Goal: Task Accomplishment & Management: Manage account settings

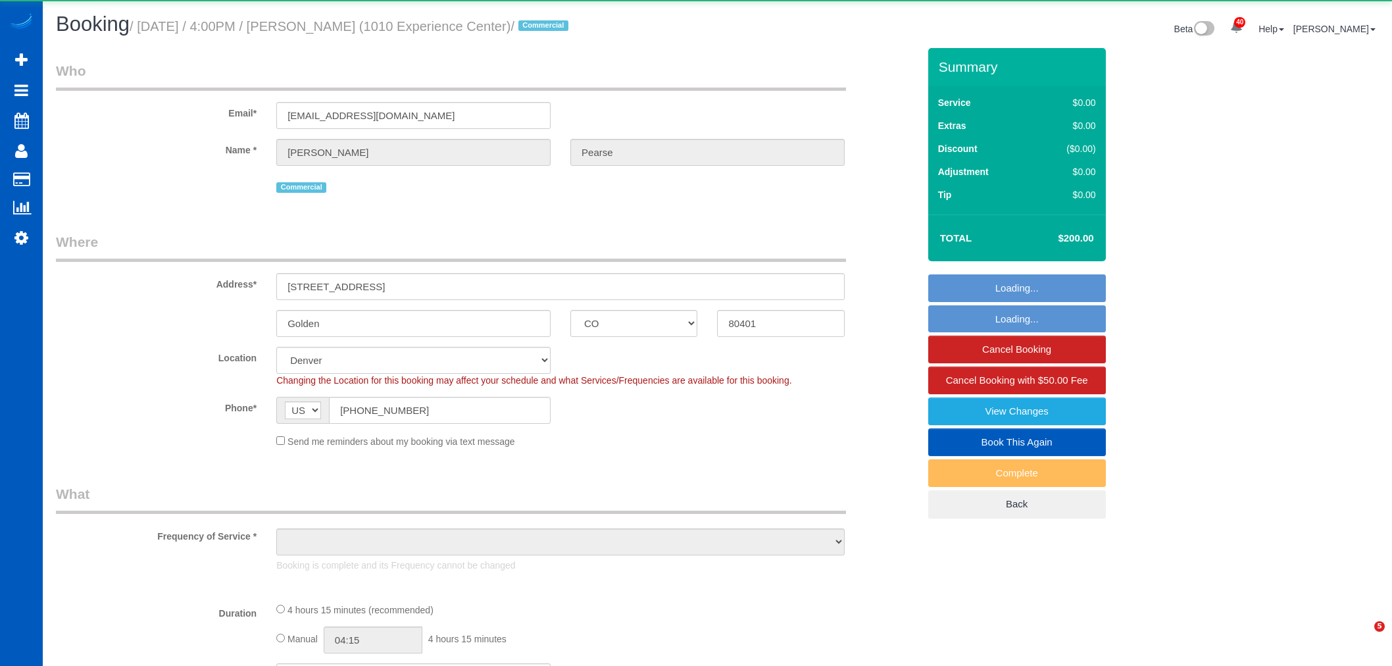
select select "CO"
select select "object:2924"
select select "199"
select select "3501"
select select "4"
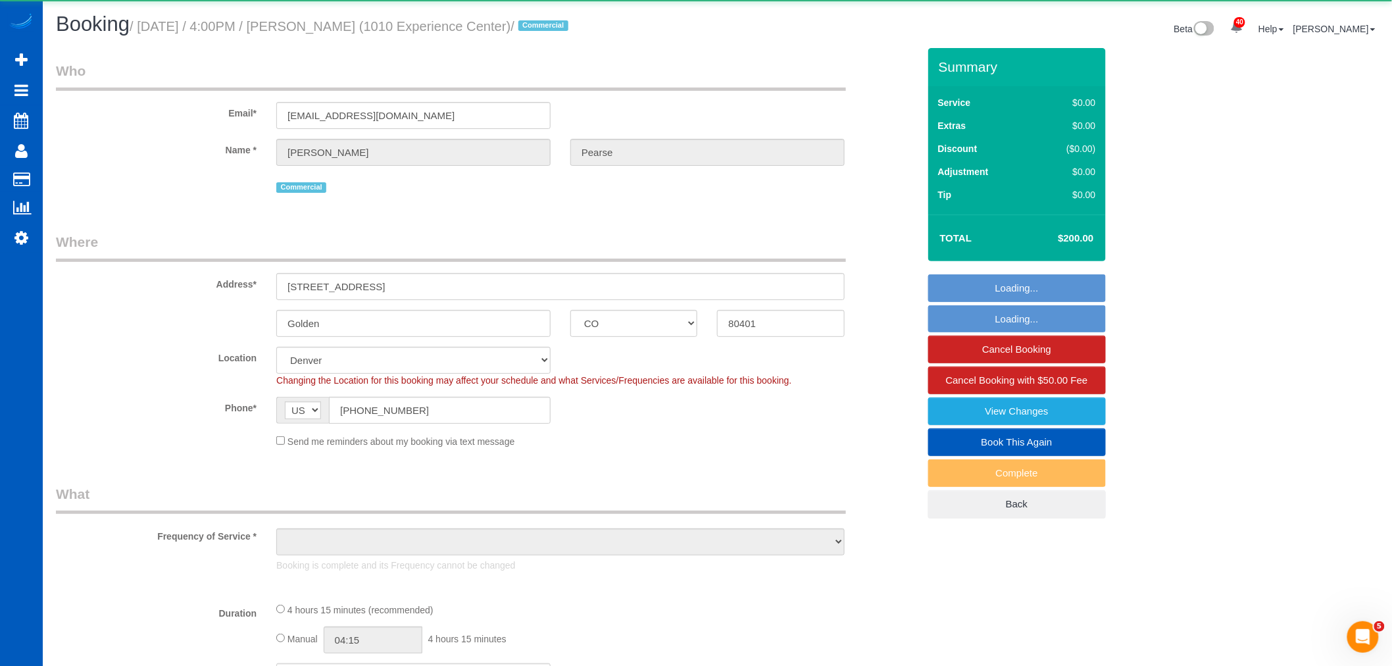
select select "7"
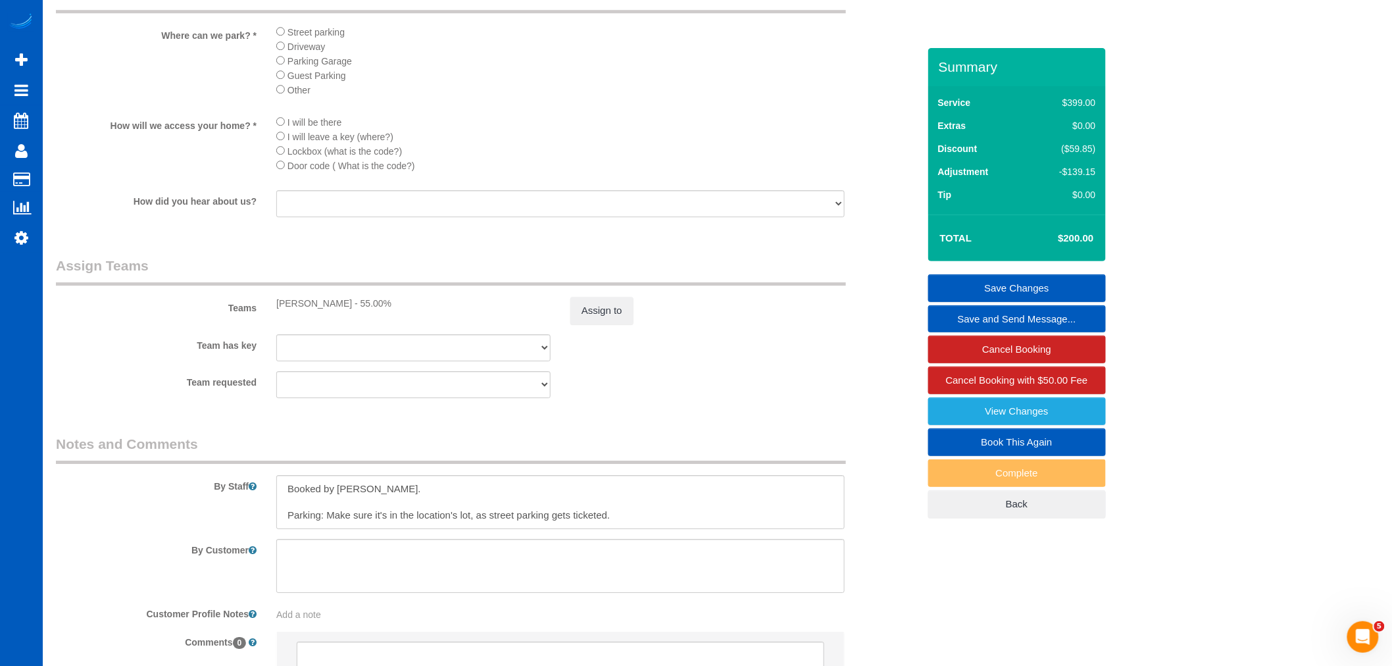
scroll to position [1754, 0]
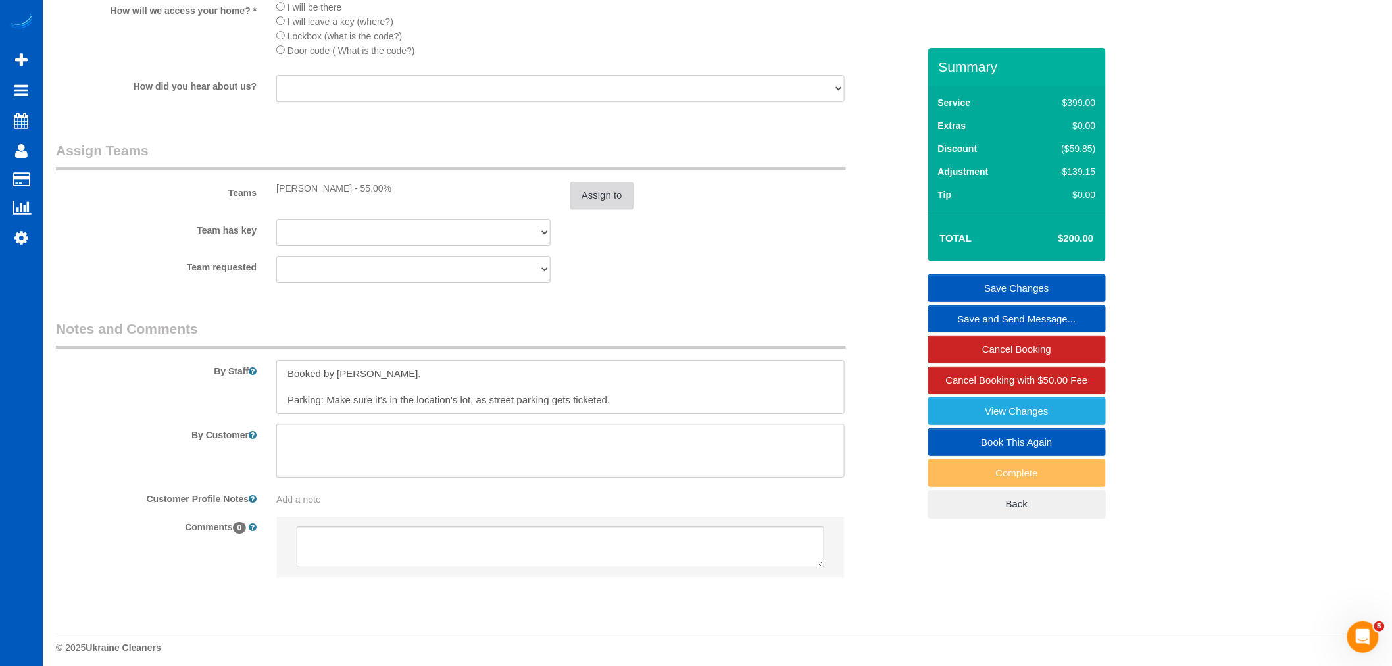
click at [609, 209] on button "Assign to" at bounding box center [602, 196] width 63 height 28
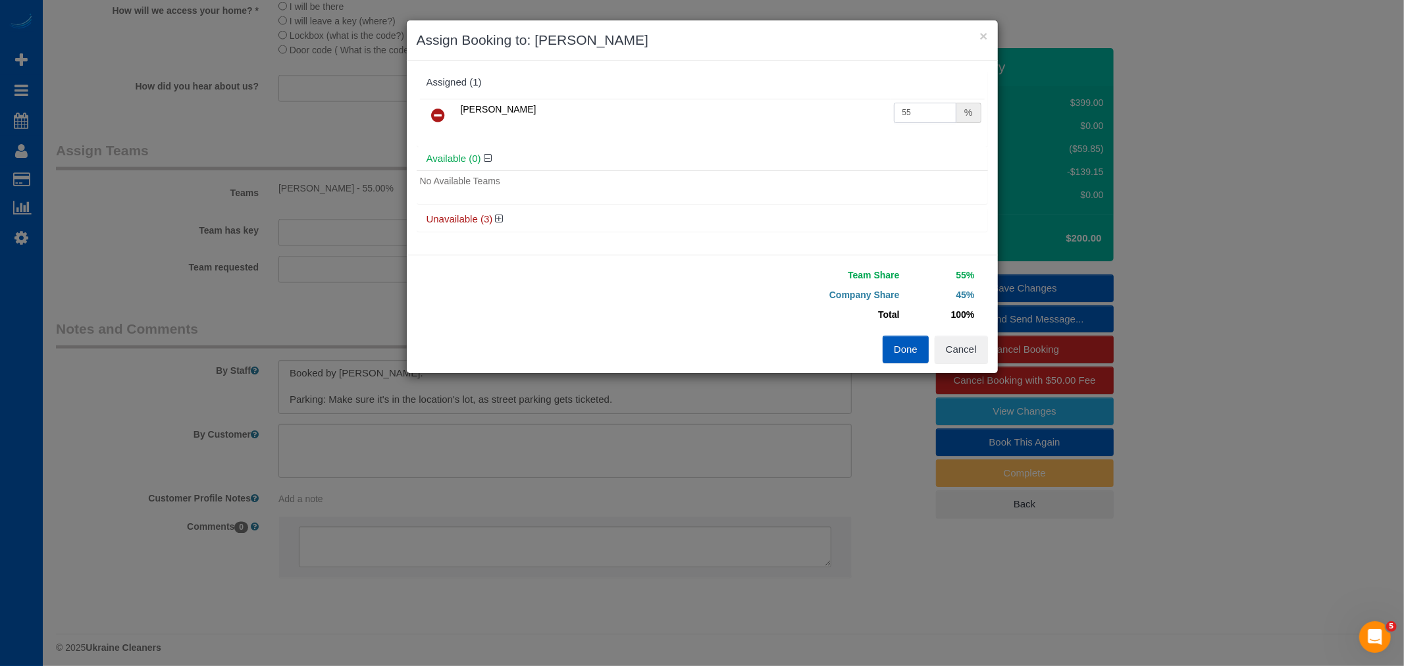
drag, startPoint x: 939, startPoint y: 103, endPoint x: 767, endPoint y: 153, distance: 179.5
click at [767, 153] on div "Assigned (1) Natalia Dunn 55 % Available (0) No Available Teams Unavailable (3)…" at bounding box center [702, 157] width 571 height 174
type input "67.5"
click at [915, 352] on button "Done" at bounding box center [905, 350] width 46 height 28
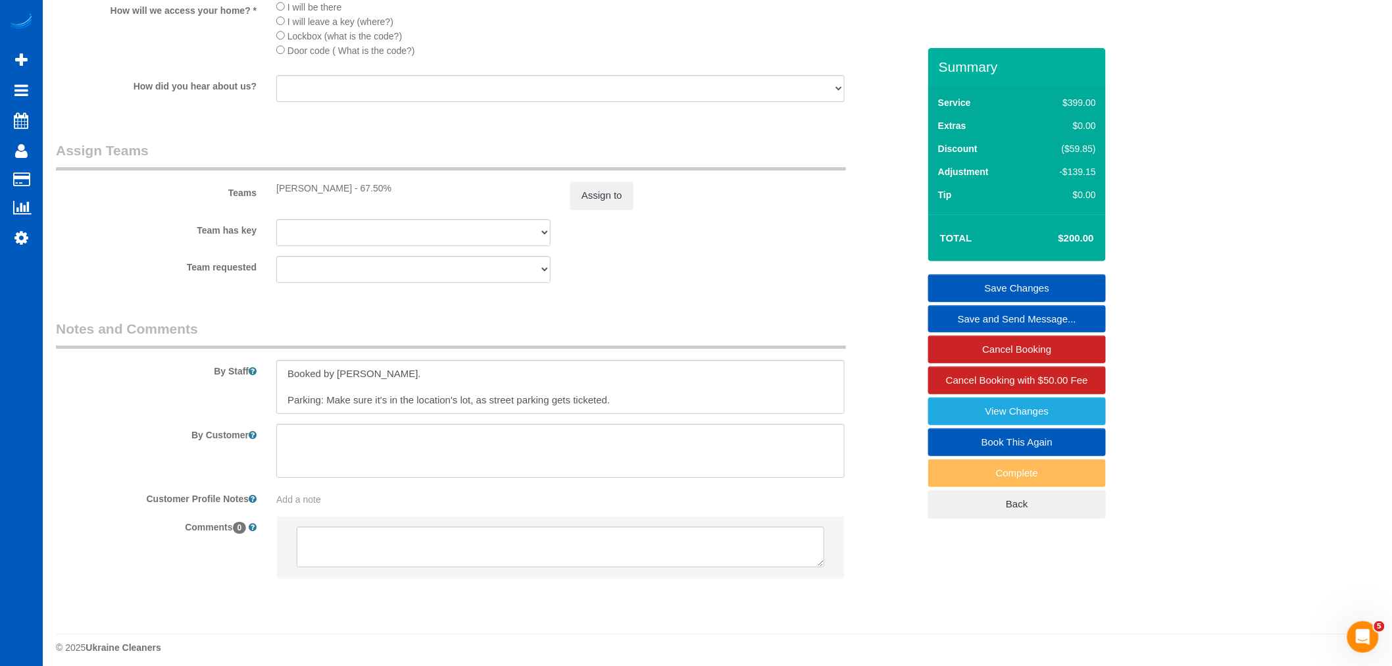
click at [1063, 281] on link "Save Changes" at bounding box center [1018, 288] width 178 height 28
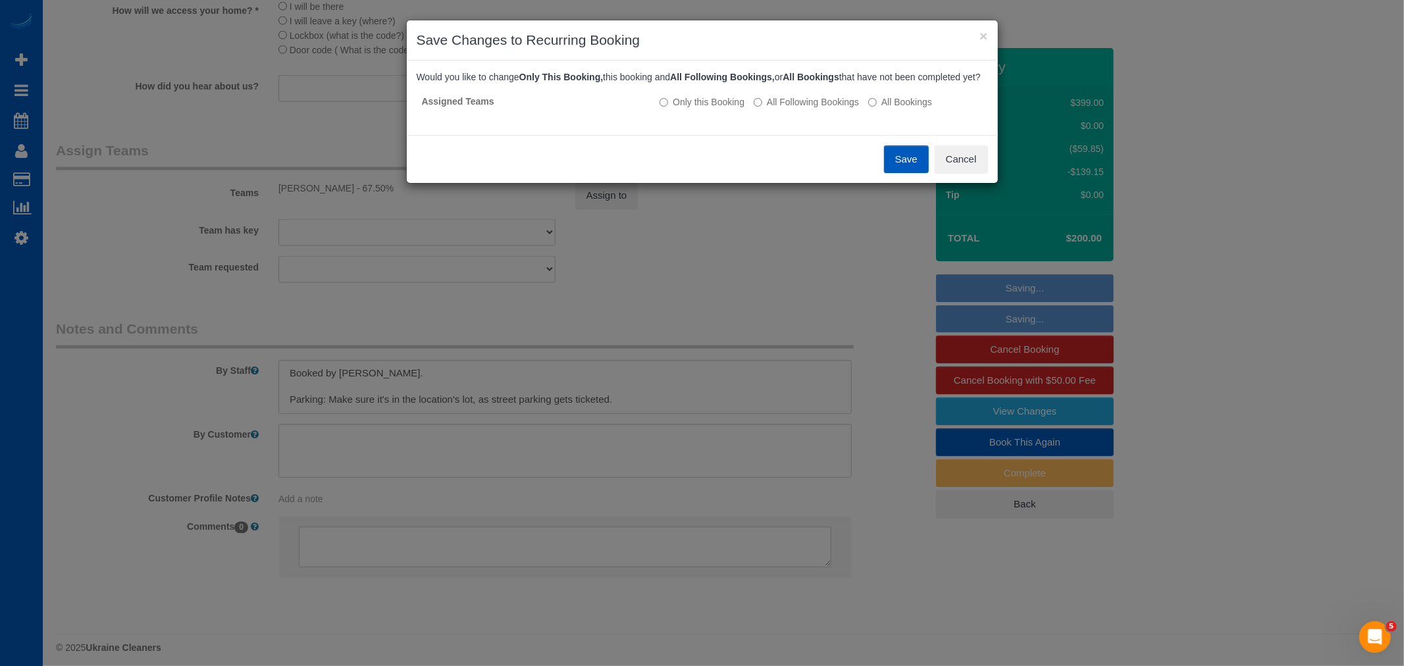
click at [886, 173] on button "Save" at bounding box center [906, 159] width 45 height 28
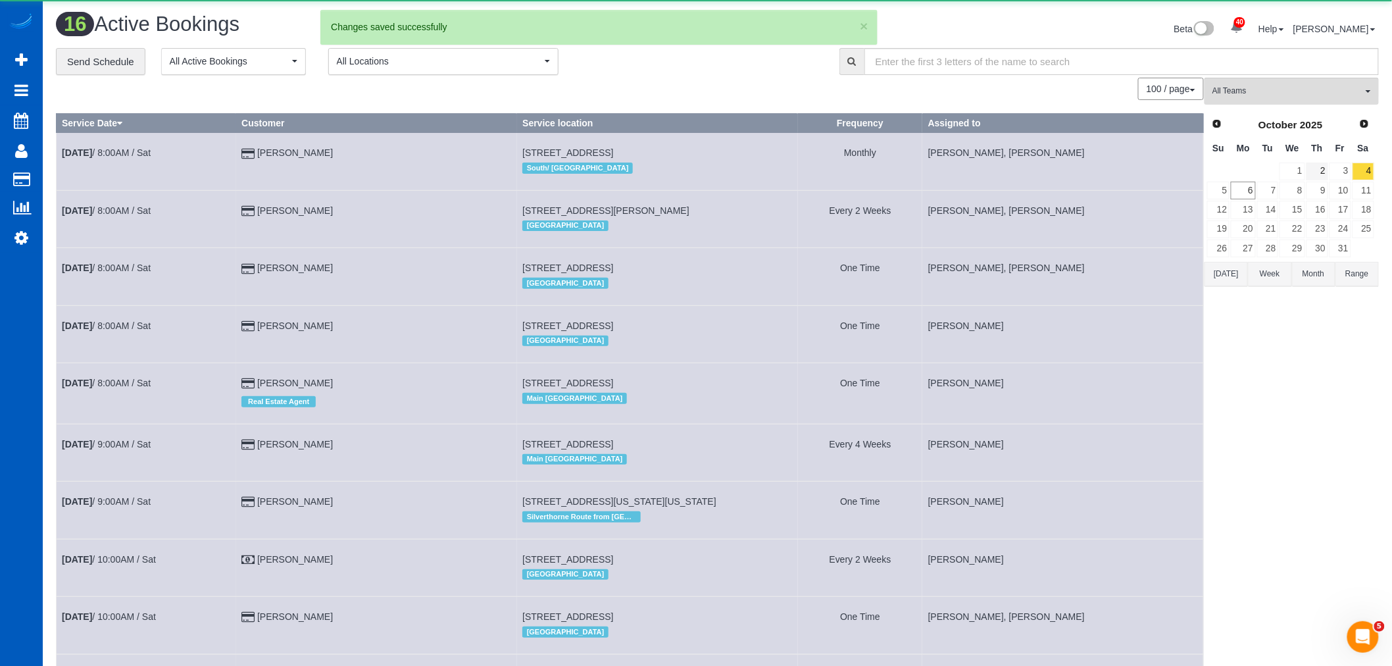
scroll to position [0, 0]
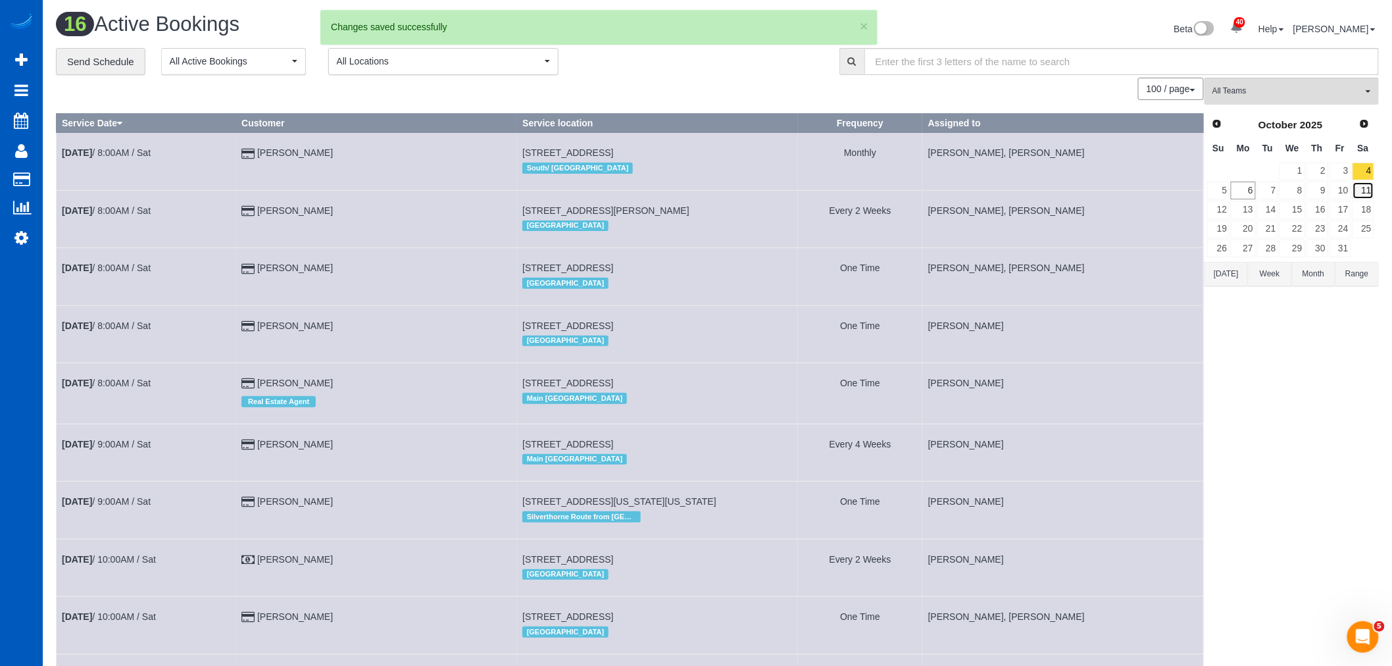
click at [1363, 195] on link "11" at bounding box center [1364, 191] width 22 height 18
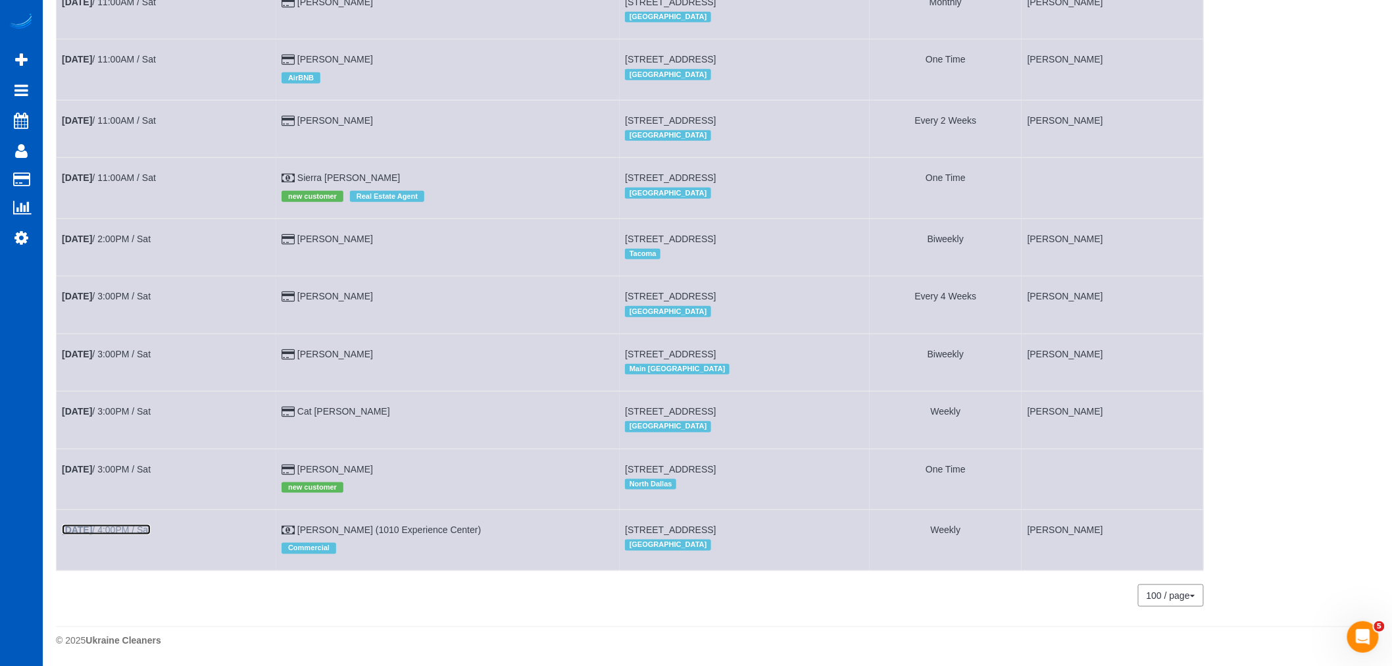
click at [118, 529] on link "Oct 11th / 4:00PM / Sat" at bounding box center [106, 529] width 89 height 11
select select "CO"
select select "object:4148"
select select "199"
select select "3501"
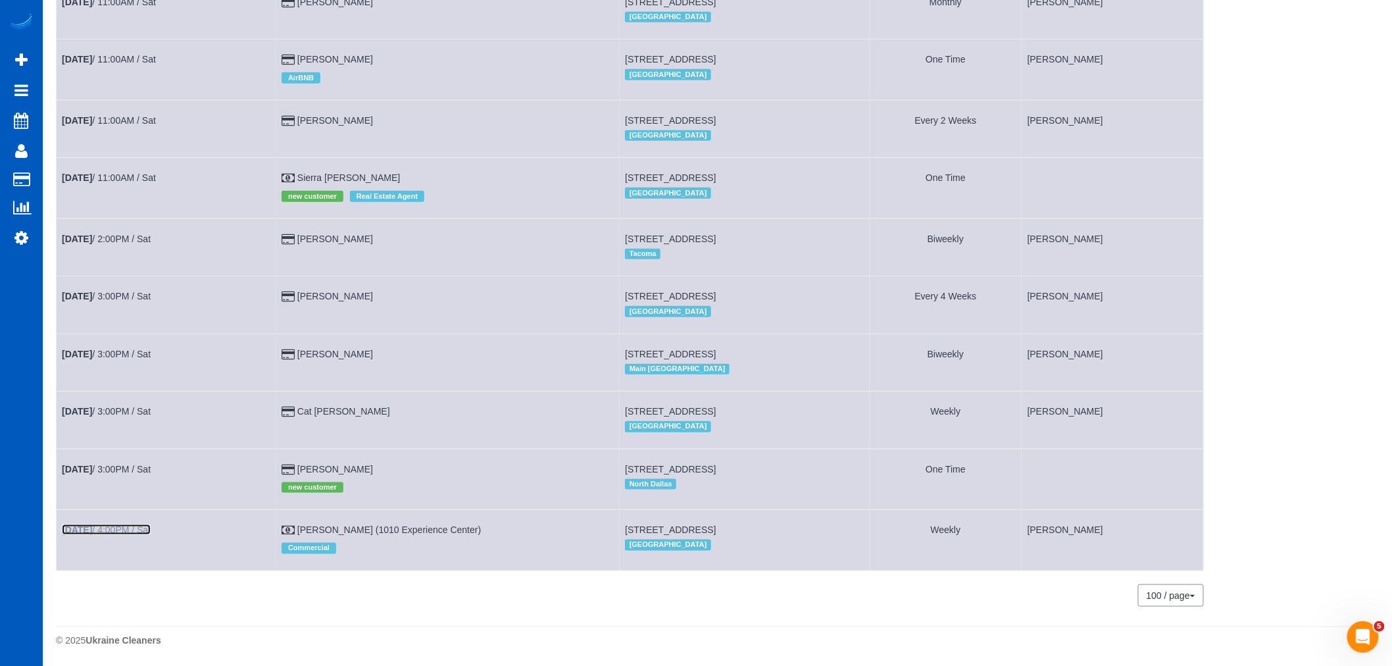
select select "4"
select select "7"
select select "object:4418"
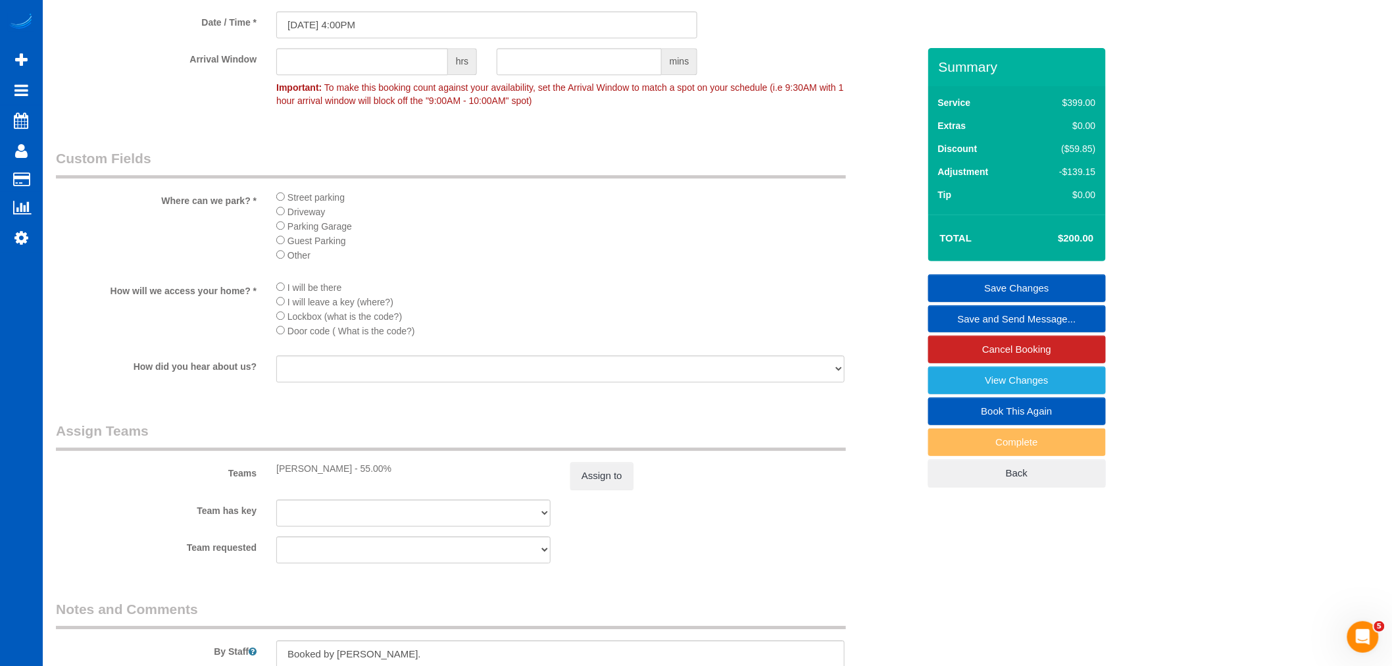
scroll to position [1535, 0]
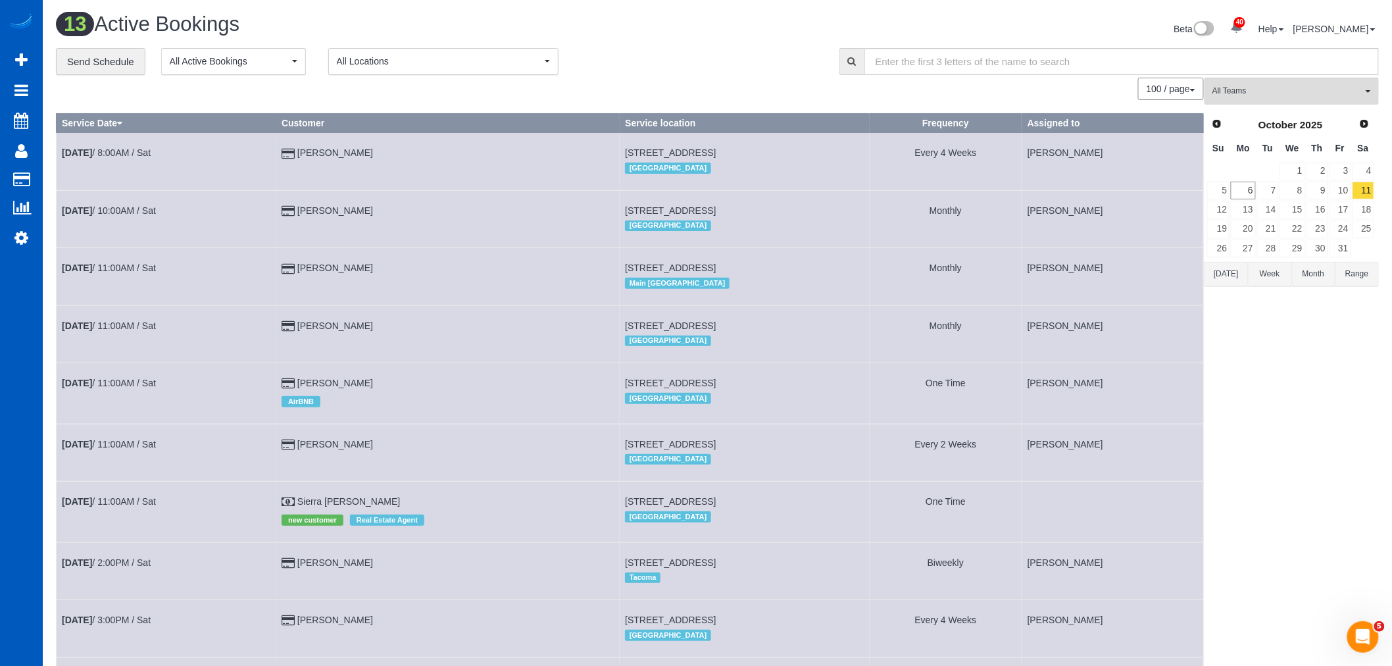
scroll to position [146, 0]
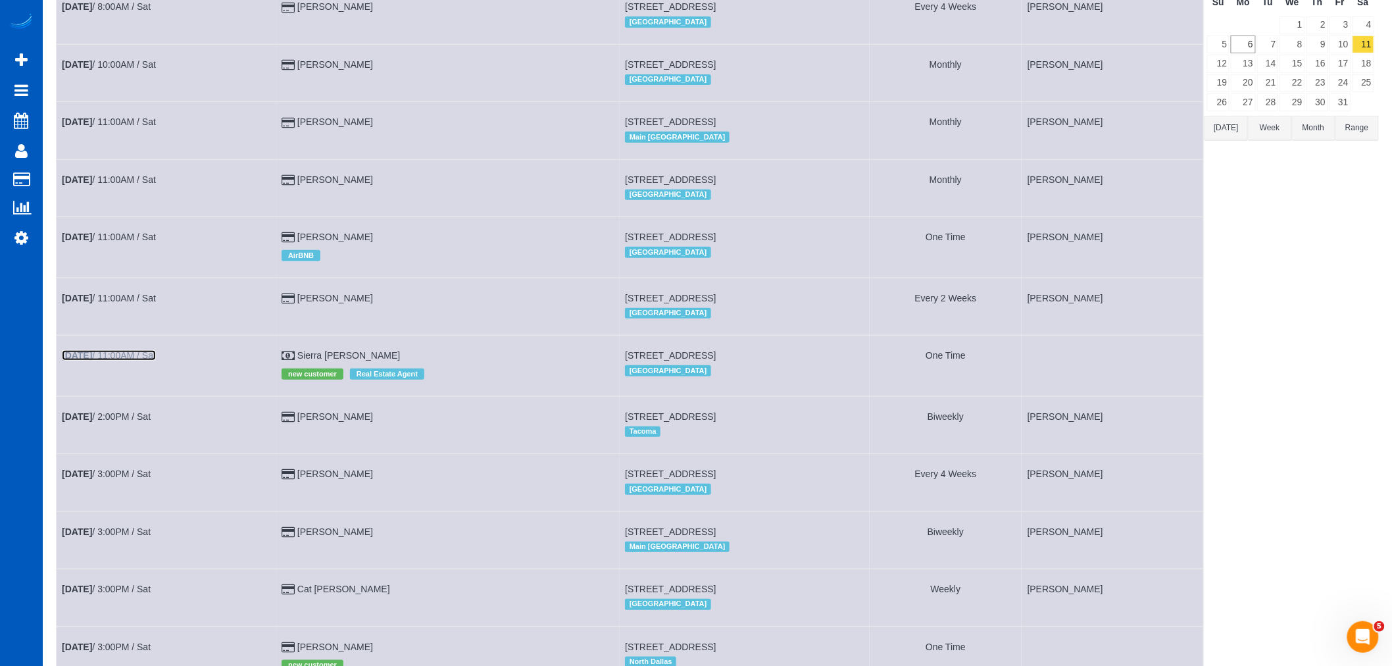
click at [121, 361] on link "Oct 11th / 11:00AM / Sat" at bounding box center [109, 355] width 94 height 11
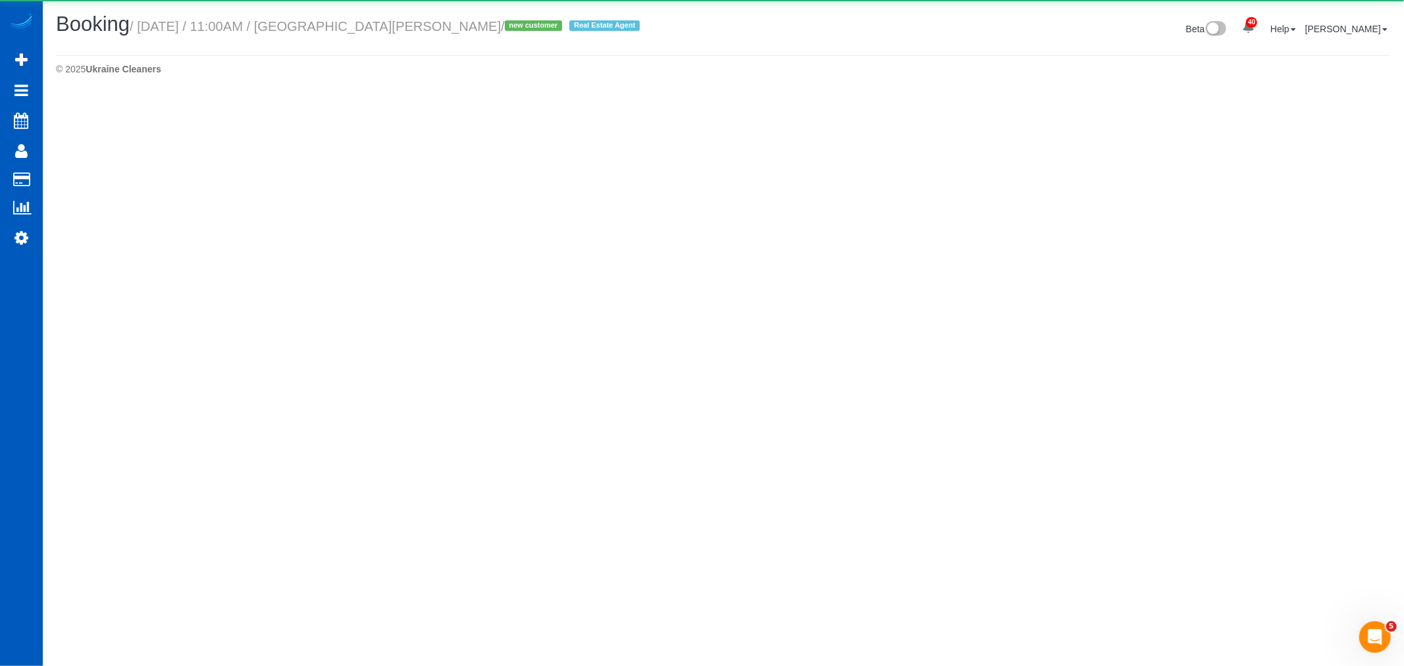
select select "OR"
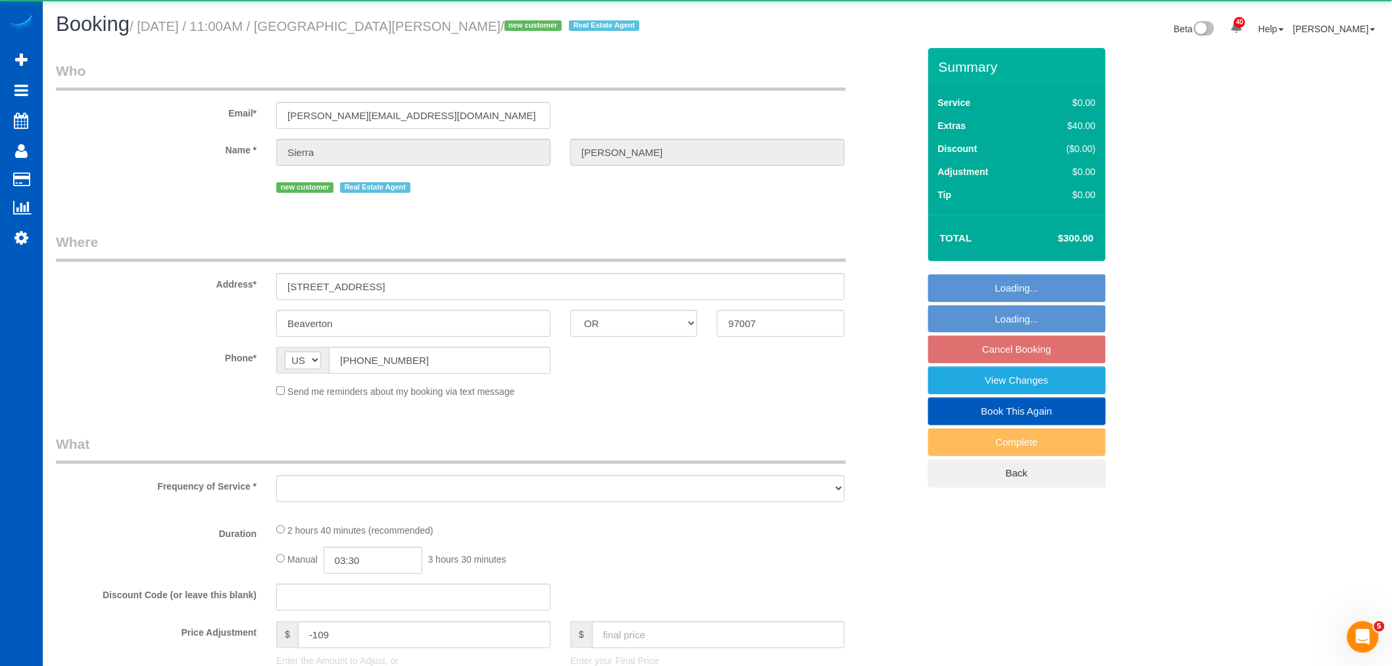
select select "object:5098"
select select "199"
select select "2001"
select select "3"
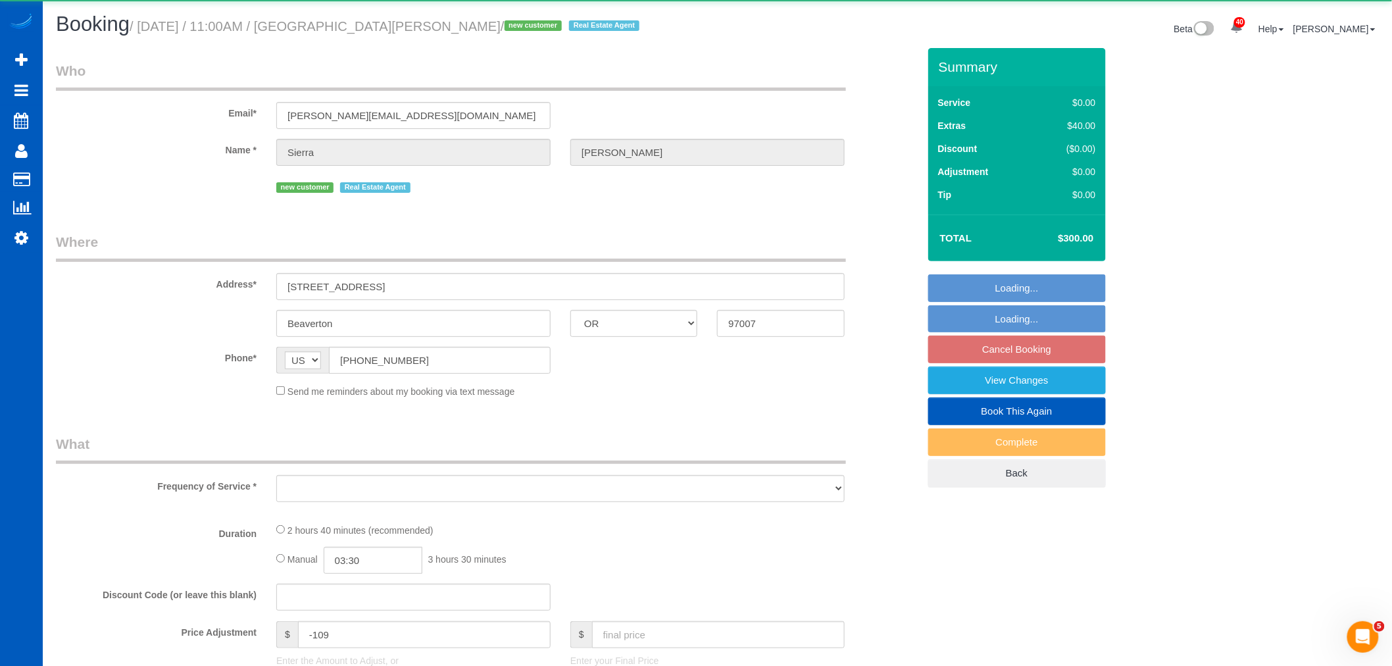
select select "spot22"
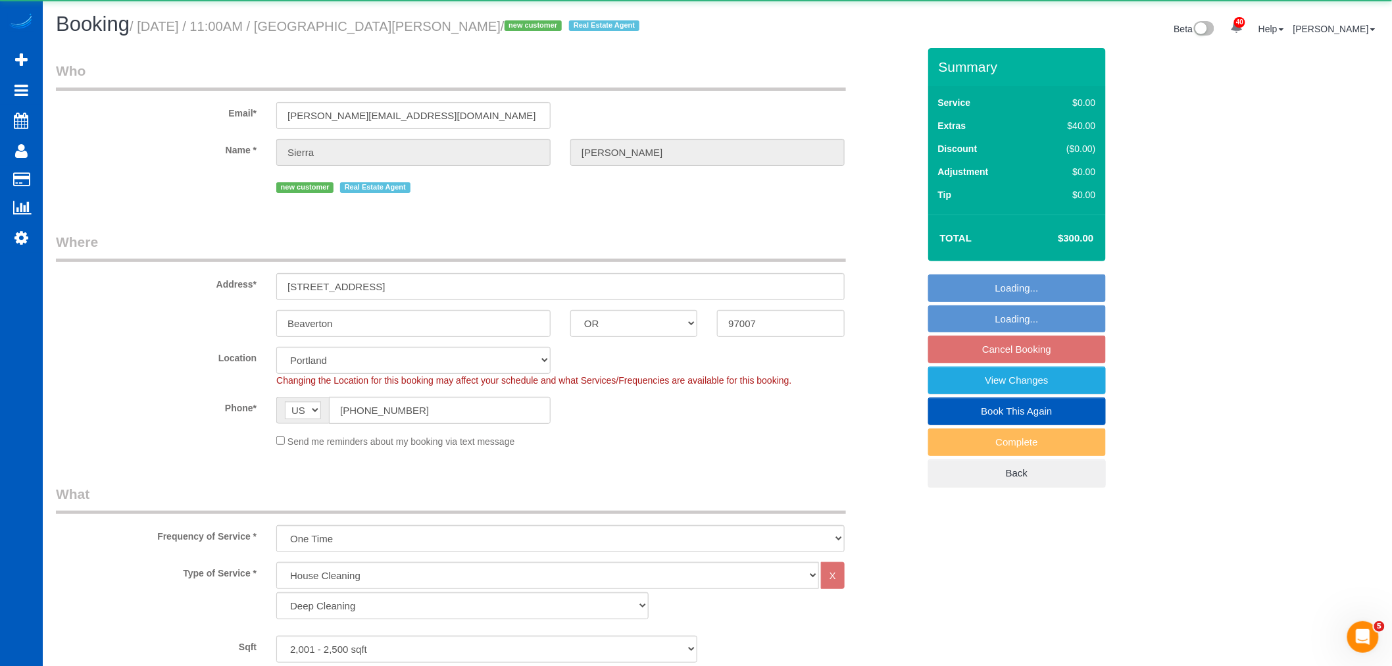
select select "object:5407"
select select "2001"
select select "3"
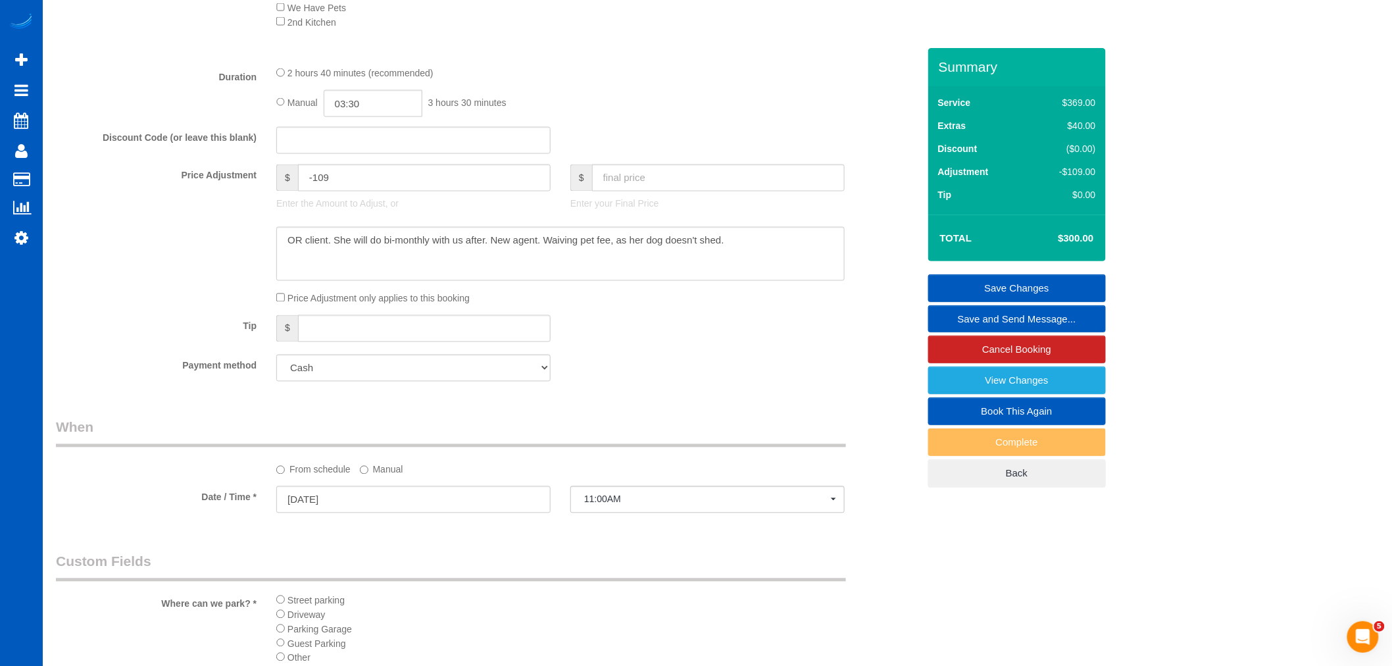
scroll to position [950, 0]
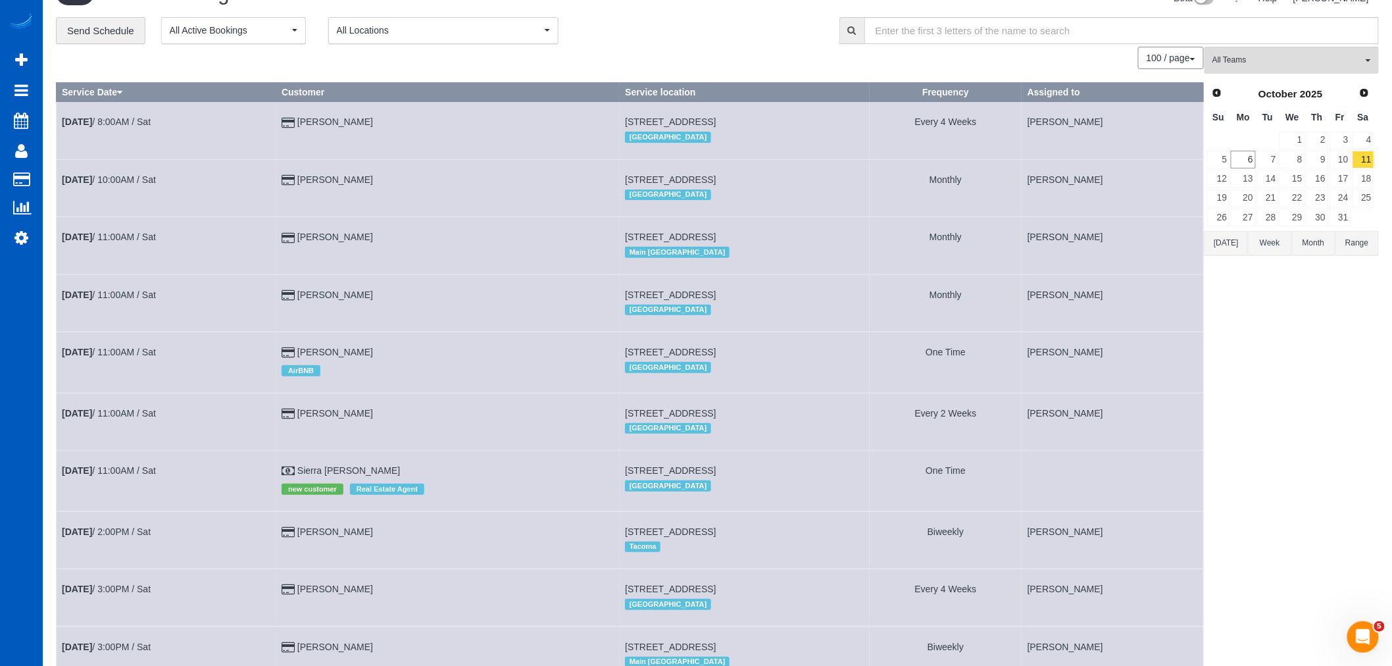
scroll to position [340, 0]
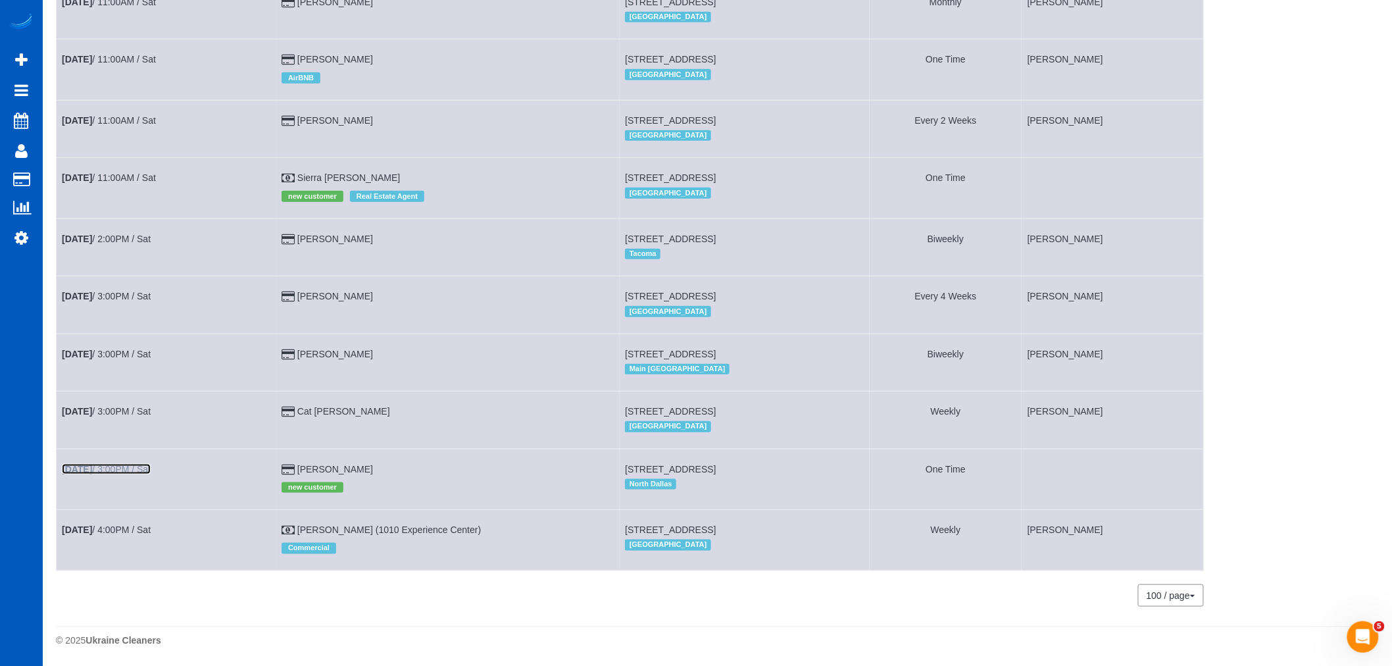
click at [129, 465] on link "Oct 11th / 3:00PM / Sat" at bounding box center [106, 469] width 89 height 11
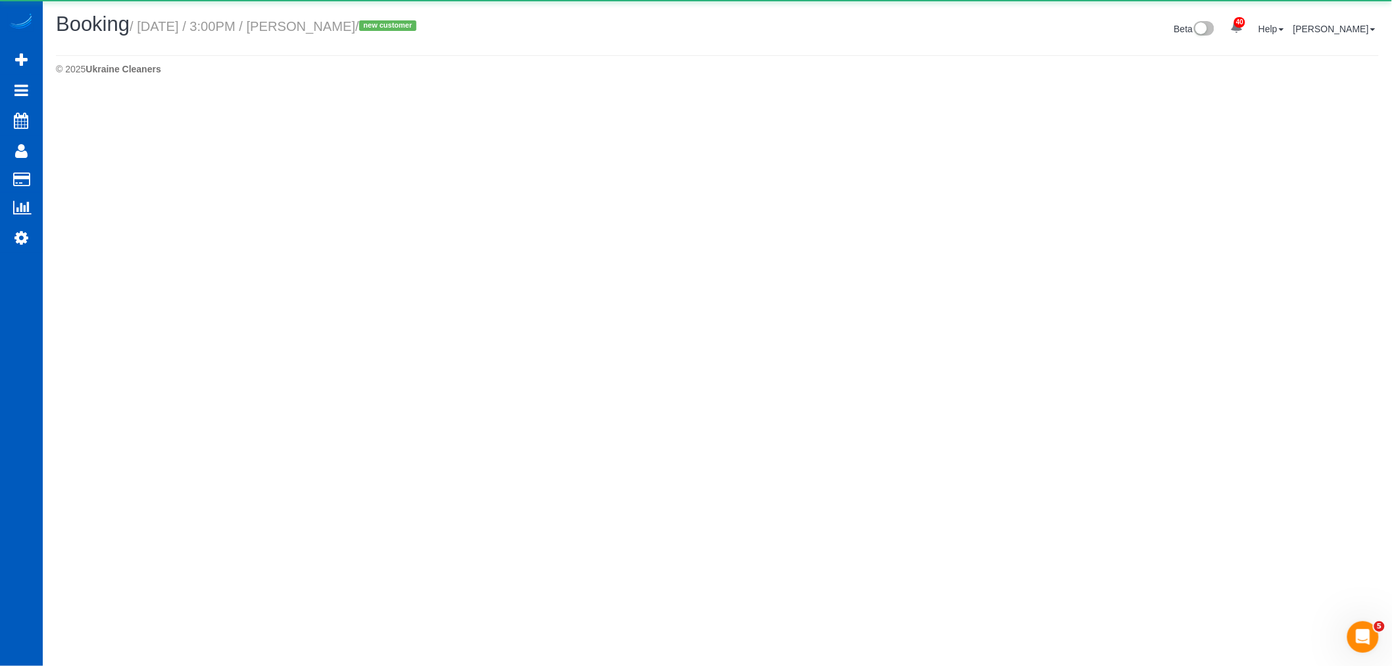
select select "[GEOGRAPHIC_DATA]"
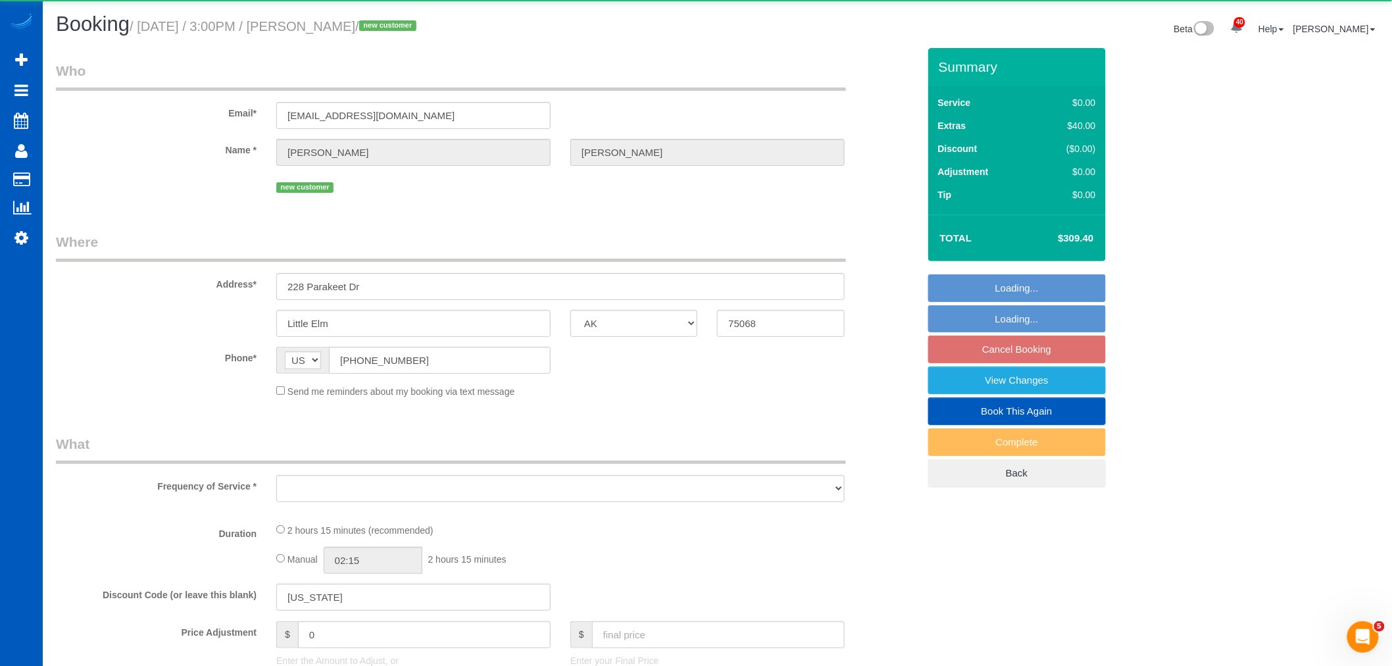
select select "object:6316"
select select "string:fspay-98beca4a-bcd6-4a78-8b40-a16a623768c7"
select select "199"
select select "1501"
select select "3"
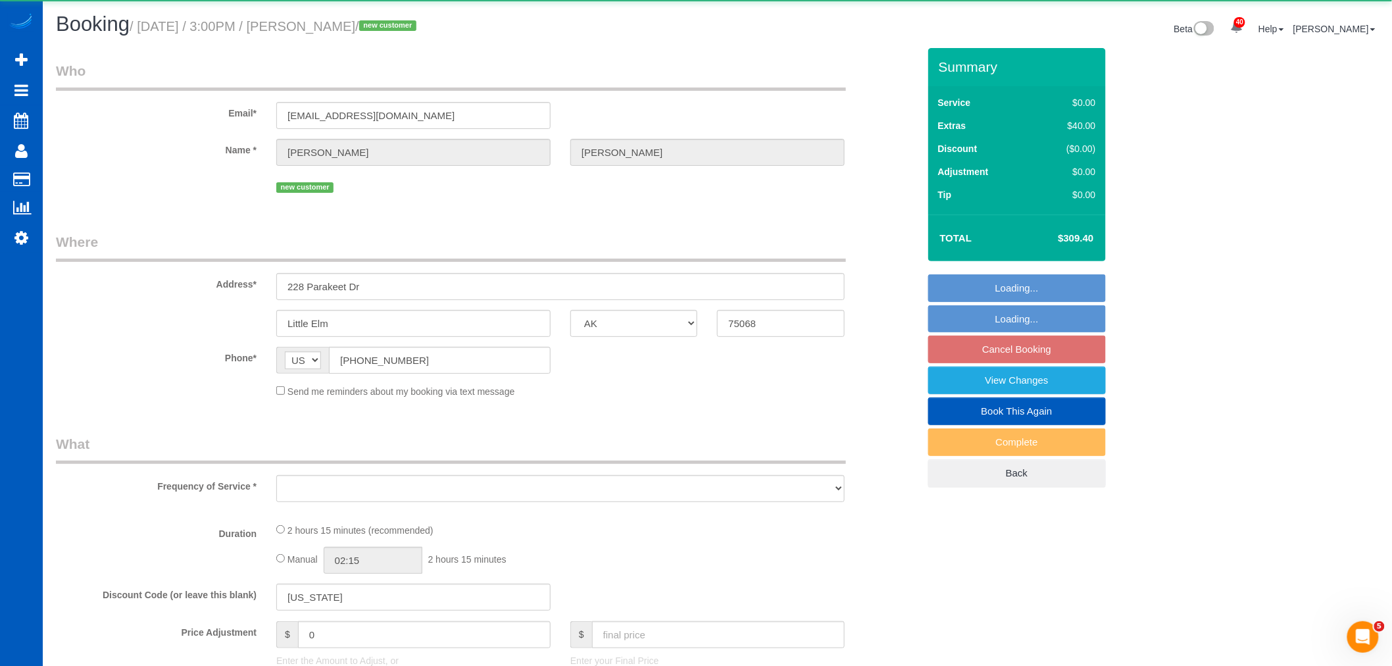
select select "2"
select select "number:8"
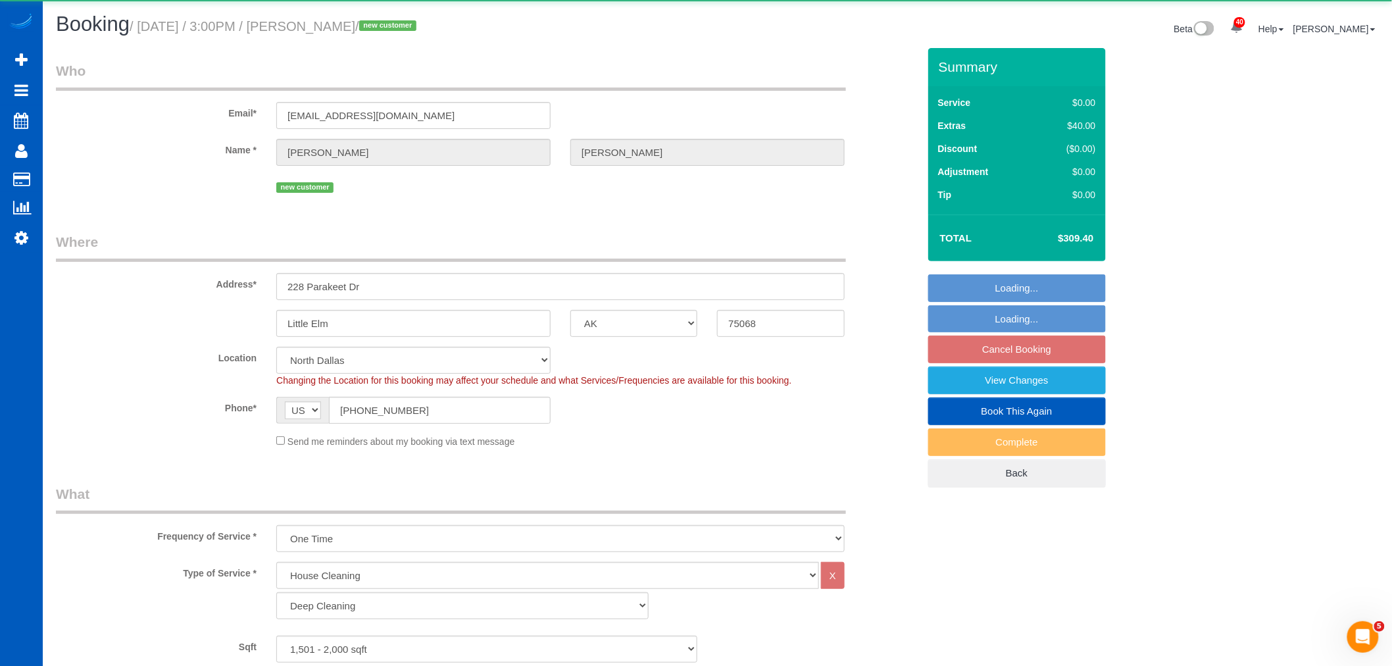
select select "object:6483"
select select "spot40"
select select "1501"
select select "3"
select select "2"
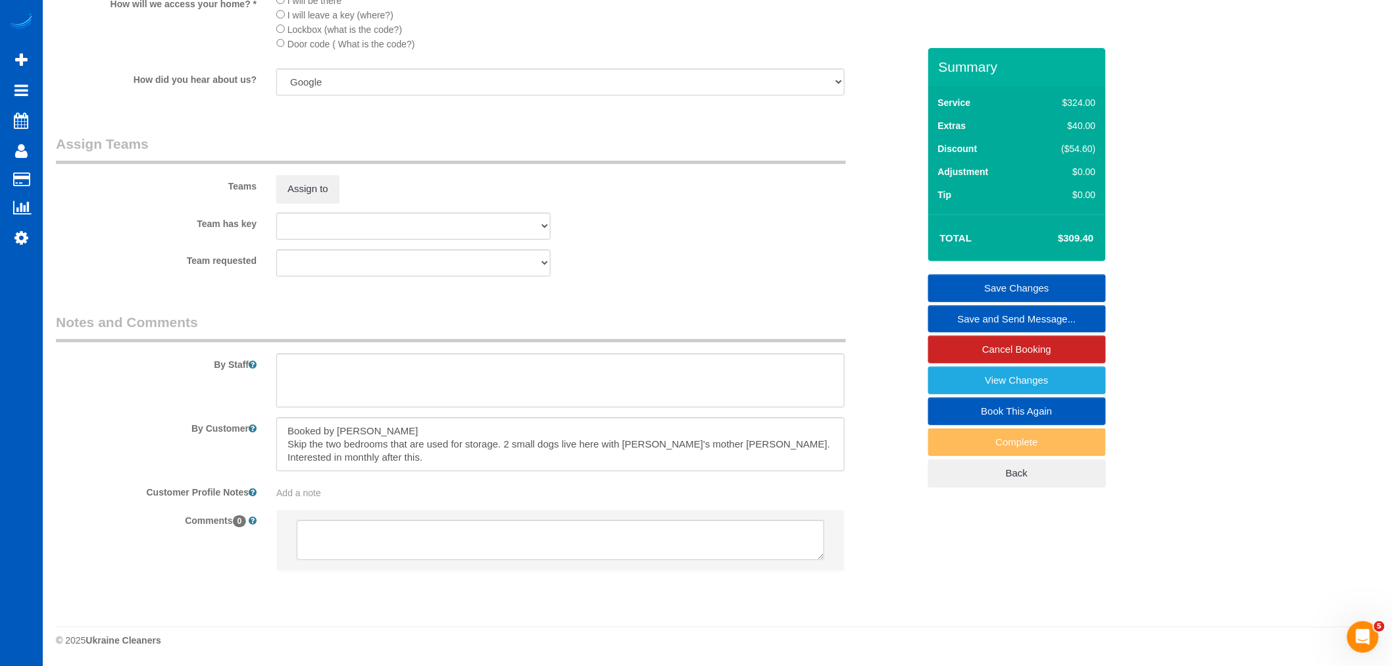
scroll to position [1633, 0]
click at [300, 195] on button "Assign to" at bounding box center [307, 189] width 63 height 28
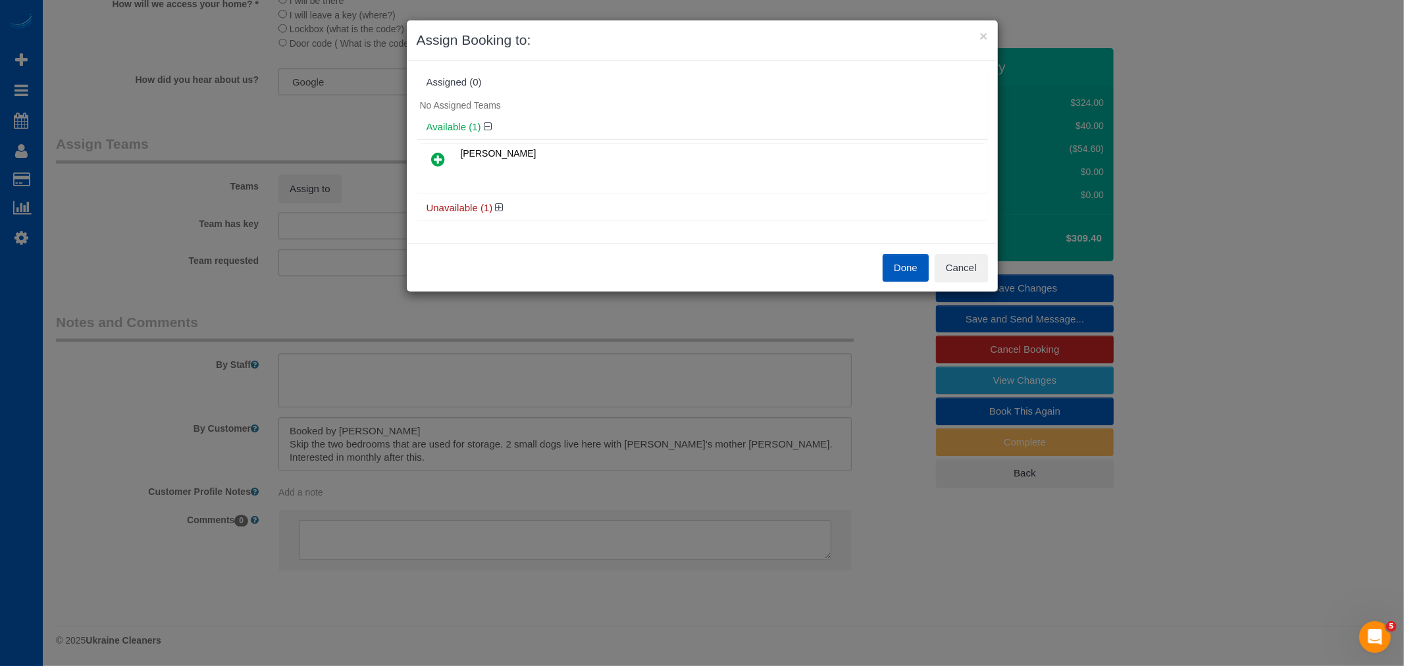
click at [433, 159] on icon at bounding box center [439, 159] width 14 height 16
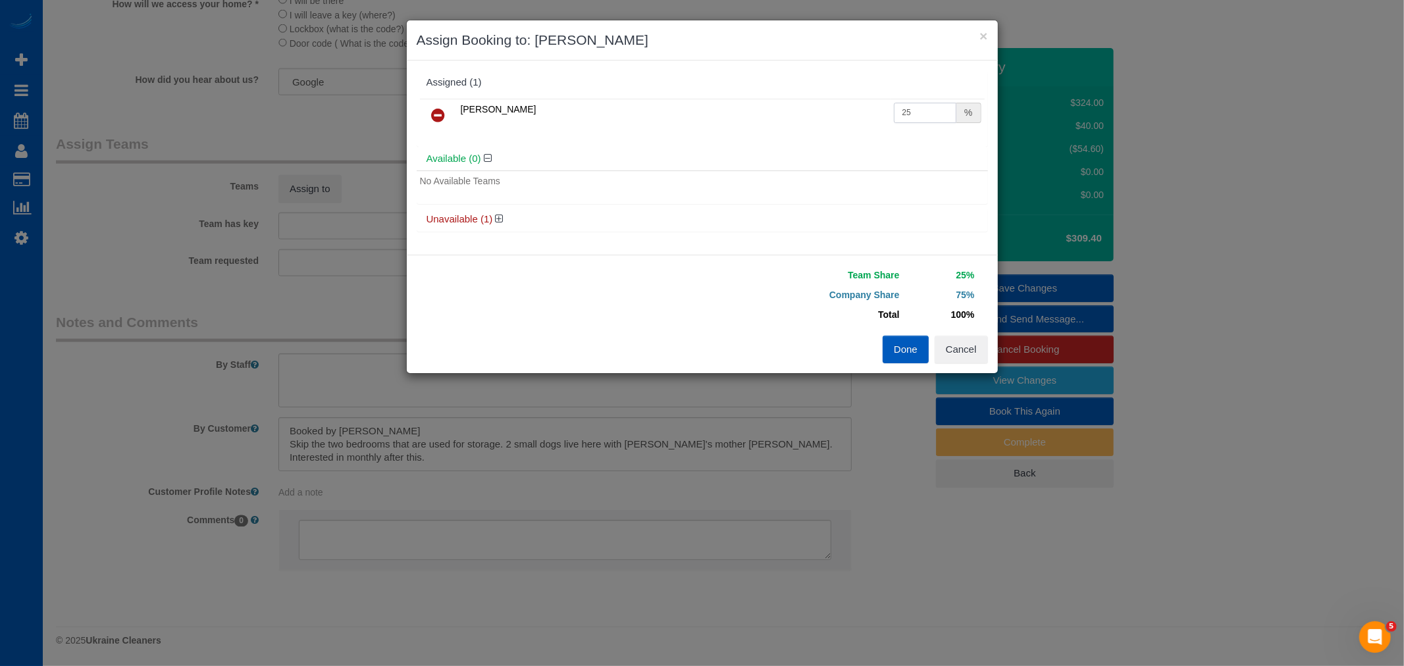
drag, startPoint x: 940, startPoint y: 107, endPoint x: 795, endPoint y: 139, distance: 148.3
click at [797, 137] on div "Anna Vakarchuk 25 %" at bounding box center [702, 120] width 571 height 51
type input "50"
click at [890, 353] on button "Done" at bounding box center [905, 350] width 46 height 28
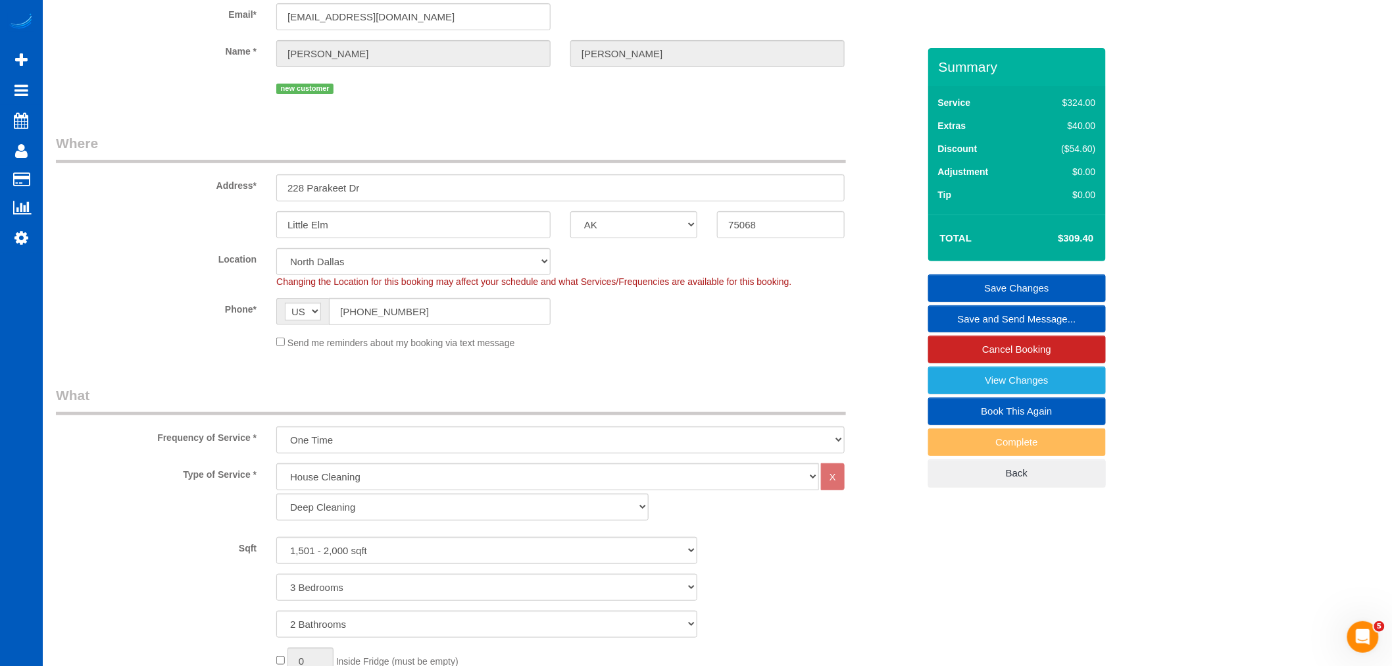
scroll to position [97, 0]
click at [1010, 290] on link "Save Changes" at bounding box center [1018, 288] width 178 height 28
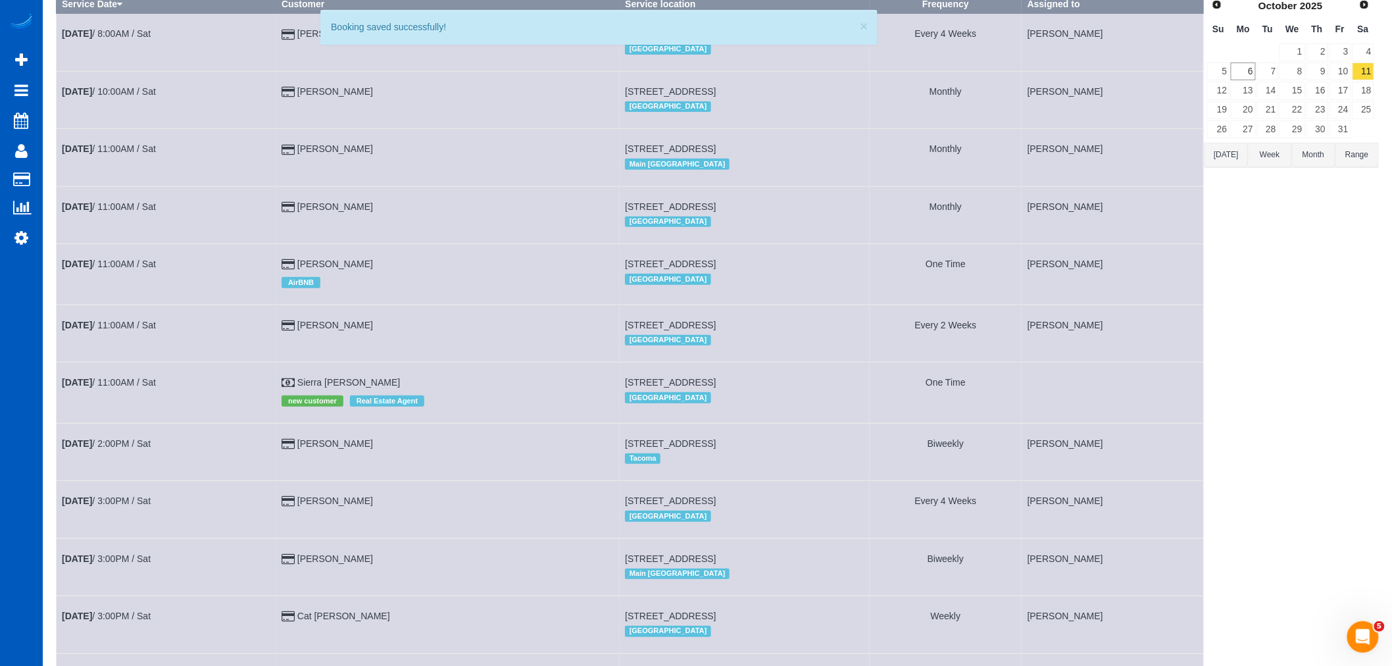
scroll to position [340, 0]
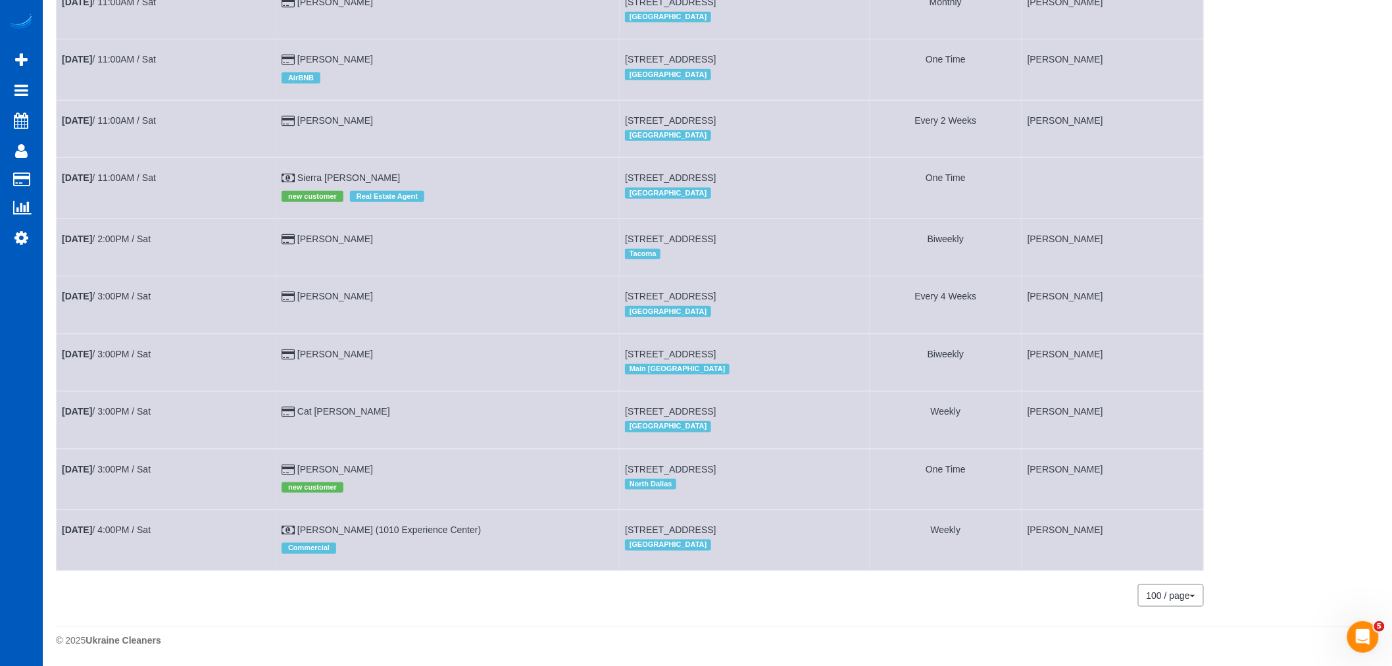
click at [128, 458] on td "Oct 11th / 3:00PM / Sat" at bounding box center [167, 479] width 220 height 61
click at [127, 459] on td "Oct 11th / 3:00PM / Sat" at bounding box center [167, 479] width 220 height 61
click at [124, 464] on link "Oct 11th / 3:00PM / Sat" at bounding box center [106, 469] width 89 height 11
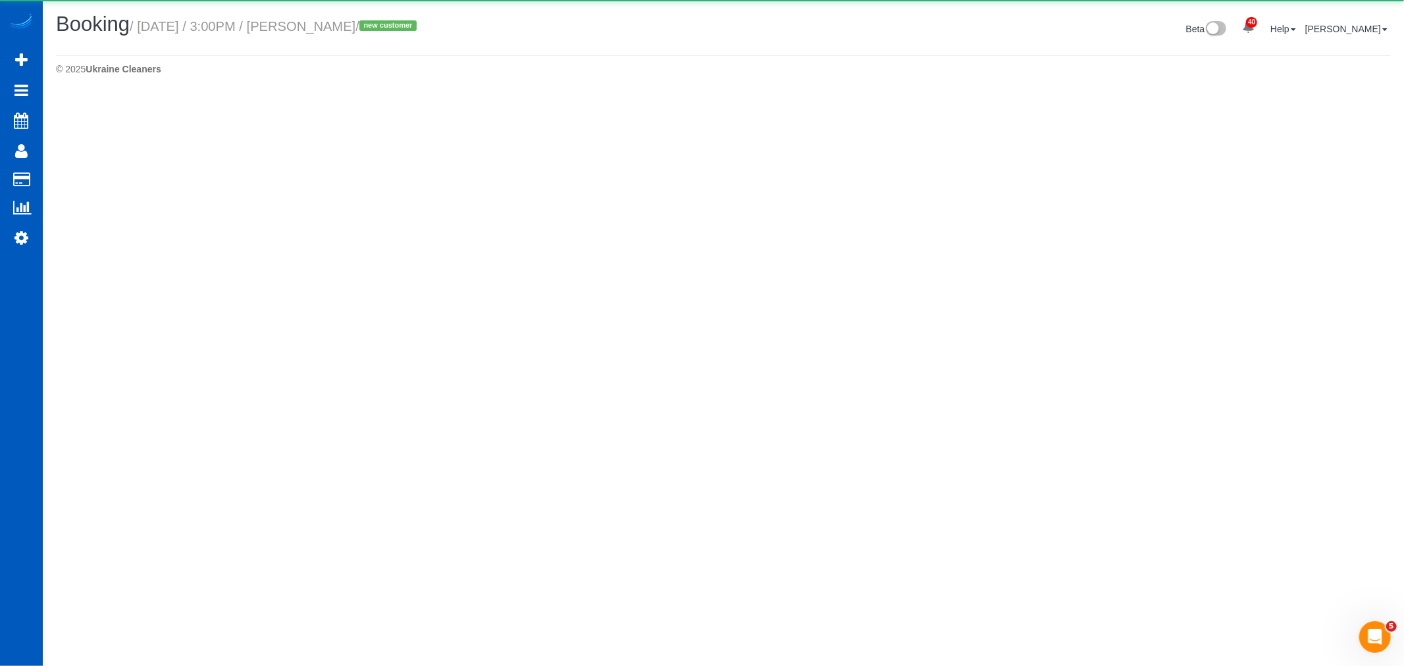
select select "[GEOGRAPHIC_DATA]"
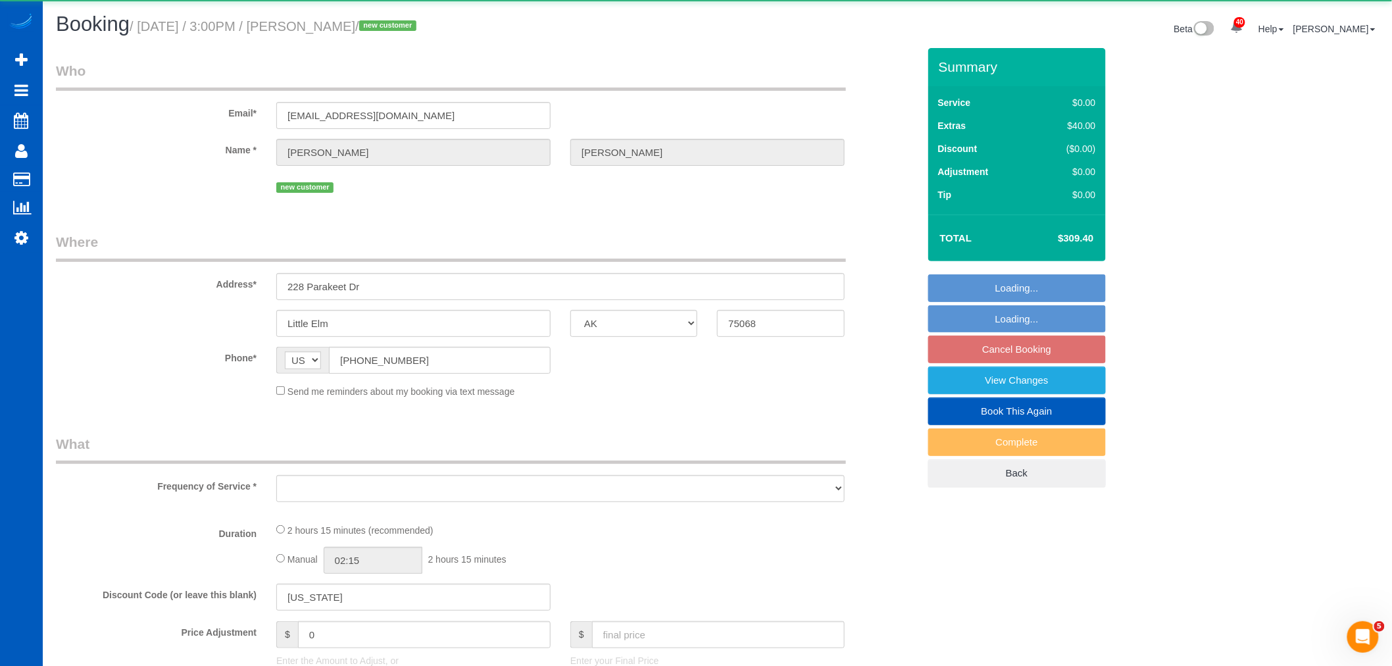
select select "object:7640"
select select "string:fspay-98beca4a-bcd6-4a78-8b40-a16a623768c7"
select select "199"
select select "1501"
select select "3"
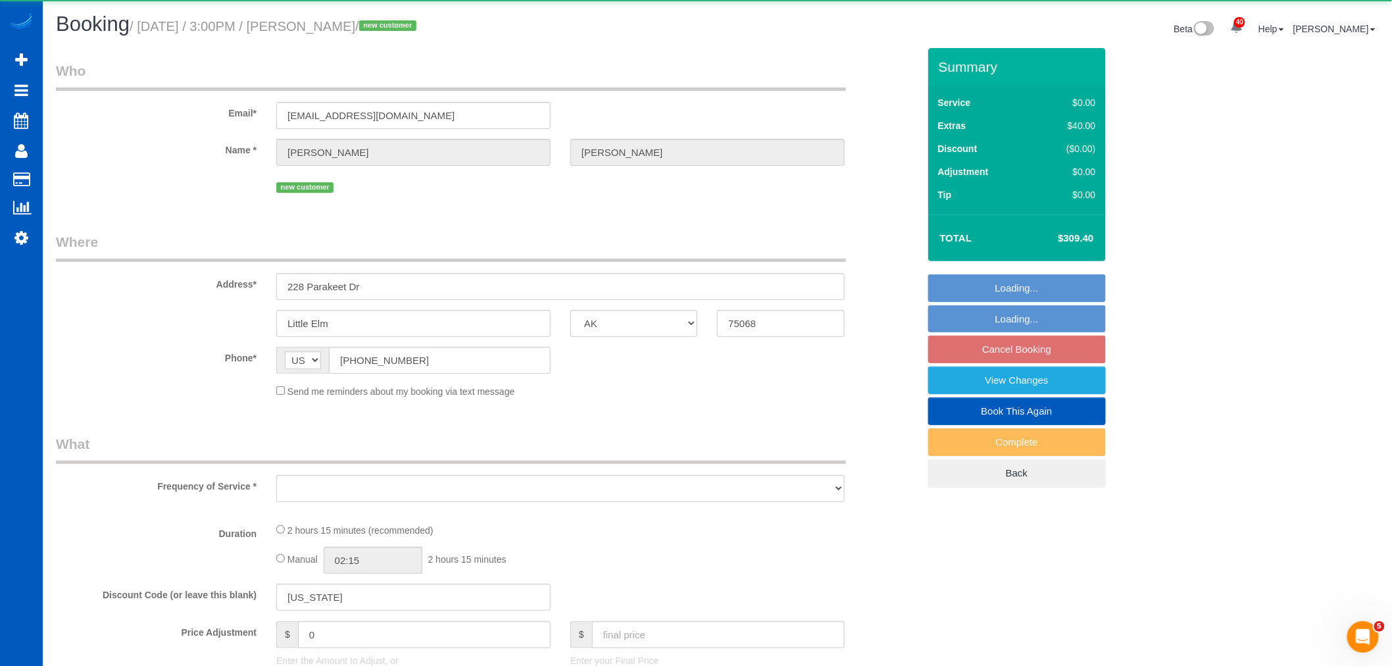
select select "2"
select select "spot47"
select select "number:8"
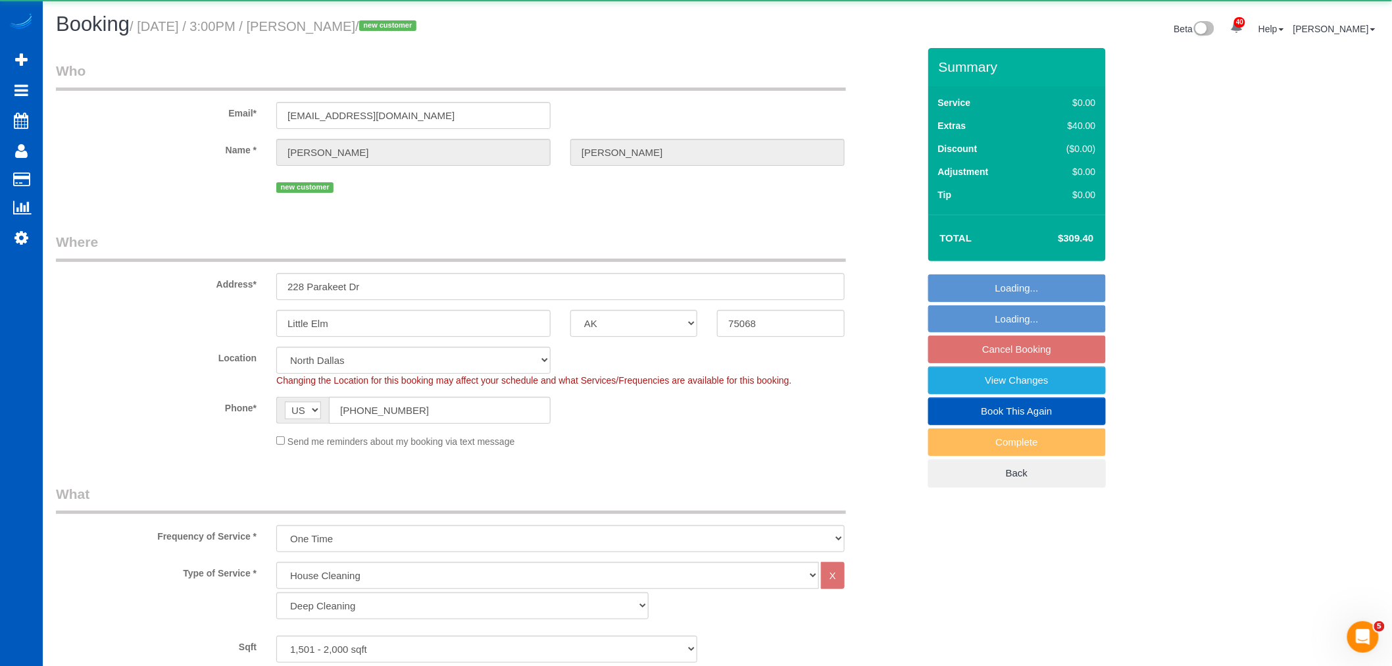
select select "1501"
select select "3"
select select "2"
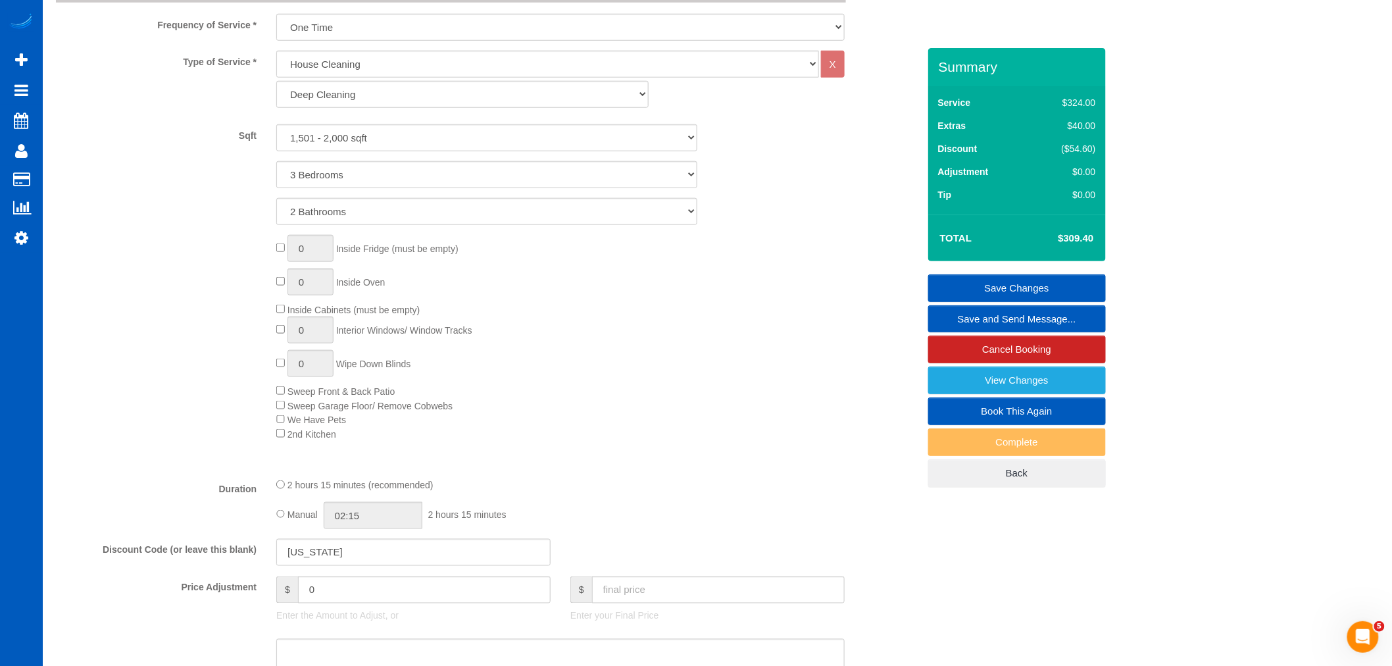
scroll to position [584, 0]
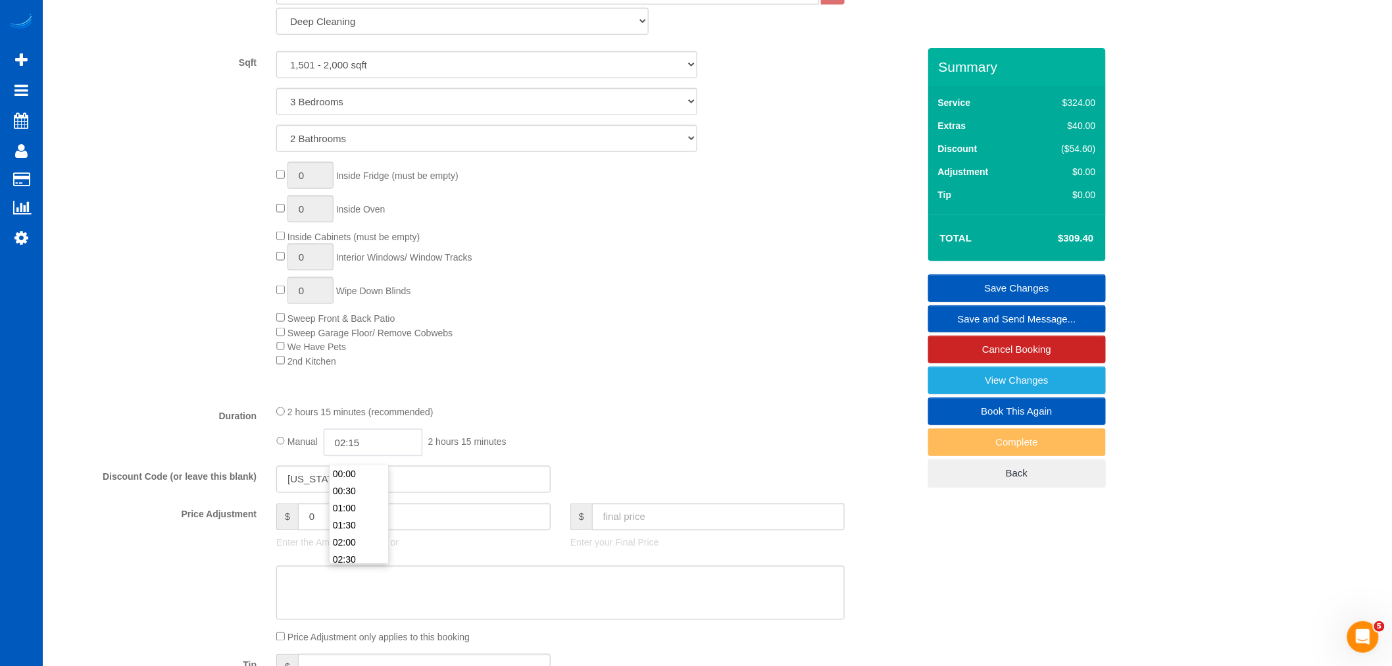
drag, startPoint x: 413, startPoint y: 451, endPoint x: 168, endPoint y: 489, distance: 247.1
click at [168, 489] on fieldset "What Frequency of Service * One Time Weekly - 15.00% Every 2 Weeks - 10.00% Eve…" at bounding box center [487, 315] width 863 height 830
type input "6"
select select "spot54"
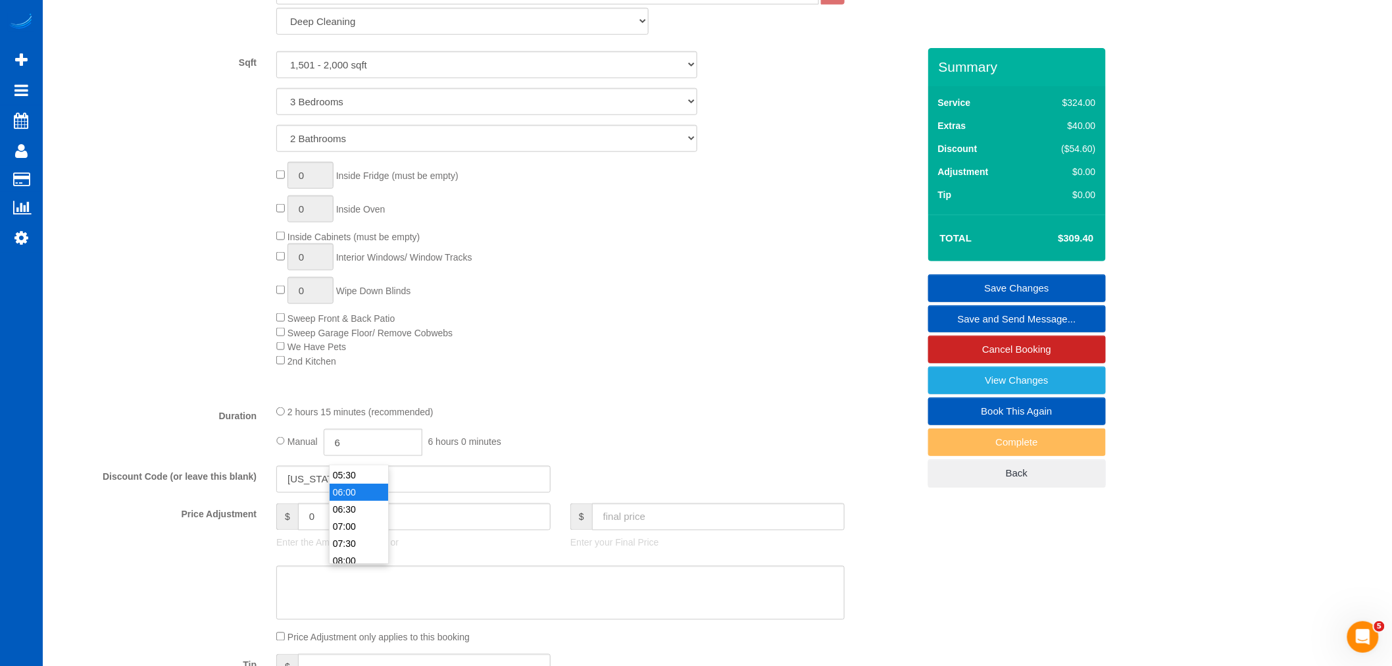
type input "06:00"
click at [607, 411] on fieldset "What Frequency of Service * One Time Weekly - 15.00% Every 2 Weeks - 10.00% Eve…" at bounding box center [487, 315] width 863 height 830
click at [970, 291] on link "Save Changes" at bounding box center [1018, 288] width 178 height 28
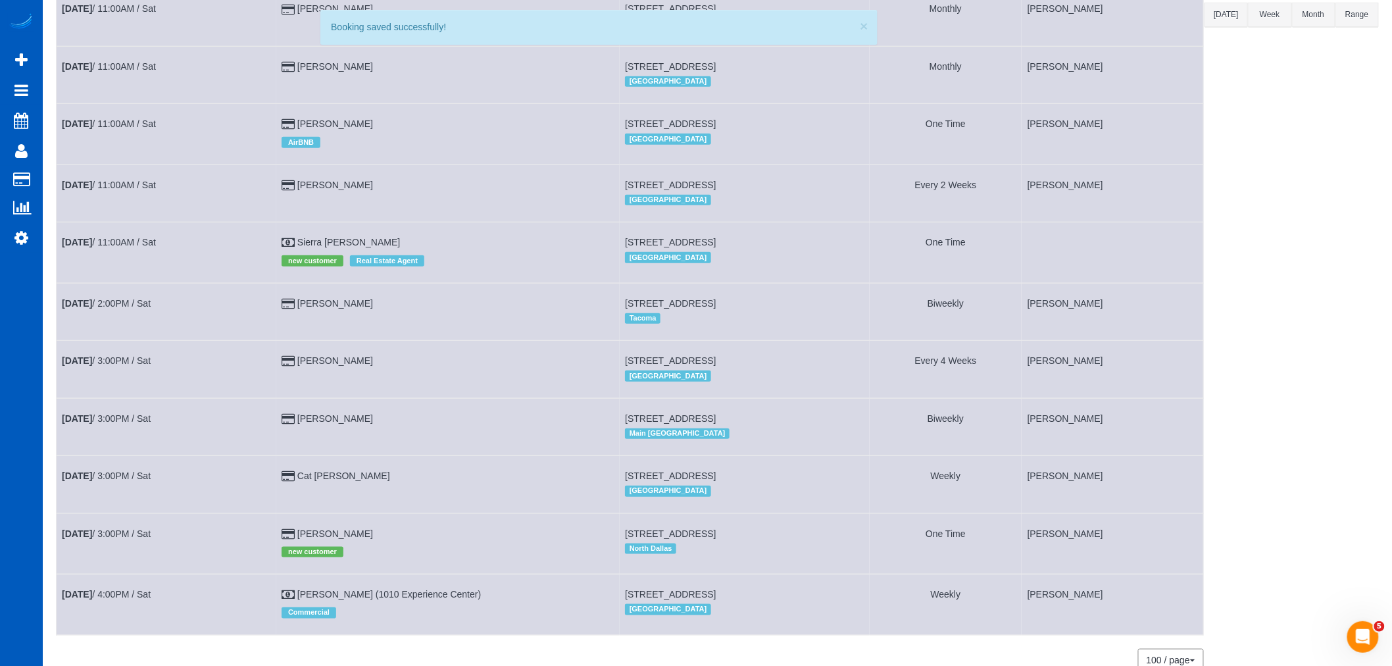
scroll to position [193, 0]
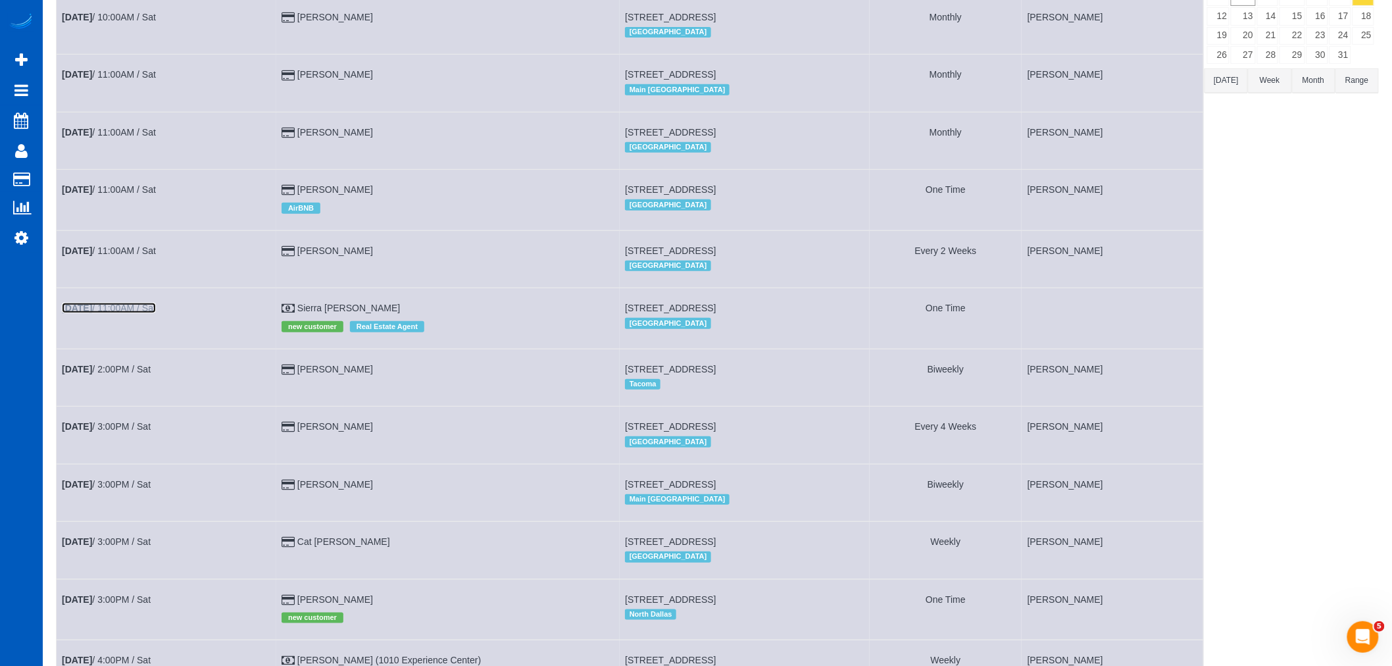
click at [137, 310] on link "Oct 11th / 11:00AM / Sat" at bounding box center [109, 308] width 94 height 11
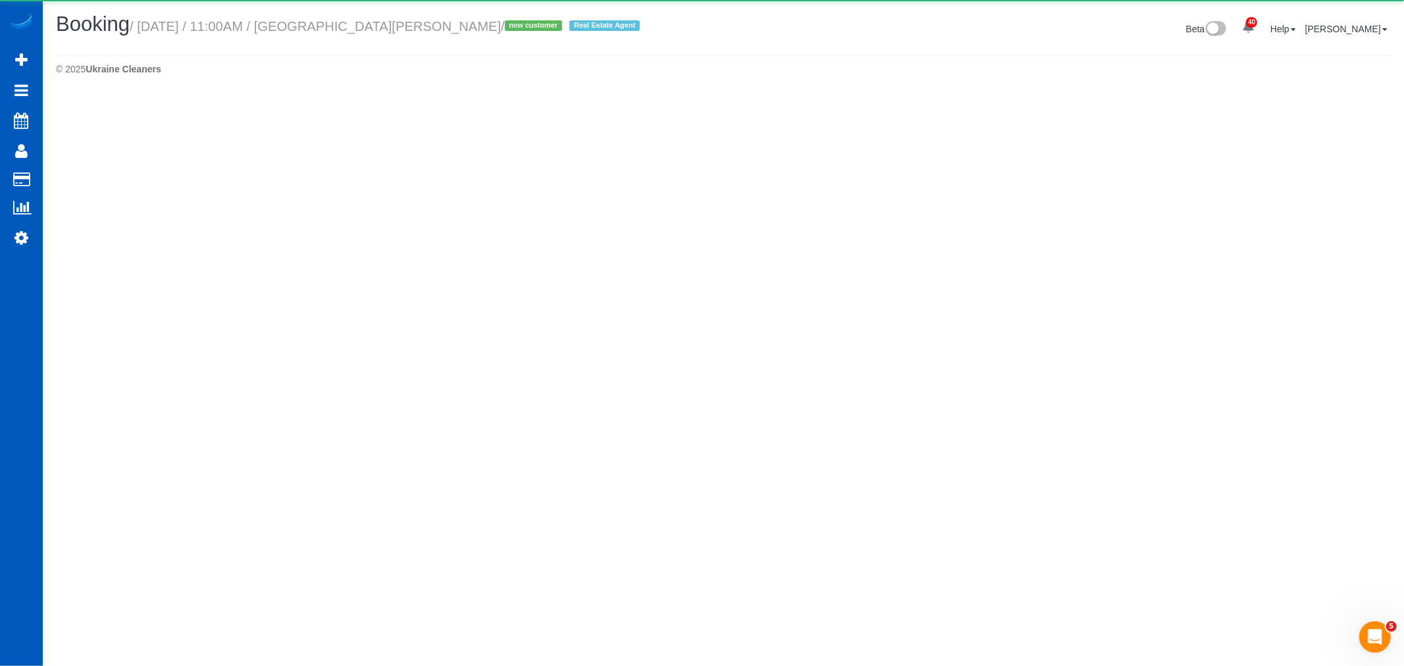
select select "OR"
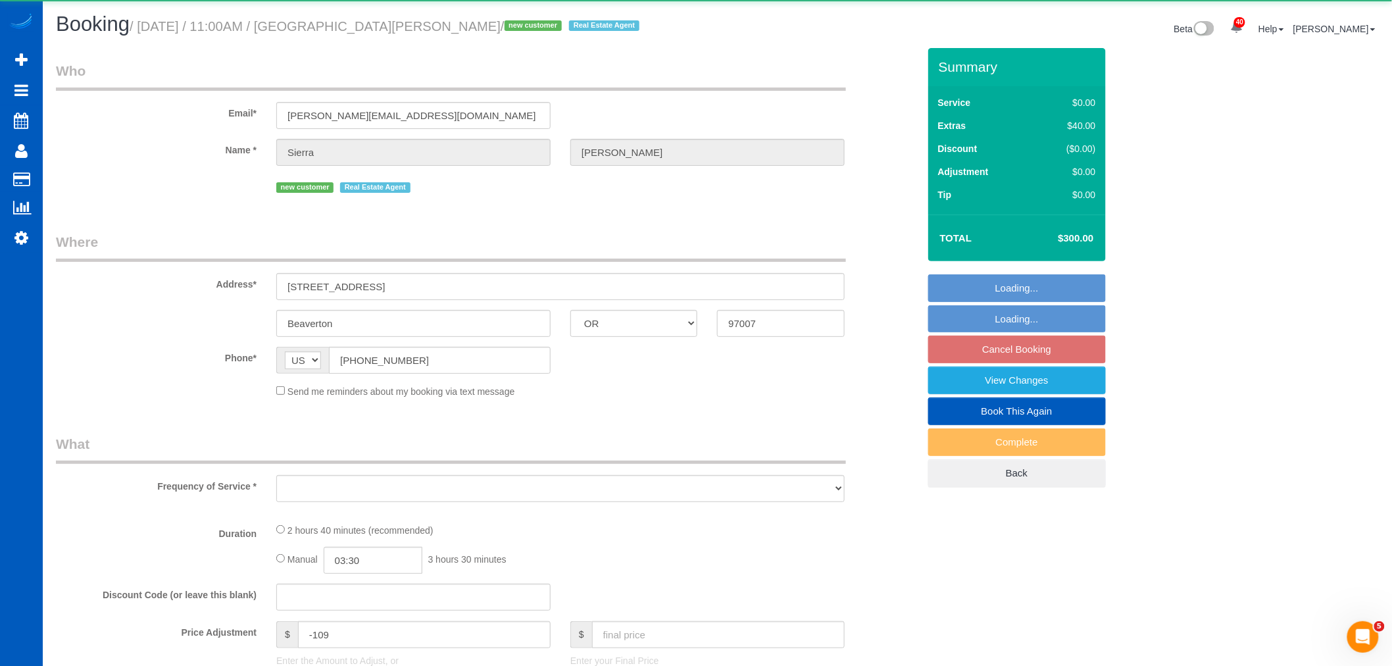
select select "object:8716"
select select "199"
select select "2001"
select select "3"
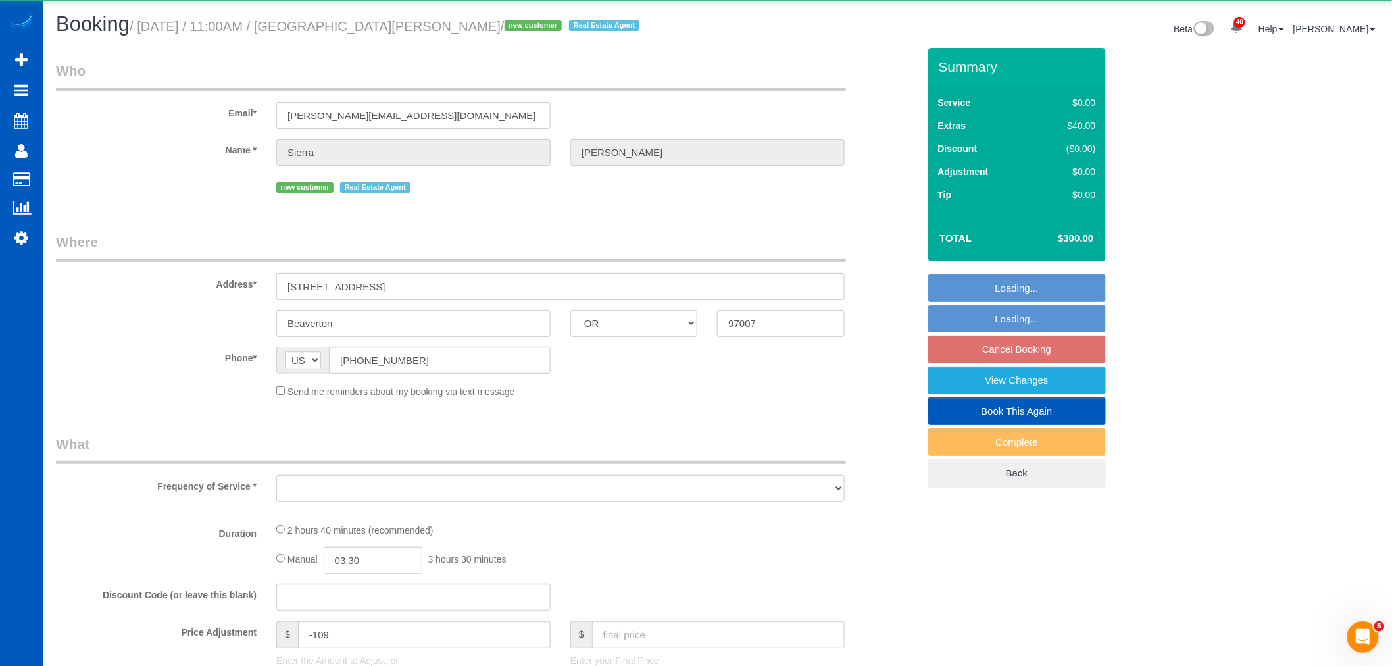
select select "spot60"
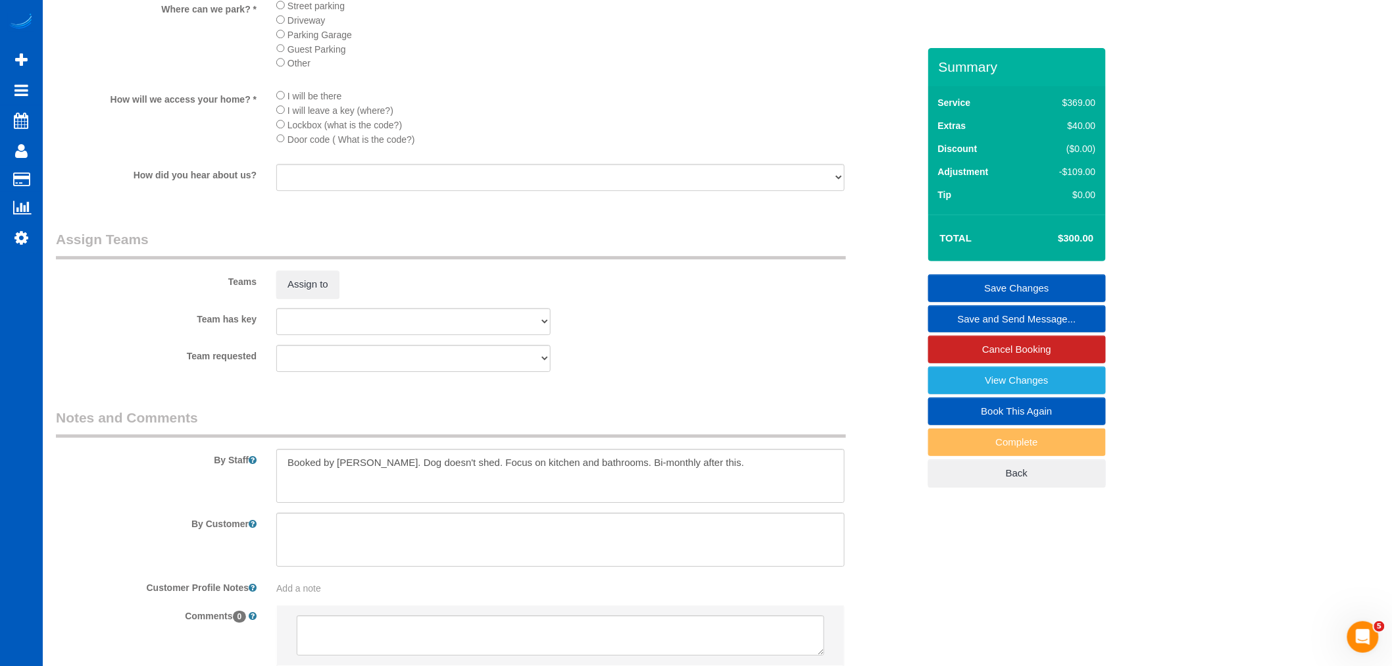
scroll to position [1535, 0]
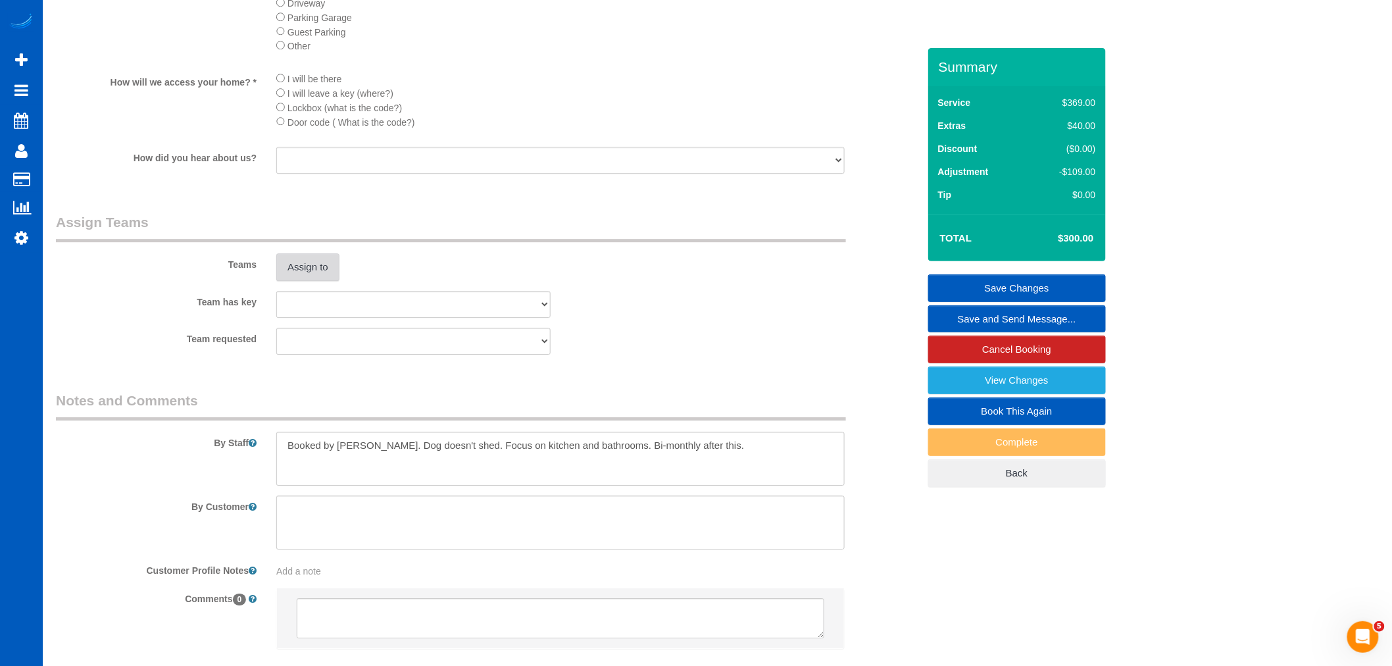
click at [304, 278] on button "Assign to" at bounding box center [307, 267] width 63 height 28
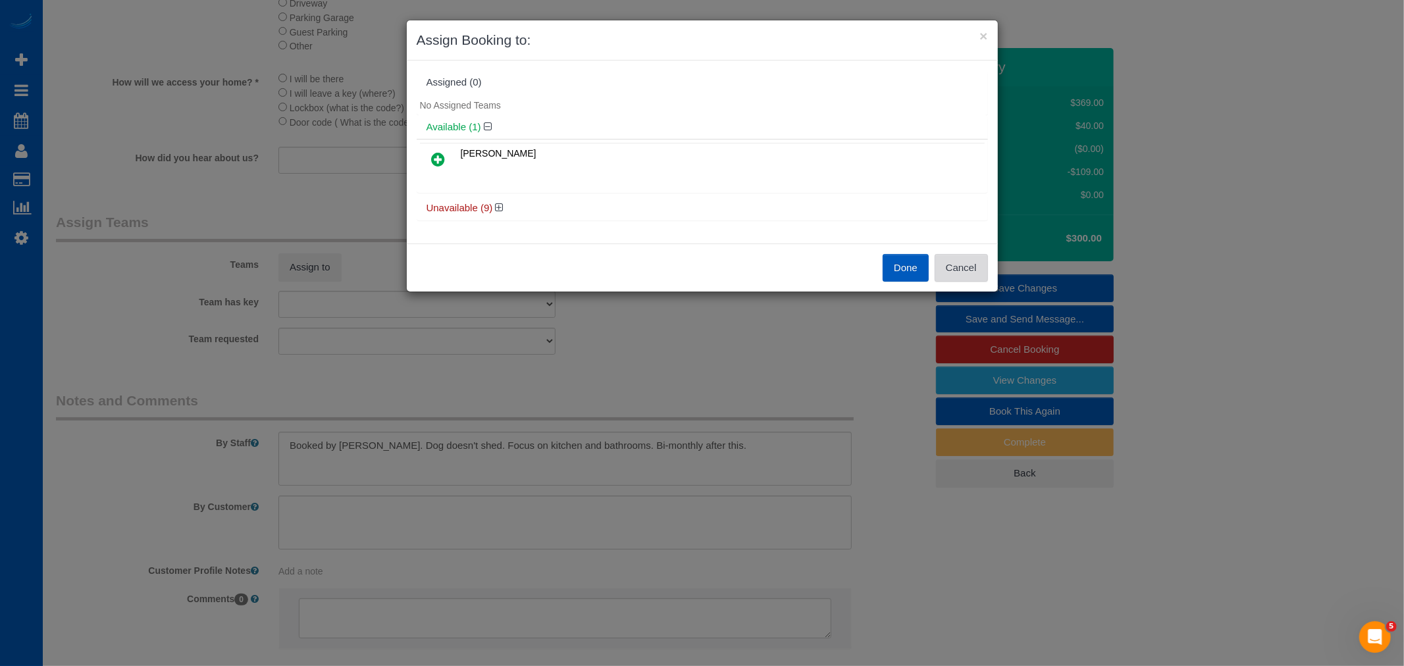
click at [952, 271] on button "Cancel" at bounding box center [960, 268] width 53 height 28
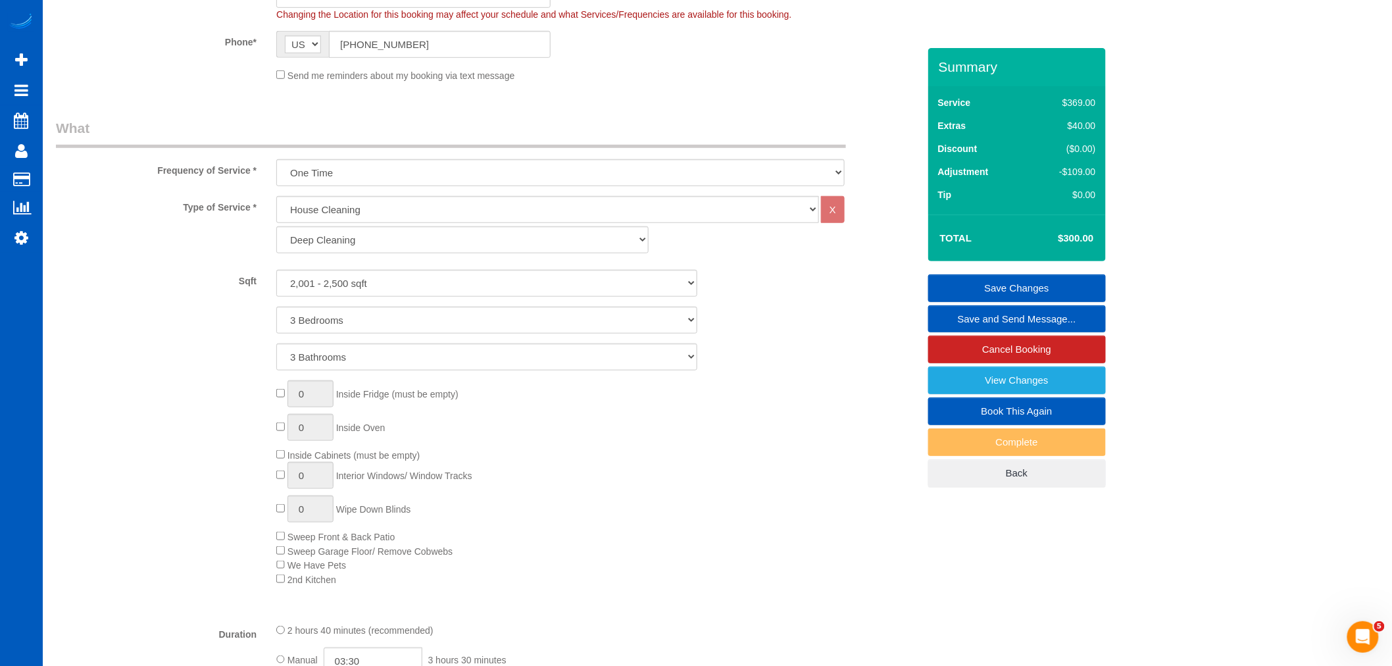
scroll to position [365, 0]
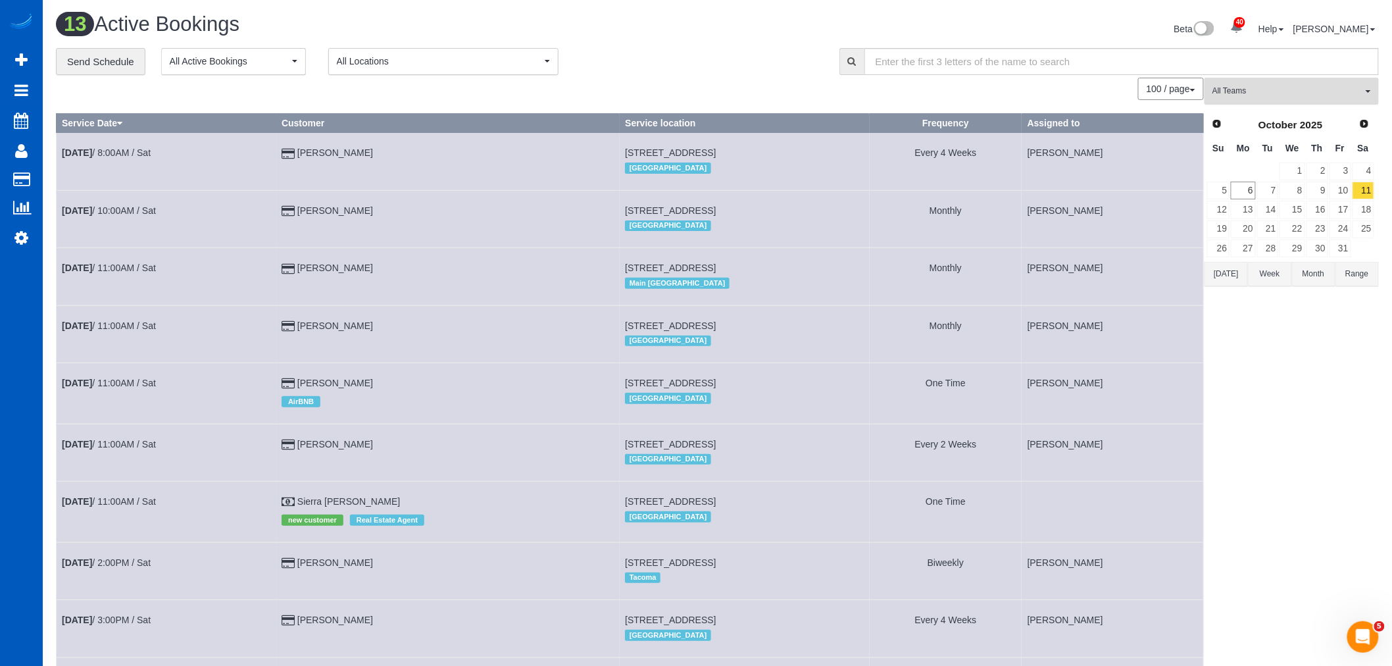
click at [1281, 95] on span "All Teams" at bounding box center [1288, 91] width 150 height 11
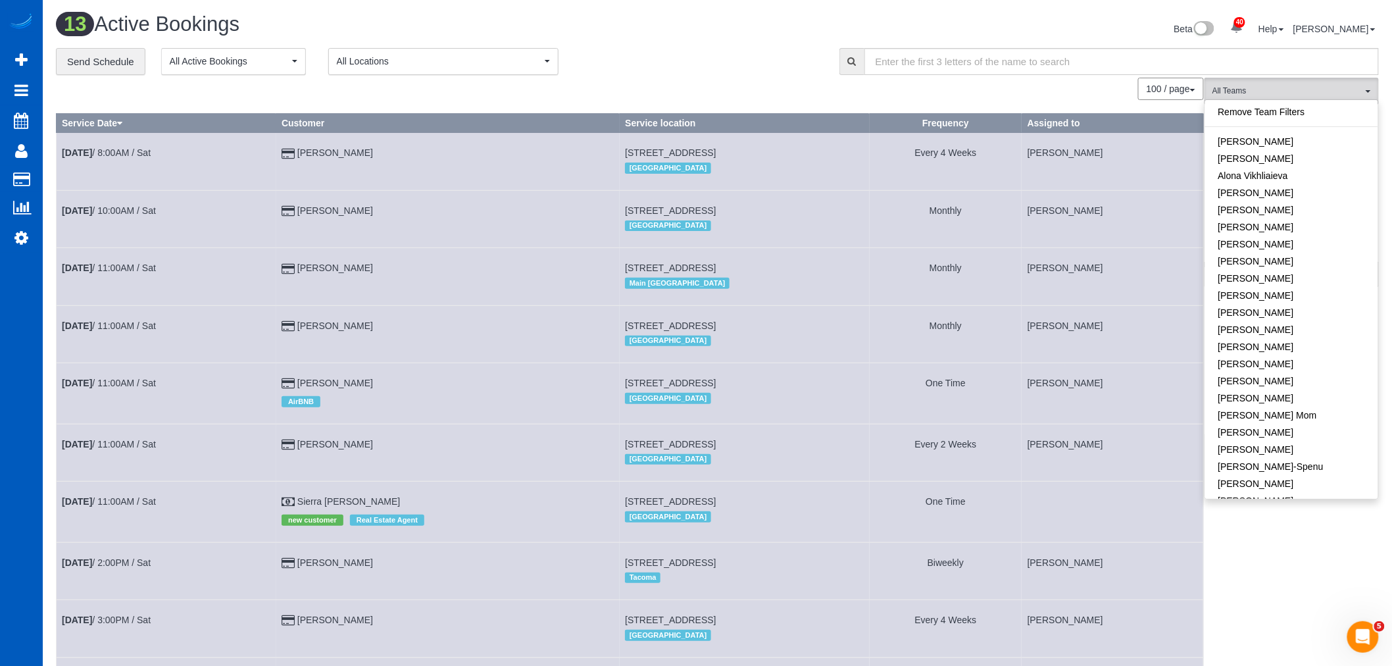
click at [1273, 103] on div "Remove Team Filters Alina Kruchok Alona Tarasiuk Alona Vikhliaieva Anastasiia D…" at bounding box center [1292, 298] width 174 height 399
click at [1272, 105] on link "Remove Team Filters" at bounding box center [1292, 111] width 173 height 17
click at [658, 75] on div "**********" at bounding box center [438, 62] width 764 height 28
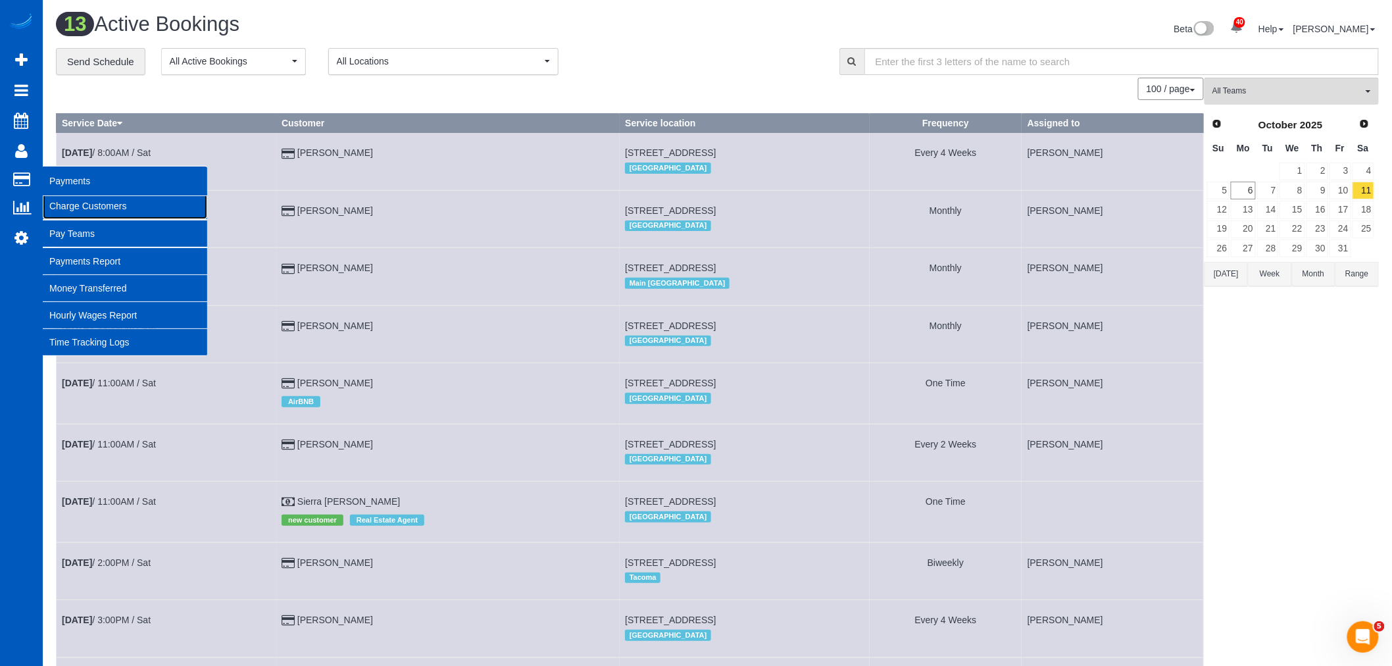
click at [74, 212] on link "Charge Customers" at bounding box center [125, 206] width 165 height 26
select select
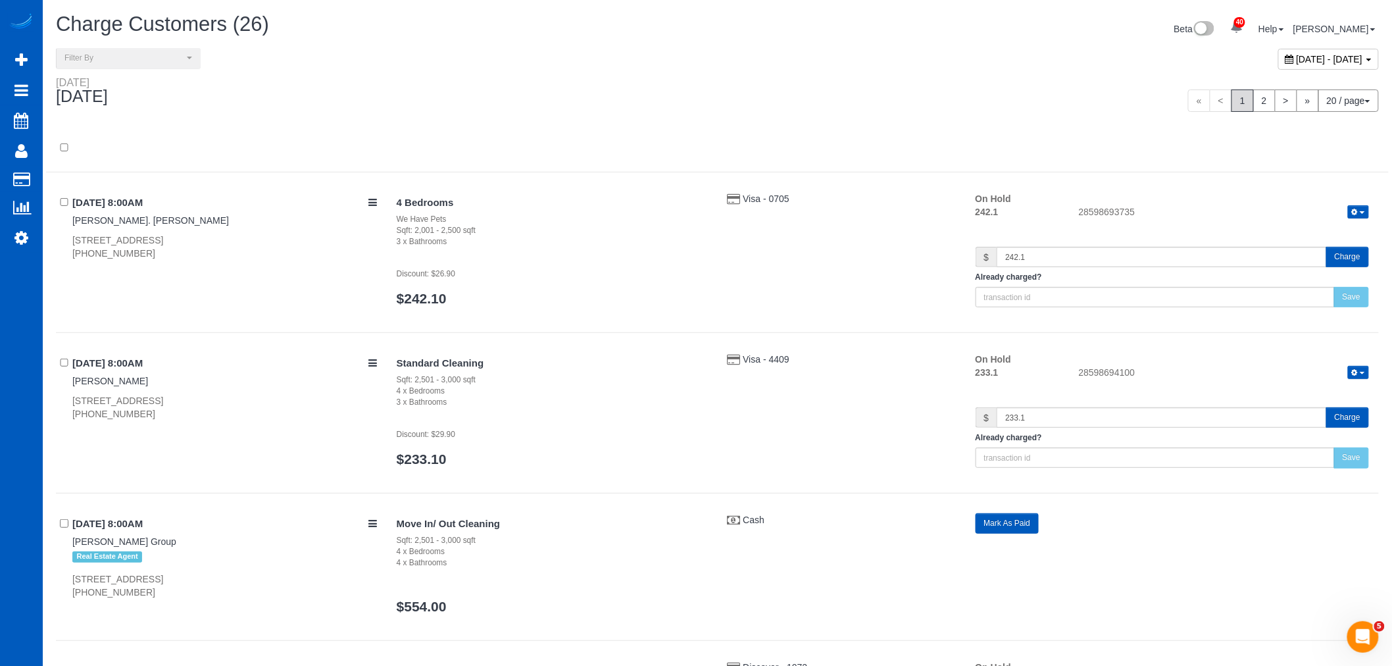
click at [1260, 46] on div "Beta 40 Your Notifications You have 0 alerts × You have 4 to charge for 10/04/2…" at bounding box center [1054, 30] width 672 height 35
click at [1279, 51] on div "[DATE] - [DATE]" at bounding box center [1329, 59] width 101 height 21
type input "**********"
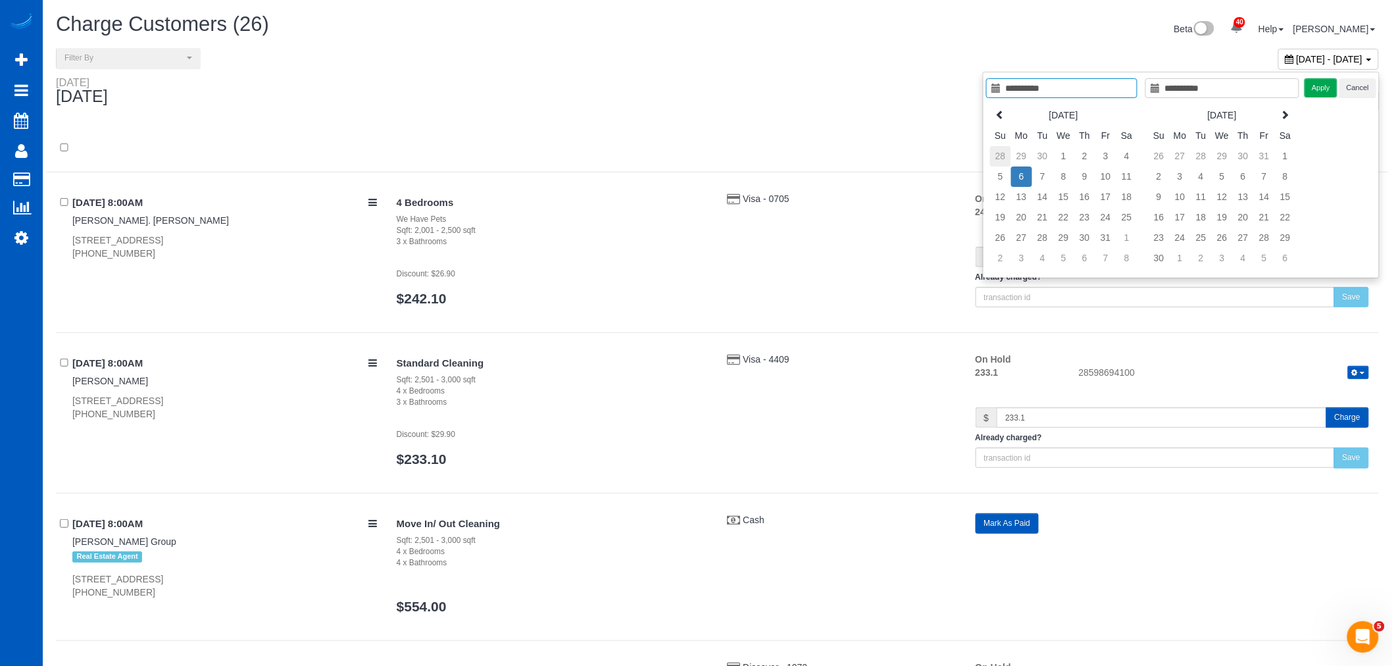
type input "**********"
click at [1000, 157] on td "28" at bounding box center [1000, 156] width 21 height 20
type input "**********"
click at [1123, 239] on td "4" at bounding box center [1127, 238] width 21 height 20
type input "**********"
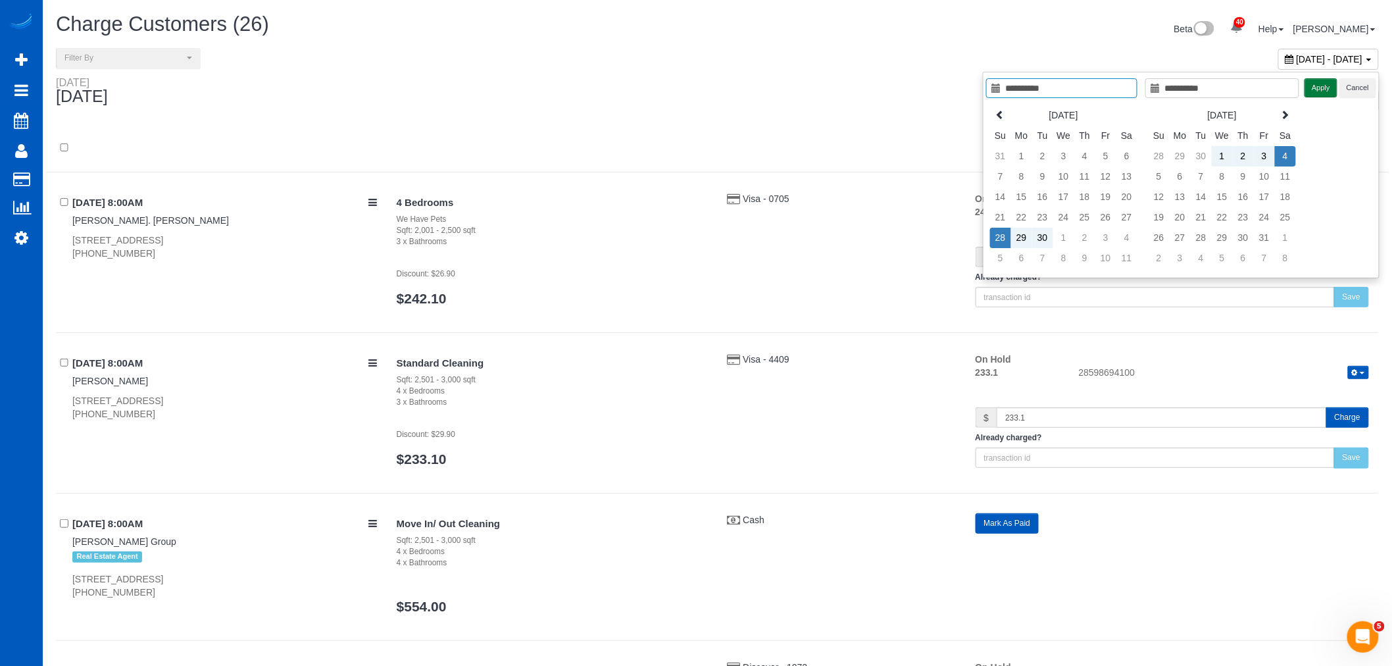
click at [1325, 86] on button "Apply" at bounding box center [1321, 87] width 33 height 19
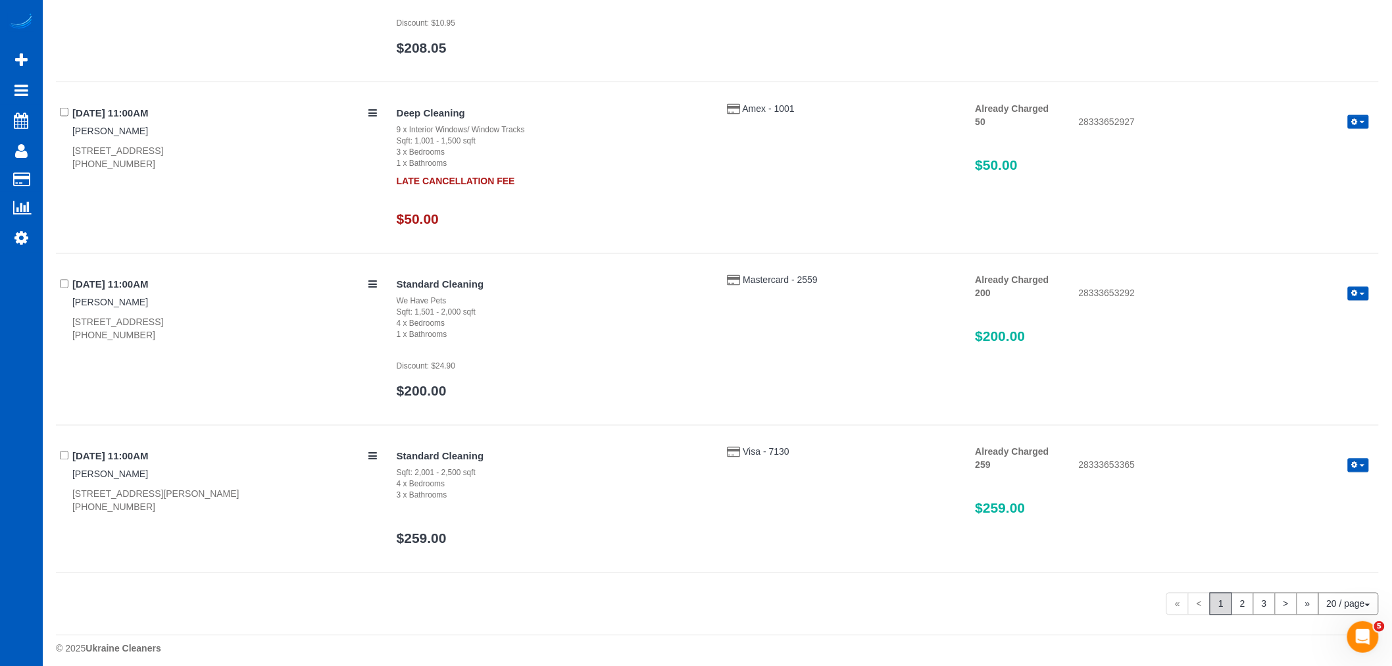
scroll to position [2955, 0]
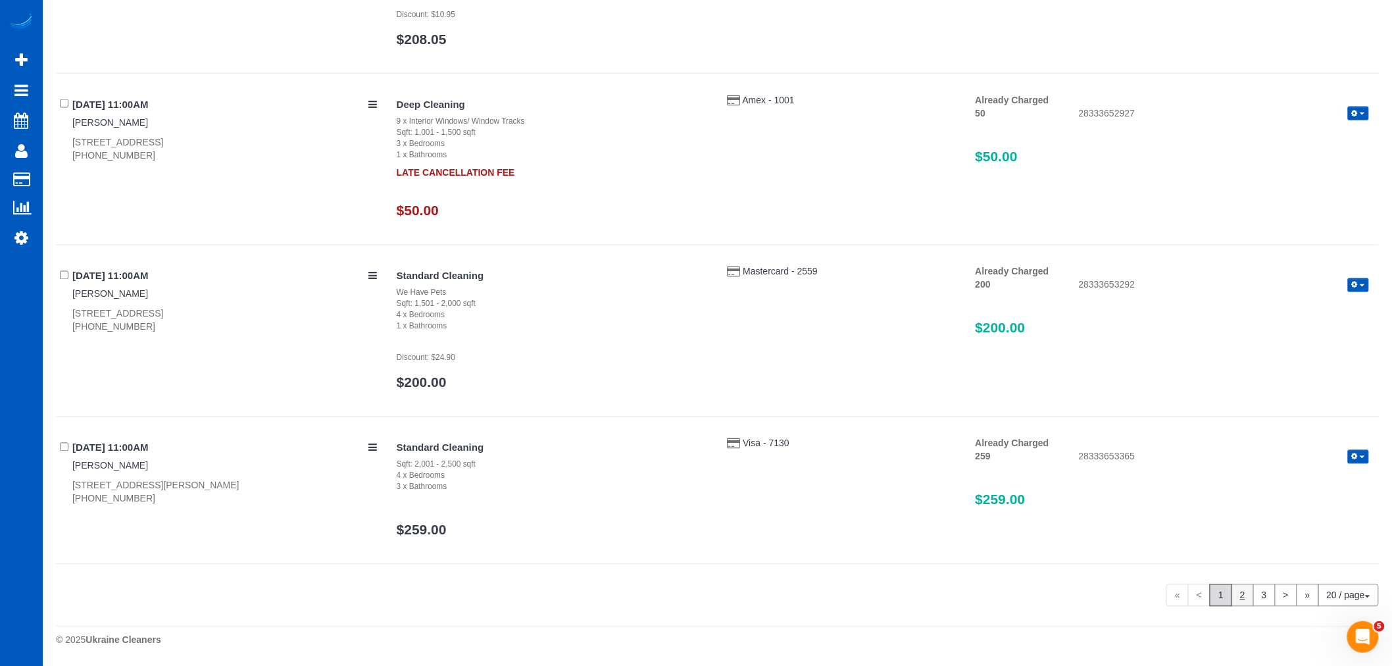
click at [1242, 598] on link "2" at bounding box center [1243, 595] width 22 height 22
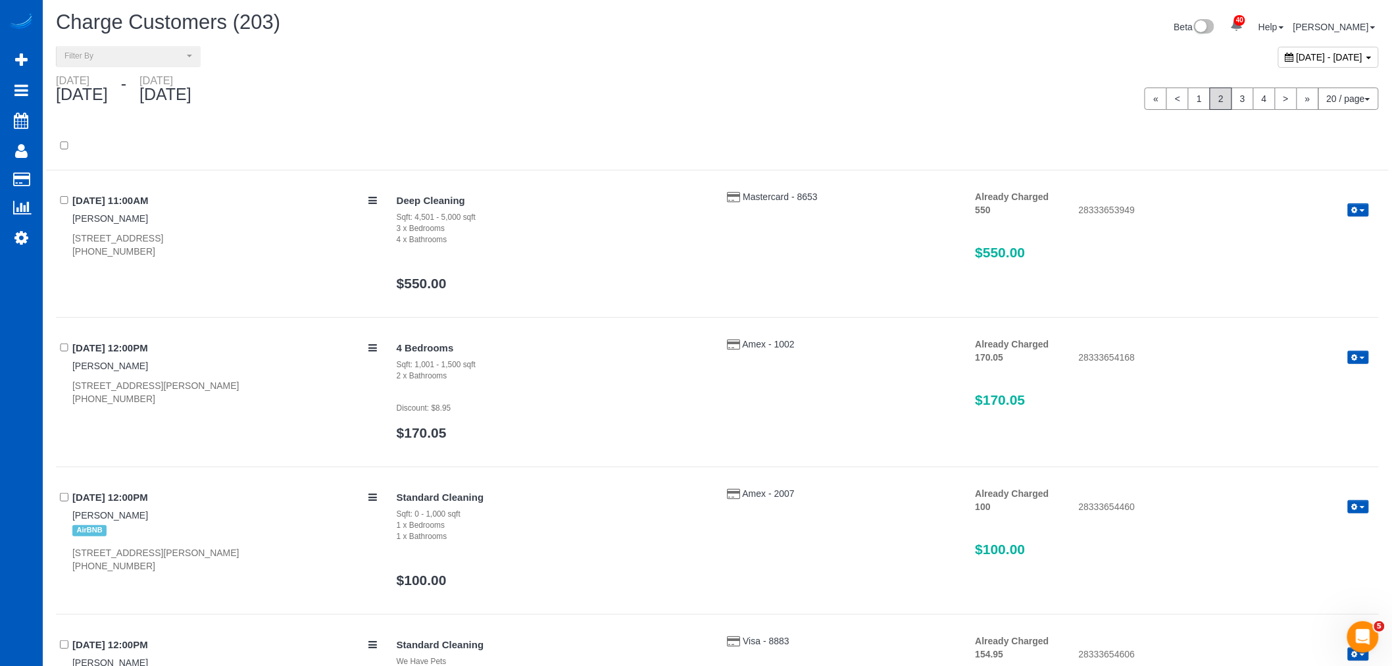
scroll to position [0, 0]
click at [1233, 101] on link "3" at bounding box center [1243, 100] width 22 height 22
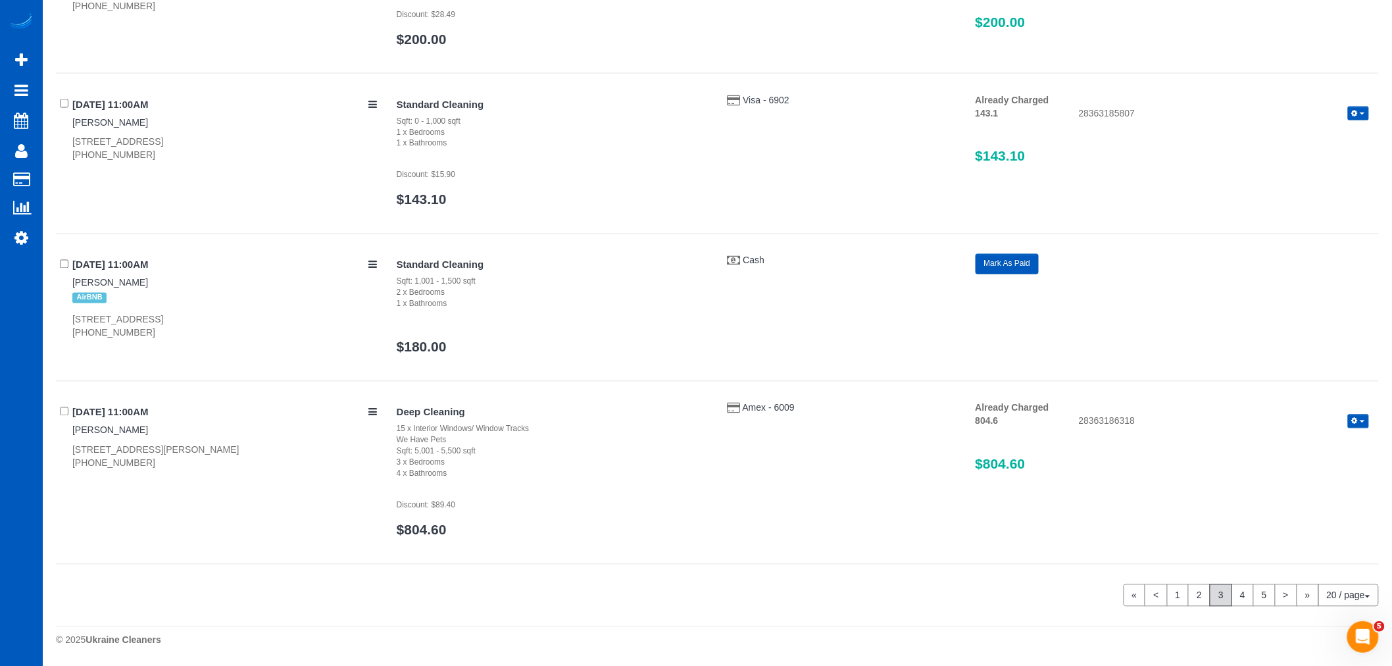
scroll to position [2994, 0]
click at [1248, 588] on link "4" at bounding box center [1243, 595] width 22 height 22
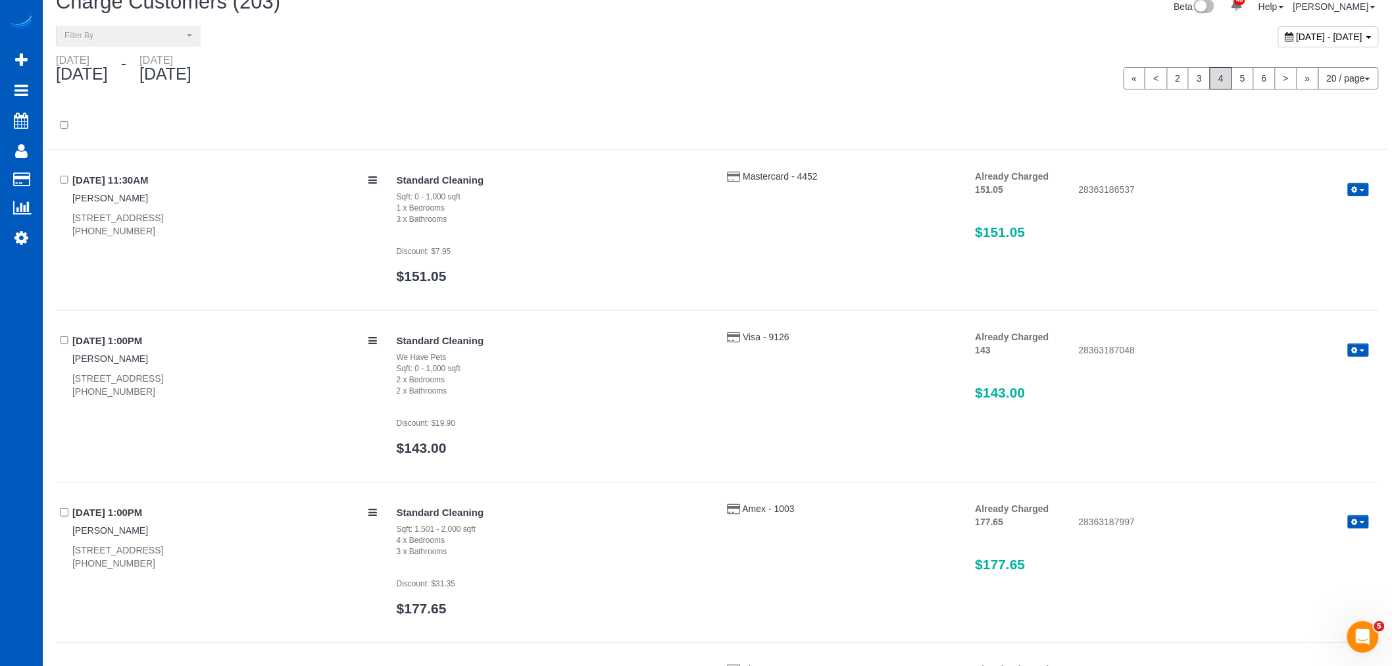
scroll to position [0, 0]
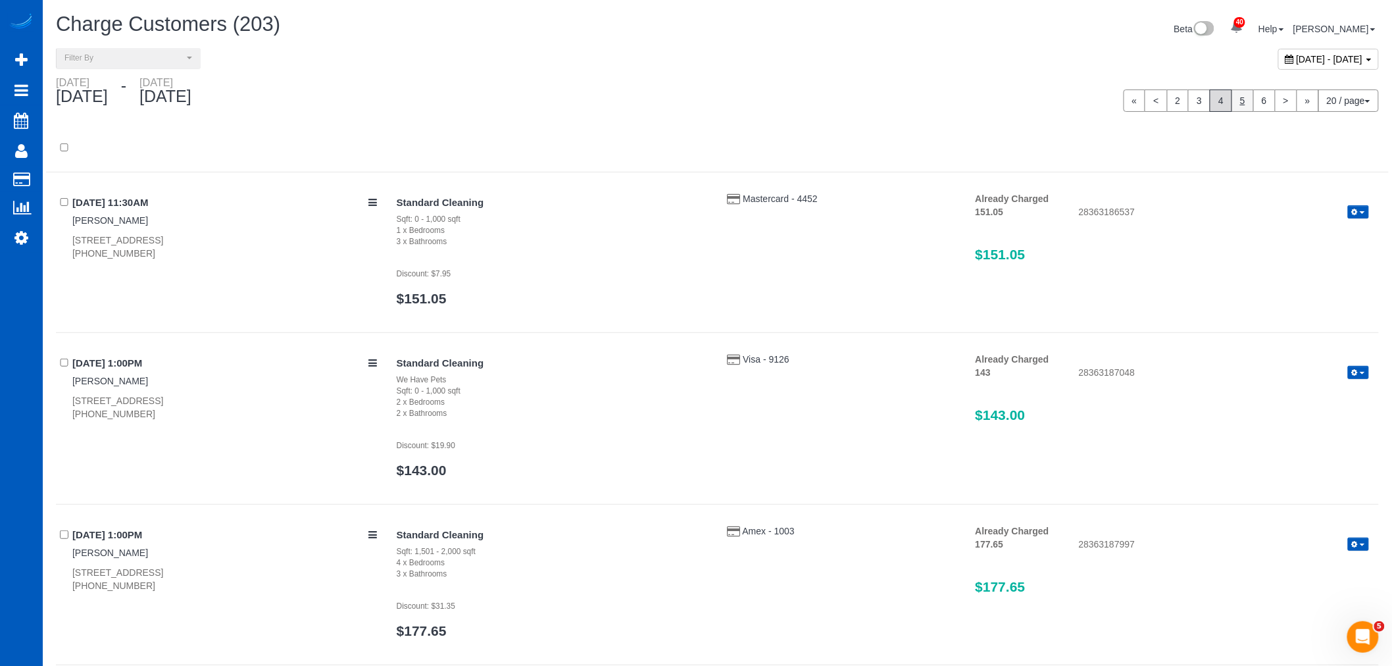
click at [1232, 109] on link "5" at bounding box center [1243, 100] width 22 height 22
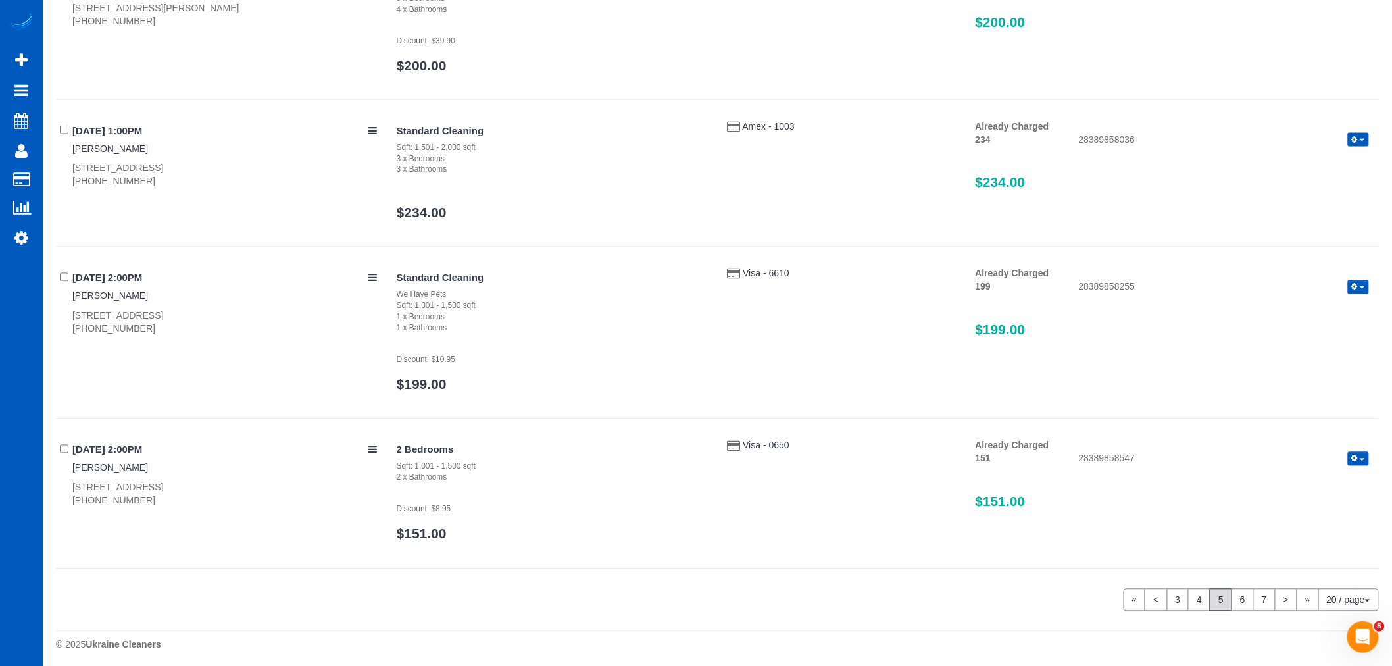
scroll to position [2973, 0]
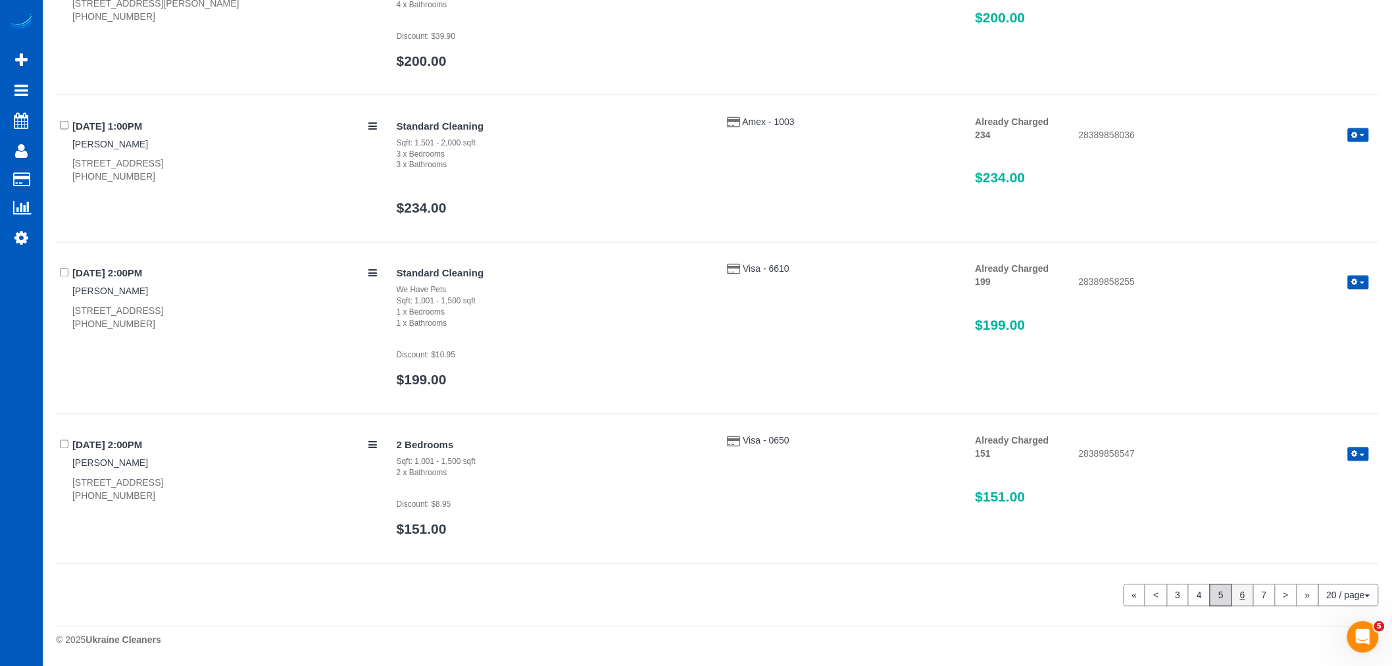
click at [1233, 594] on link "6" at bounding box center [1243, 595] width 22 height 22
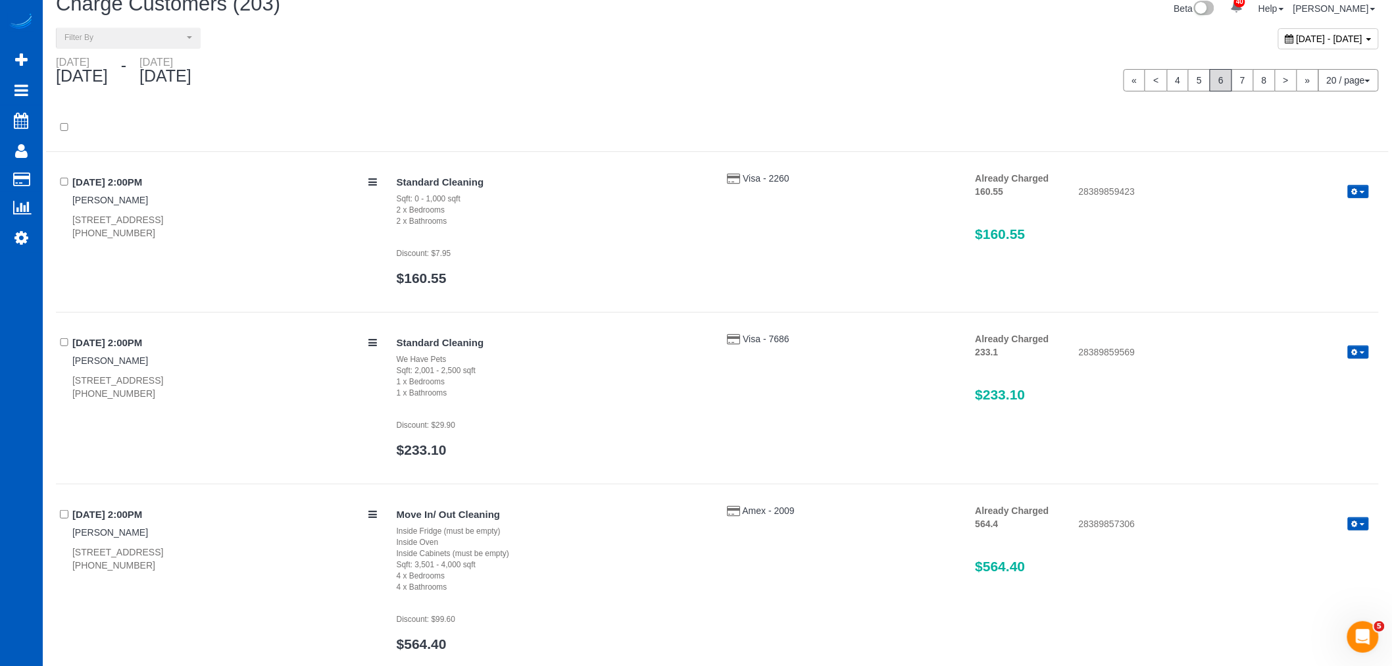
scroll to position [0, 0]
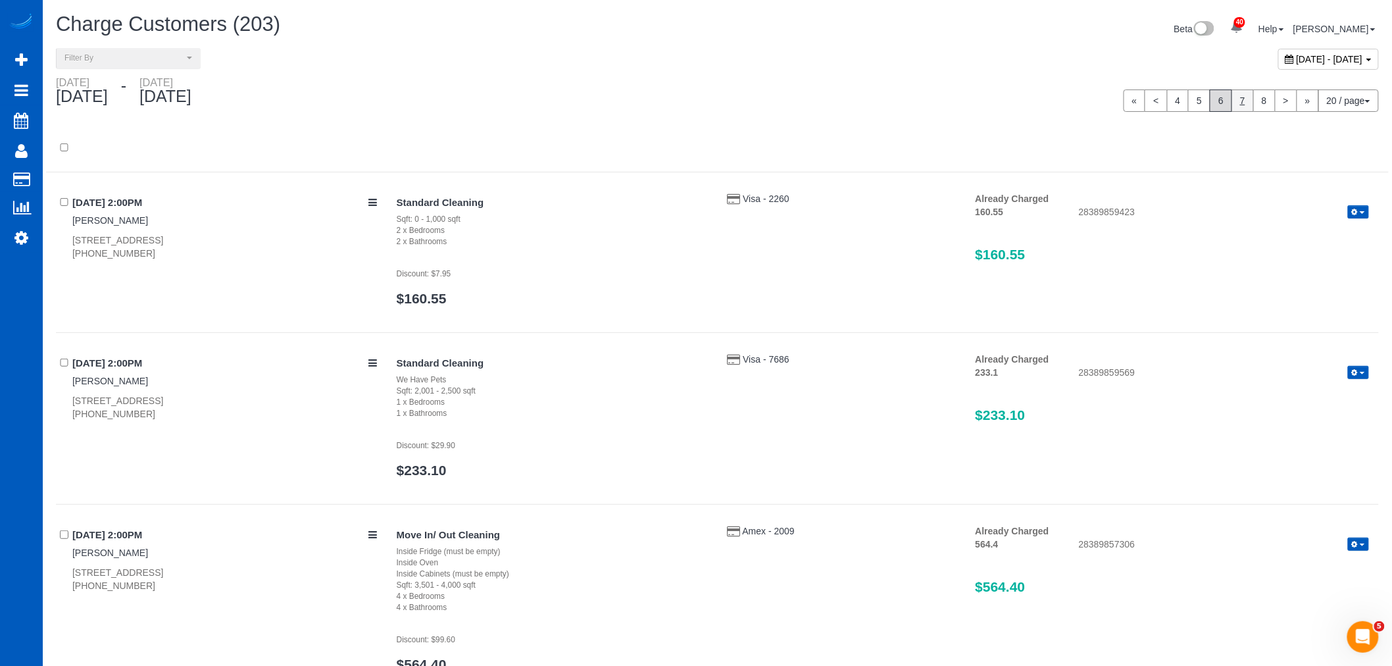
click at [1233, 99] on link "7" at bounding box center [1243, 100] width 22 height 22
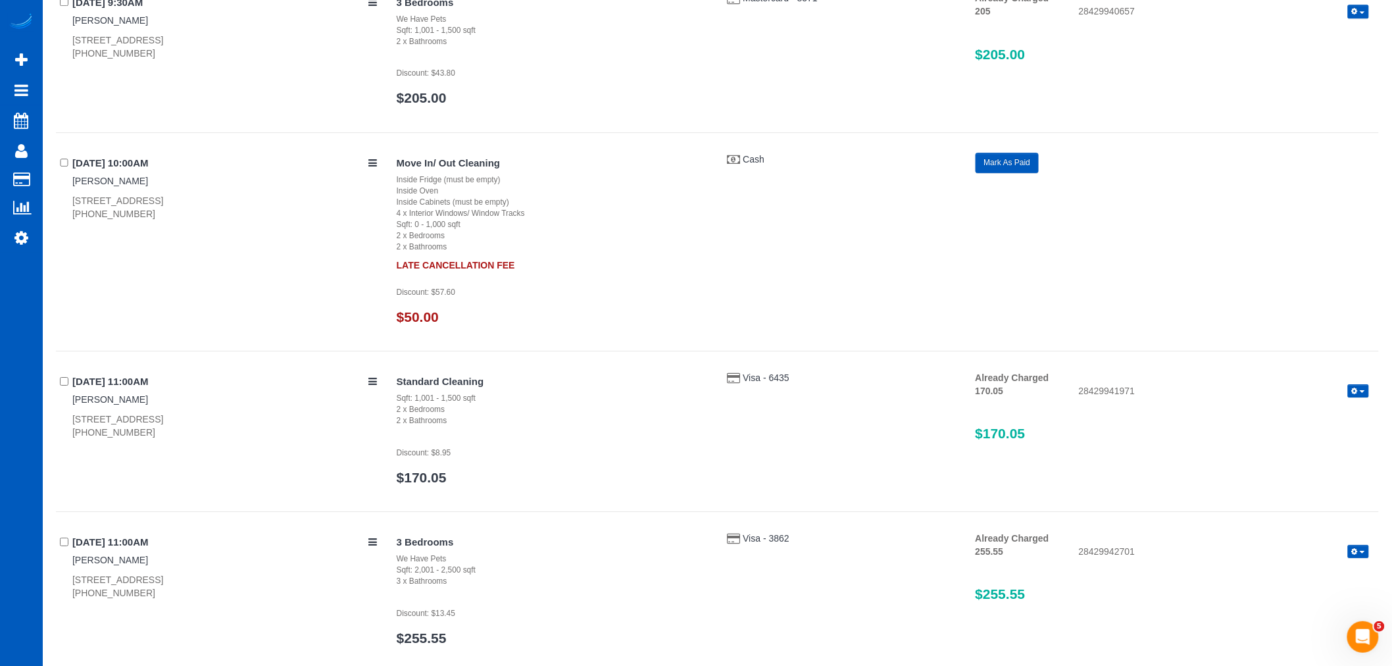
scroll to position [1681, 0]
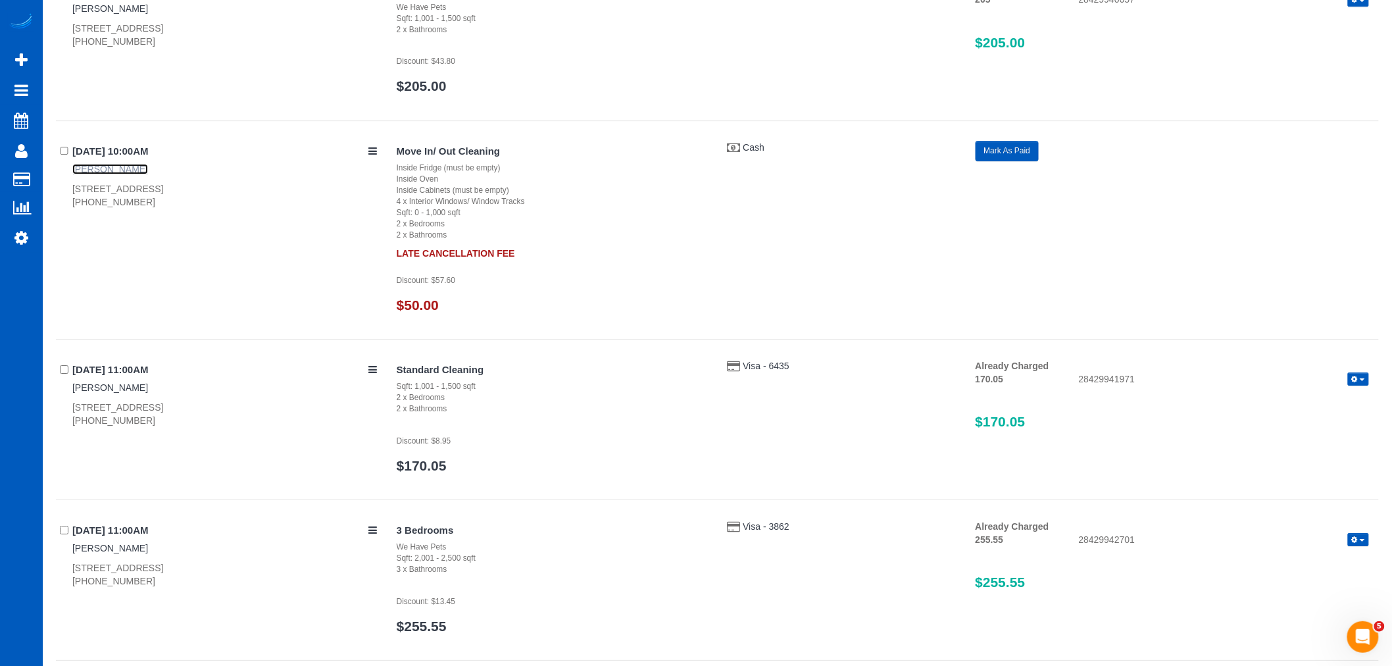
click at [92, 166] on link "Brett Scott" at bounding box center [110, 169] width 76 height 11
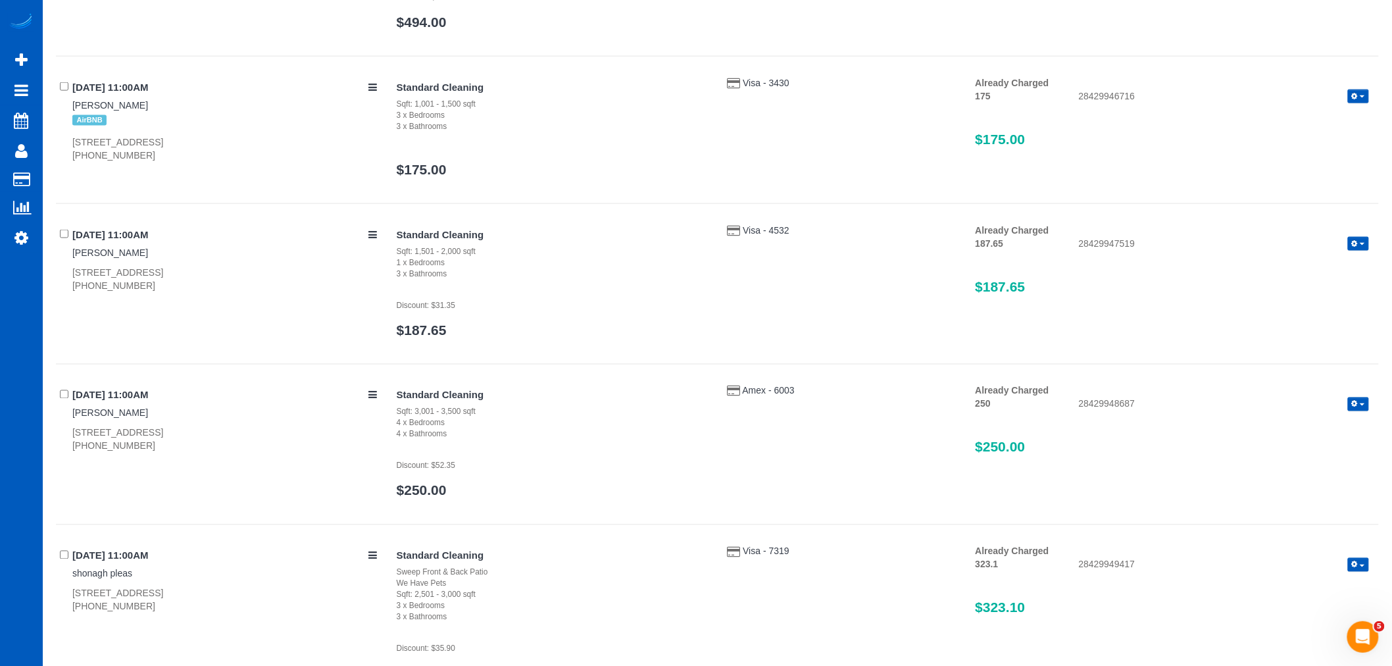
scroll to position [2923, 0]
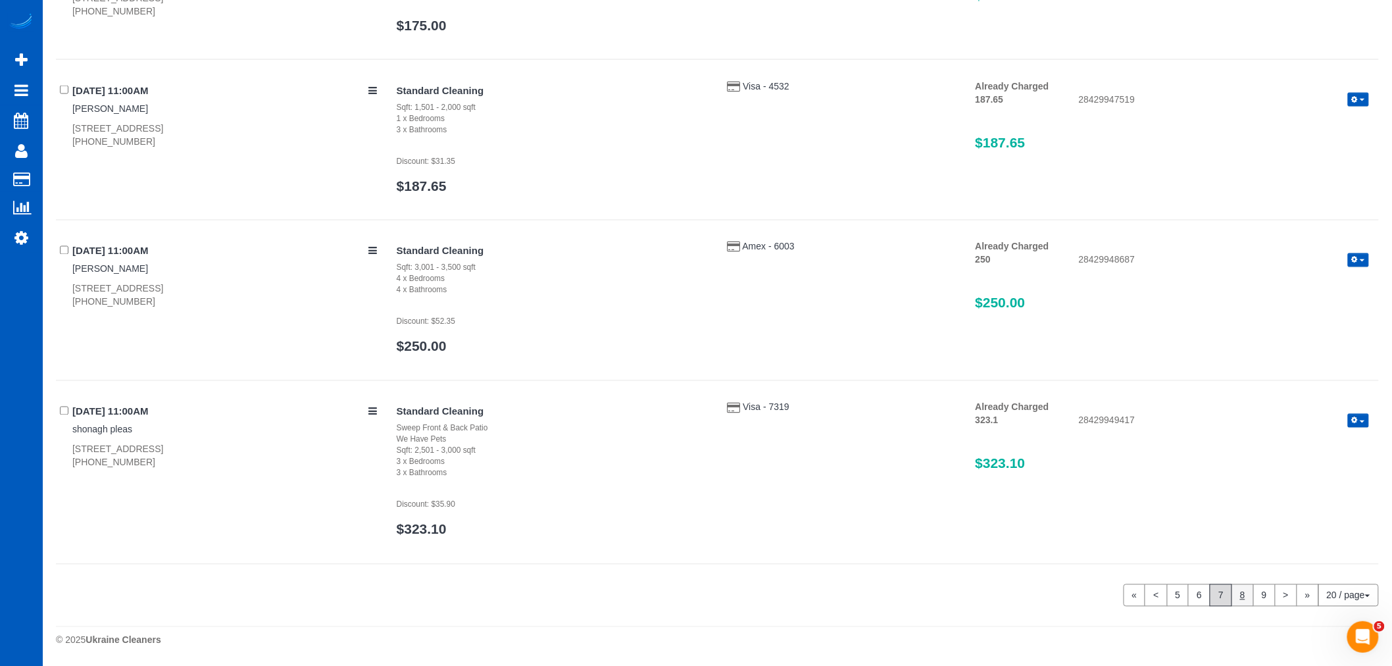
click at [1239, 599] on link "8" at bounding box center [1243, 595] width 22 height 22
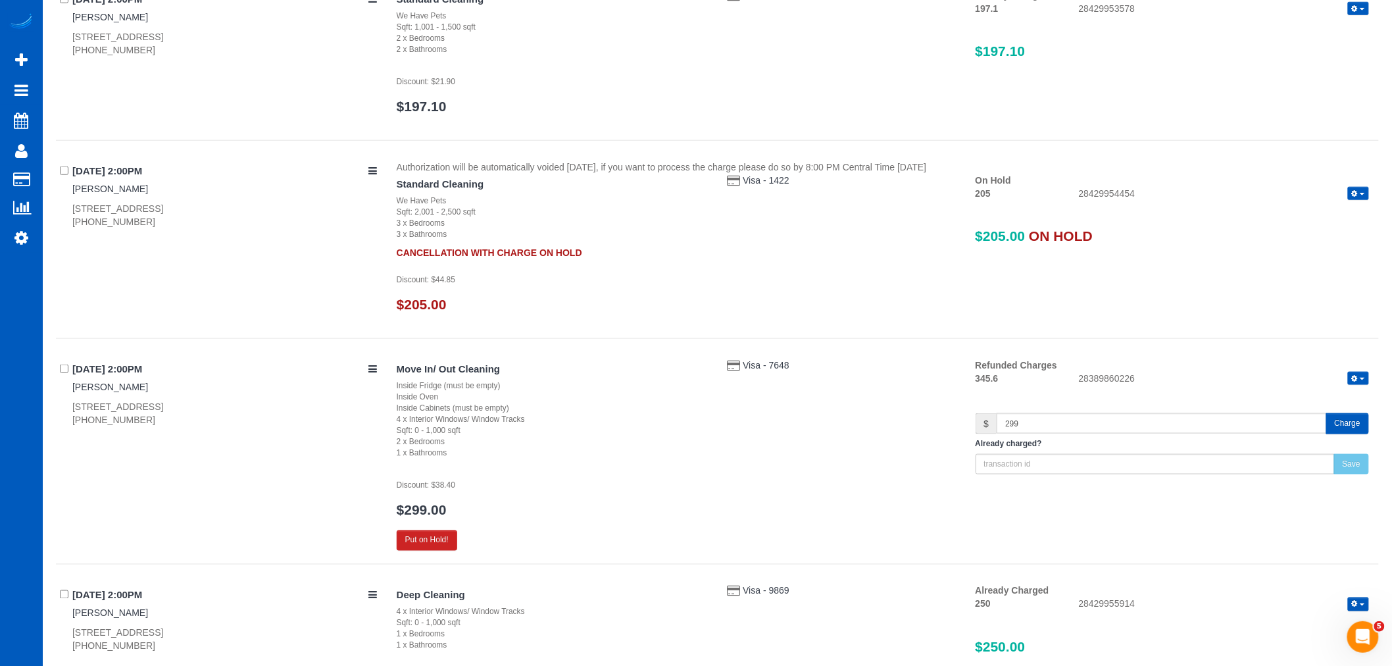
scroll to position [501, 0]
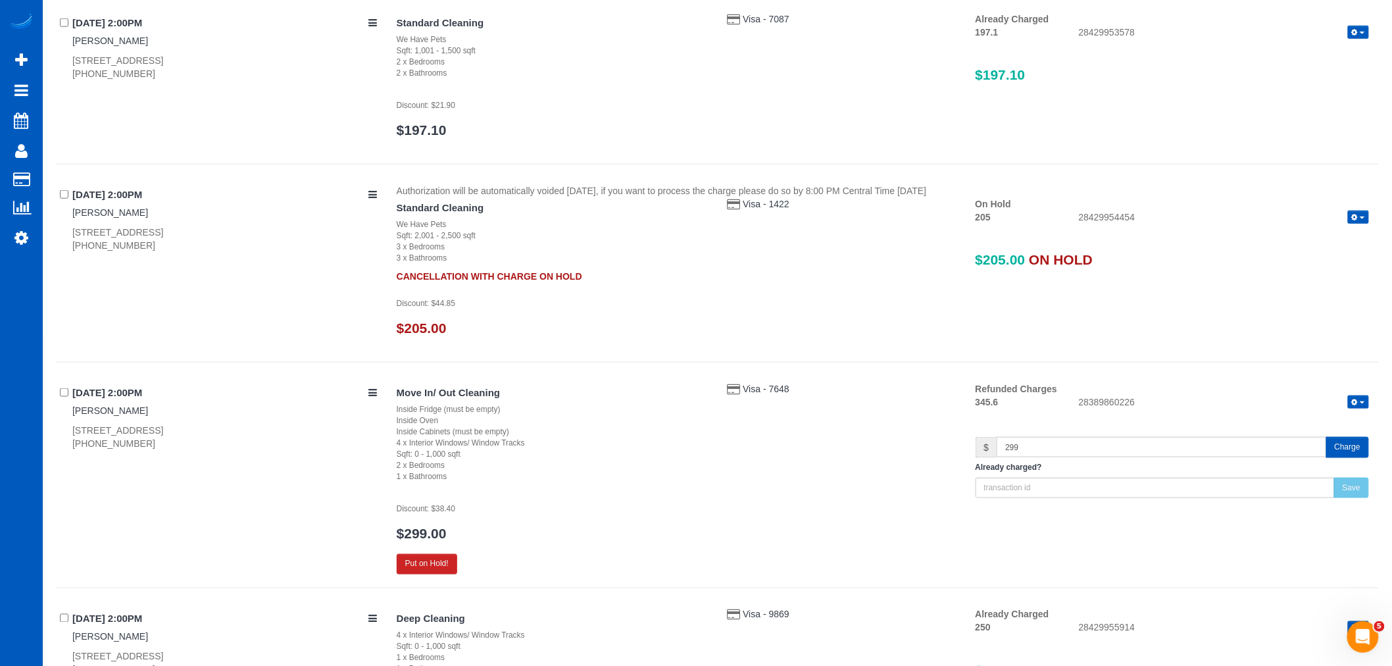
click at [1362, 218] on span "button" at bounding box center [1362, 218] width 5 height 3
click at [1314, 246] on link "Release Hold" at bounding box center [1317, 239] width 104 height 17
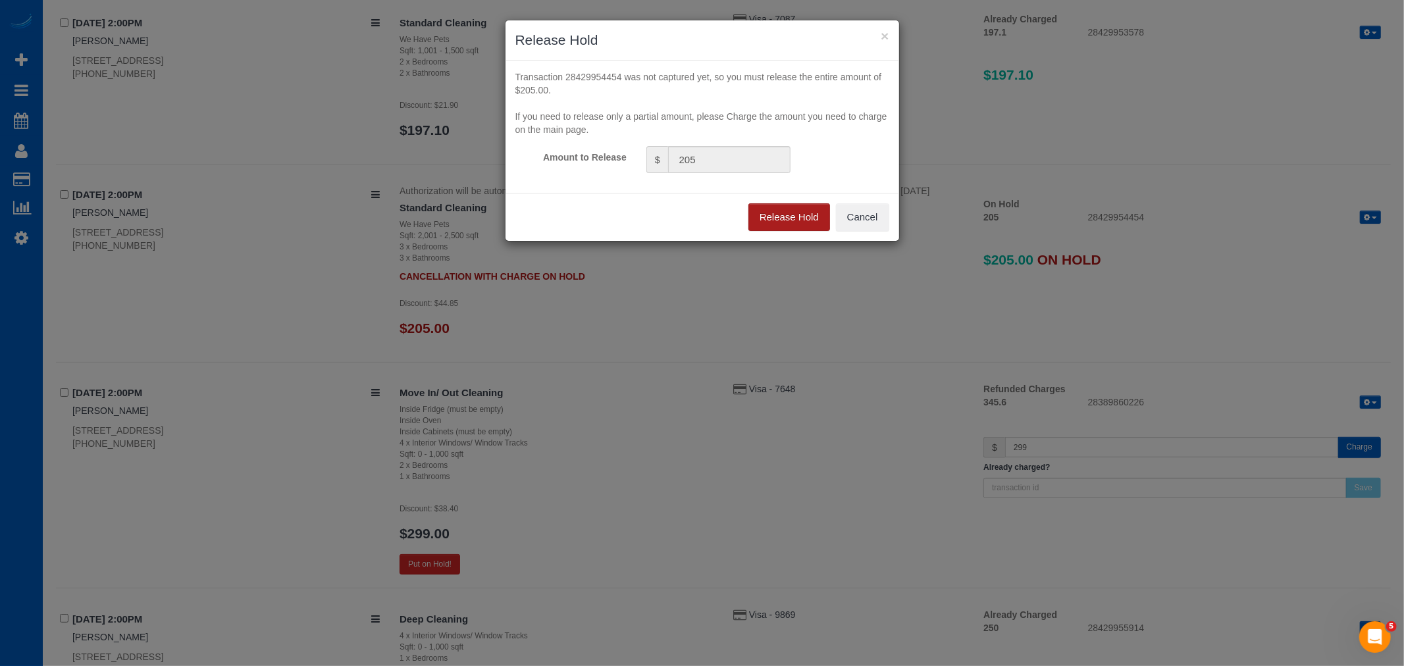
click at [771, 211] on button "Release Hold" at bounding box center [789, 217] width 82 height 28
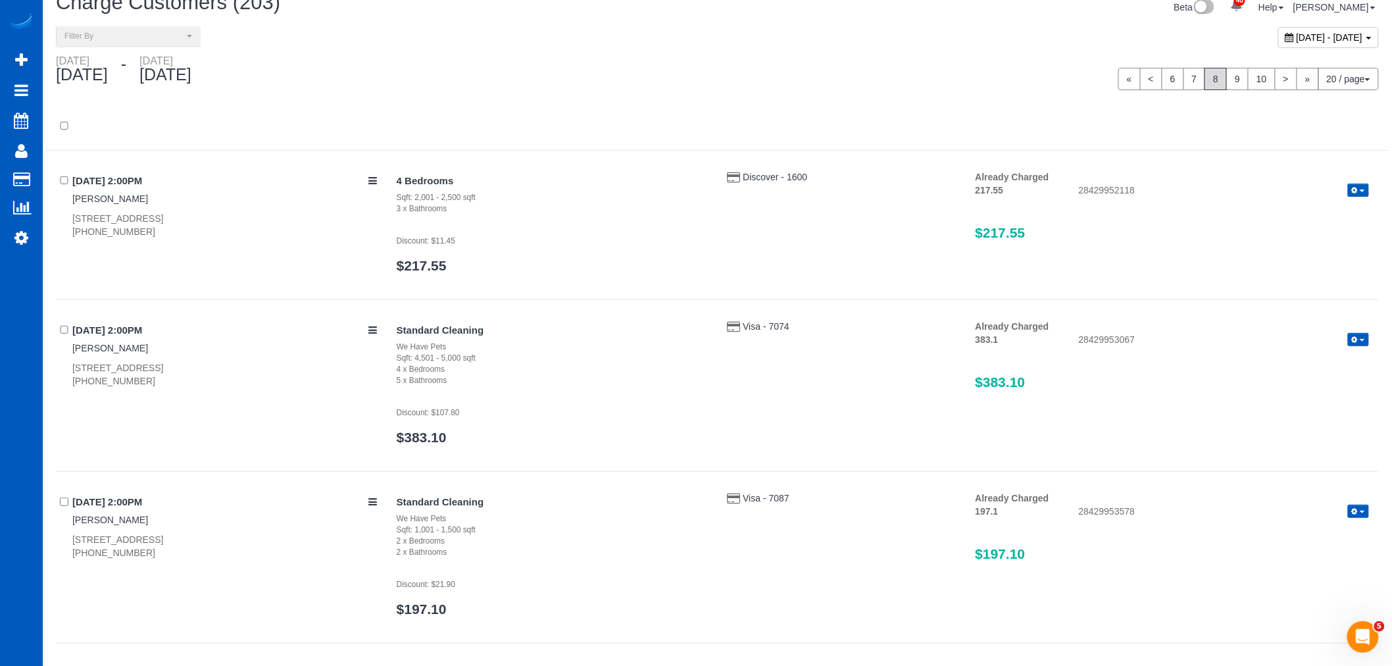
scroll to position [0, 0]
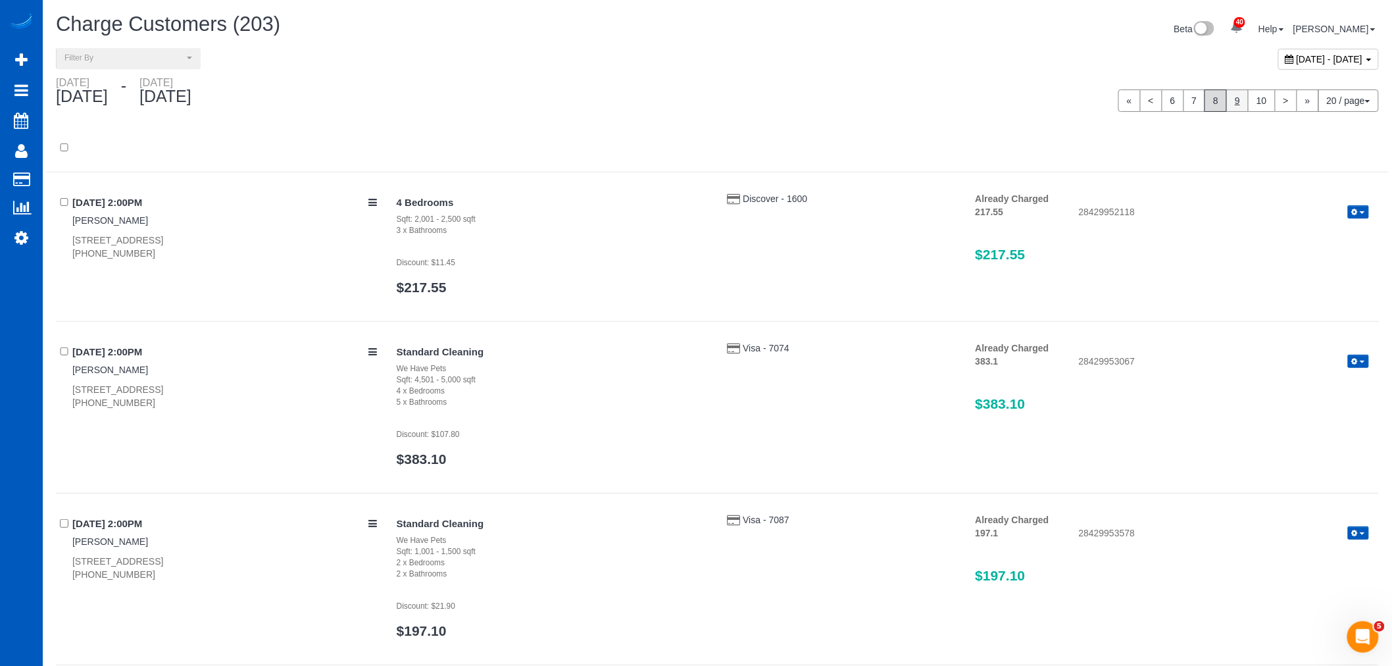
click at [1237, 110] on link "9" at bounding box center [1238, 100] width 22 height 22
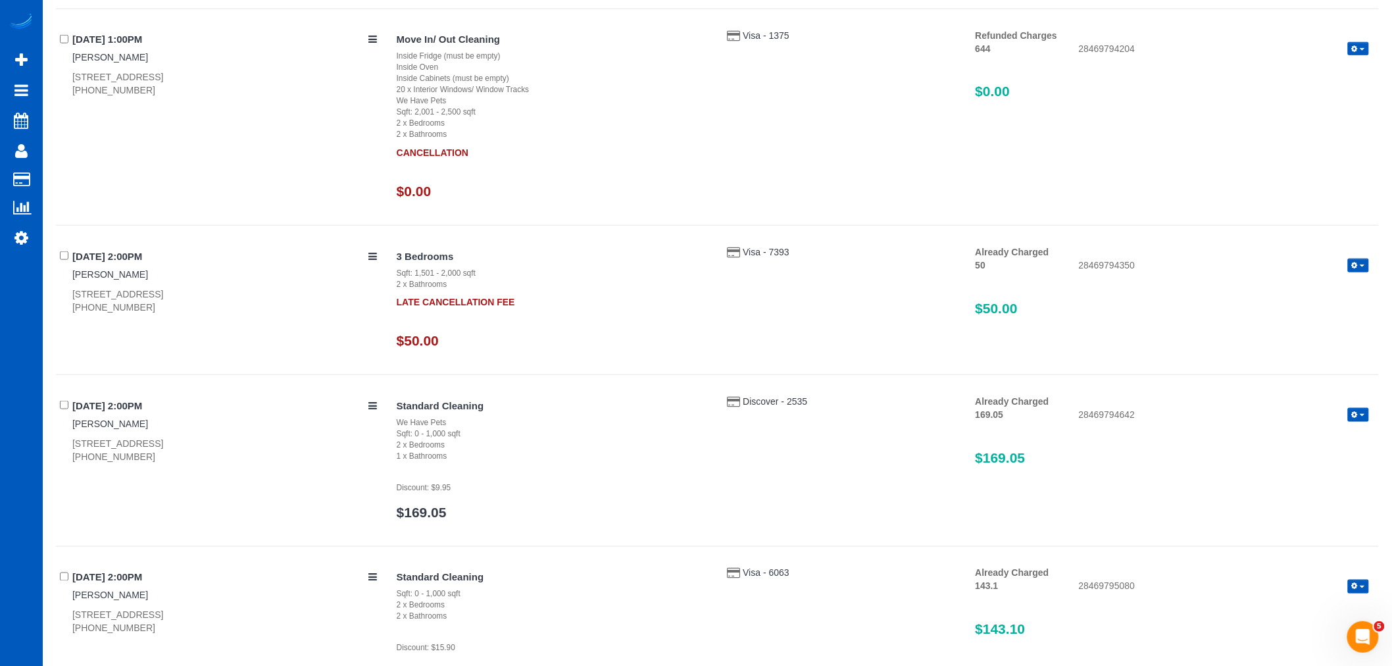
scroll to position [2632, 0]
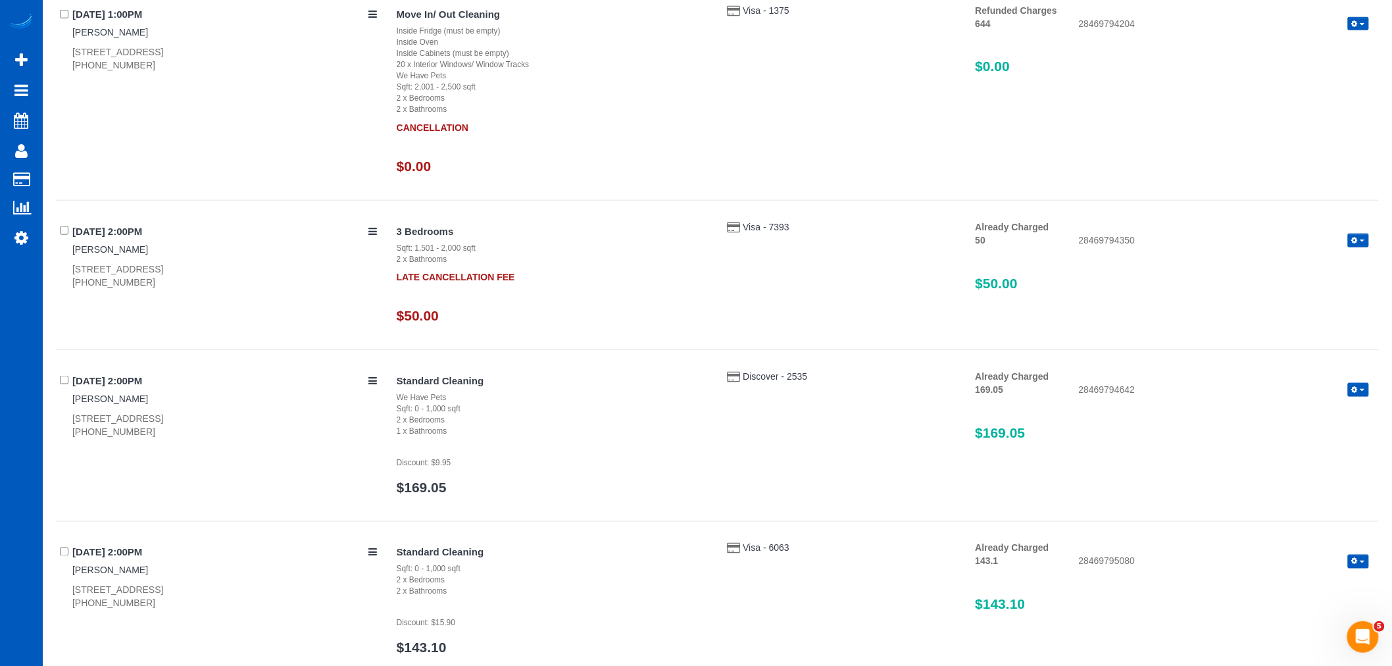
click at [1354, 238] on icon "button" at bounding box center [1355, 240] width 6 height 7
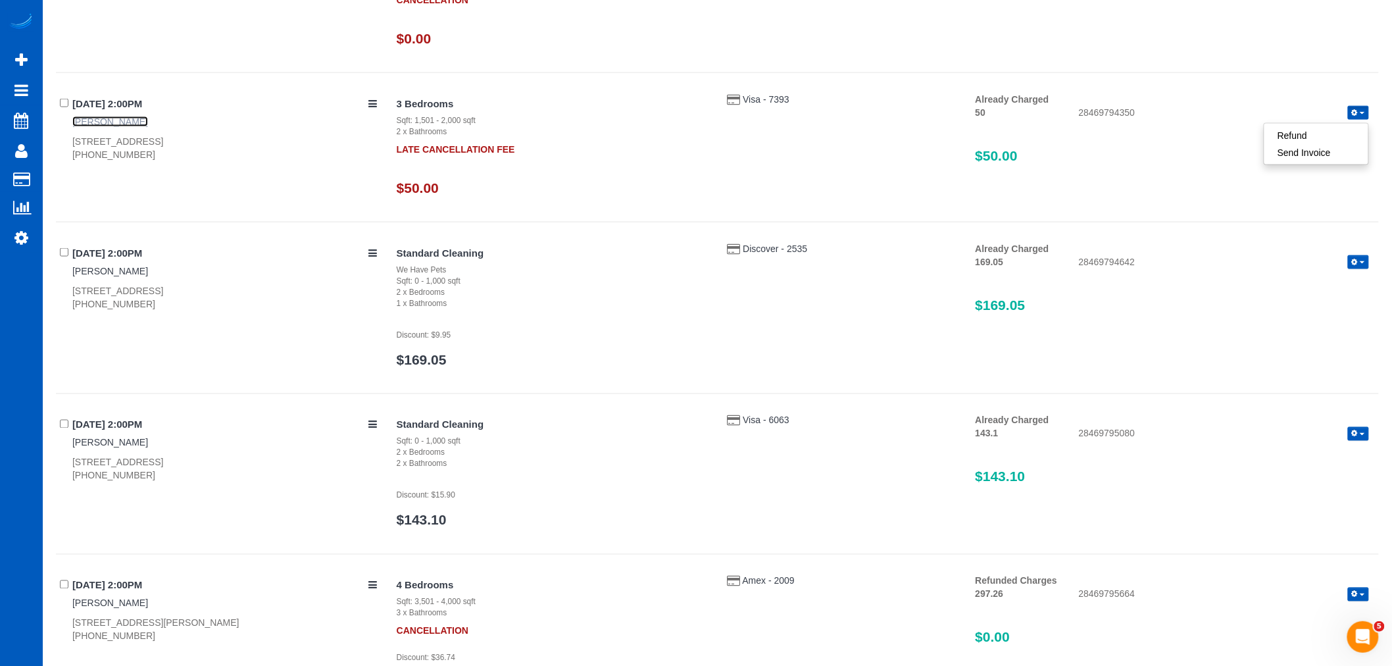
scroll to position [2913, 0]
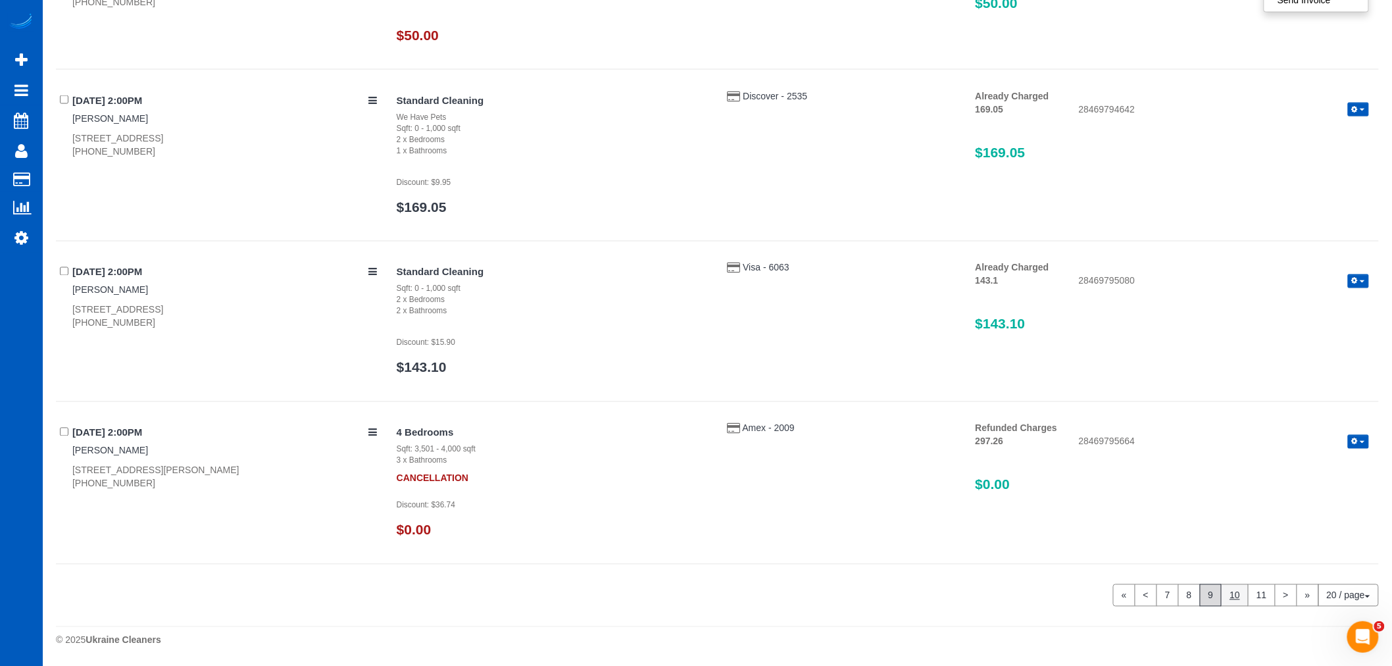
click at [1227, 601] on link "10" at bounding box center [1235, 595] width 28 height 22
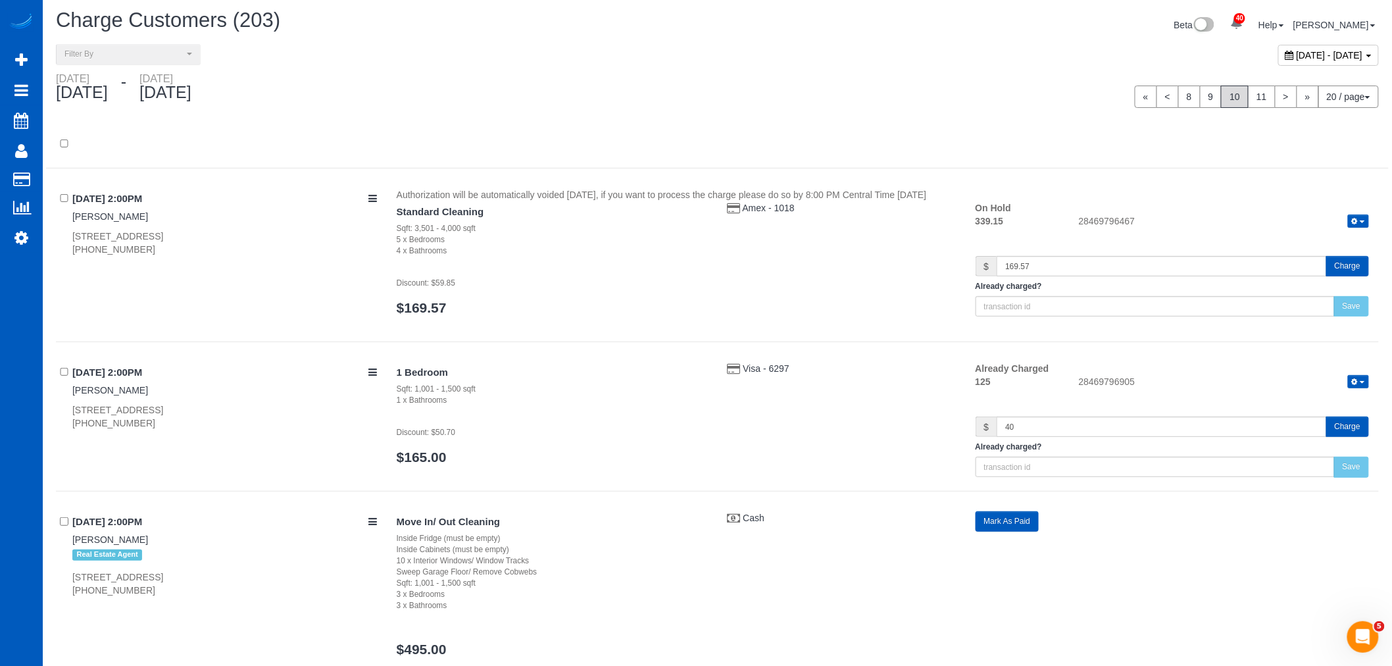
scroll to position [0, 0]
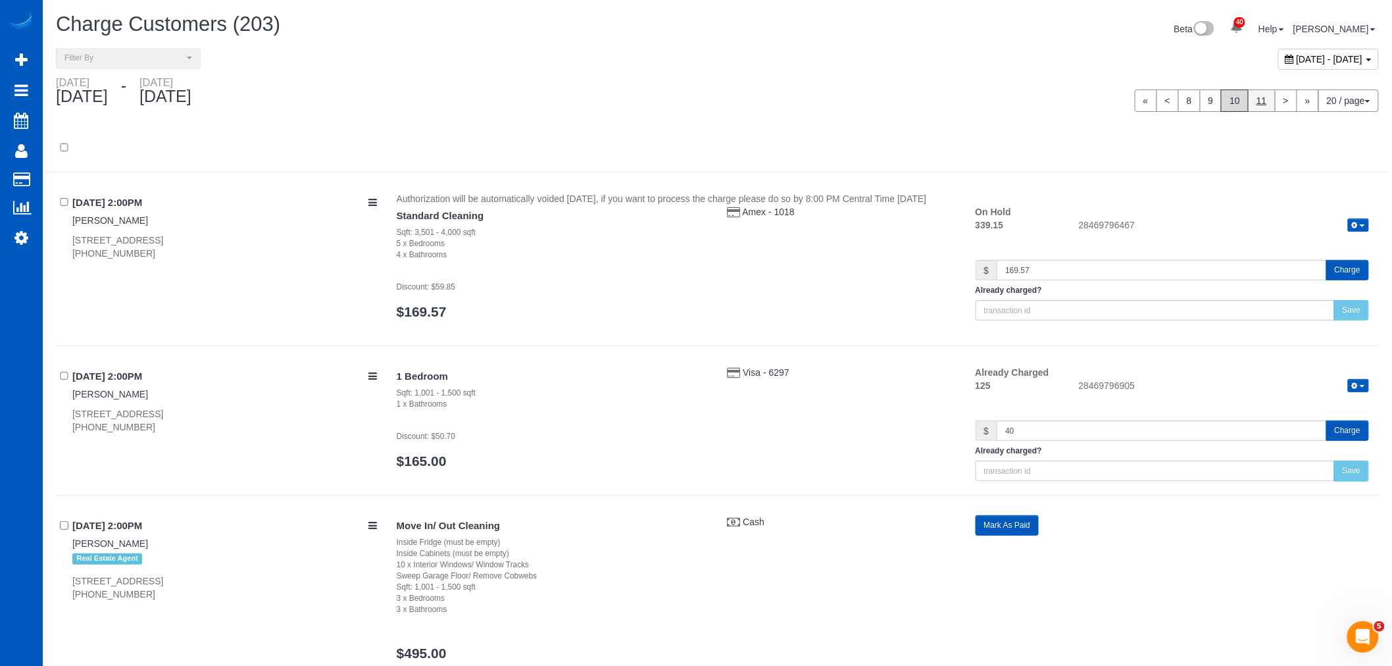
click at [1258, 102] on link "11" at bounding box center [1262, 100] width 28 height 22
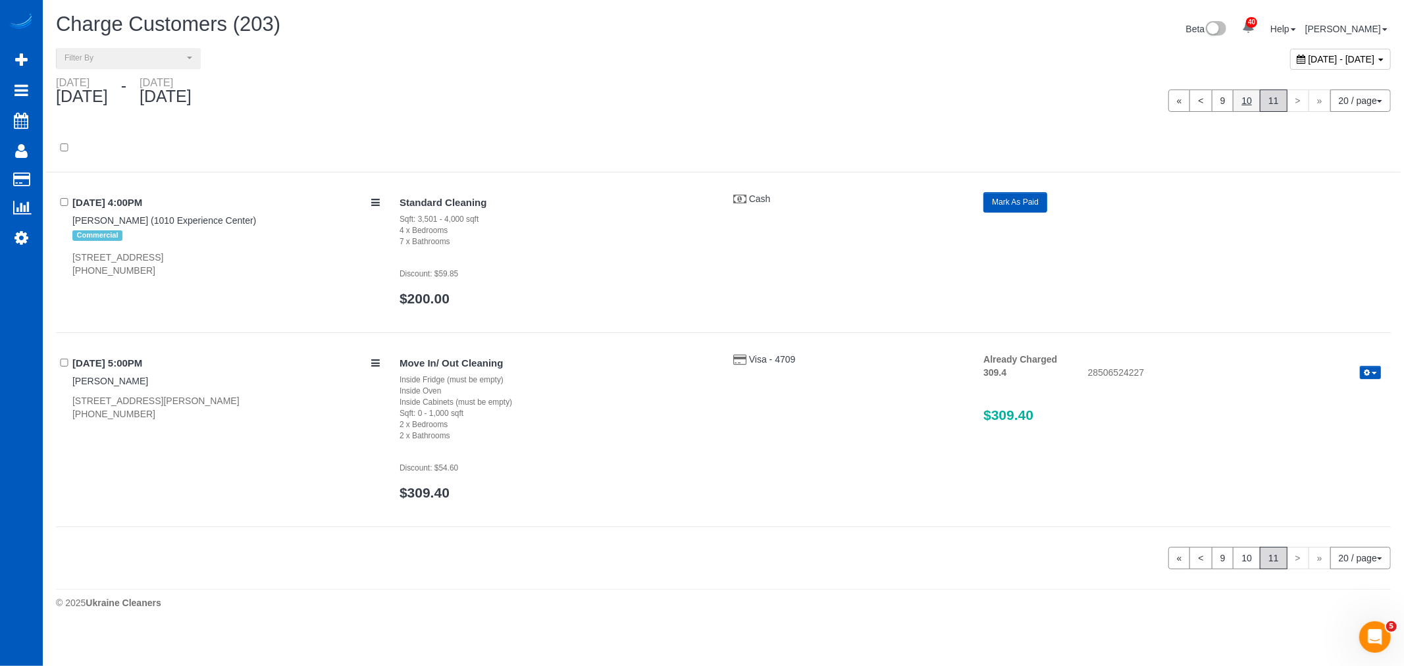
click at [1249, 99] on link "10" at bounding box center [1247, 100] width 28 height 22
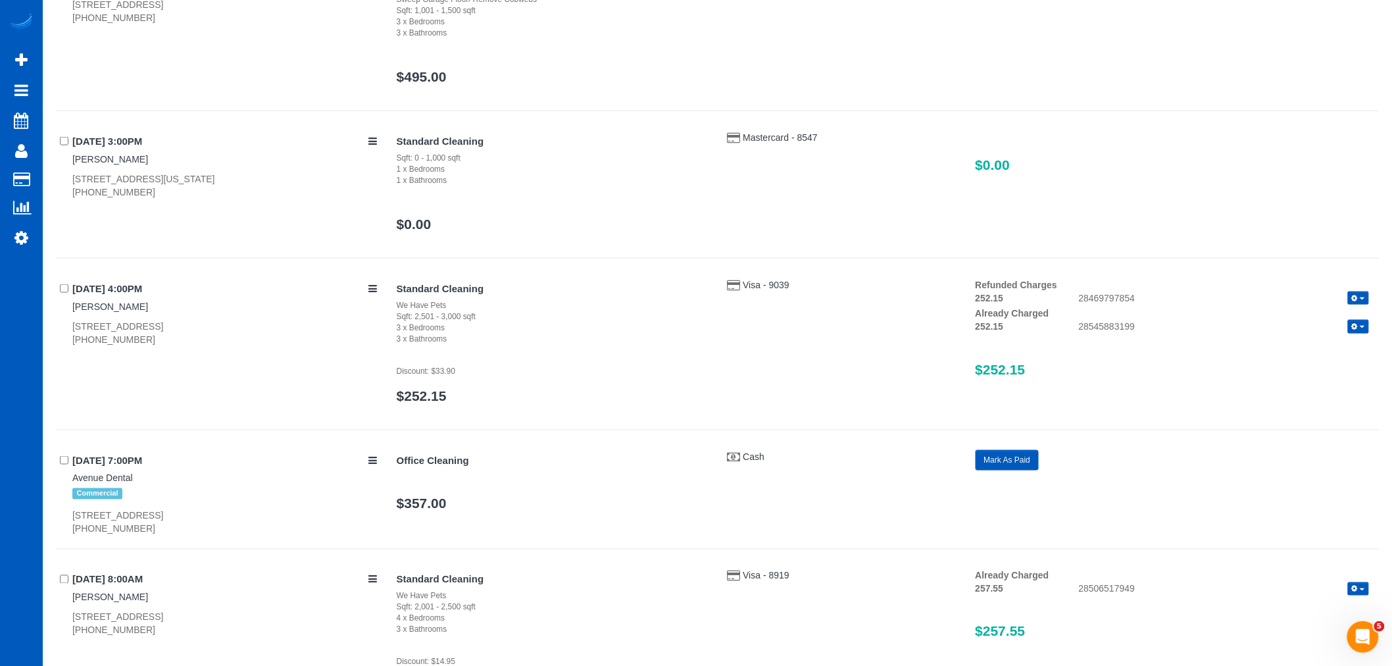
scroll to position [584, 0]
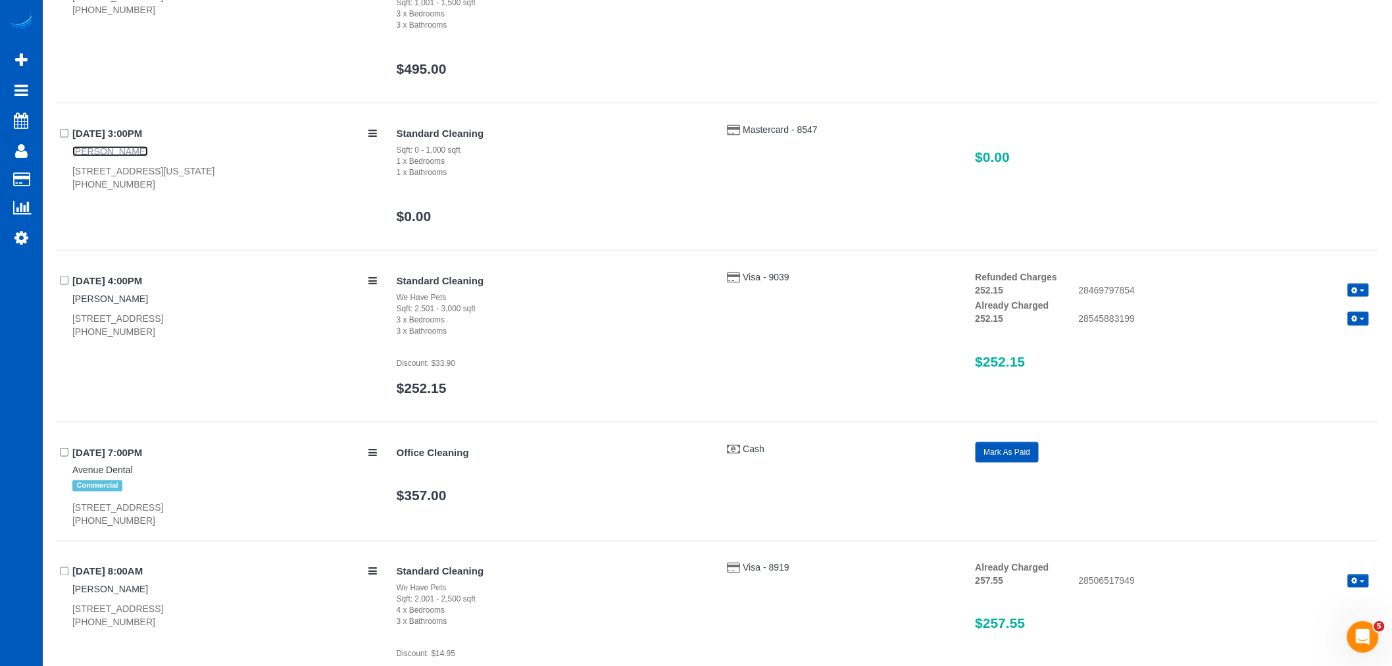
click at [116, 145] on div "10/03/2025 3:00PM Shannon Dodder 21 N Washington St Appt 101, Denver, CO 80203 …" at bounding box center [221, 157] width 331 height 68
click at [118, 147] on link "Shannon Dodder" at bounding box center [110, 151] width 76 height 11
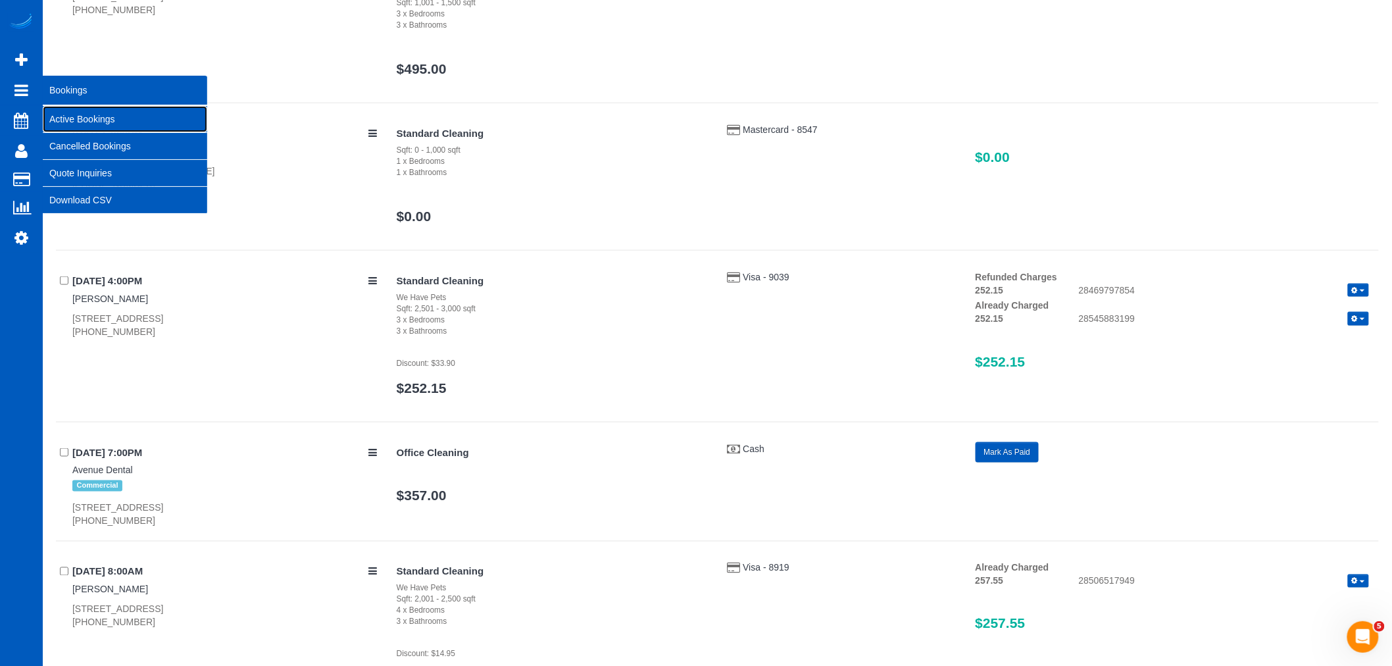
click at [80, 117] on link "Active Bookings" at bounding box center [125, 119] width 165 height 26
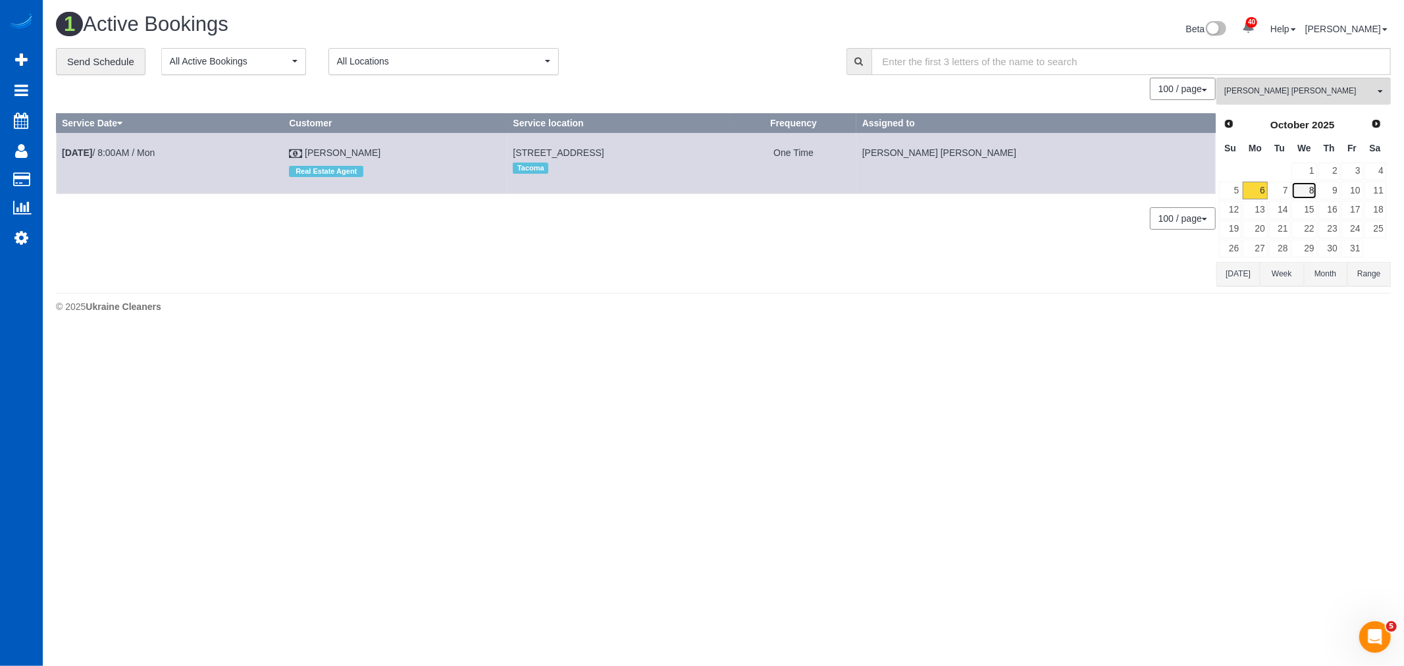
click at [1304, 186] on link "8" at bounding box center [1303, 191] width 25 height 18
click at [1295, 102] on button "Nadezhda Korina All Teams" at bounding box center [1303, 91] width 174 height 27
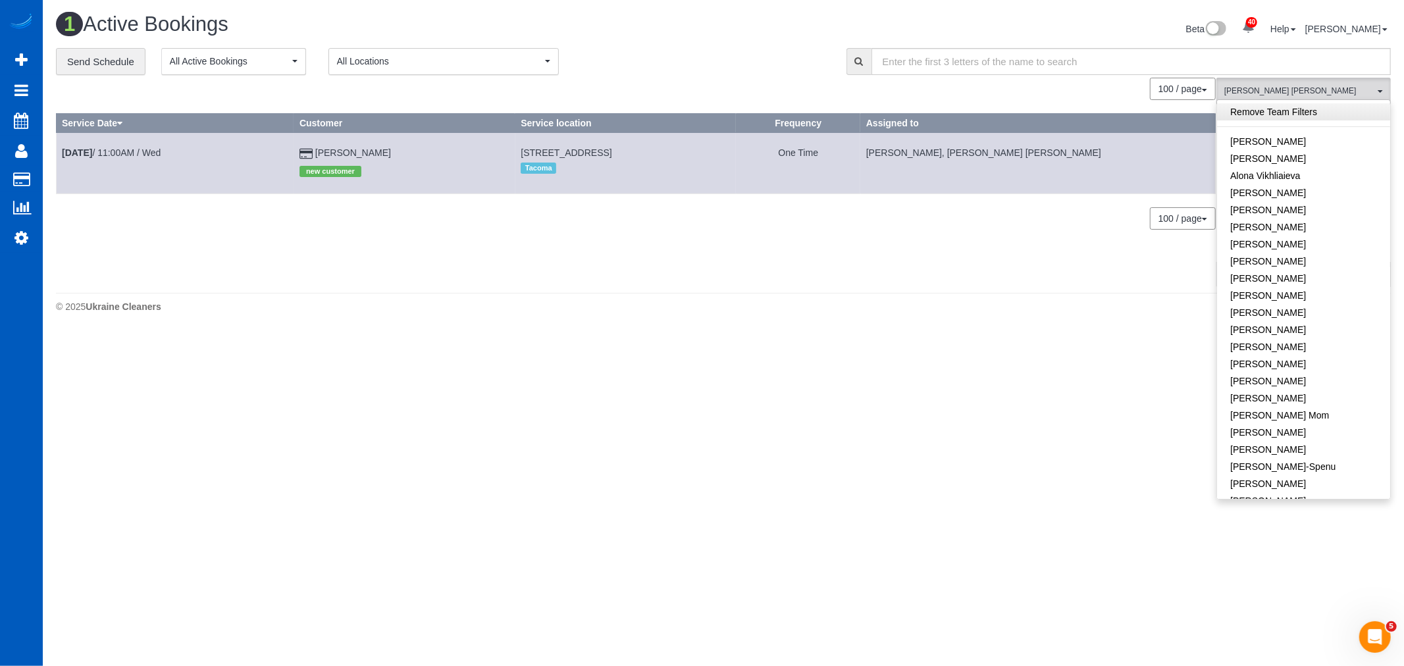
click at [1293, 115] on link "Remove Team Filters" at bounding box center [1303, 111] width 173 height 17
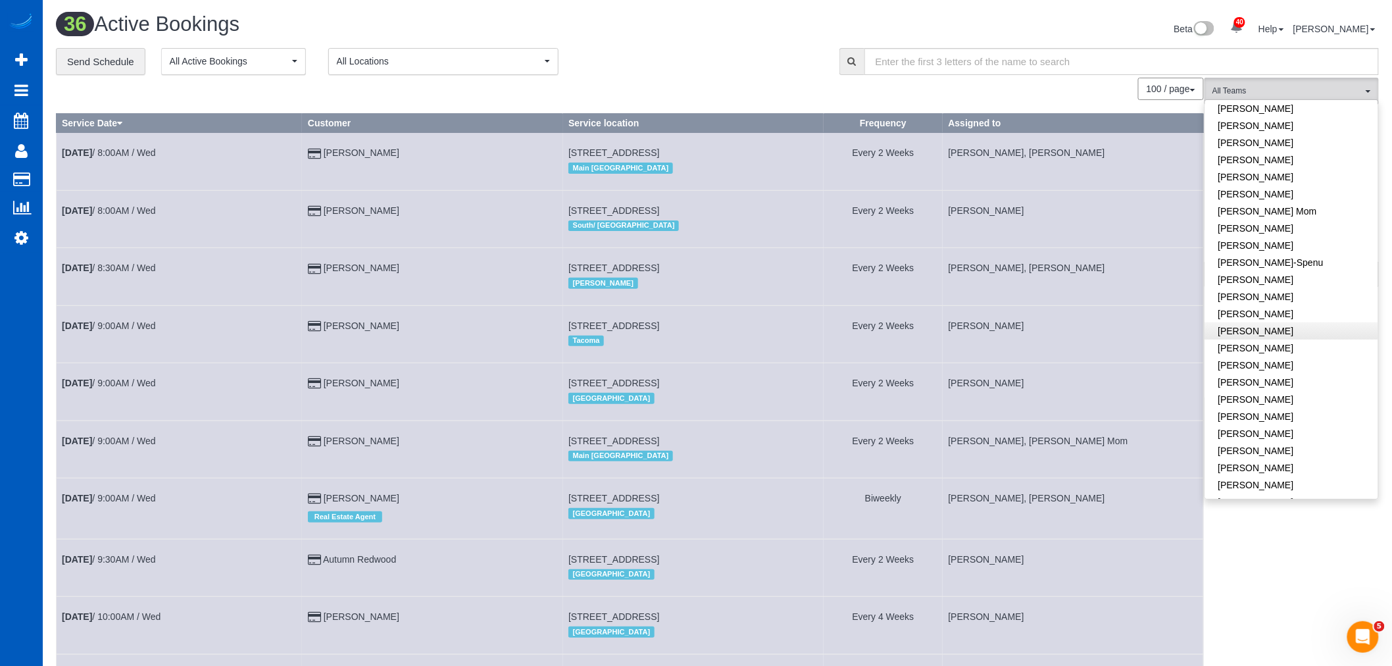
scroll to position [219, 0]
click at [1285, 352] on link "[PERSON_NAME]" at bounding box center [1292, 350] width 173 height 17
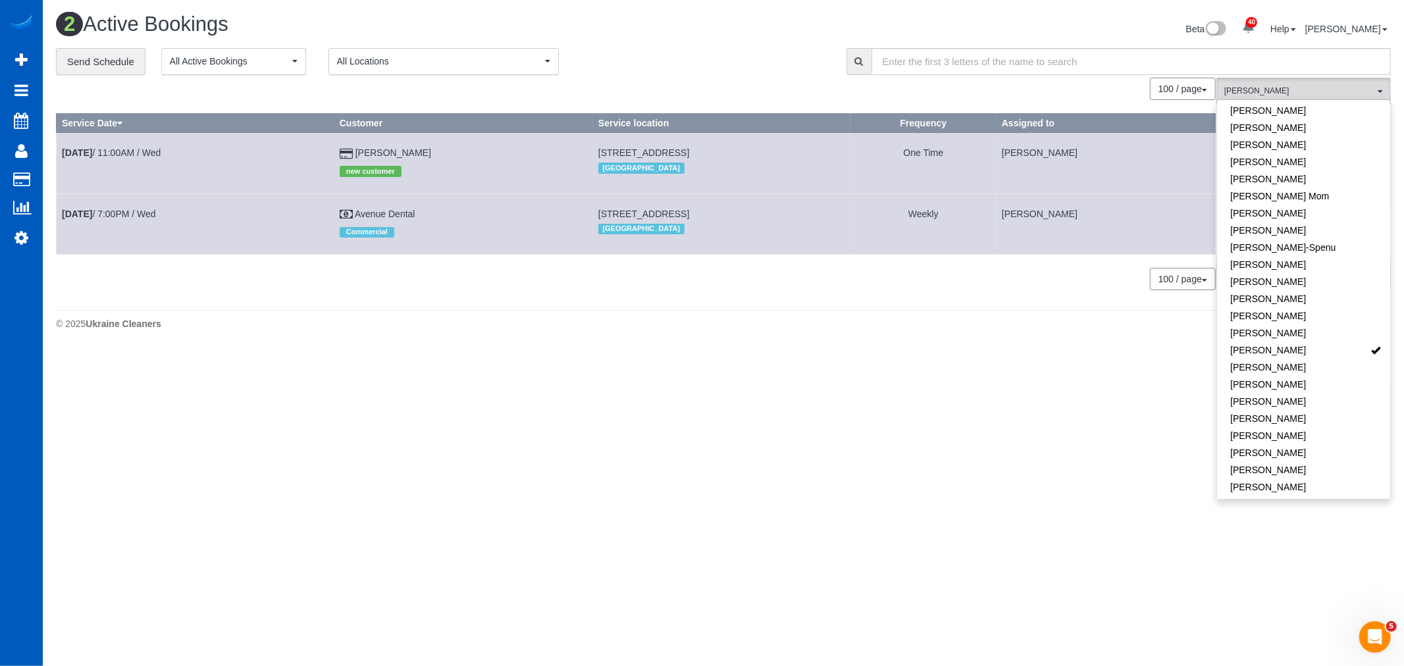
click at [720, 405] on body "40 Beta Your Notifications You have 0 alerts × You have 5 to charge for [DATE] …" at bounding box center [702, 333] width 1404 height 666
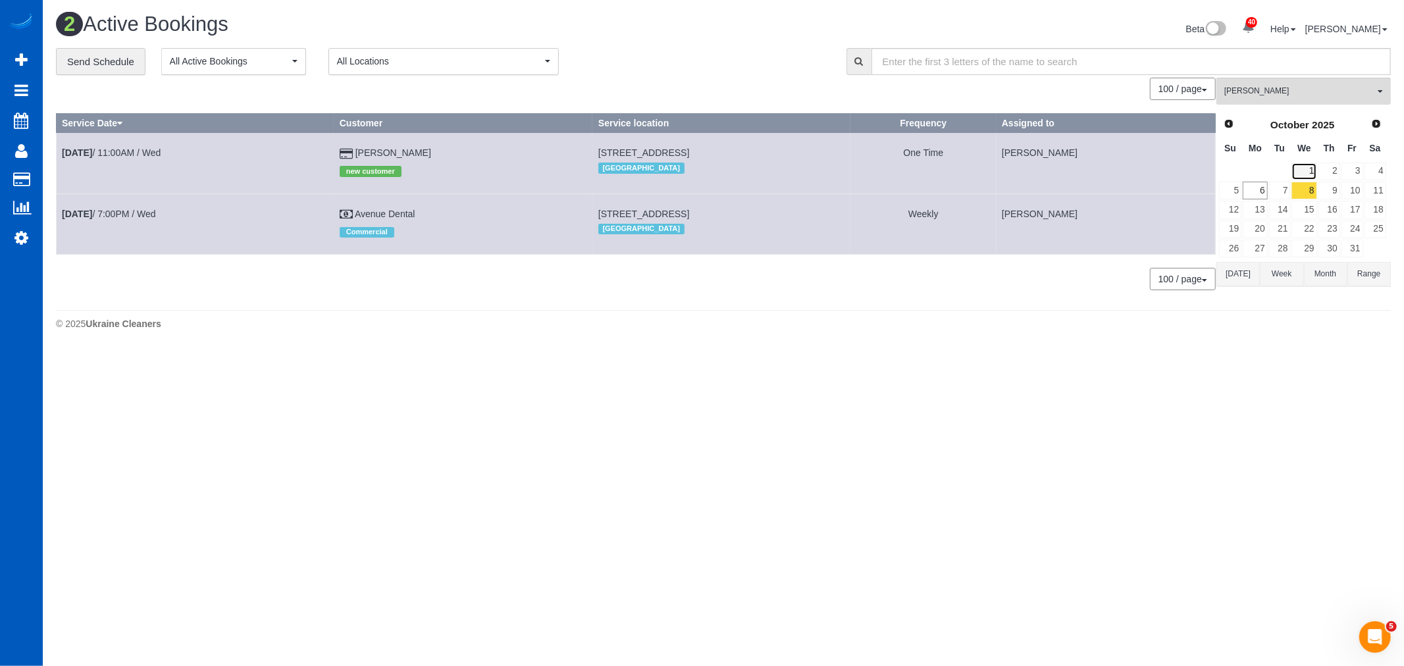
click at [1315, 172] on link "1" at bounding box center [1303, 172] width 25 height 18
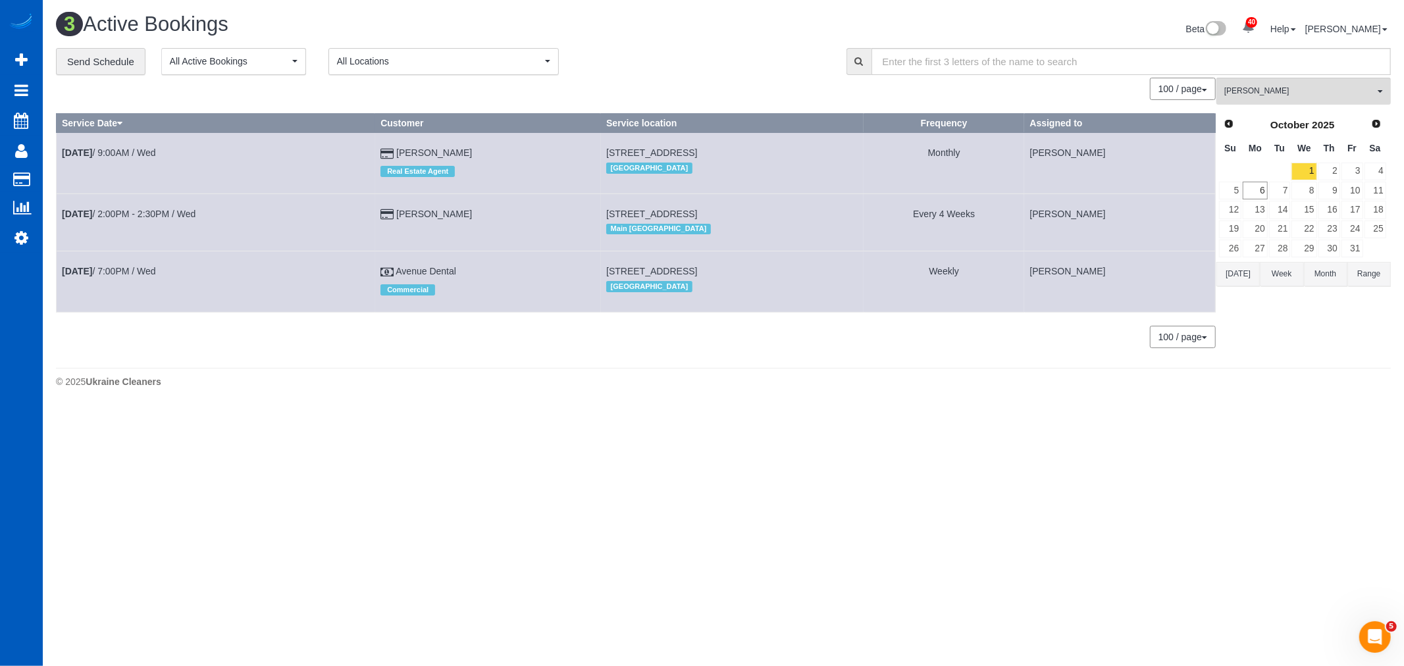
click at [136, 221] on td "[DATE] 2:00PM - 2:30PM / Wed" at bounding box center [216, 221] width 319 height 57
click at [135, 217] on link "Oct 1st / 2:00PM - 2:30PM / Wed" at bounding box center [129, 214] width 134 height 11
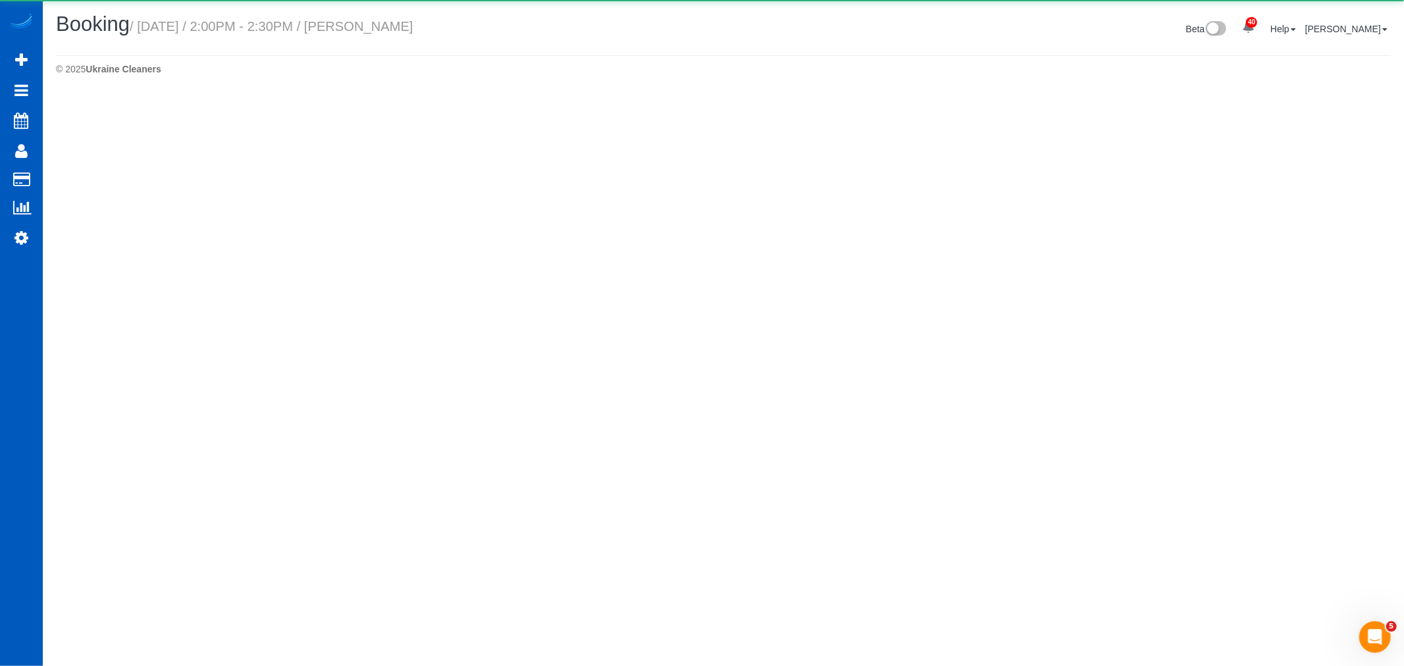
select select "WA"
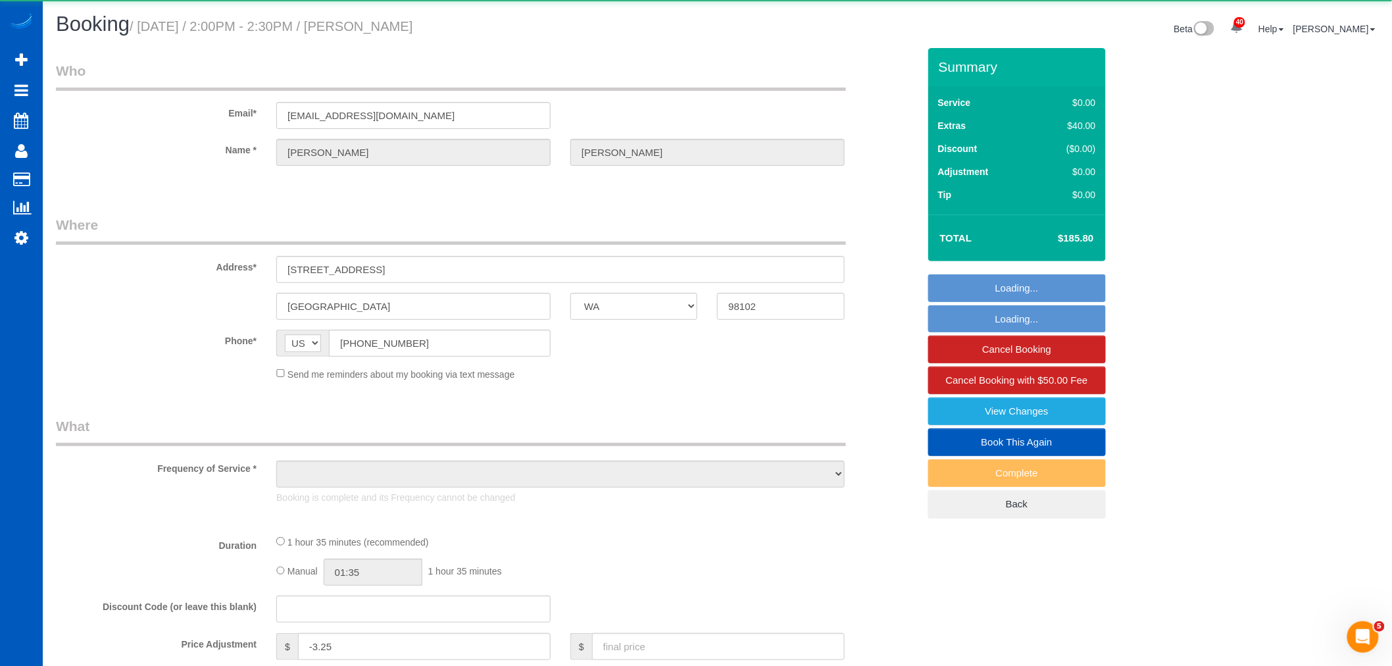
select select "object:19993"
select select "string:fspay-147137d7-c2ba-47f7-9f2c-040dd3d695dc"
select select "number:8"
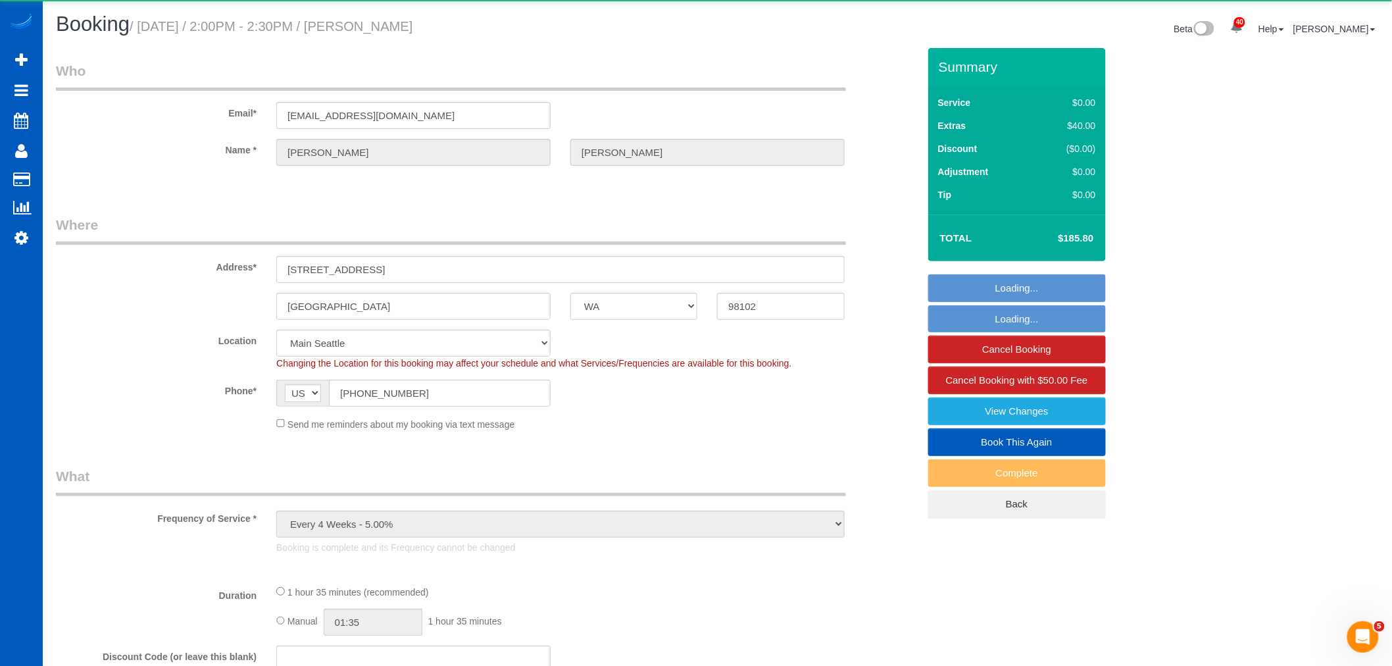
select select "object:20100"
select select "199"
select select "2"
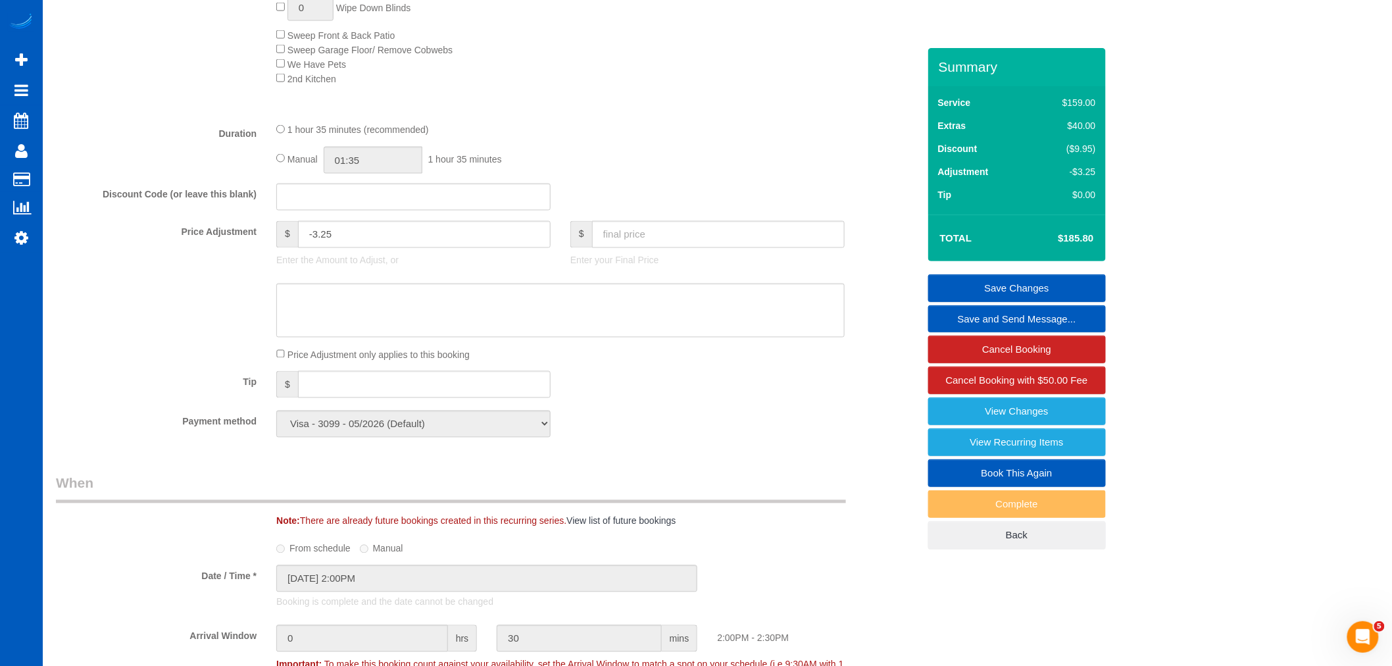
scroll to position [877, 0]
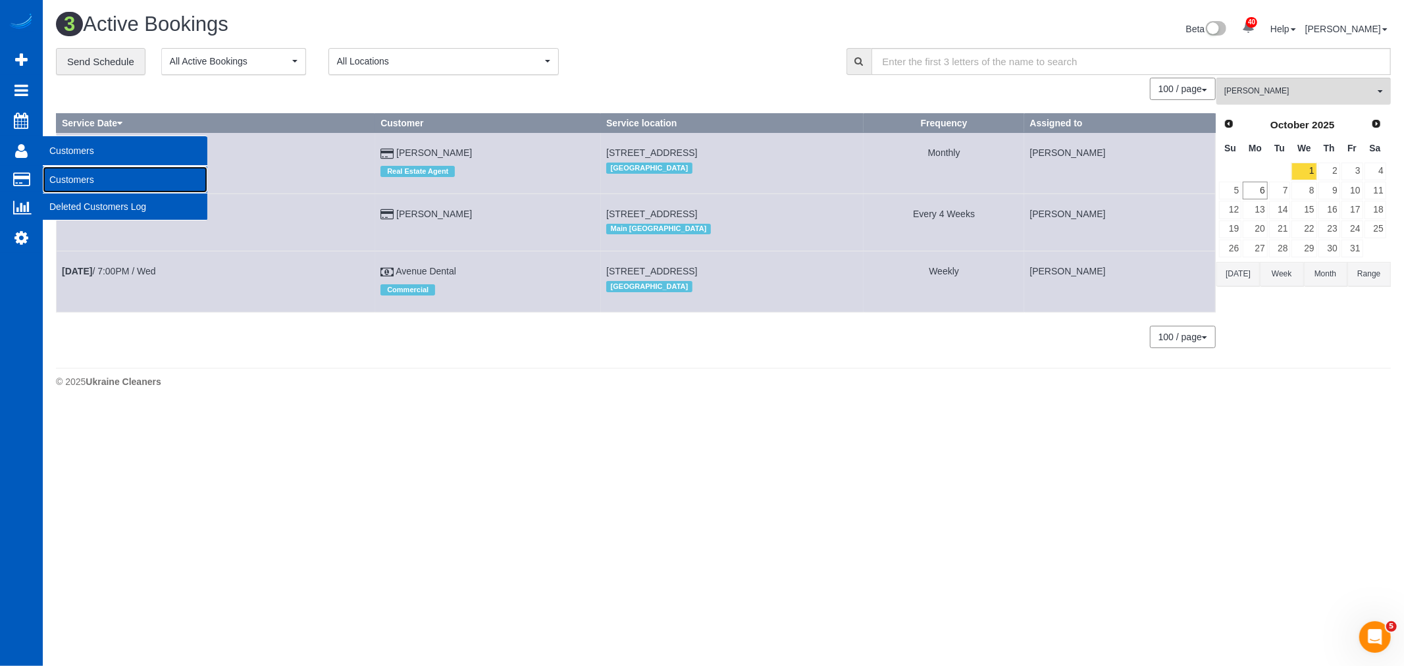
click at [70, 172] on link "Customers" at bounding box center [125, 179] width 165 height 26
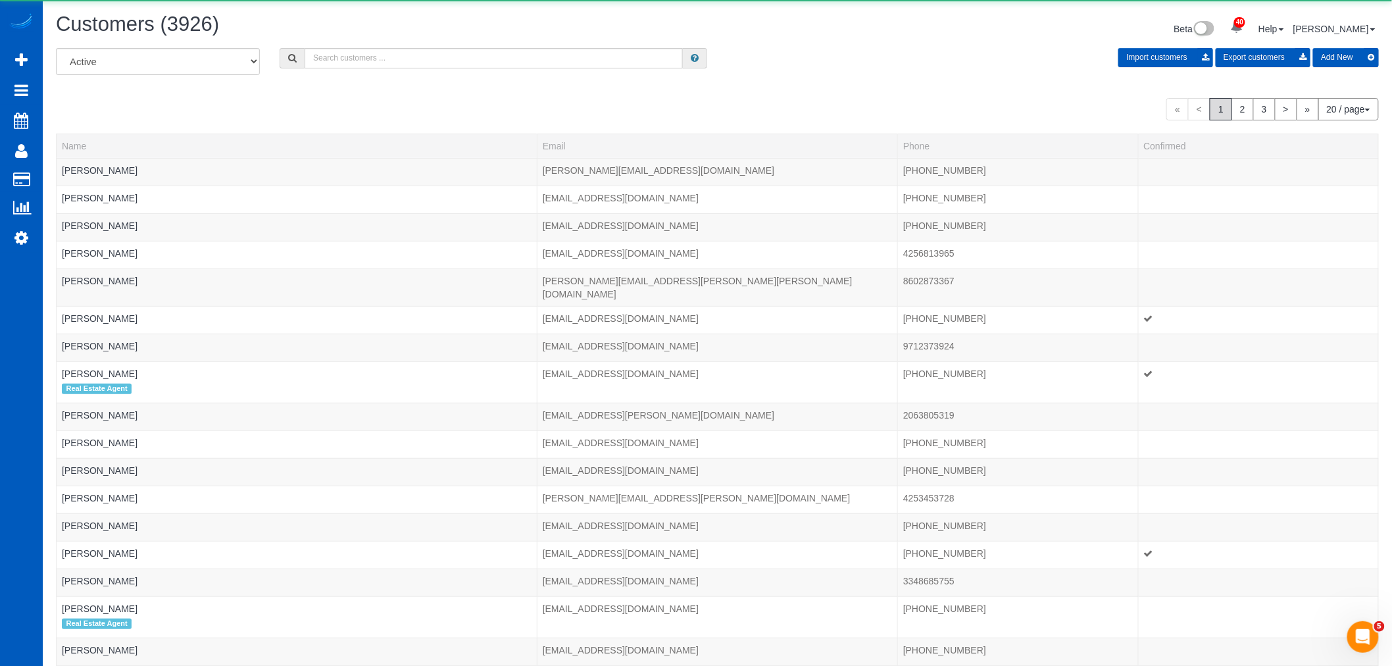
click at [400, 47] on div "Customers (3926) Beta 40 Your Notifications You have 0 alerts × You have 5 to c…" at bounding box center [717, 30] width 1343 height 35
click at [393, 61] on input "text" at bounding box center [494, 58] width 378 height 20
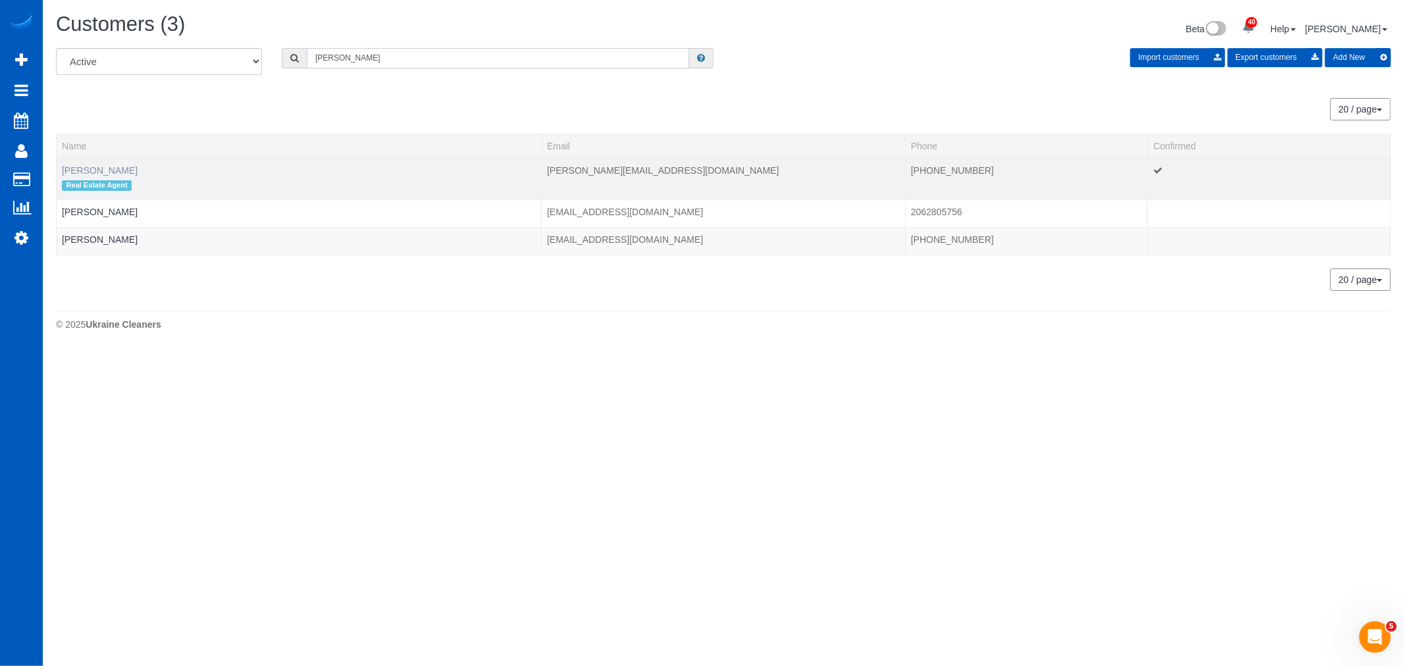
type input "[PERSON_NAME]"
click at [94, 172] on link "[PERSON_NAME]" at bounding box center [100, 170] width 76 height 11
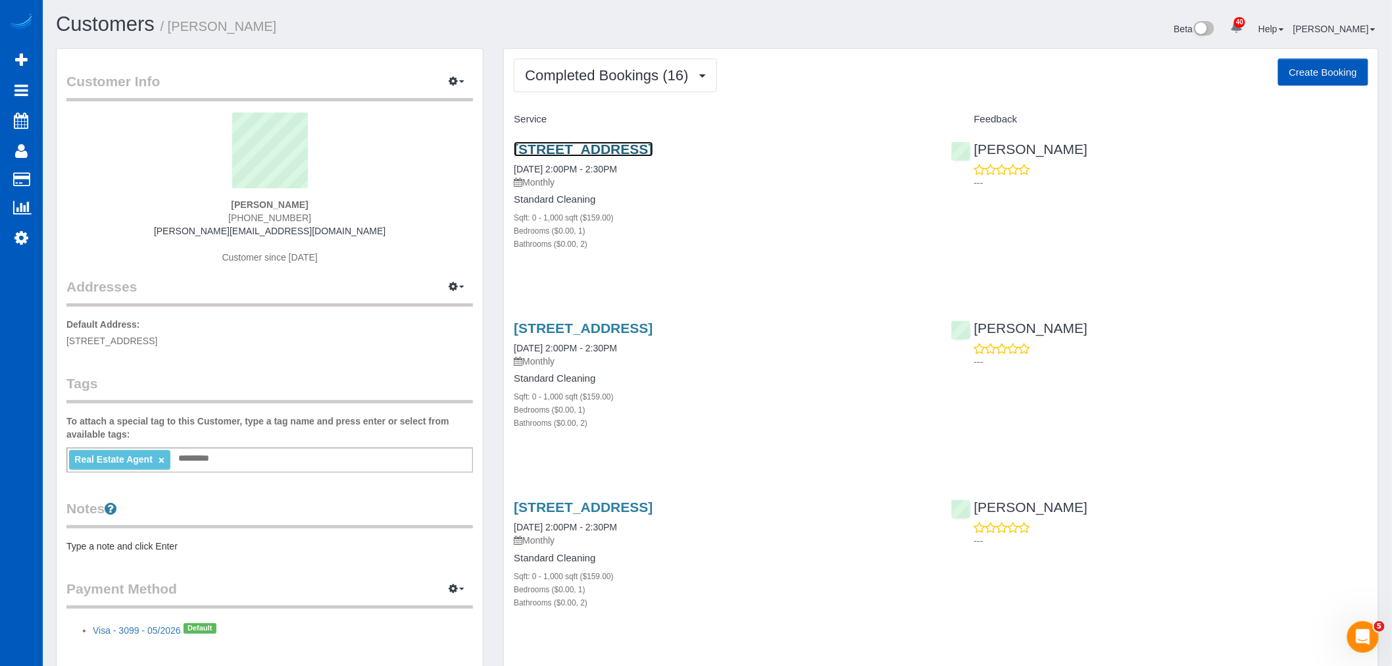
click at [570, 142] on link "3217 Eastlake Ave E Apt 410,, Seattle, WA 98102" at bounding box center [583, 148] width 139 height 15
click at [609, 84] on button "Completed Bookings (16)" at bounding box center [615, 76] width 203 height 34
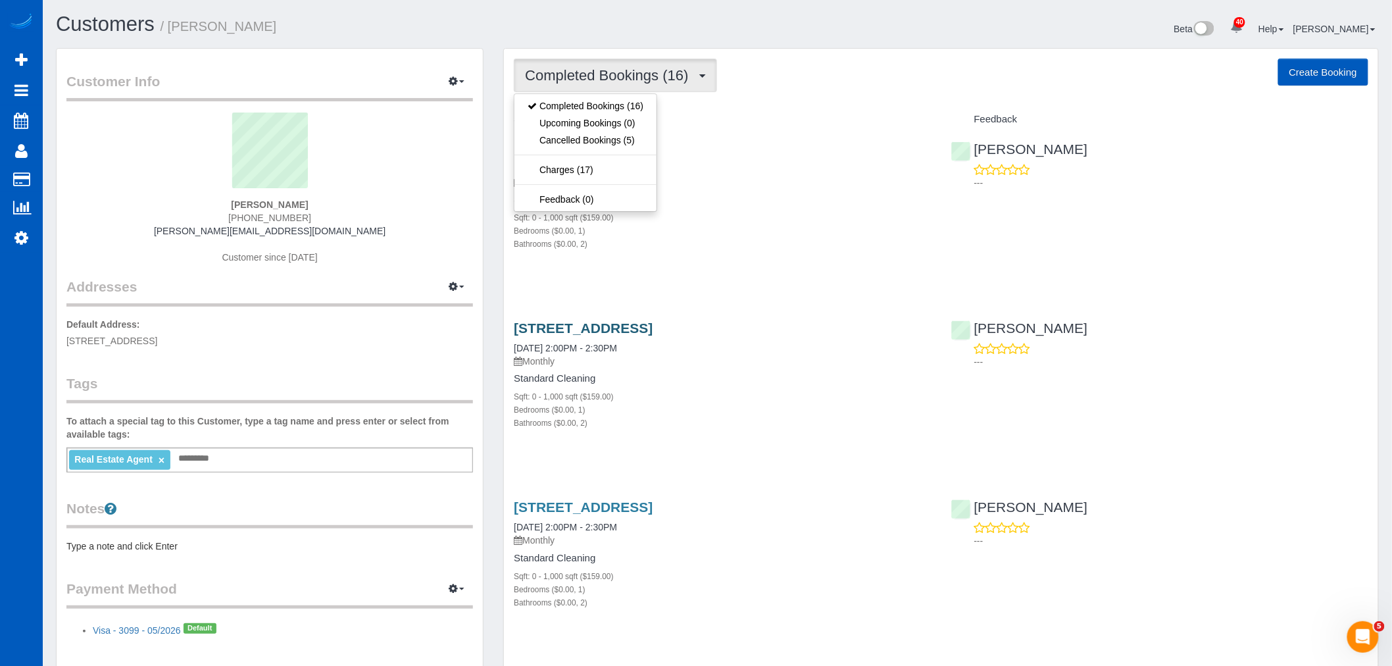
drag, startPoint x: 742, startPoint y: 286, endPoint x: 638, endPoint y: 334, distance: 113.9
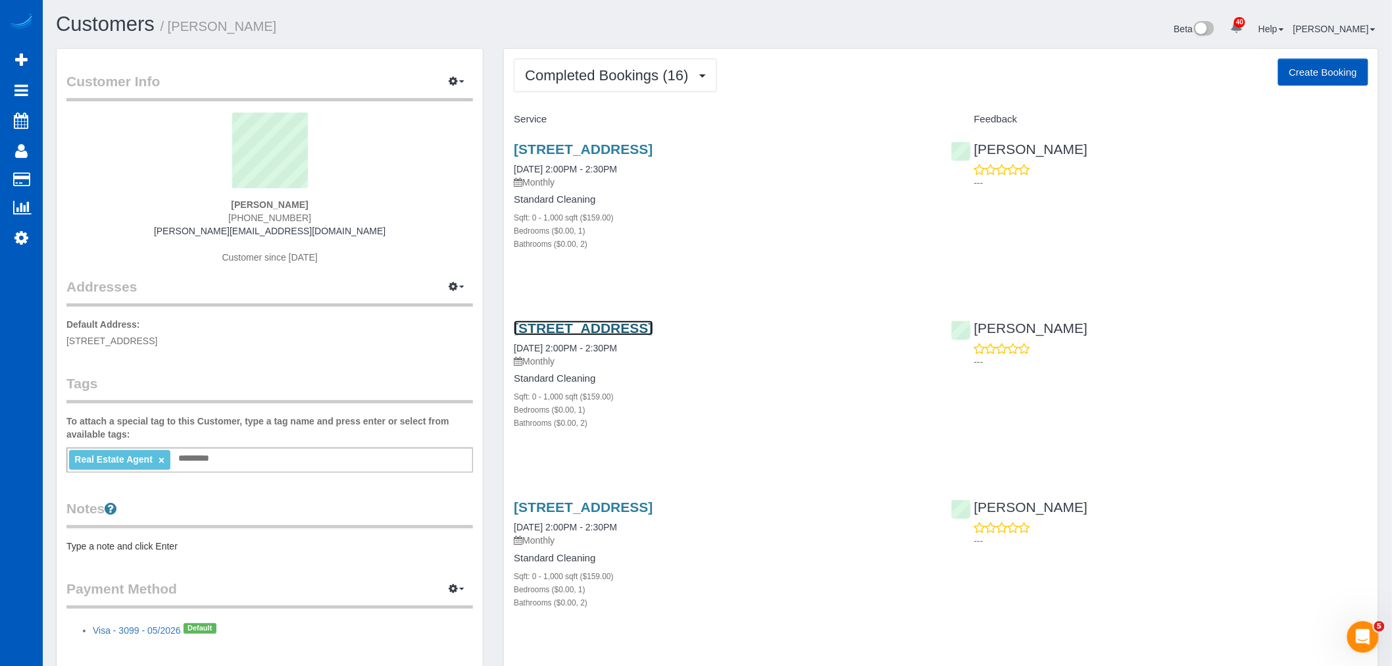
click at [636, 336] on link "3217 Eastlake Ave E Apt 410,, Seattle, WA 98102" at bounding box center [583, 327] width 139 height 15
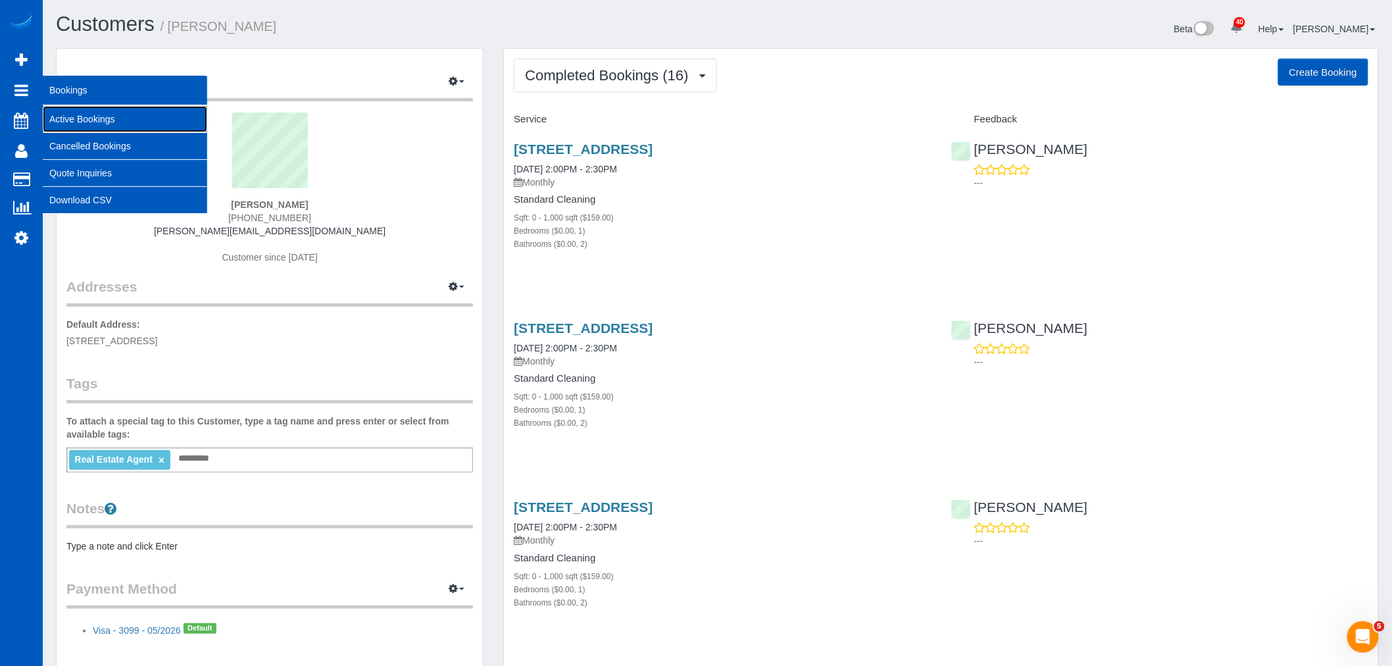
click at [108, 112] on link "Active Bookings" at bounding box center [125, 119] width 165 height 26
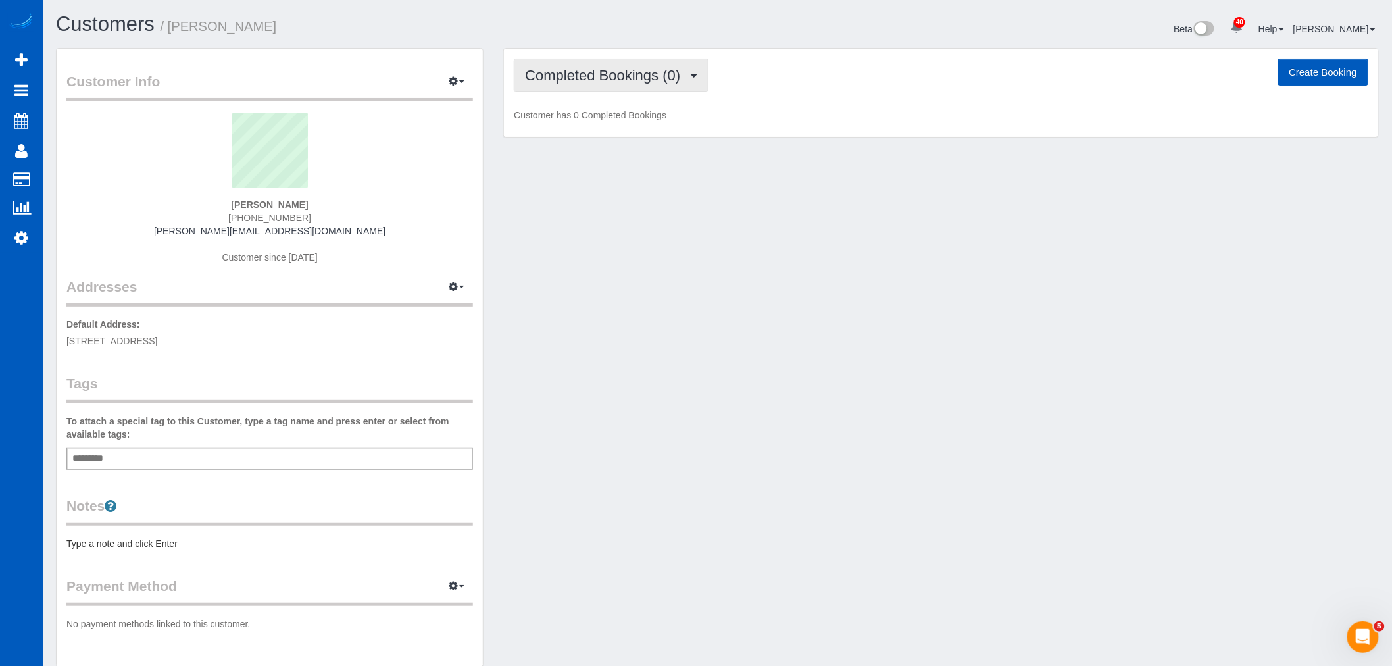
click at [567, 72] on span "Completed Bookings (0)" at bounding box center [606, 75] width 162 height 16
click at [569, 139] on link "Cancelled Bookings (1)" at bounding box center [583, 140] width 137 height 17
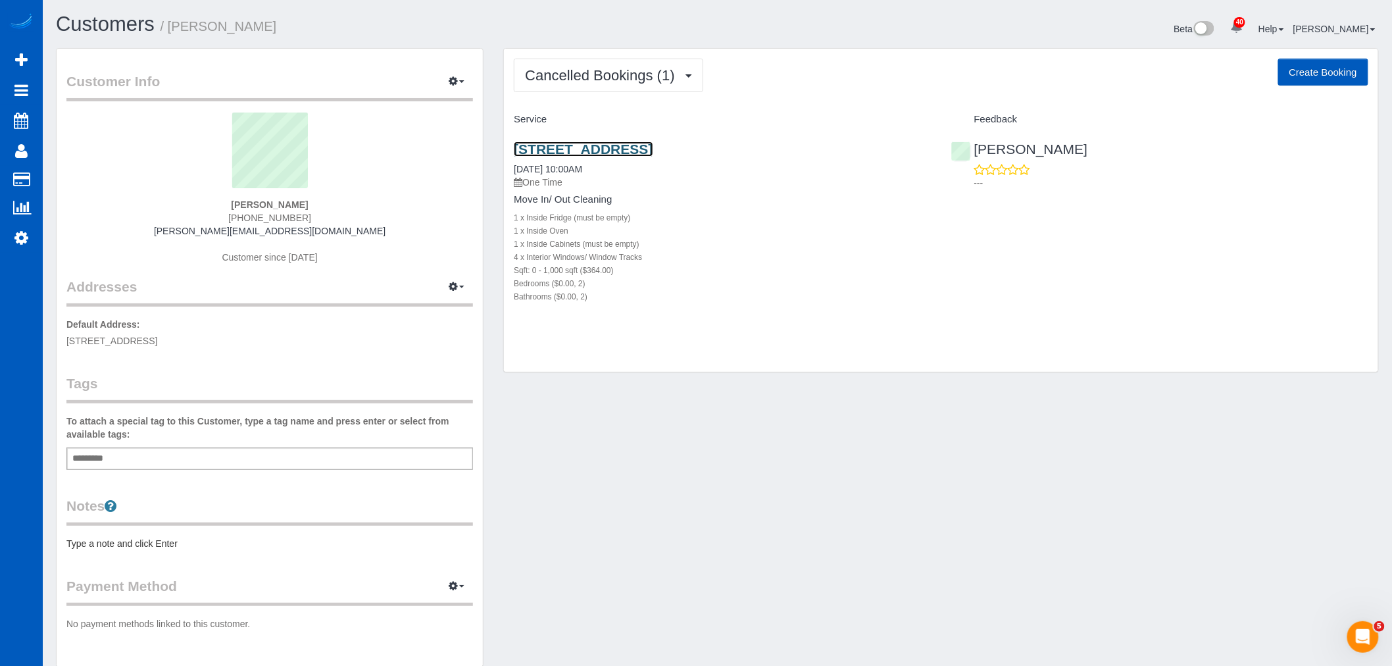
click at [569, 145] on link "[STREET_ADDRESS]" at bounding box center [583, 148] width 139 height 15
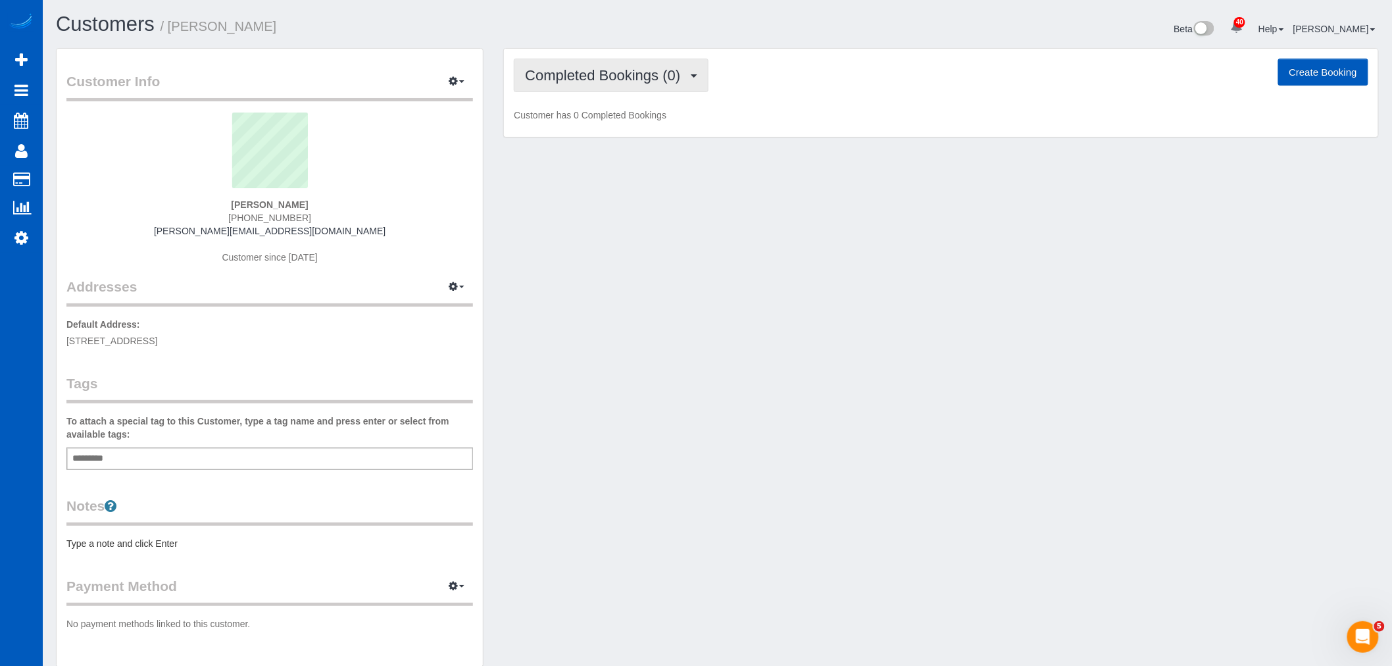
click at [613, 76] on span "Completed Bookings (0)" at bounding box center [606, 75] width 162 height 16
click at [571, 143] on link "Cancelled Bookings (1)" at bounding box center [583, 140] width 137 height 17
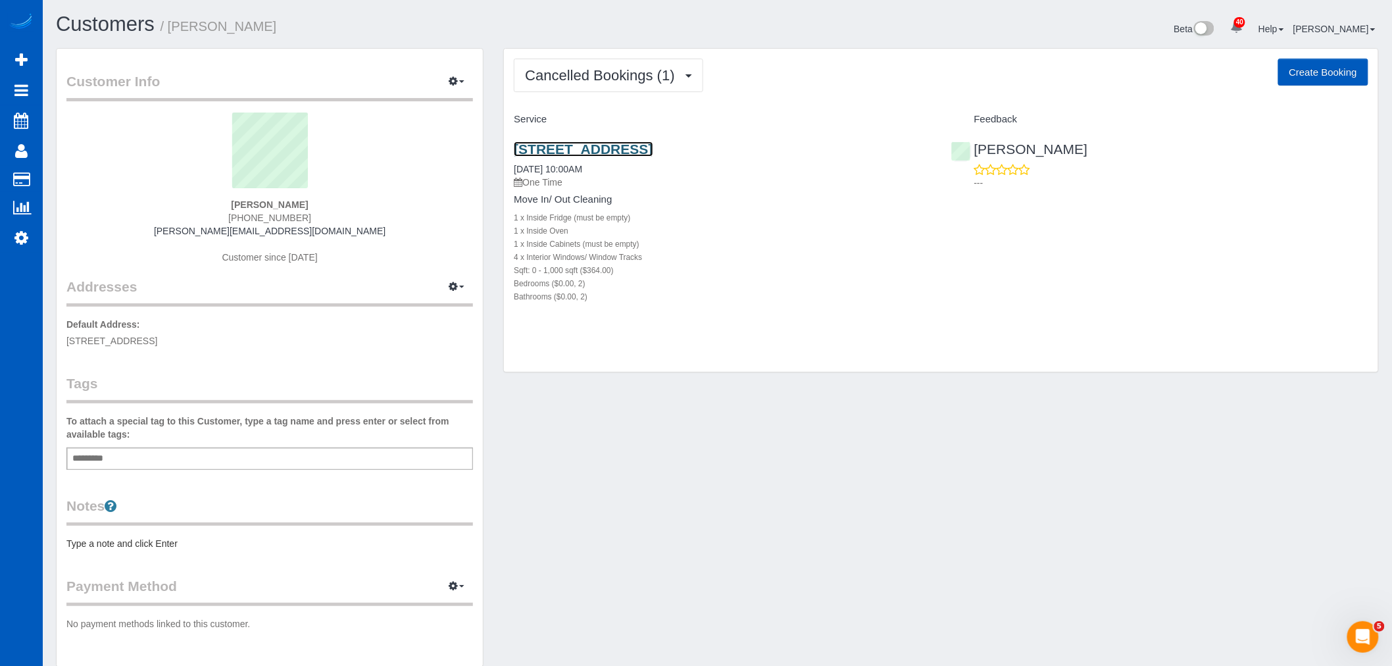
click at [653, 151] on link "[STREET_ADDRESS]" at bounding box center [583, 148] width 139 height 15
click at [546, 78] on span "Cancelled Bookings (1)" at bounding box center [603, 75] width 156 height 16
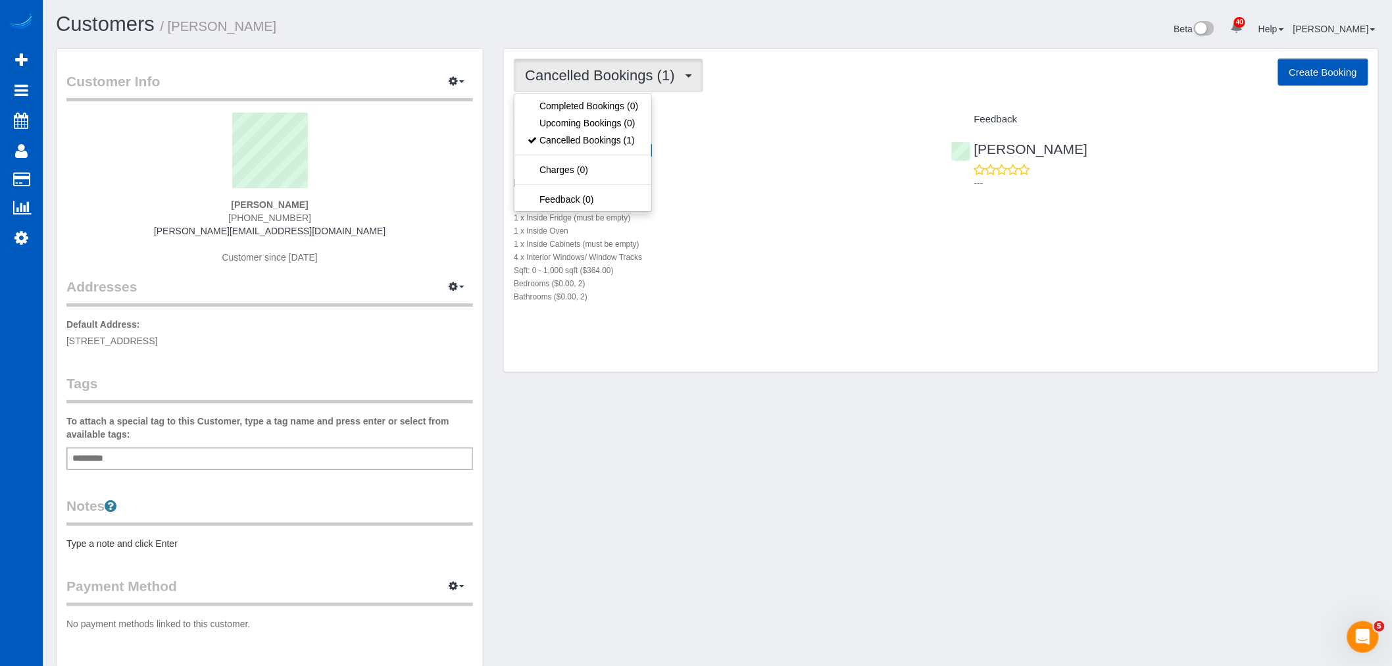
click at [759, 254] on div "4 x Interior Windows/ Window Tracks" at bounding box center [722, 256] width 417 height 13
click at [630, 89] on button "Cancelled Bookings (1)" at bounding box center [609, 76] width 190 height 34
click at [597, 141] on link "Cancelled Bookings (1)" at bounding box center [583, 140] width 137 height 17
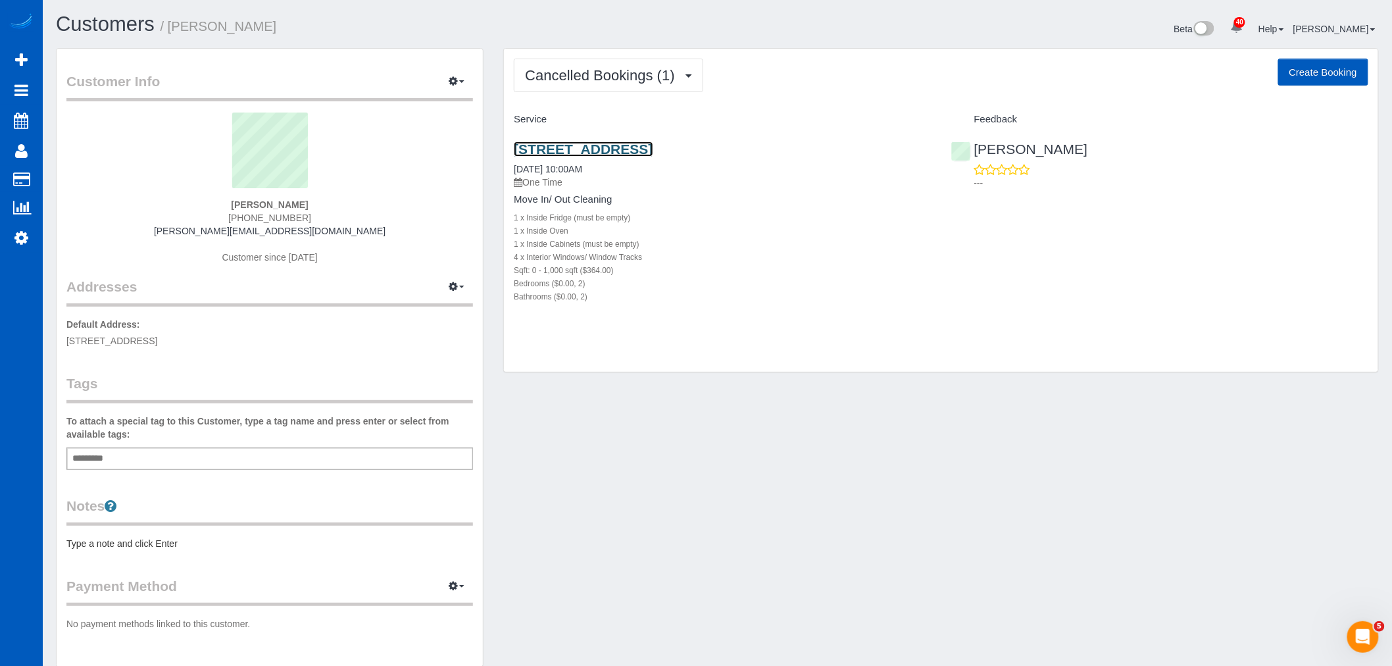
click at [619, 142] on link "1701 E Hebron St Parkway Unit 10305, Carrollton, TX 75010" at bounding box center [583, 148] width 139 height 15
click at [582, 68] on span "Cancelled Bookings (1)" at bounding box center [603, 75] width 156 height 16
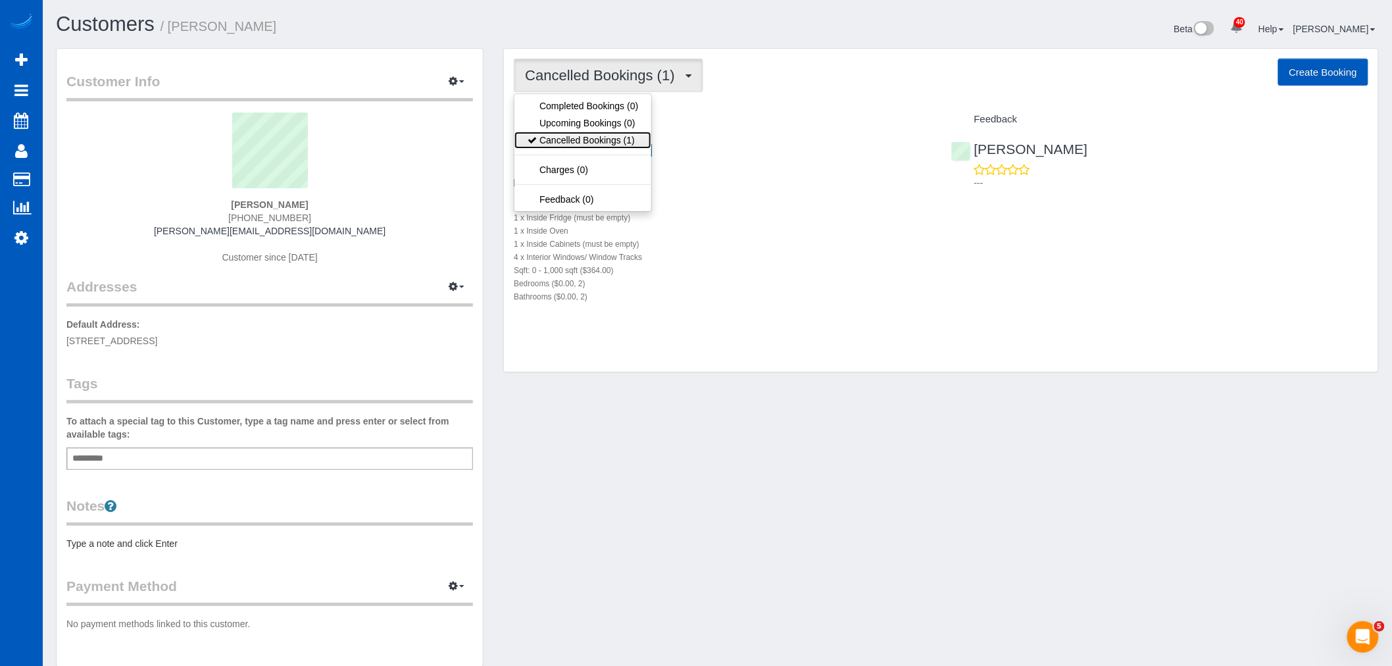
click at [584, 143] on link "Cancelled Bookings (1)" at bounding box center [583, 140] width 137 height 17
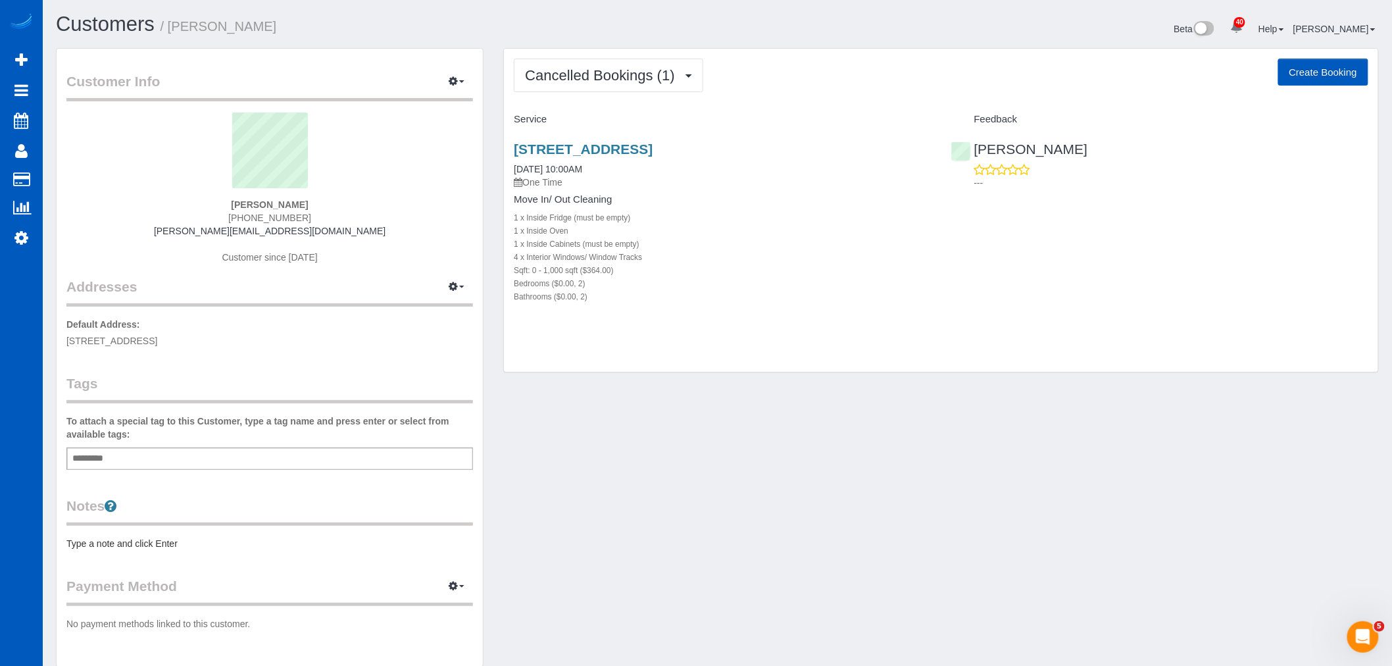
click at [624, 159] on div "1701 E Hebron St Parkway Unit 10305, Carrollton, TX 75010 10/02/2025 10:00AM On…" at bounding box center [722, 164] width 417 height 47
click at [621, 153] on link "1701 E Hebron St Parkway Unit 10305, Carrollton, TX 75010" at bounding box center [583, 148] width 139 height 15
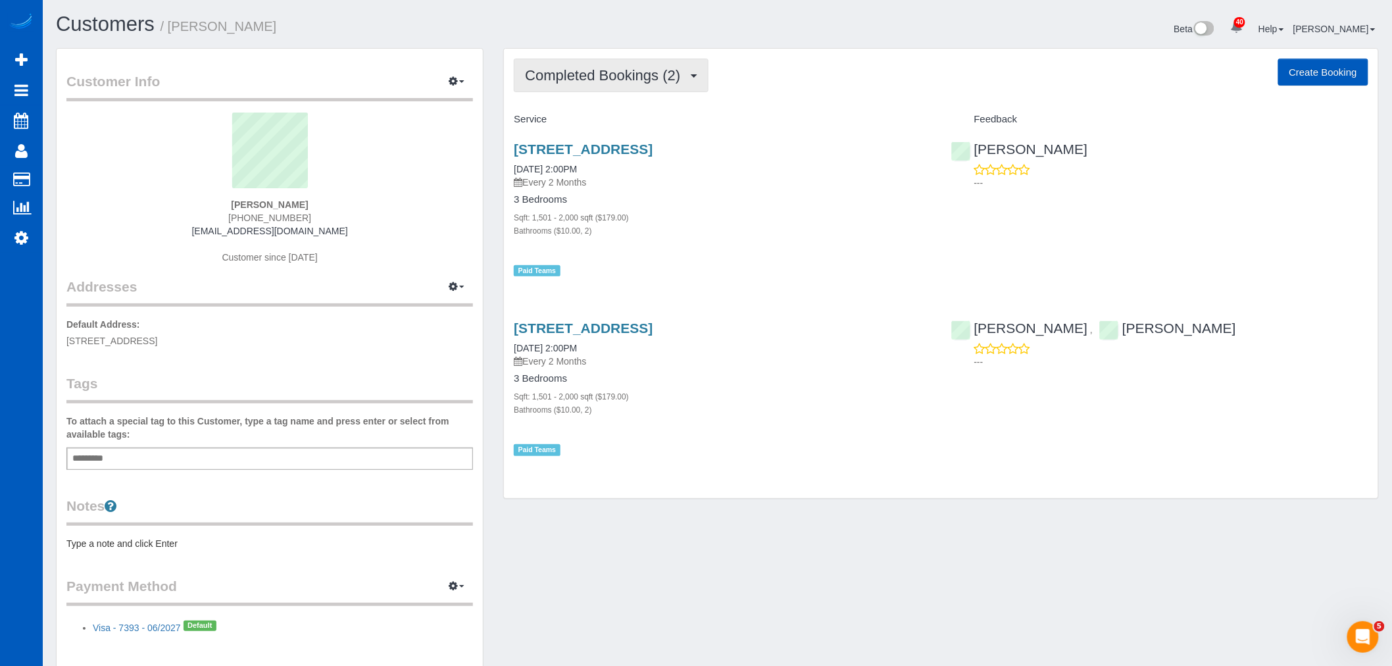
click at [636, 78] on span "Completed Bookings (2)" at bounding box center [606, 75] width 162 height 16
click at [615, 143] on link "Cancelled Bookings (7)" at bounding box center [584, 140] width 139 height 17
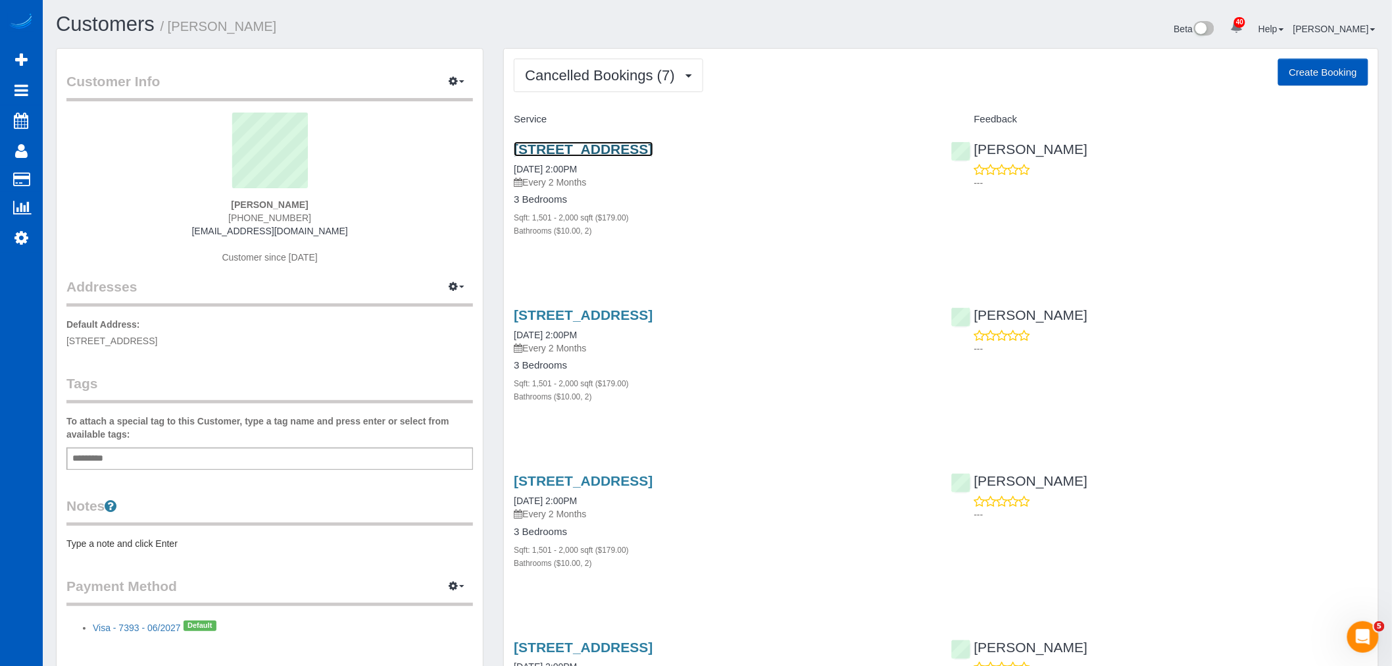
click at [584, 147] on link "[STREET_ADDRESS]" at bounding box center [583, 148] width 139 height 15
click at [650, 319] on link "[STREET_ADDRESS]" at bounding box center [583, 314] width 139 height 15
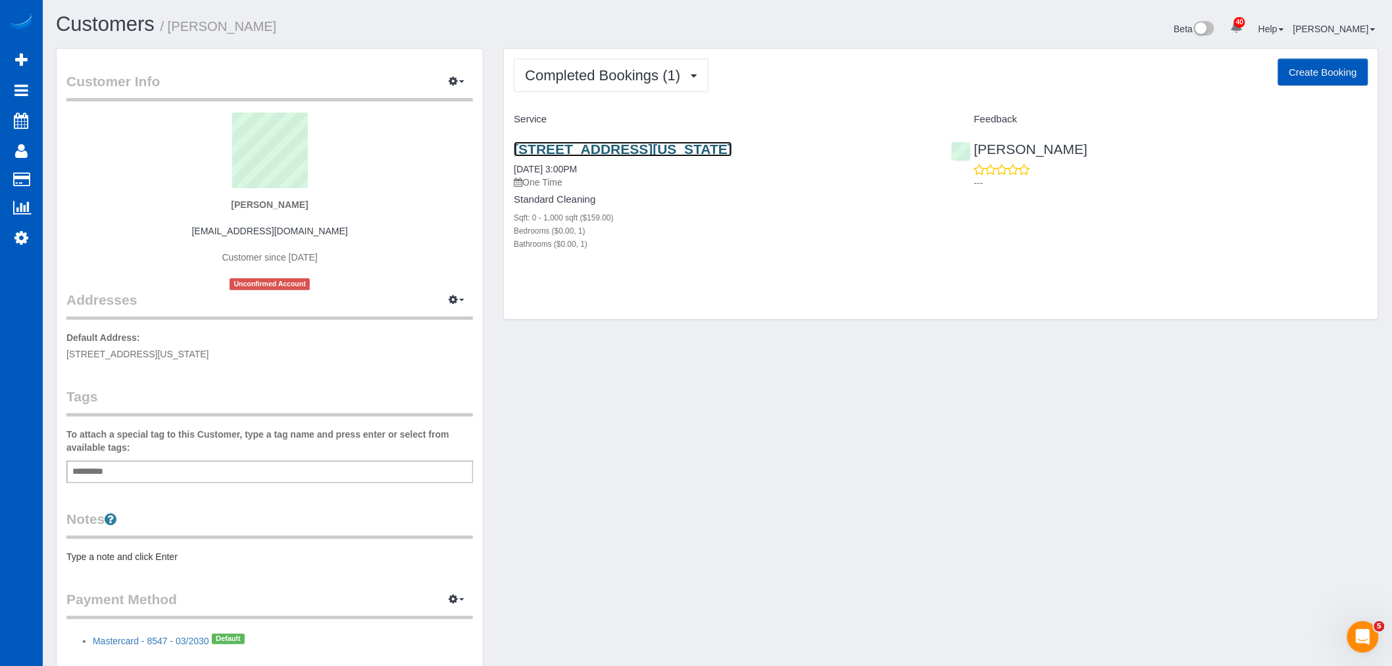
click at [642, 143] on link "[STREET_ADDRESS][US_STATE]" at bounding box center [623, 148] width 218 height 15
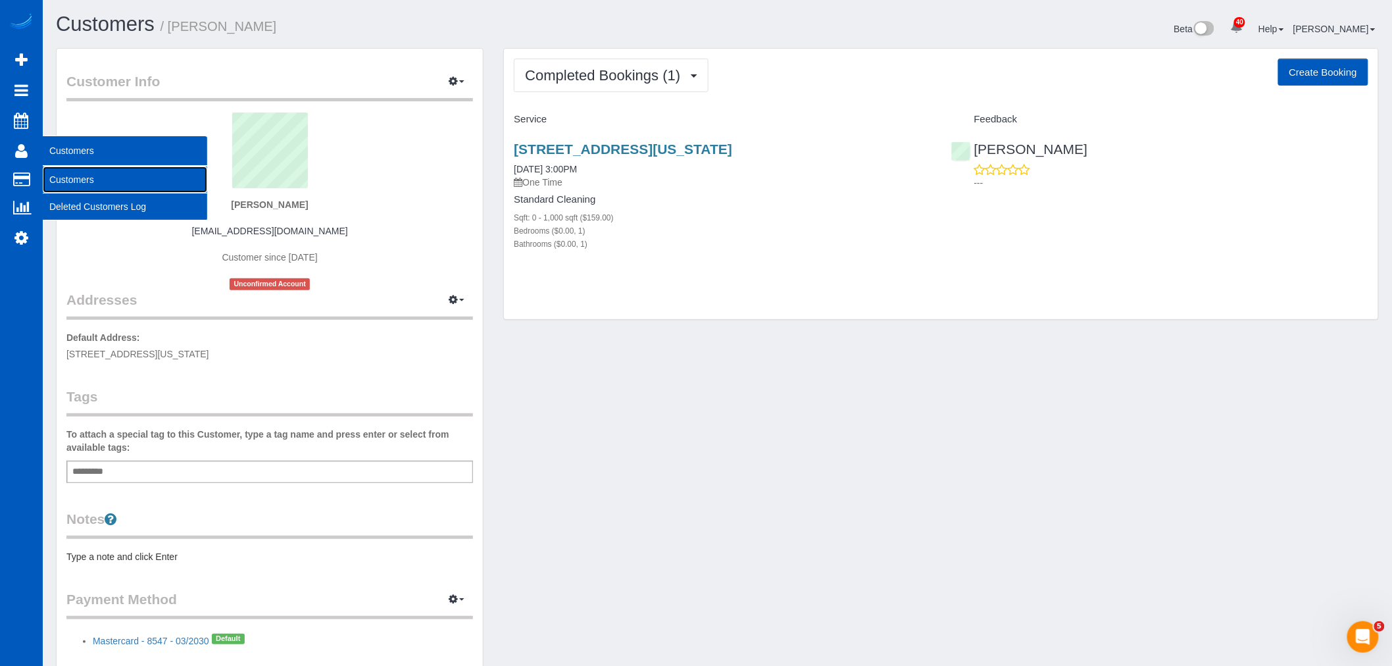
click at [99, 182] on link "Customers" at bounding box center [125, 179] width 165 height 26
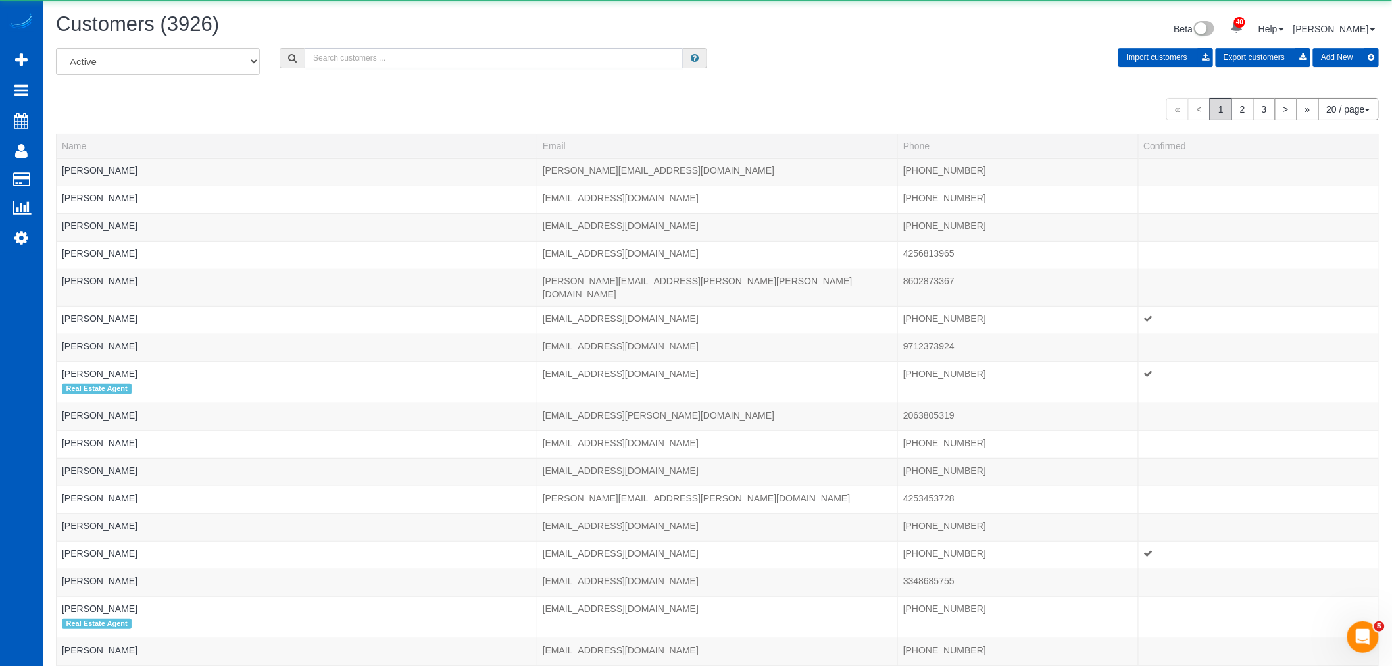
click at [412, 62] on input "text" at bounding box center [494, 58] width 378 height 20
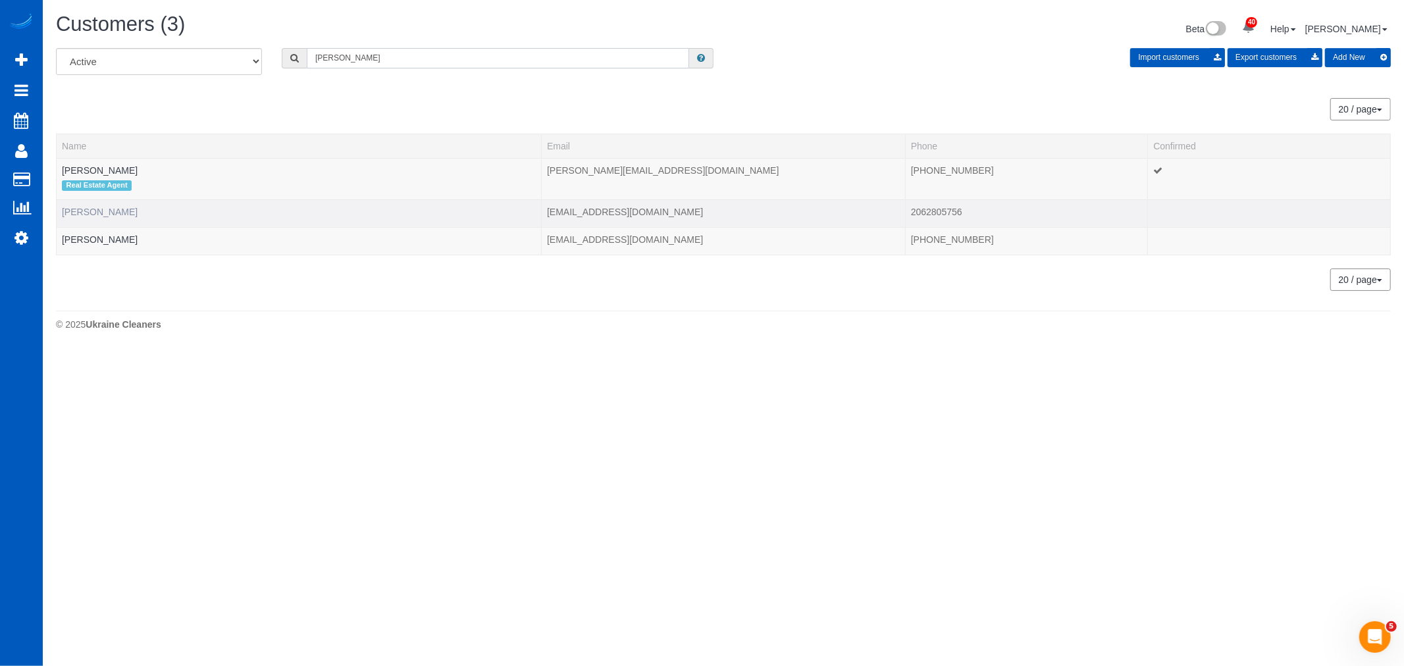
type input "jeffi"
click at [74, 217] on link "Jeffi Tibbetts" at bounding box center [100, 212] width 76 height 11
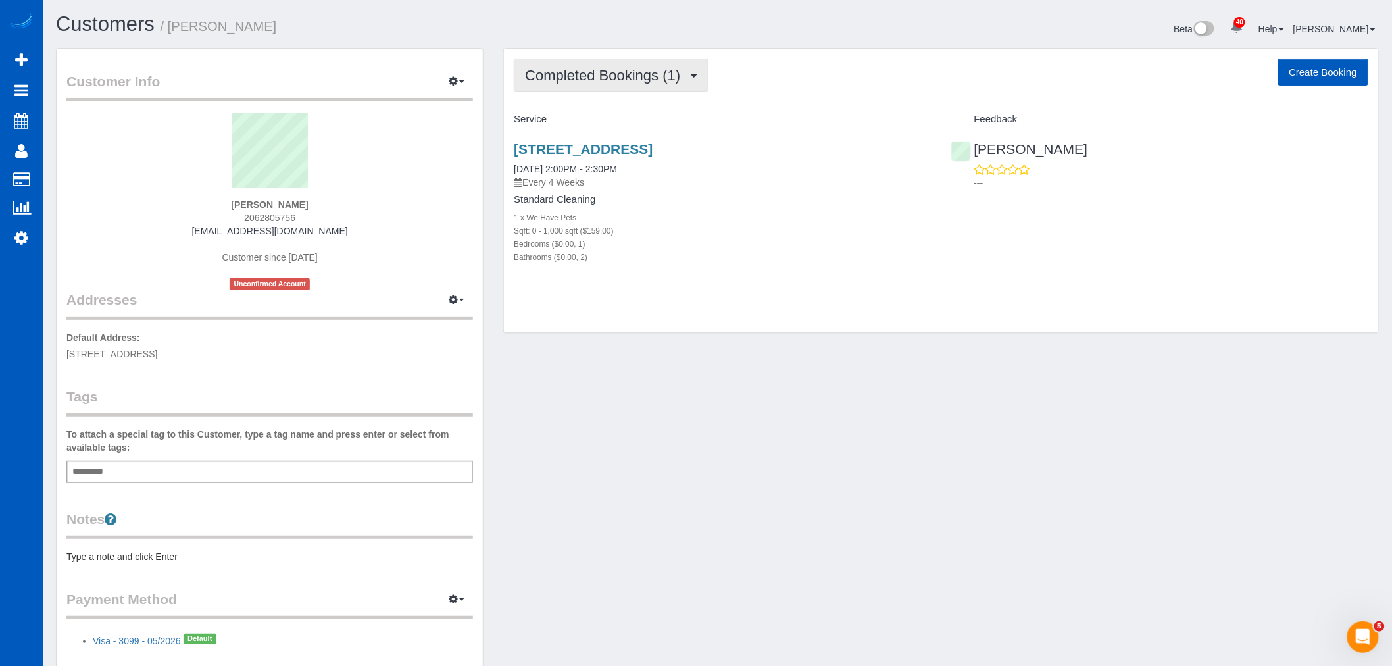
click at [557, 90] on button "Completed Bookings (1)" at bounding box center [611, 76] width 195 height 34
click at [570, 115] on link "Upcoming Bookings (11)" at bounding box center [584, 123] width 139 height 17
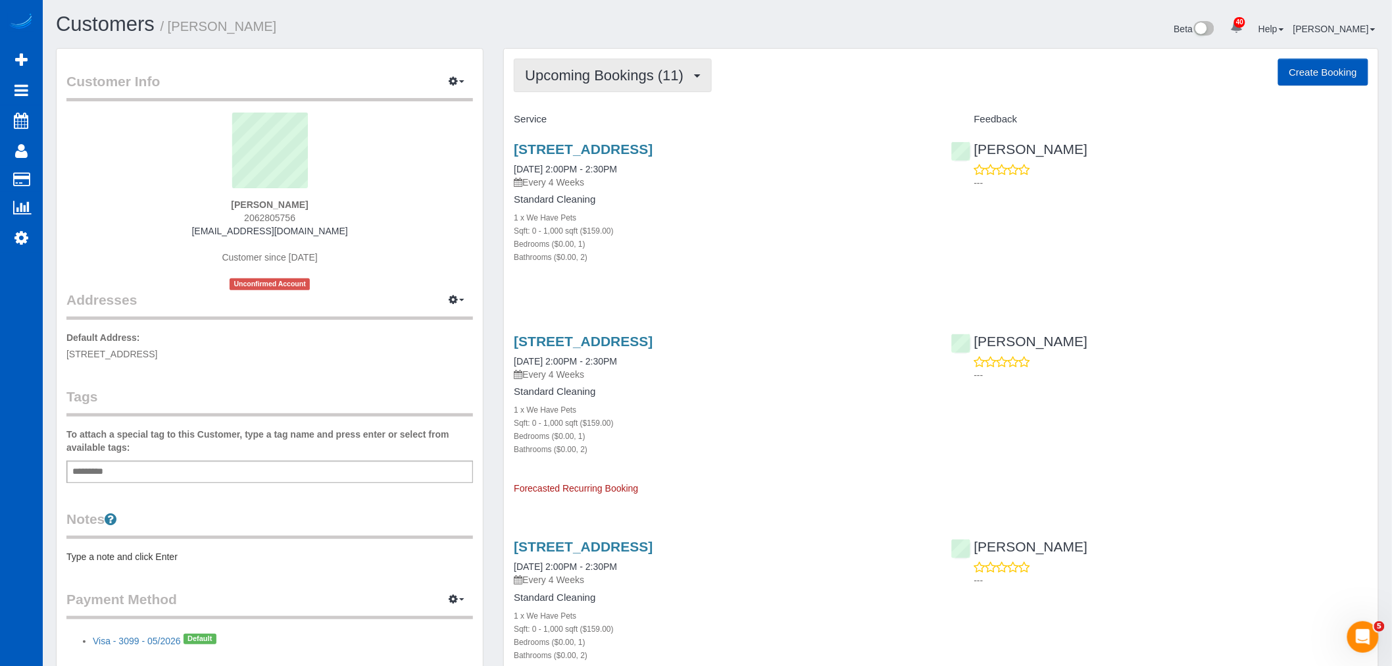
click at [593, 77] on span "Upcoming Bookings (11)" at bounding box center [607, 75] width 165 height 16
drag, startPoint x: 766, startPoint y: 169, endPoint x: 754, endPoint y: 162, distance: 14.4
click at [766, 169] on div "3217 Eastlake Ave E, 410, Seattle, WA 98102 10/29/2025 2:00PM - 2:30PM Every 4 …" at bounding box center [722, 164] width 417 height 47
click at [659, 70] on span "Upcoming Bookings (11)" at bounding box center [607, 75] width 165 height 16
click at [599, 125] on link "Upcoming Bookings (11)" at bounding box center [584, 123] width 139 height 17
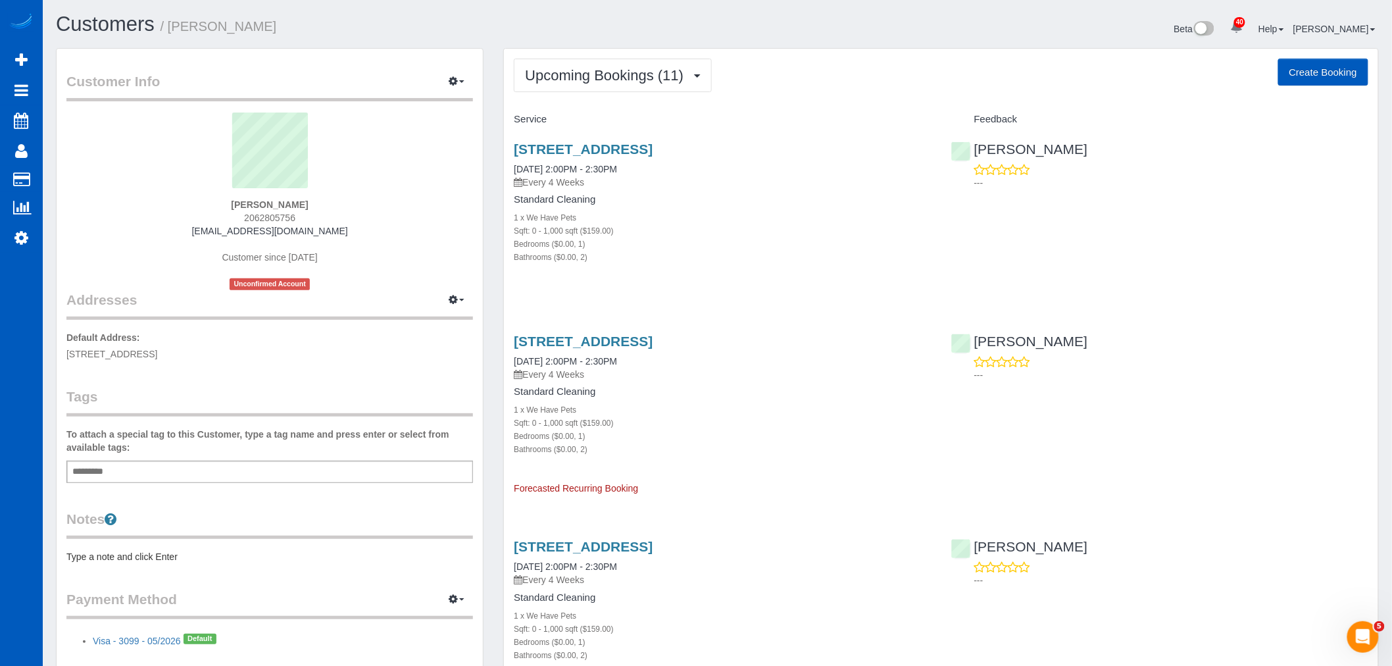
click at [541, 138] on div "3217 Eastlake Ave E, 410, Seattle, WA 98102 10/29/2025 2:00PM - 2:30PM Every 4 …" at bounding box center [722, 209] width 437 height 159
click at [533, 149] on link "[STREET_ADDRESS]" at bounding box center [583, 148] width 139 height 15
click at [601, 342] on link "[STREET_ADDRESS]" at bounding box center [583, 341] width 139 height 15
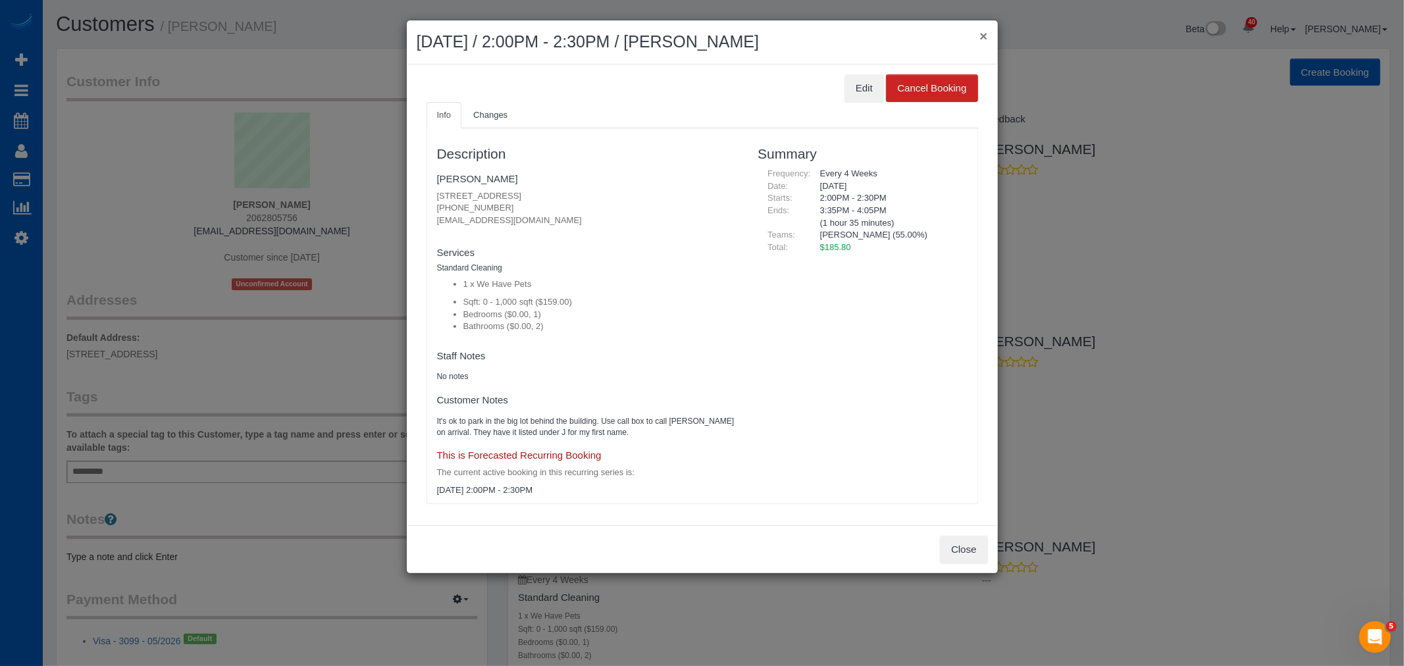
click at [984, 29] on button "×" at bounding box center [983, 36] width 8 height 14
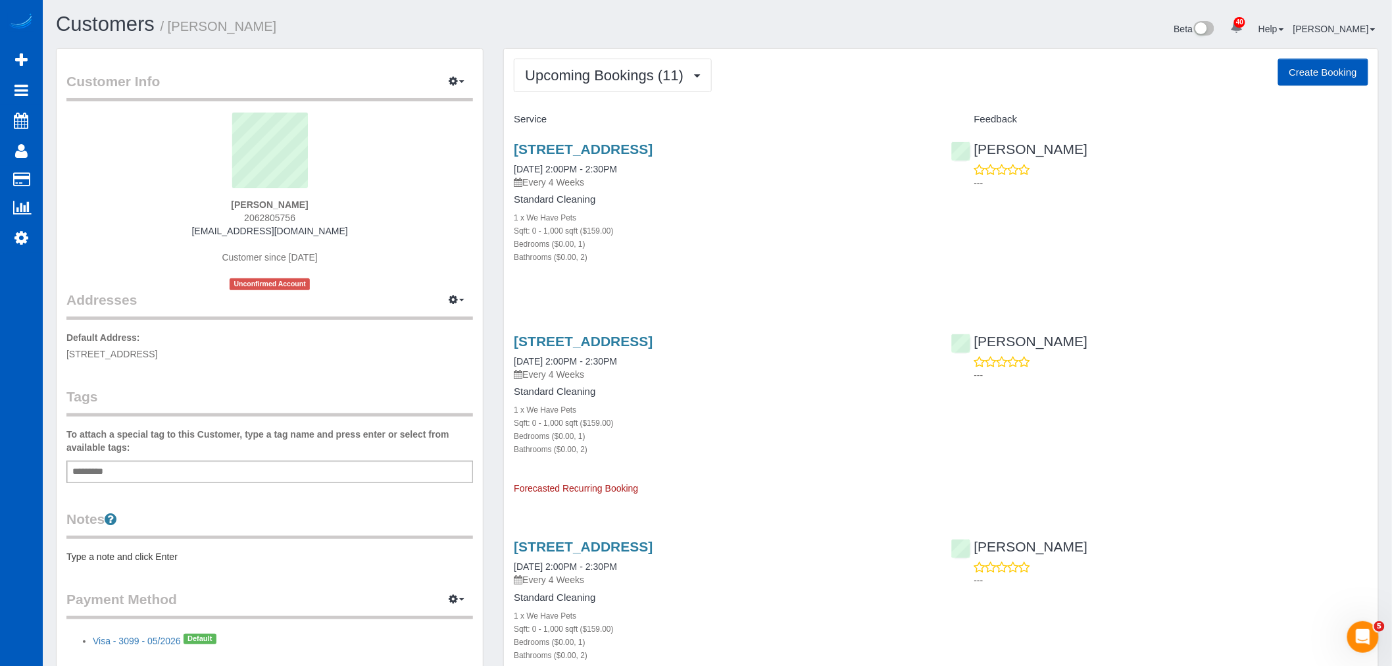
click at [604, 34] on h1 "Customers / Jeffi Tibbetts" at bounding box center [382, 24] width 652 height 22
click at [601, 68] on span "Upcoming Bookings (11)" at bounding box center [607, 75] width 165 height 16
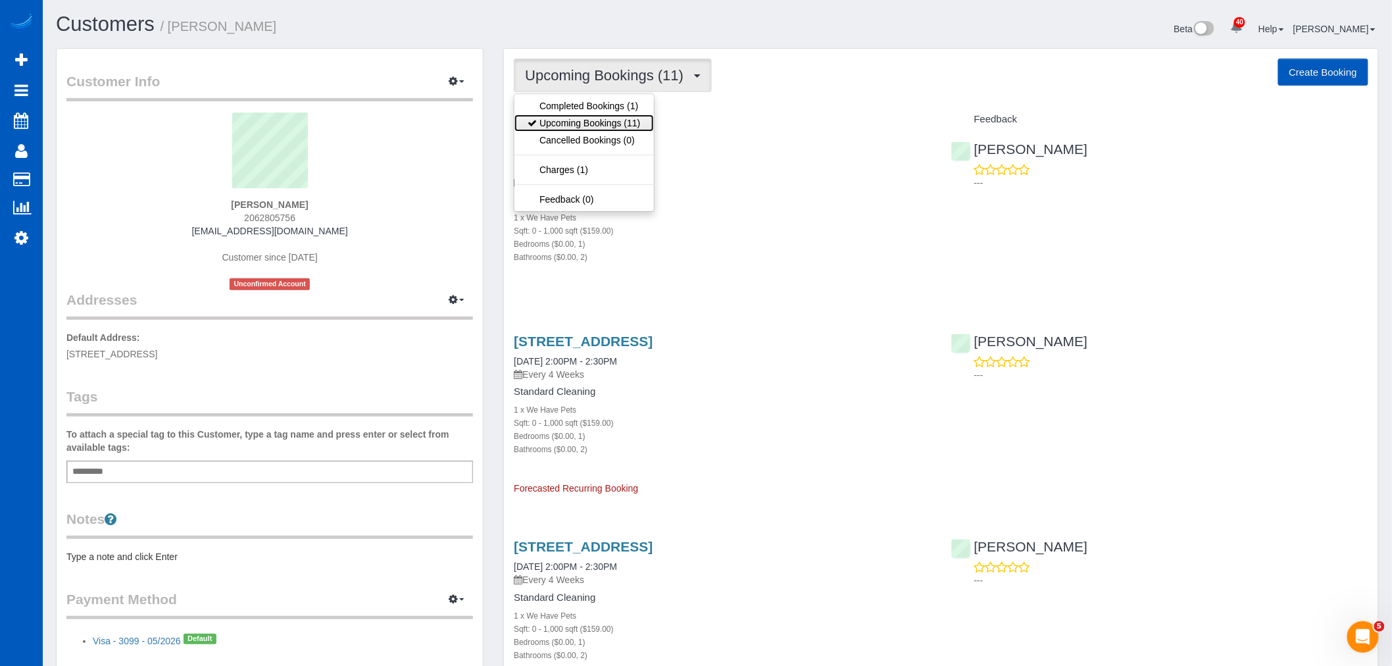
click at [581, 126] on link "Upcoming Bookings (11)" at bounding box center [584, 123] width 139 height 17
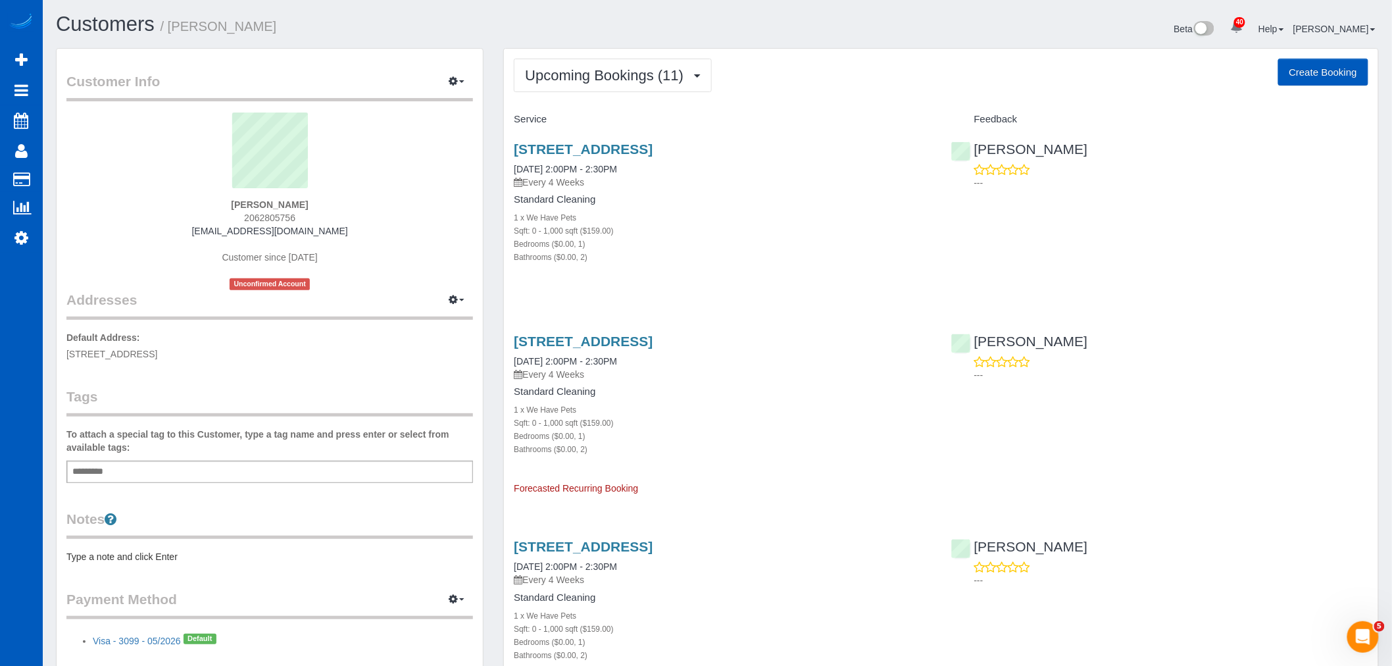
click at [614, 79] on span "Upcoming Bookings (11)" at bounding box center [607, 75] width 165 height 16
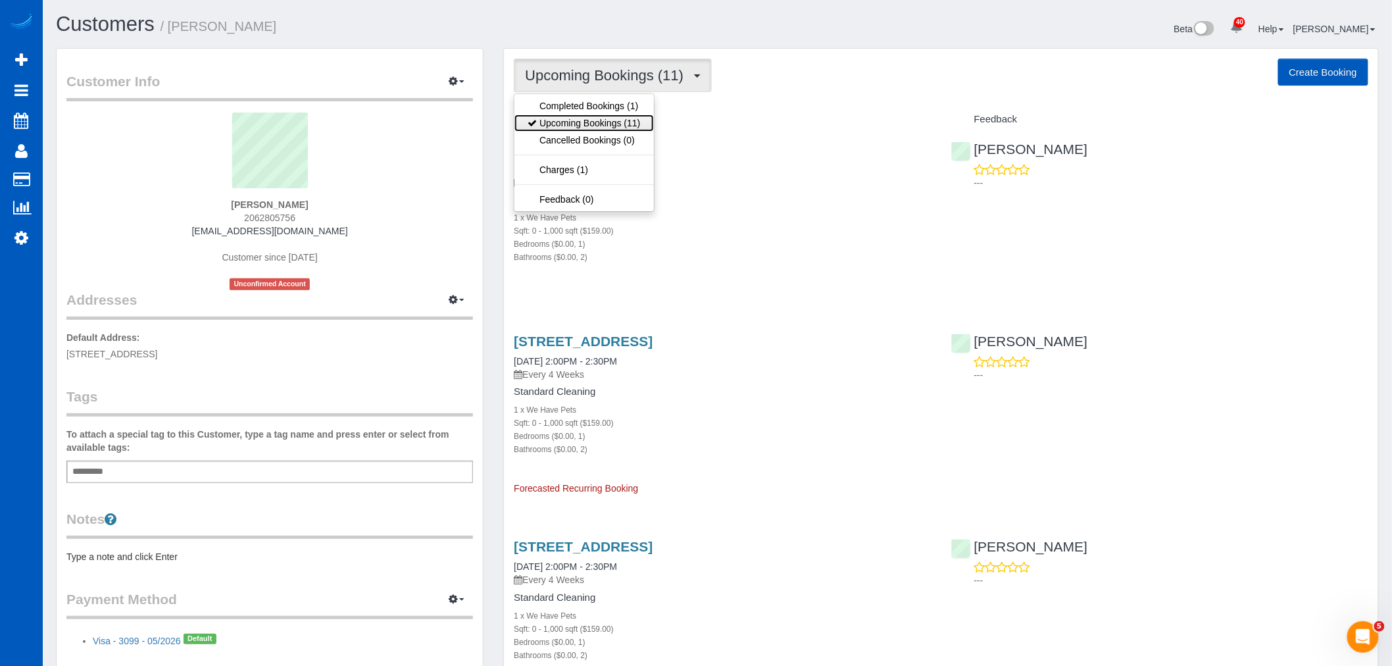
click at [602, 128] on link "Upcoming Bookings (11)" at bounding box center [584, 123] width 139 height 17
click at [619, 66] on button "Upcoming Bookings (11)" at bounding box center [613, 76] width 198 height 34
click at [599, 122] on link "Upcoming Bookings (11)" at bounding box center [584, 123] width 139 height 17
click at [563, 89] on button "Upcoming Bookings (11)" at bounding box center [613, 76] width 198 height 34
click at [559, 125] on link "Upcoming Bookings (11)" at bounding box center [584, 123] width 139 height 17
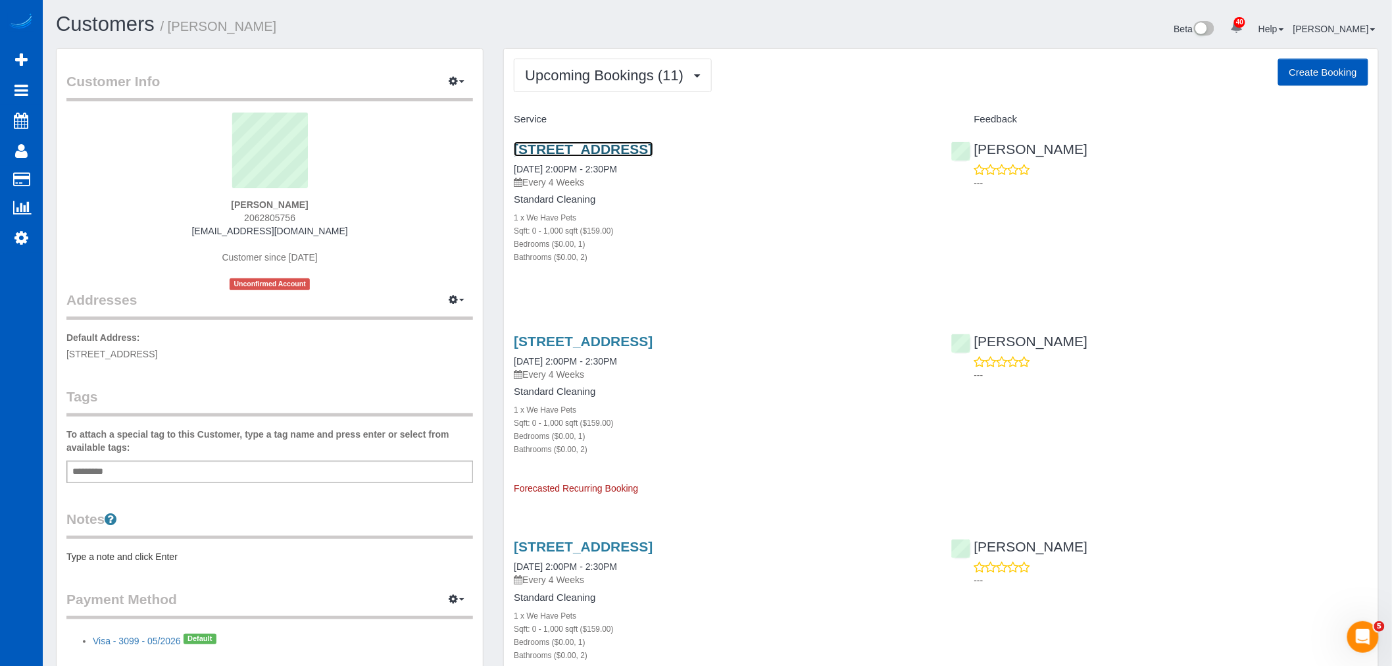
click at [553, 147] on link "[STREET_ADDRESS]" at bounding box center [583, 148] width 139 height 15
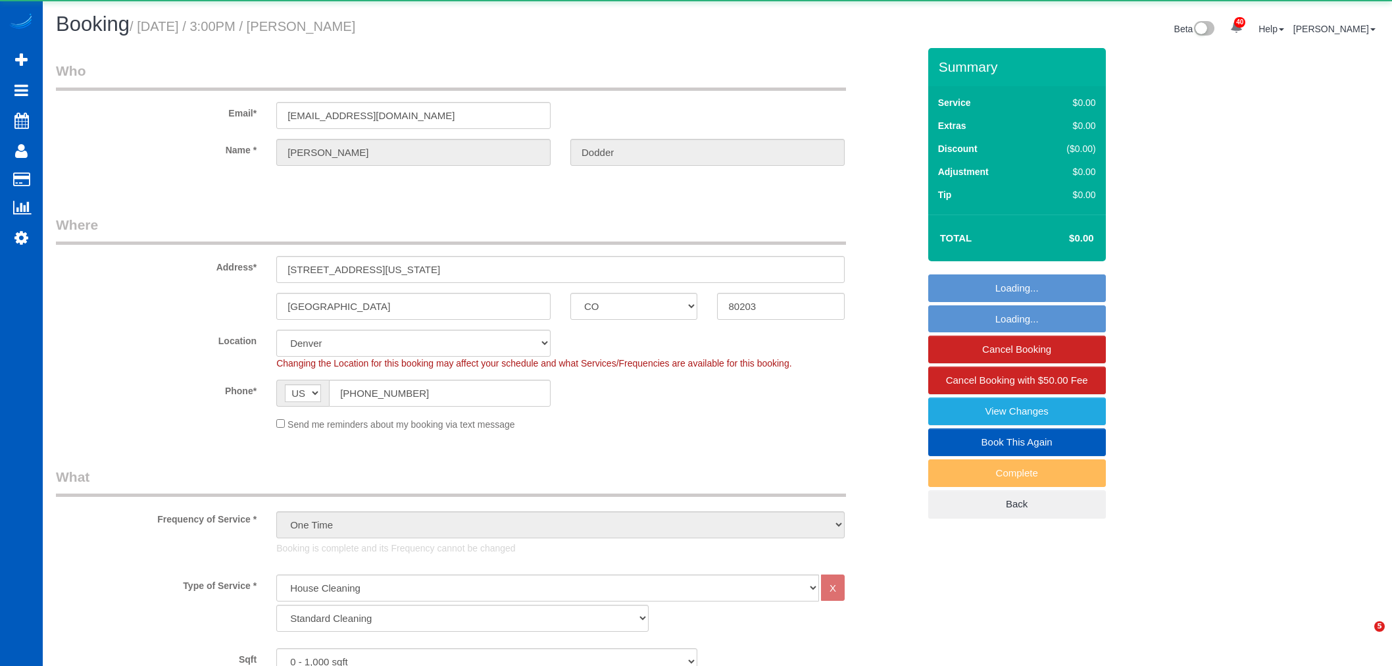
select select "CO"
select select "199"
select select "object:1062"
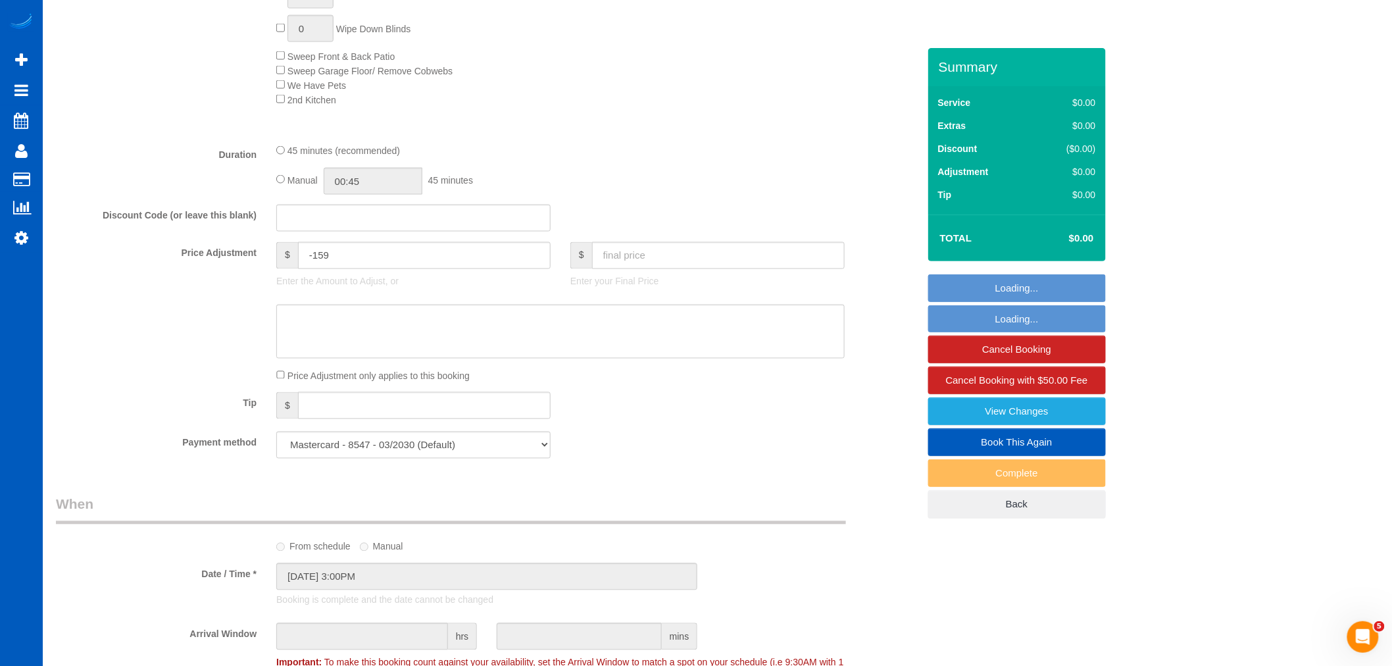
scroll to position [877, 0]
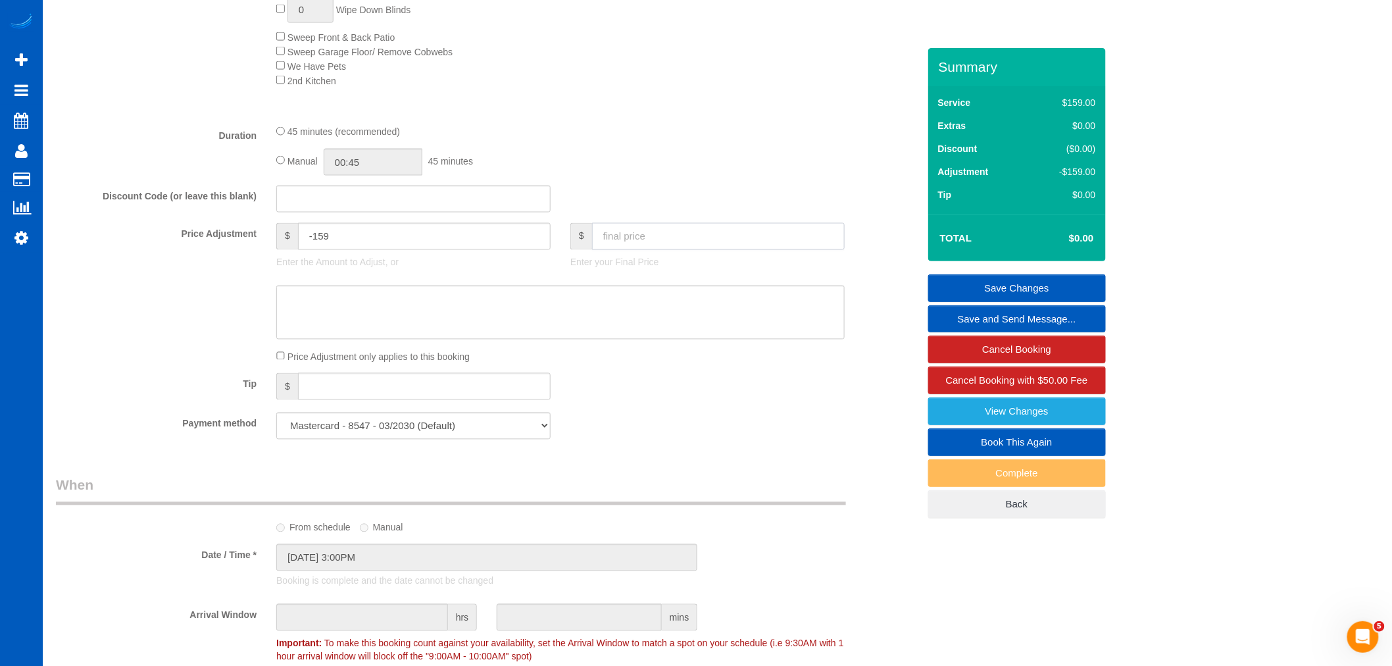
click at [614, 248] on input "text" at bounding box center [718, 236] width 253 height 27
type input "200"
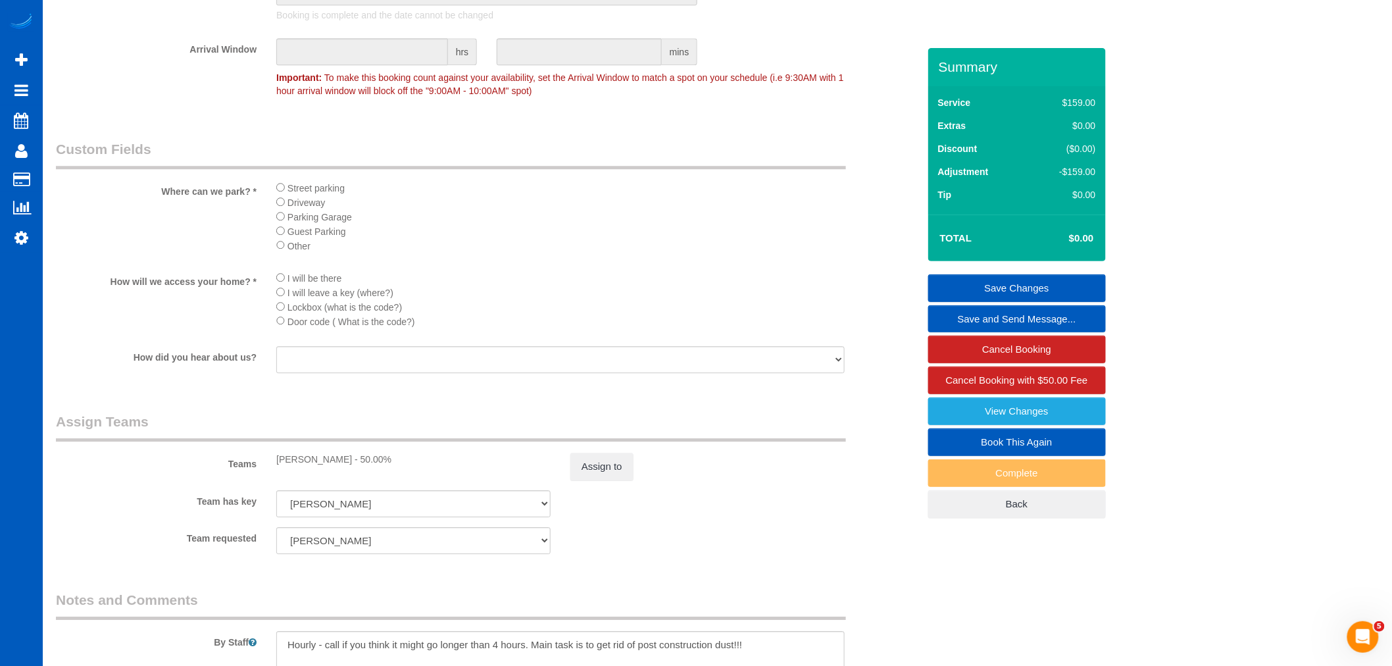
scroll to position [1681, 0]
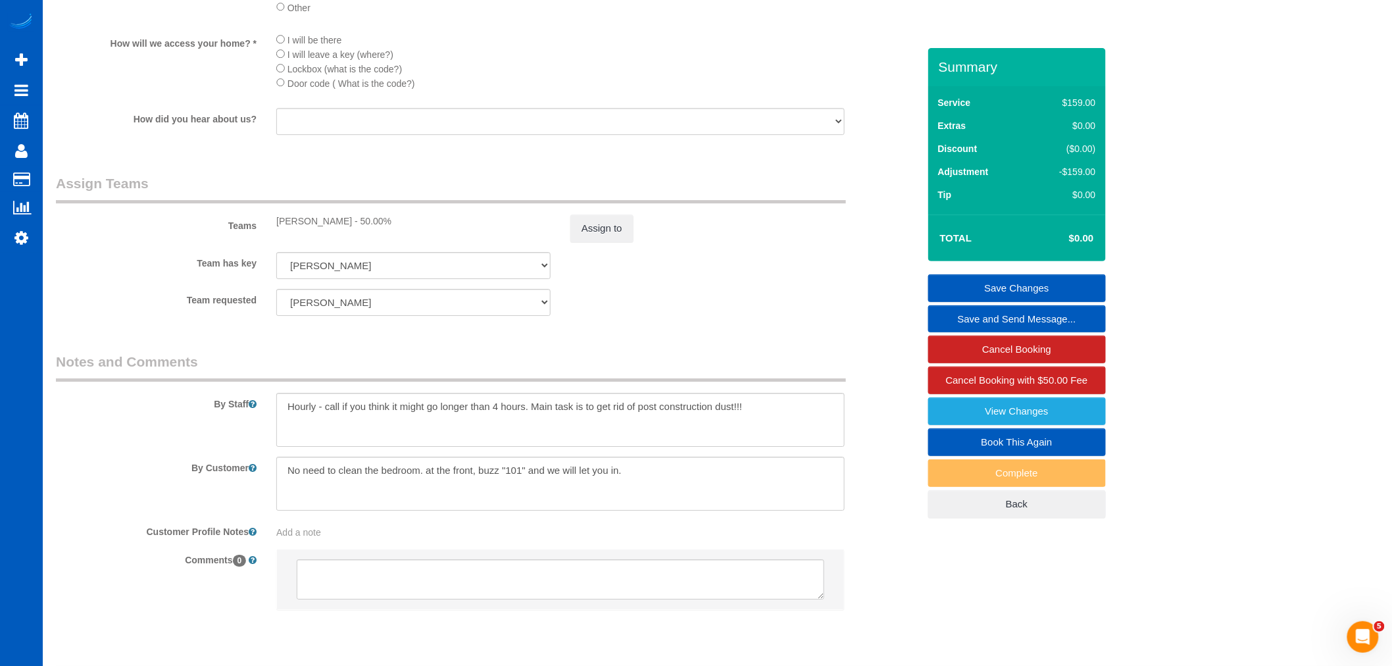
type input "41"
click at [606, 242] on button "Assign to" at bounding box center [602, 229] width 63 height 28
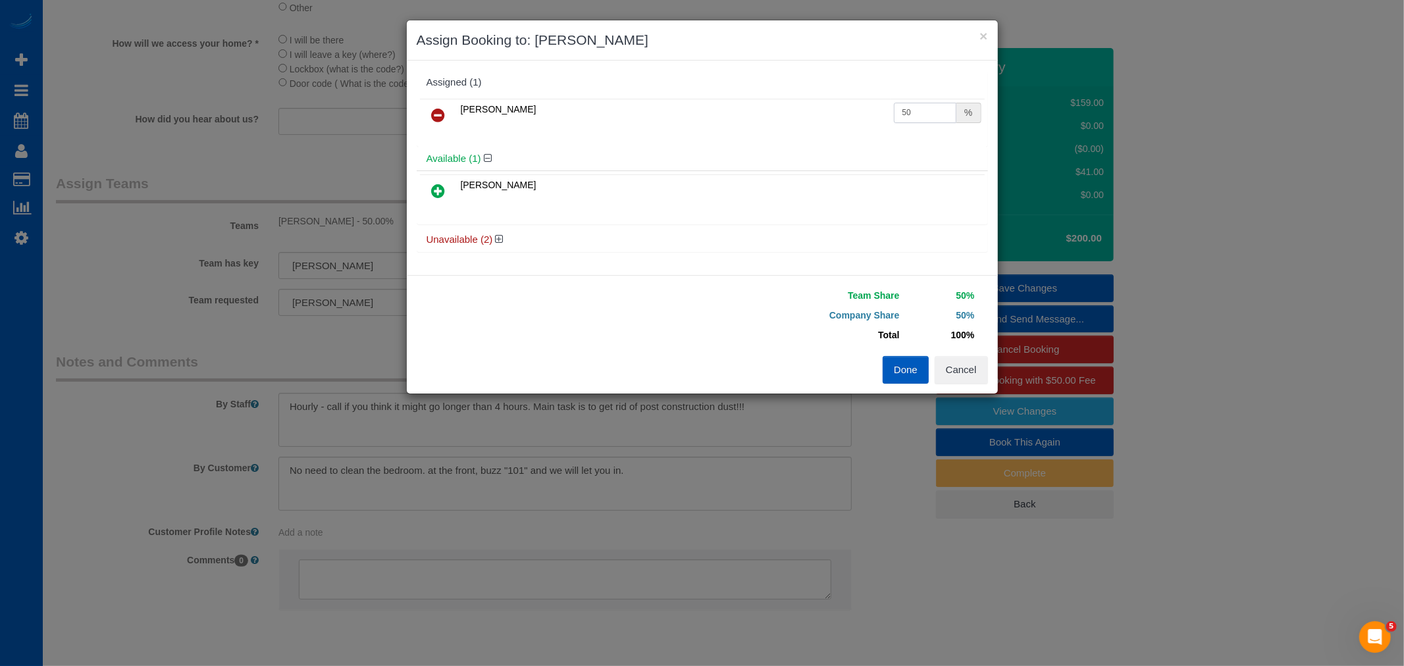
drag, startPoint x: 904, startPoint y: 109, endPoint x: 932, endPoint y: 116, distance: 29.1
click at [932, 116] on input "50" at bounding box center [925, 113] width 63 height 20
type input "55"
click at [910, 386] on div "Team Share 55% Company Share 45% Total 100% Warning: The Company share is 0%. I…" at bounding box center [702, 334] width 591 height 118
click at [907, 376] on button "Done" at bounding box center [905, 370] width 46 height 28
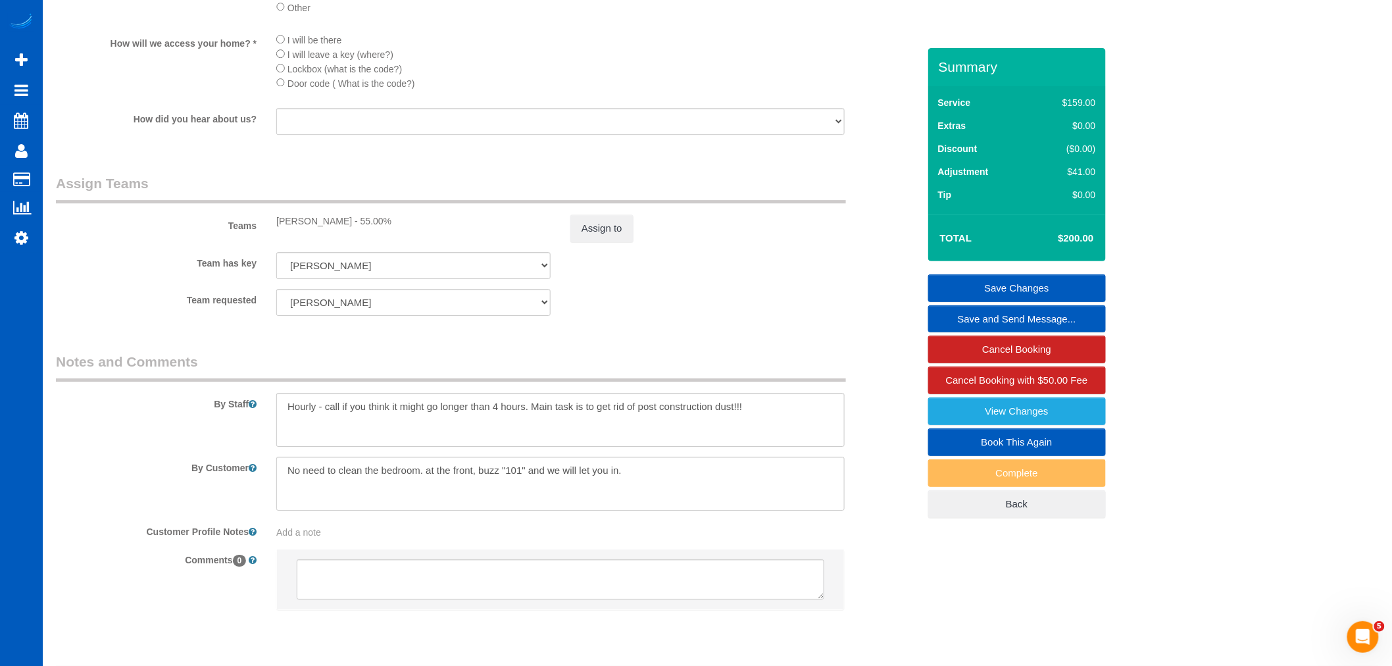
click at [1021, 286] on link "Save Changes" at bounding box center [1018, 288] width 178 height 28
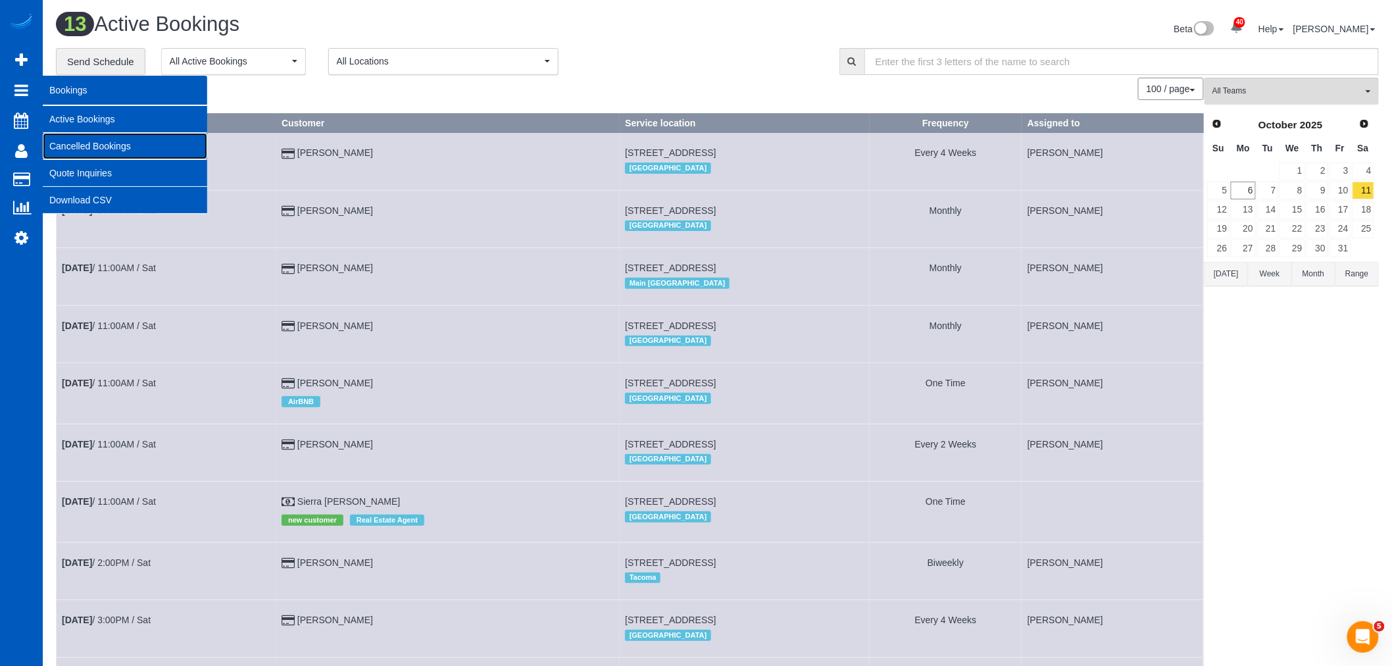
click at [106, 143] on link "Cancelled Bookings" at bounding box center [125, 146] width 165 height 26
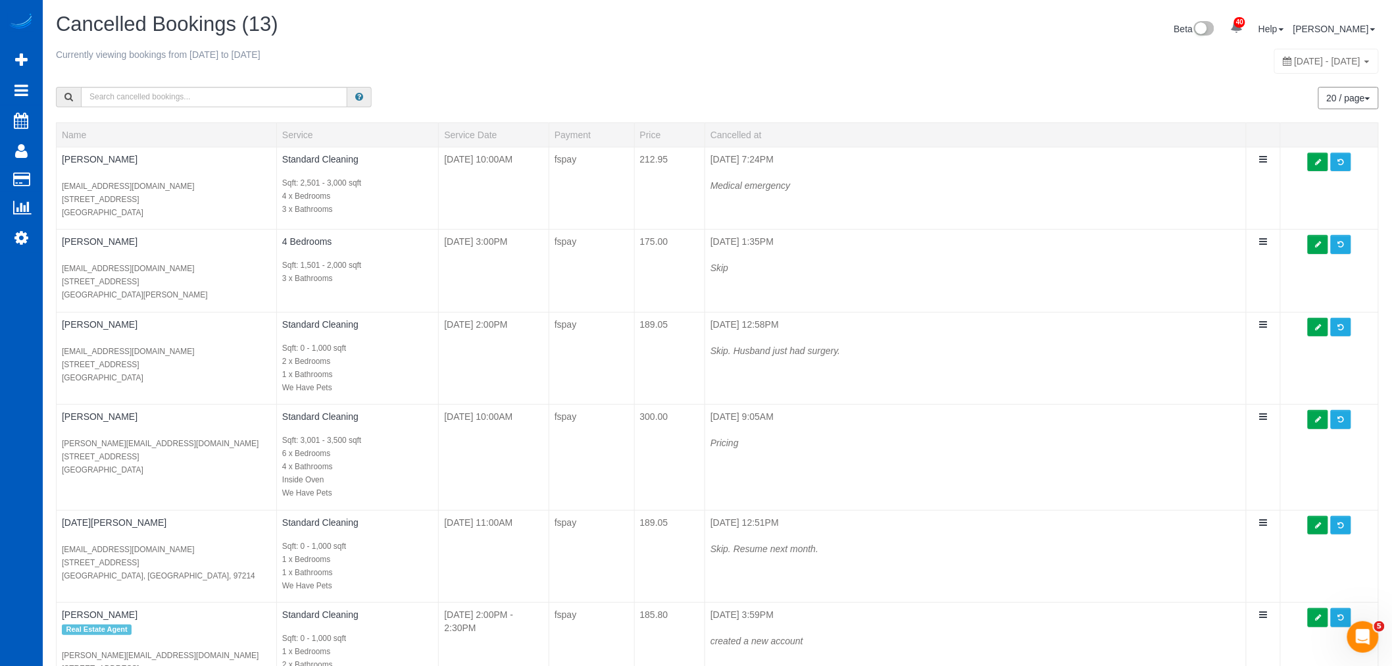
click at [1268, 75] on div "20 / page 10 / page 20 / page 30 / page 40 / page 50 / page 100 / page" at bounding box center [1054, 98] width 672 height 49
click at [1295, 63] on span "October 05, 2025 - October 11, 2025" at bounding box center [1328, 61] width 66 height 11
type input "**********"
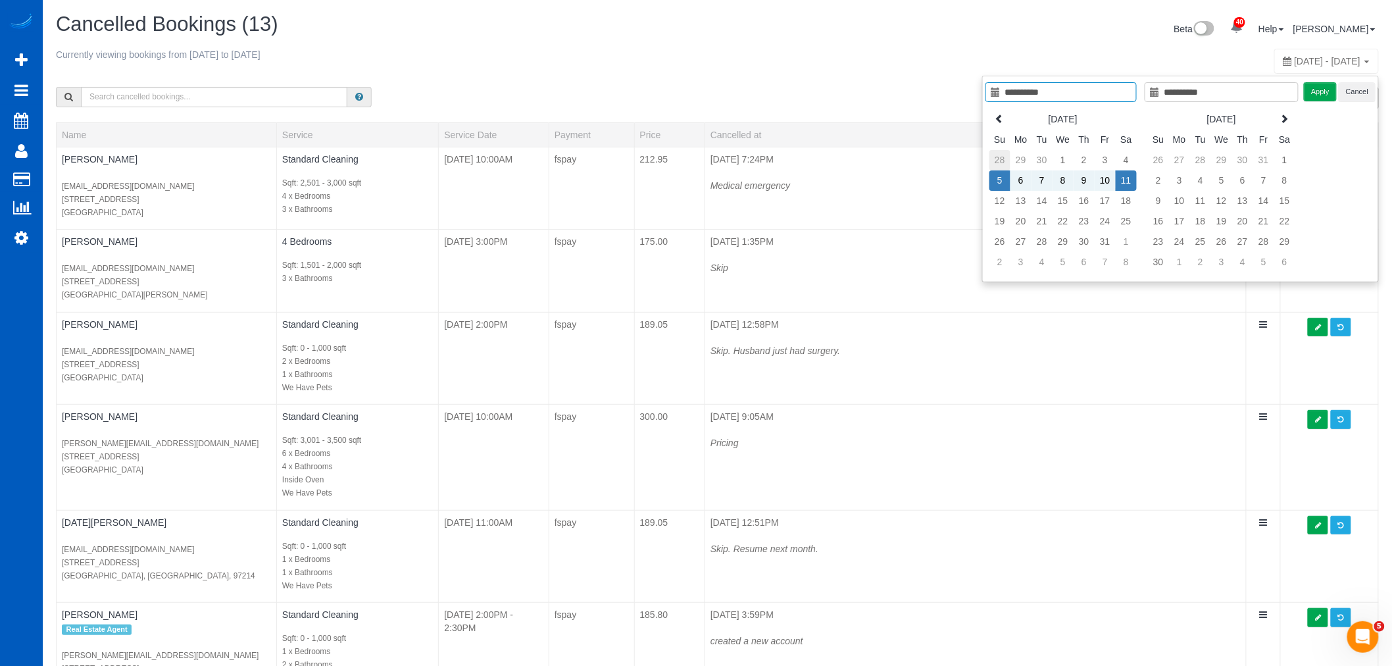
type input "**********"
click at [994, 159] on td "28" at bounding box center [1000, 160] width 21 height 20
type input "**********"
click at [1121, 235] on td "4" at bounding box center [1126, 242] width 21 height 20
click at [1317, 93] on button "Apply" at bounding box center [1320, 91] width 33 height 19
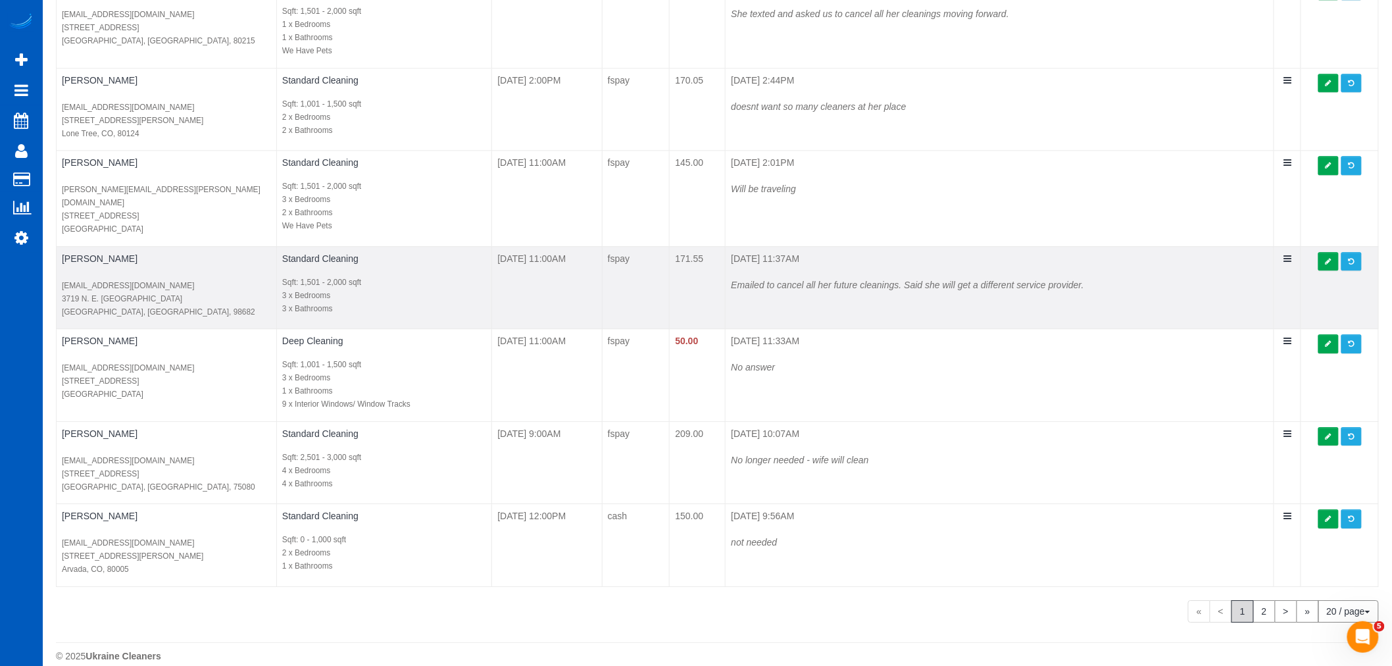
scroll to position [1426, 0]
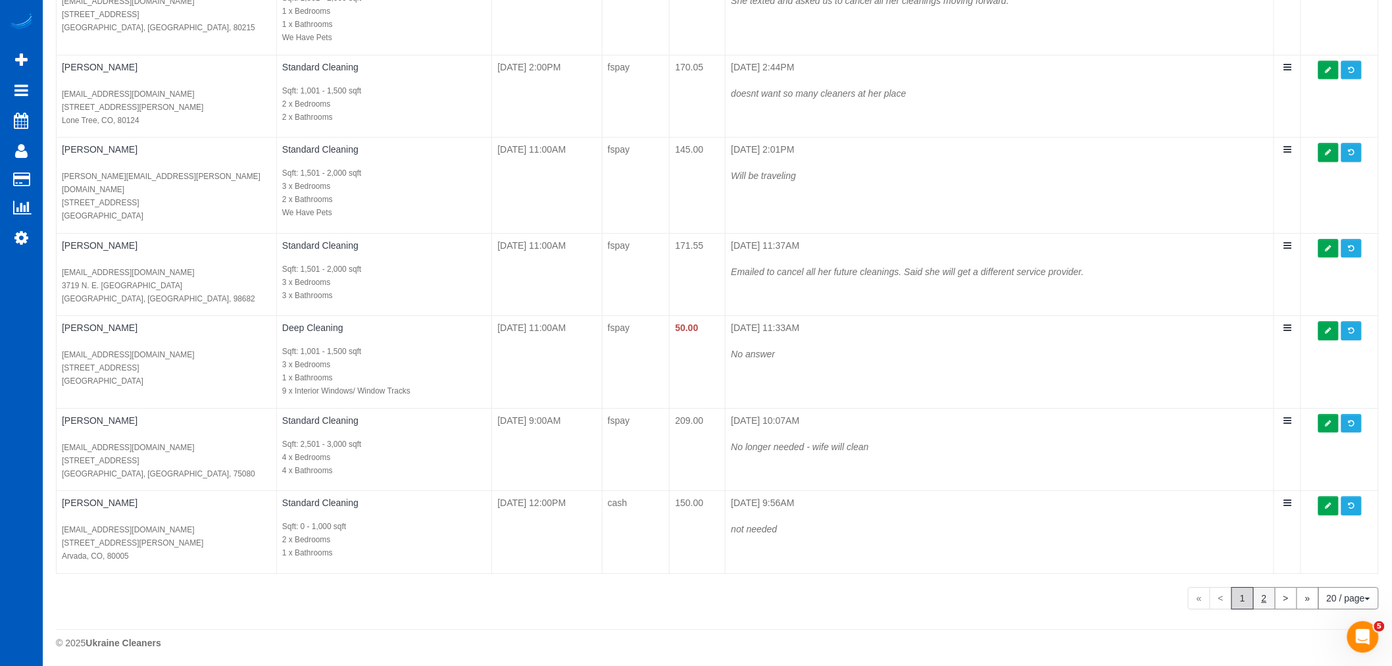
click at [1265, 602] on link "2" at bounding box center [1265, 598] width 22 height 22
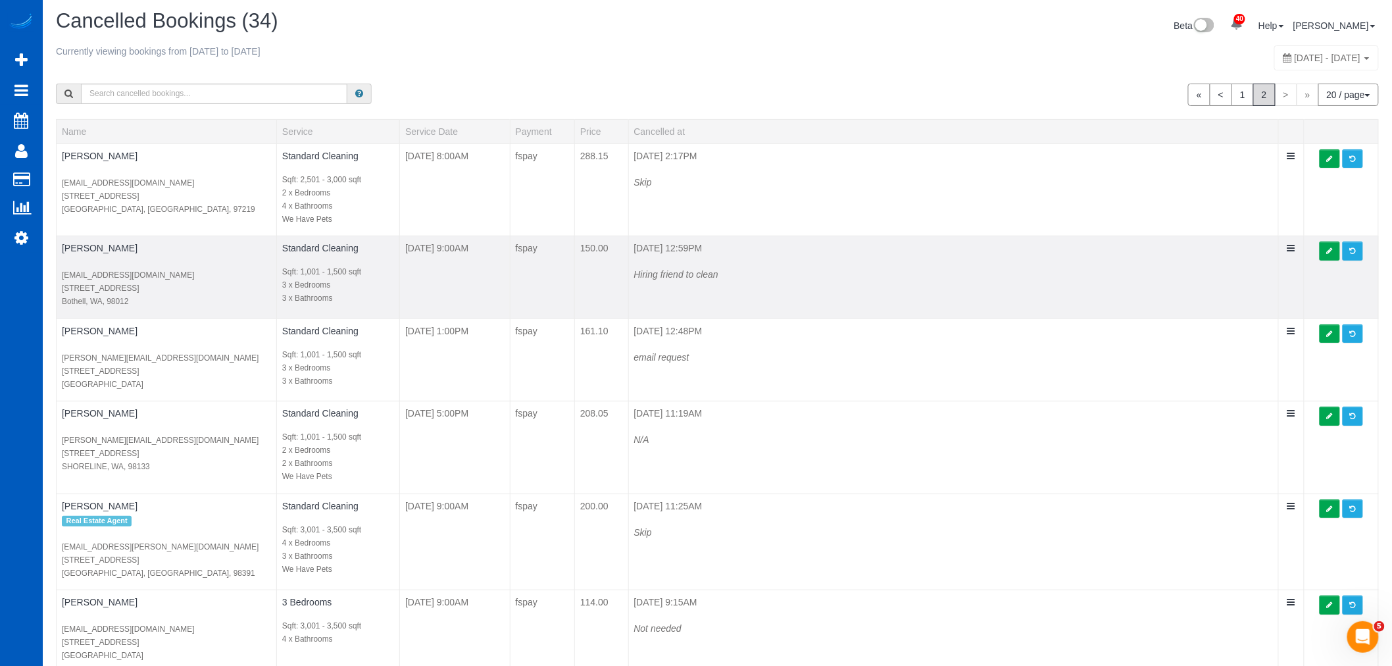
scroll to position [0, 0]
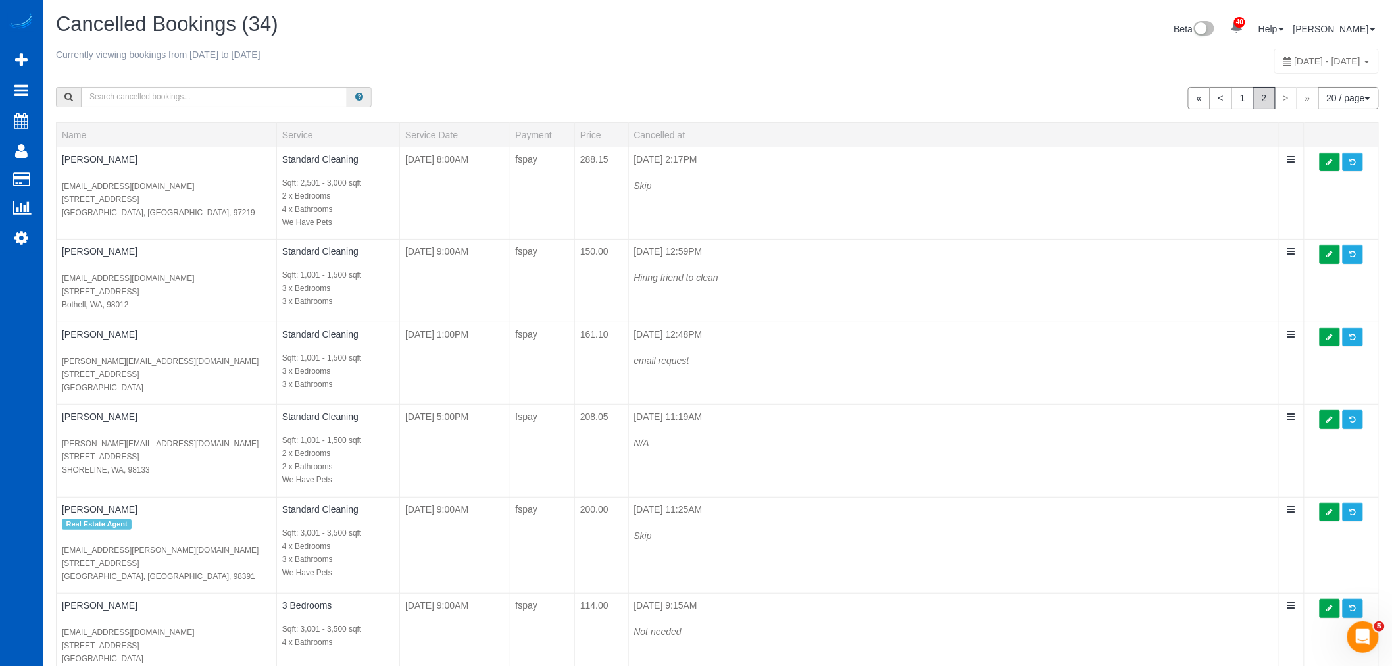
click at [522, 63] on div "Currently viewing bookings from 2025-09-28 to 2025-10-04" at bounding box center [442, 57] width 772 height 19
click at [1295, 64] on span "September 28, 2025 - October 04, 2025" at bounding box center [1328, 61] width 66 height 11
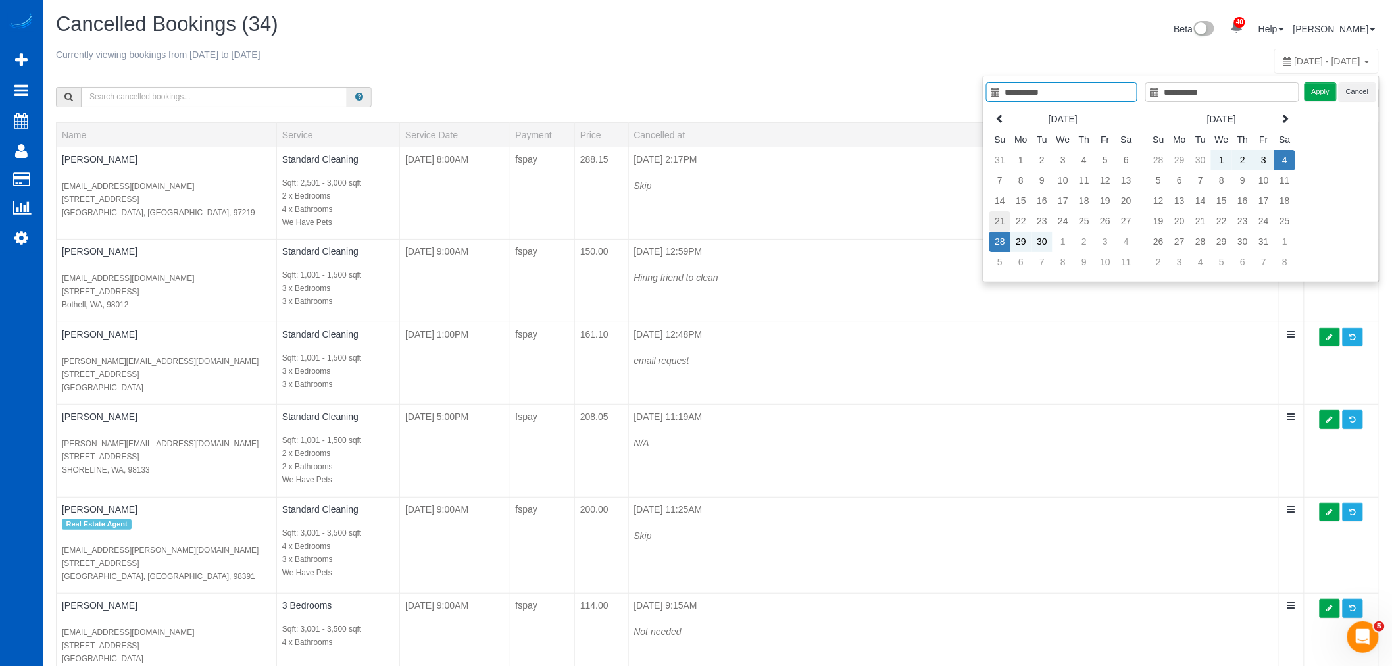
type input "**********"
click at [996, 215] on td "21" at bounding box center [1000, 221] width 21 height 20
type input "**********"
click at [1119, 216] on td "27" at bounding box center [1126, 221] width 21 height 20
type input "**********"
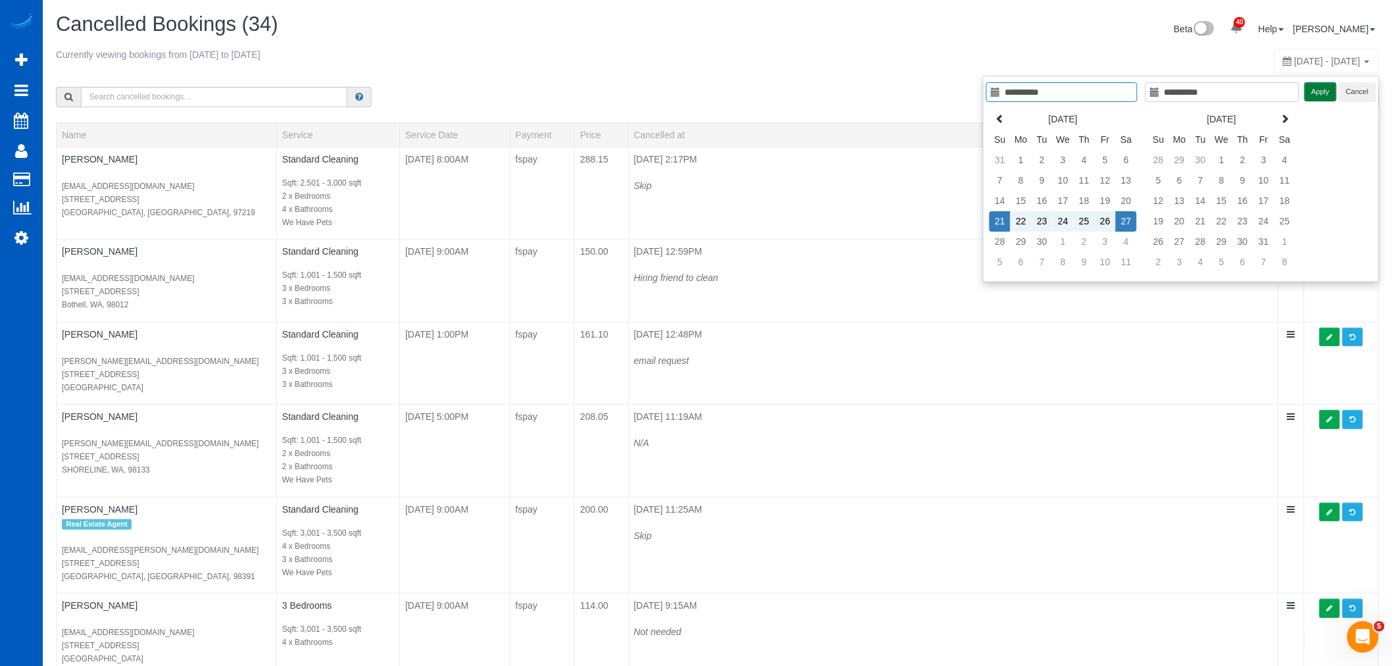
click at [1308, 90] on button "Apply" at bounding box center [1321, 91] width 33 height 19
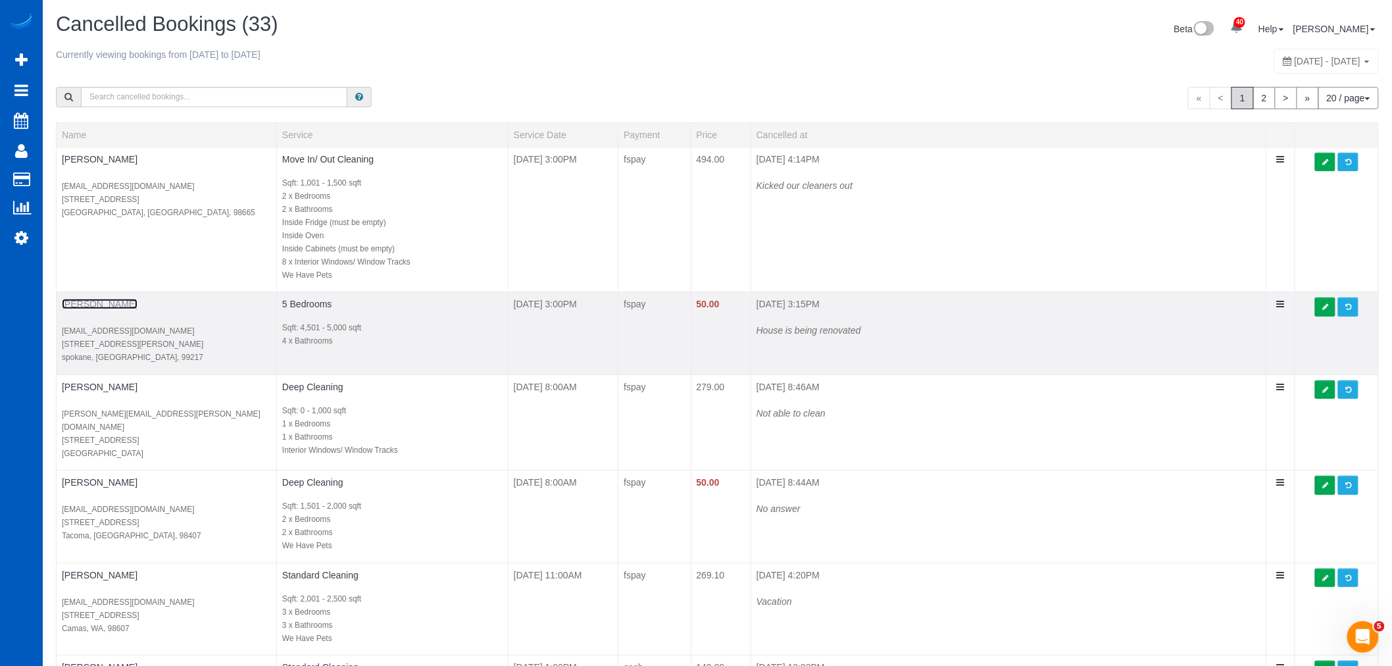
click at [95, 299] on link "azmina zieman" at bounding box center [100, 304] width 76 height 11
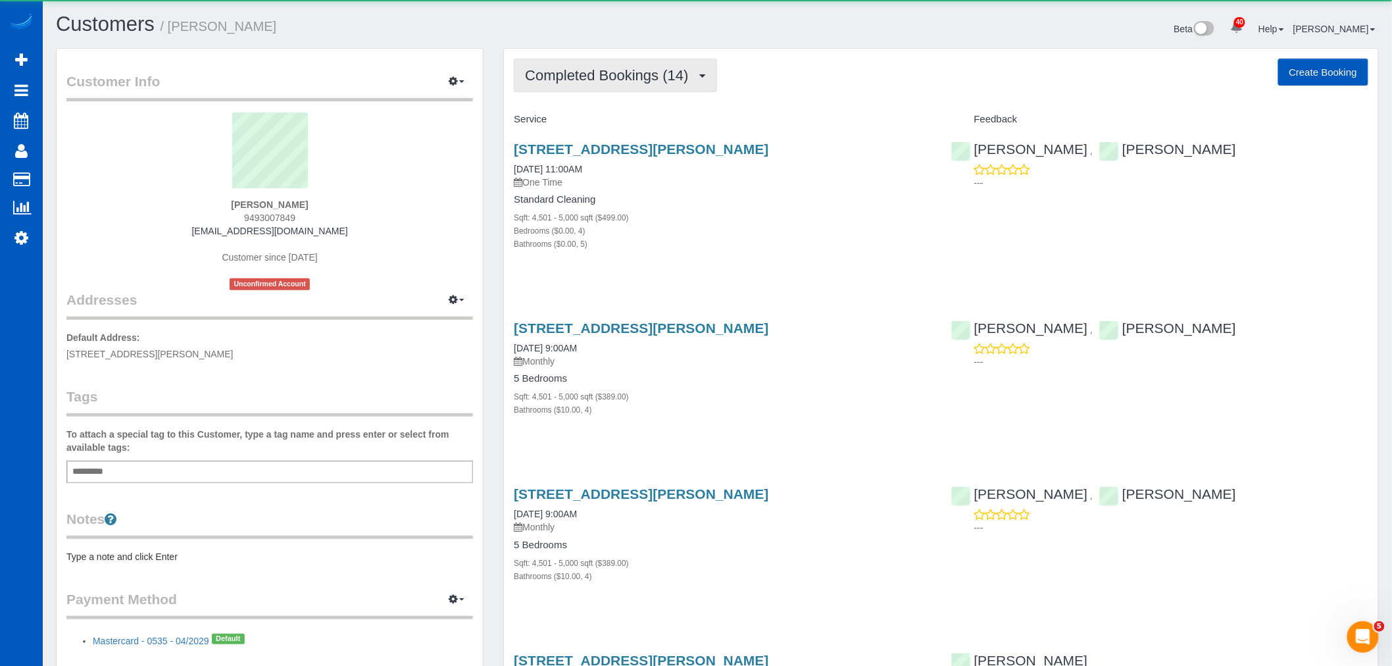
click at [637, 92] on button "Completed Bookings (14)" at bounding box center [615, 76] width 203 height 34
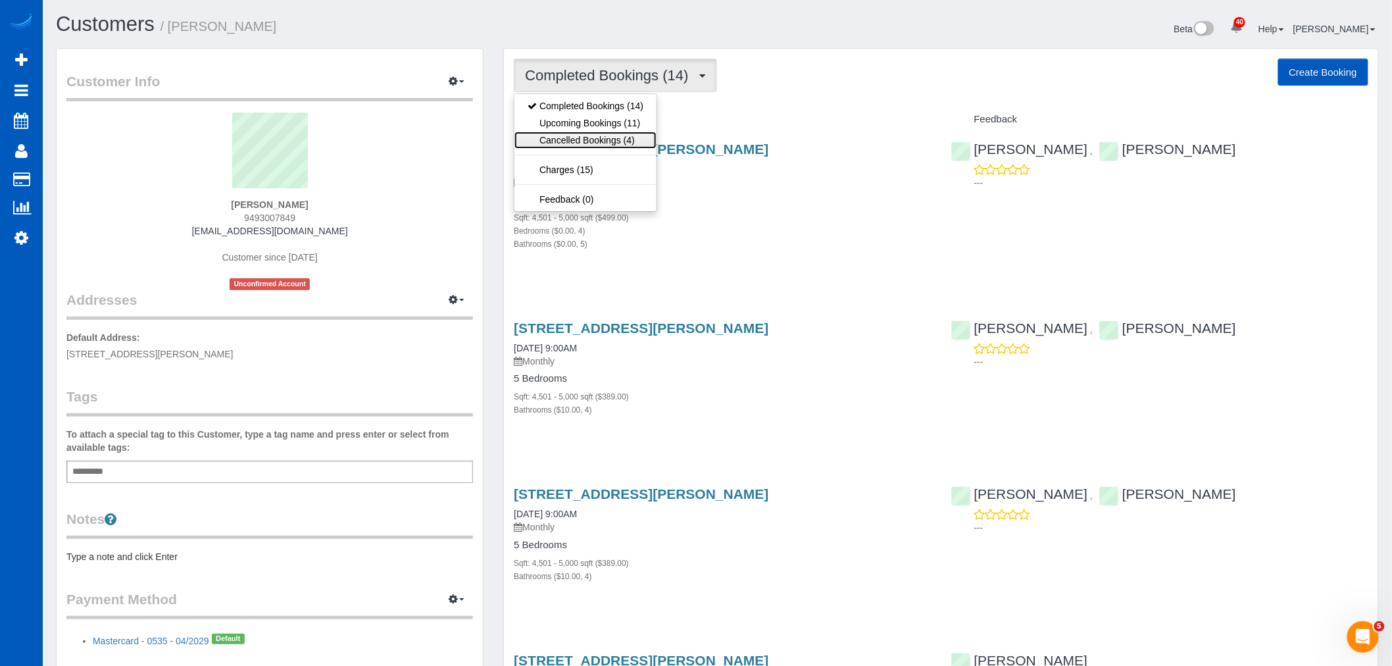
click at [609, 134] on link "Cancelled Bookings (4)" at bounding box center [586, 140] width 142 height 17
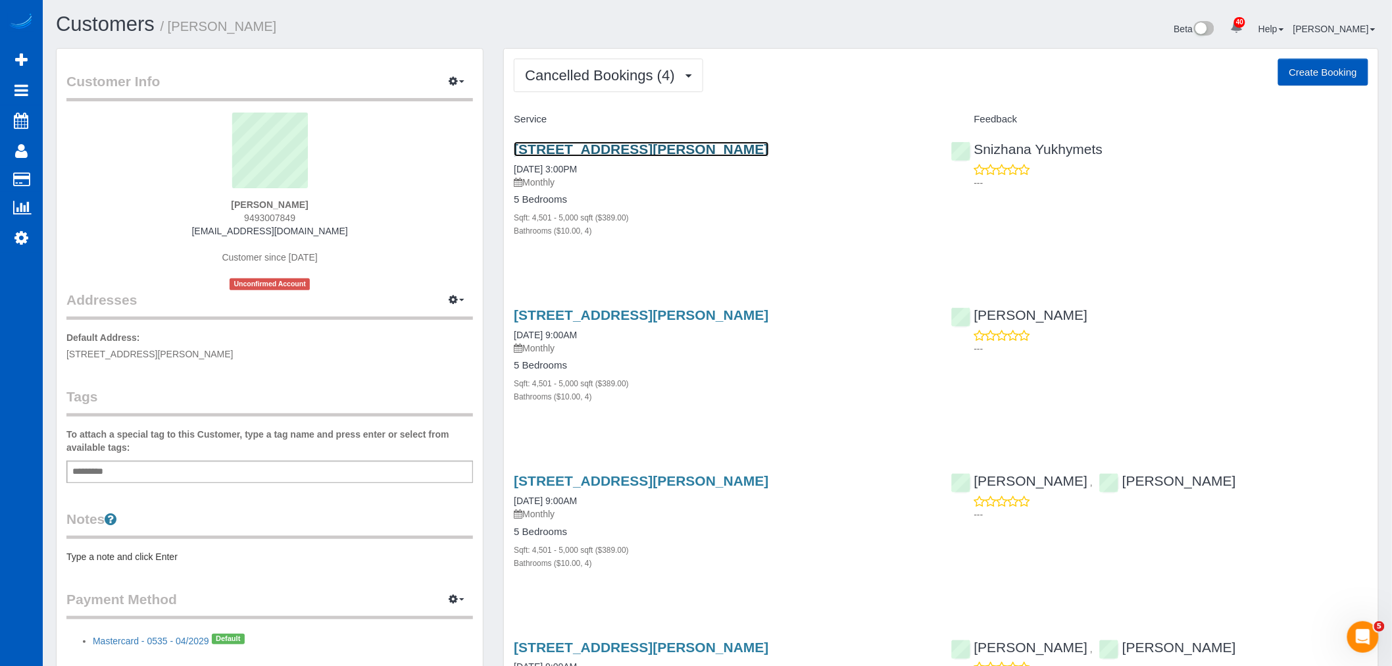
click at [589, 149] on link "15808 N Forker Road, Spokane, WA 99217" at bounding box center [641, 148] width 255 height 15
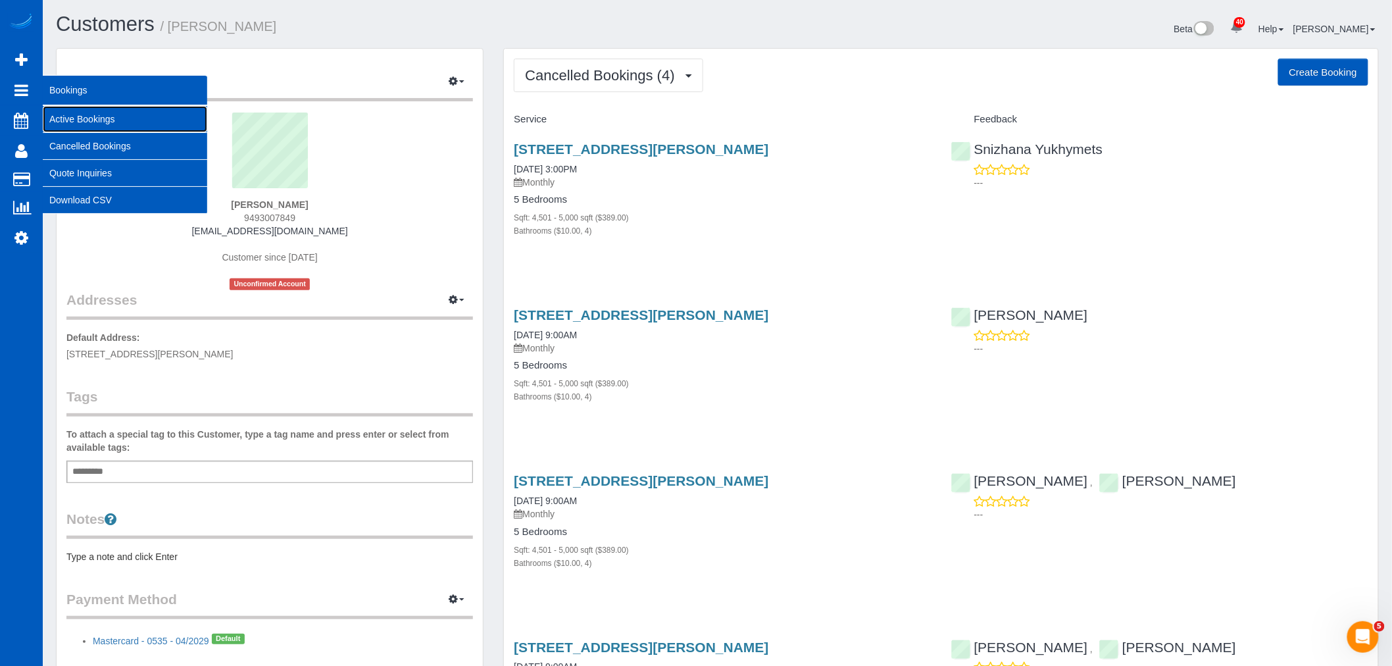
click at [56, 111] on link "Active Bookings" at bounding box center [125, 119] width 165 height 26
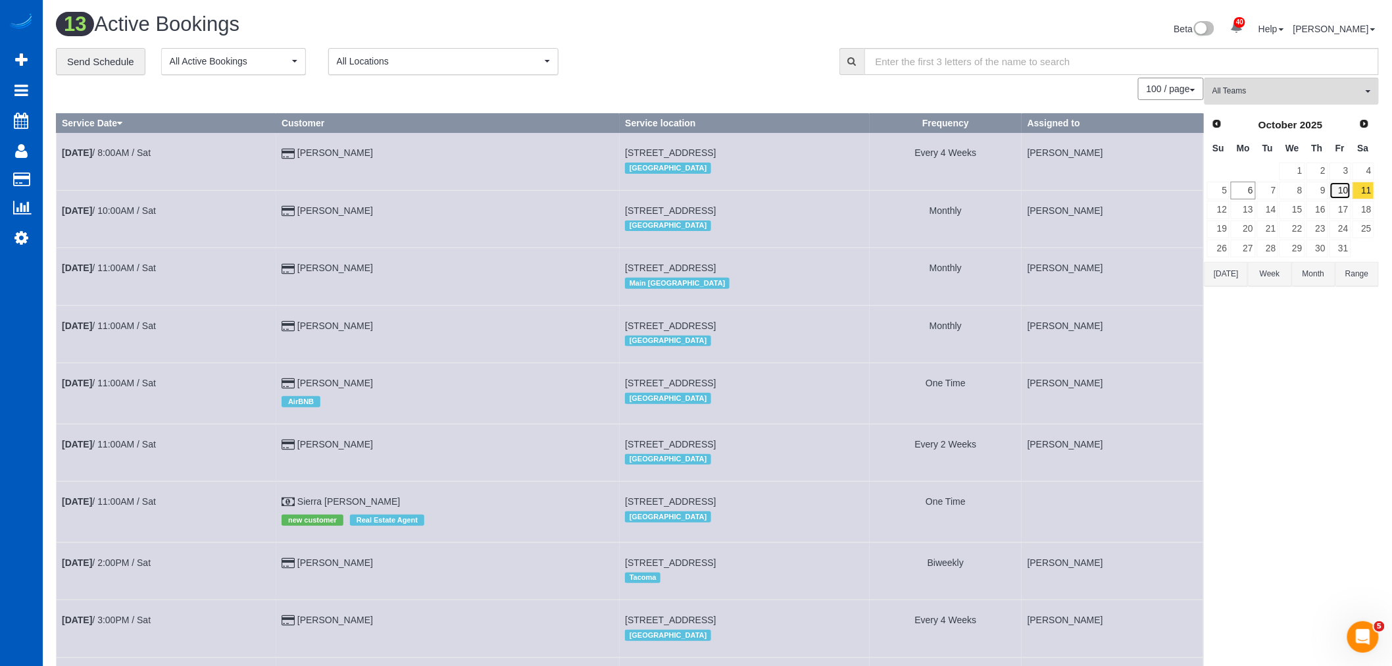
click at [1346, 195] on link "10" at bounding box center [1341, 191] width 22 height 18
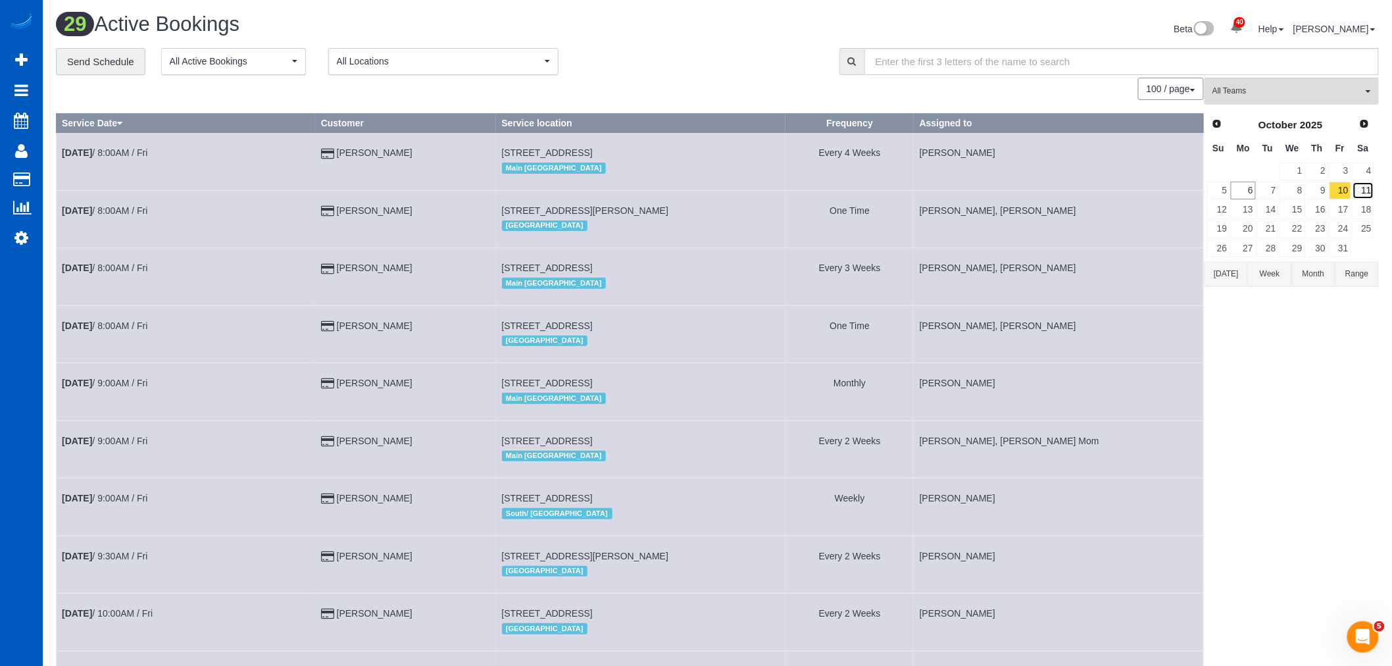
click at [1367, 186] on link "11" at bounding box center [1364, 191] width 22 height 18
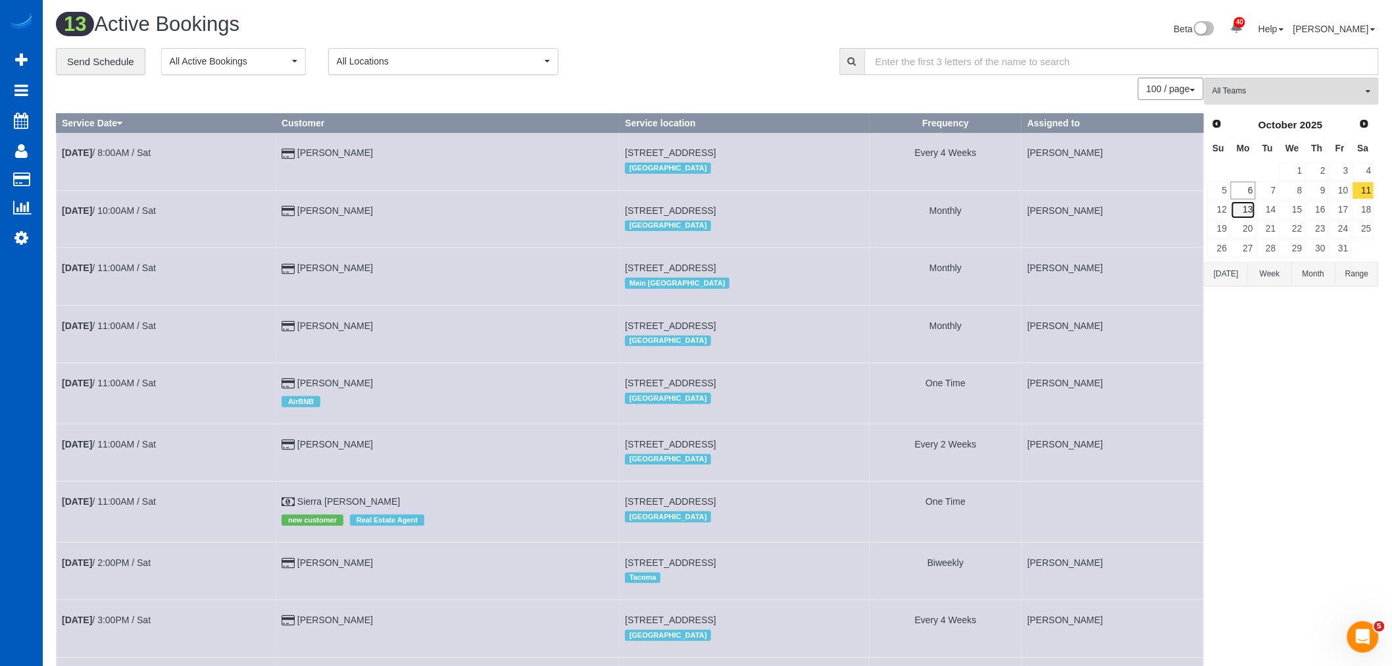
click at [1248, 214] on link "13" at bounding box center [1243, 210] width 24 height 18
click at [1242, 205] on link "13" at bounding box center [1243, 210] width 24 height 18
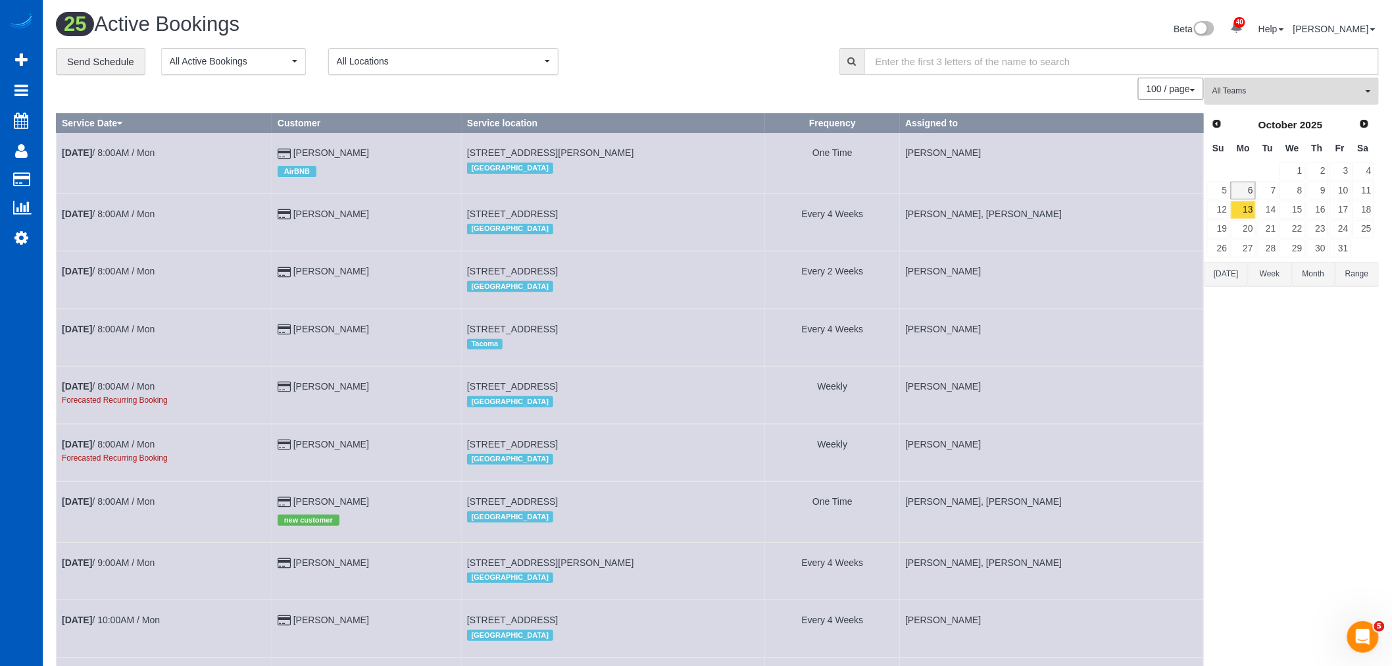
click at [1246, 193] on link "6" at bounding box center [1243, 191] width 24 height 18
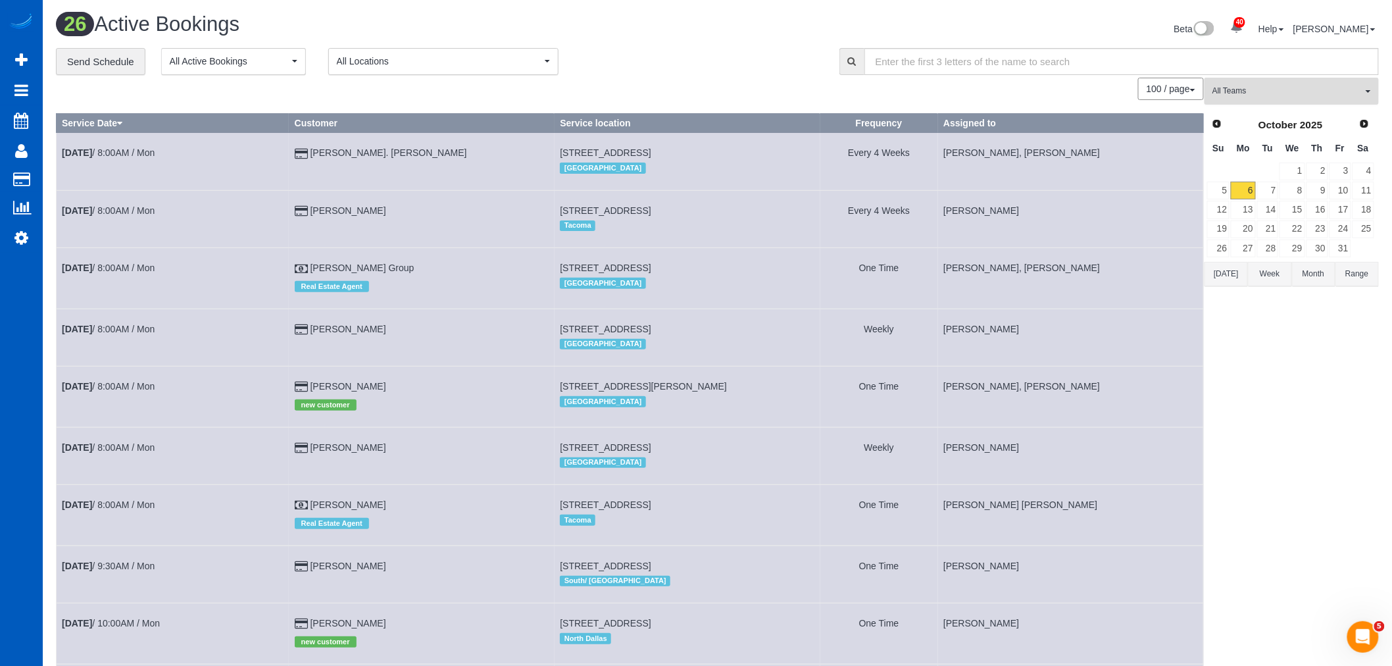
click at [1247, 96] on span "All Teams" at bounding box center [1288, 91] width 150 height 11
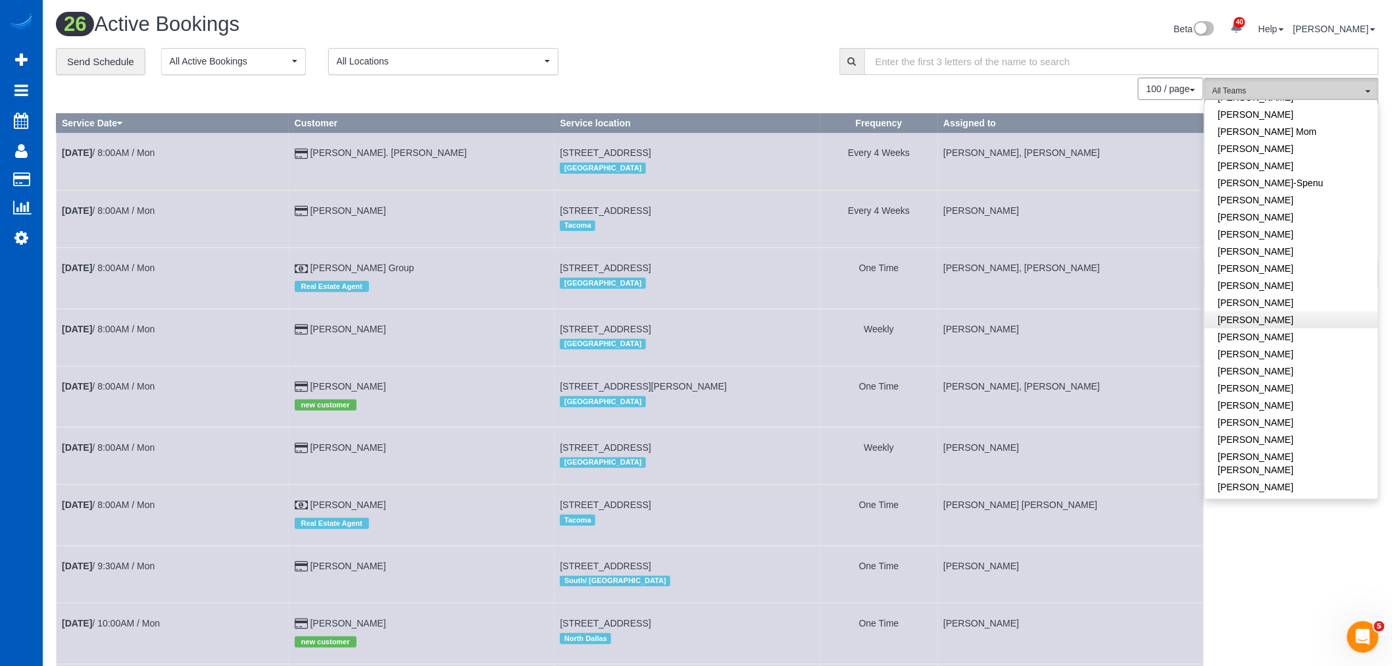
scroll to position [292, 0]
click at [1271, 444] on link "[PERSON_NAME] [PERSON_NAME]" at bounding box center [1292, 455] width 173 height 30
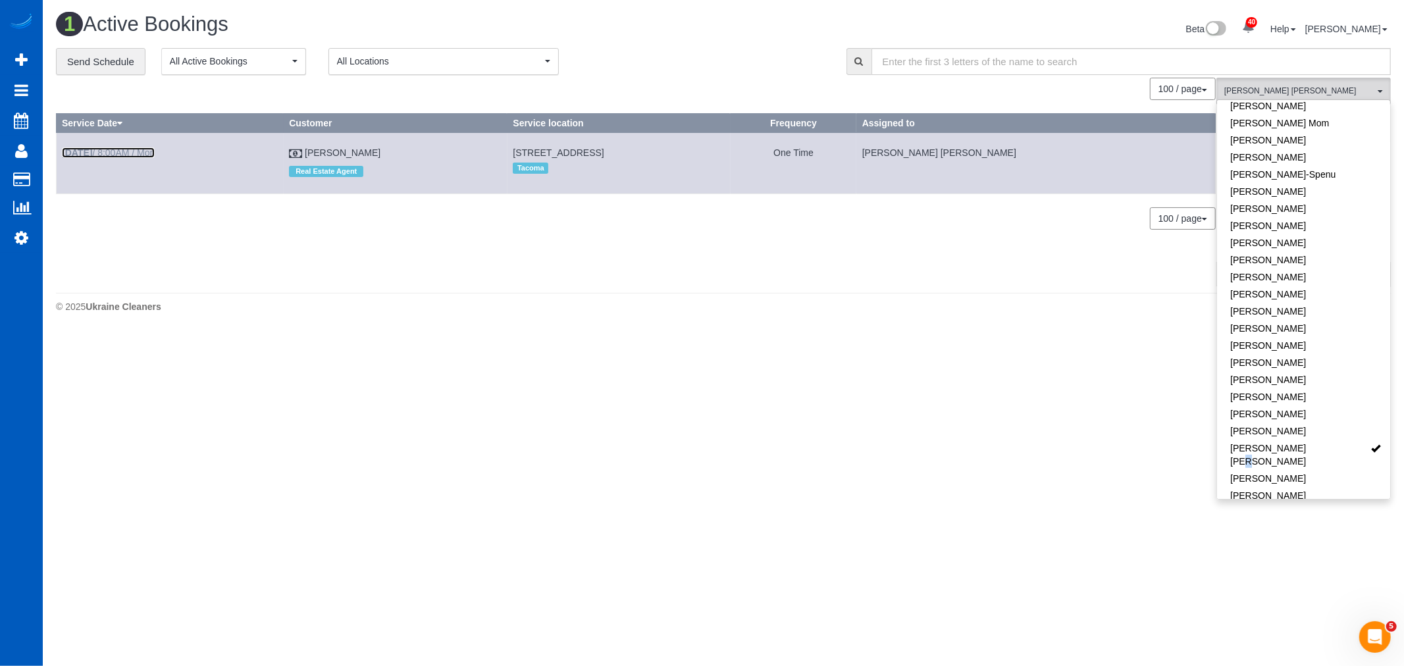
click at [110, 155] on link "Oct 6th / 8:00AM / Mon" at bounding box center [108, 152] width 93 height 11
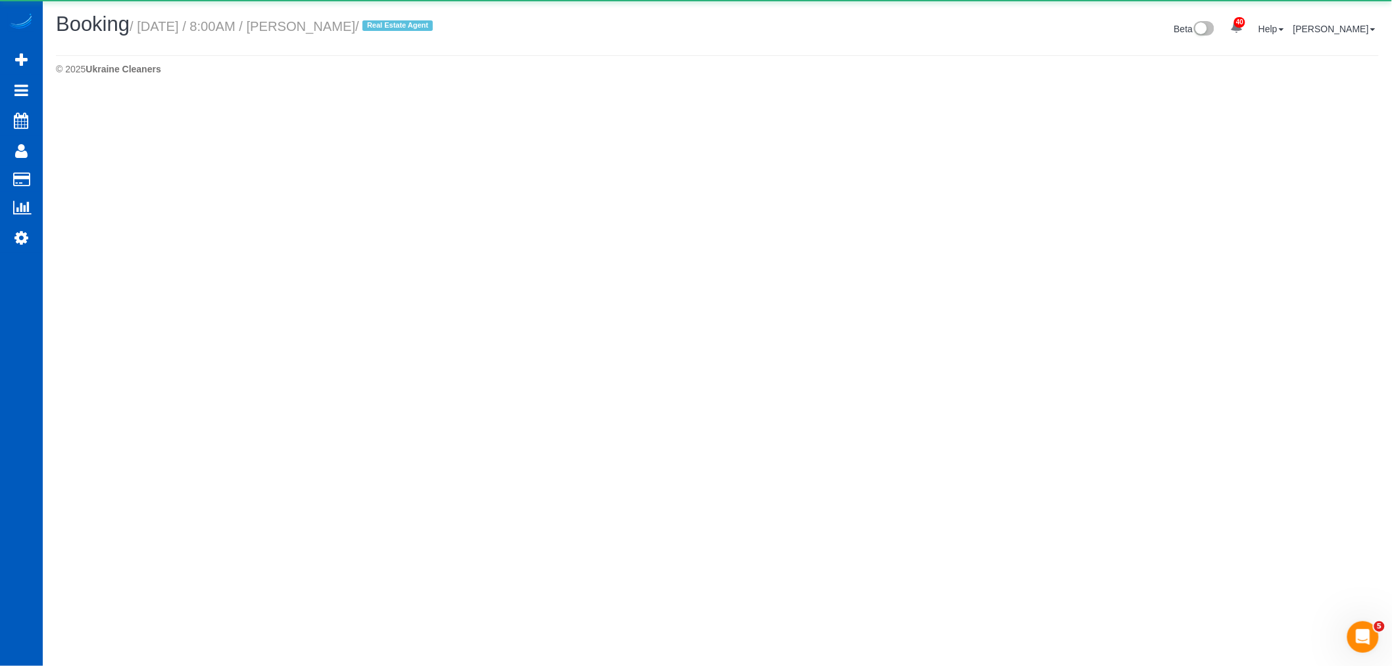
select select "WA"
select select "199"
select select "1001"
select select "3"
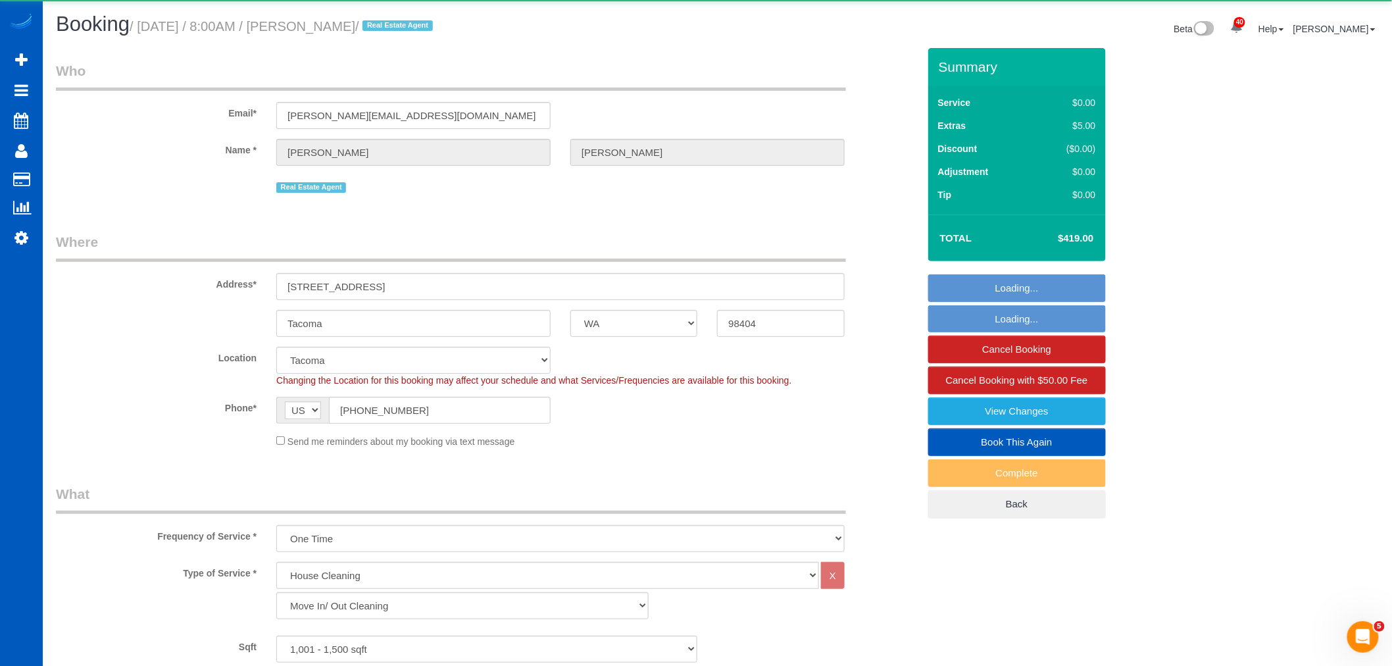
select select "object:7769"
select select "1001"
select select "3"
select select "spot8"
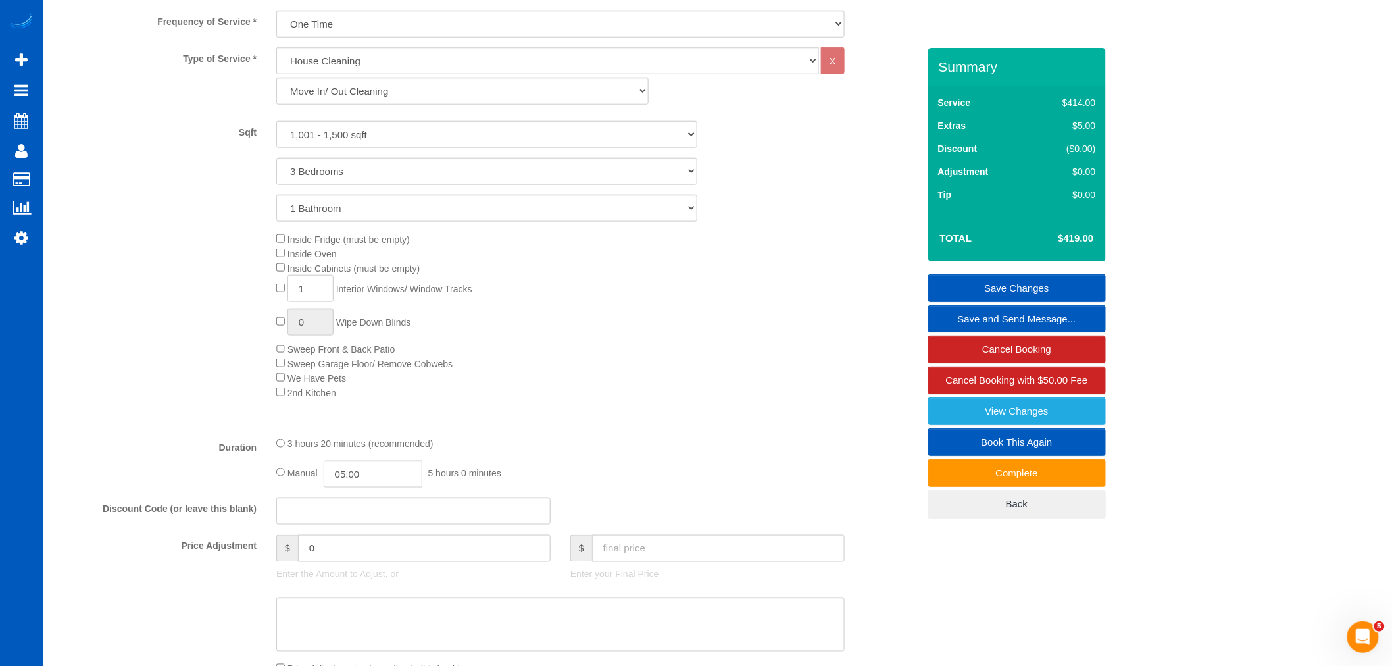
scroll to position [511, 0]
drag, startPoint x: 288, startPoint y: 304, endPoint x: 113, endPoint y: 336, distance: 177.9
click at [114, 332] on div "Inside Fridge (must be empty) Inside Oven Inside Cabinets (must be empty) 1 Int…" at bounding box center [487, 319] width 882 height 168
type input "5"
click at [515, 336] on div "Inside Fridge (must be empty) Inside Oven Inside Cabinets (must be empty) 5 Int…" at bounding box center [597, 319] width 661 height 168
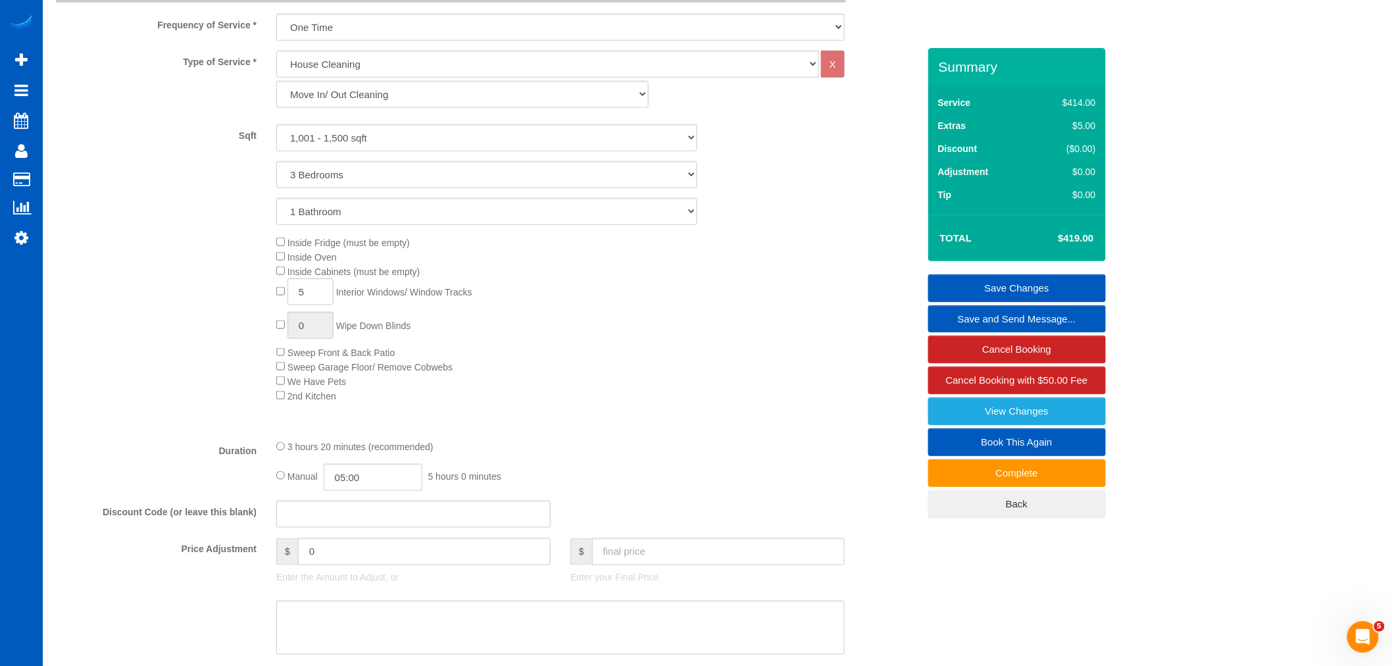
click at [990, 285] on link "Save Changes" at bounding box center [1018, 288] width 178 height 28
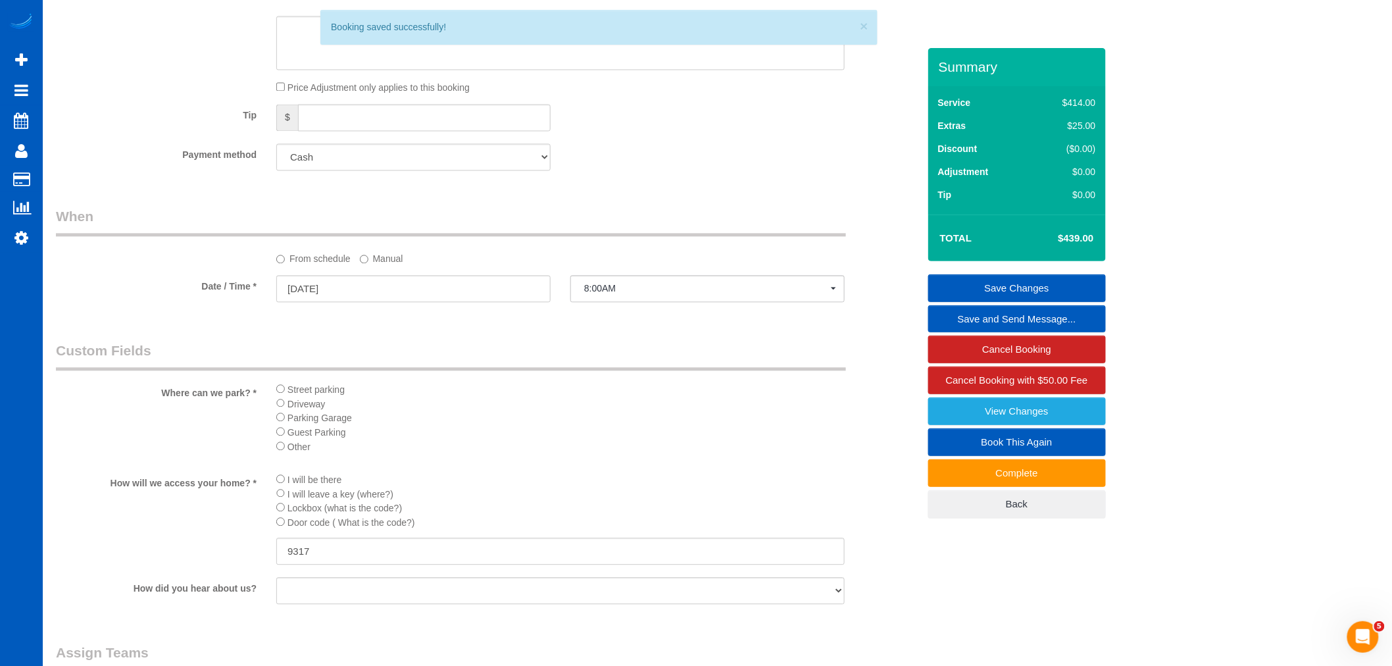
scroll to position [1097, 0]
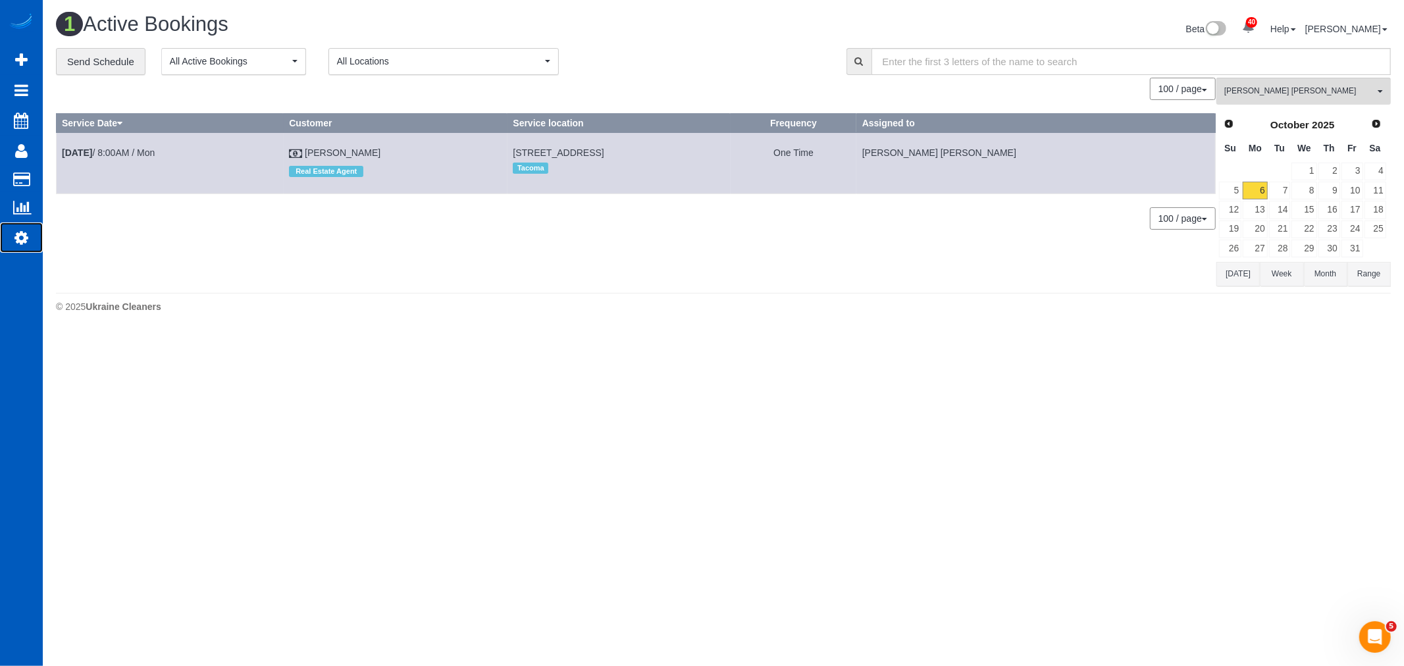
click at [31, 242] on link "Settings" at bounding box center [21, 237] width 43 height 30
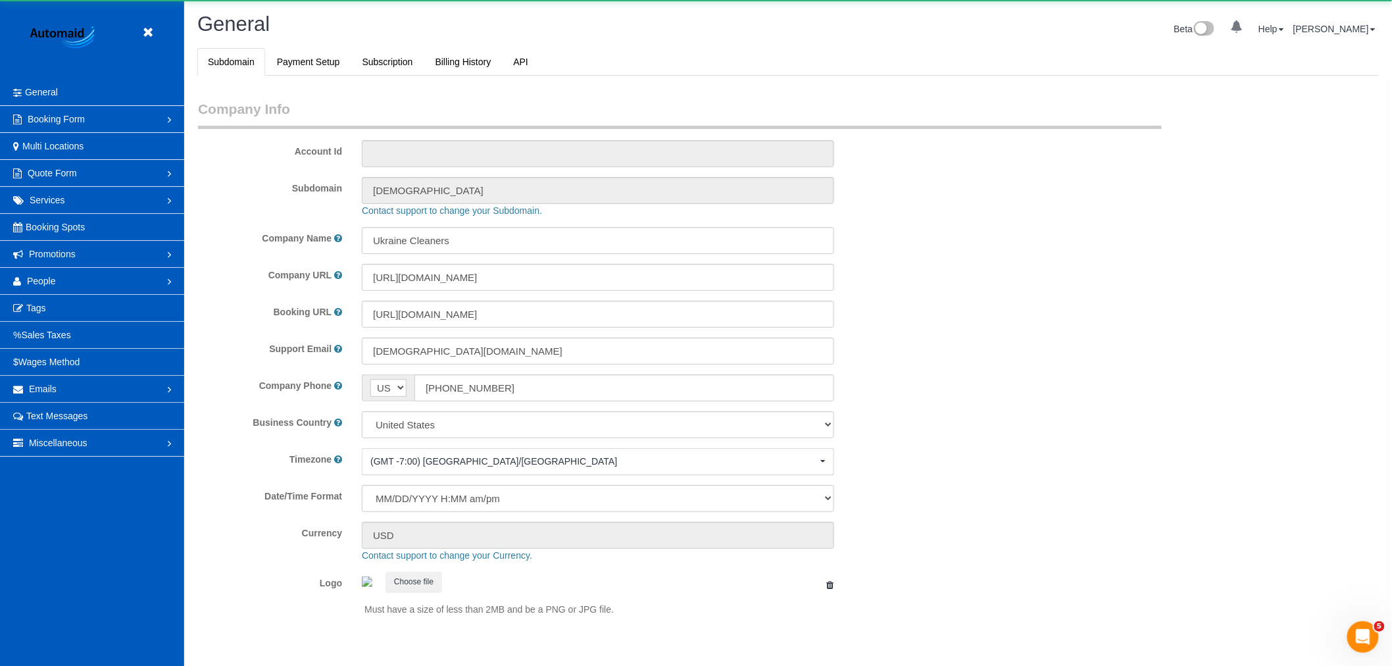
select select "1"
click at [57, 281] on link "People" at bounding box center [92, 281] width 184 height 26
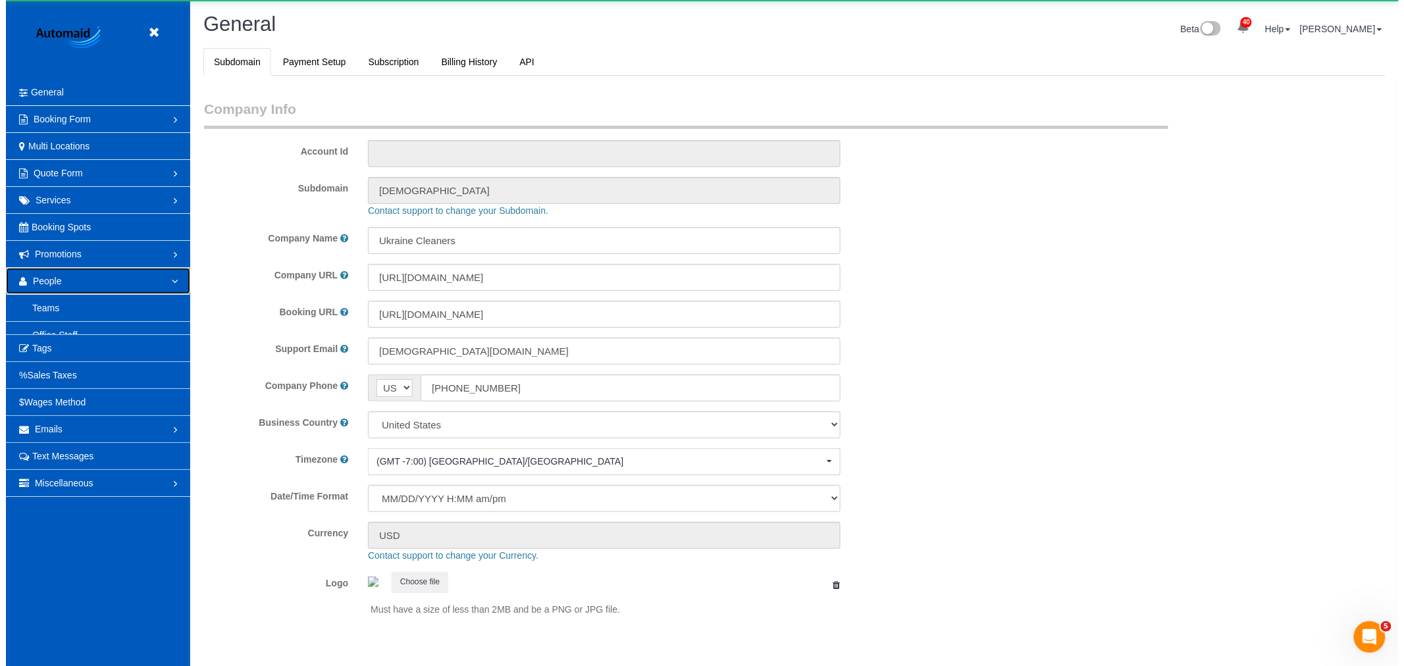
scroll to position [0, 0]
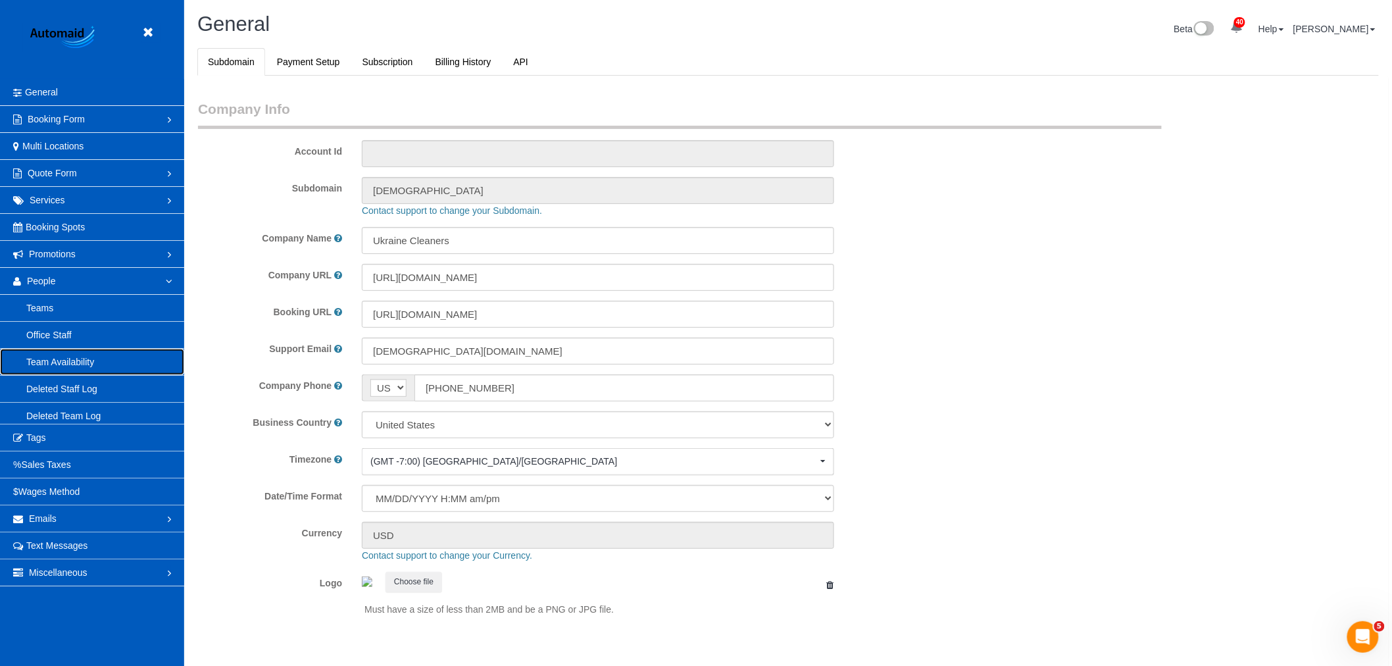
click at [100, 356] on link "Team Availability" at bounding box center [92, 362] width 184 height 26
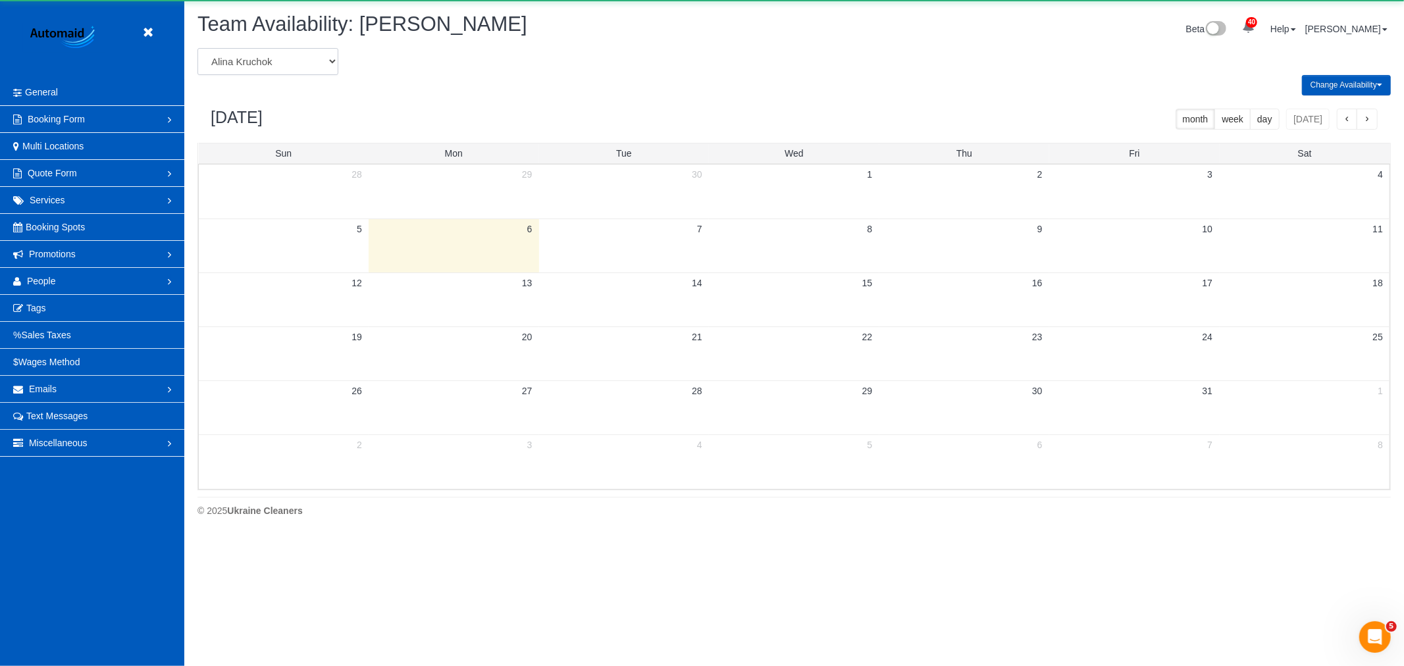
scroll to position [537, 1404]
click at [255, 64] on select "[PERSON_NAME] [PERSON_NAME] [PERSON_NAME] [PERSON_NAME] [PERSON_NAME] [PERSON_N…" at bounding box center [267, 61] width 141 height 27
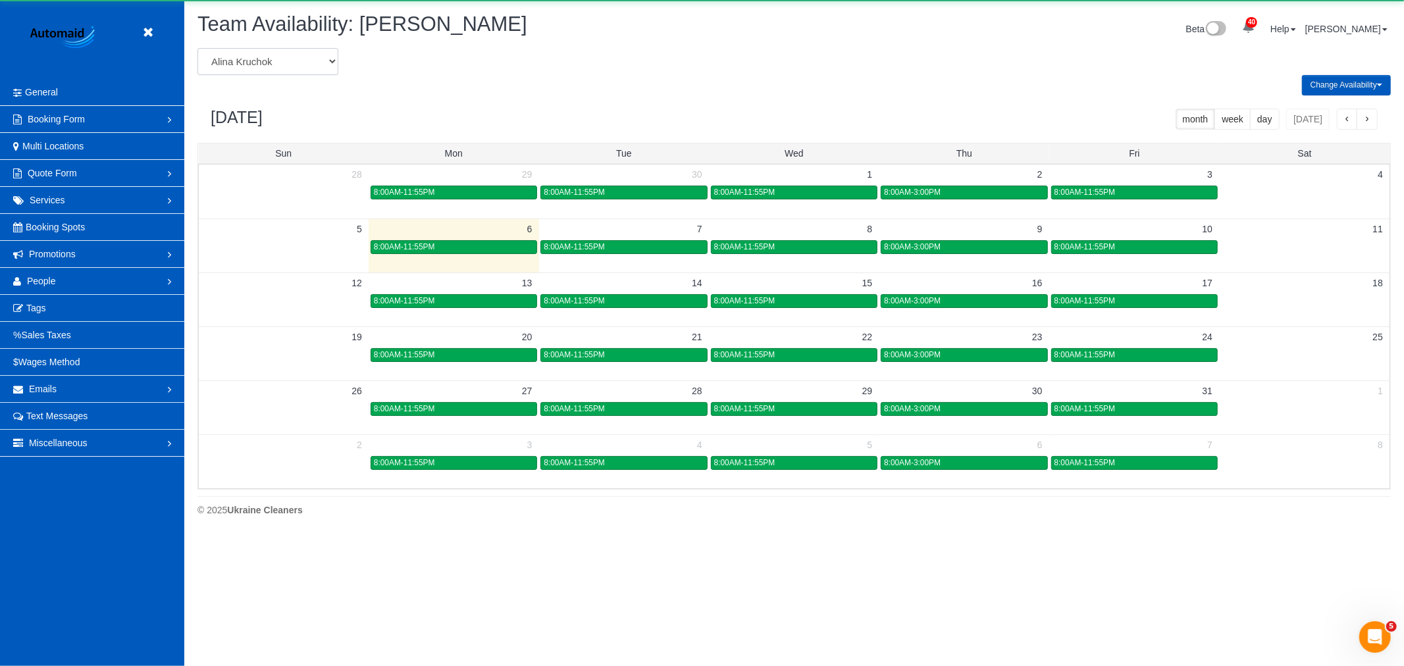
scroll to position [0, 0]
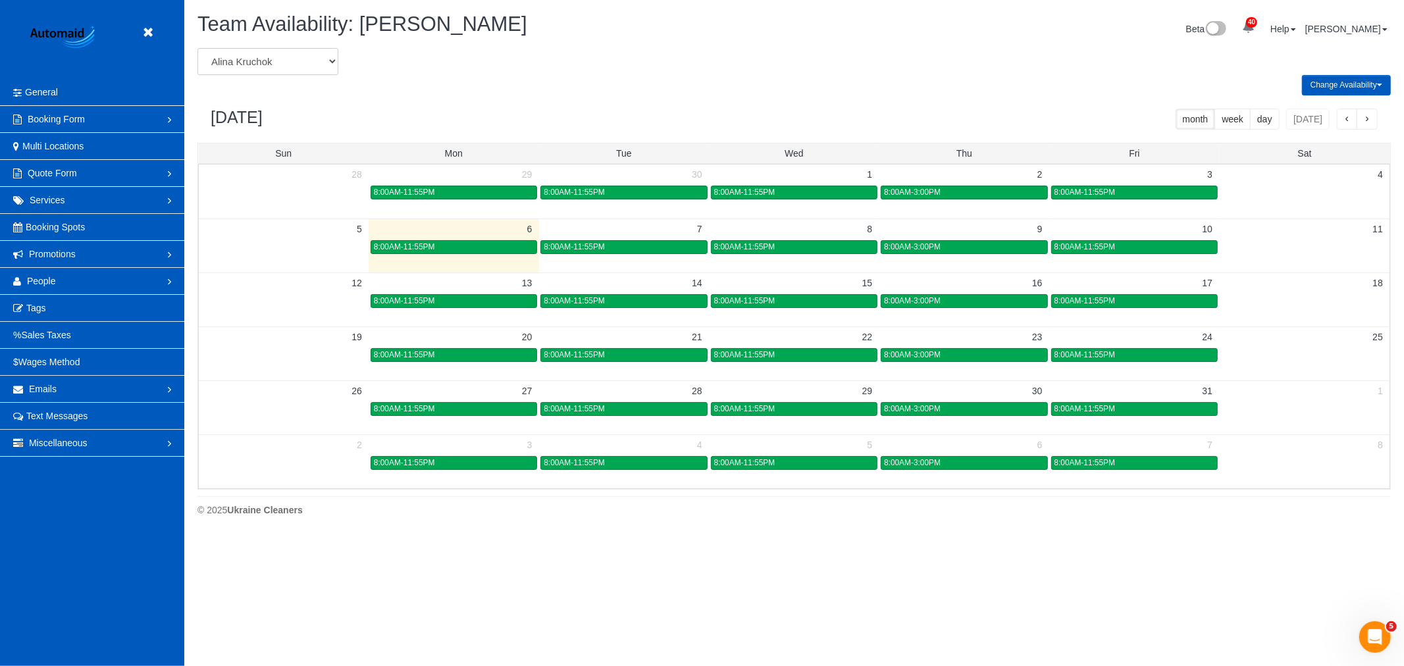
select select "number:16270"
click at [197, 49] on select "[PERSON_NAME] [PERSON_NAME] [PERSON_NAME] [PERSON_NAME] [PERSON_NAME] [PERSON_N…" at bounding box center [267, 61] width 141 height 27
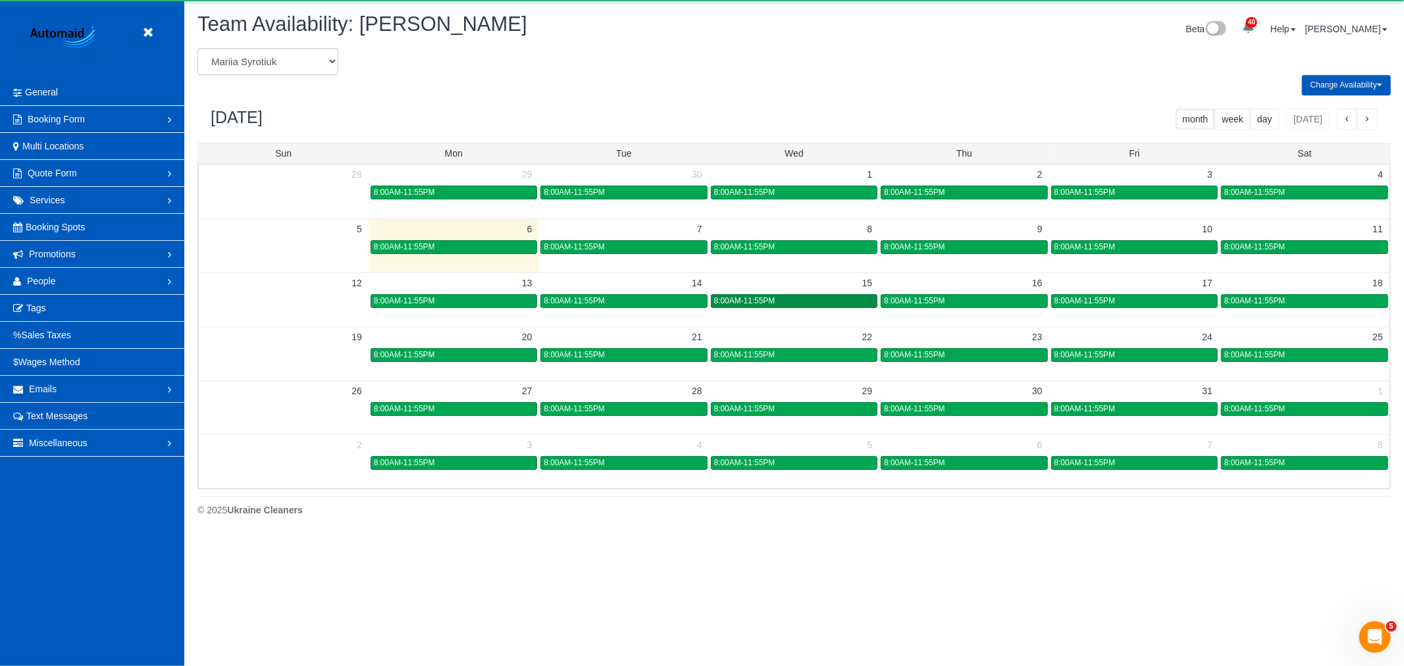
click at [797, 304] on div "8:00AM-11:55PM" at bounding box center [794, 301] width 160 height 10
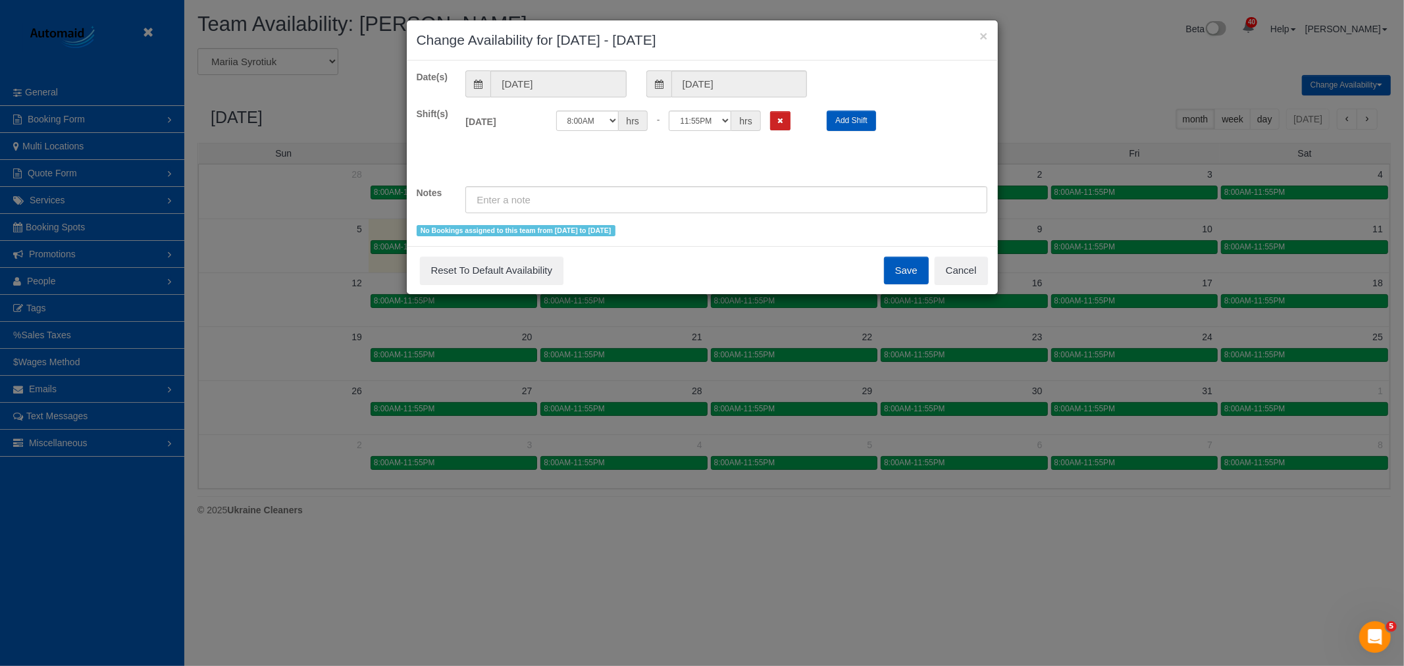
click at [792, 124] on div "12:00AM 12:05AM 12:10AM 12:15AM 12:20AM 12:25AM 12:30AM 12:35AM 12:40AM 12:45AM…" at bounding box center [681, 121] width 251 height 20
click at [790, 124] on button "Remove Shift" at bounding box center [780, 120] width 20 height 19
click at [903, 272] on button "Save" at bounding box center [906, 271] width 45 height 28
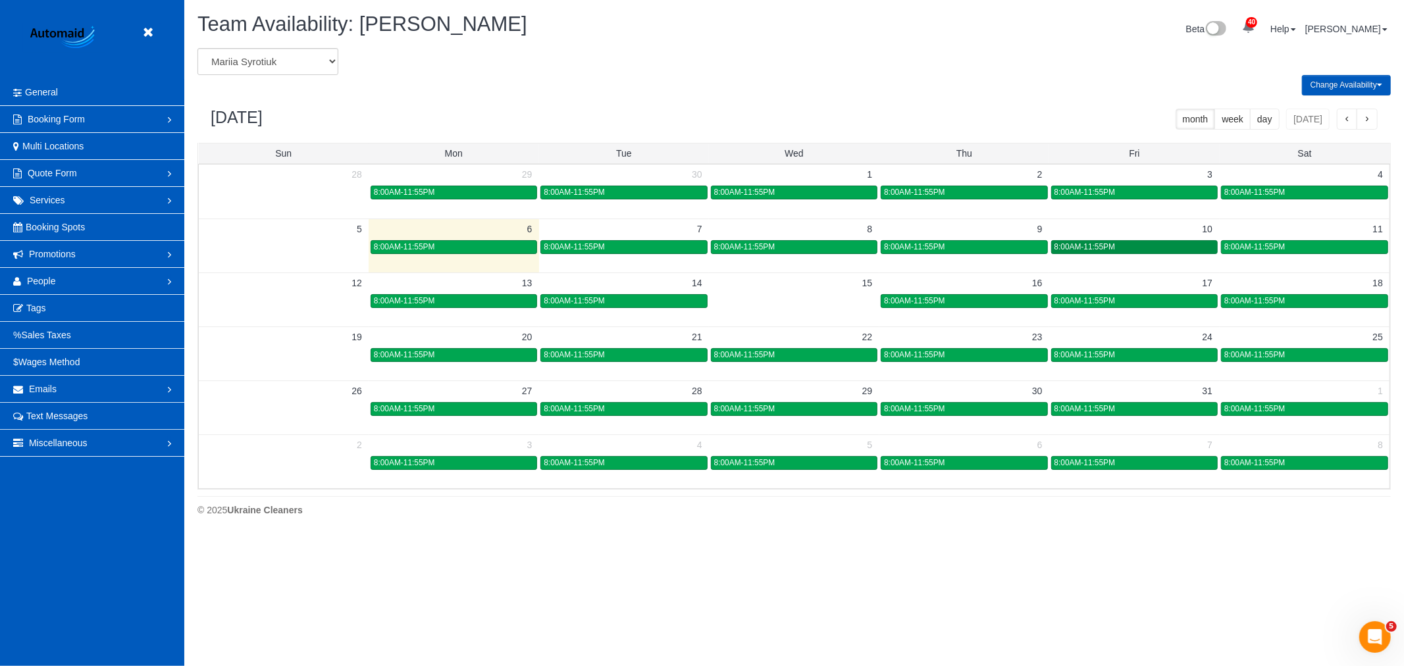
click at [1185, 254] on link "8:00AM-11:55PM" at bounding box center [1134, 247] width 166 height 14
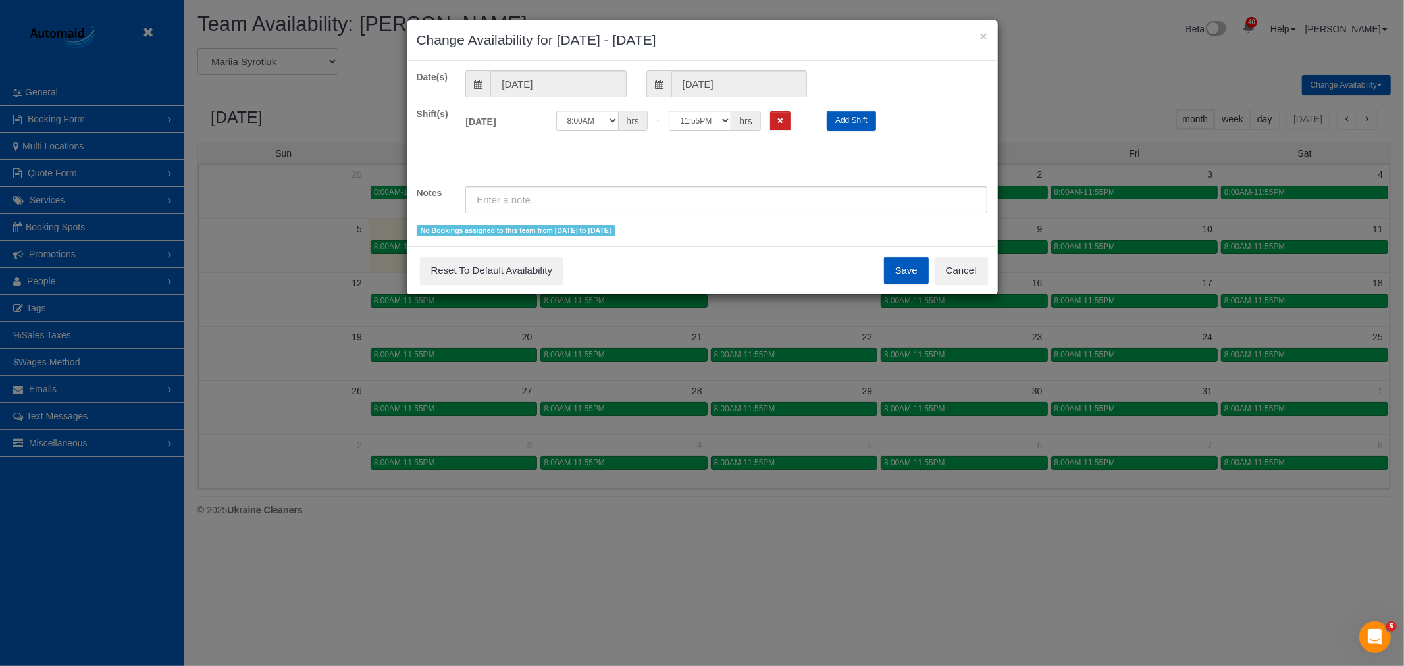
click at [780, 111] on div "12:00AM 12:05AM 12:10AM 12:15AM 12:20AM 12:25AM 12:30AM 12:35AM 12:40AM 12:45AM…" at bounding box center [681, 121] width 251 height 20
click at [778, 119] on icon "Remove Shift" at bounding box center [780, 120] width 6 height 7
click at [913, 283] on button "Save" at bounding box center [906, 271] width 45 height 28
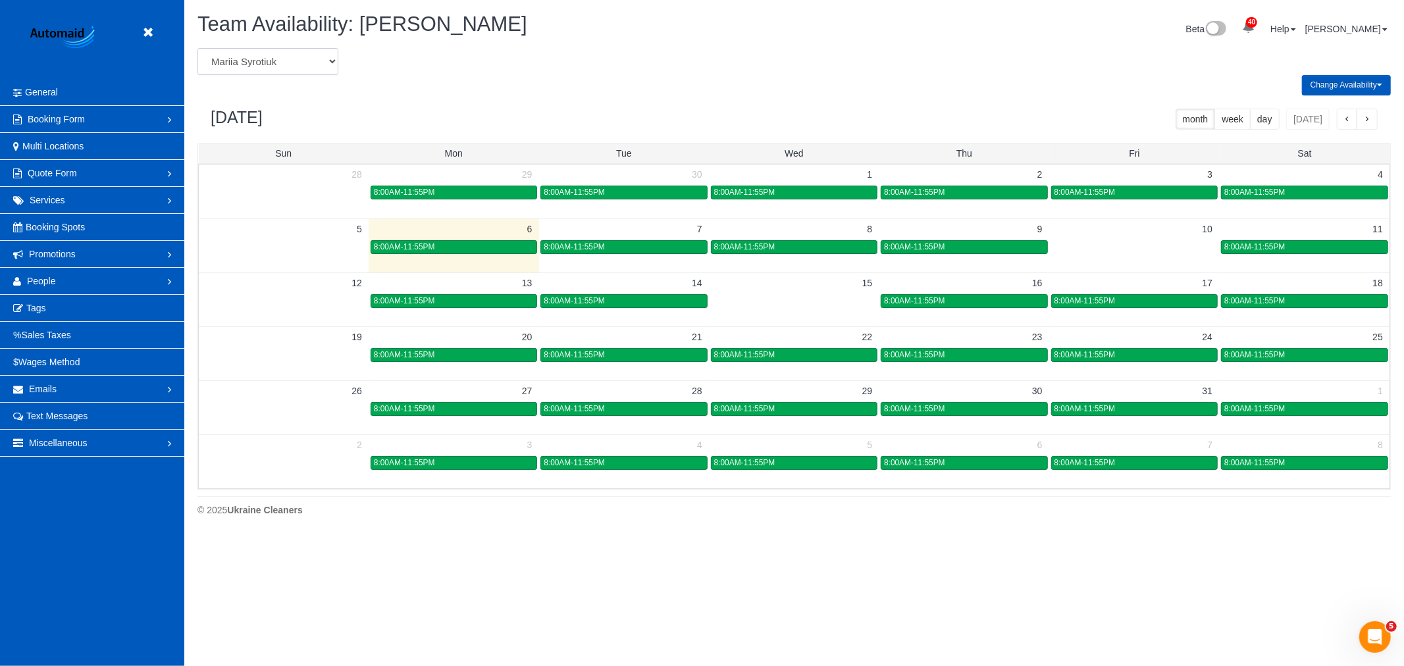
click at [247, 53] on select "[PERSON_NAME] [PERSON_NAME] [PERSON_NAME] [PERSON_NAME] [PERSON_NAME] [PERSON_N…" at bounding box center [267, 61] width 141 height 27
select select "number:28843"
click at [197, 49] on select "[PERSON_NAME] [PERSON_NAME] [PERSON_NAME] [PERSON_NAME] [PERSON_NAME] [PERSON_N…" at bounding box center [267, 61] width 141 height 27
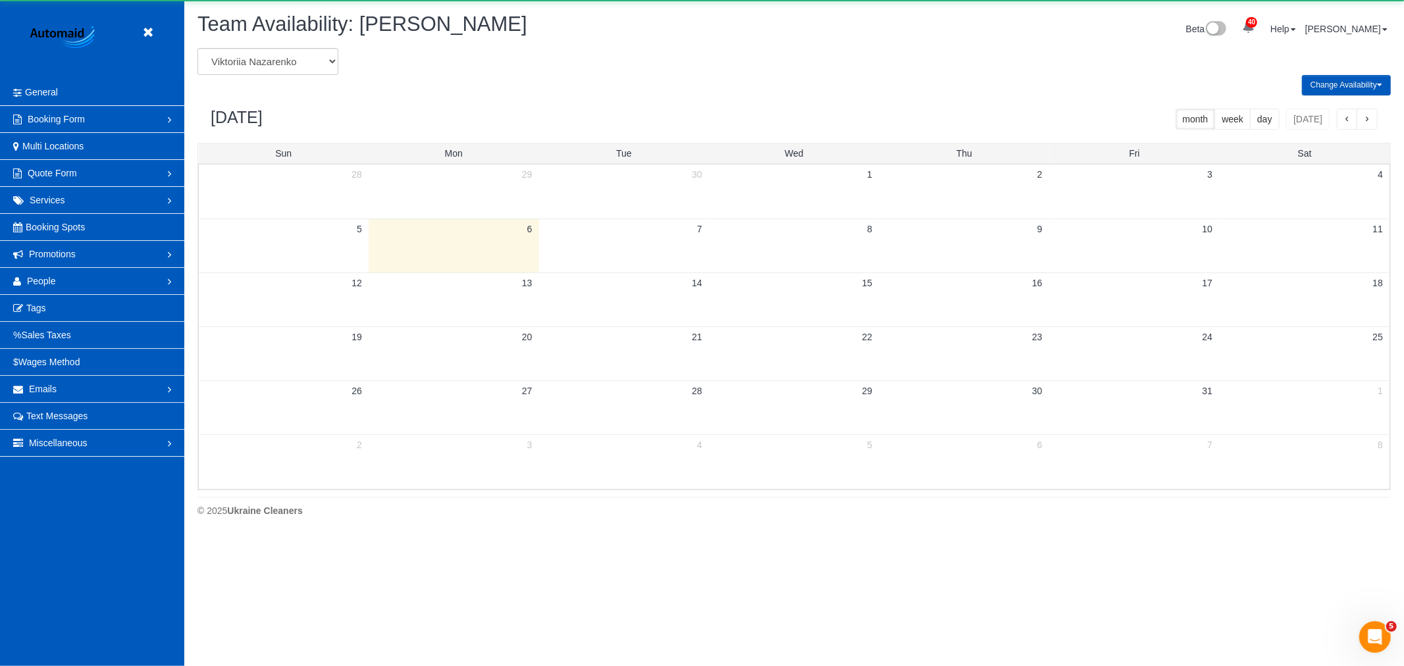
scroll to position [65271, 64404]
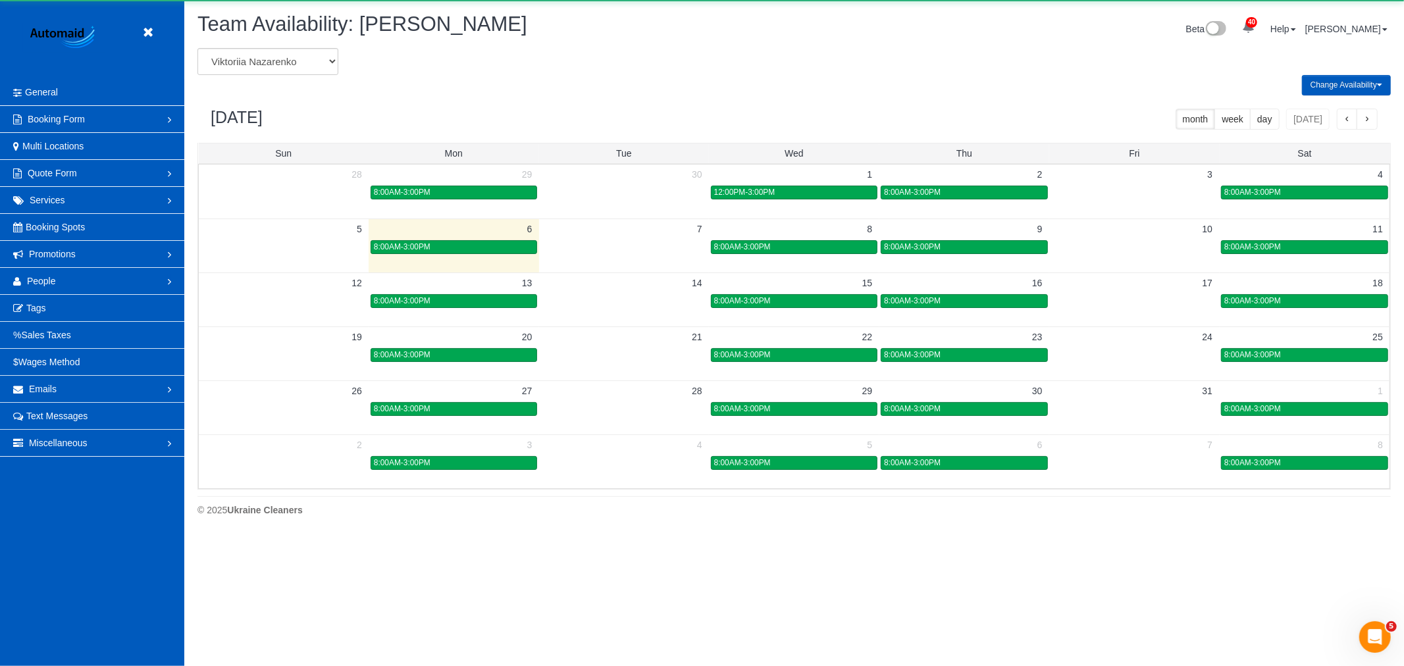
click at [590, 249] on td at bounding box center [624, 246] width 170 height 15
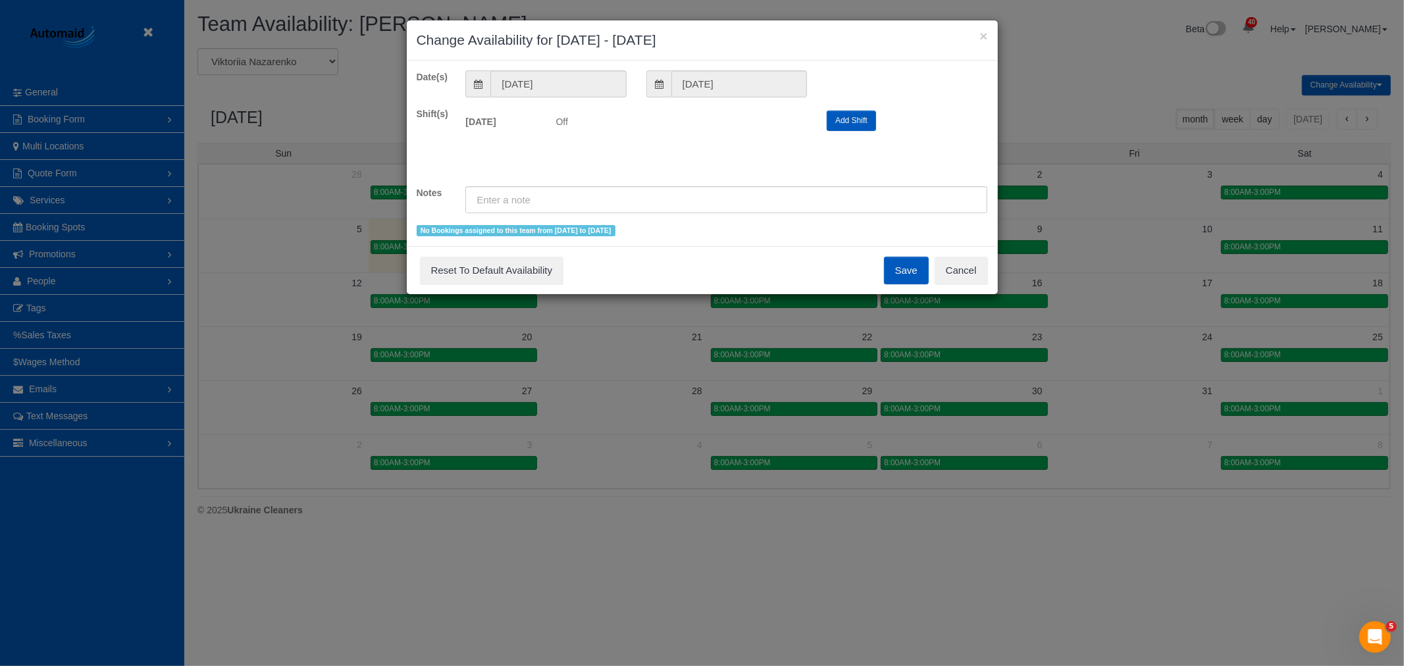
click at [869, 116] on button "Add Shift" at bounding box center [851, 121] width 49 height 20
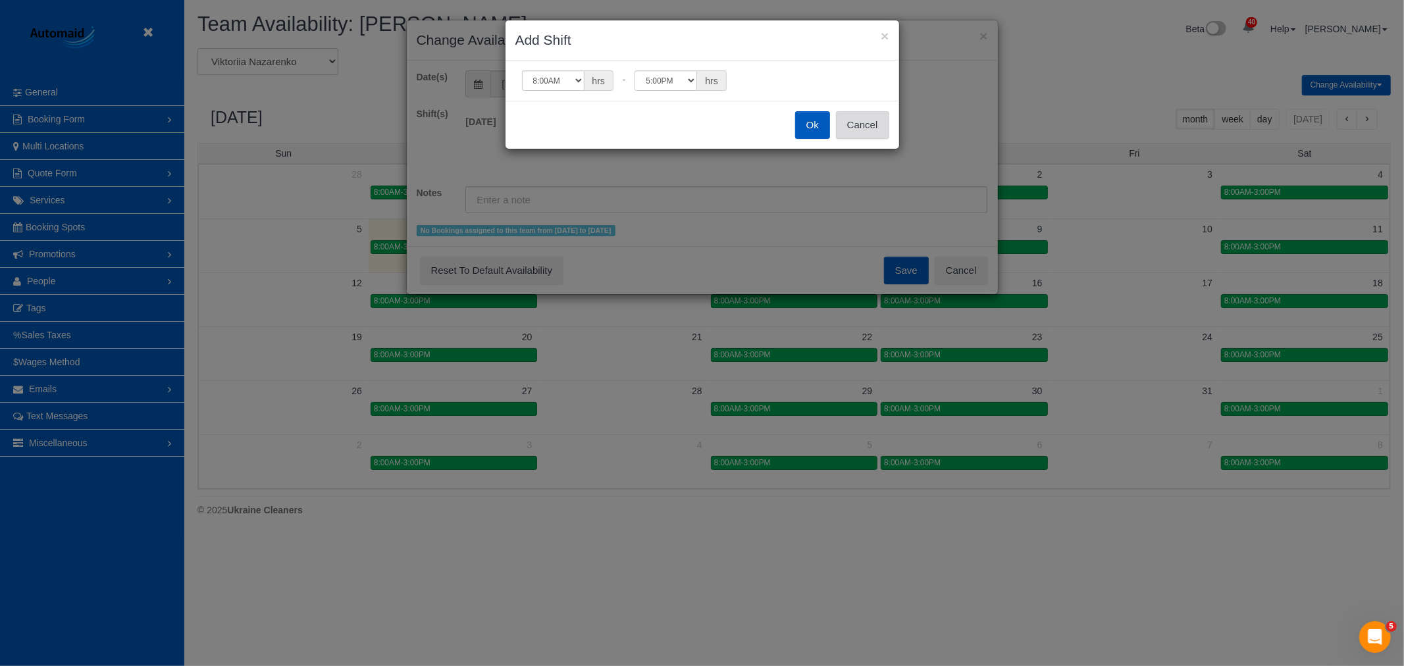
click at [836, 124] on button "Cancel" at bounding box center [862, 125] width 53 height 28
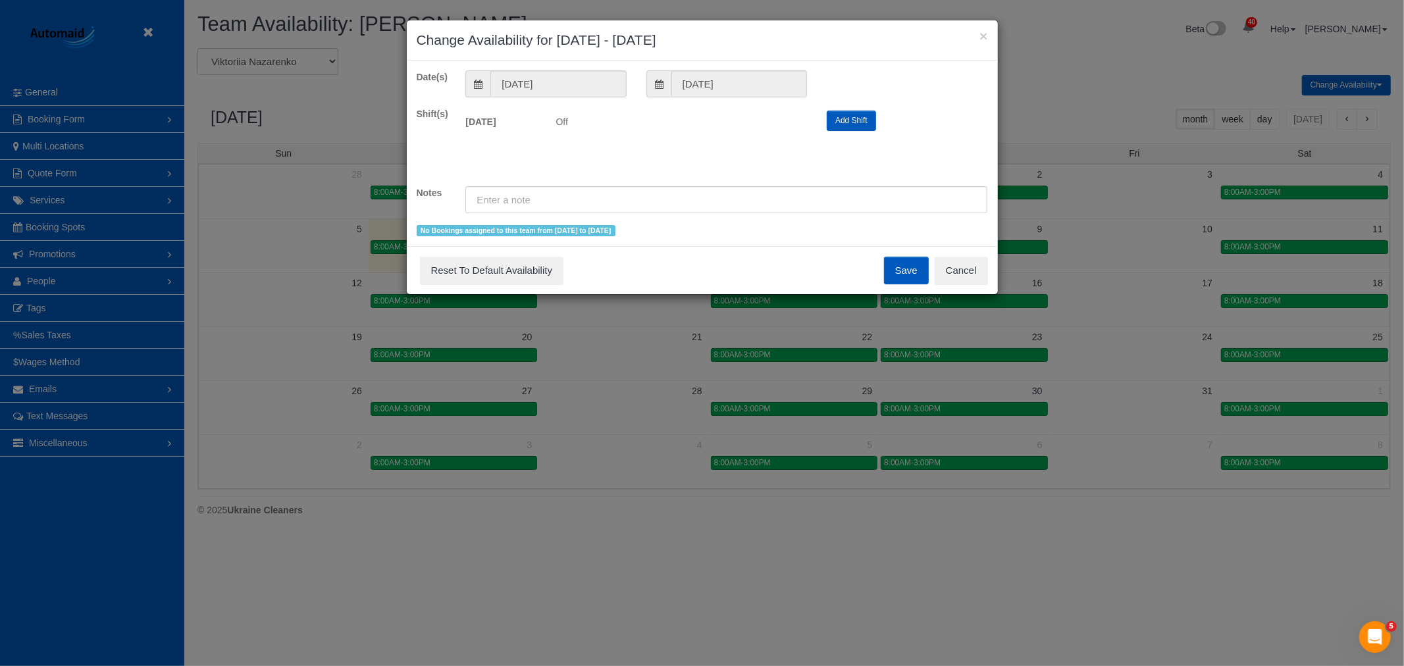
click at [840, 116] on button "Add Shift" at bounding box center [851, 121] width 49 height 20
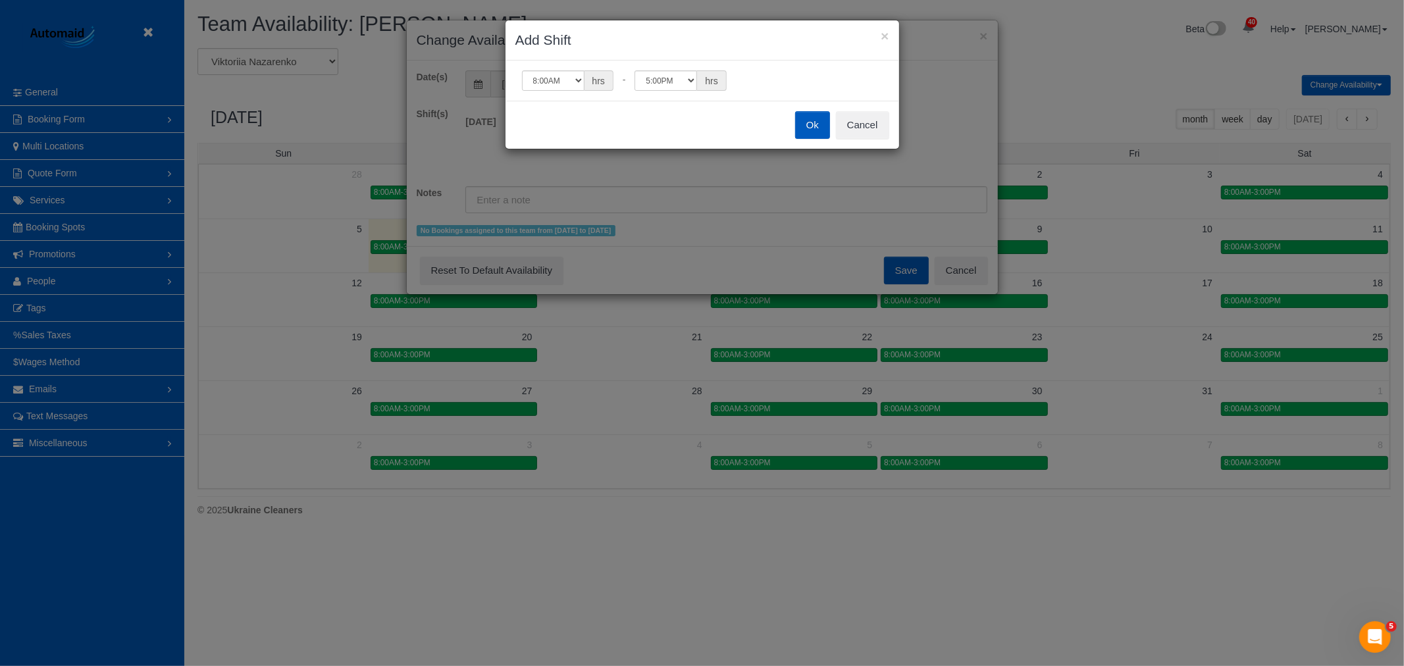
click at [805, 117] on button "Ok" at bounding box center [812, 125] width 35 height 28
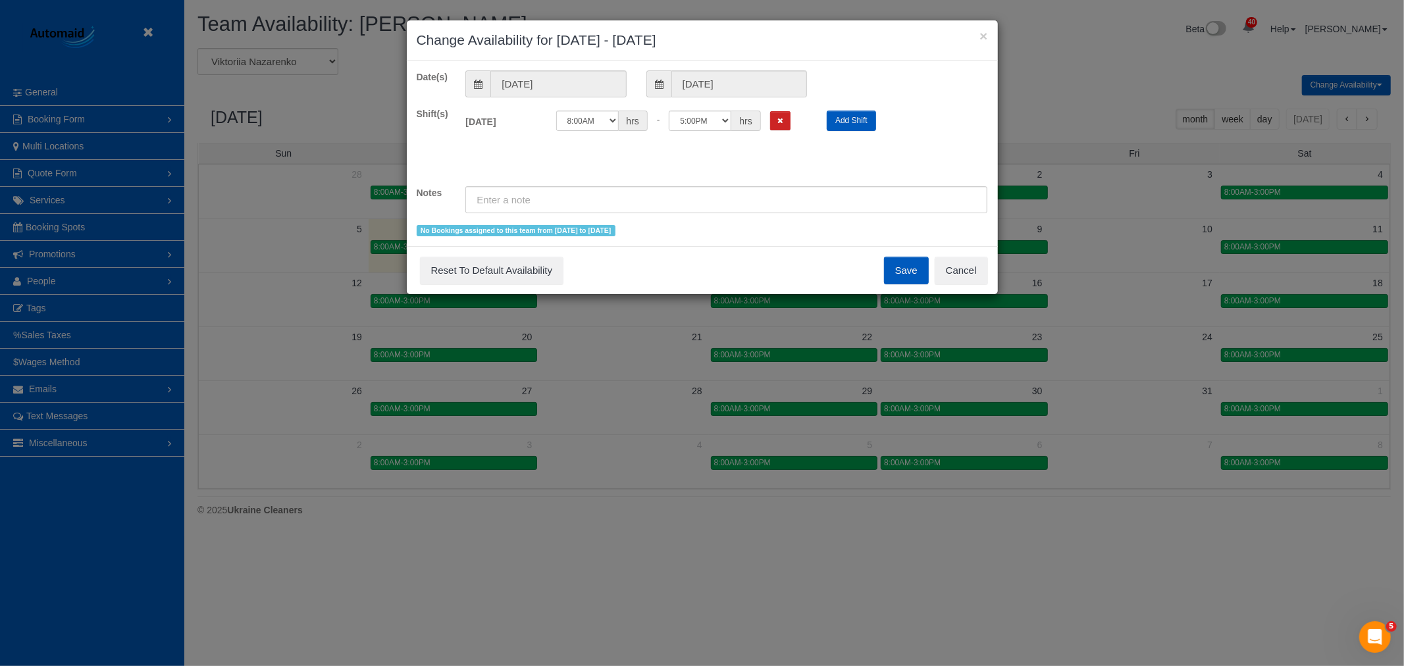
click at [891, 276] on button "Save" at bounding box center [906, 271] width 45 height 28
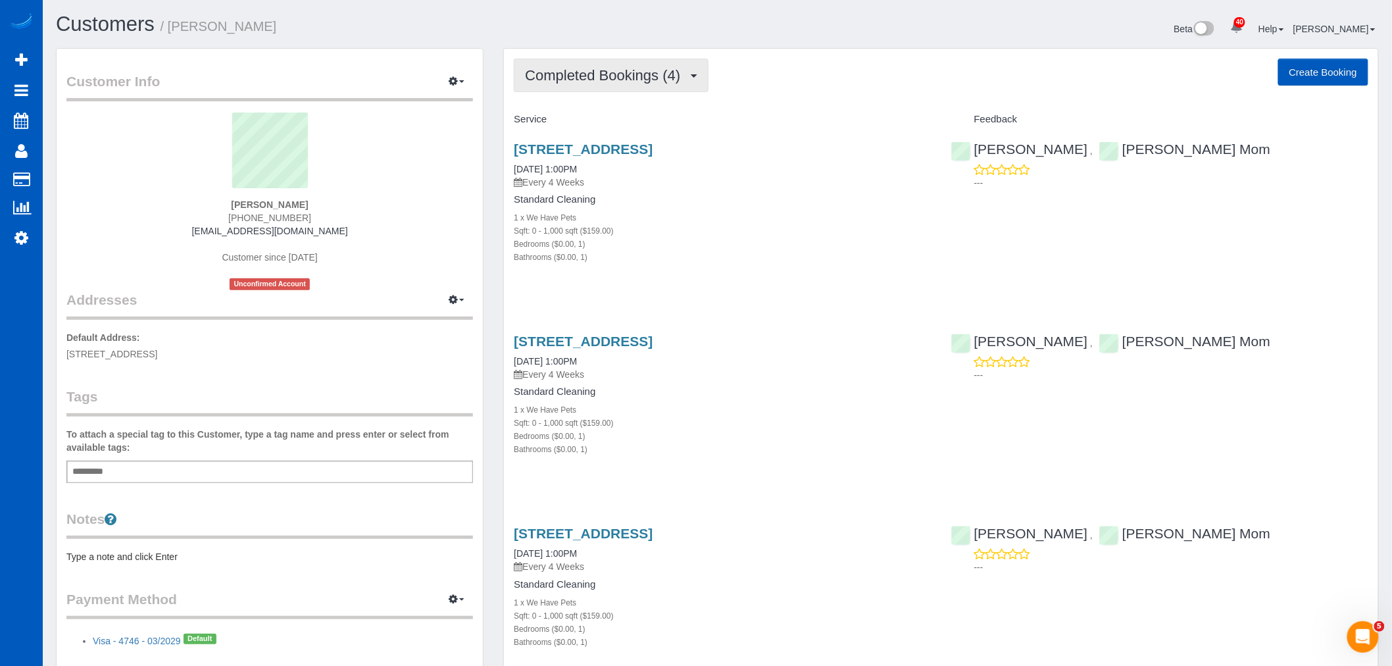
click at [615, 62] on button "Completed Bookings (4)" at bounding box center [611, 76] width 195 height 34
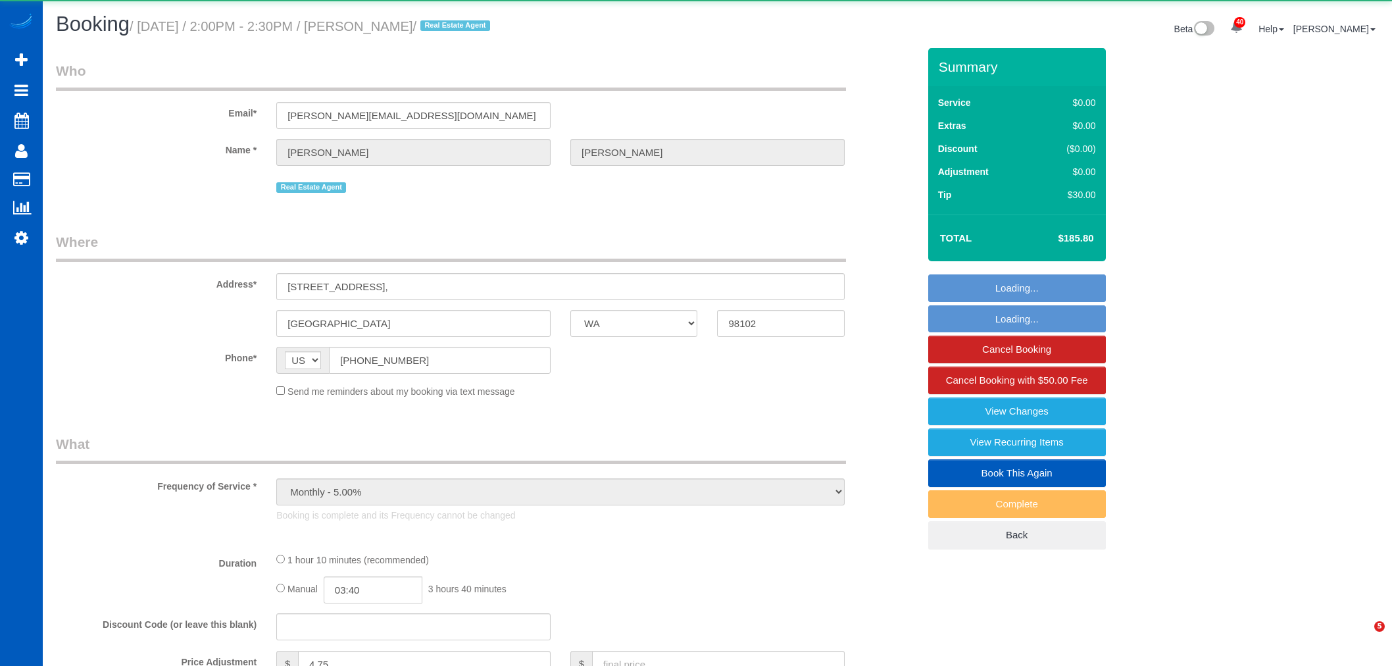
select select "WA"
select select "object:1276"
select select "string:fspay-7f52849e-4b13-4411-876c-a2be77bf4405"
select select "199"
select select "2"
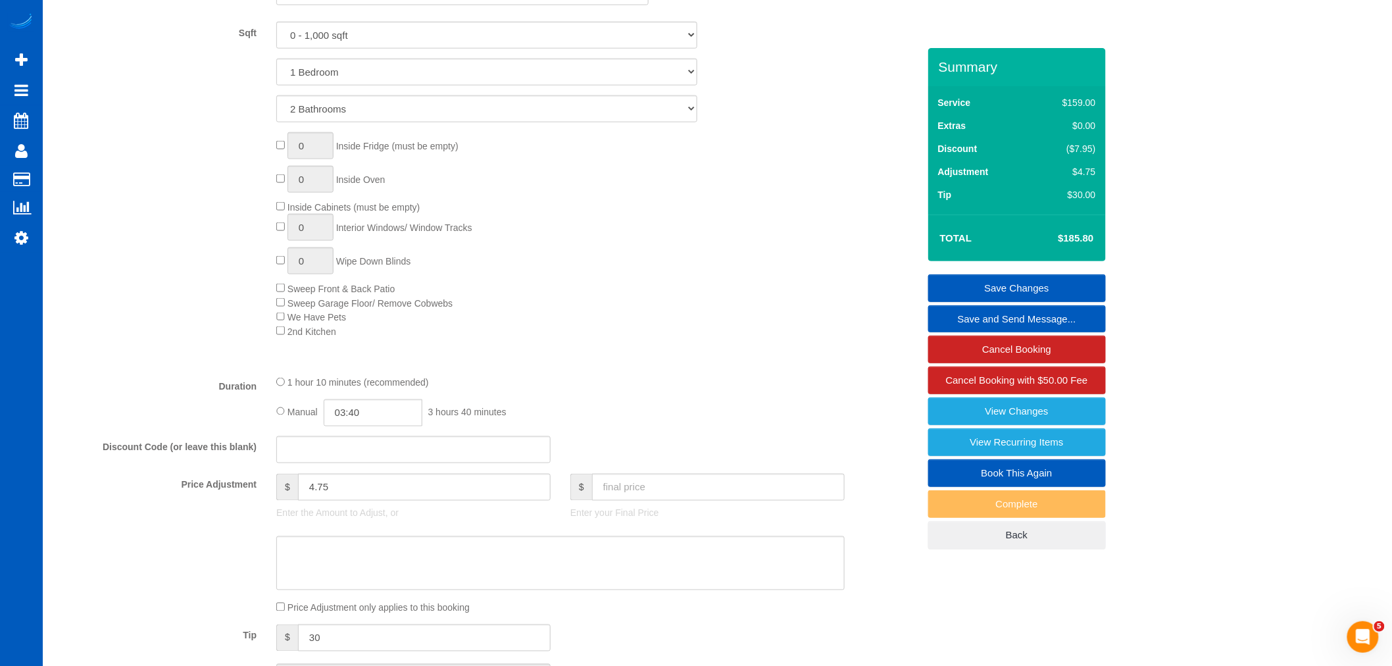
scroll to position [877, 0]
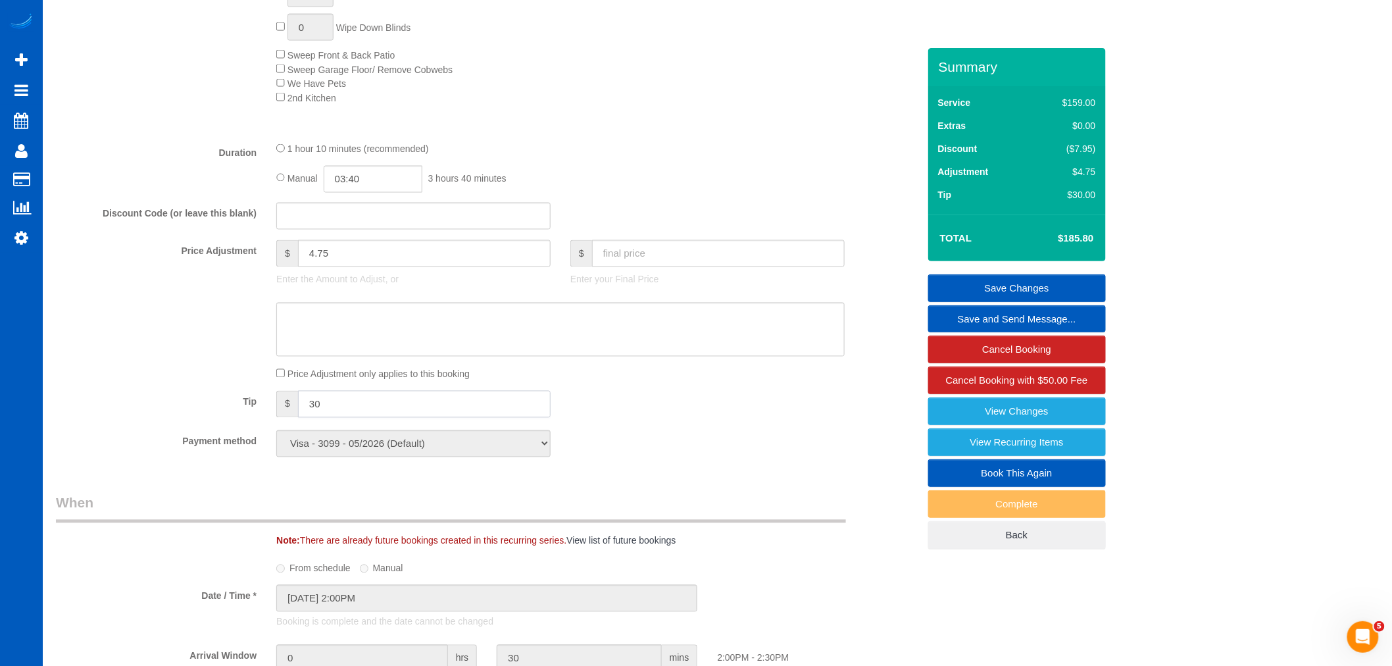
drag, startPoint x: 324, startPoint y: 407, endPoint x: 113, endPoint y: 438, distance: 212.9
click at [113, 438] on fieldset "What Frequency of Service * One Time Weekly - 15.00% Every 2 Weeks - 10.00% Eve…" at bounding box center [487, 37] width 863 height 860
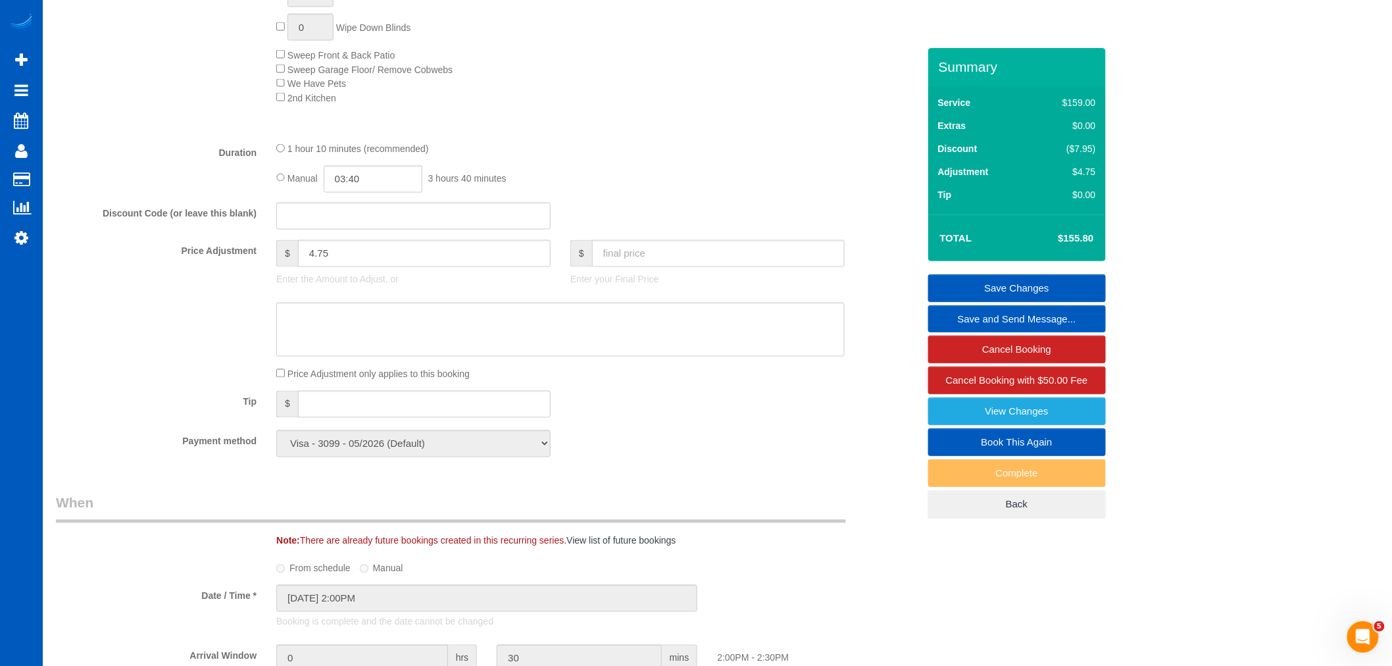
click at [645, 467] on fieldset "What Frequency of Service * One Time Weekly - 15.00% Every 2 Weeks - 10.00% Eve…" at bounding box center [487, 37] width 863 height 860
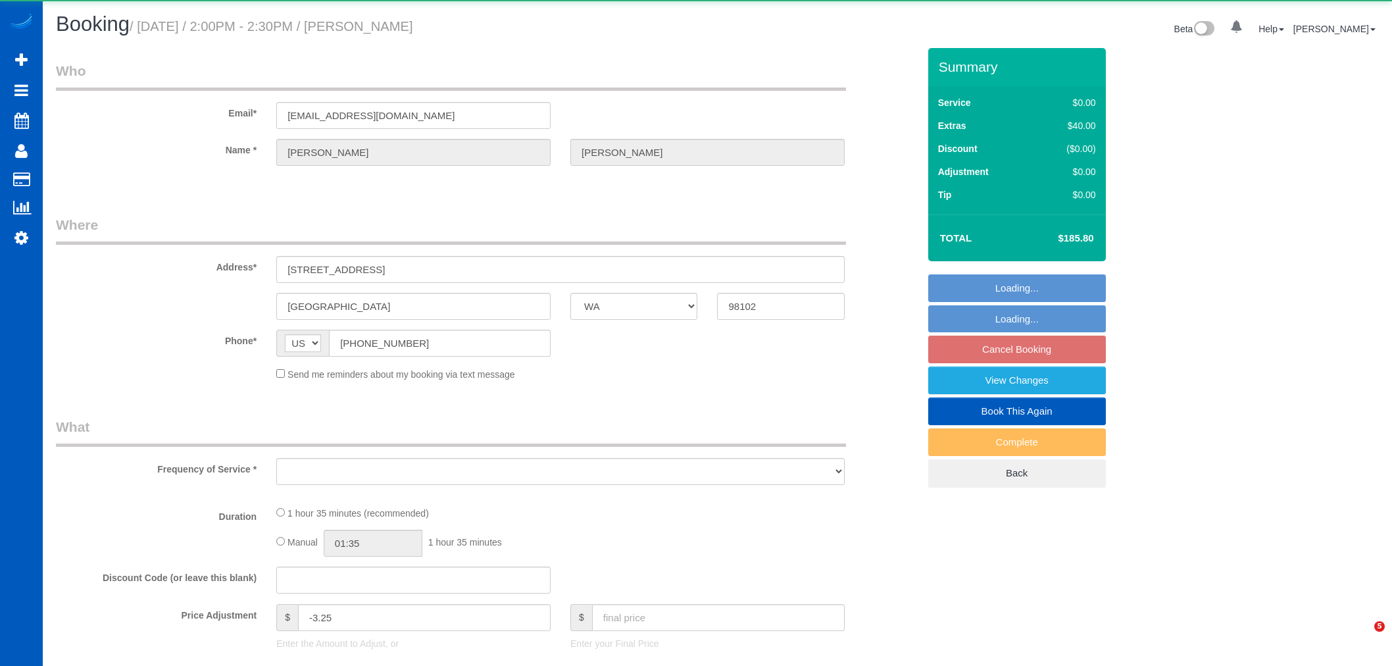
select select "WA"
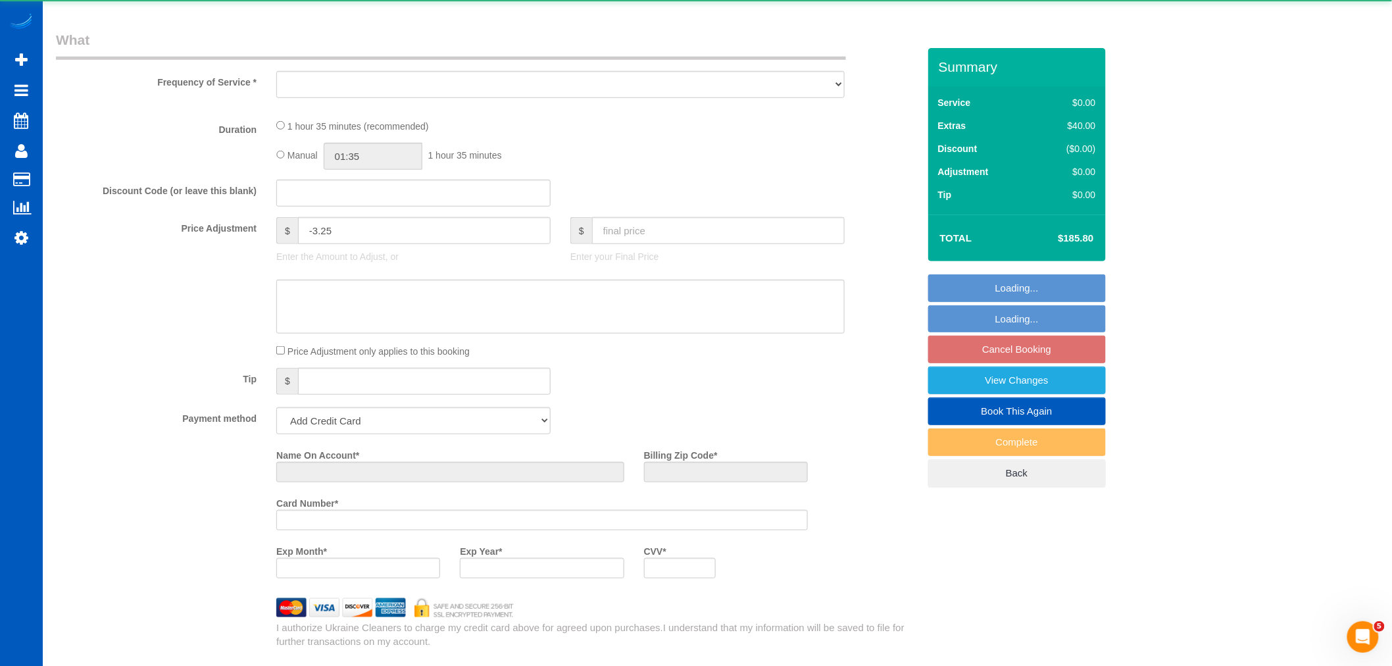
select select "object:1050"
select select "string:fspay-147137d7-c2ba-47f7-9f2c-040dd3d695dc"
select select "199"
select select "2"
select select "number:8"
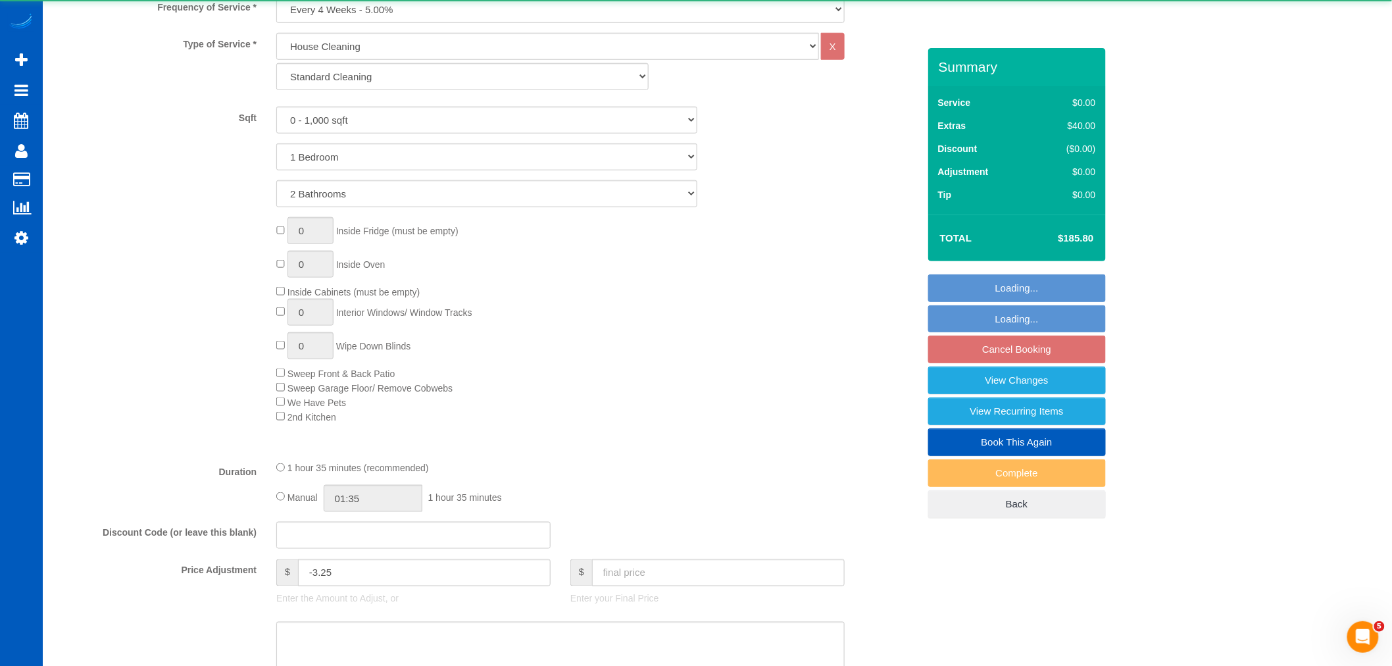
select select "object:1244"
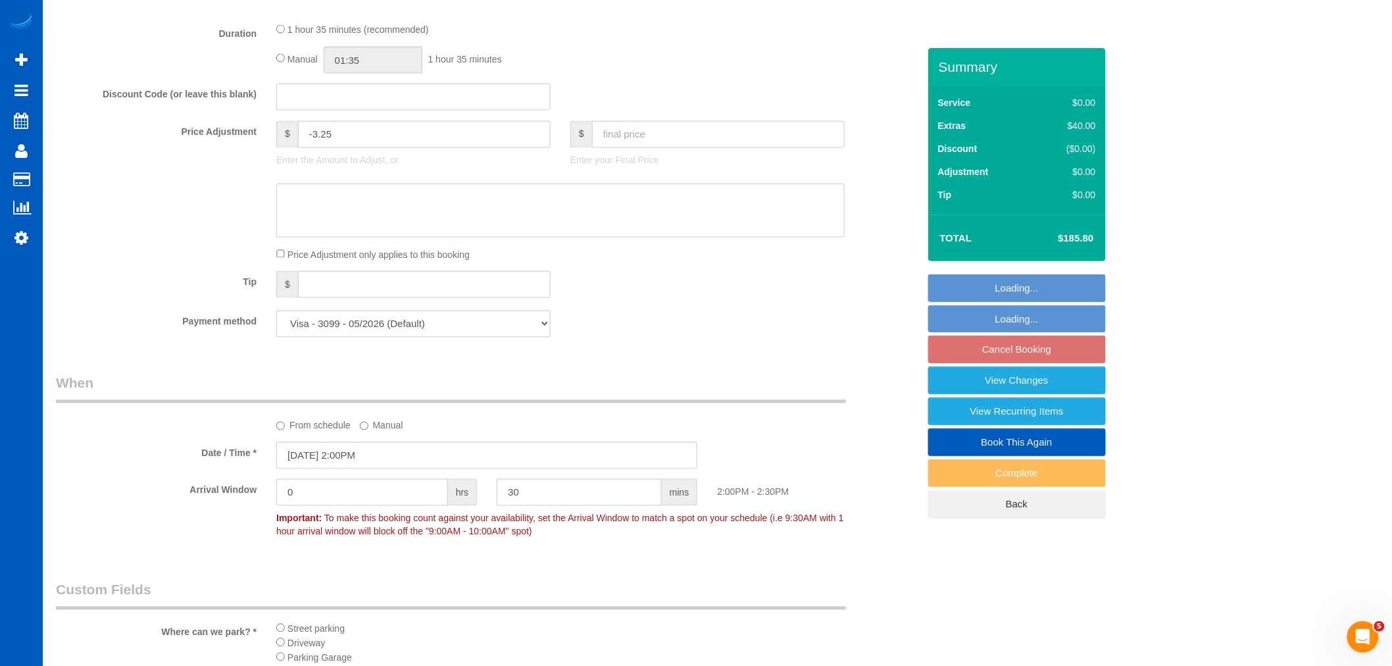
scroll to position [1023, 0]
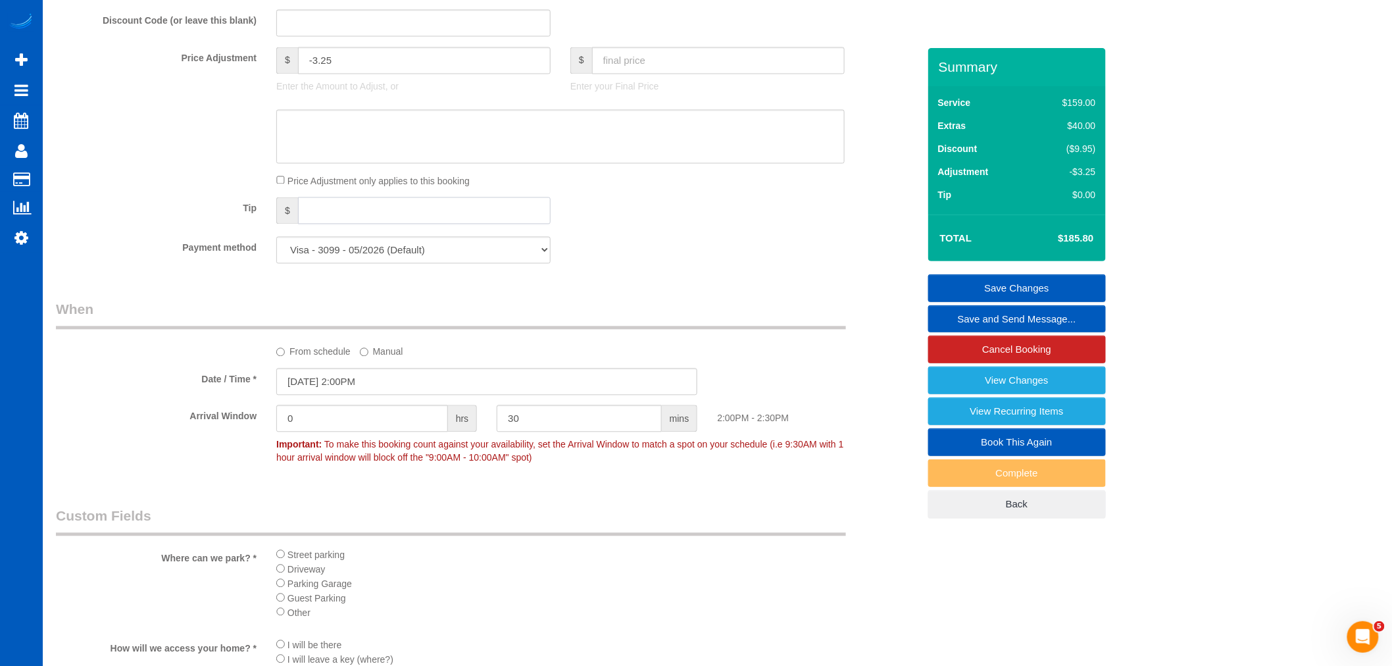
click at [324, 213] on input "text" at bounding box center [424, 210] width 253 height 27
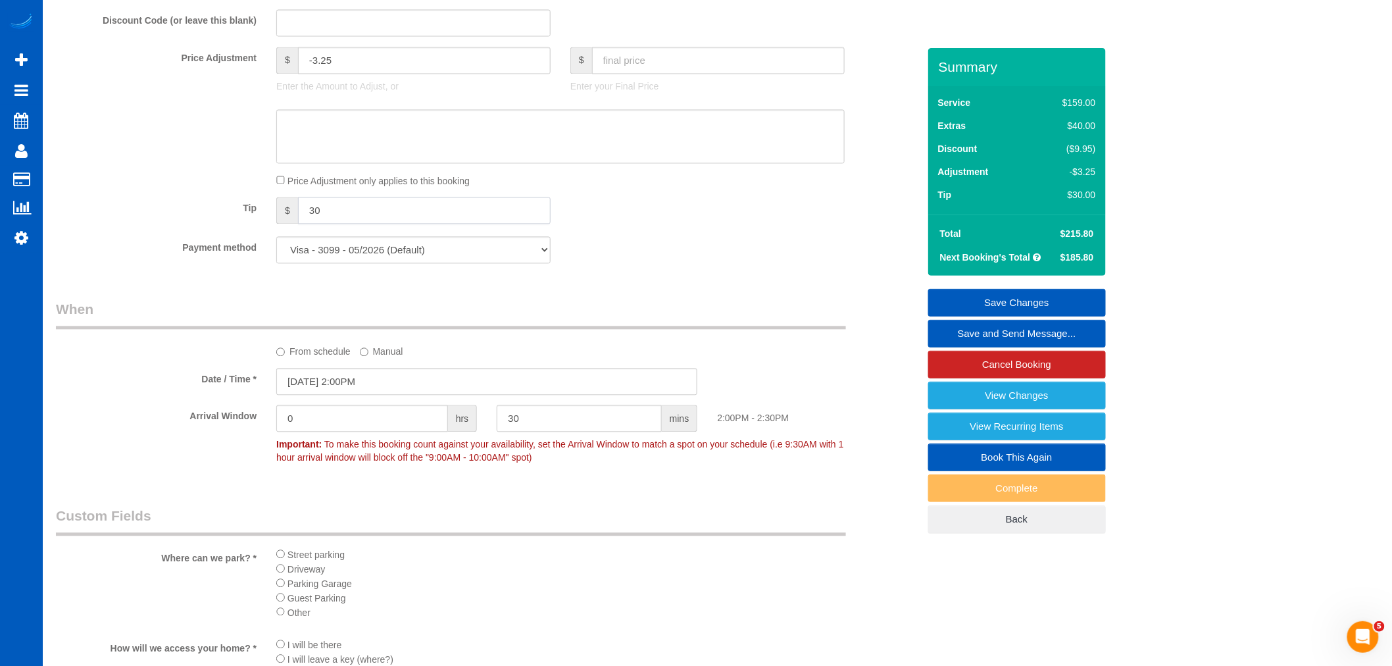
type input "30"
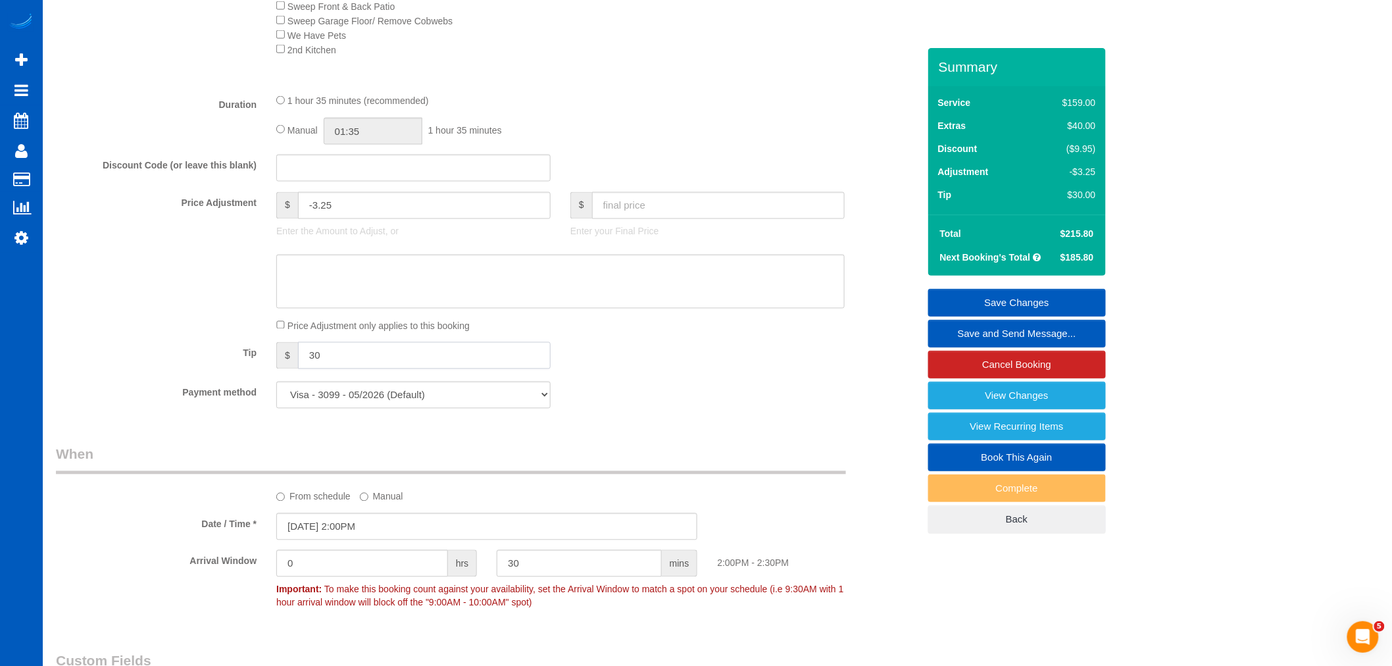
scroll to position [877, 0]
click at [616, 214] on input "text" at bounding box center [718, 206] width 253 height 27
type input "155.80"
type input "-63.25"
click at [703, 154] on fieldset "What Frequency of Service * One Time Weekly - 15.00% Every 2 Weeks - 10.00% Eve…" at bounding box center [487, 4] width 863 height 830
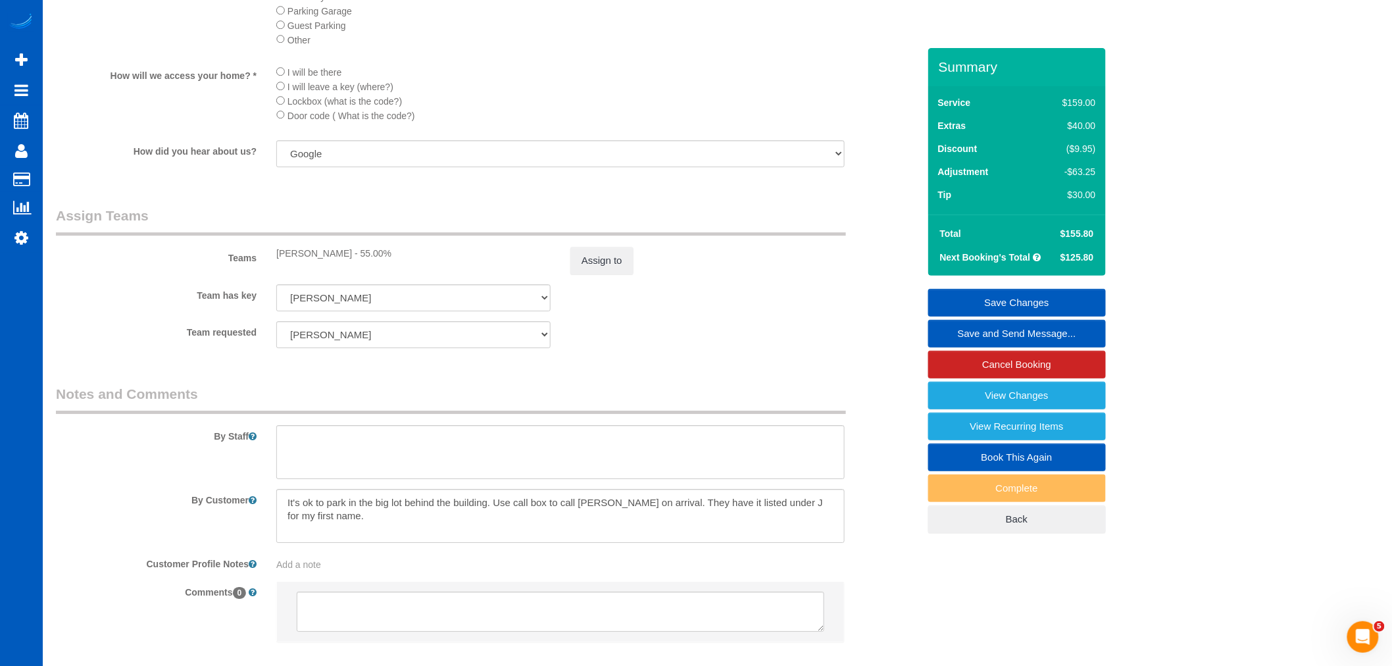
scroll to position [1681, 0]
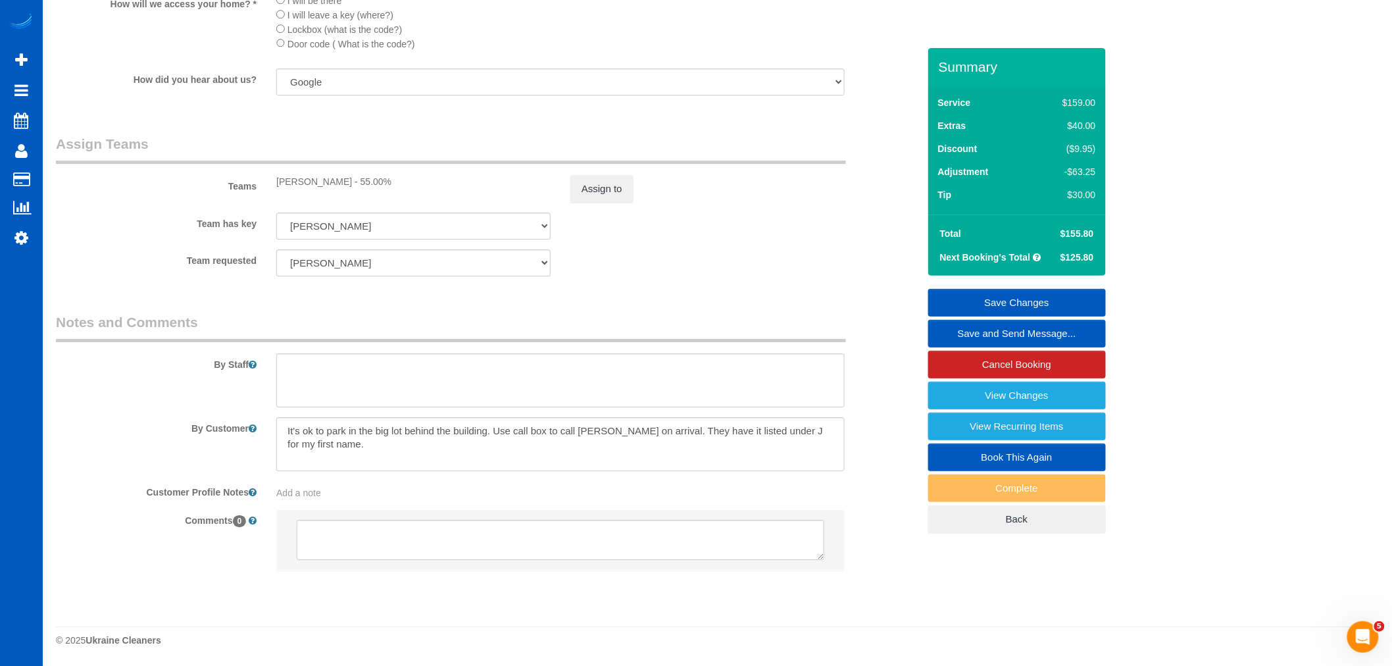
click at [1037, 295] on link "Save Changes" at bounding box center [1018, 303] width 178 height 28
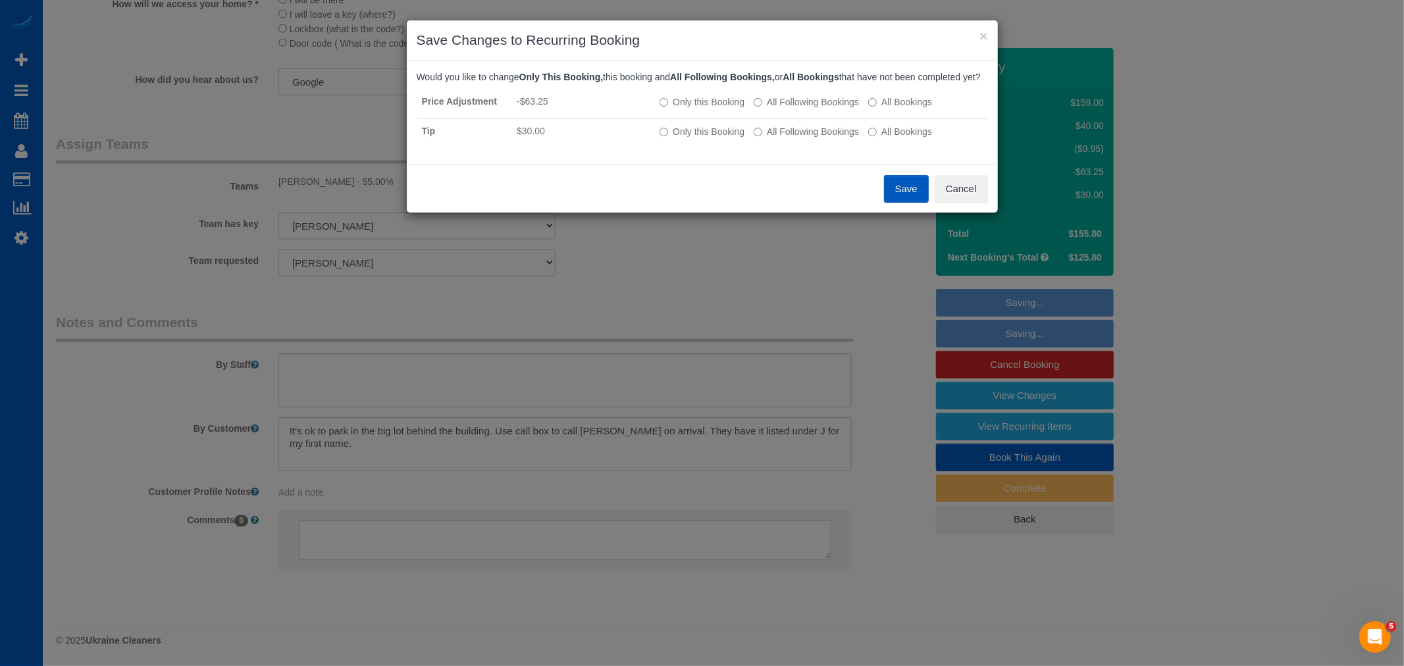
click at [991, 200] on div "Save Cancel" at bounding box center [702, 189] width 591 height 48
click at [985, 200] on button "Cancel" at bounding box center [960, 189] width 53 height 28
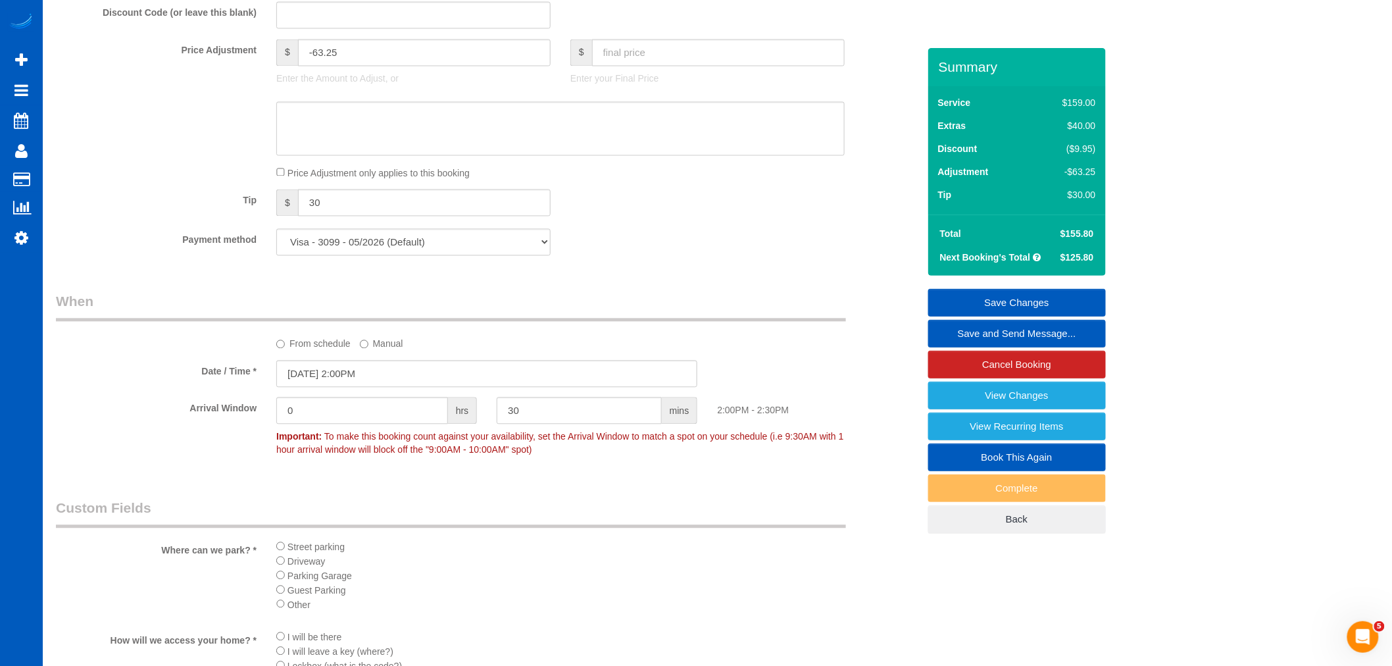
scroll to position [950, 0]
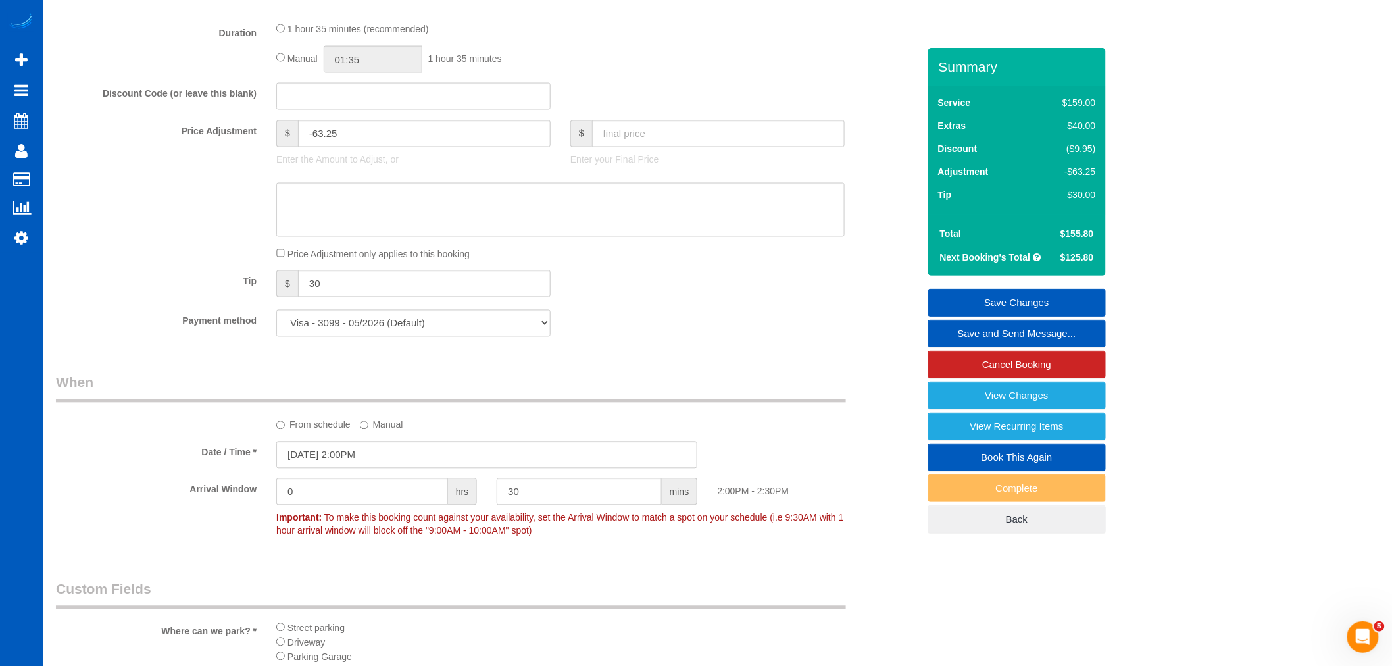
click at [871, 248] on sui-booking-price-adjustment "Price Adjustment $ -63.25 Enter the Amount to Adjust, or $ Enter your Final Pri…" at bounding box center [487, 190] width 863 height 141
click at [382, 297] on input "30" at bounding box center [424, 283] width 253 height 27
drag, startPoint x: 388, startPoint y: 142, endPoint x: 245, endPoint y: 155, distance: 144.1
click at [245, 155] on div "Price Adjustment $ -63.25 Enter the Amount to Adjust, or $ Enter your Final Pri…" at bounding box center [487, 146] width 882 height 53
drag, startPoint x: 331, startPoint y: 288, endPoint x: 192, endPoint y: 274, distance: 139.6
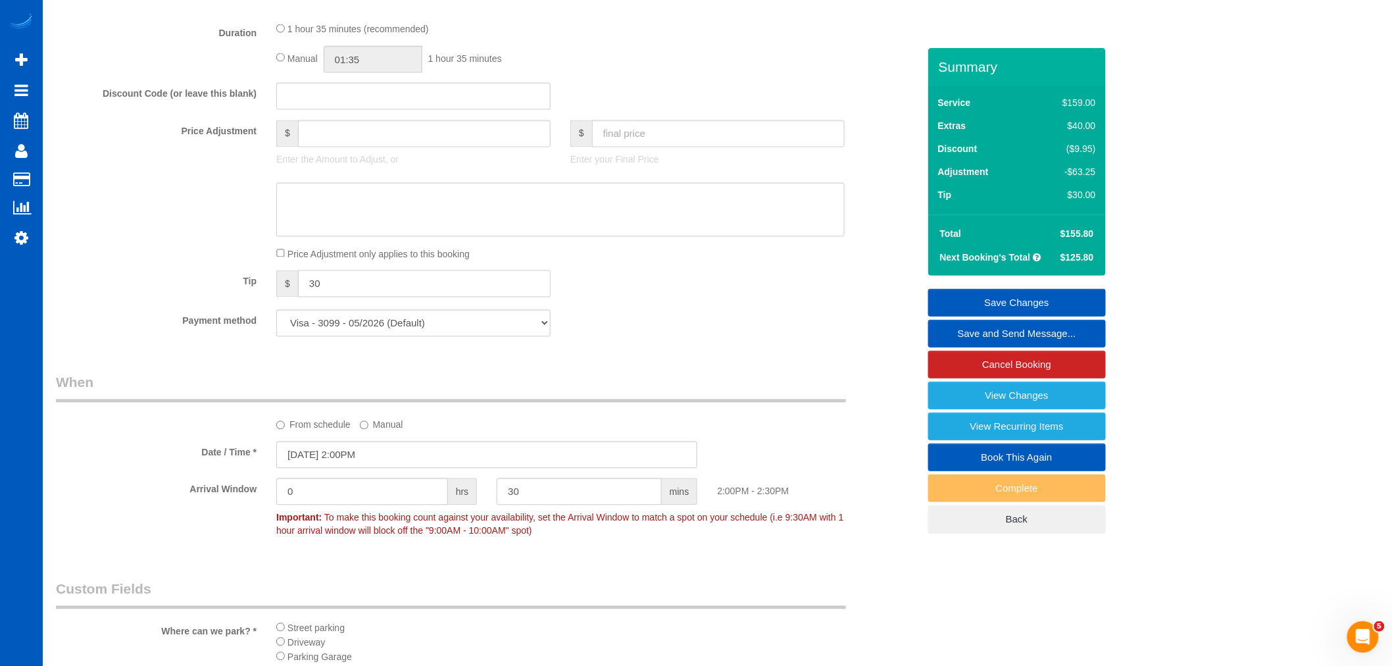
click at [608, 147] on input "text" at bounding box center [718, 133] width 253 height 27
type input "0"
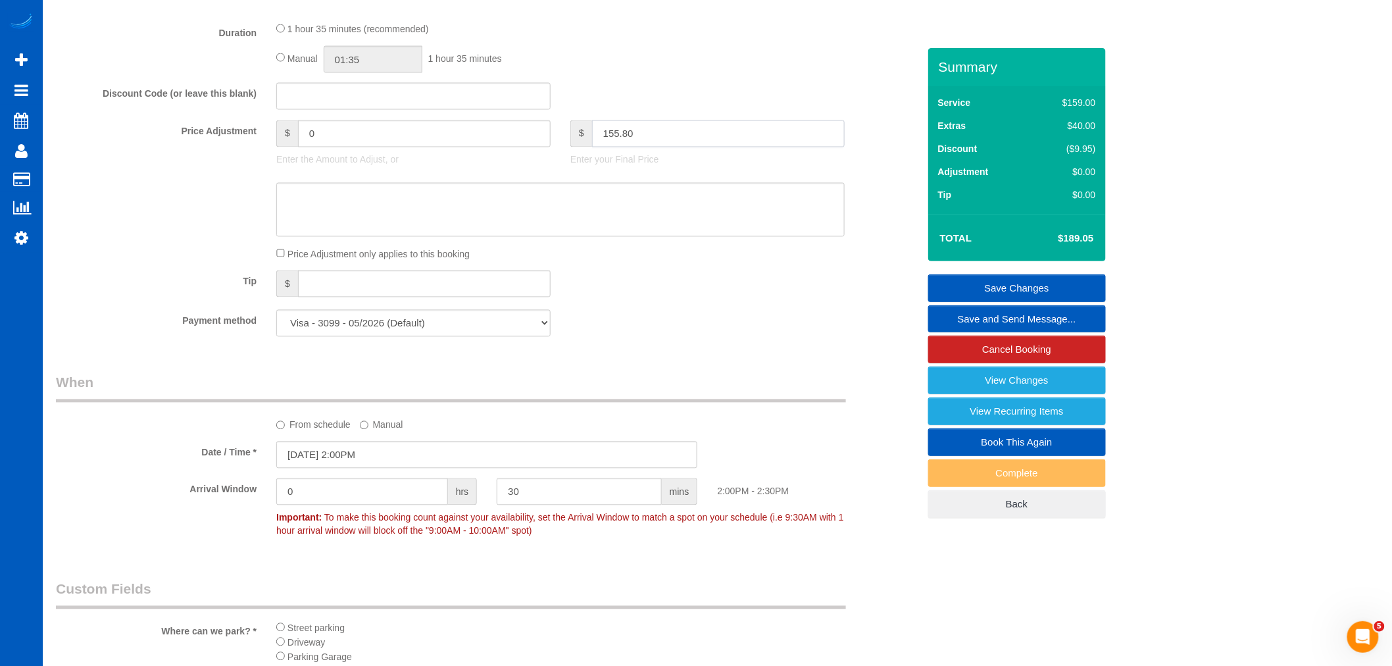
type input "155.80"
click at [330, 284] on input "text" at bounding box center [424, 283] width 253 height 27
type input "-33.25"
type input "30"
click at [600, 329] on div "Payment method Visa - 3099 - 05/2026 (Default) Add Credit Card ─────────────── …" at bounding box center [487, 323] width 882 height 27
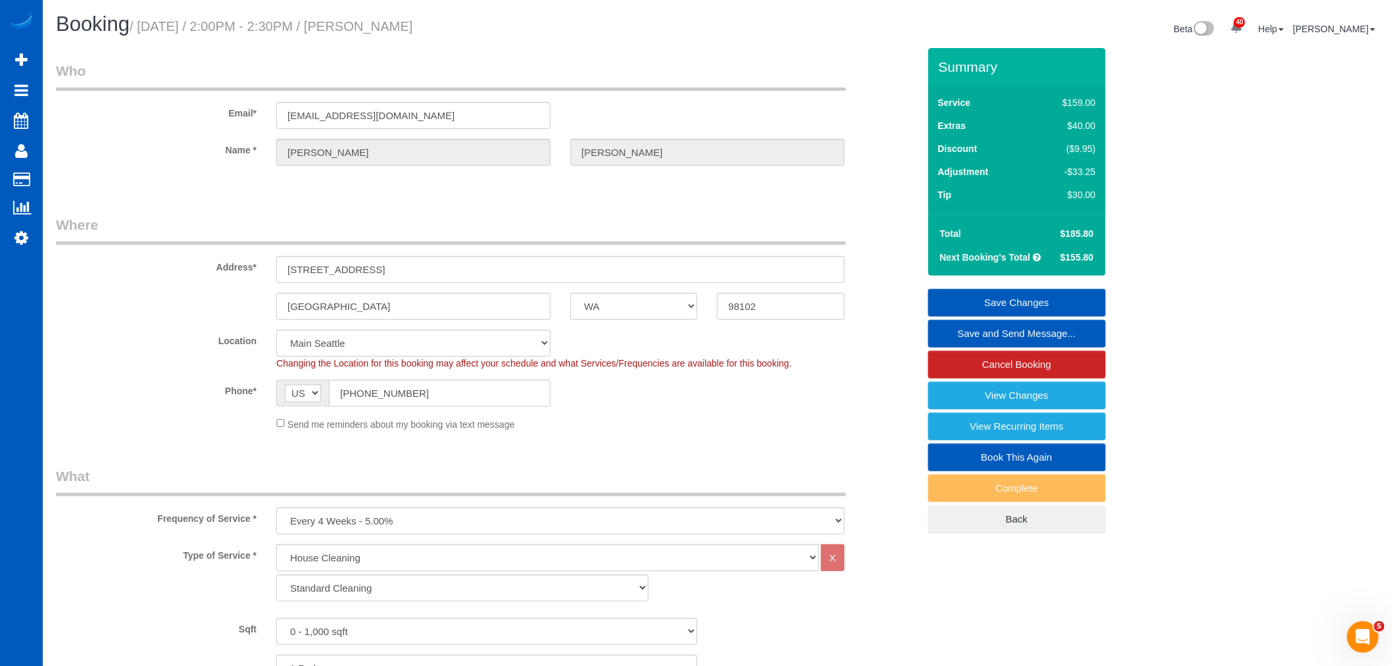
scroll to position [219, 0]
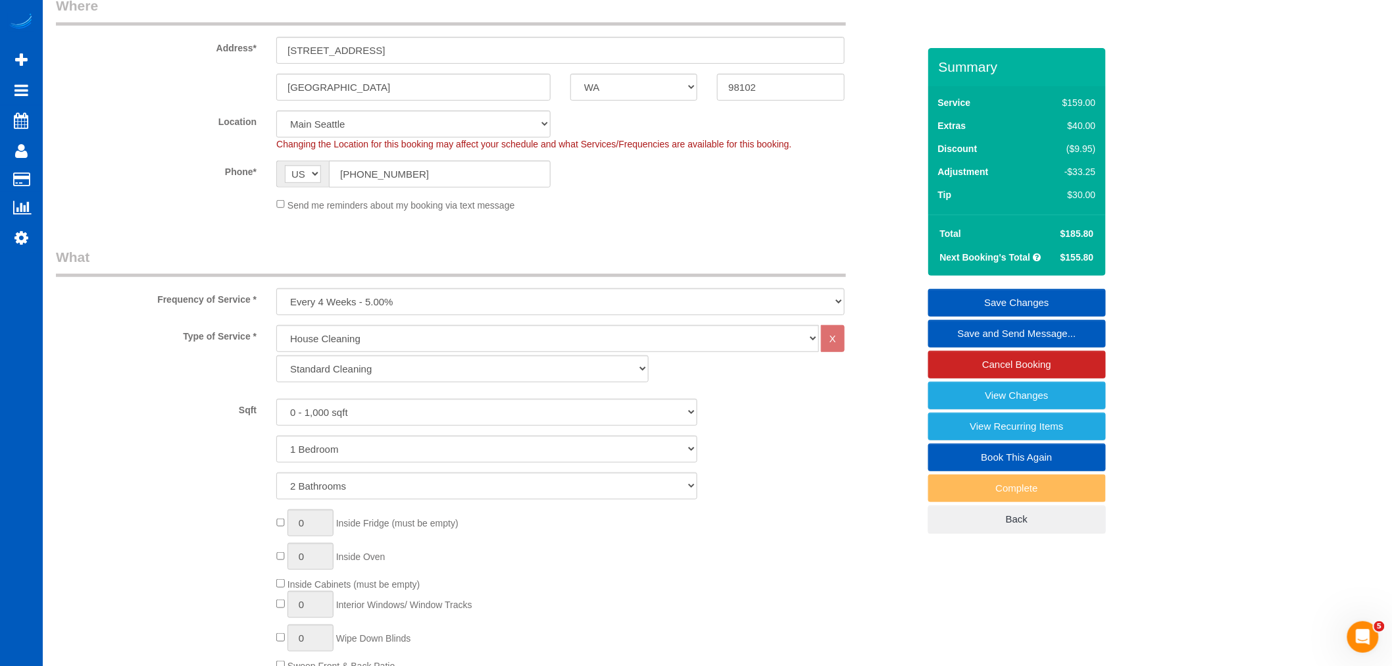
click at [1038, 297] on link "Save Changes" at bounding box center [1018, 303] width 178 height 28
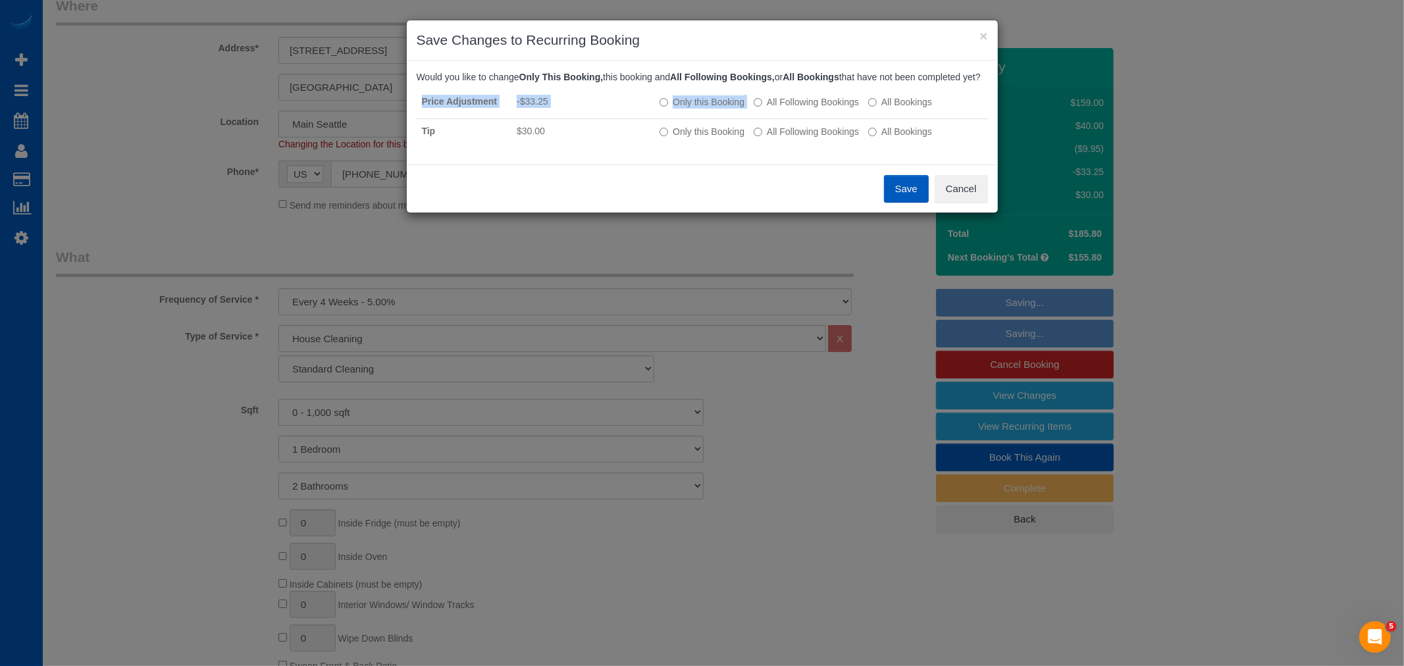
click at [775, 101] on div "Would you like to change Only This Booking, this booking and All Following Book…" at bounding box center [702, 112] width 571 height 84
click at [784, 109] on label "All Following Bookings" at bounding box center [806, 101] width 105 height 13
click at [793, 138] on label "All Following Bookings" at bounding box center [806, 131] width 105 height 13
click at [896, 193] on button "Save" at bounding box center [906, 189] width 45 height 28
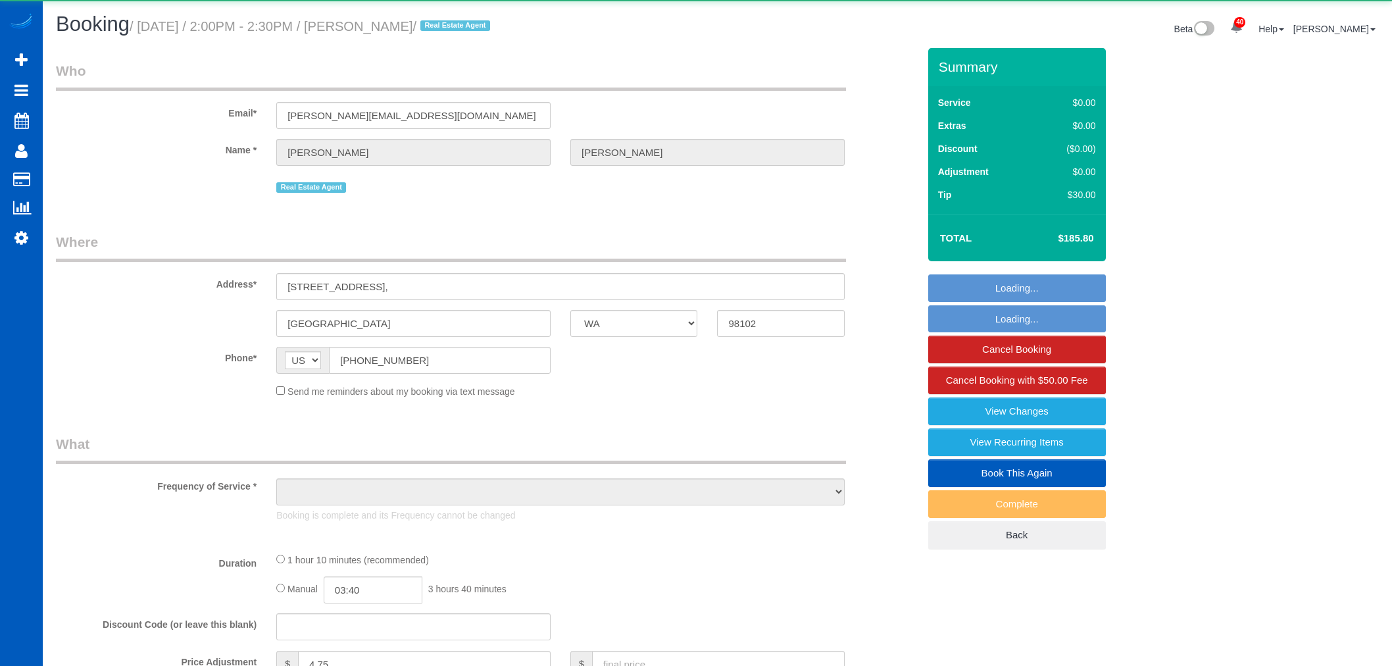
select select "WA"
select select "object:1192"
select select "199"
select select "2"
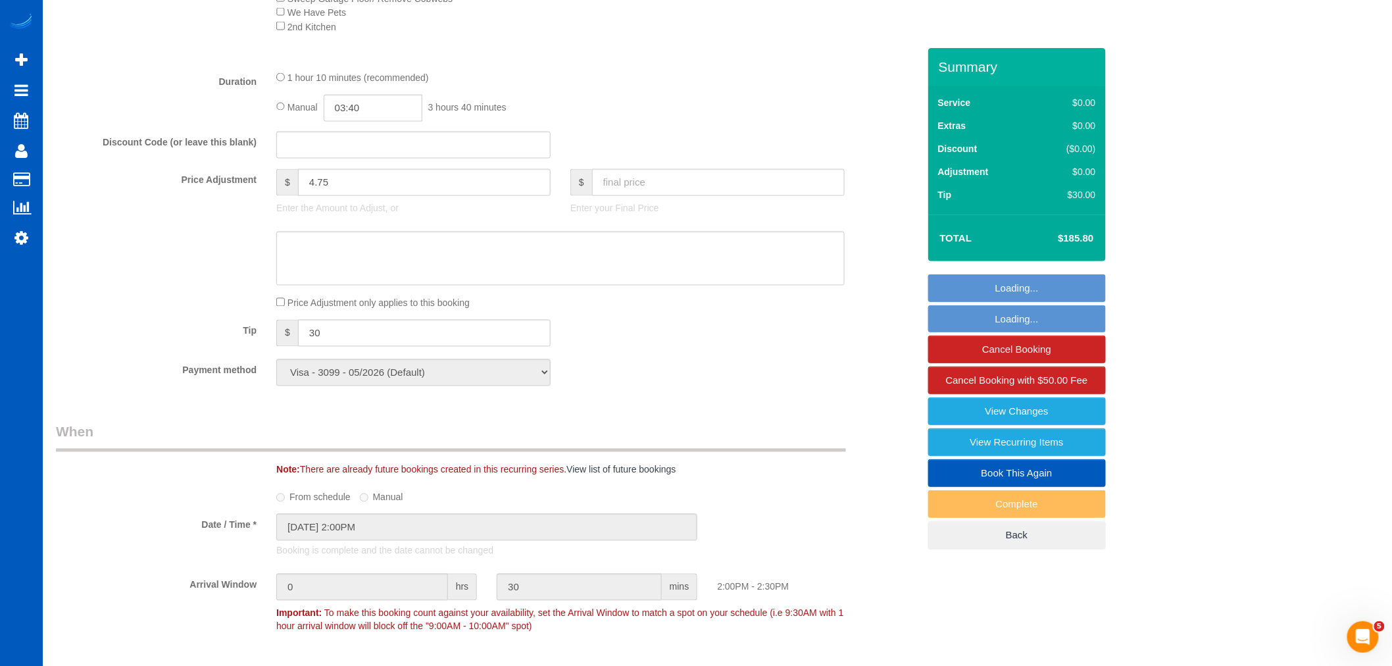
scroll to position [950, 0]
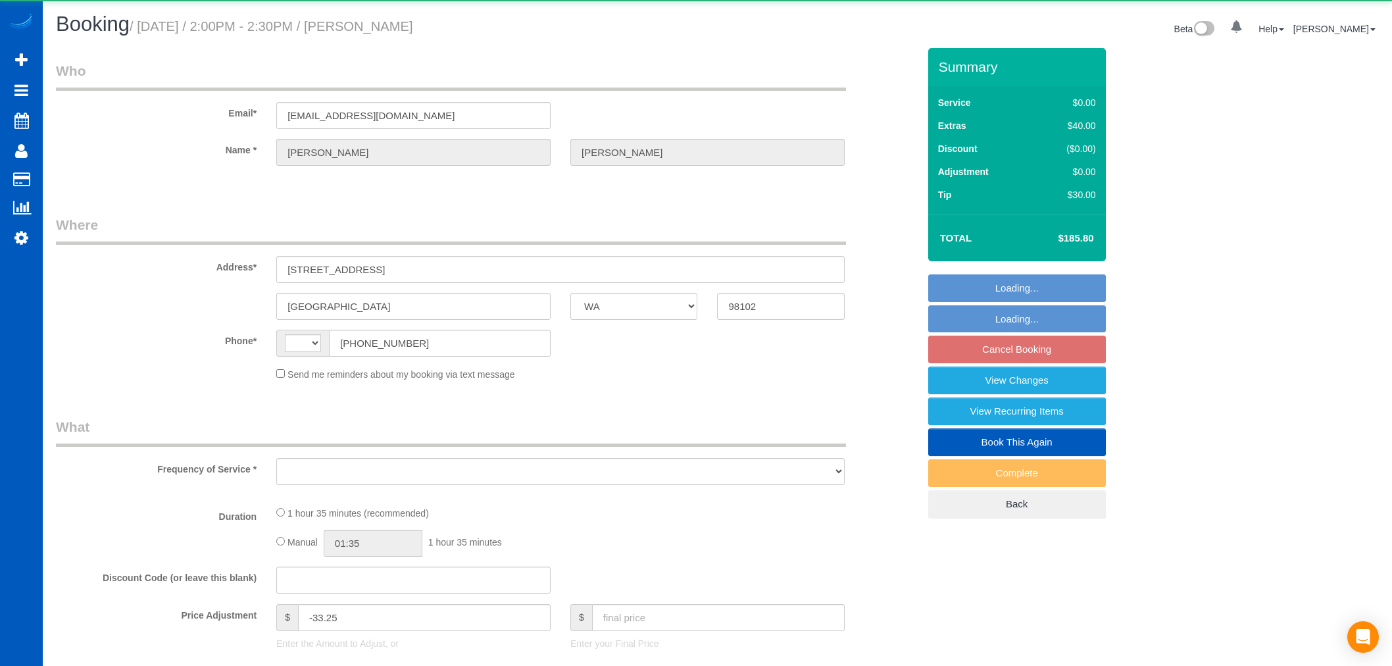
select select "WA"
select select "string:[GEOGRAPHIC_DATA]"
select select "object:1055"
select select "199"
select select "2"
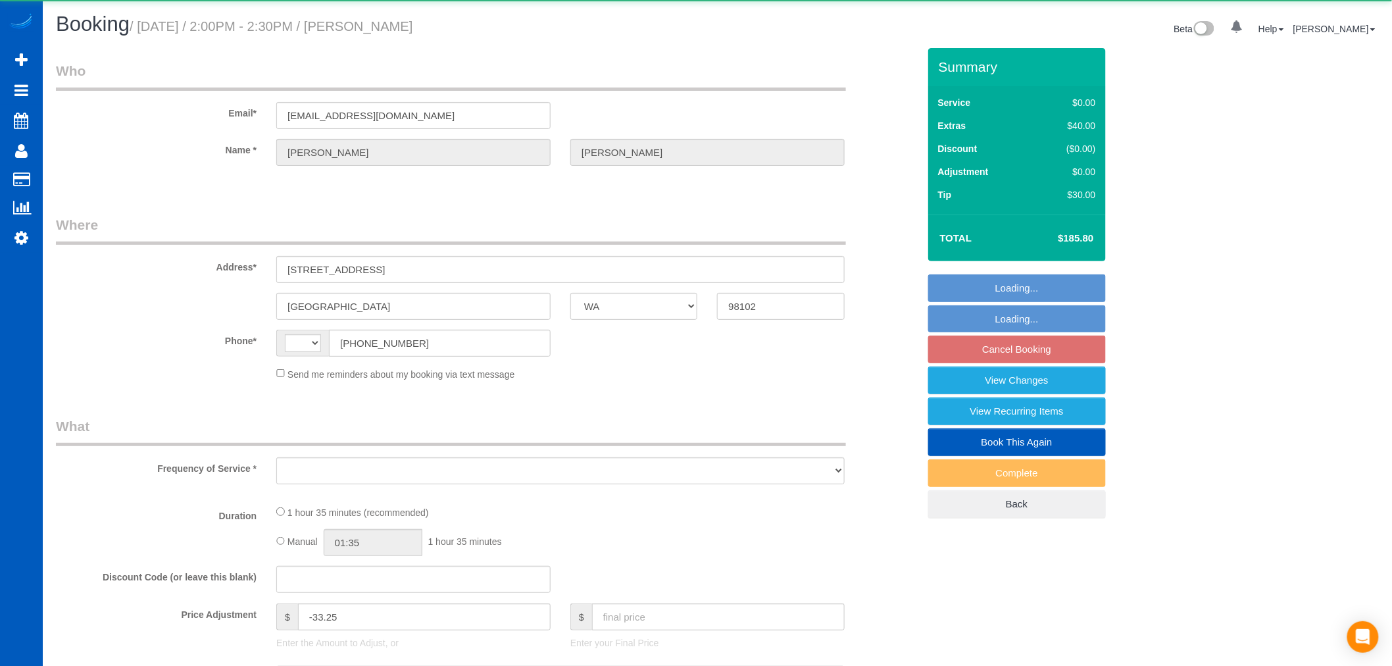
select select "number:8"
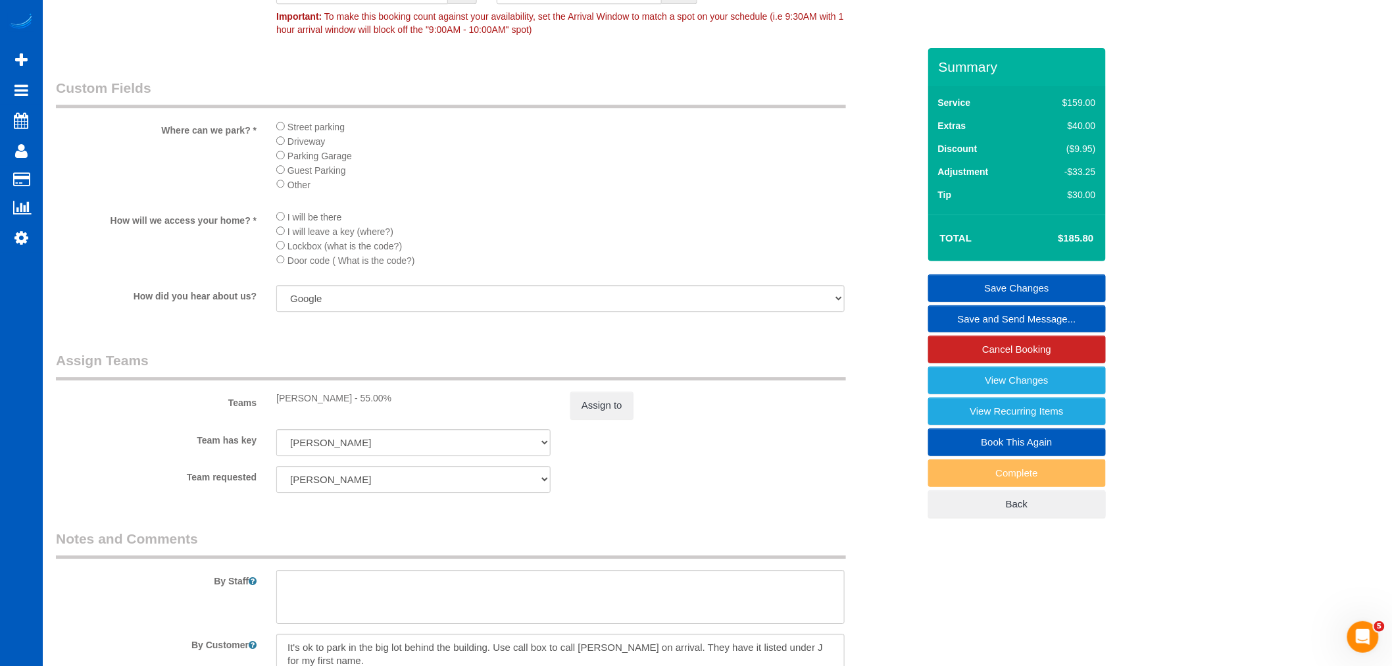
scroll to position [1462, 0]
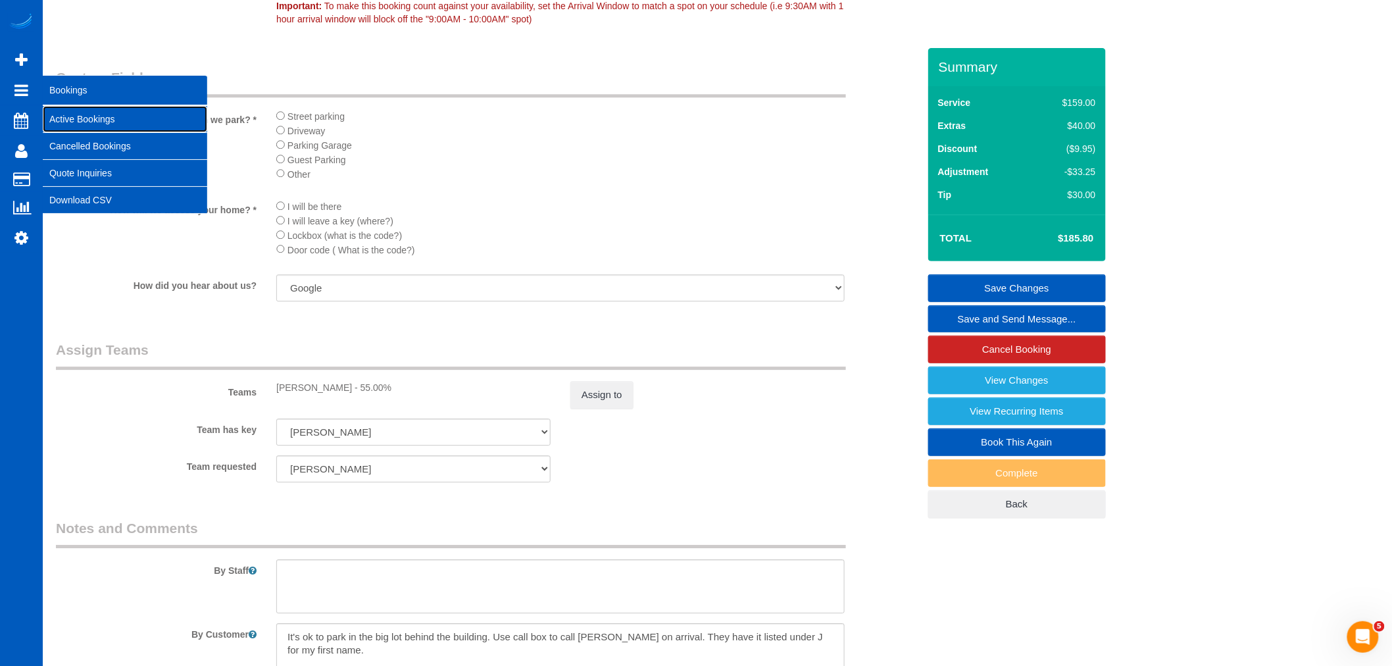
click at [93, 115] on link "Active Bookings" at bounding box center [125, 119] width 165 height 26
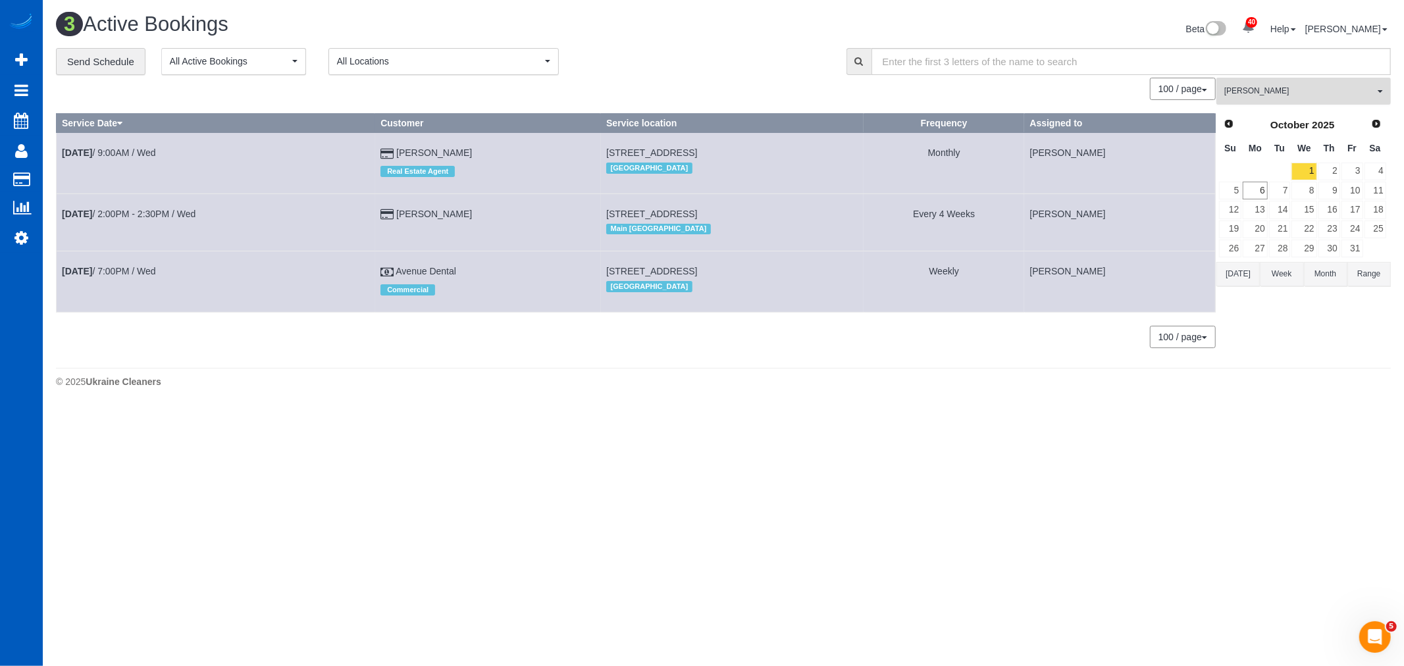
click at [1290, 86] on button "[PERSON_NAME] All Teams" at bounding box center [1303, 91] width 174 height 27
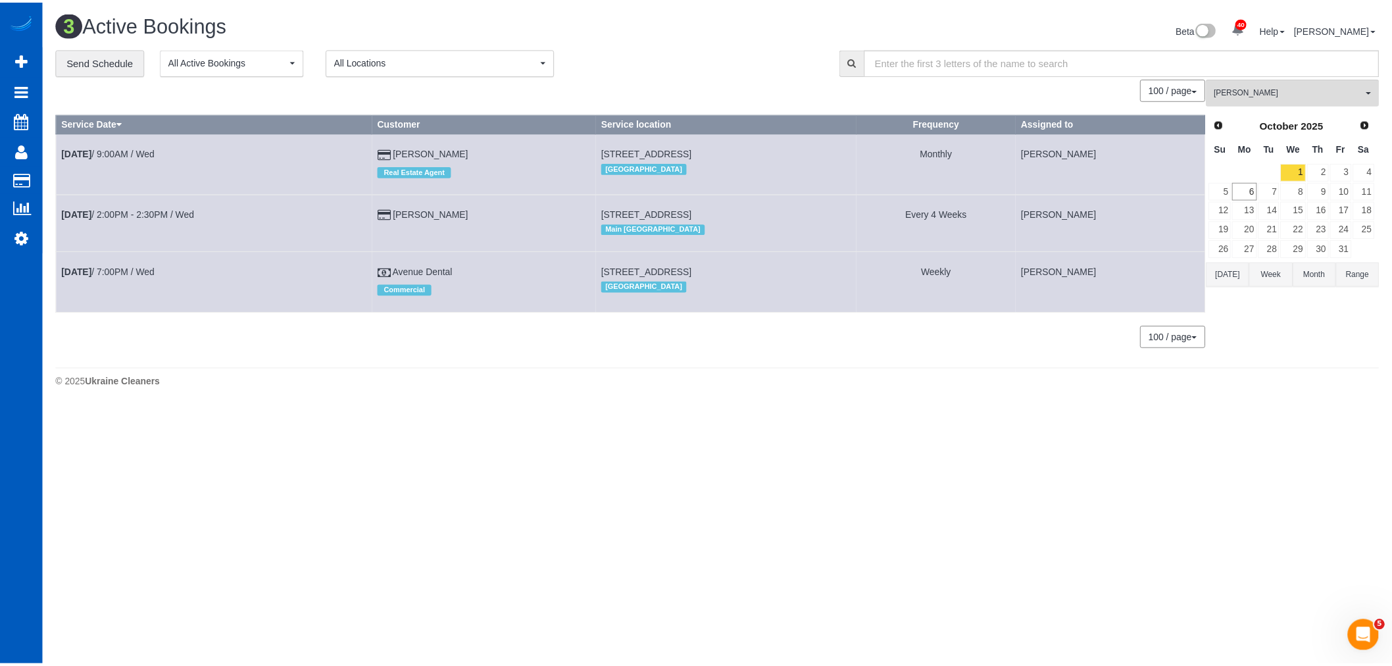
scroll to position [268, 0]
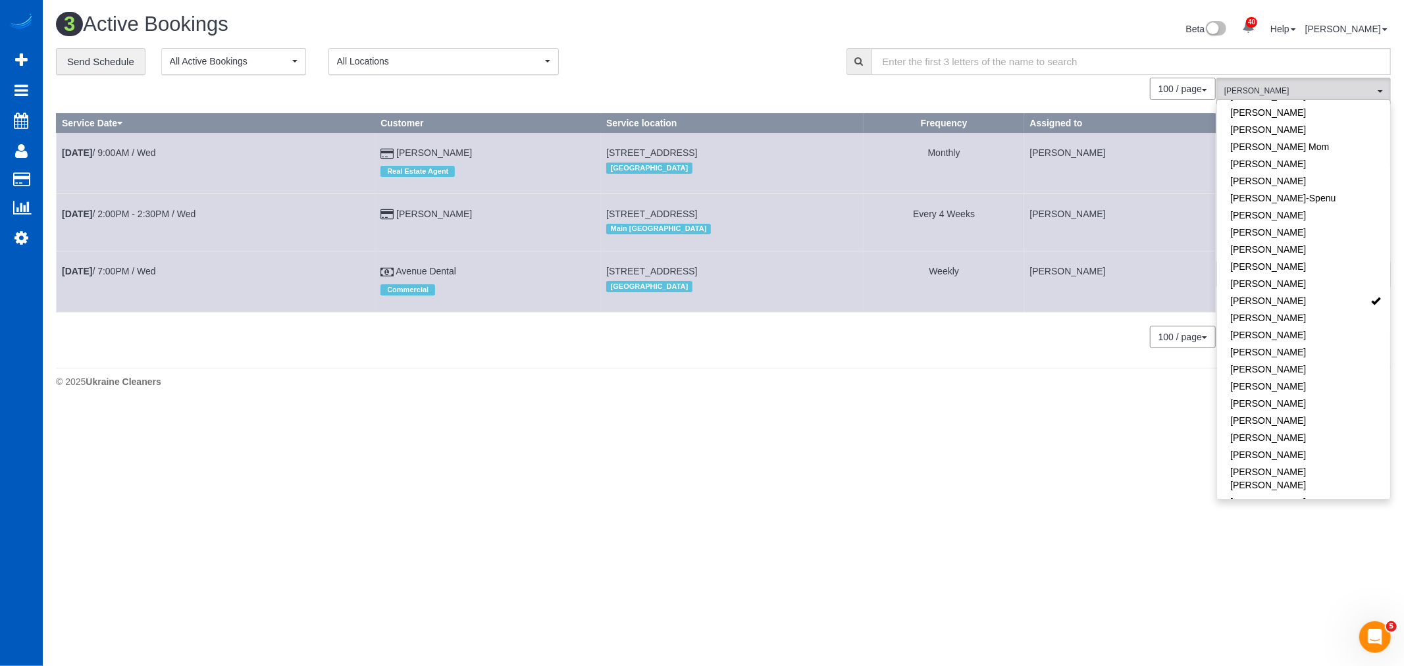
click at [530, 490] on body "40 Beta Your Notifications You have 0 alerts × You have 5 to charge for [DATE] …" at bounding box center [702, 333] width 1404 height 666
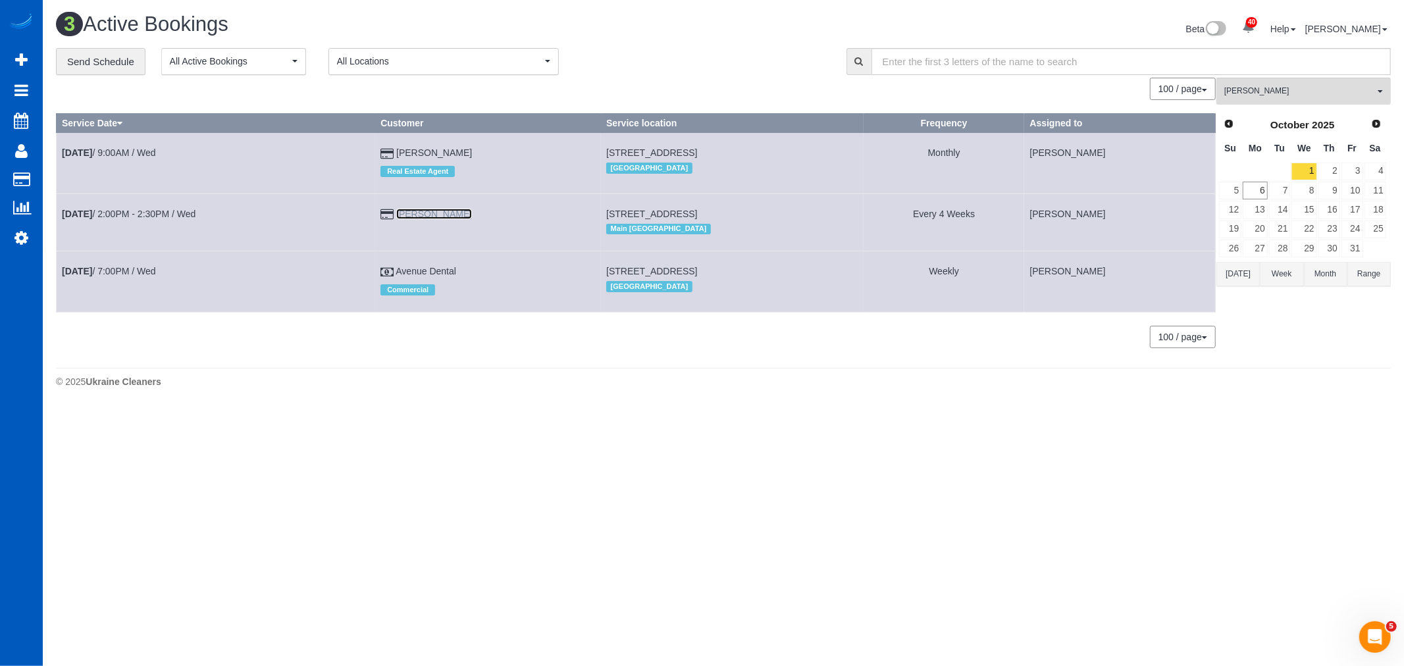
click at [426, 214] on link "[PERSON_NAME]" at bounding box center [434, 214] width 76 height 11
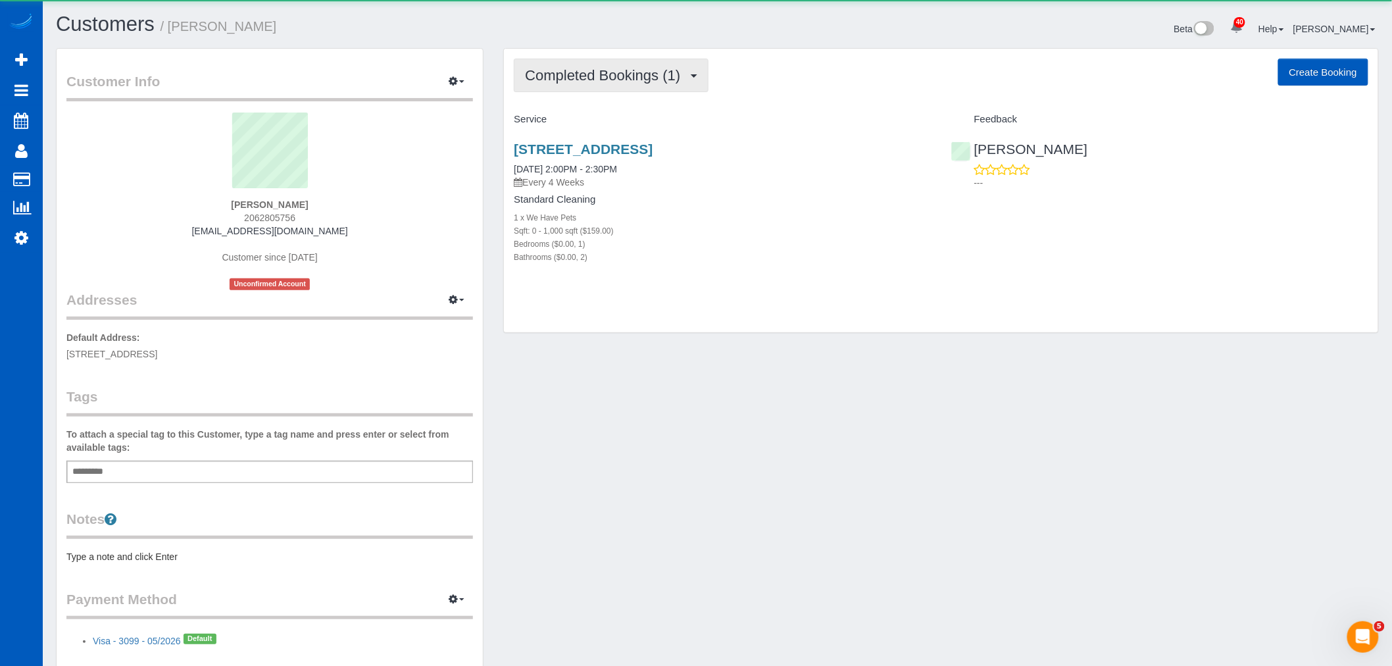
click at [623, 60] on button "Completed Bookings (1)" at bounding box center [611, 76] width 195 height 34
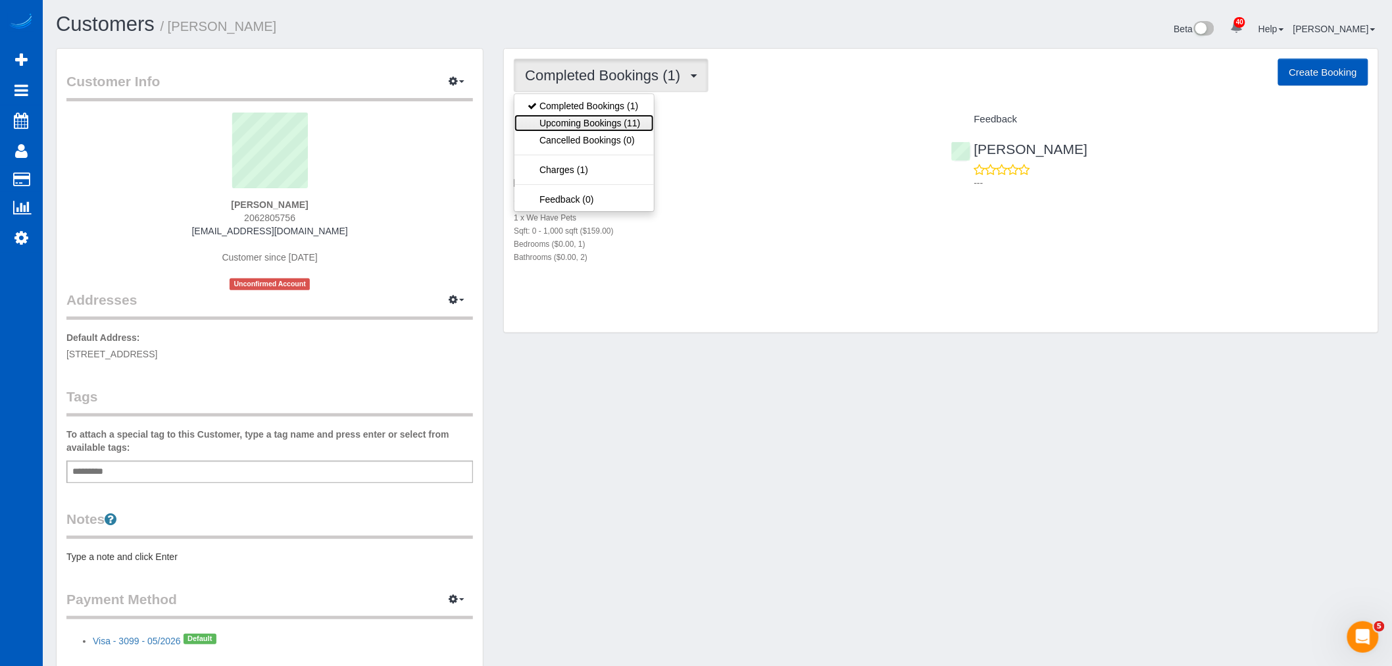
click at [596, 130] on link "Upcoming Bookings (11)" at bounding box center [584, 123] width 139 height 17
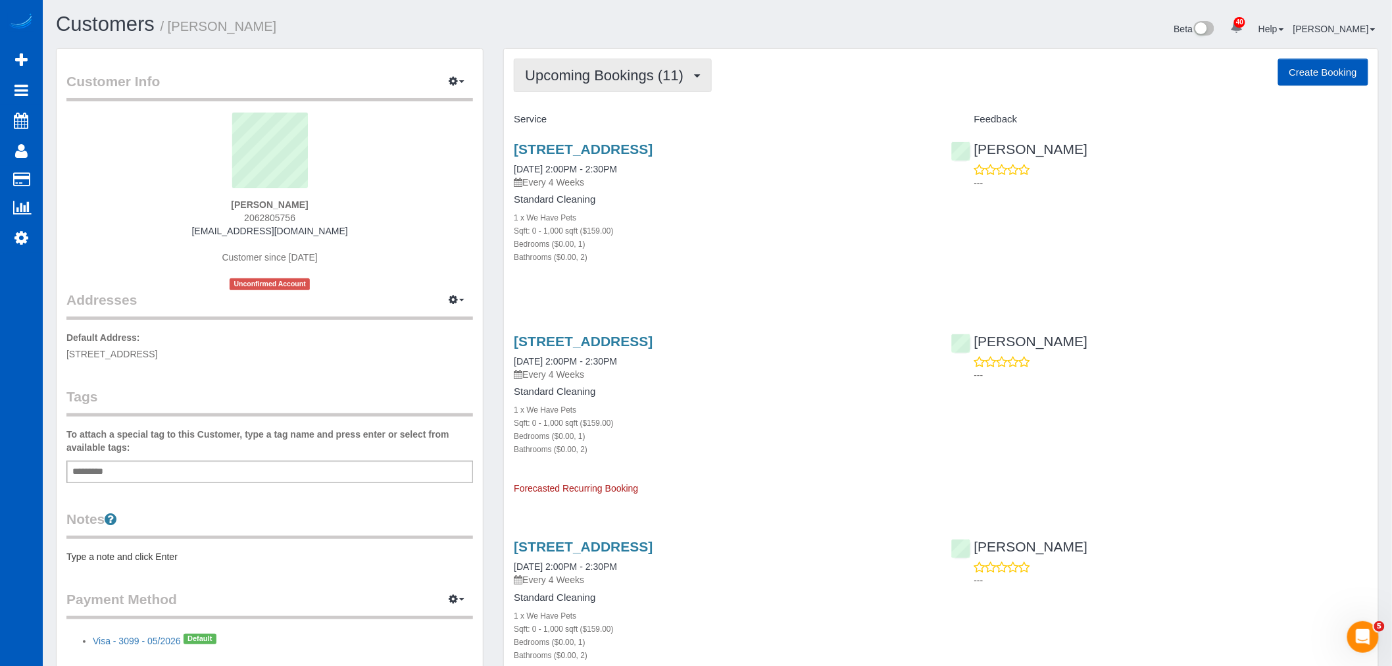
click at [696, 69] on button "Upcoming Bookings (11)" at bounding box center [613, 76] width 198 height 34
click at [569, 126] on link "Upcoming Bookings (11)" at bounding box center [584, 123] width 139 height 17
click at [636, 88] on button "Upcoming Bookings (11)" at bounding box center [613, 76] width 198 height 34
click at [590, 127] on link "Upcoming Bookings (11)" at bounding box center [584, 123] width 139 height 17
click at [592, 62] on button "Upcoming Bookings (11)" at bounding box center [613, 76] width 198 height 34
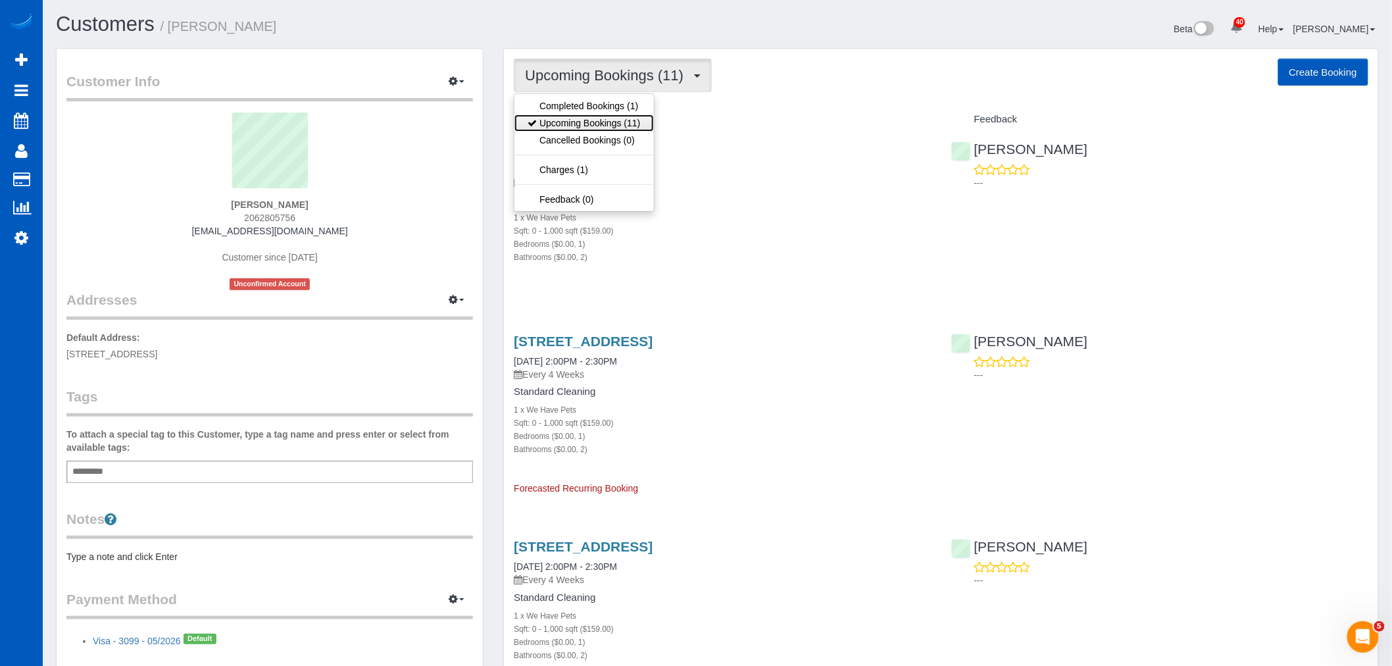
click at [574, 117] on link "Upcoming Bookings (11)" at bounding box center [584, 123] width 139 height 17
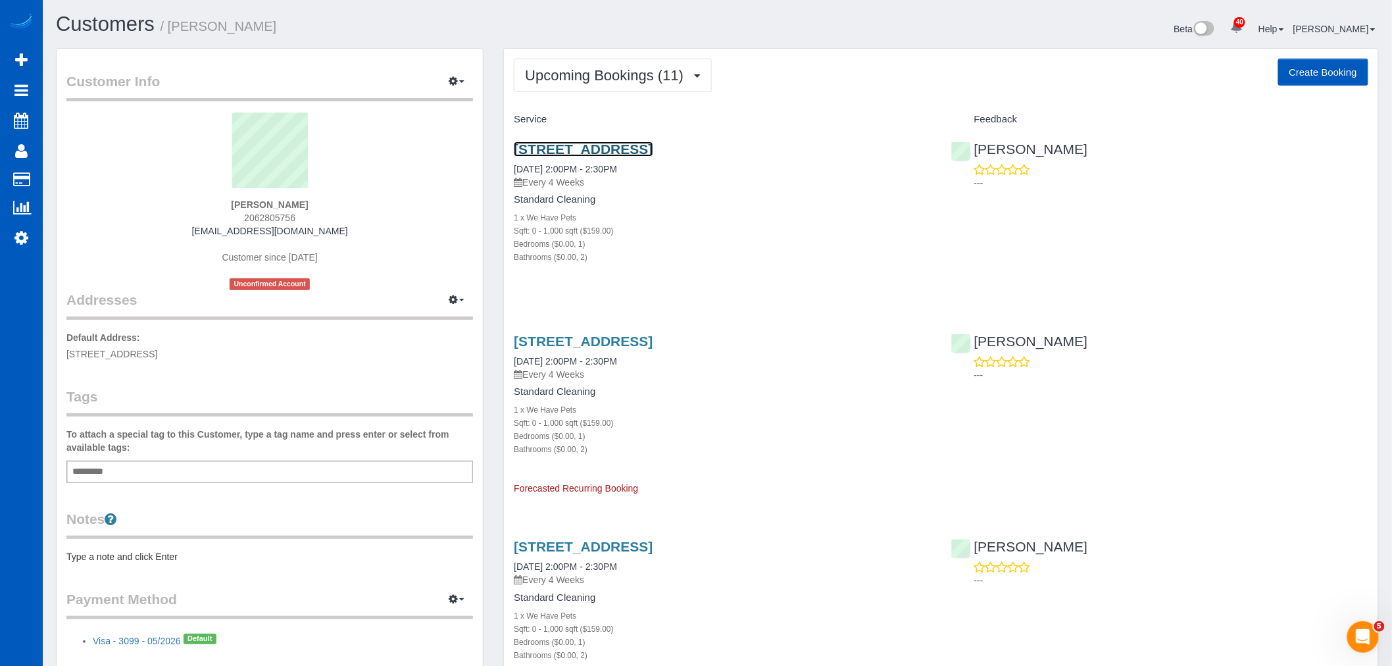
click at [581, 149] on link "[STREET_ADDRESS]" at bounding box center [583, 148] width 139 height 15
click at [589, 82] on span "Upcoming Bookings (11)" at bounding box center [607, 75] width 165 height 16
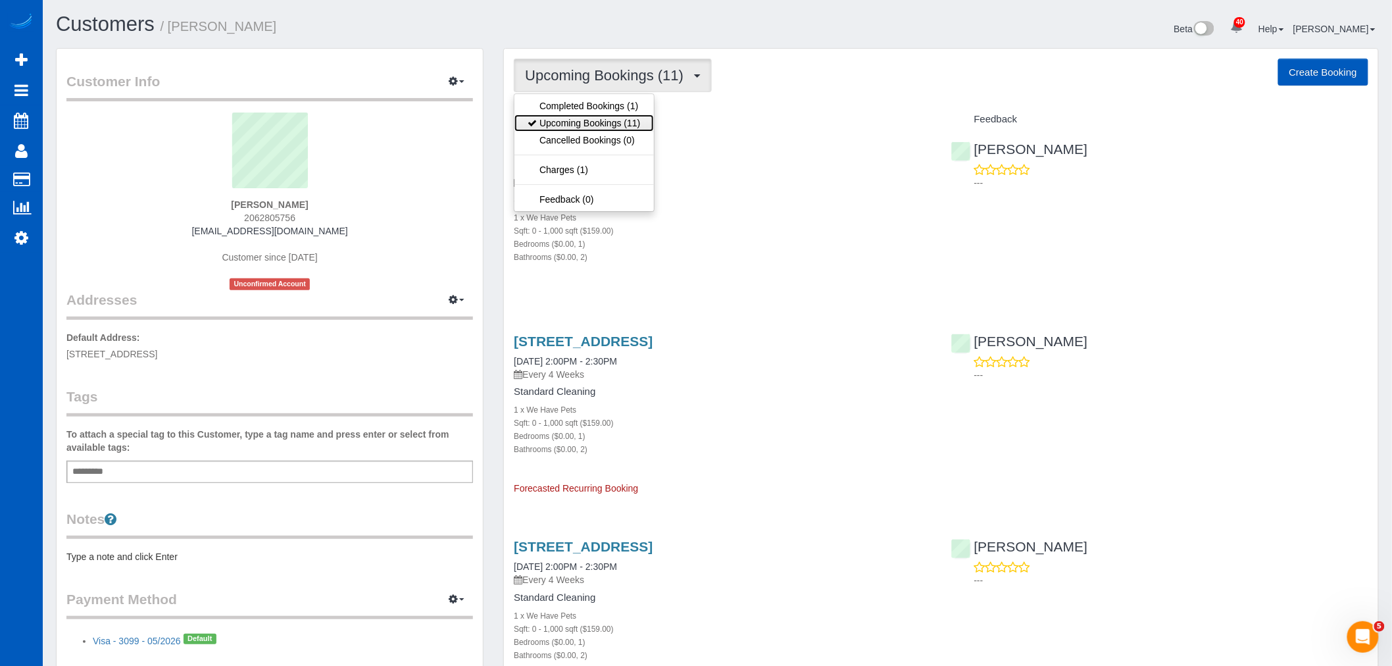
click at [582, 118] on link "Upcoming Bookings (11)" at bounding box center [584, 123] width 139 height 17
drag, startPoint x: 611, startPoint y: 96, endPoint x: 603, endPoint y: 70, distance: 27.3
click at [603, 68] on span "Upcoming Bookings (11)" at bounding box center [607, 75] width 165 height 16
click at [581, 120] on link "Upcoming Bookings (11)" at bounding box center [584, 123] width 139 height 17
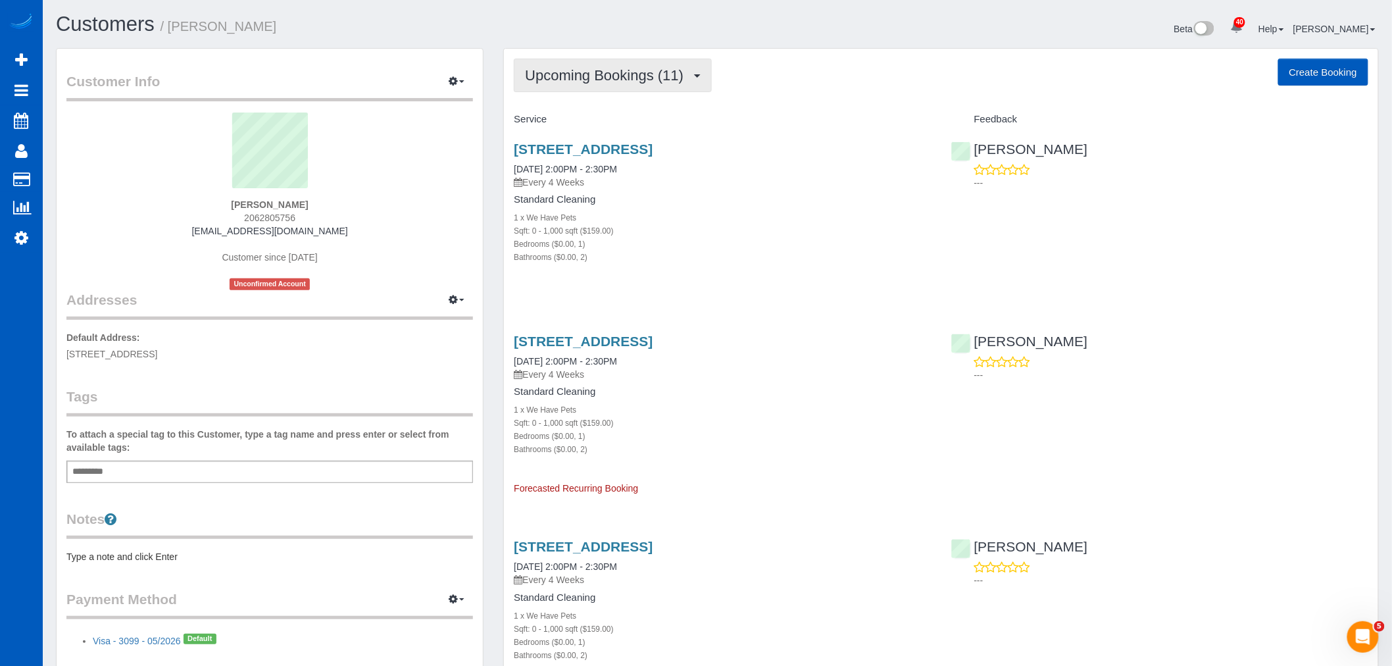
click at [586, 74] on span "Upcoming Bookings (11)" at bounding box center [607, 75] width 165 height 16
click at [592, 118] on link "Upcoming Bookings (11)" at bounding box center [584, 123] width 139 height 17
click at [581, 68] on span "Upcoming Bookings (11)" at bounding box center [607, 75] width 165 height 16
click at [591, 114] on link "Completed Bookings (1)" at bounding box center [584, 105] width 139 height 17
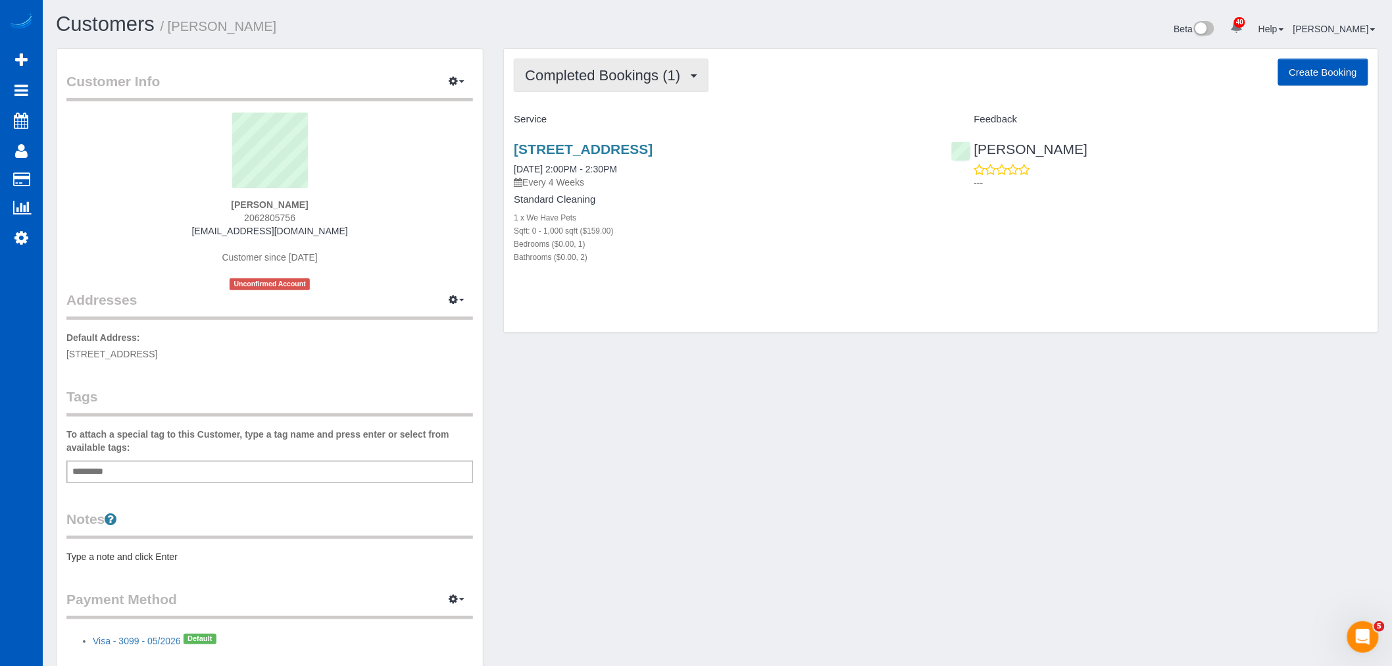
drag, startPoint x: 573, startPoint y: 63, endPoint x: 577, endPoint y: 112, distance: 49.5
click at [573, 63] on button "Completed Bookings (1)" at bounding box center [611, 76] width 195 height 34
click at [576, 117] on link "Upcoming Bookings (11)" at bounding box center [584, 123] width 139 height 17
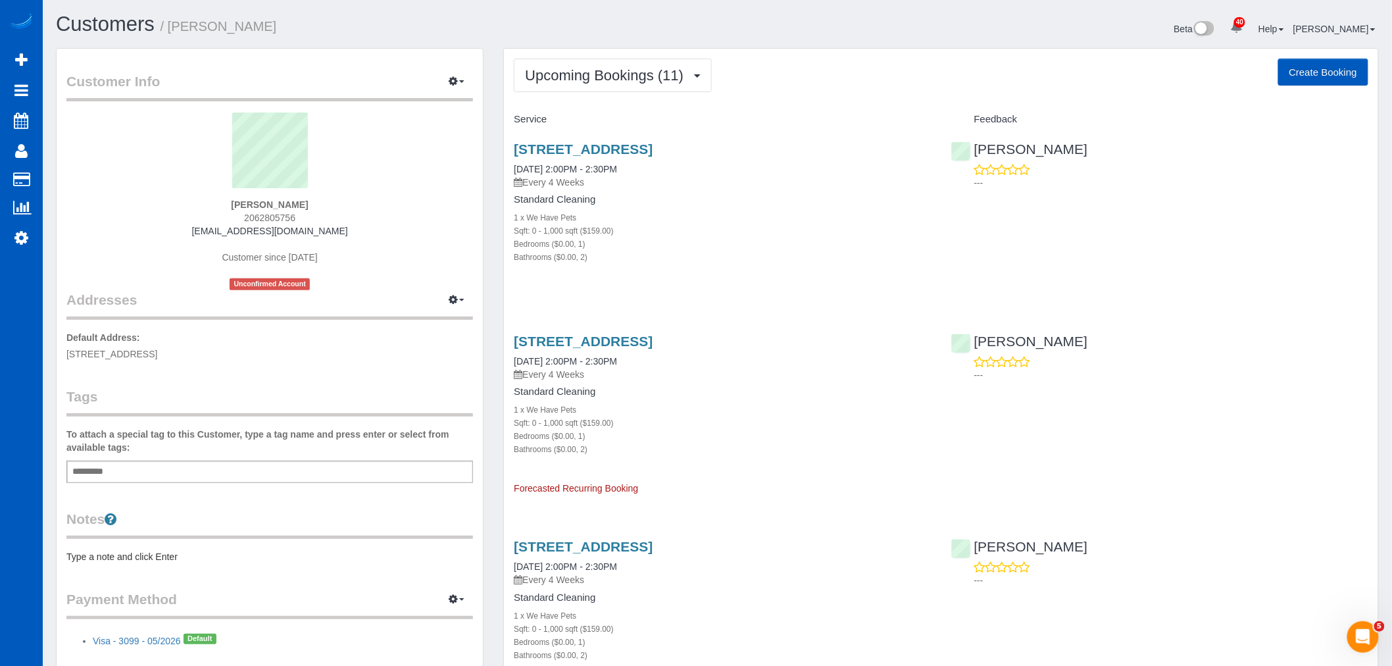
click at [698, 257] on div "Bathrooms ($0.00, 2)" at bounding box center [722, 256] width 417 height 13
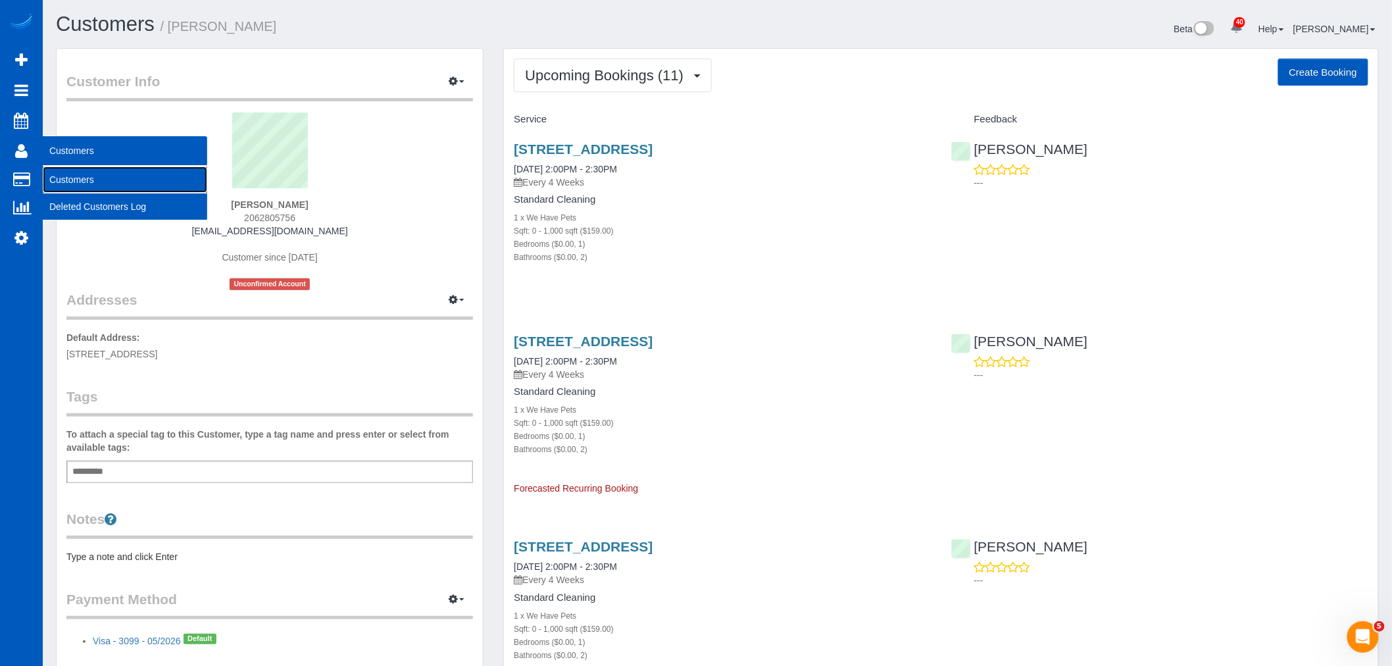
click at [63, 179] on link "Customers" at bounding box center [125, 179] width 165 height 26
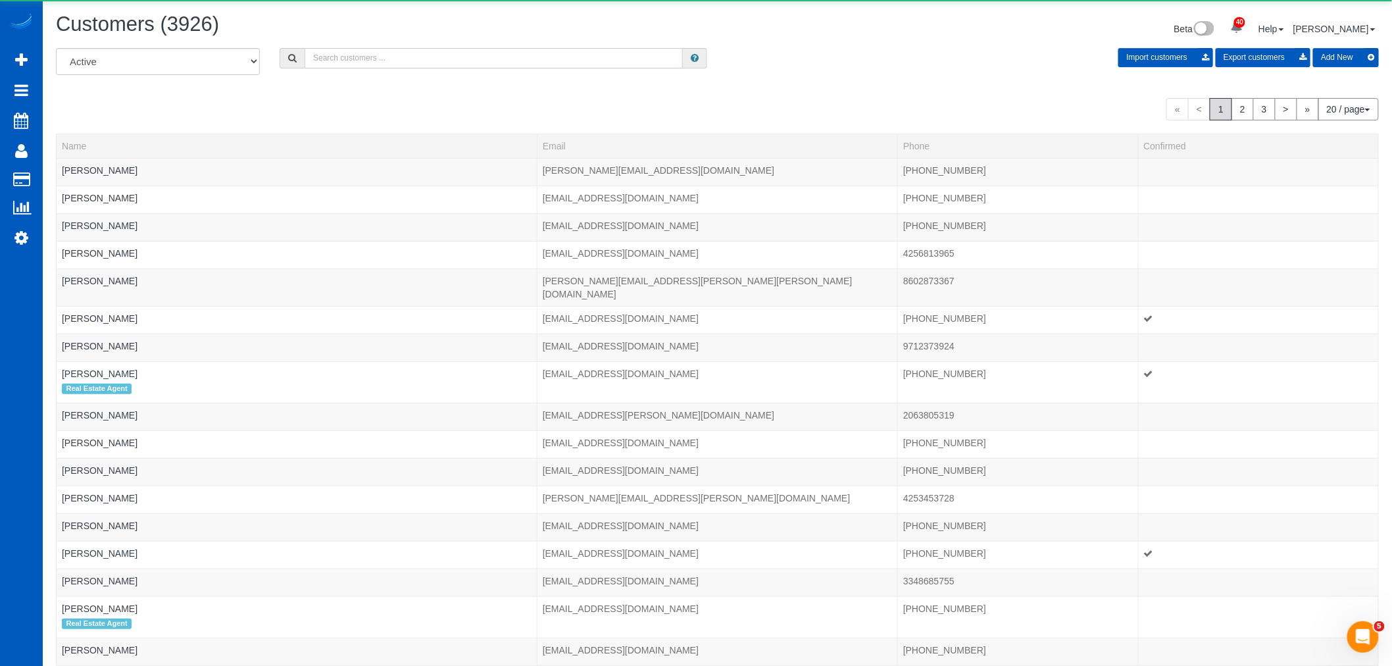
click at [443, 62] on input "text" at bounding box center [494, 58] width 378 height 20
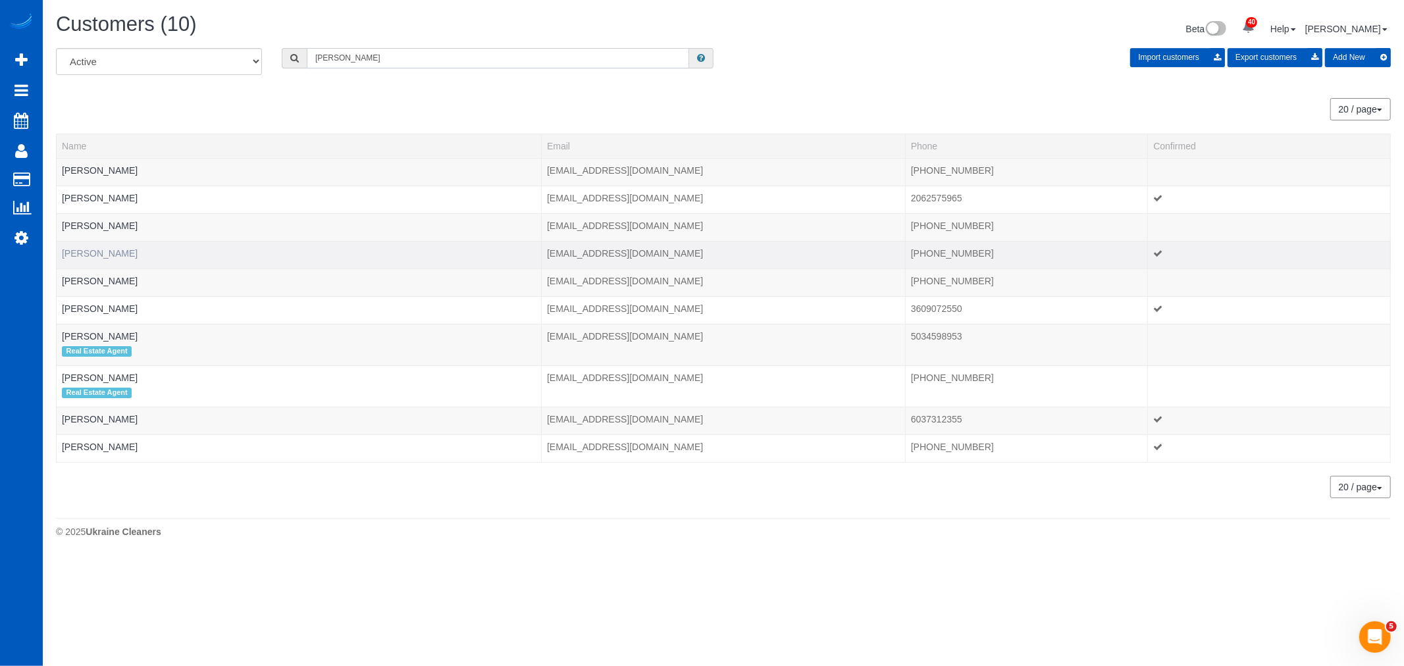
type input "[PERSON_NAME]"
click at [87, 258] on link "[PERSON_NAME]" at bounding box center [100, 253] width 76 height 11
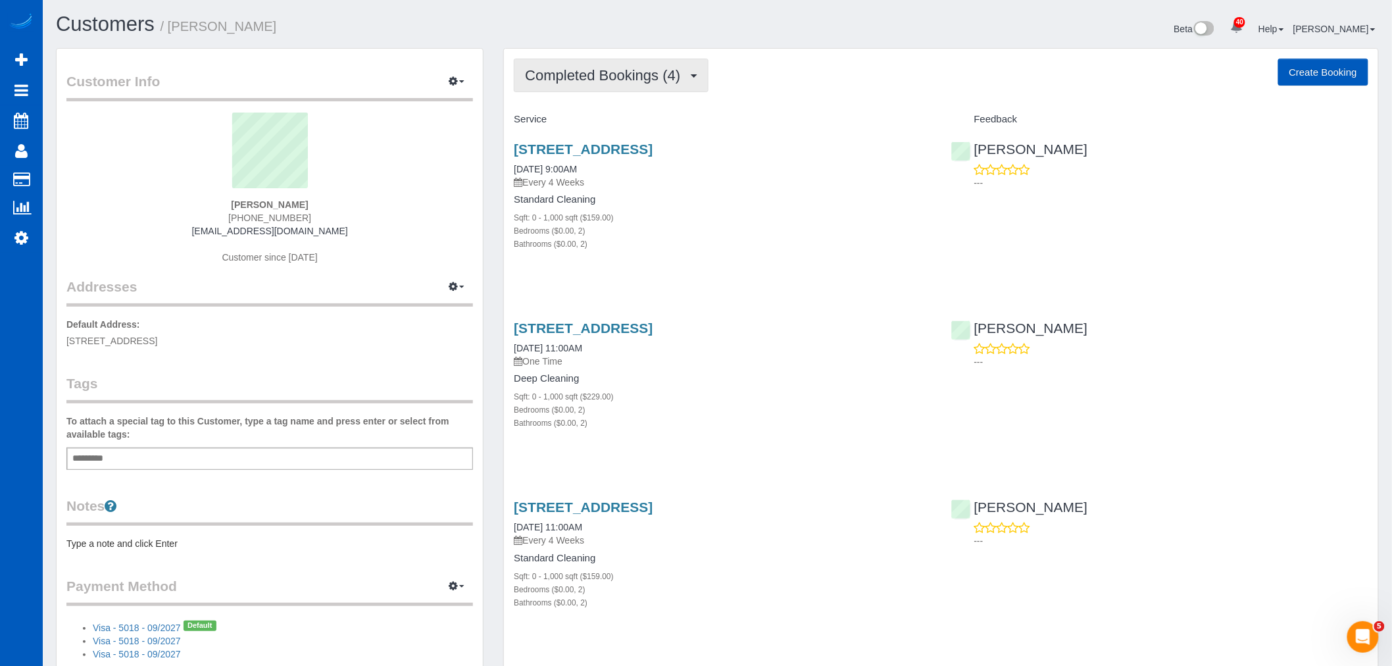
click at [613, 81] on span "Completed Bookings (4)" at bounding box center [606, 75] width 162 height 16
click at [603, 116] on link "Upcoming Bookings (11)" at bounding box center [584, 123] width 139 height 17
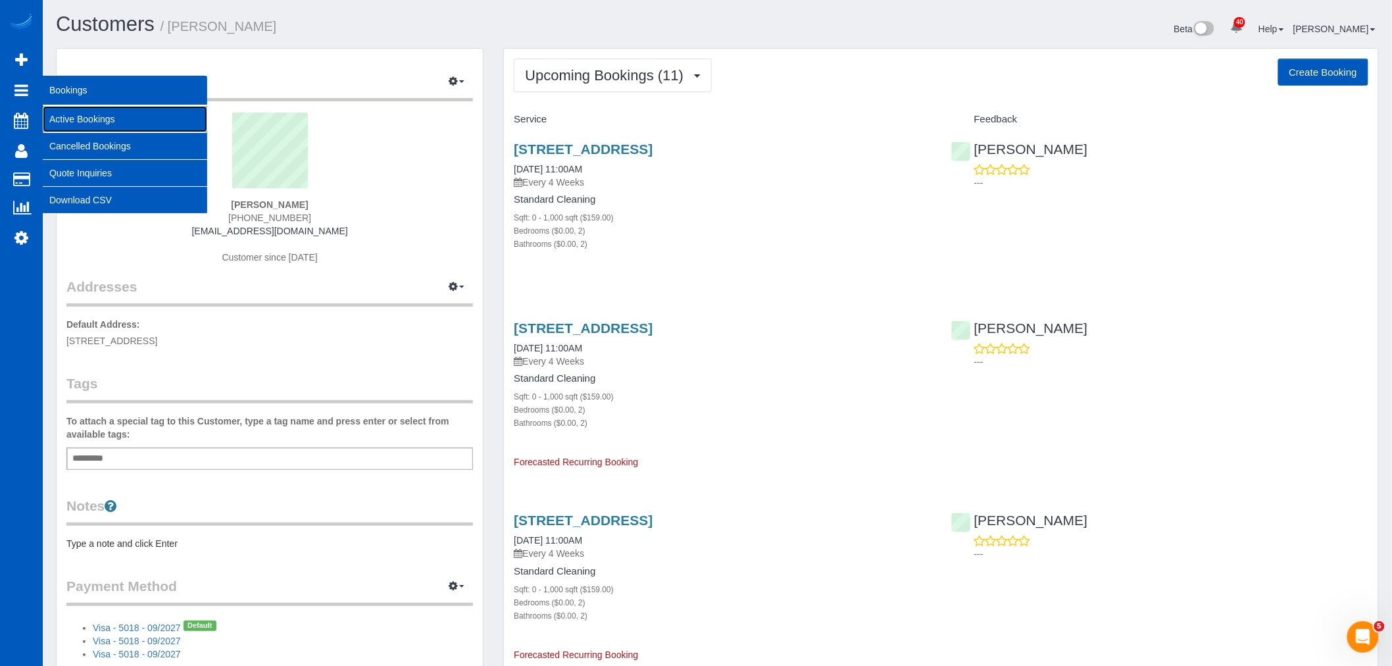
click at [62, 112] on link "Active Bookings" at bounding box center [125, 119] width 165 height 26
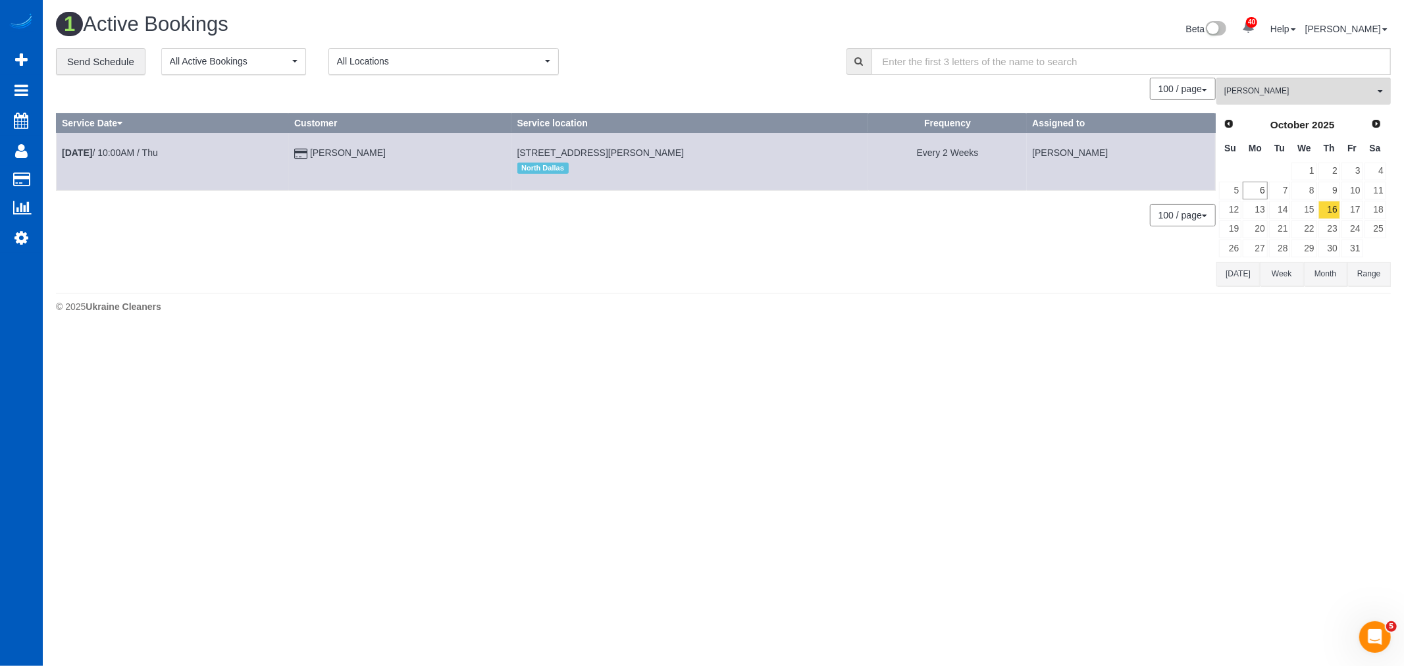
click at [1317, 209] on td "16" at bounding box center [1328, 209] width 23 height 19
click at [1308, 211] on link "15" at bounding box center [1303, 210] width 25 height 18
click at [1244, 93] on span "[PERSON_NAME]" at bounding box center [1299, 91] width 150 height 11
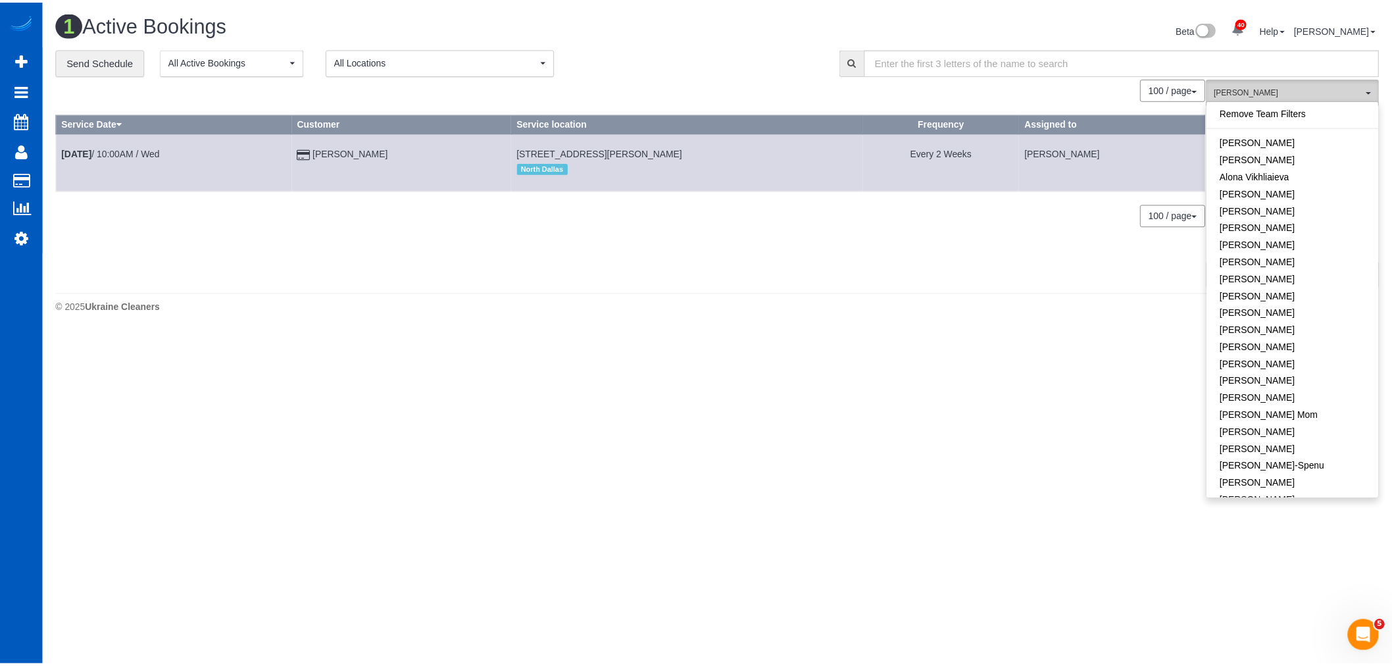
scroll to position [799, 0]
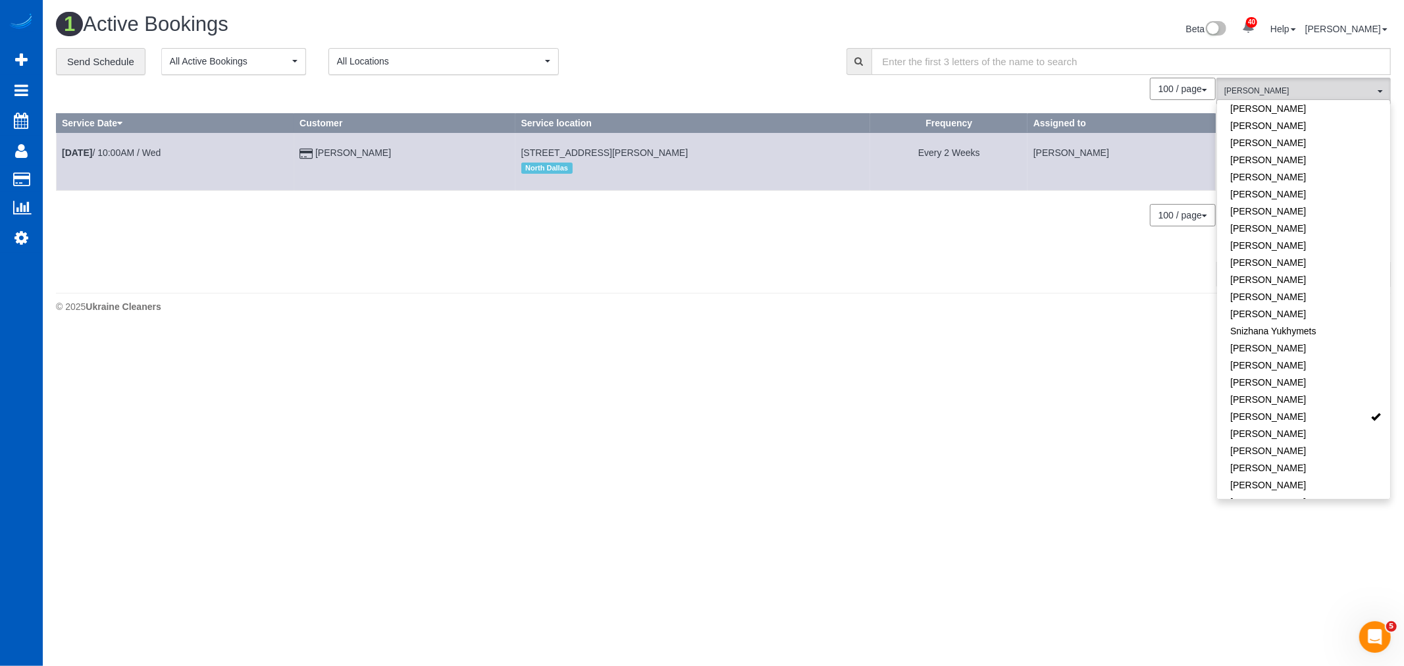
click at [796, 291] on div "1 Active Bookings Beta 40 Your Notifications You have 0 alerts × You have 5 to …" at bounding box center [723, 166] width 1361 height 332
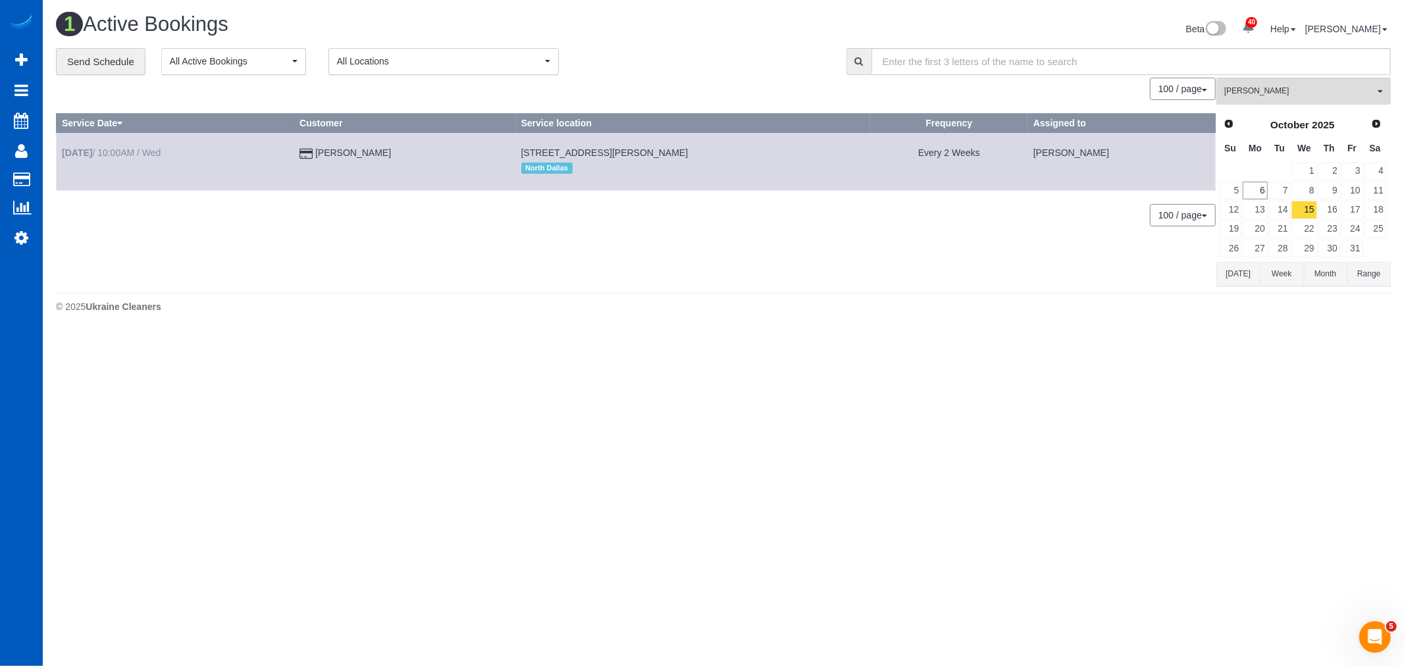
click at [119, 146] on td "[DATE] 10:00AM / Wed" at bounding box center [176, 161] width 238 height 57
click at [115, 149] on link "[DATE] 10:00AM / Wed" at bounding box center [111, 152] width 99 height 11
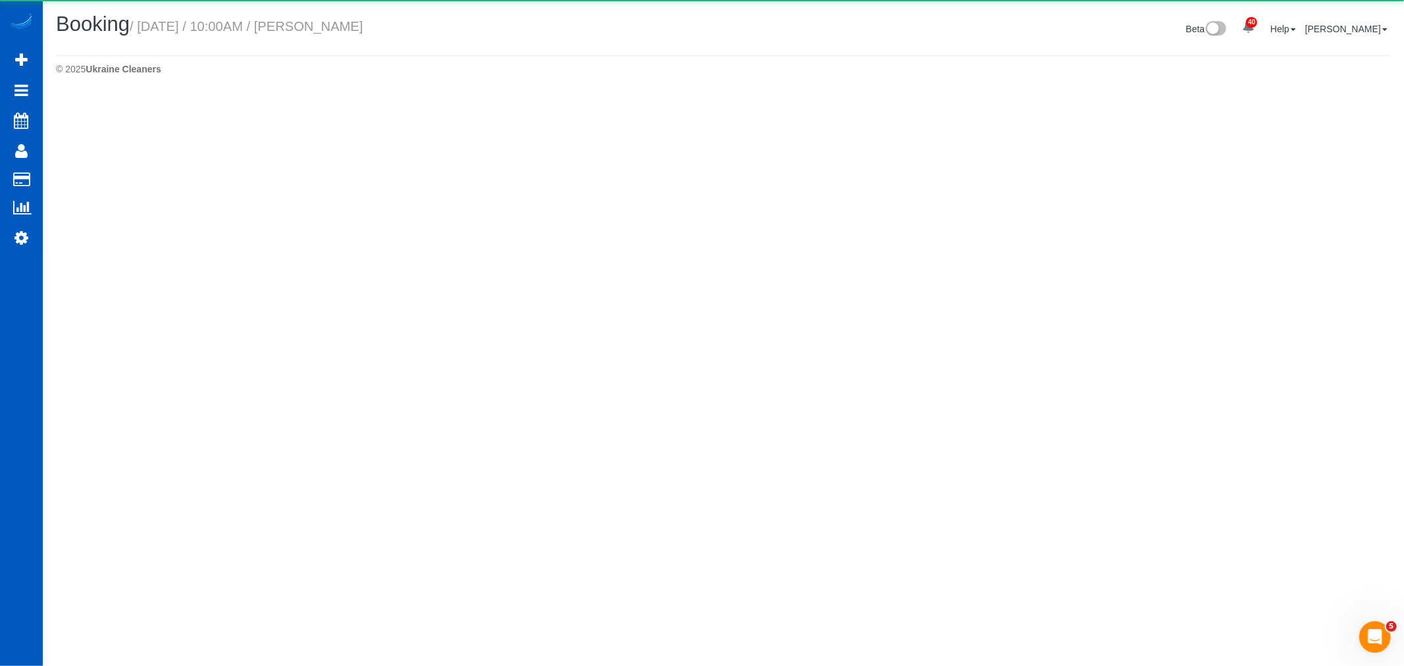
select select "[GEOGRAPHIC_DATA]"
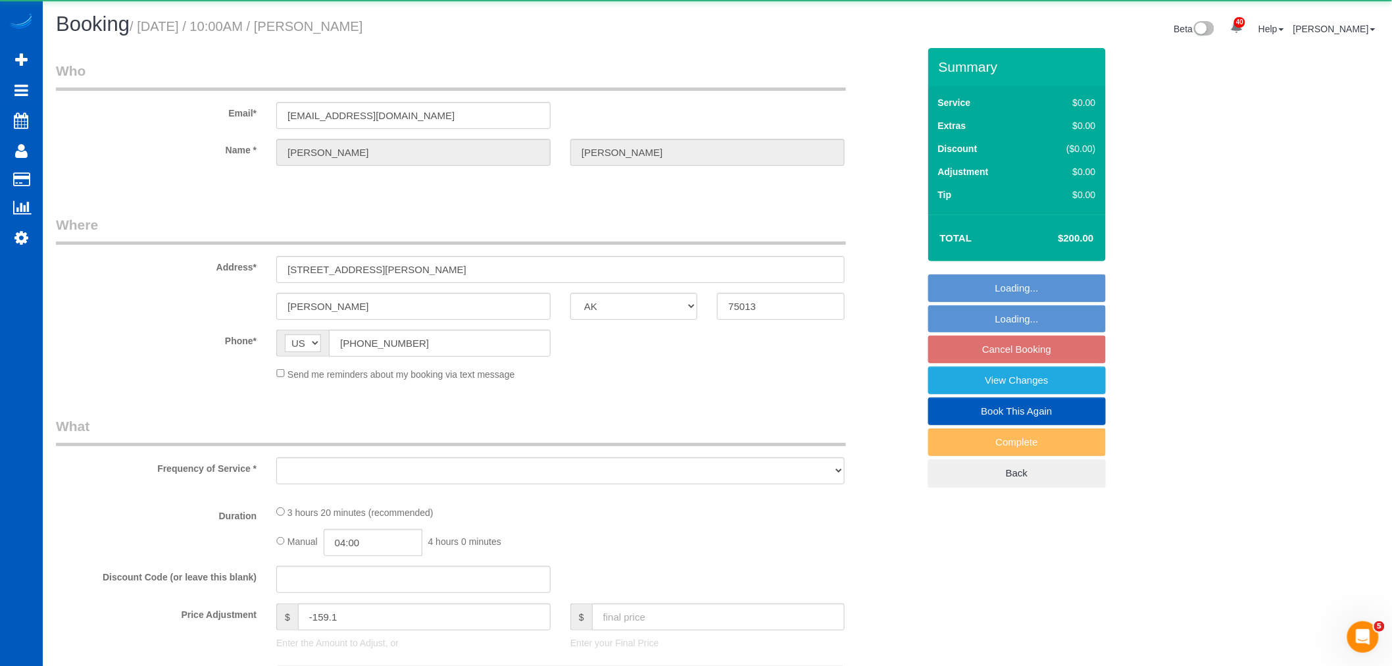
select select "object:7970"
select select "string:fspay-ab276689-d875-4800-b612-5a93ce61ac9e"
select select "199"
select select "3501"
select select "5"
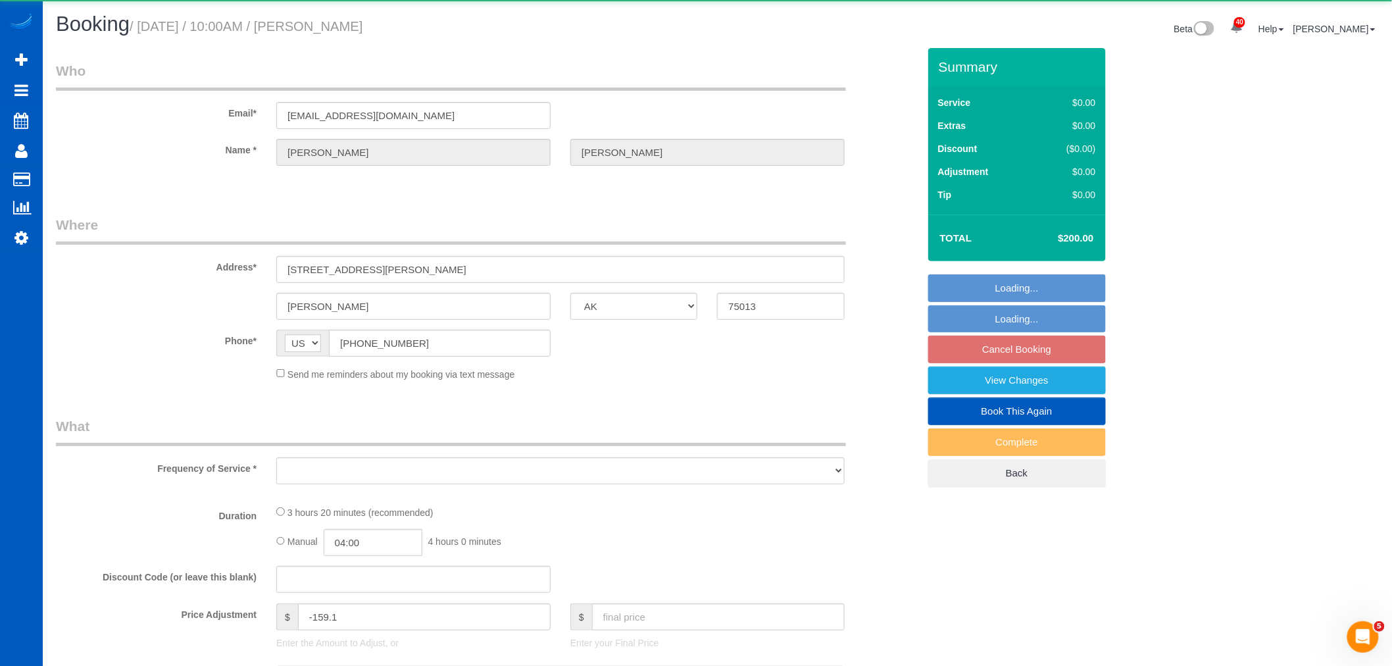
select select "4"
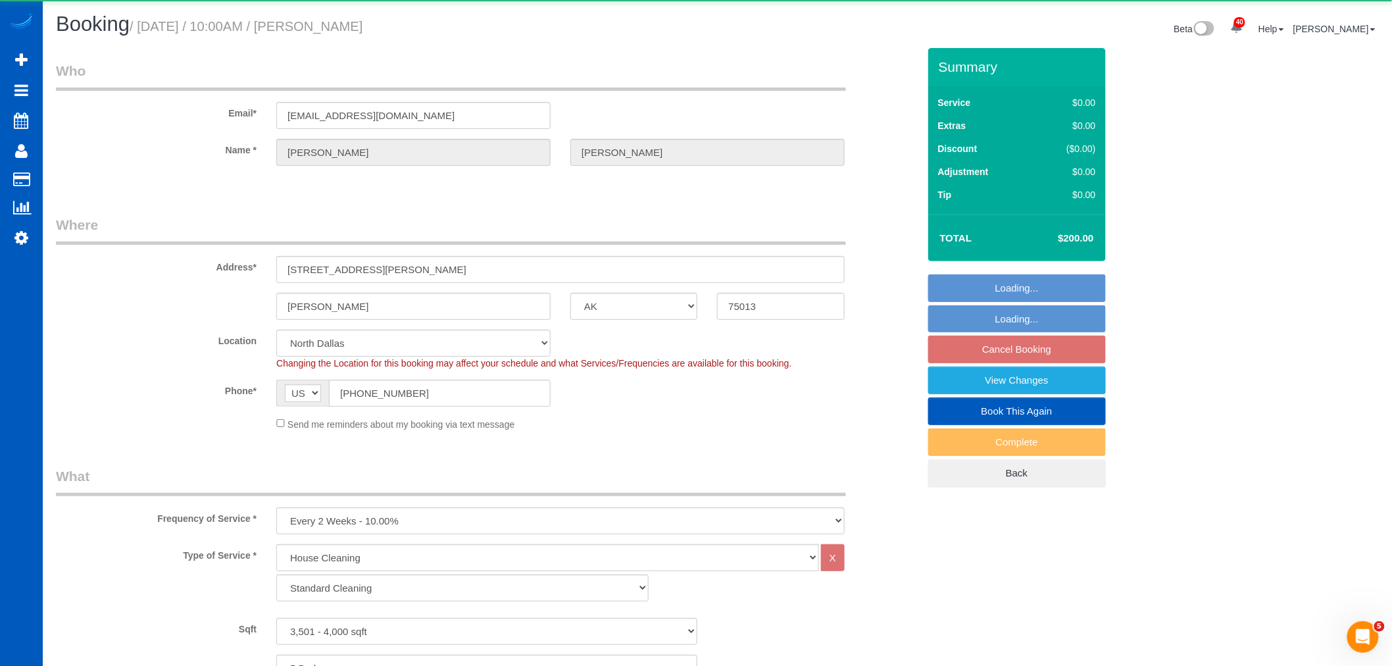
select select "object:8218"
select select "spot11"
select select "3501"
select select "5"
select select "4"
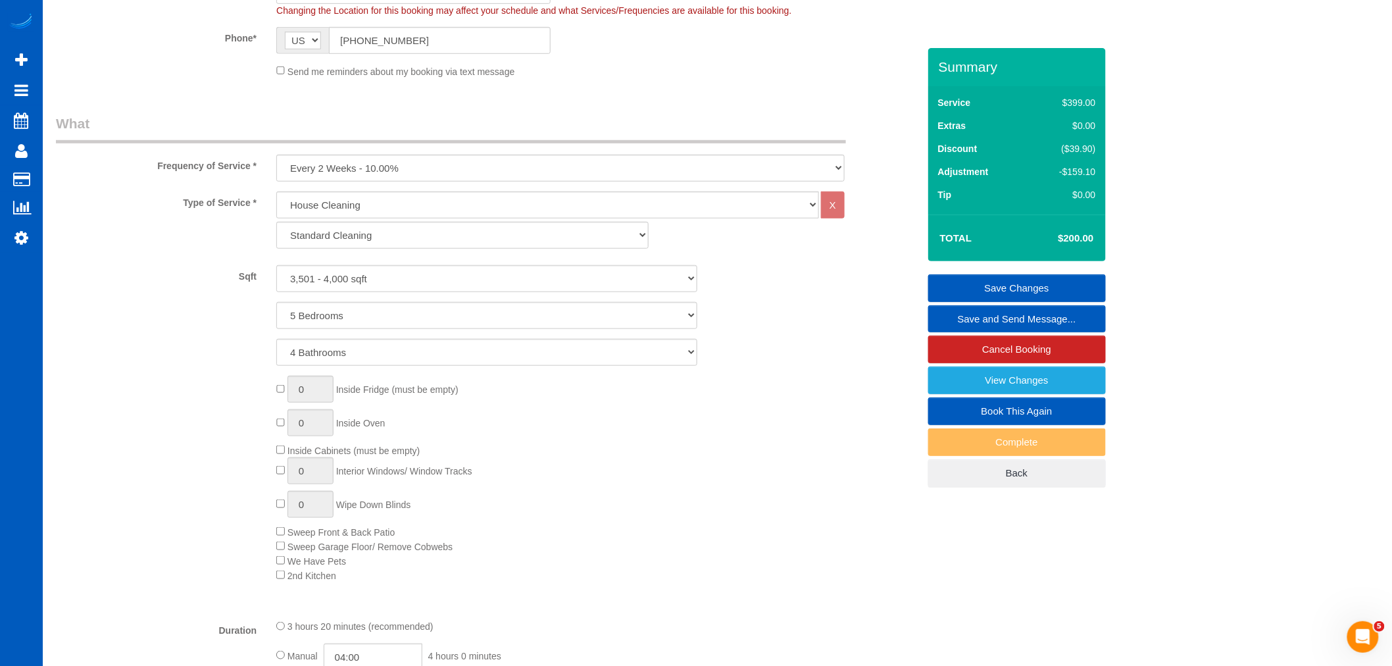
scroll to position [365, 0]
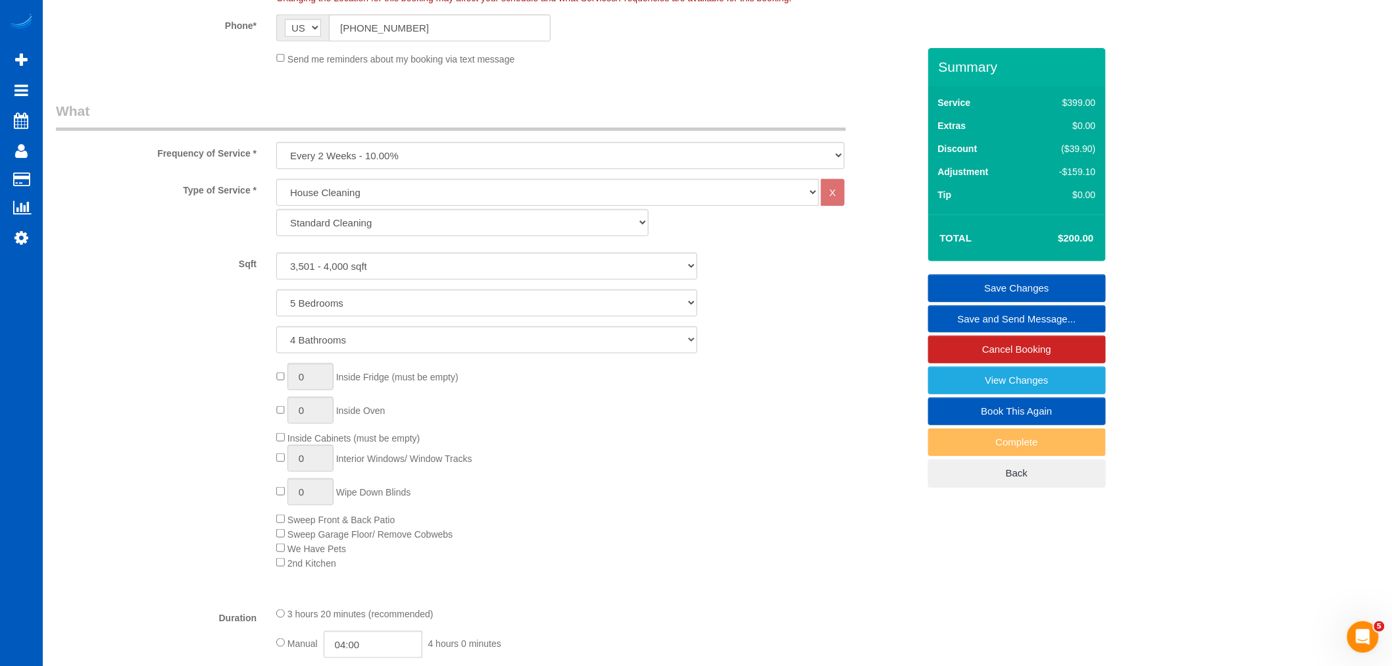
drag, startPoint x: 474, startPoint y: 227, endPoint x: 802, endPoint y: 282, distance: 332.2
click at [802, 282] on div "Sqft 0 - 1,000 sqft 1,001 - 1,500 sqft 1,501 - 2,000 sqft 2,001 - 2,500 sqft 2,…" at bounding box center [487, 303] width 863 height 101
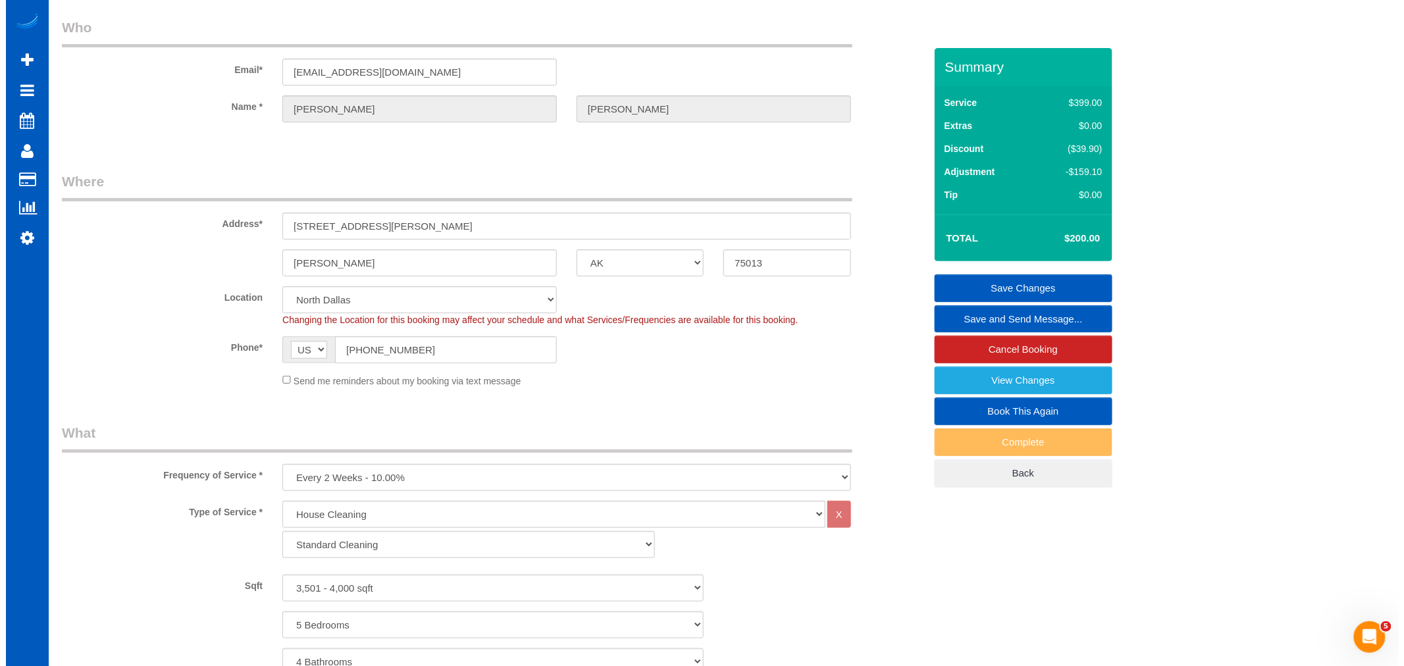
scroll to position [0, 0]
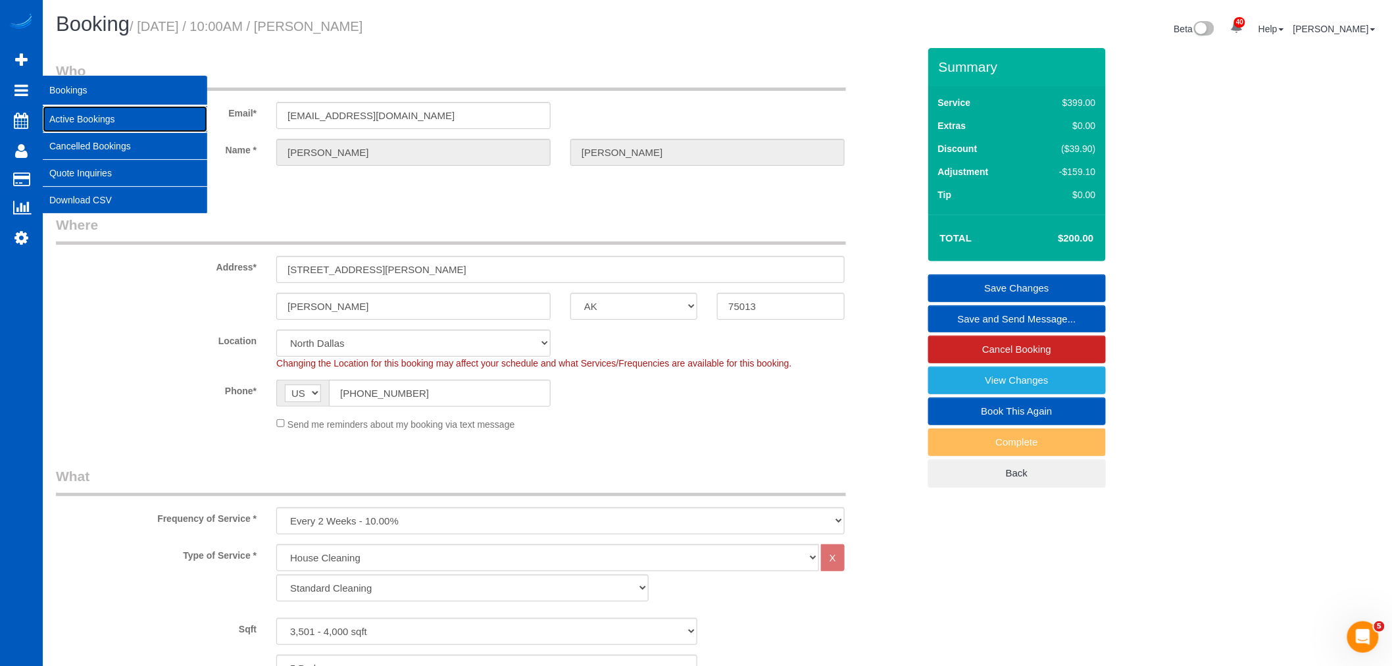
click at [74, 113] on link "Active Bookings" at bounding box center [125, 119] width 165 height 26
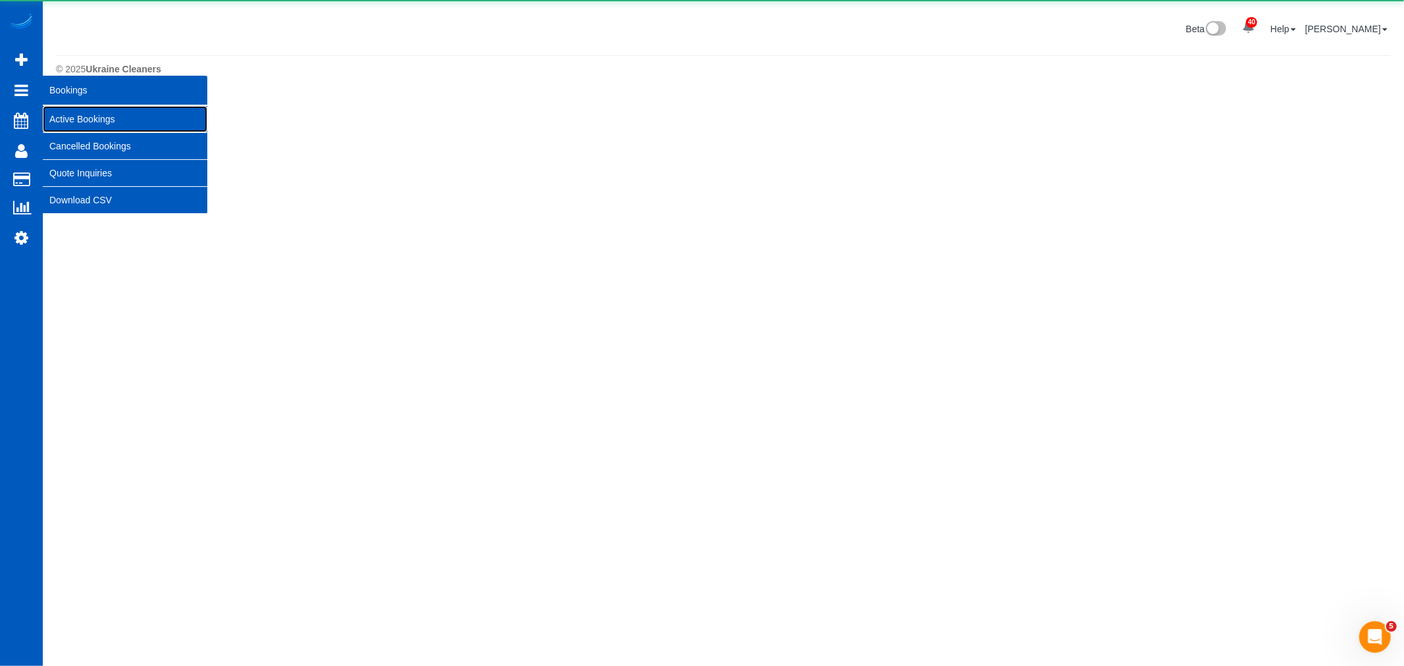
click at [82, 110] on link "Active Bookings" at bounding box center [125, 119] width 165 height 26
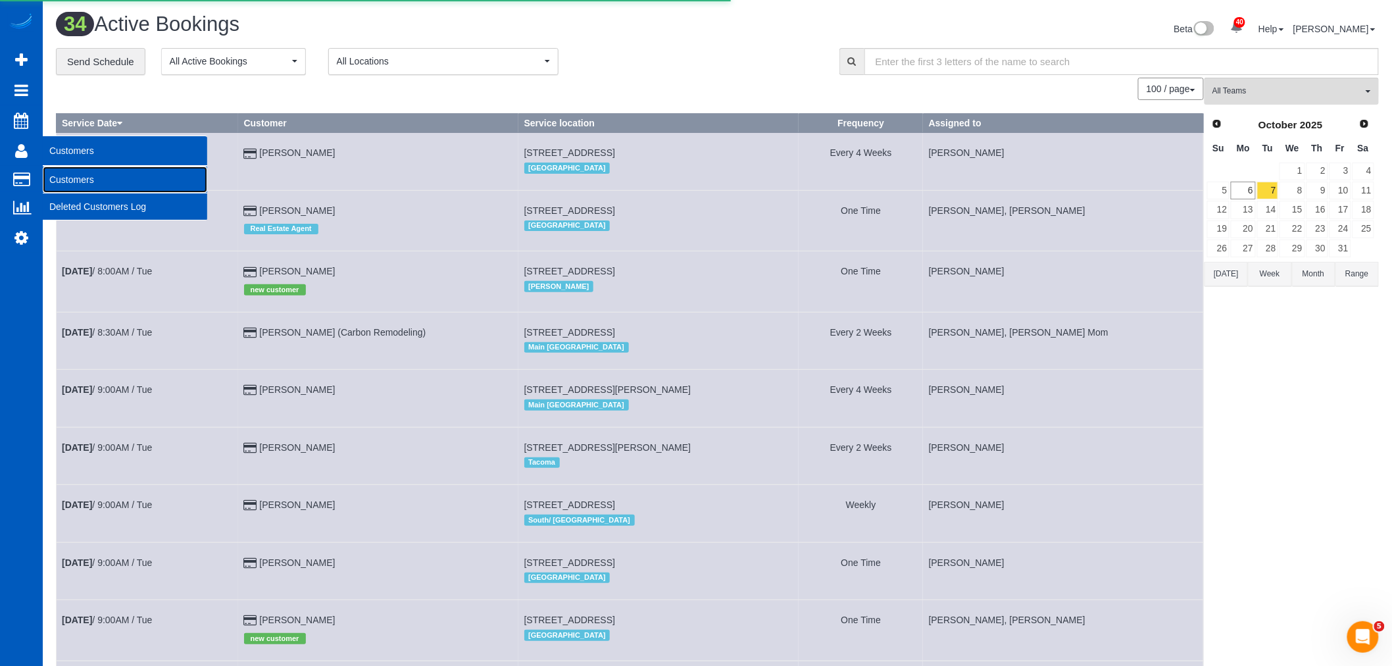
click at [120, 173] on link "Customers" at bounding box center [125, 179] width 165 height 26
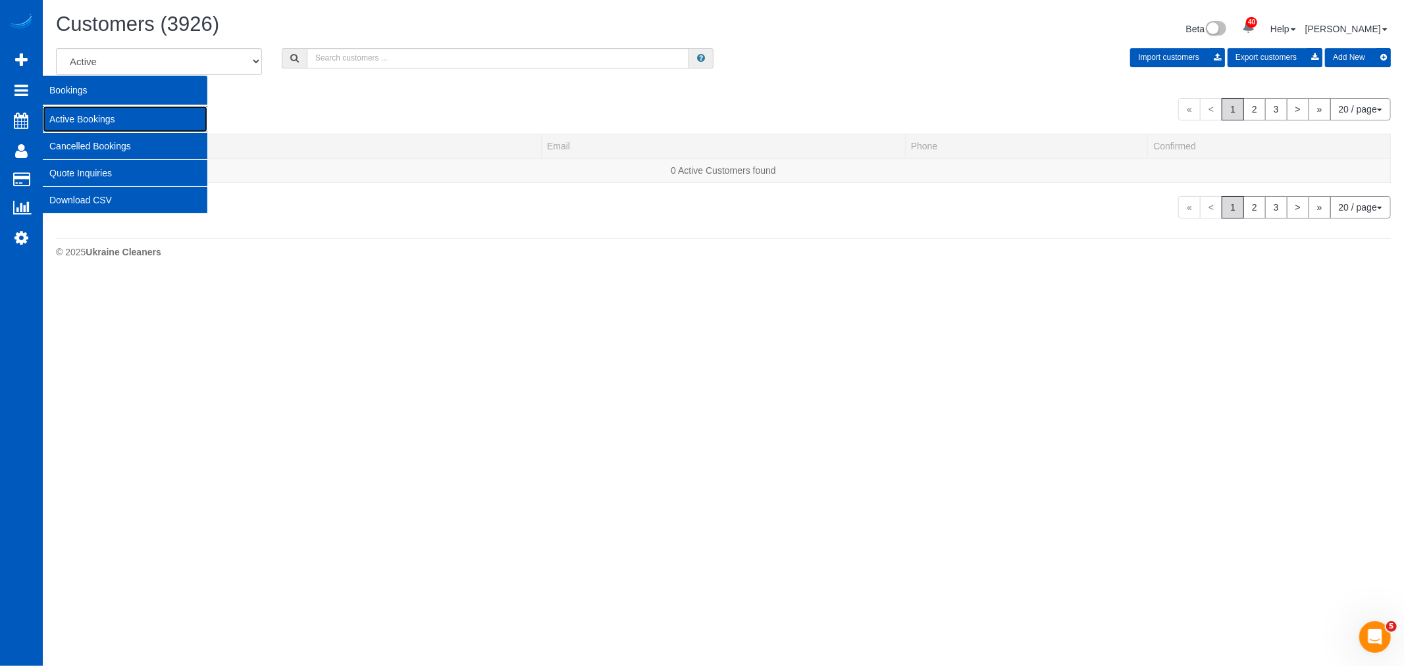
click at [103, 115] on link "Active Bookings" at bounding box center [125, 119] width 165 height 26
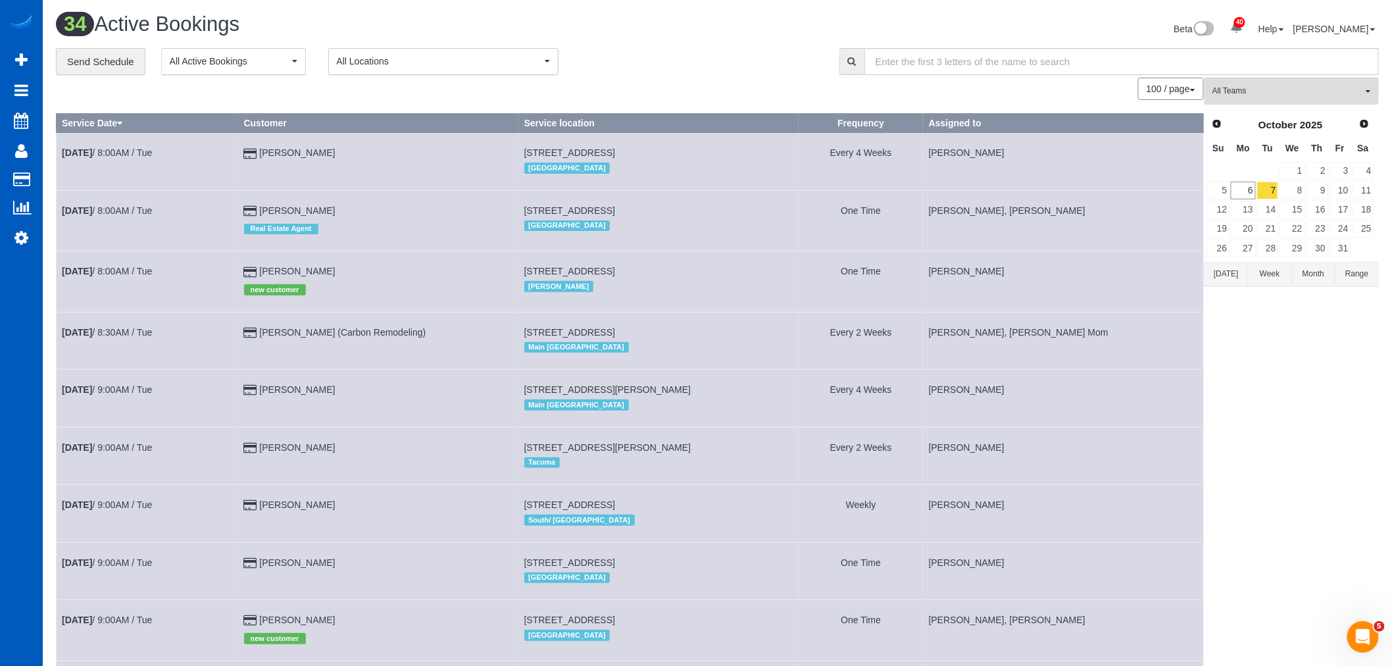
click at [1270, 84] on button "All Teams" at bounding box center [1292, 91] width 174 height 27
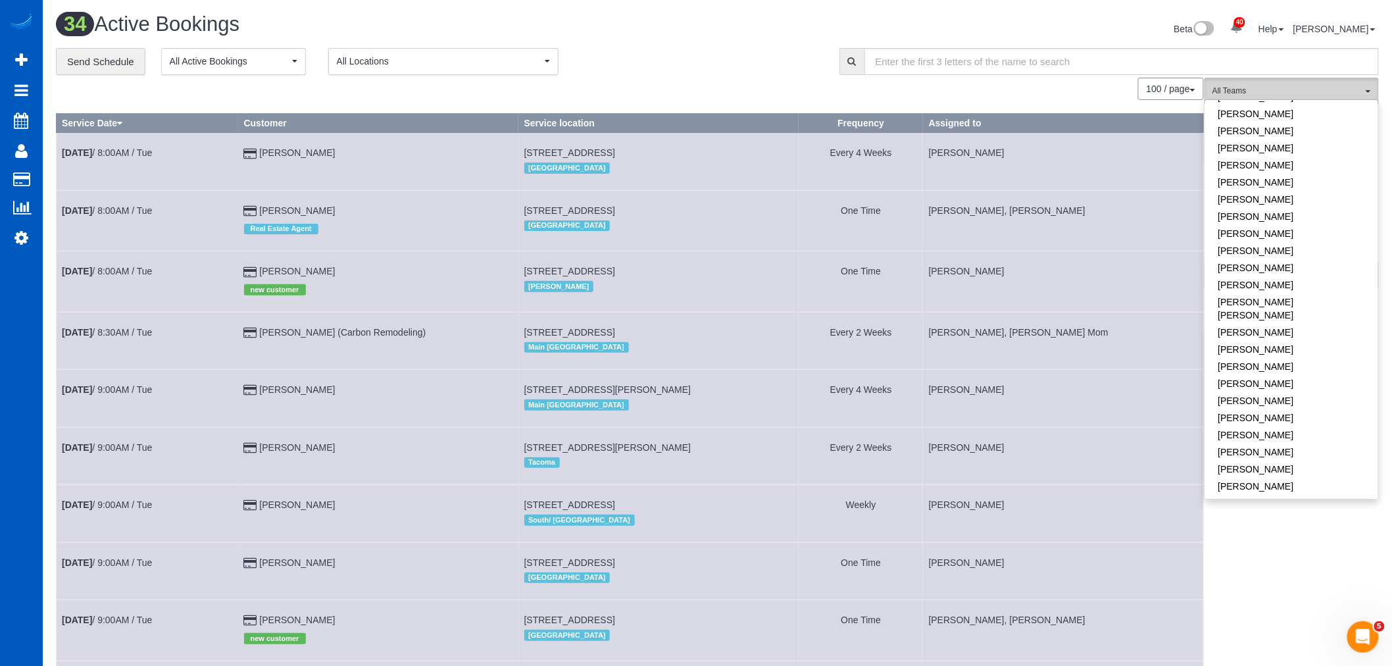
click at [1316, 89] on span "All Teams" at bounding box center [1288, 91] width 150 height 11
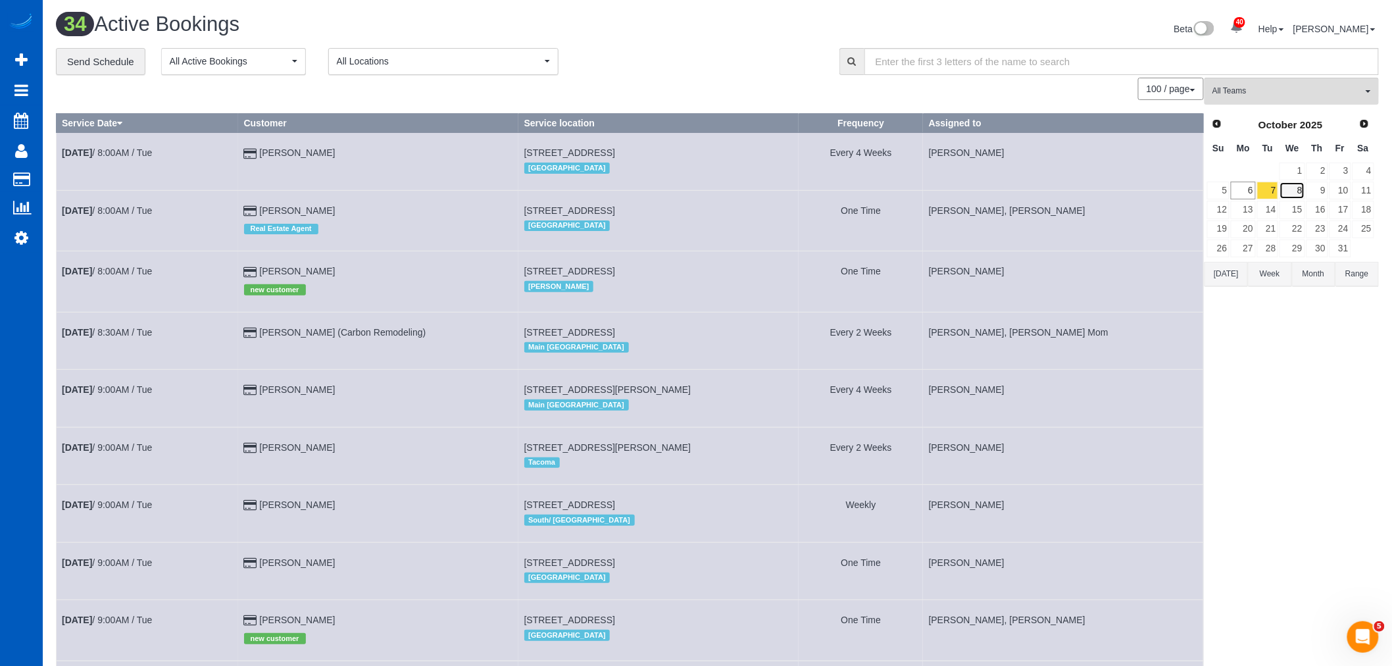
click at [1296, 197] on link "8" at bounding box center [1292, 191] width 25 height 18
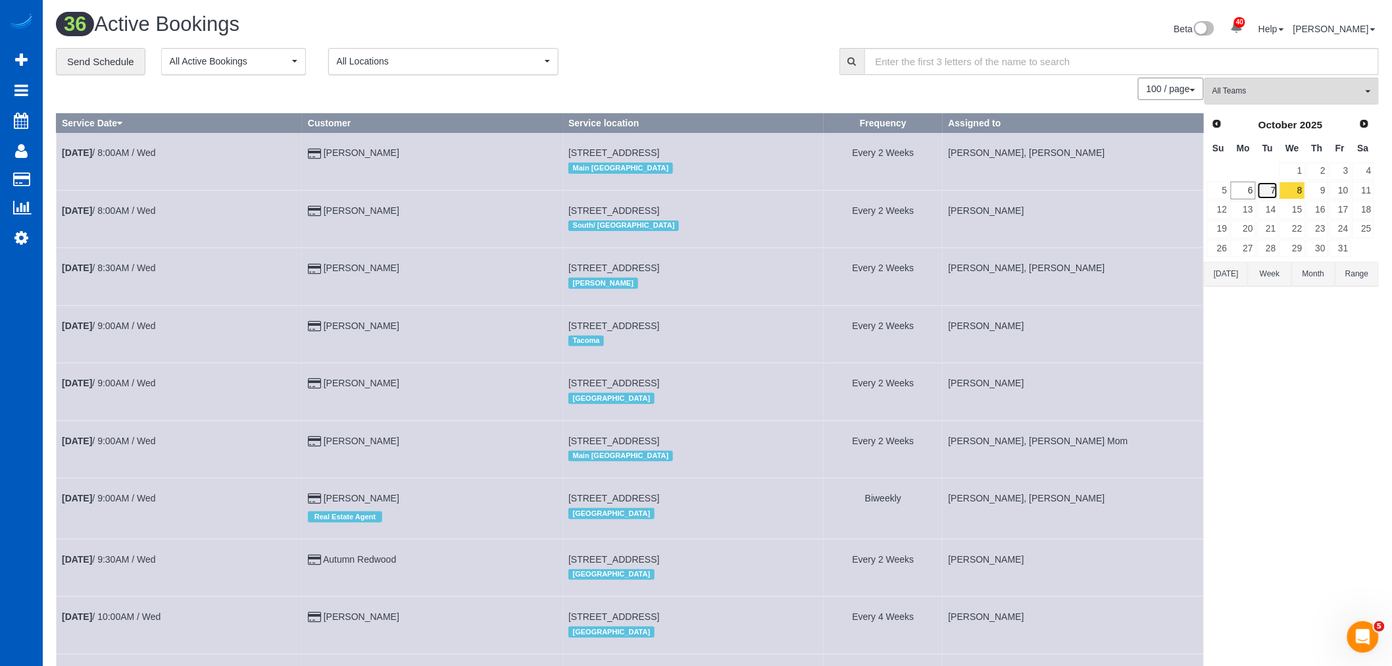
click at [1277, 184] on link "7" at bounding box center [1269, 191] width 22 height 18
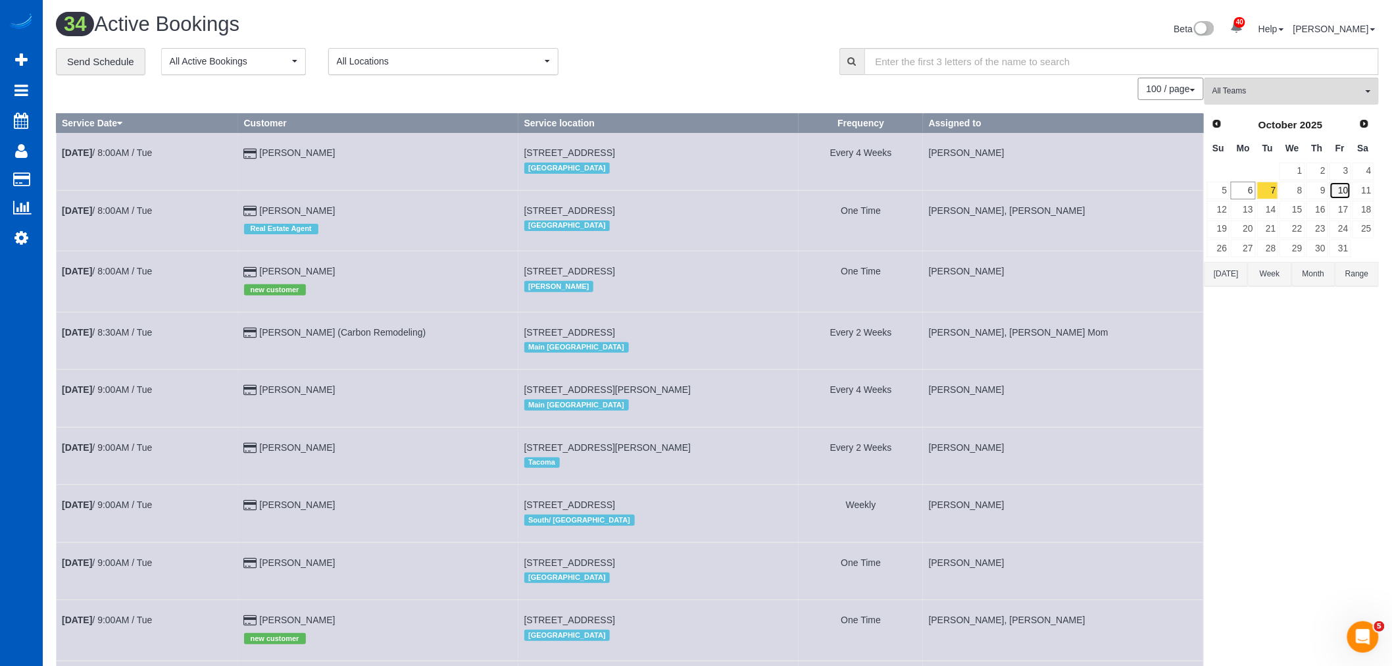
click at [1349, 196] on link "10" at bounding box center [1341, 191] width 22 height 18
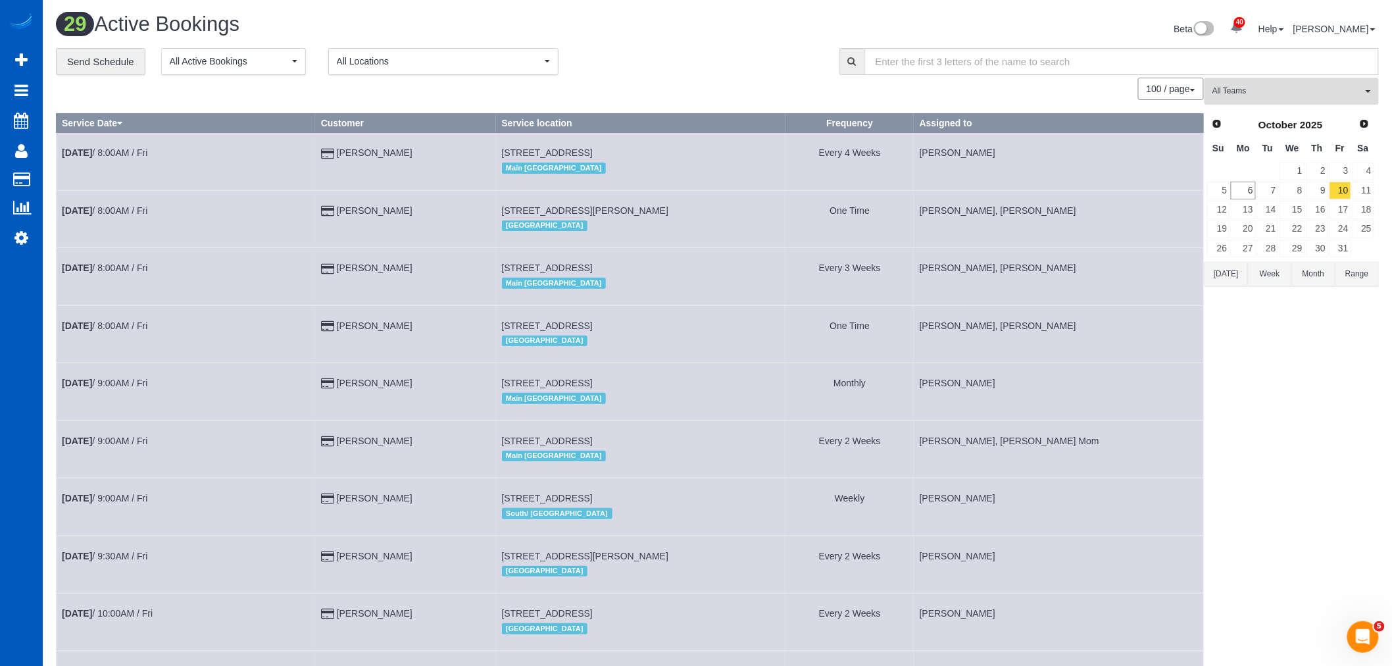
click at [1291, 102] on button "All Teams" at bounding box center [1292, 91] width 174 height 27
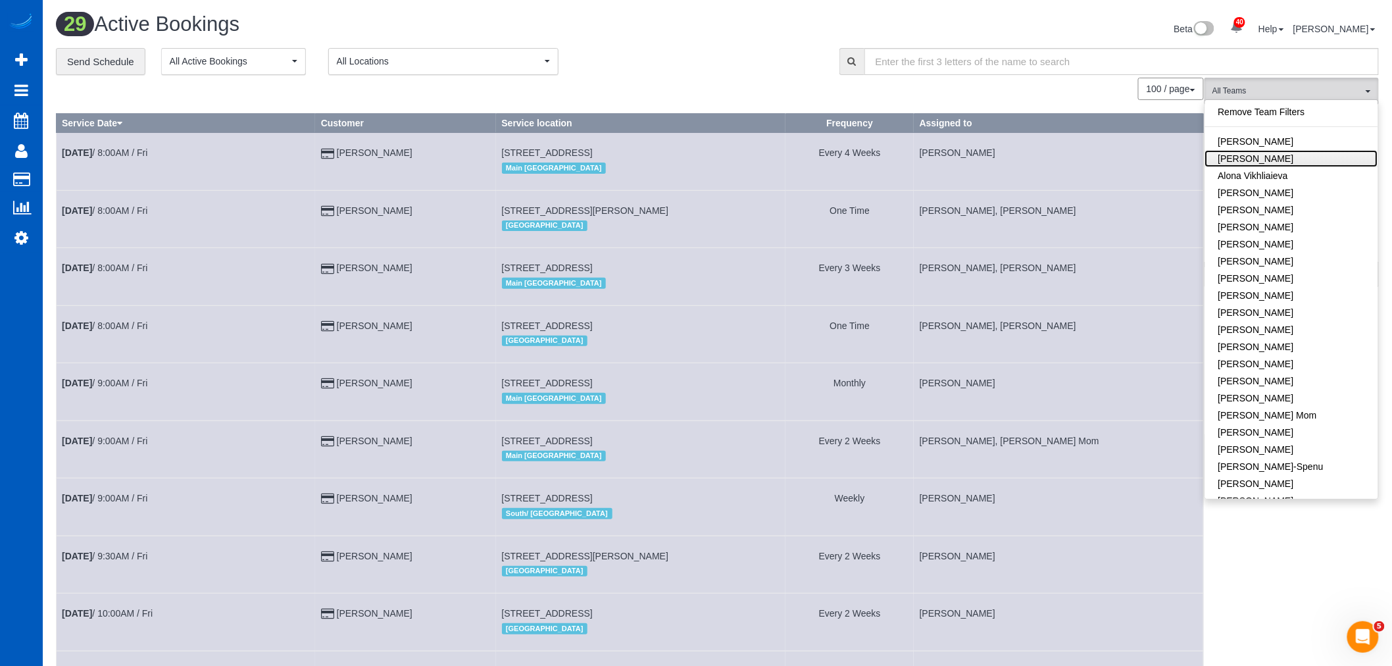
click at [1292, 155] on link "[PERSON_NAME]" at bounding box center [1292, 158] width 173 height 17
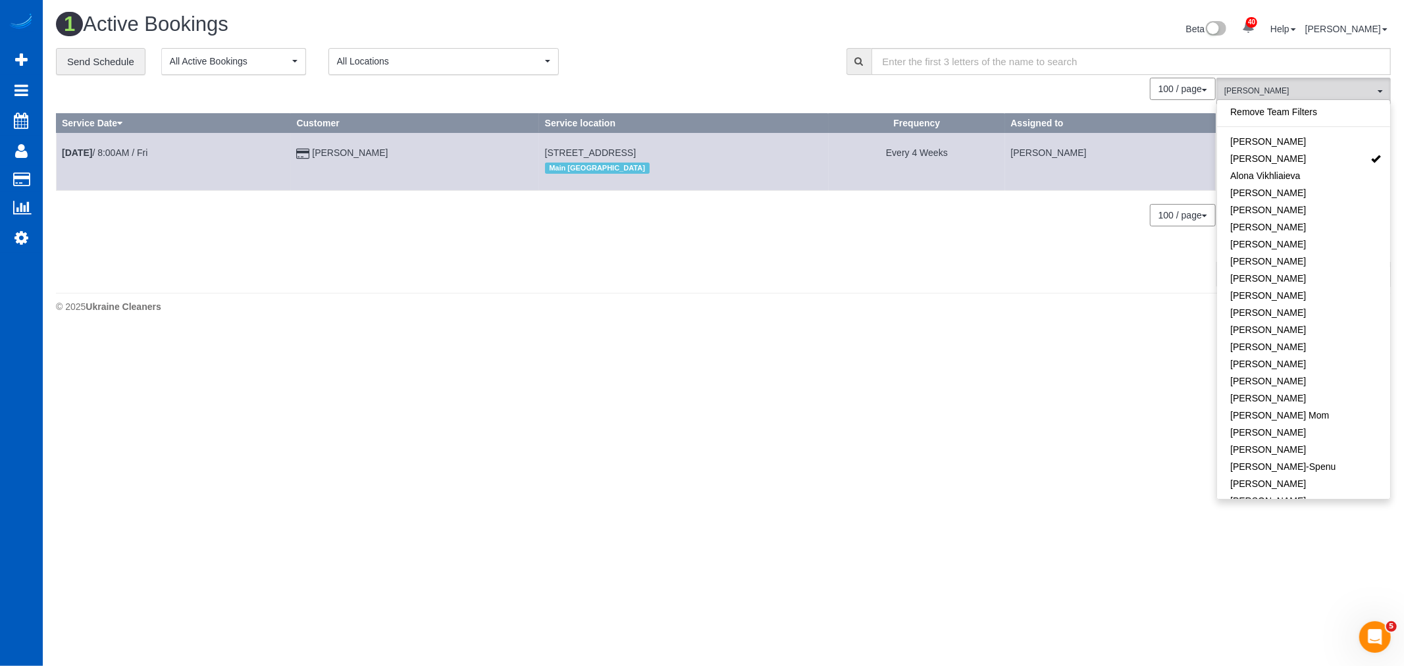
click at [859, 350] on body "40 Beta Your Notifications You have 0 alerts × You have 5 to charge for 10/04/2…" at bounding box center [702, 333] width 1404 height 666
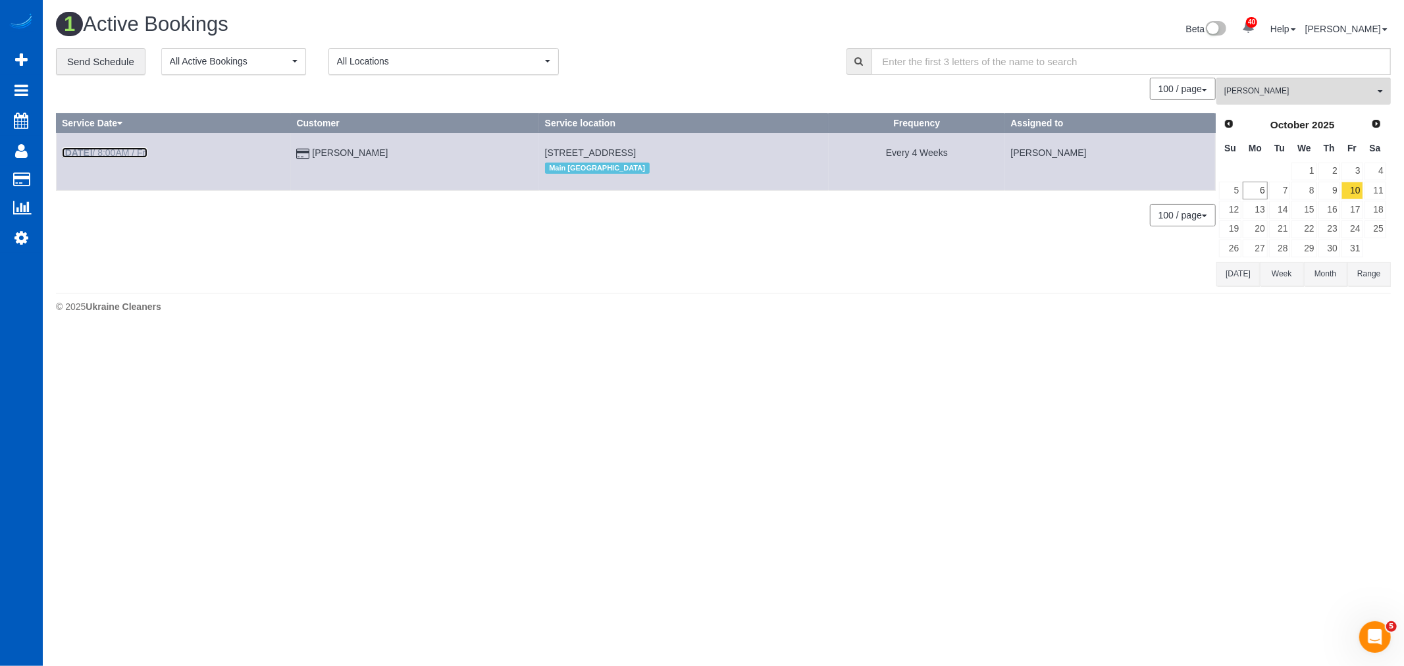
click at [73, 149] on b "Oct 10th" at bounding box center [77, 152] width 30 height 11
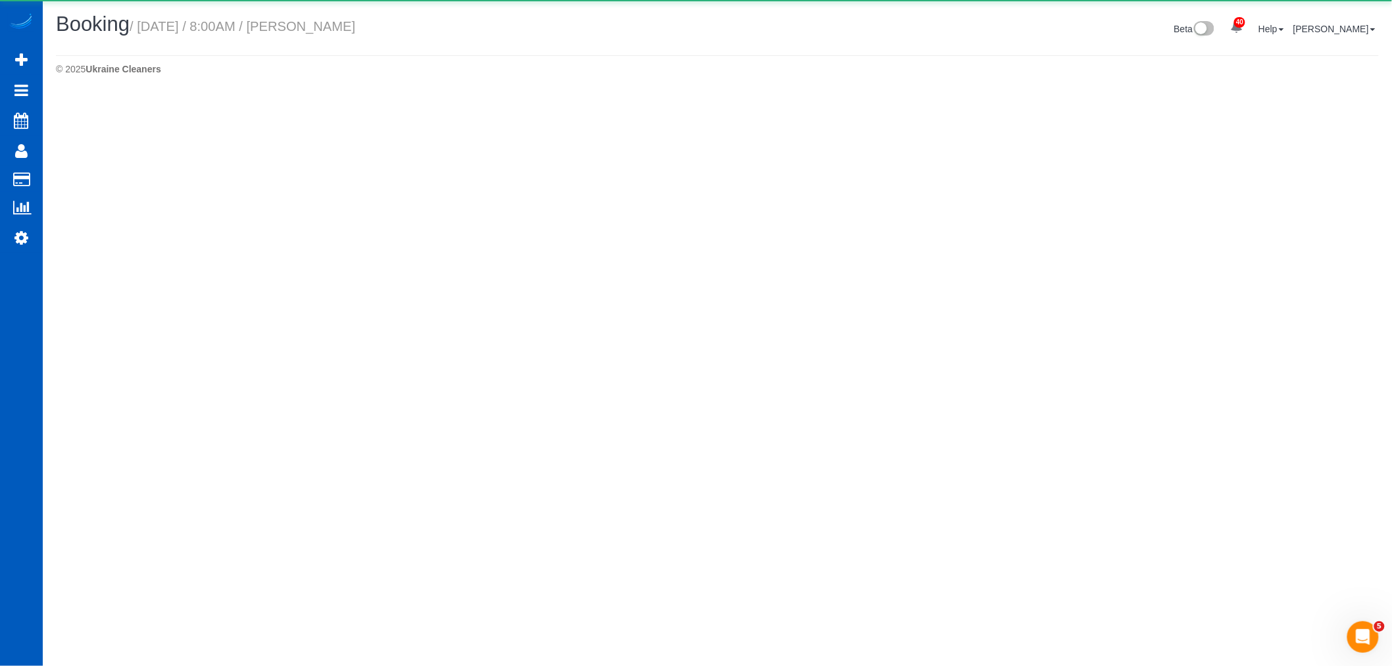
select select "WA"
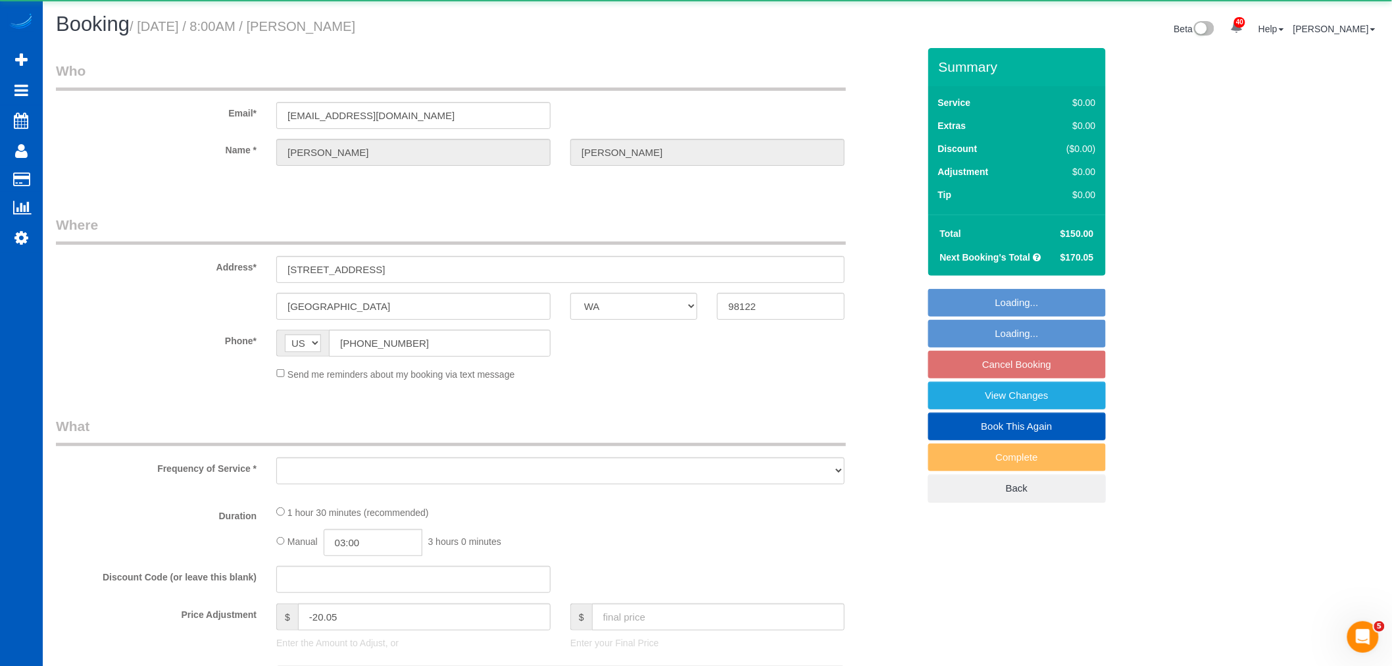
select select "object:11928"
select select "spot16"
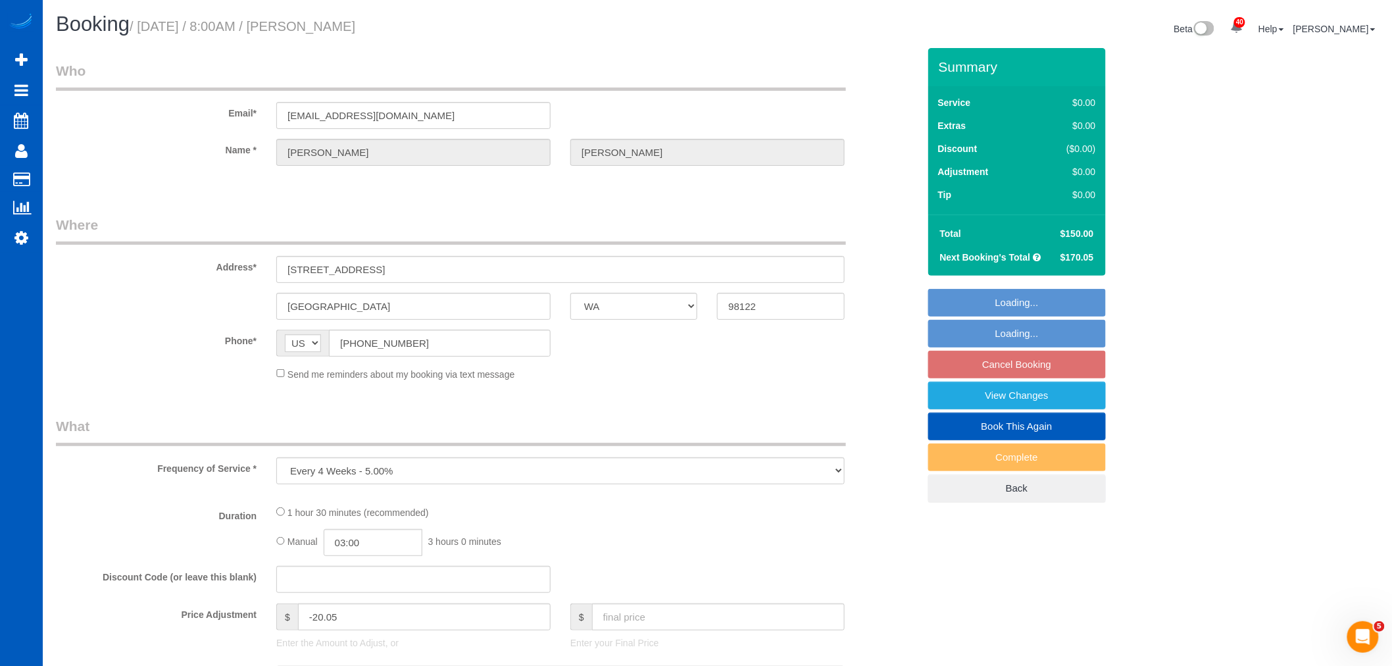
select select "spot33"
select select "199"
select select "1001"
select select "2"
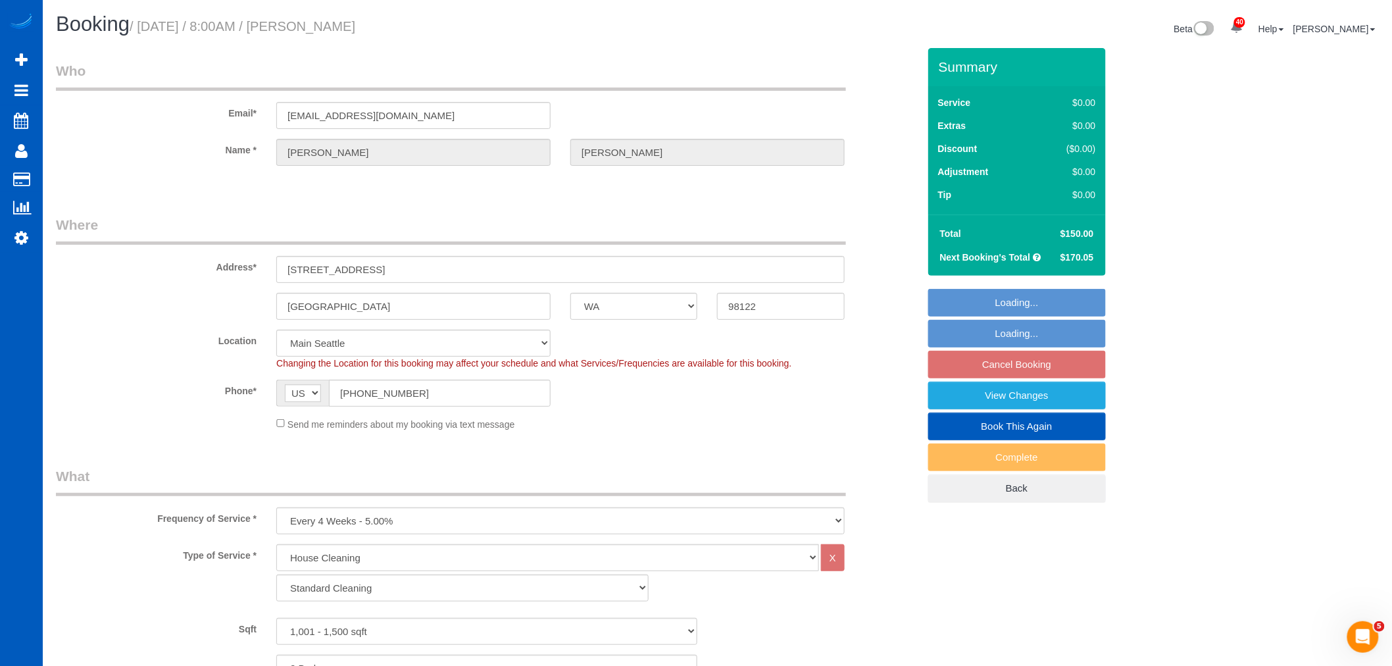
select select "object:12275"
select select "1001"
select select "2"
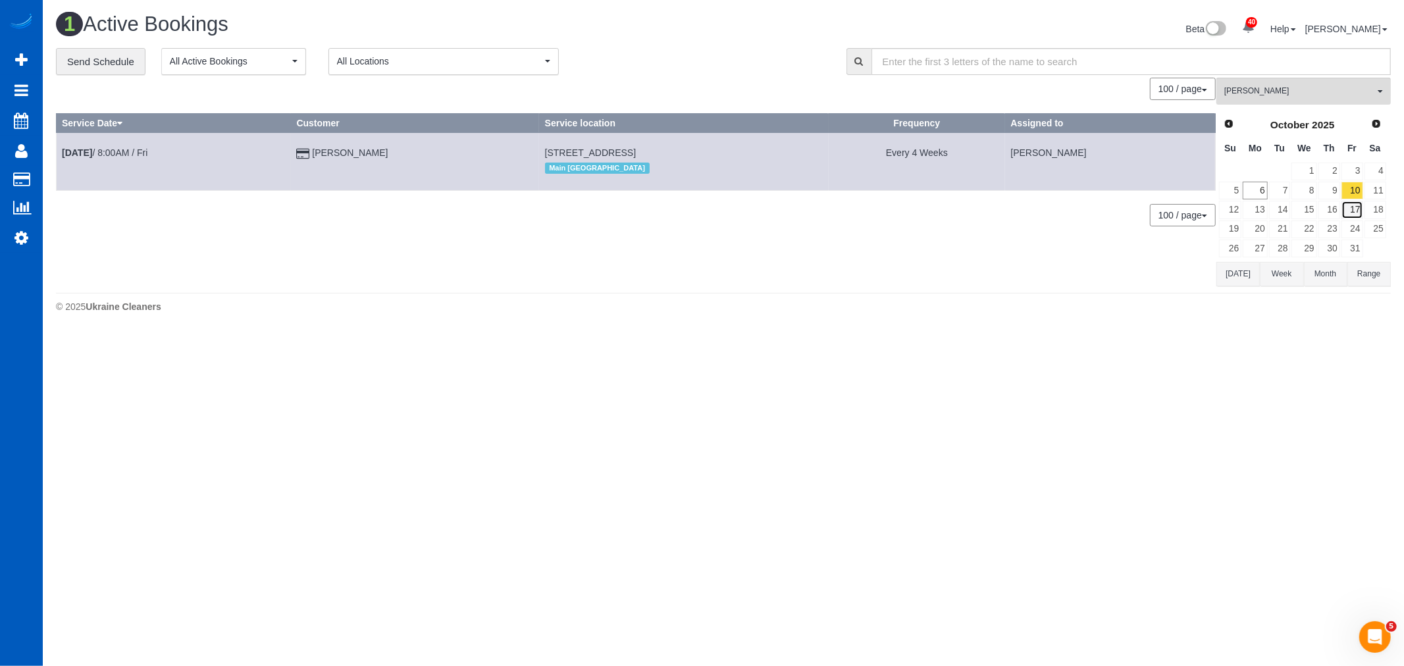
click at [1349, 211] on link "17" at bounding box center [1352, 210] width 22 height 18
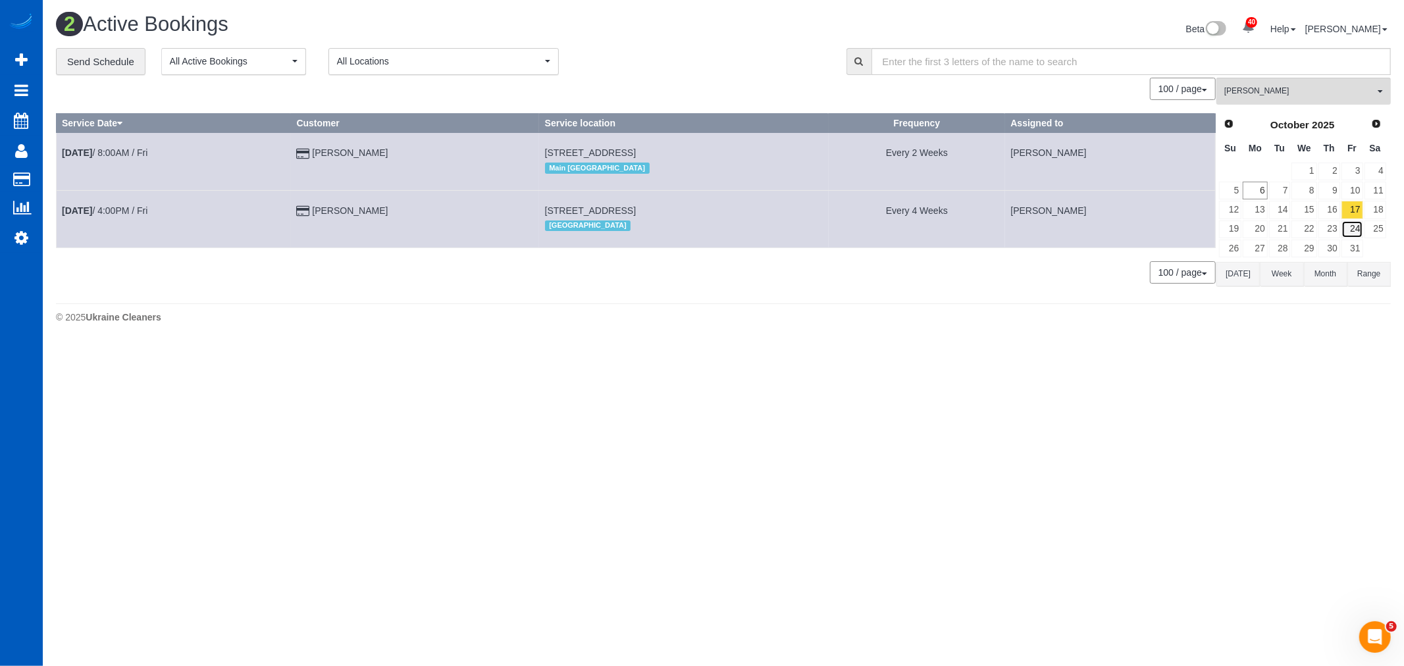
click at [1350, 224] on link "24" at bounding box center [1352, 229] width 22 height 18
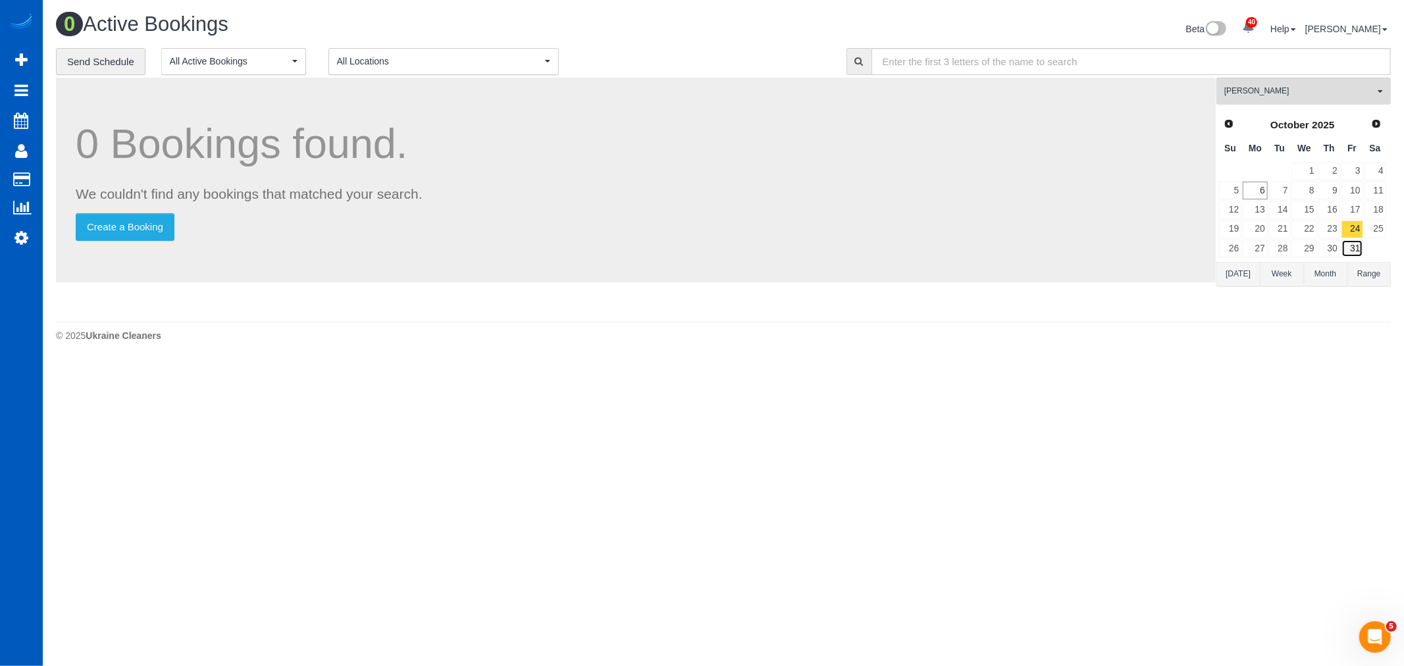
click at [1350, 254] on link "31" at bounding box center [1352, 249] width 22 height 18
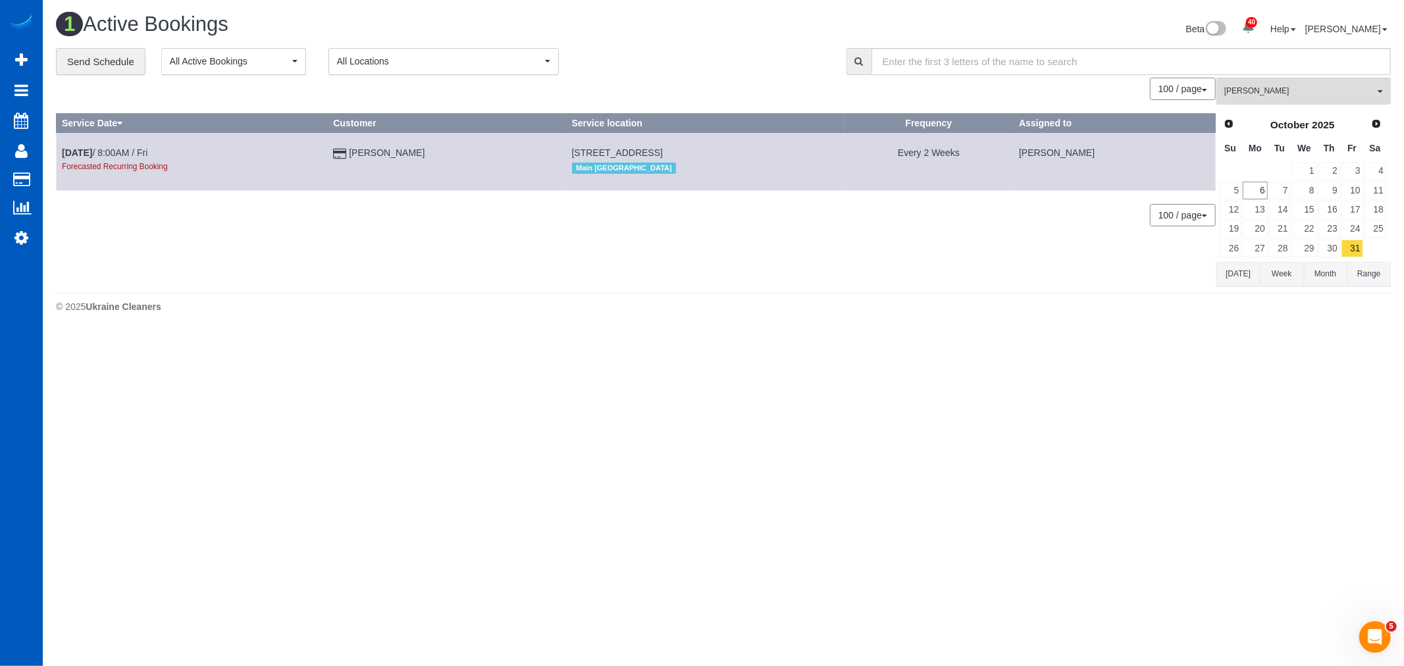
click at [1373, 109] on div "Alona Tarasiuk All Teams Remove Team Filters Alina Kruchok Alona Tarasiuk Alona…" at bounding box center [1303, 182] width 174 height 208
click at [1373, 123] on span "Next" at bounding box center [1376, 123] width 11 height 11
click at [1354, 192] on link "7" at bounding box center [1352, 191] width 22 height 18
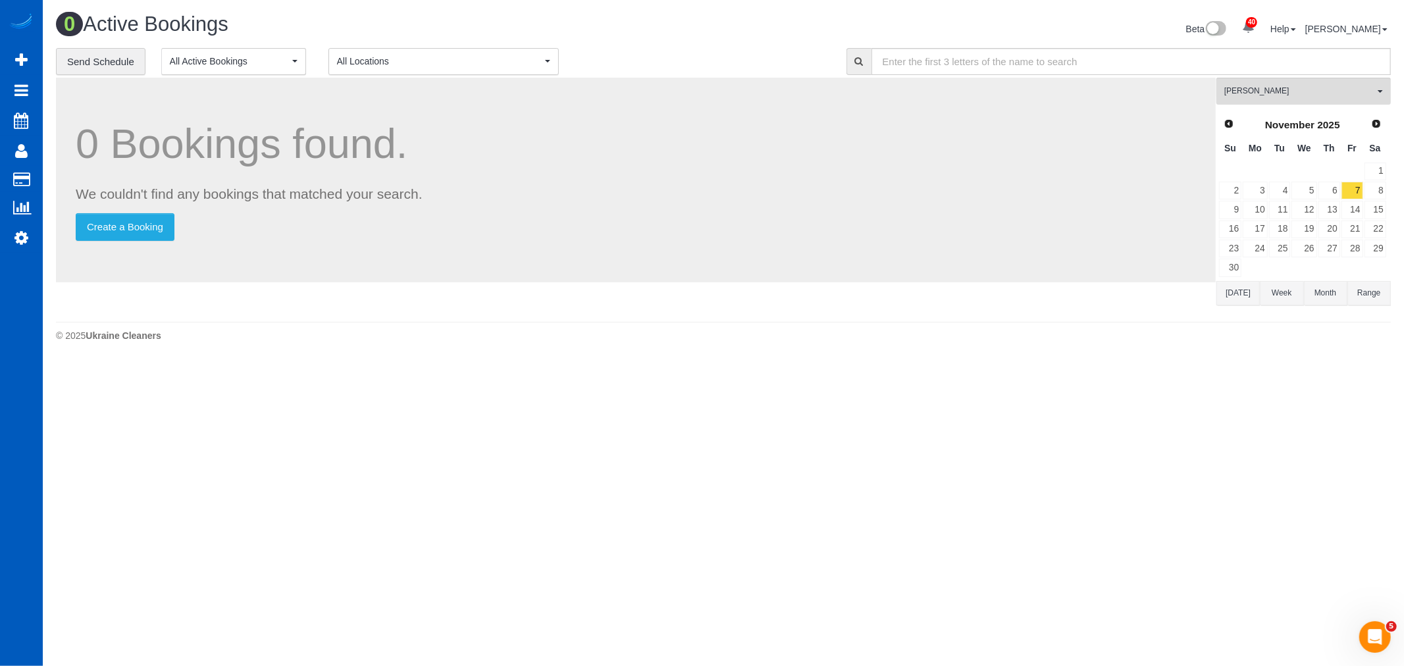
click at [1219, 116] on div "Prev Next November 2025" at bounding box center [1302, 125] width 168 height 22
click at [1227, 120] on span "Prev" at bounding box center [1228, 123] width 11 height 11
drag, startPoint x: 1260, startPoint y: 176, endPoint x: 1262, endPoint y: 201, distance: 25.7
click at [1260, 176] on td at bounding box center [1255, 171] width 26 height 19
click at [1262, 199] on link "6" at bounding box center [1254, 191] width 24 height 18
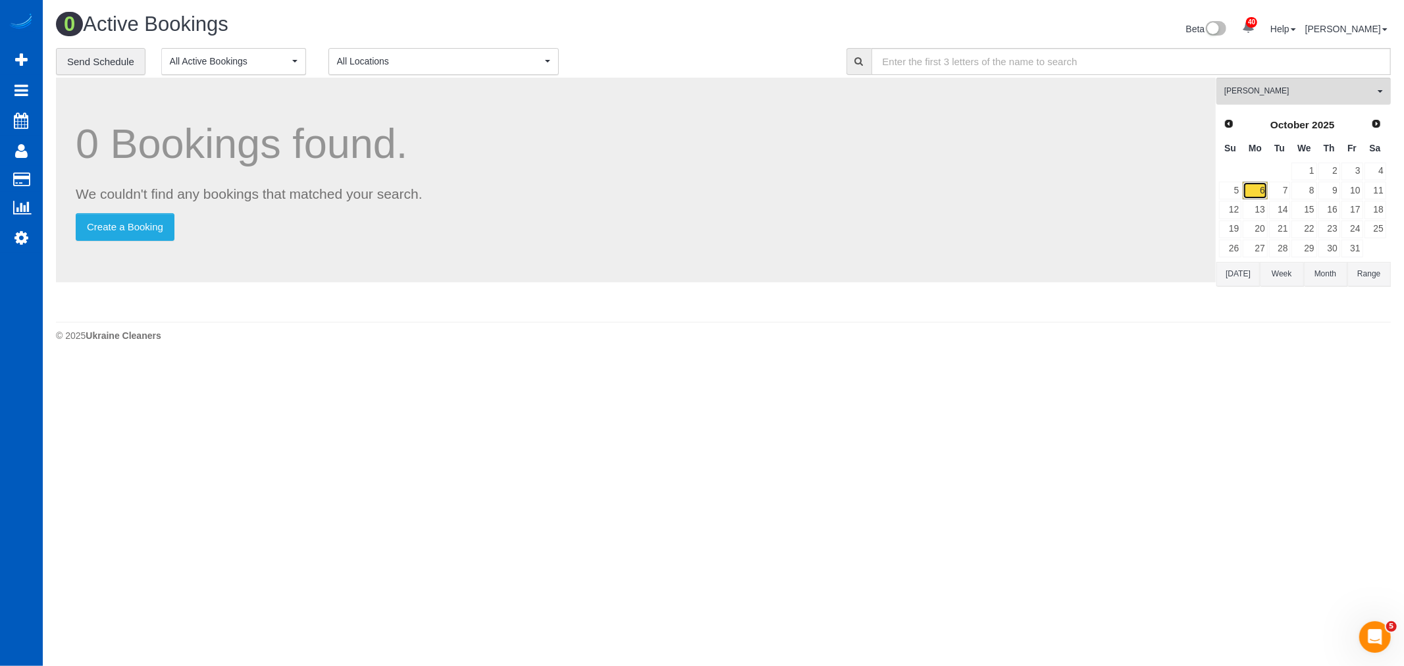
click at [1262, 197] on link "6" at bounding box center [1254, 191] width 24 height 18
click at [1275, 195] on link "7" at bounding box center [1280, 191] width 22 height 18
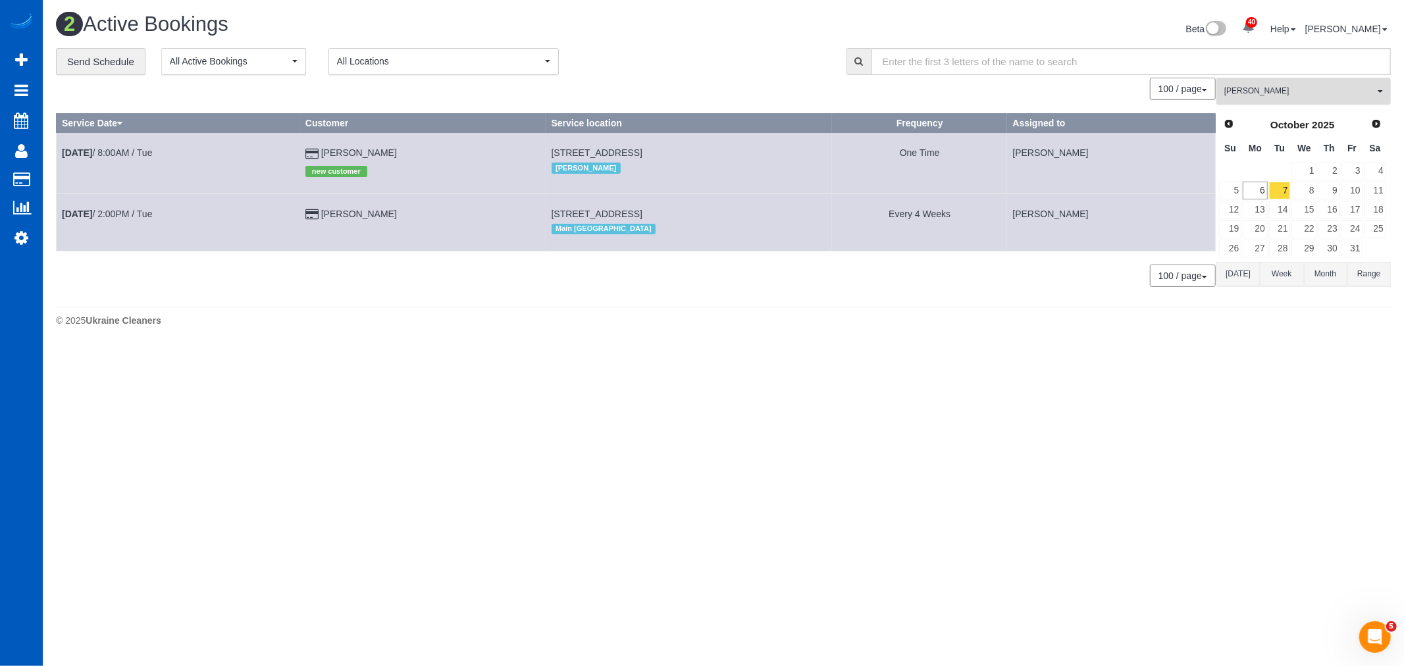
click at [1259, 95] on span "[PERSON_NAME]" at bounding box center [1299, 91] width 150 height 11
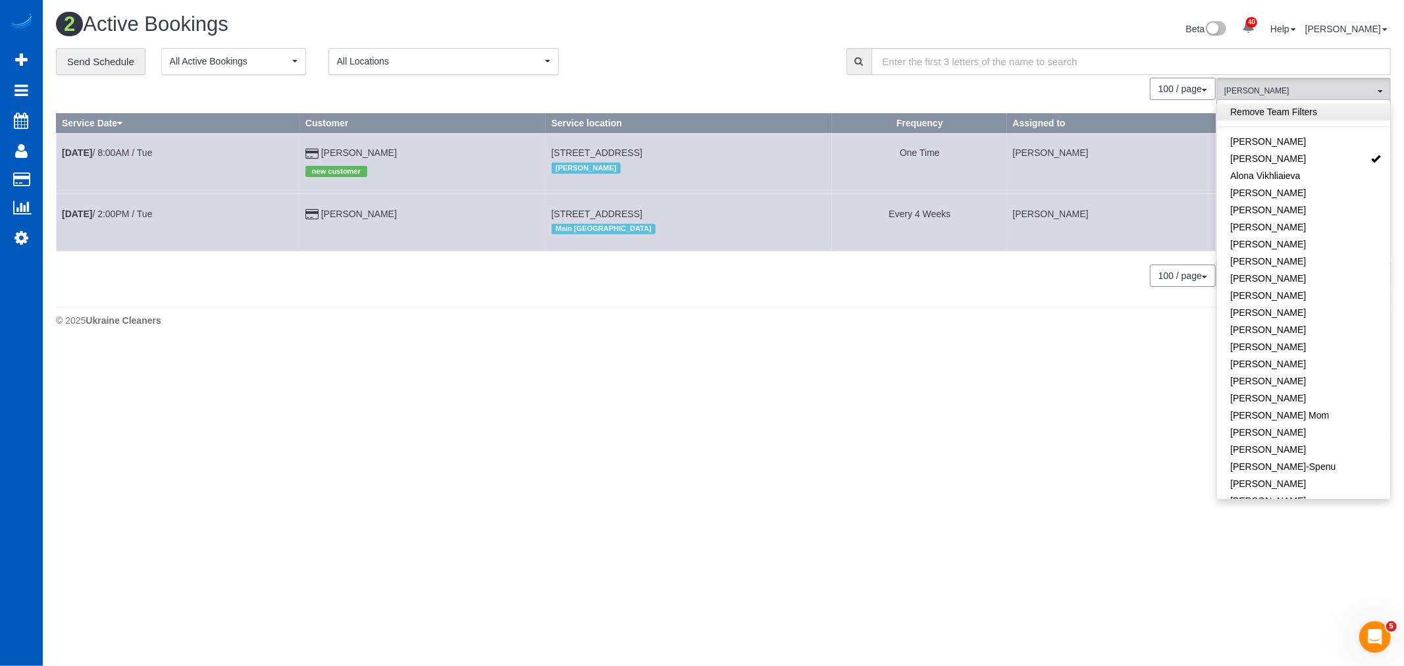
click at [1281, 109] on link "Remove Team Filters" at bounding box center [1303, 111] width 173 height 17
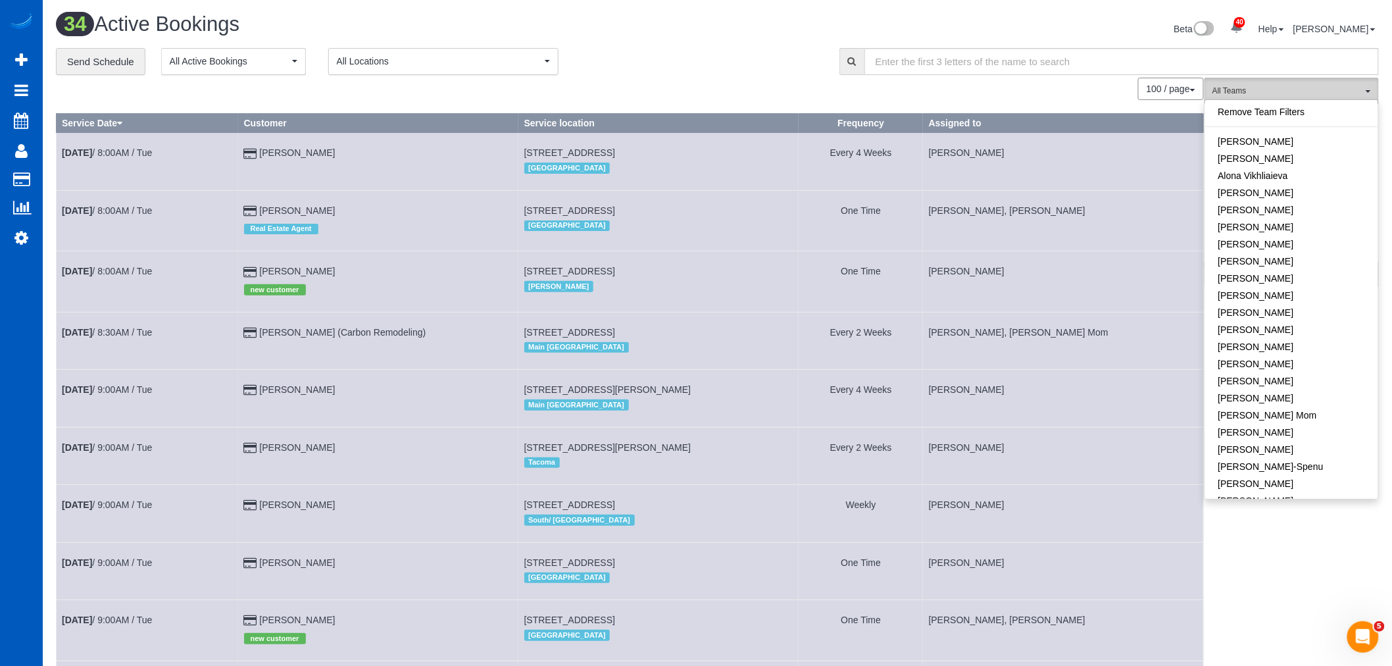
click at [1257, 84] on button "All Teams" at bounding box center [1292, 91] width 174 height 27
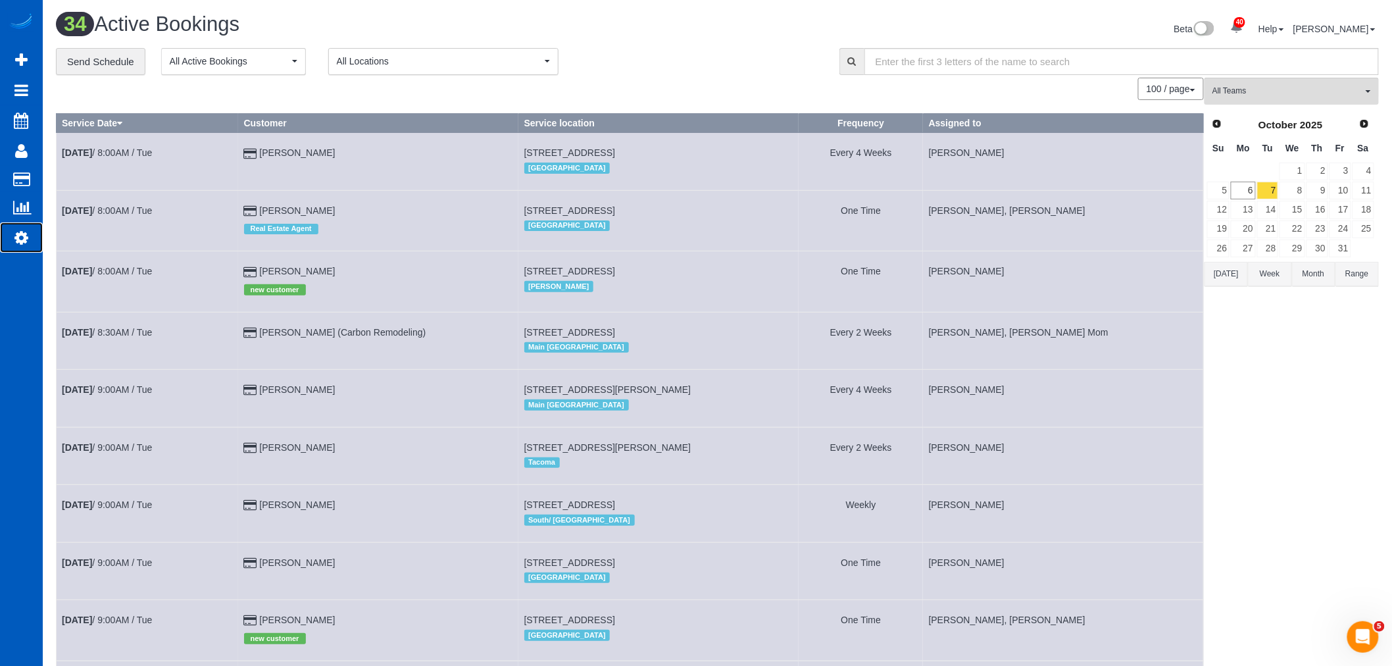
click at [23, 231] on link "Settings" at bounding box center [21, 237] width 43 height 30
select select "1"
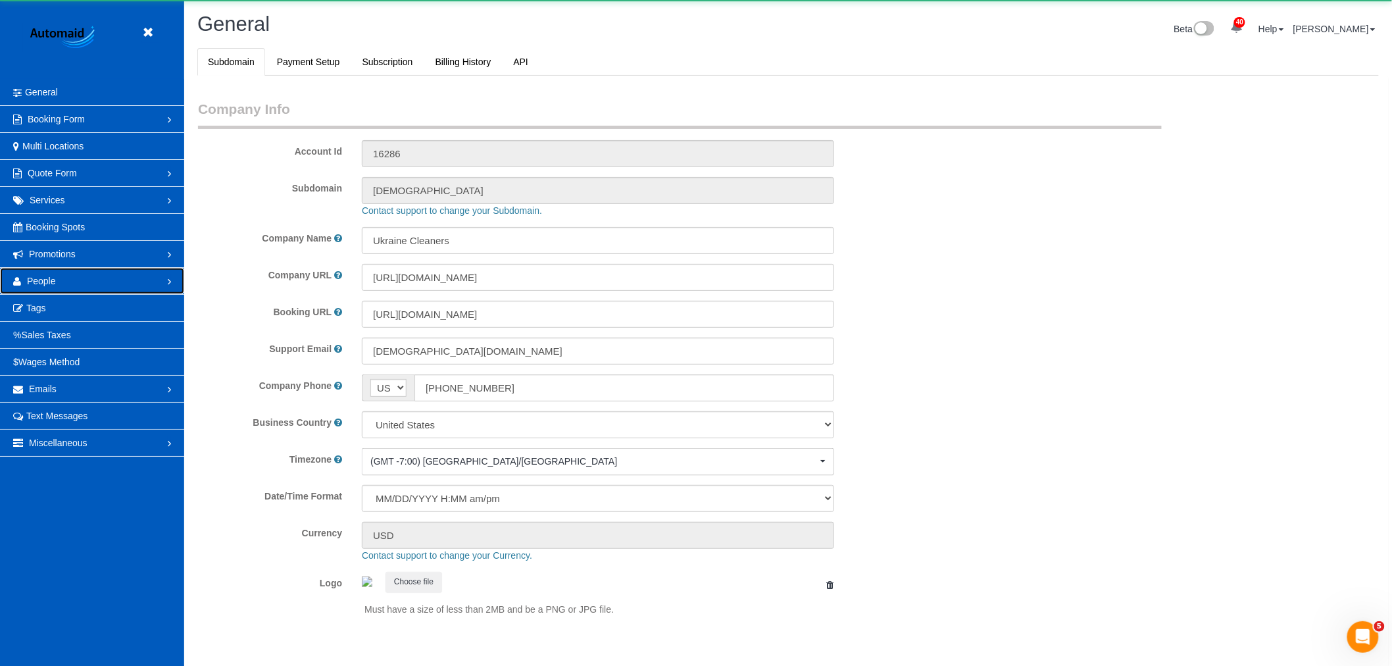
click at [43, 279] on span "People" at bounding box center [41, 281] width 29 height 11
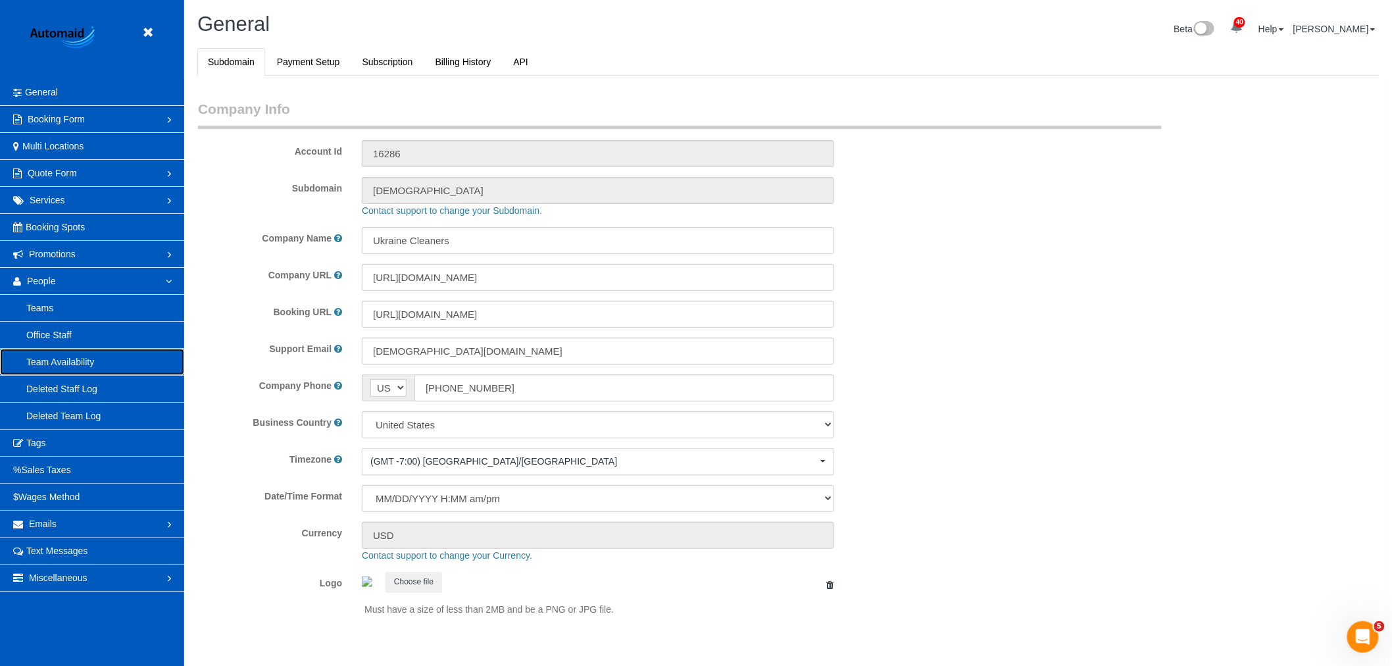
click at [84, 361] on link "Team Availability" at bounding box center [92, 362] width 184 height 26
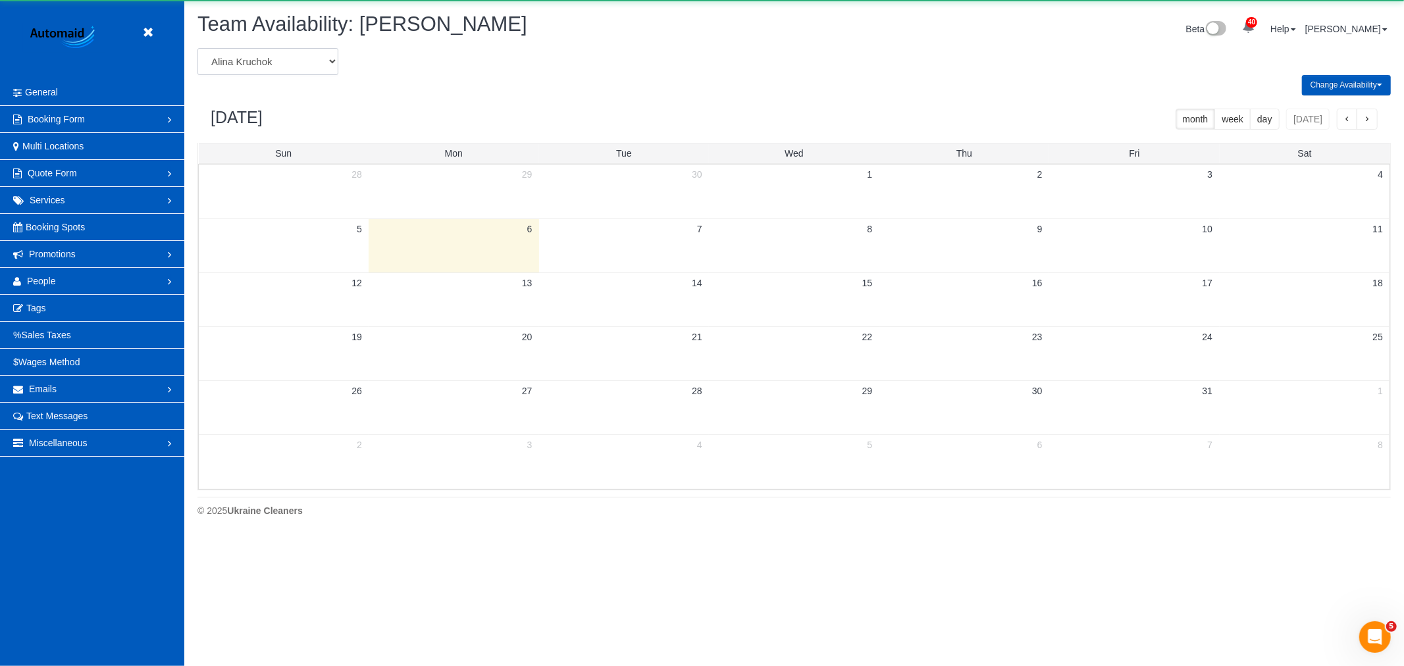
scroll to position [537, 1404]
click at [278, 63] on select "[PERSON_NAME] [PERSON_NAME] [PERSON_NAME] [PERSON_NAME] [PERSON_NAME] [PERSON_N…" at bounding box center [267, 61] width 141 height 27
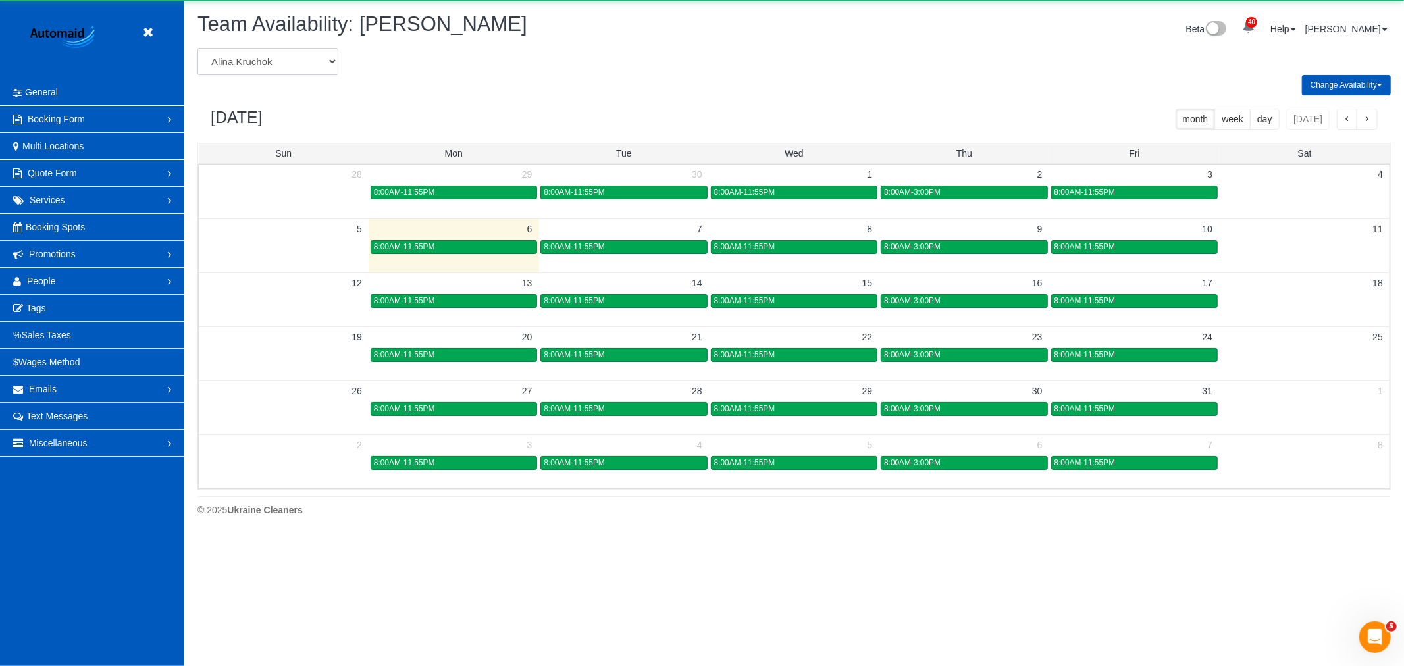
scroll to position [0, 0]
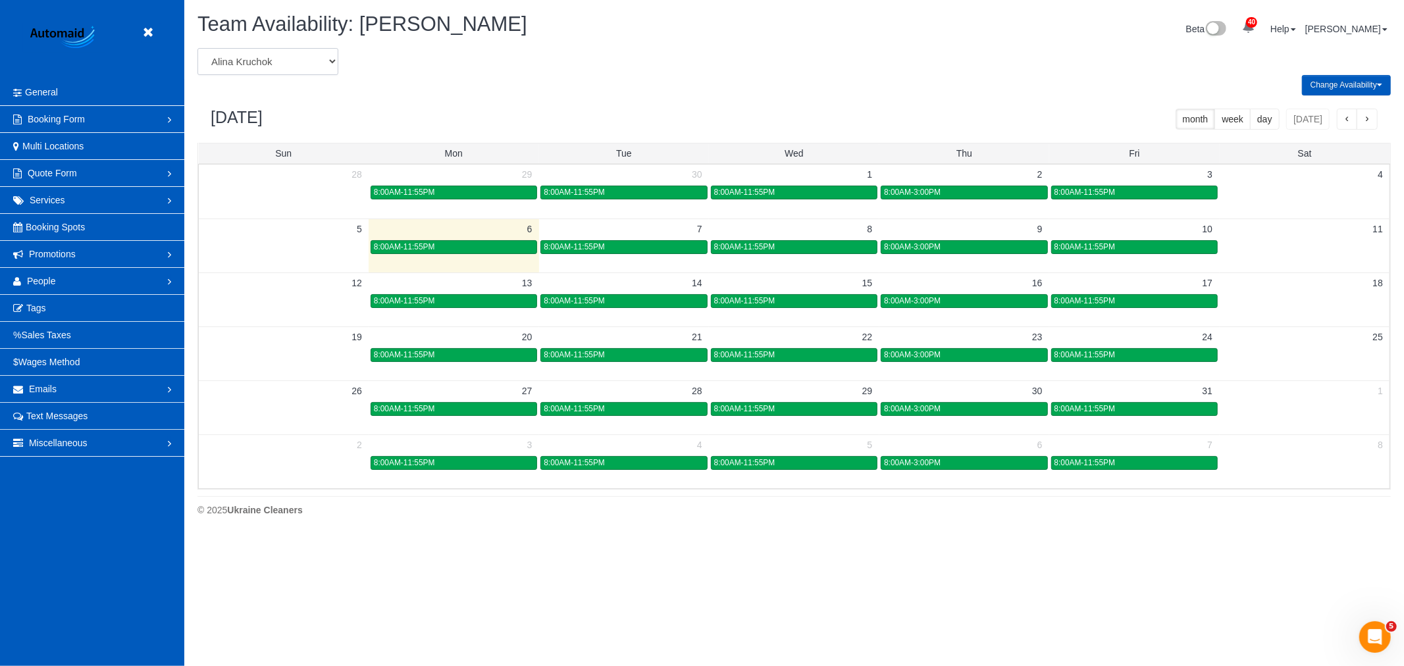
select select "number:24949"
click at [197, 49] on select "[PERSON_NAME] [PERSON_NAME] [PERSON_NAME] [PERSON_NAME] [PERSON_NAME] [PERSON_N…" at bounding box center [267, 61] width 141 height 27
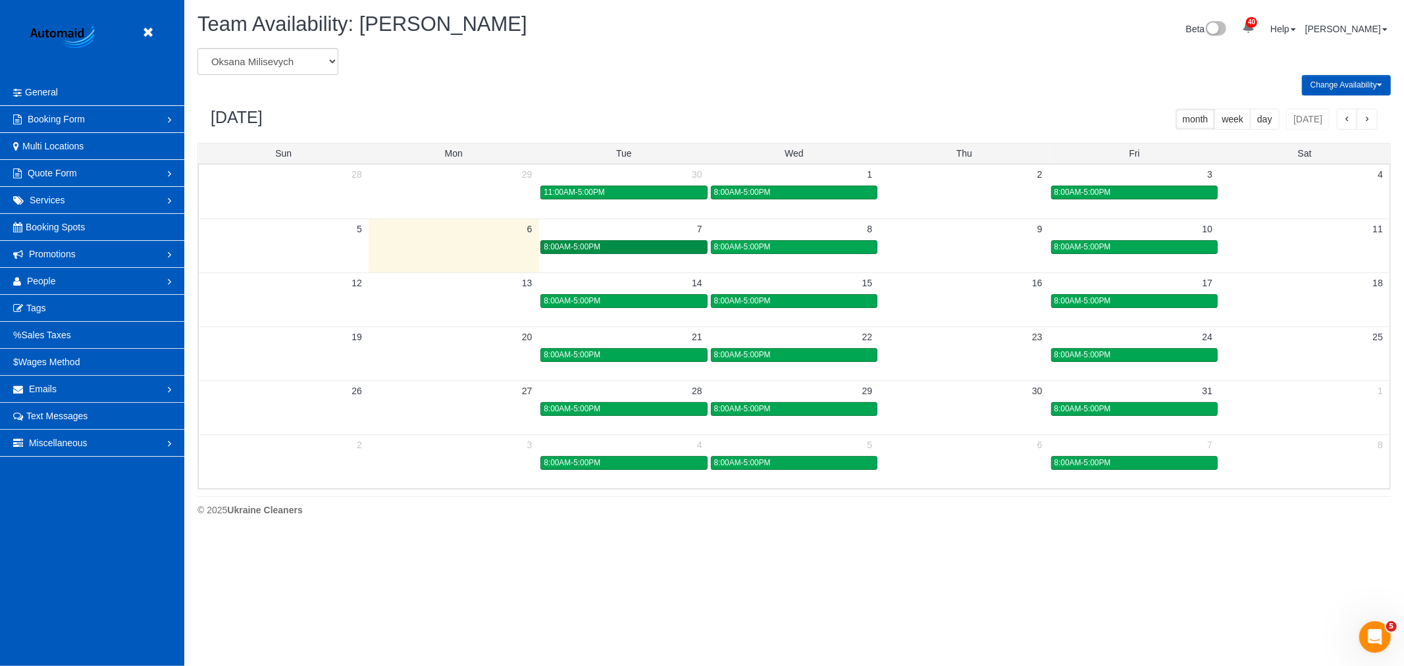
click at [567, 247] on span "8:00AM-5:00PM" at bounding box center [572, 246] width 57 height 9
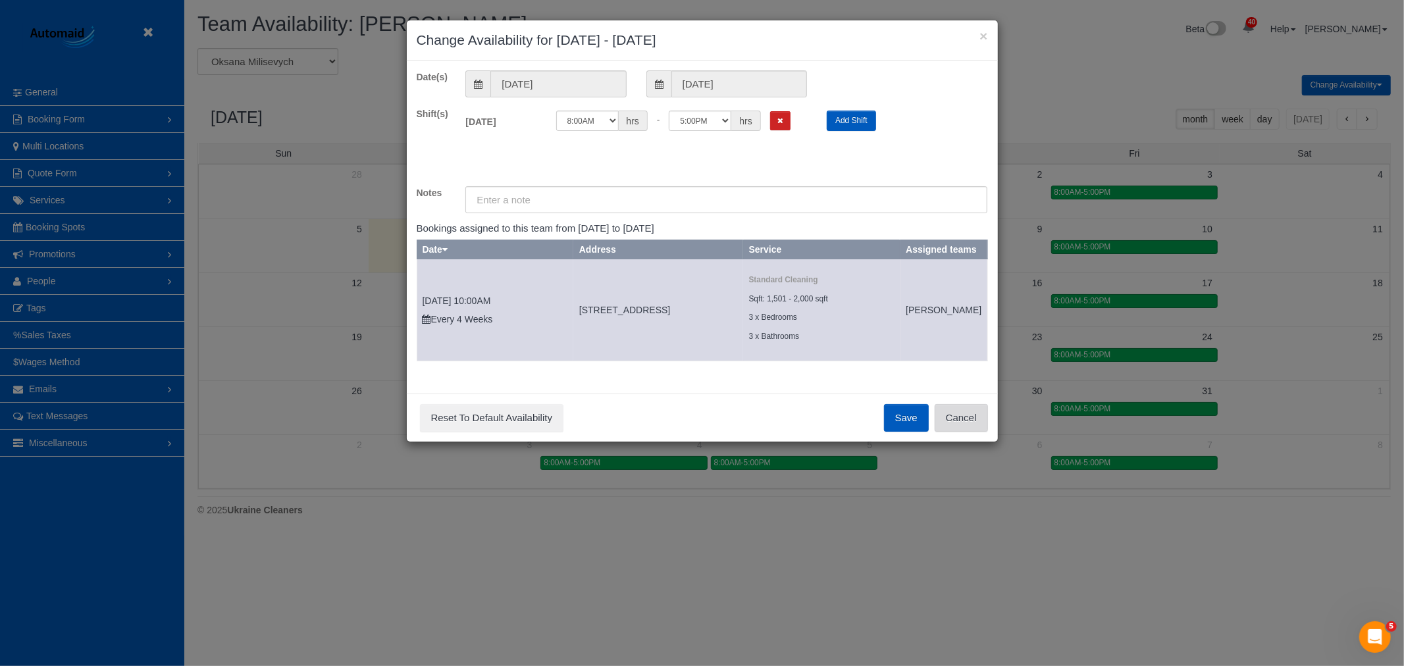
click at [952, 432] on button "Cancel" at bounding box center [960, 418] width 53 height 28
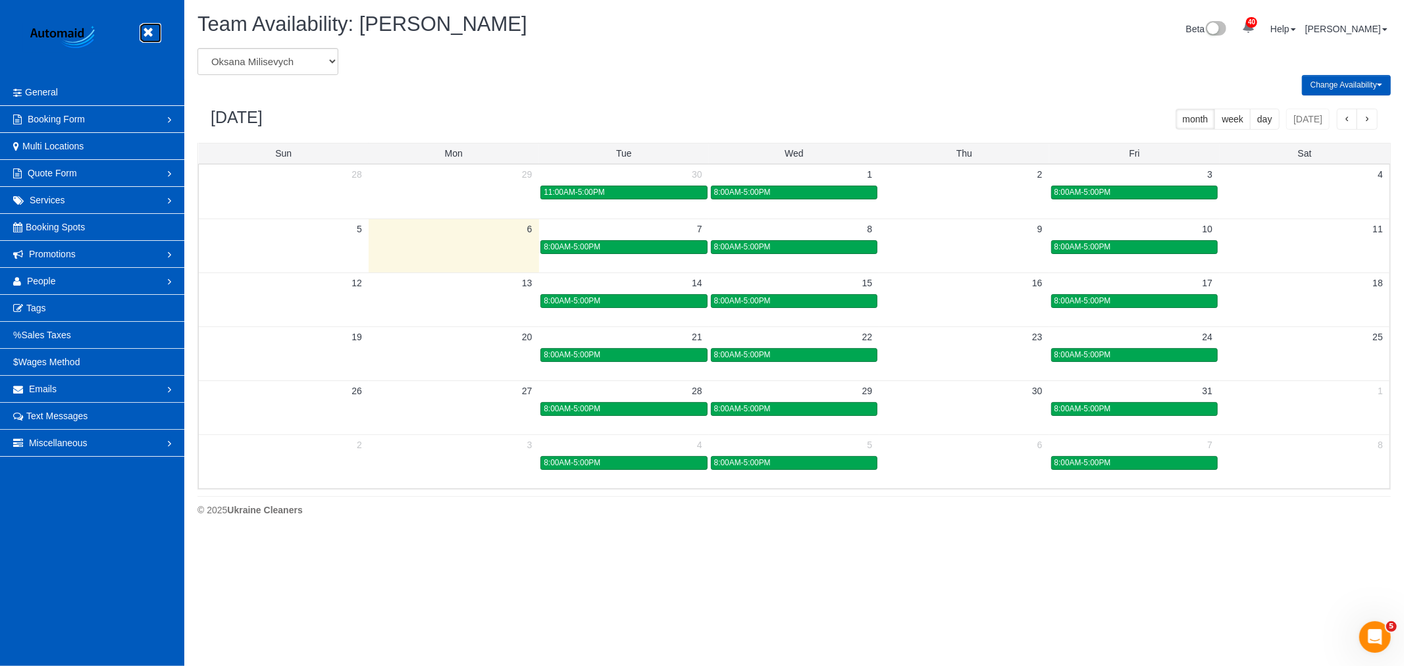
click at [157, 35] on link at bounding box center [151, 33] width 20 height 20
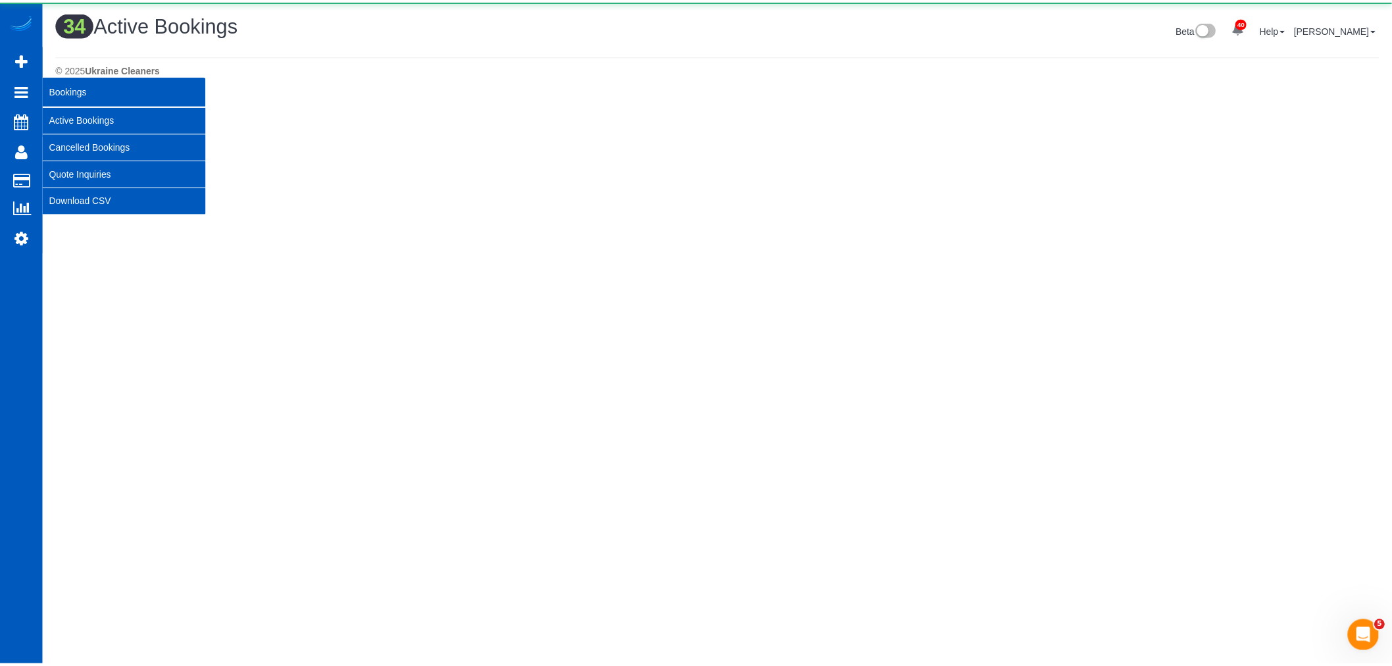
scroll to position [2259, 1392]
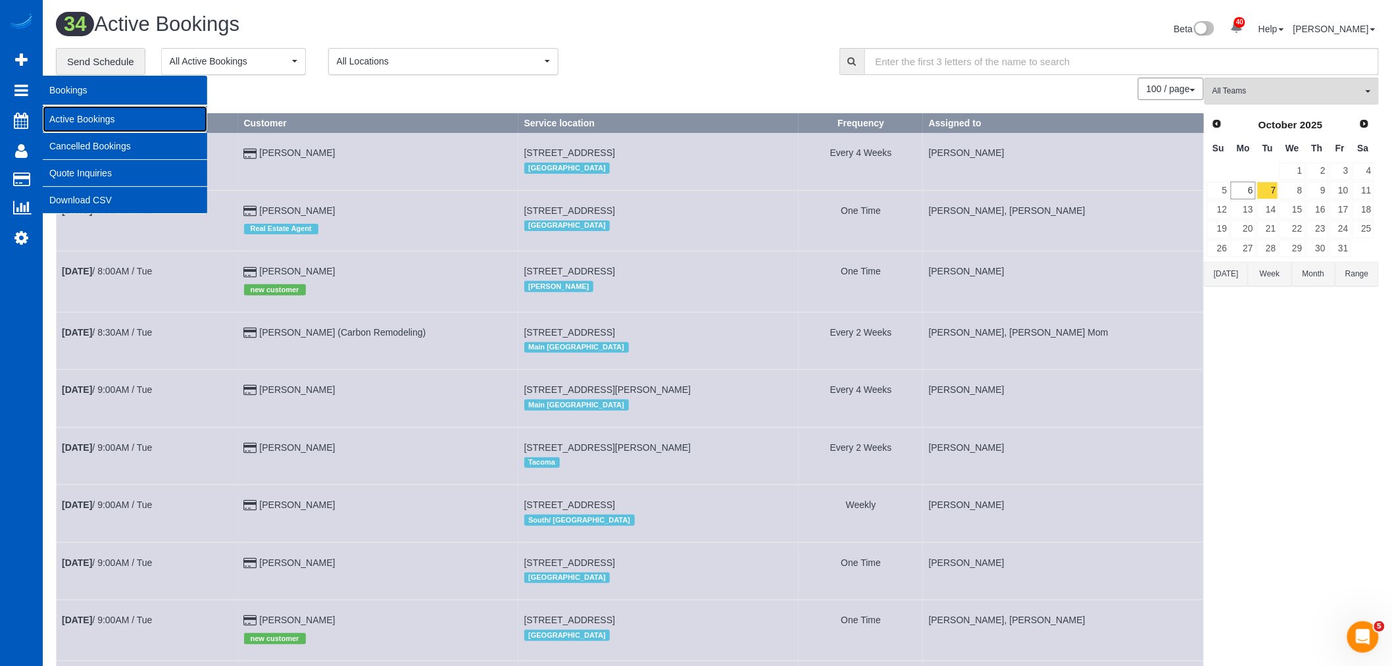
click at [78, 115] on link "Active Bookings" at bounding box center [125, 119] width 165 height 26
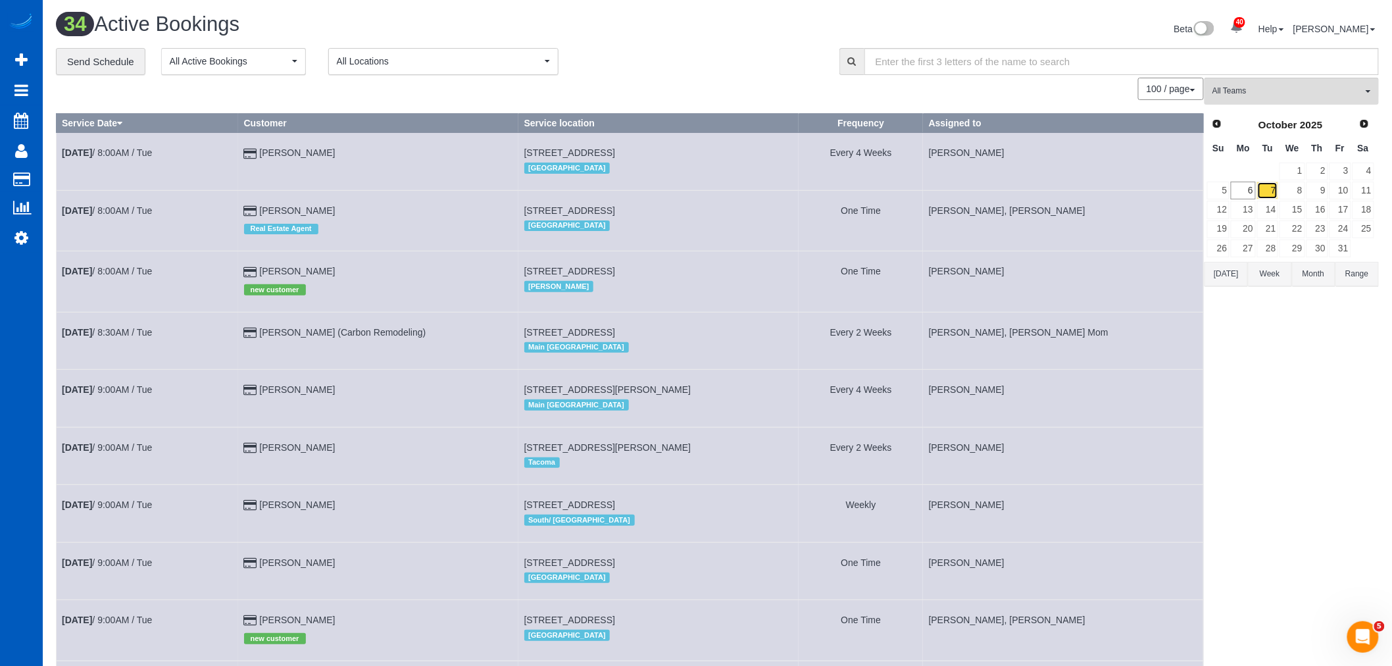
click at [1265, 193] on link "7" at bounding box center [1269, 191] width 22 height 18
click at [1249, 99] on button "All Teams" at bounding box center [1292, 91] width 174 height 27
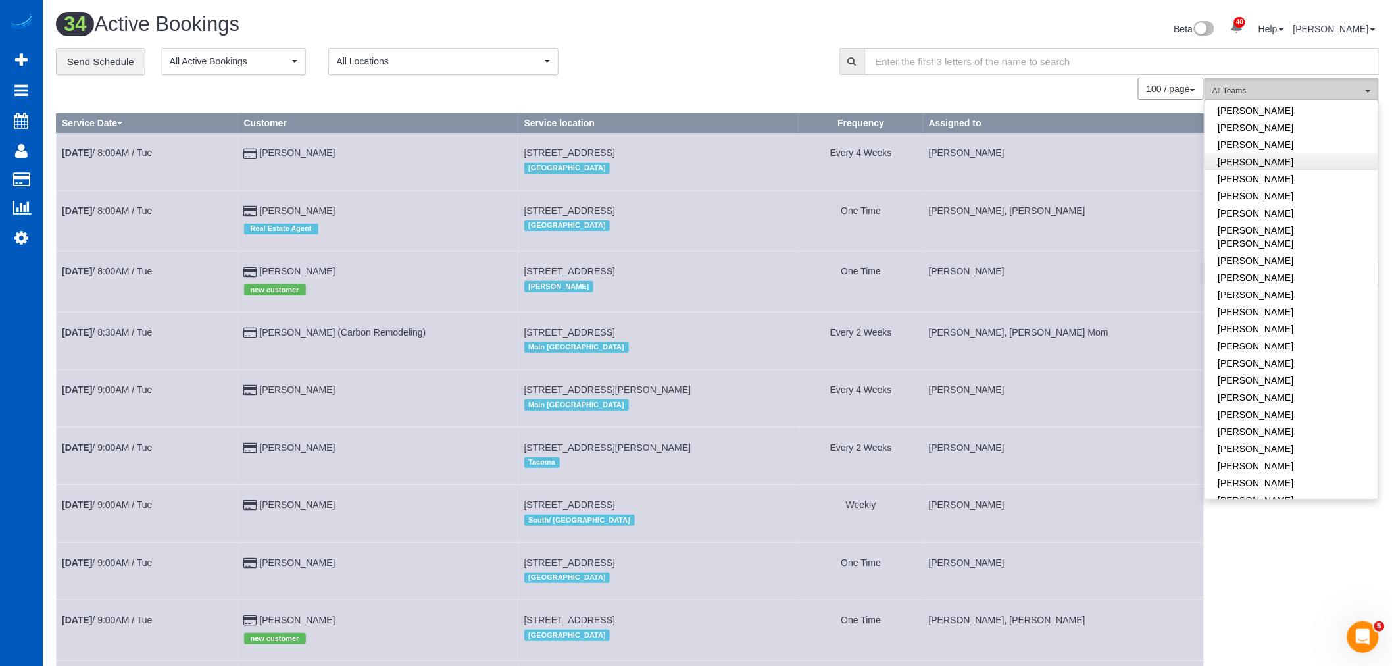
scroll to position [511, 0]
click at [1258, 353] on link "[PERSON_NAME]" at bounding box center [1292, 361] width 173 height 17
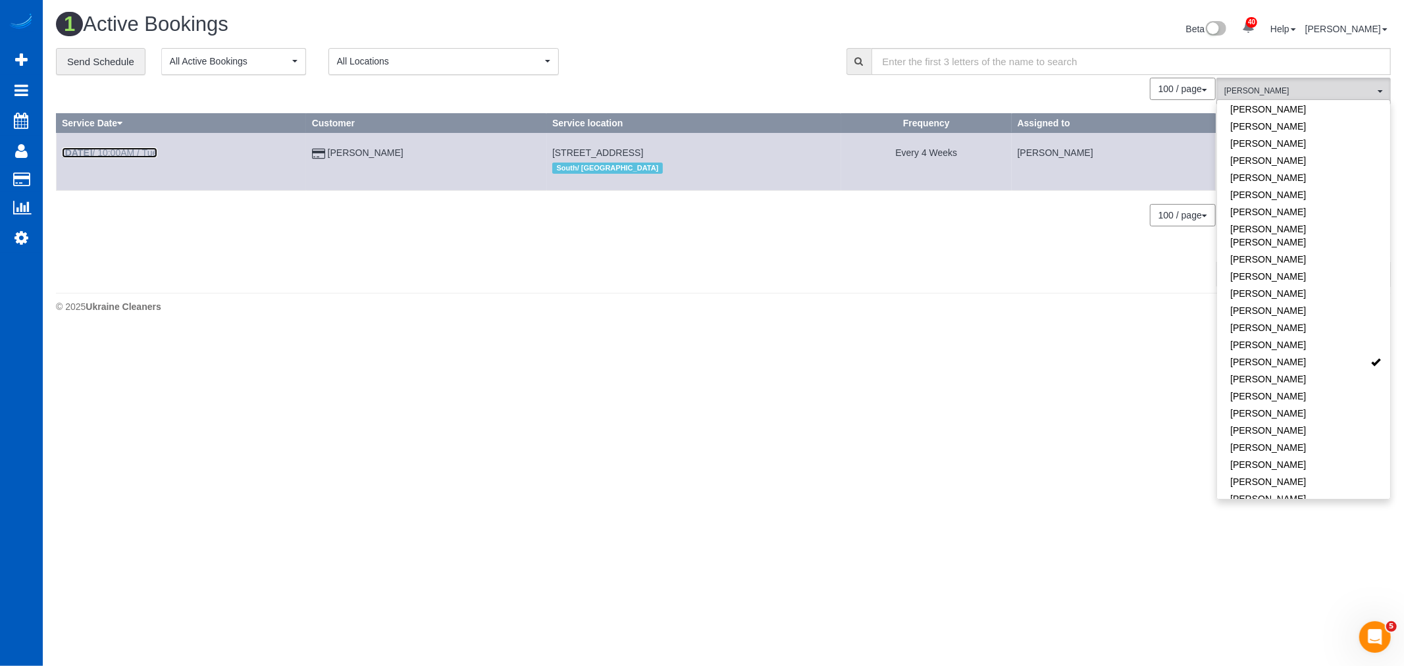
click at [145, 157] on link "Oct 7th / 10:00AM / Tue" at bounding box center [109, 152] width 95 height 11
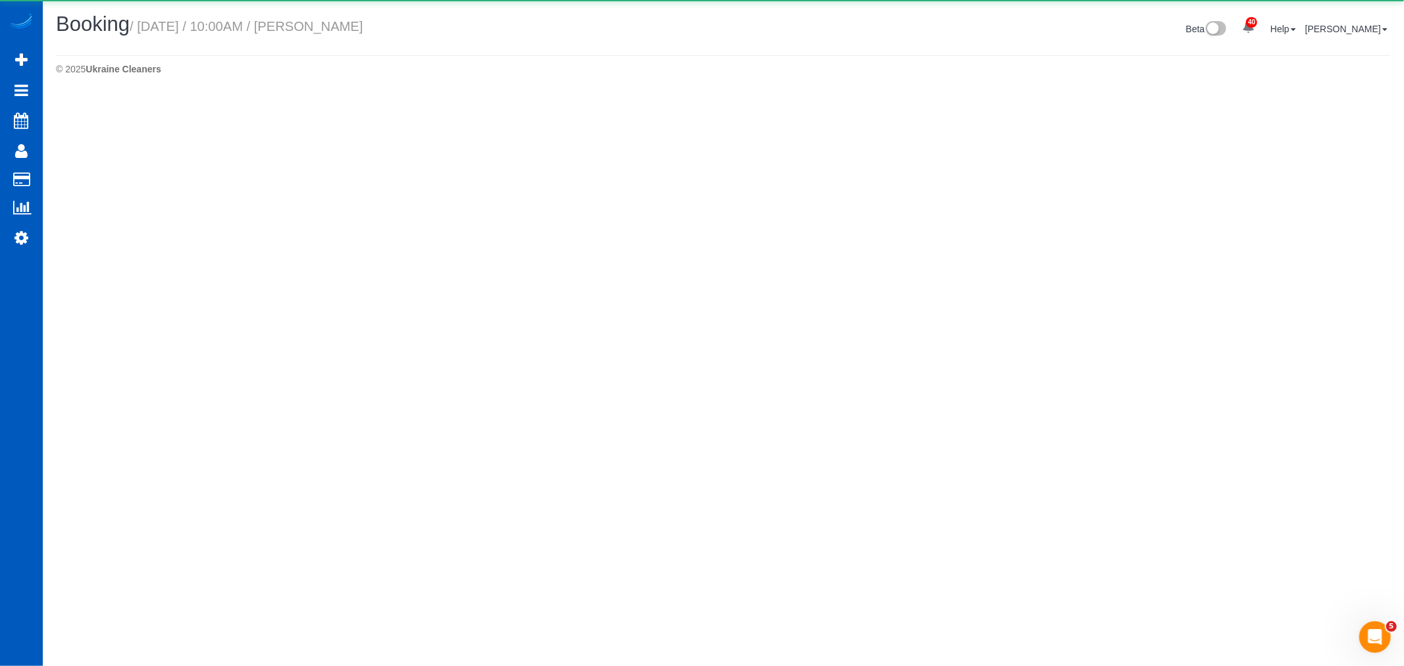
select select "WA"
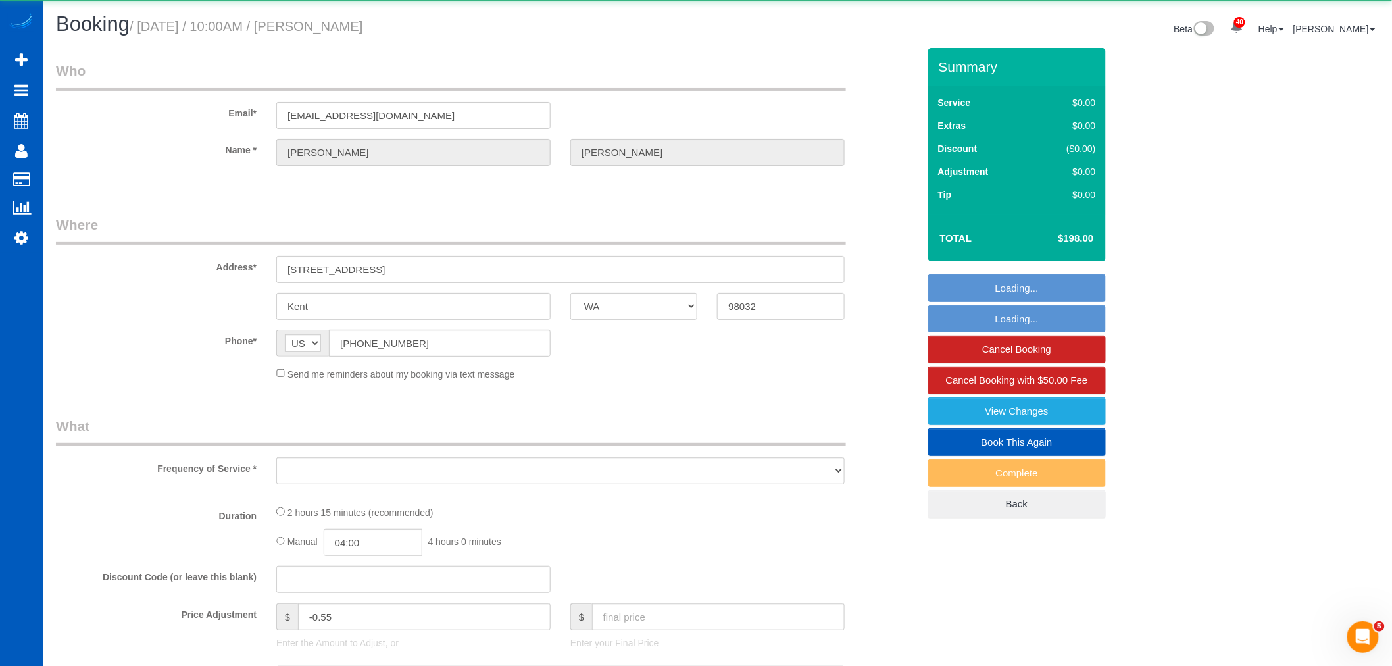
select select "string:fspay-f877a008-d09a-40e1-88e2-ed0da36d50aa"
select select "object:17442"
select select "199"
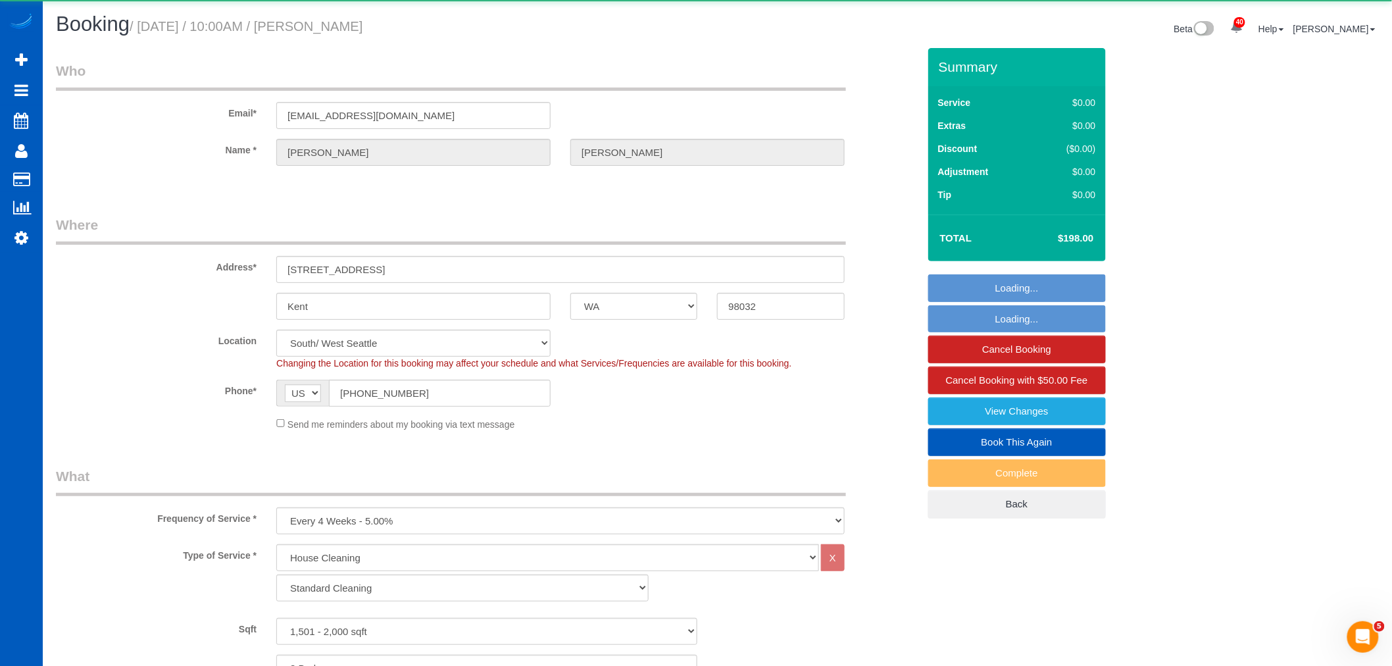
select select "1501"
select select "3"
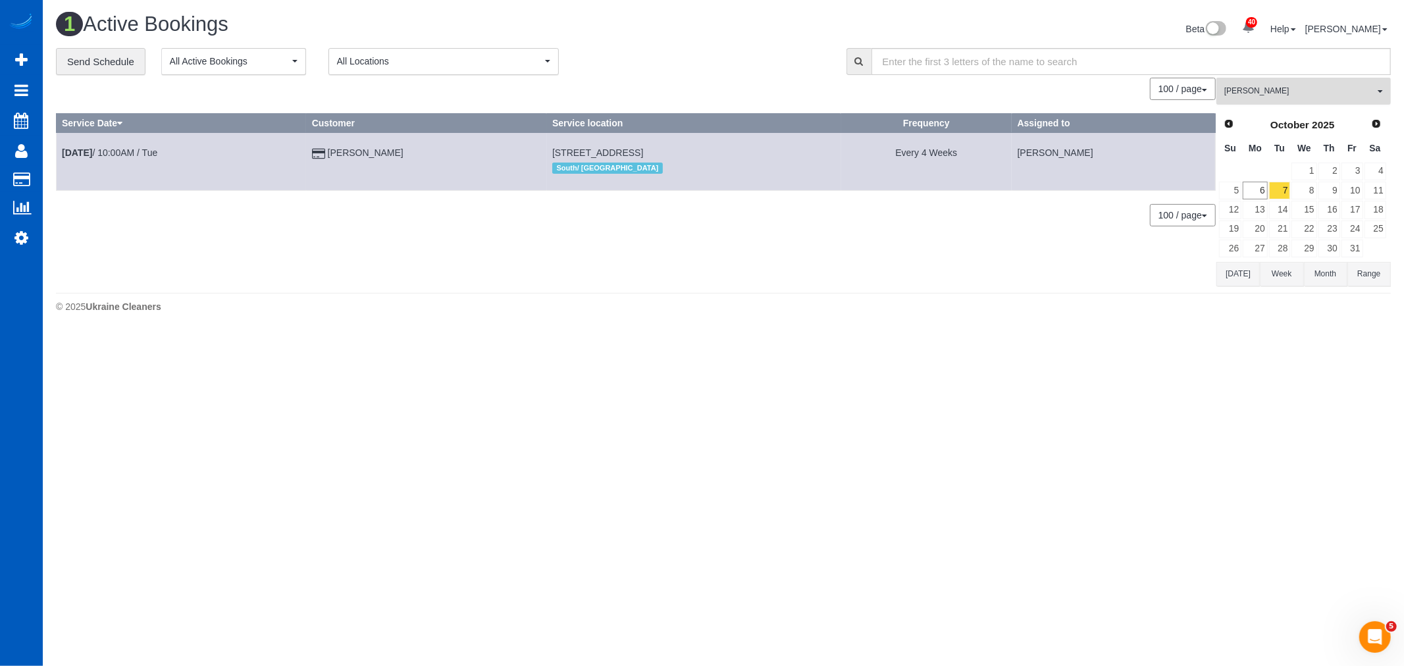
click at [1293, 86] on button "Oksana Milisevych All Teams" at bounding box center [1303, 91] width 174 height 27
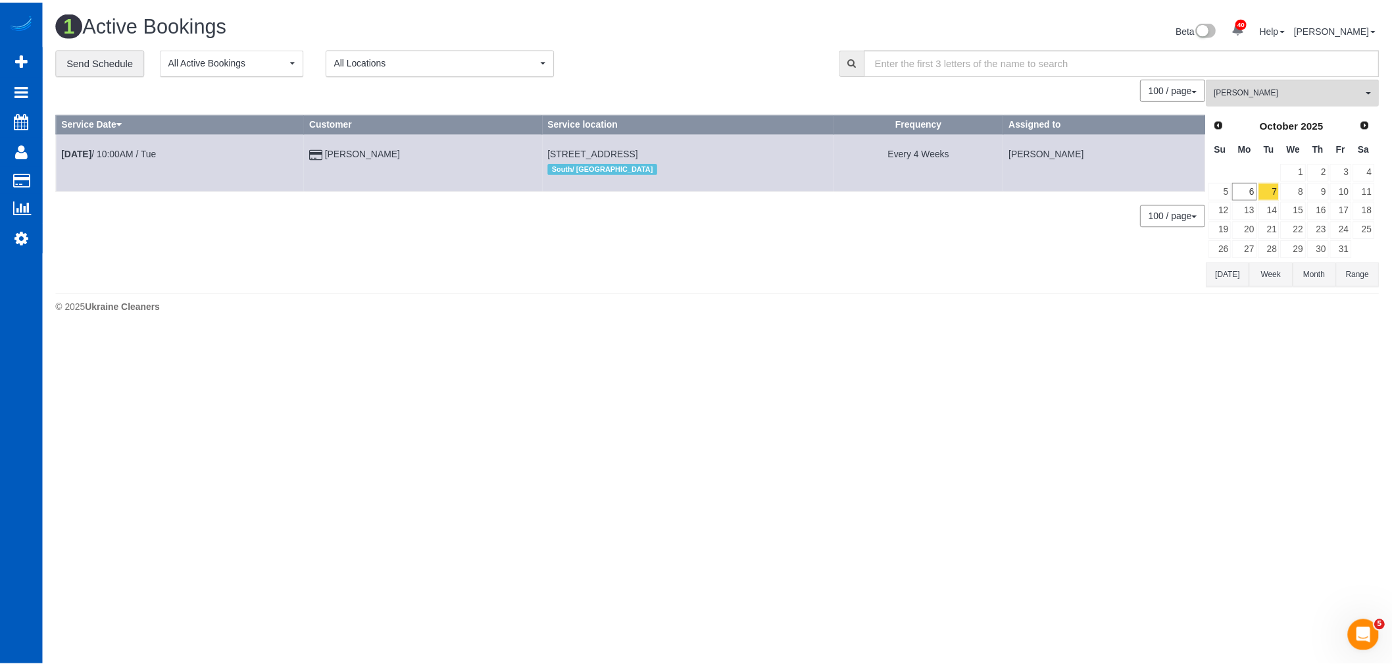
scroll to position [559, 0]
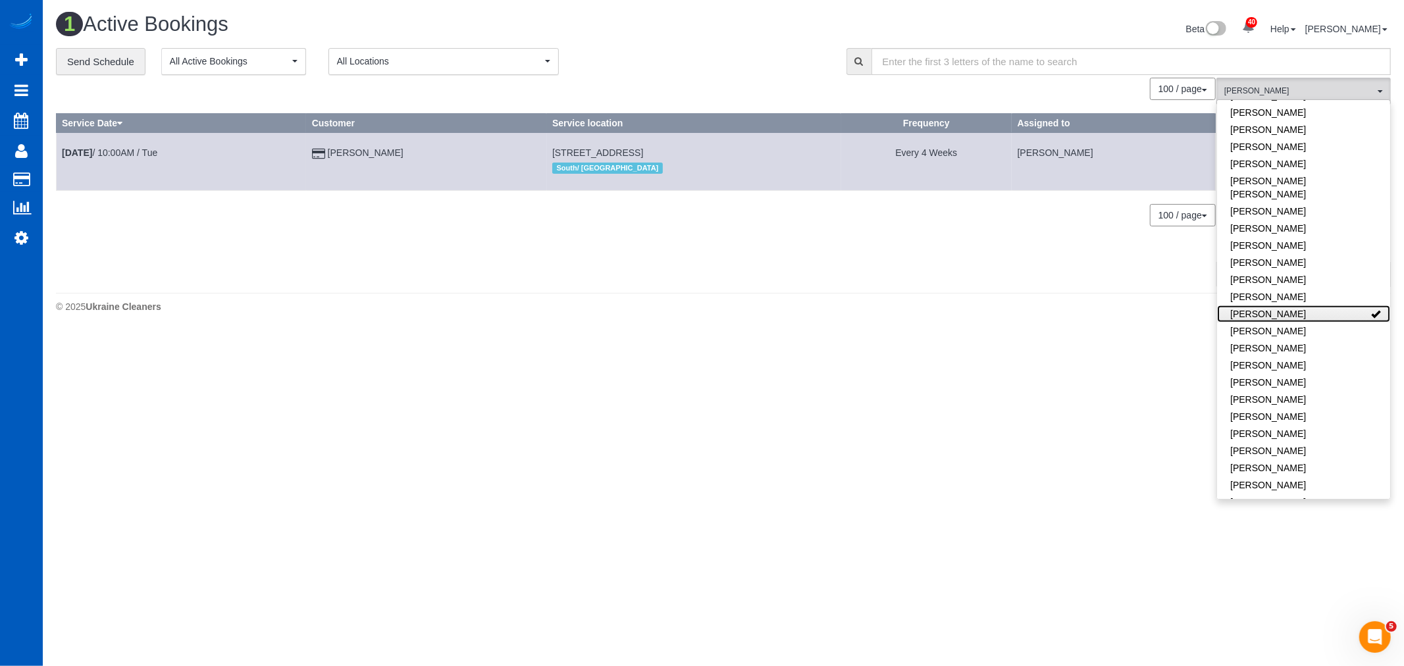
click at [1326, 305] on link "[PERSON_NAME]" at bounding box center [1303, 313] width 173 height 17
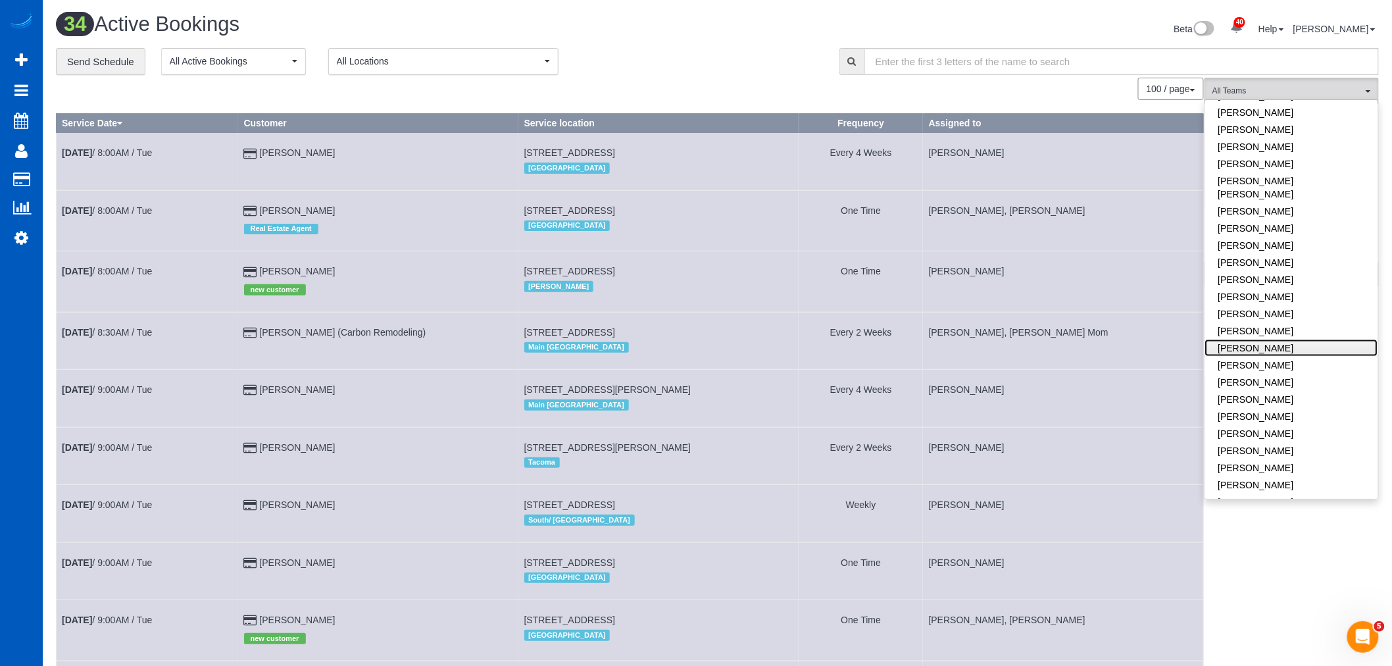
click at [1294, 340] on link "[PERSON_NAME]" at bounding box center [1292, 348] width 173 height 17
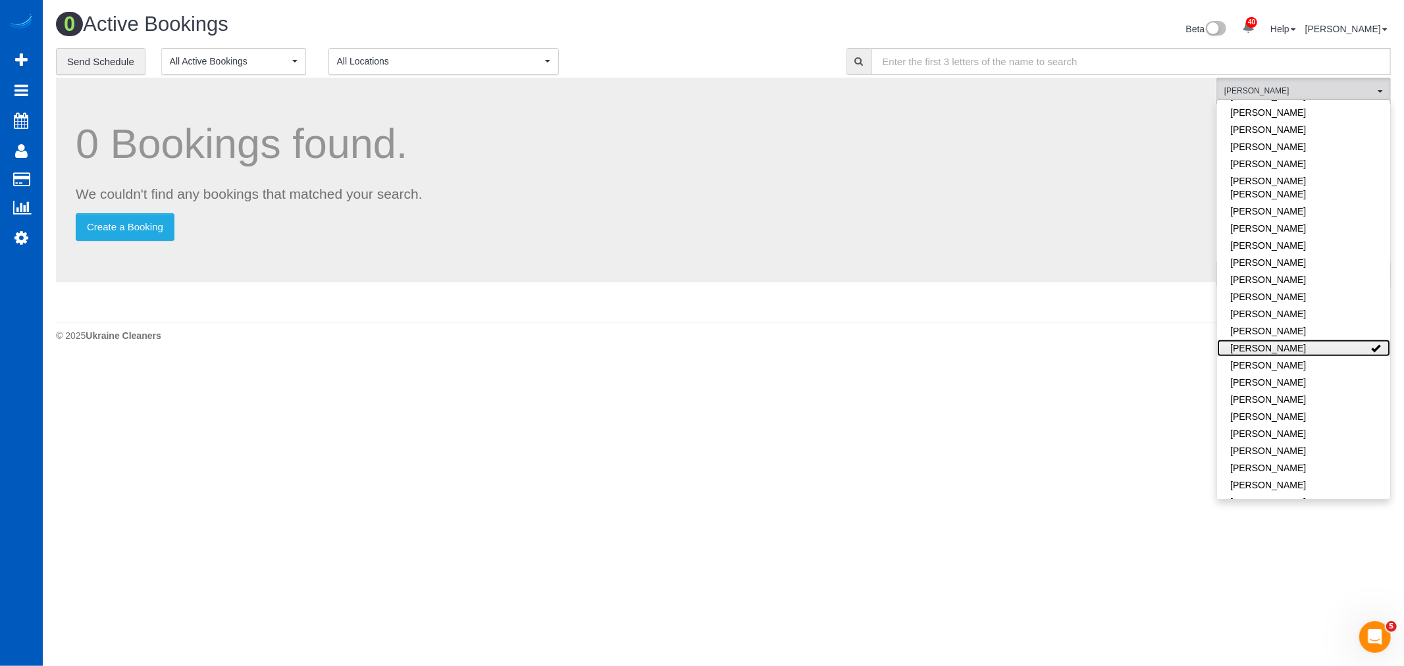
click at [1294, 340] on link "[PERSON_NAME]" at bounding box center [1303, 348] width 173 height 17
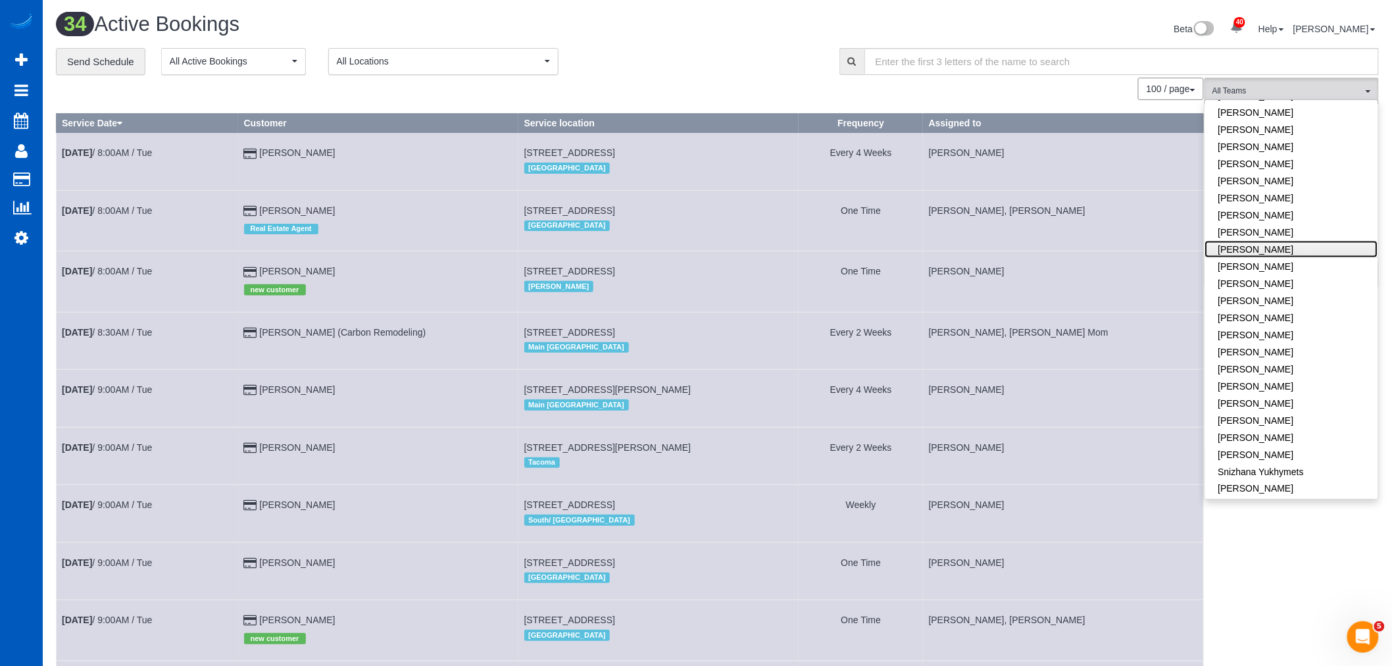
scroll to position [779, 0]
click at [30, 245] on link "Settings" at bounding box center [21, 237] width 43 height 30
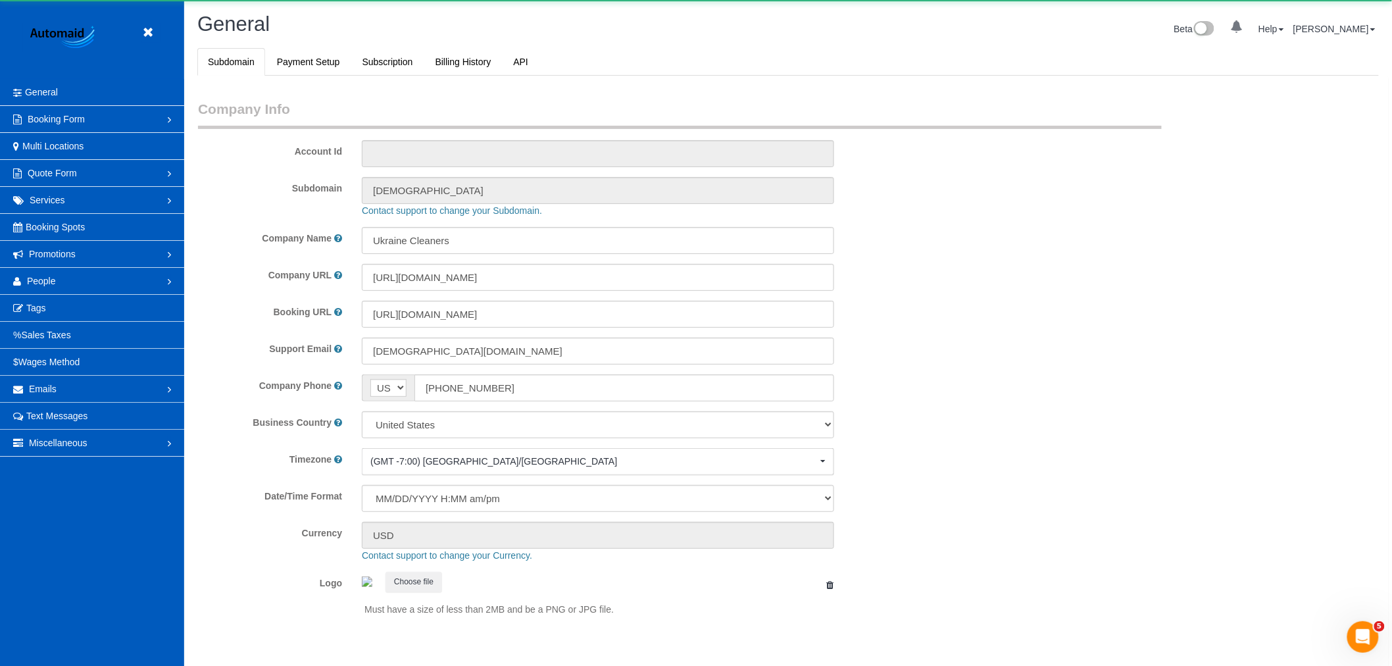
select select "1"
click at [36, 254] on span "Promotions" at bounding box center [52, 254] width 47 height 11
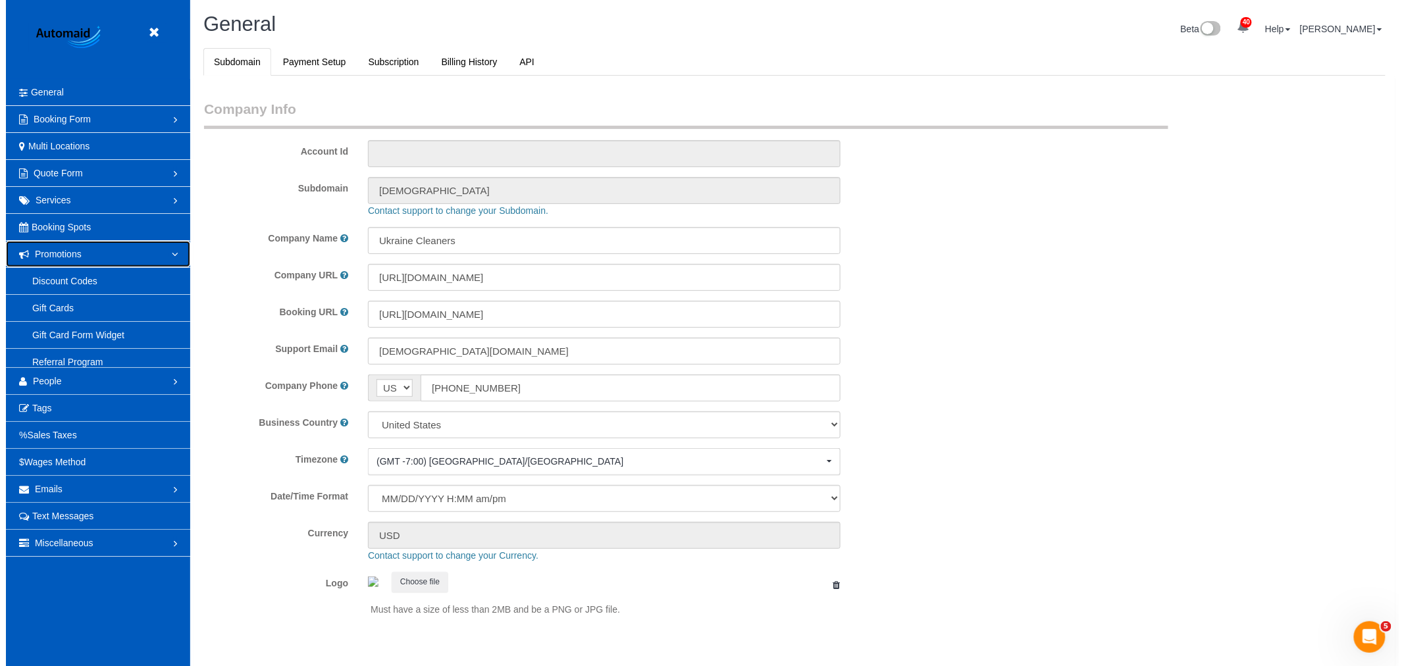
scroll to position [0, 0]
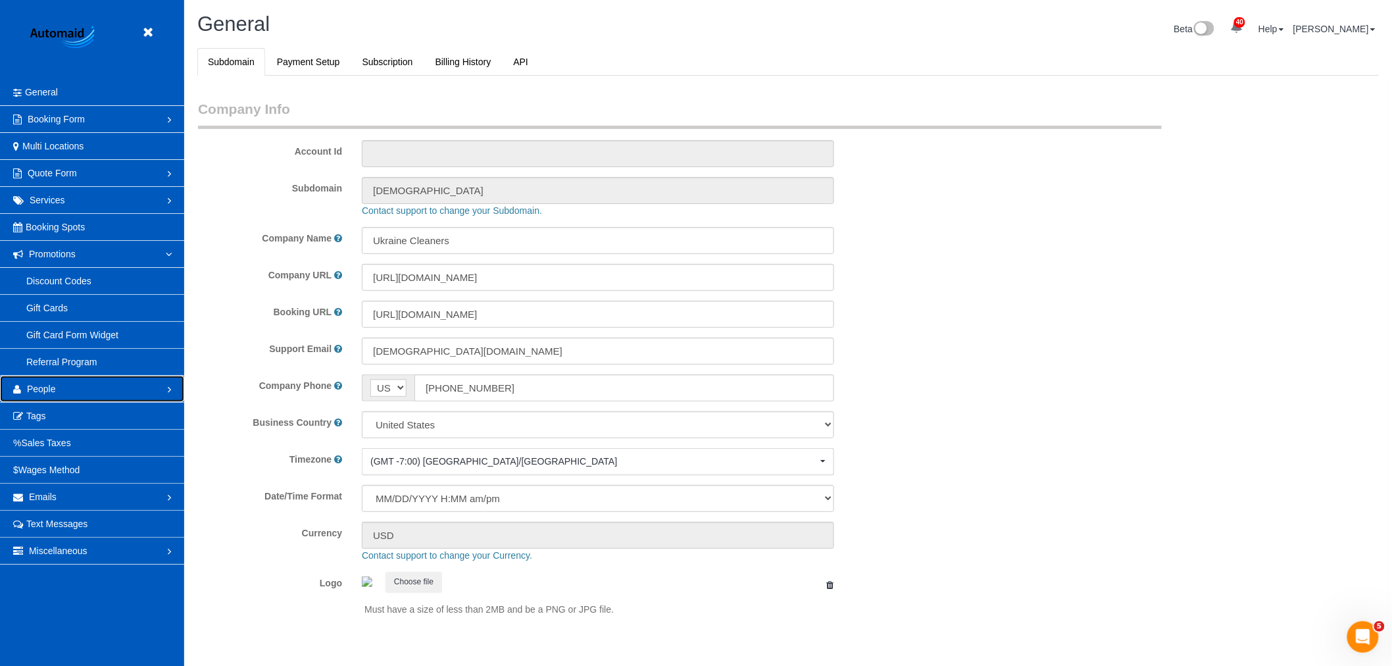
click at [50, 396] on link "People" at bounding box center [92, 389] width 184 height 26
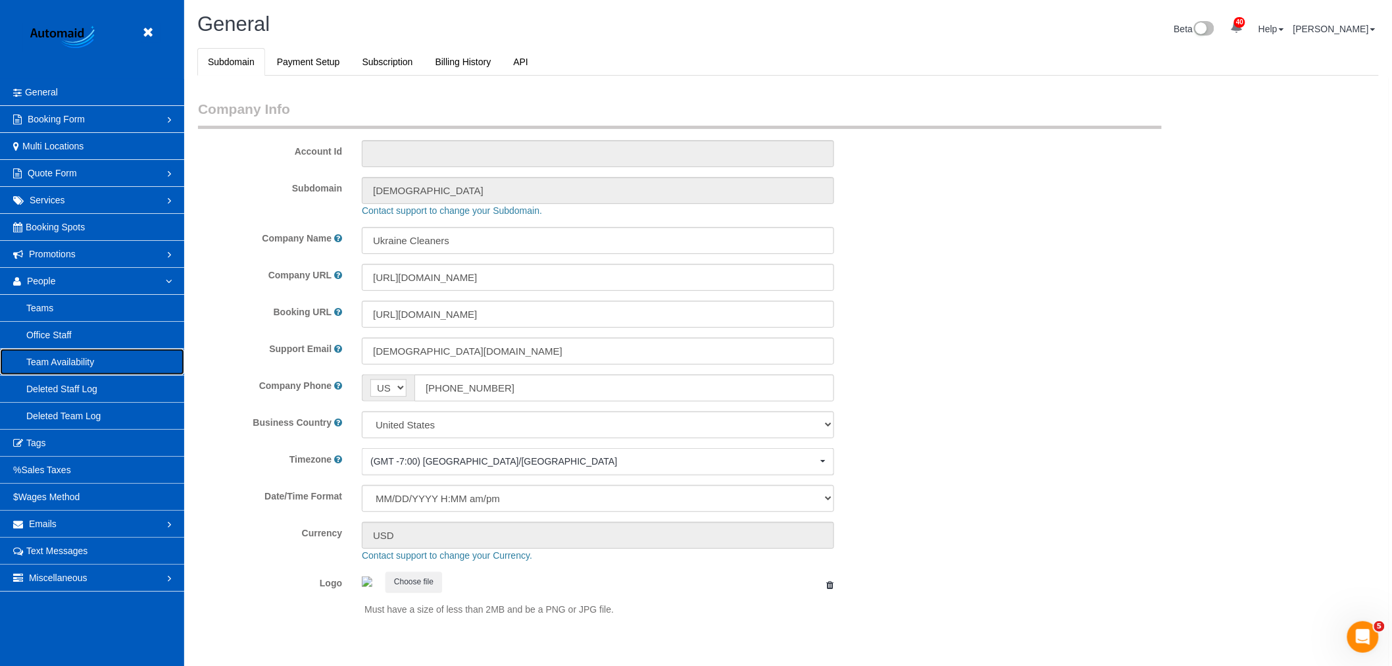
click at [99, 370] on link "Team Availability" at bounding box center [92, 362] width 184 height 26
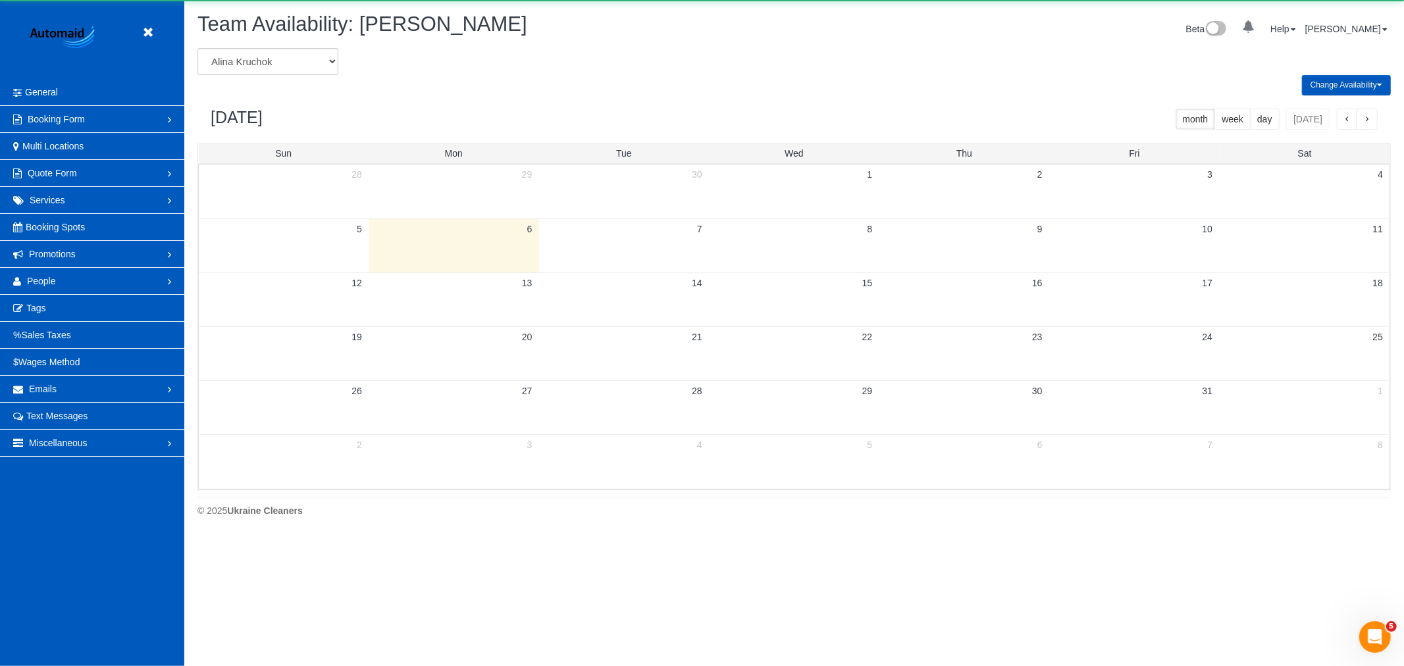
scroll to position [537, 1404]
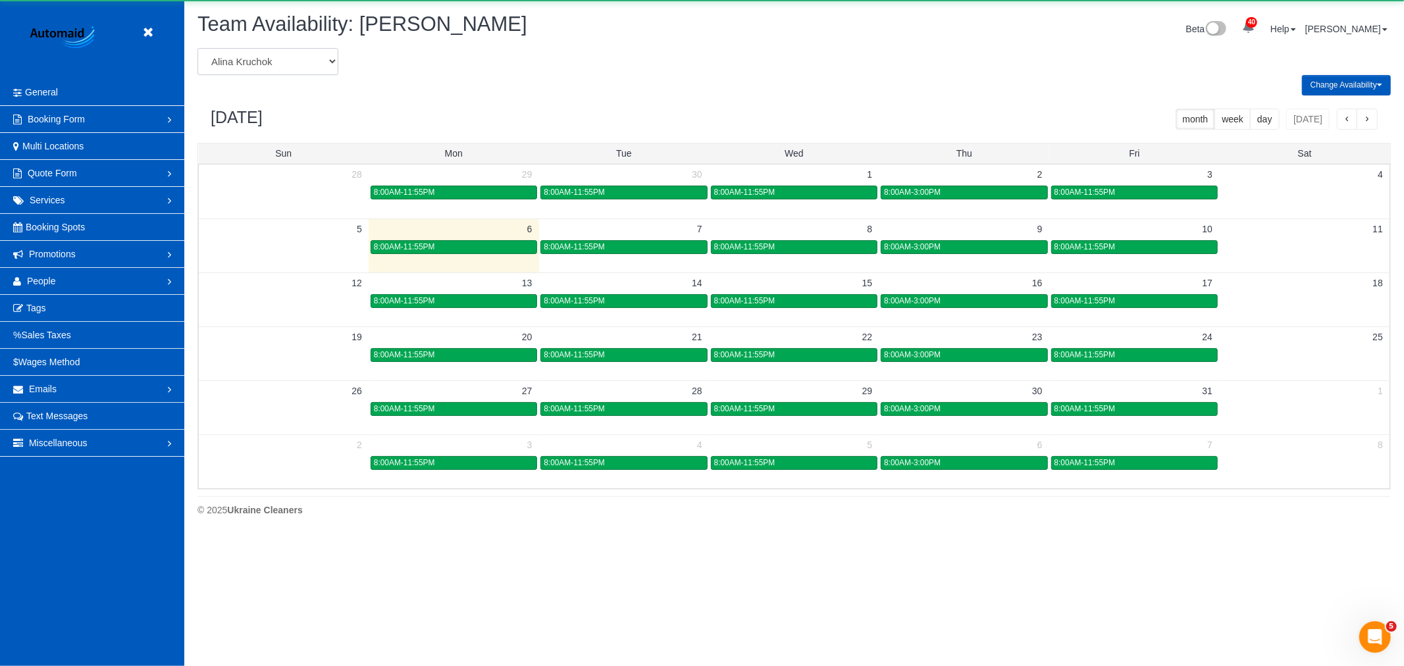
click at [268, 61] on select "Alina Kruchok Alona Tarasiuk Alona Vikhliaieva Anastasiia Demchenko Anastasiia …" at bounding box center [267, 61] width 141 height 27
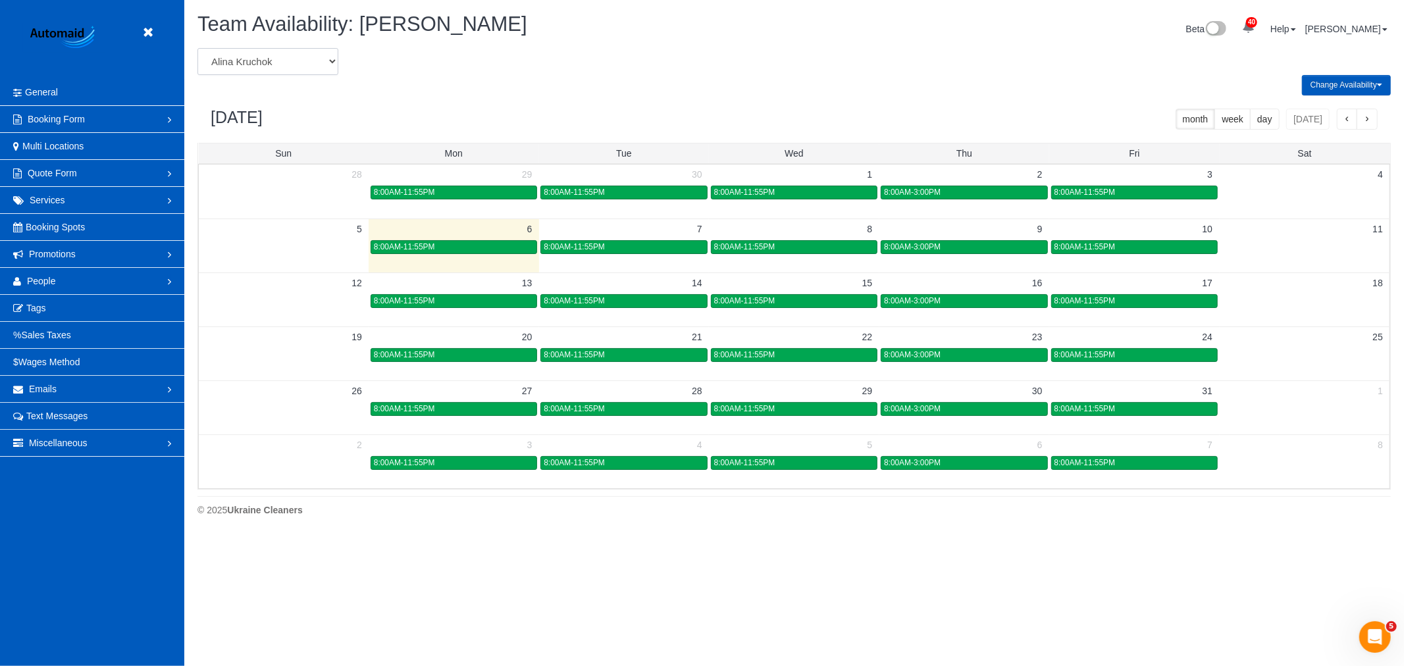
select select "number:864"
click at [197, 49] on select "Alina Kruchok Alona Tarasiuk Alona Vikhliaieva Anastasiia Demchenko Anastasiia …" at bounding box center [267, 61] width 141 height 27
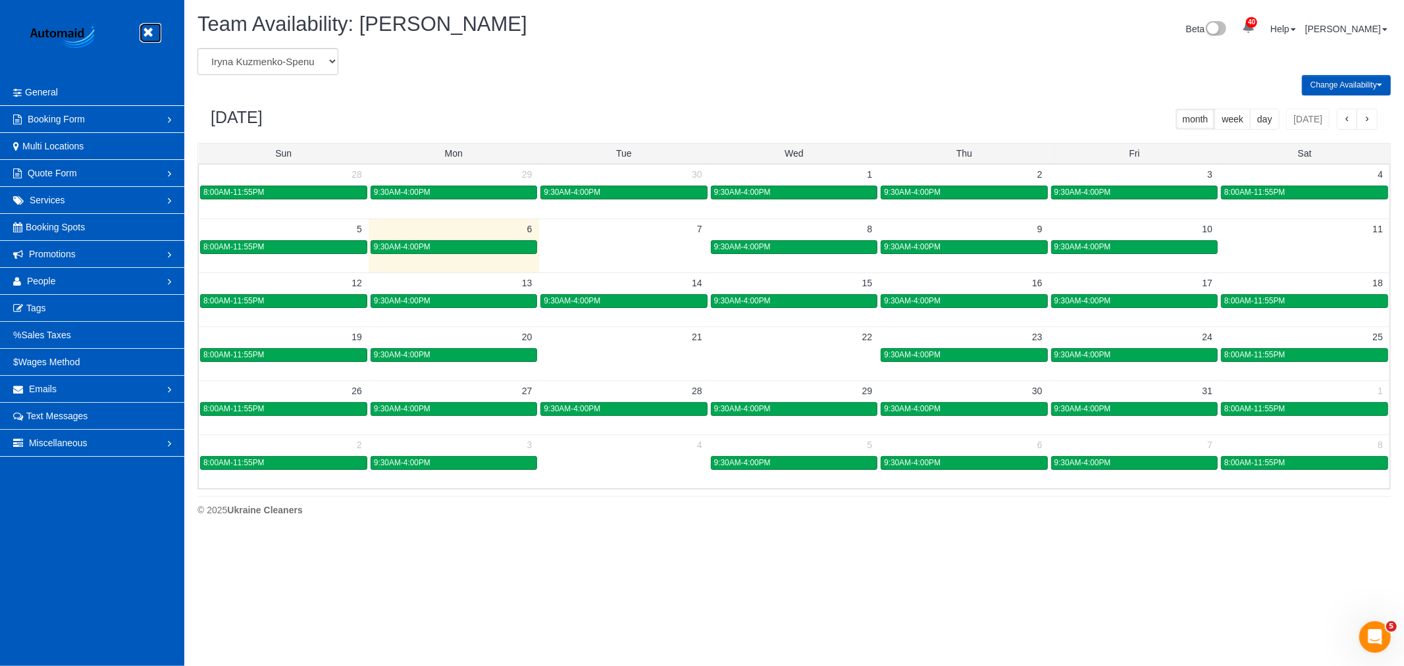
click at [146, 25] on link at bounding box center [151, 33] width 20 height 20
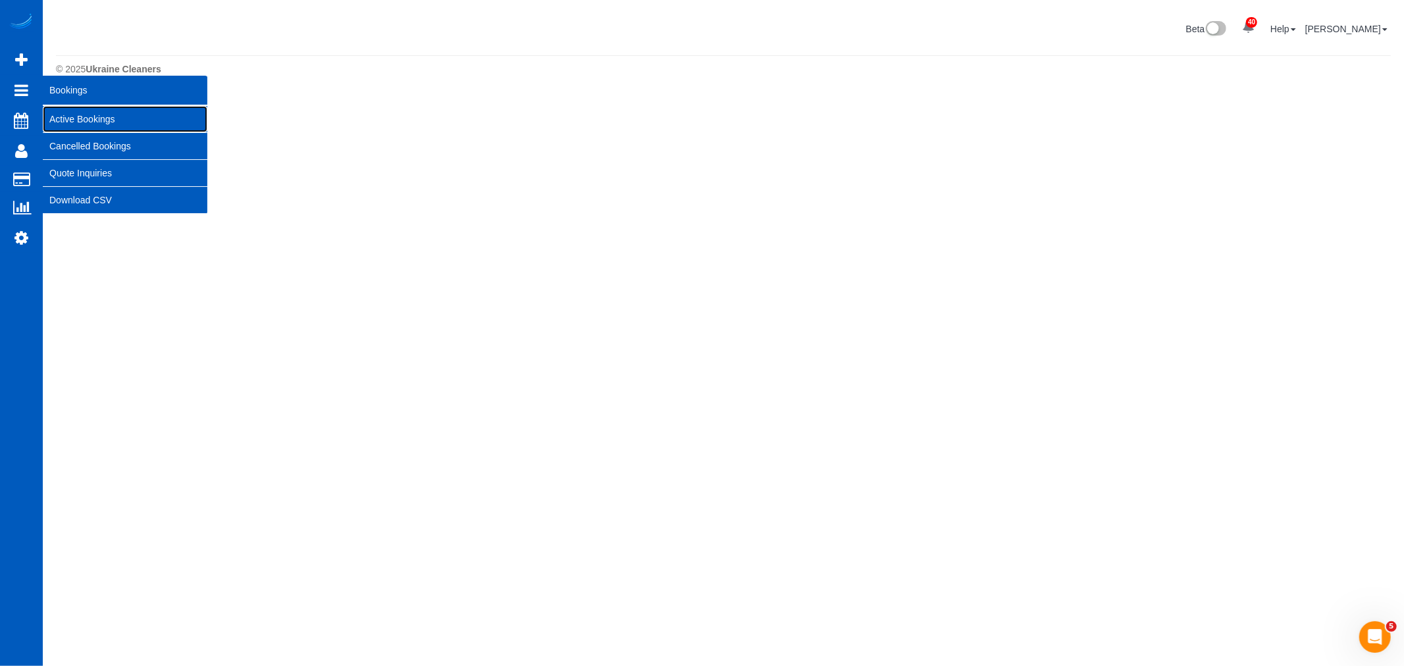
click at [97, 117] on link "Active Bookings" at bounding box center [125, 119] width 165 height 26
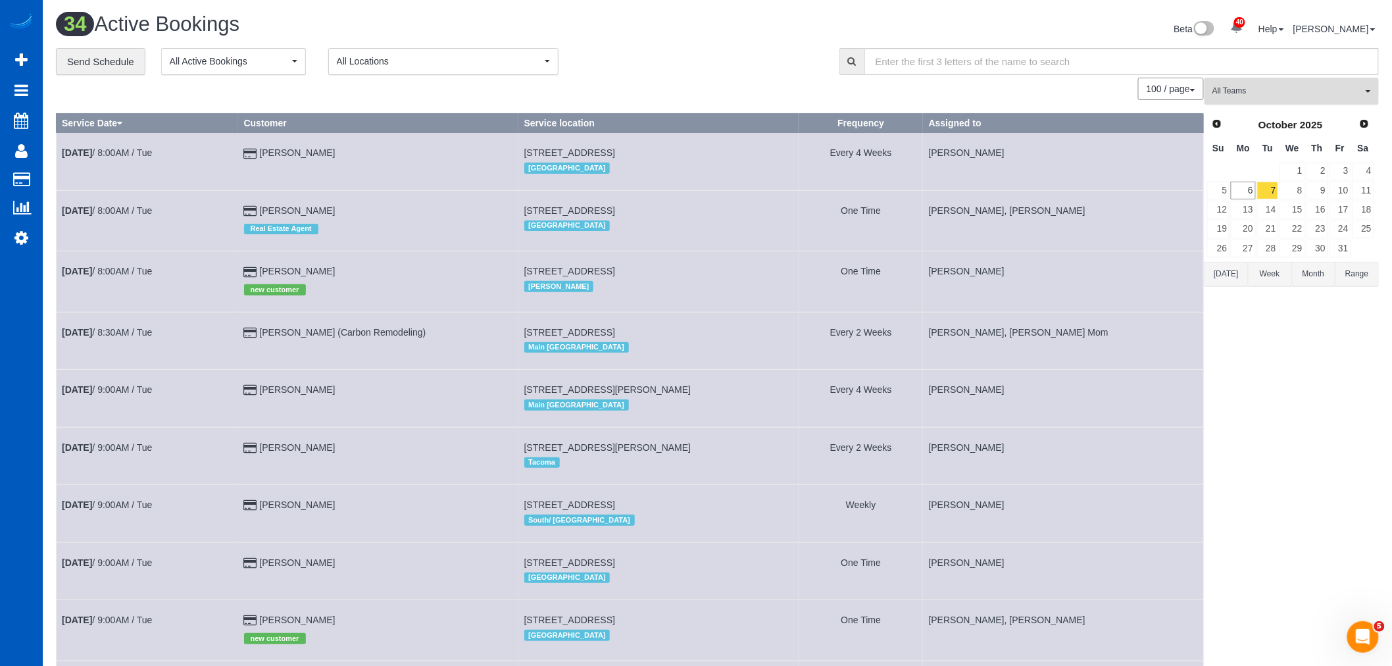
click at [1271, 96] on span "All Teams" at bounding box center [1288, 91] width 150 height 11
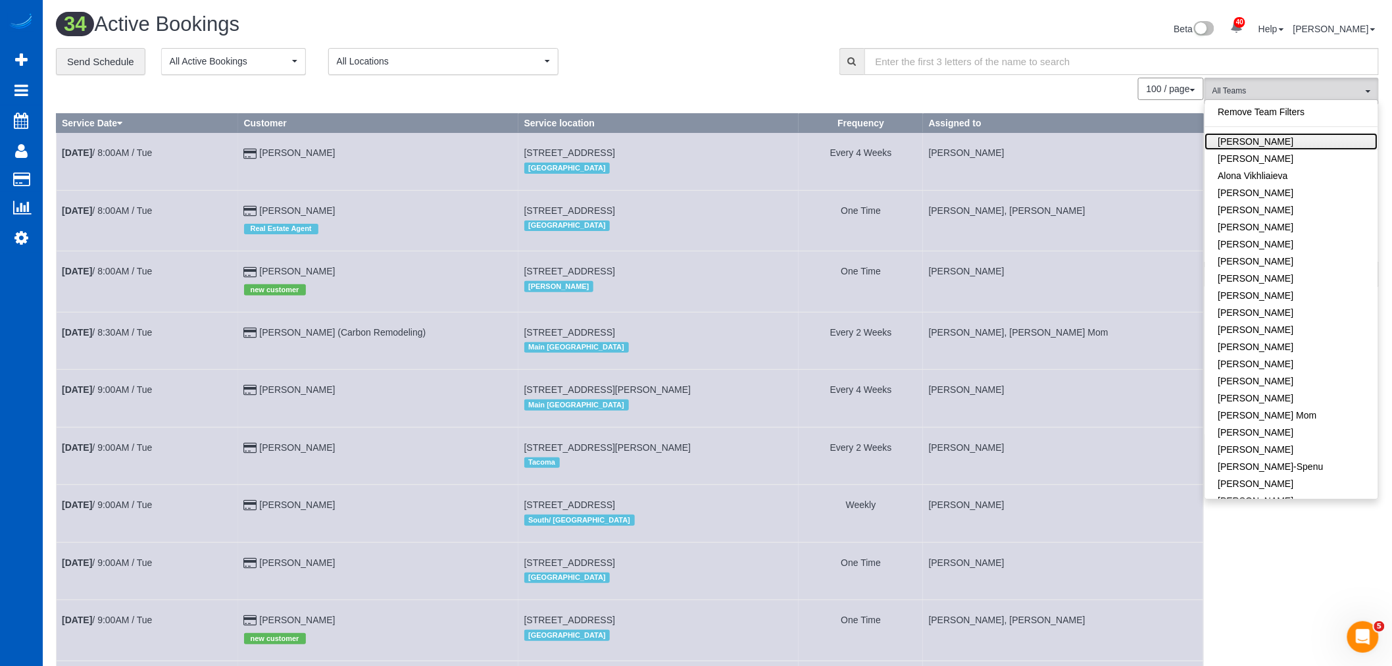
click at [1287, 143] on link "[PERSON_NAME]" at bounding box center [1292, 141] width 173 height 17
drag, startPoint x: 1252, startPoint y: 581, endPoint x: 1234, endPoint y: 307, distance: 275.0
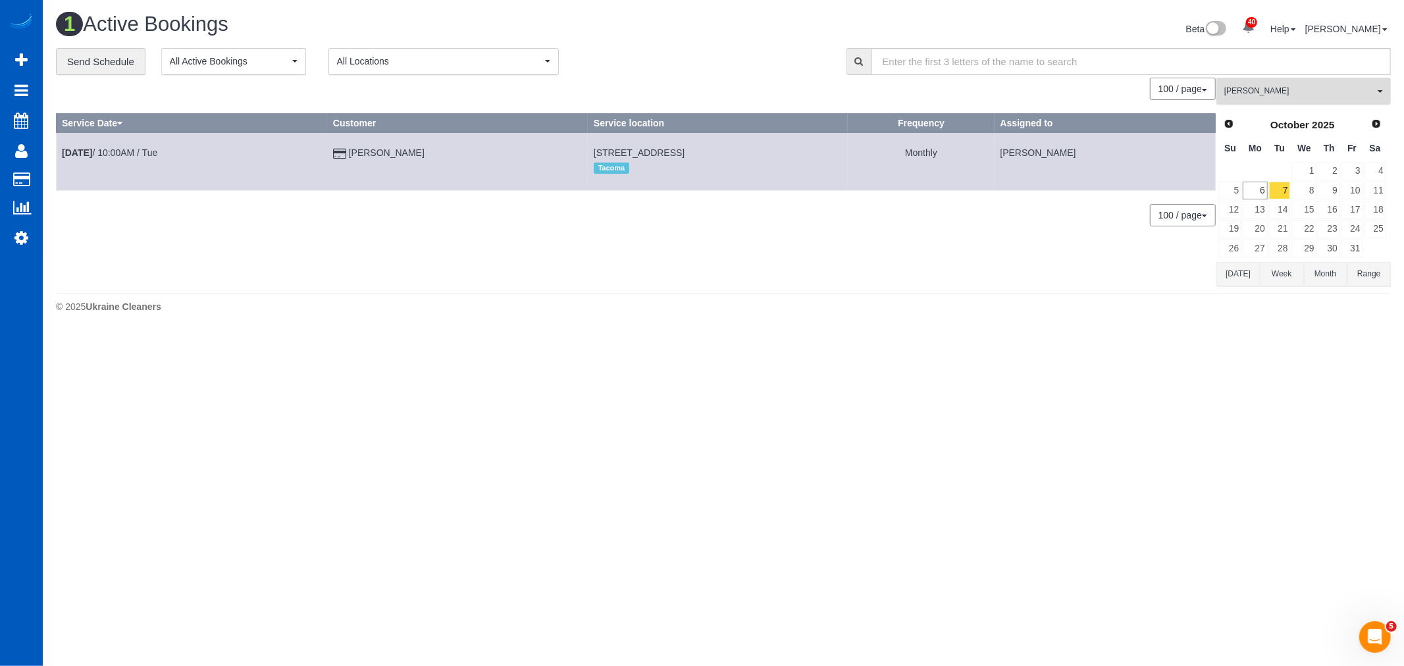
click at [1277, 97] on span "[PERSON_NAME]" at bounding box center [1299, 91] width 150 height 11
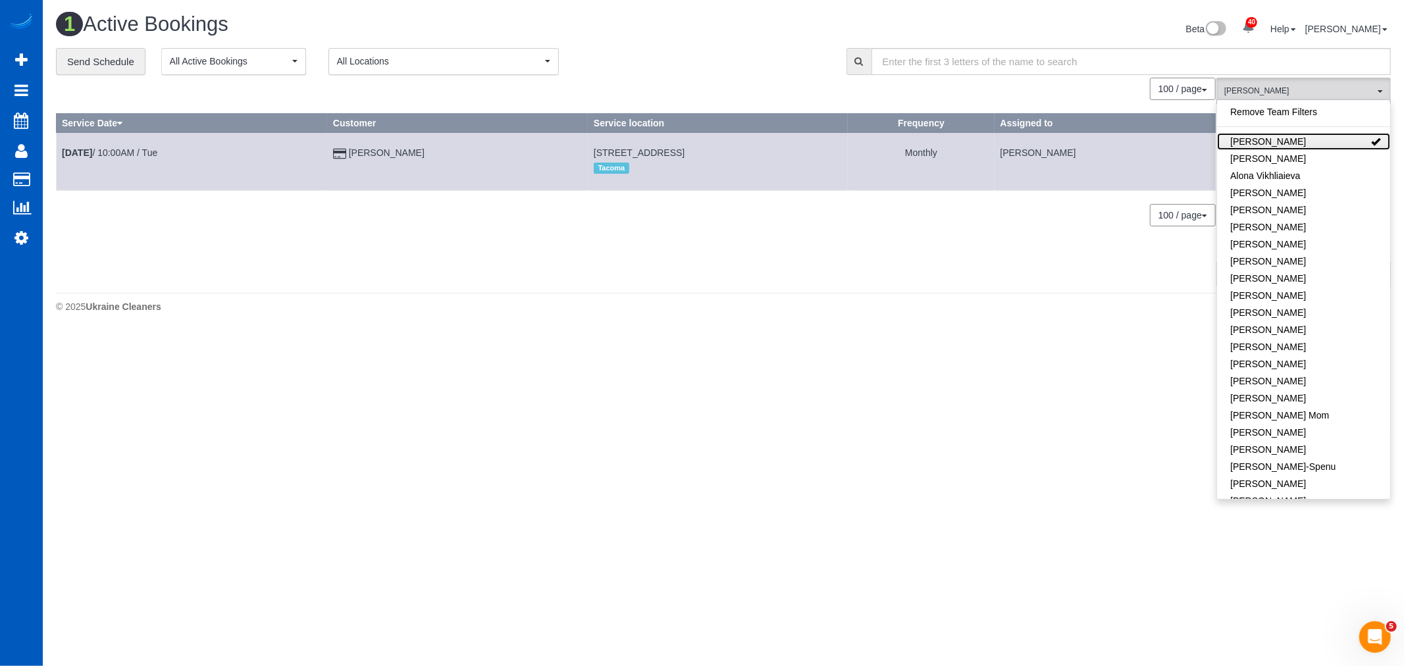
click at [1294, 145] on link "[PERSON_NAME]" at bounding box center [1303, 141] width 173 height 17
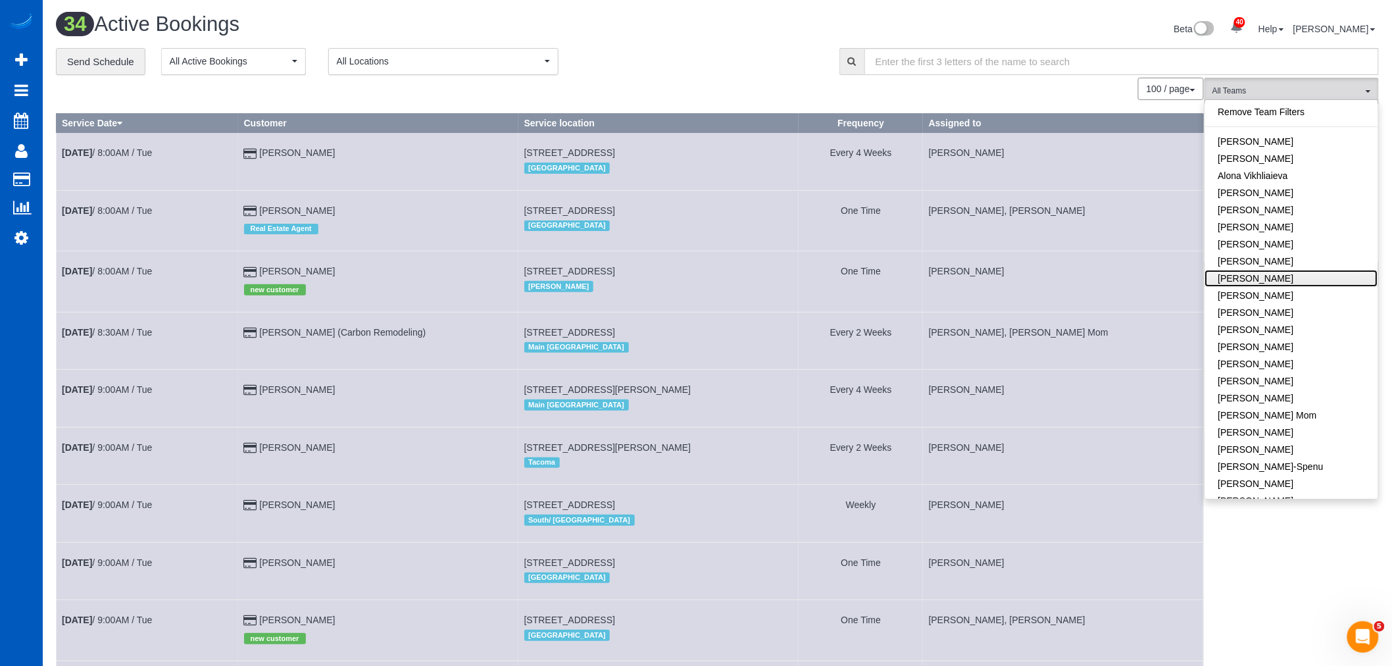
click at [1289, 272] on link "[PERSON_NAME]" at bounding box center [1292, 278] width 173 height 17
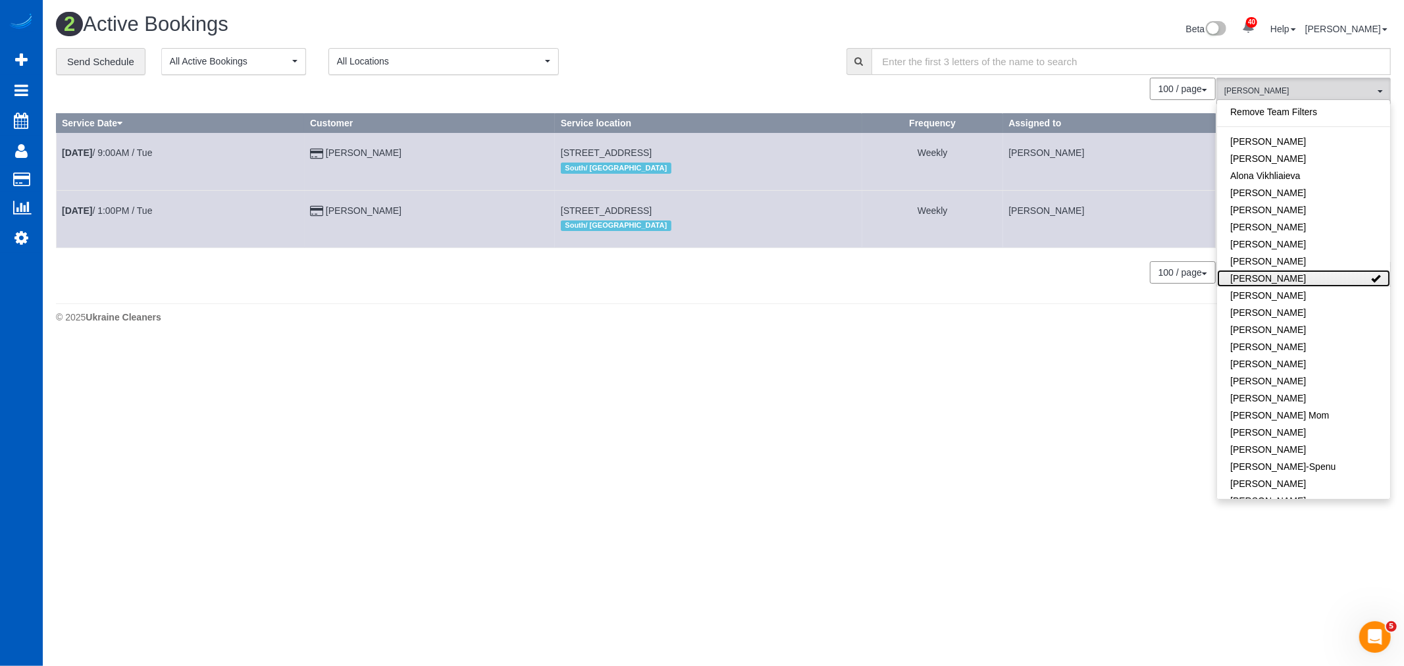
click at [1289, 272] on link "[PERSON_NAME]" at bounding box center [1303, 278] width 173 height 17
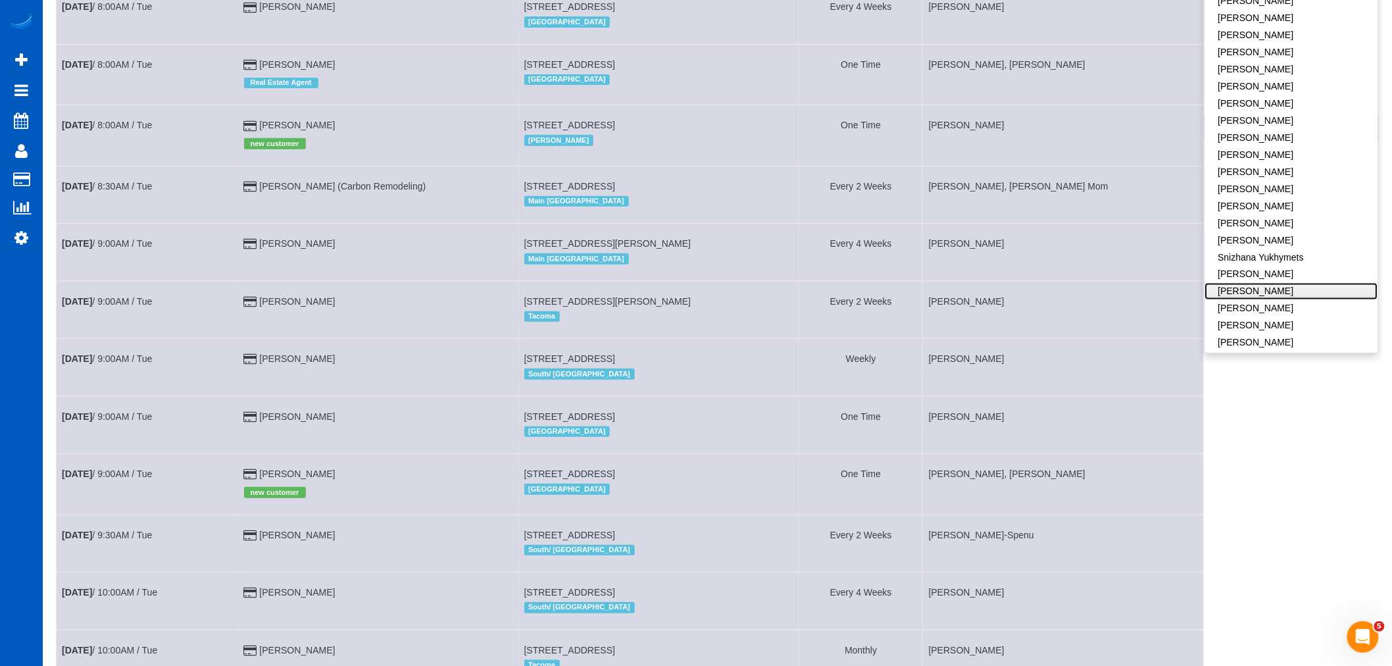
click at [1302, 283] on link "[PERSON_NAME]" at bounding box center [1292, 291] width 173 height 17
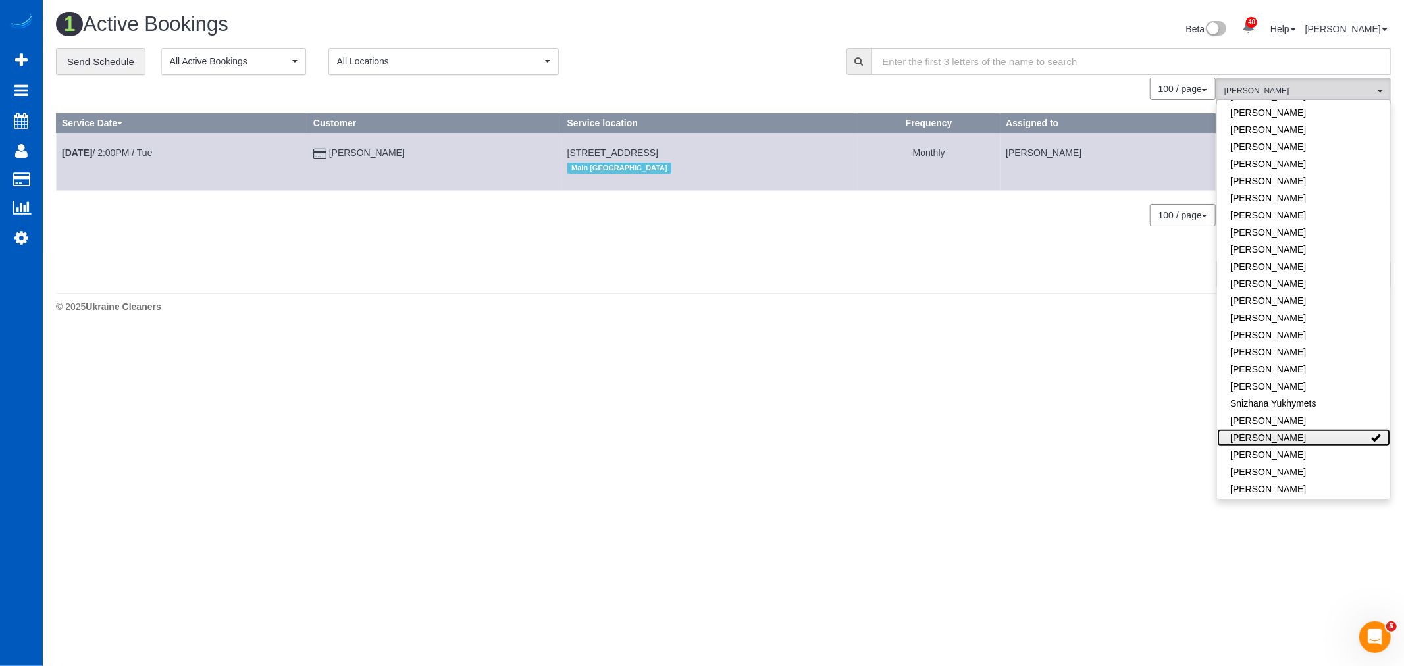
click at [1310, 429] on link "[PERSON_NAME]" at bounding box center [1303, 437] width 173 height 17
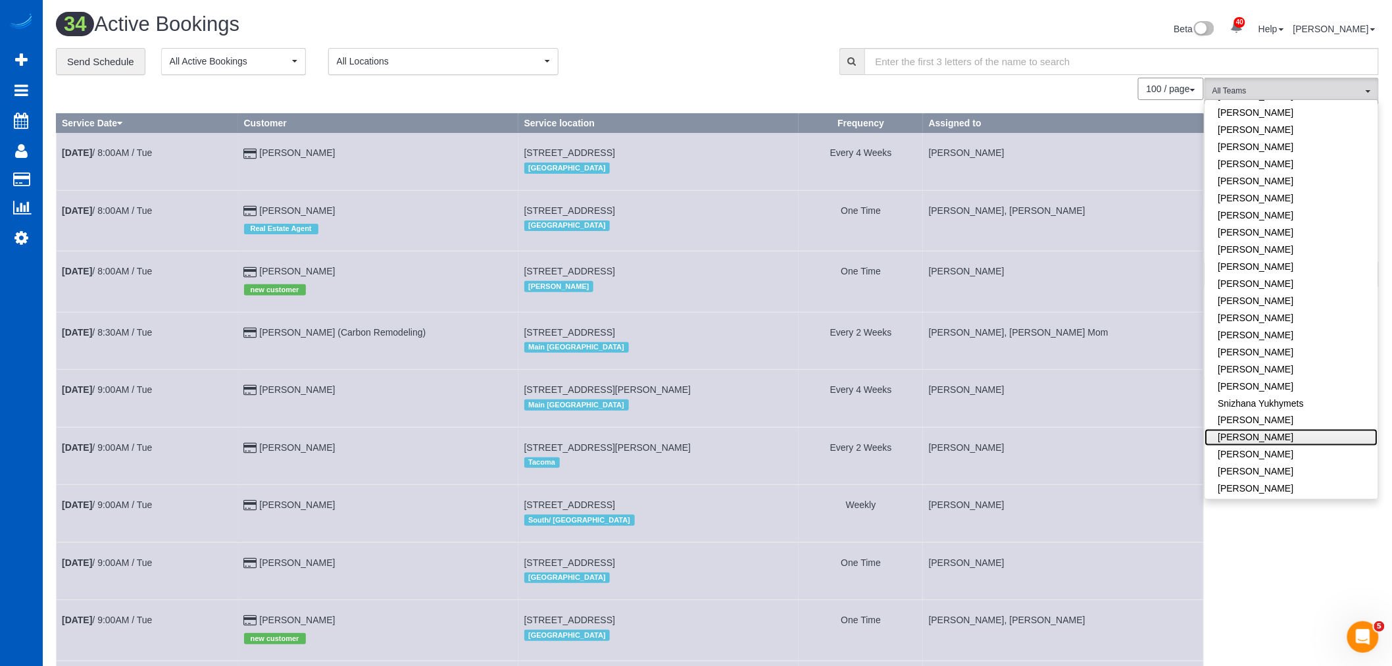
click at [1294, 429] on link "[PERSON_NAME]" at bounding box center [1292, 437] width 173 height 17
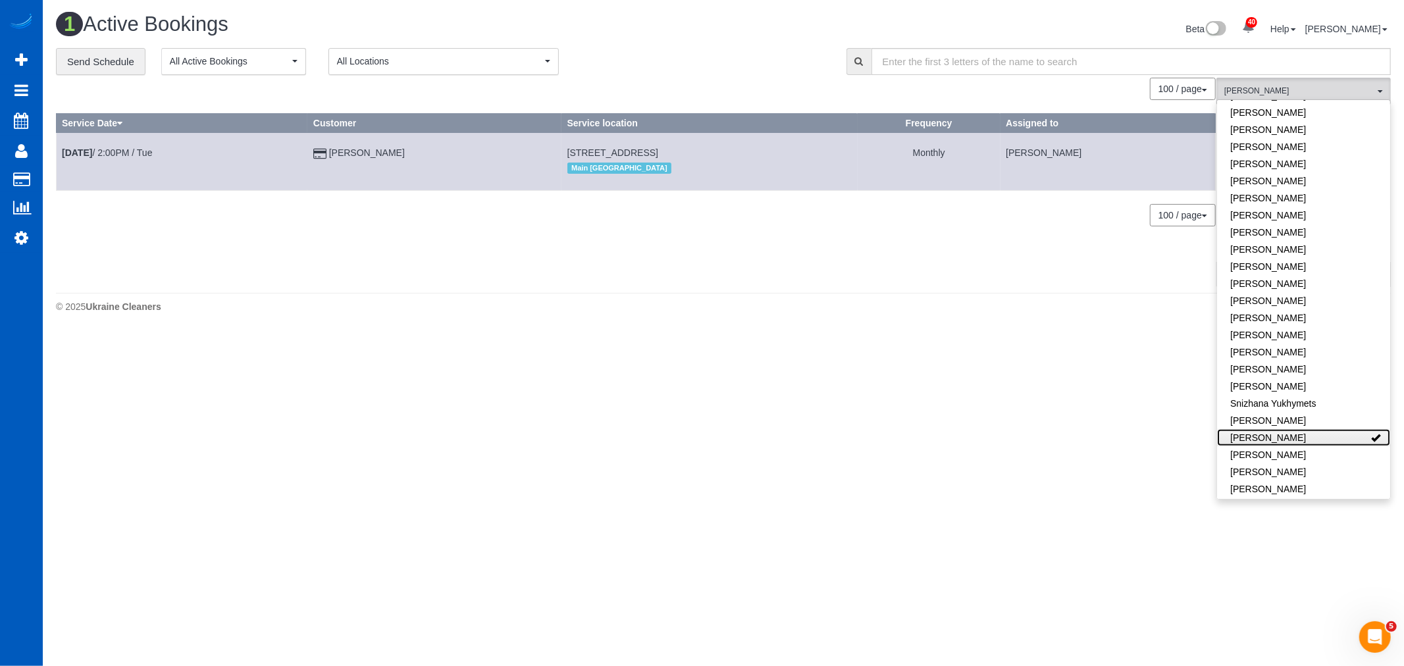
click at [1294, 429] on link "[PERSON_NAME]" at bounding box center [1303, 437] width 173 height 17
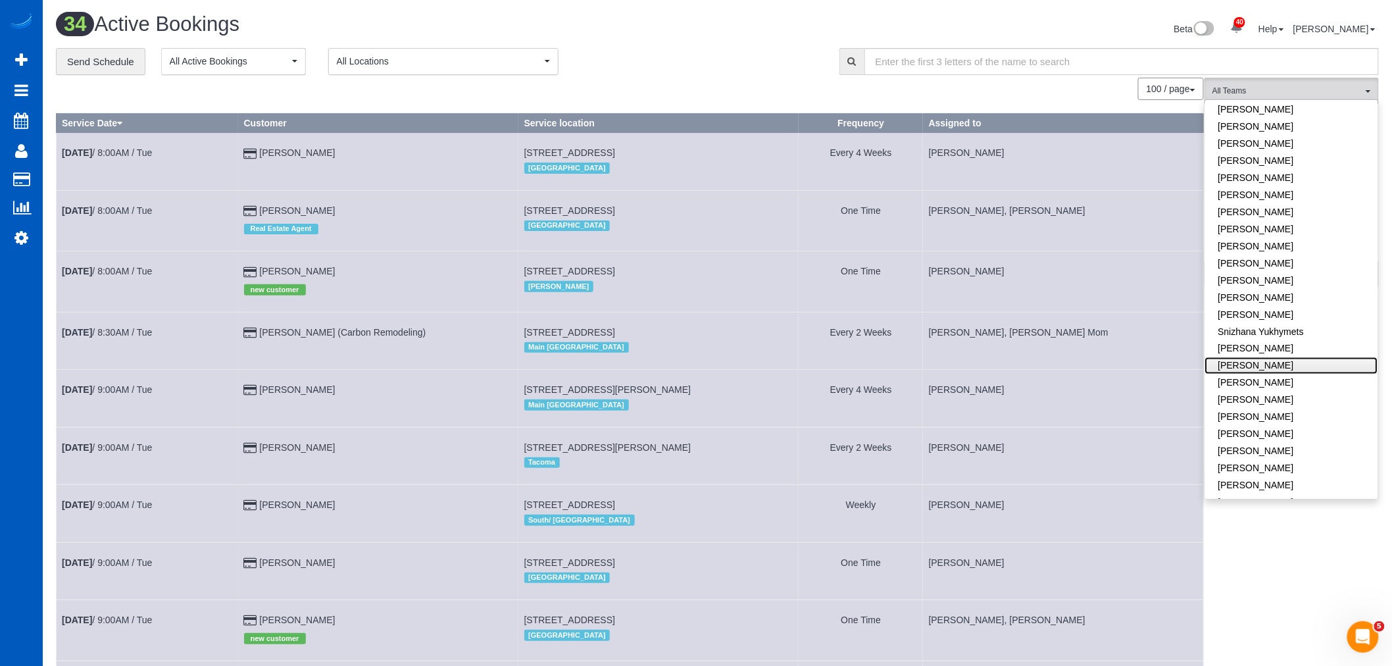
scroll to position [799, 0]
click at [1271, 88] on span "All Teams" at bounding box center [1288, 91] width 150 height 11
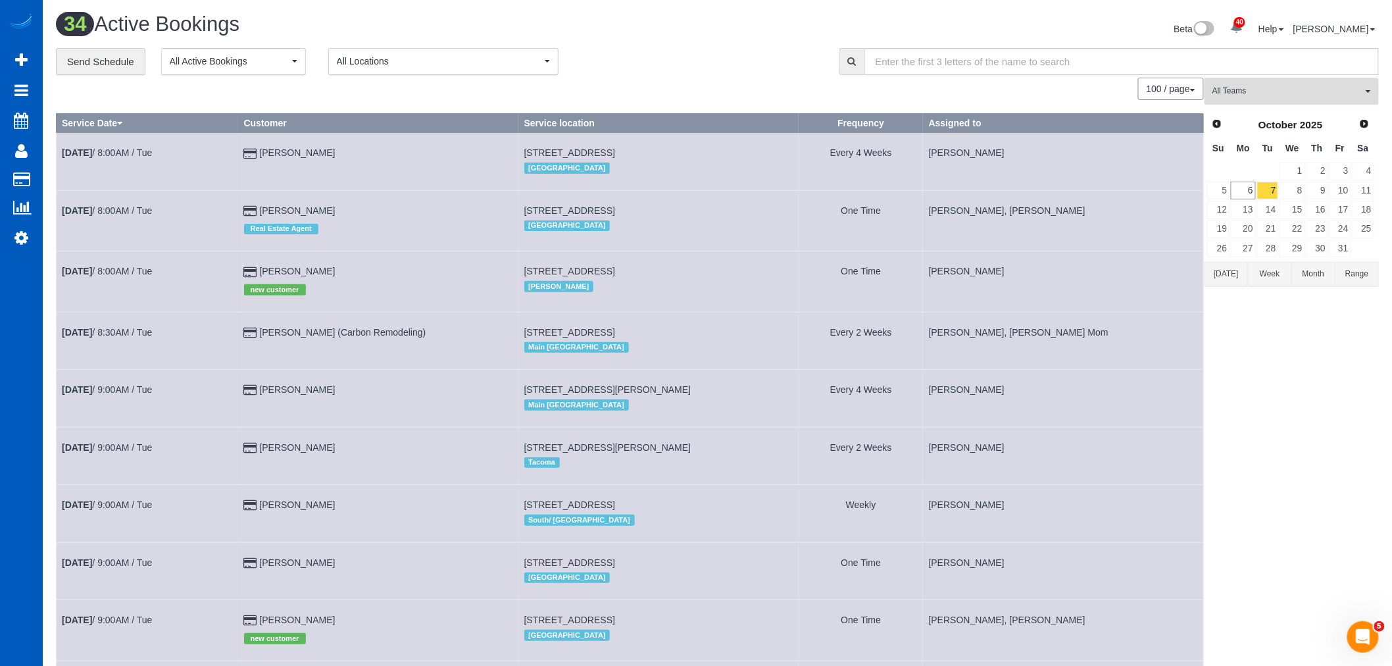
click at [1264, 86] on span "All Teams" at bounding box center [1288, 91] width 150 height 11
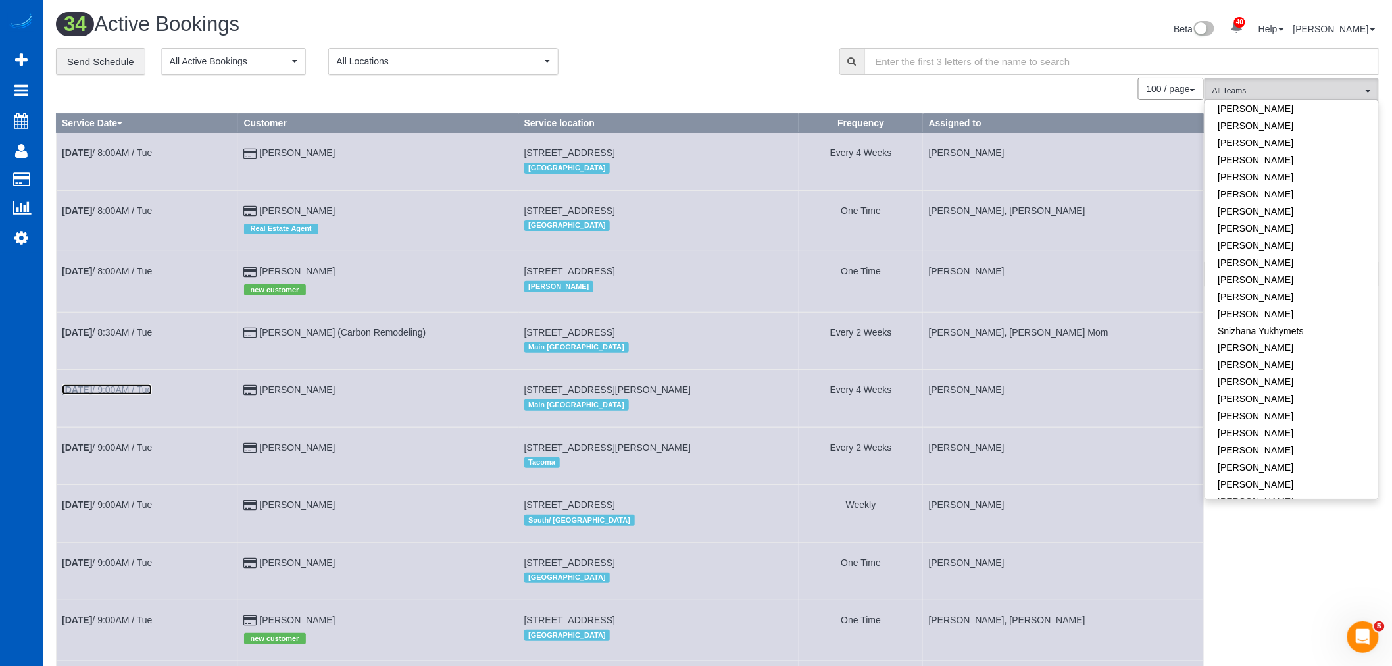
click at [124, 390] on link "Oct 7th / 9:00AM / Tue" at bounding box center [107, 389] width 90 height 11
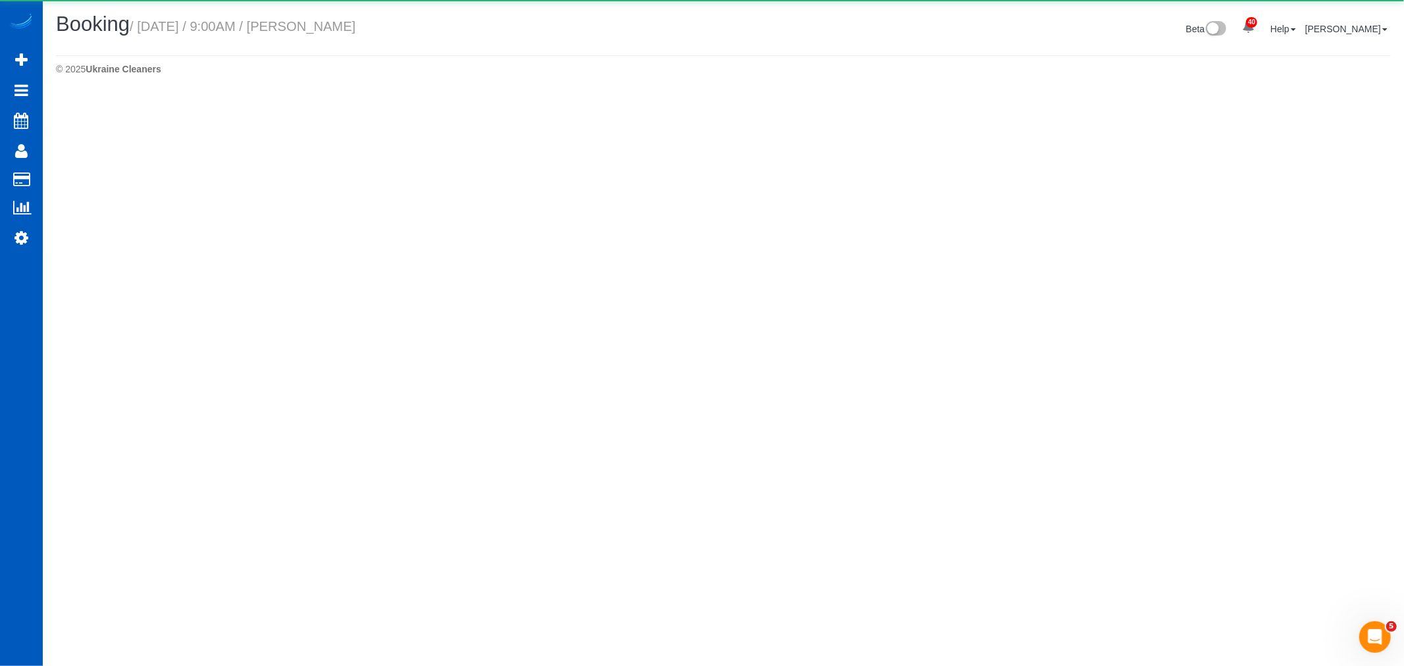
select select "WA"
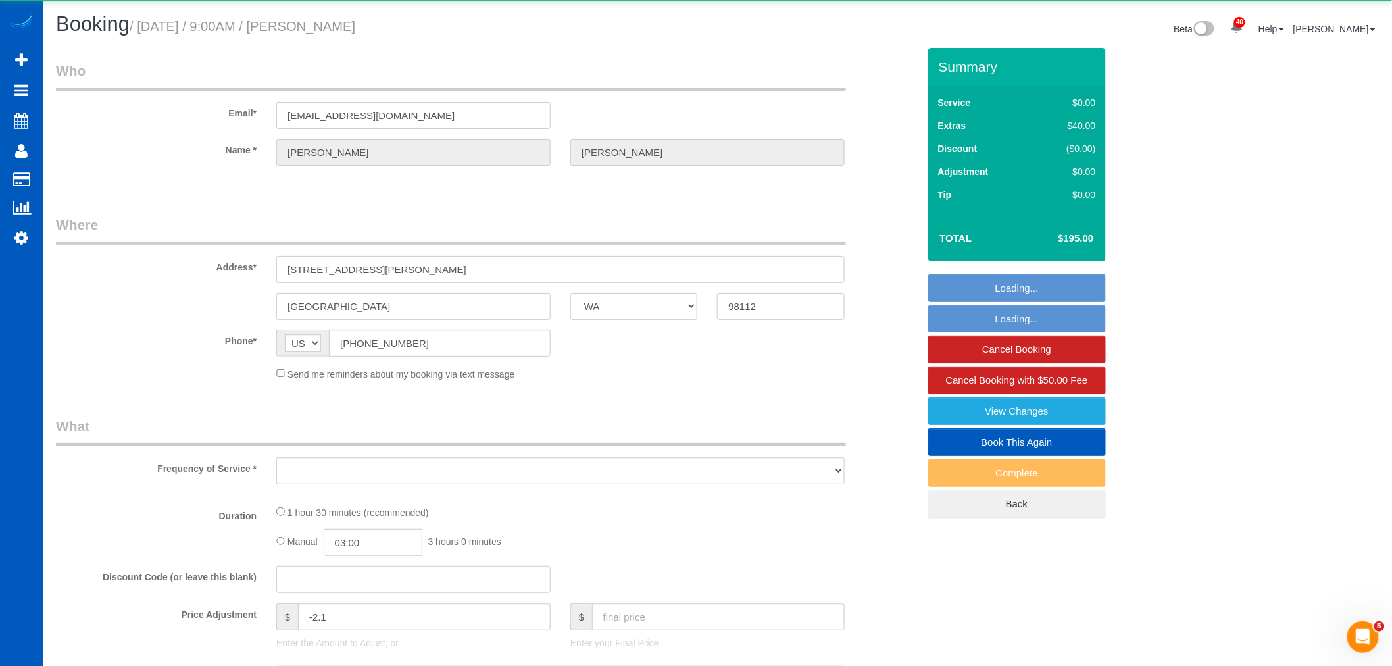
select select "object:23355"
select select "string:fspay-acd8ad16-fc85-4420-99a8-b878ba4e926d"
select select "199"
select select "1001"
select select "2"
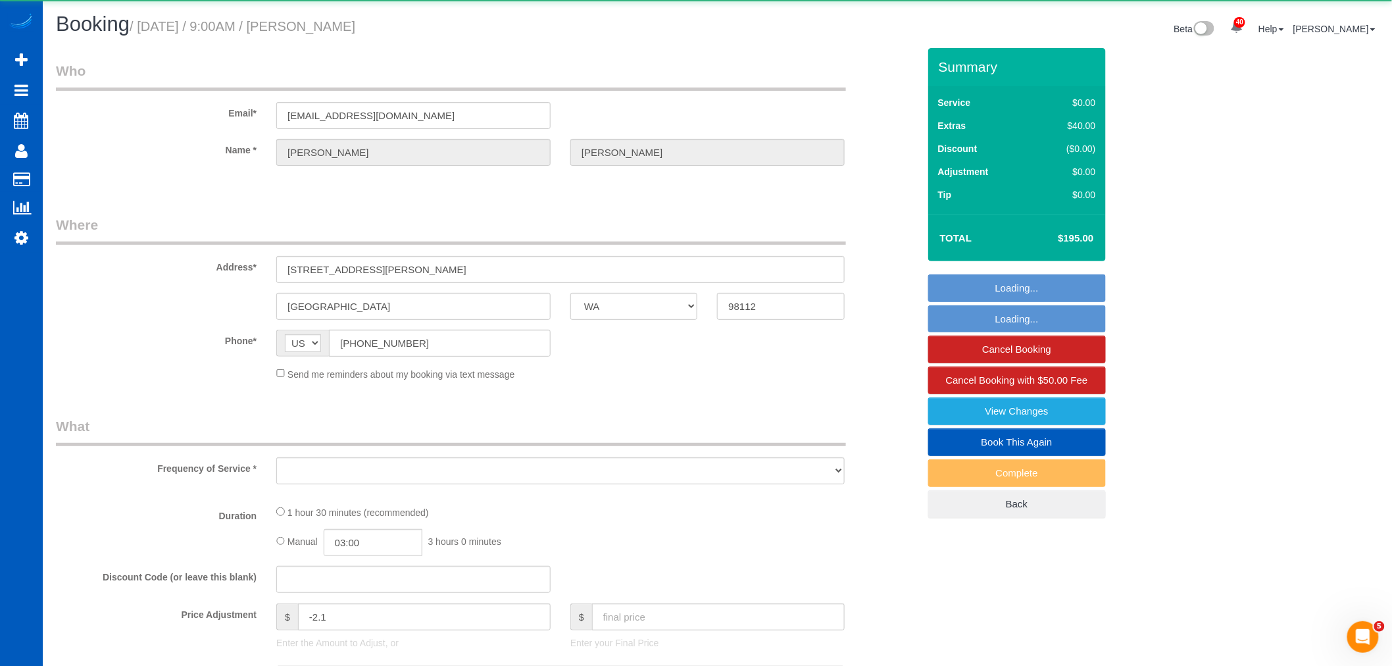
select select "number:10"
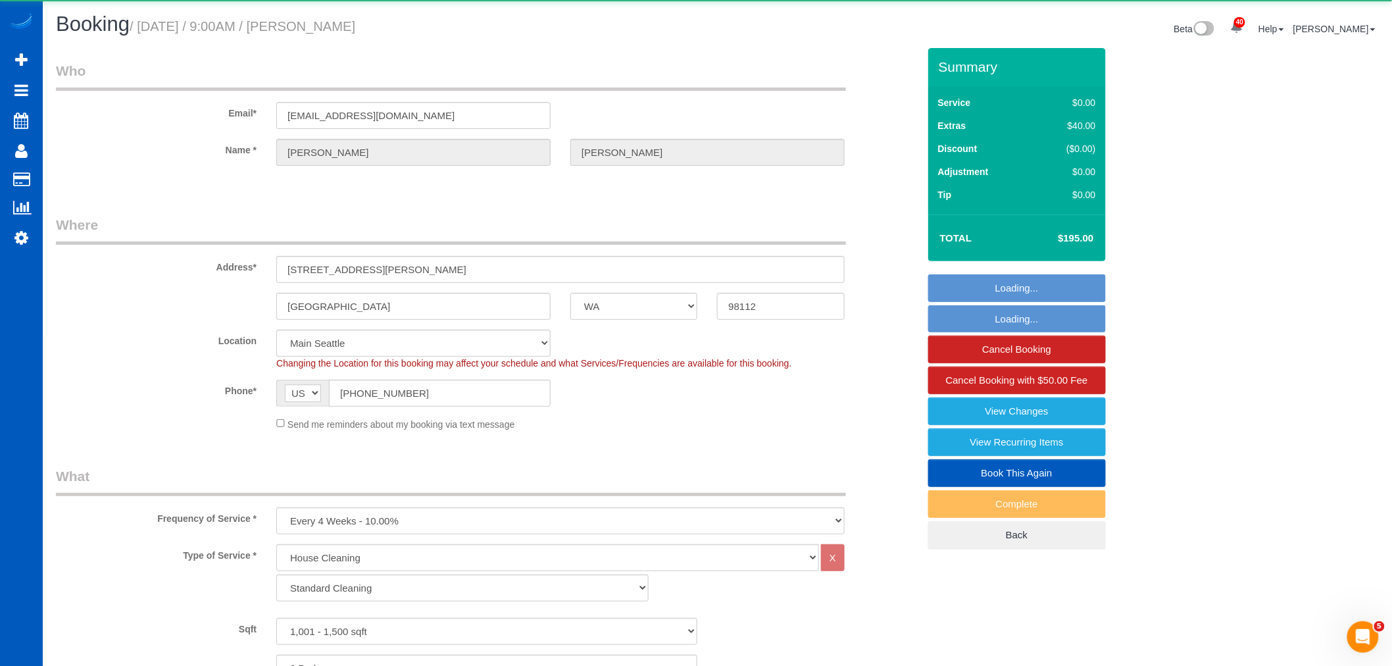
select select "object:23711"
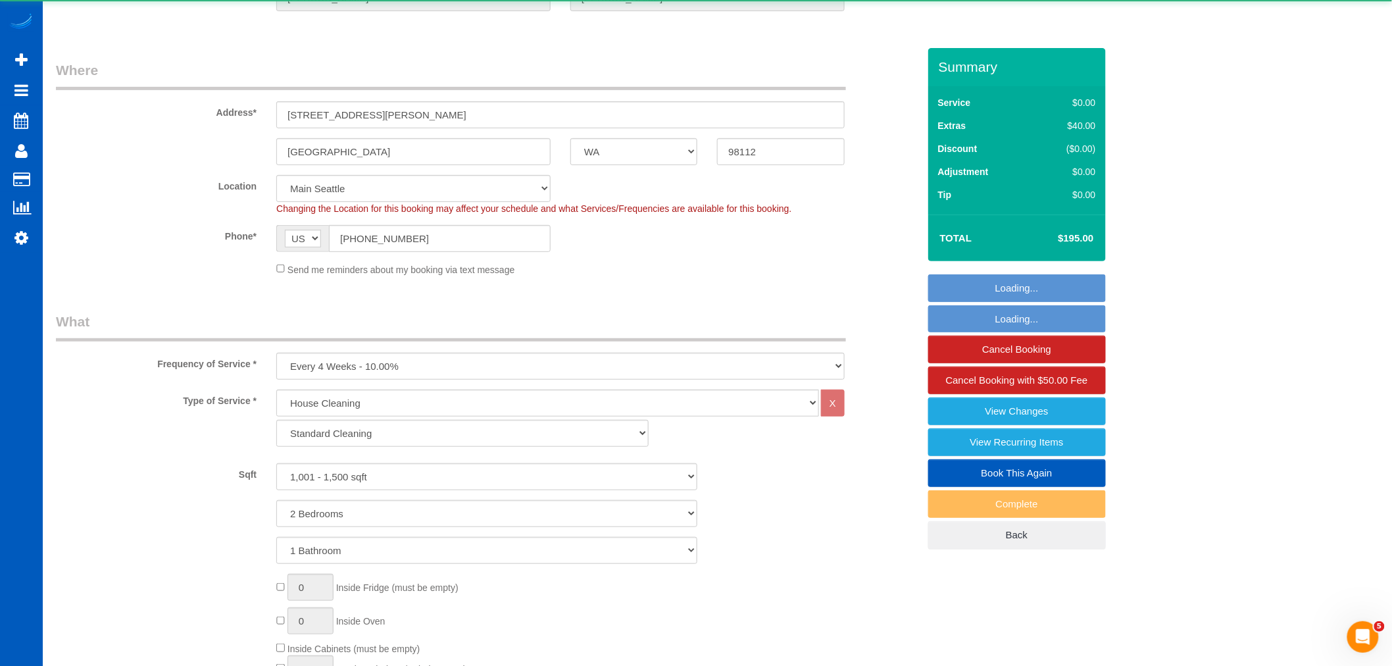
scroll to position [438, 0]
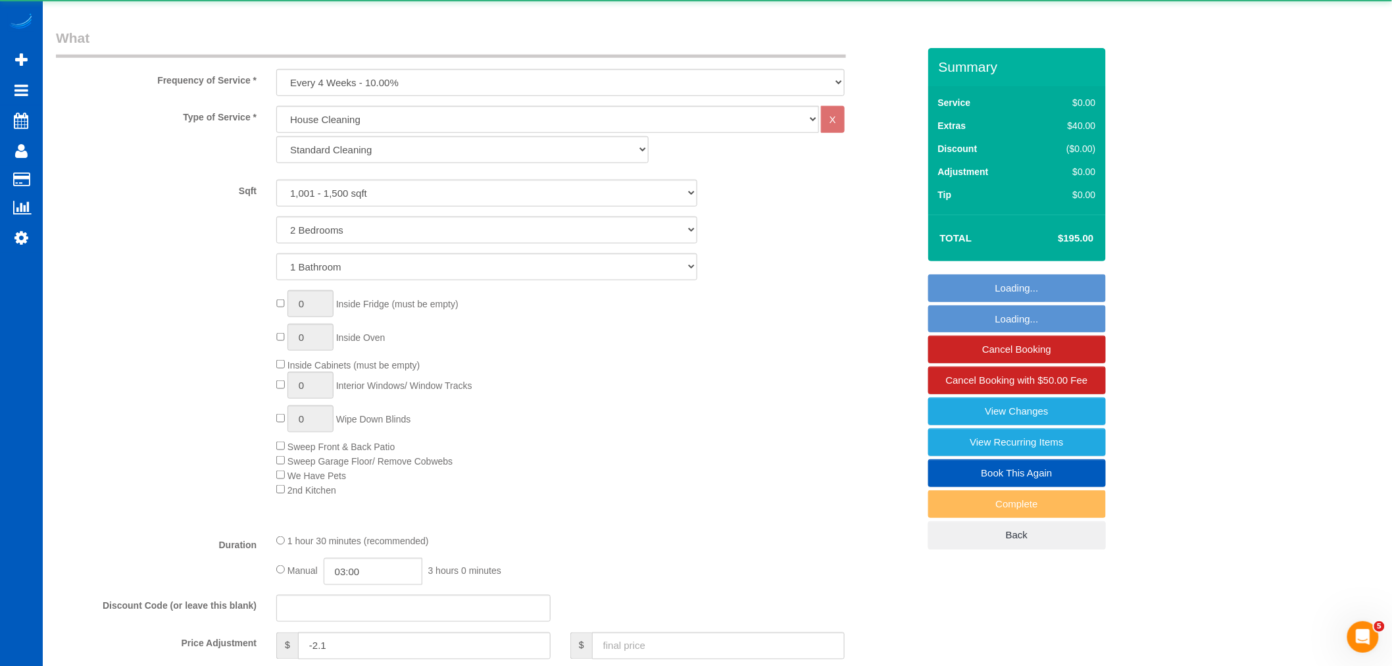
select select "1001"
select select "2"
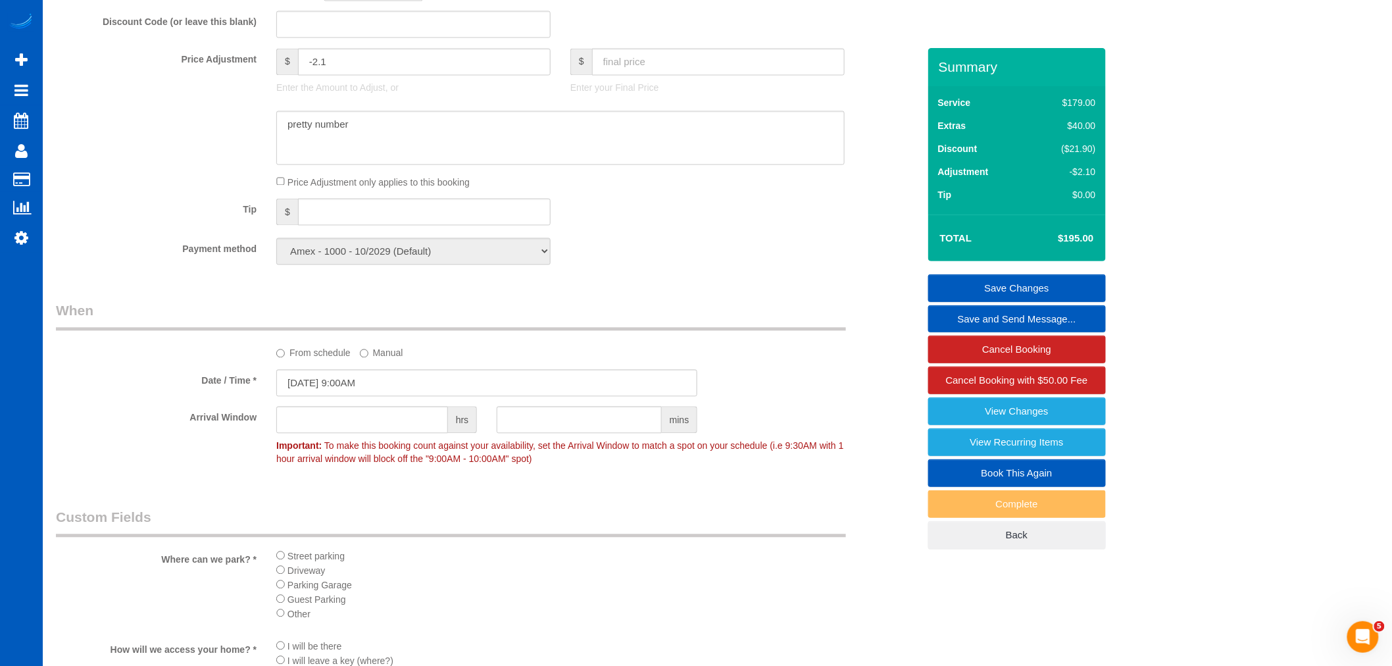
scroll to position [877, 0]
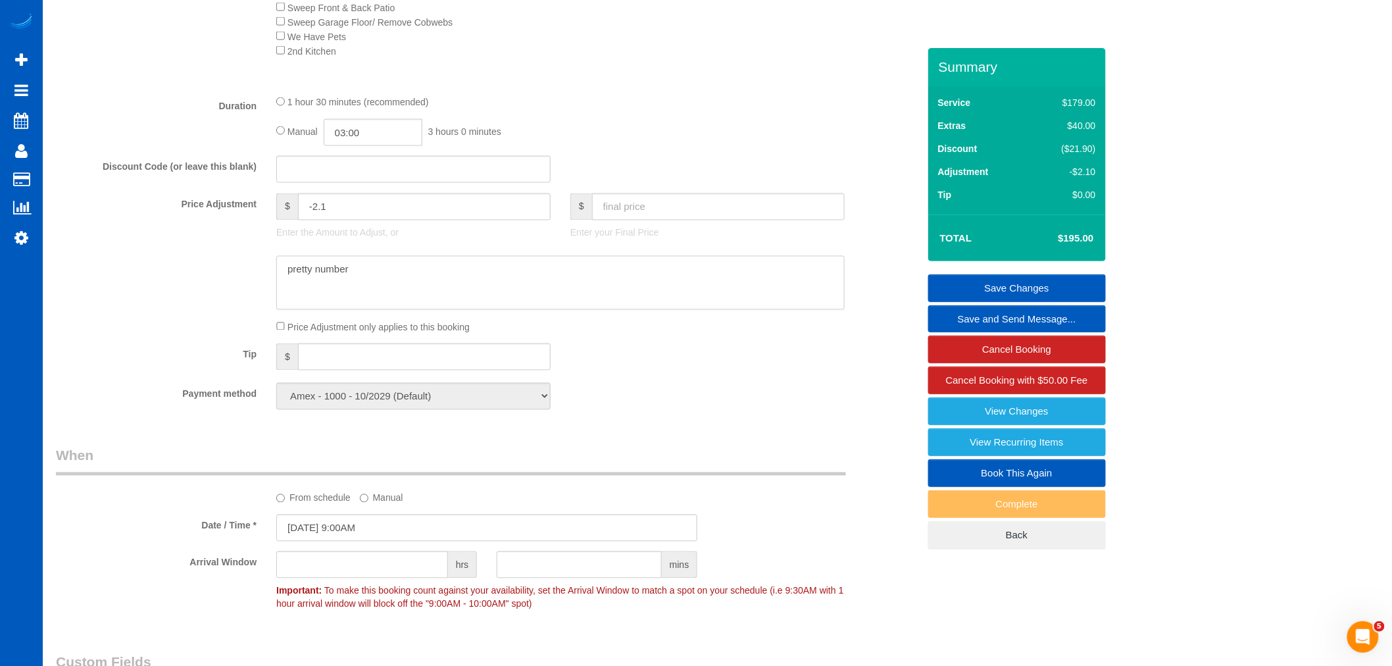
drag, startPoint x: 396, startPoint y: 271, endPoint x: 181, endPoint y: 290, distance: 215.4
click at [181, 290] on div at bounding box center [487, 283] width 882 height 54
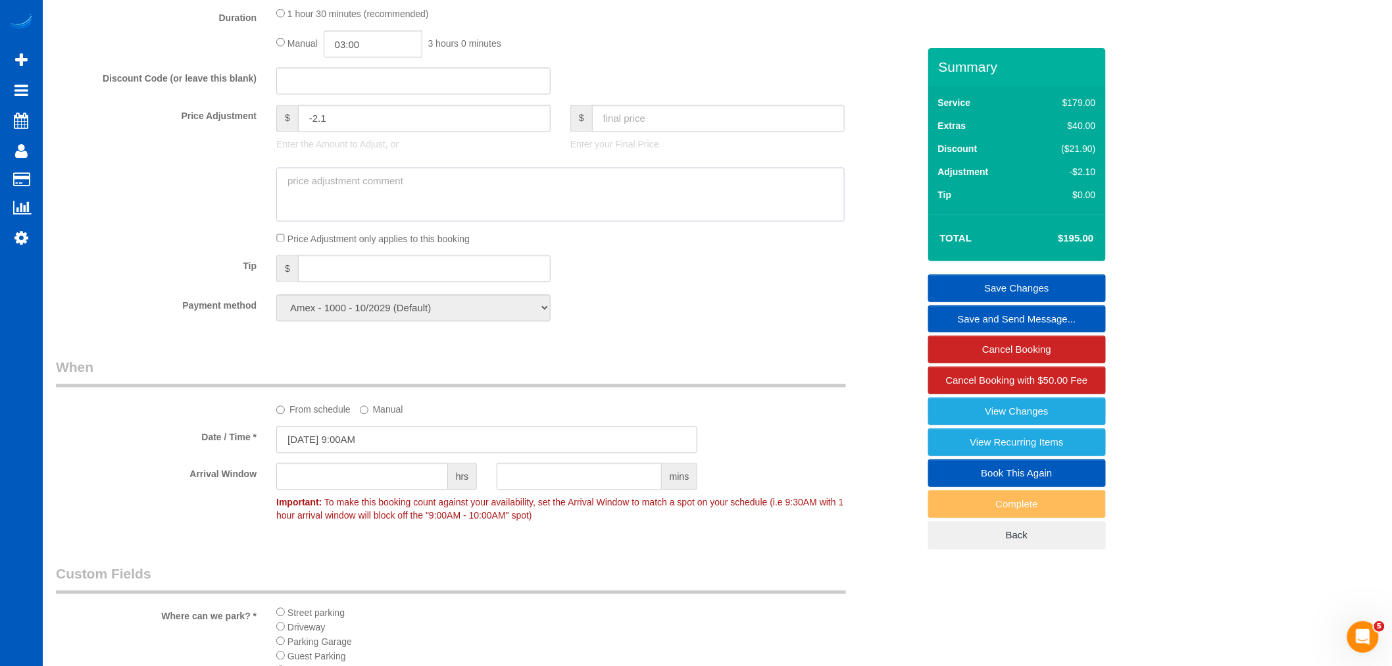
scroll to position [1096, 0]
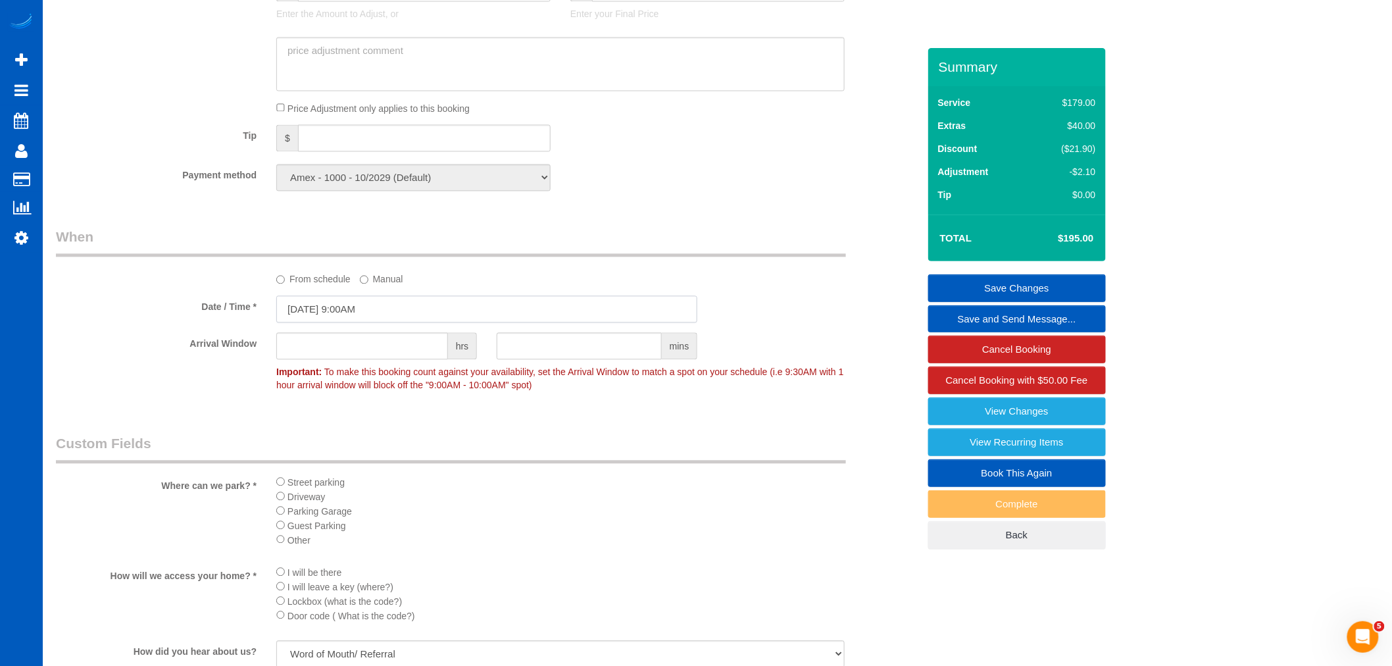
click at [327, 321] on input "10/07/2025 9:00AM" at bounding box center [486, 308] width 421 height 27
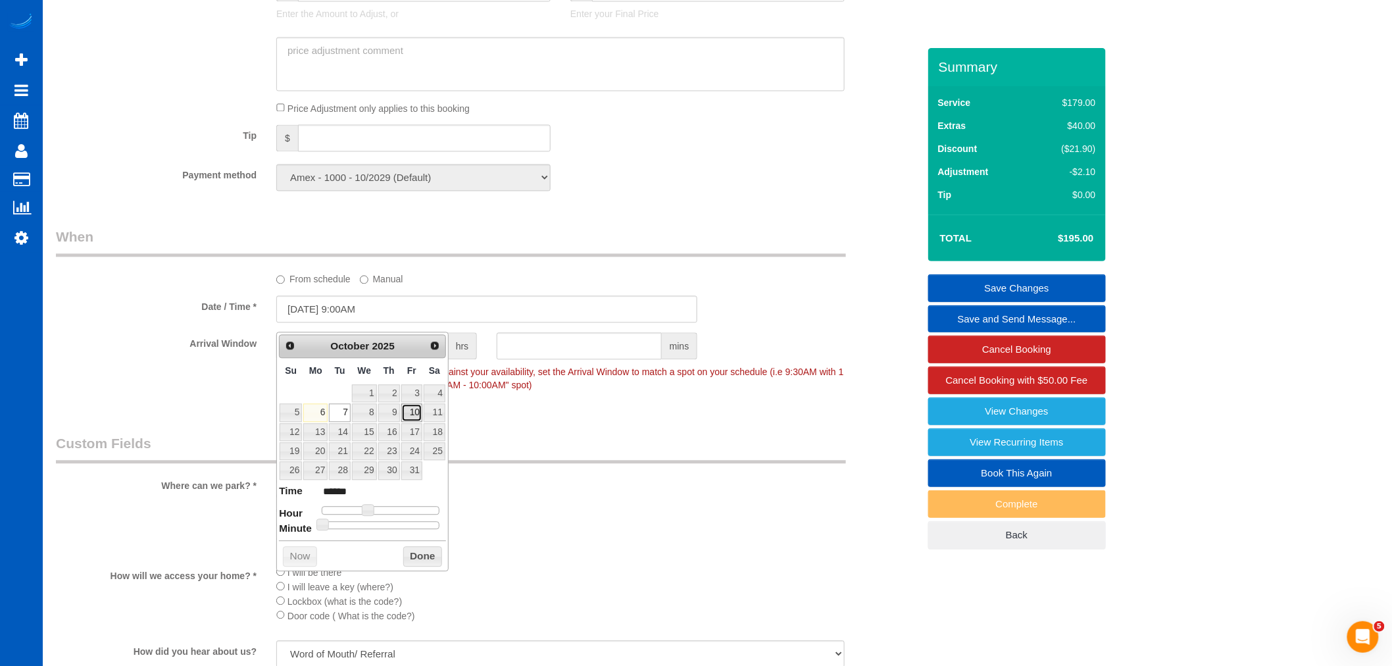
click at [418, 417] on link "10" at bounding box center [411, 412] width 21 height 18
type input "10/10/2025 10:00AM"
type input "*******"
type input "10/10/2025 11:00AM"
type input "*******"
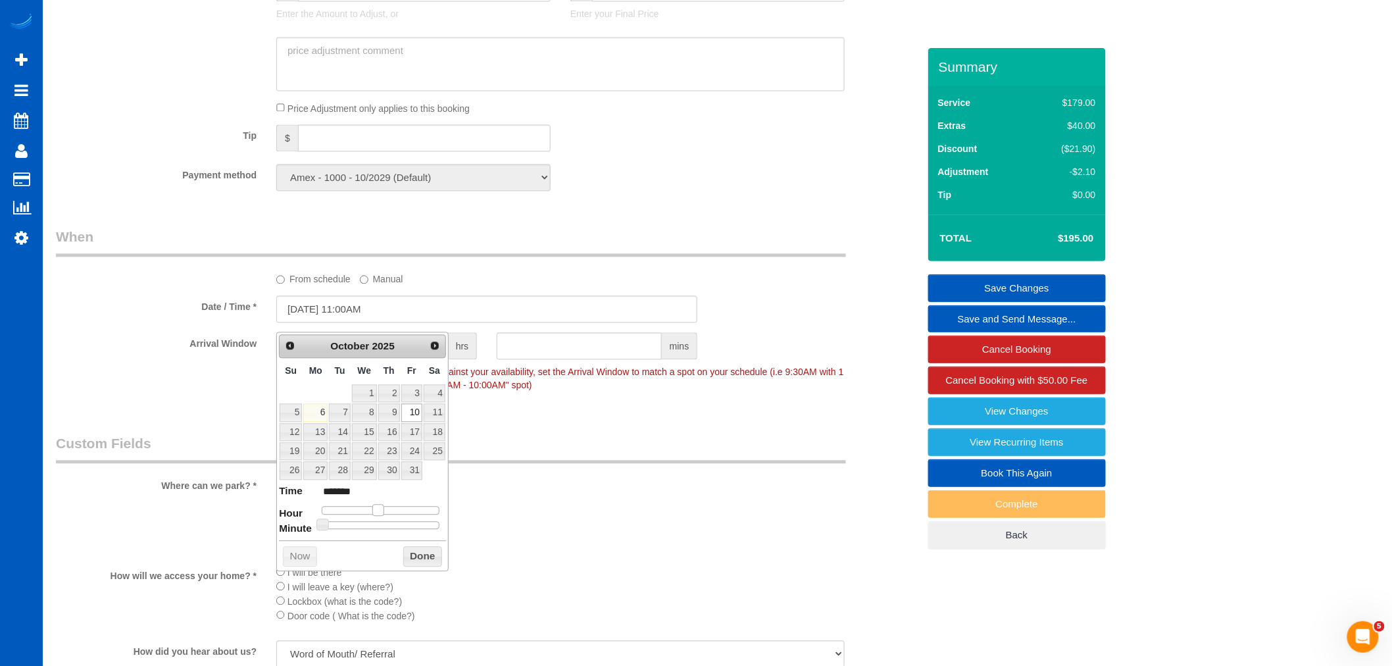
drag, startPoint x: 369, startPoint y: 511, endPoint x: 379, endPoint y: 508, distance: 10.9
click at [379, 508] on span at bounding box center [378, 510] width 12 height 12
click at [406, 548] on button "Done" at bounding box center [422, 556] width 39 height 21
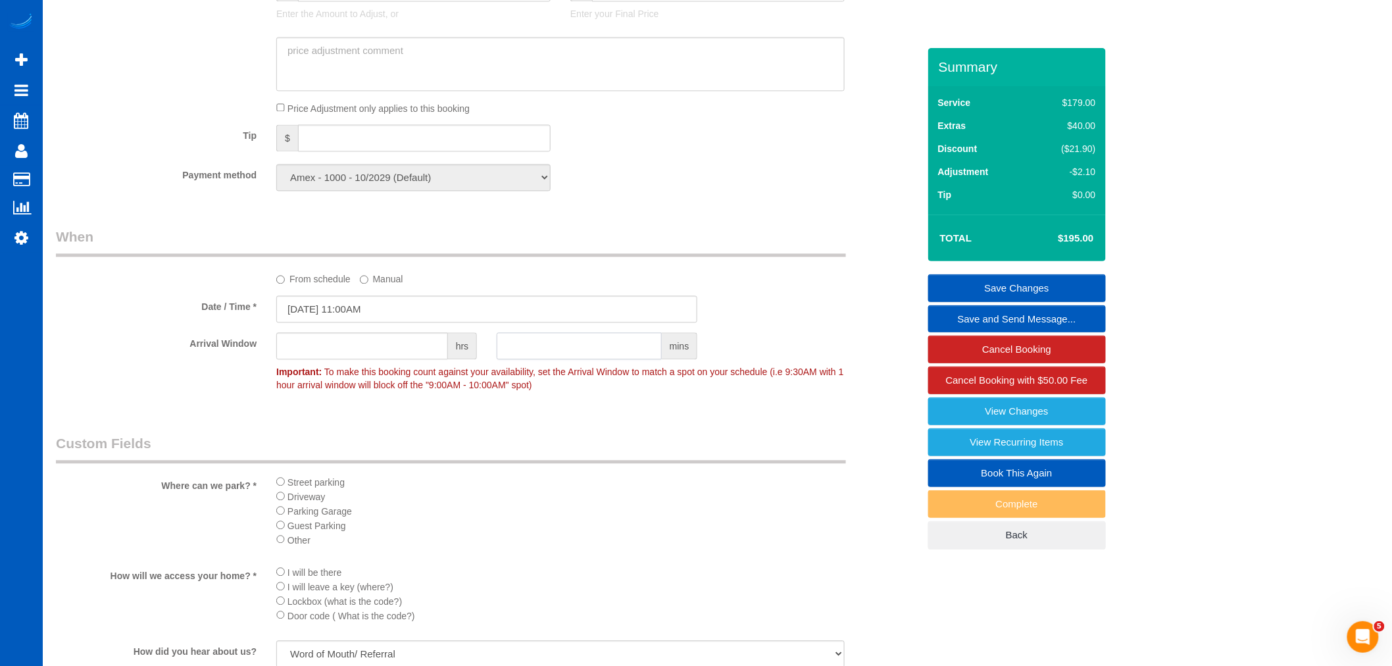
click at [531, 352] on input "text" at bounding box center [579, 345] width 165 height 27
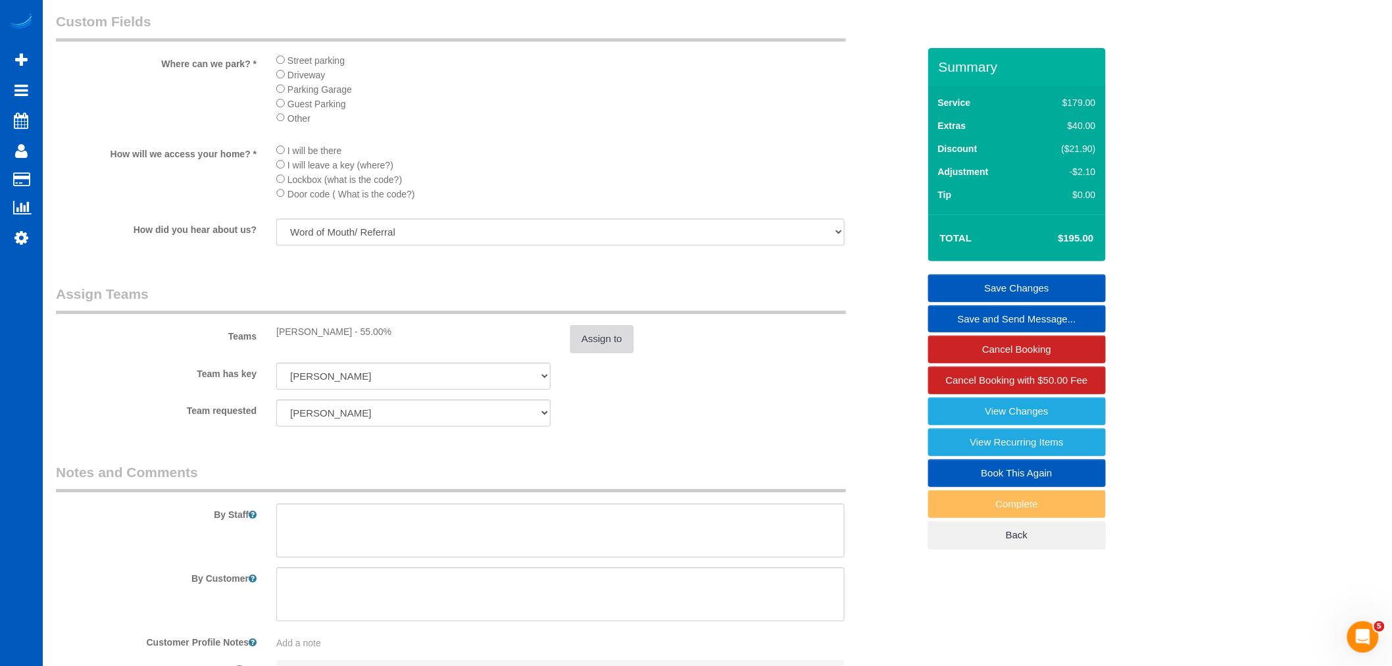
scroll to position [1535, 0]
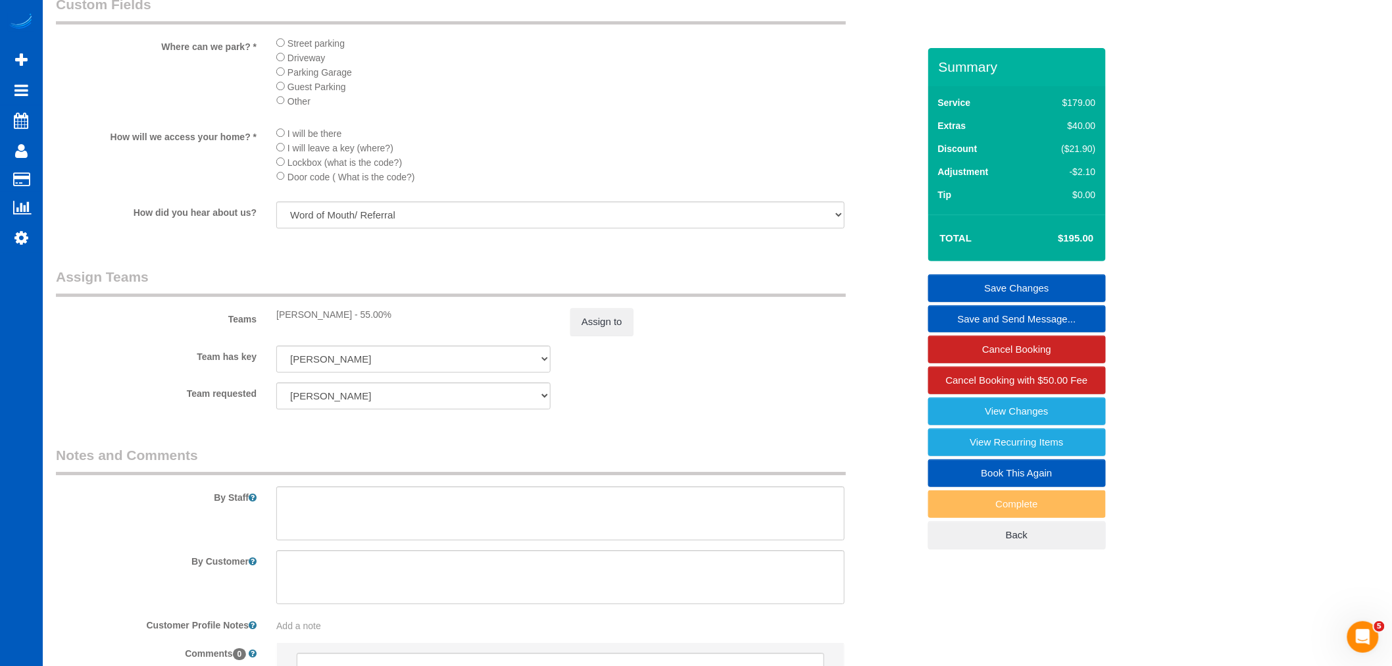
type input "30"
click at [596, 320] on div "Teams Milena Kasianchyk - 55.00% Assign to" at bounding box center [487, 301] width 882 height 68
click at [598, 336] on button "Assign to" at bounding box center [602, 322] width 63 height 28
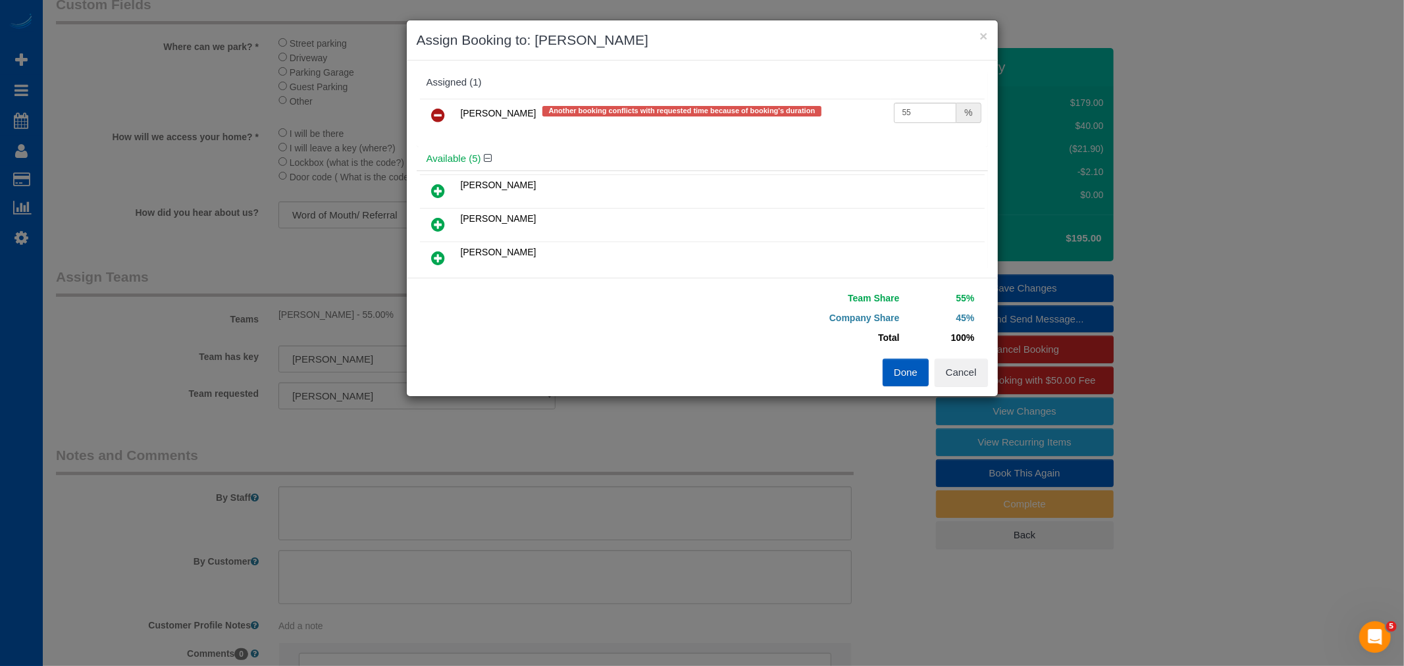
click at [428, 113] on link at bounding box center [438, 116] width 31 height 26
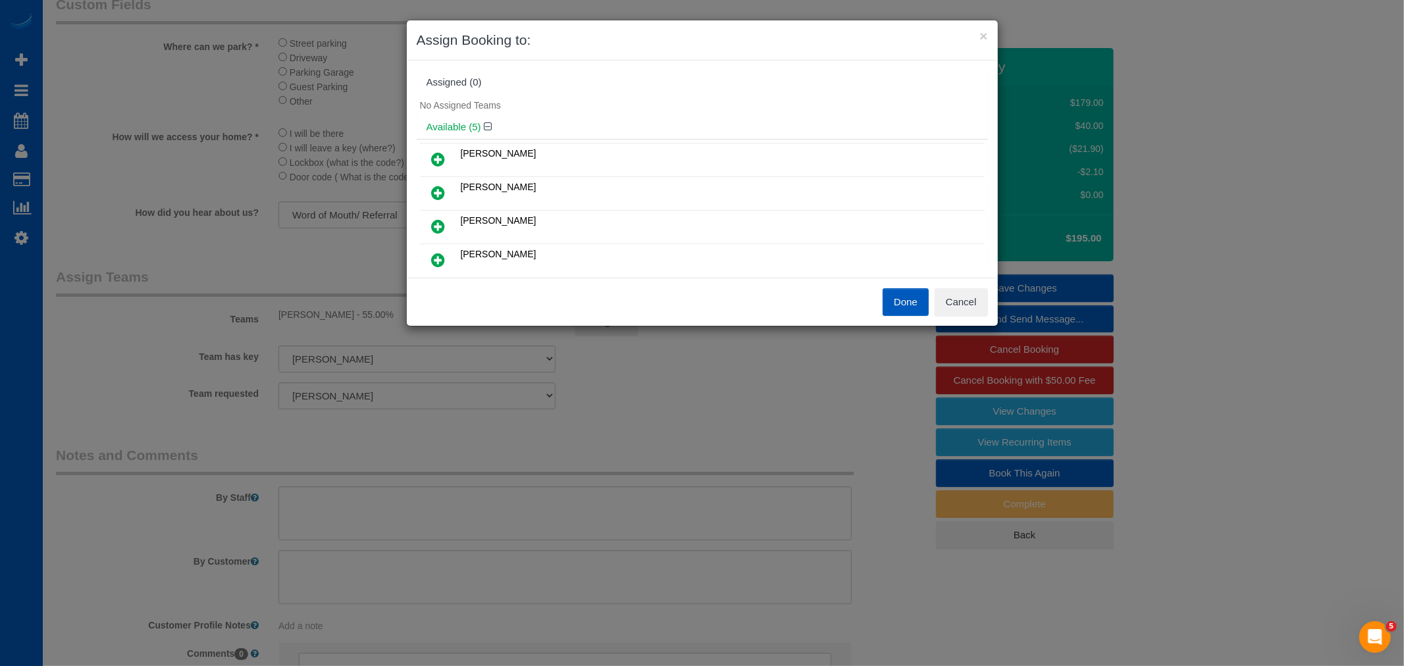
click at [432, 154] on icon at bounding box center [439, 159] width 14 height 16
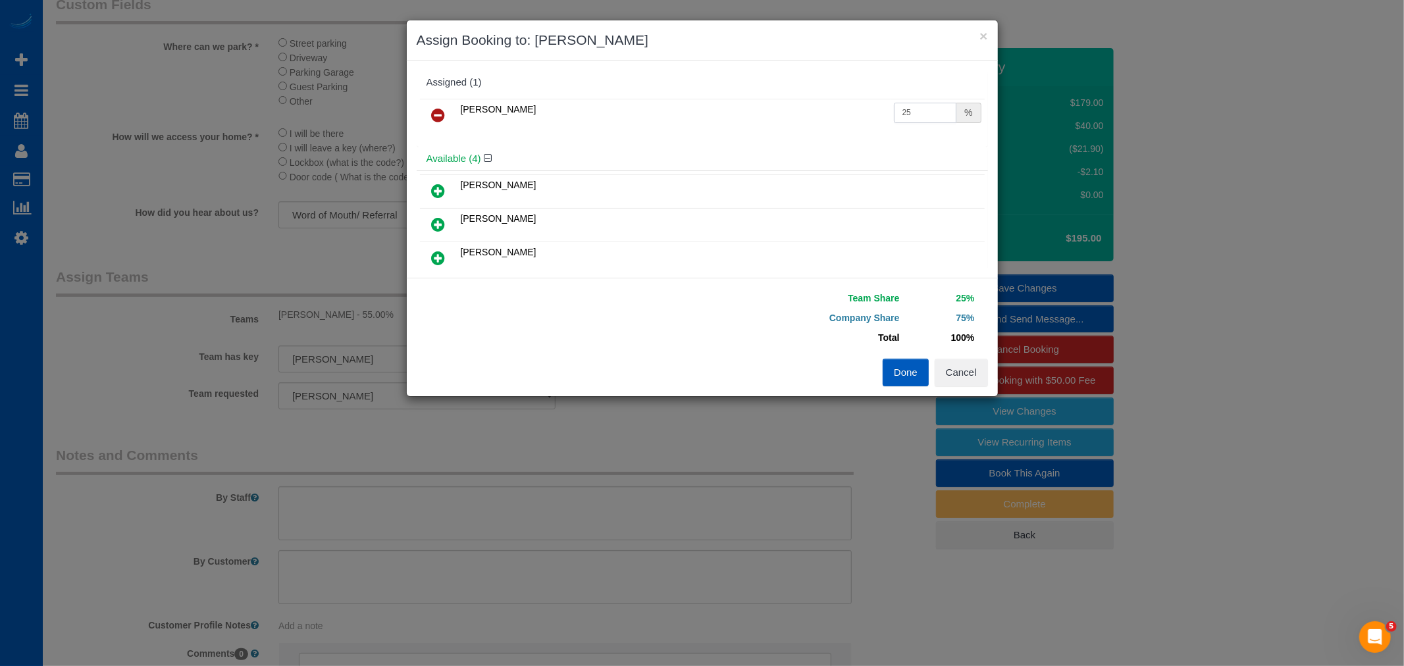
drag, startPoint x: 917, startPoint y: 113, endPoint x: 667, endPoint y: 127, distance: 249.8
click at [667, 127] on tr "Alona Tarasiuk 25 %" at bounding box center [702, 116] width 565 height 34
type input "55"
click at [889, 369] on button "Done" at bounding box center [905, 373] width 46 height 28
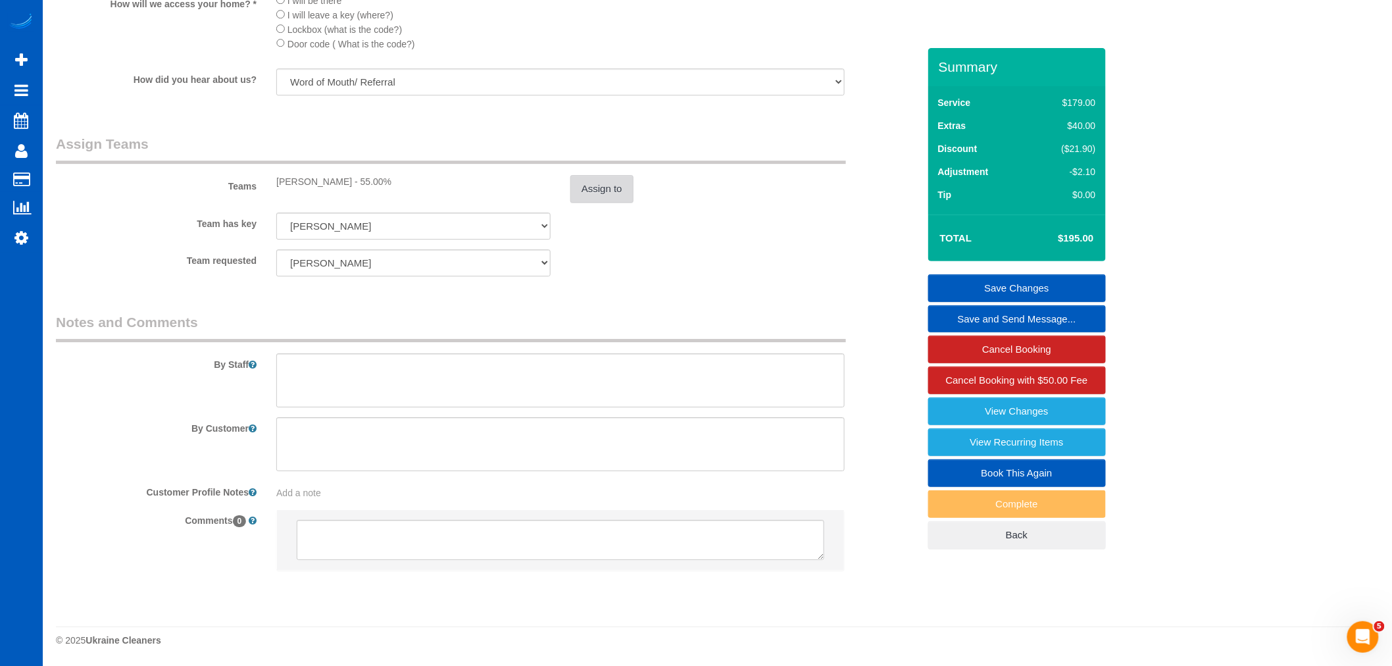
scroll to position [1687, 0]
click at [1034, 285] on link "Save Changes" at bounding box center [1018, 288] width 178 height 28
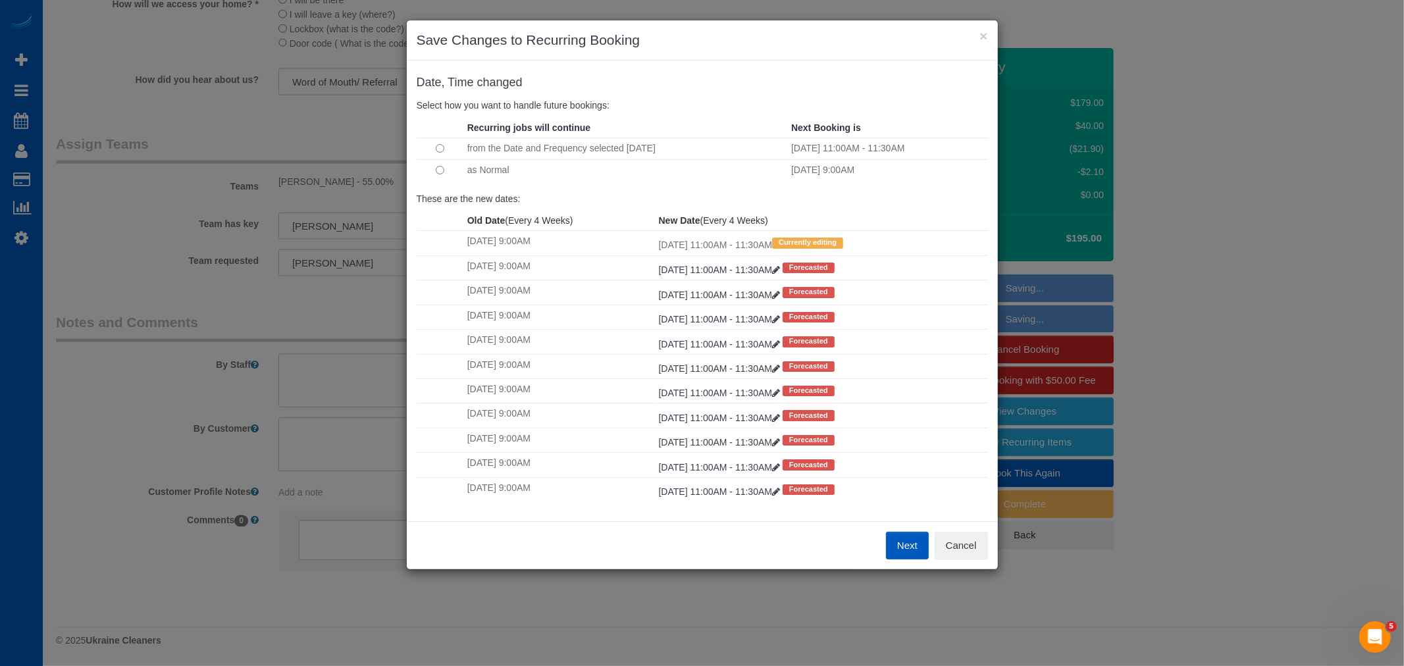
click at [915, 547] on button "Next" at bounding box center [907, 546] width 43 height 28
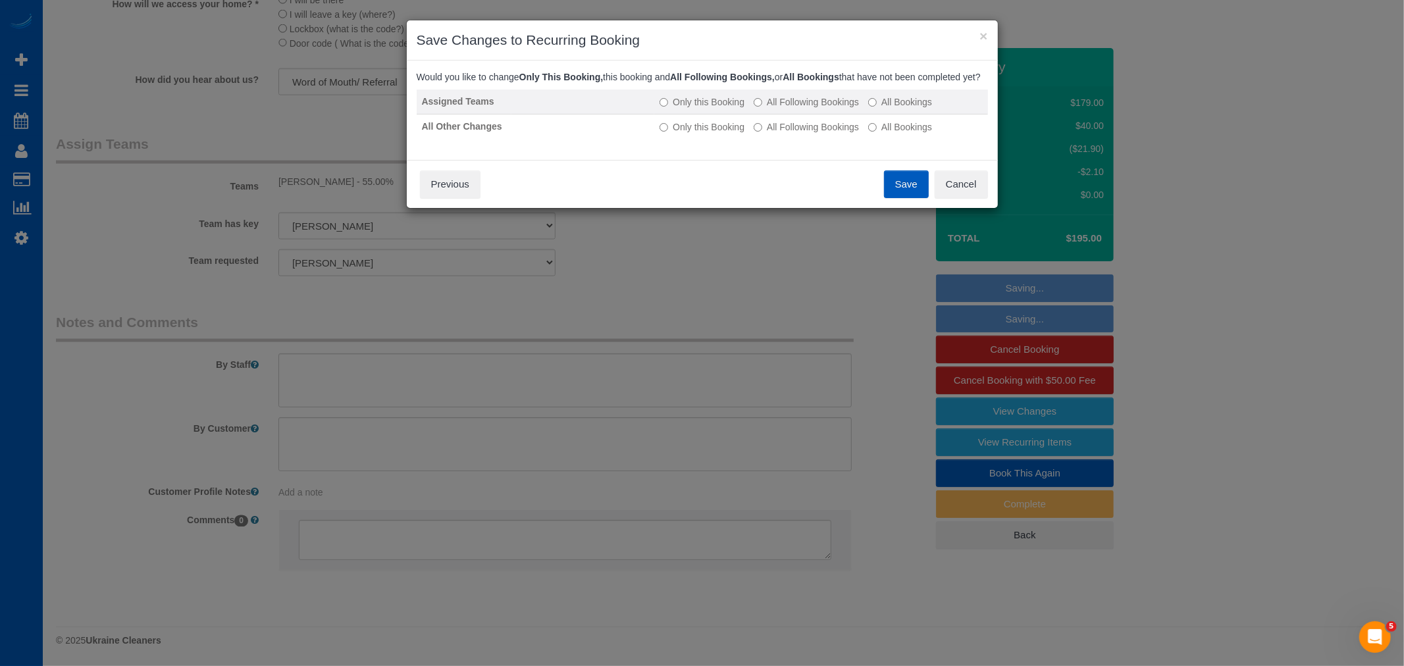
click at [792, 109] on label "All Following Bookings" at bounding box center [806, 101] width 105 height 13
click at [800, 134] on label "All Following Bookings" at bounding box center [806, 126] width 105 height 13
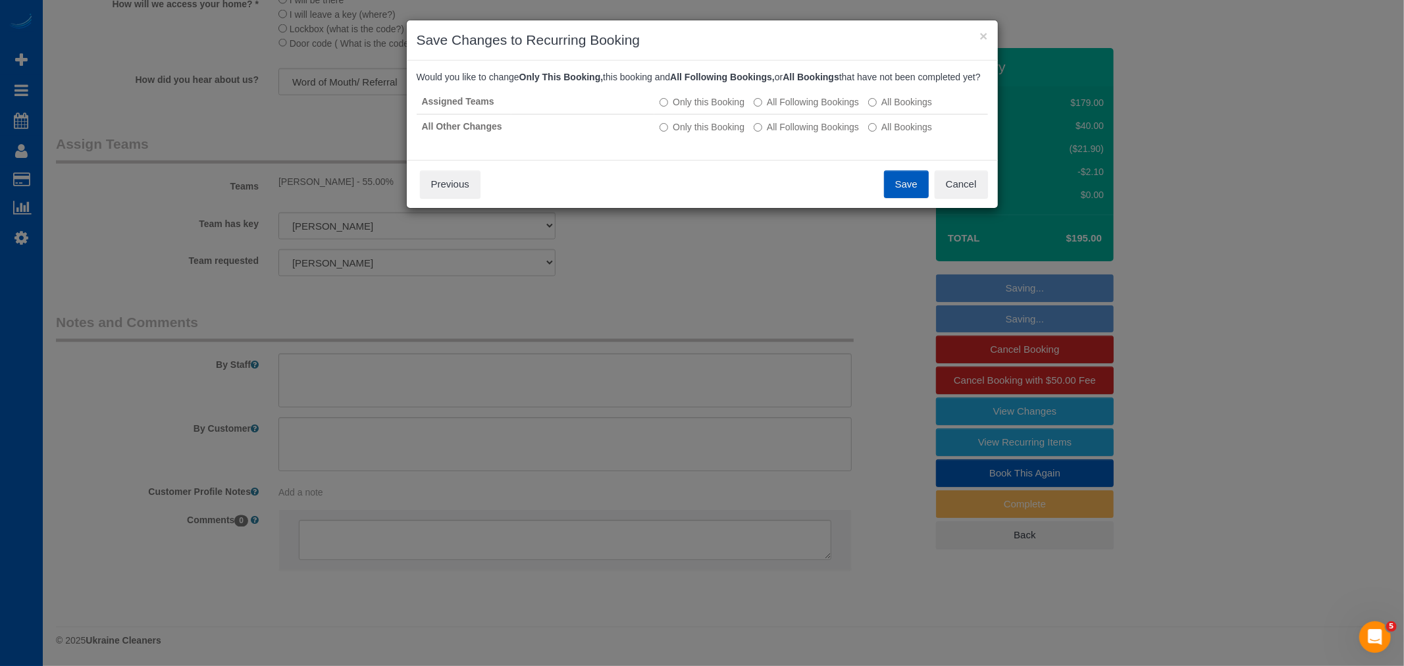
click at [891, 198] on button "Save" at bounding box center [906, 184] width 45 height 28
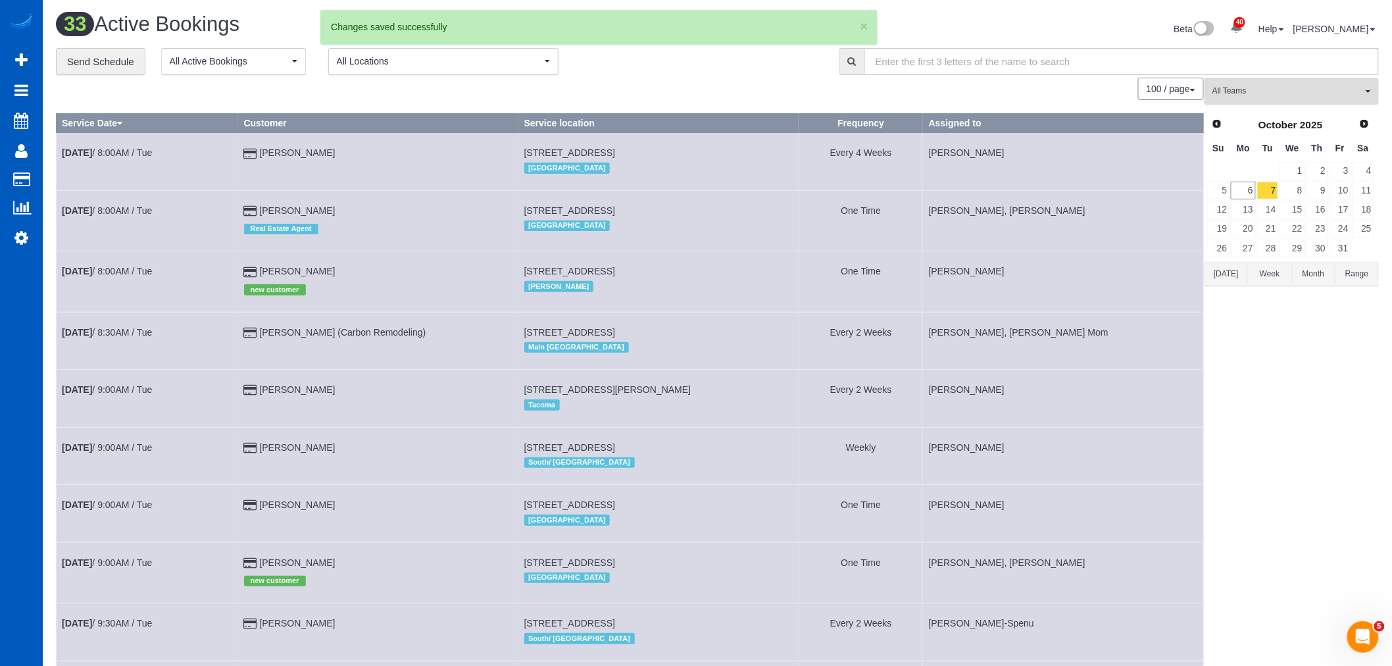
click at [1241, 90] on span "All Teams" at bounding box center [1288, 91] width 150 height 11
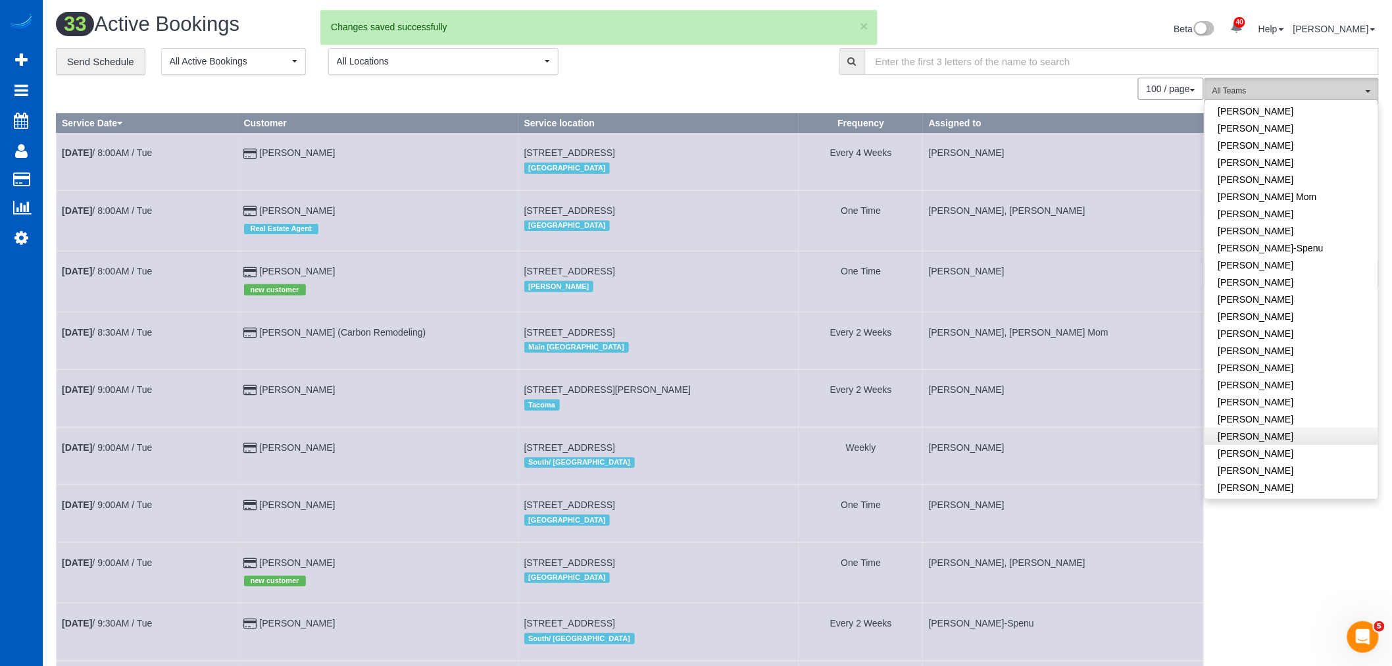
scroll to position [292, 0]
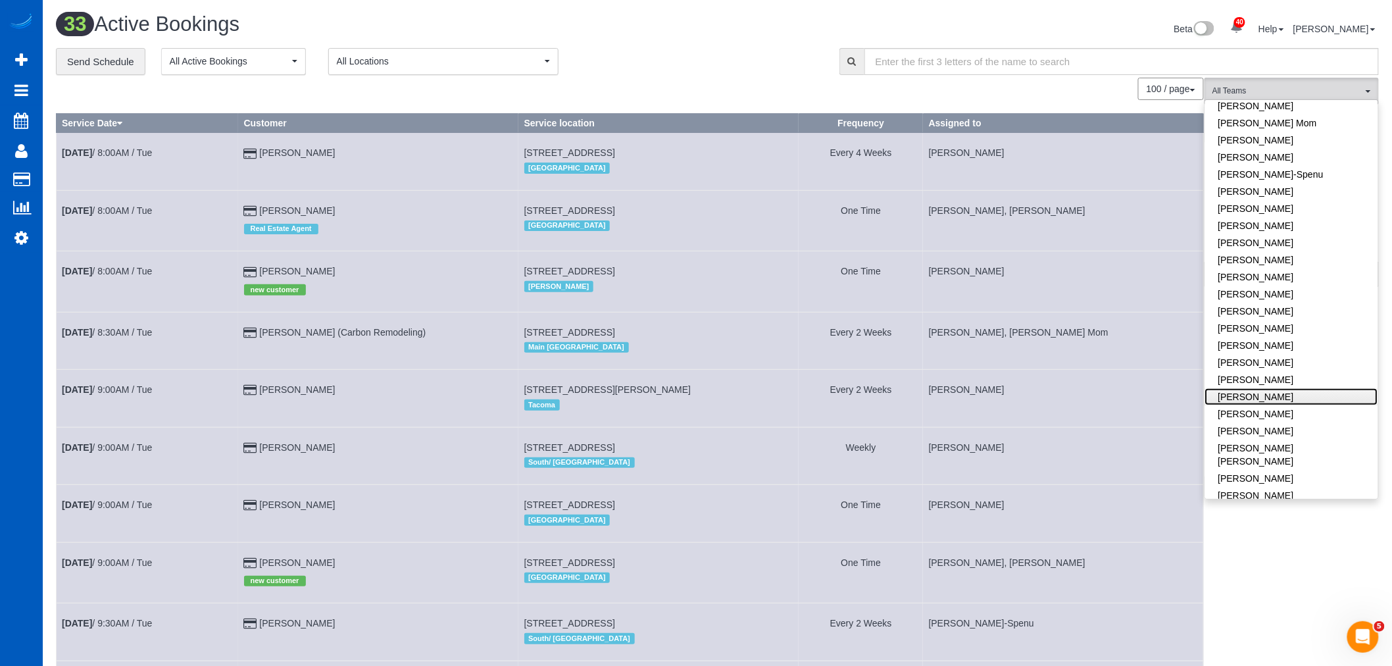
click at [1288, 399] on link "[PERSON_NAME]" at bounding box center [1292, 396] width 173 height 17
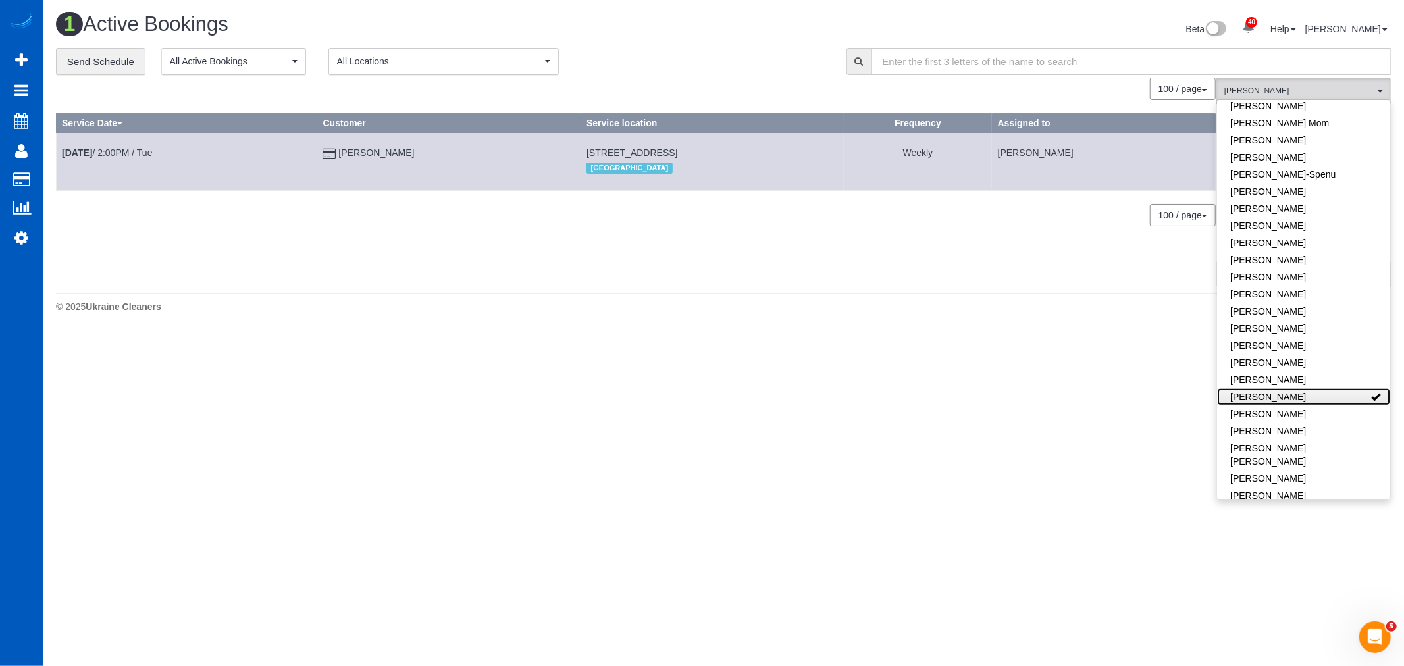
click at [1287, 398] on link "[PERSON_NAME]" at bounding box center [1303, 396] width 173 height 17
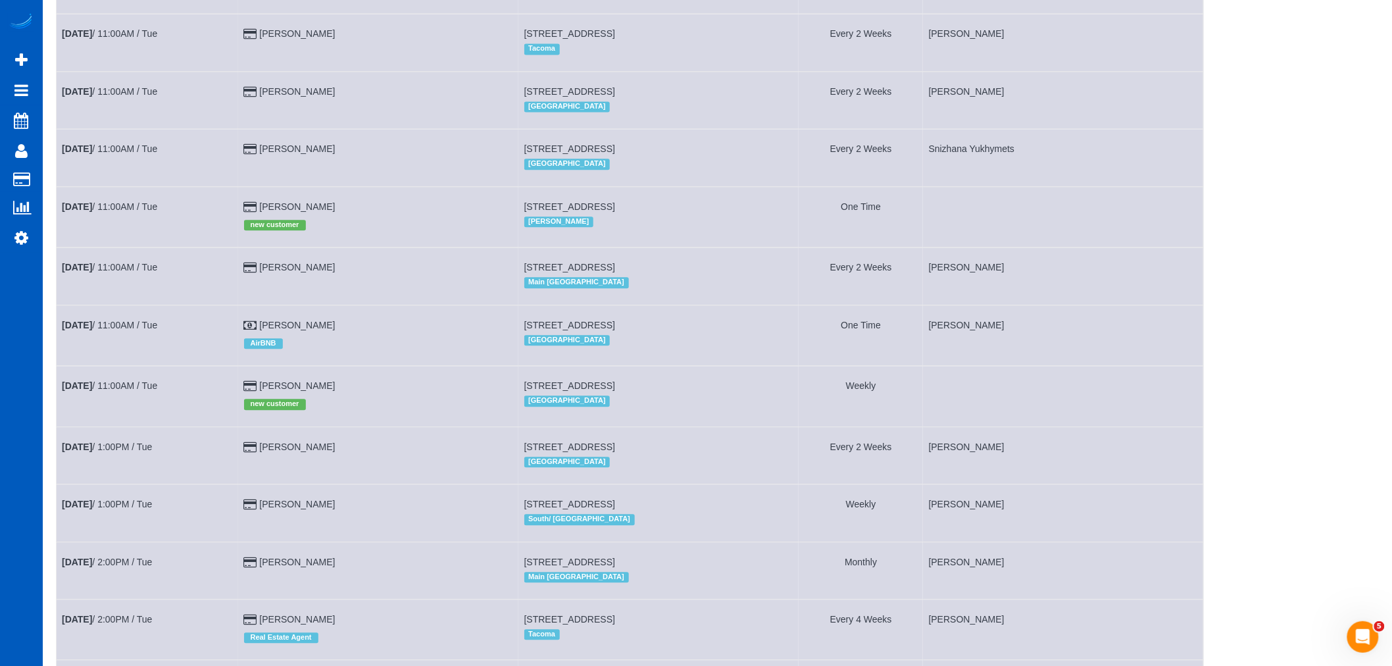
scroll to position [1169, 0]
click at [76, 222] on td "[DATE] 11:00AM / Tue" at bounding box center [148, 216] width 182 height 61
click at [84, 211] on b "[DATE]" at bounding box center [77, 206] width 30 height 11
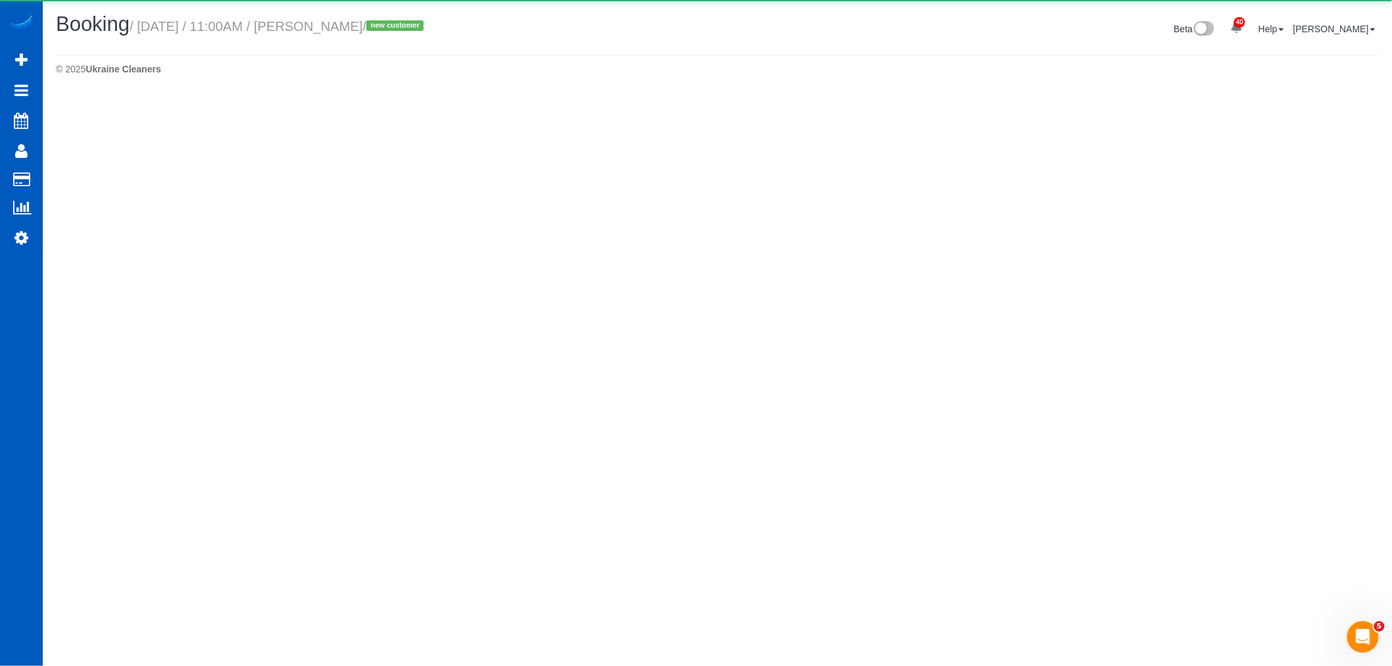
select select "WA"
select select "number:10"
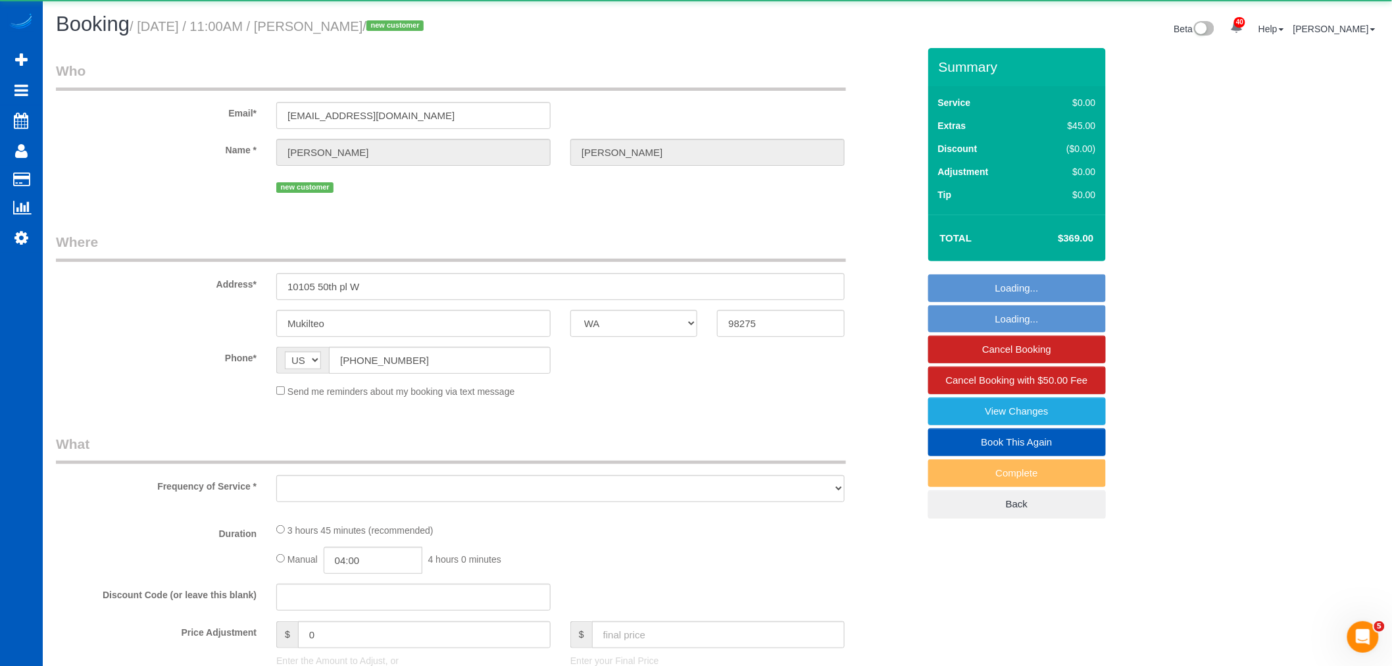
select select "object:26439"
select select "string:fspay-e9545e5e-1587-4142-91c0-7cad58d28004"
select select "199"
select select "1501"
select select "3"
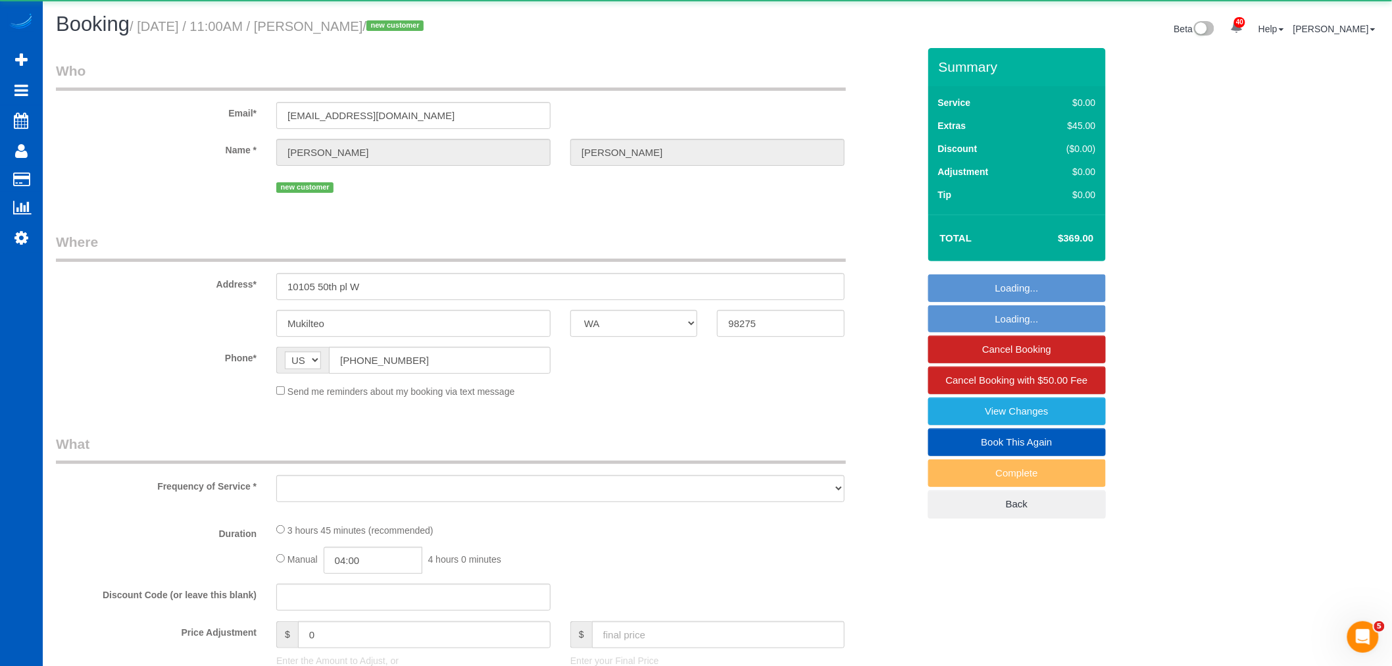
select select "3"
select select "spot82"
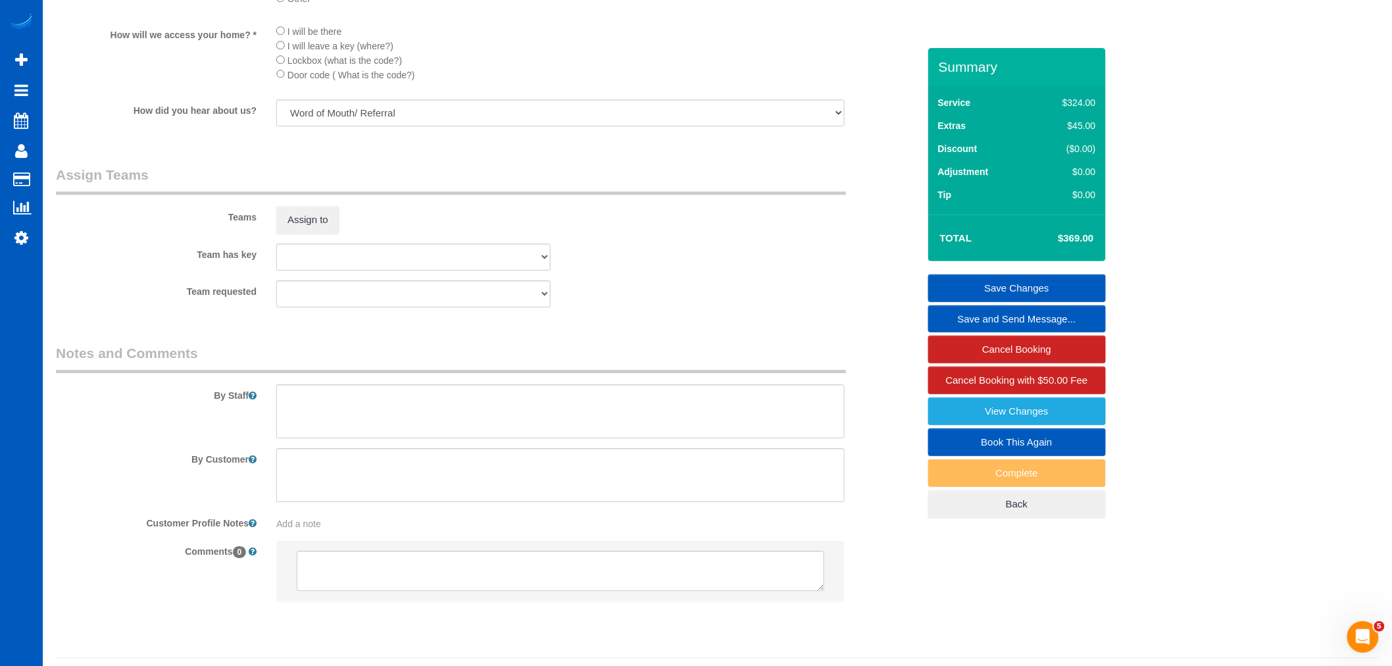
scroll to position [1633, 0]
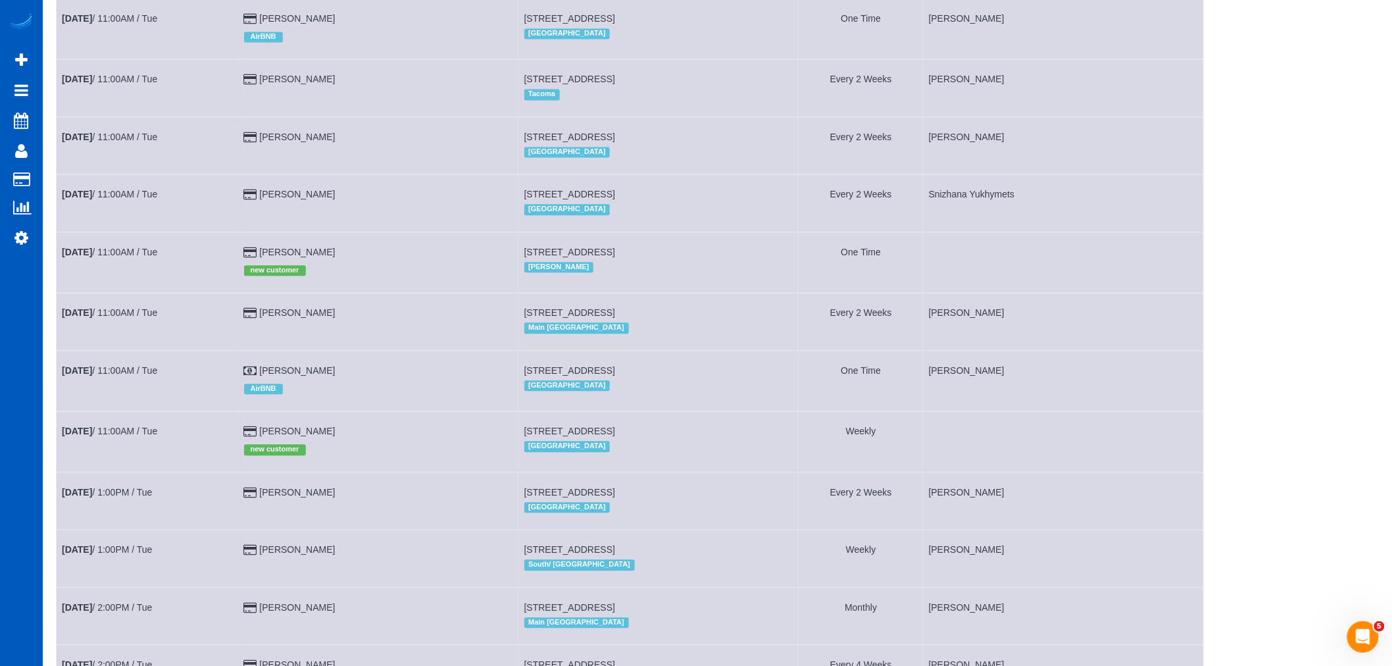
scroll to position [1096, 0]
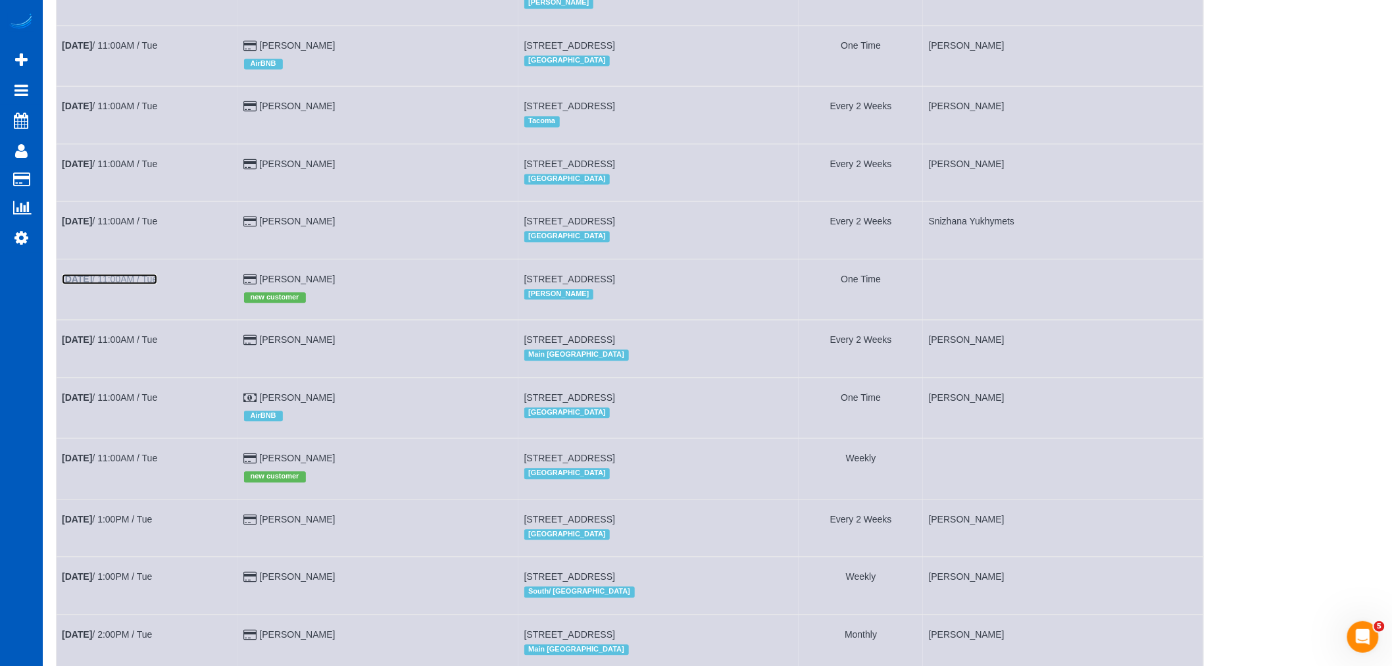
click at [130, 284] on link "[DATE] 11:00AM / Tue" at bounding box center [109, 279] width 95 height 11
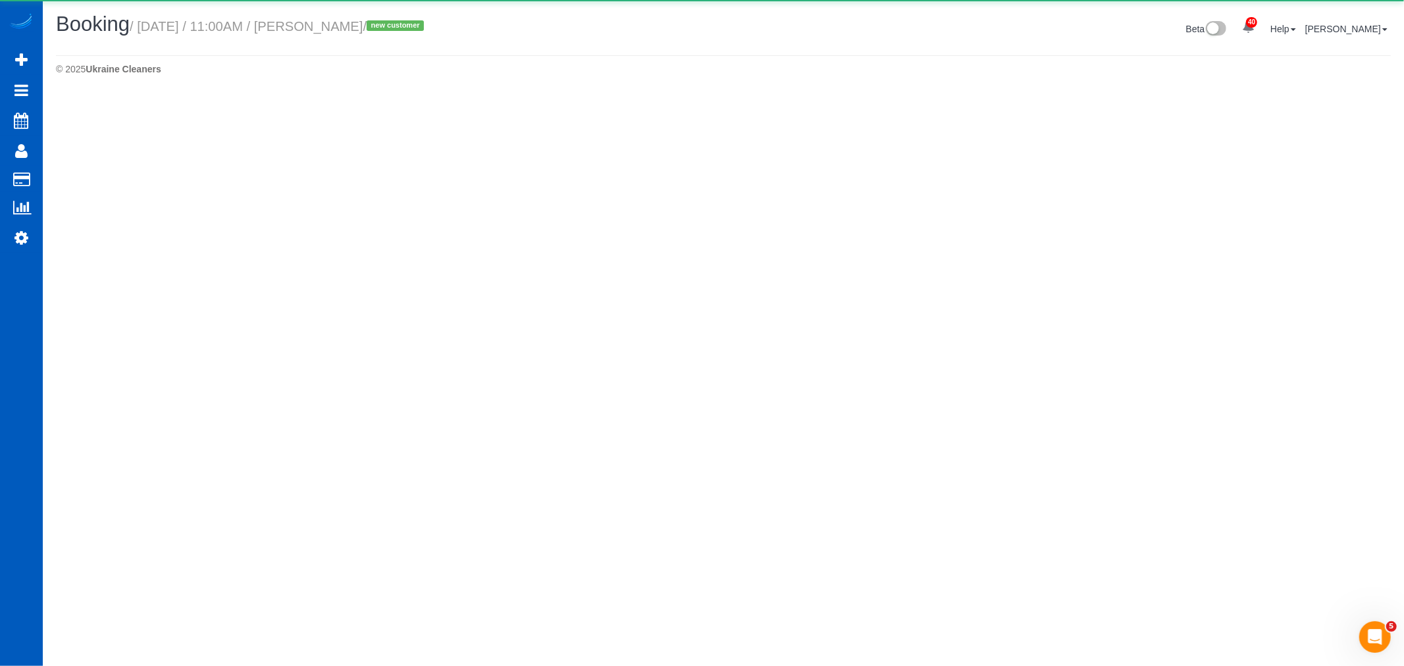
select select "WA"
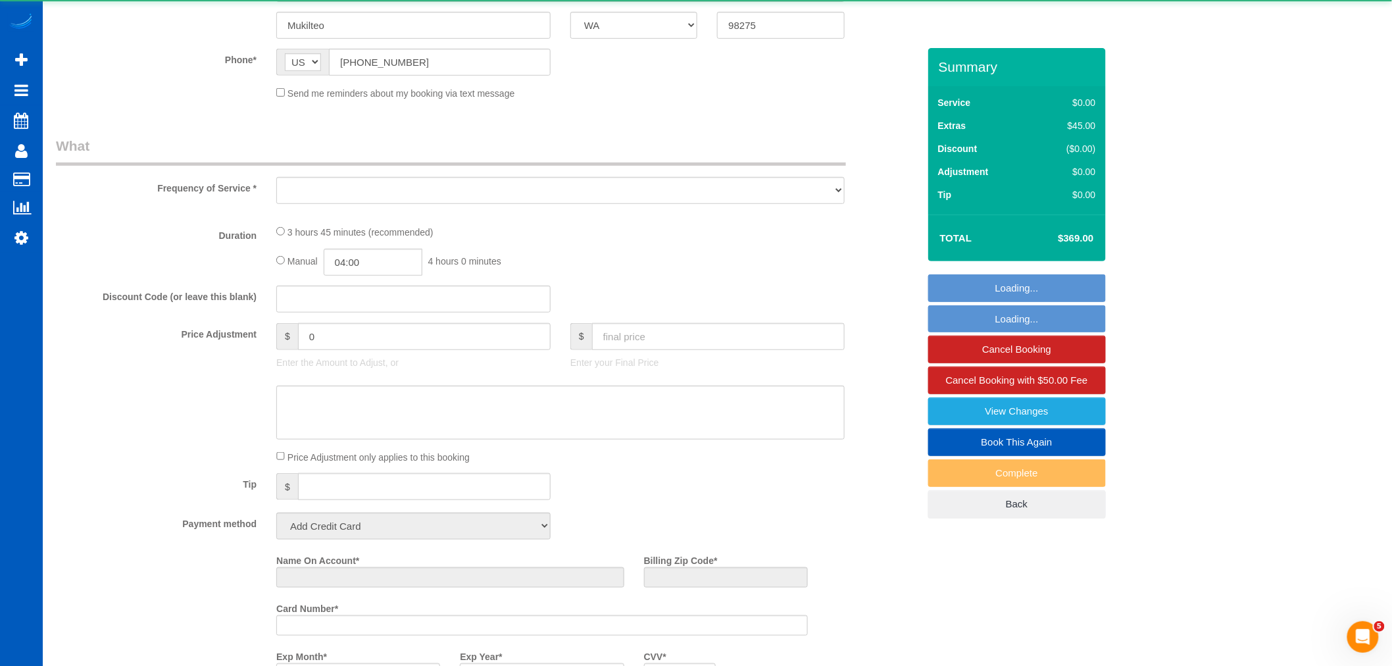
select select "object:27837"
select select "string:fspay-e9545e5e-1587-4142-91c0-7cad58d28004"
select select "199"
select select "1501"
select select "3"
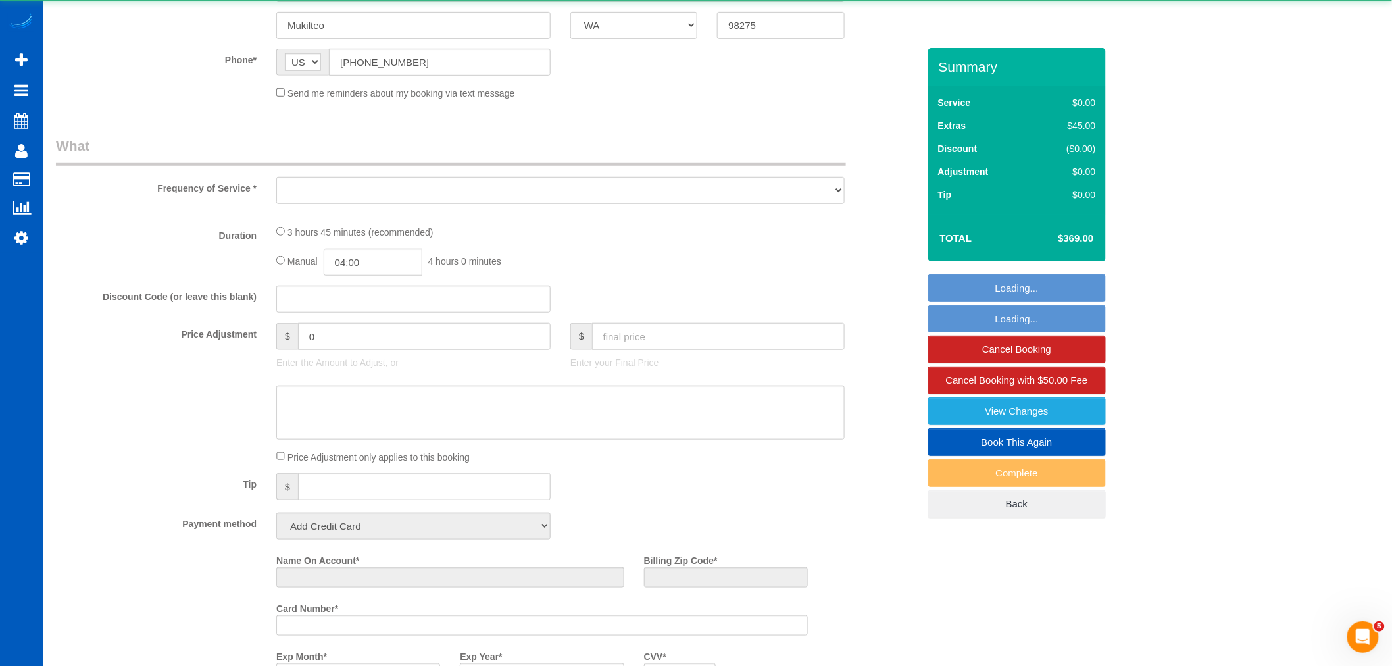
select select "3"
select select "spot100"
select select "number:10"
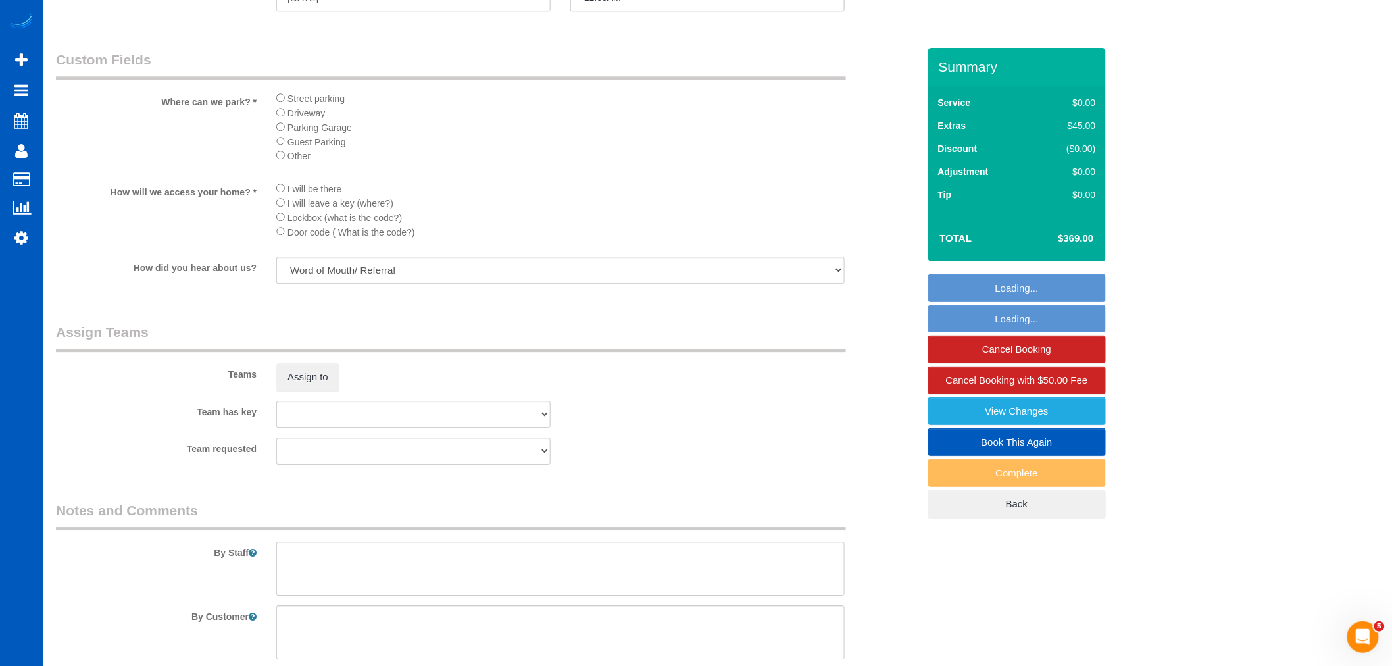
scroll to position [1462, 0]
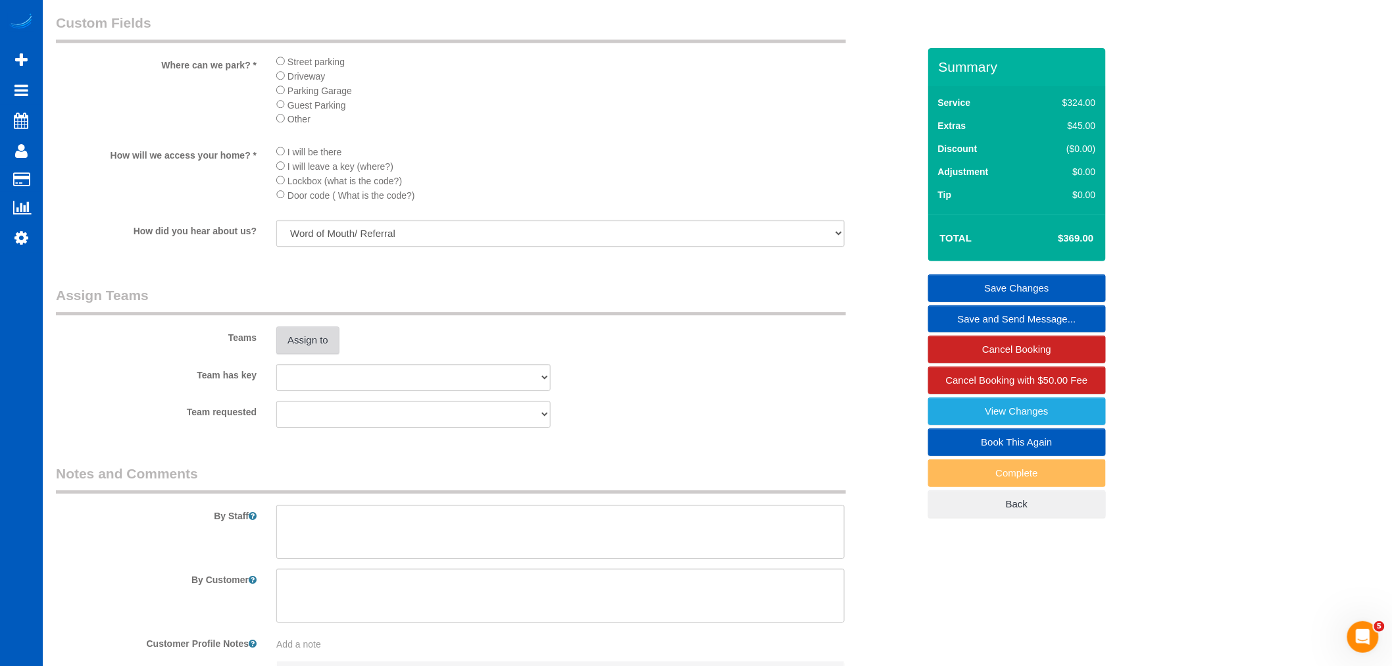
click at [282, 375] on sui-booking-teams "Teams Assign to Team has key [PERSON_NAME] Alona Vikhliaieva [PERSON_NAME] [PER…" at bounding box center [487, 357] width 863 height 142
click at [282, 354] on button "Assign to" at bounding box center [307, 340] width 63 height 28
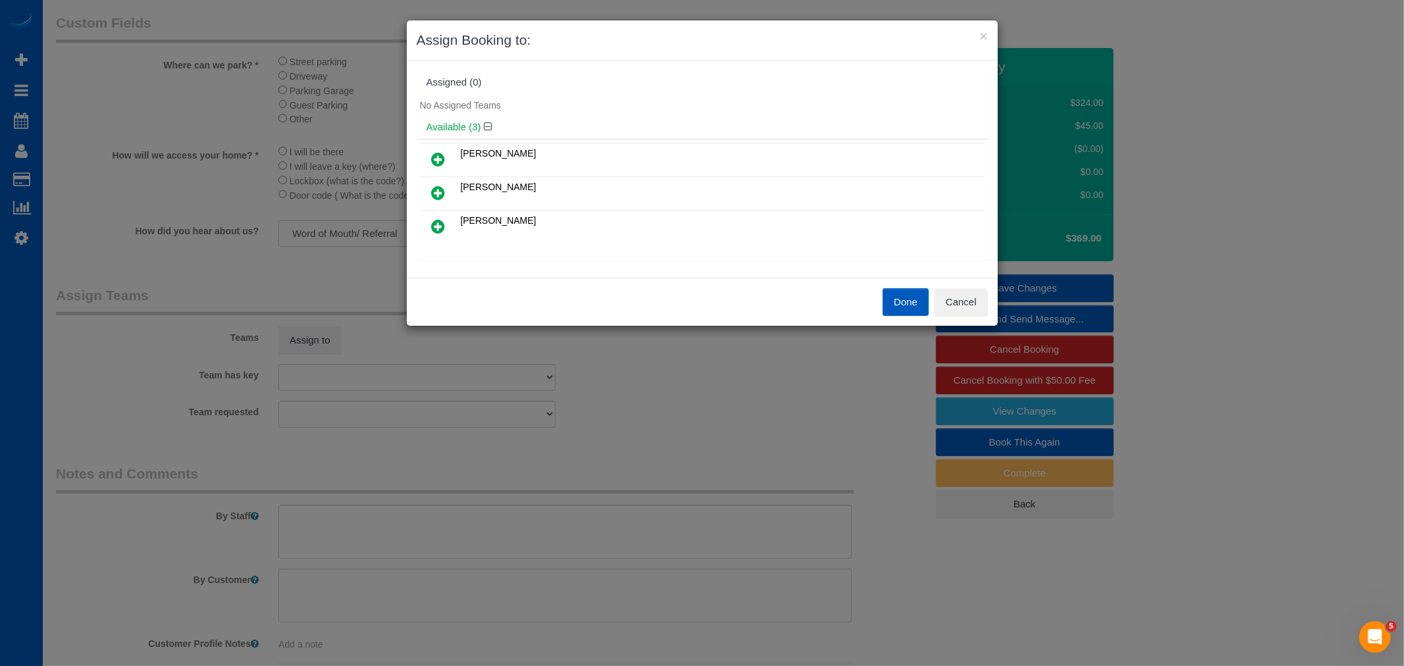
click at [443, 158] on icon at bounding box center [439, 159] width 14 height 16
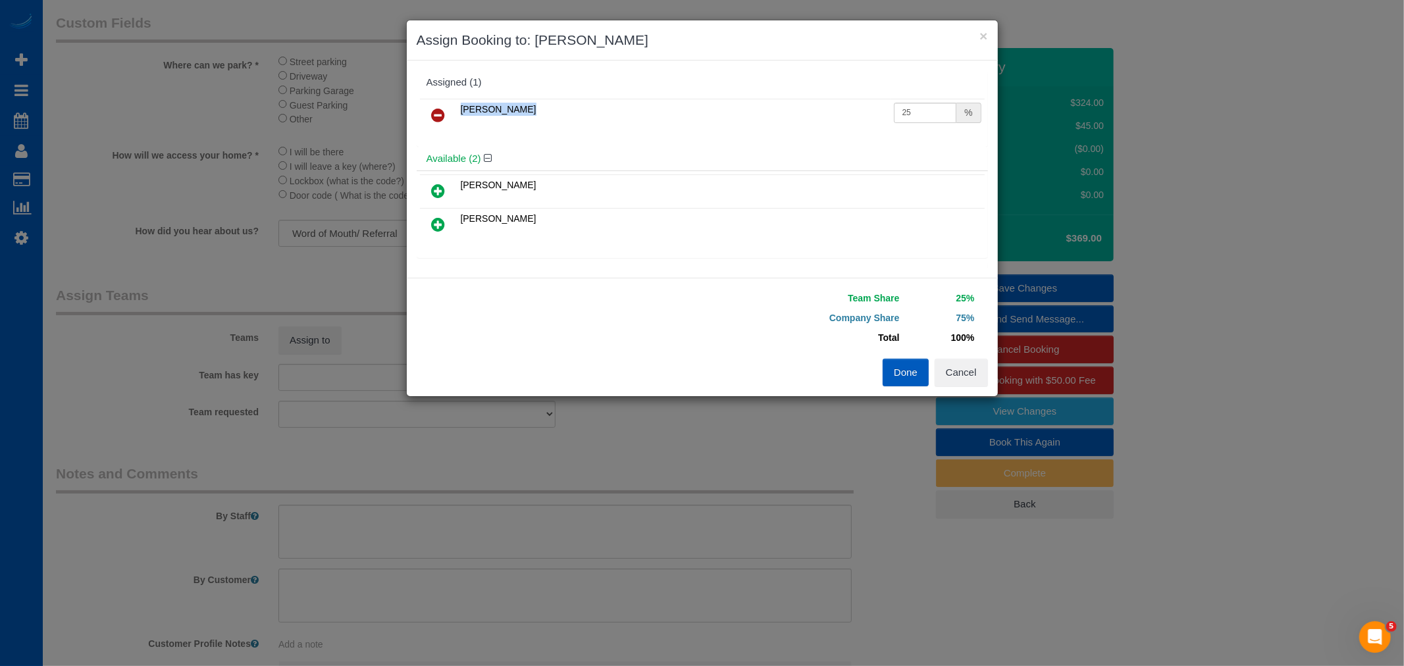
drag, startPoint x: 931, startPoint y: 95, endPoint x: 877, endPoint y: 102, distance: 54.4
click at [877, 101] on div "Milena Kasianchyk 25 %" at bounding box center [702, 120] width 571 height 51
click at [906, 113] on input "25" at bounding box center [925, 113] width 63 height 20
click at [917, 119] on input "25" at bounding box center [925, 113] width 63 height 20
drag, startPoint x: 917, startPoint y: 115, endPoint x: 819, endPoint y: 121, distance: 98.3
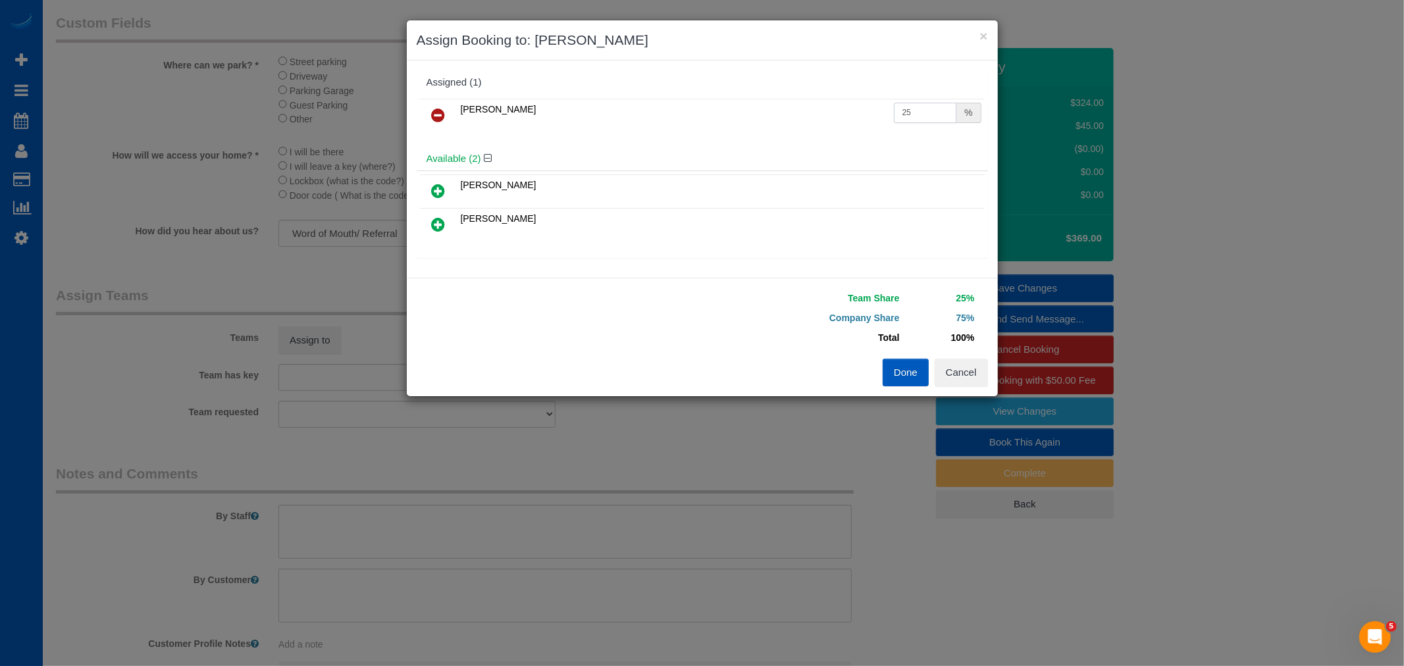
click at [819, 121] on tr "Milena Kasianchyk 25 %" at bounding box center [702, 116] width 565 height 34
type input "50"
click at [911, 361] on button "Done" at bounding box center [905, 373] width 46 height 28
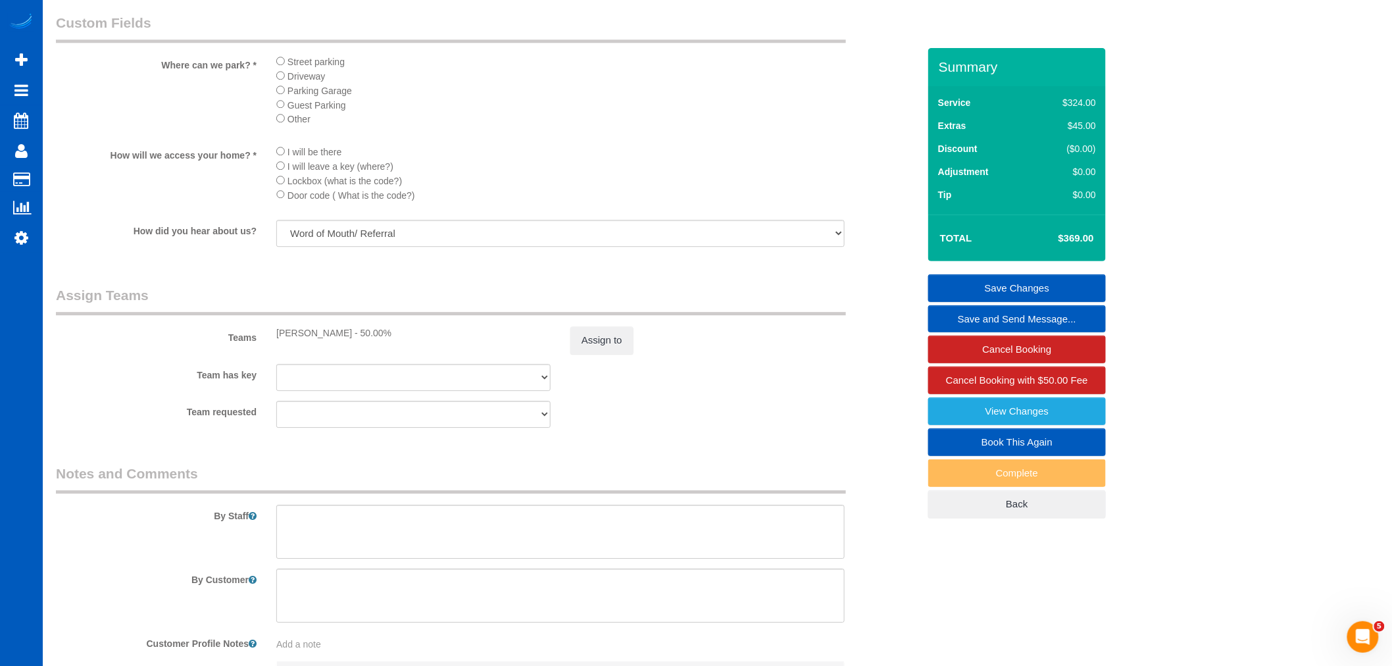
click at [314, 584] on sui-booking-comments "By Staff By Customer Customer Profile Notes Add a note Comments 0" at bounding box center [487, 600] width 863 height 272
click at [322, 559] on textarea at bounding box center [560, 532] width 569 height 54
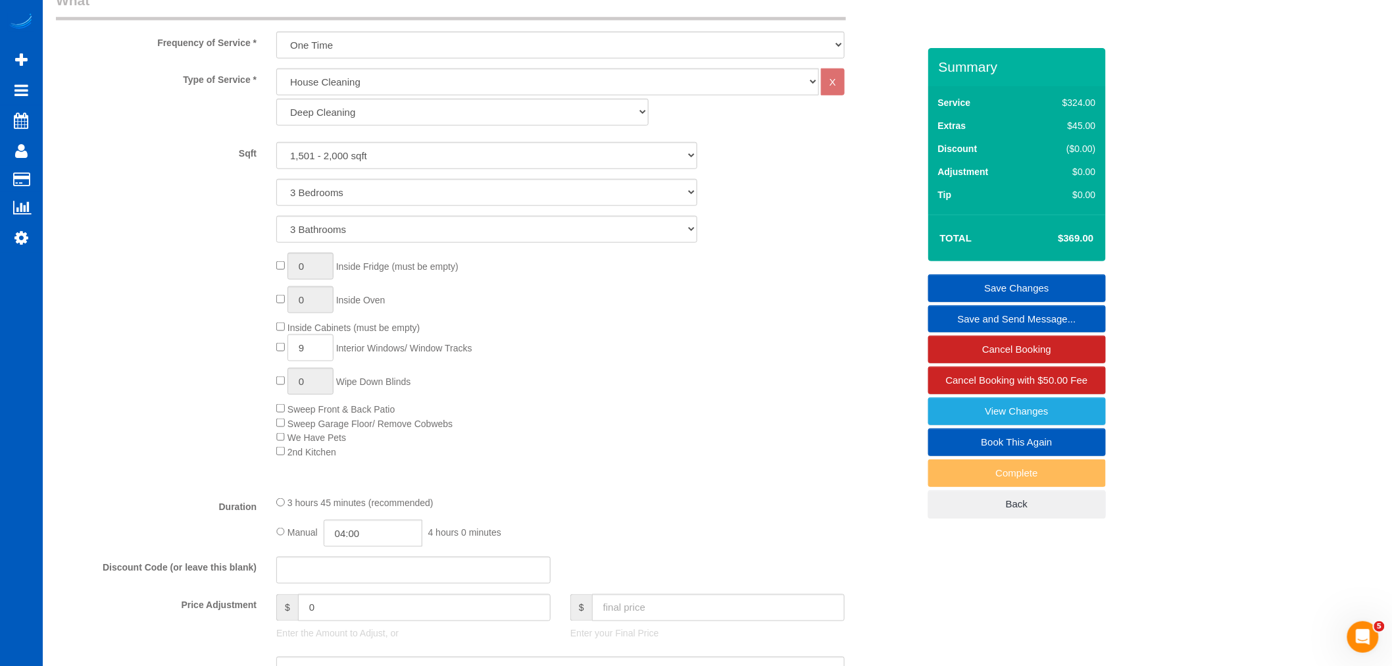
scroll to position [365, 0]
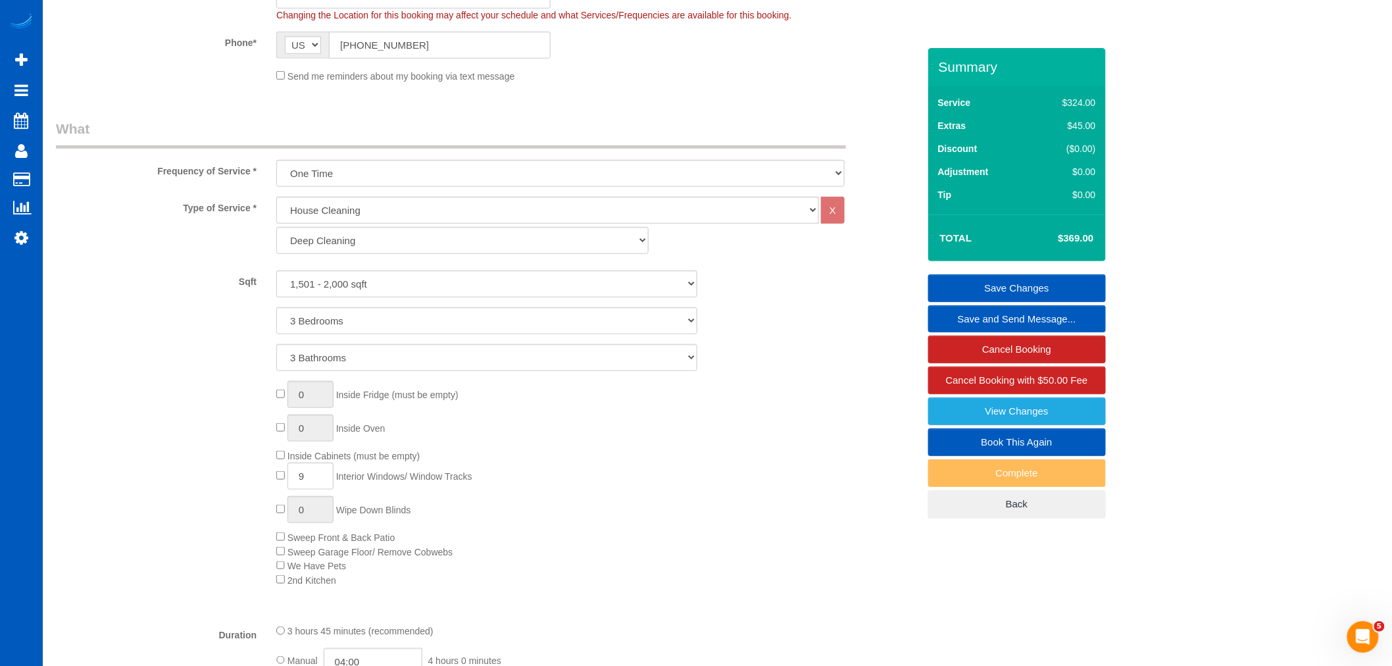
type textarea "Bring your aunt"
click at [1065, 283] on link "Save Changes" at bounding box center [1018, 288] width 178 height 28
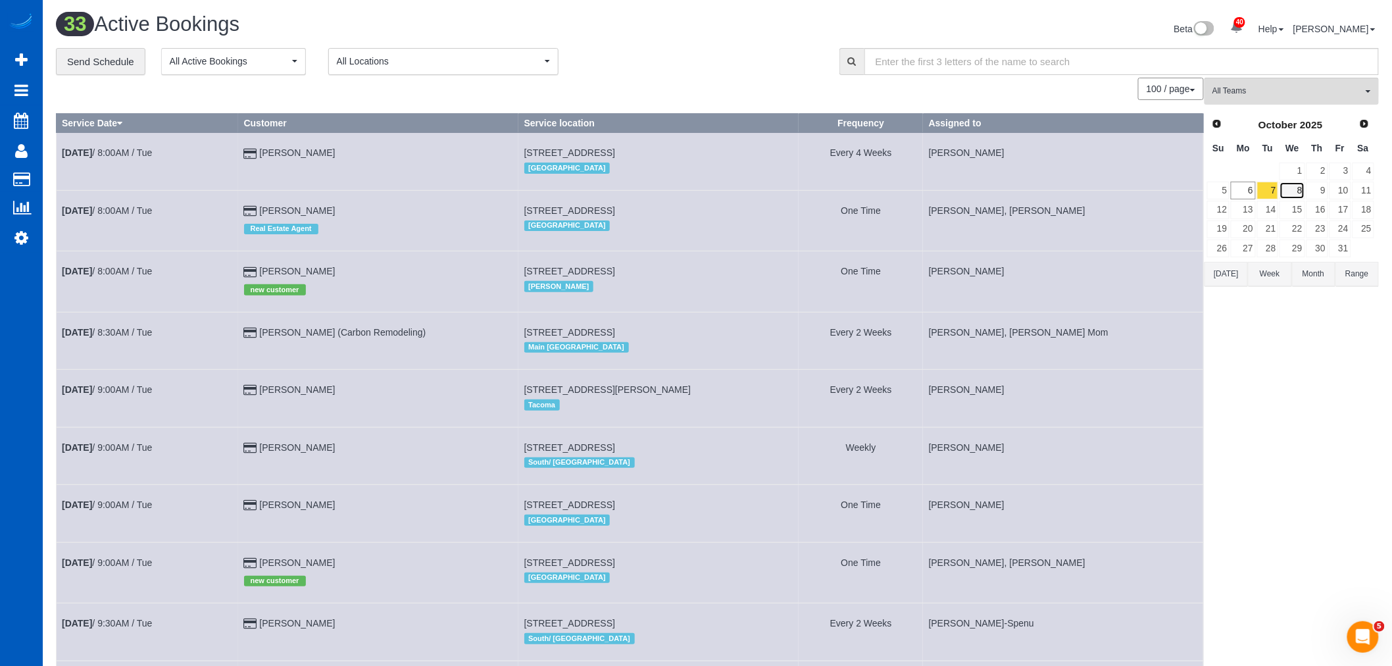
click at [1305, 186] on link "8" at bounding box center [1292, 191] width 25 height 18
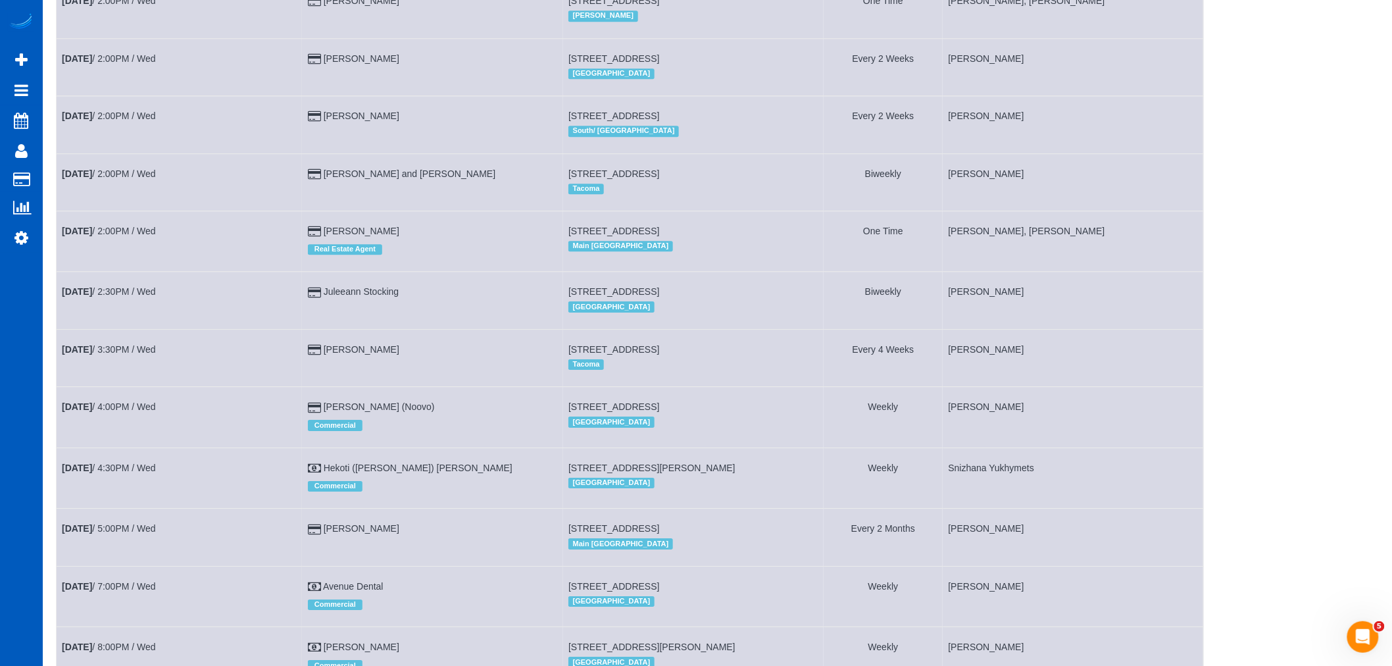
scroll to position [1710, 0]
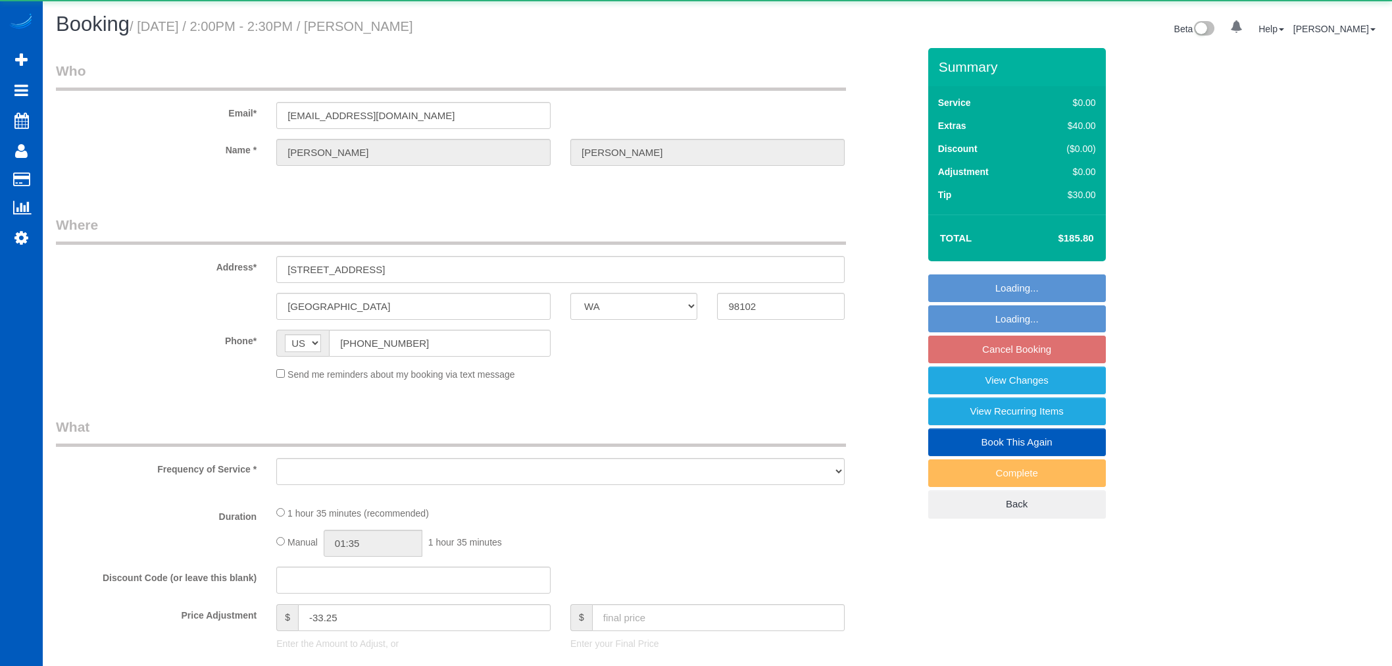
select select "WA"
select select "object:1050"
select select "199"
select select "2"
select select "number:8"
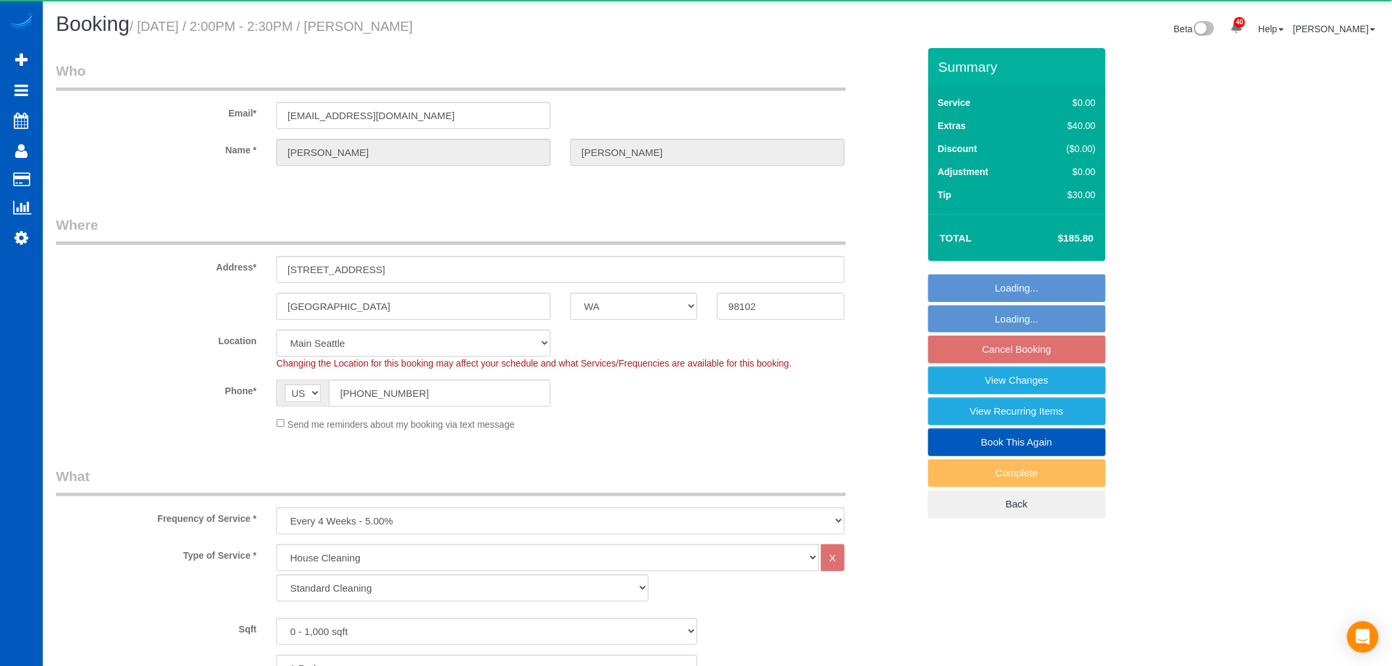
select select "object:1153"
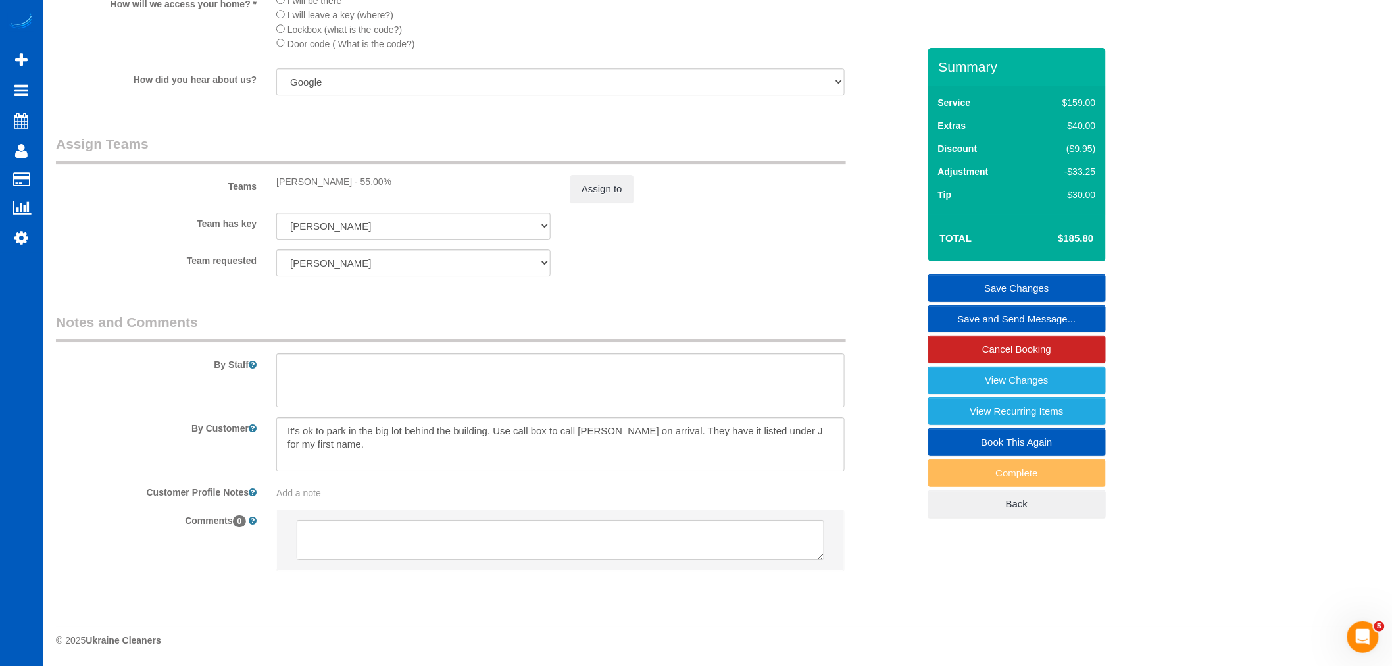
scroll to position [1687, 0]
click at [424, 455] on textarea at bounding box center [560, 444] width 569 height 54
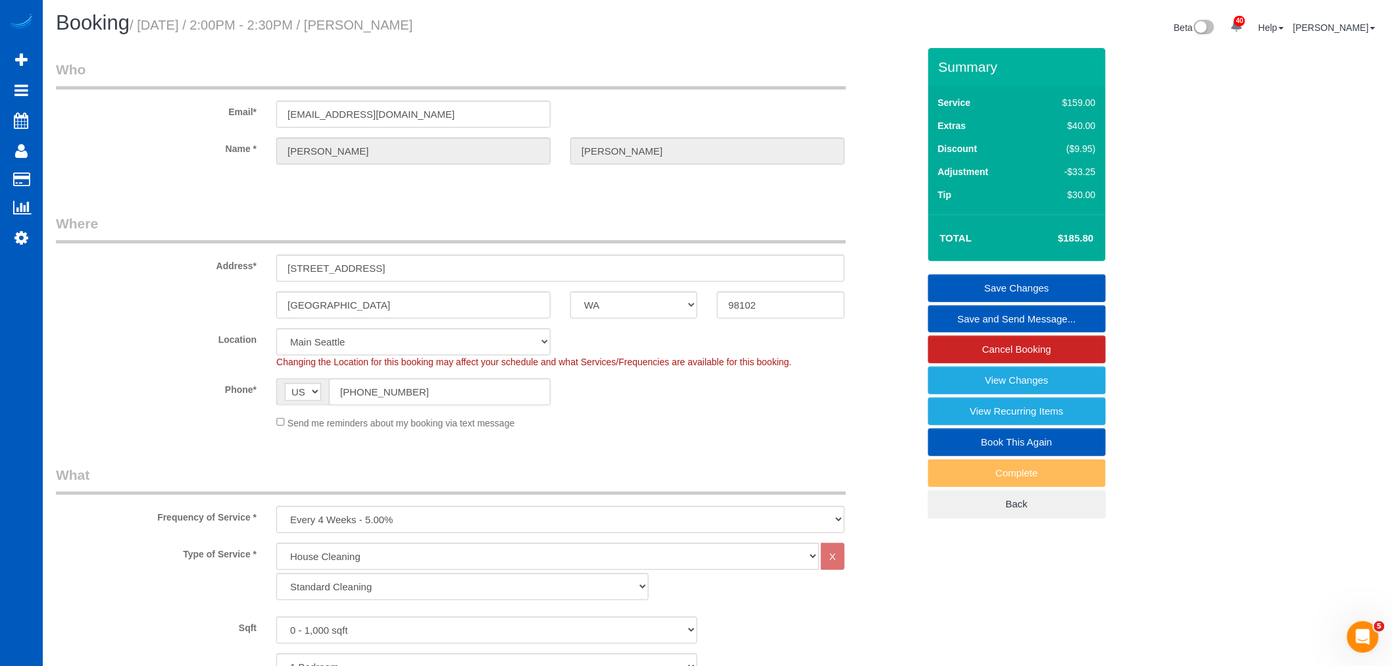
scroll to position [0, 0]
click at [70, 128] on span "Scheduler" at bounding box center [125, 120] width 165 height 30
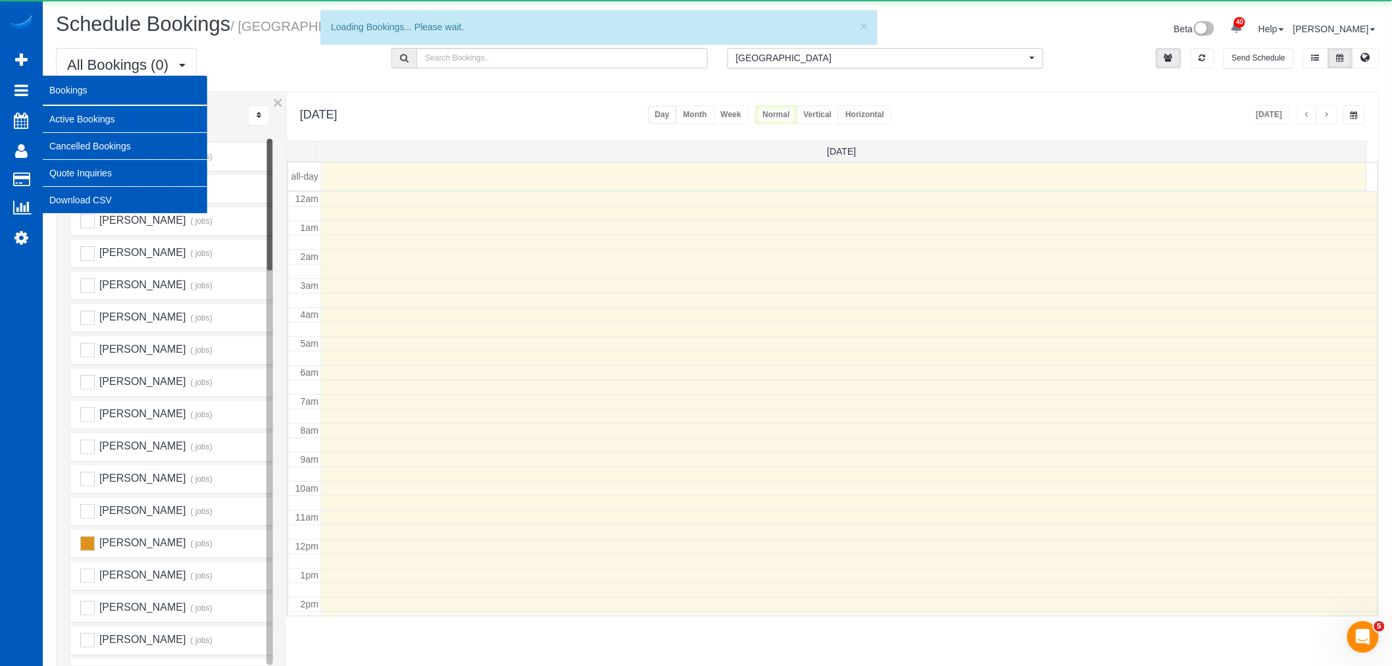
scroll to position [174, 0]
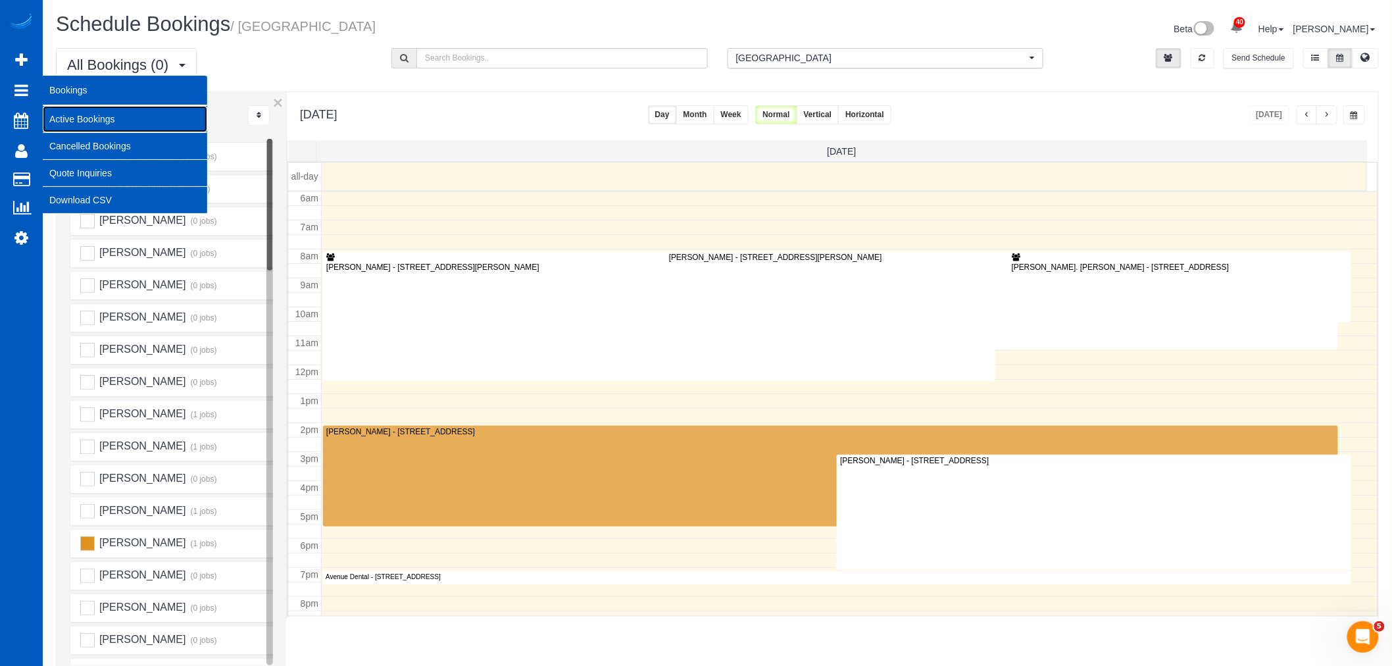
drag, startPoint x: 70, startPoint y: 122, endPoint x: 51, endPoint y: 133, distance: 21.2
click at [69, 122] on link "Active Bookings" at bounding box center [125, 119] width 165 height 26
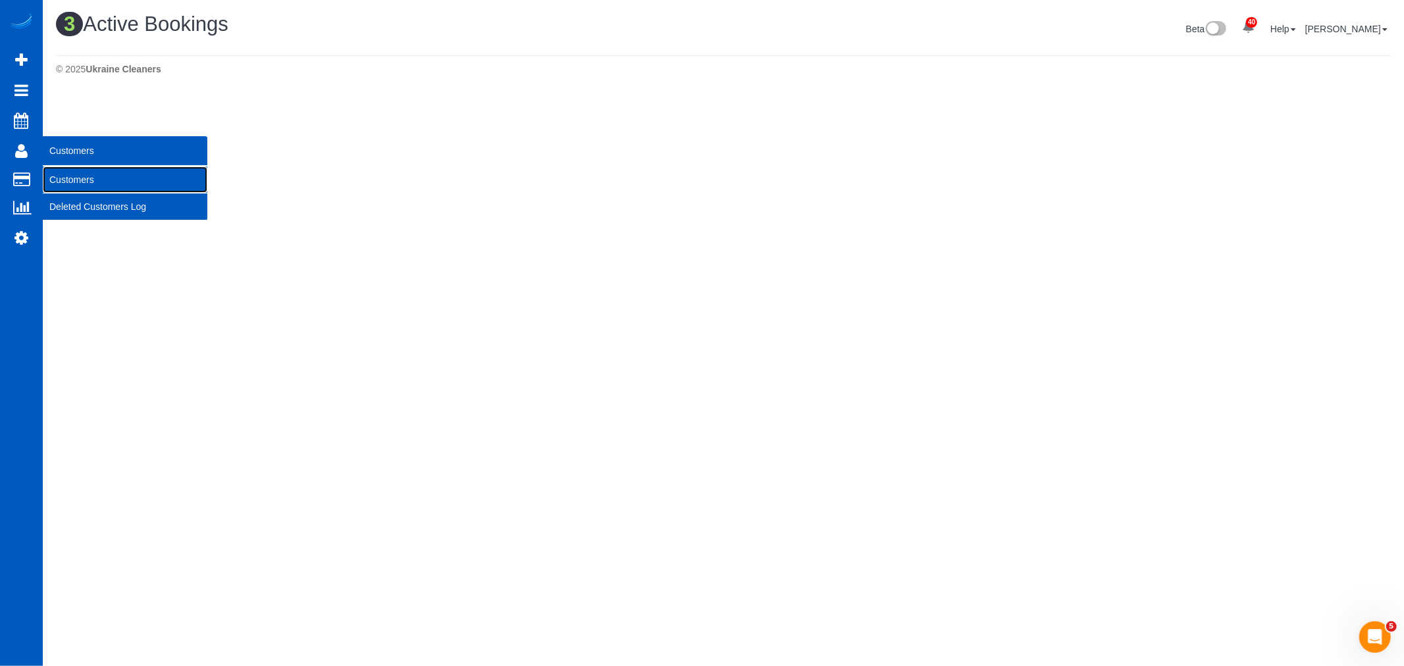
click at [66, 182] on link "Customers" at bounding box center [125, 179] width 165 height 26
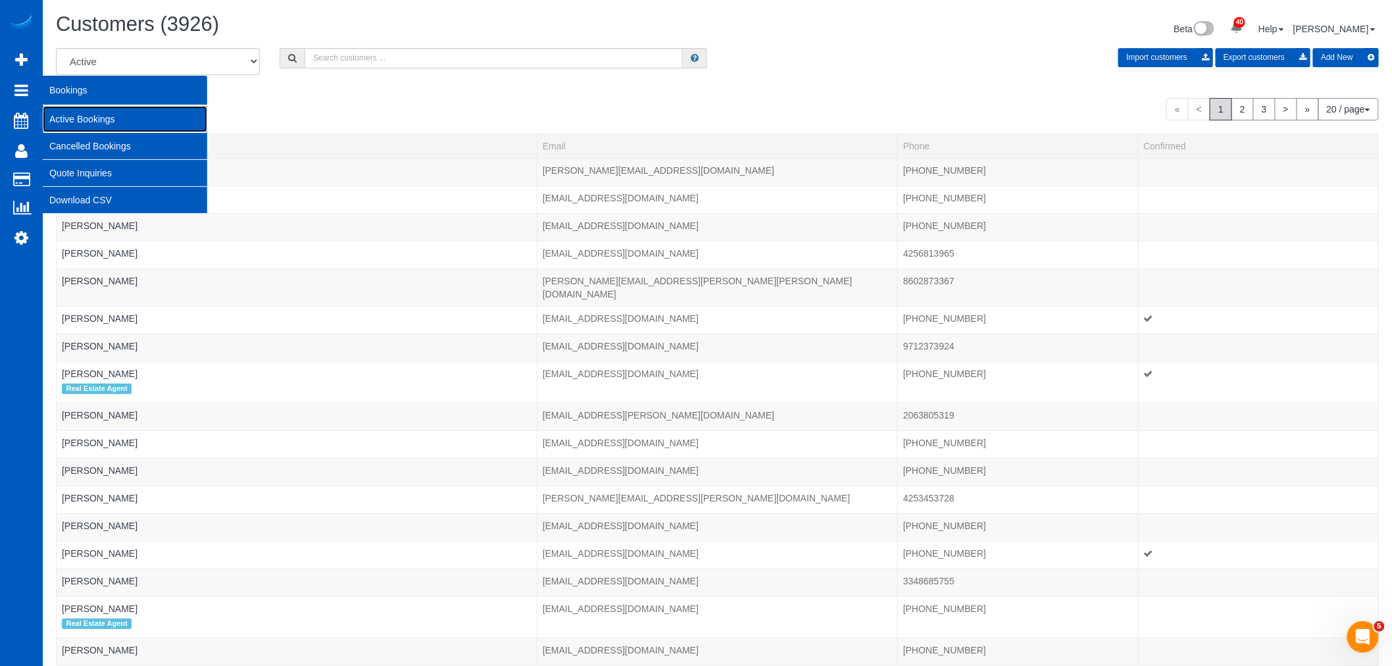
click at [73, 111] on link "Active Bookings" at bounding box center [125, 119] width 165 height 26
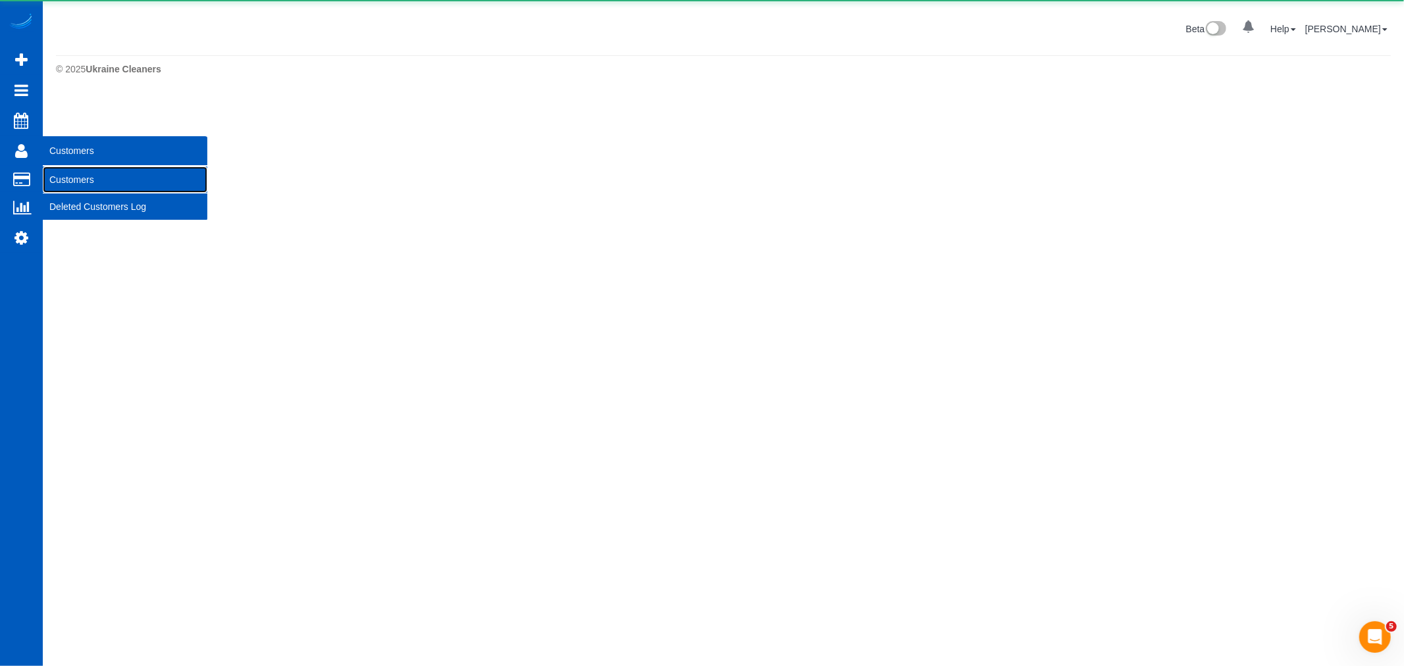
click at [64, 178] on link "Customers" at bounding box center [125, 179] width 165 height 26
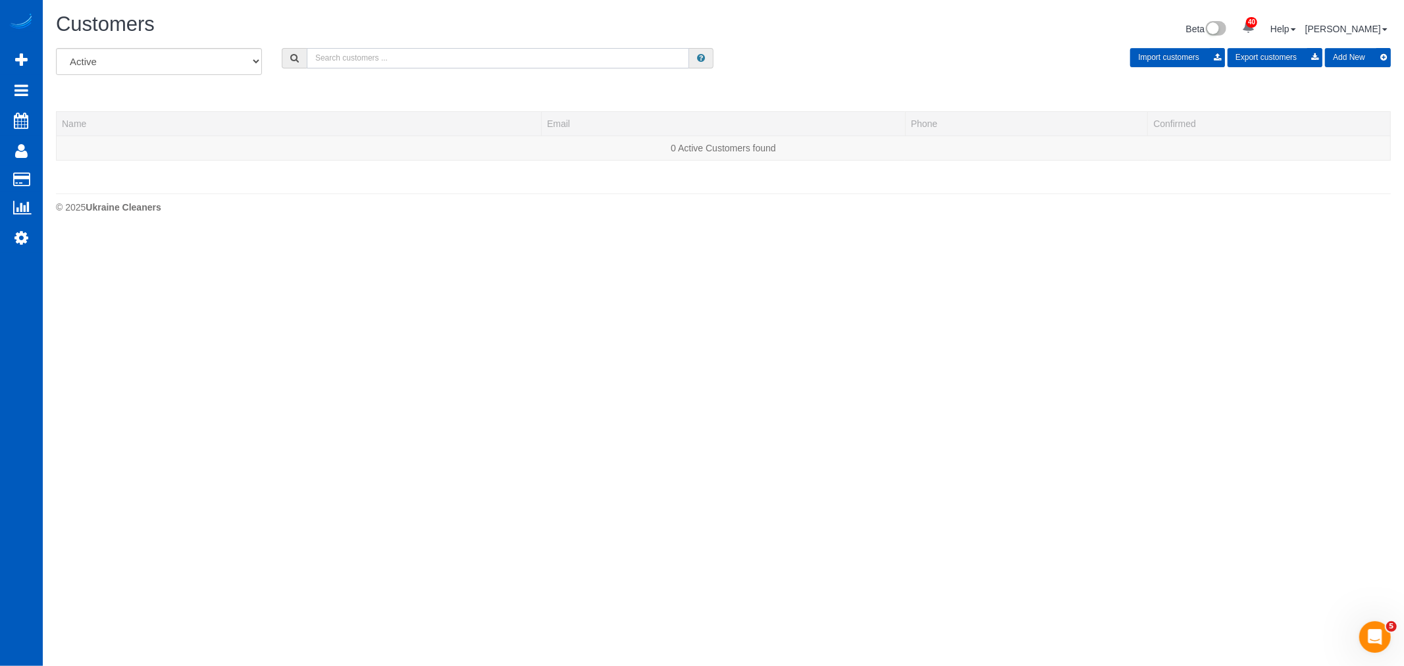
drag, startPoint x: 365, startPoint y: 57, endPoint x: 429, endPoint y: 57, distance: 64.5
click at [429, 57] on input "text" at bounding box center [498, 58] width 382 height 20
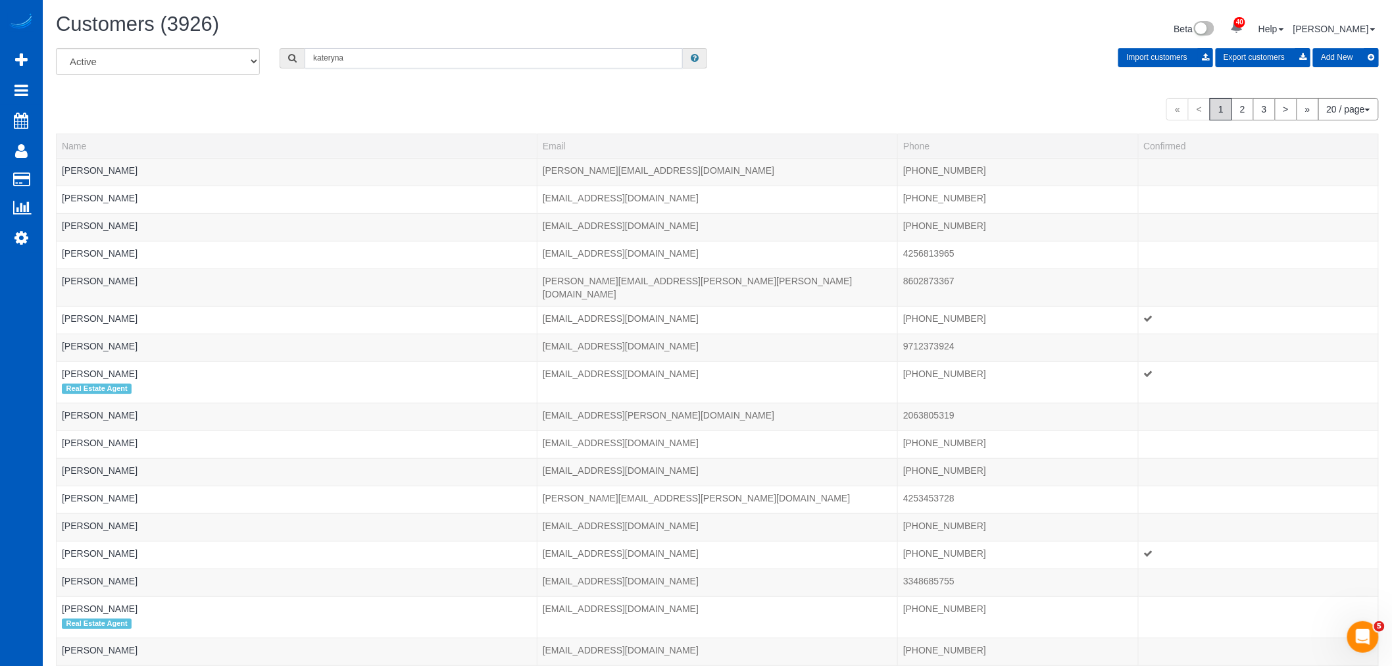
drag, startPoint x: 429, startPoint y: 58, endPoint x: 226, endPoint y: 79, distance: 204.4
click at [226, 79] on div "All Active Archived kateryna Import customers Export customers Add New" at bounding box center [717, 66] width 1343 height 37
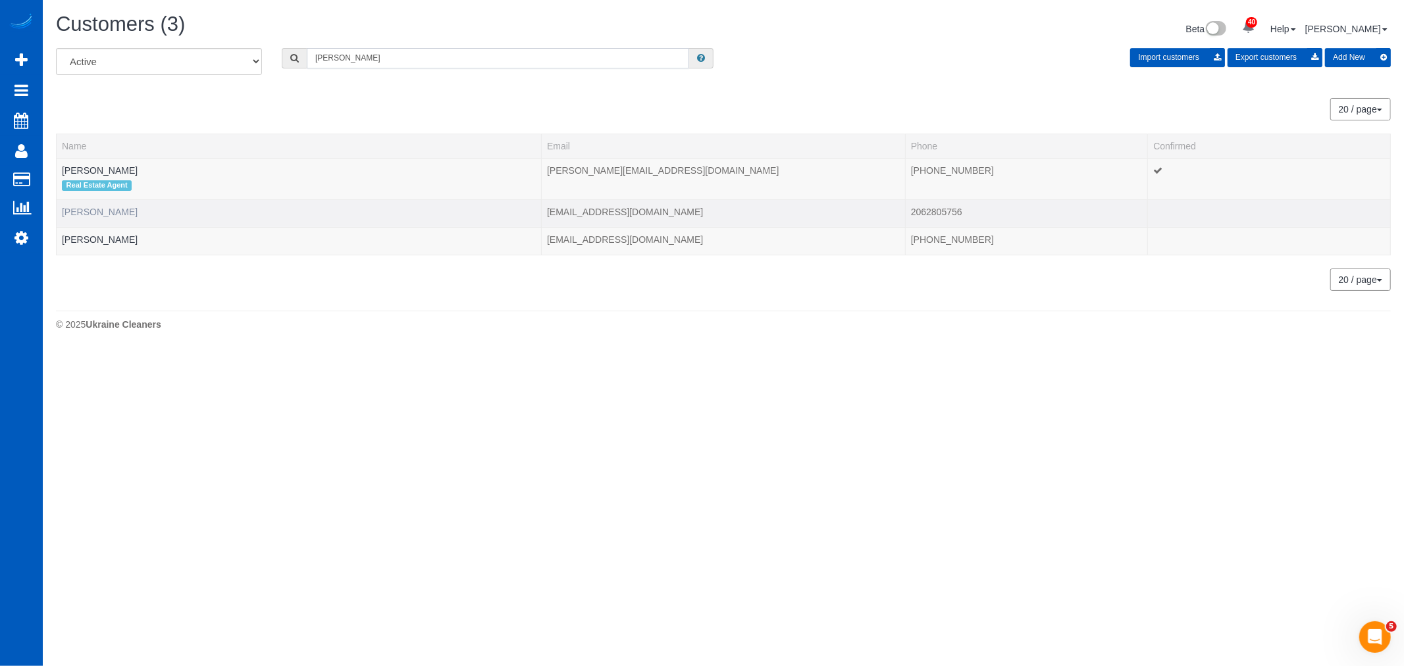
type input "jeffi"
click at [86, 211] on link "Jeffi Tibbetts" at bounding box center [100, 212] width 76 height 11
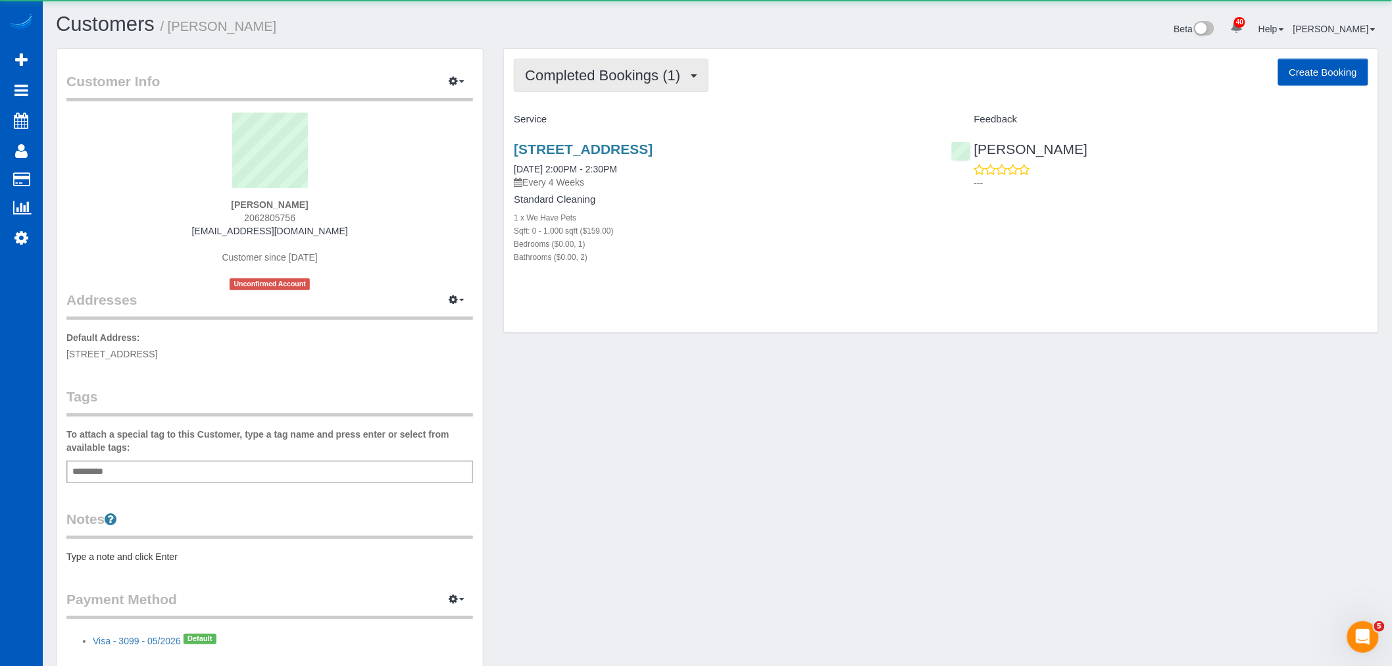
drag, startPoint x: 576, startPoint y: 71, endPoint x: 576, endPoint y: 93, distance: 22.4
click at [576, 70] on span "Completed Bookings (1)" at bounding box center [606, 75] width 162 height 16
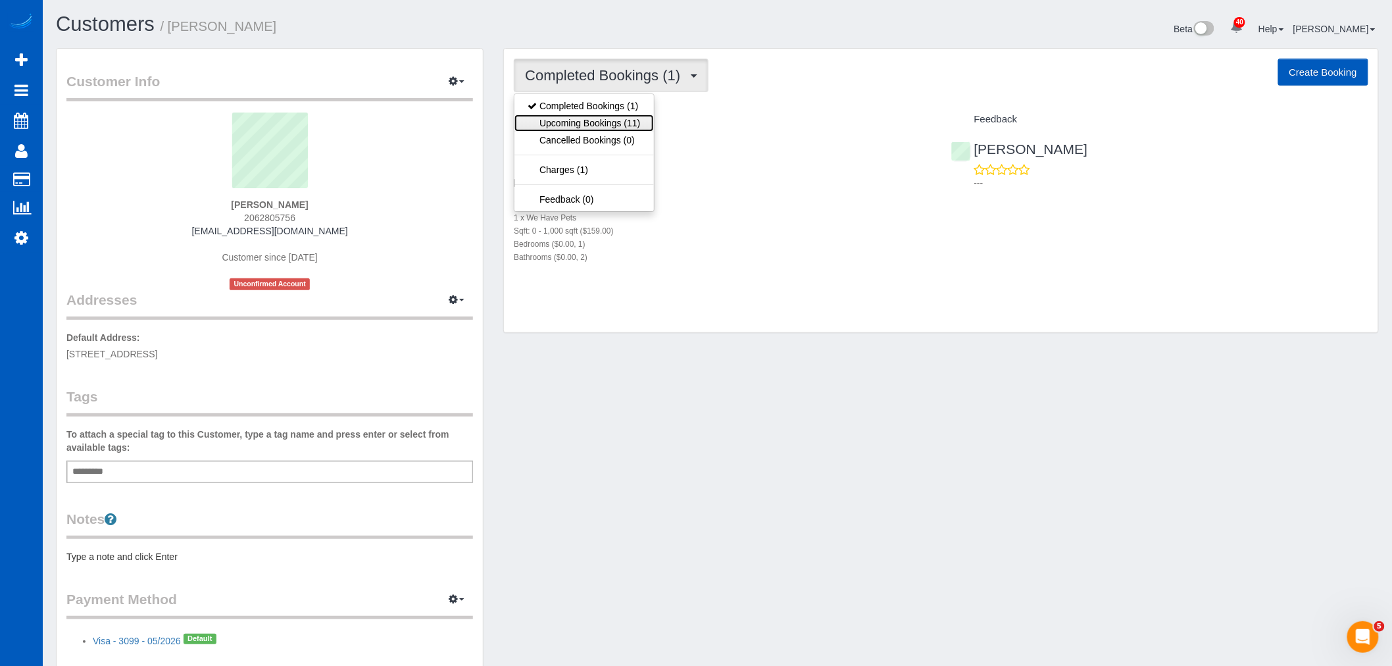
click at [580, 126] on link "Upcoming Bookings (11)" at bounding box center [584, 123] width 139 height 17
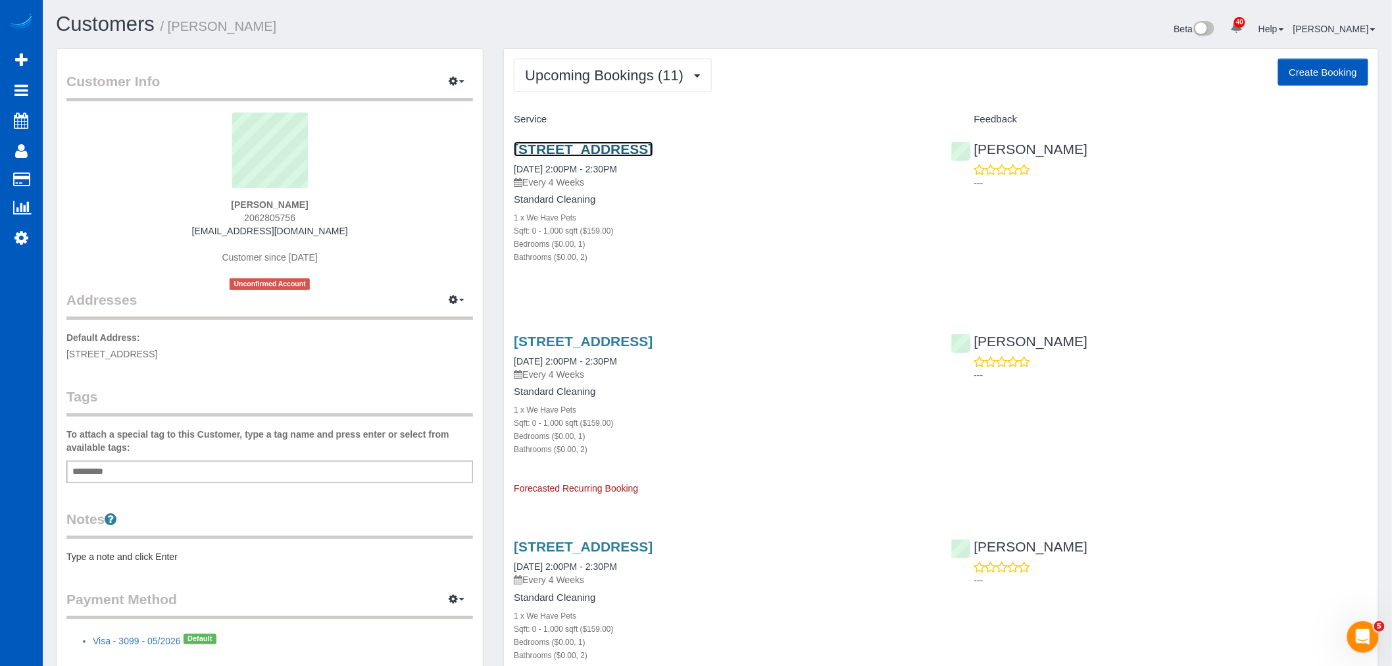
click at [582, 149] on link "3217 Eastlake Ave E, 410, Seattle, WA 98102" at bounding box center [583, 148] width 139 height 15
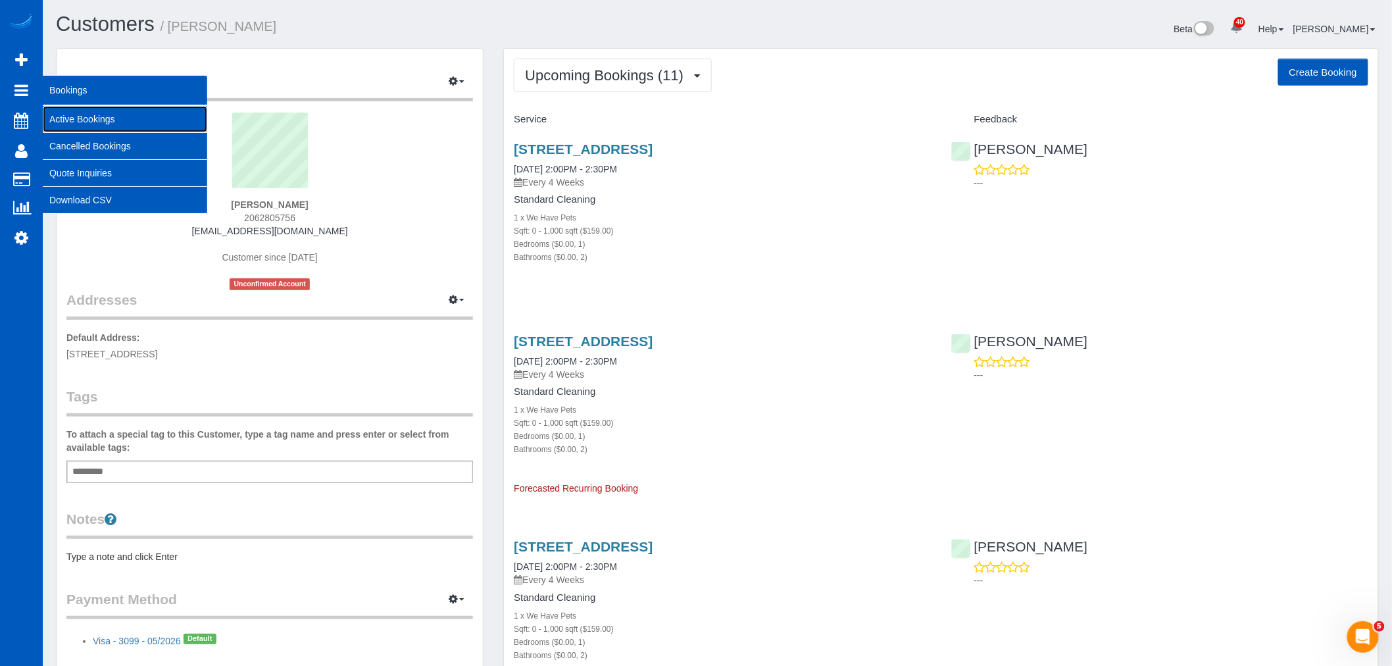
click at [99, 116] on link "Active Bookings" at bounding box center [125, 119] width 165 height 26
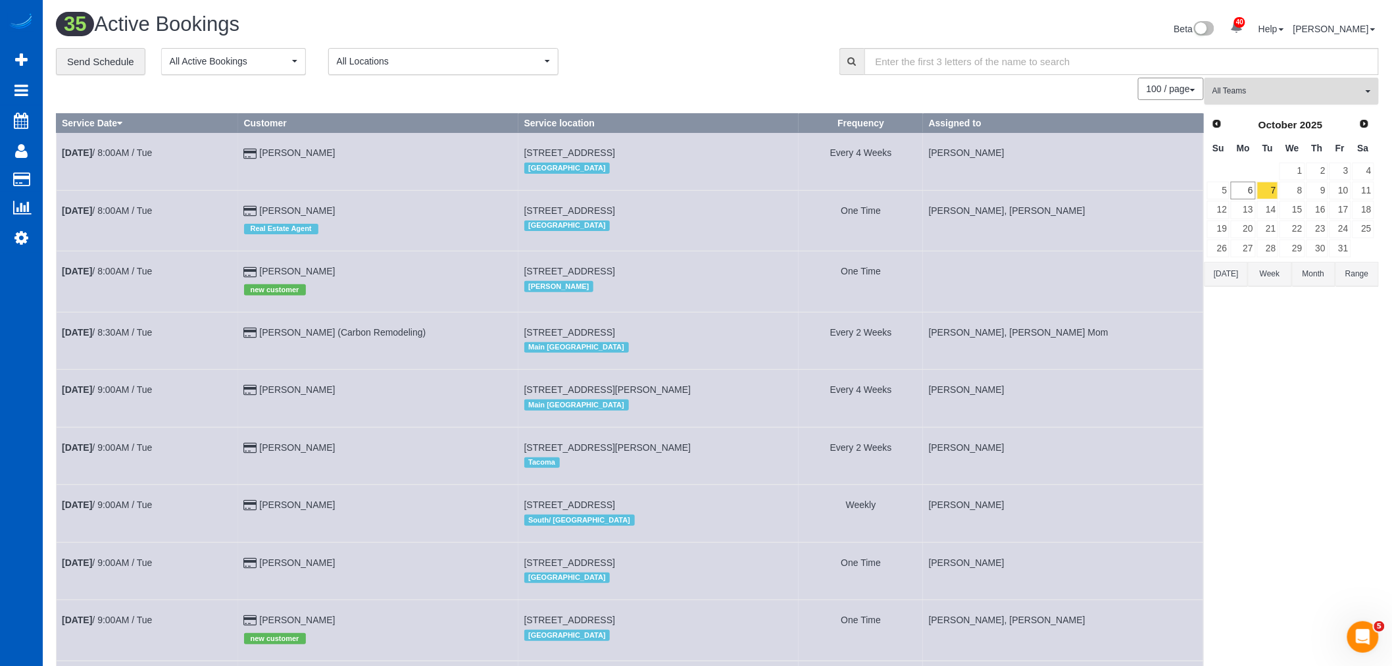
click at [1294, 100] on button "All Teams" at bounding box center [1292, 91] width 174 height 27
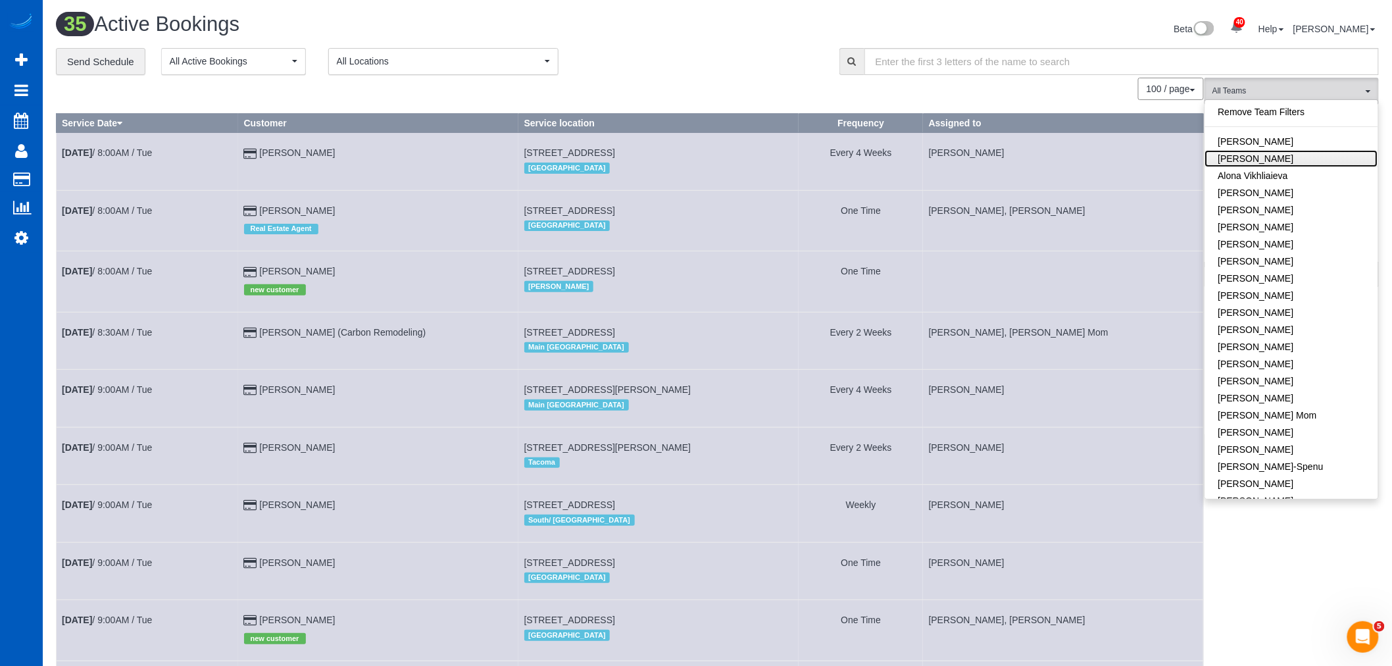
click at [1298, 165] on link "[PERSON_NAME]" at bounding box center [1292, 158] width 173 height 17
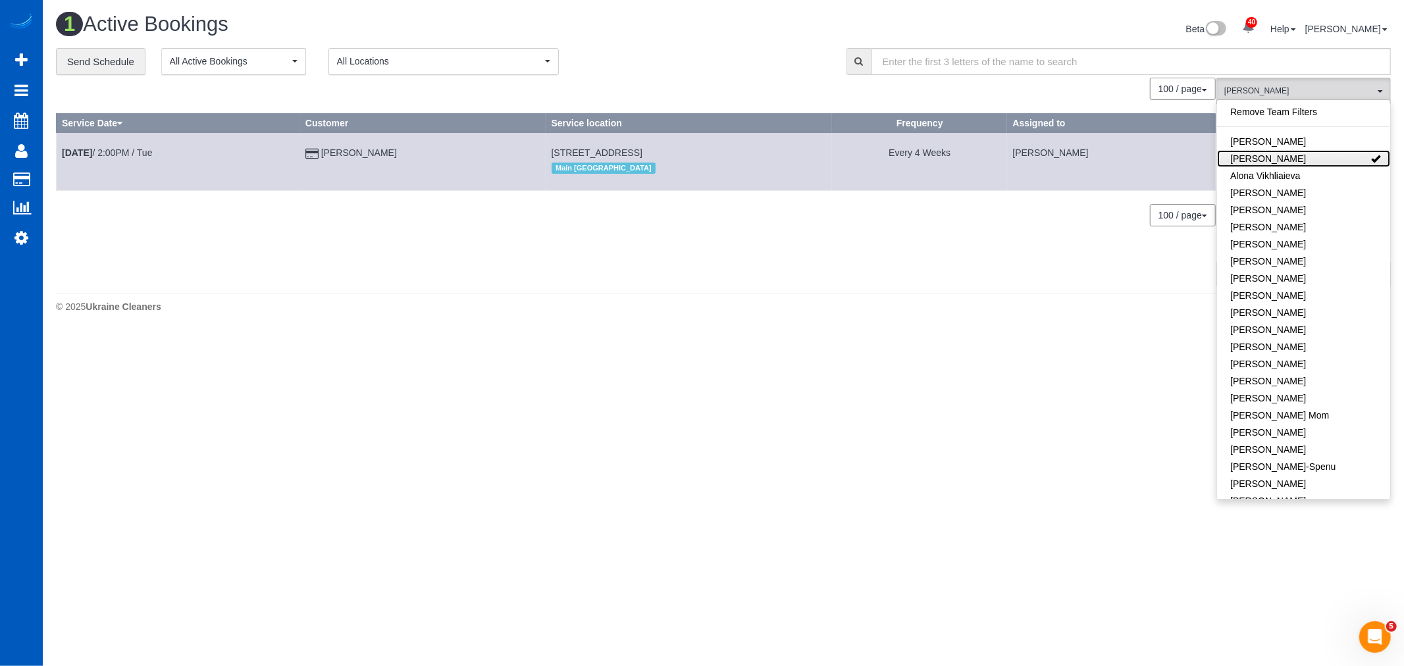
click at [1298, 165] on link "[PERSON_NAME]" at bounding box center [1303, 158] width 173 height 17
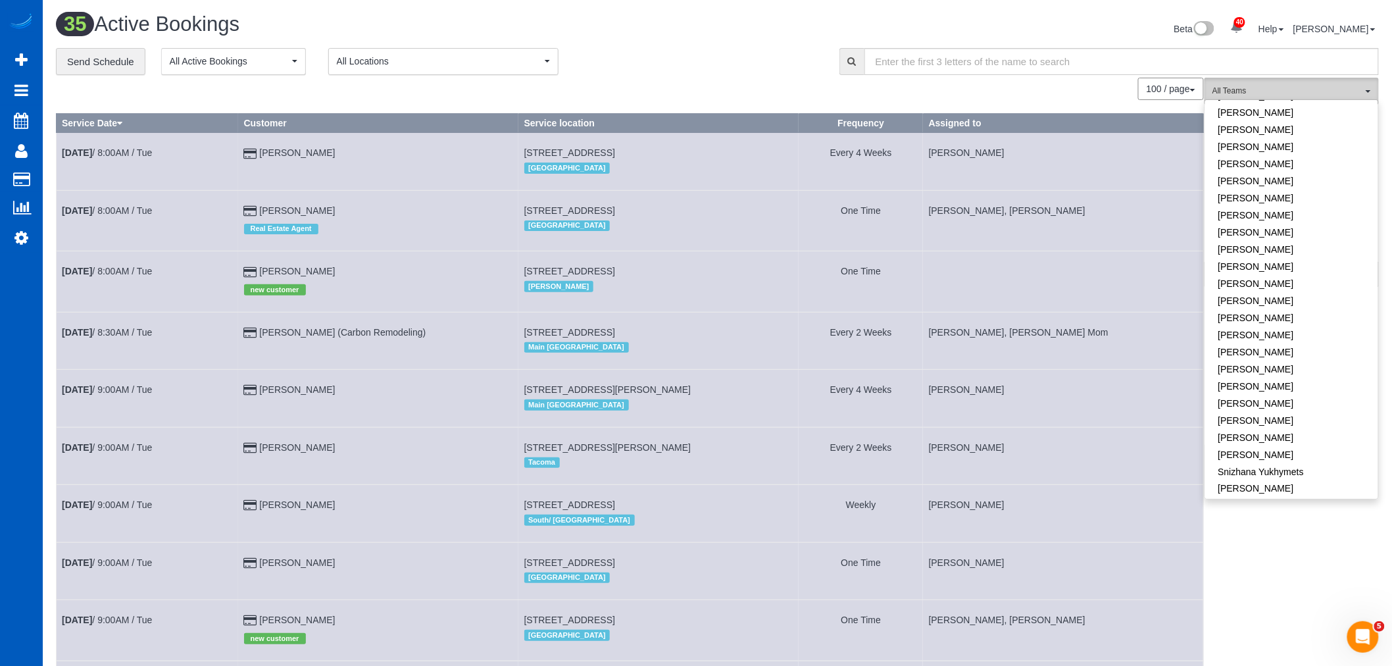
click at [1341, 80] on button "All Teams" at bounding box center [1292, 91] width 174 height 27
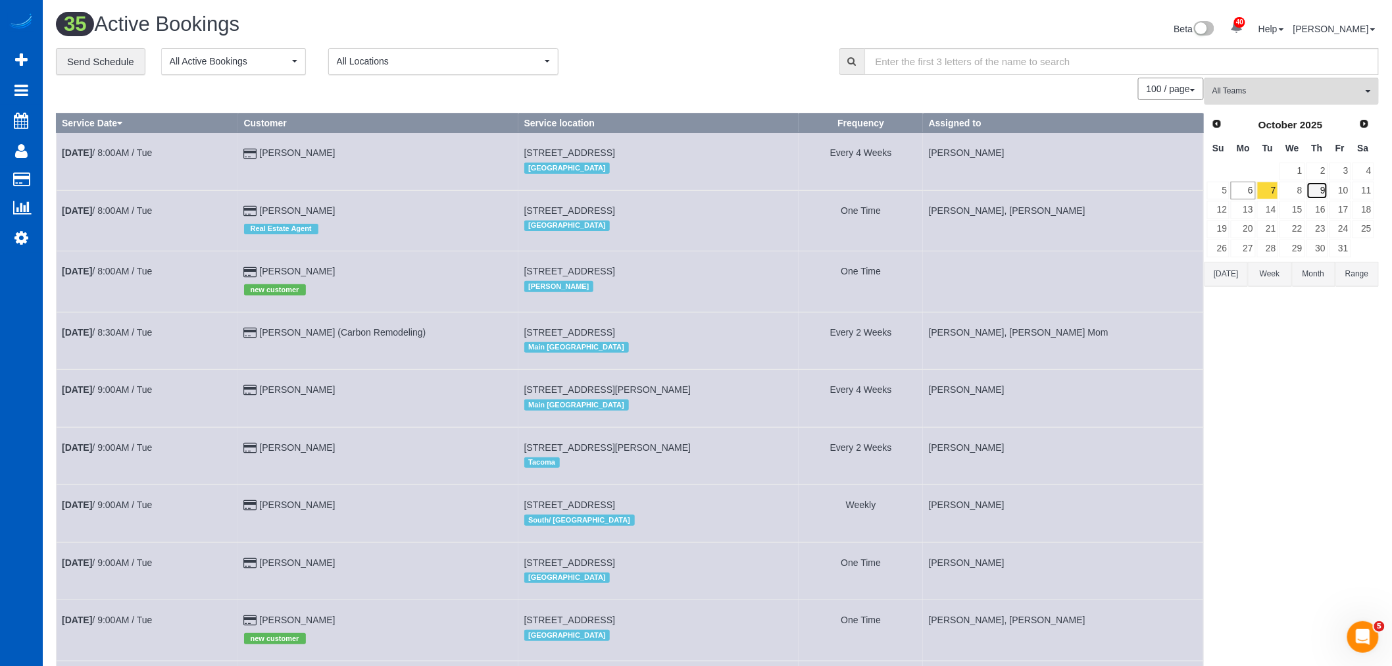
click at [1324, 188] on link "9" at bounding box center [1318, 191] width 22 height 18
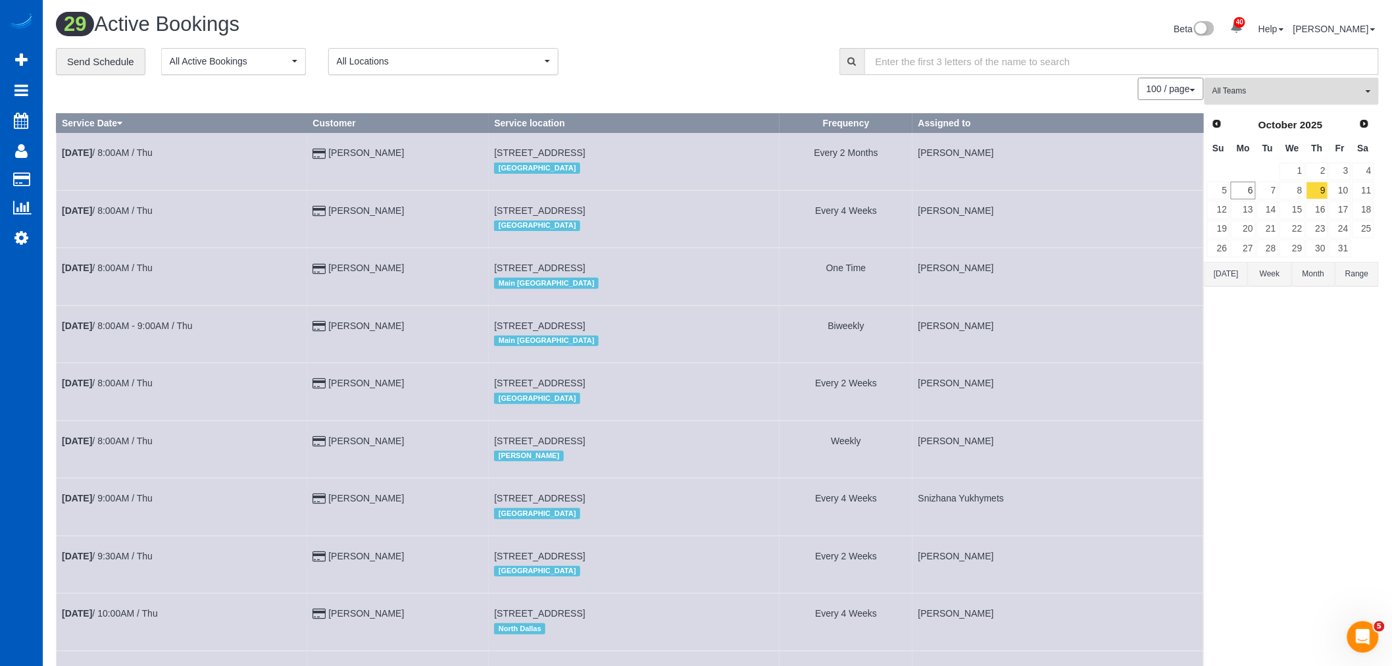
click at [1279, 94] on span "All Teams" at bounding box center [1288, 91] width 150 height 11
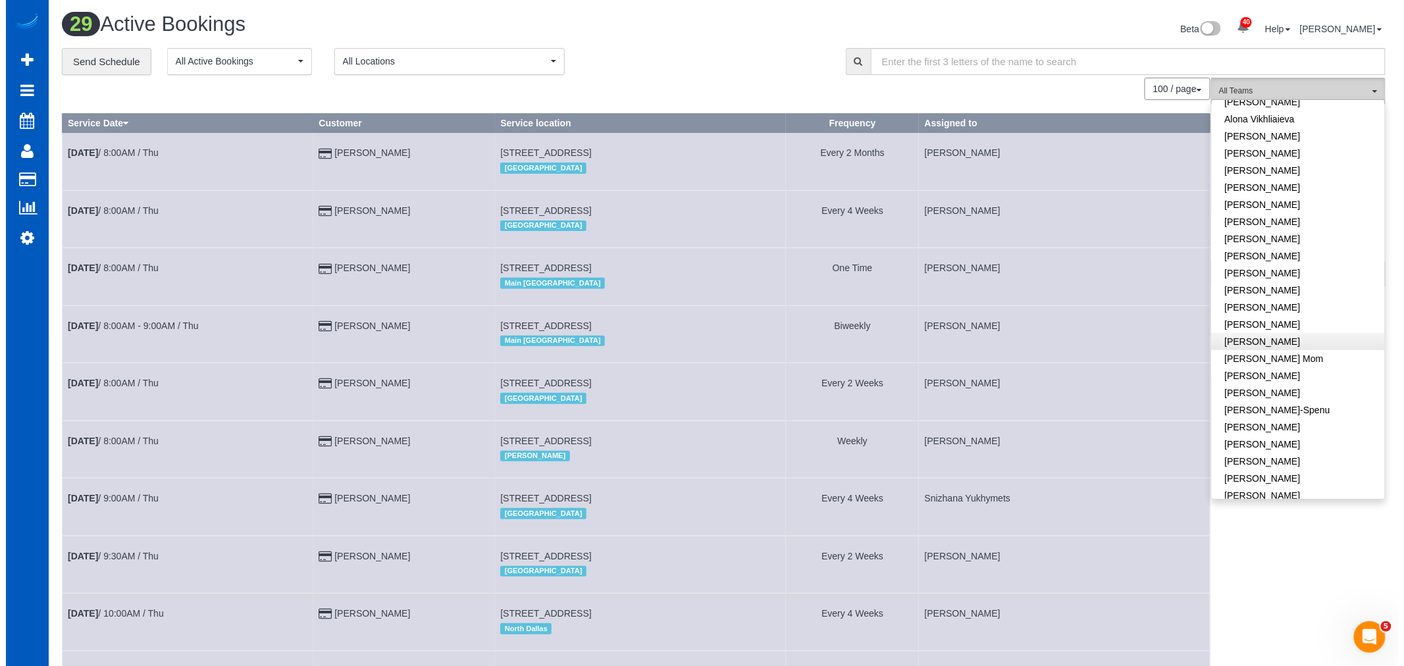
scroll to position [146, 0]
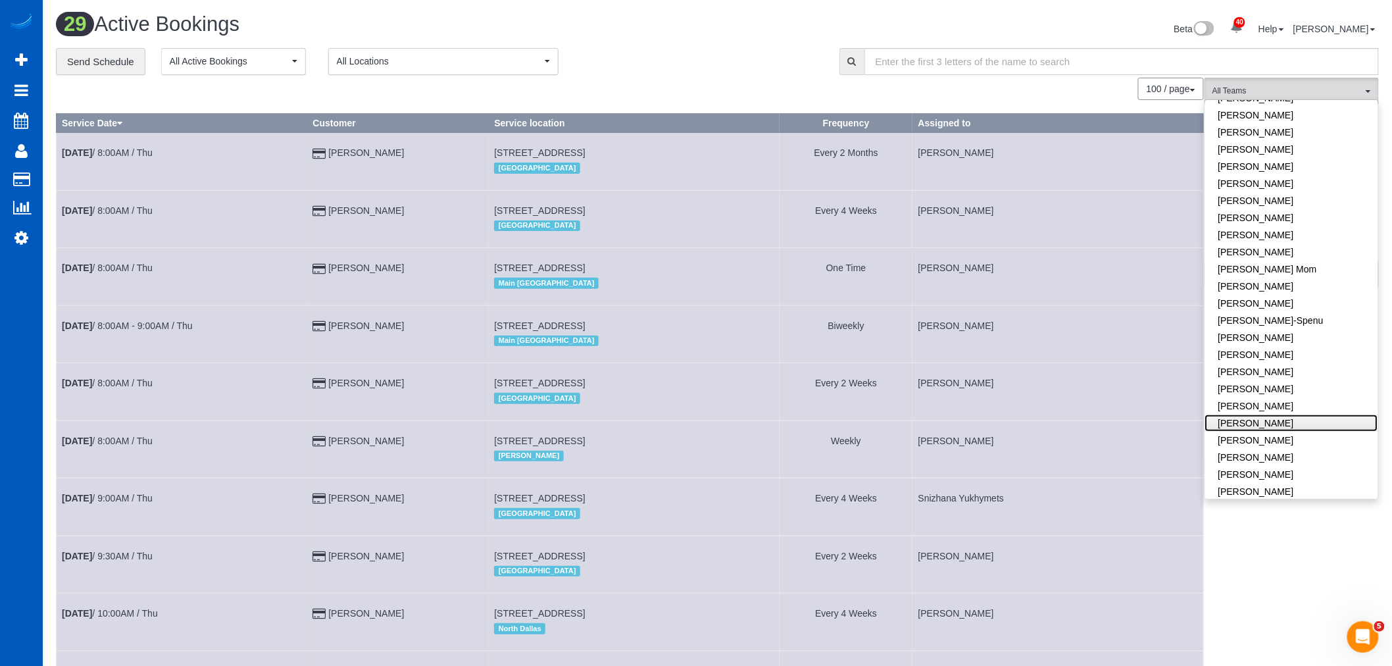
click at [1264, 419] on link "Kateryna Polishchuk" at bounding box center [1292, 423] width 173 height 17
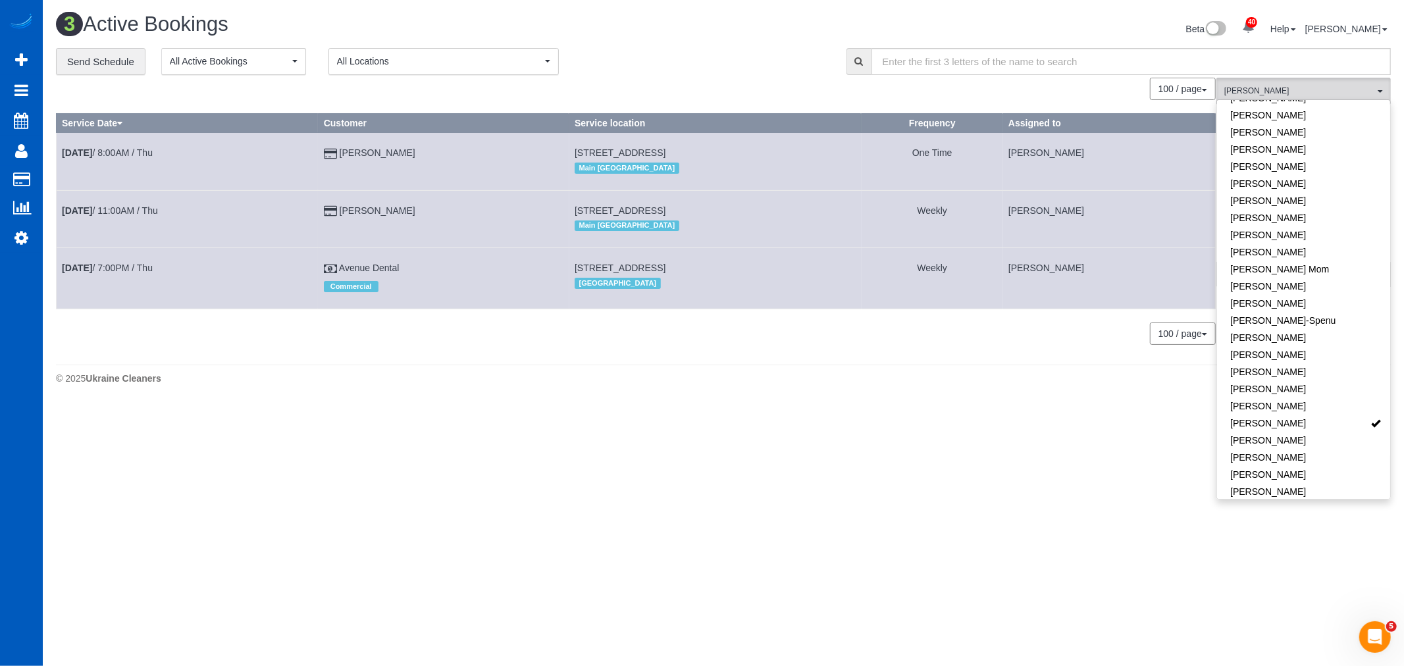
drag, startPoint x: 812, startPoint y: 388, endPoint x: 1056, endPoint y: 297, distance: 260.5
click at [811, 385] on div "© 2025 Ukraine Cleaners" at bounding box center [723, 378] width 1335 height 13
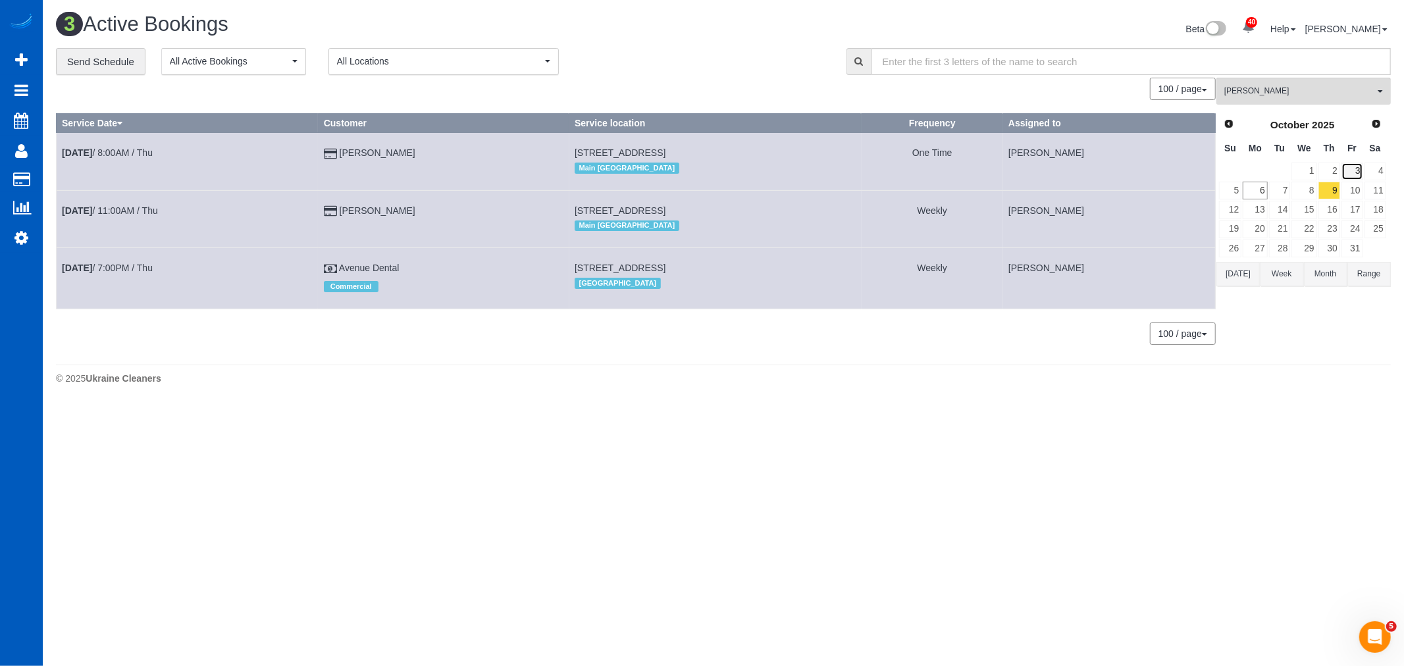
click at [1341, 168] on link "3" at bounding box center [1352, 172] width 22 height 18
click at [1333, 170] on link "2" at bounding box center [1329, 172] width 22 height 18
click at [1327, 203] on link "16" at bounding box center [1329, 210] width 22 height 18
click at [1327, 215] on link "16" at bounding box center [1329, 210] width 22 height 18
click at [1326, 225] on link "23" at bounding box center [1329, 229] width 22 height 18
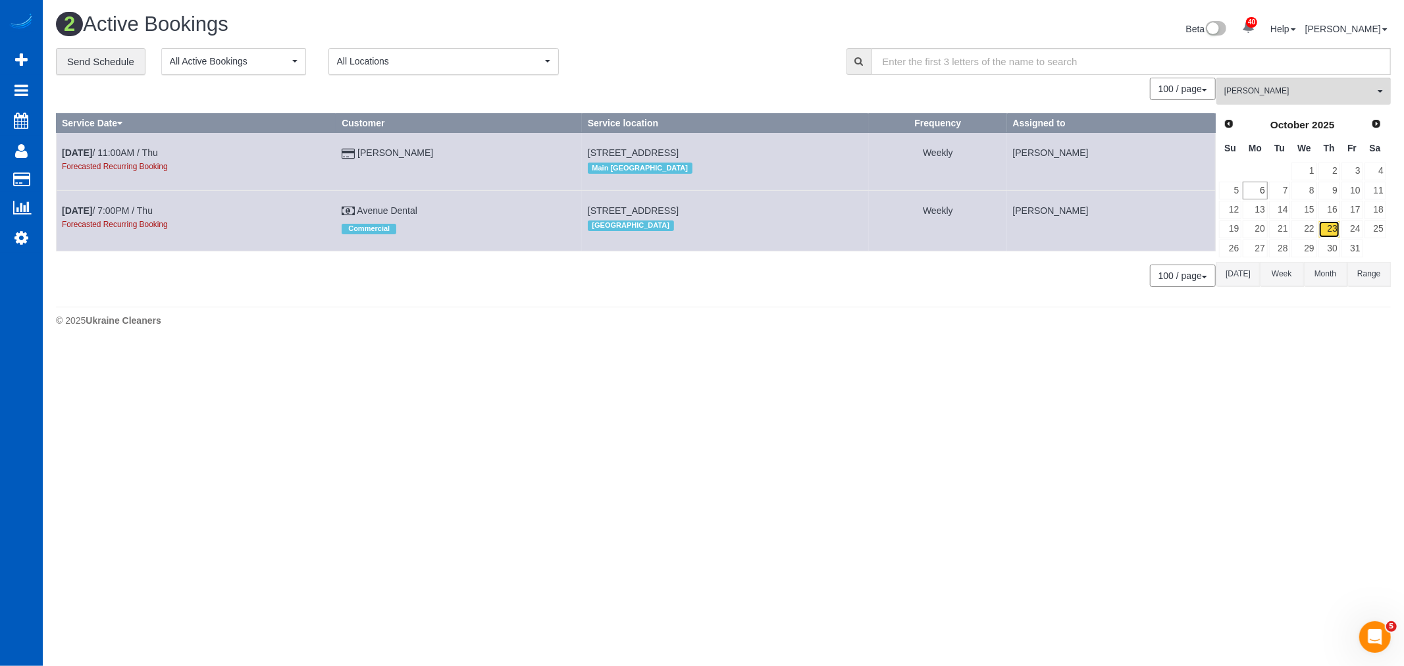
click at [1326, 238] on link "23" at bounding box center [1329, 229] width 22 height 18
click at [1331, 251] on link "30" at bounding box center [1329, 249] width 22 height 18
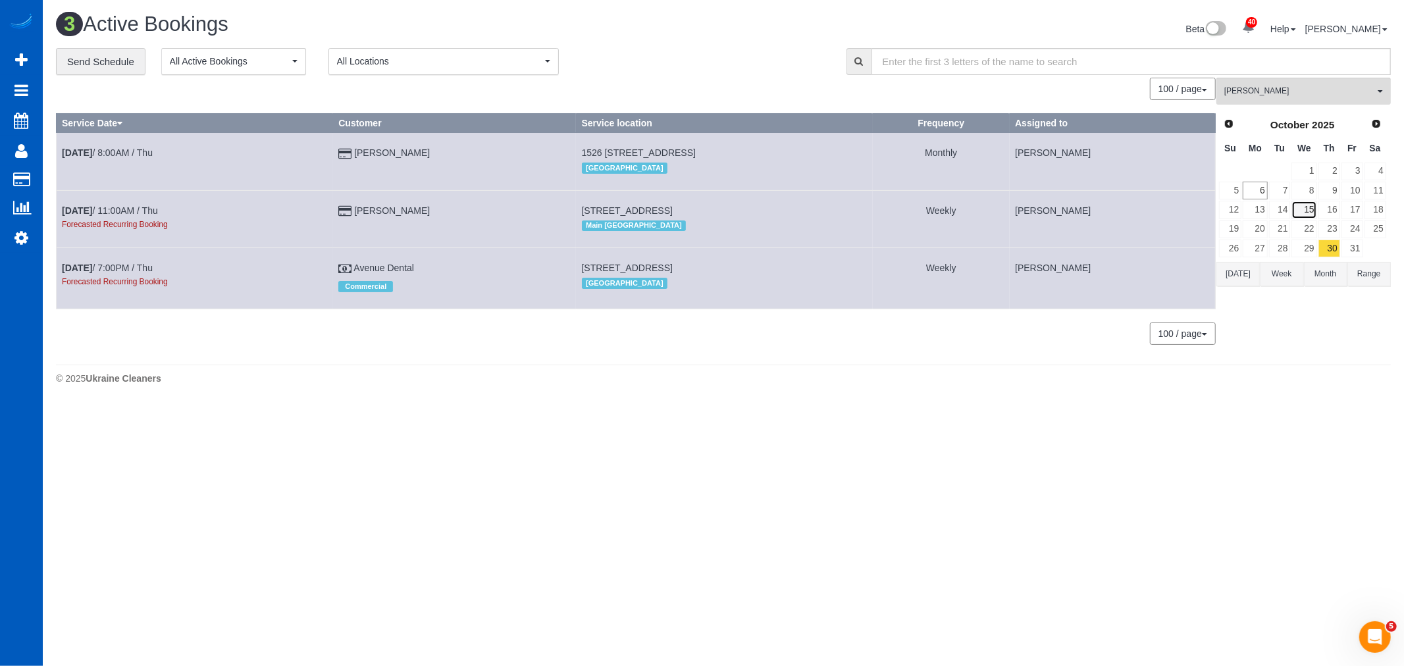
click at [1314, 214] on link "15" at bounding box center [1303, 210] width 25 height 18
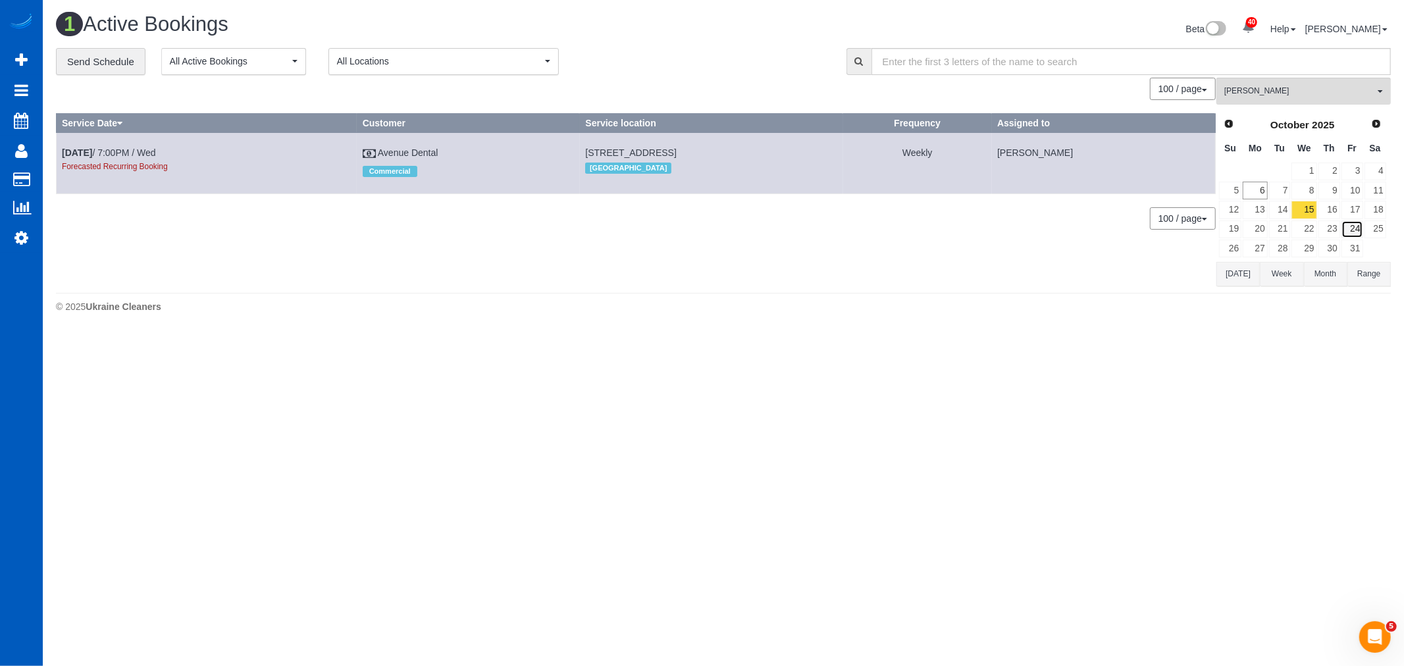
click at [1341, 230] on link "24" at bounding box center [1352, 229] width 22 height 18
click at [1325, 216] on link "16" at bounding box center [1329, 210] width 22 height 18
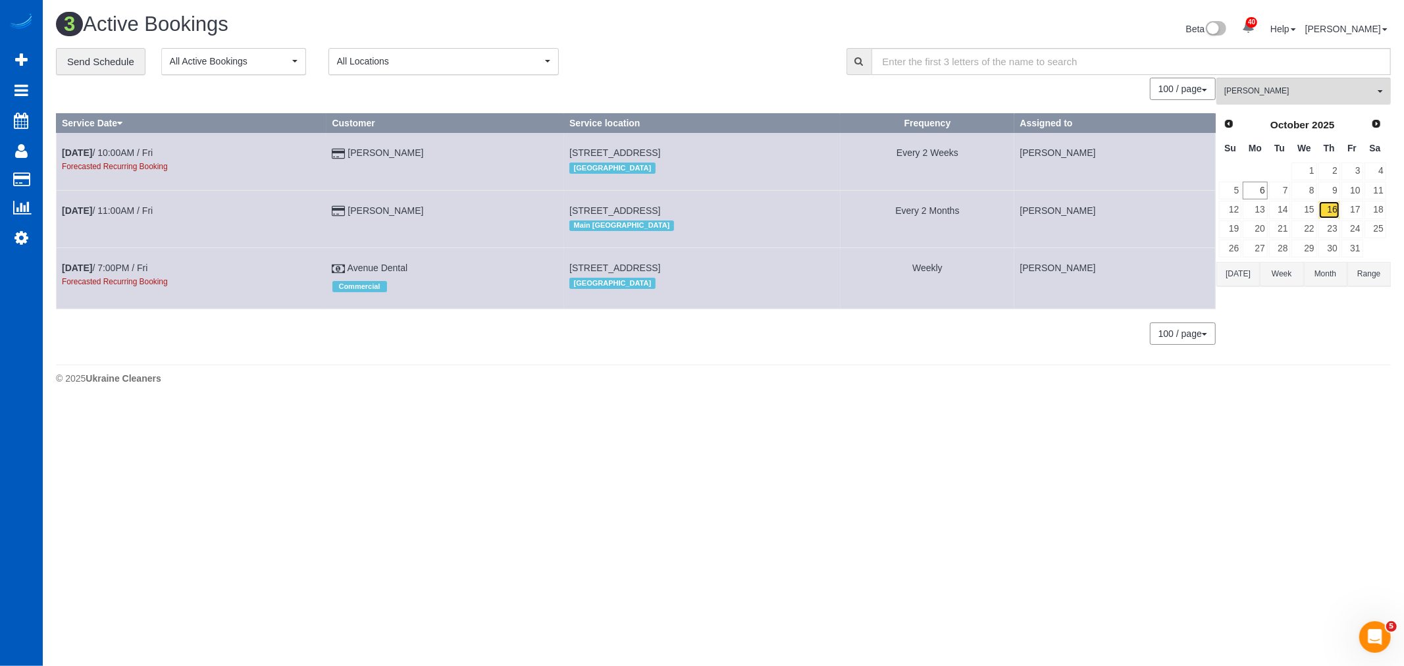
click at [1326, 208] on link "16" at bounding box center [1329, 210] width 22 height 18
click at [1327, 193] on link "9" at bounding box center [1329, 191] width 22 height 18
click at [1331, 222] on link "23" at bounding box center [1329, 229] width 22 height 18
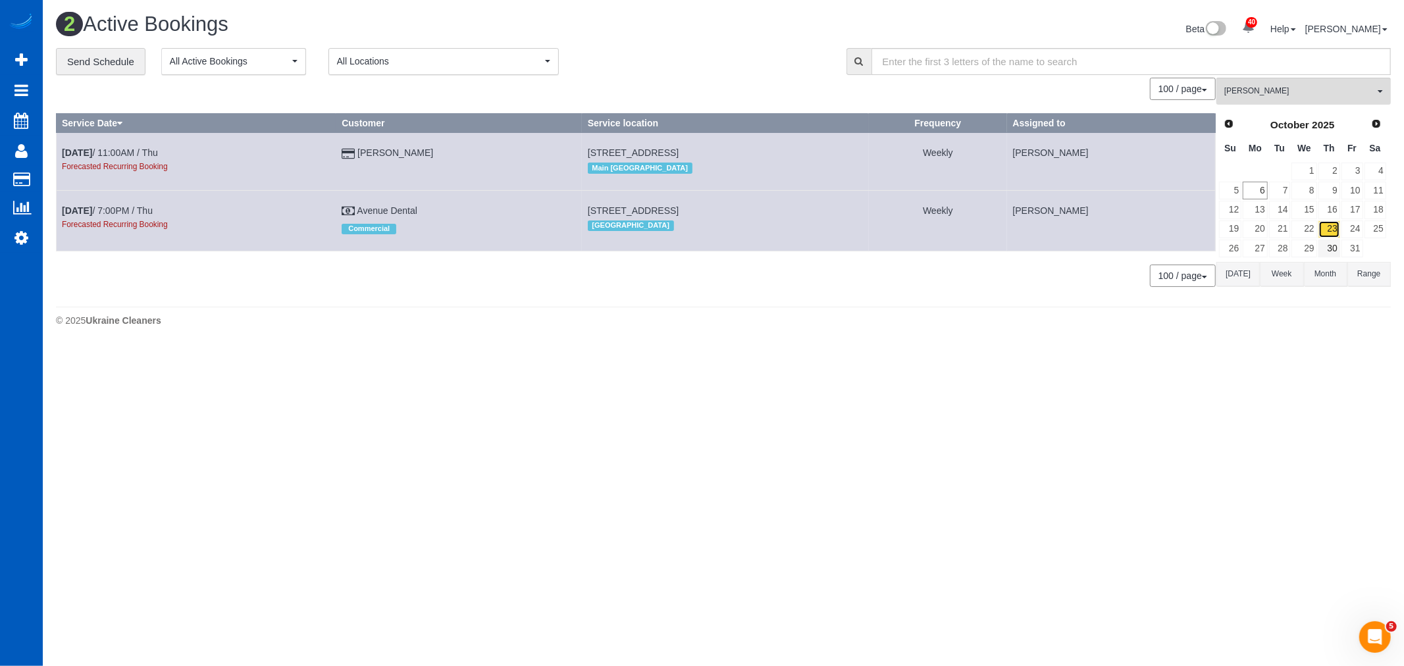
click at [1332, 238] on link "23" at bounding box center [1329, 229] width 22 height 18
click at [1333, 224] on link "23" at bounding box center [1329, 229] width 22 height 18
click at [1331, 216] on link "16" at bounding box center [1329, 210] width 22 height 18
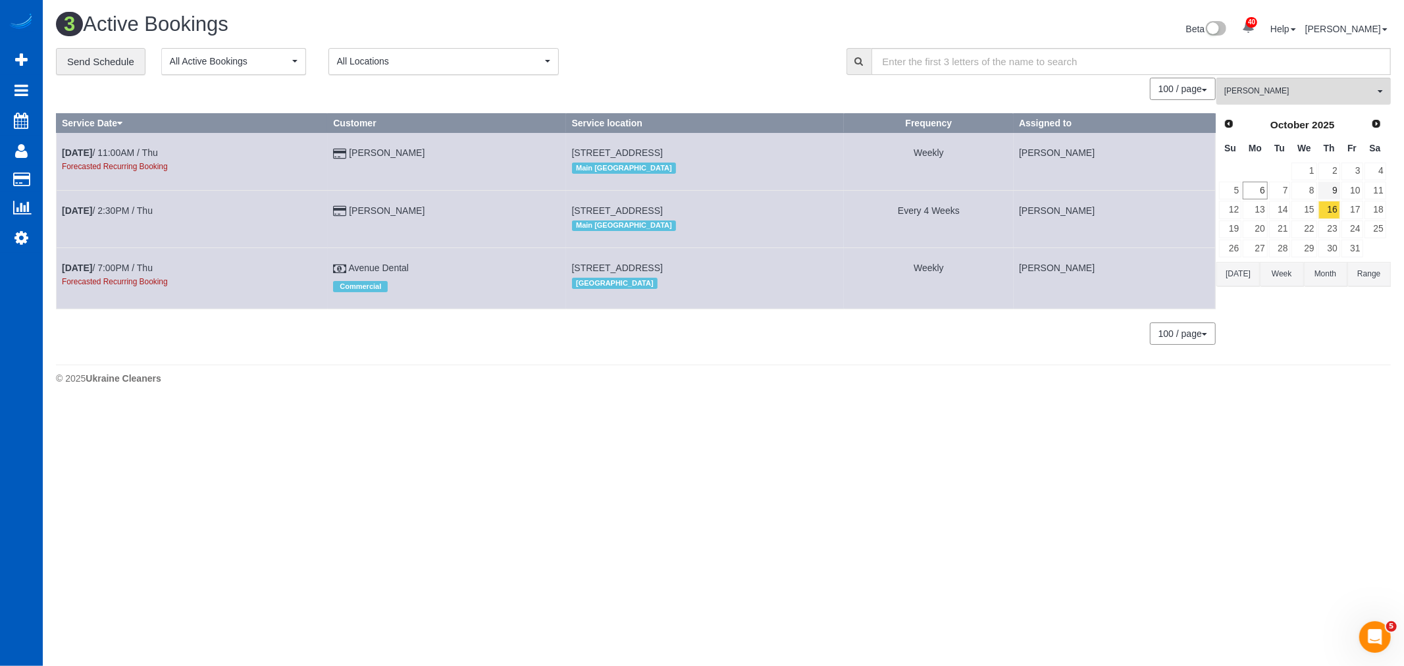
click at [1334, 195] on link "9" at bounding box center [1329, 191] width 22 height 18
click at [1336, 162] on td "2" at bounding box center [1328, 171] width 23 height 19
click at [1334, 172] on link "2" at bounding box center [1329, 172] width 22 height 18
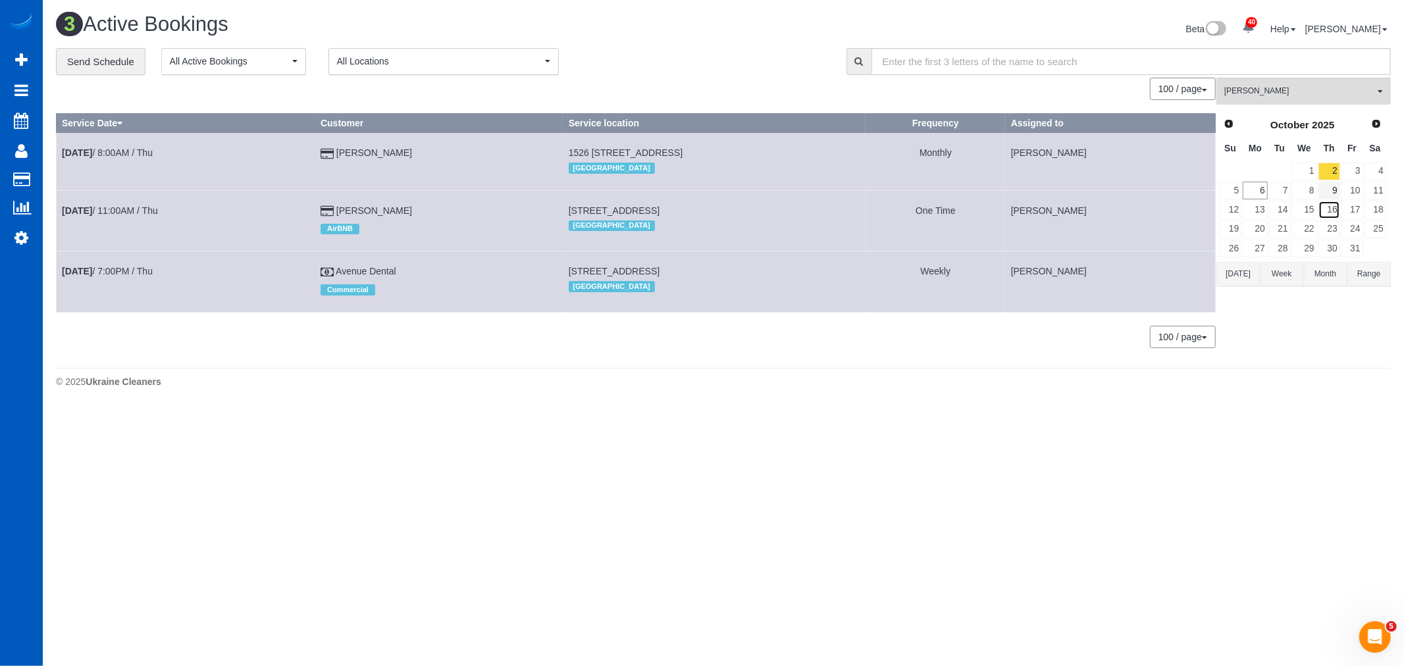
click at [1330, 205] on link "16" at bounding box center [1329, 210] width 22 height 18
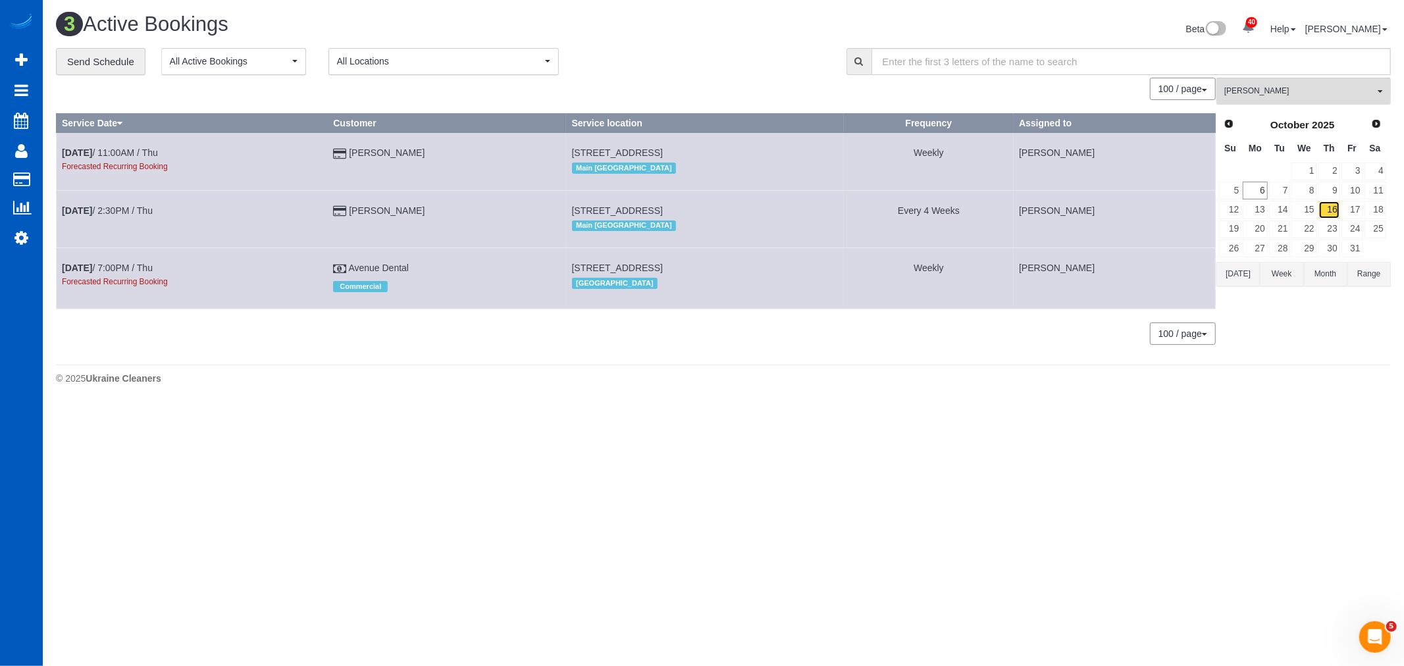
click at [1327, 203] on link "16" at bounding box center [1329, 210] width 22 height 18
click at [1326, 199] on link "9" at bounding box center [1329, 191] width 22 height 18
click at [1319, 216] on link "16" at bounding box center [1329, 210] width 22 height 18
click at [1324, 228] on link "23" at bounding box center [1329, 229] width 22 height 18
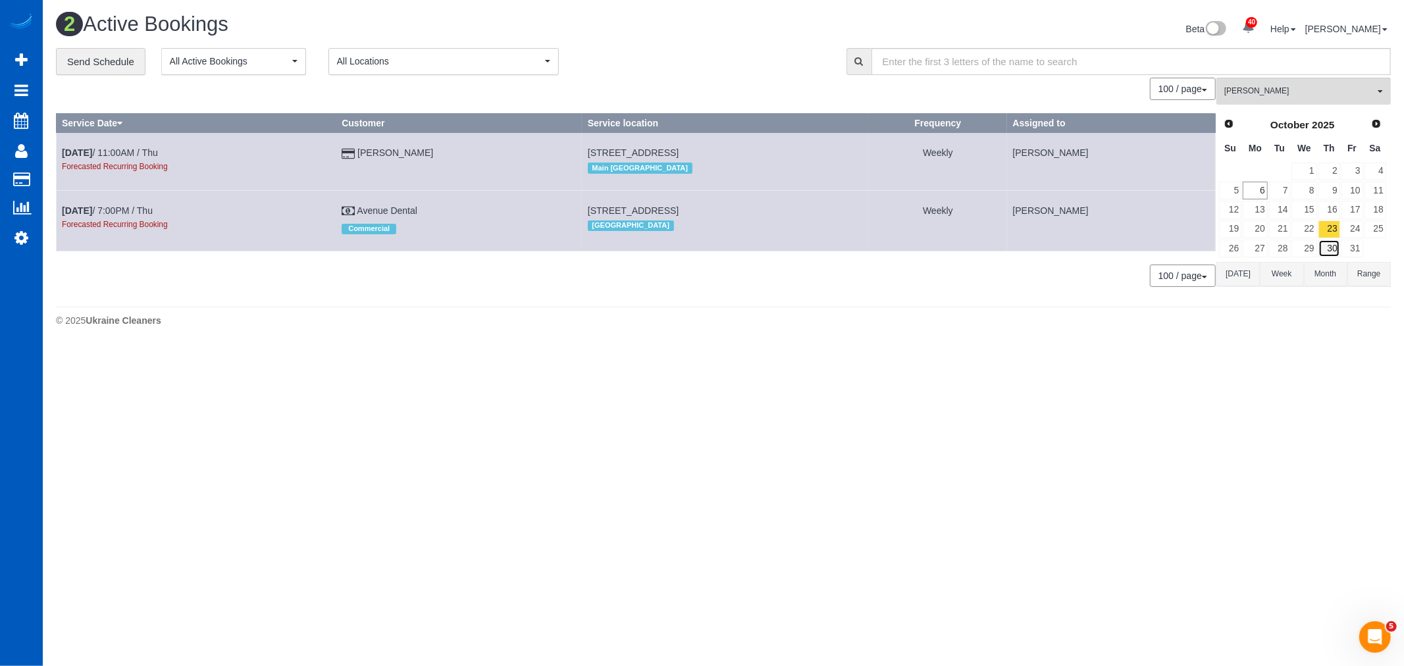
click at [1323, 247] on link "30" at bounding box center [1329, 249] width 22 height 18
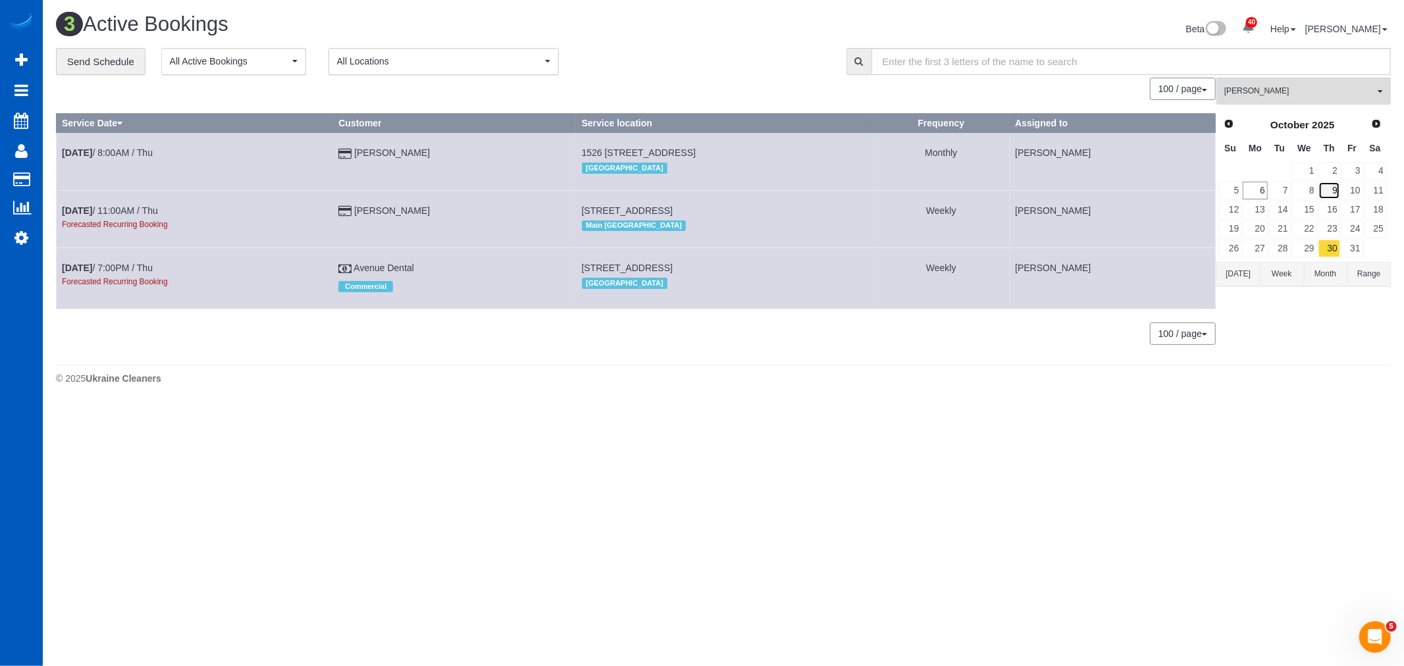
click at [1337, 193] on link "9" at bounding box center [1329, 191] width 22 height 18
click at [1314, 193] on link "8" at bounding box center [1303, 191] width 25 height 18
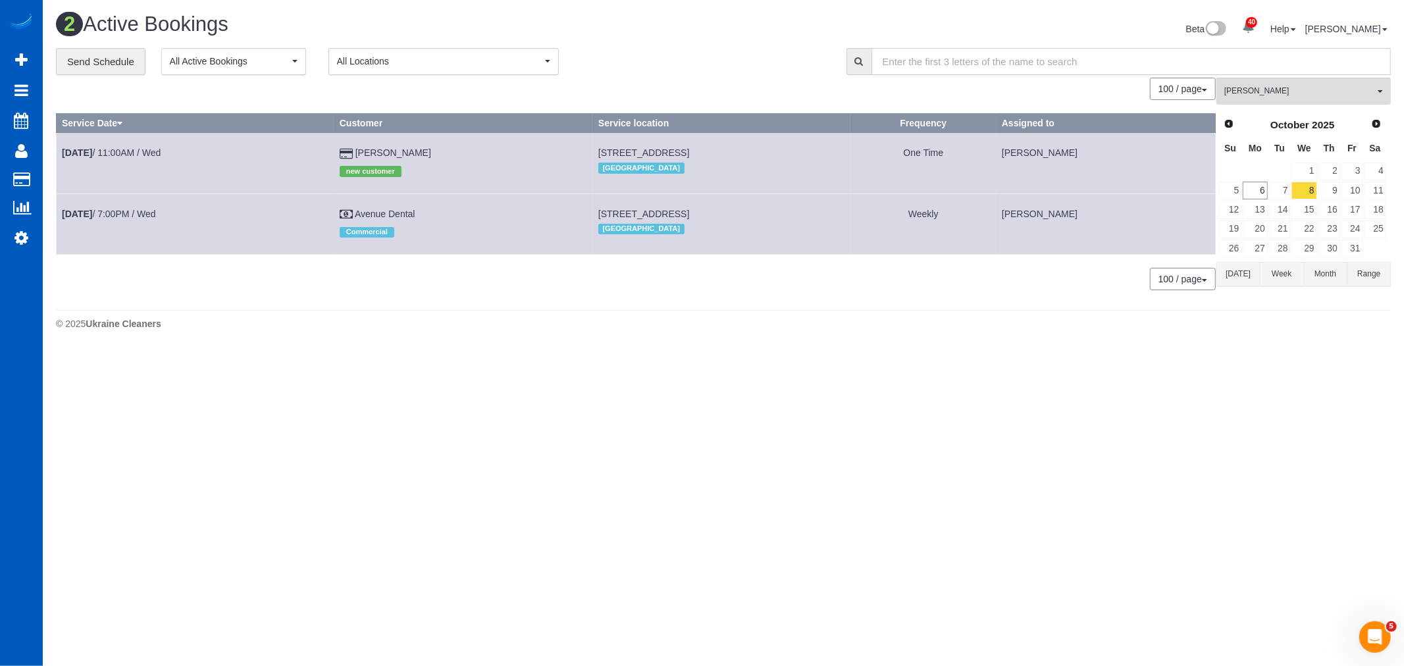
click at [1273, 74] on input "text" at bounding box center [1131, 61] width 520 height 27
click at [1278, 99] on button "Kateryna Polishchuk All Teams" at bounding box center [1303, 91] width 174 height 27
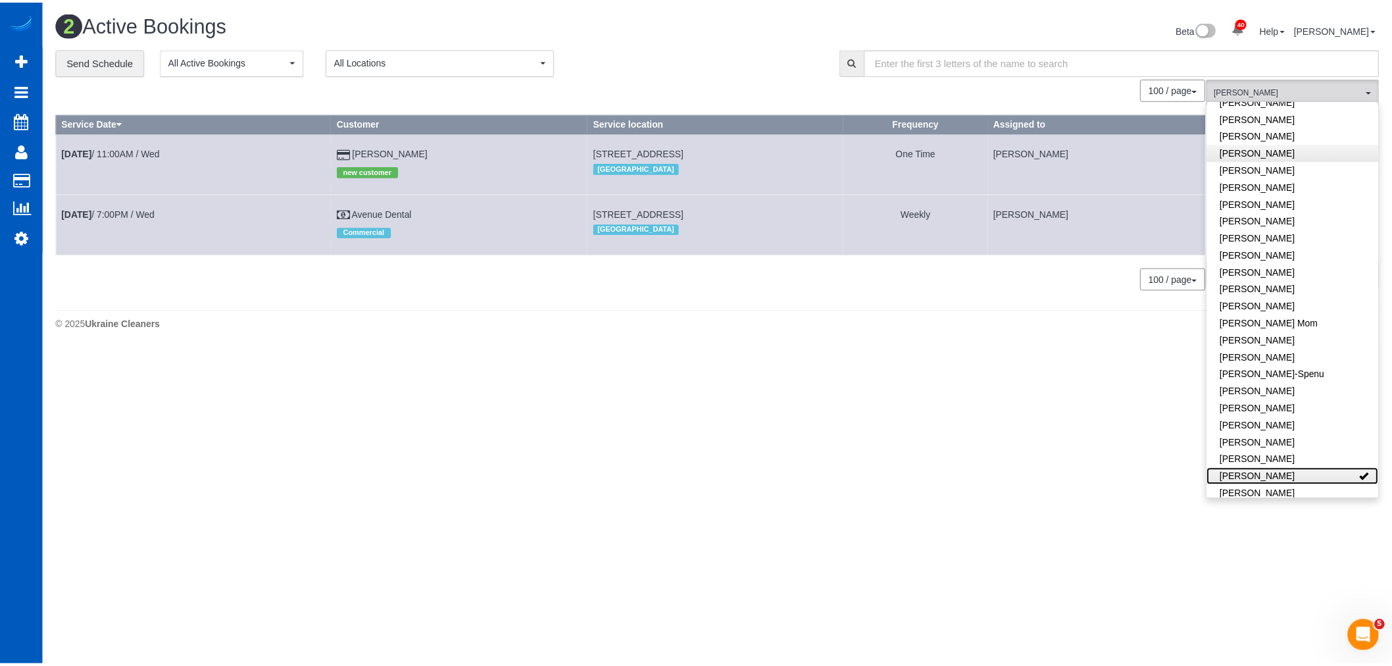
scroll to position [0, 0]
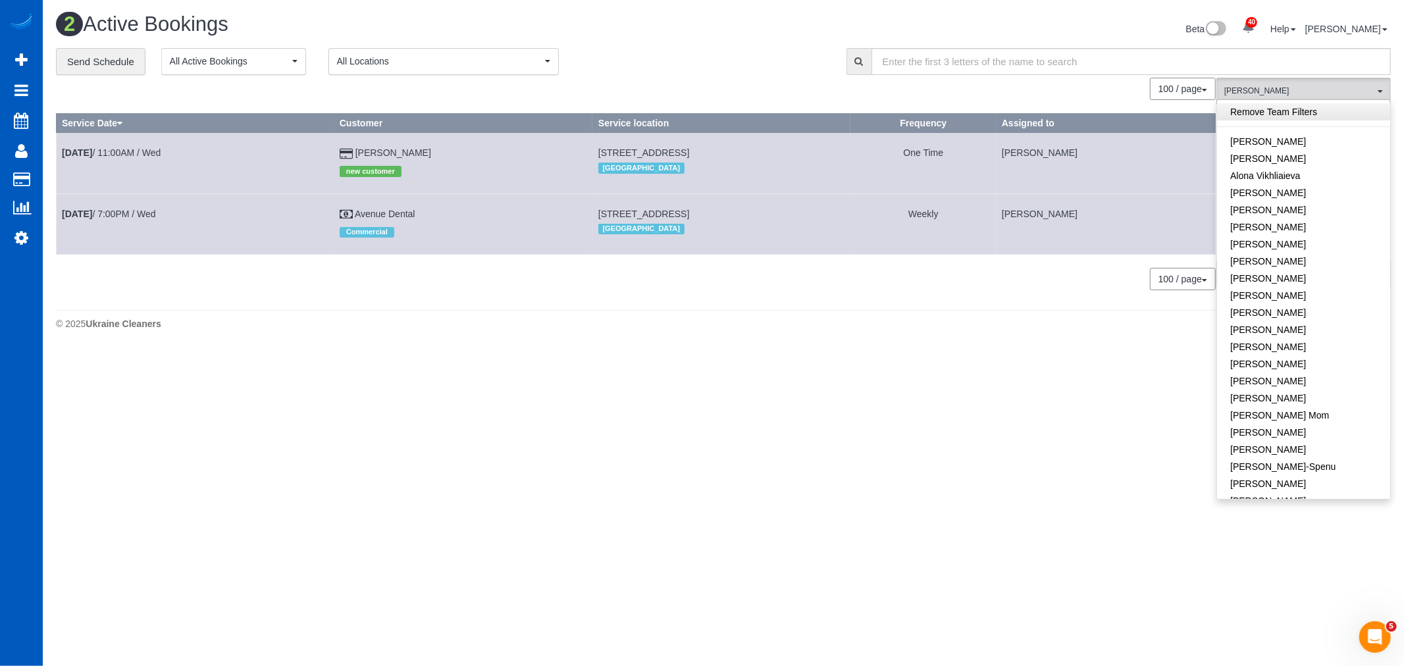
click at [1286, 115] on link "Remove Team Filters" at bounding box center [1303, 111] width 173 height 17
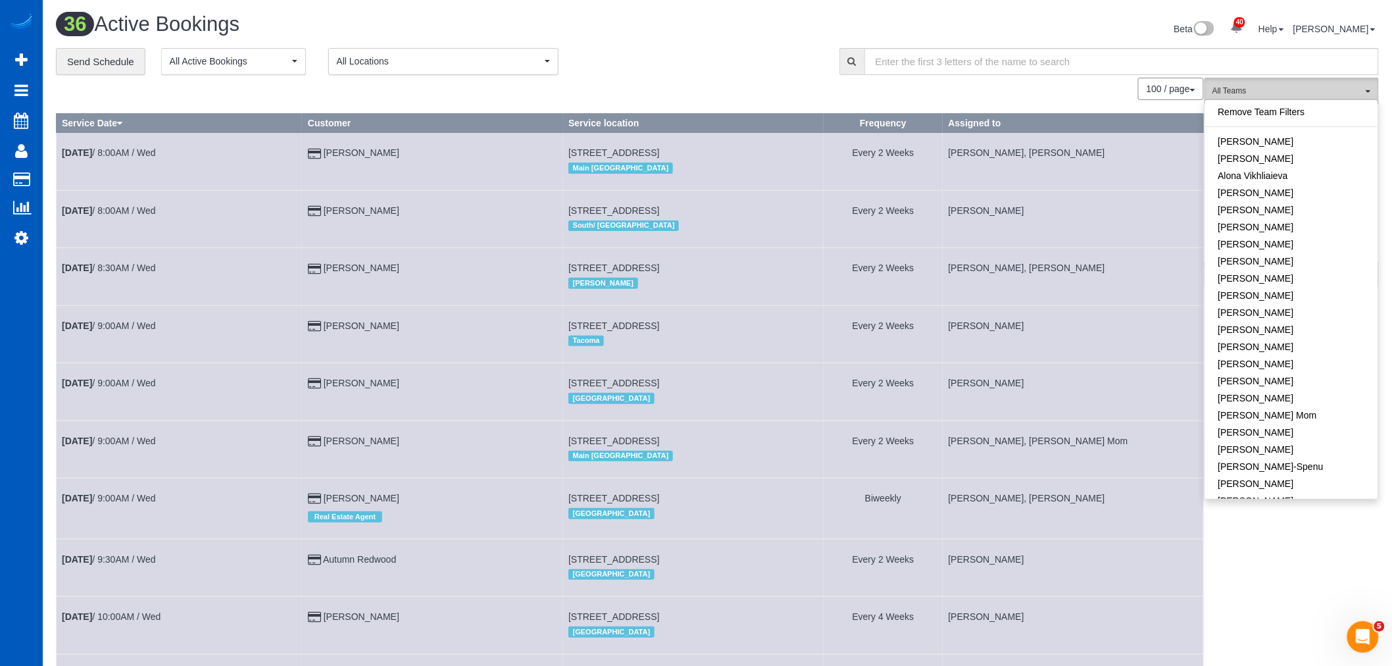
click at [1251, 81] on button "All Teams" at bounding box center [1292, 91] width 174 height 27
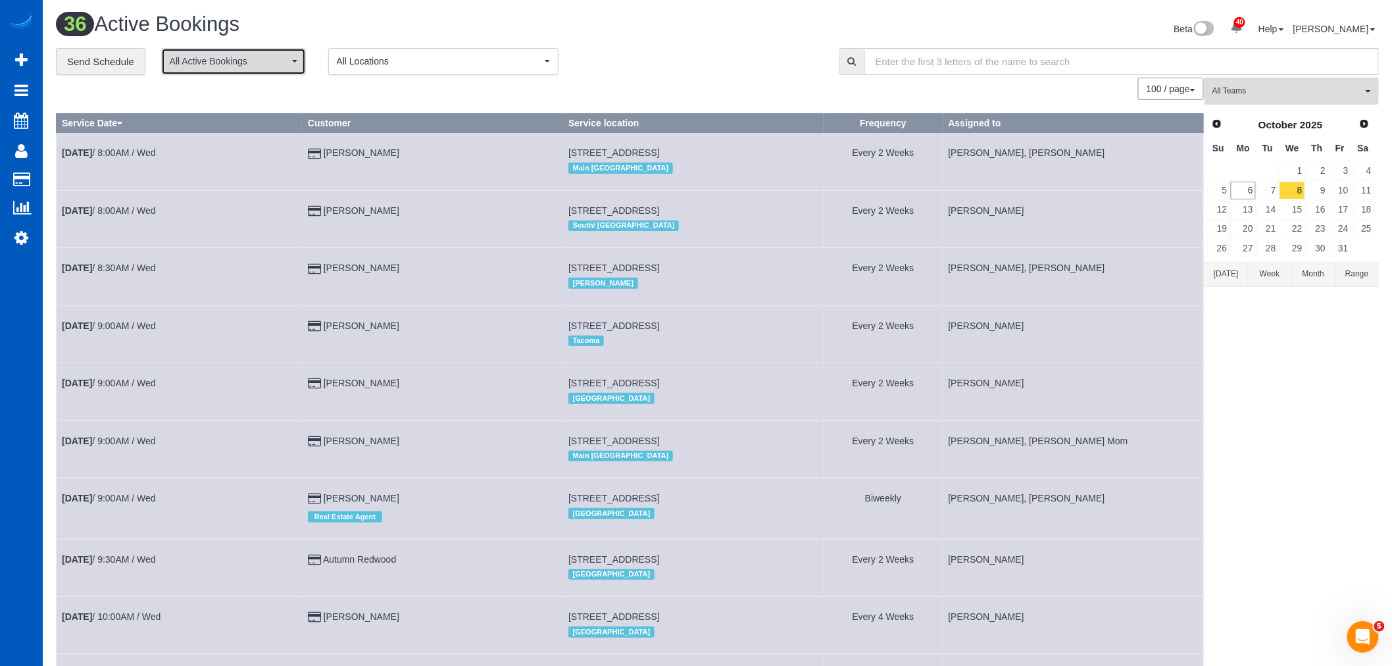
click at [238, 60] on span "All Active Bookings" at bounding box center [229, 61] width 119 height 13
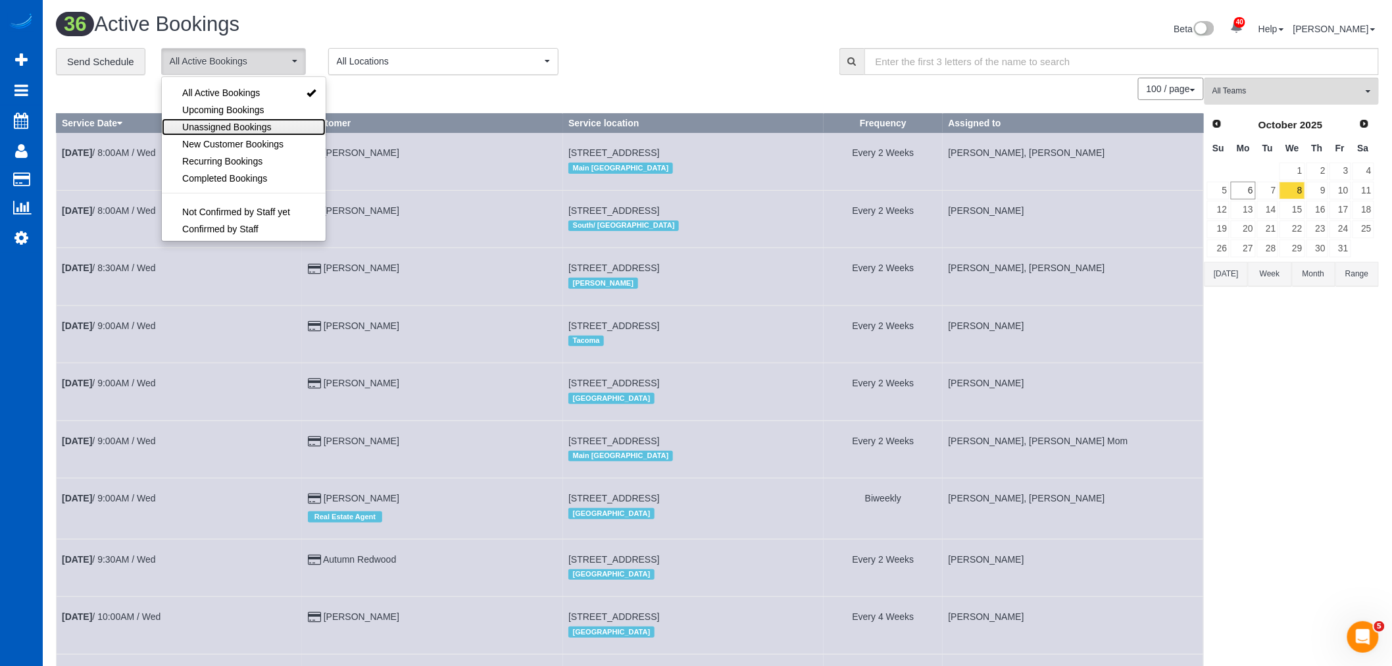
click at [195, 134] on span "Unassigned Bookings" at bounding box center [226, 126] width 89 height 13
select select "**********"
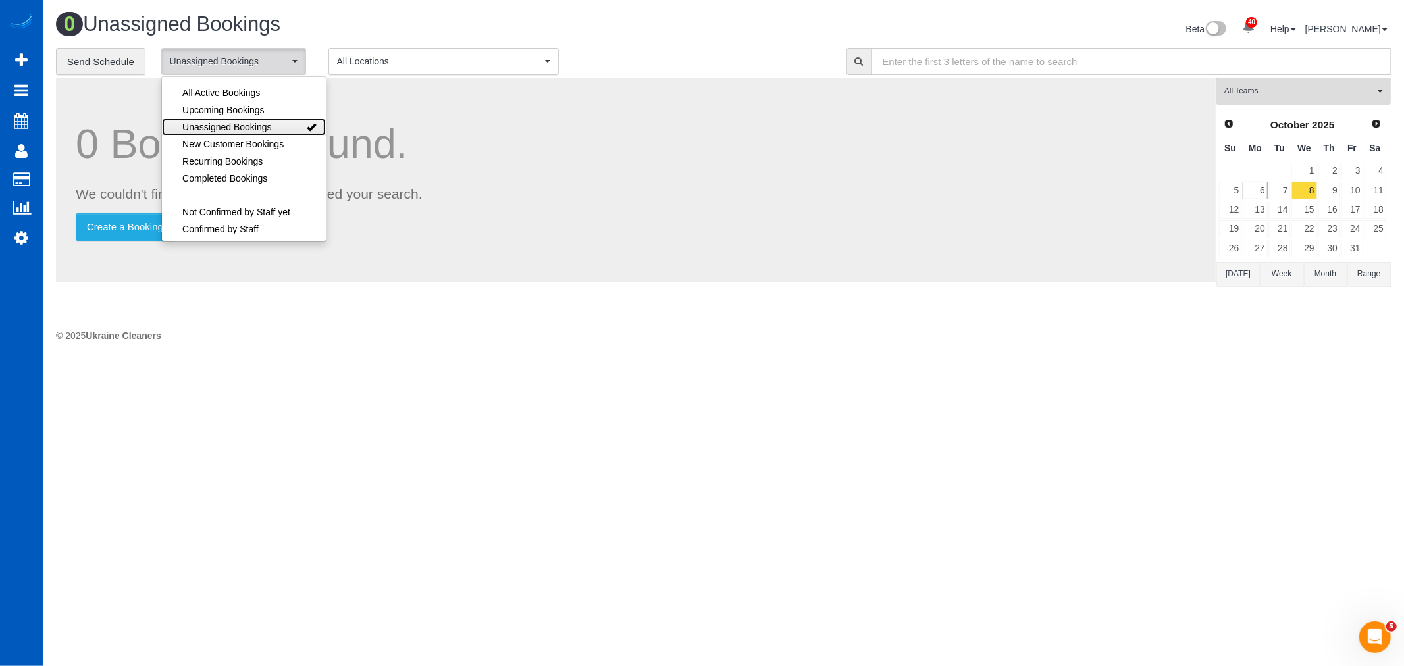
click at [196, 130] on span "Unassigned Bookings" at bounding box center [226, 126] width 89 height 13
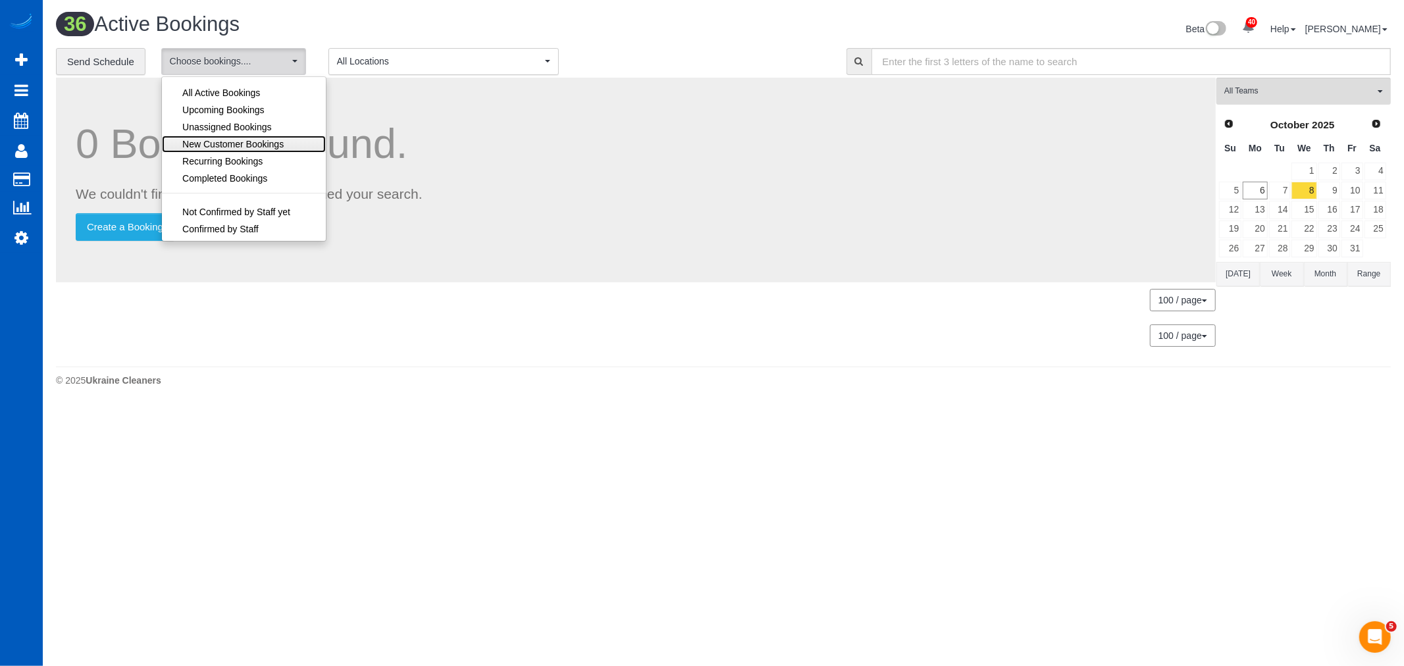
click at [205, 147] on span "New Customer Bookings" at bounding box center [232, 144] width 101 height 13
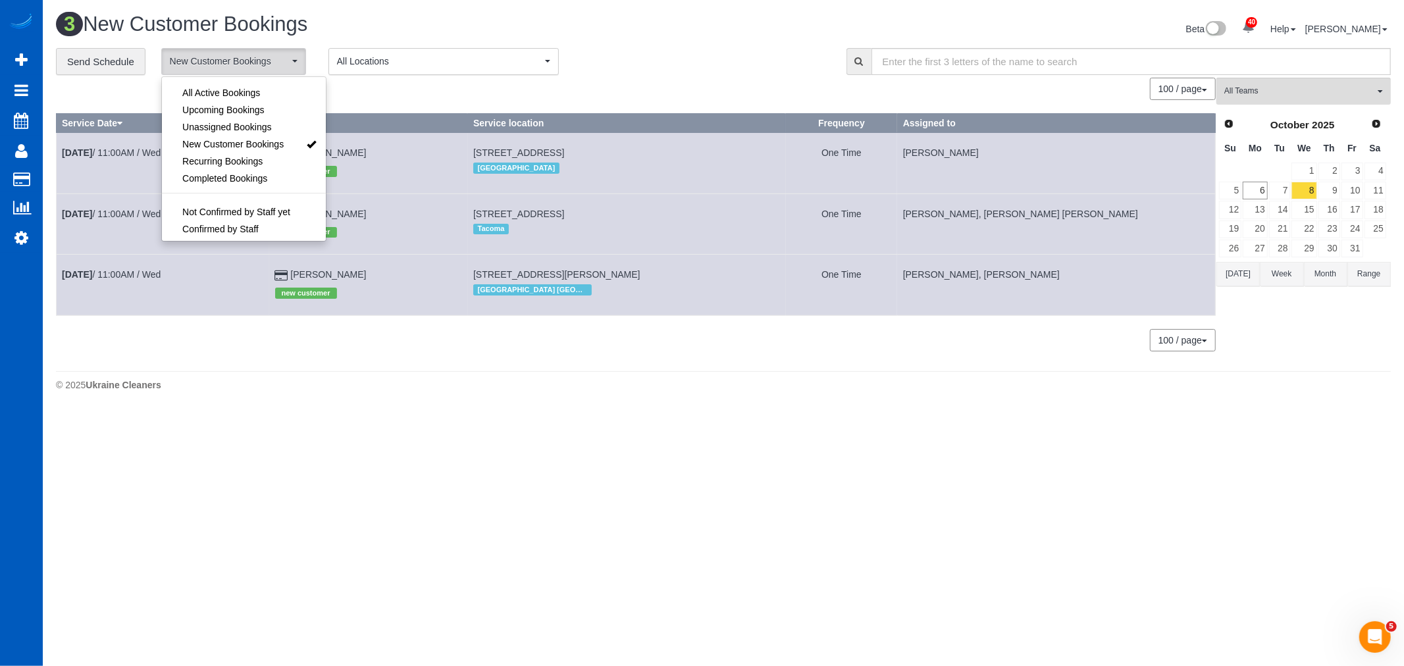
click at [742, 53] on div "**********" at bounding box center [441, 62] width 771 height 28
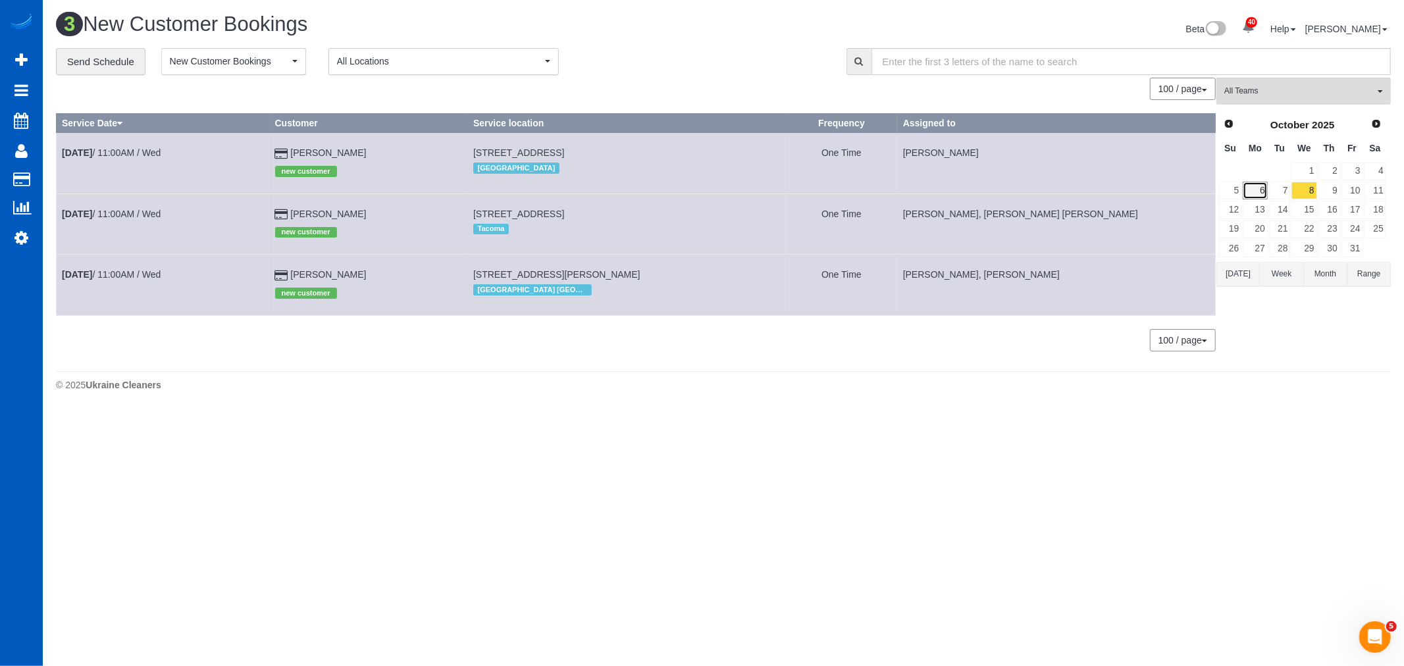
click at [1248, 194] on link "6" at bounding box center [1254, 191] width 24 height 18
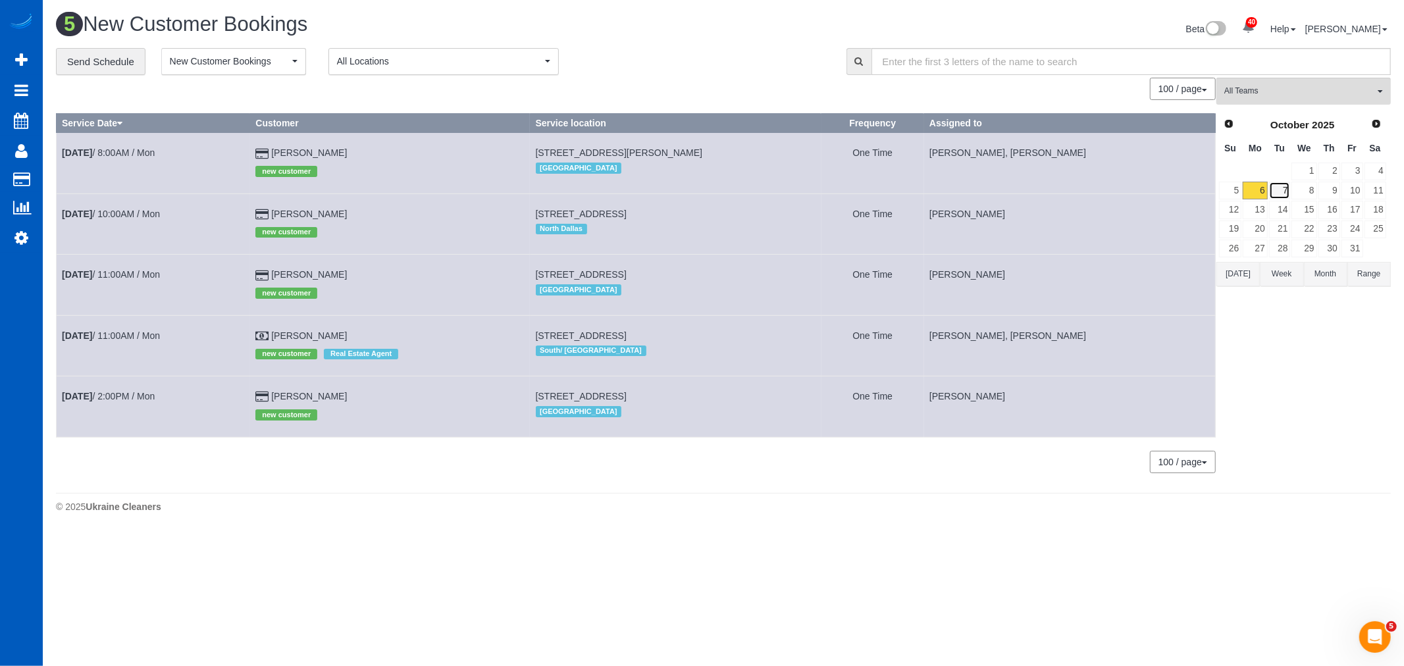
click at [1280, 188] on link "7" at bounding box center [1280, 191] width 22 height 18
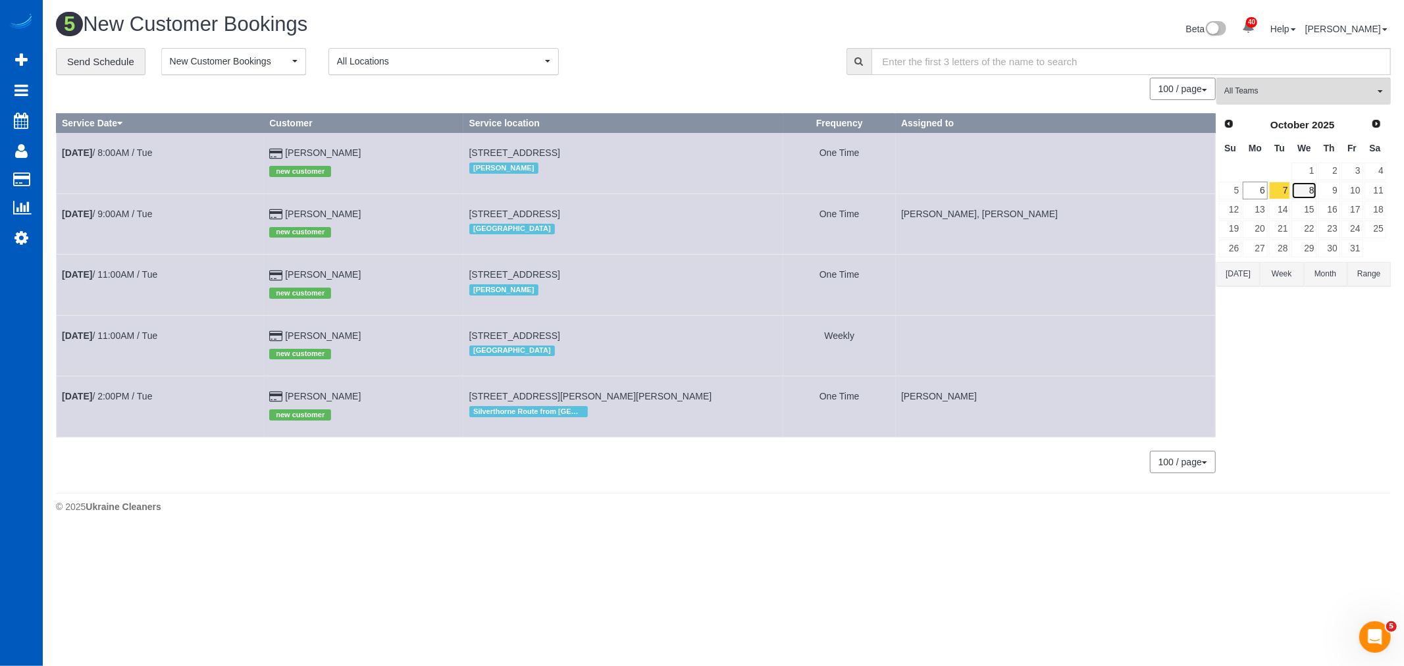
click at [1310, 187] on link "8" at bounding box center [1303, 191] width 25 height 18
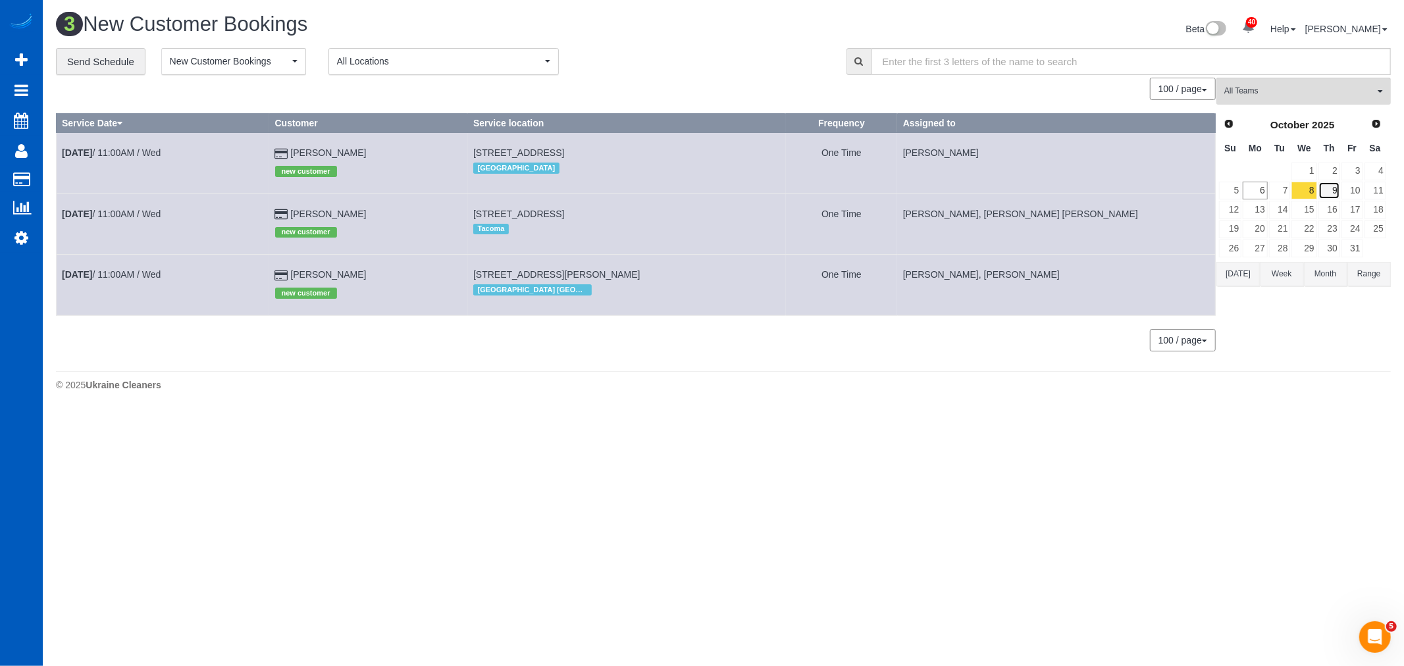
click at [1329, 192] on link "9" at bounding box center [1329, 191] width 22 height 18
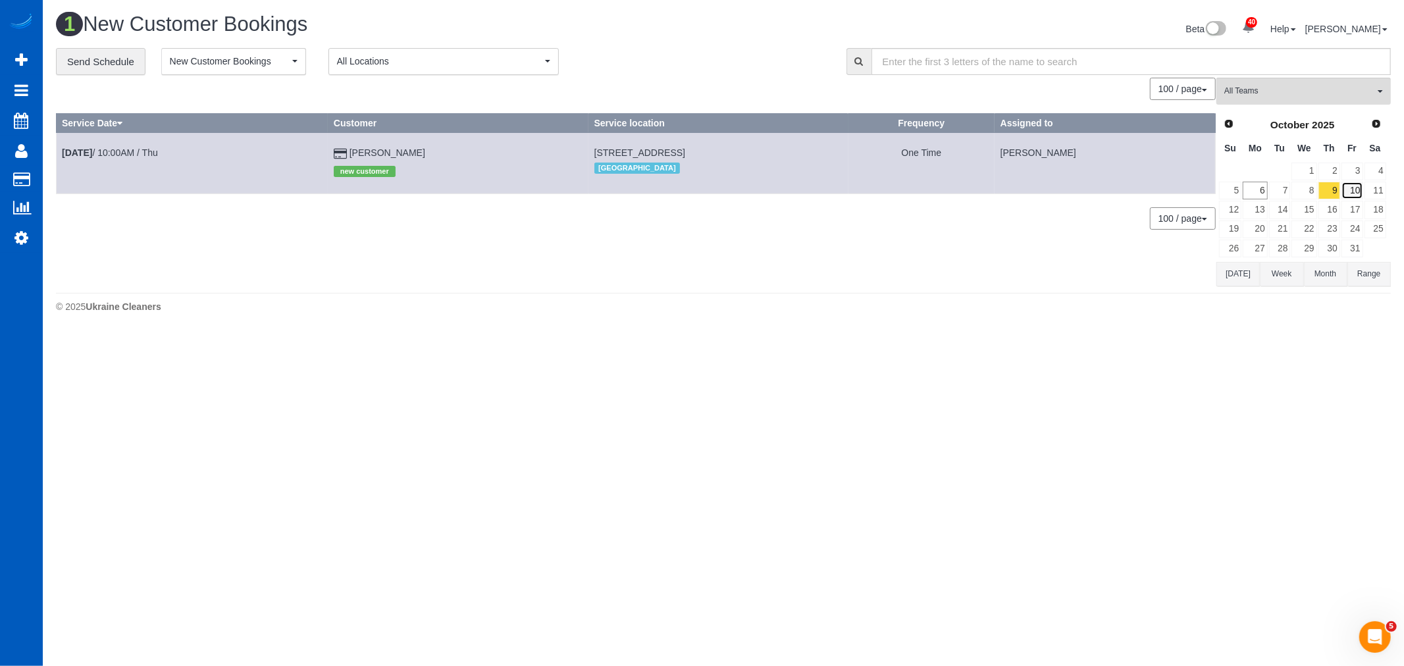
click at [1356, 188] on link "10" at bounding box center [1352, 191] width 22 height 18
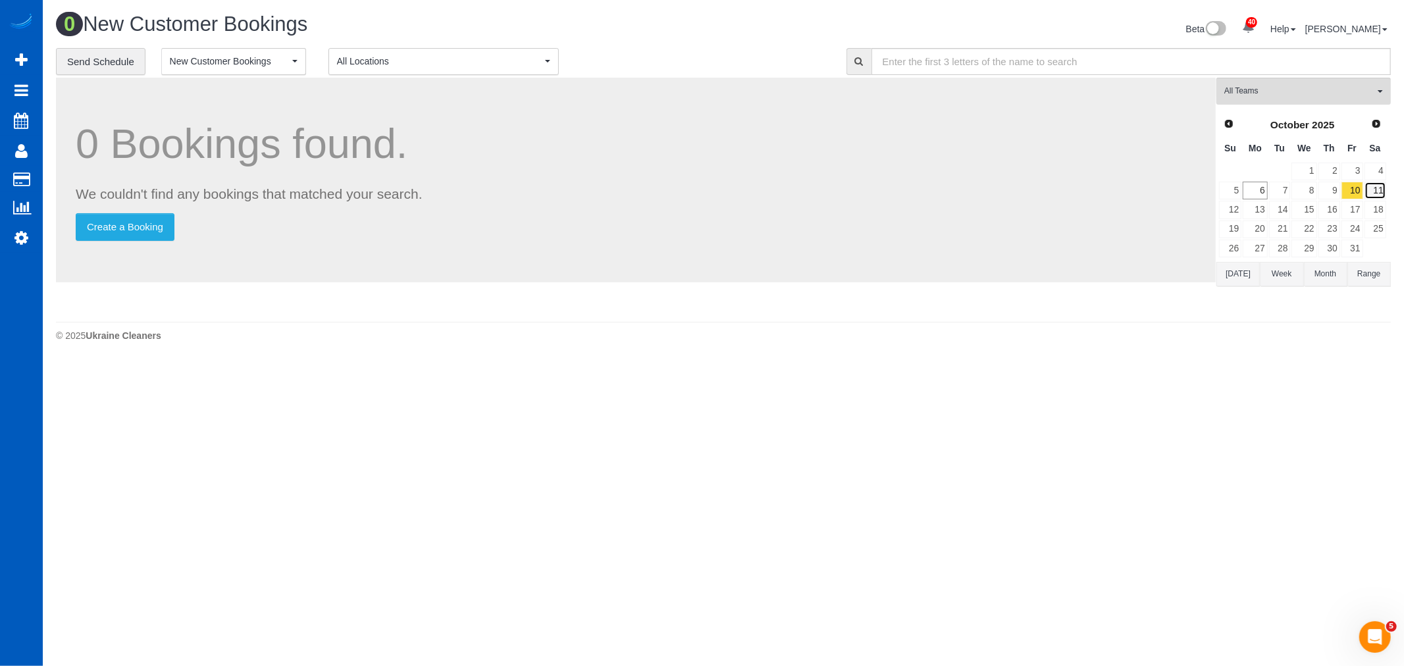
click at [1382, 188] on link "11" at bounding box center [1375, 191] width 22 height 18
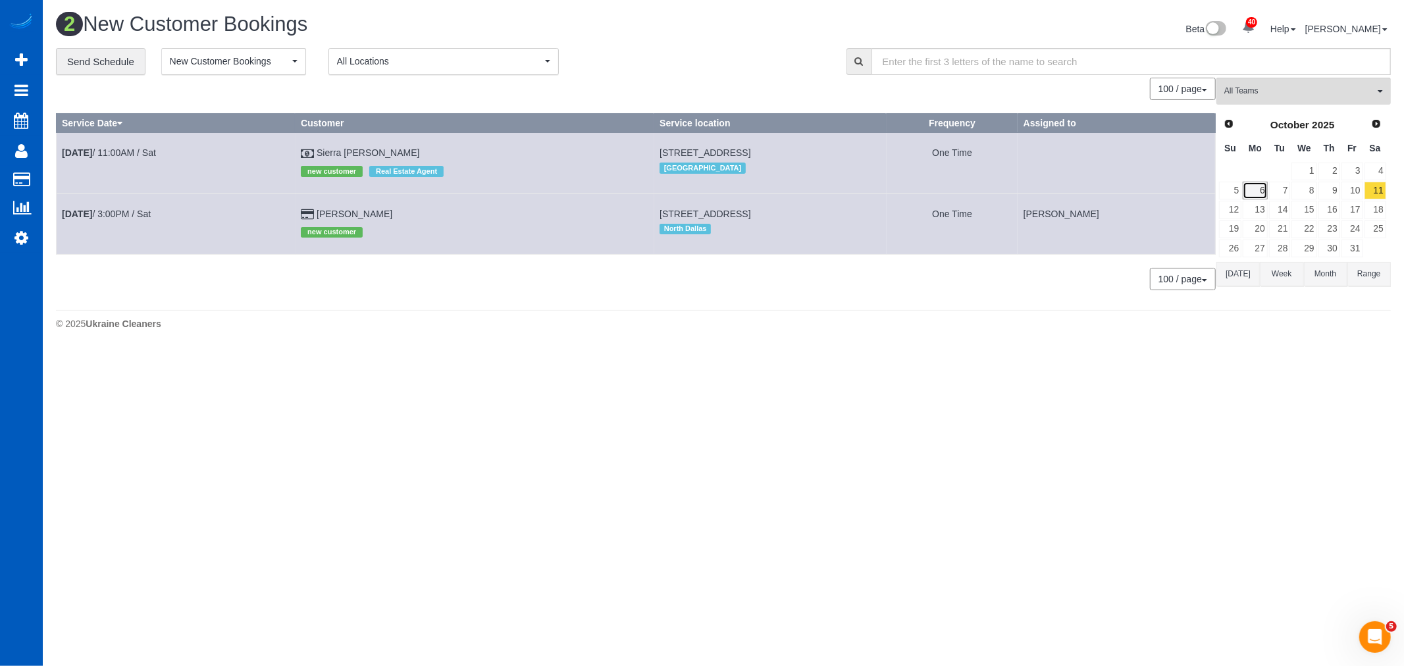
click at [1254, 194] on link "6" at bounding box center [1254, 191] width 24 height 18
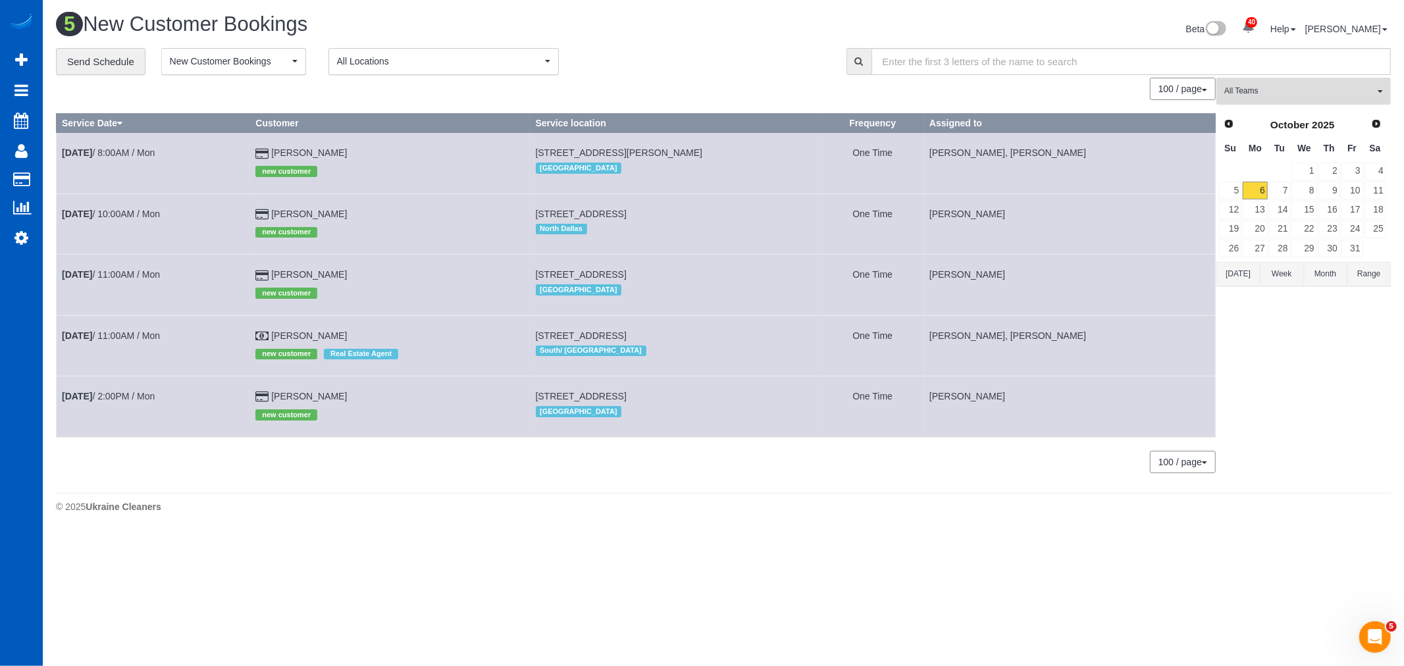
drag, startPoint x: 1281, startPoint y: 101, endPoint x: 1265, endPoint y: 116, distance: 21.4
click at [1273, 105] on button "All Teams" at bounding box center [1303, 91] width 174 height 27
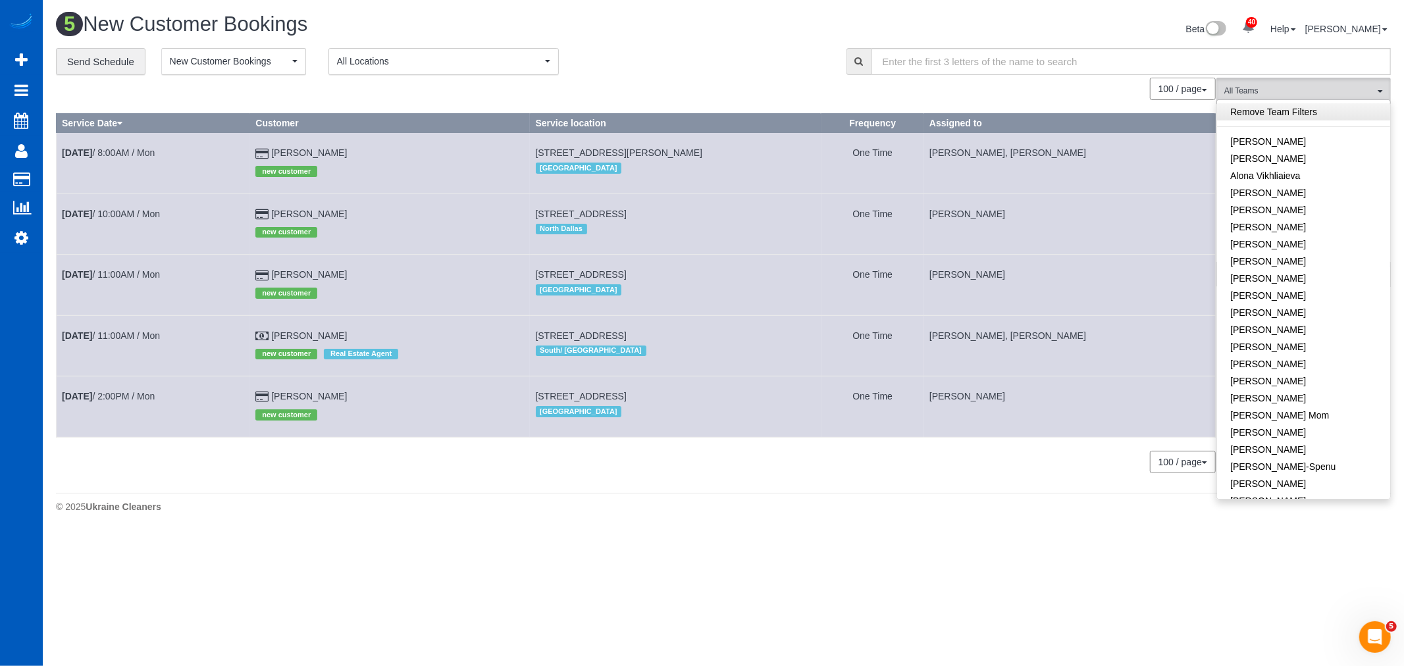
click at [1267, 114] on link "Remove Team Filters" at bounding box center [1303, 111] width 173 height 17
click at [297, 64] on button "New Customer Bookings" at bounding box center [233, 61] width 145 height 27
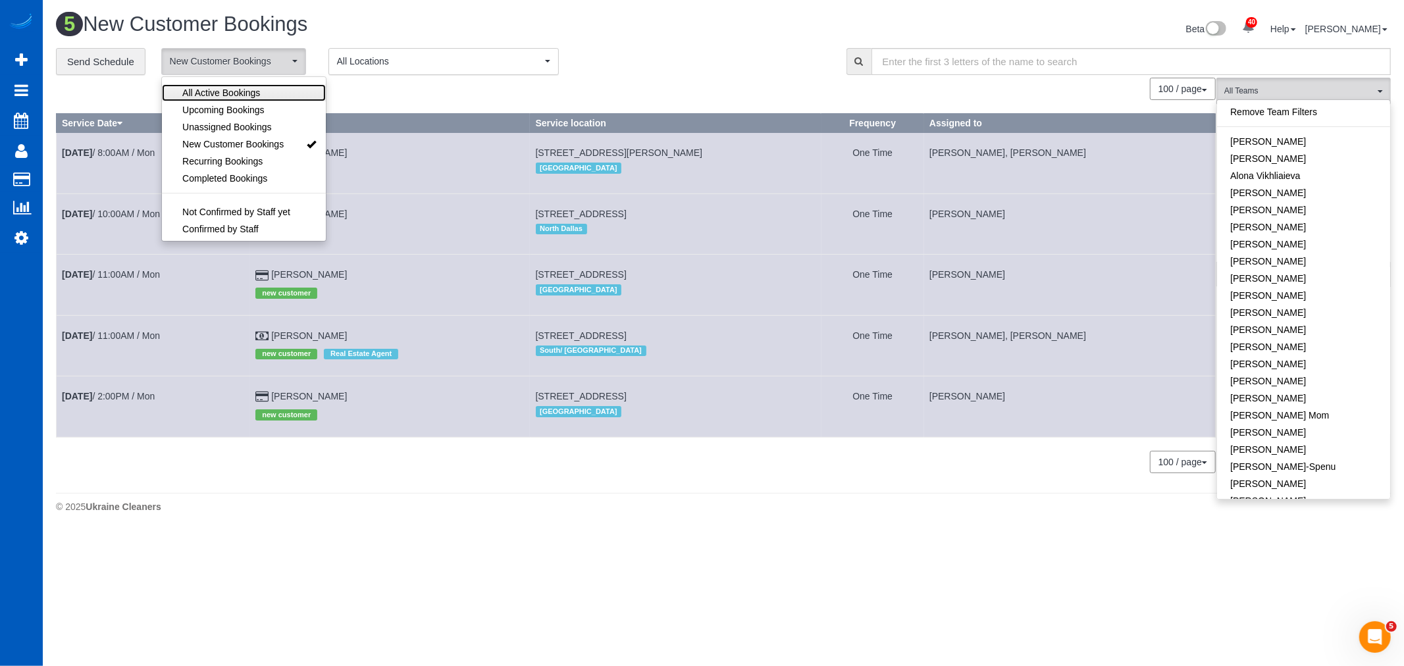
click at [225, 94] on span "All Active Bookings" at bounding box center [221, 92] width 78 height 13
select select "***"
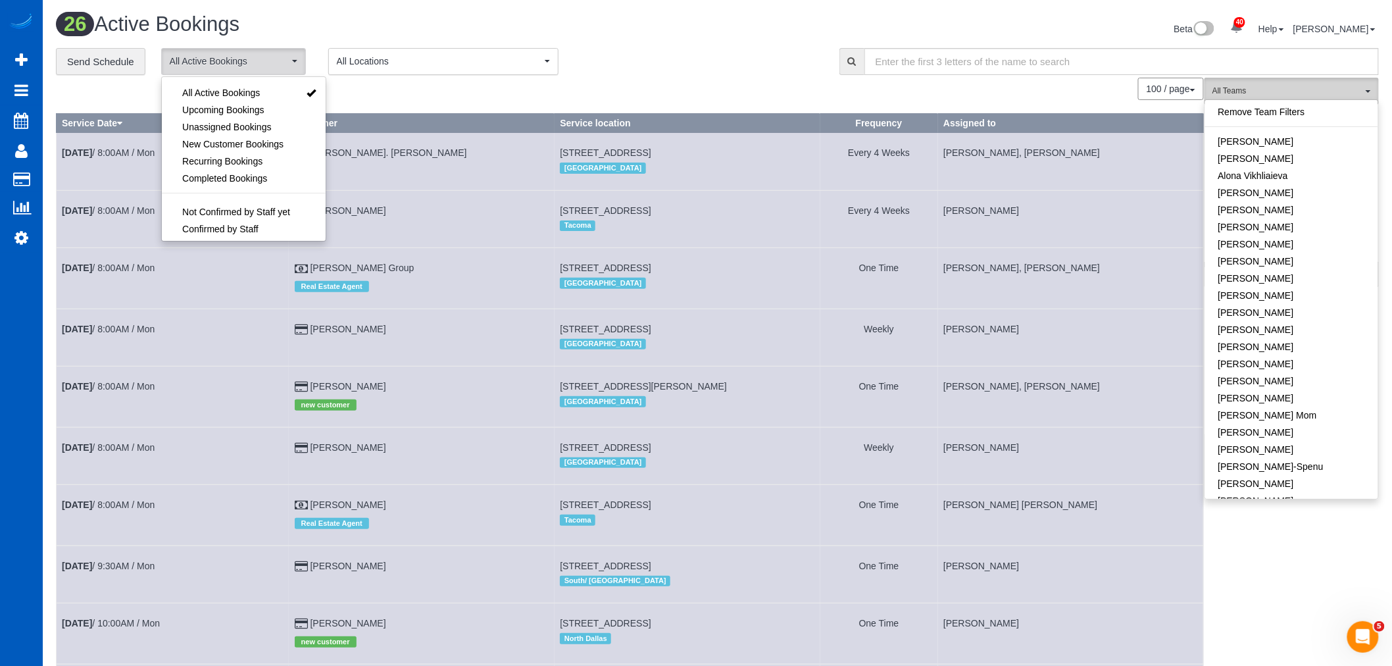
click at [1310, 88] on span "All Teams" at bounding box center [1288, 91] width 150 height 11
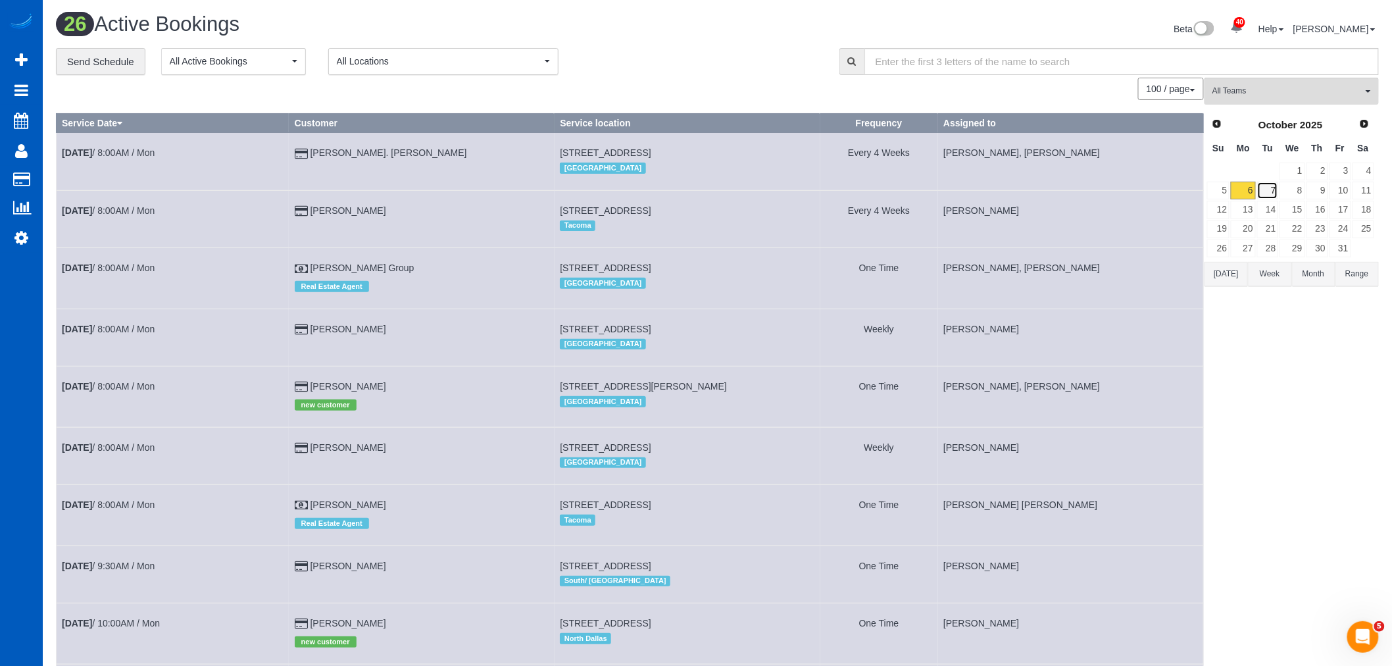
click at [1269, 197] on link "7" at bounding box center [1269, 191] width 22 height 18
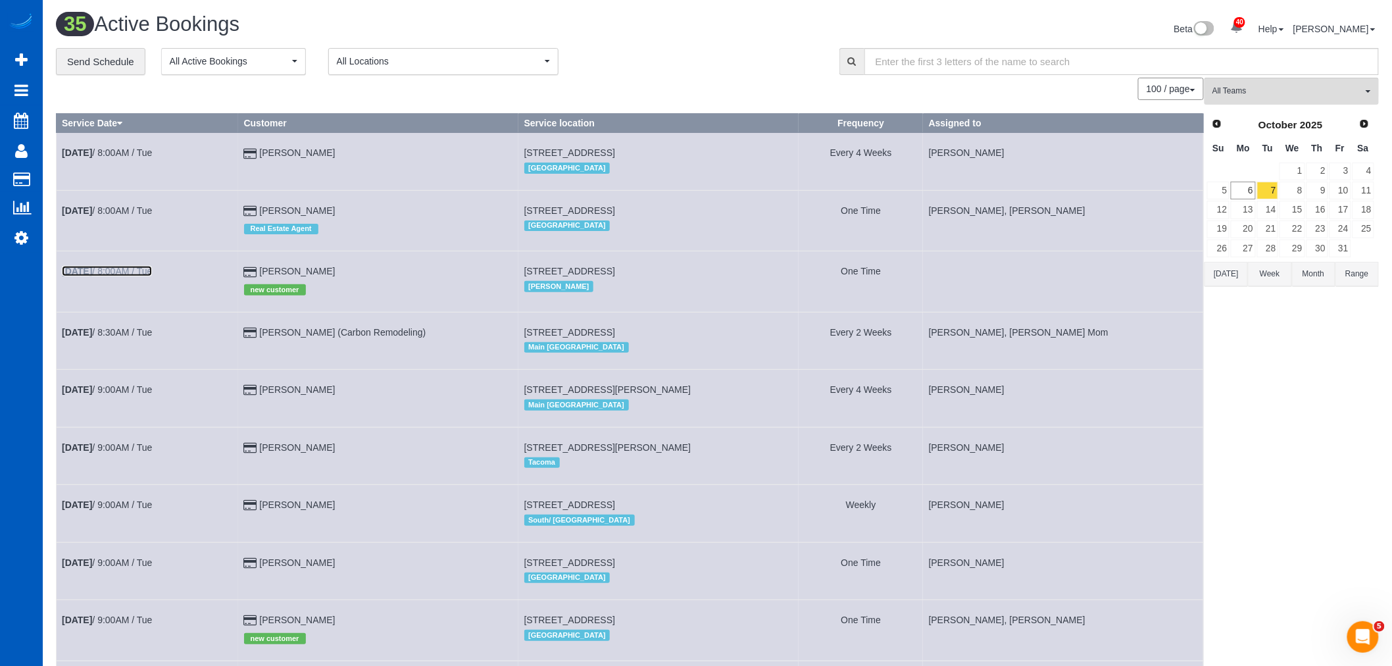
click at [118, 270] on link "Oct 7th / 8:00AM / Tue" at bounding box center [107, 271] width 90 height 11
select select "WA"
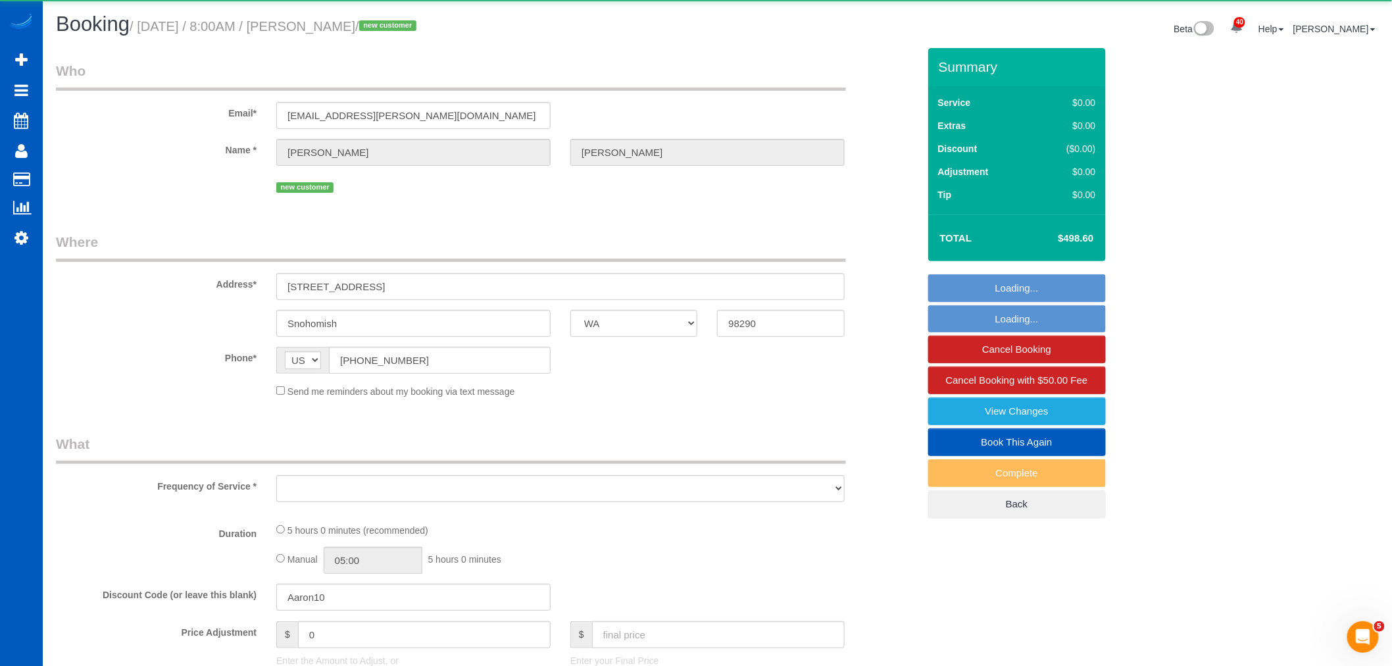
select select "string:fspay-b4770d2f-b431-470d-99f3-e9b9f9e486ff"
select select "object:9973"
select select "199"
select select "2501"
select select "6"
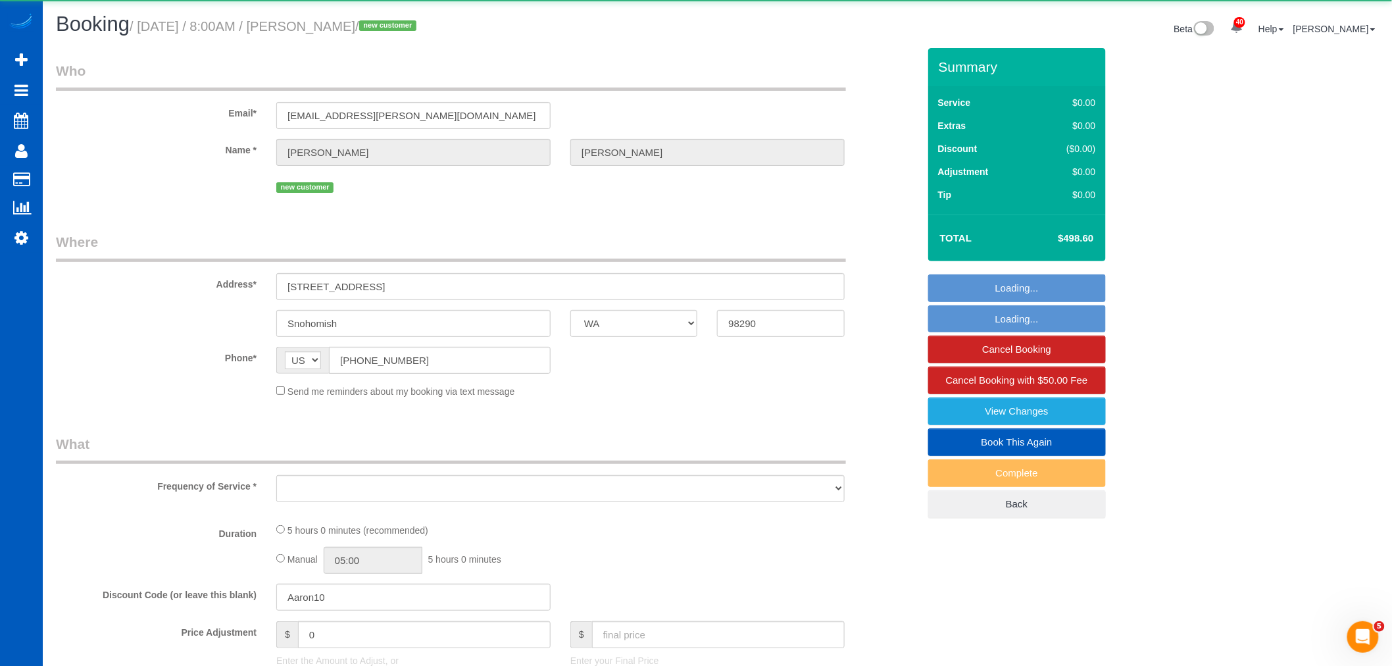
select select "3"
select select "spot11"
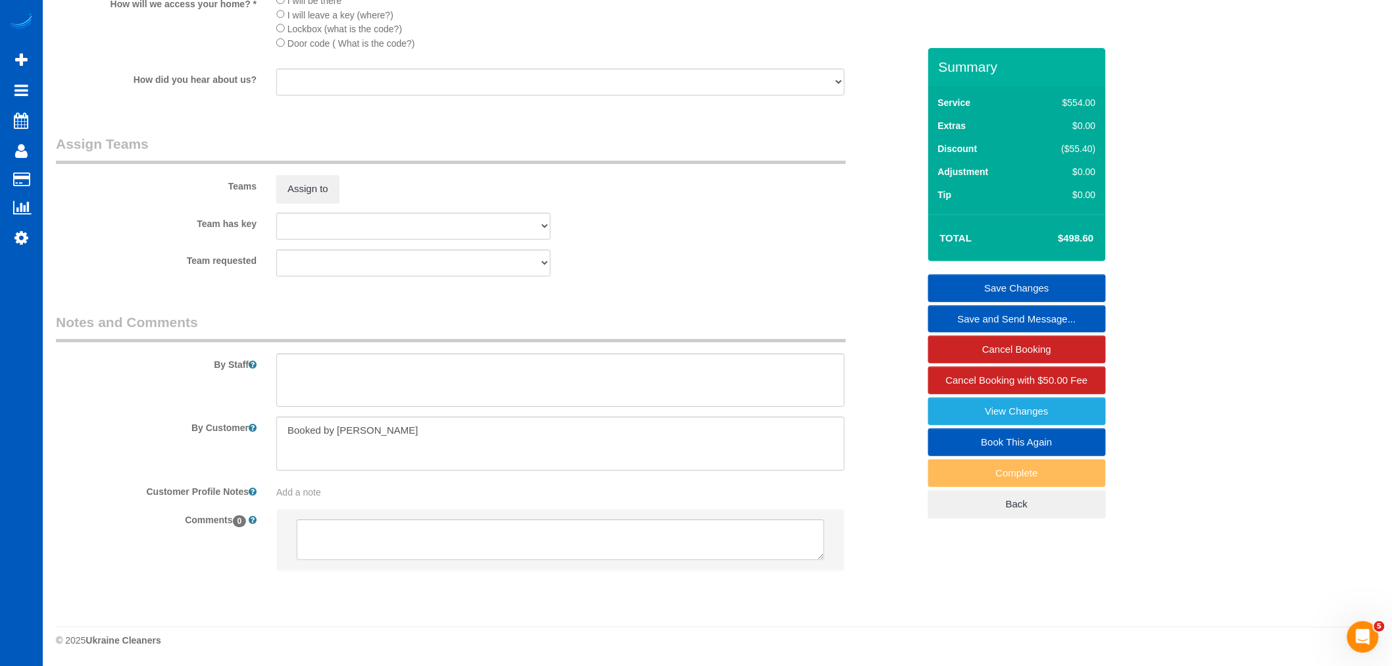
scroll to position [1597, 0]
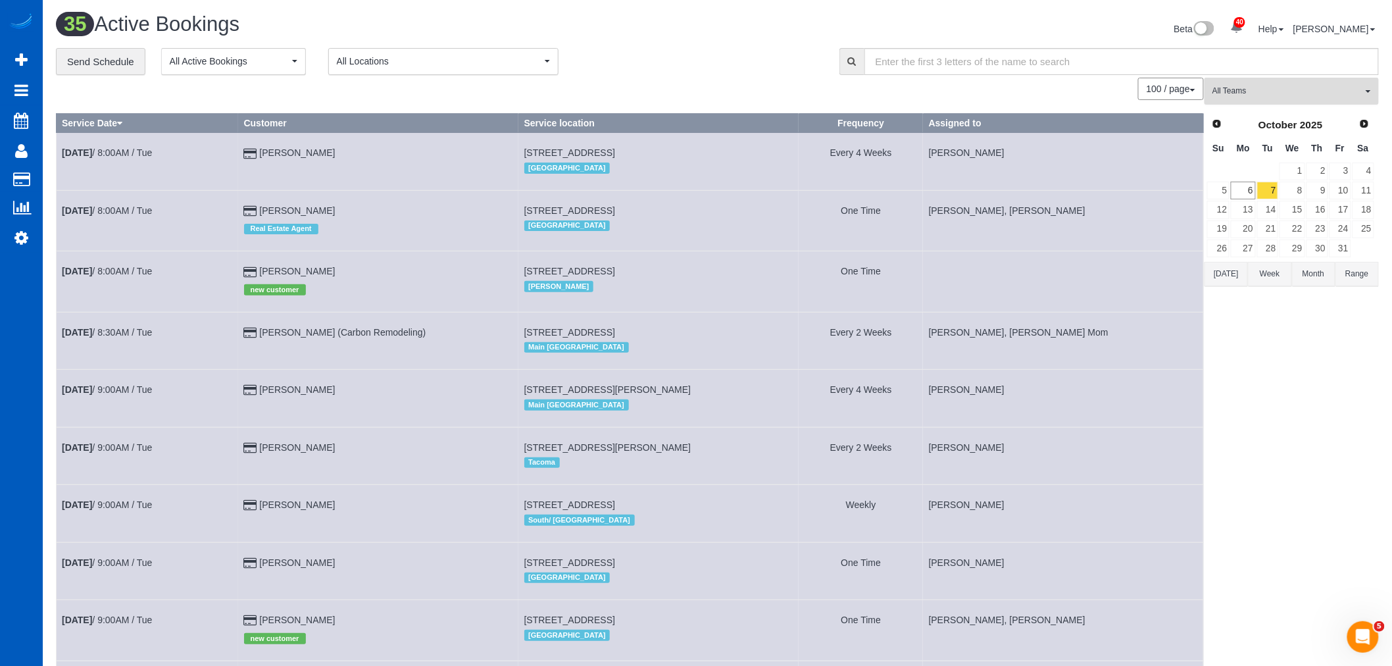
click at [1290, 103] on button "All Teams" at bounding box center [1292, 91] width 174 height 27
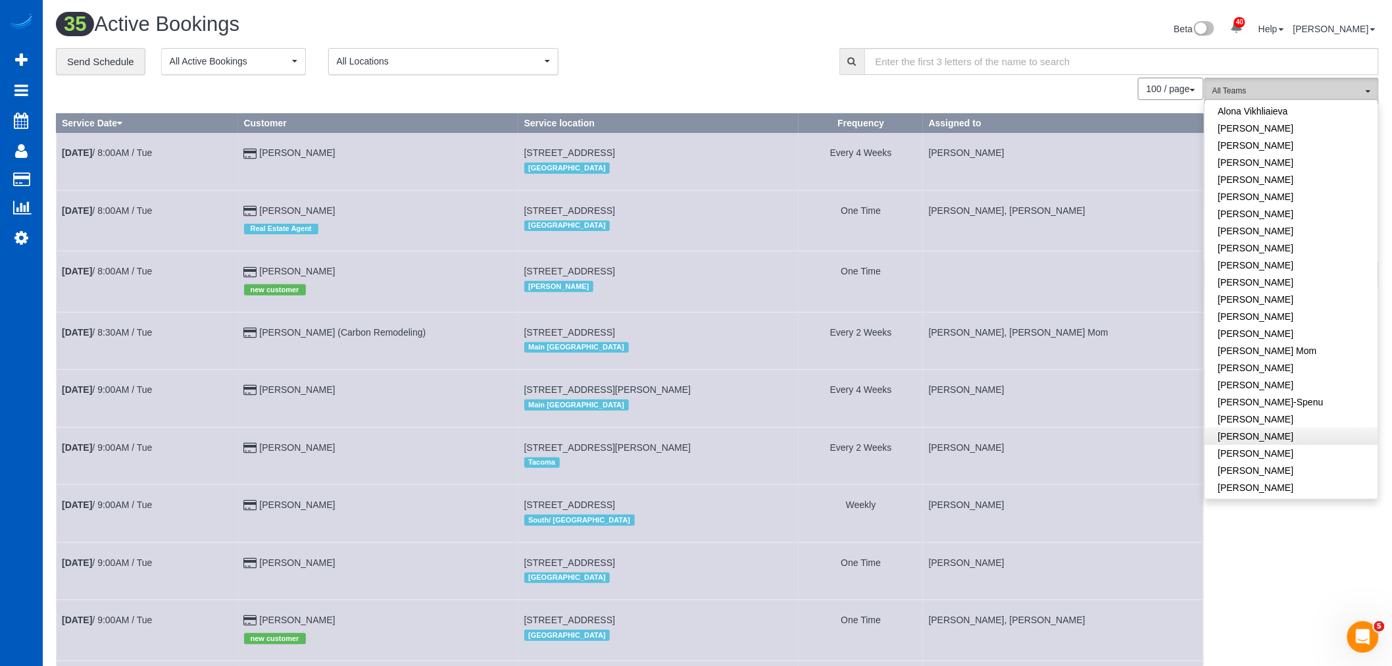
scroll to position [146, 0]
click at [132, 267] on td "Oct 7th / 8:00AM / Tue" at bounding box center [148, 281] width 182 height 61
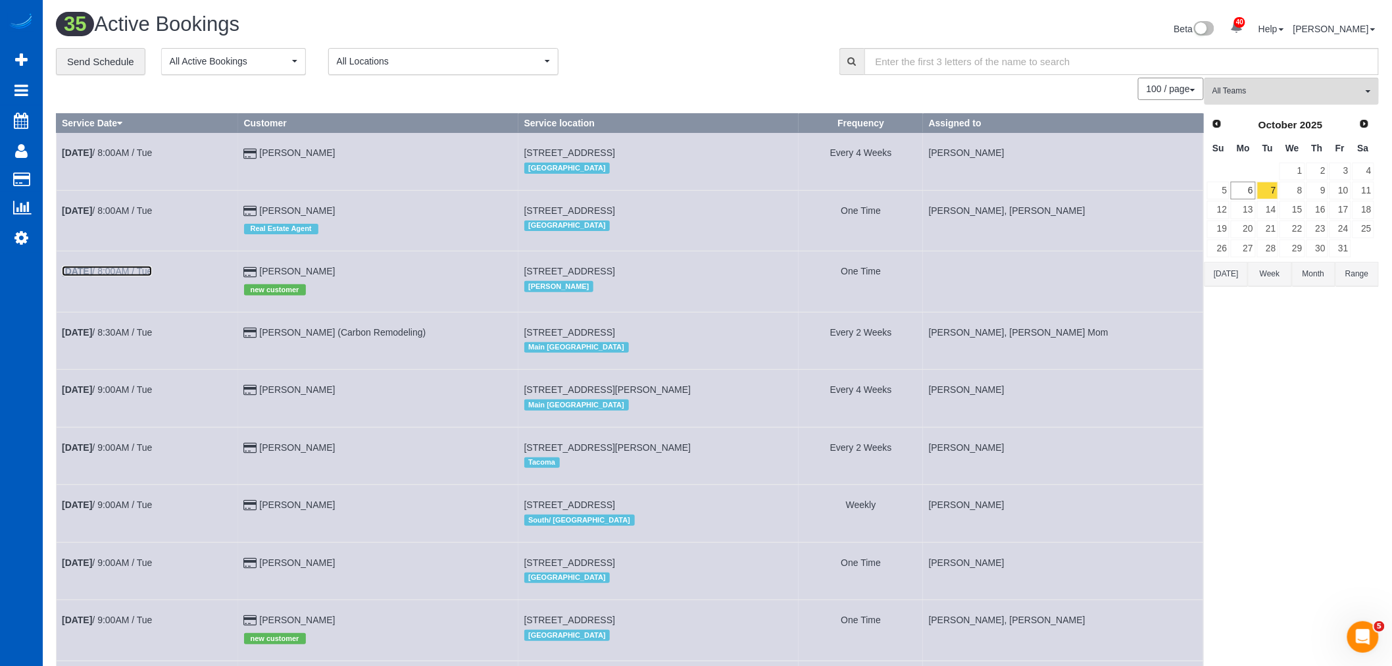
click at [126, 271] on link "Oct 7th / 8:00AM / Tue" at bounding box center [107, 271] width 90 height 11
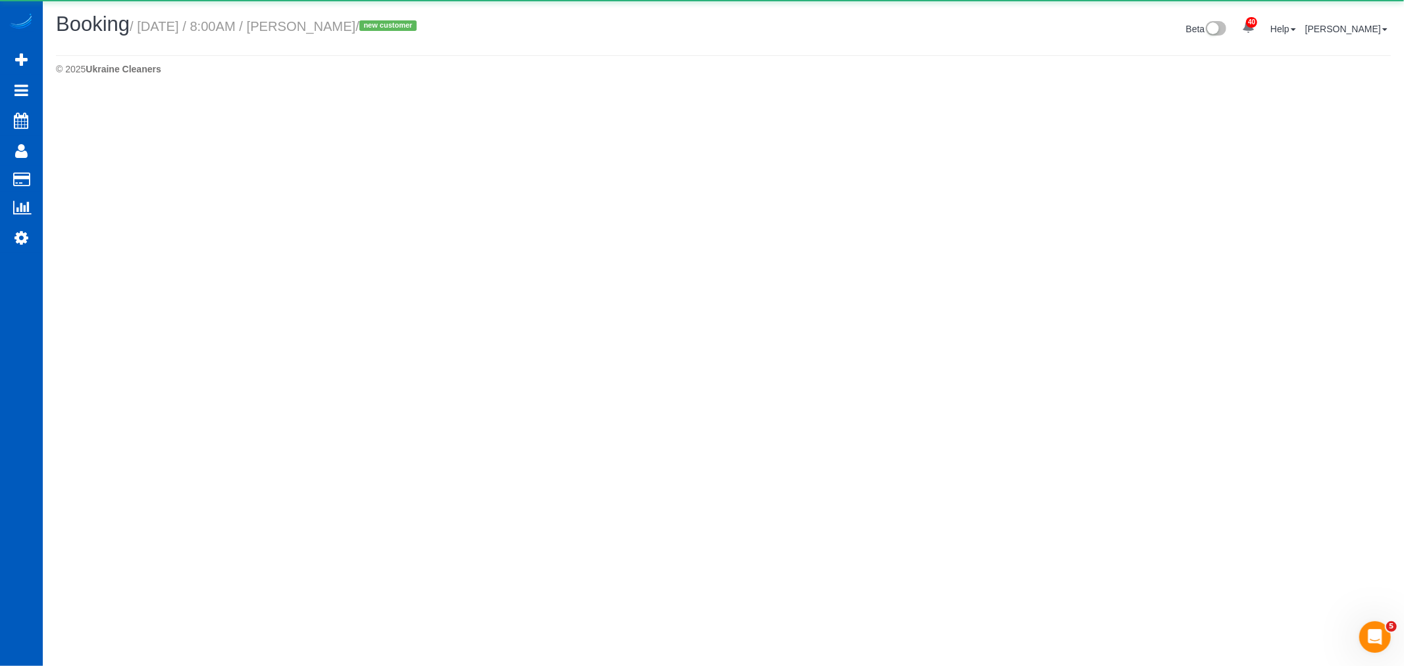
select select "WA"
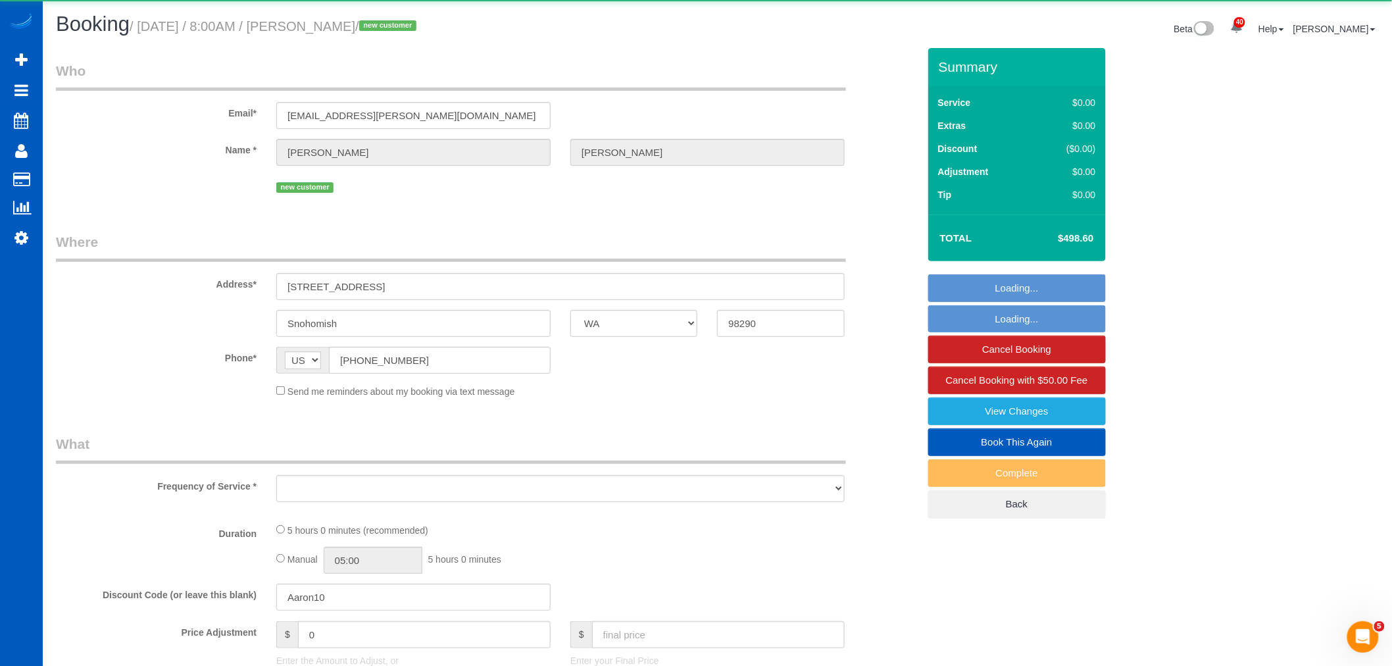
select select "object:11142"
select select "string:fspay-b4770d2f-b431-470d-99f3-e9b9f9e486ff"
select select "199"
select select "2501"
select select "6"
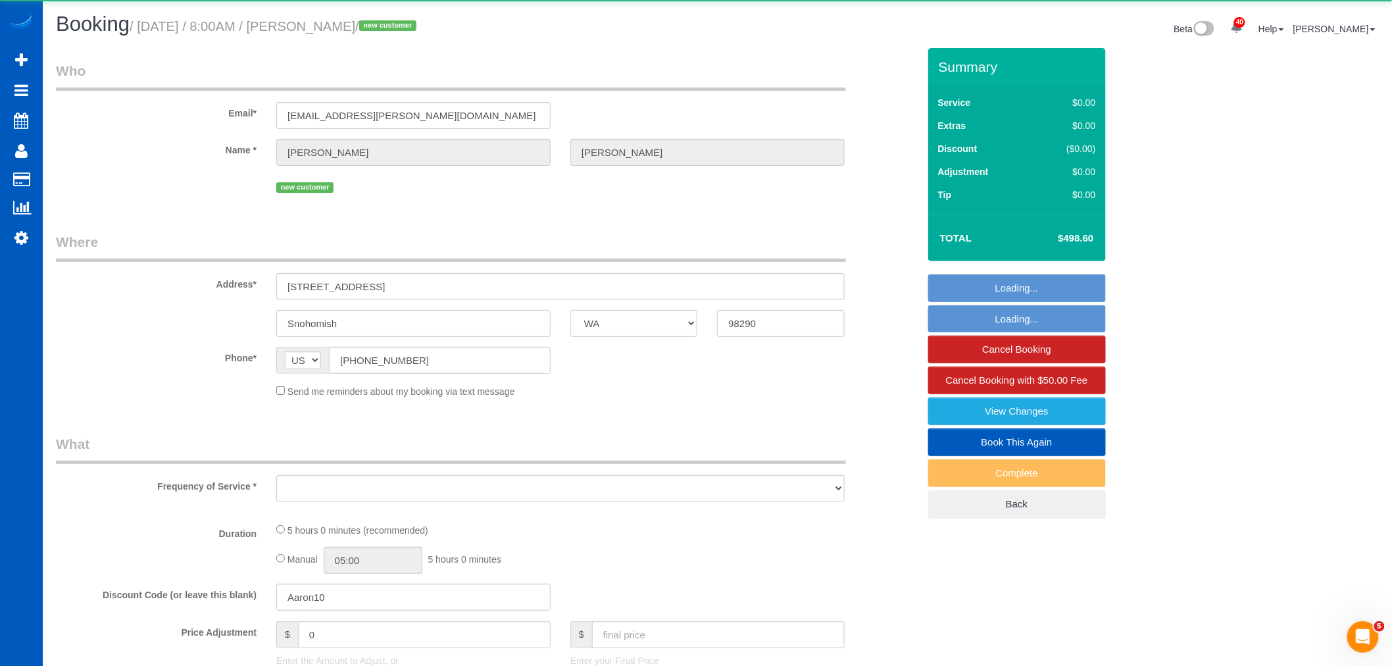
select select "3"
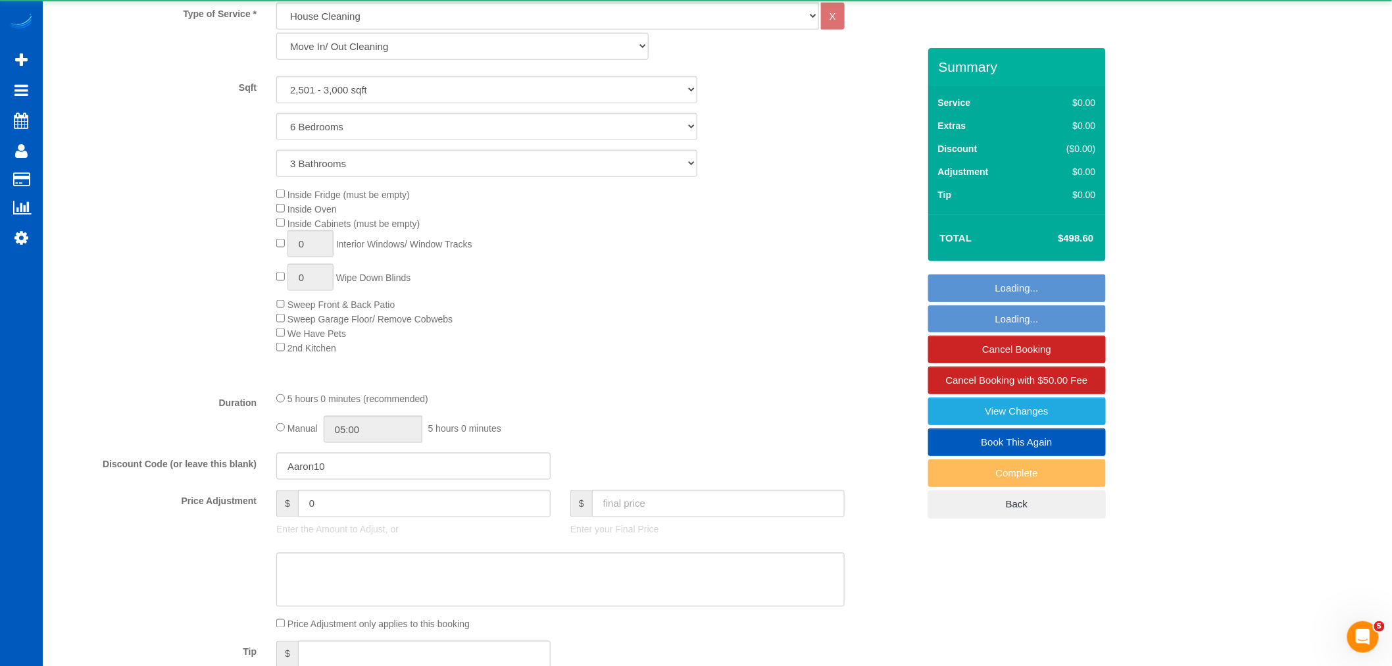
select select "object:11477"
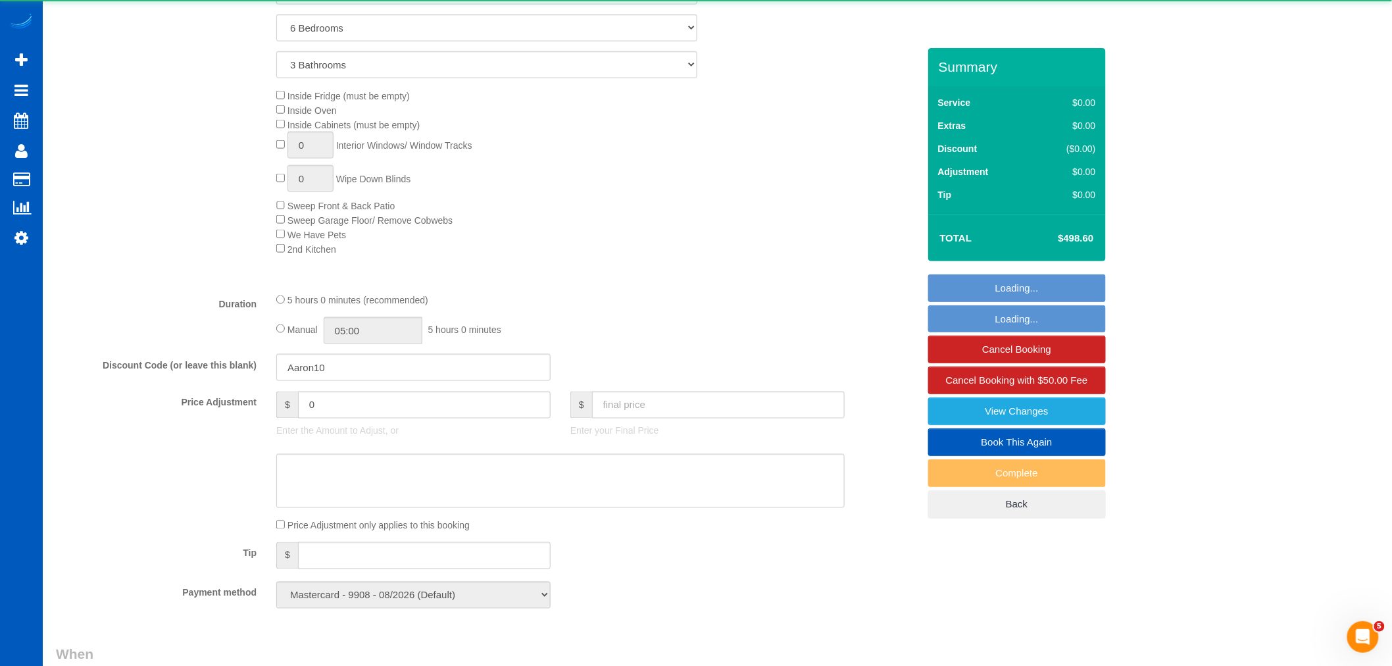
select select "spot29"
select select "2501"
select select "6"
select select "3"
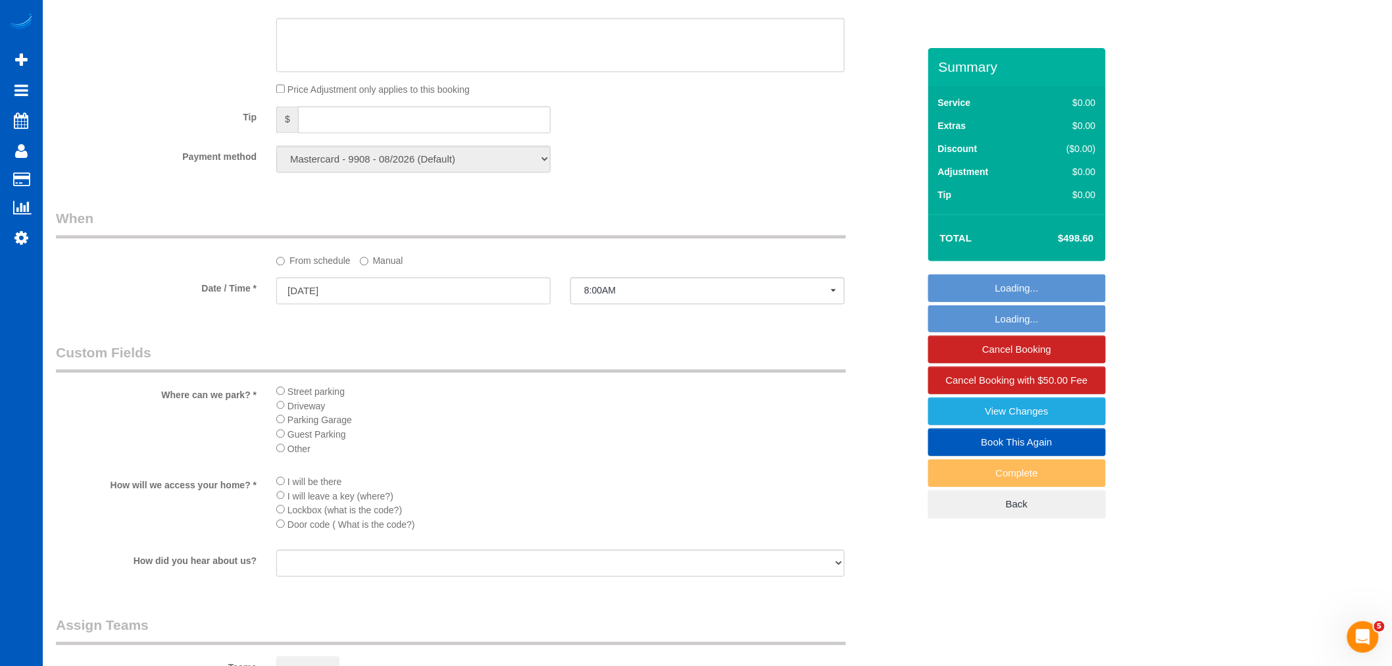
scroll to position [1096, 0]
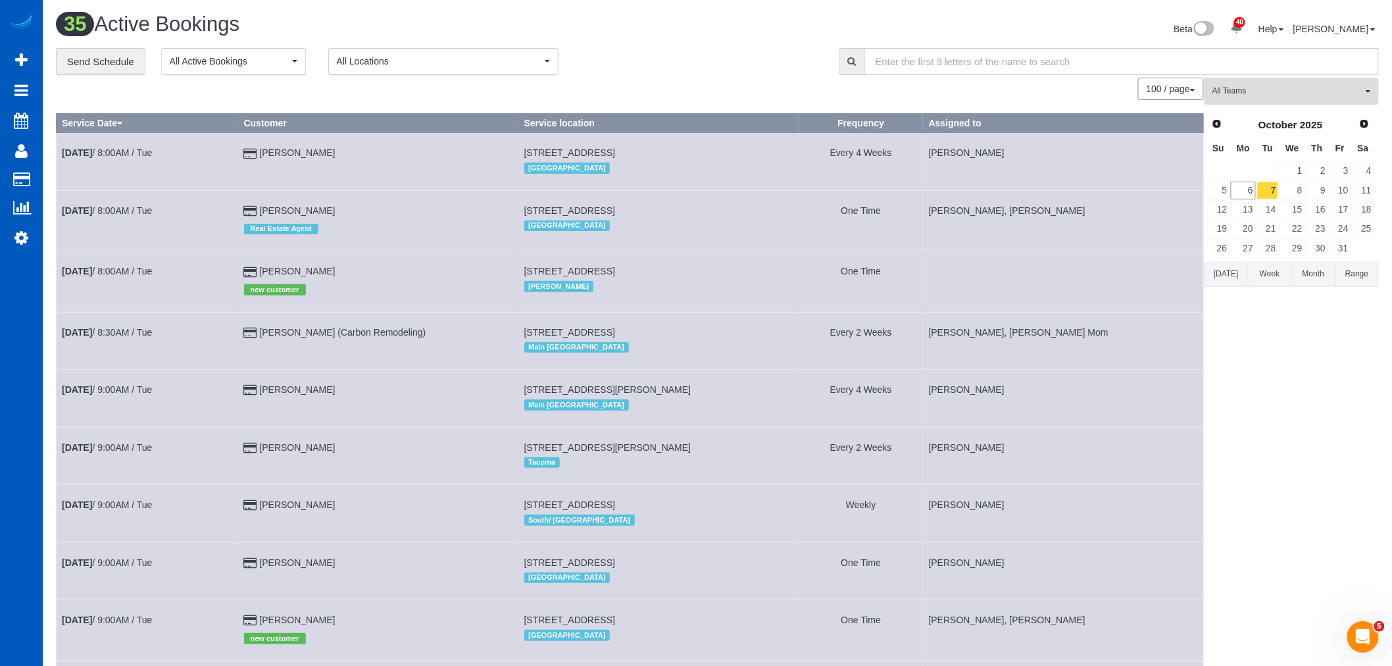
click at [1298, 91] on span "All Teams" at bounding box center [1288, 91] width 150 height 11
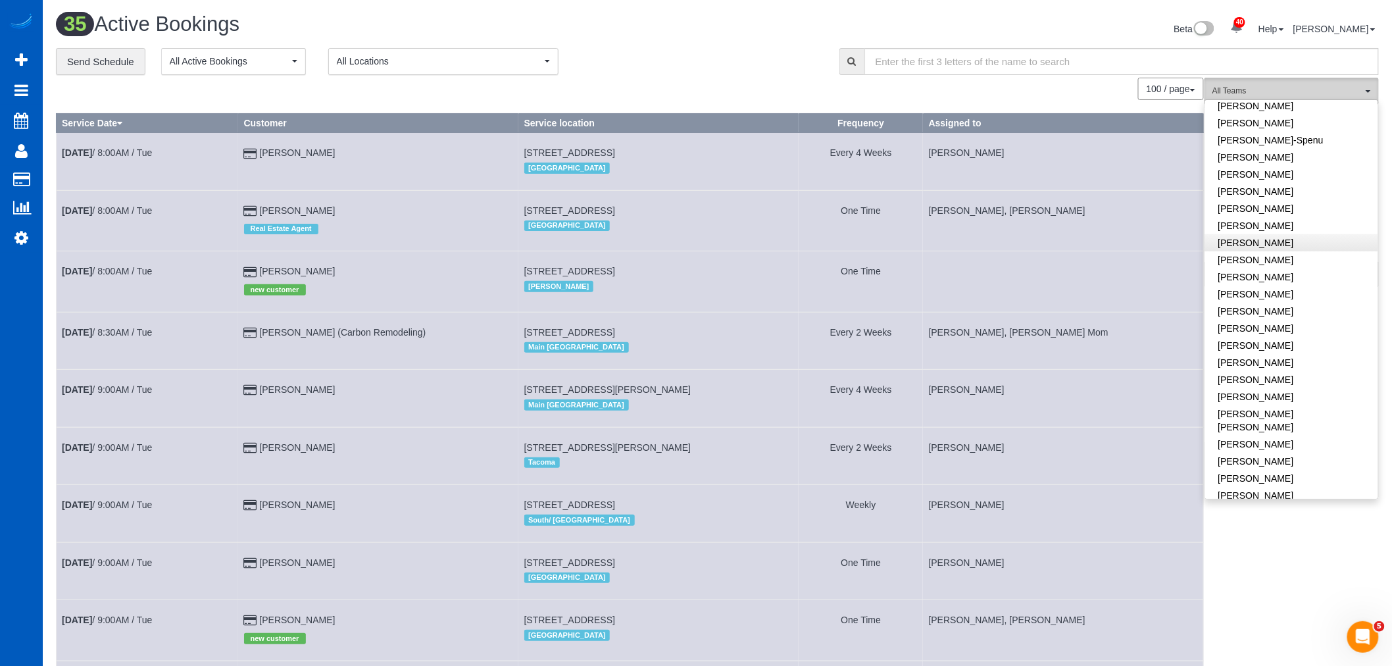
scroll to position [365, 0]
click at [1292, 449] on link "[PERSON_NAME]" at bounding box center [1292, 456] width 173 height 17
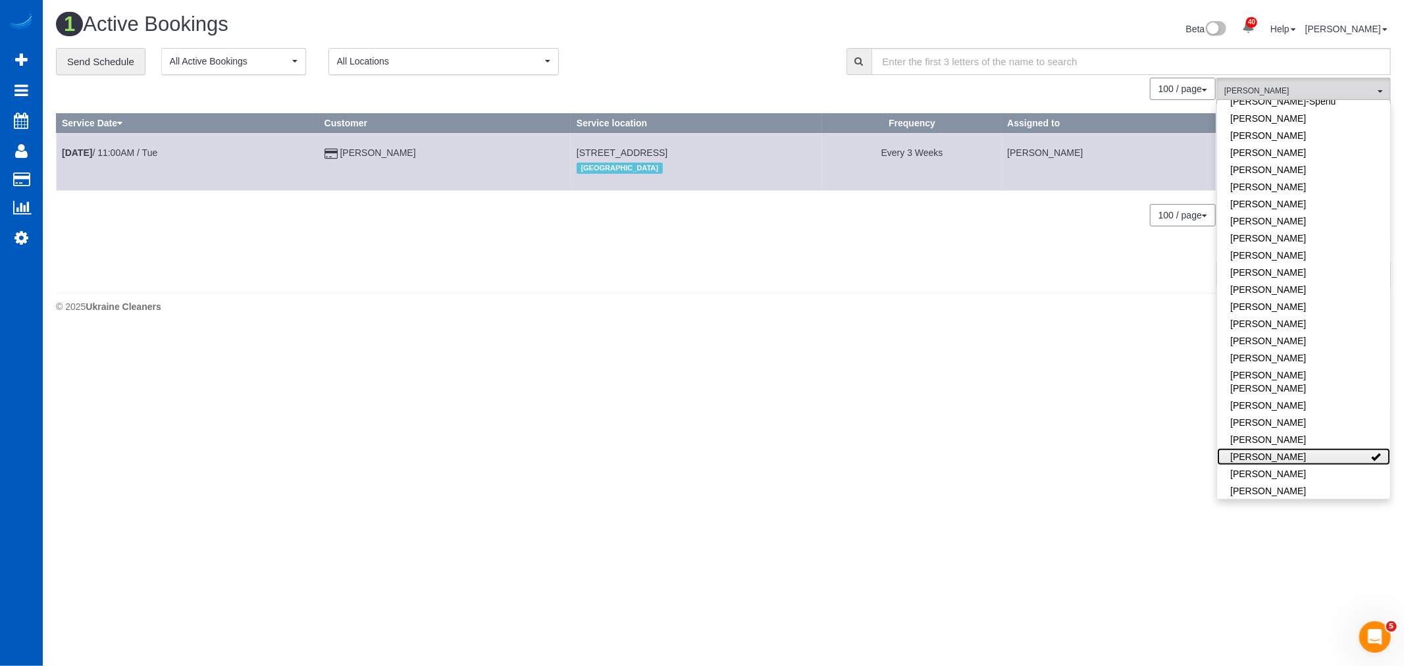
click at [1292, 449] on link "[PERSON_NAME]" at bounding box center [1303, 456] width 173 height 17
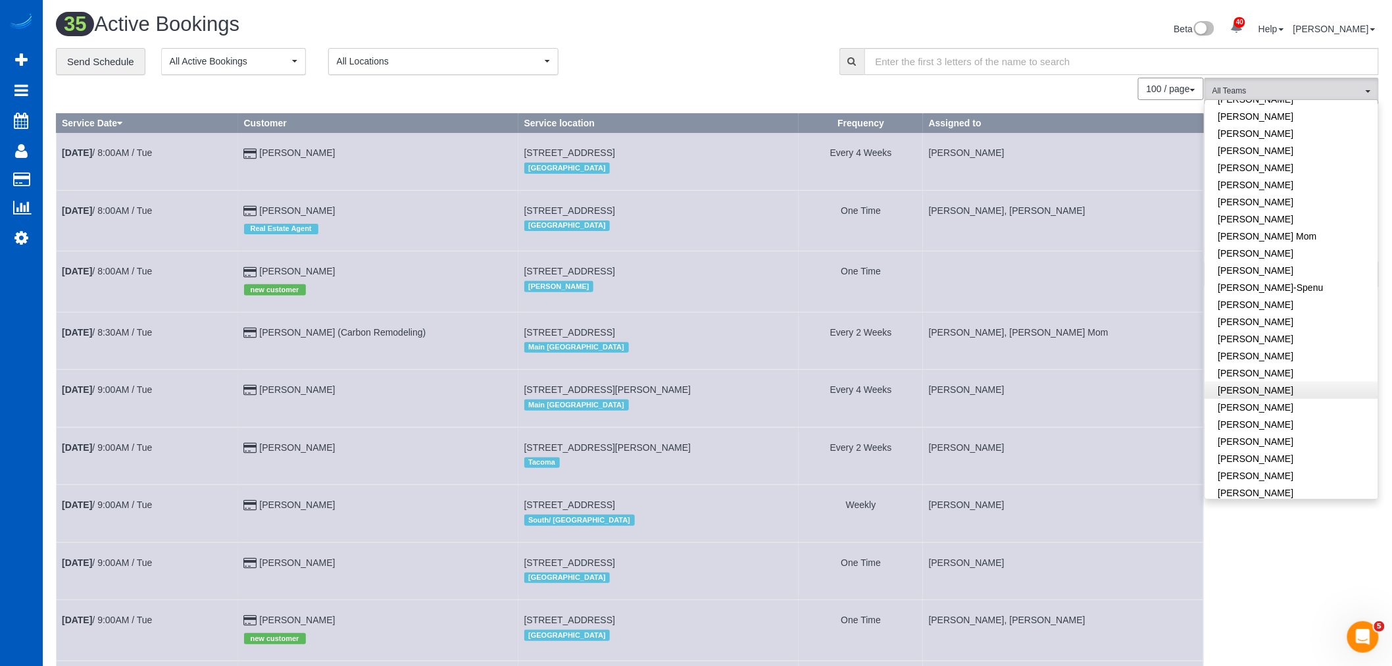
scroll to position [146, 0]
click at [1283, 426] on link "[PERSON_NAME]" at bounding box center [1292, 423] width 173 height 17
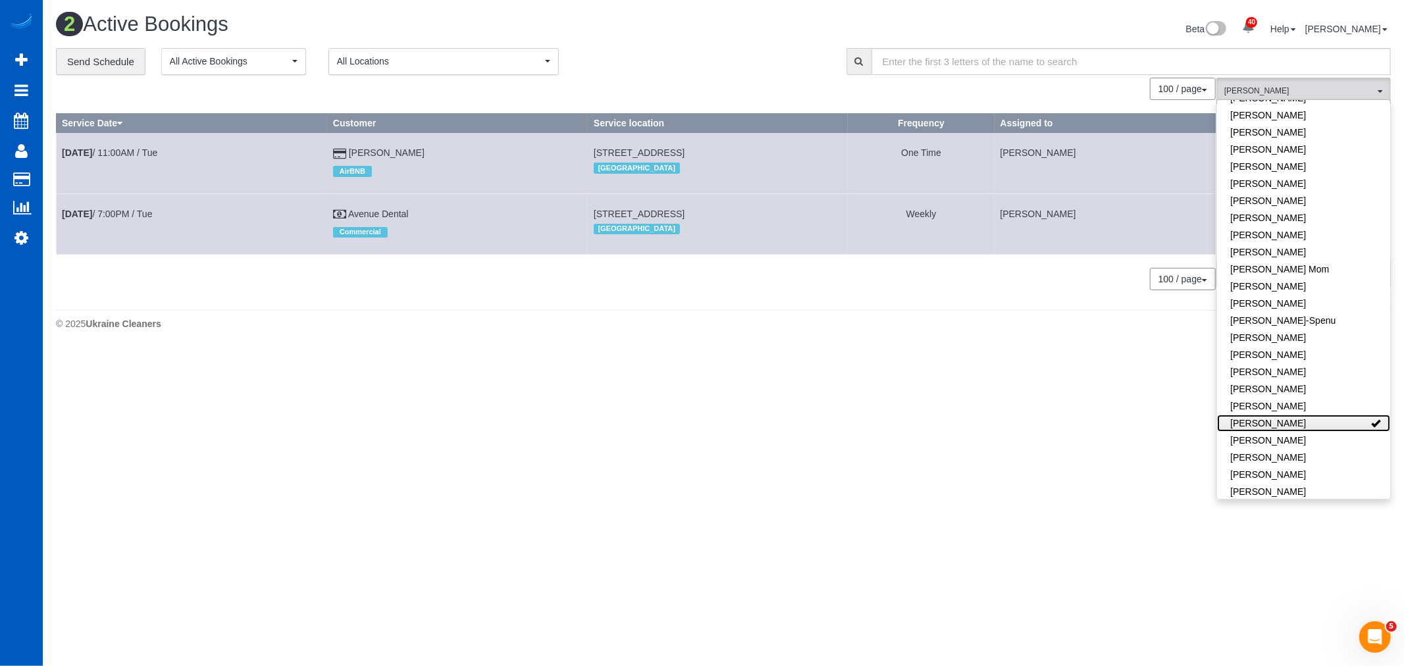
click at [1283, 426] on link "[PERSON_NAME]" at bounding box center [1303, 423] width 173 height 17
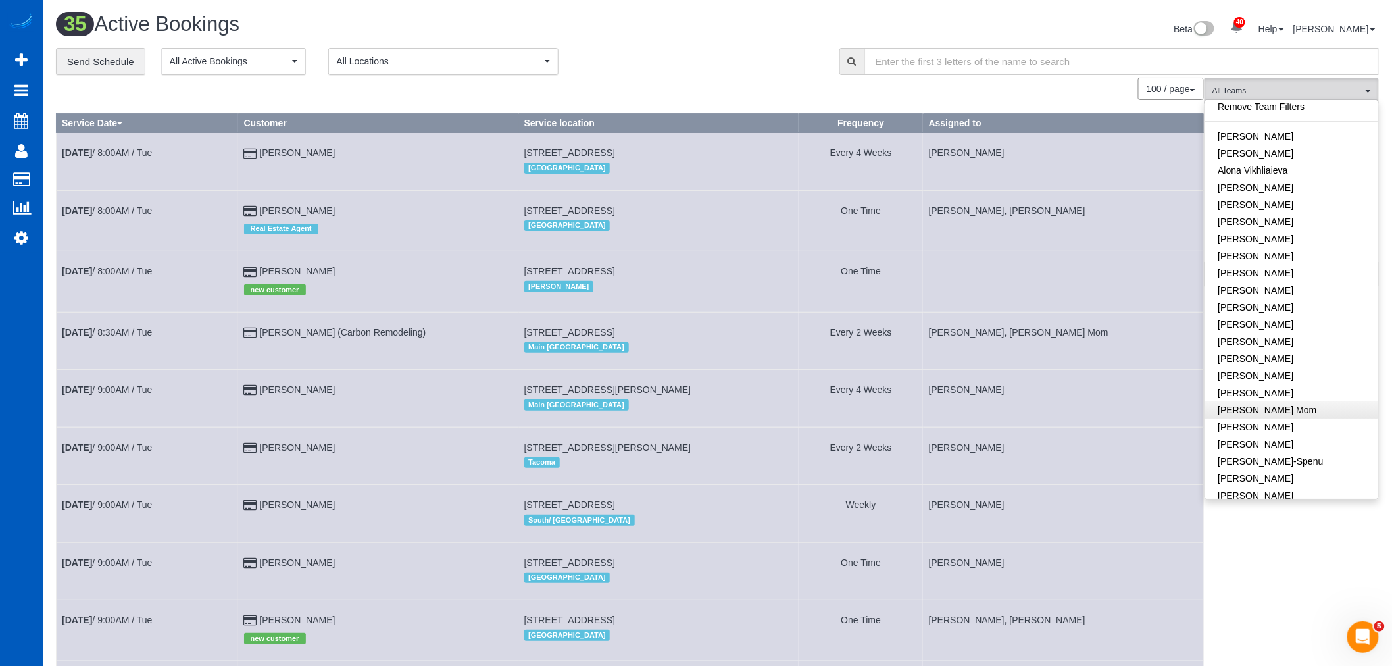
scroll to position [0, 0]
click at [1311, 188] on link "[PERSON_NAME]" at bounding box center [1292, 192] width 173 height 17
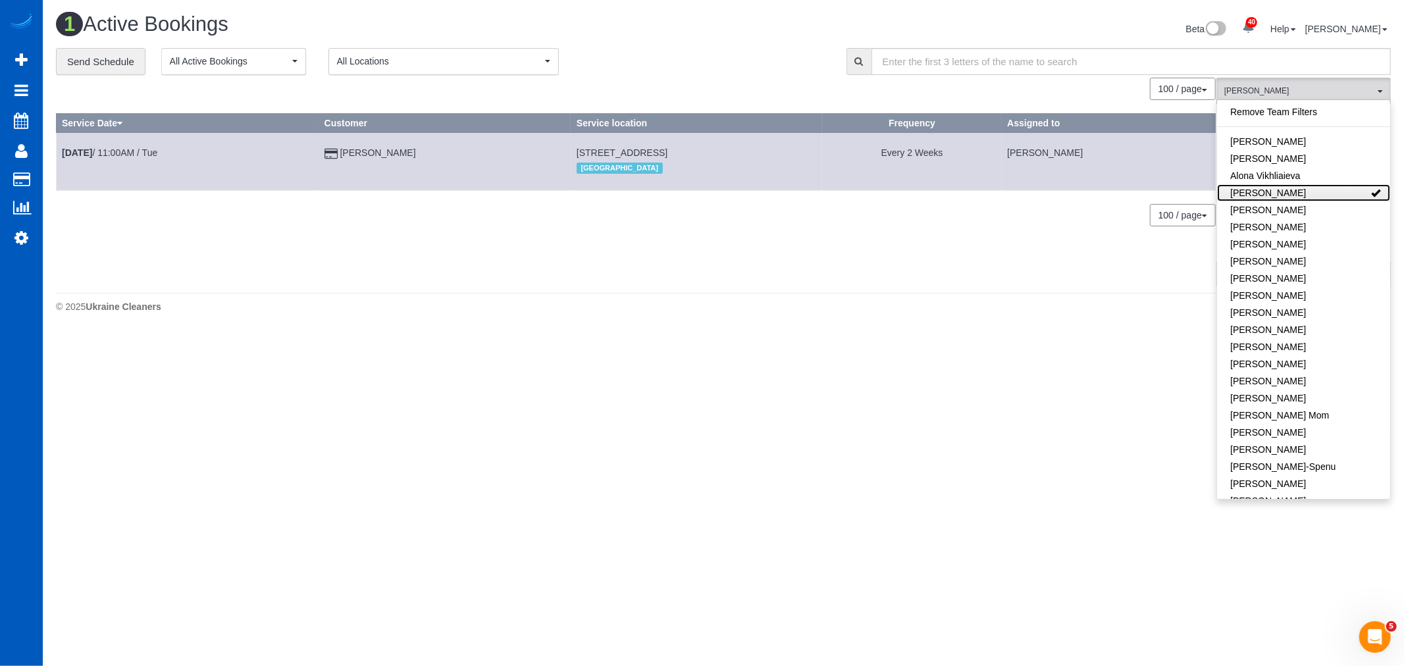
click at [1306, 192] on link "[PERSON_NAME]" at bounding box center [1303, 192] width 173 height 17
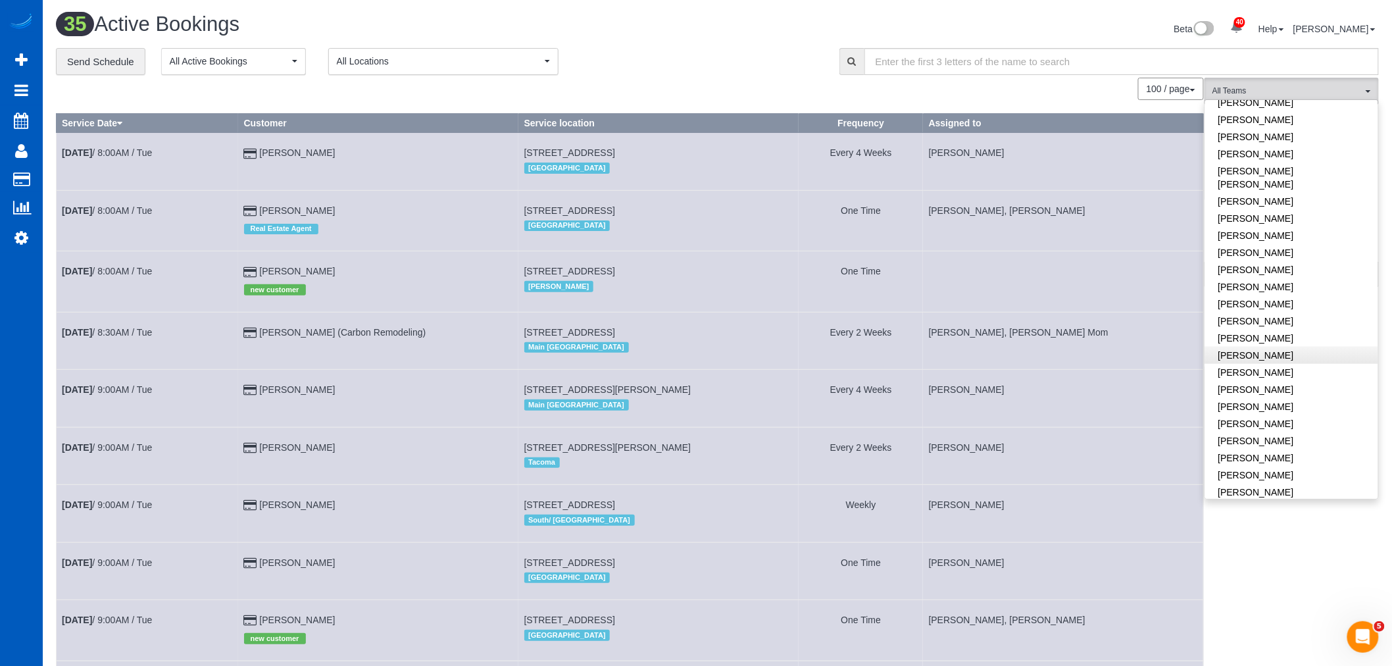
scroll to position [584, 0]
click at [1240, 366] on link "[PERSON_NAME]" at bounding box center [1292, 374] width 173 height 17
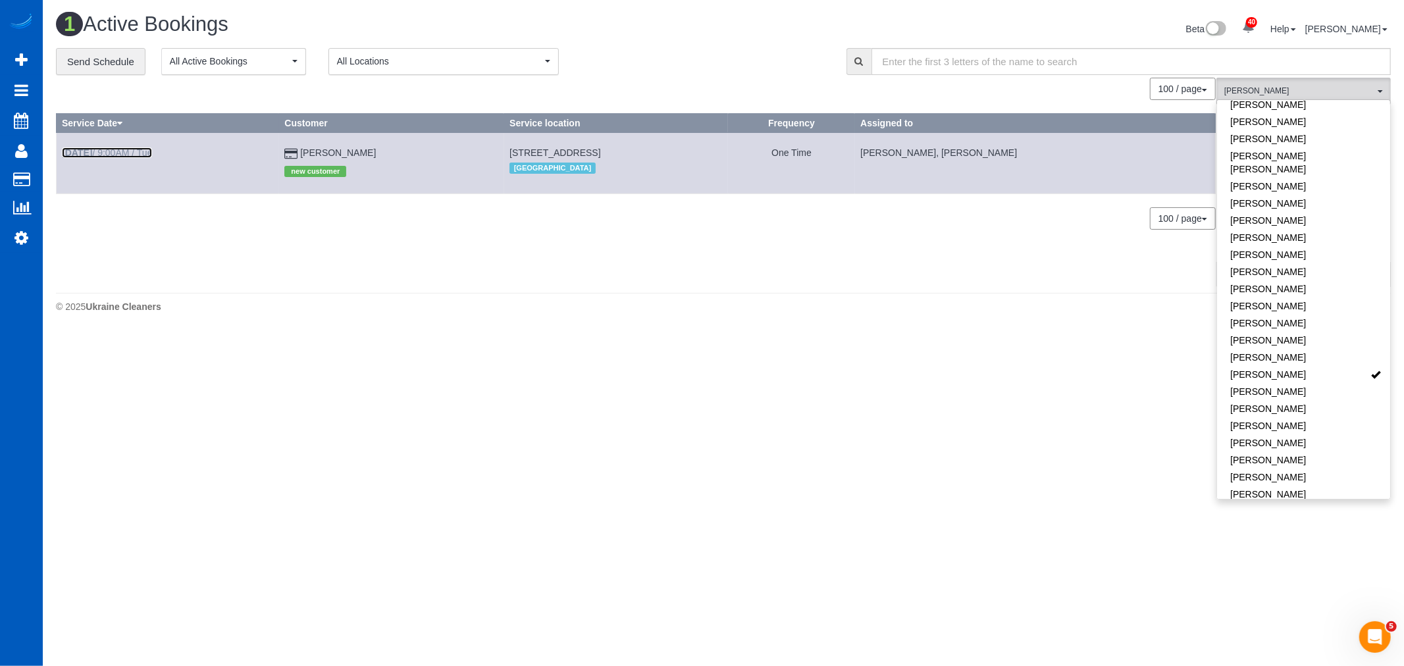
click at [75, 155] on b "[DATE]" at bounding box center [77, 152] width 30 height 11
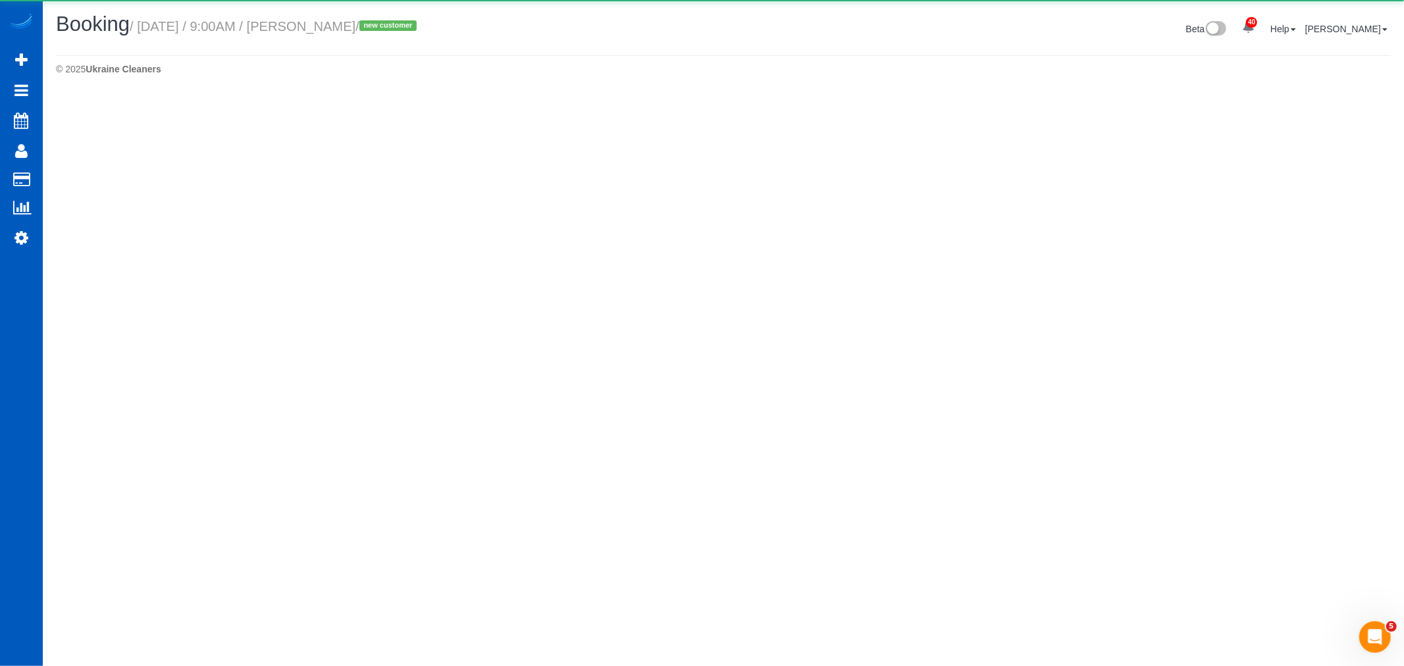
select select "WA"
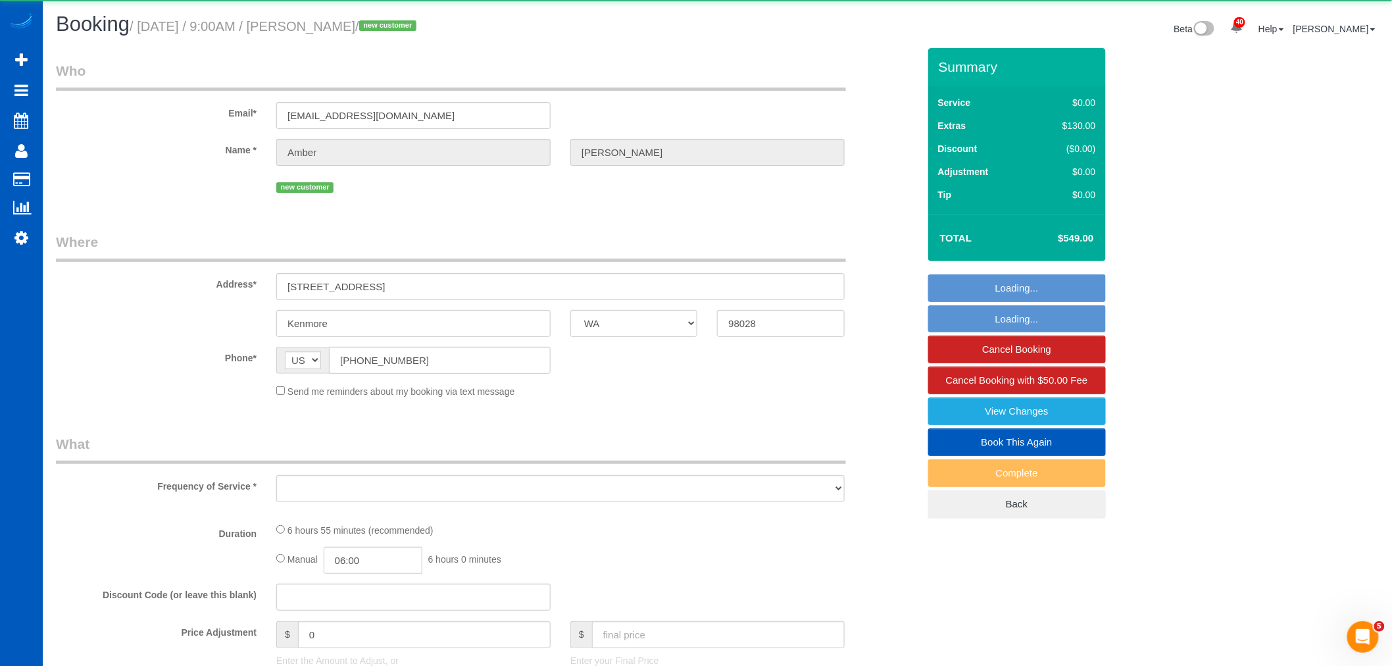
select select "object:14363"
select select "string:fspay-18ab50fd-86bb-4fe6-ac0d-894ec6a78a51"
select select "199"
select select "2501"
select select "4"
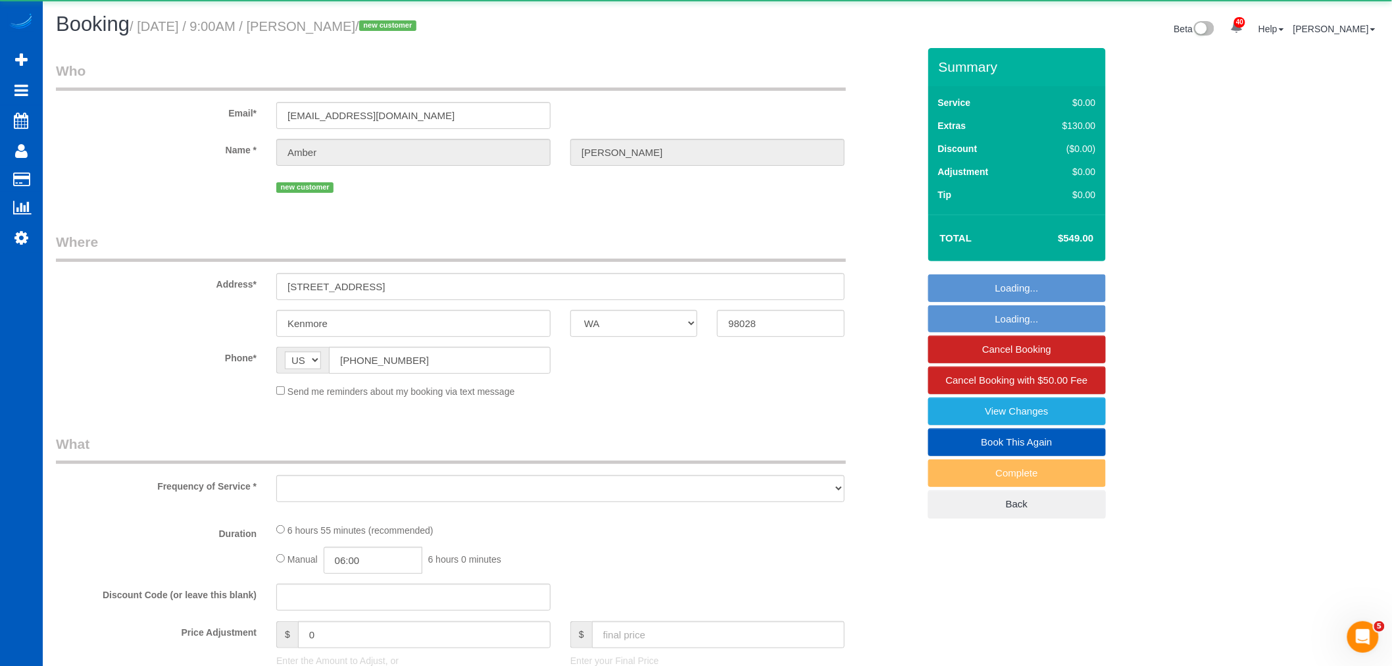
select select "3"
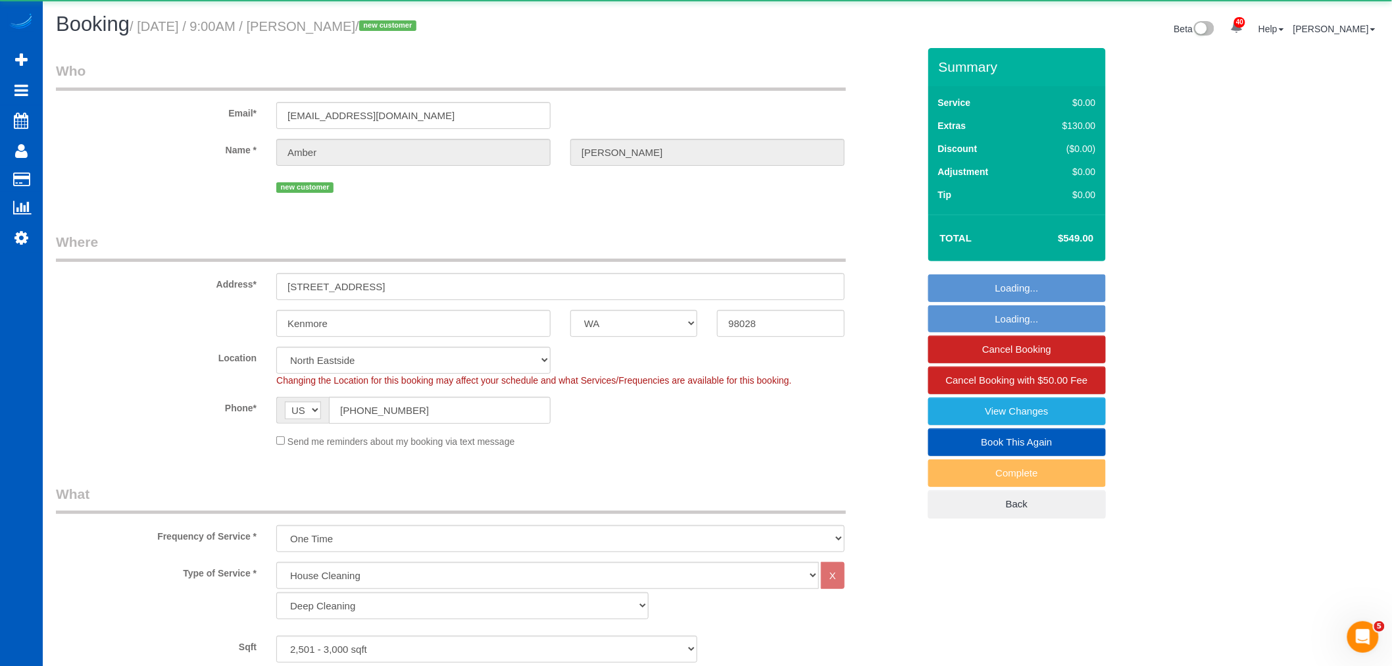
select select "2501"
select select "4"
select select "3"
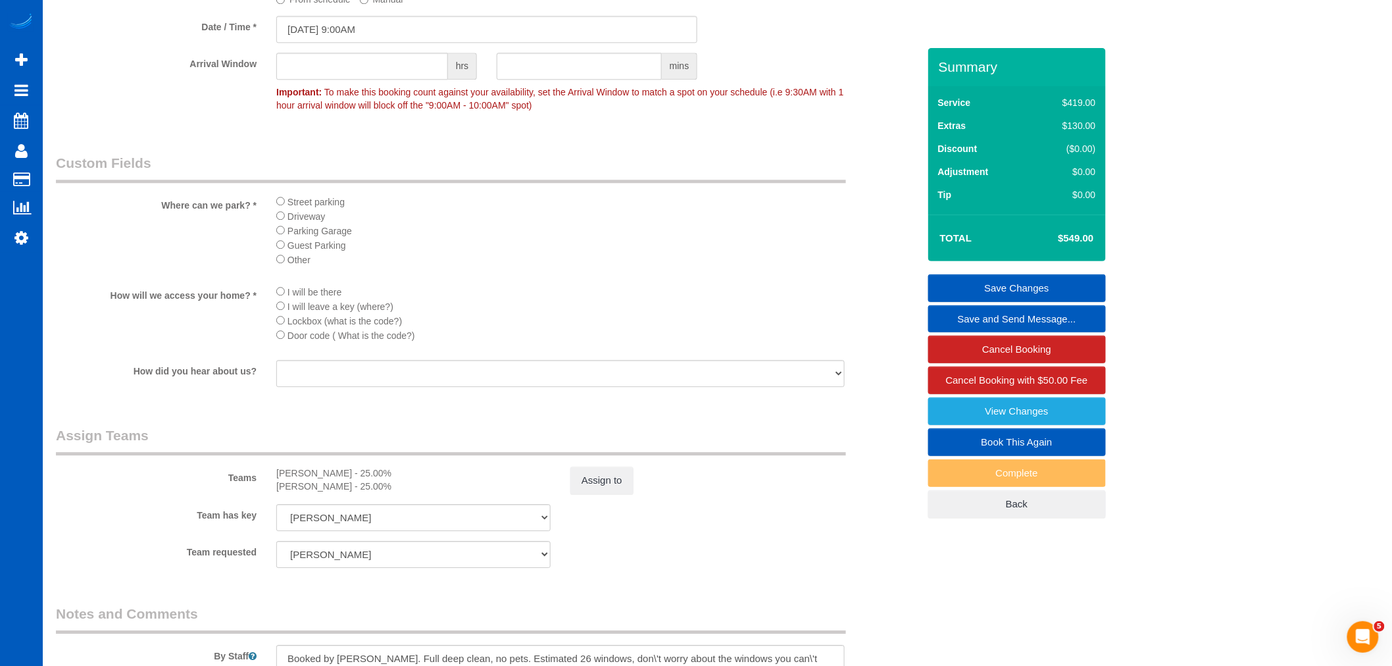
scroll to position [1608, 0]
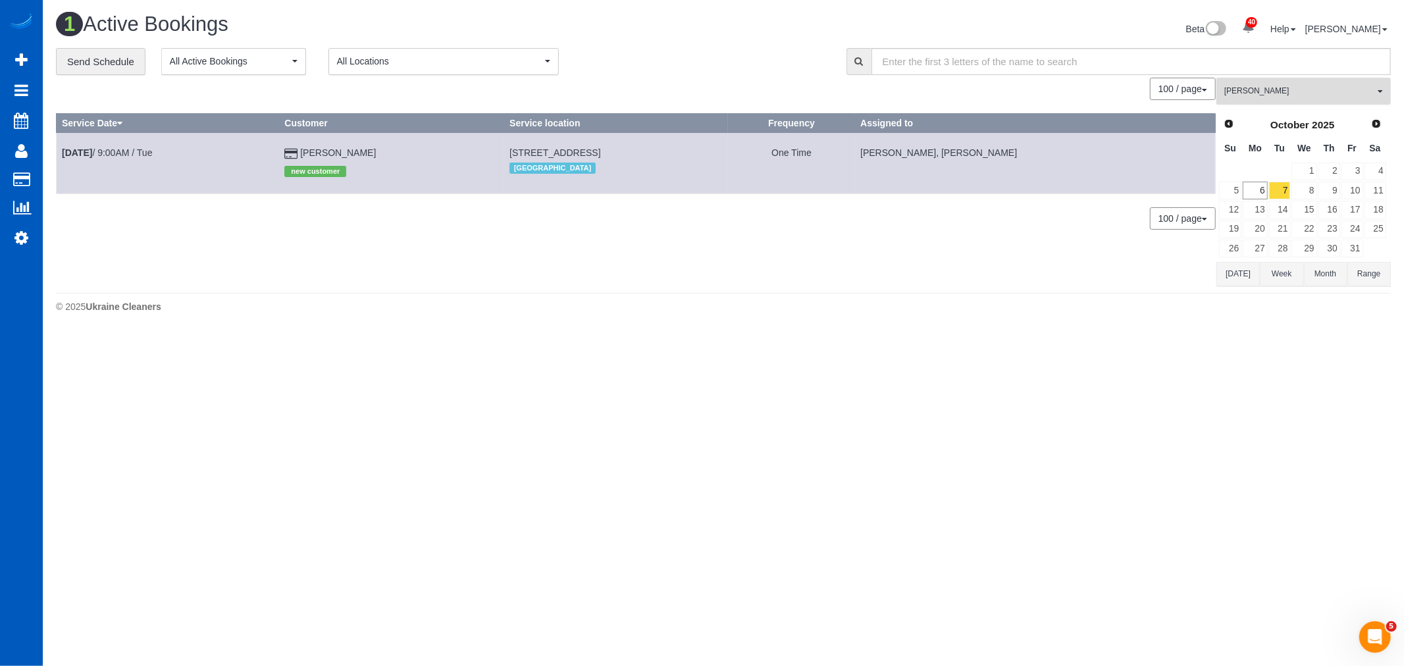
click at [1317, 93] on span "[PERSON_NAME]" at bounding box center [1299, 91] width 150 height 11
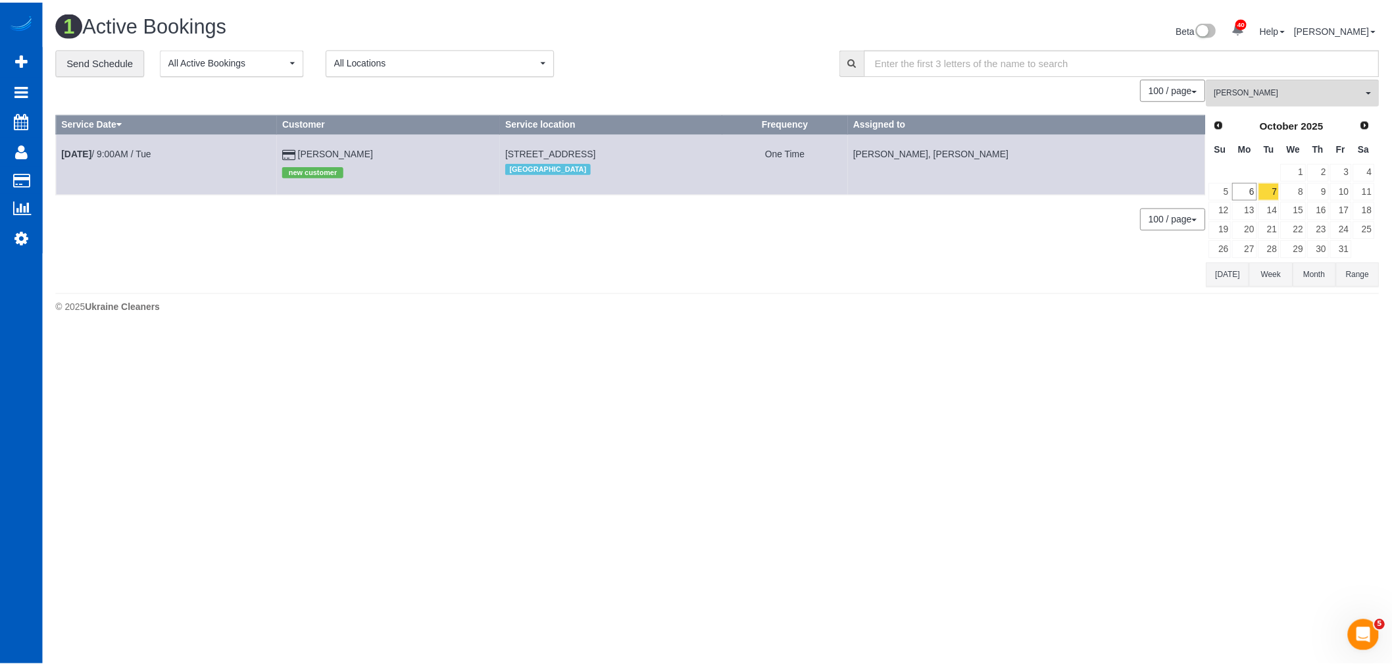
scroll to position [645, 0]
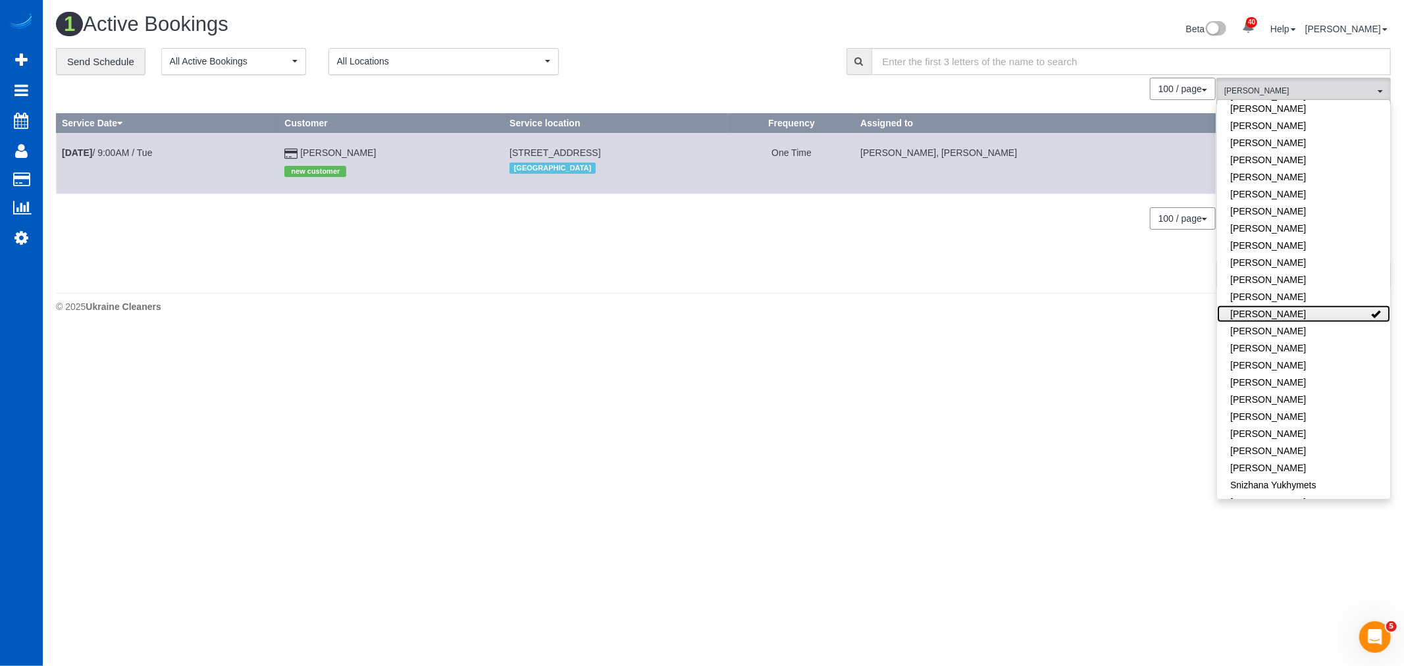
click at [1321, 305] on link "[PERSON_NAME]" at bounding box center [1303, 313] width 173 height 17
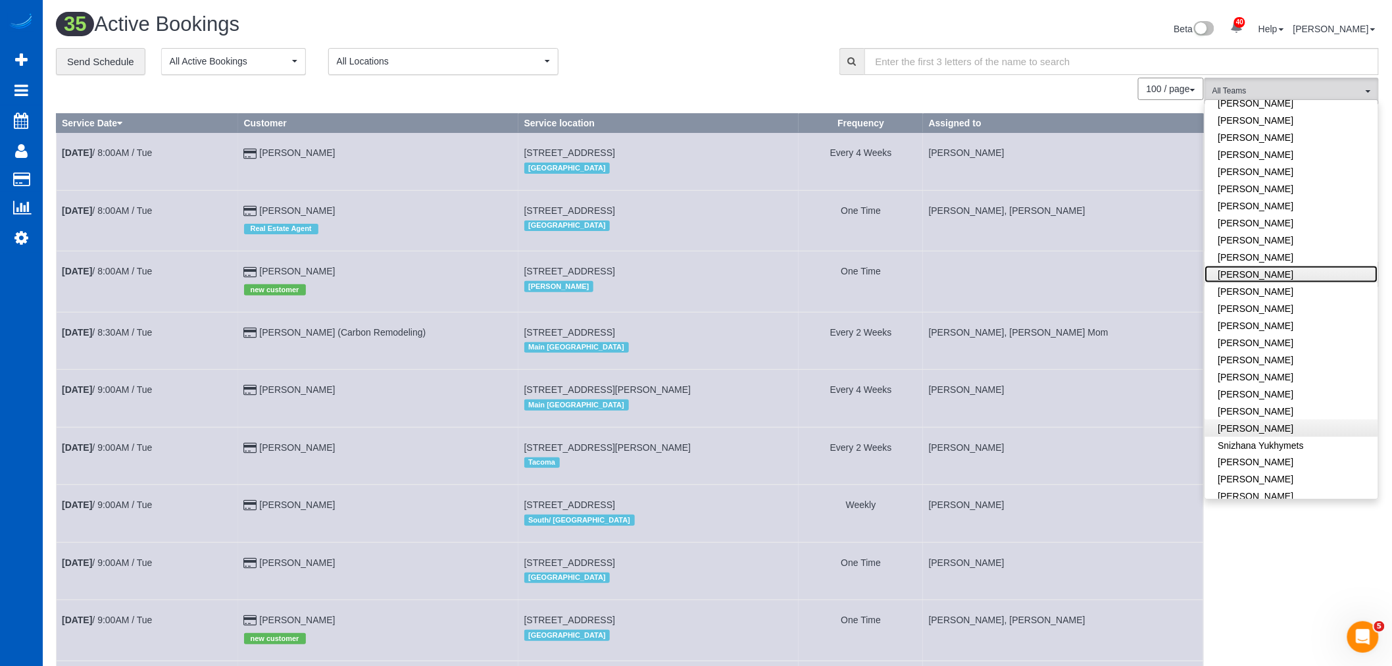
scroll to position [718, 0]
click at [1264, 438] on link "[PERSON_NAME]" at bounding box center [1292, 446] width 173 height 17
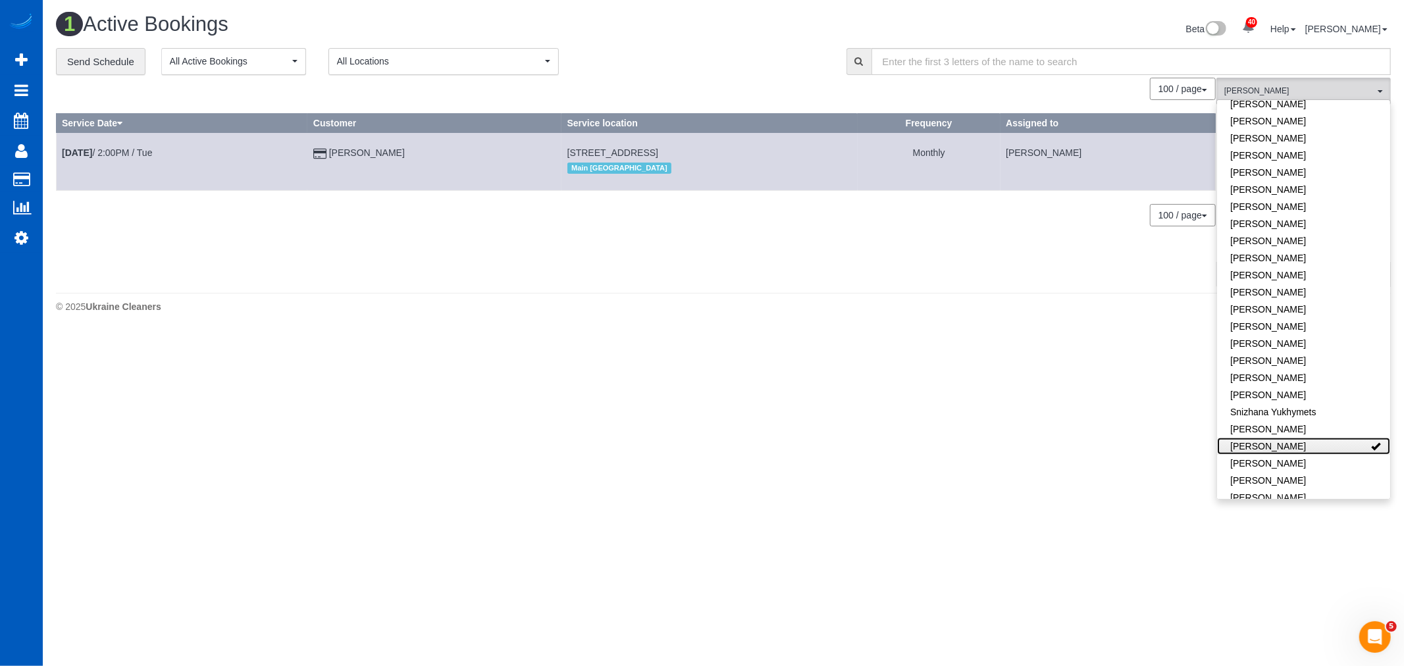
click at [1262, 438] on link "[PERSON_NAME]" at bounding box center [1303, 446] width 173 height 17
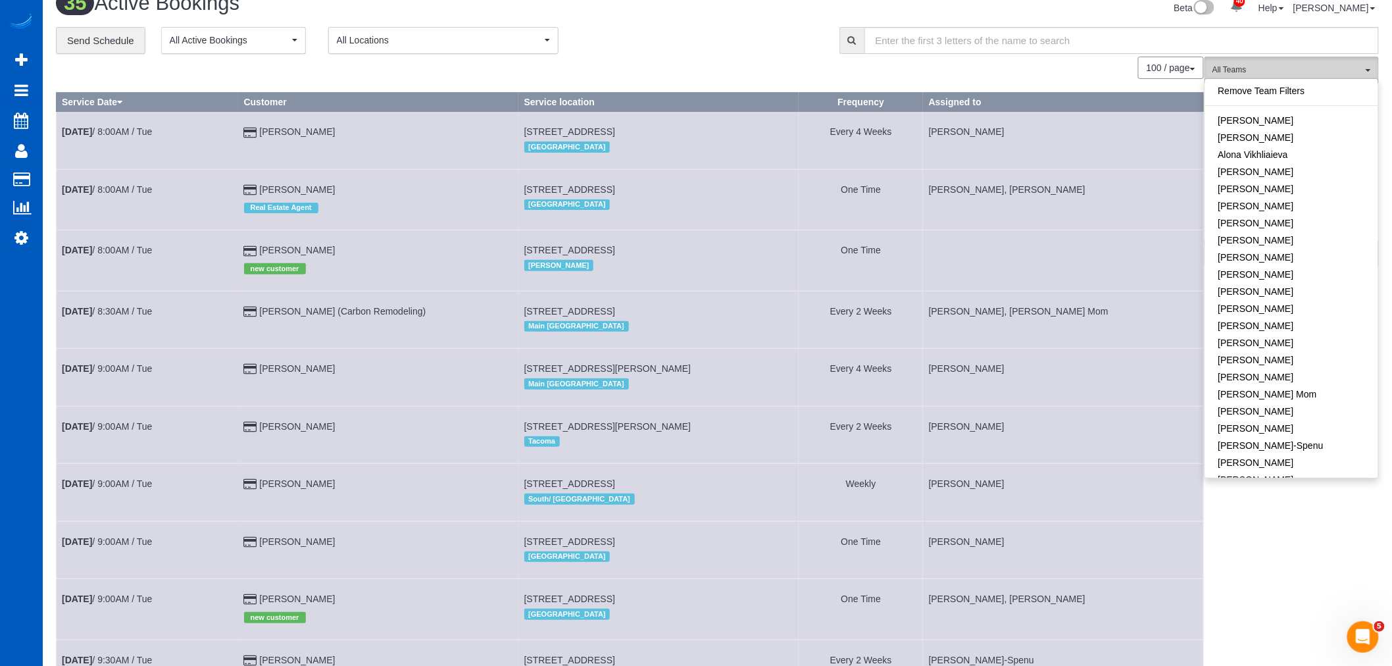
scroll to position [0, 0]
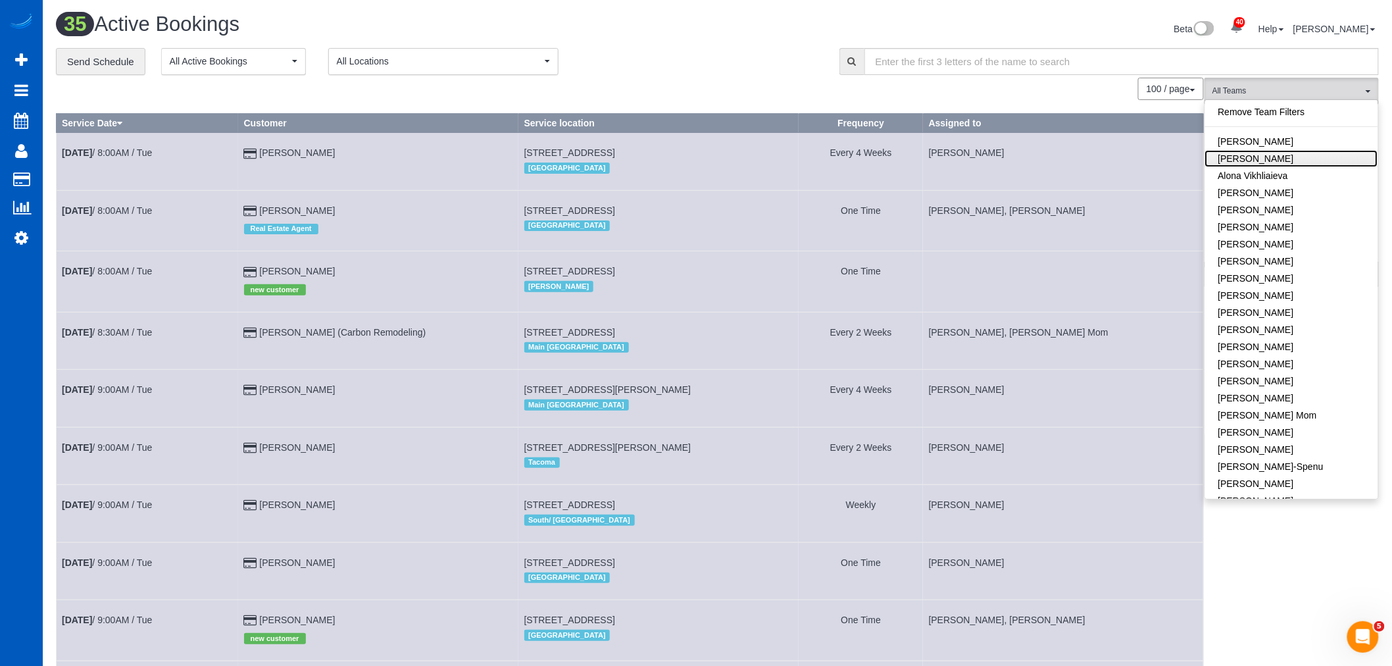
click at [1265, 163] on link "[PERSON_NAME]" at bounding box center [1292, 158] width 173 height 17
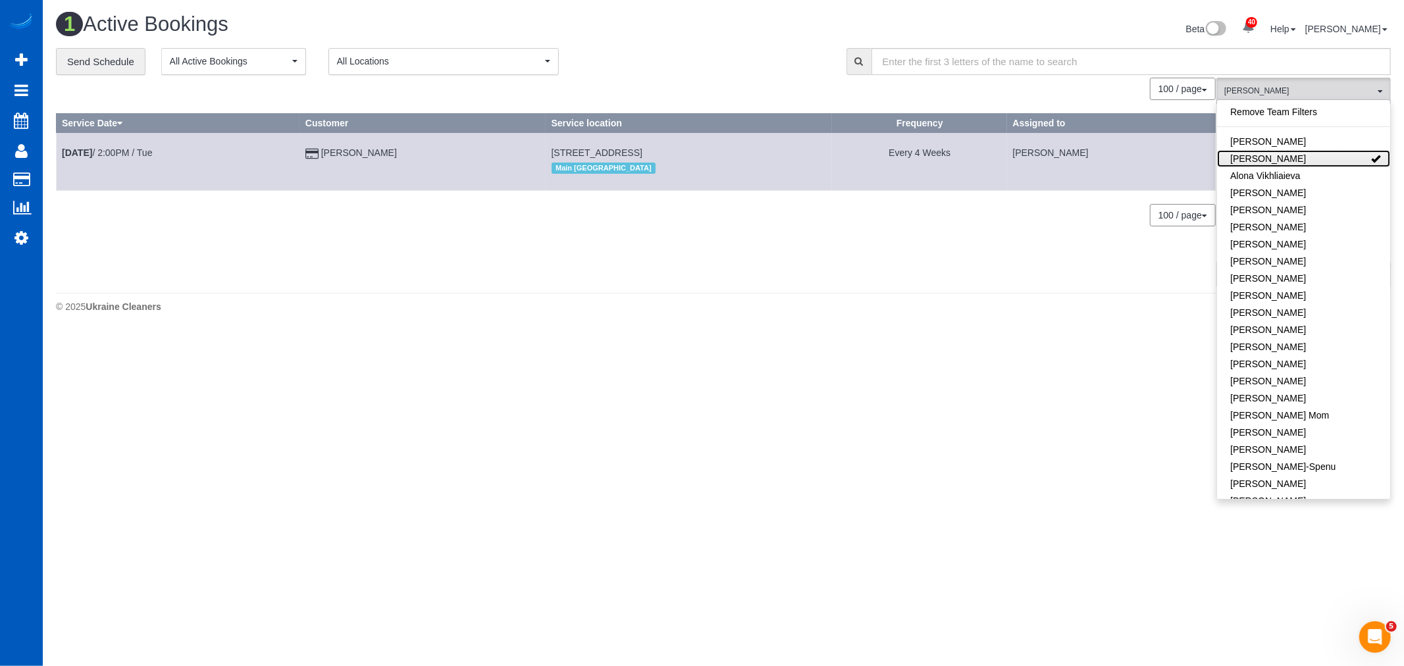
click at [1265, 163] on link "[PERSON_NAME]" at bounding box center [1303, 158] width 173 height 17
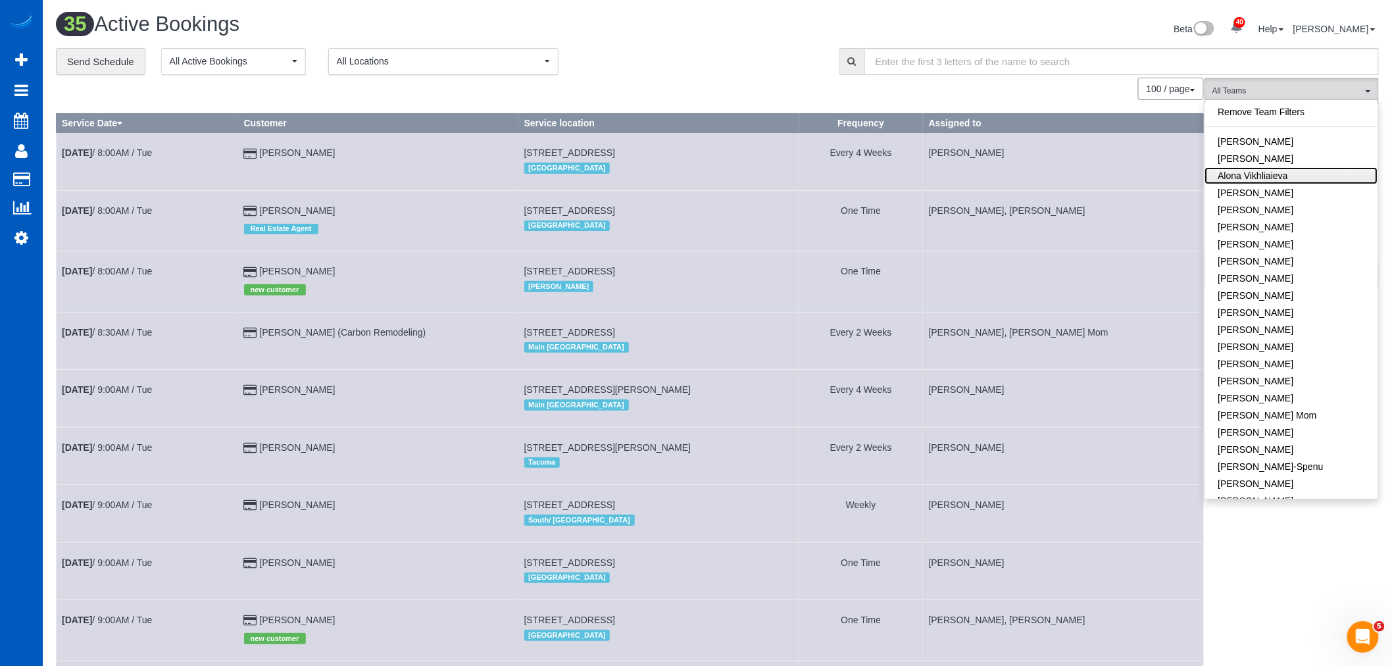
click at [1271, 179] on link "Alona Vikhliaieva" at bounding box center [1292, 175] width 173 height 17
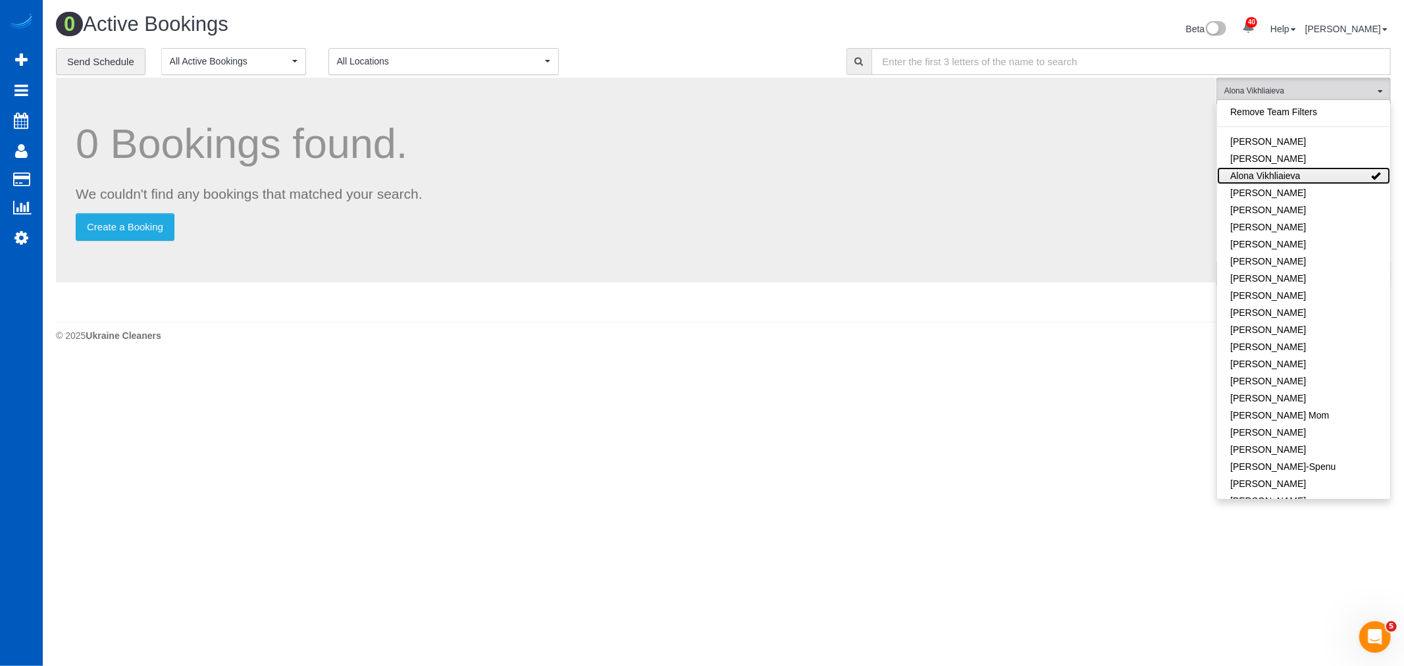
click at [1271, 179] on link "Alona Vikhliaieva" at bounding box center [1303, 175] width 173 height 17
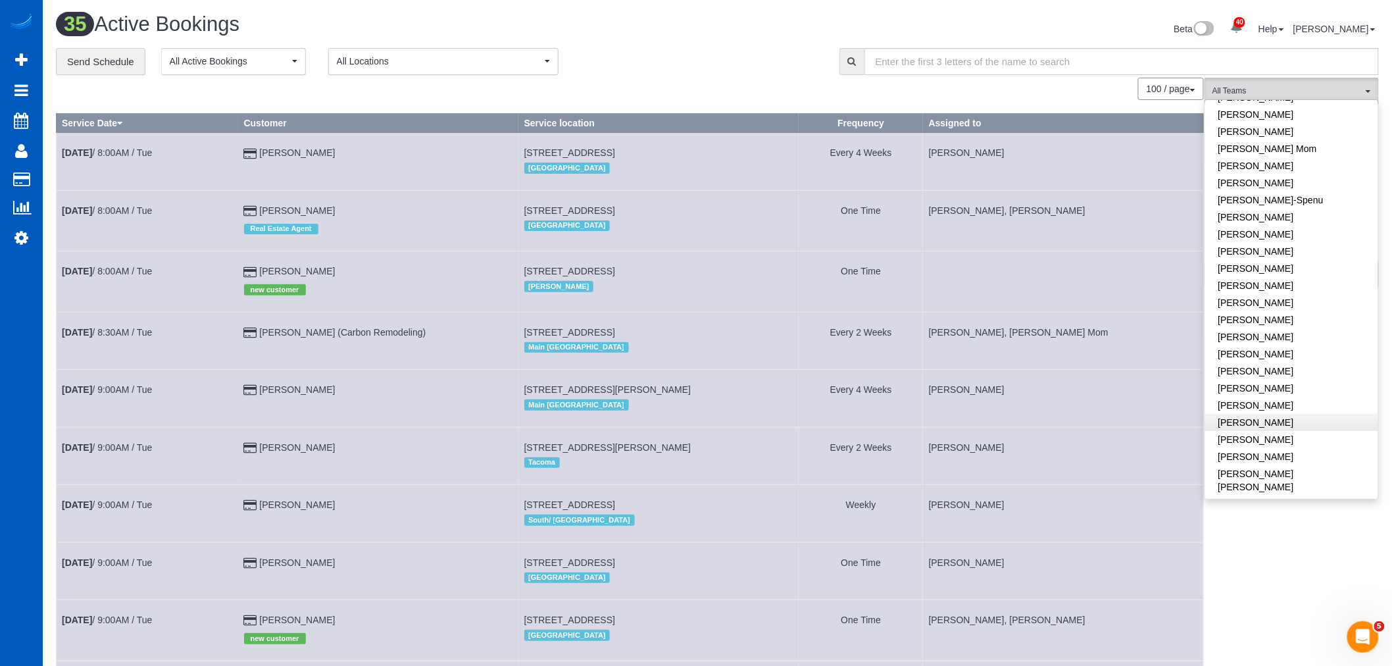
scroll to position [292, 0]
click at [1277, 415] on link "[PERSON_NAME]" at bounding box center [1292, 413] width 173 height 17
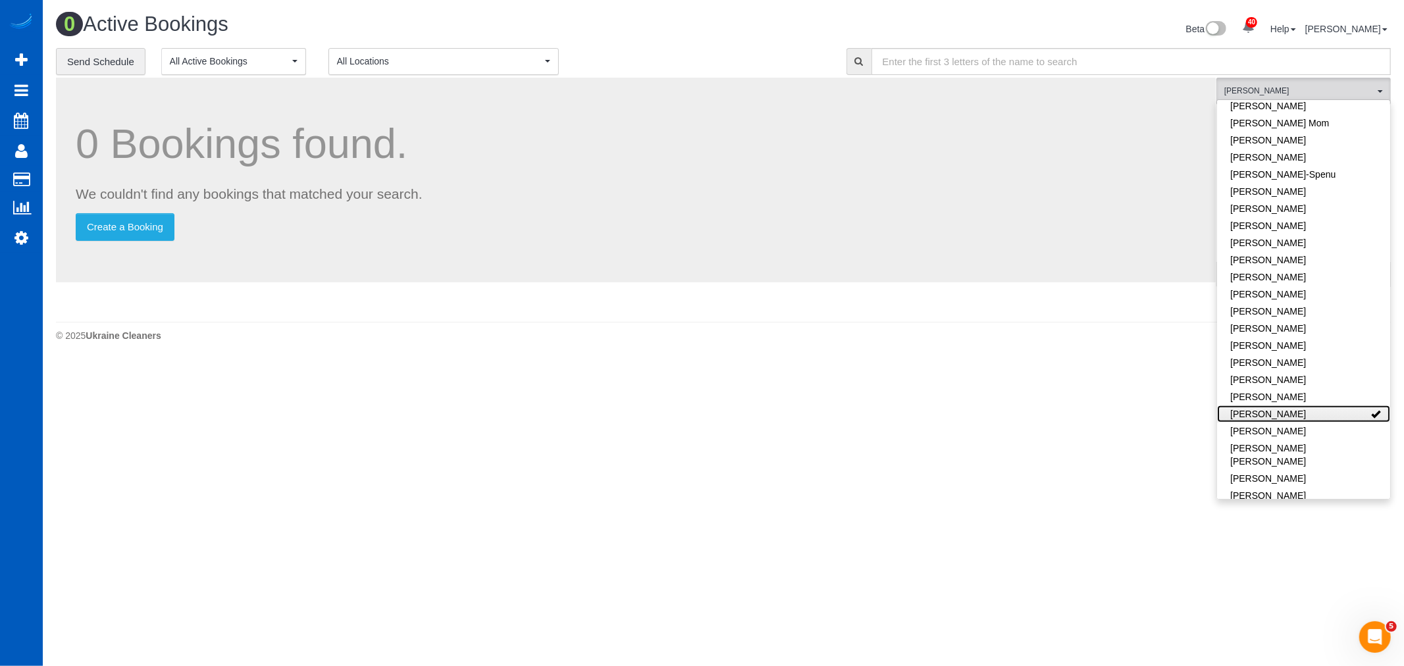
click at [1275, 416] on link "[PERSON_NAME]" at bounding box center [1303, 413] width 173 height 17
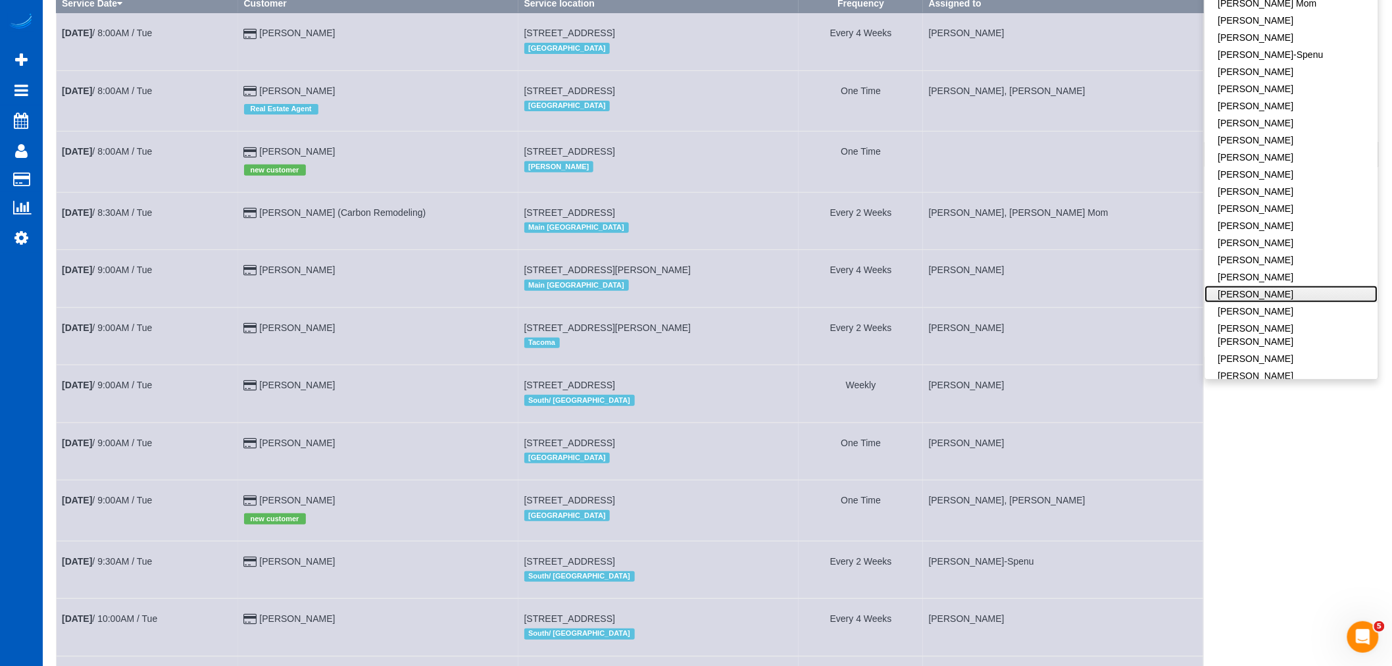
scroll to position [146, 0]
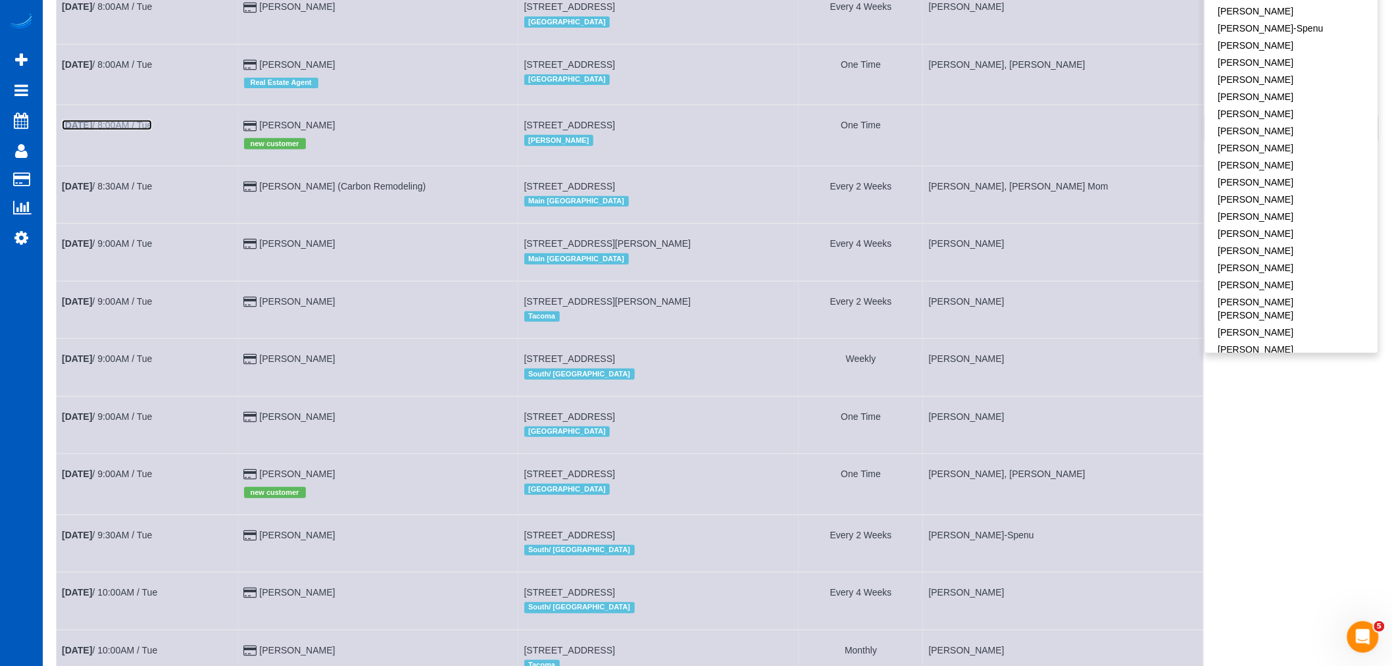
click at [103, 130] on link "Oct 7th / 8:00AM / Tue" at bounding box center [107, 125] width 90 height 11
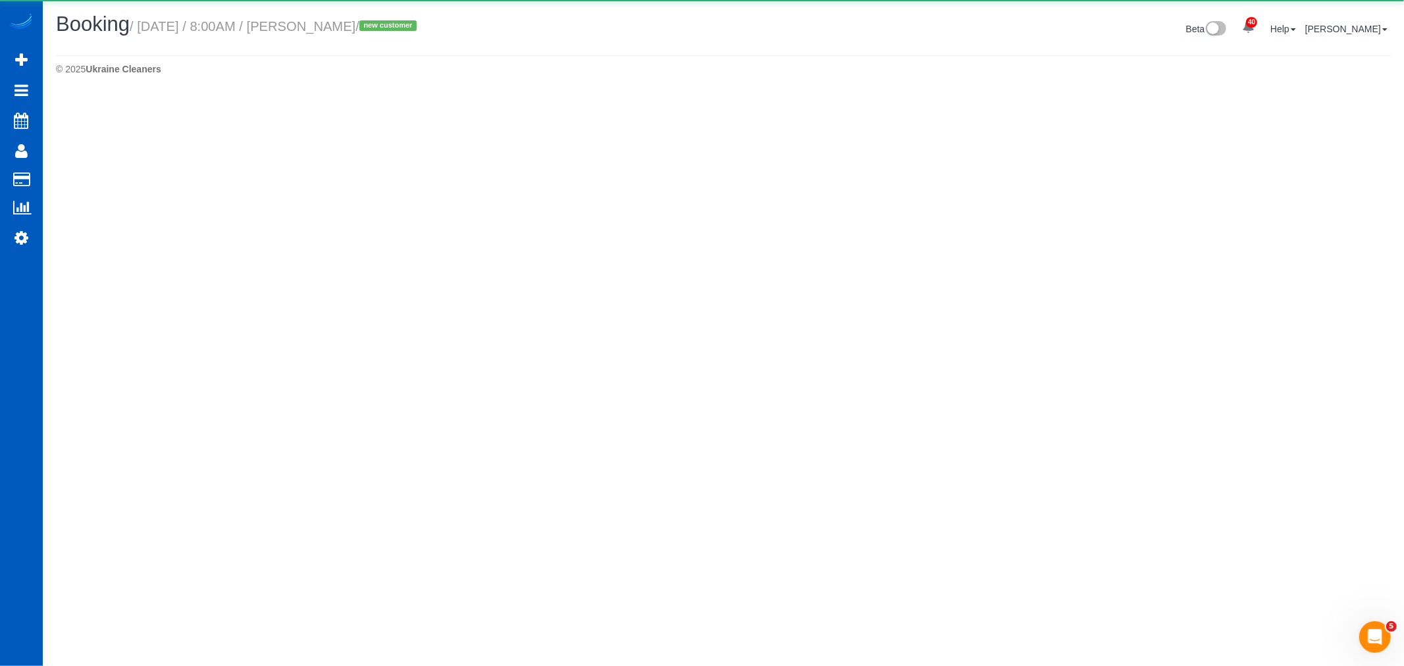
select select "WA"
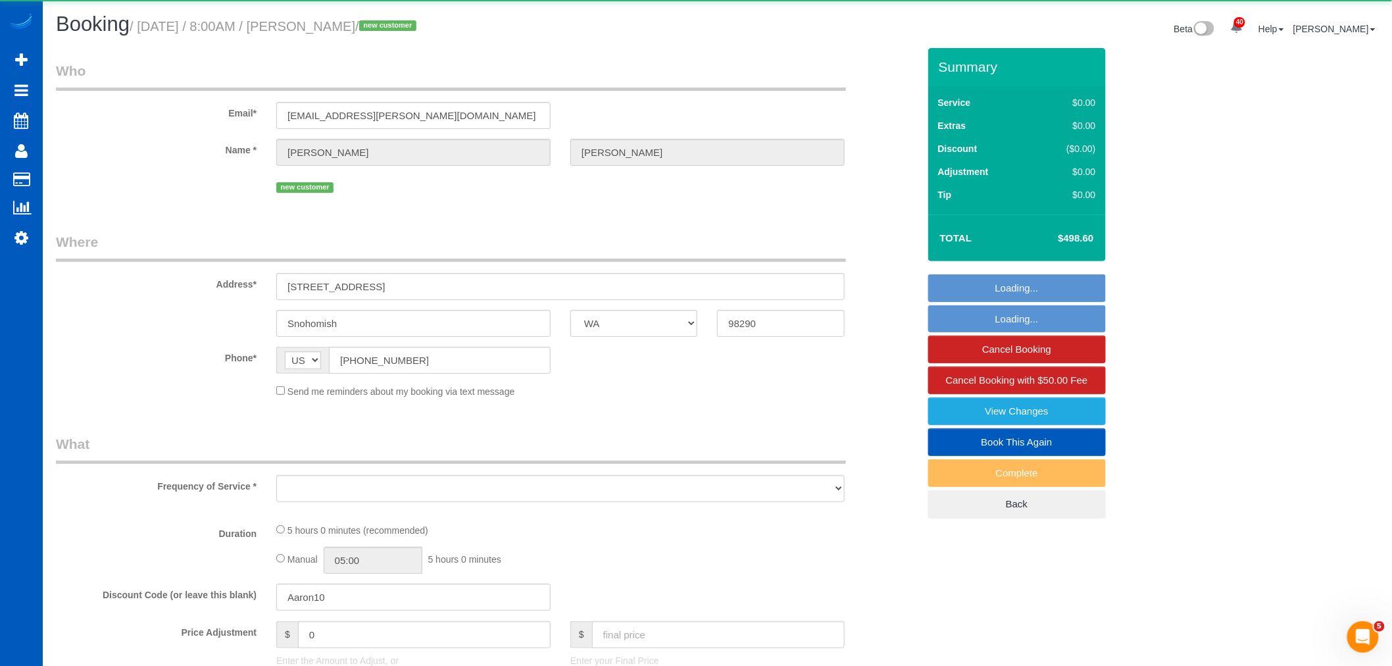
select select "object:17682"
select select "199"
select select "2501"
select select "6"
select select "3"
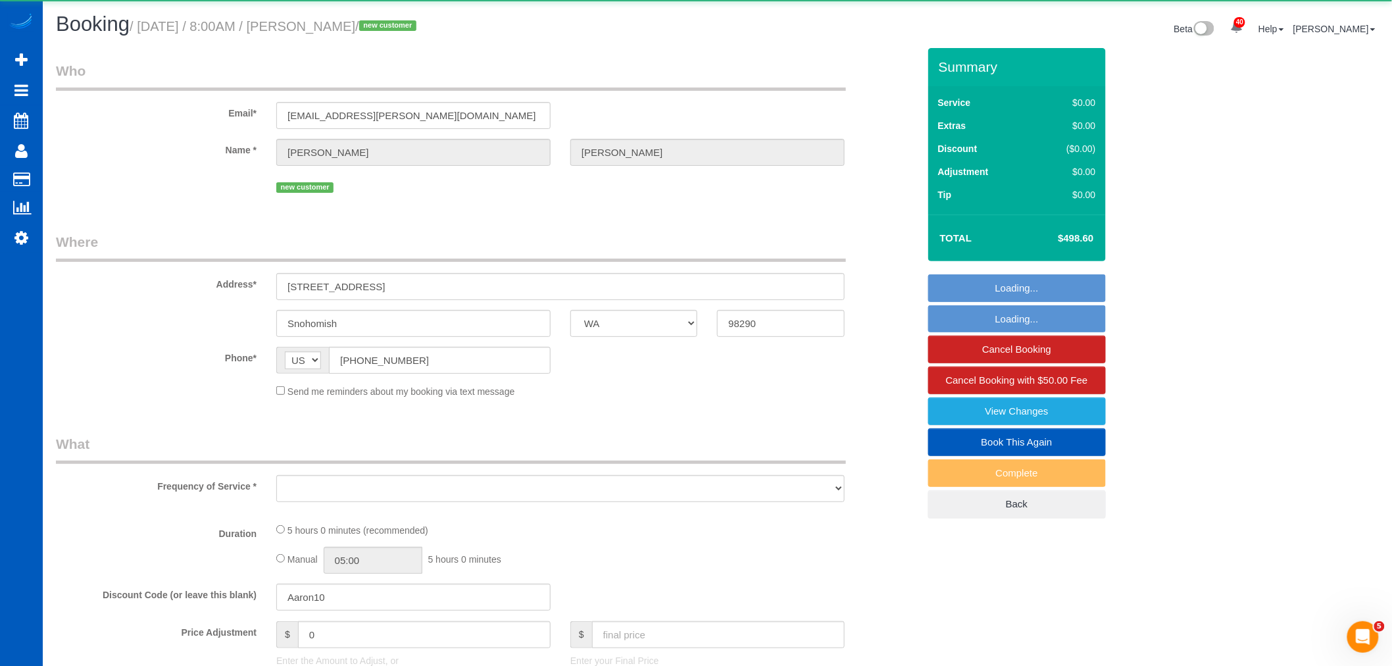
select select "spot66"
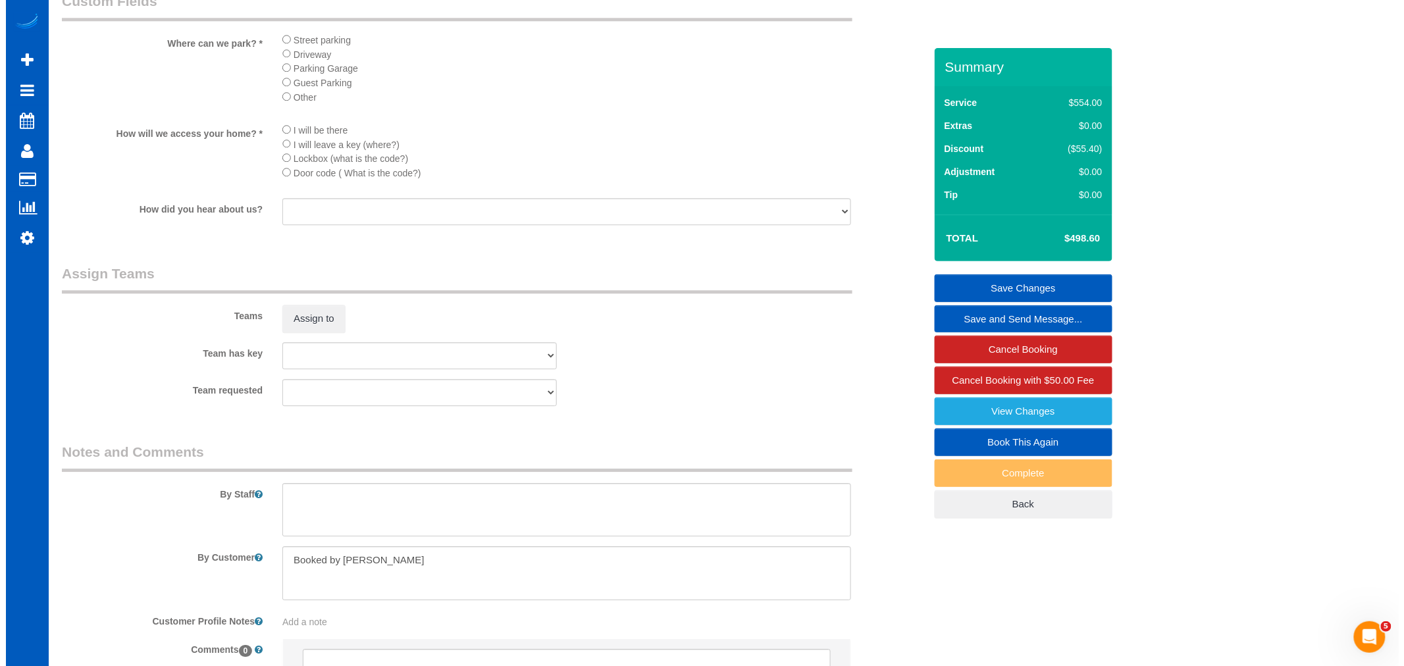
scroll to position [1232, 0]
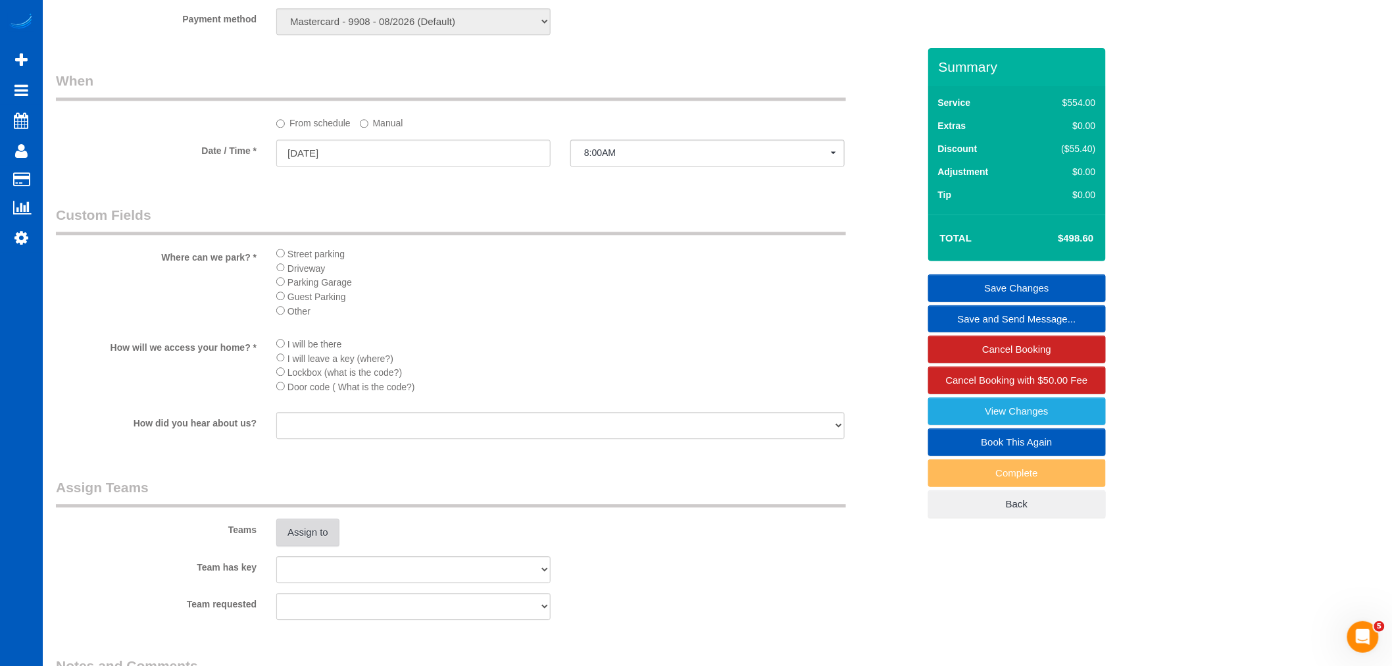
click at [317, 546] on button "Assign to" at bounding box center [307, 533] width 63 height 28
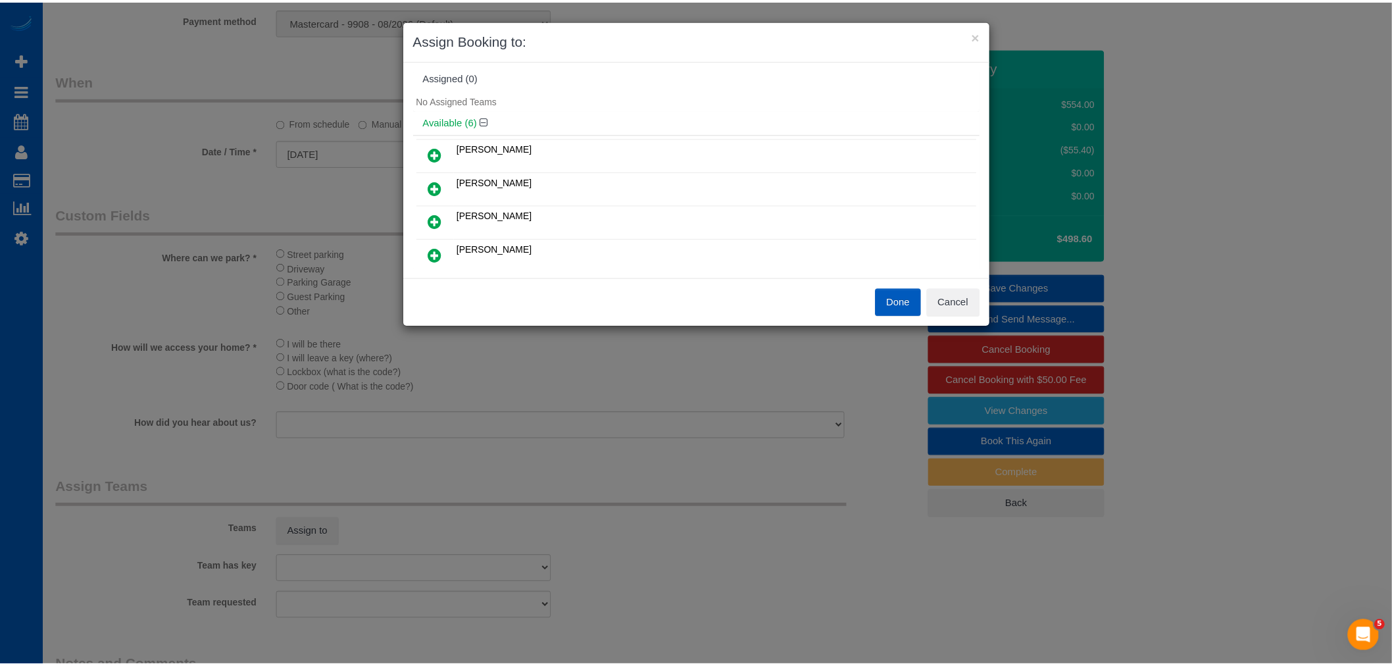
scroll to position [0, 0]
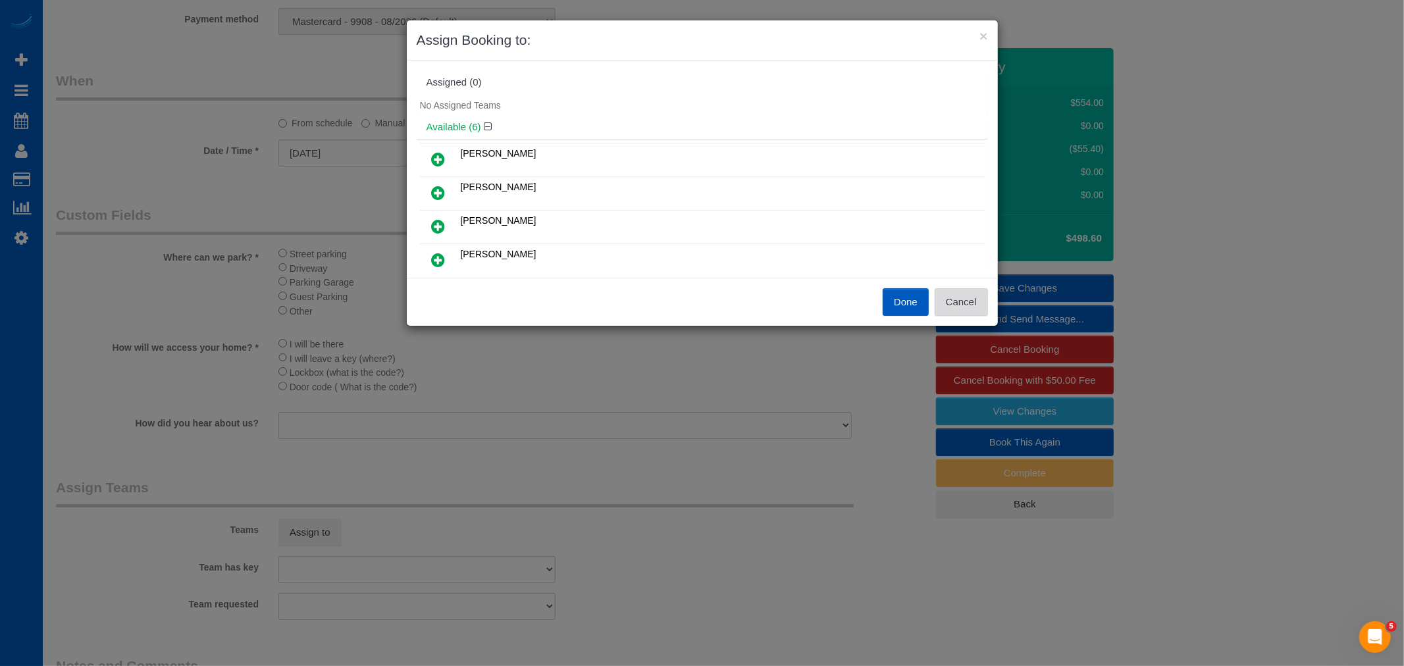
click at [970, 293] on button "Cancel" at bounding box center [960, 302] width 53 height 28
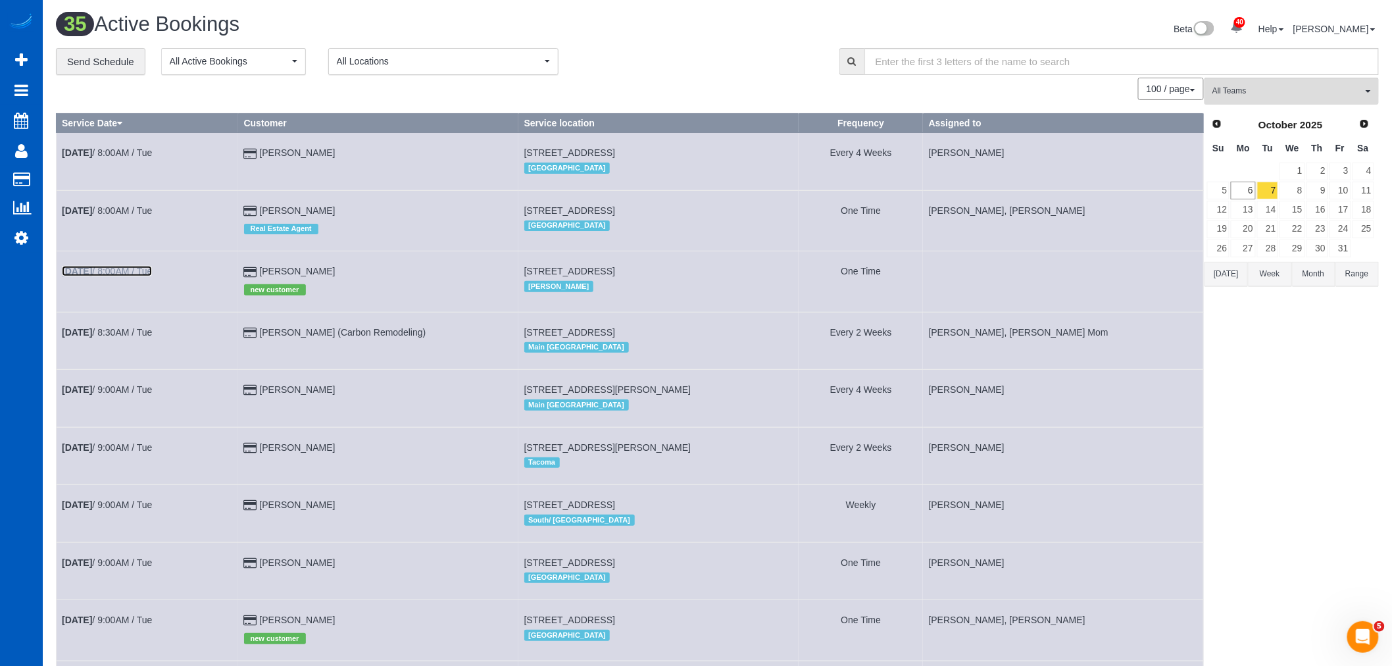
click at [140, 276] on link "Oct 7th / 8:00AM / Tue" at bounding box center [107, 271] width 90 height 11
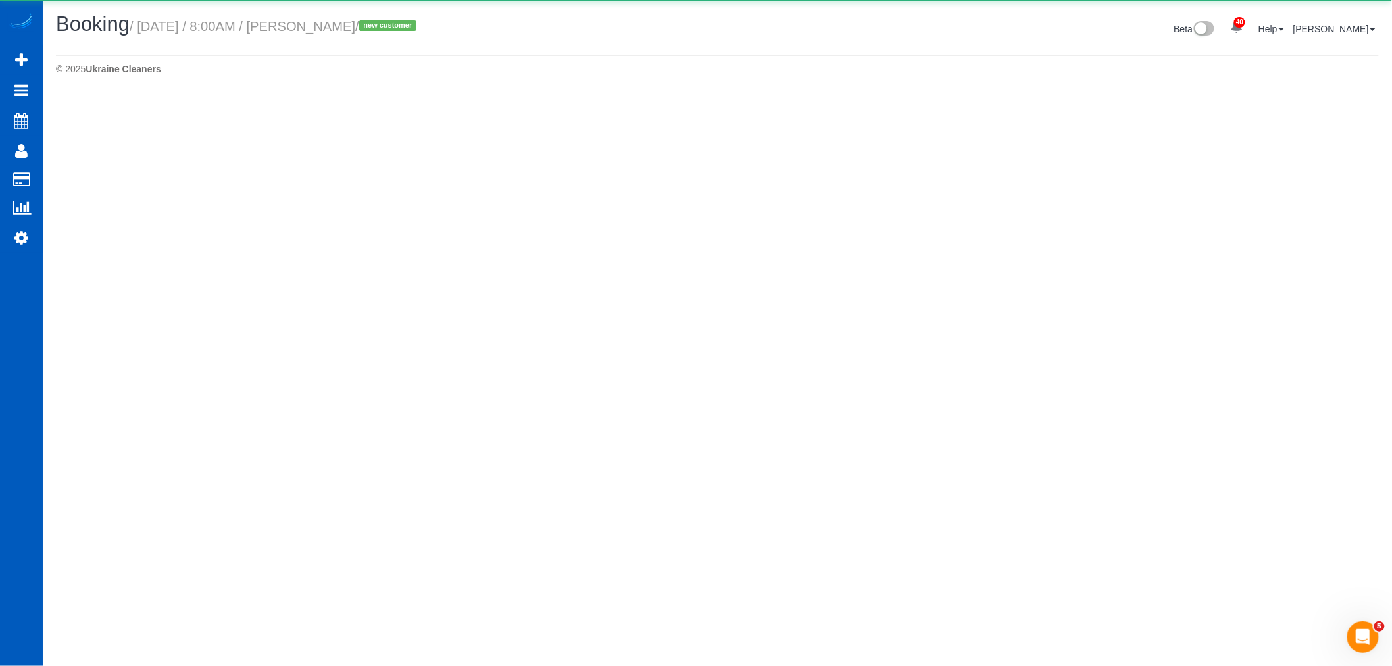
select select "WA"
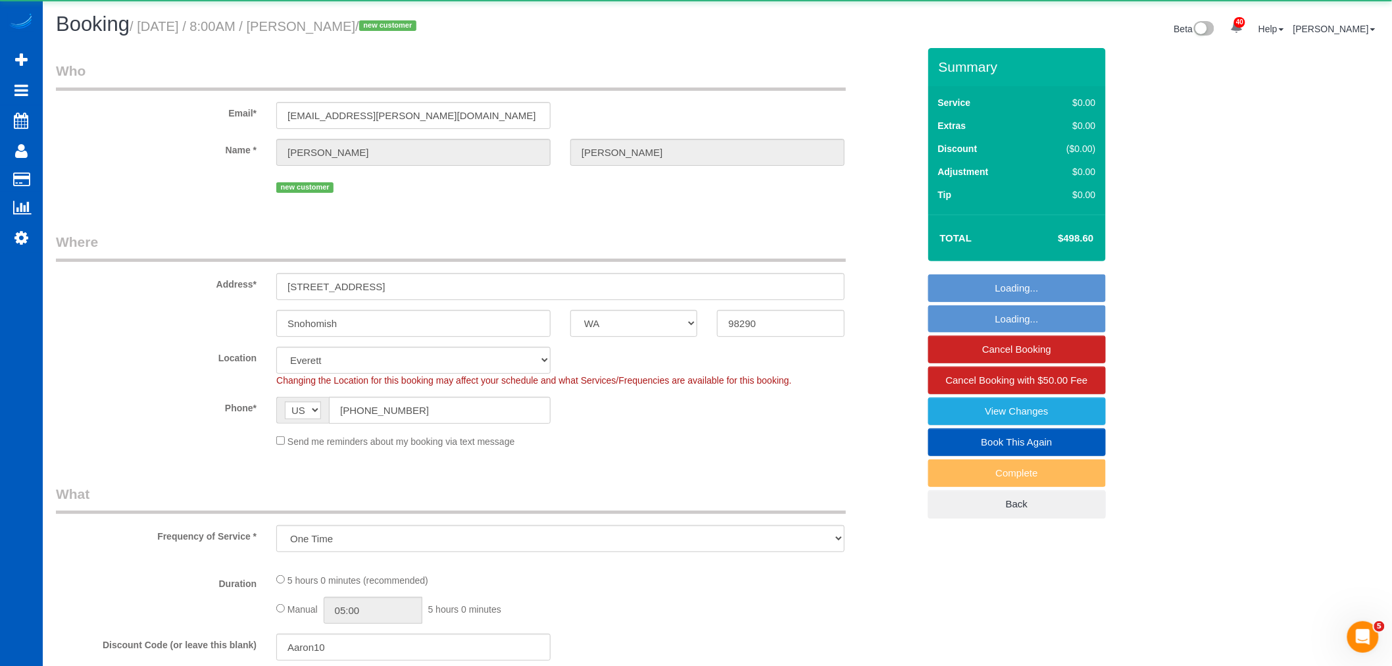
select select "object:19598"
select select "199"
select select "2501"
select select "6"
select select "3"
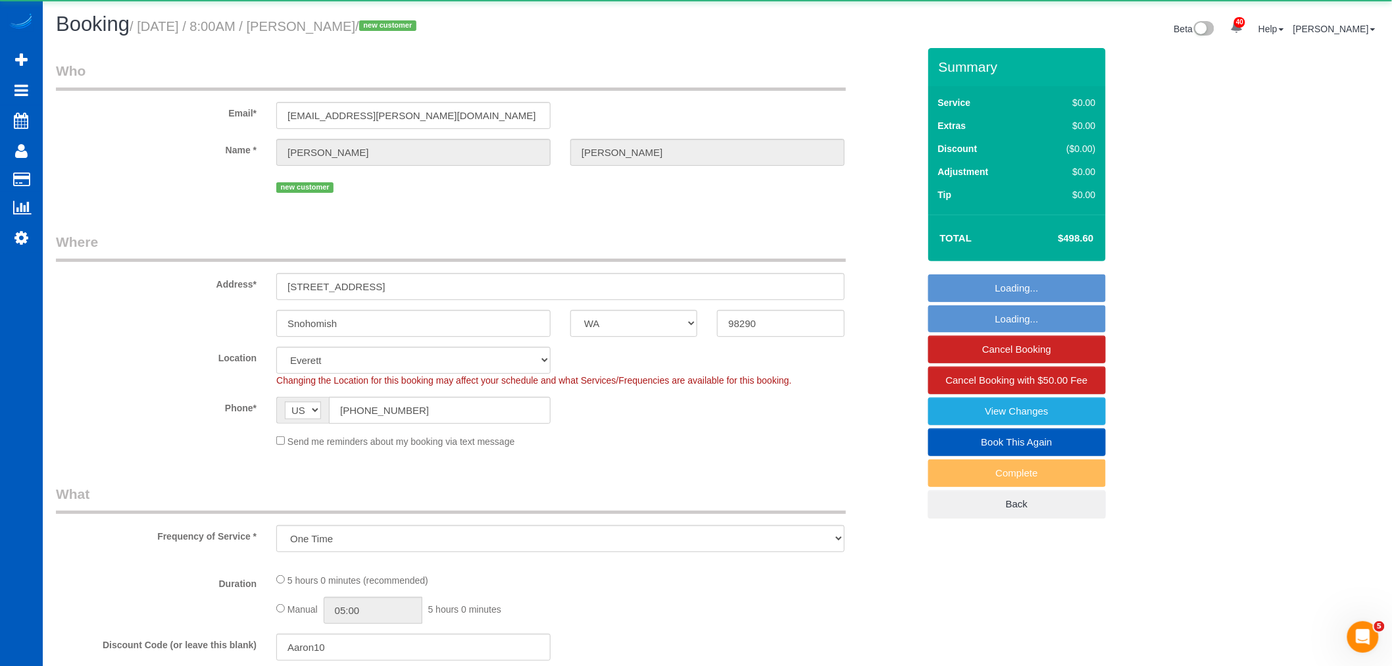
select select "spot84"
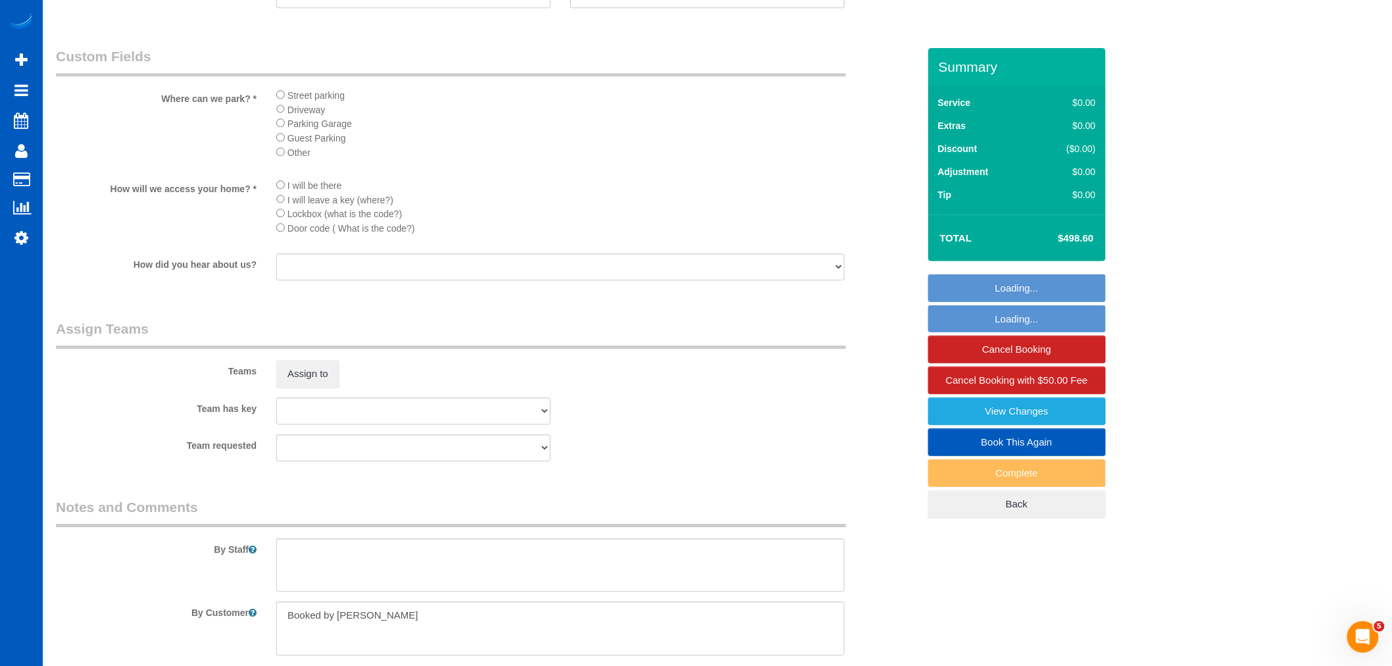
scroll to position [1462, 0]
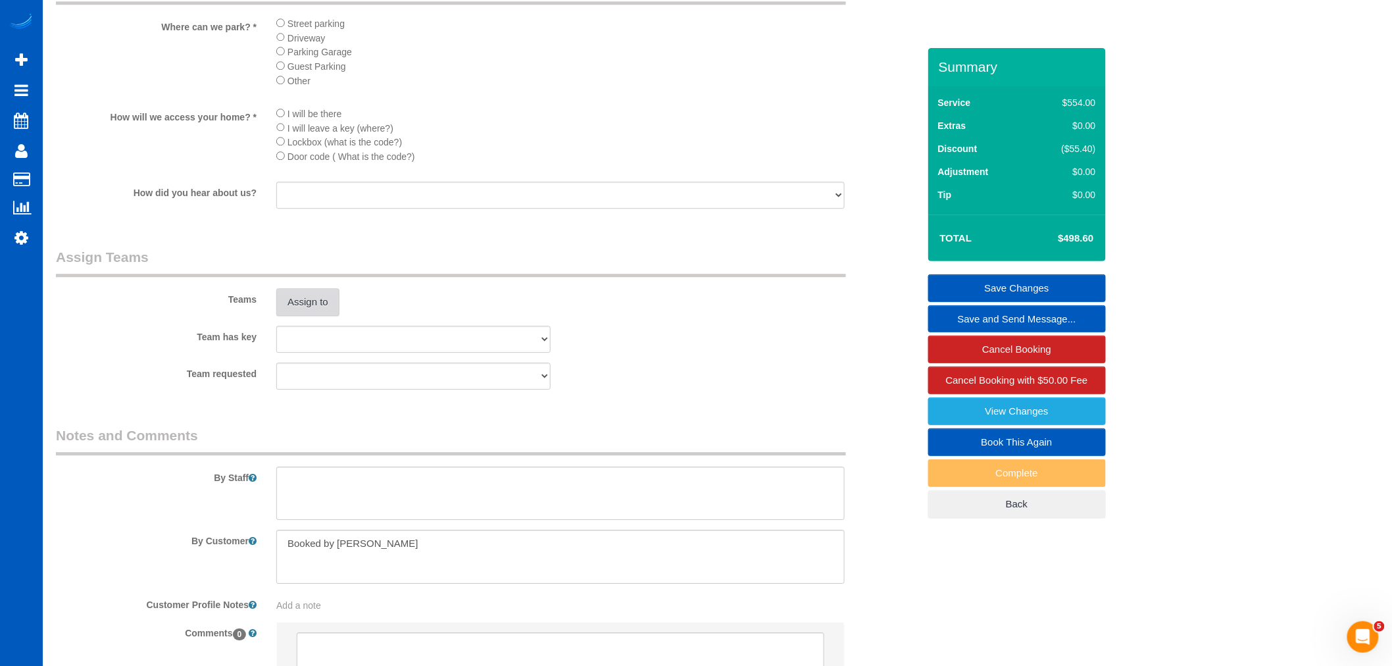
click at [303, 312] on button "Assign to" at bounding box center [307, 302] width 63 height 28
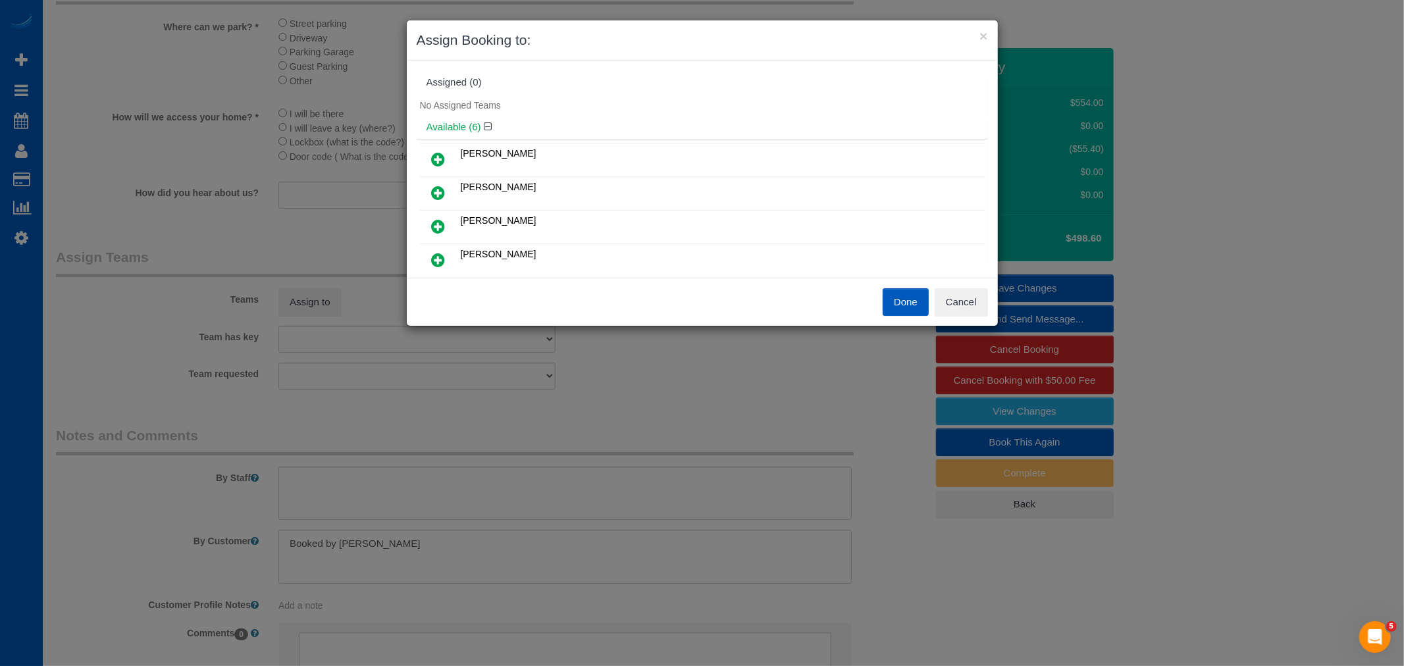
click at [440, 151] on icon at bounding box center [439, 159] width 14 height 16
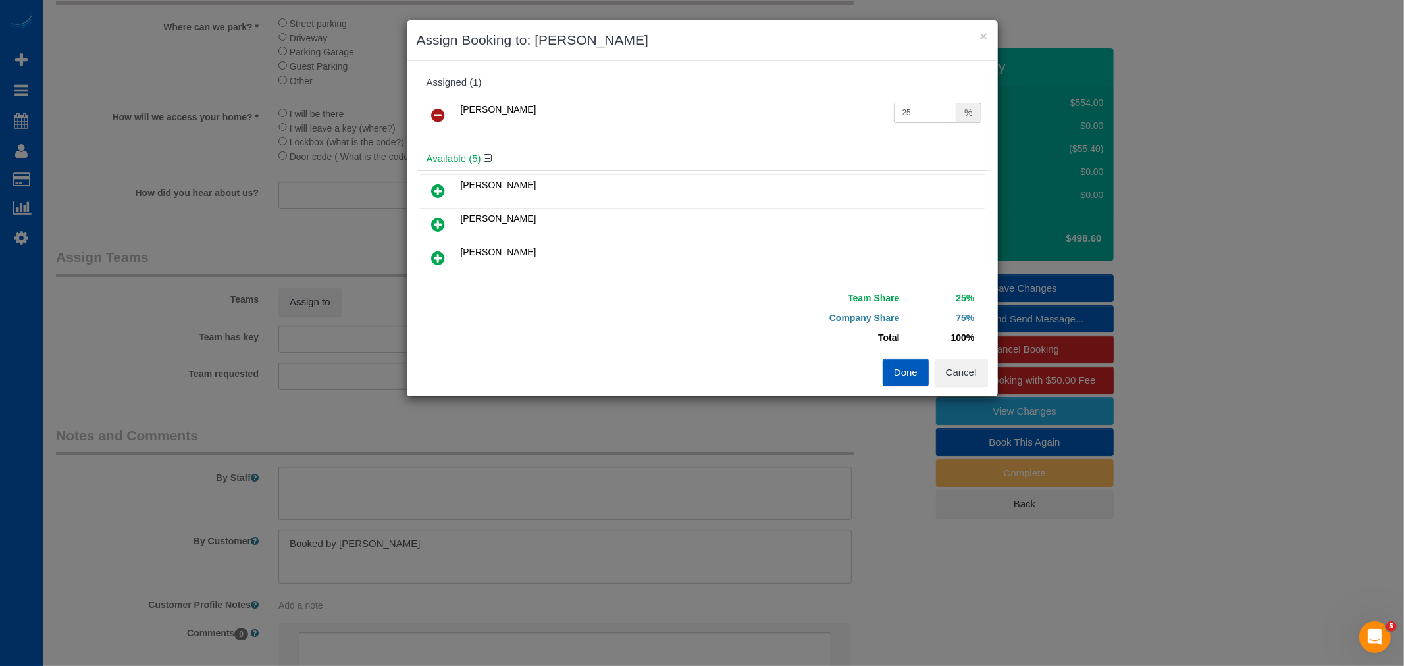
drag, startPoint x: 927, startPoint y: 105, endPoint x: 667, endPoint y: 130, distance: 261.1
click at [667, 130] on tr "Alona Tarasiuk 25 %" at bounding box center [702, 116] width 565 height 34
type input "50"
click at [890, 379] on button "Done" at bounding box center [905, 373] width 46 height 28
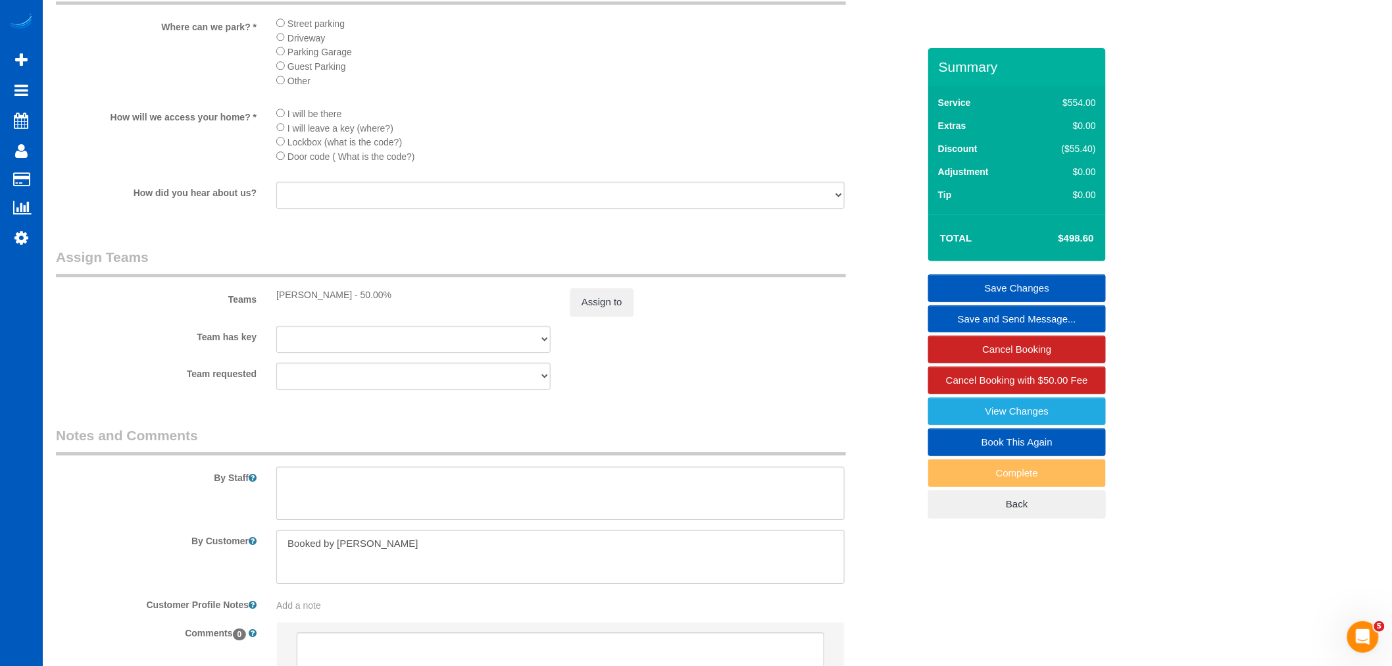
click at [996, 303] on fieldset "Save Changes Save and Send Message... Cancel Booking Cancel Booking with $50.00…" at bounding box center [1018, 396] width 178 height 244
click at [990, 294] on link "Save Changes" at bounding box center [1018, 288] width 178 height 28
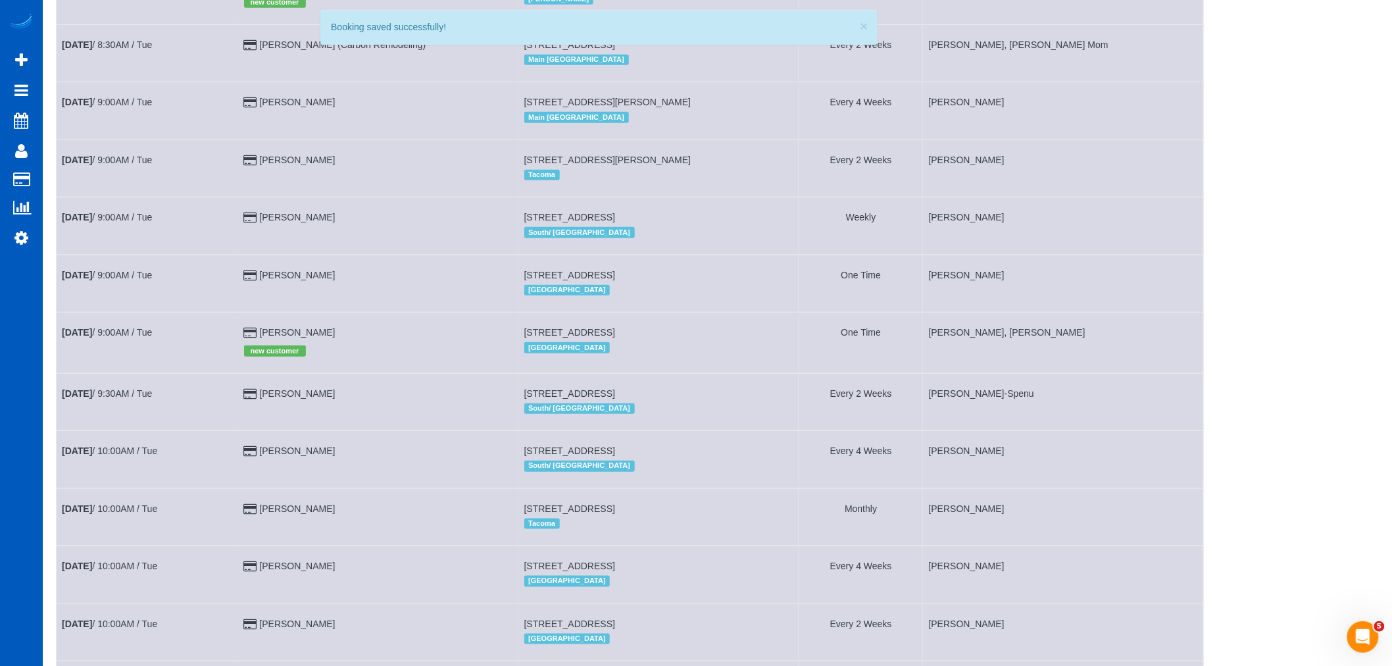
scroll to position [73, 0]
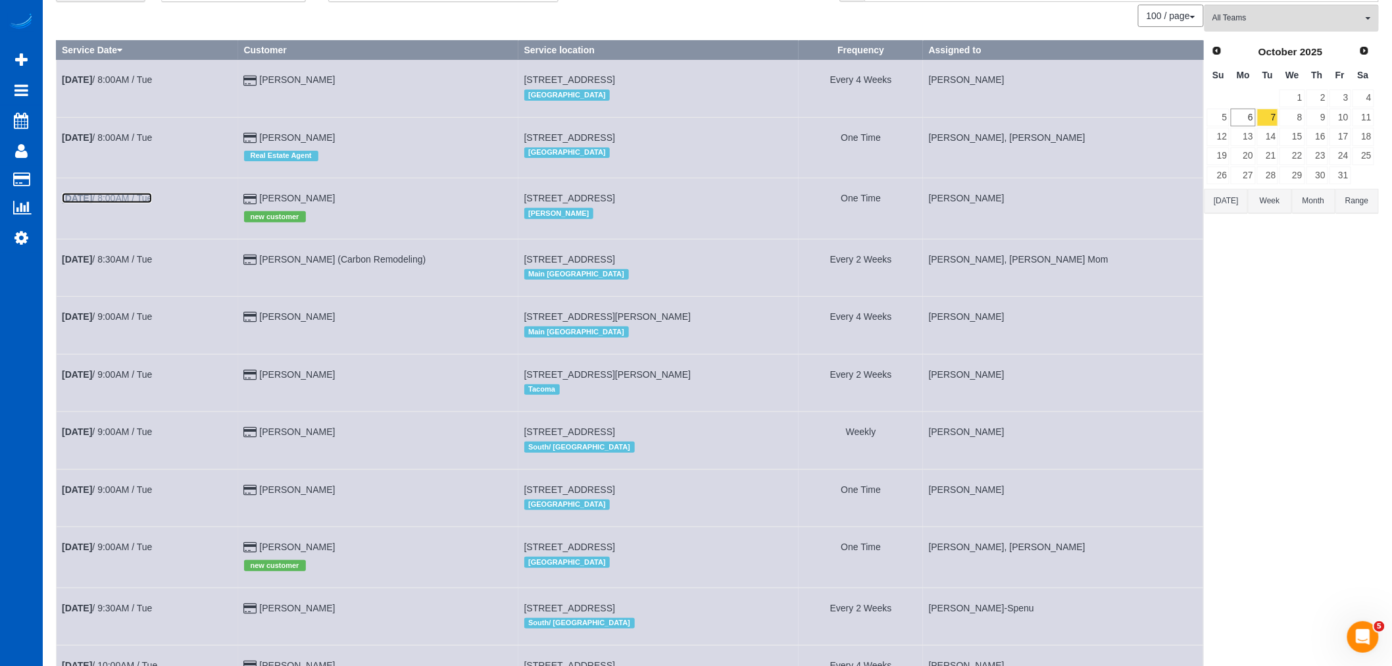
click at [103, 196] on link "Oct 7th / 8:00AM / Tue" at bounding box center [107, 198] width 90 height 11
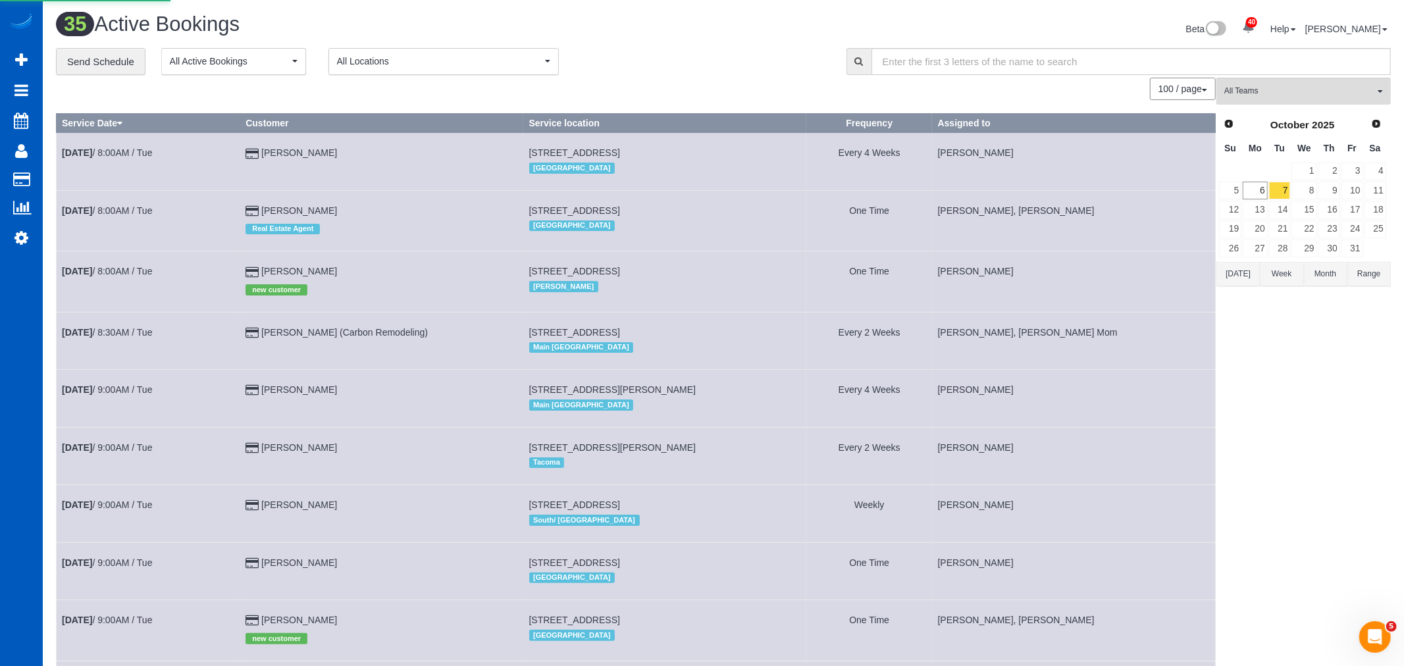
select select "WA"
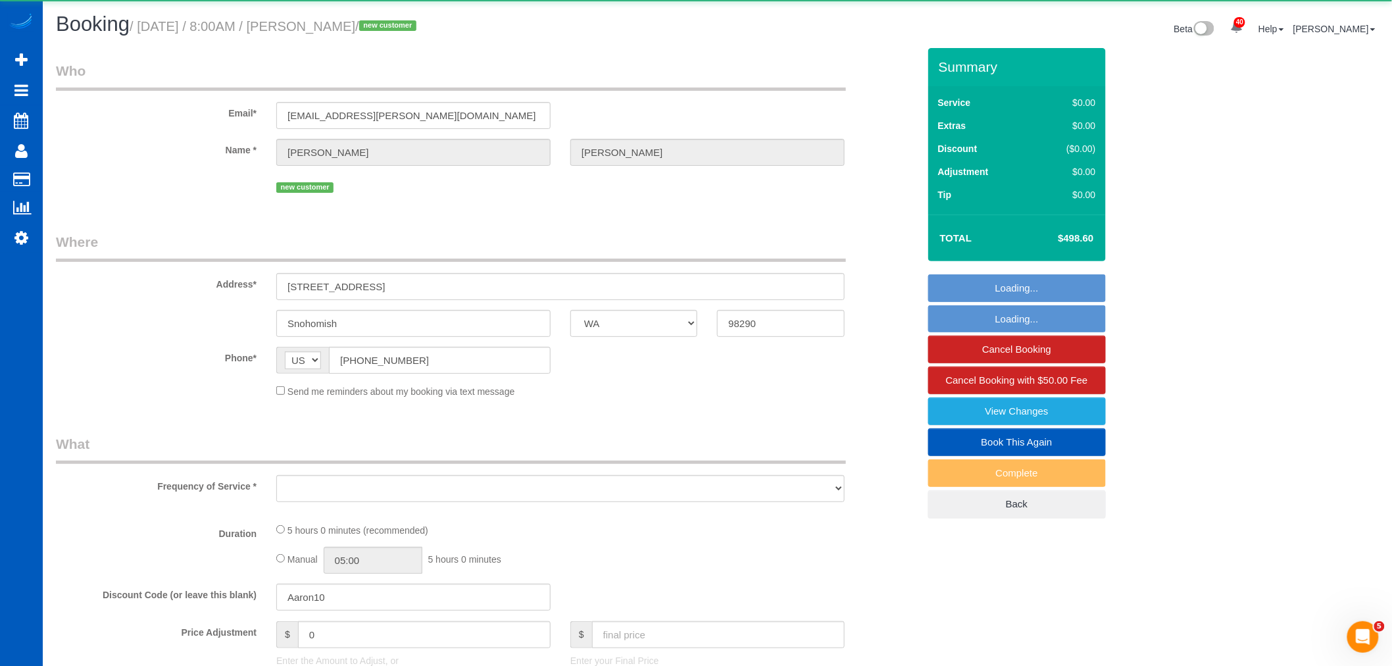
select select "object:21410"
select select "string:fspay-b4770d2f-b431-470d-99f3-e9b9f9e486ff"
select select "199"
select select "2501"
select select "6"
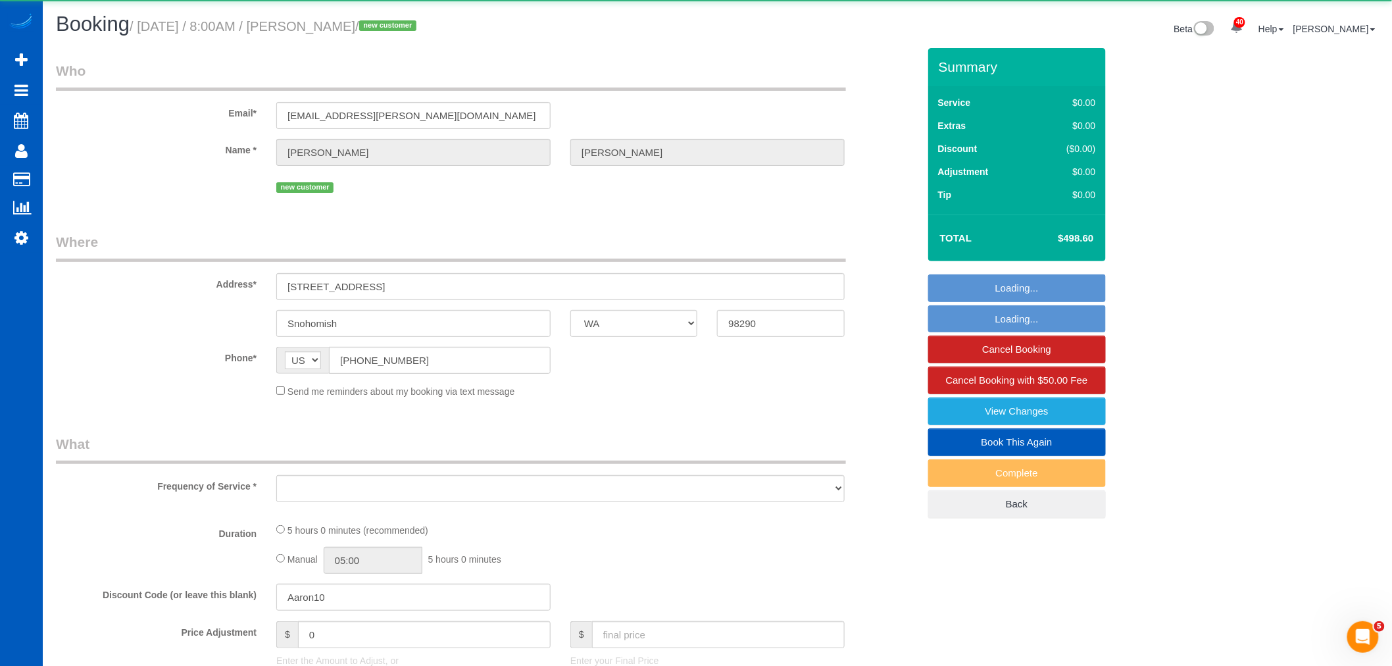
select select "3"
select select "spot102"
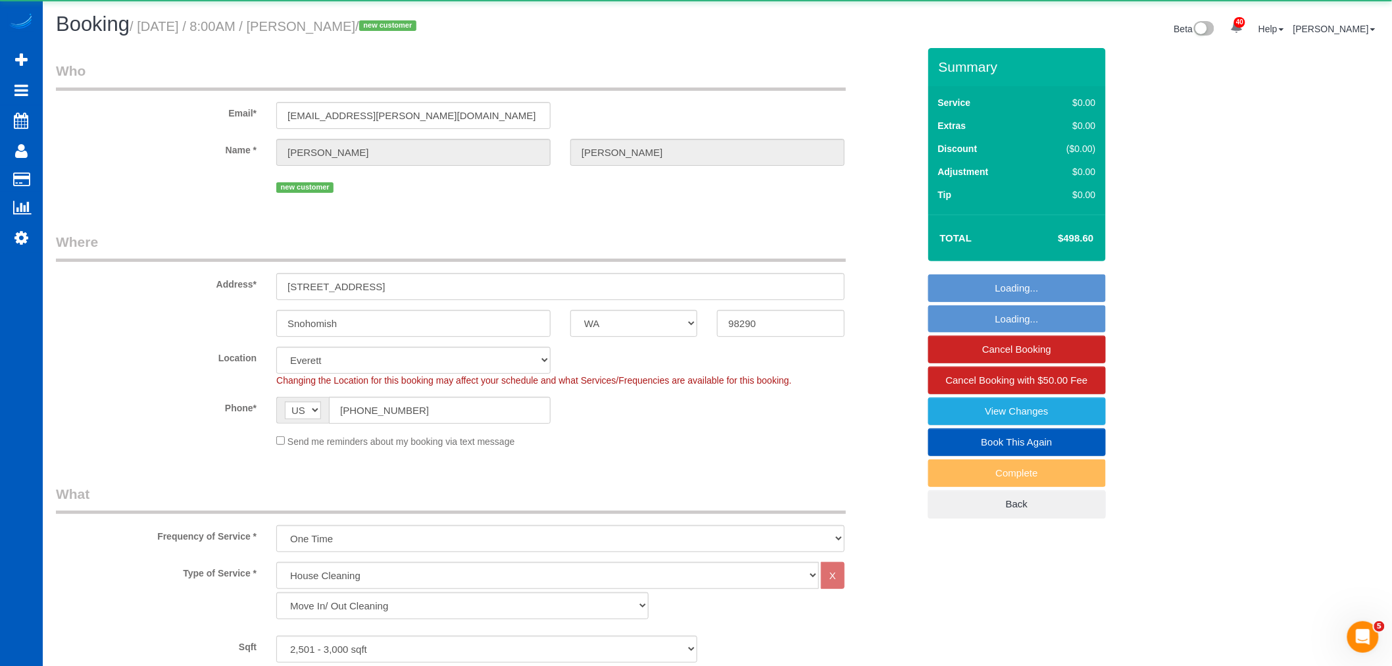
select select "object:21712"
select select "2501"
select select "6"
select select "3"
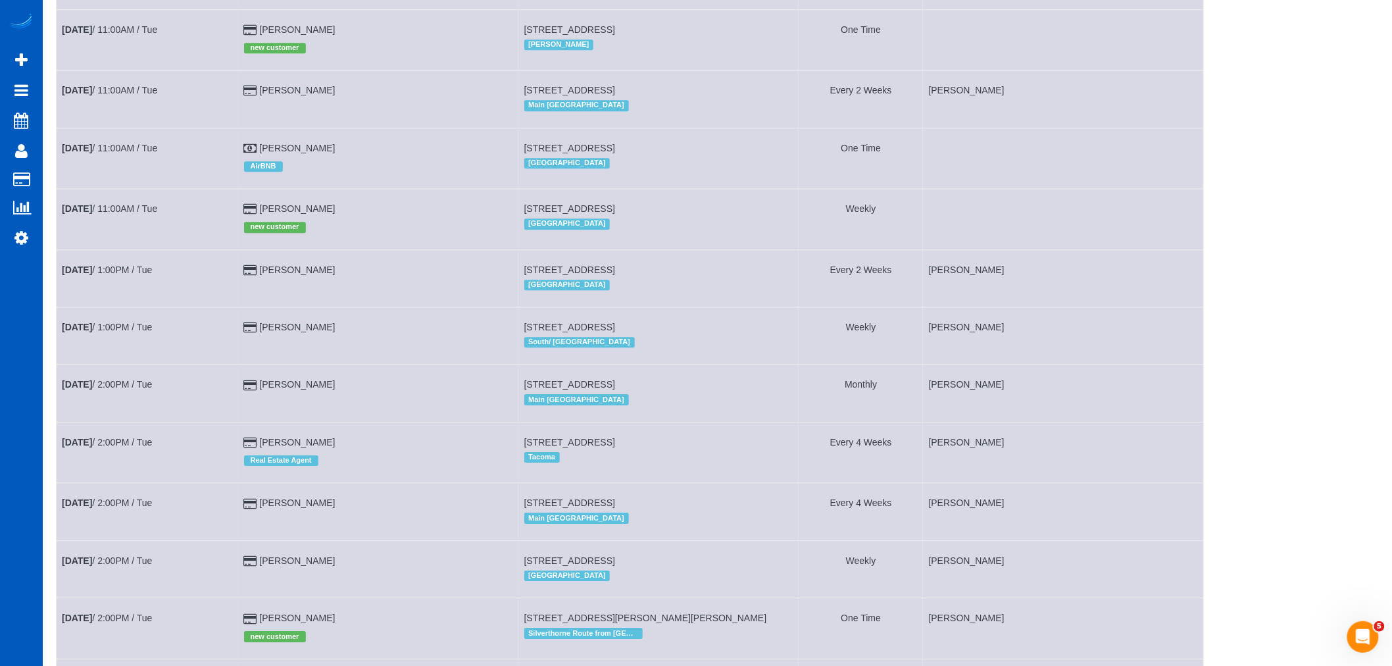
scroll to position [1389, 0]
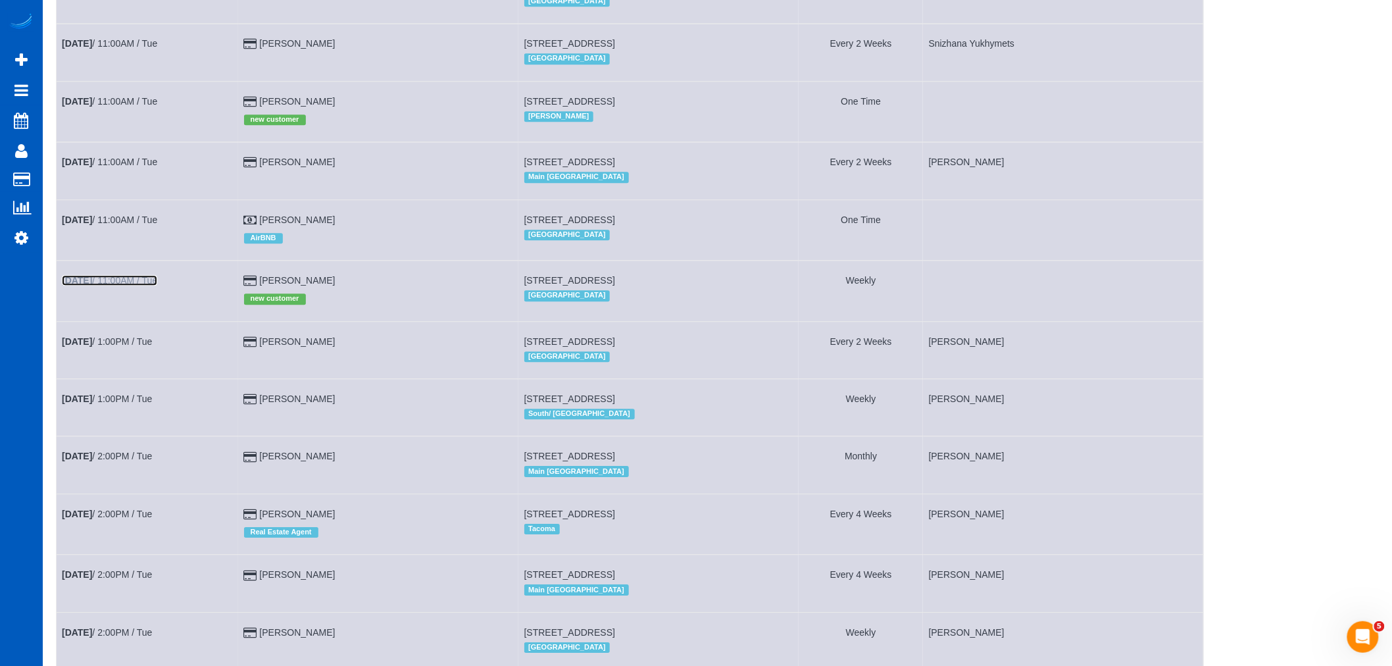
click at [88, 286] on b "[DATE]" at bounding box center [77, 280] width 30 height 11
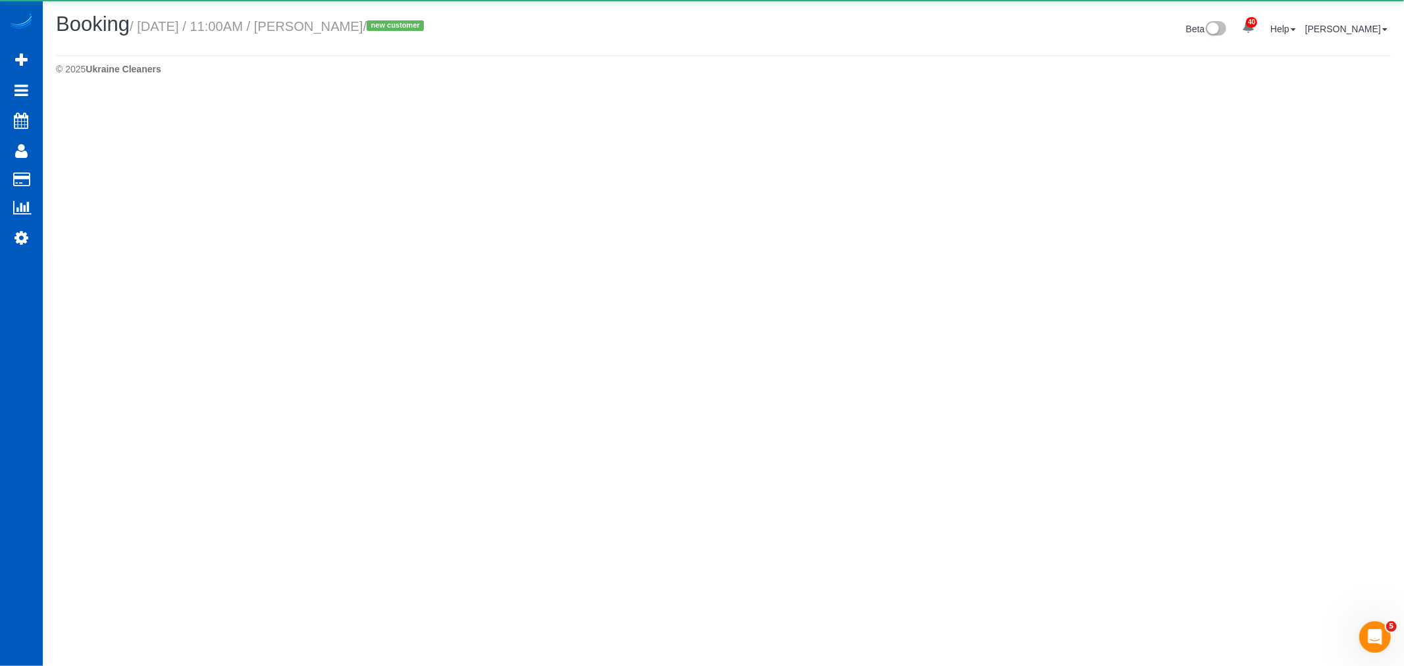
select select "WA"
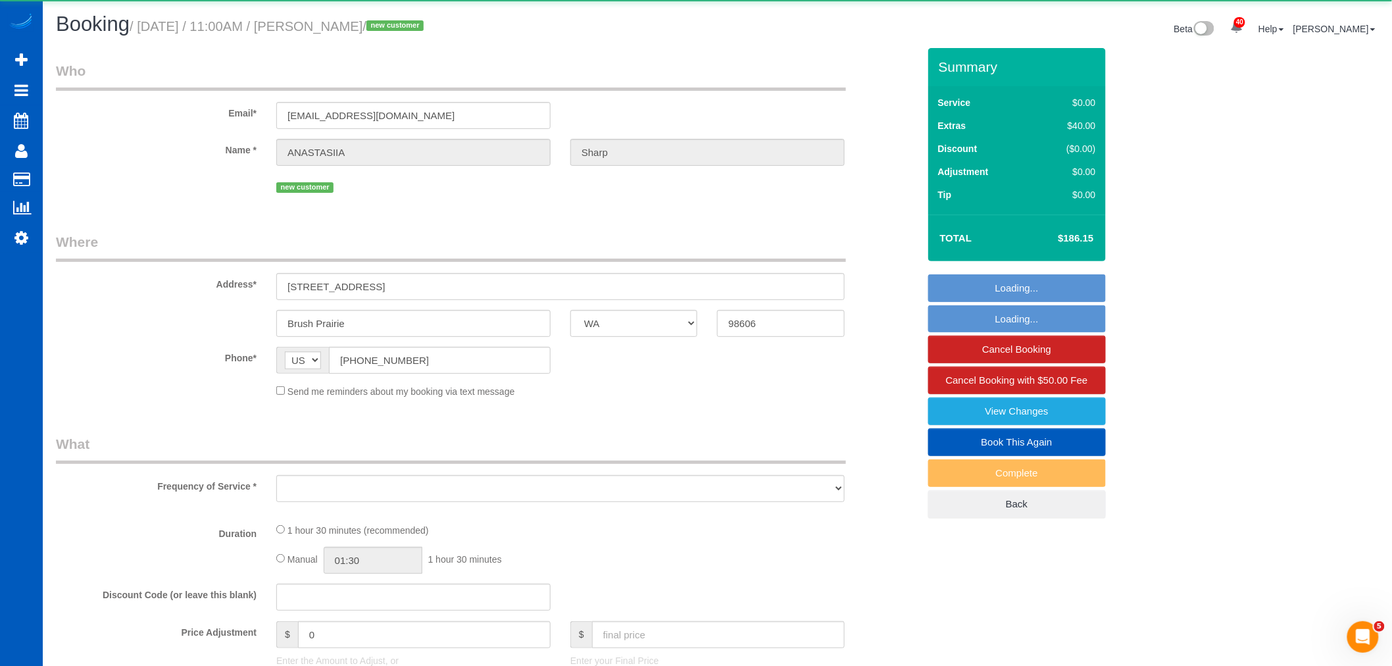
select select "object:22772"
select select "string:fspay-2525f4cc-9a7e-4c7a-a147-7857b362f738"
select select "number:8"
select select "object:23083"
select select "199"
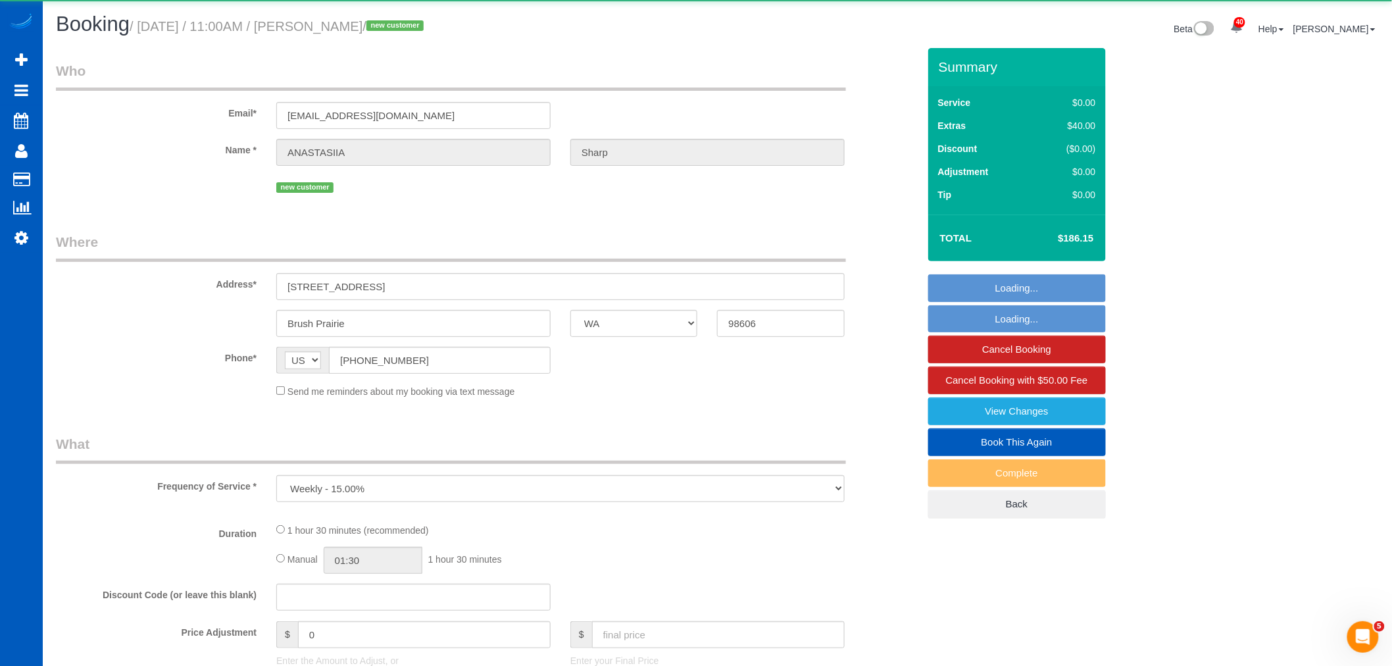
select select "1001"
select select "2"
select select "spot136"
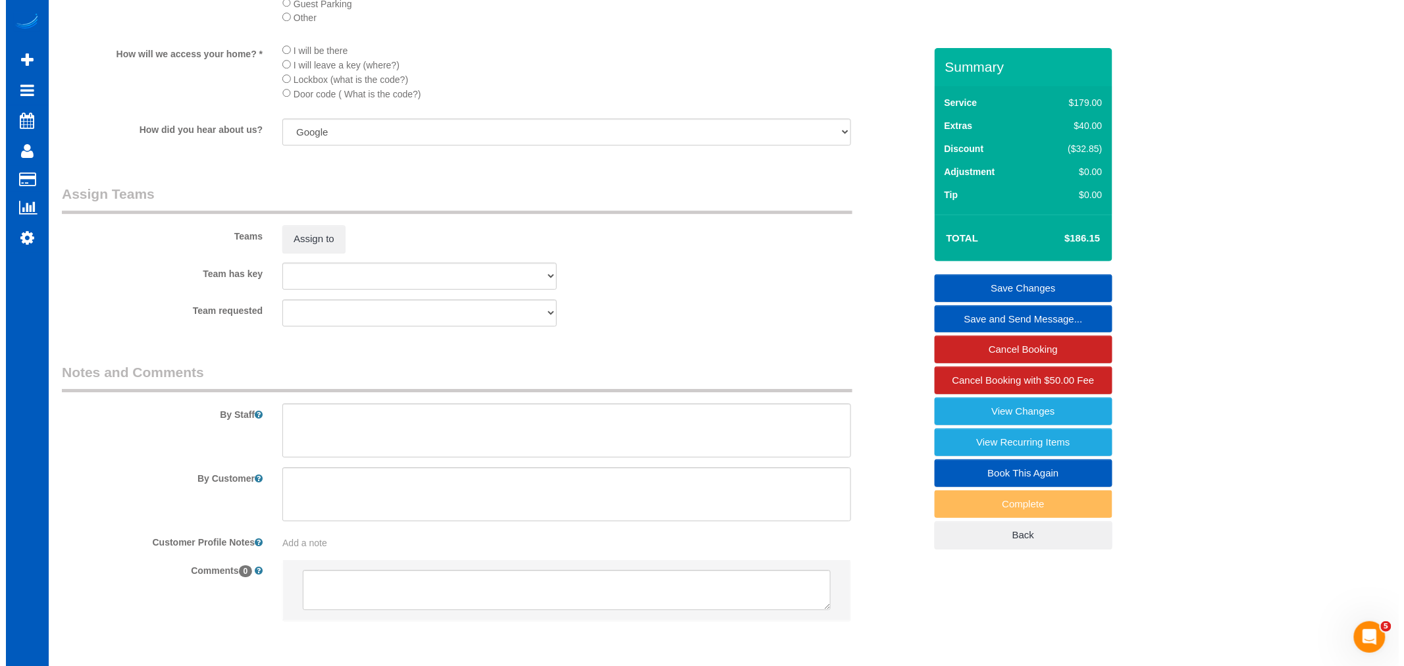
scroll to position [1560, 0]
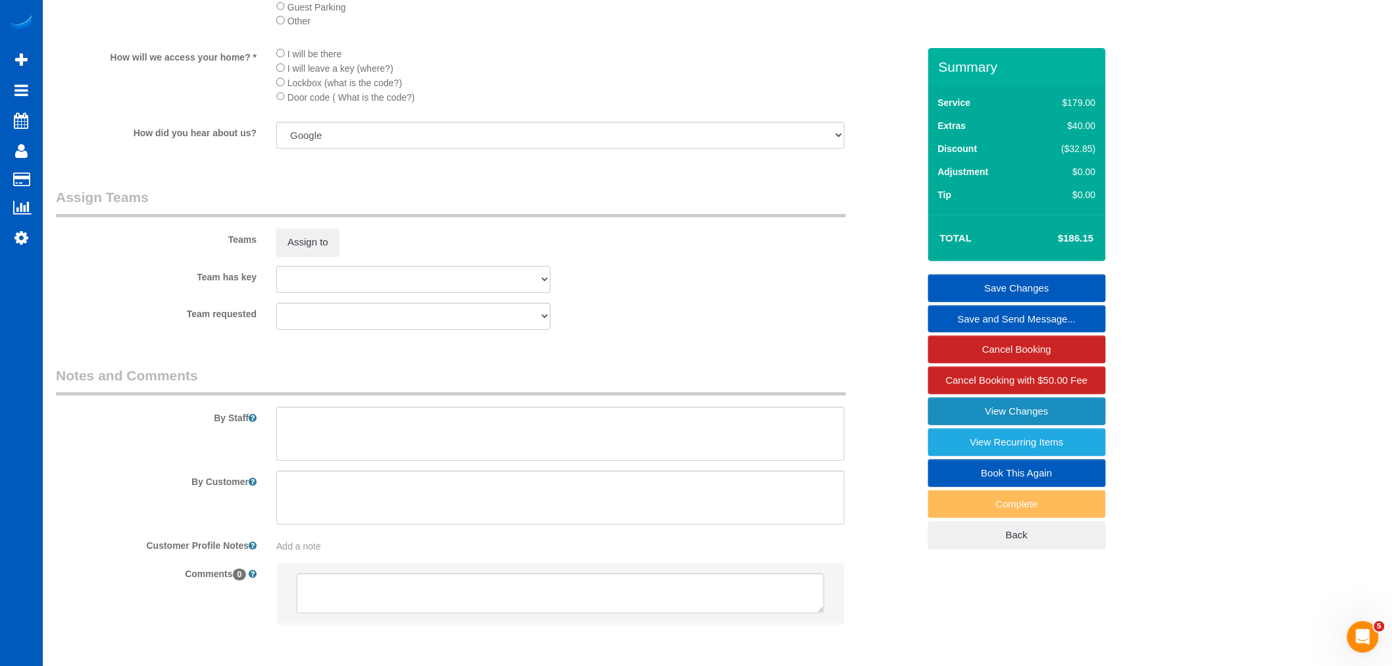
click at [1078, 421] on link "View Changes" at bounding box center [1018, 411] width 178 height 28
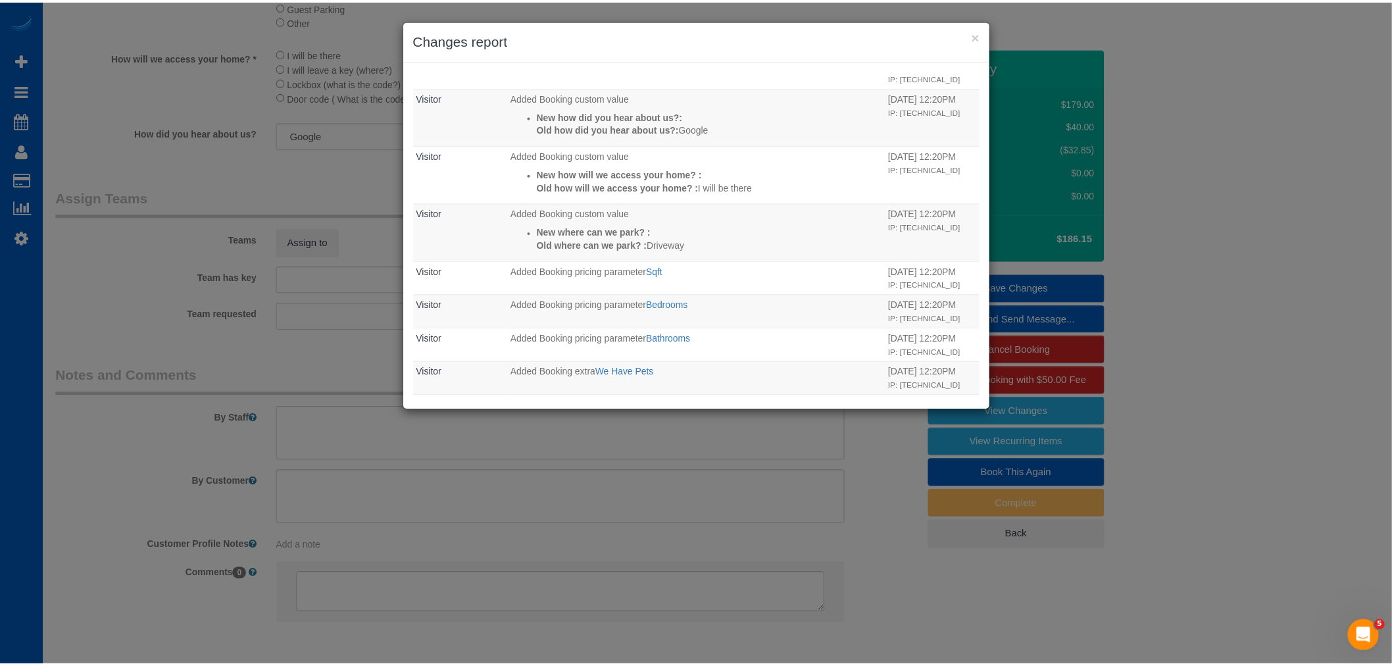
scroll to position [183, 0]
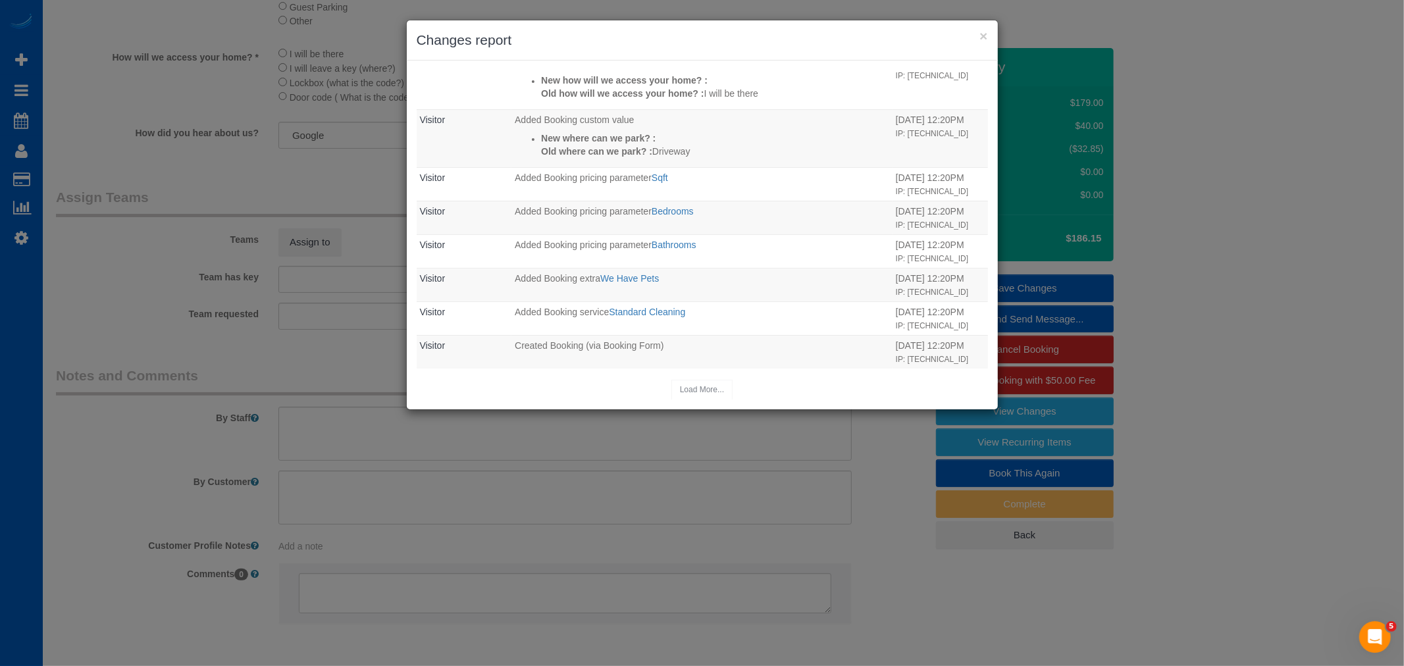
click at [988, 32] on div "× Changes report" at bounding box center [702, 40] width 591 height 40
click at [984, 29] on button "×" at bounding box center [983, 36] width 8 height 14
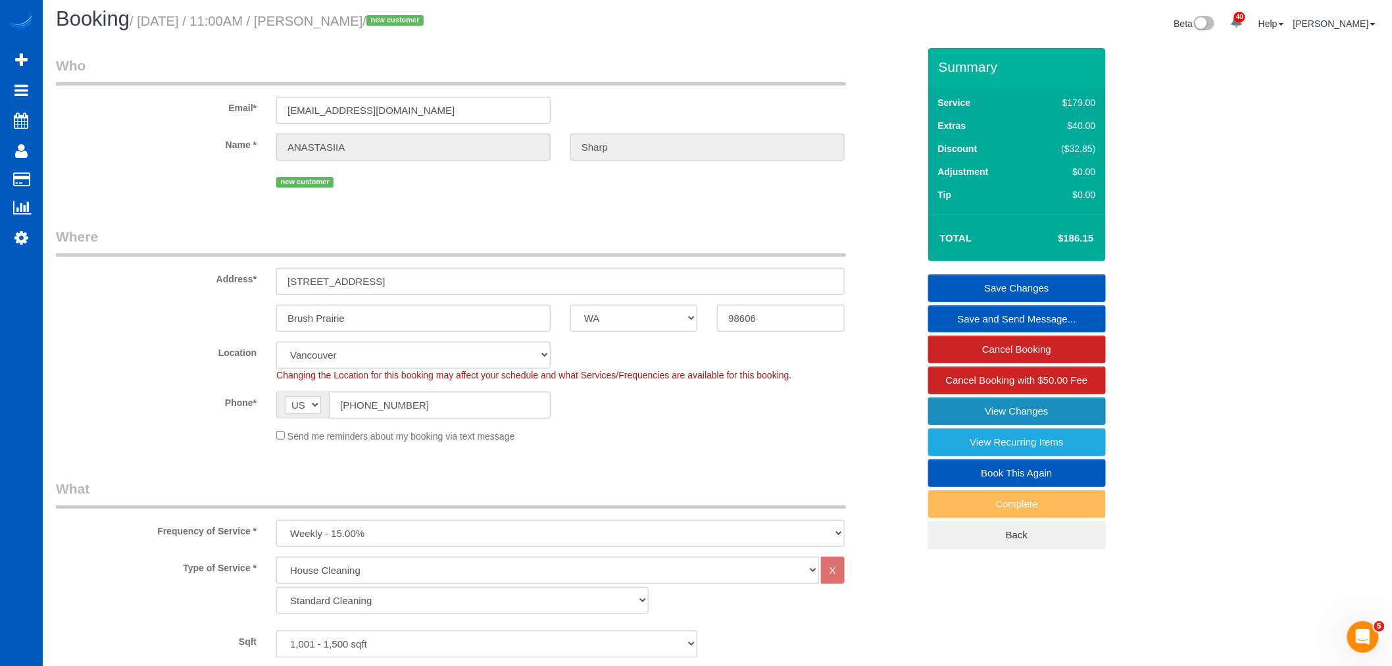
scroll to position [0, 0]
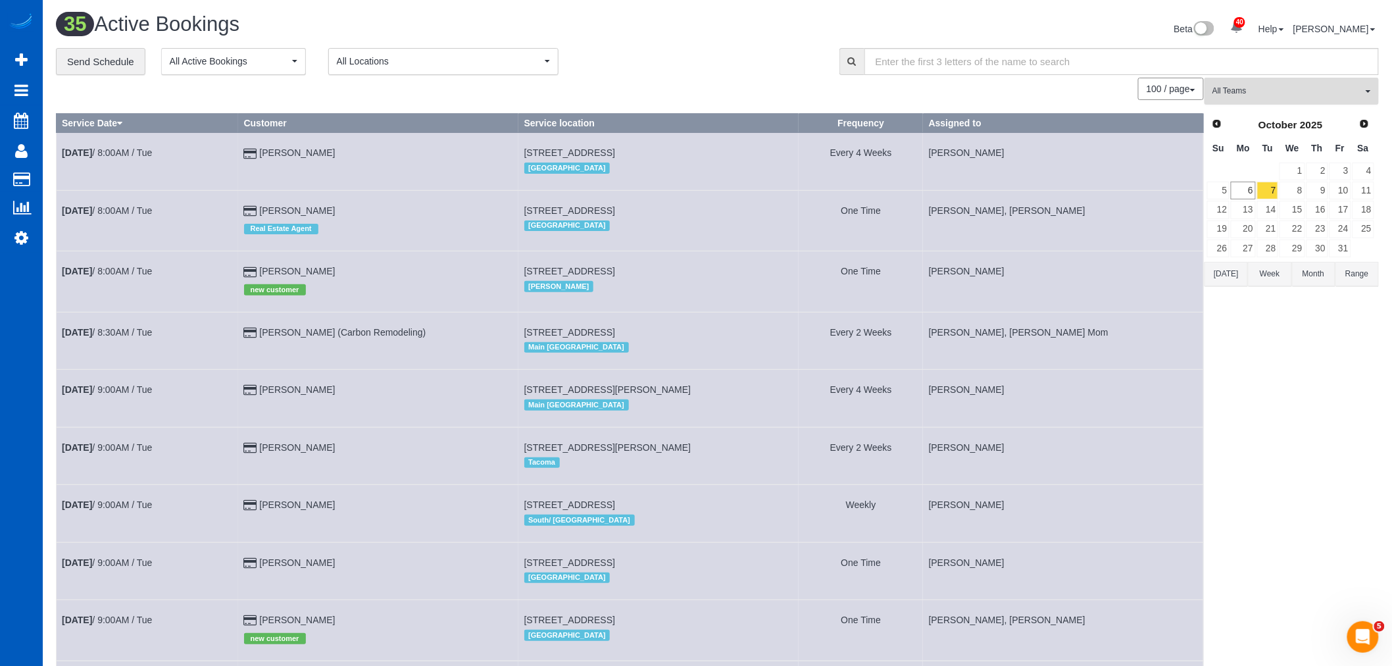
click at [1254, 84] on button "All Teams" at bounding box center [1292, 91] width 174 height 27
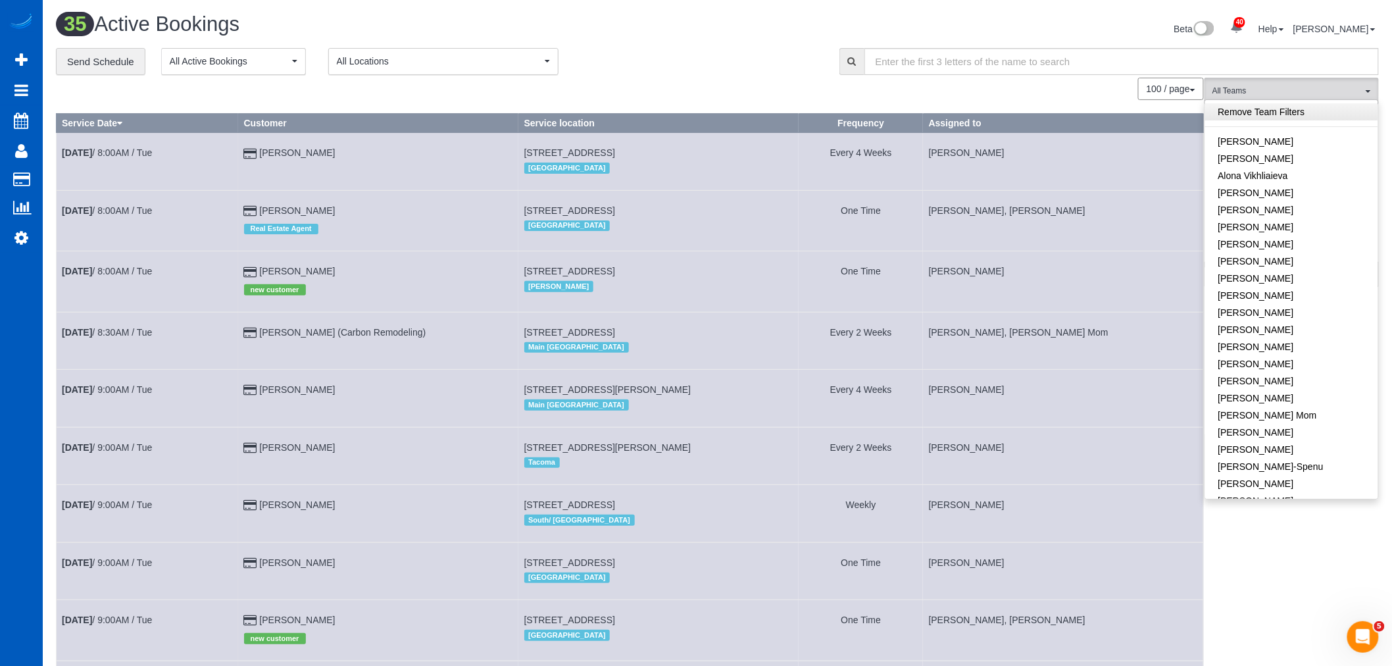
click at [1271, 115] on link "Remove Team Filters" at bounding box center [1292, 111] width 173 height 17
click at [365, 66] on span "All Locations" at bounding box center [439, 61] width 205 height 13
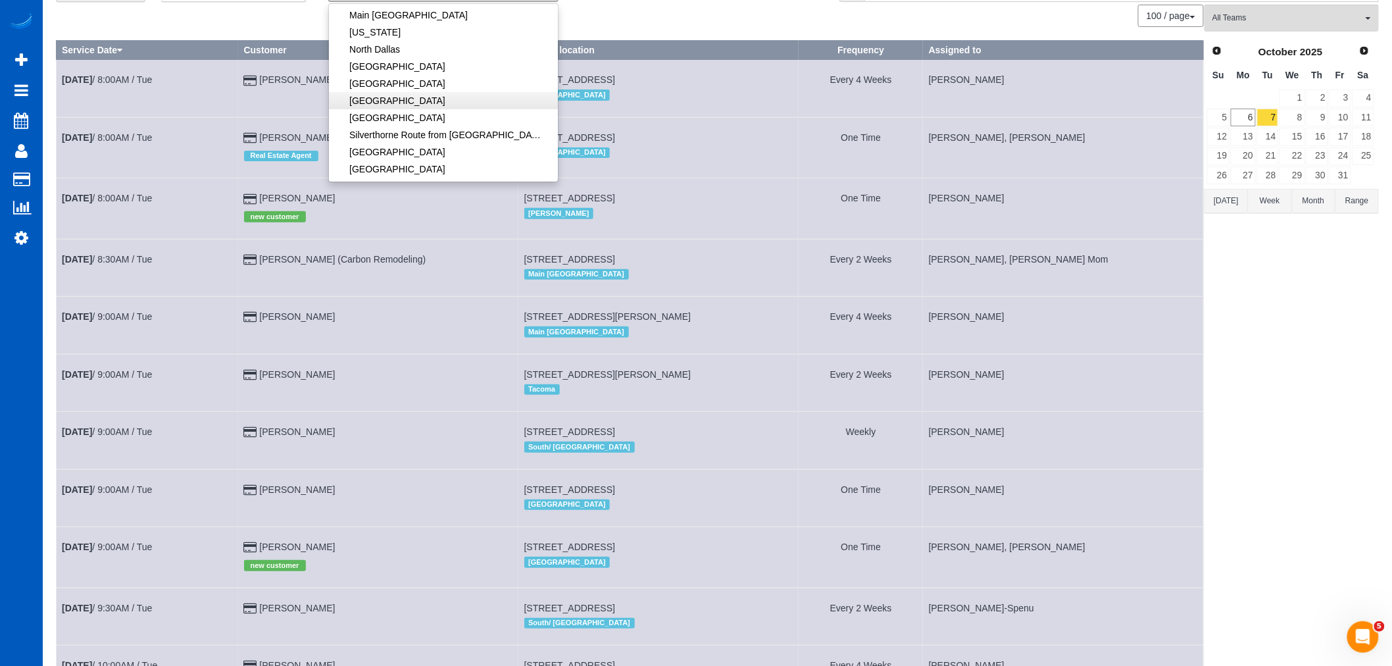
scroll to position [146, 0]
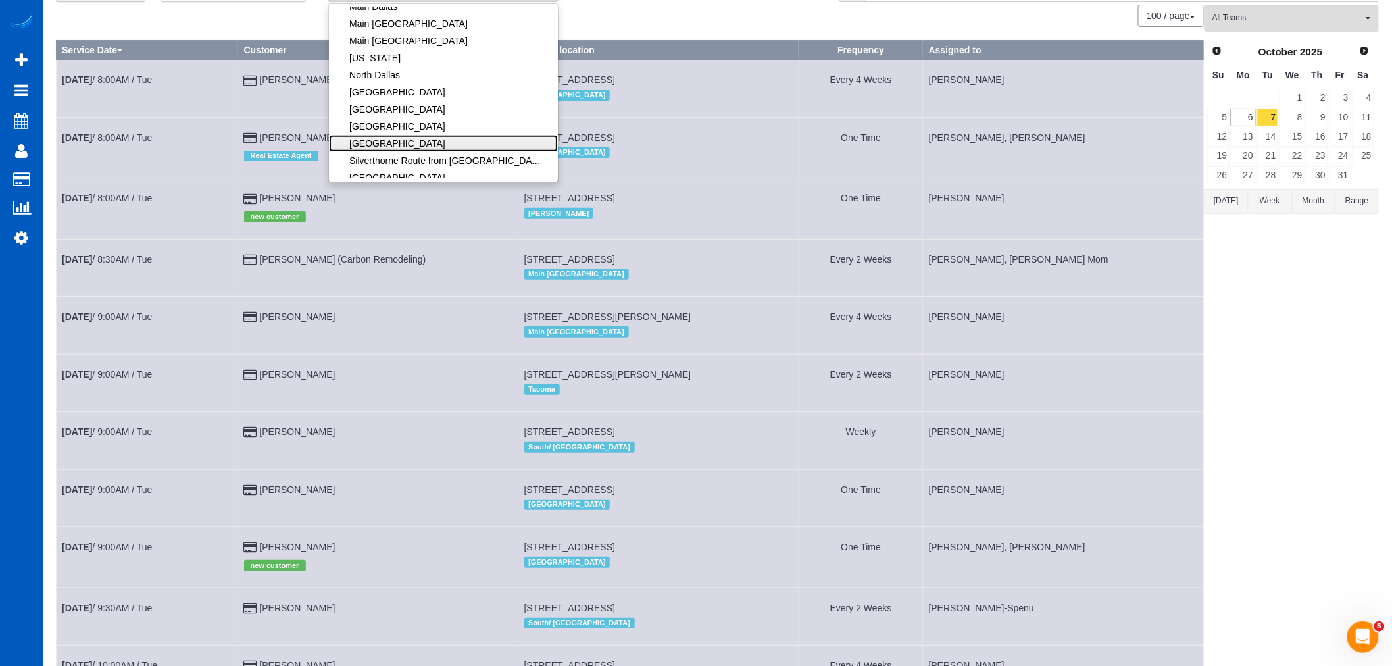
click at [396, 137] on link "[GEOGRAPHIC_DATA]" at bounding box center [443, 143] width 229 height 17
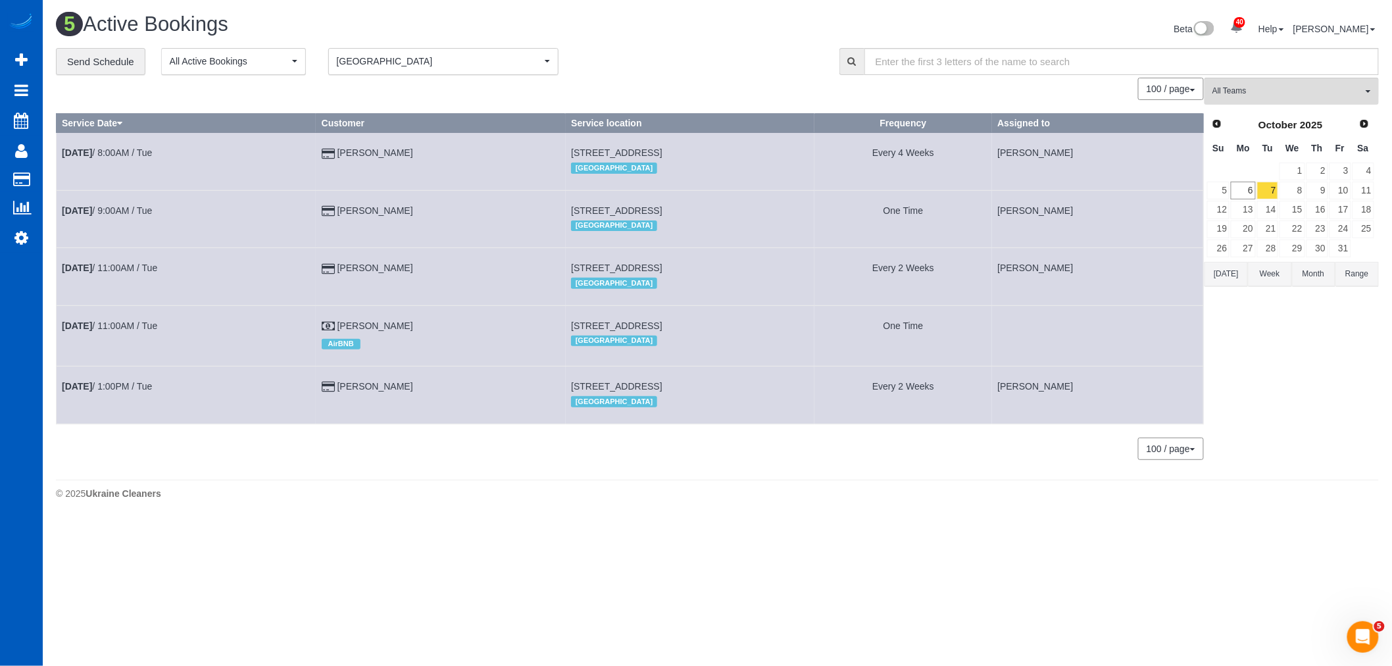
scroll to position [0, 0]
click at [99, 272] on link "Oct 7th / 11:00AM / Tue" at bounding box center [109, 268] width 95 height 11
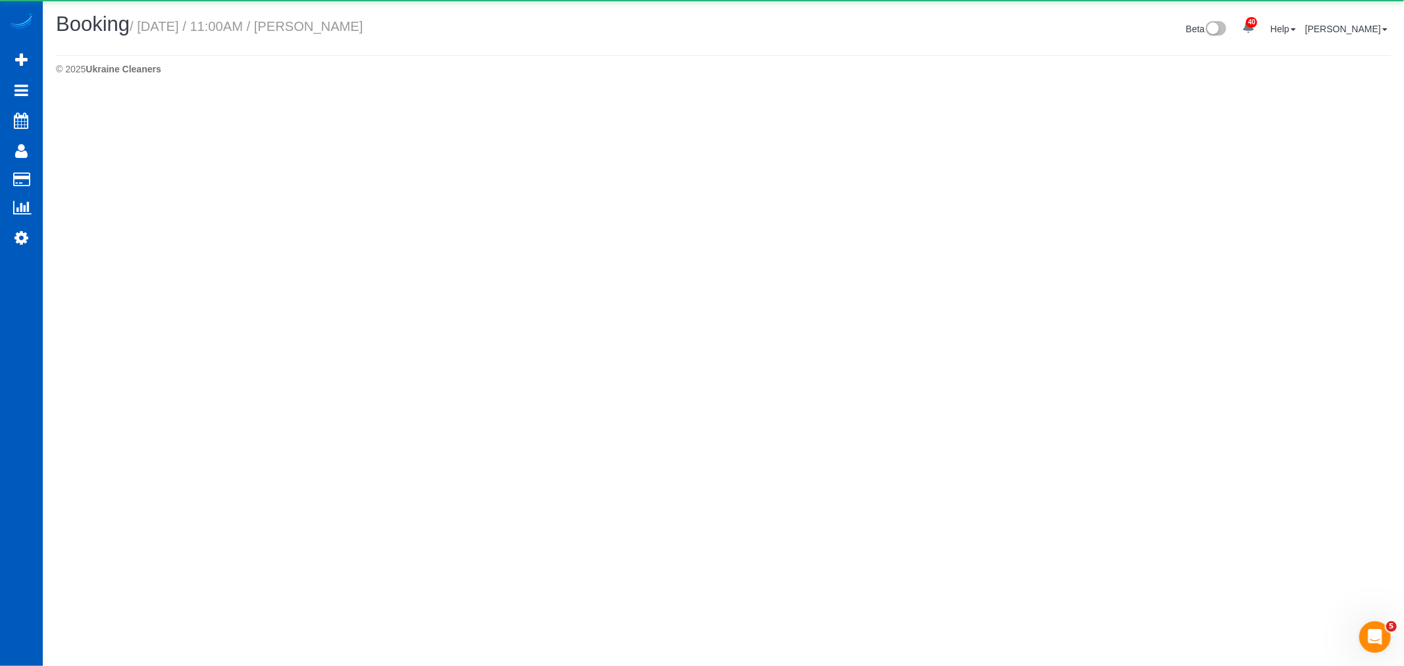
select select "OR"
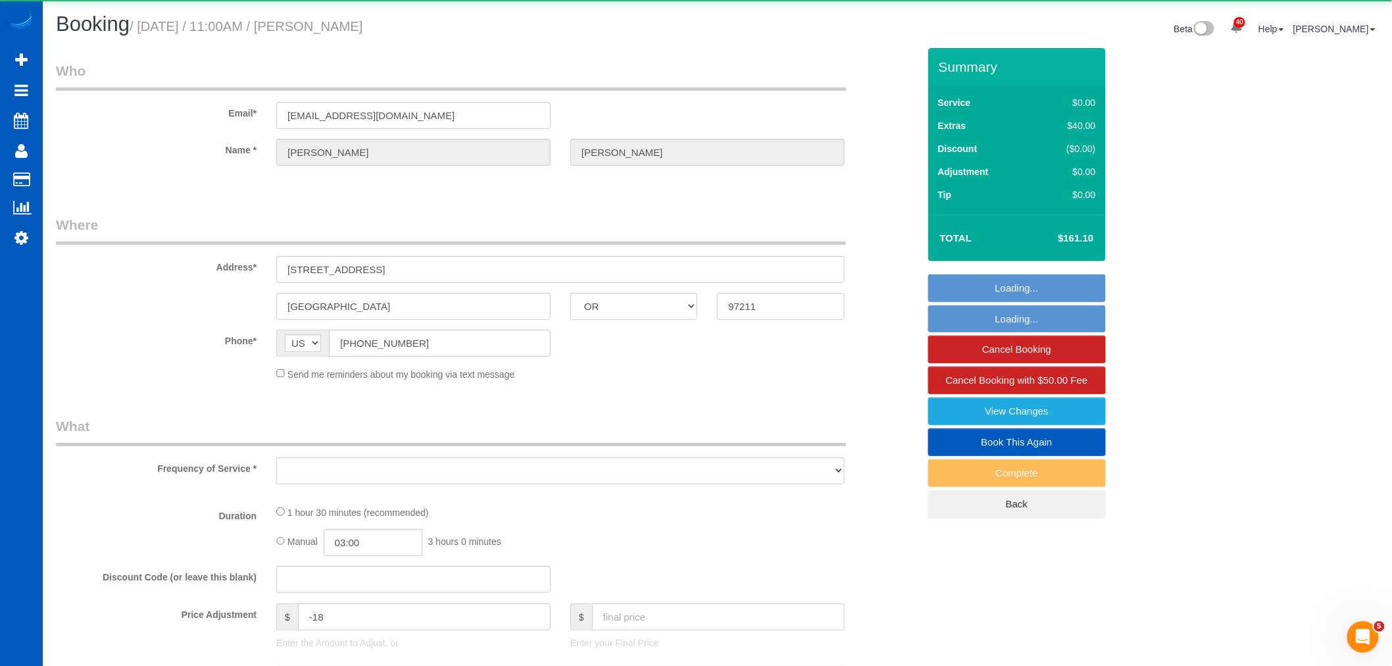
select select "object:24857"
select select "string:fspay-1743a38a-8751-4f6c-ad4a-9bf2b3863aab"
select select "199"
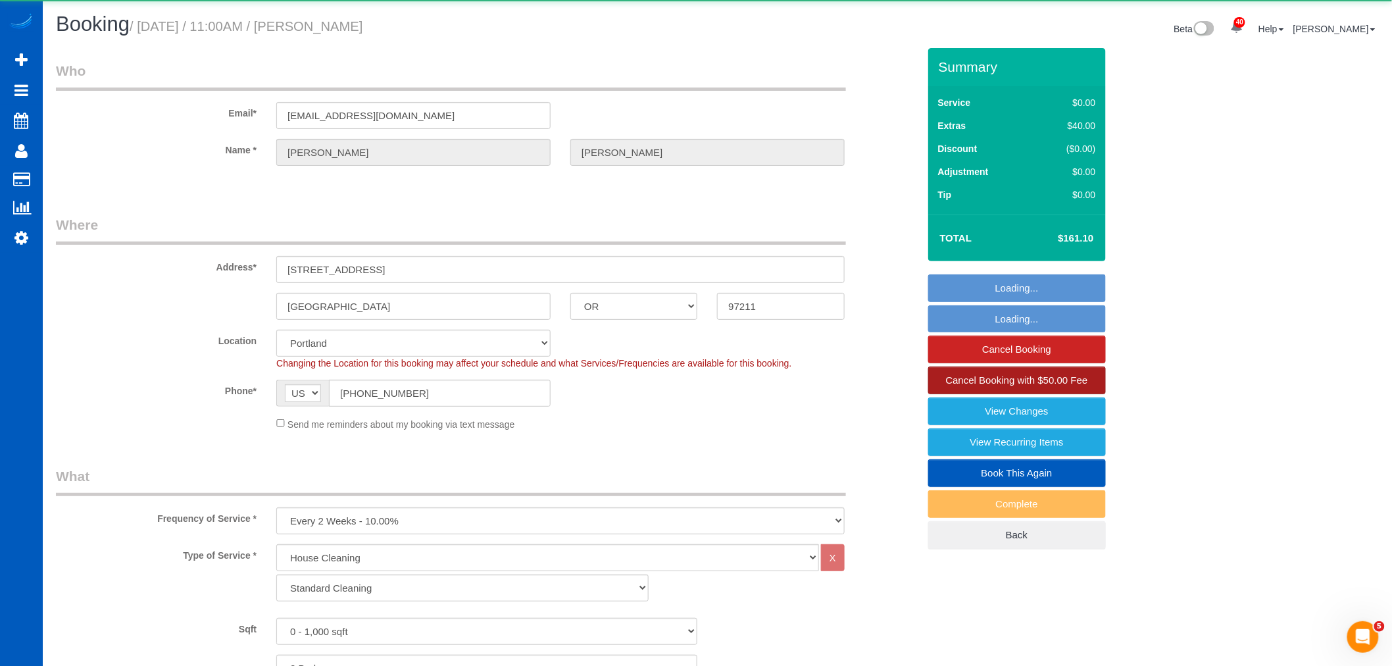
select select "object:25196"
select select "spot152"
select select "number:10"
select select "2"
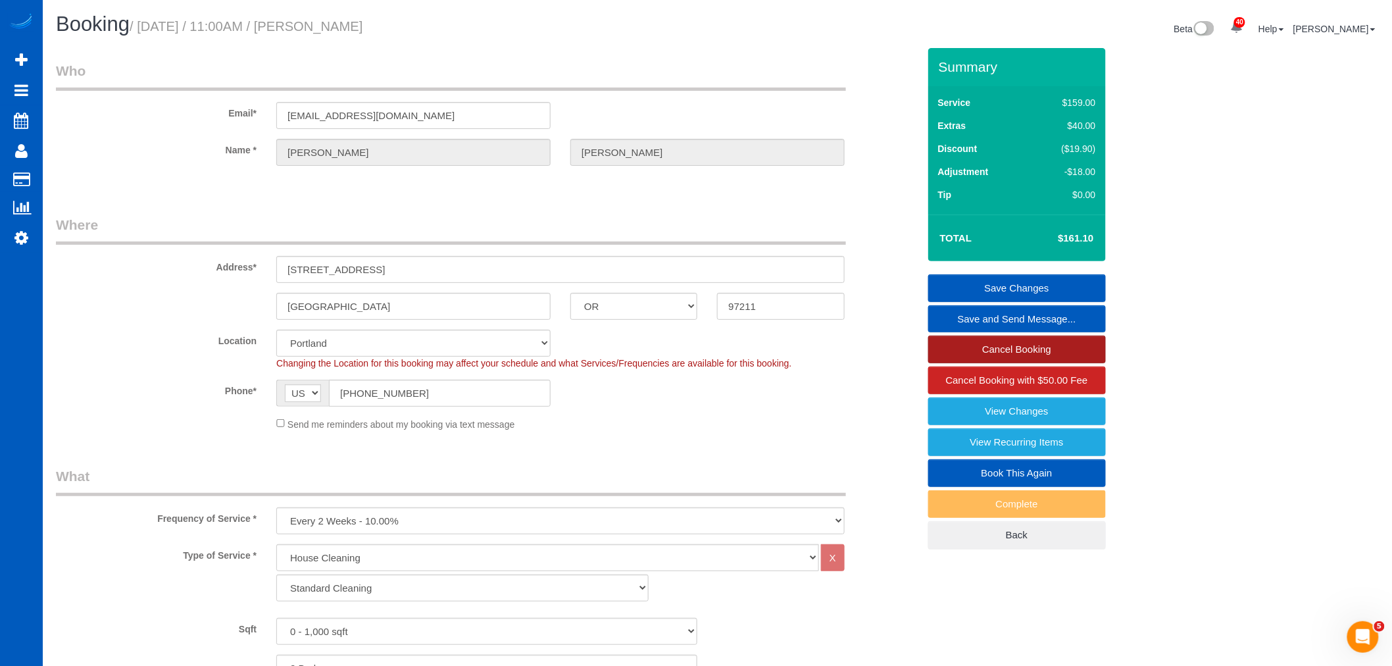
click at [1023, 352] on link "Cancel Booking" at bounding box center [1018, 350] width 178 height 28
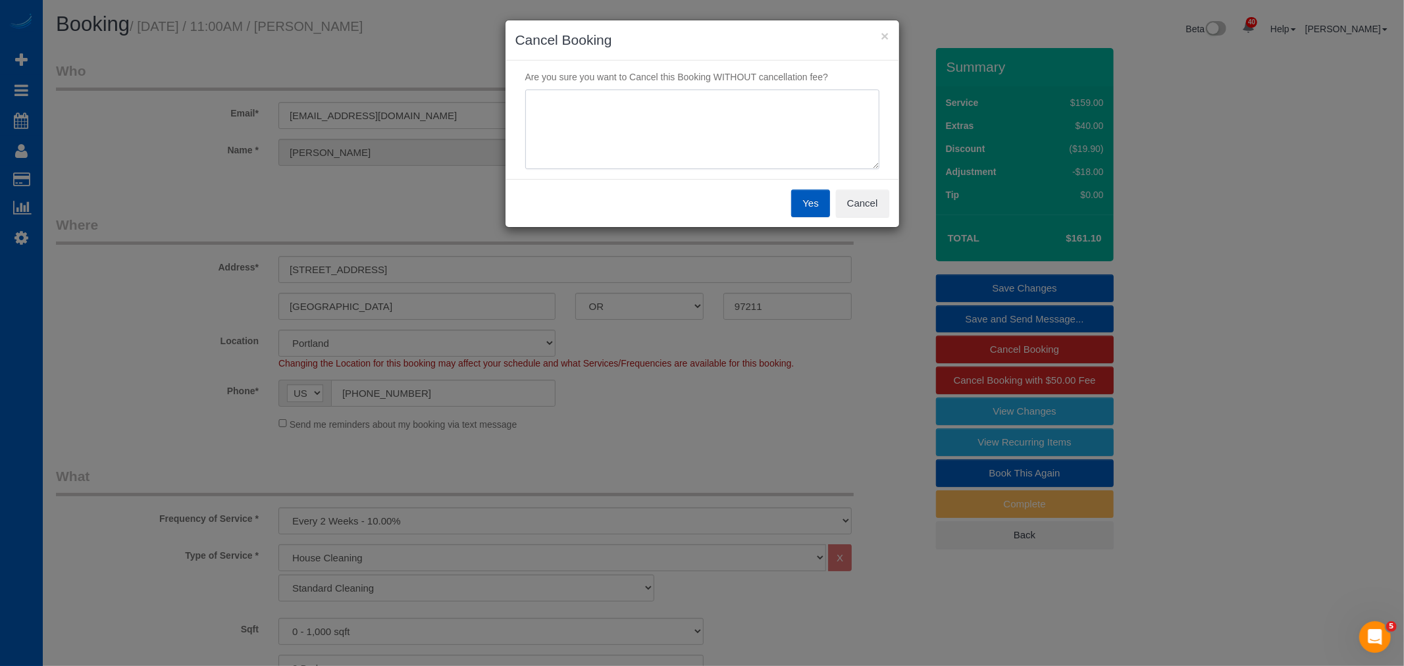
drag, startPoint x: 621, startPoint y: 161, endPoint x: 615, endPoint y: 151, distance: 10.6
click at [615, 151] on textarea at bounding box center [702, 129] width 354 height 80
type textarea "not needed"
click at [811, 207] on button "Yes" at bounding box center [810, 204] width 38 height 28
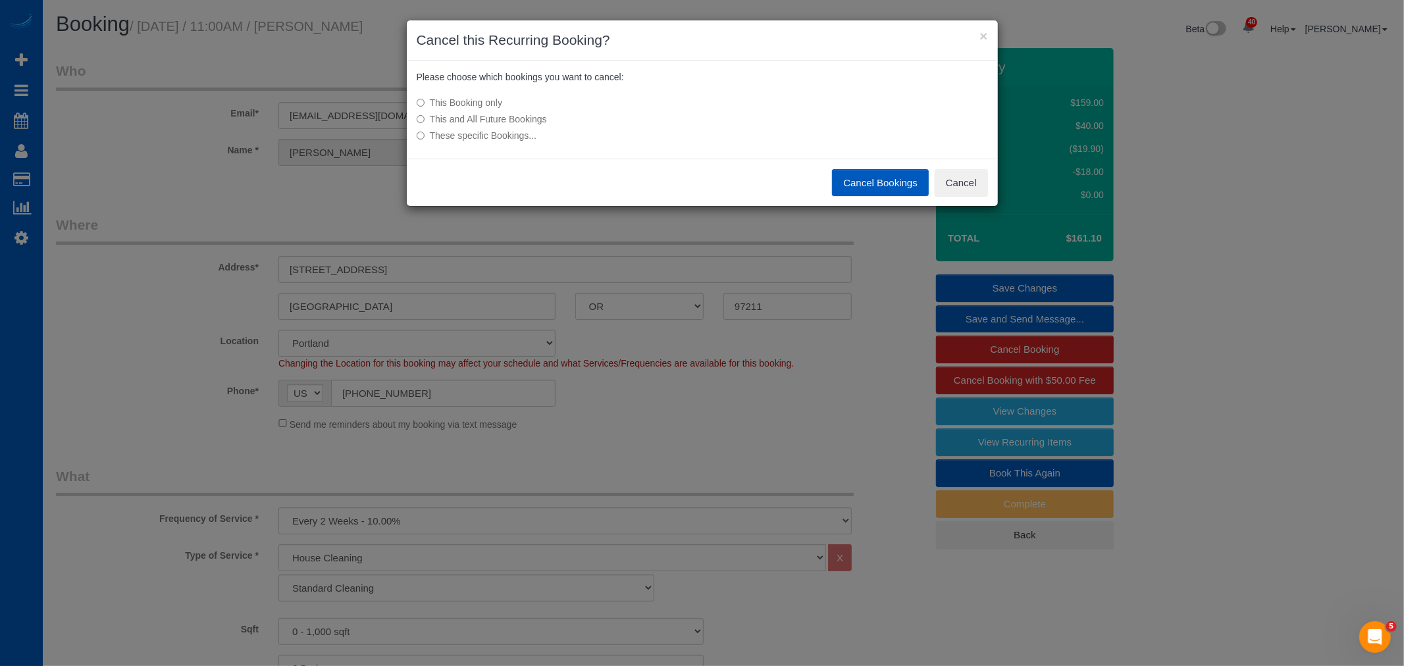
click at [512, 117] on label "This and All Future Bookings" at bounding box center [604, 119] width 374 height 13
click at [887, 176] on button "Cancel Bookings" at bounding box center [880, 183] width 97 height 28
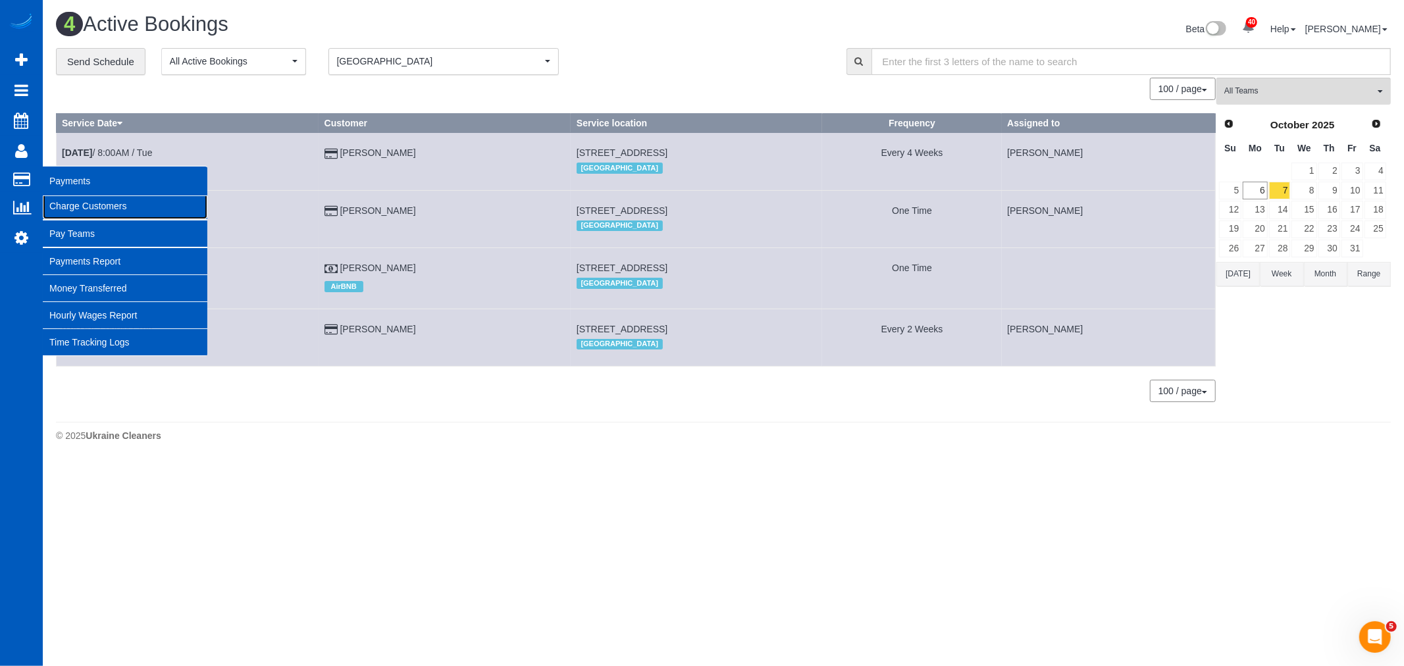
click at [101, 198] on link "Charge Customers" at bounding box center [125, 206] width 165 height 26
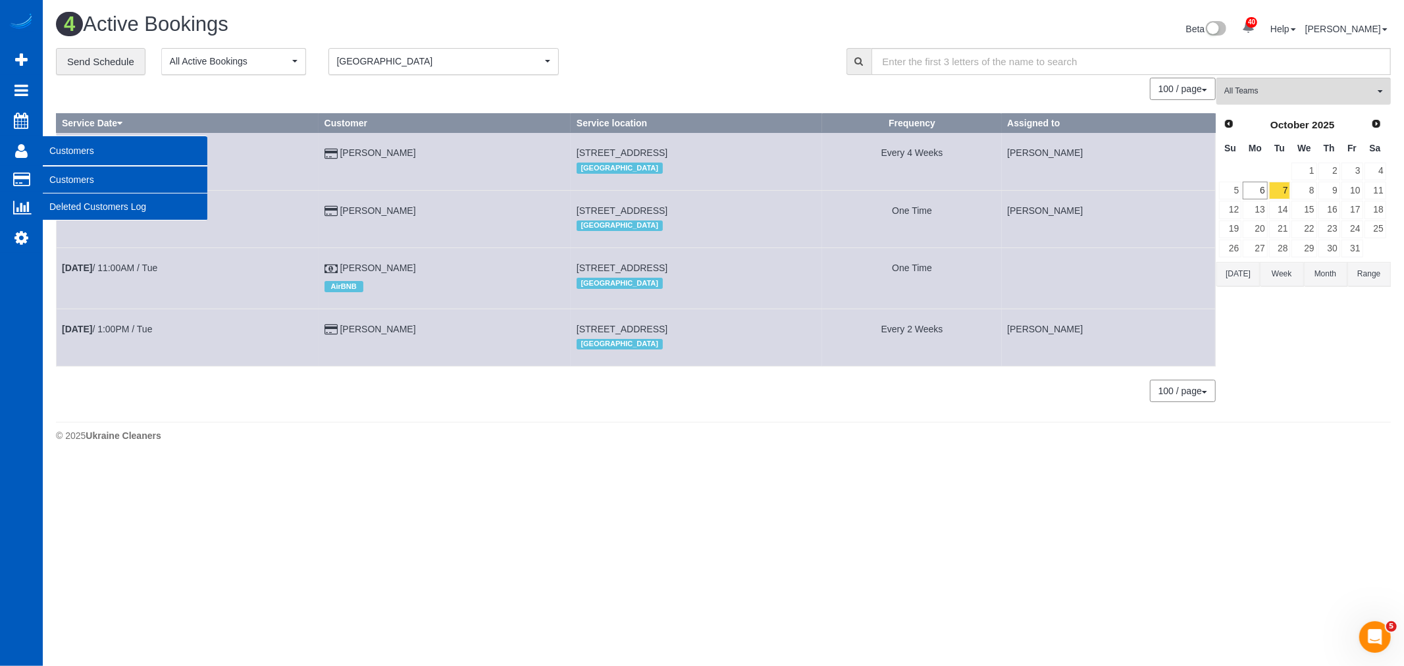
select select
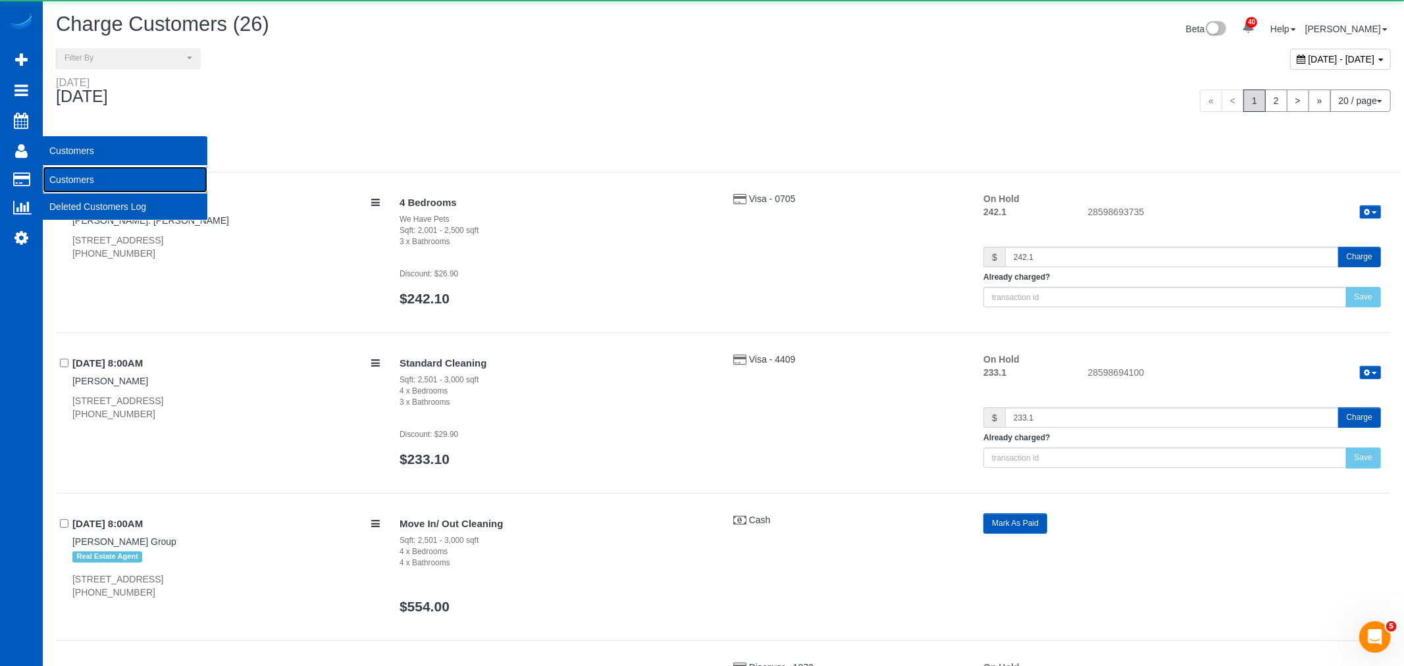
click at [76, 178] on link "Customers" at bounding box center [125, 179] width 165 height 26
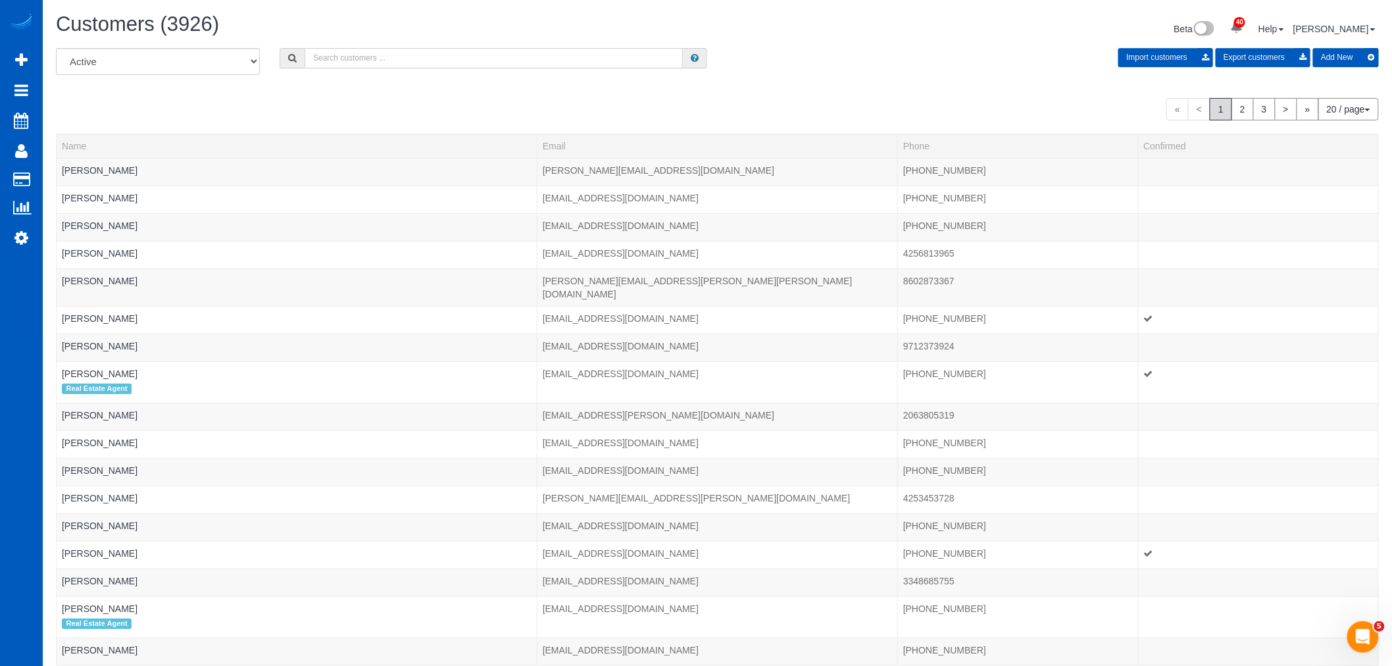
click at [403, 51] on input "text" at bounding box center [494, 58] width 378 height 20
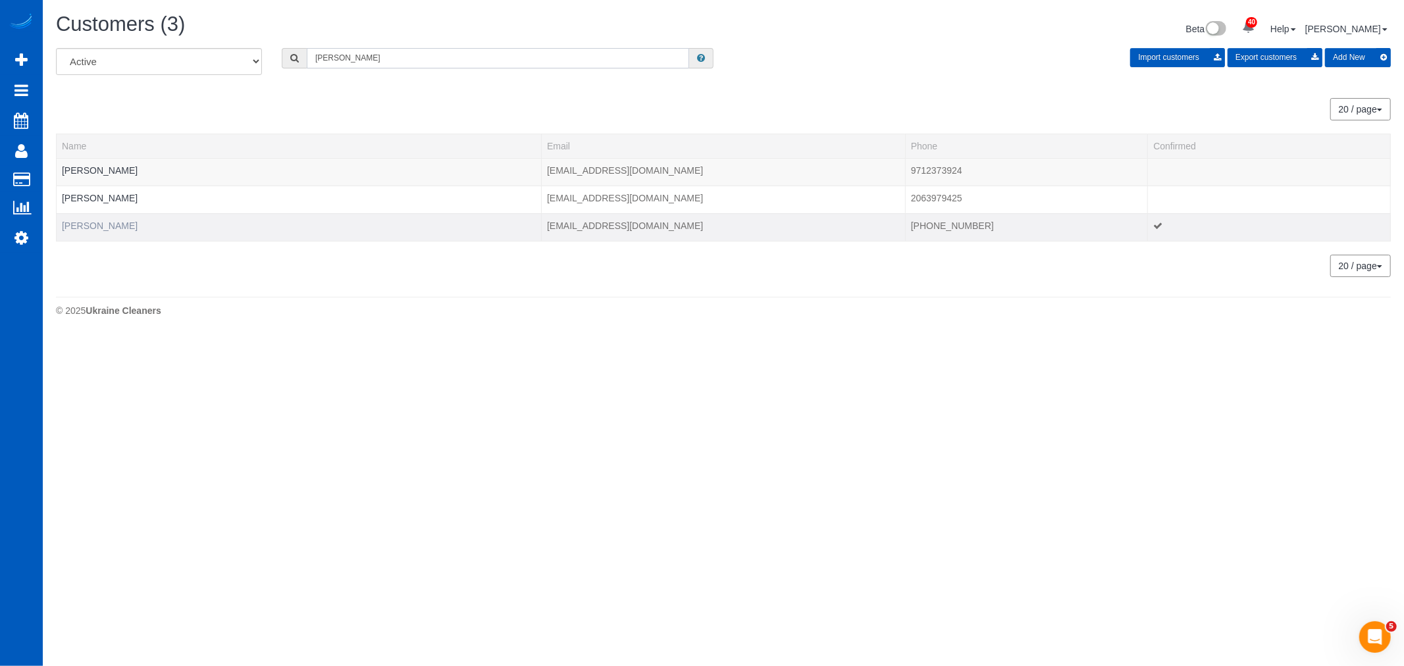
type input "irma"
click at [101, 228] on link "Irma Gomez" at bounding box center [100, 225] width 76 height 11
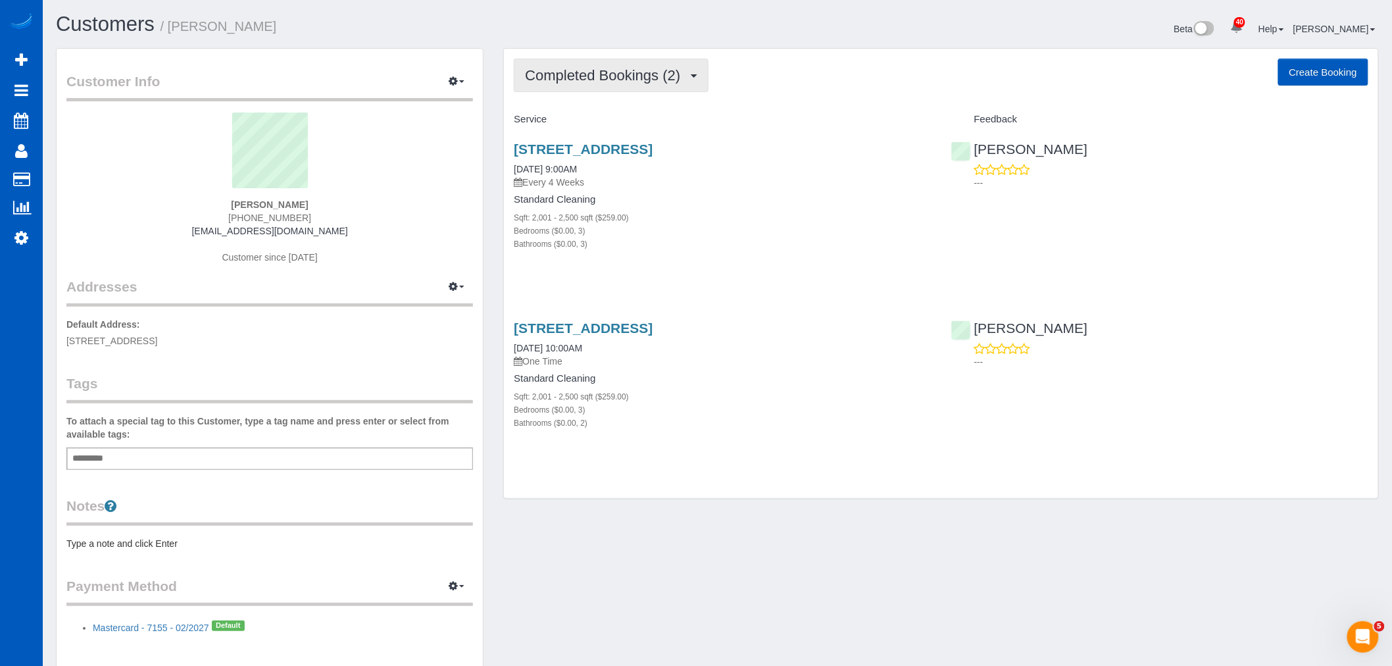
click at [601, 92] on button "Completed Bookings (2)" at bounding box center [611, 76] width 195 height 34
click at [594, 126] on link "Upcoming Bookings (11)" at bounding box center [584, 123] width 139 height 17
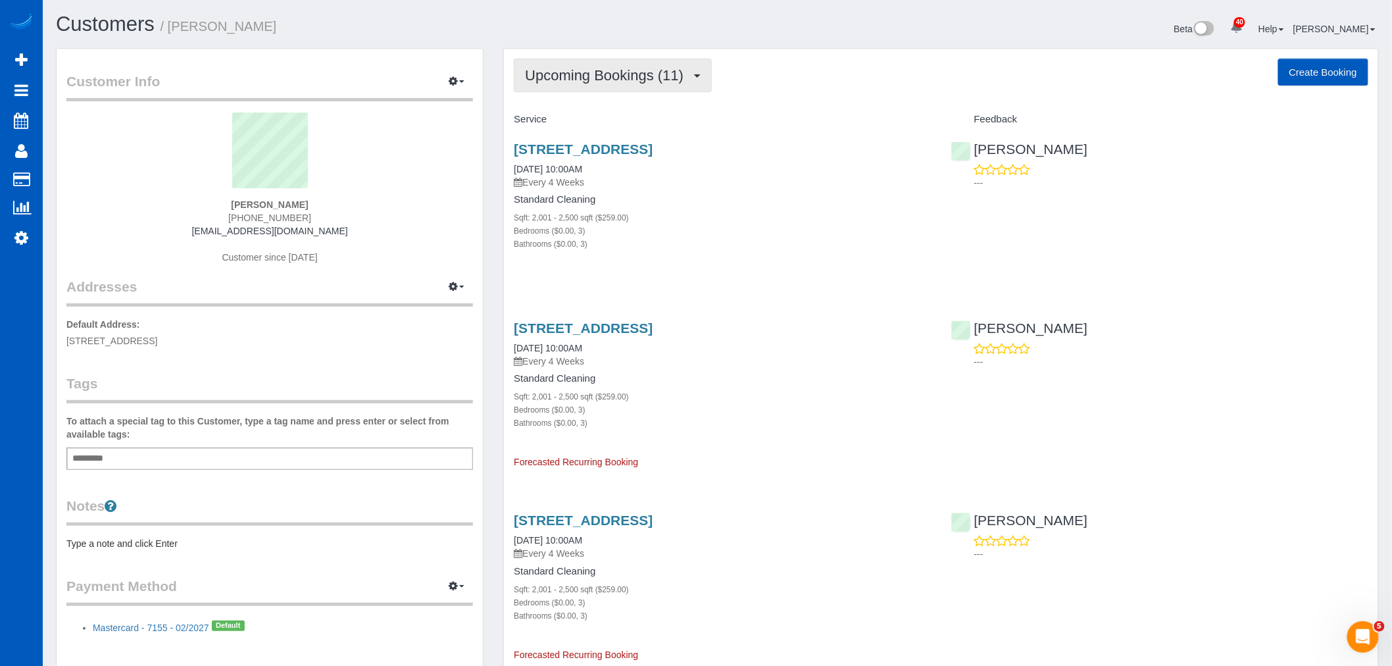
click at [575, 89] on button "Upcoming Bookings (11)" at bounding box center [613, 76] width 198 height 34
click at [725, 247] on div "Bathrooms ($0.00, 3)" at bounding box center [722, 243] width 417 height 13
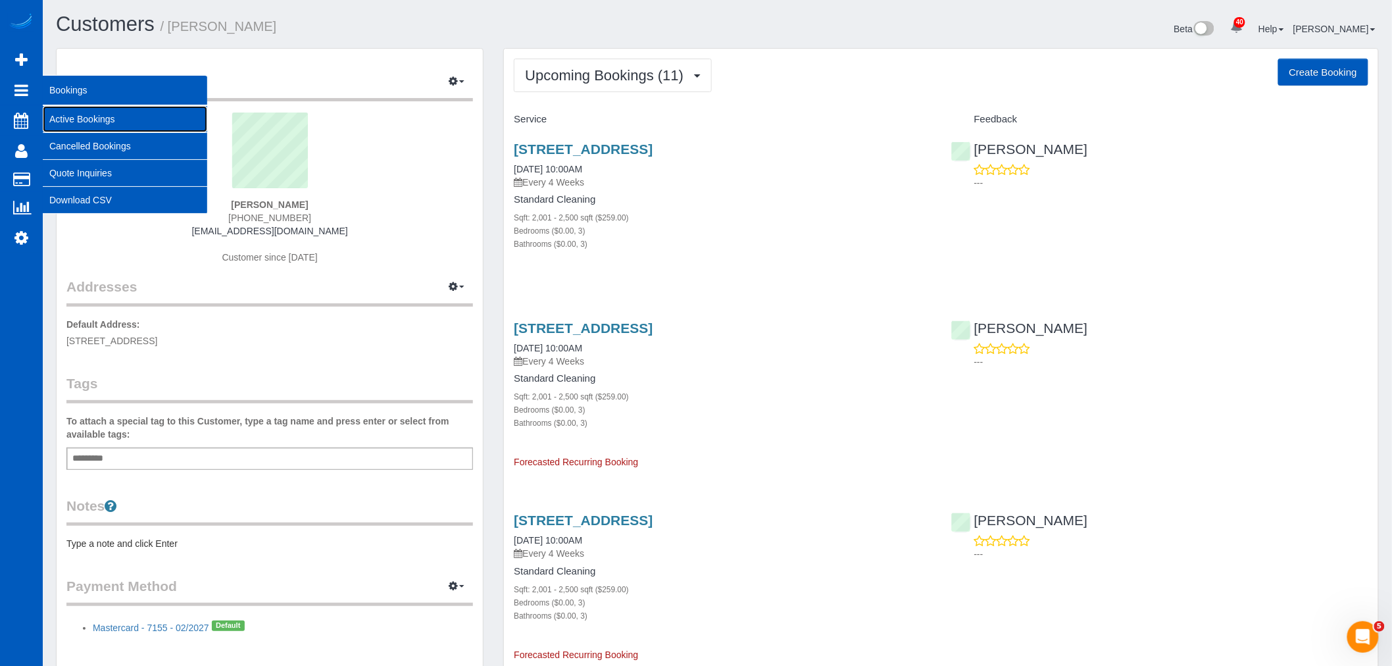
click at [128, 115] on link "Active Bookings" at bounding box center [125, 119] width 165 height 26
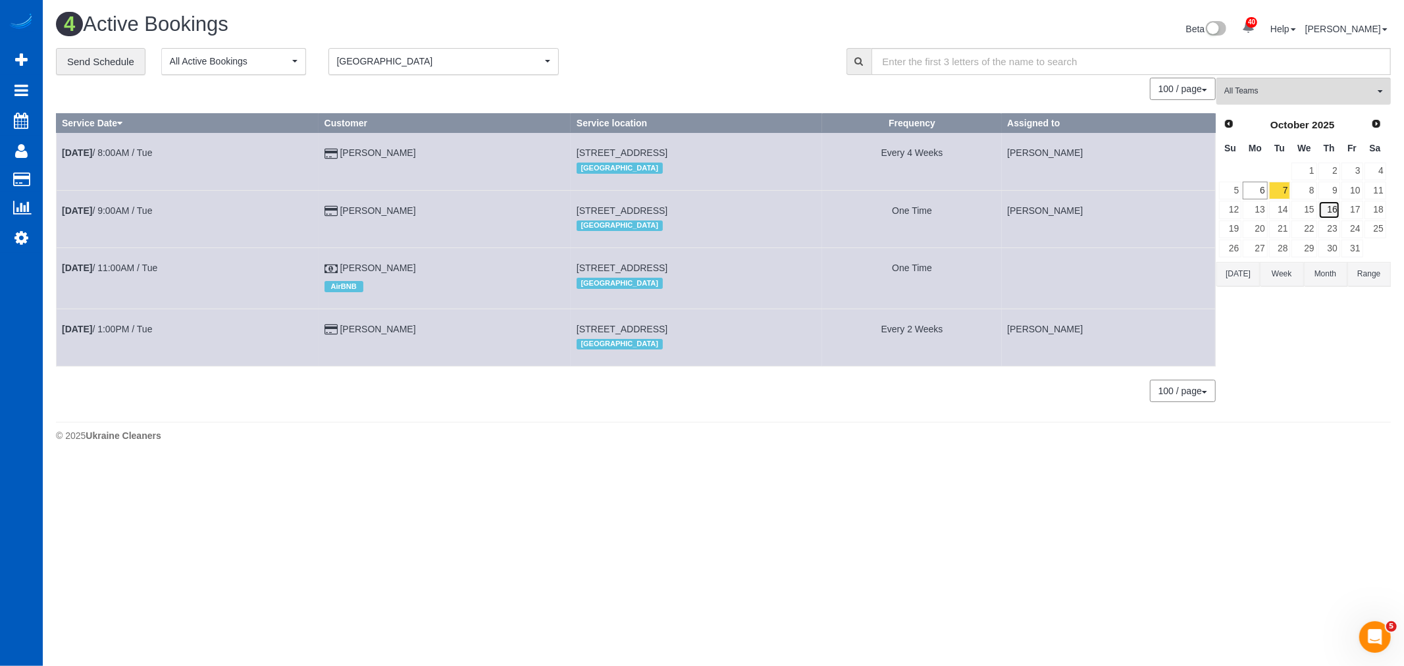
click at [1318, 205] on link "16" at bounding box center [1329, 210] width 22 height 18
click at [1331, 207] on link "16" at bounding box center [1329, 210] width 22 height 18
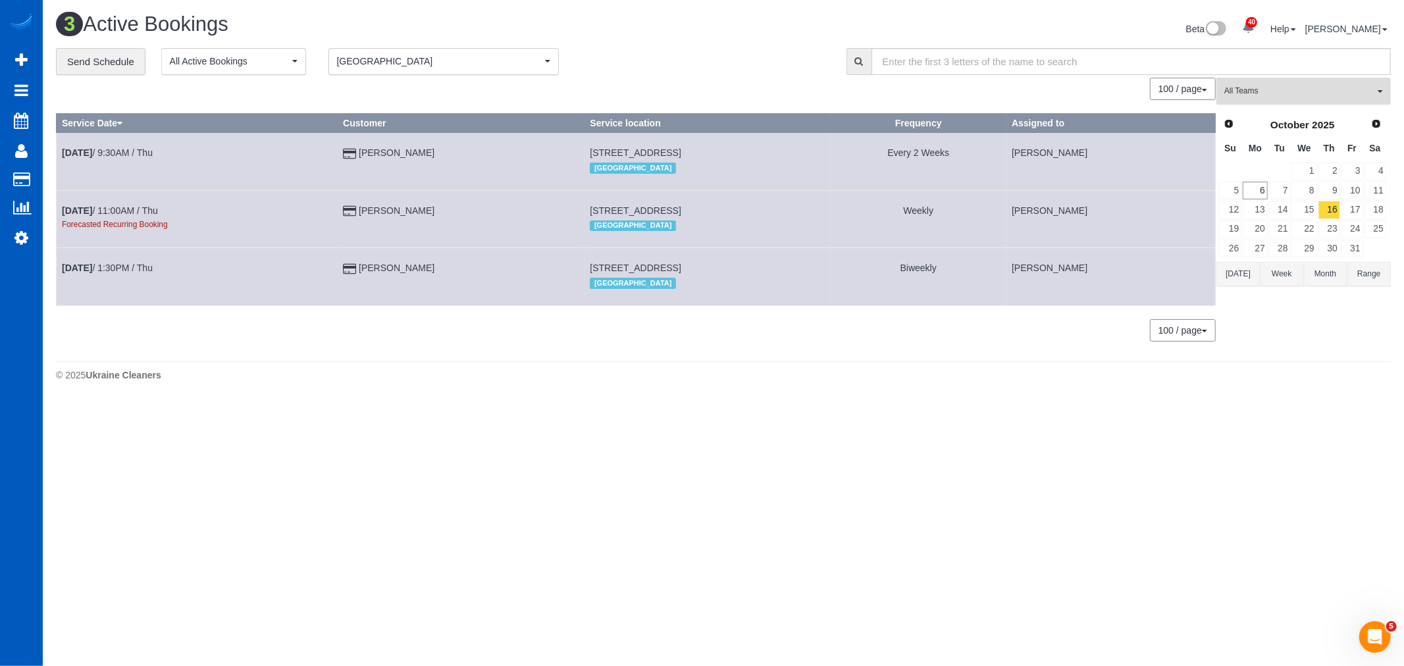
click at [1289, 101] on button "All Teams" at bounding box center [1303, 91] width 174 height 27
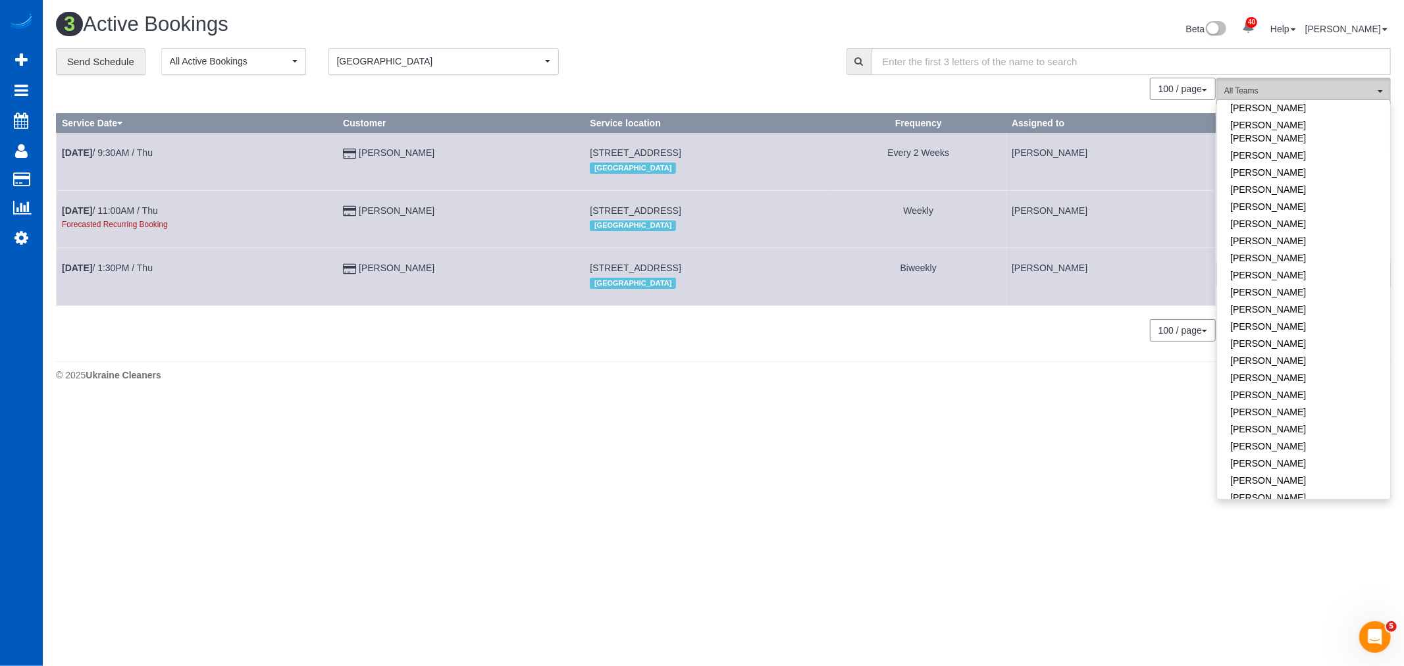
scroll to position [799, 0]
click at [1271, 408] on link "[PERSON_NAME]" at bounding box center [1303, 416] width 173 height 17
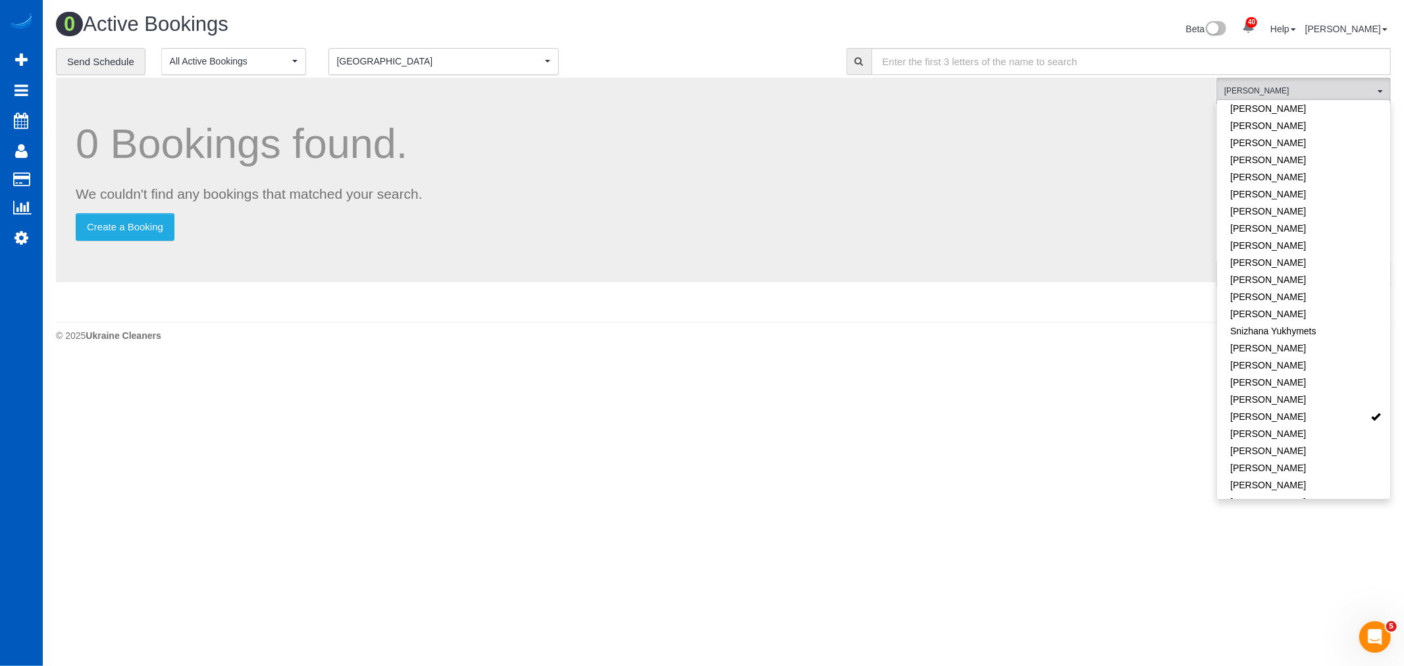
click at [459, 61] on span "[GEOGRAPHIC_DATA]" at bounding box center [439, 61] width 205 height 13
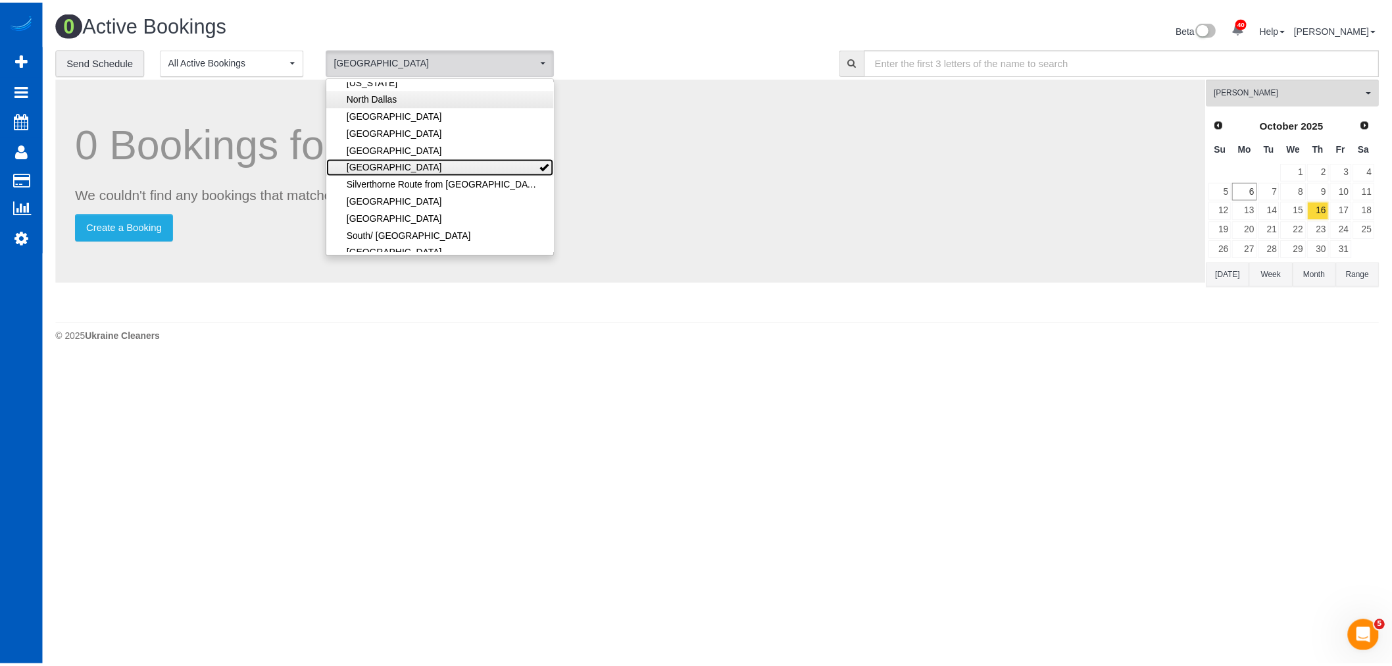
scroll to position [0, 0]
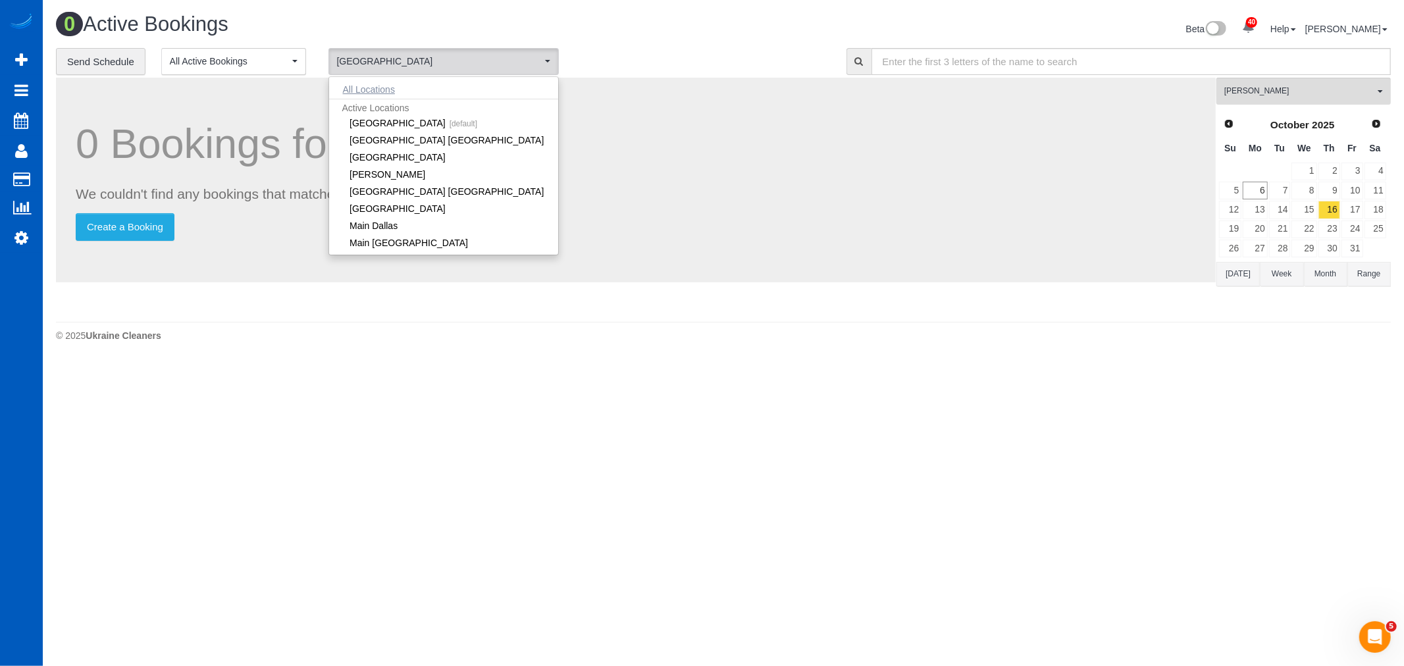
drag, startPoint x: 417, startPoint y: 89, endPoint x: 395, endPoint y: 89, distance: 22.4
click at [416, 89] on li "All Locations" at bounding box center [443, 89] width 229 height 18
click at [390, 86] on button "All Locations" at bounding box center [369, 89] width 80 height 18
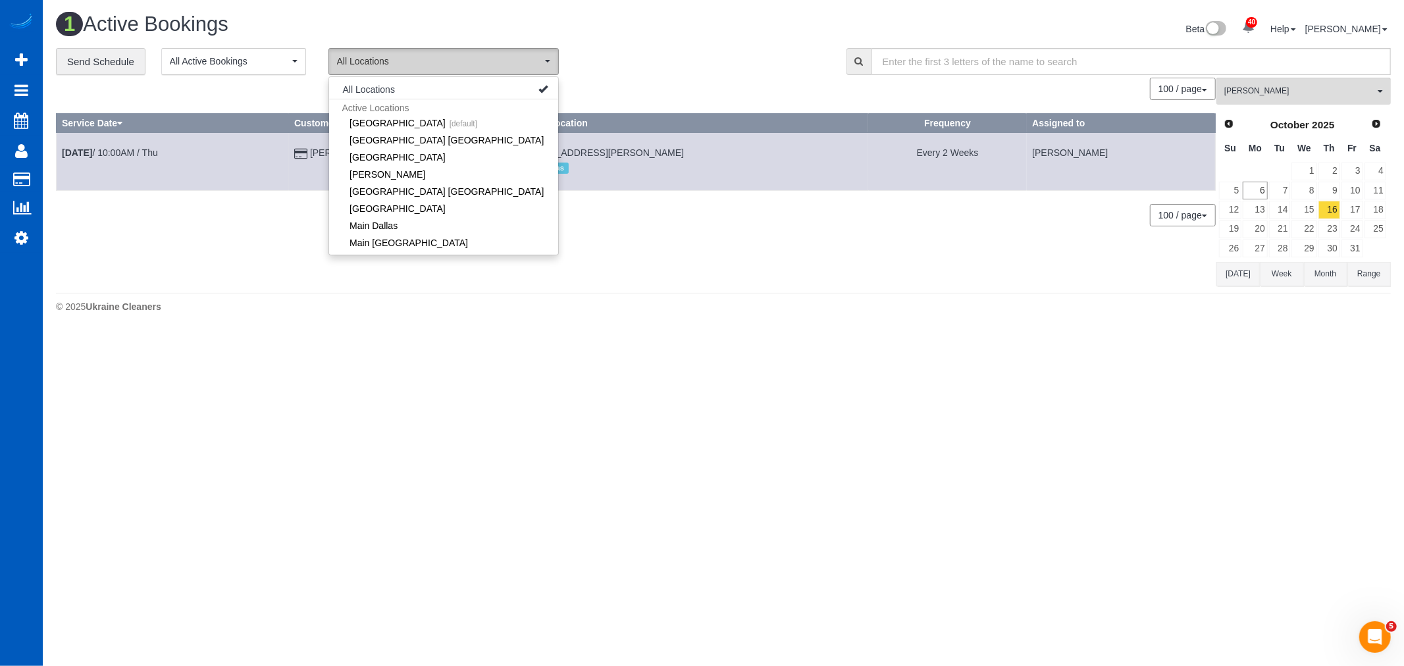
click at [416, 61] on span "All Locations" at bounding box center [439, 61] width 205 height 13
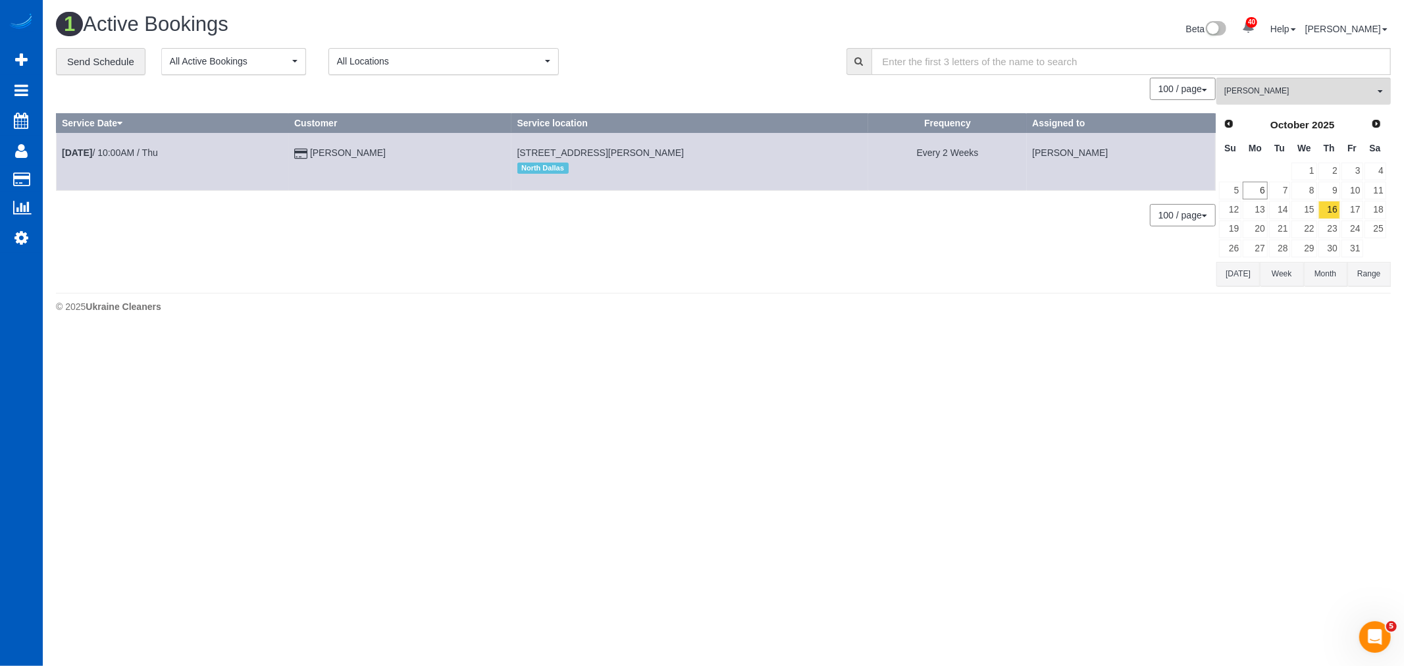
click at [95, 146] on td "Oct 16th / 10:00AM / Thu" at bounding box center [173, 161] width 232 height 57
click at [94, 147] on td "Oct 16th / 10:00AM / Thu" at bounding box center [173, 161] width 232 height 57
click at [92, 149] on b "Oct 16th" at bounding box center [77, 152] width 30 height 11
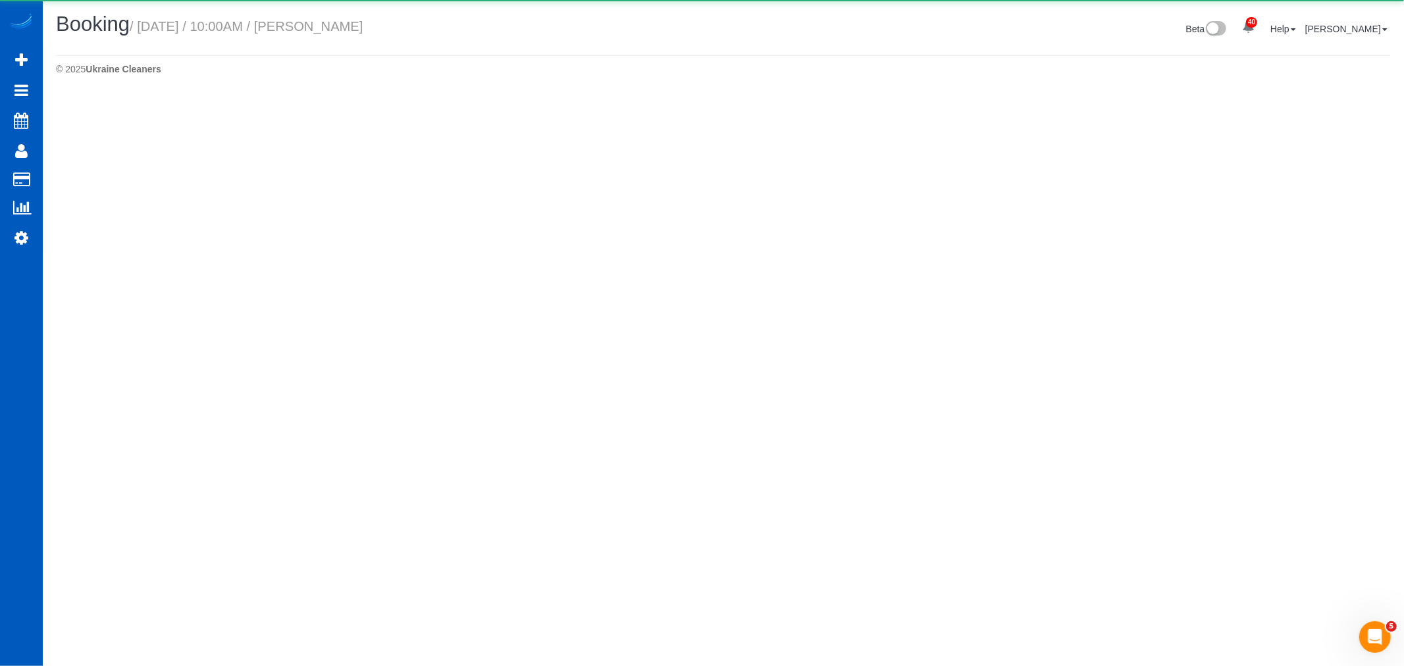
select select "[GEOGRAPHIC_DATA]"
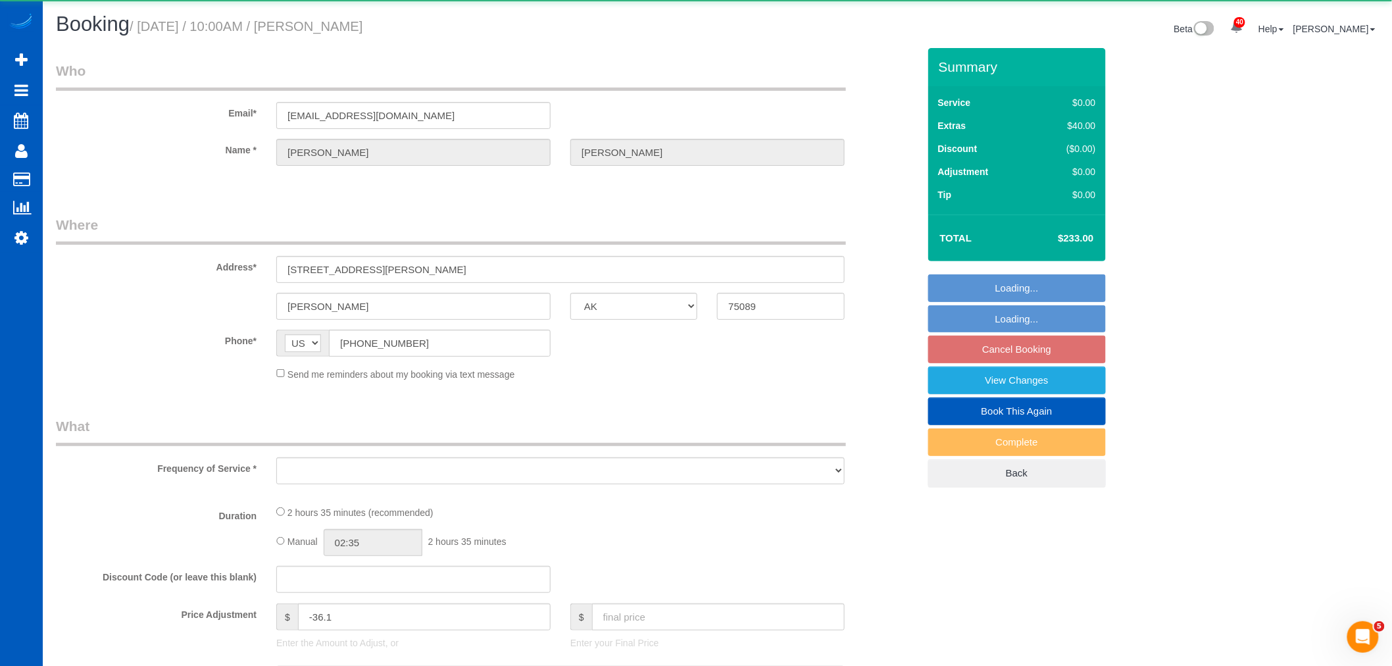
select select "object:28388"
select select "string:fspay-1bd798d3-e107-4f10-b90d-115f8565f333"
select select "199"
select select "2001"
select select "4"
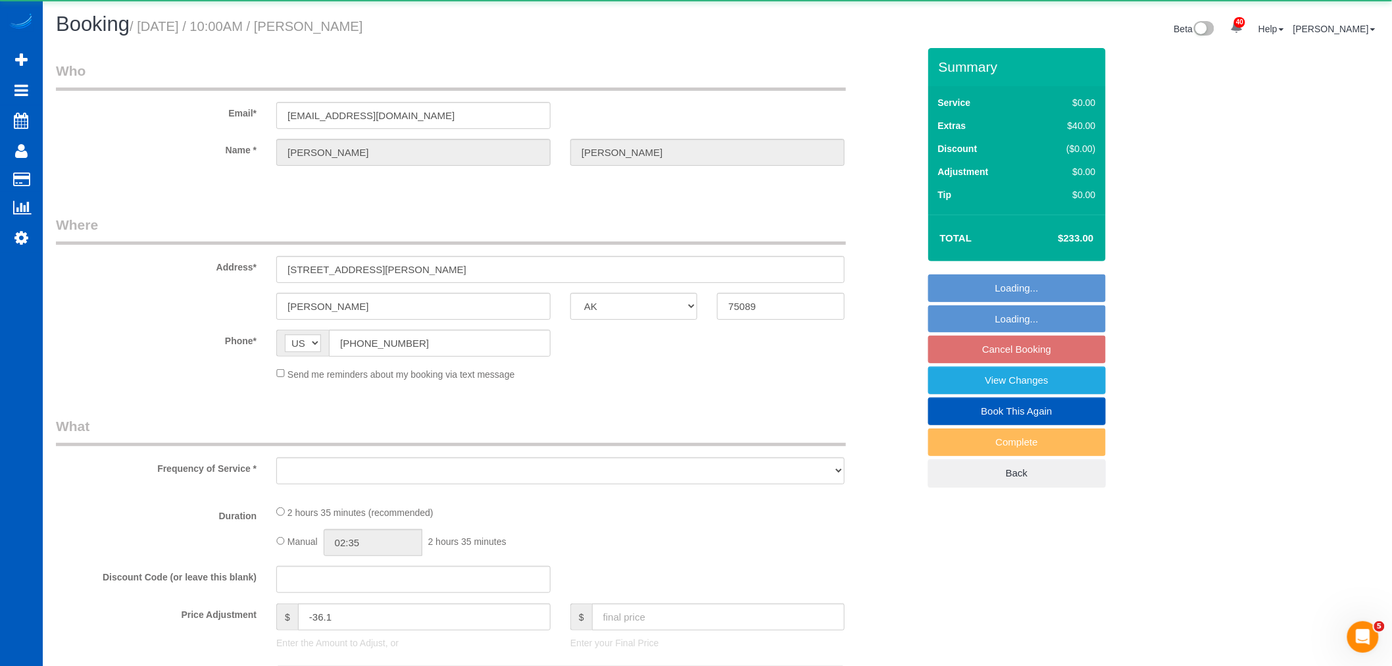
select select "2"
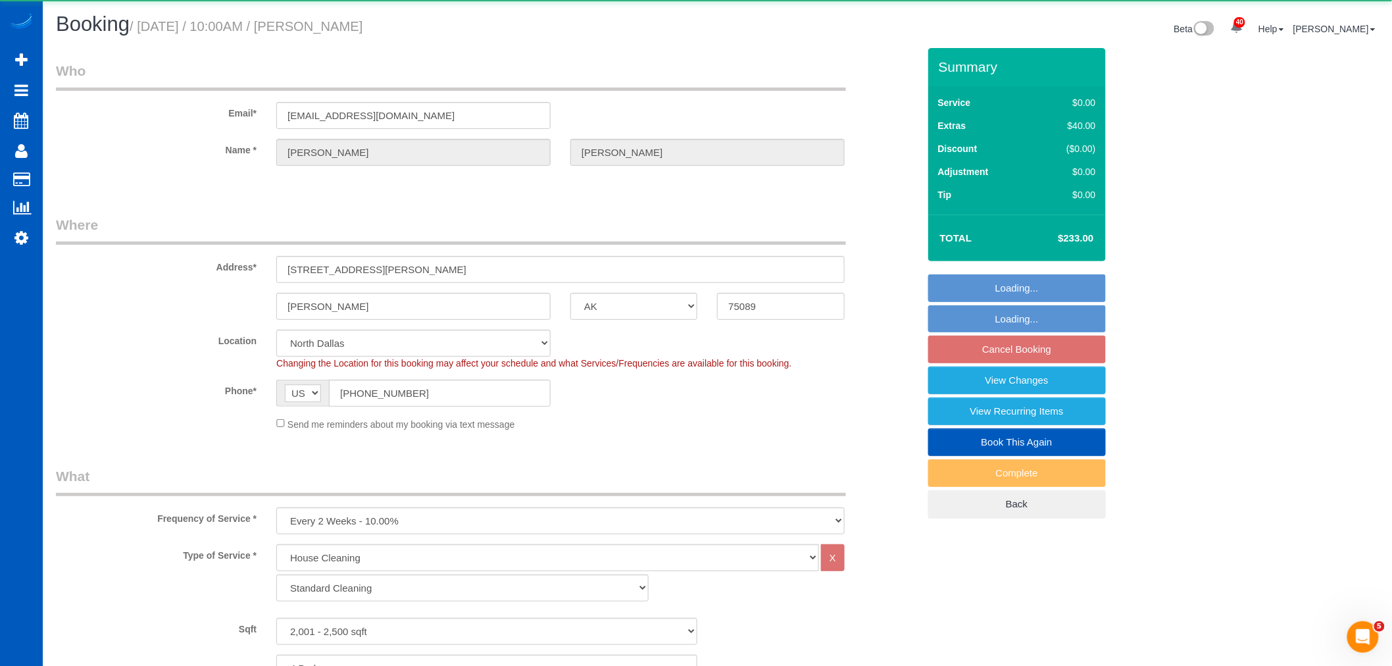
select select "object:28743"
select select "spot166"
select select "2001"
select select "4"
select select "2"
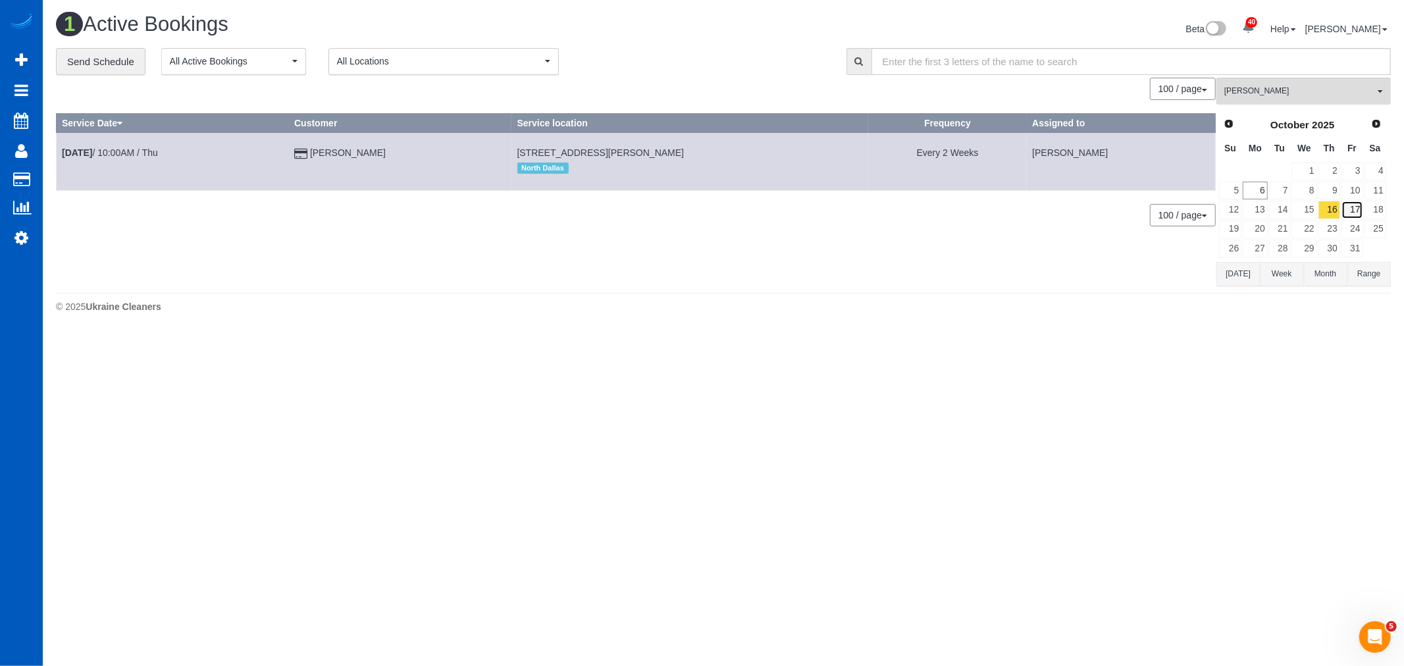
click at [1345, 209] on link "17" at bounding box center [1352, 210] width 22 height 18
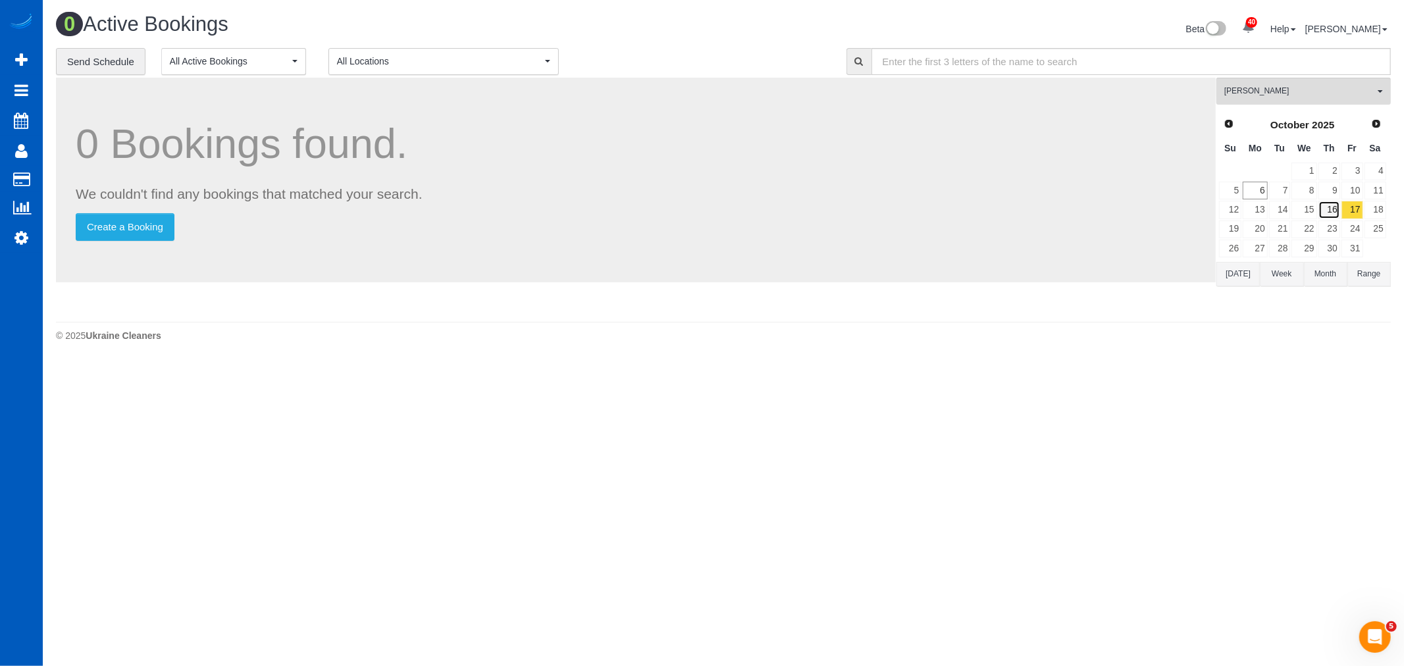
click at [1319, 206] on link "16" at bounding box center [1329, 210] width 22 height 18
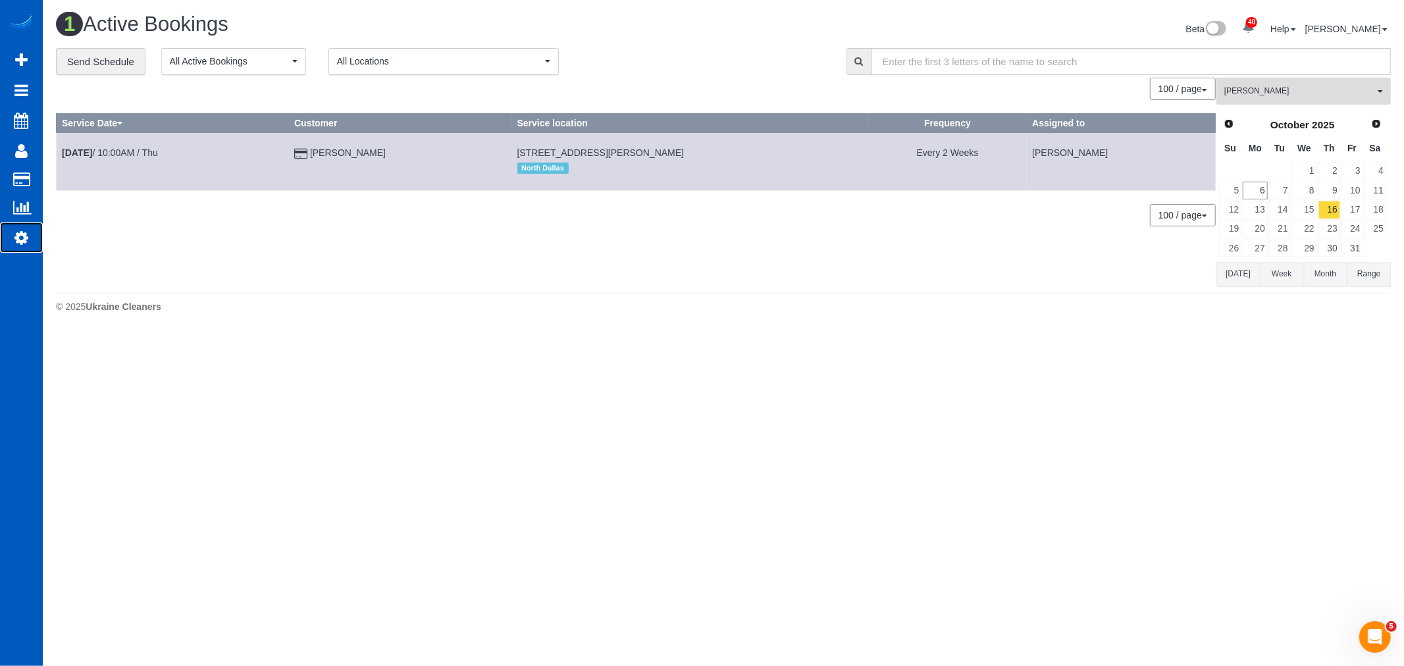
click at [24, 237] on icon at bounding box center [21, 238] width 14 height 16
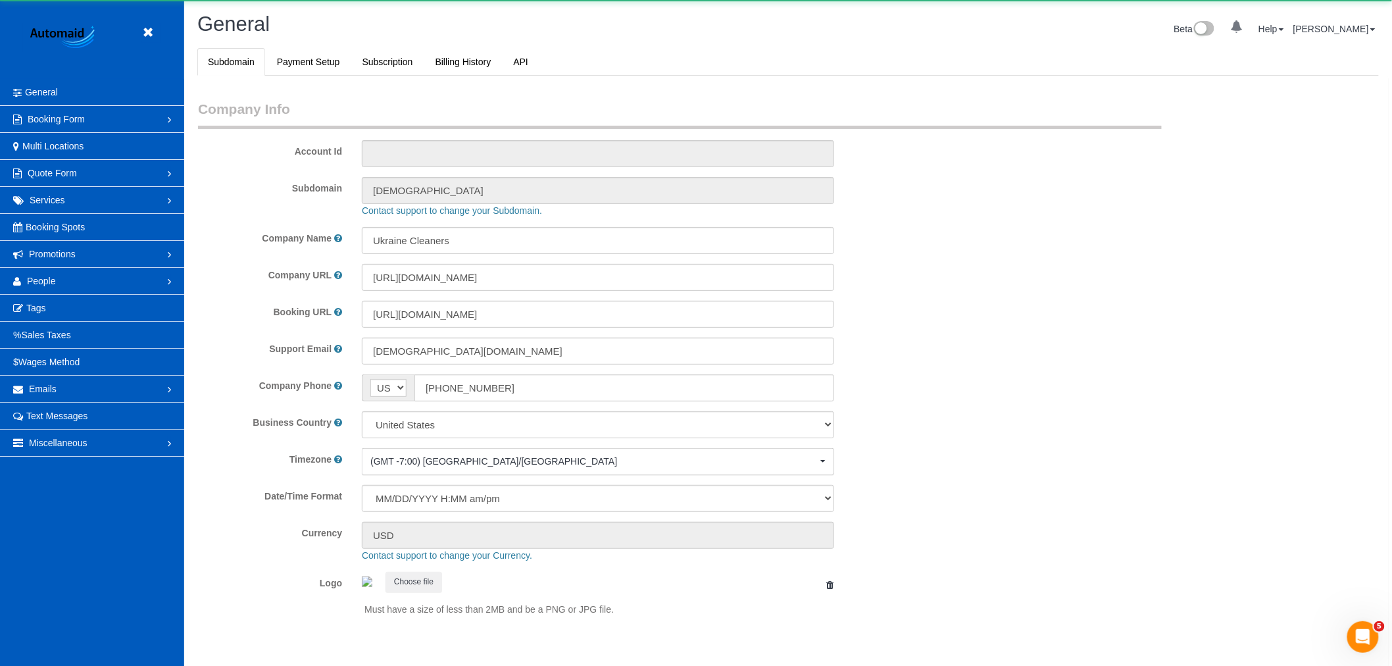
scroll to position [2877, 1392]
select select "1"
click at [47, 280] on span "People" at bounding box center [41, 281] width 29 height 11
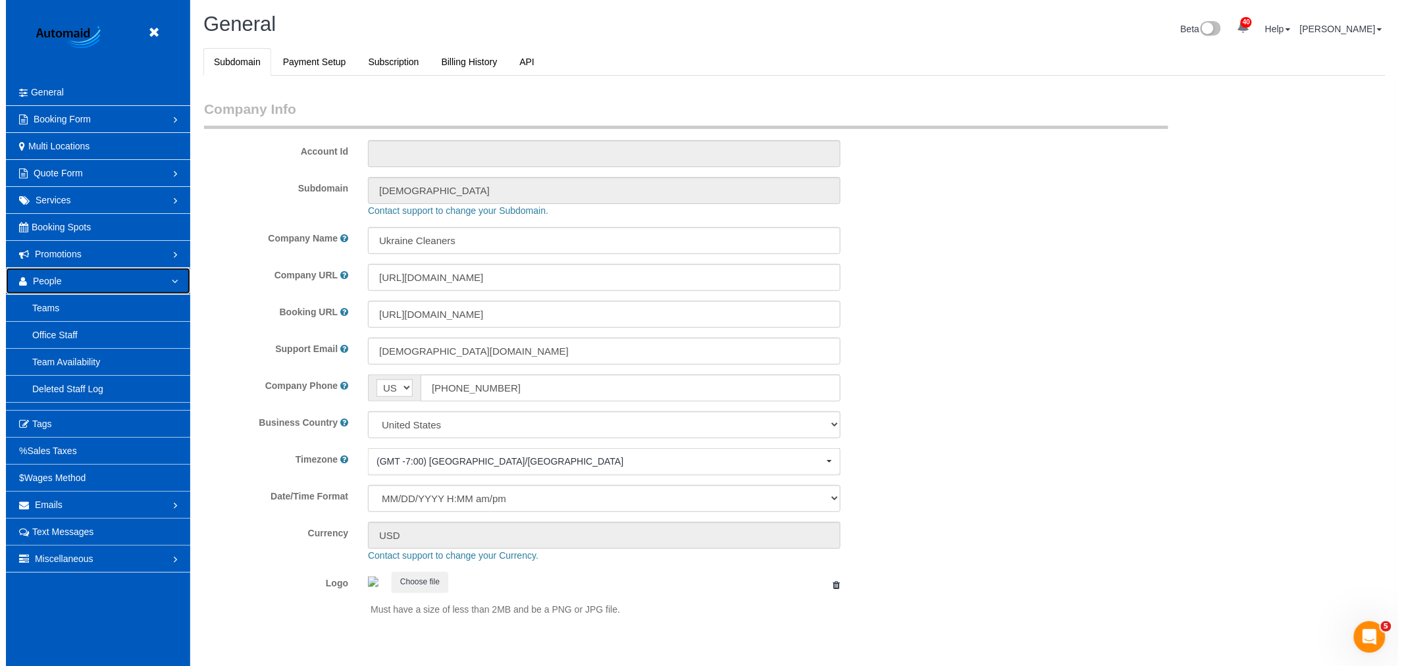
scroll to position [0, 0]
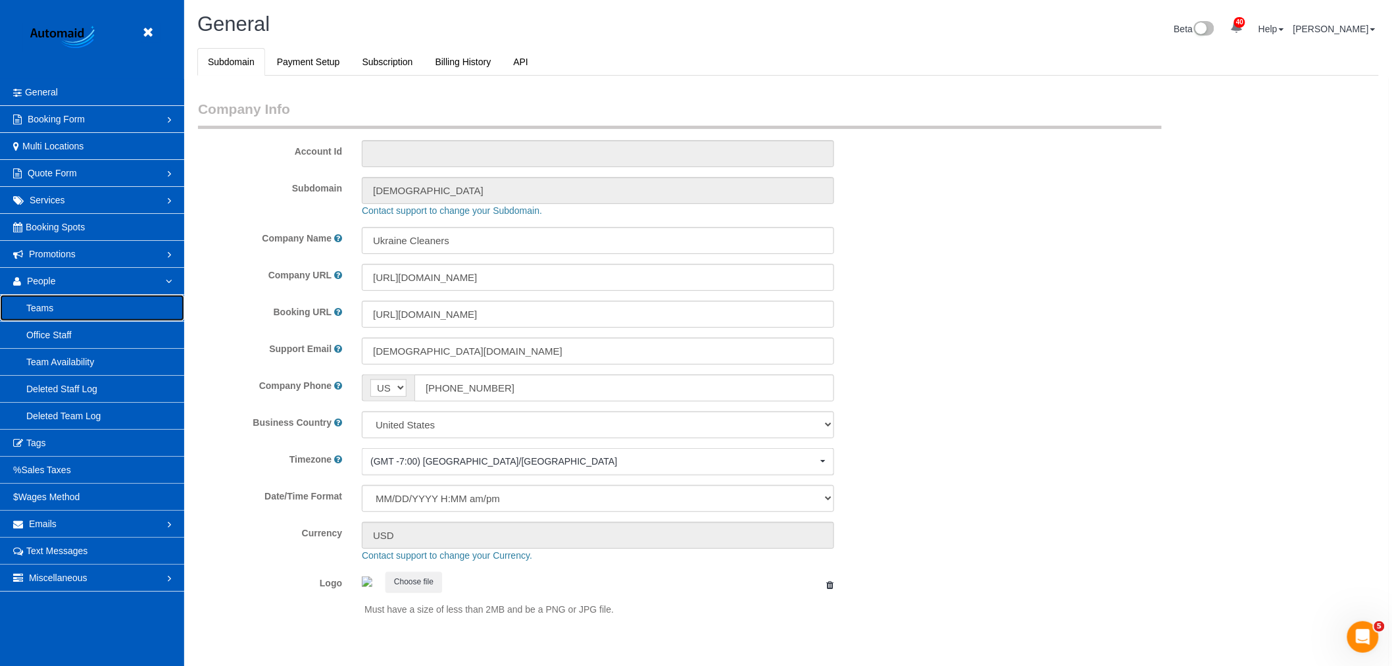
click at [41, 304] on link "Teams" at bounding box center [92, 308] width 184 height 26
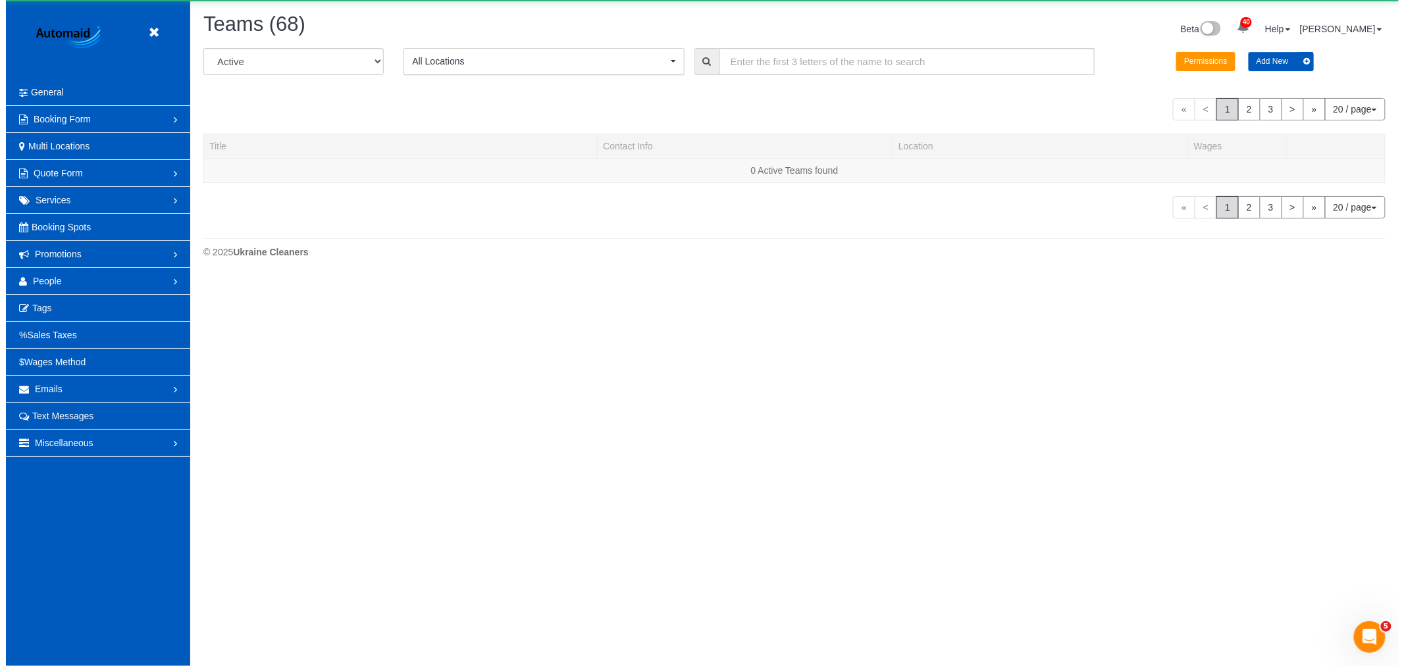
scroll to position [1317, 1392]
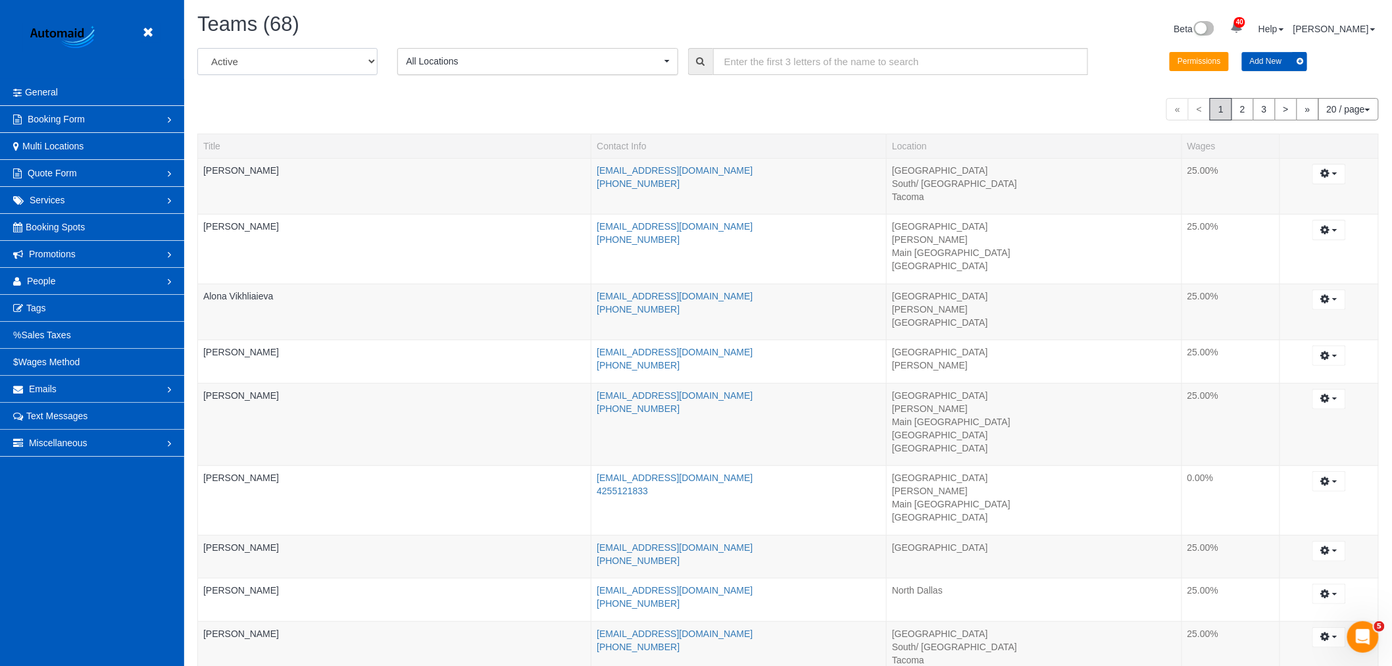
click at [251, 63] on select "All Active Archived" at bounding box center [287, 61] width 180 height 27
drag, startPoint x: 739, startPoint y: 61, endPoint x: 665, endPoint y: 89, distance: 79.0
click at [739, 61] on input "text" at bounding box center [901, 61] width 376 height 27
click at [73, 274] on link "People" at bounding box center [92, 281] width 184 height 26
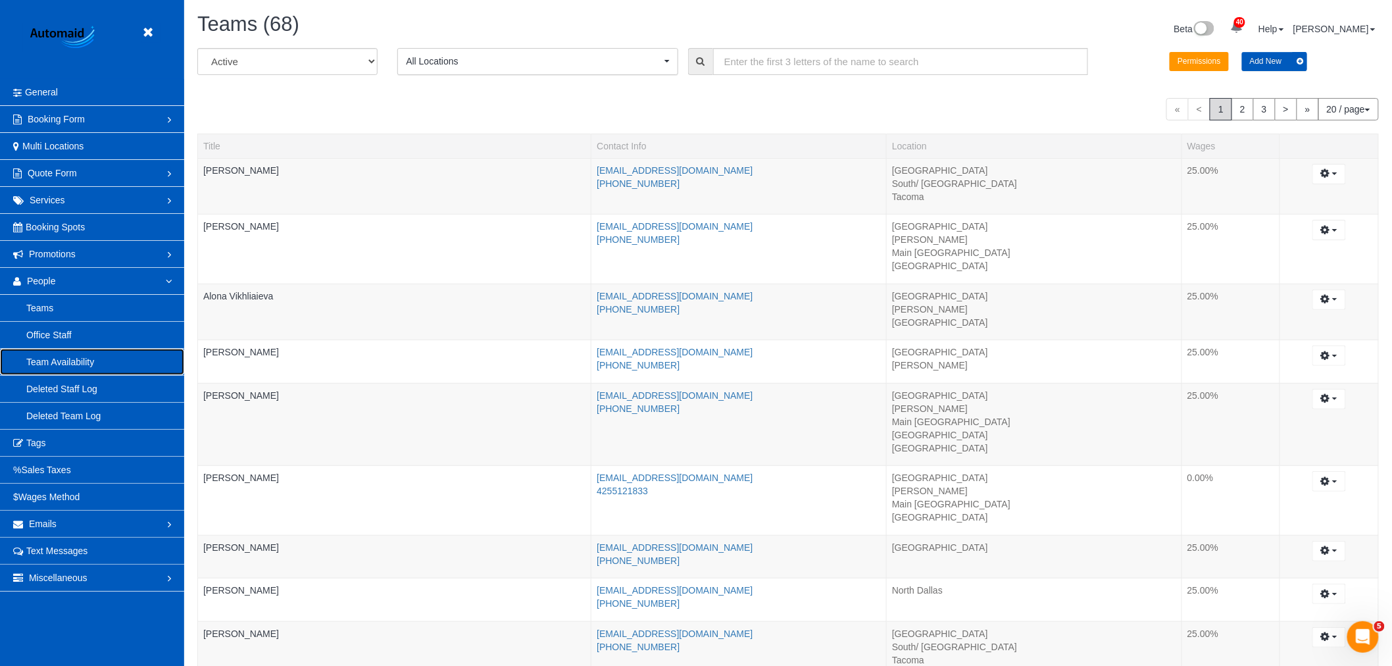
click at [54, 366] on link "Team Availability" at bounding box center [92, 362] width 184 height 26
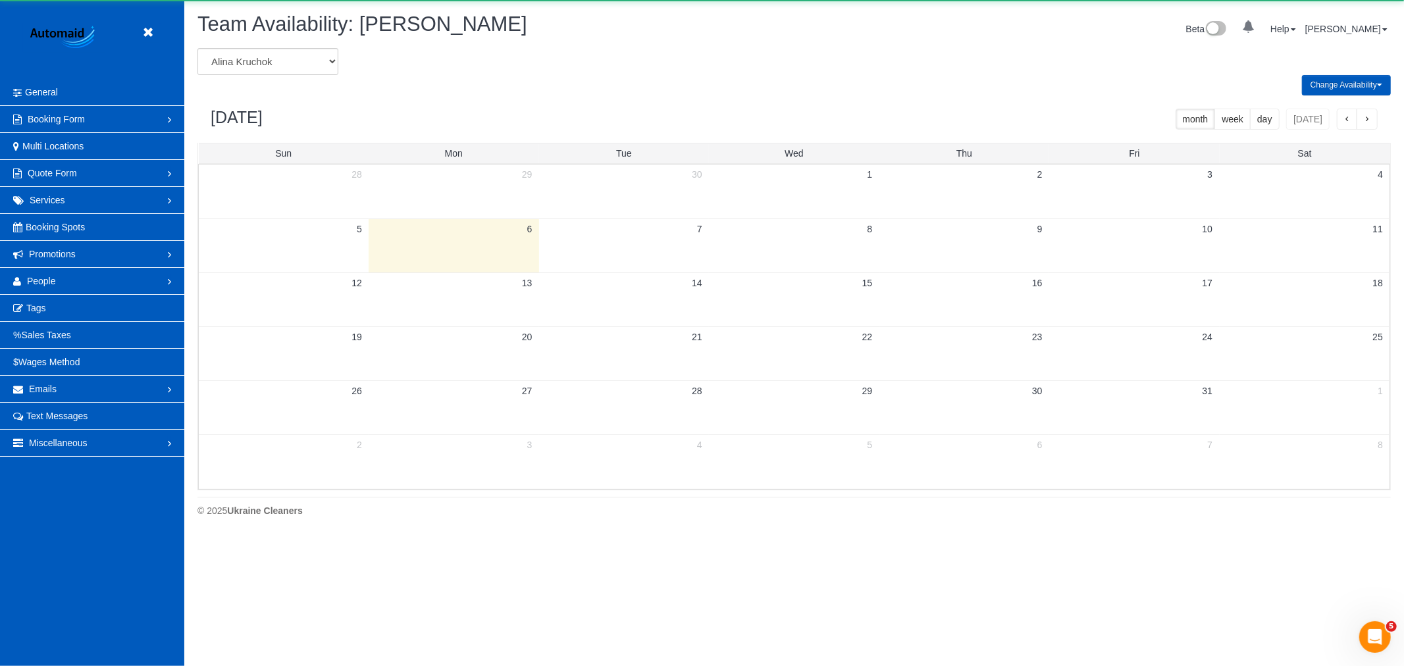
scroll to position [538, 1404]
click at [276, 62] on select "Alina Kruchok Alona Tarasiuk Alona Vikhliaieva Anastasiia Demchenko Anastasiia …" at bounding box center [267, 61] width 141 height 27
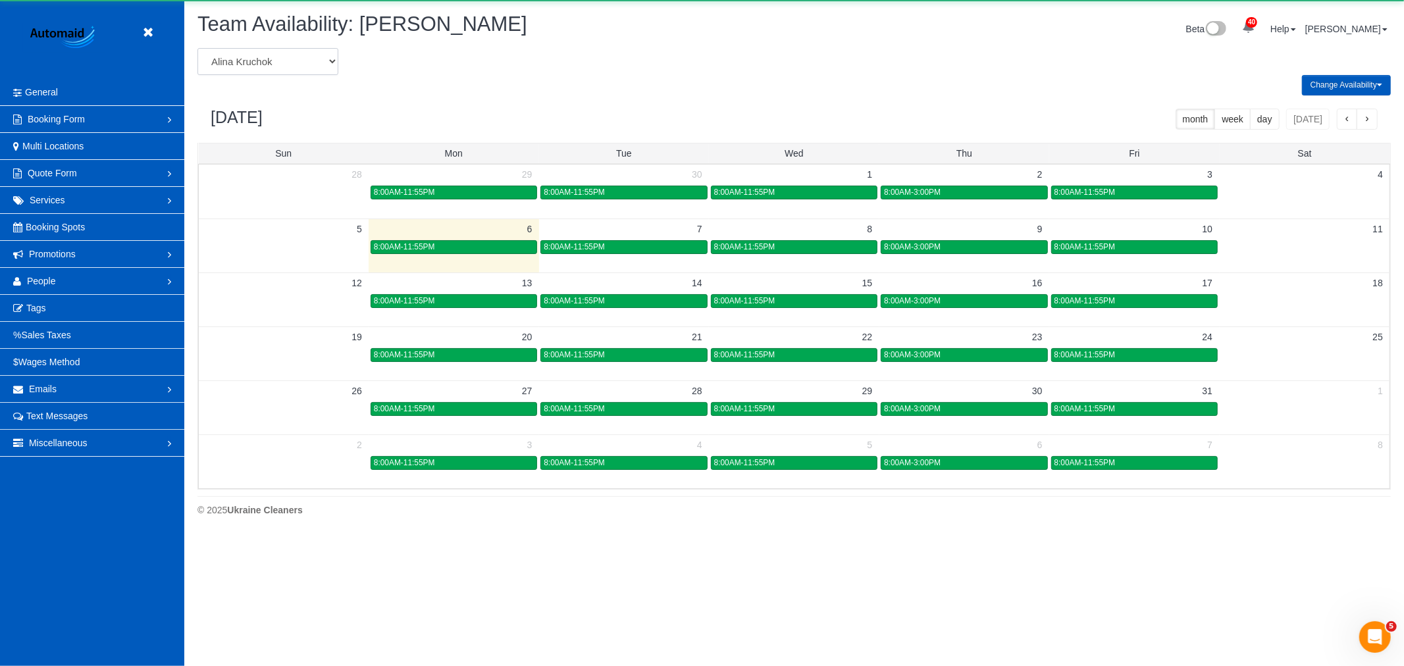
scroll to position [0, 0]
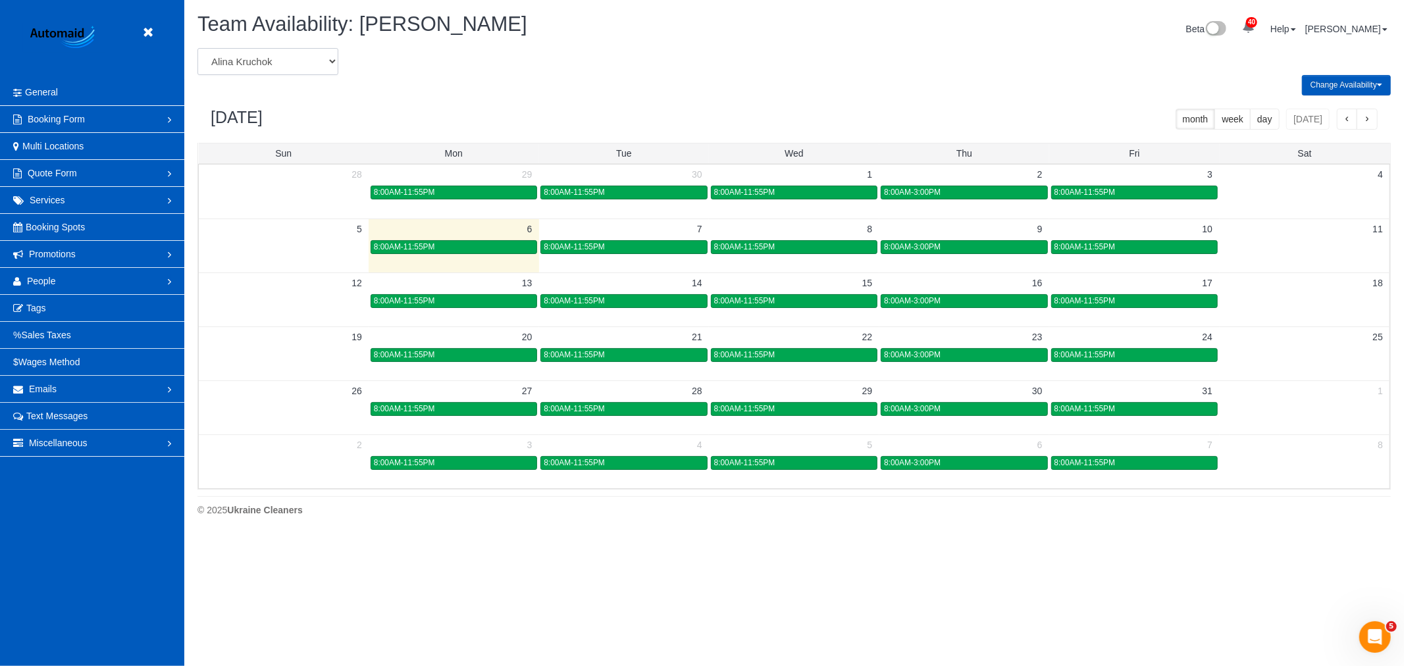
select select "number:28843"
click at [197, 49] on select "Alina Kruchok Alona Tarasiuk Alona Vikhliaieva Anastasiia Demchenko Anastasiia …" at bounding box center [267, 61] width 141 height 27
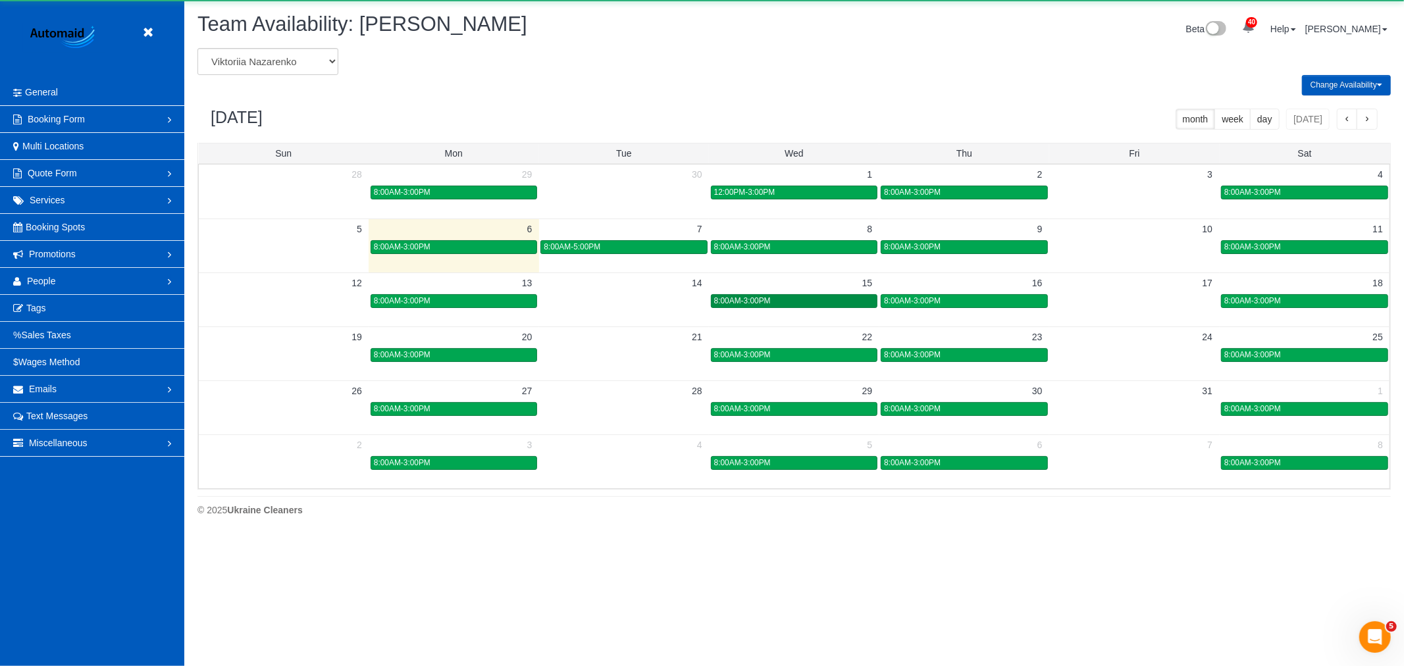
click at [829, 298] on div "8:00AM-3:00PM" at bounding box center [794, 301] width 160 height 10
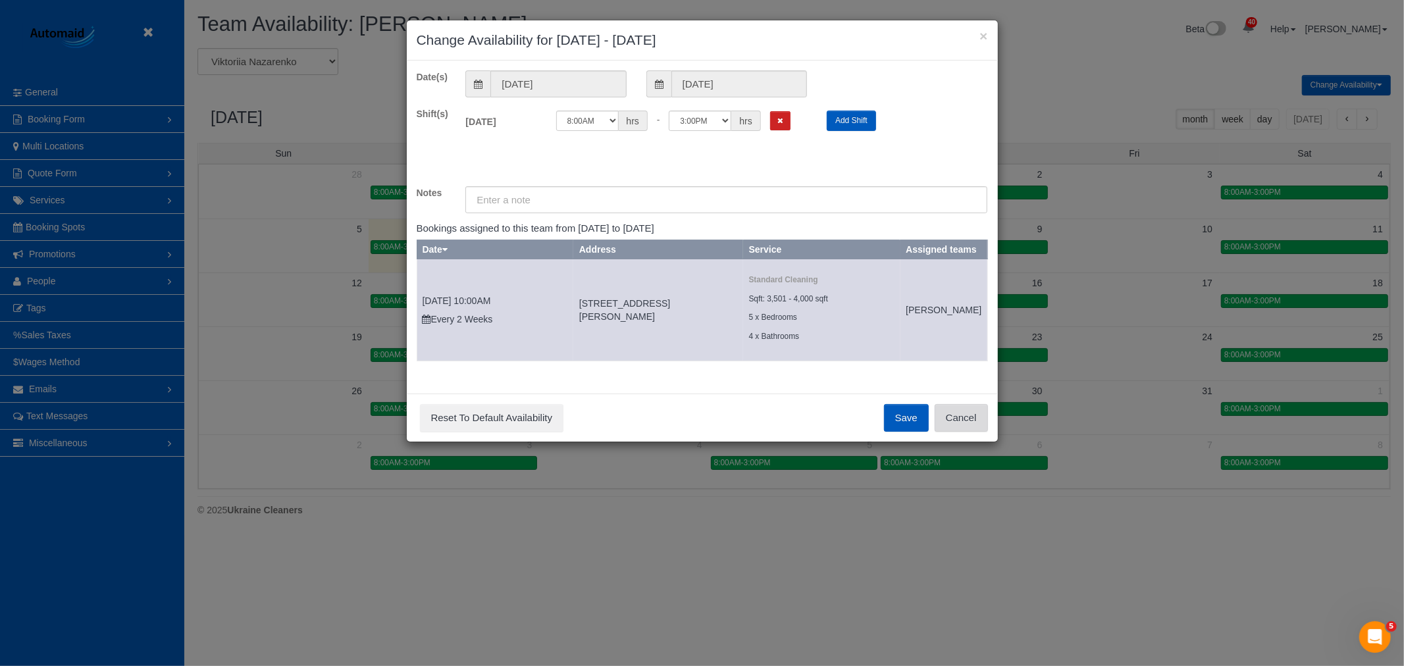
click at [988, 434] on div "Save Reset To Default Availability Cancel" at bounding box center [702, 418] width 591 height 48
drag, startPoint x: 977, startPoint y: 437, endPoint x: 760, endPoint y: 363, distance: 228.7
click at [972, 432] on button "Cancel" at bounding box center [960, 418] width 53 height 28
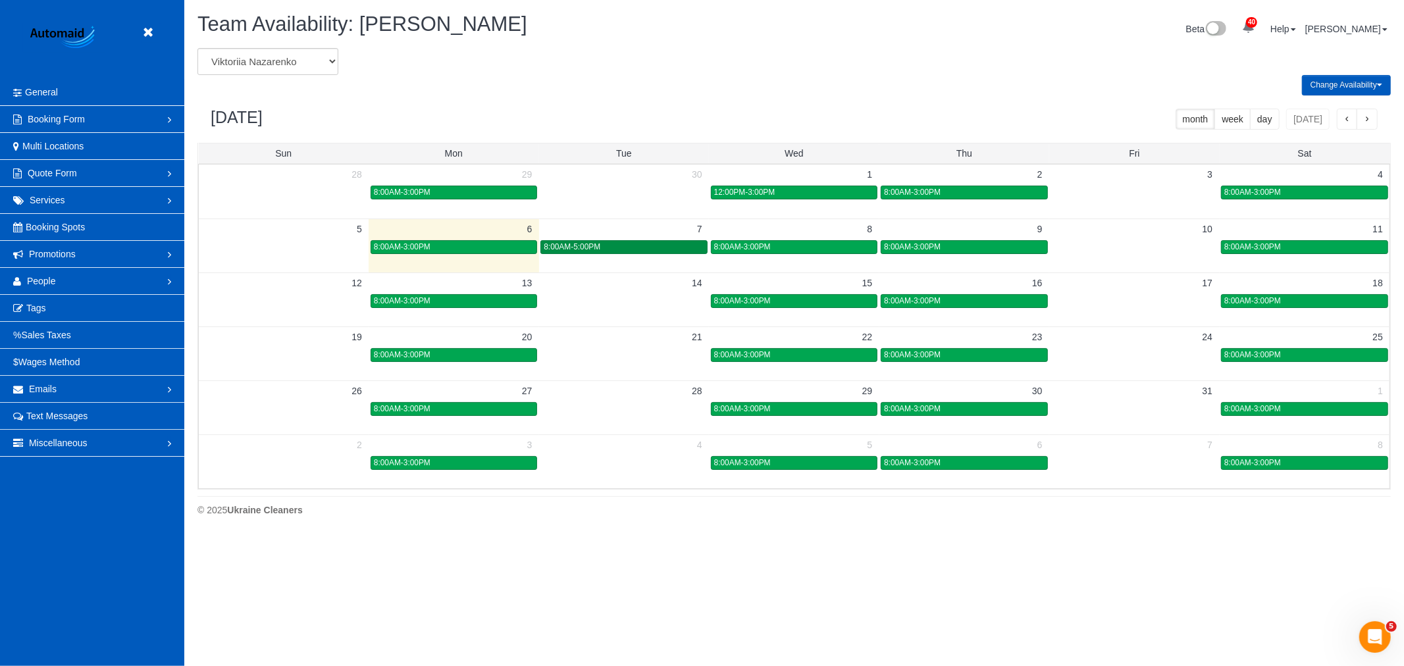
click at [619, 250] on div "8:00AM-5:00PM" at bounding box center [624, 247] width 160 height 10
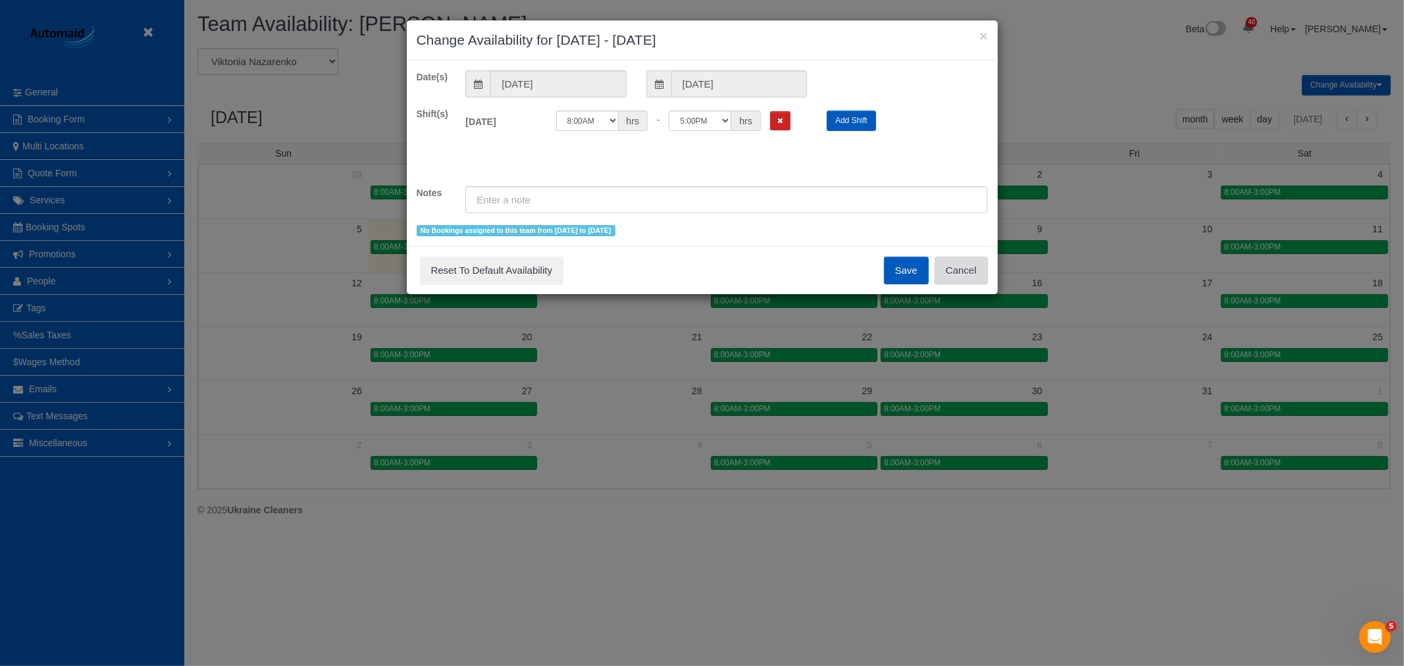
click at [958, 265] on button "Cancel" at bounding box center [960, 271] width 53 height 28
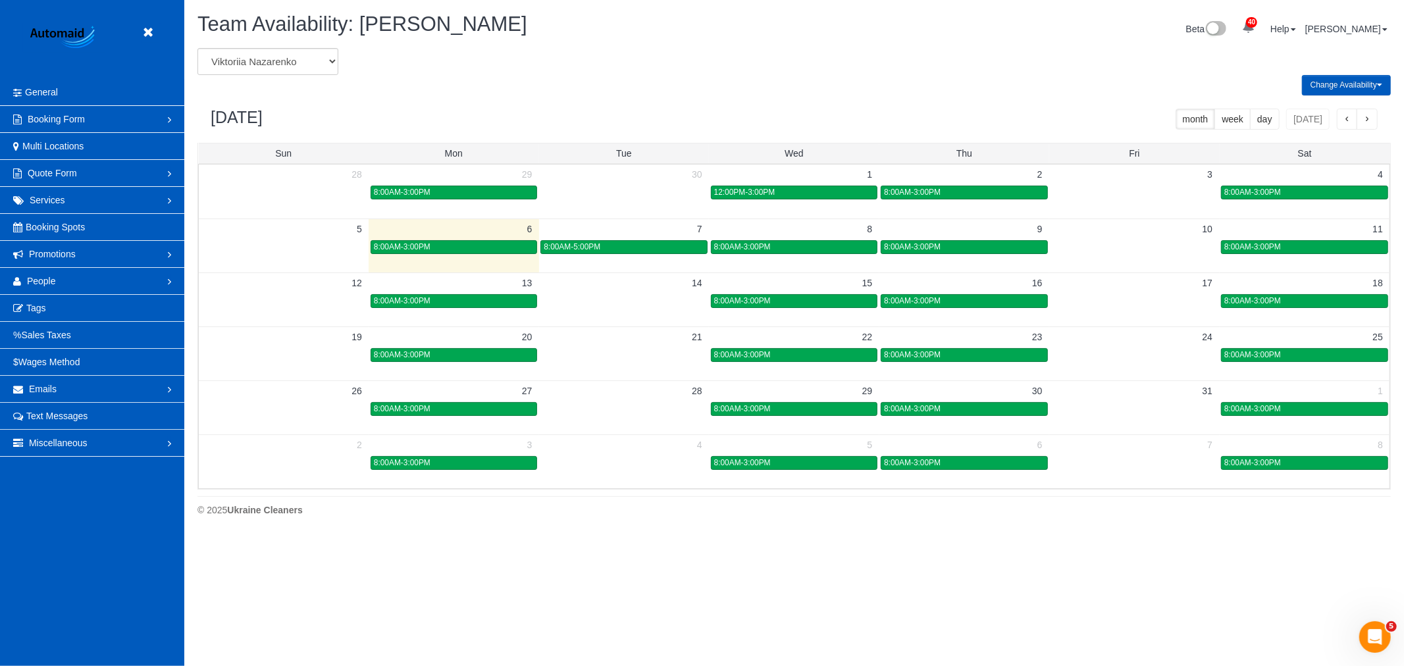
click at [455, 293] on td "13" at bounding box center [454, 282] width 170 height 20
click at [454, 297] on body "Beta Close Settings General Booking Form Install Form Customize Form Fields Def…" at bounding box center [702, 333] width 1404 height 666
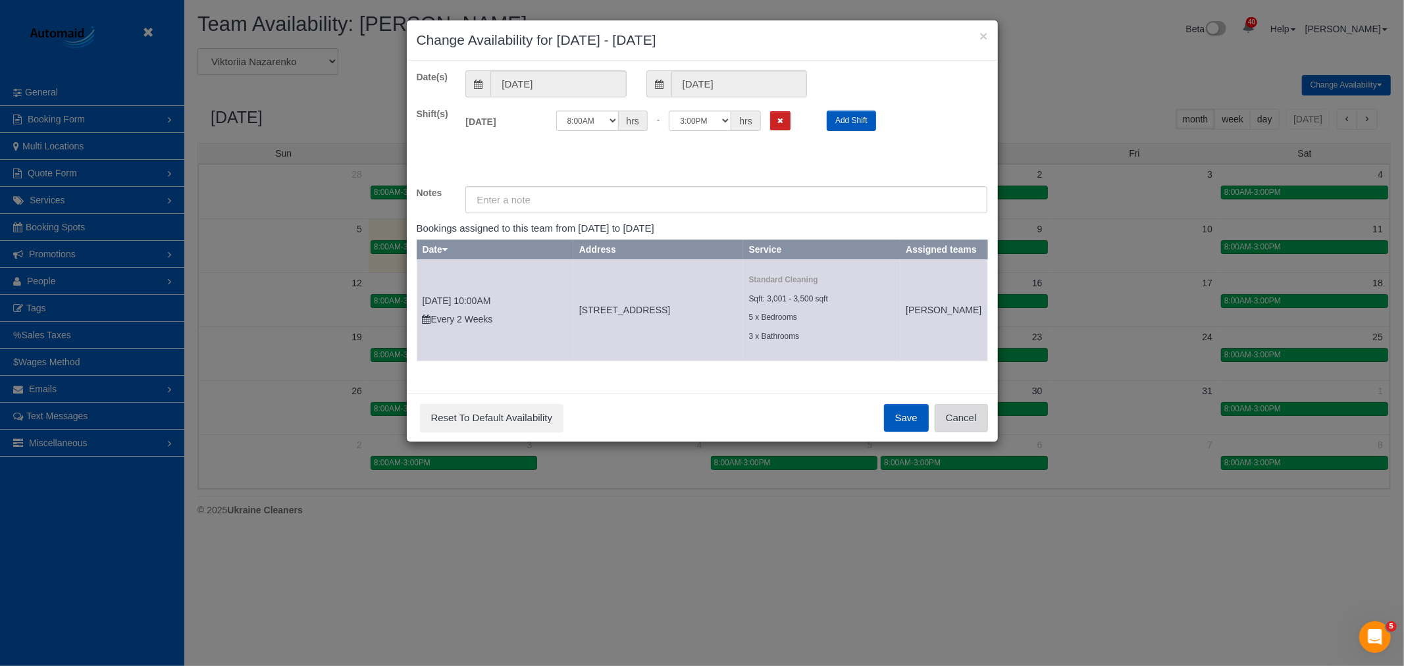
click at [939, 432] on button "Cancel" at bounding box center [960, 418] width 53 height 28
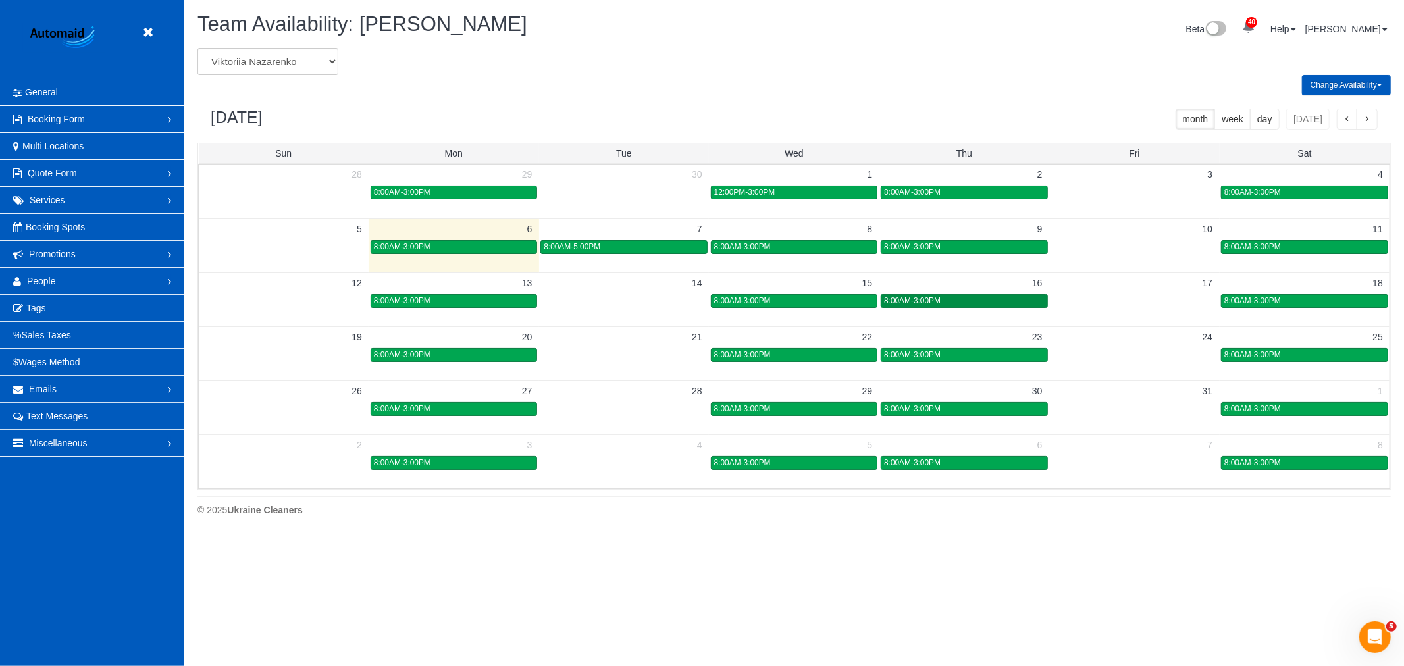
click at [968, 297] on div "8:00AM-3:00PM" at bounding box center [964, 301] width 160 height 10
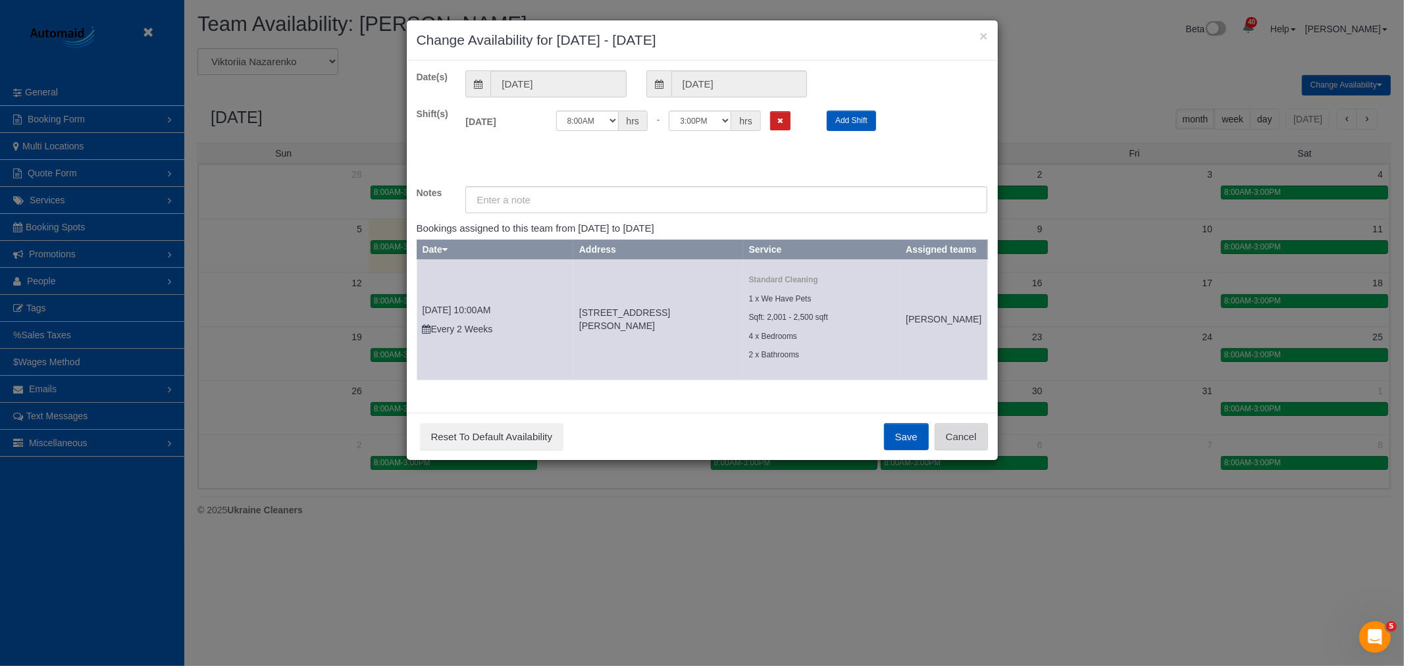
click at [959, 451] on button "Cancel" at bounding box center [960, 437] width 53 height 28
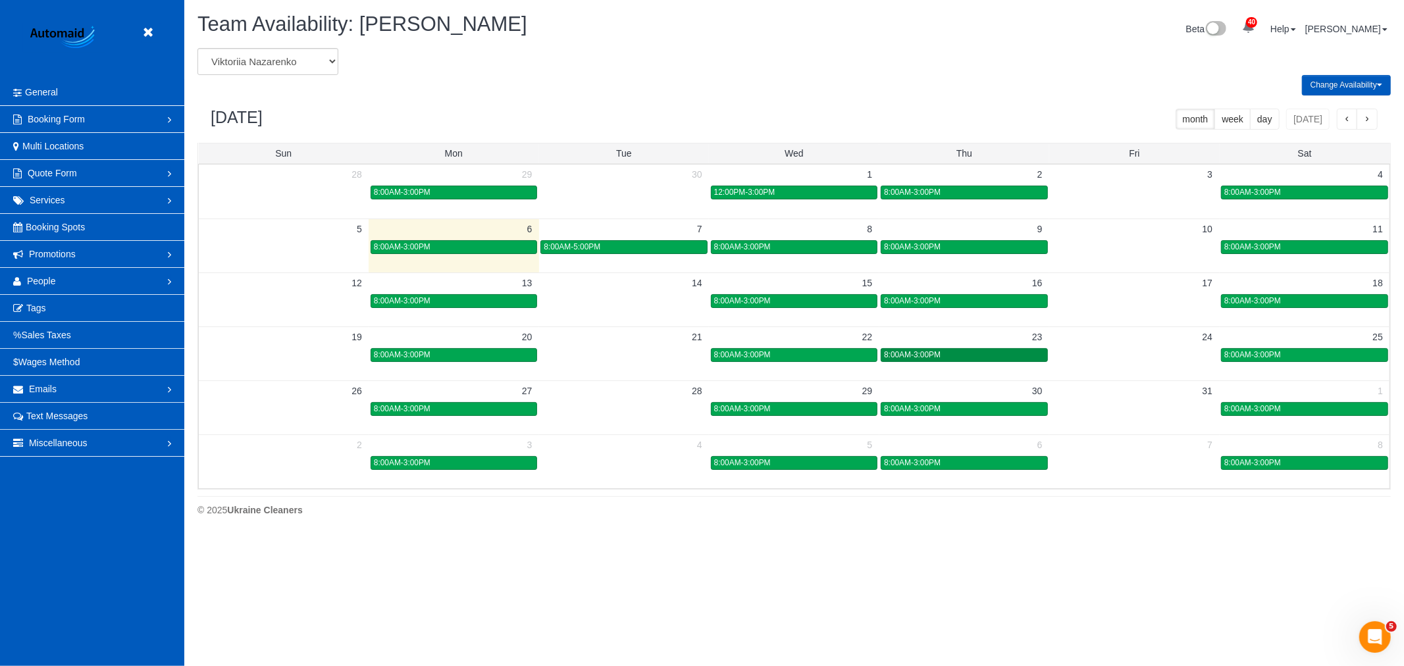
click at [979, 353] on div "8:00AM-3:00PM" at bounding box center [964, 355] width 160 height 10
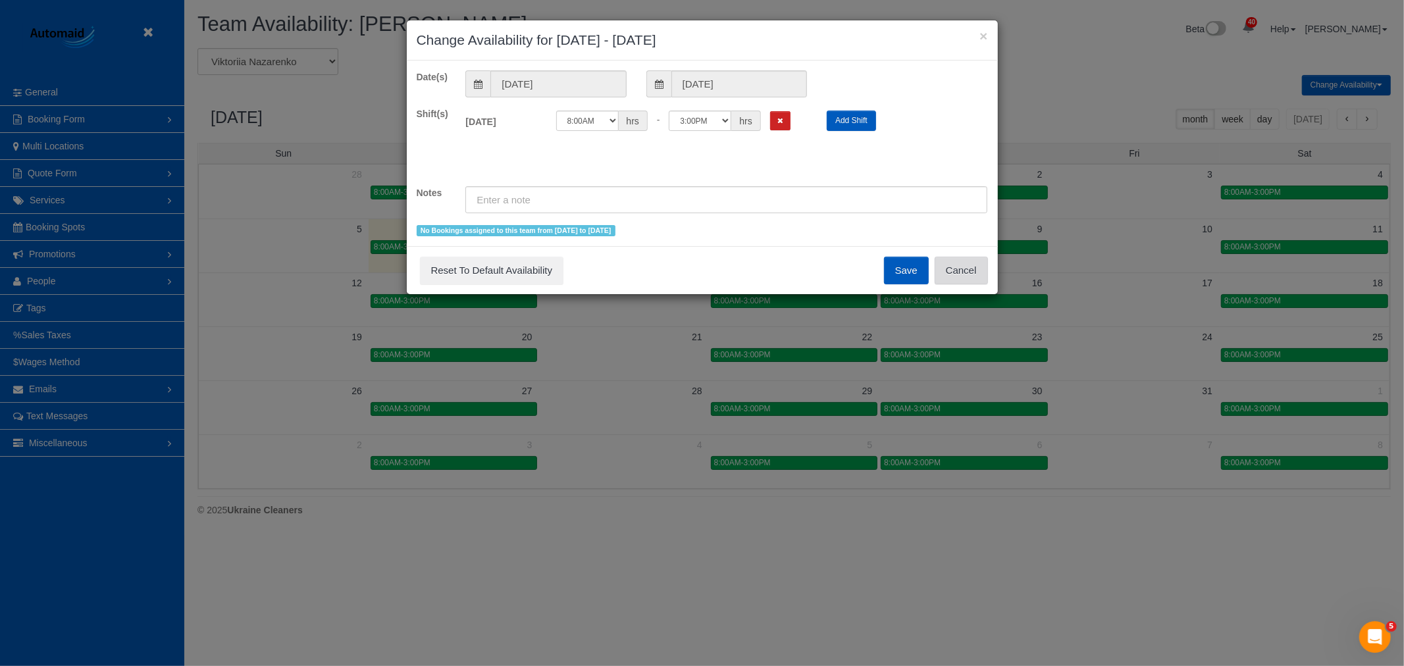
click at [955, 276] on button "Cancel" at bounding box center [960, 271] width 53 height 28
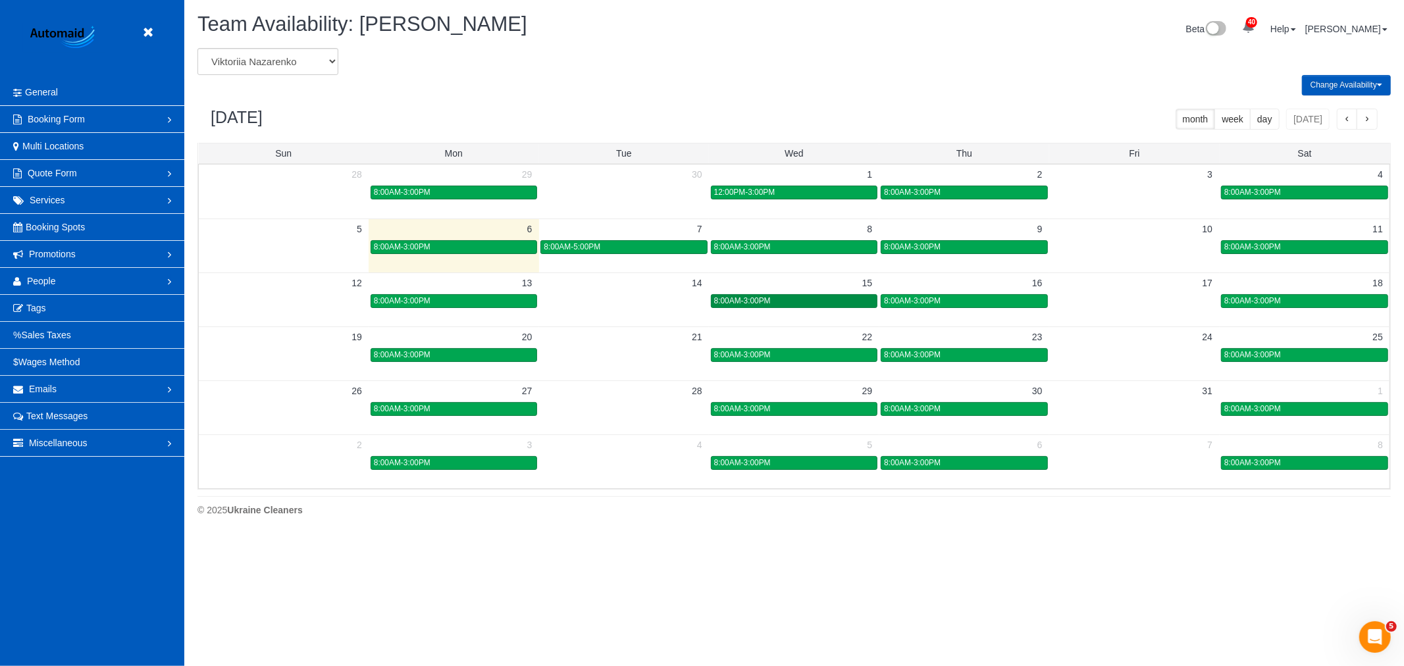
click at [750, 299] on span "8:00AM-3:00PM" at bounding box center [742, 300] width 57 height 9
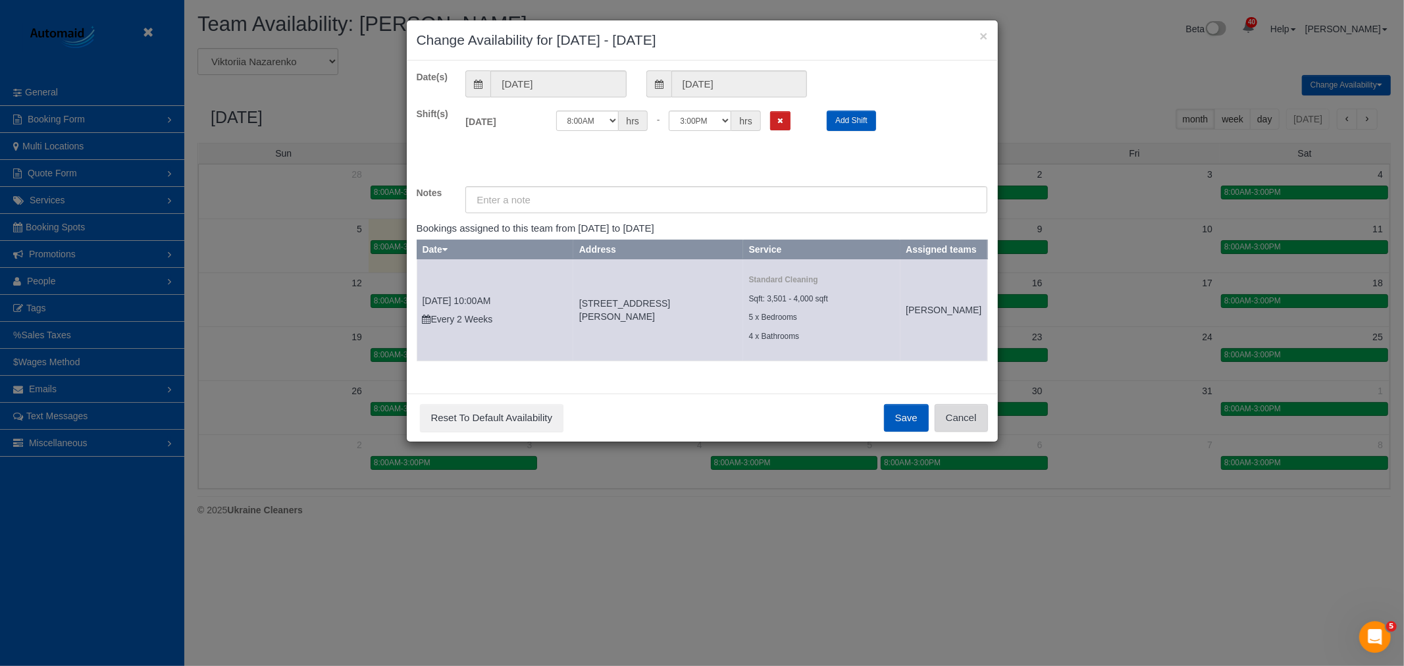
click at [958, 422] on button "Cancel" at bounding box center [960, 418] width 53 height 28
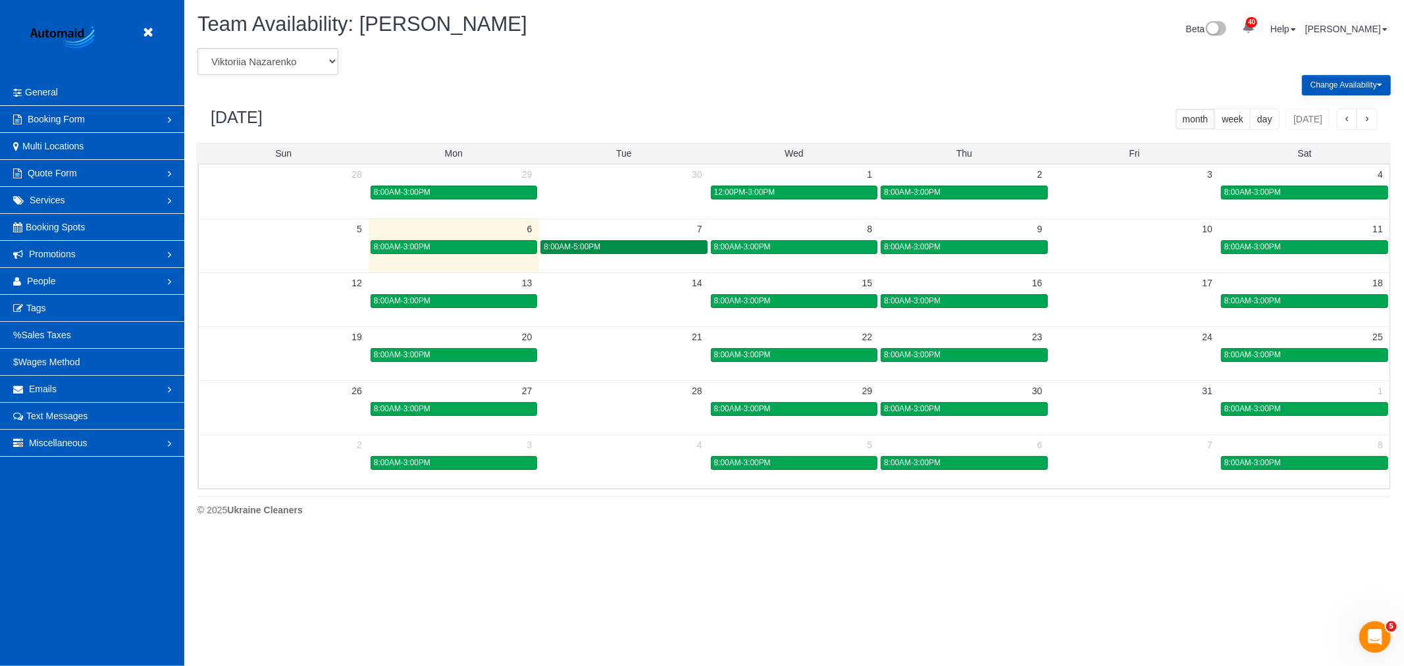
click at [600, 253] on link "8:00AM-5:00PM" at bounding box center [623, 247] width 166 height 14
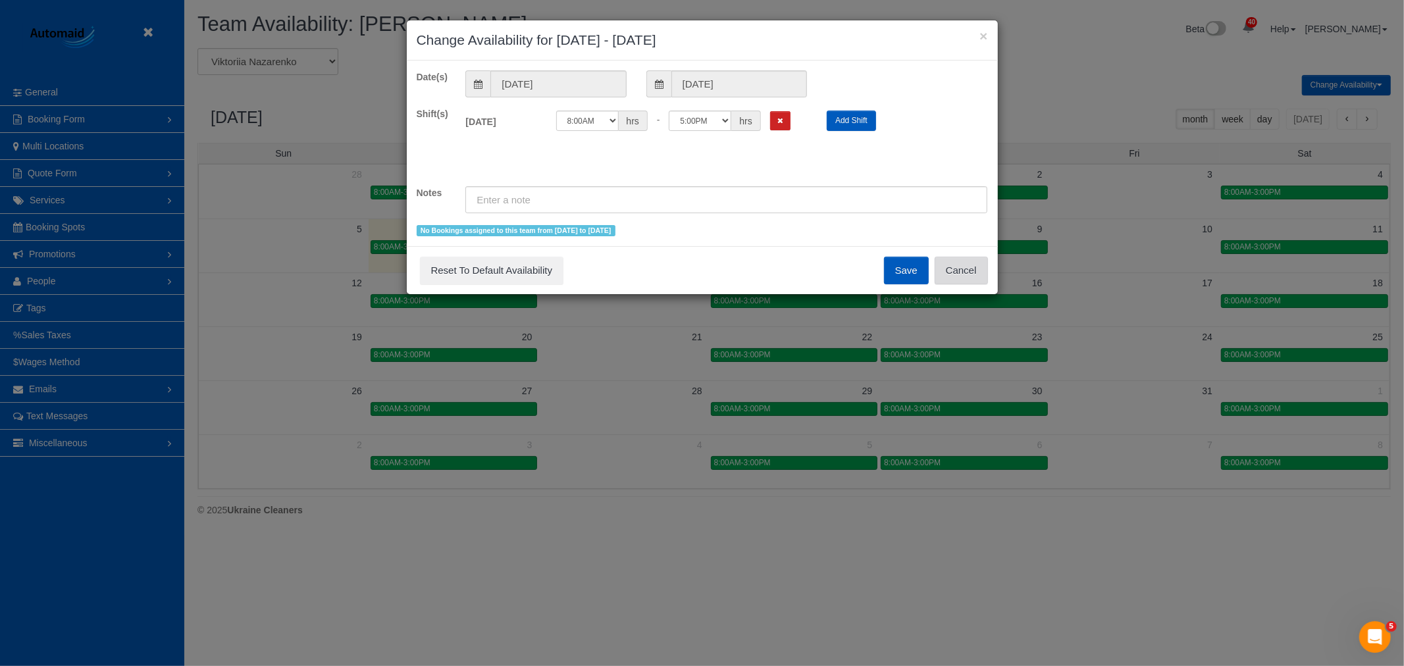
click at [974, 278] on button "Cancel" at bounding box center [960, 271] width 53 height 28
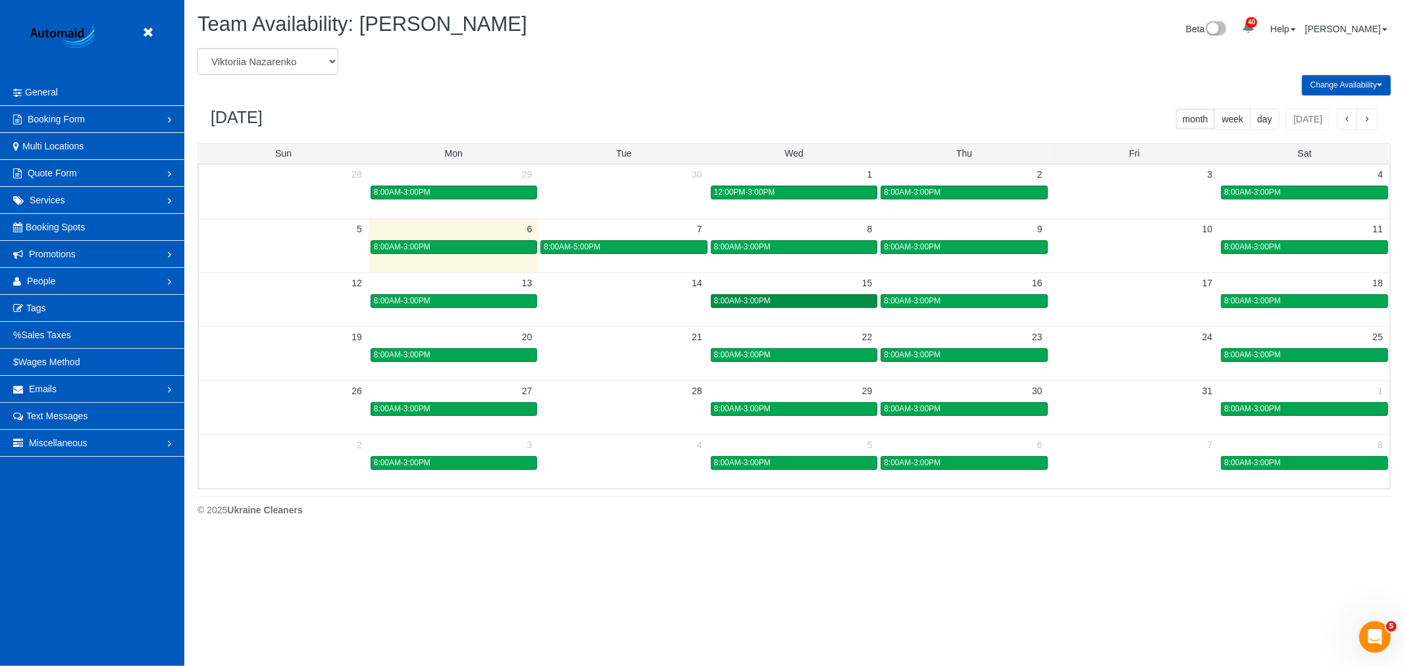
click at [829, 299] on div "8:00AM-3:00PM" at bounding box center [794, 301] width 160 height 10
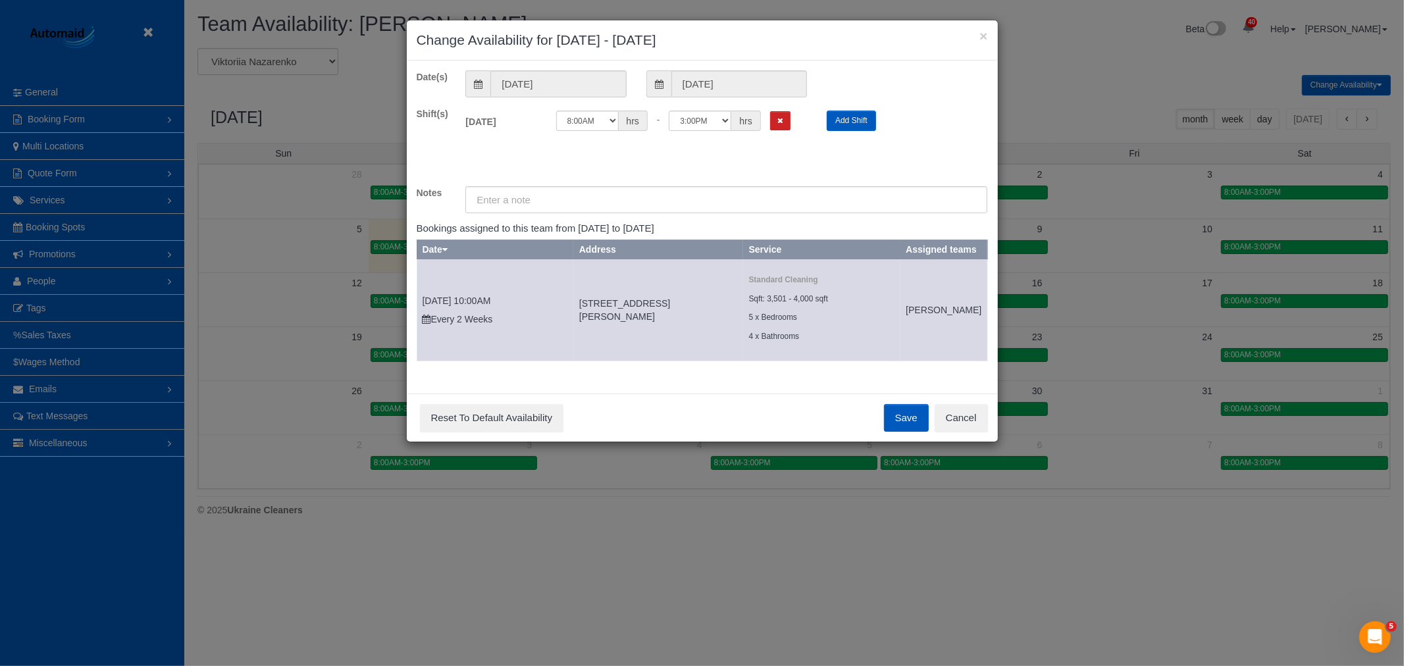
click at [949, 442] on div "Save Reset To Default Availability Cancel" at bounding box center [702, 418] width 591 height 48
click at [970, 432] on button "Cancel" at bounding box center [960, 418] width 53 height 28
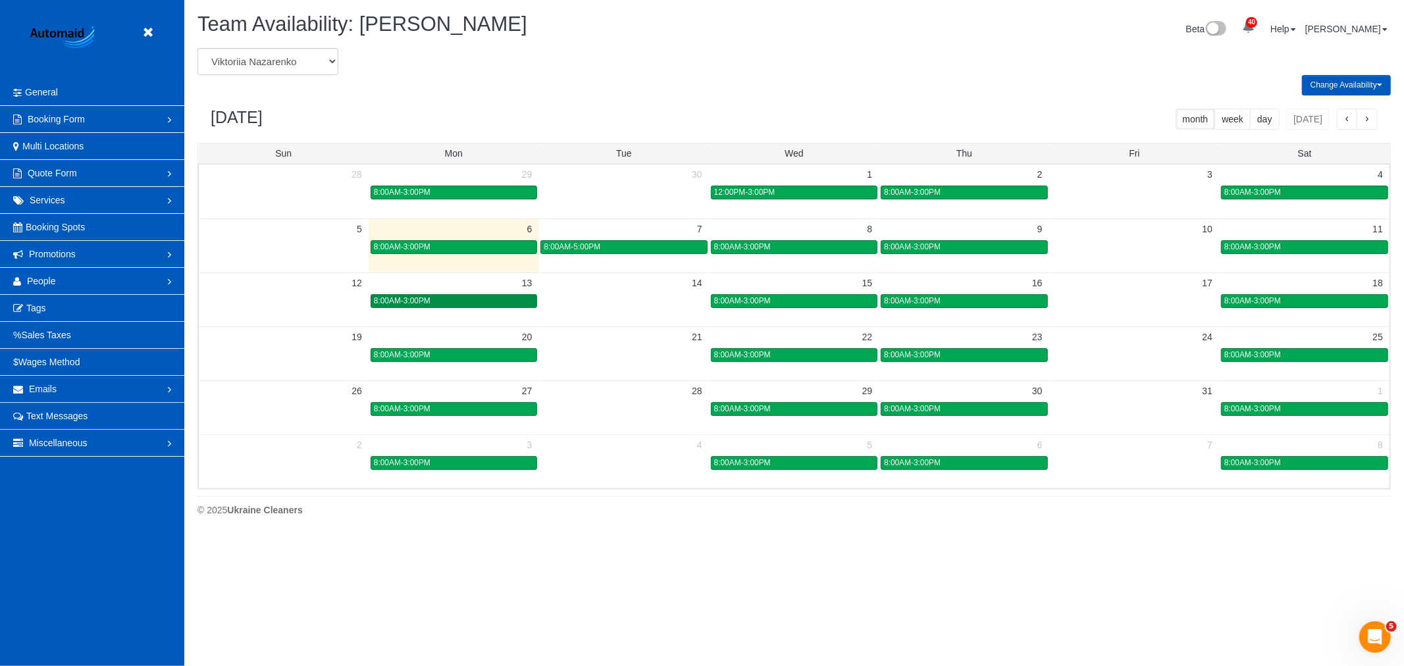
click at [438, 303] on div "8:00AM-3:00PM" at bounding box center [454, 301] width 160 height 10
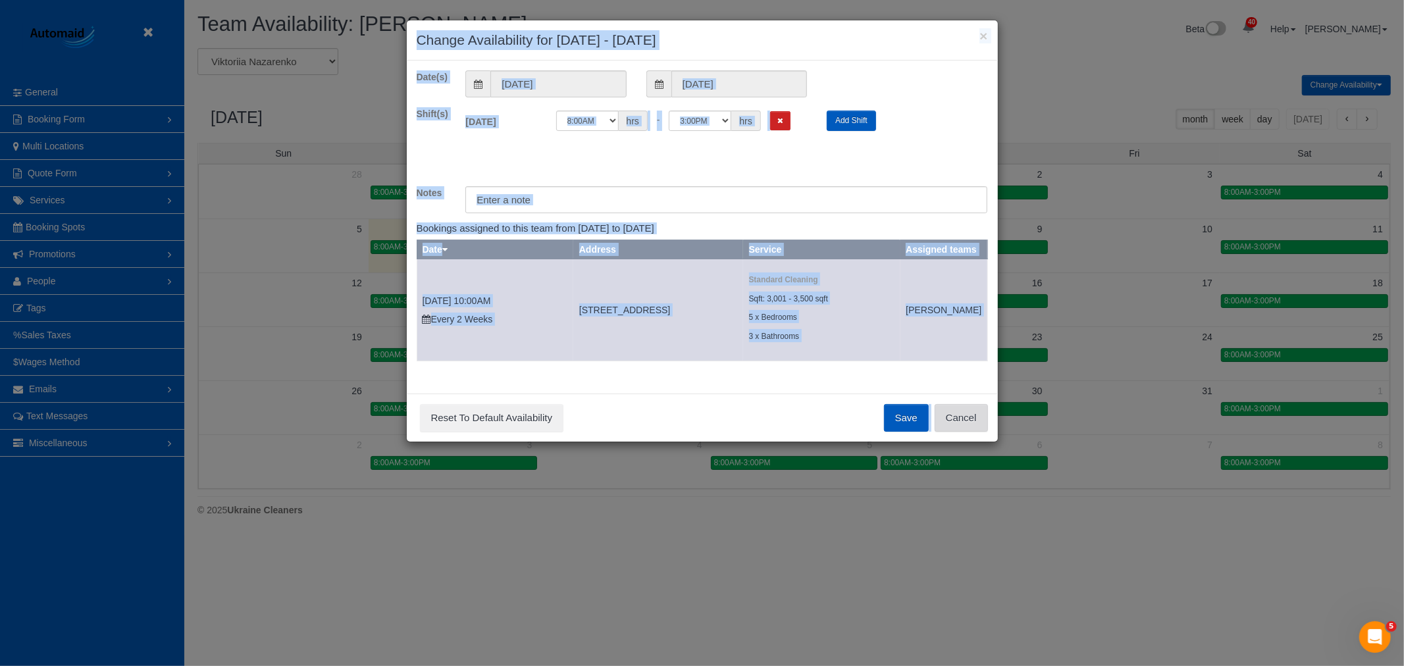
click at [968, 432] on button "Cancel" at bounding box center [960, 418] width 53 height 28
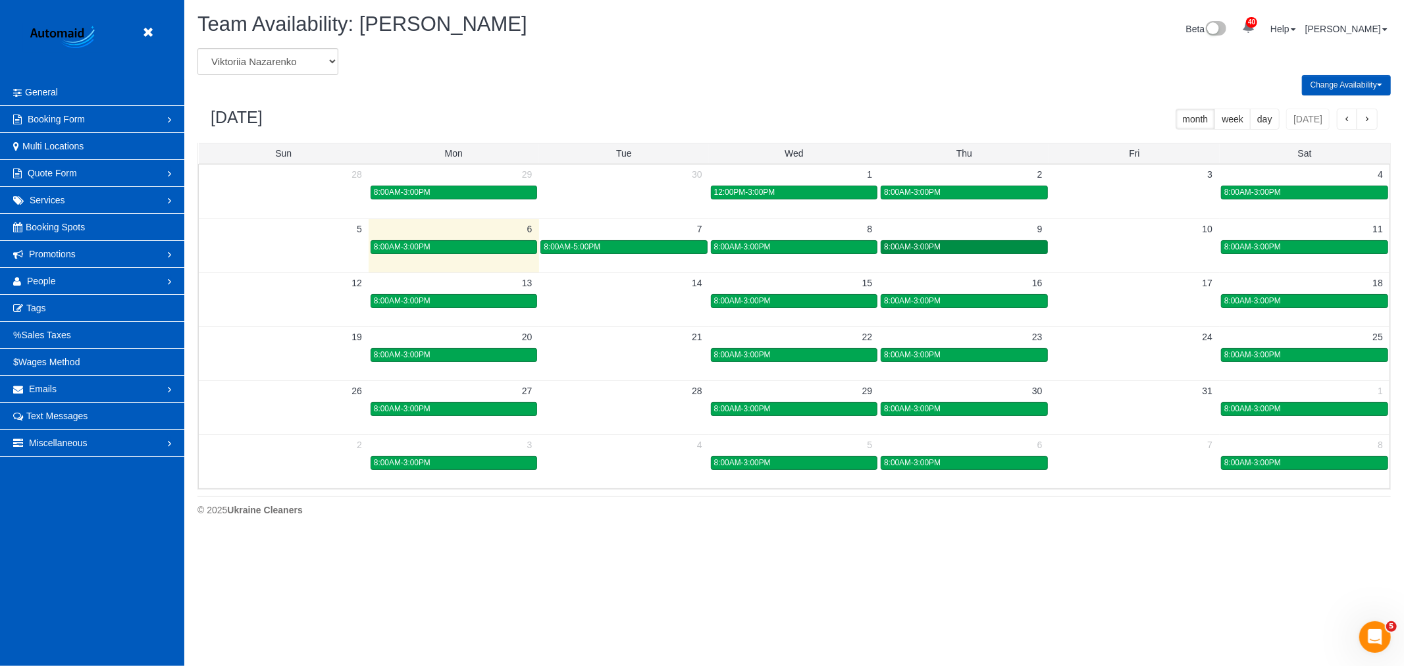
click at [948, 245] on div "8:00AM-3:00PM" at bounding box center [964, 247] width 160 height 10
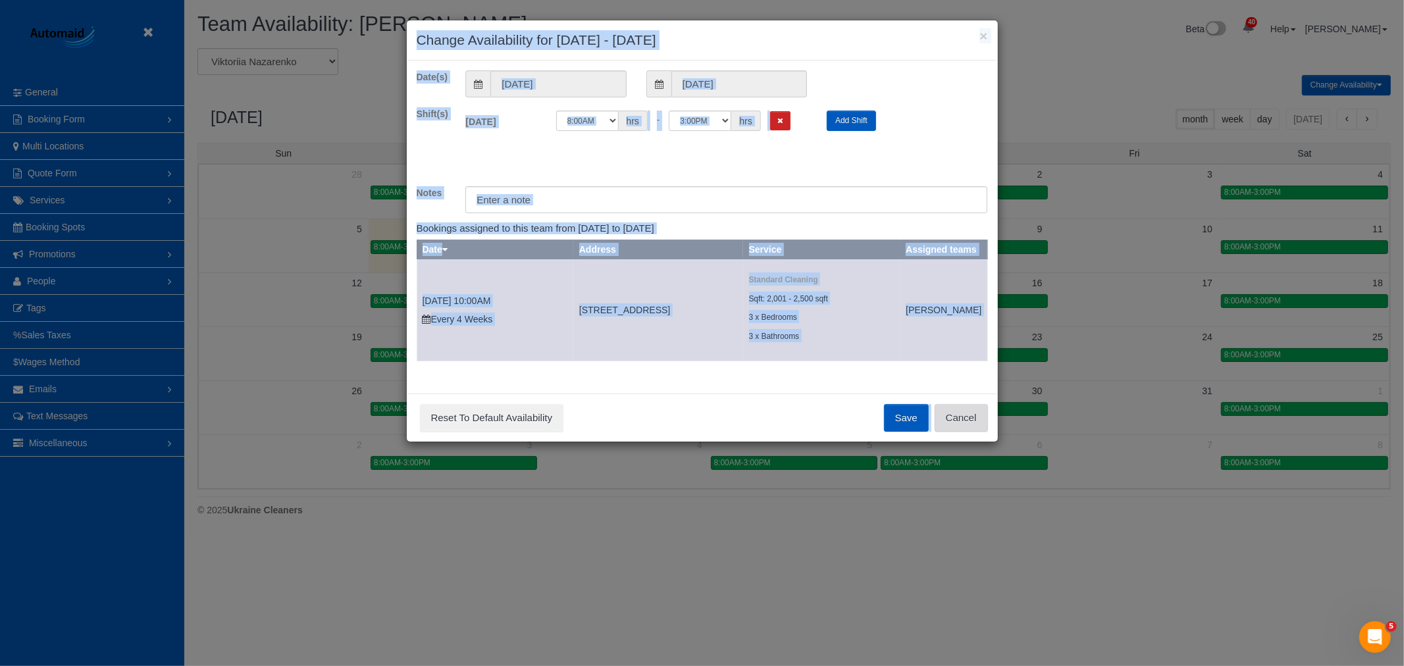
click at [965, 432] on button "Cancel" at bounding box center [960, 418] width 53 height 28
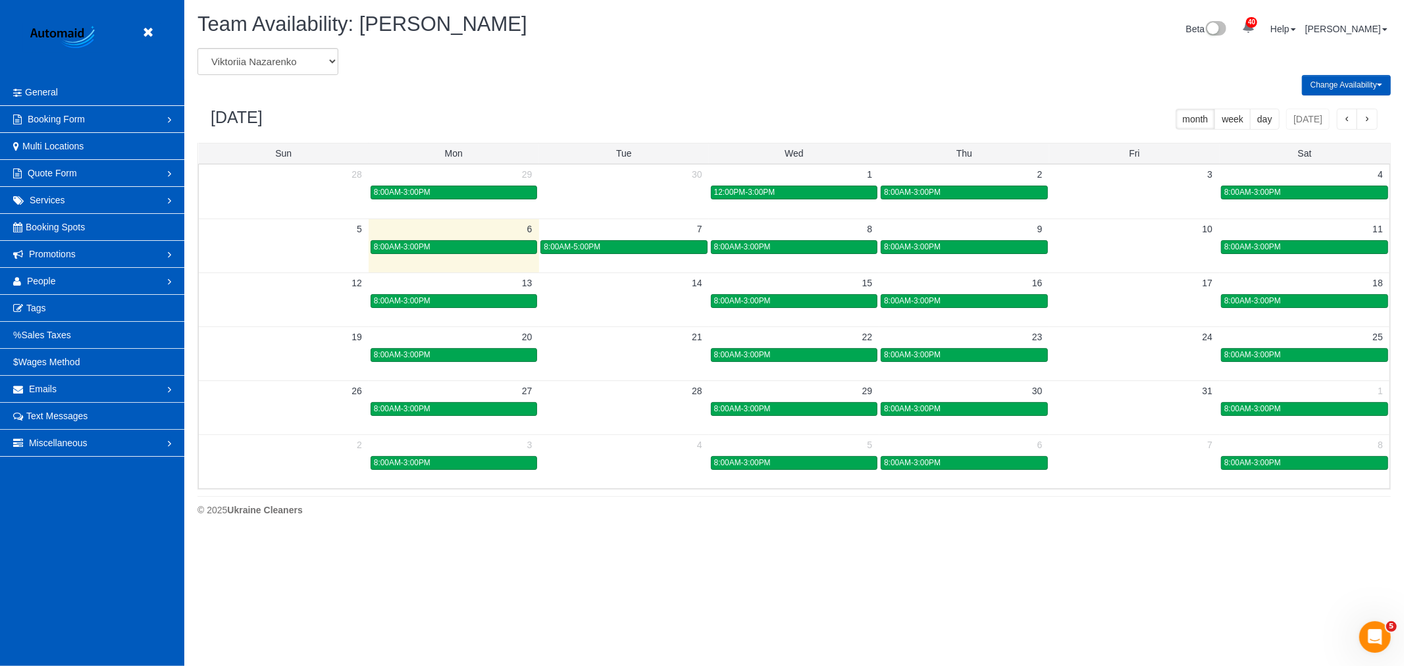
drag, startPoint x: 155, startPoint y: 12, endPoint x: 147, endPoint y: 30, distance: 19.7
click at [150, 23] on header "Beta" at bounding box center [92, 39] width 184 height 79
click at [145, 32] on icon at bounding box center [148, 32] width 16 height 16
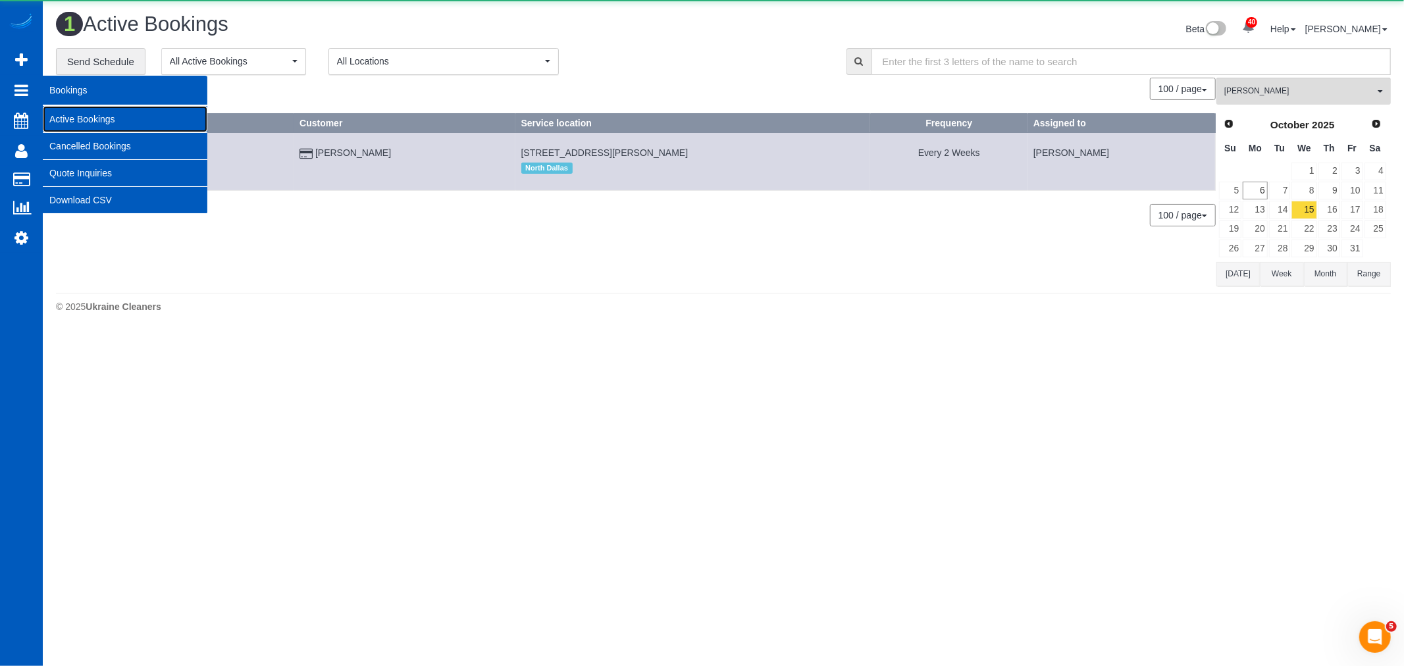
scroll to position [333, 1404]
click at [128, 118] on link "Active Bookings" at bounding box center [125, 119] width 165 height 26
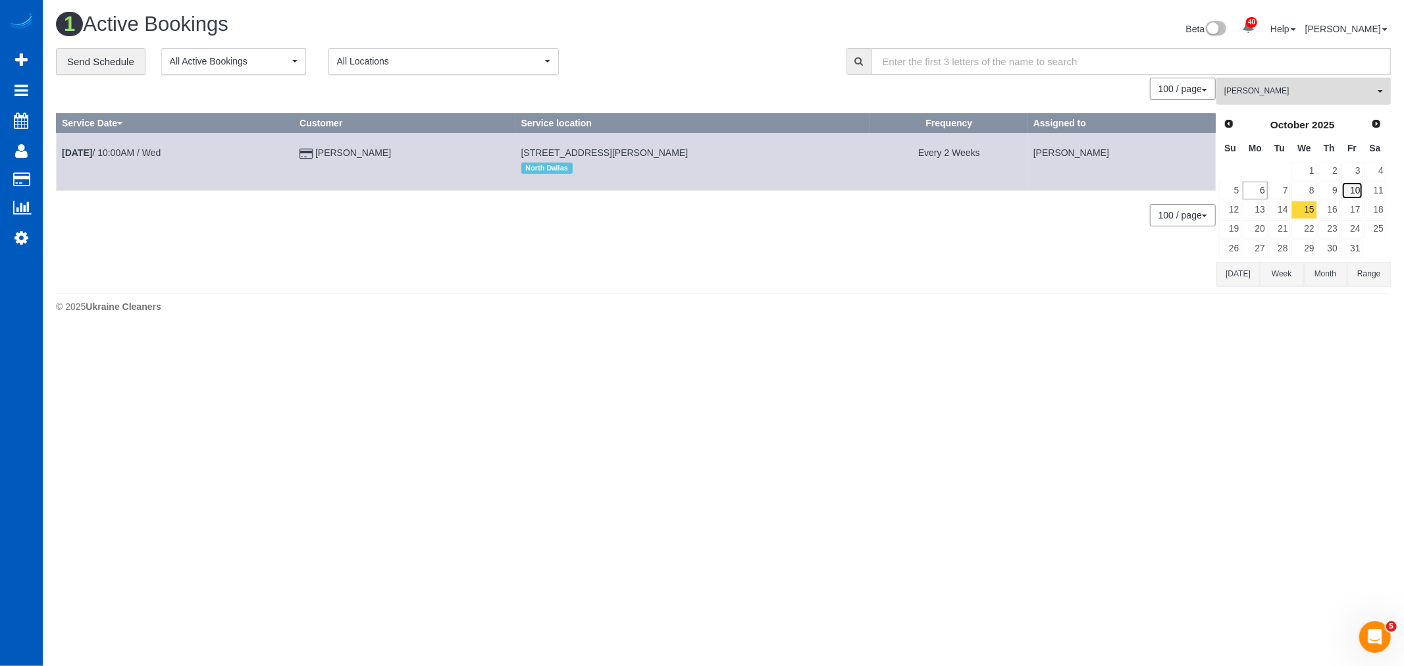
click at [1343, 192] on link "10" at bounding box center [1352, 191] width 22 height 18
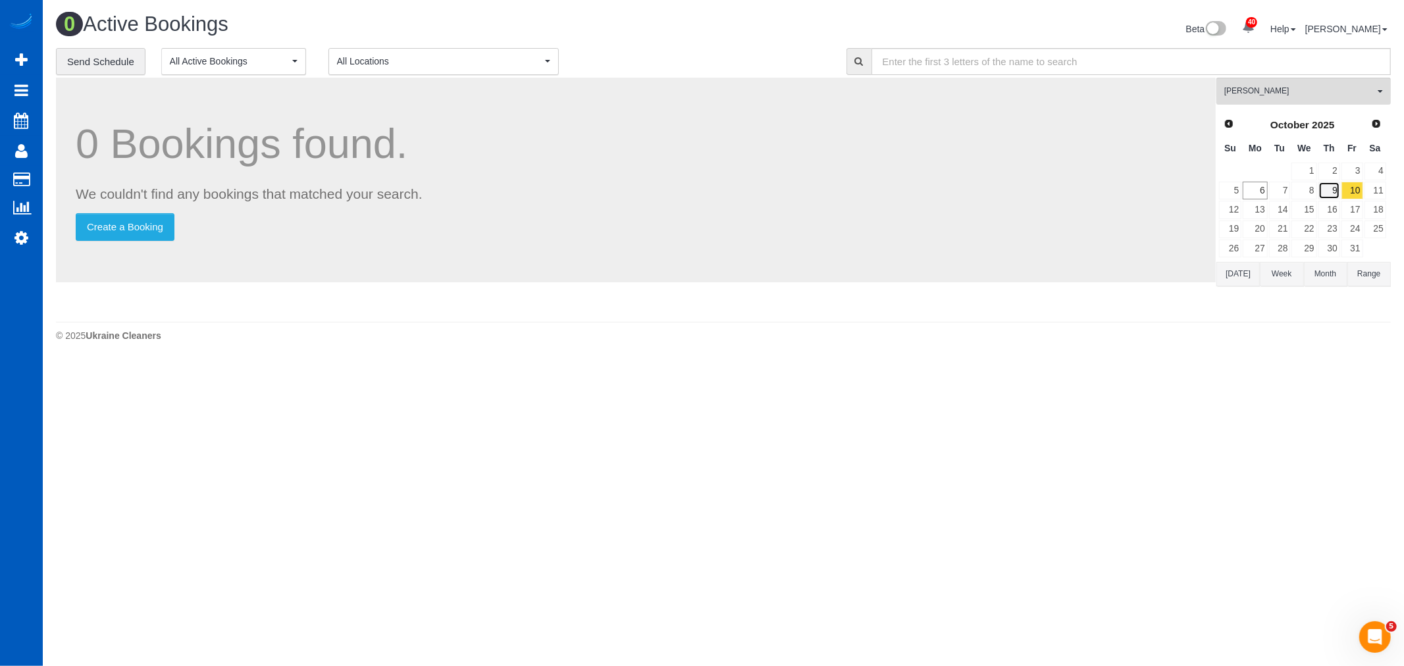
click at [1333, 192] on link "9" at bounding box center [1329, 191] width 22 height 18
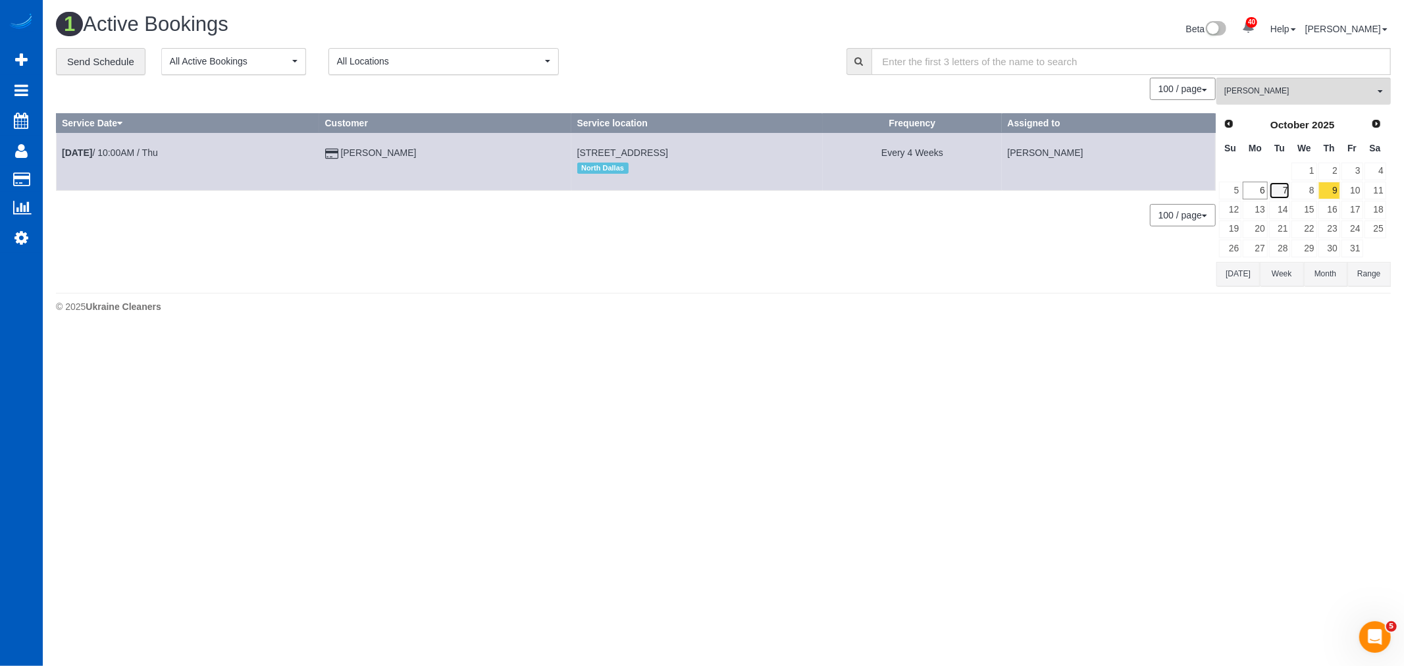
click at [1286, 195] on link "7" at bounding box center [1280, 191] width 22 height 18
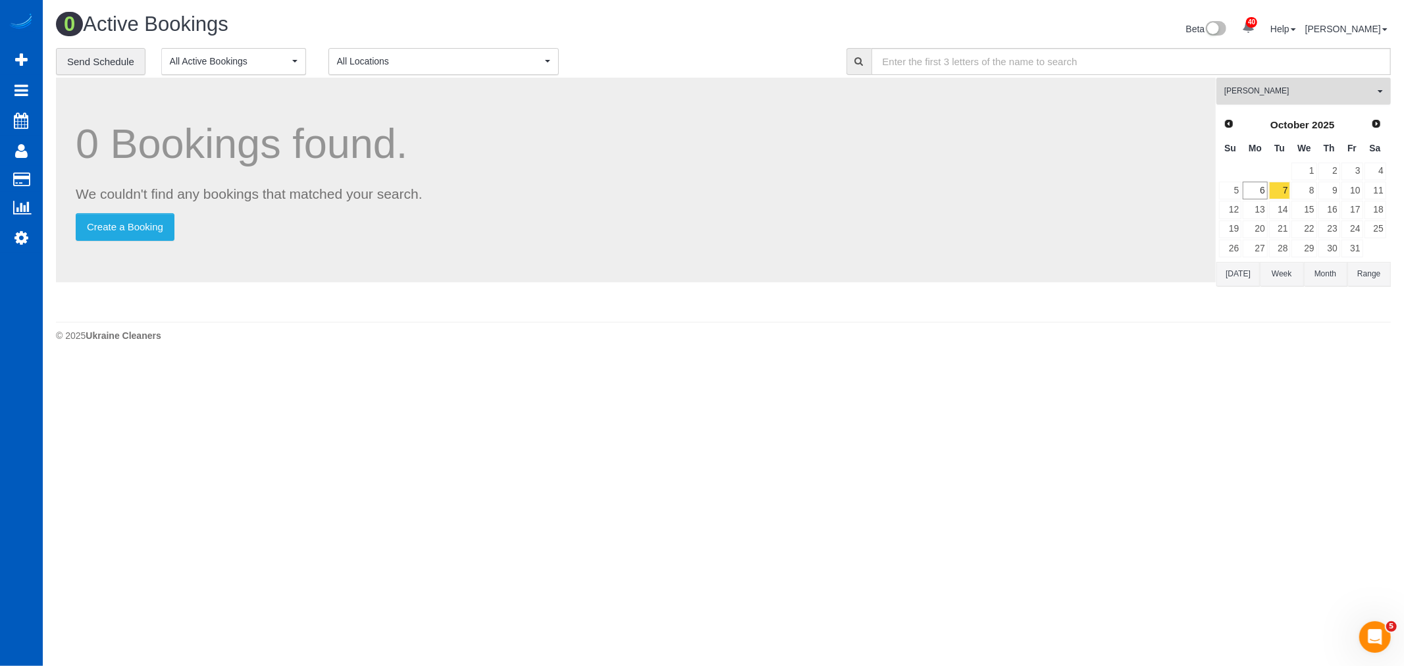
click at [1279, 93] on span "[PERSON_NAME]" at bounding box center [1299, 91] width 150 height 11
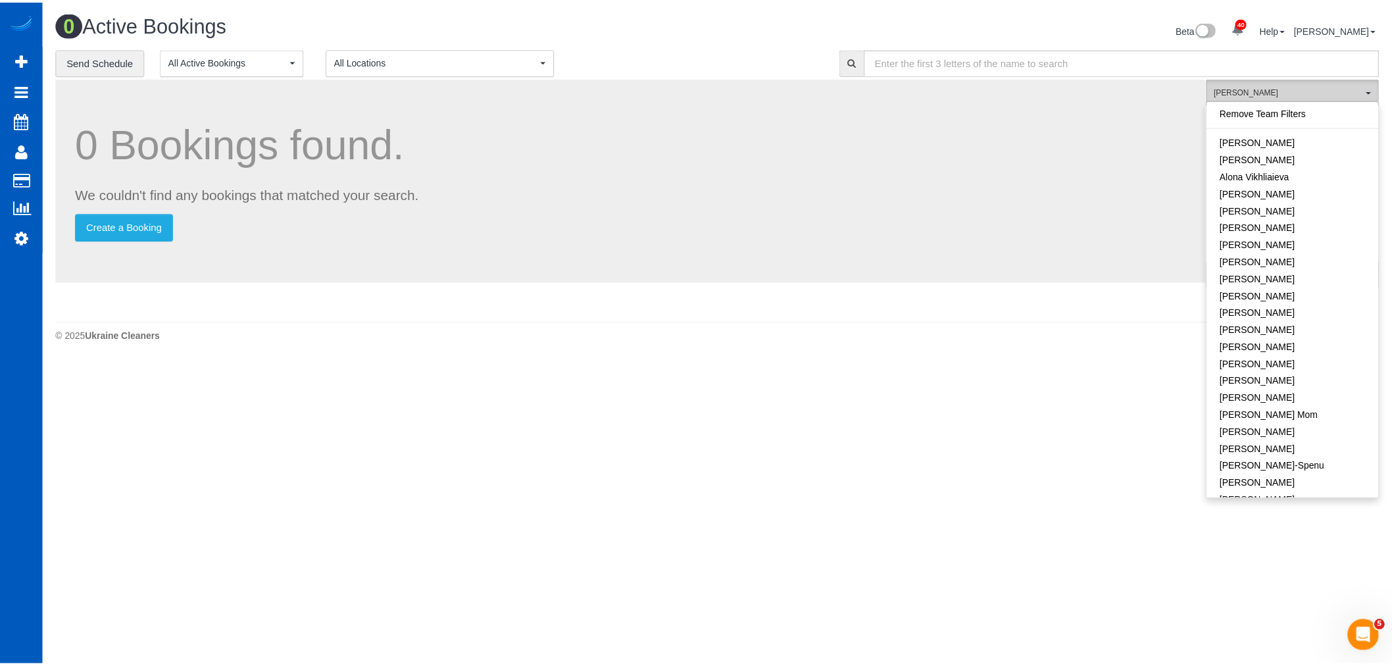
scroll to position [799, 0]
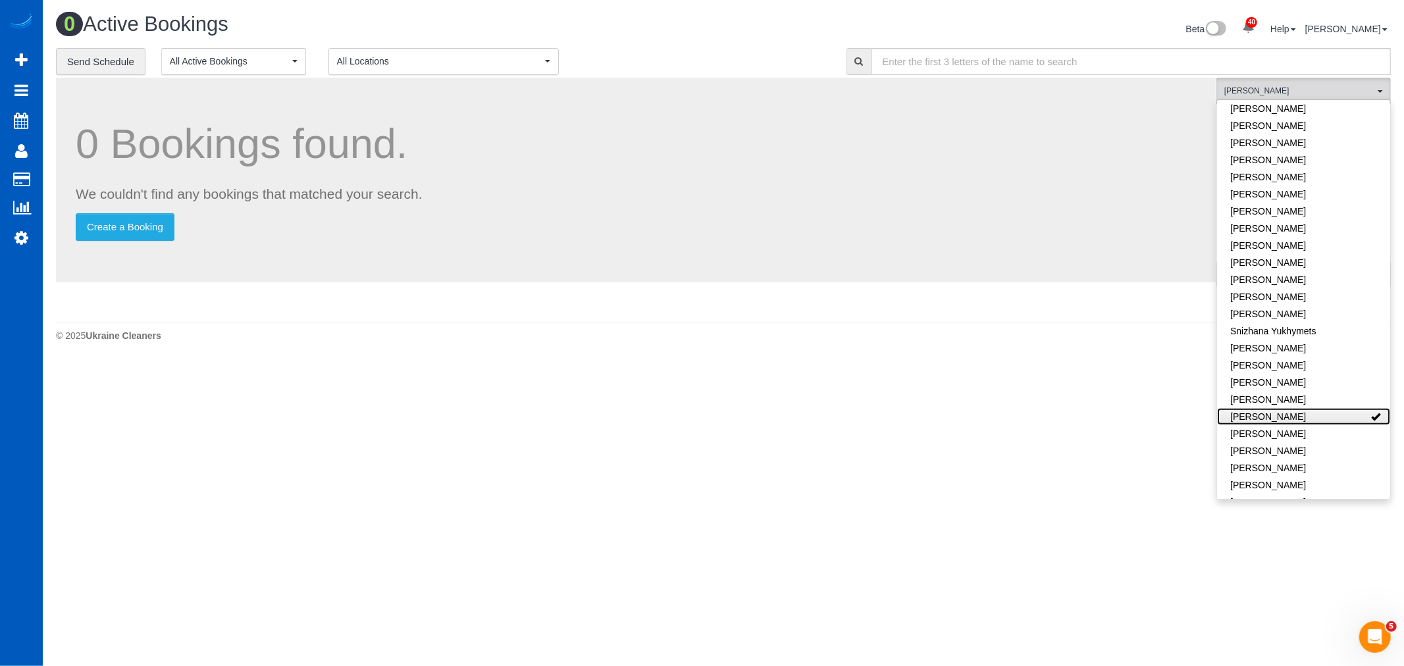
click at [1327, 408] on link "[PERSON_NAME]" at bounding box center [1303, 416] width 173 height 17
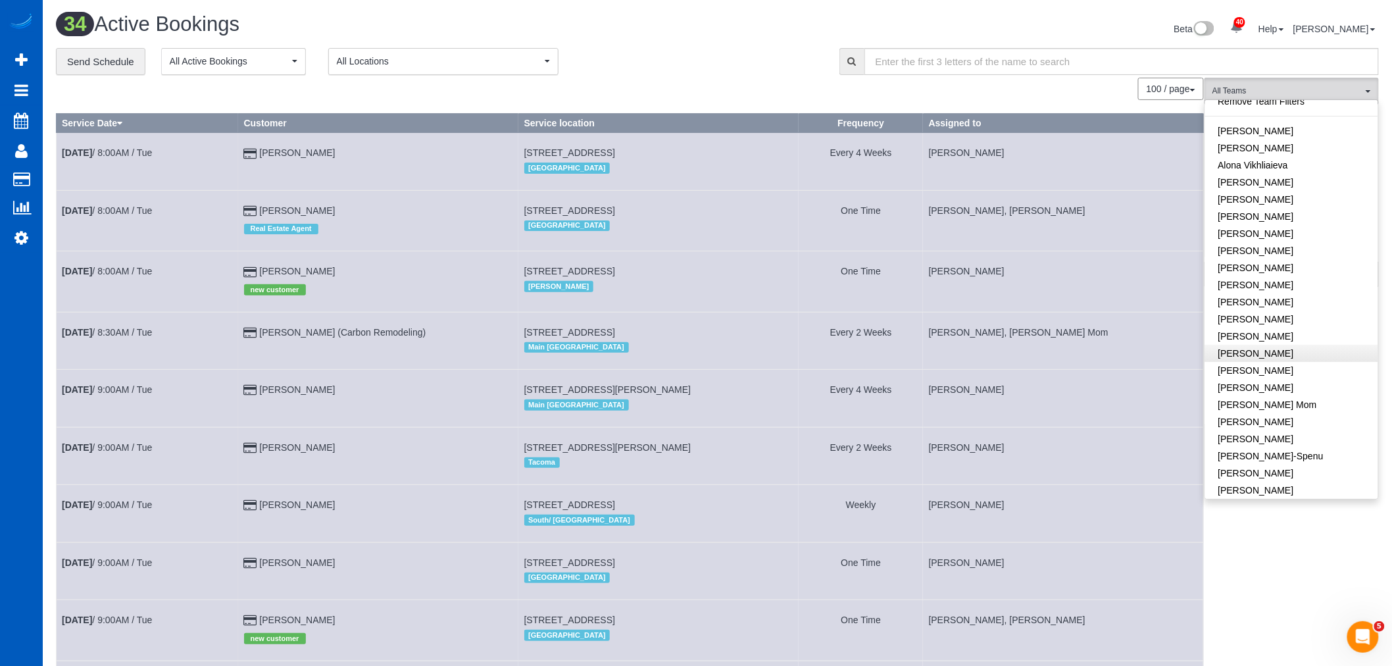
scroll to position [0, 0]
click at [1269, 240] on link "[PERSON_NAME]" at bounding box center [1292, 244] width 173 height 17
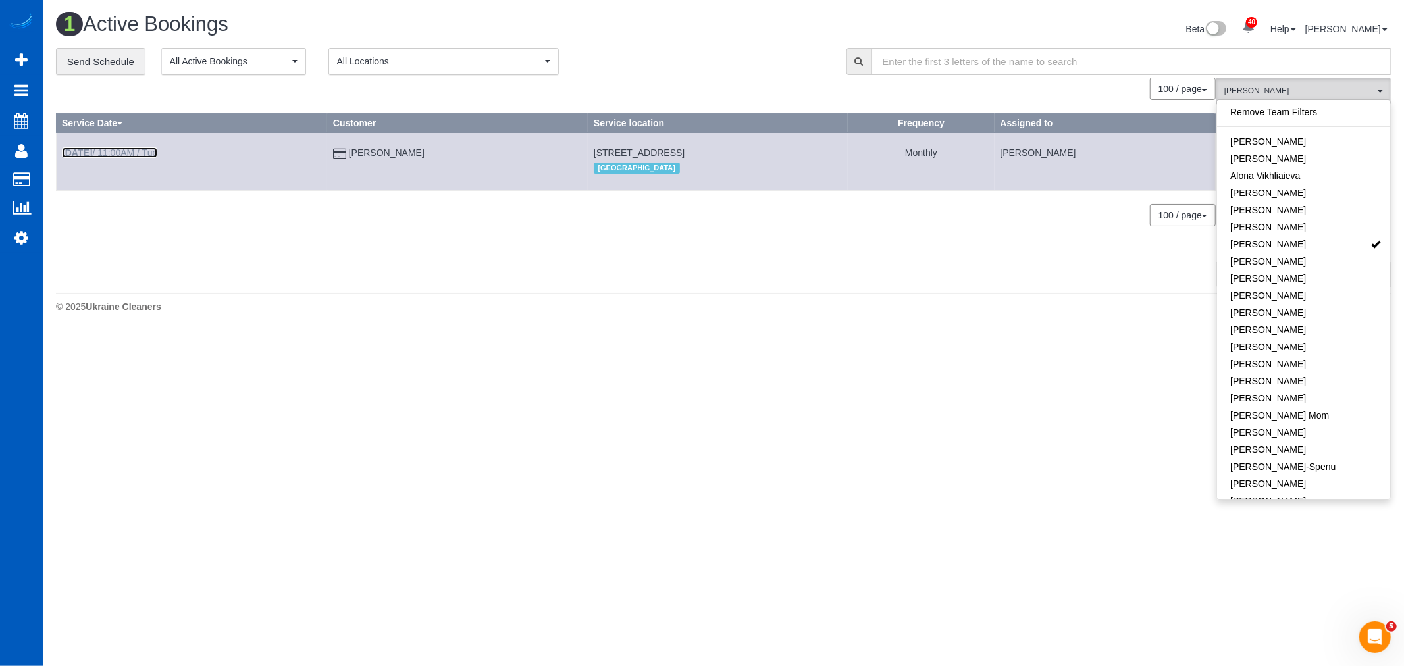
click at [83, 154] on b "[DATE]" at bounding box center [77, 152] width 30 height 11
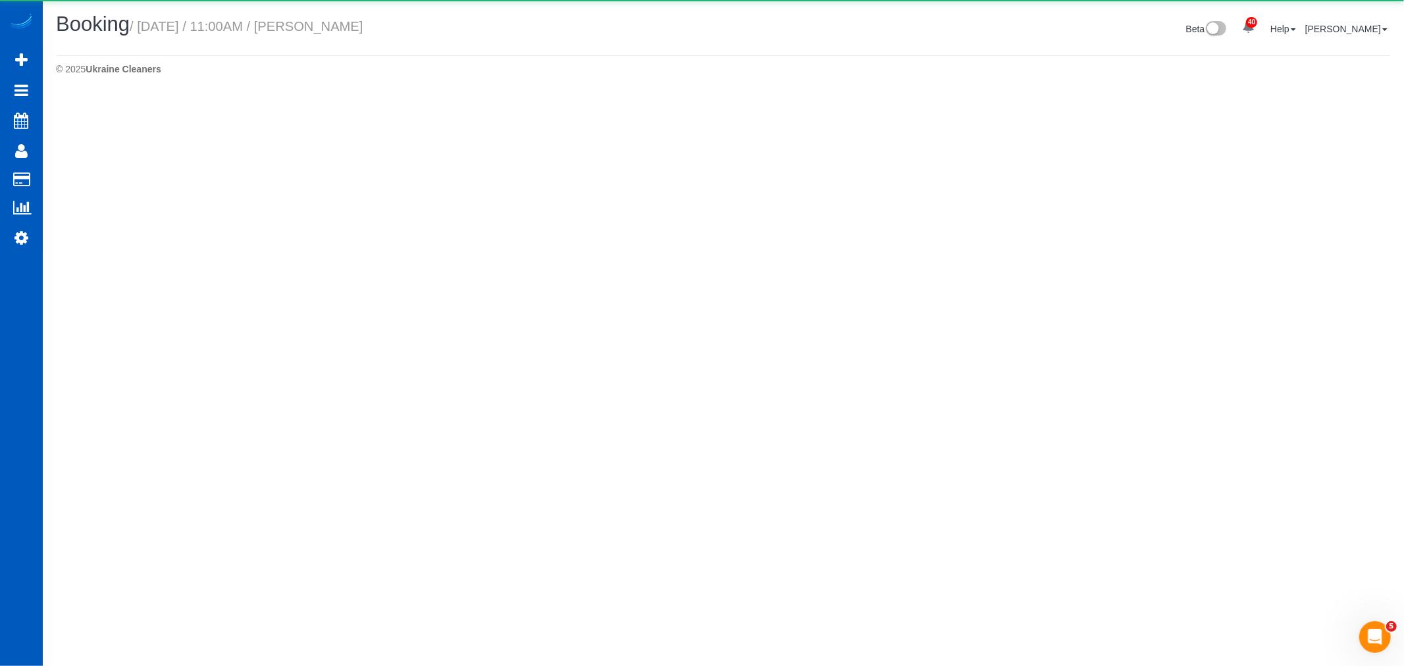
select select "WA"
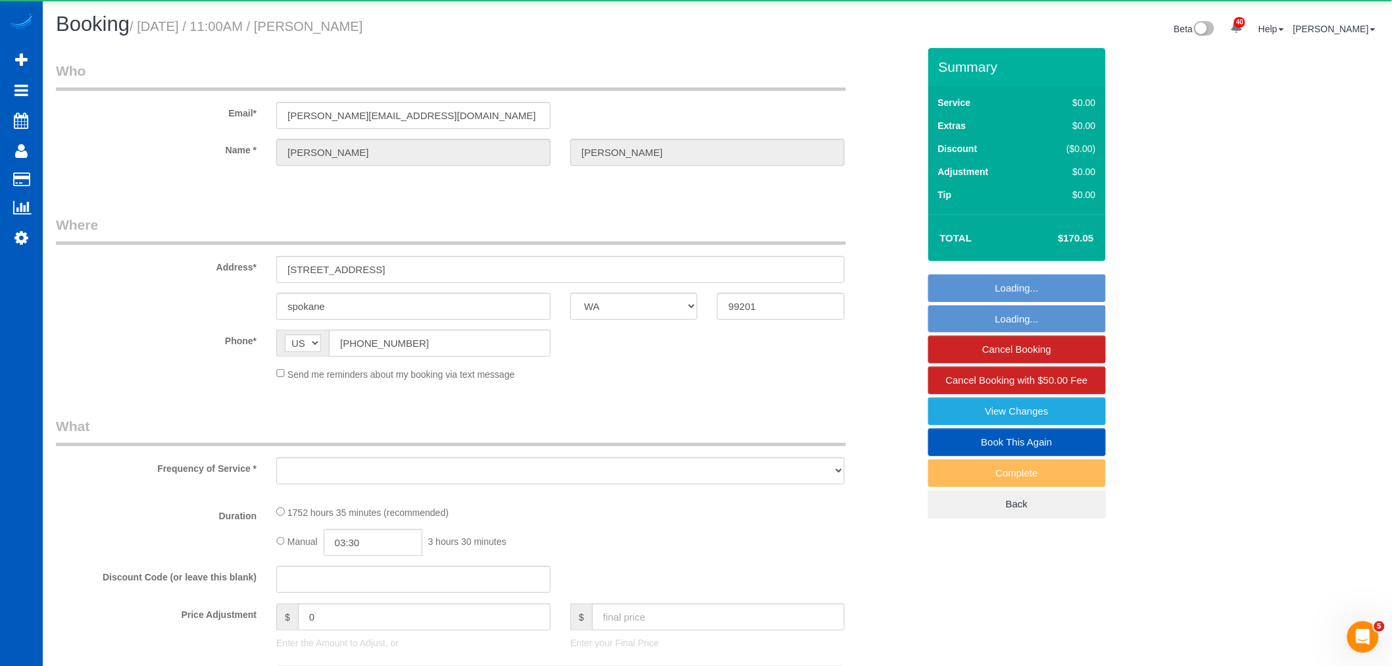
select select "object:33581"
select select "string:fspay-0b3545a2-7f13-40dc-bf41-37f879a948e9"
select select "1001"
select select "2"
select select "spot172"
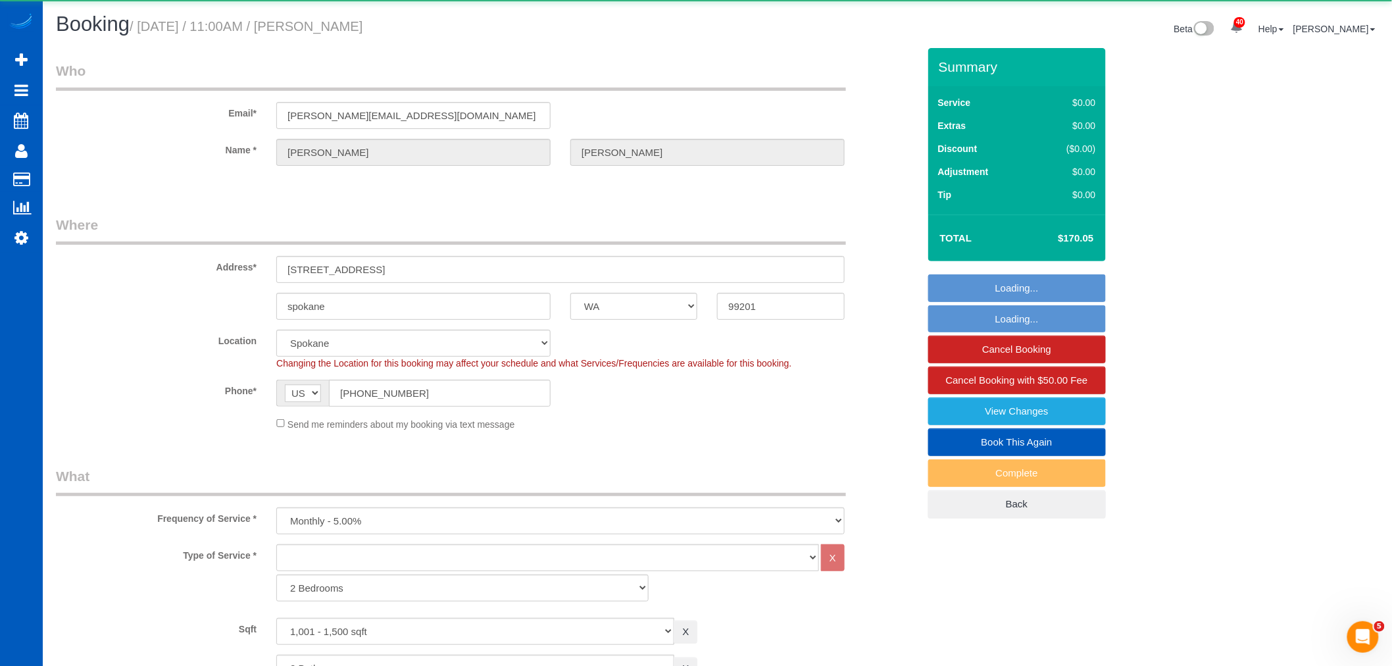
select select "object:33703"
select select "1001"
select select "2"
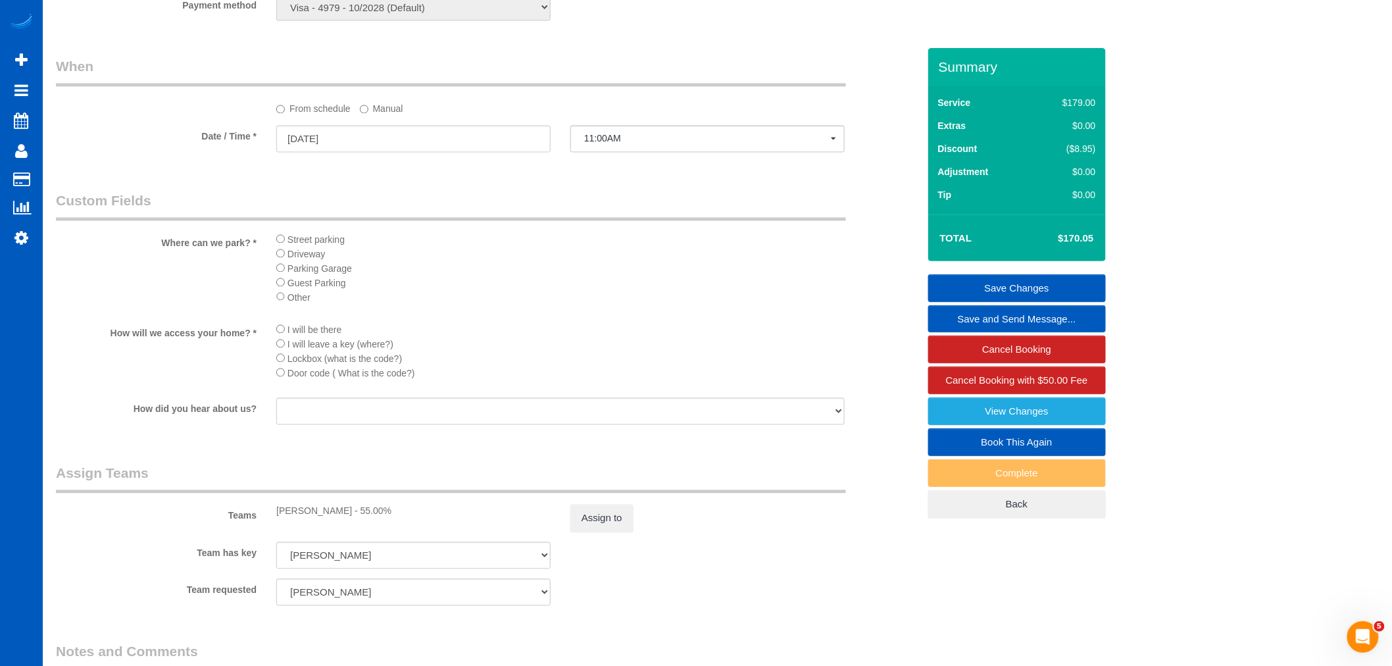
scroll to position [1096, 0]
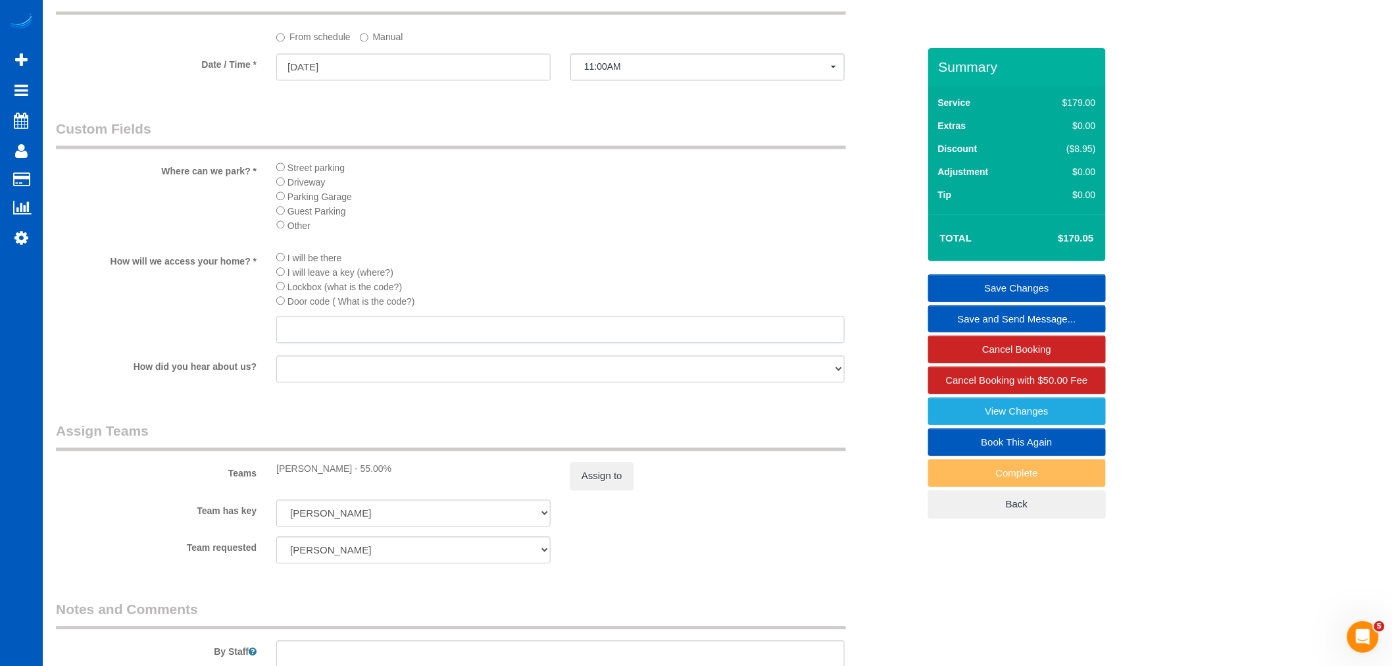
drag, startPoint x: 304, startPoint y: 341, endPoint x: 388, endPoint y: 240, distance: 131.3
click at [311, 337] on input "text" at bounding box center [560, 329] width 569 height 27
type input "under the mat"
click at [972, 288] on link "Save Changes" at bounding box center [1018, 288] width 178 height 28
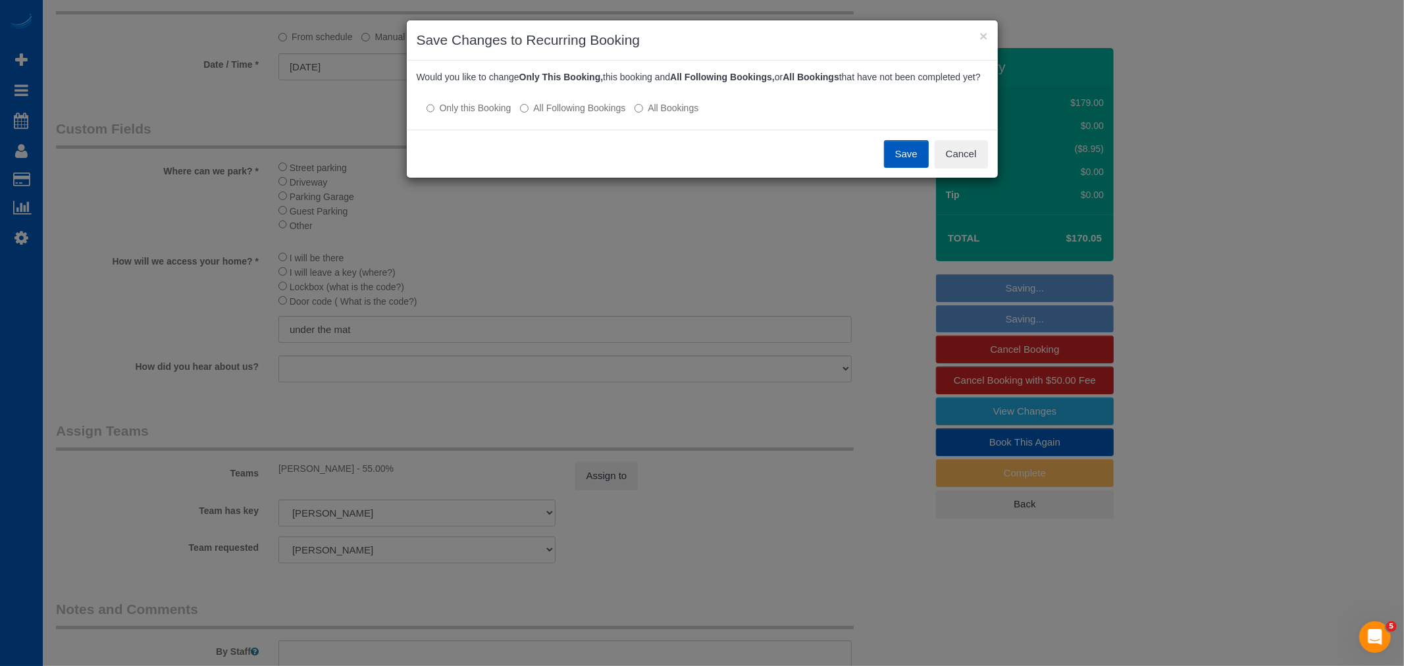
click at [910, 163] on button "Save" at bounding box center [906, 154] width 45 height 28
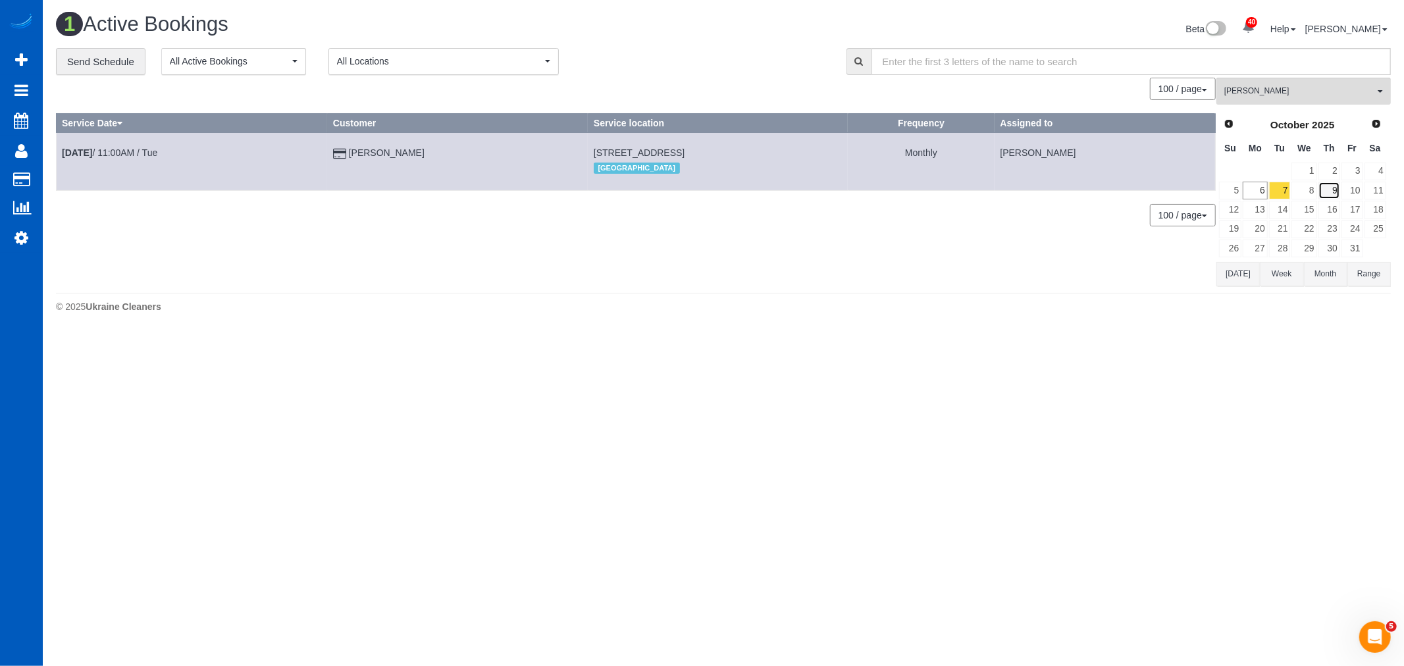
click at [1333, 199] on link "9" at bounding box center [1329, 191] width 22 height 18
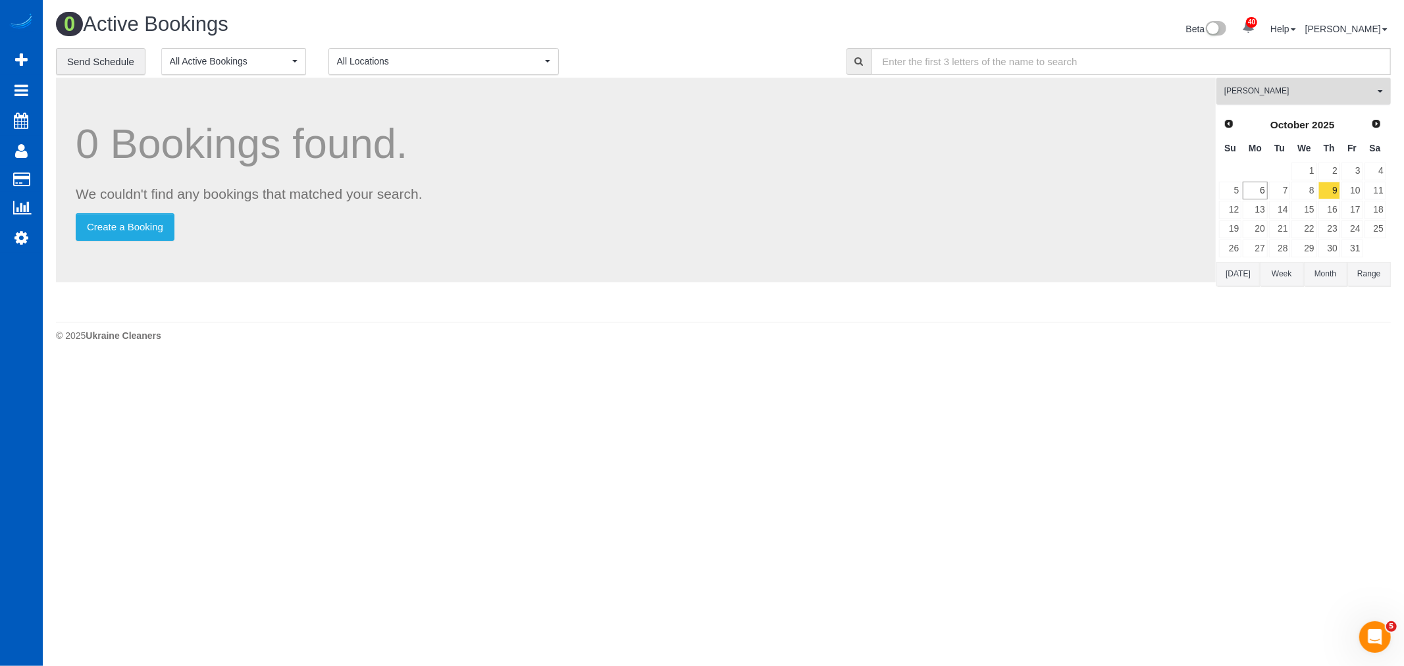
click at [1294, 95] on span "[PERSON_NAME]" at bounding box center [1299, 91] width 150 height 11
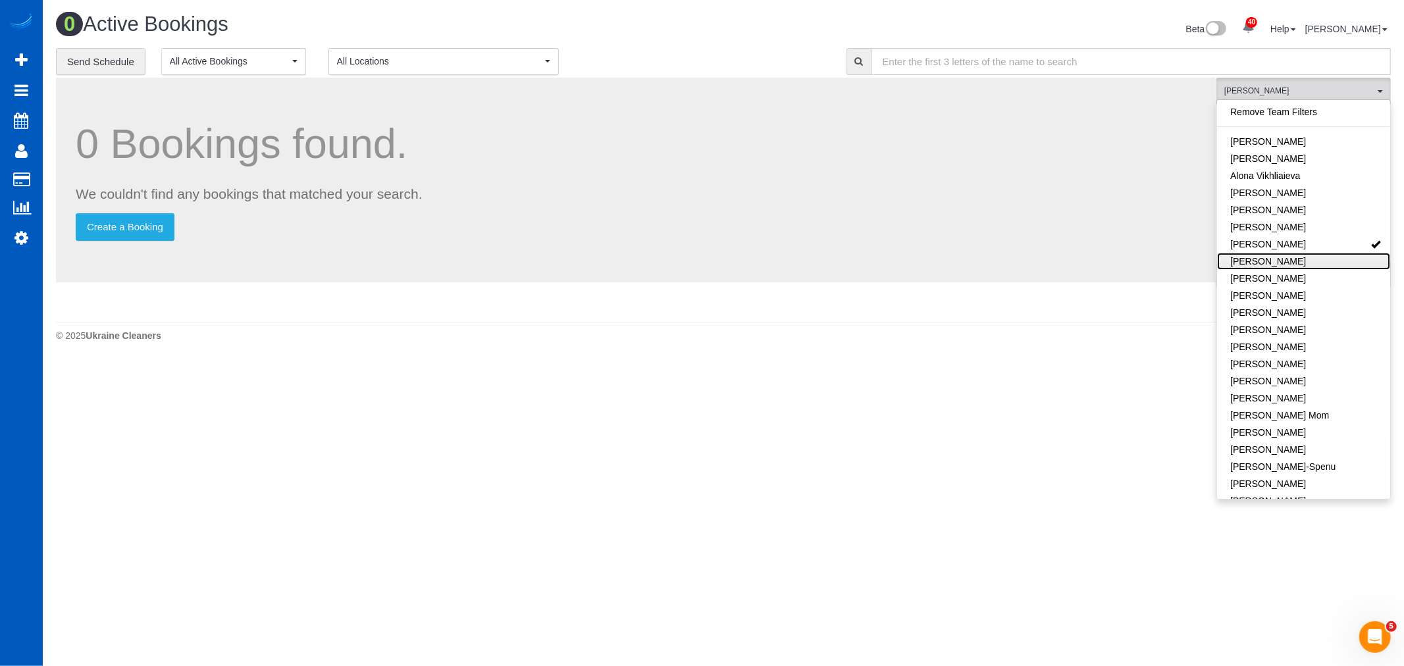
click at [1298, 254] on link "[PERSON_NAME]" at bounding box center [1303, 261] width 173 height 17
click at [1293, 242] on link "[PERSON_NAME]" at bounding box center [1303, 244] width 173 height 17
click at [1297, 254] on link "[PERSON_NAME]" at bounding box center [1303, 261] width 173 height 17
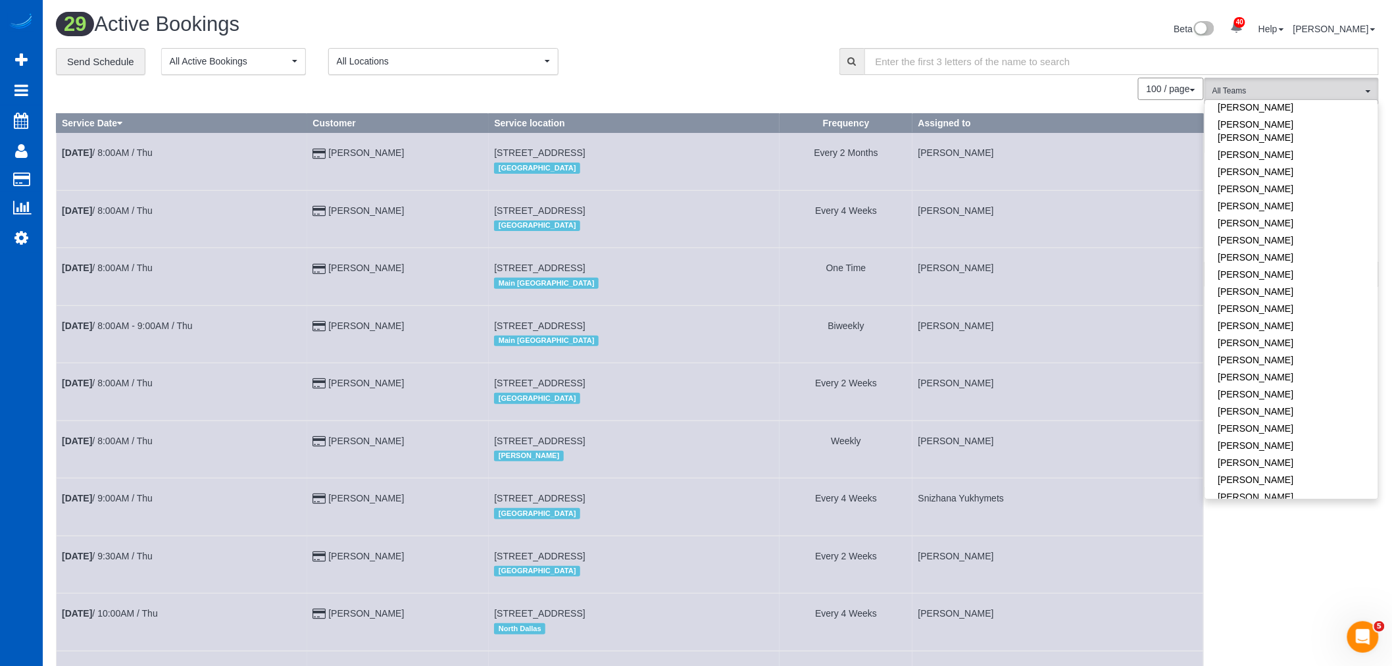
scroll to position [731, 0]
click at [1250, 461] on link "[PERSON_NAME]" at bounding box center [1292, 467] width 173 height 17
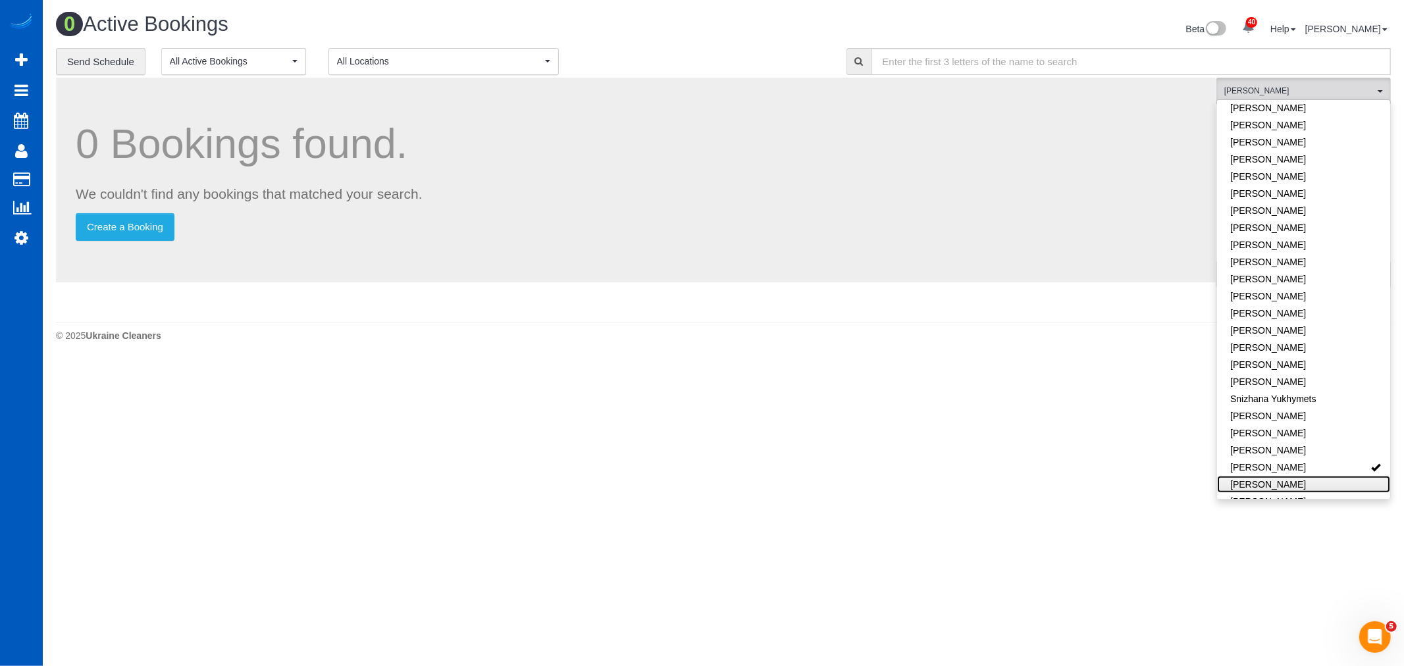
click at [1248, 476] on link "[PERSON_NAME]" at bounding box center [1303, 484] width 173 height 17
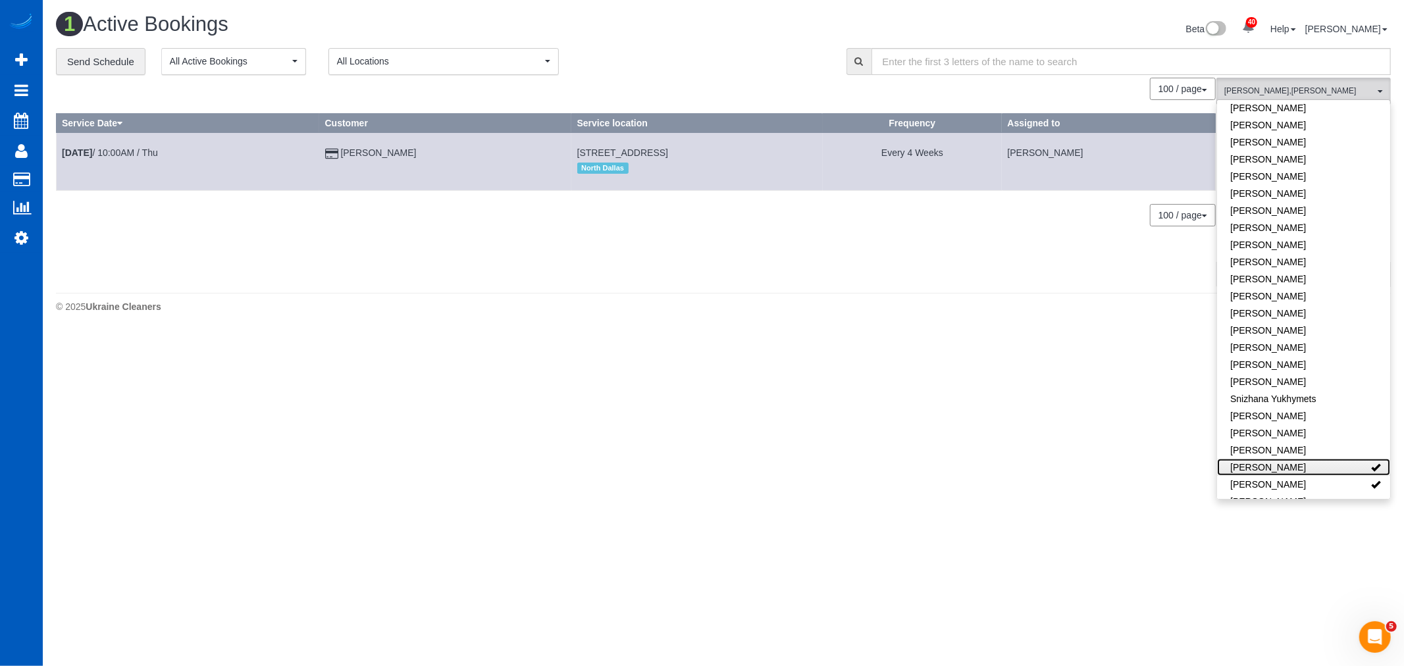
click at [1248, 461] on link "[PERSON_NAME]" at bounding box center [1303, 467] width 173 height 17
click at [119, 159] on td "Oct 9th / 10:00AM / Thu" at bounding box center [188, 161] width 263 height 57
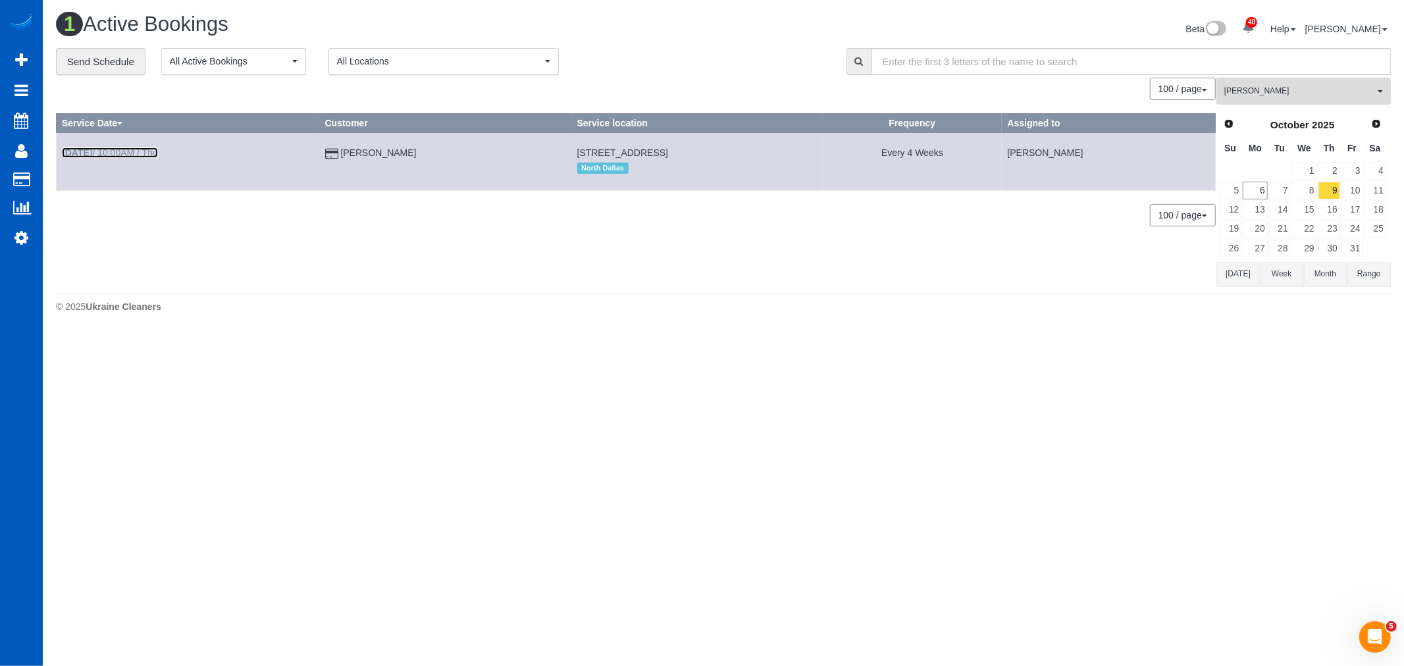
click at [118, 157] on link "Oct 9th / 10:00AM / Thu" at bounding box center [110, 152] width 96 height 11
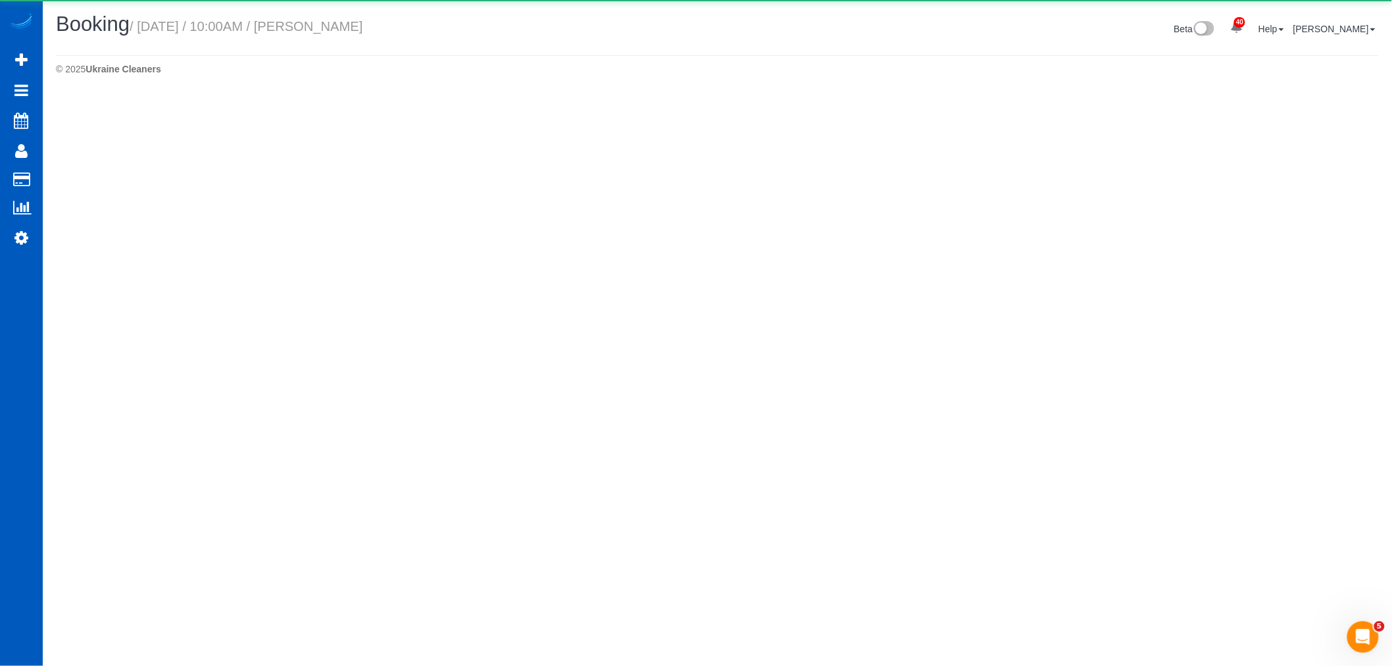
select select "[GEOGRAPHIC_DATA]"
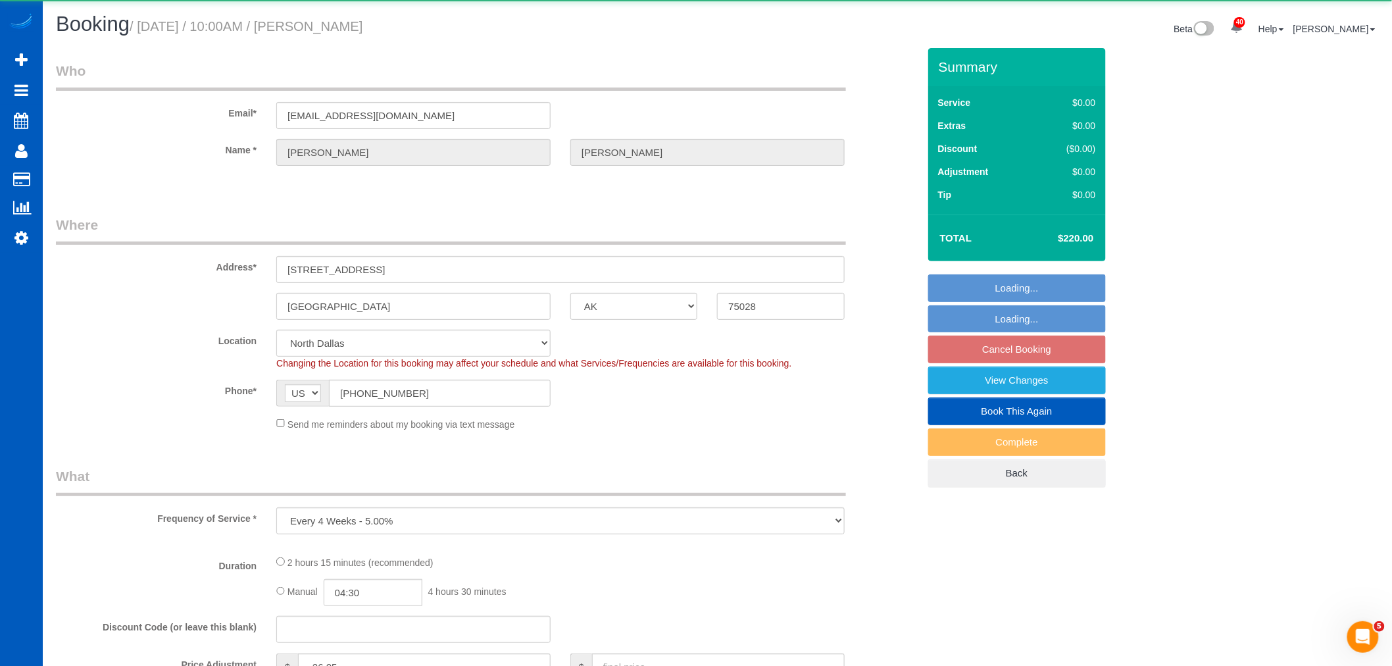
select select "object:34895"
select select "199"
select select "2001"
select select "3"
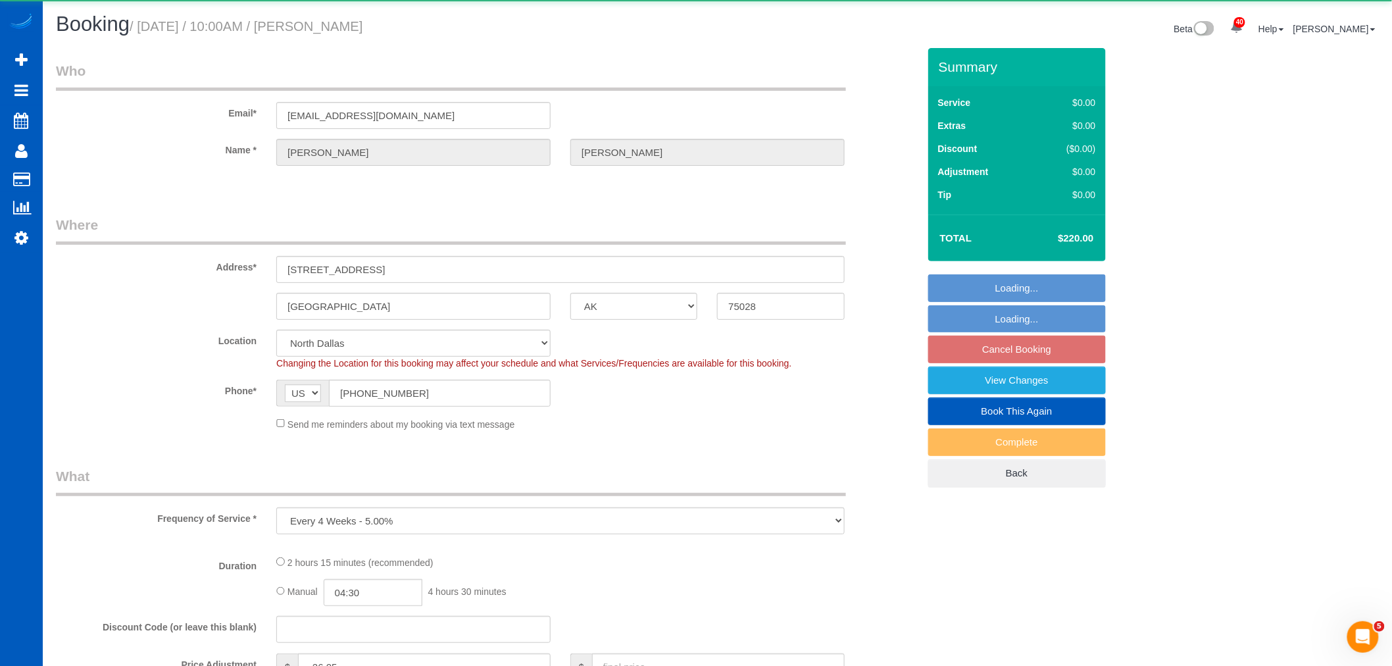
select select "spot189"
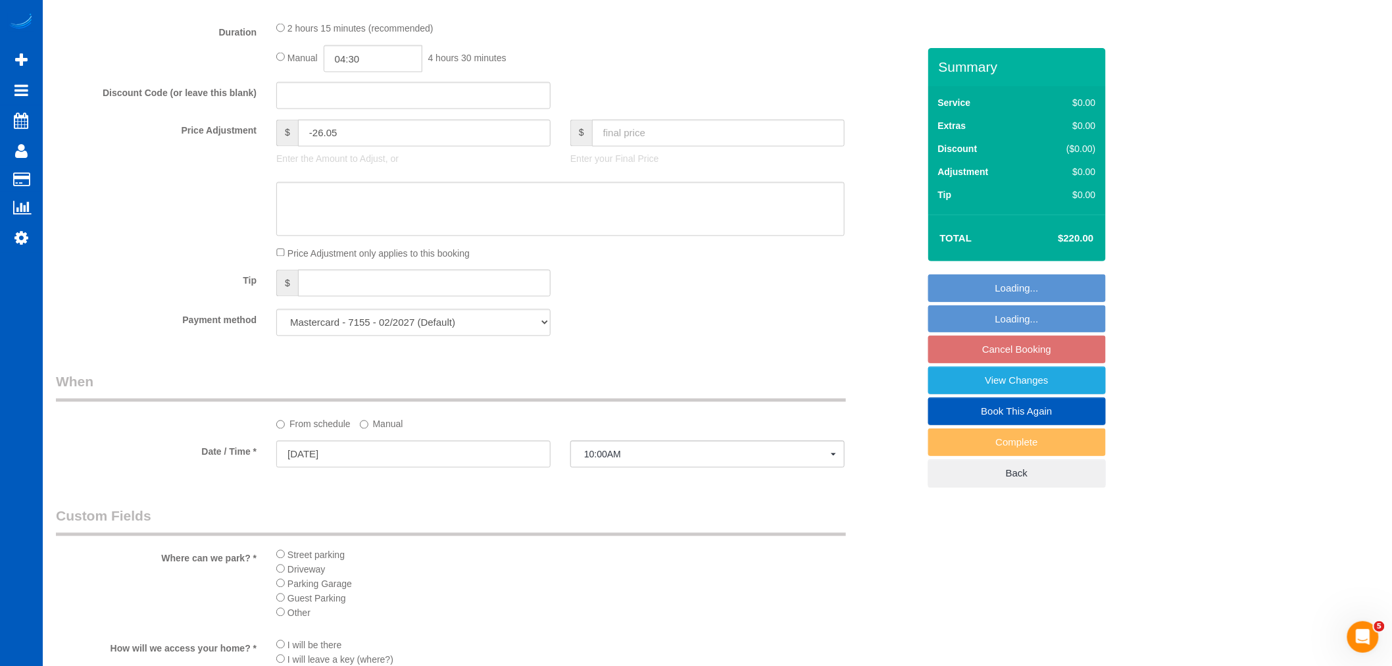
scroll to position [1242, 0]
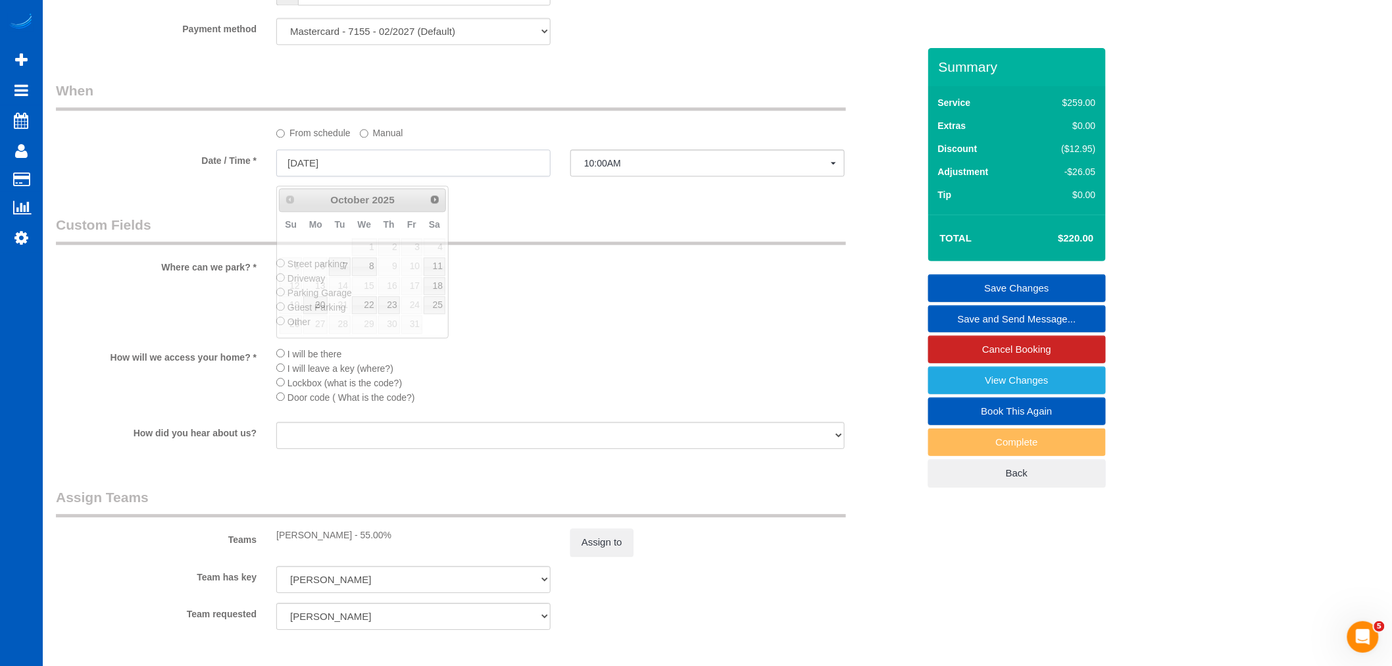
click at [344, 176] on input "10/09/2025" at bounding box center [413, 162] width 274 height 27
click at [370, 139] on label "Manual" at bounding box center [381, 131] width 43 height 18
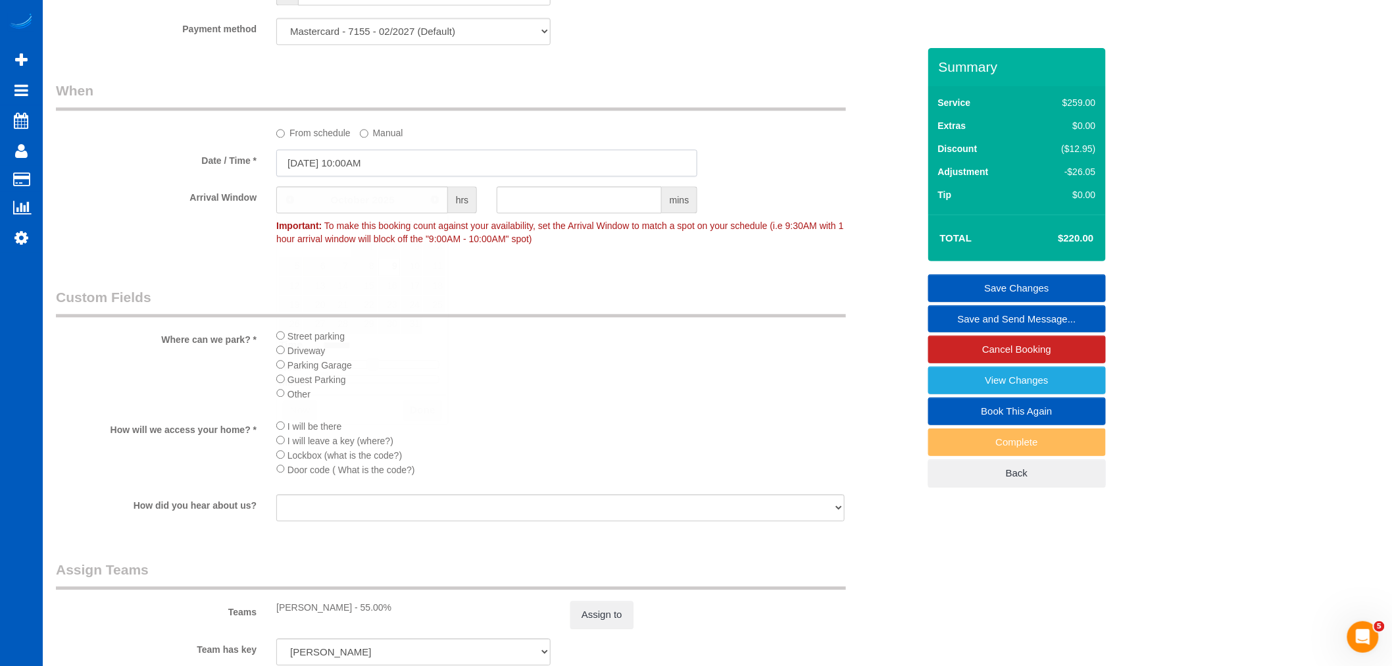
click at [320, 168] on input "10/09/2025 10:00AM" at bounding box center [486, 162] width 421 height 27
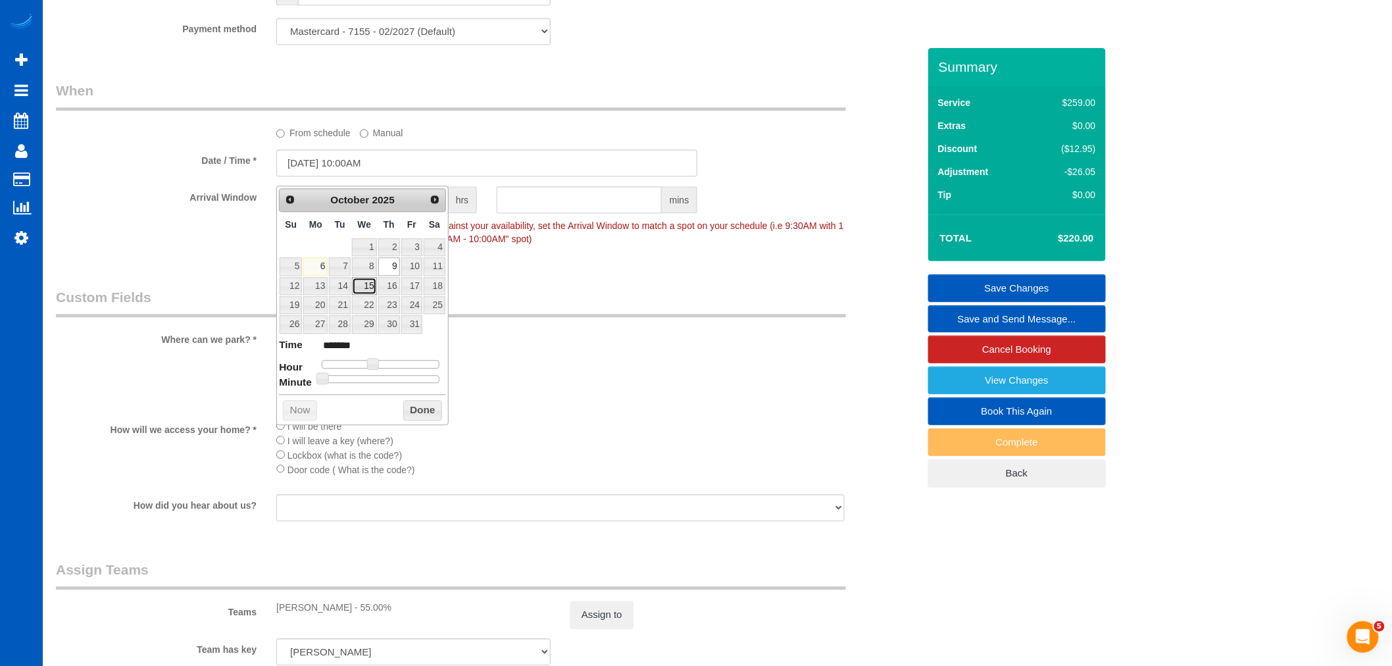
click at [363, 282] on link "15" at bounding box center [364, 286] width 25 height 18
type input "10/15/2025 12:00PM"
type input "*******"
type input "10/15/2025 1:00PM"
type input "******"
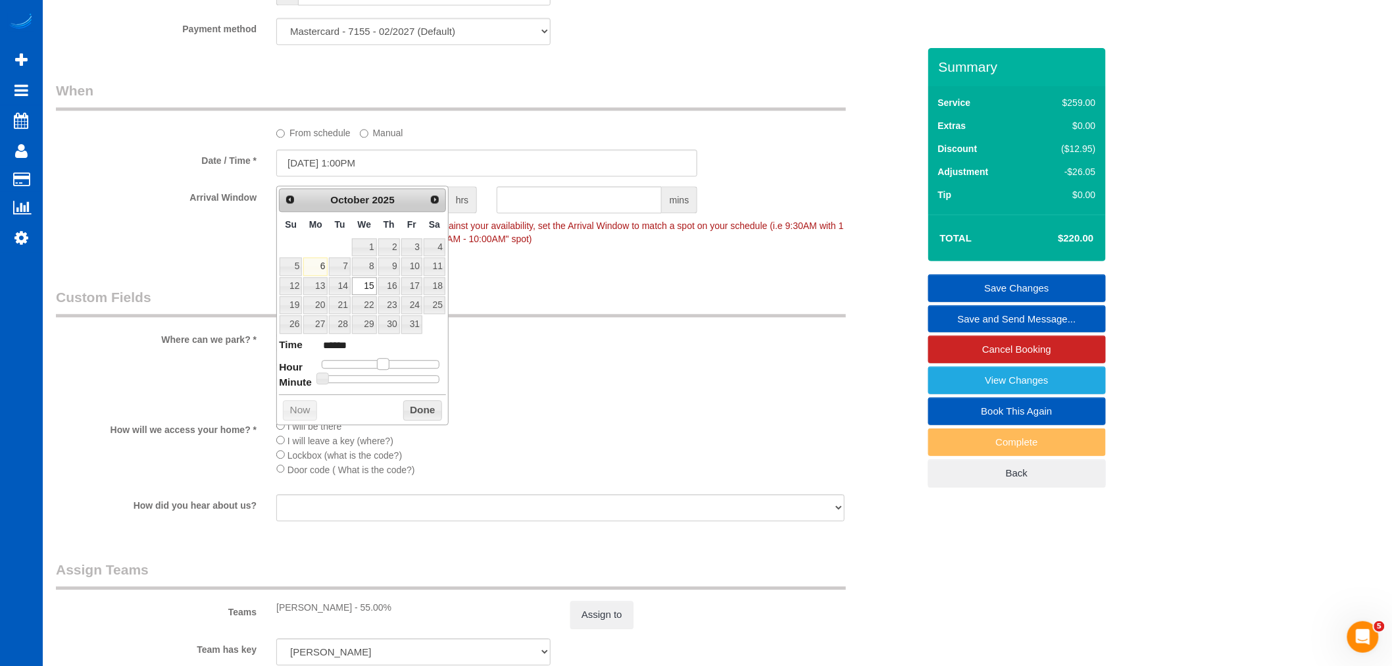
type input "10/15/2025 2:00PM"
type input "******"
drag, startPoint x: 377, startPoint y: 363, endPoint x: 396, endPoint y: 370, distance: 20.4
click at [399, 366] on span at bounding box center [394, 364] width 12 height 12
type input "10/15/2025 2:05PM"
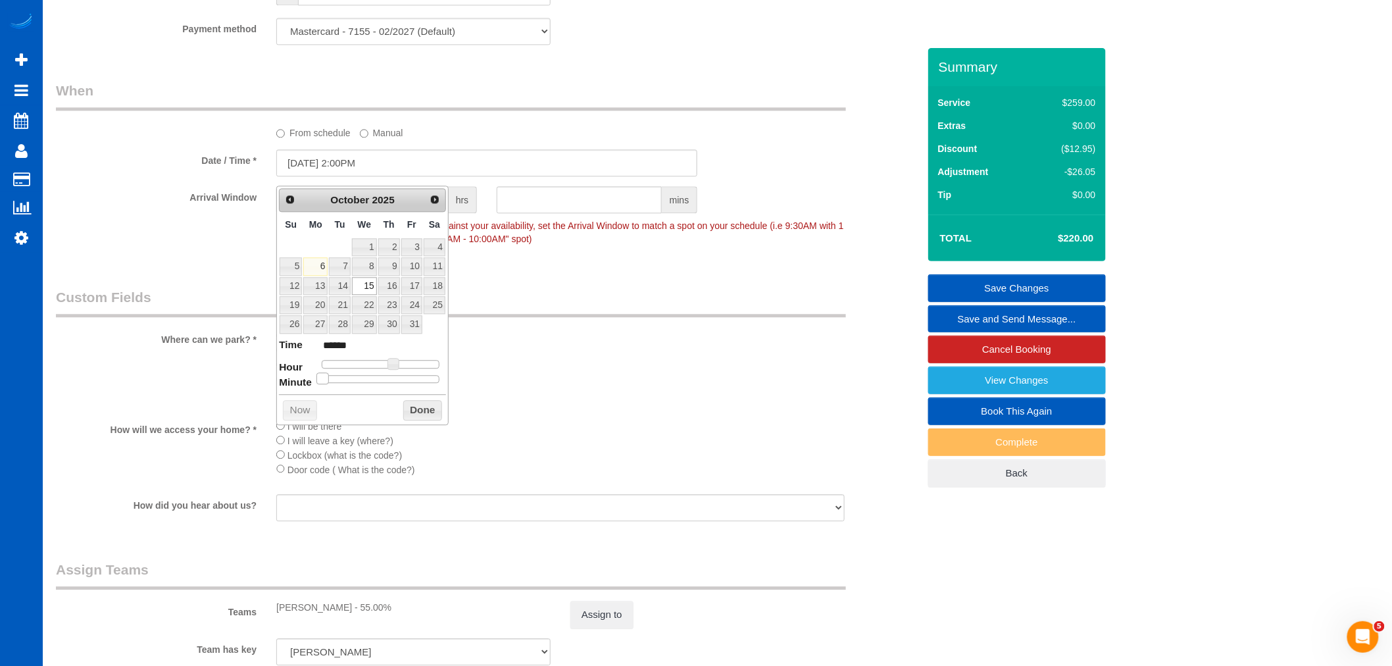
type input "******"
type input "10/15/2025 2:10PM"
type input "******"
type input "10/15/2025 2:20PM"
type input "******"
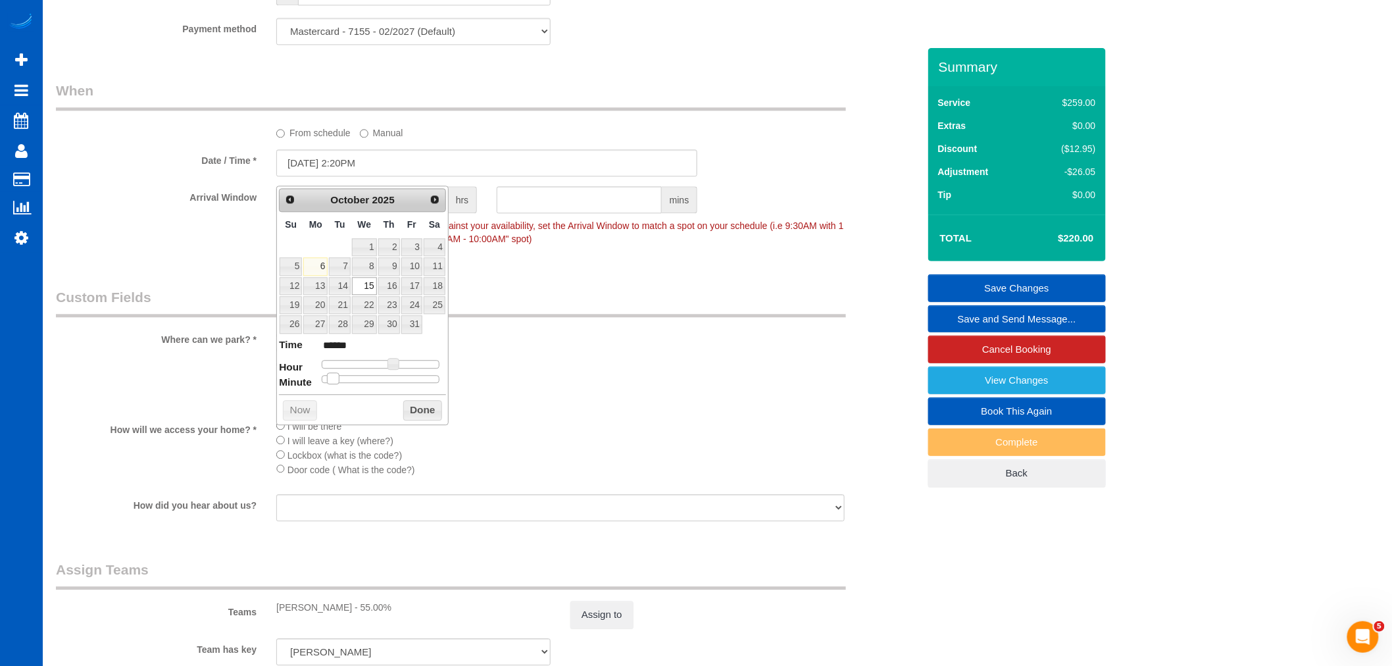
type input "10/15/2025 2:25PM"
type input "******"
type input "10/15/2025 2:30PM"
type input "******"
type input "10/15/2025 2:35PM"
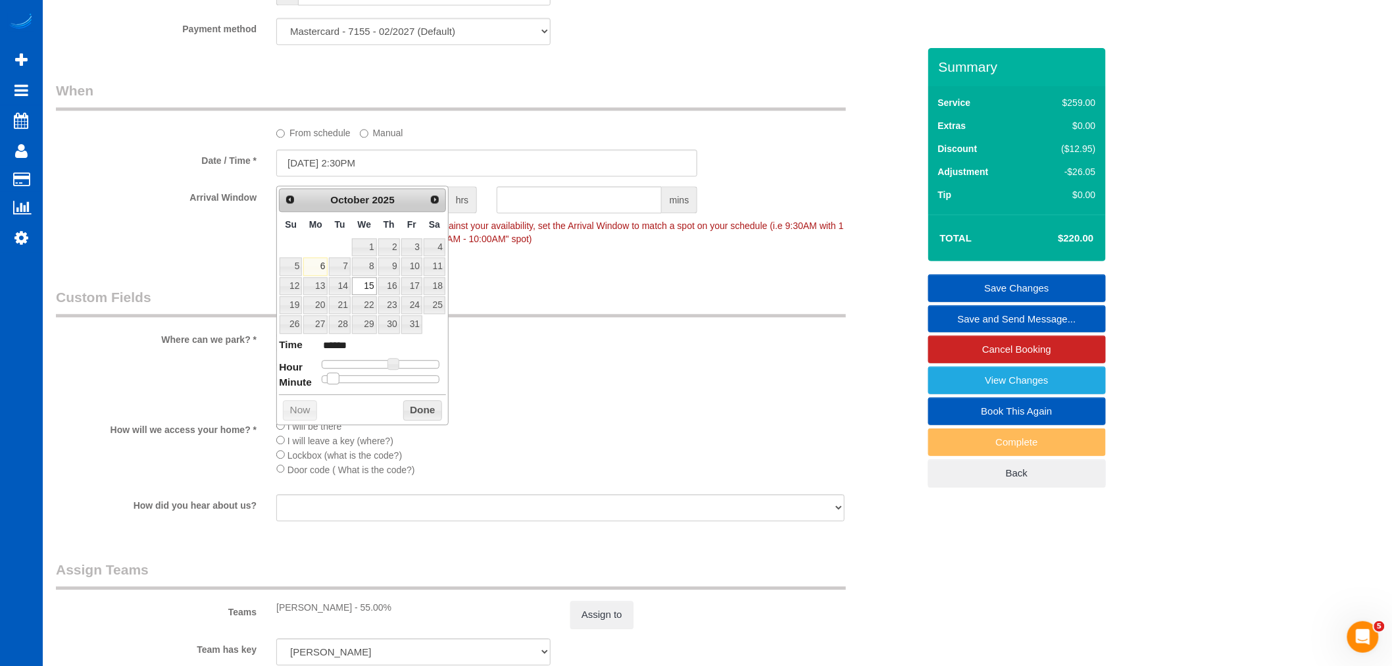
type input "******"
type input "10/15/2025 2:40PM"
type input "******"
type input "10/15/2025 2:35PM"
type input "******"
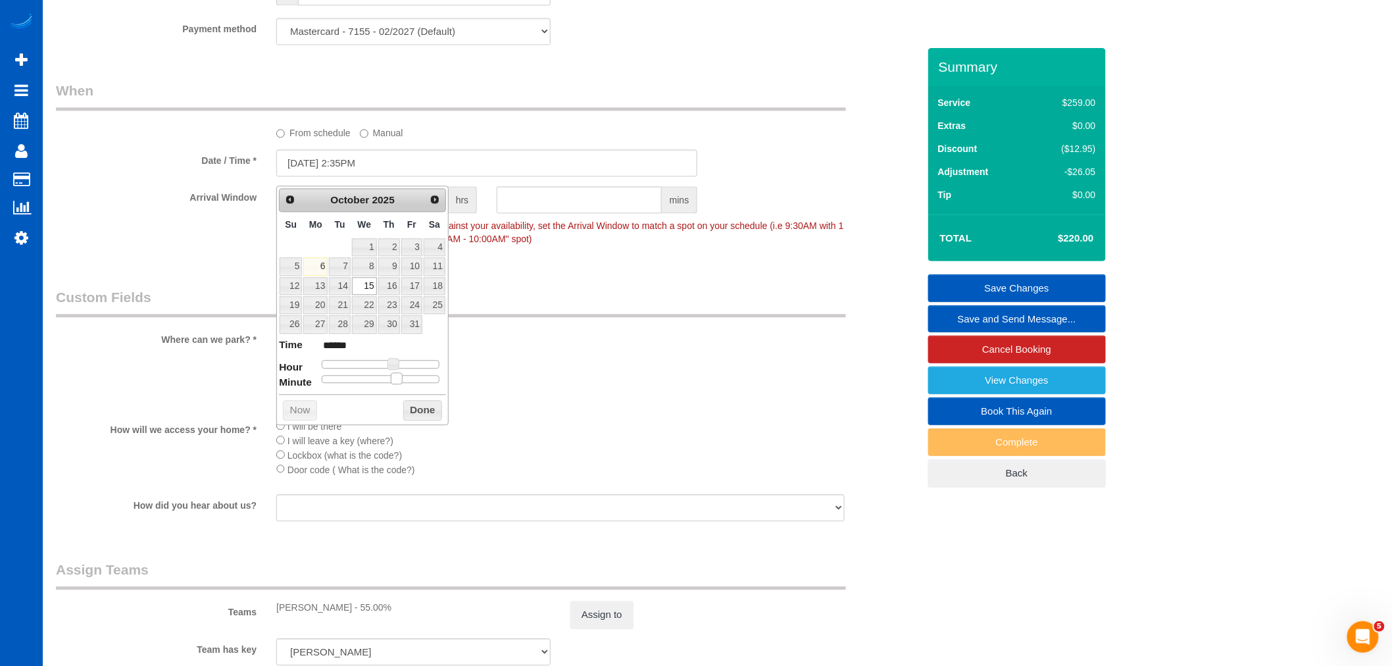
type input "10/15/2025 2:30PM"
type input "******"
drag, startPoint x: 328, startPoint y: 377, endPoint x: 396, endPoint y: 382, distance: 68.6
click at [396, 382] on div at bounding box center [381, 379] width 118 height 8
click at [411, 415] on button "Done" at bounding box center [422, 410] width 39 height 21
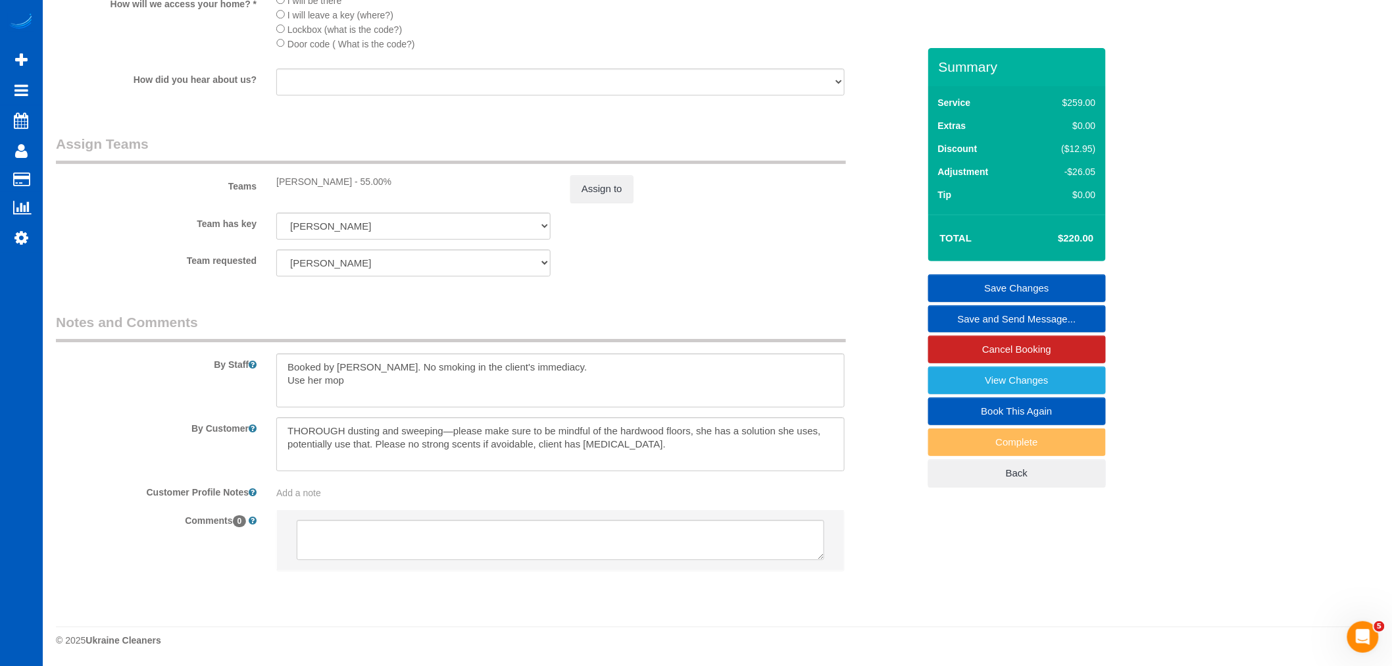
scroll to position [1681, 0]
click at [1021, 285] on link "Save Changes" at bounding box center [1018, 288] width 178 height 28
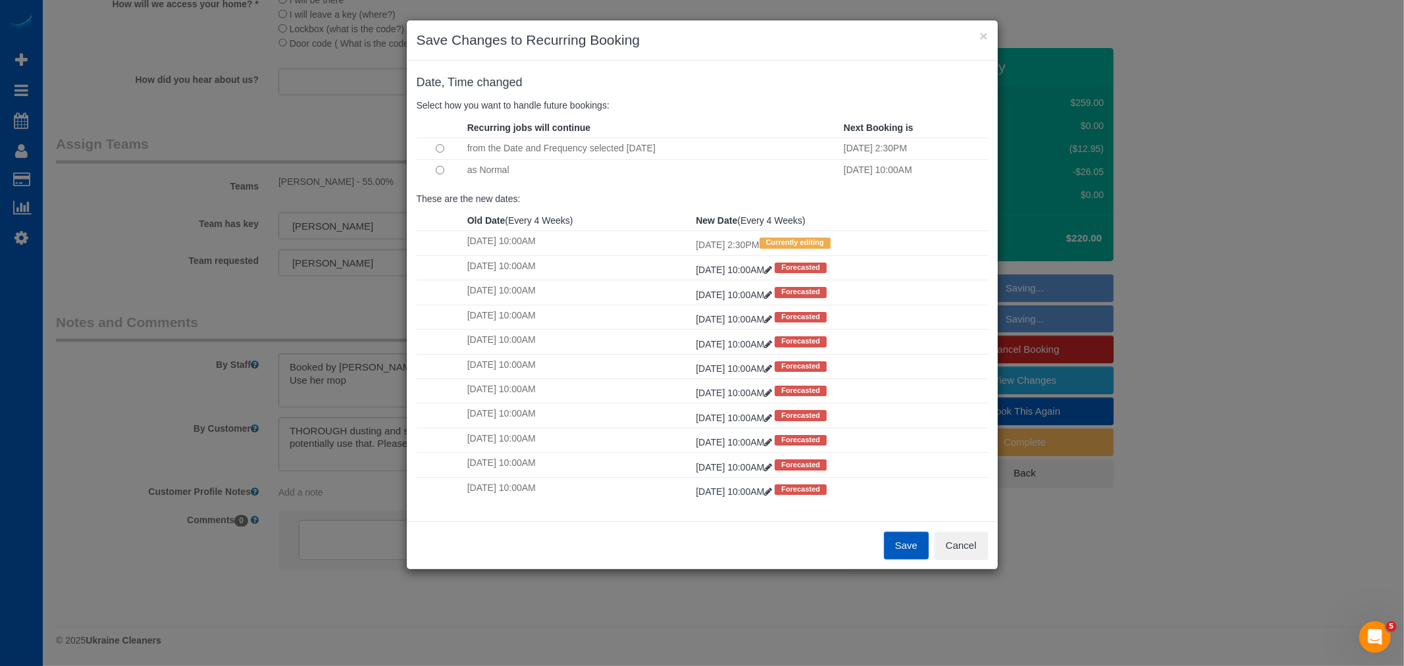
click at [898, 557] on button "Save" at bounding box center [906, 546] width 45 height 28
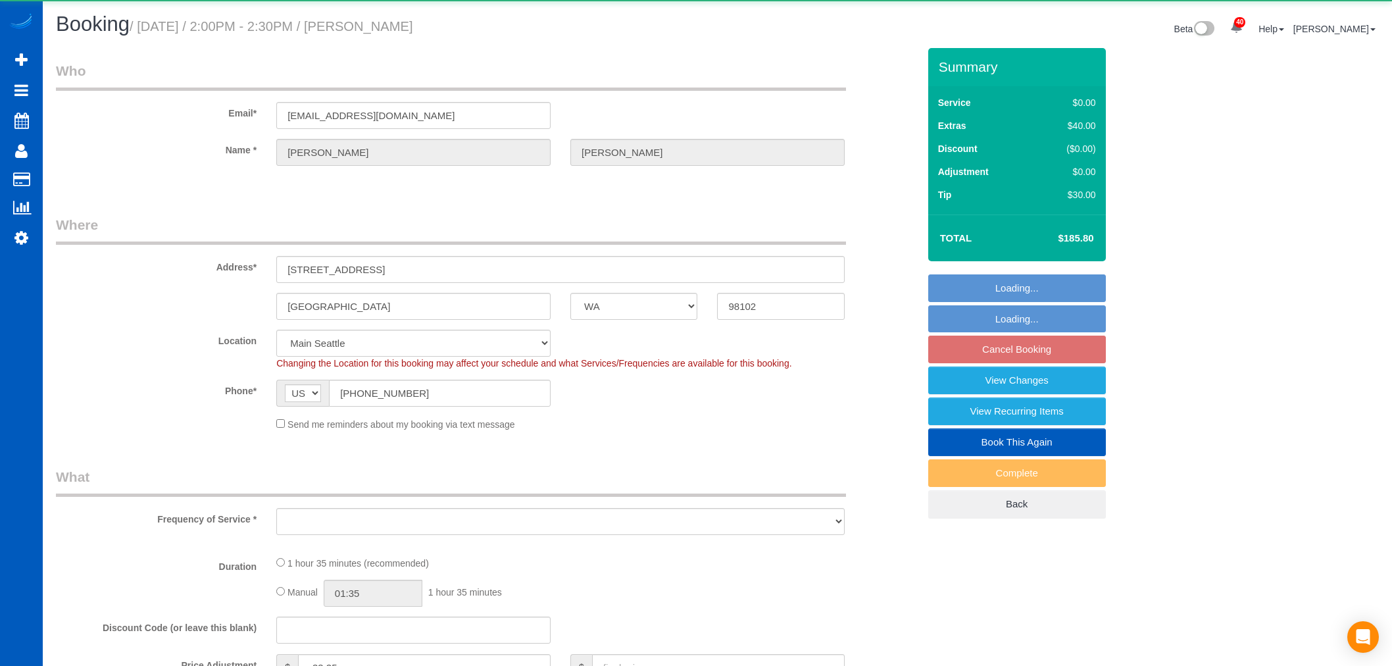
select select "WA"
select select "number:8"
select select "object:911"
select select "199"
select select "2"
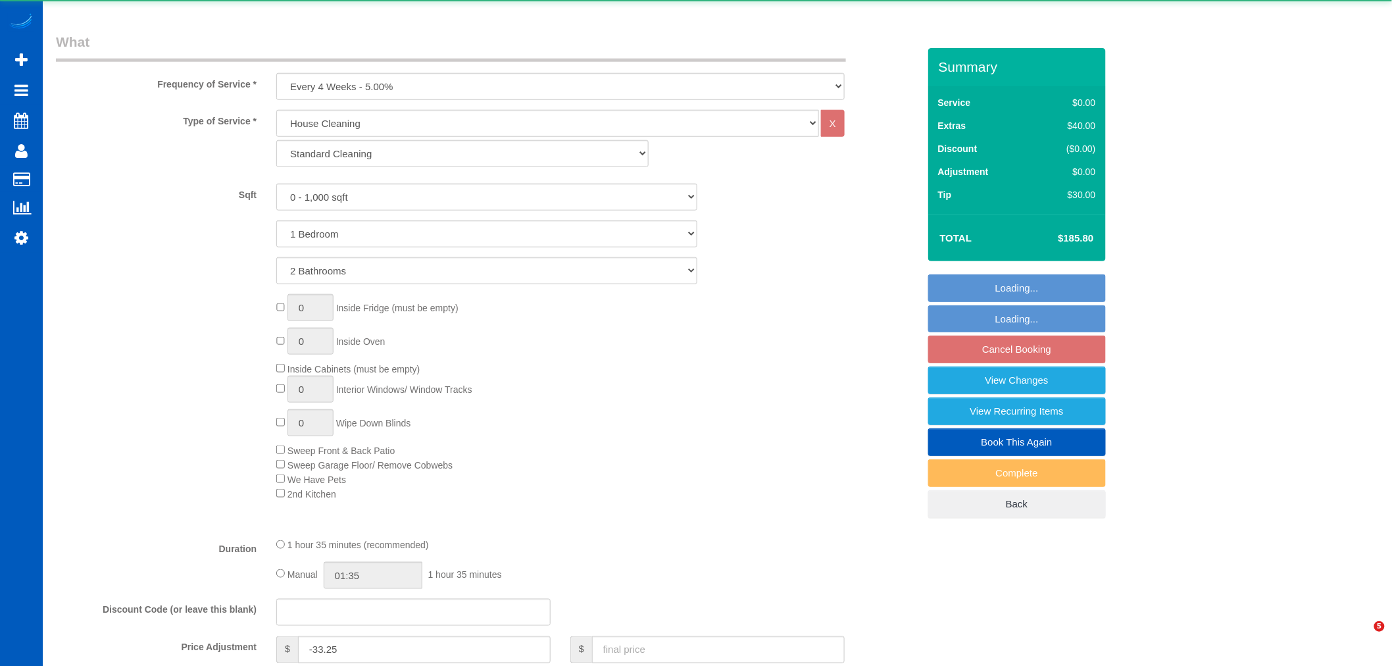
select select "object:1069"
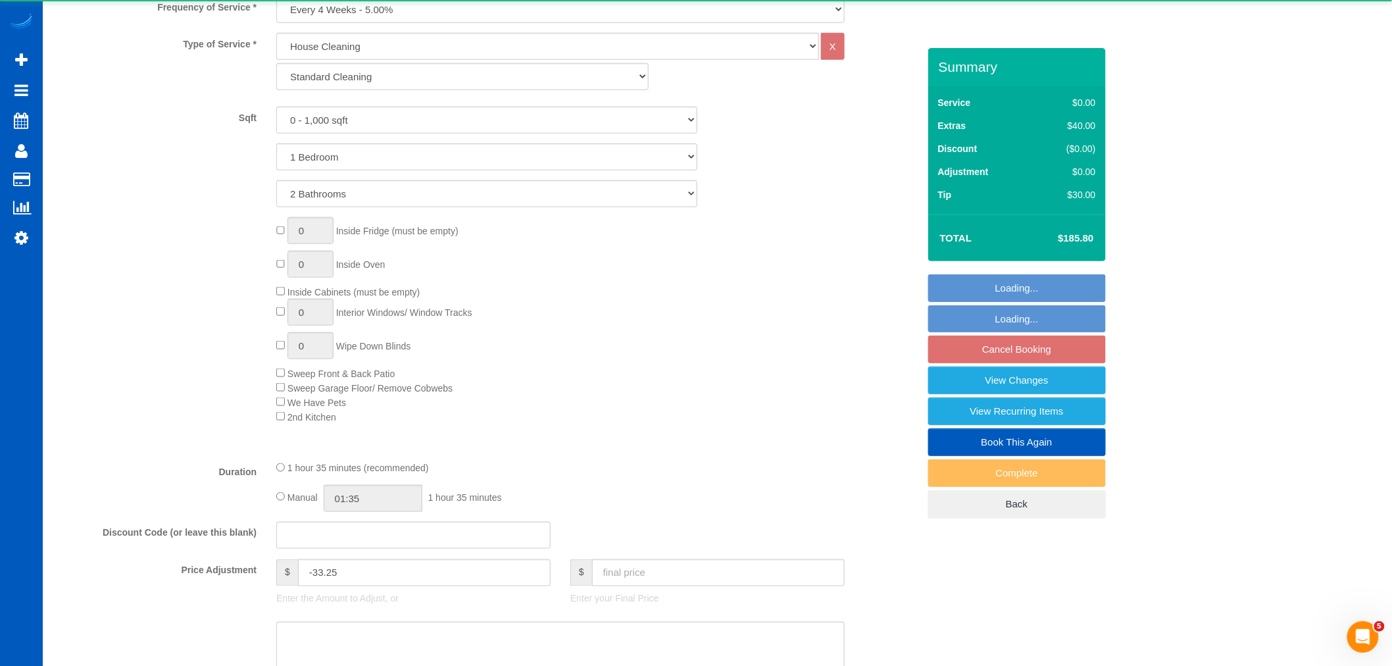
select select "string:fspay-147137d7-c2ba-47f7-9f2c-040dd3d695dc"
select select "2"
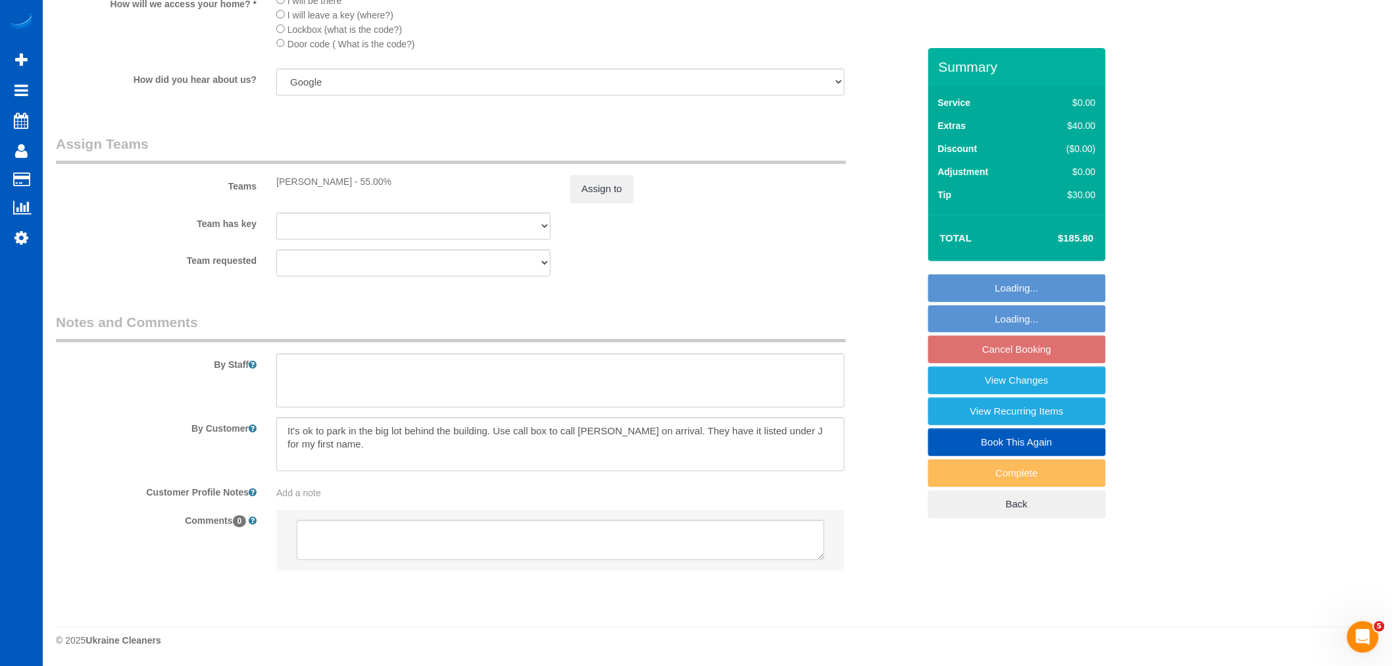
scroll to position [1681, 0]
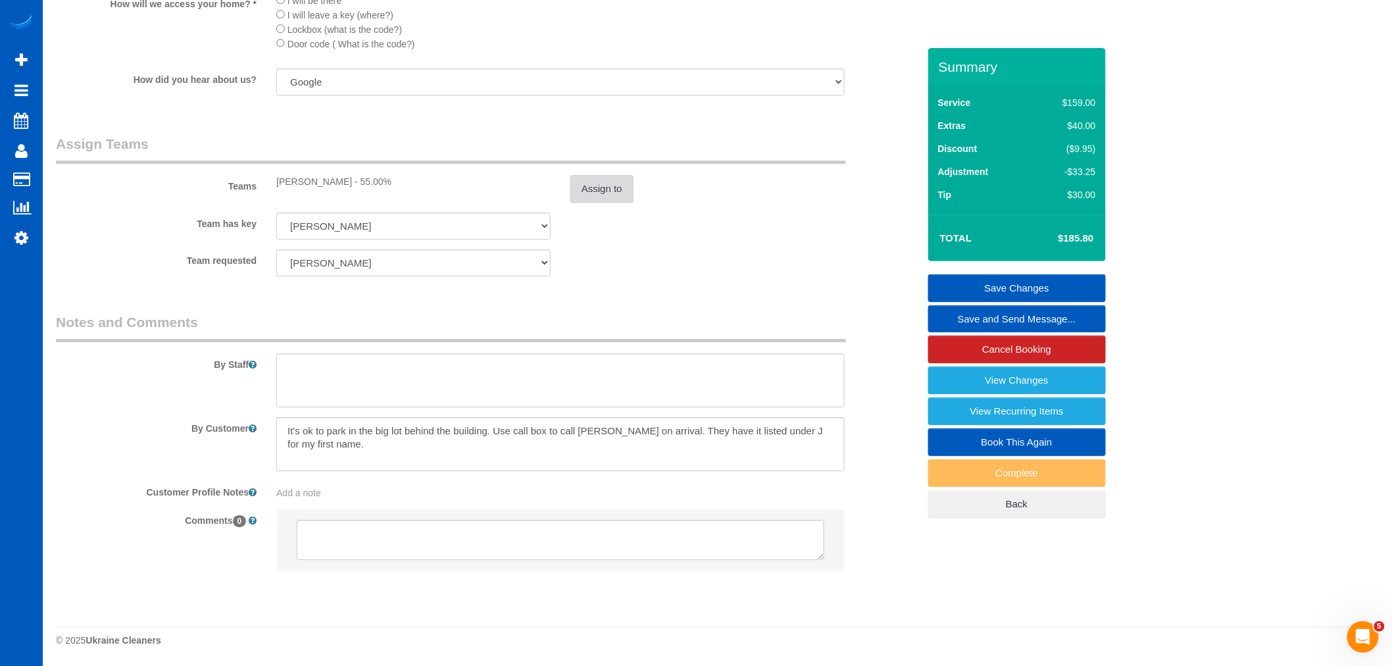
click at [616, 203] on button "Assign to" at bounding box center [602, 189] width 63 height 28
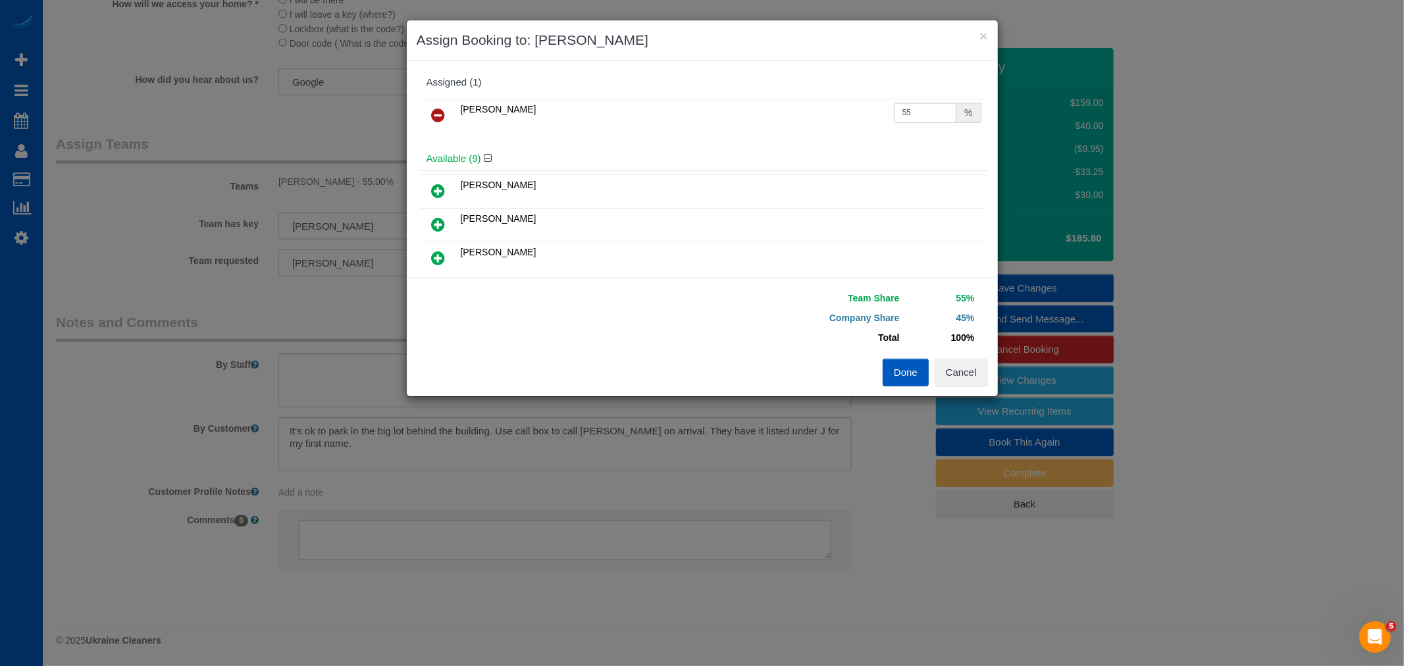
drag, startPoint x: 938, startPoint y: 97, endPoint x: 904, endPoint y: 94, distance: 34.4
click at [904, 94] on div "Assigned (1) Kateryna Polishchuk 55 %" at bounding box center [702, 108] width 571 height 76
click at [932, 113] on input "55" at bounding box center [925, 113] width 63 height 20
click at [942, 113] on input "55" at bounding box center [925, 113] width 63 height 20
click at [877, 165] on div "Available (9)" at bounding box center [702, 159] width 571 height 24
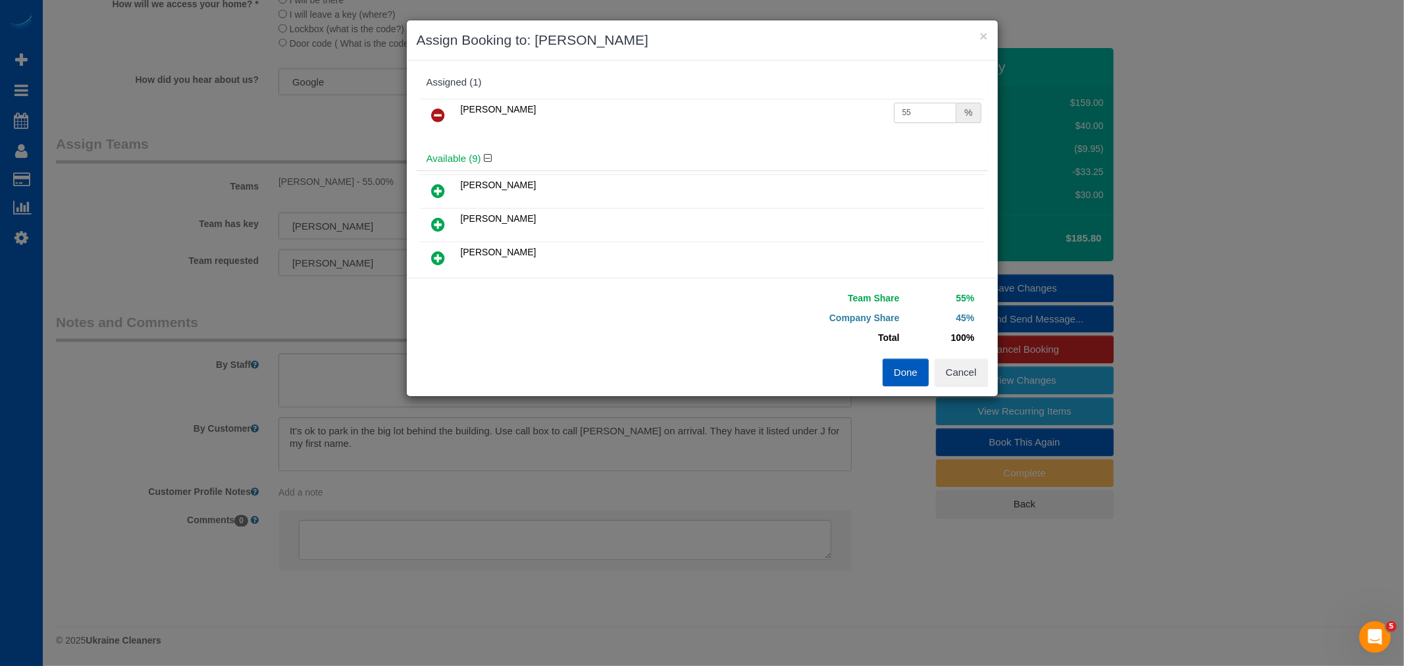
drag, startPoint x: 904, startPoint y: 121, endPoint x: 833, endPoint y: 132, distance: 71.3
click at [833, 132] on div "Kateryna Polishchuk 55 %" at bounding box center [702, 120] width 571 height 51
type input "73"
click at [950, 369] on button "Cancel" at bounding box center [960, 373] width 53 height 28
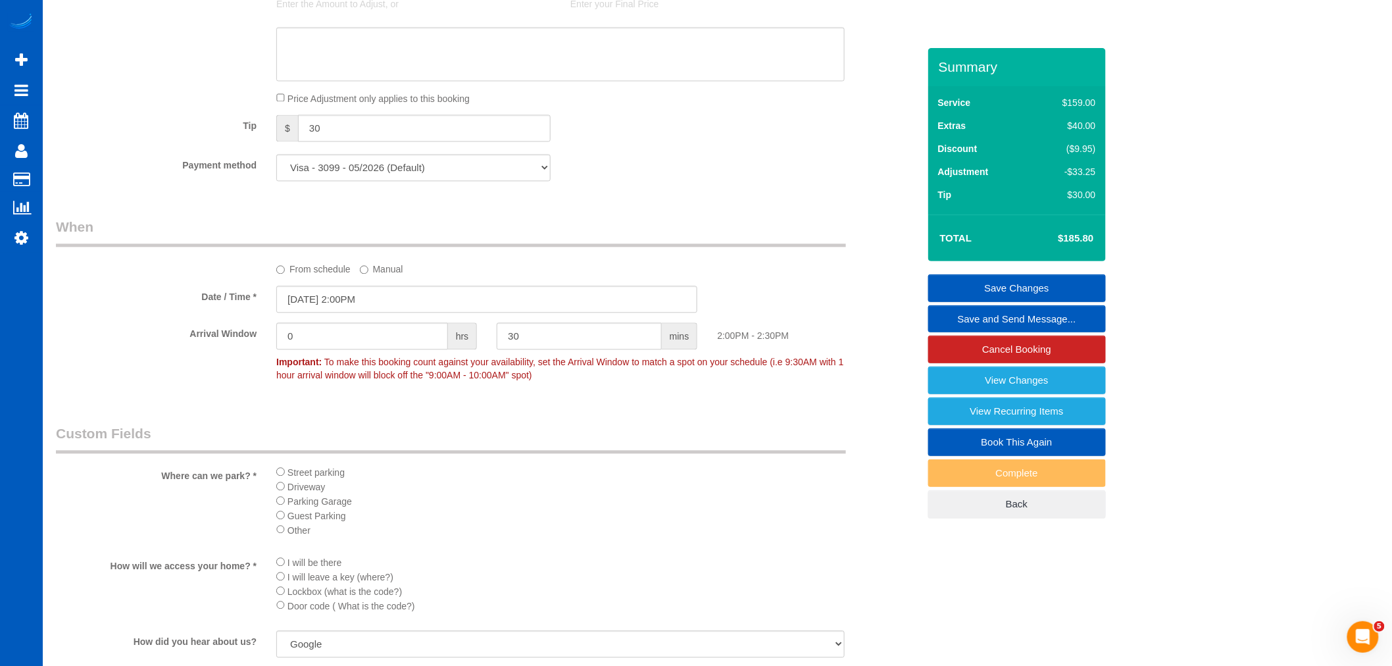
scroll to position [1102, 0]
drag, startPoint x: 351, startPoint y: 149, endPoint x: 247, endPoint y: 160, distance: 103.9
type input "0"
click at [621, 211] on div "Who Email* jtidbits@windermere.com Name * Jeffi Tibbetts Where Address* 3217 EA…" at bounding box center [487, 66] width 882 height 2241
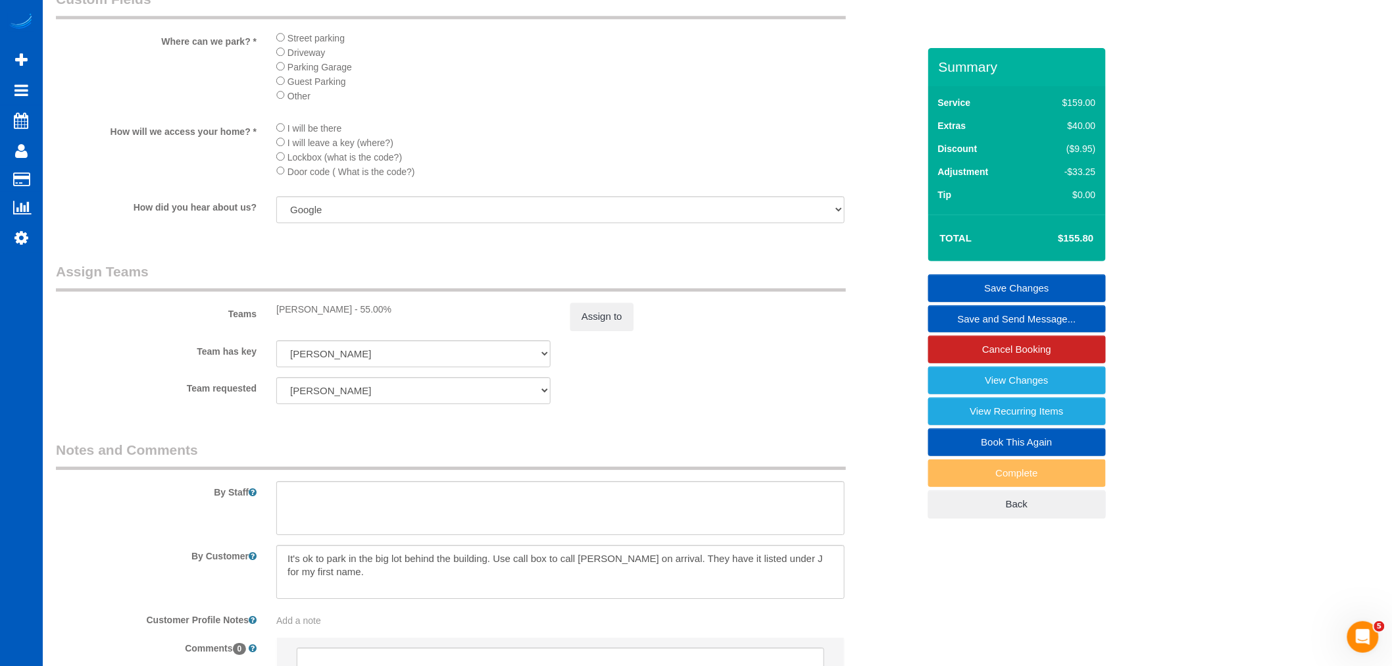
scroll to position [1687, 0]
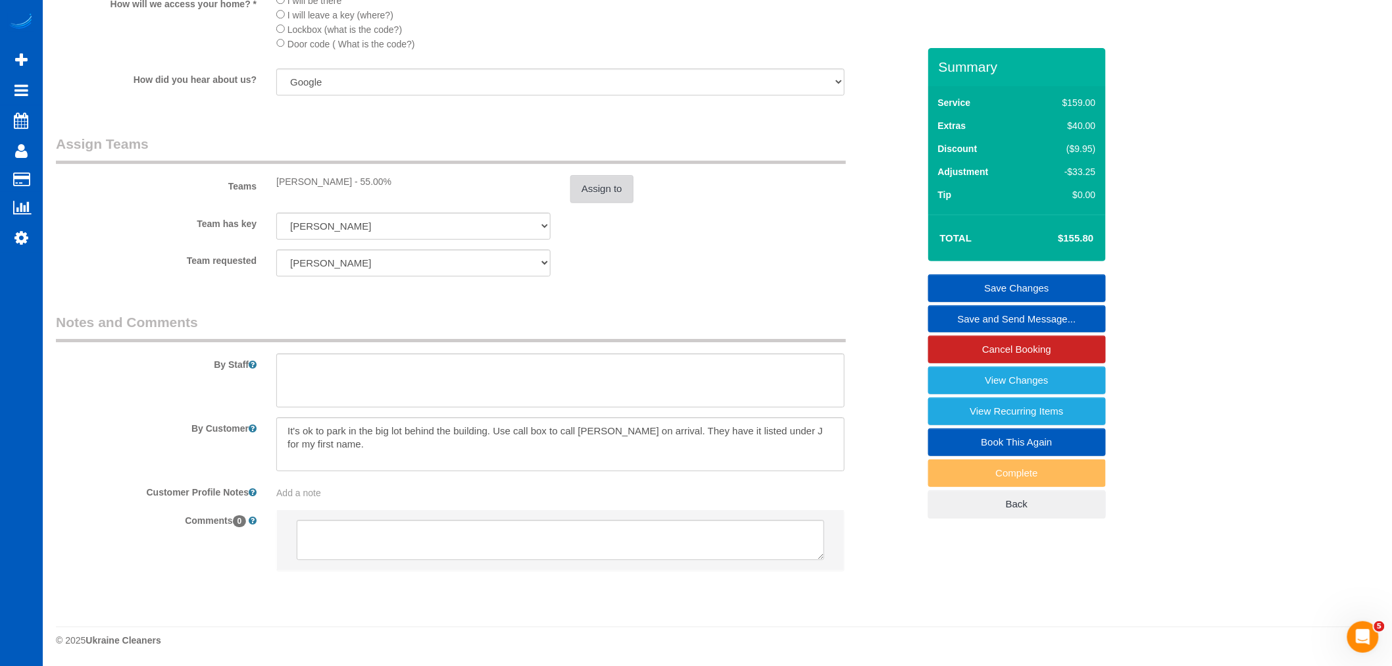
drag, startPoint x: 609, startPoint y: 209, endPoint x: 596, endPoint y: 188, distance: 25.4
click at [603, 199] on sui-booking-teams "Teams Kateryna Polishchuk - 55.00% Assign to Team has key Kateryna Polishchuk A…" at bounding box center [487, 205] width 863 height 142
click at [596, 188] on button "Assign to" at bounding box center [602, 189] width 63 height 28
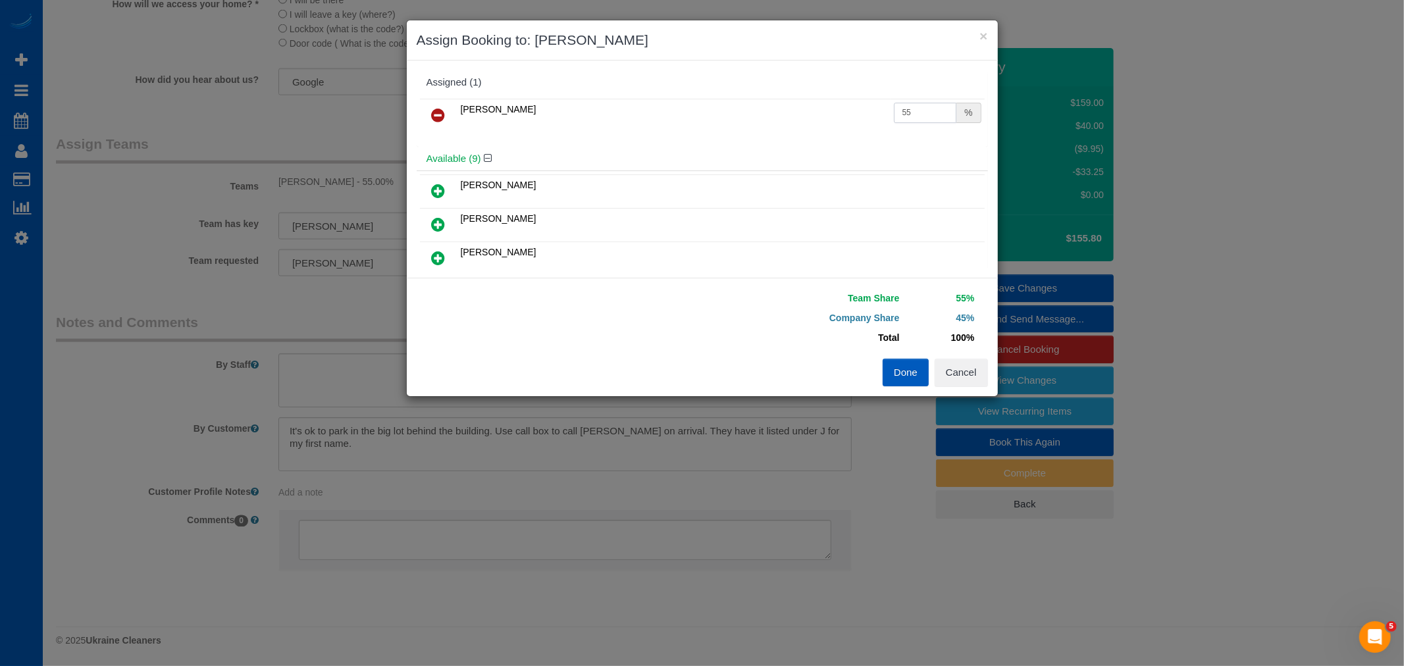
drag, startPoint x: 929, startPoint y: 107, endPoint x: 819, endPoint y: 122, distance: 110.8
click at [827, 120] on tr "Kateryna Polishchuk 55 %" at bounding box center [702, 116] width 565 height 34
type input "75"
click at [923, 360] on button "Done" at bounding box center [905, 373] width 46 height 28
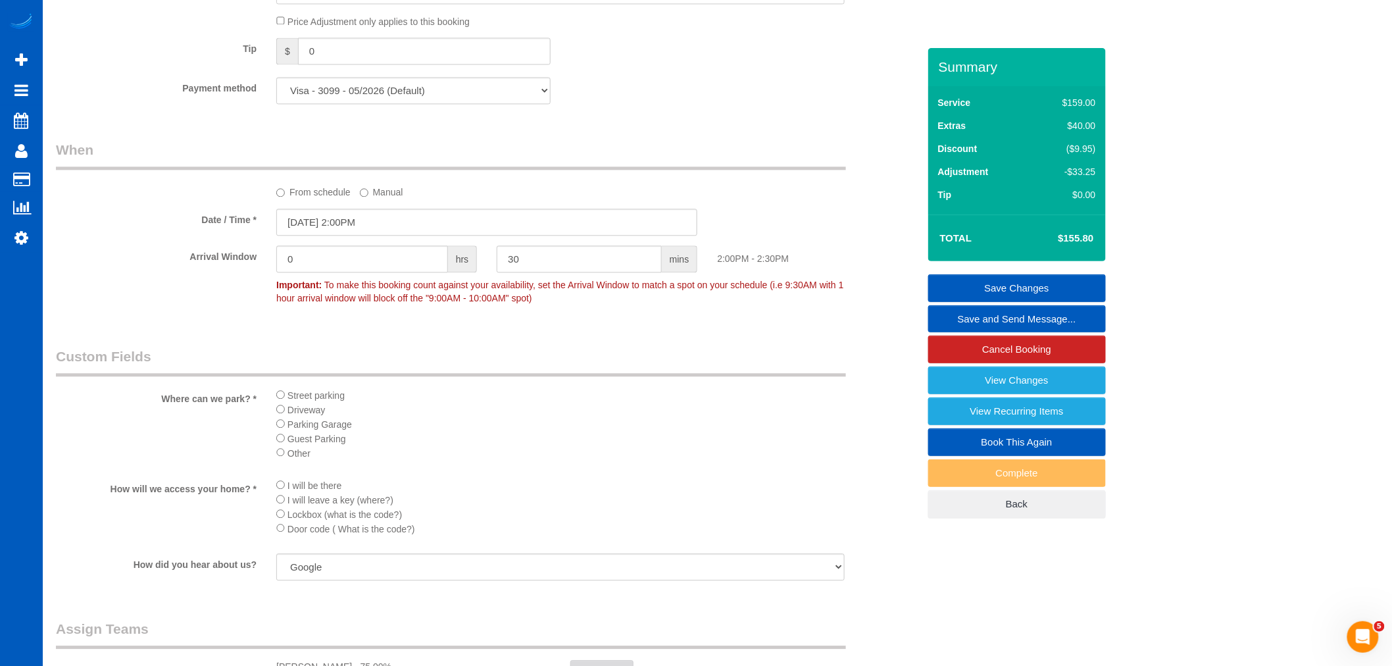
scroll to position [1102, 0]
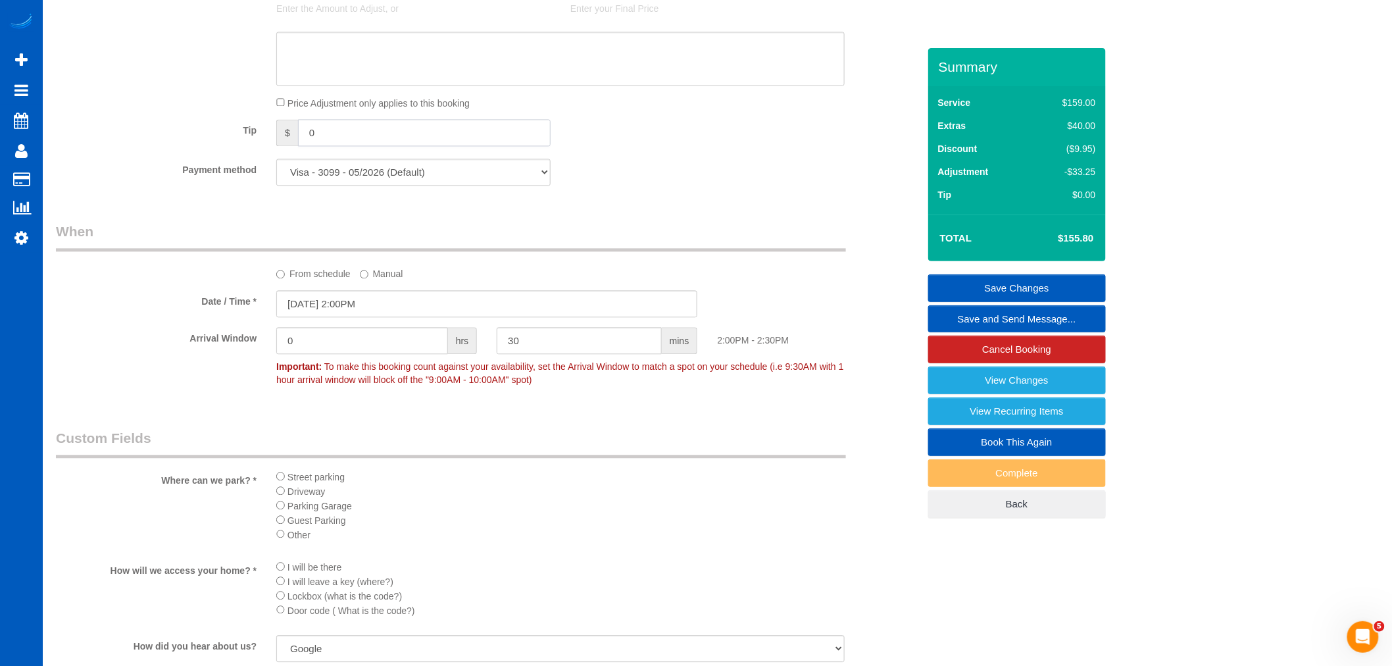
drag, startPoint x: 341, startPoint y: 134, endPoint x: 230, endPoint y: 146, distance: 111.3
click at [230, 146] on div "Tip $ 0" at bounding box center [487, 134] width 882 height 30
type input "30"
drag, startPoint x: 752, startPoint y: 176, endPoint x: 750, endPoint y: 188, distance: 12.7
click at [752, 175] on div "Payment method Visa - 3099 - 05/2026 (Default) Add Credit Card ─────────────── …" at bounding box center [487, 172] width 882 height 27
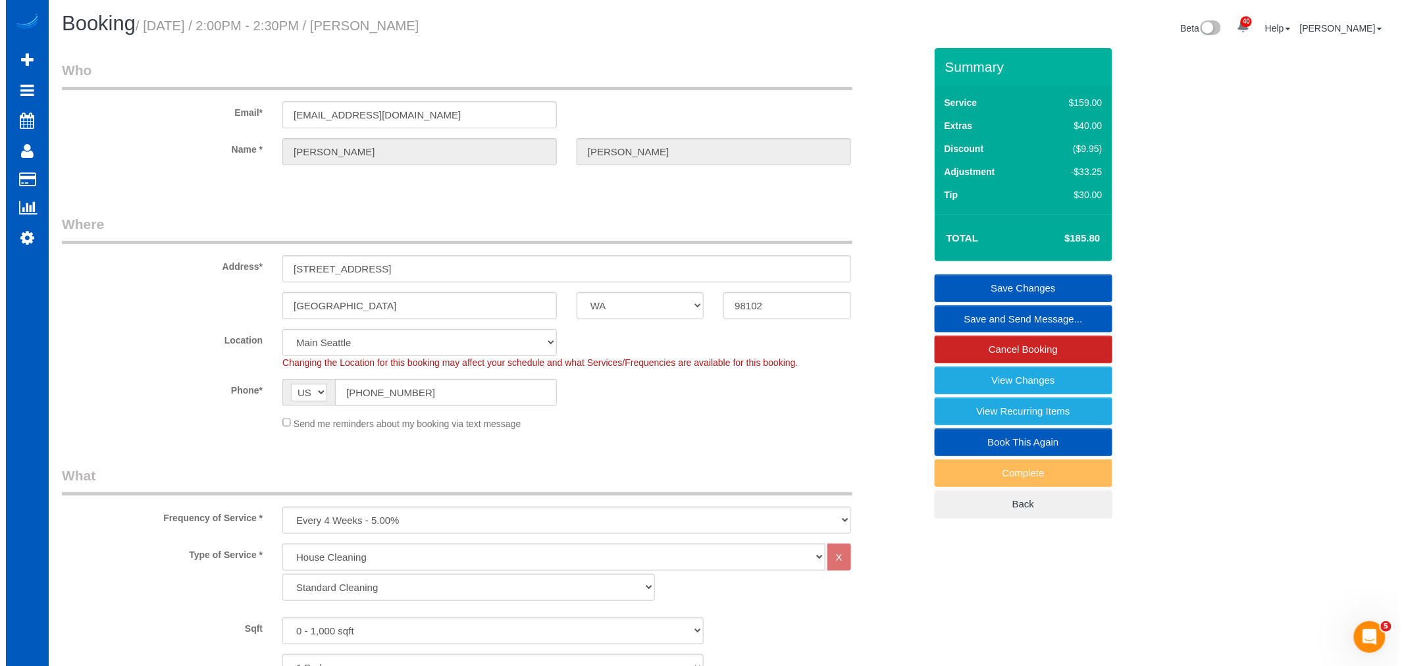
scroll to position [0, 0]
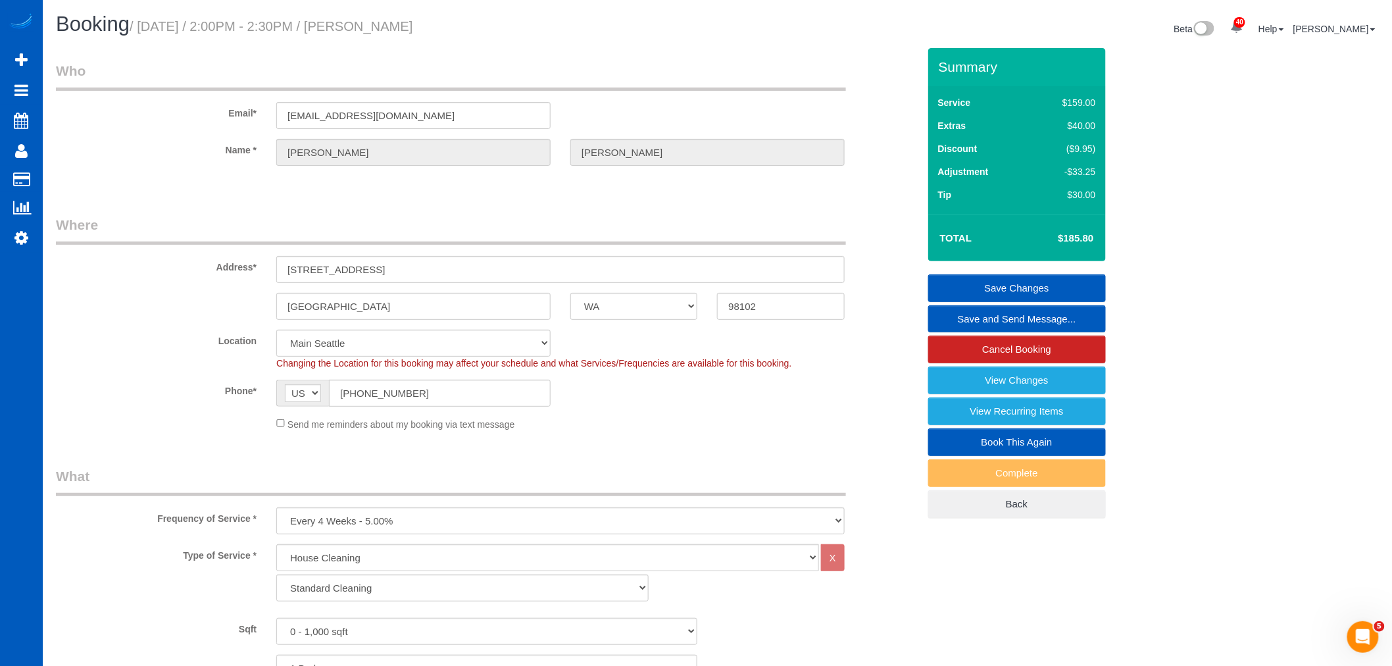
click at [1036, 283] on link "Save Changes" at bounding box center [1018, 288] width 178 height 28
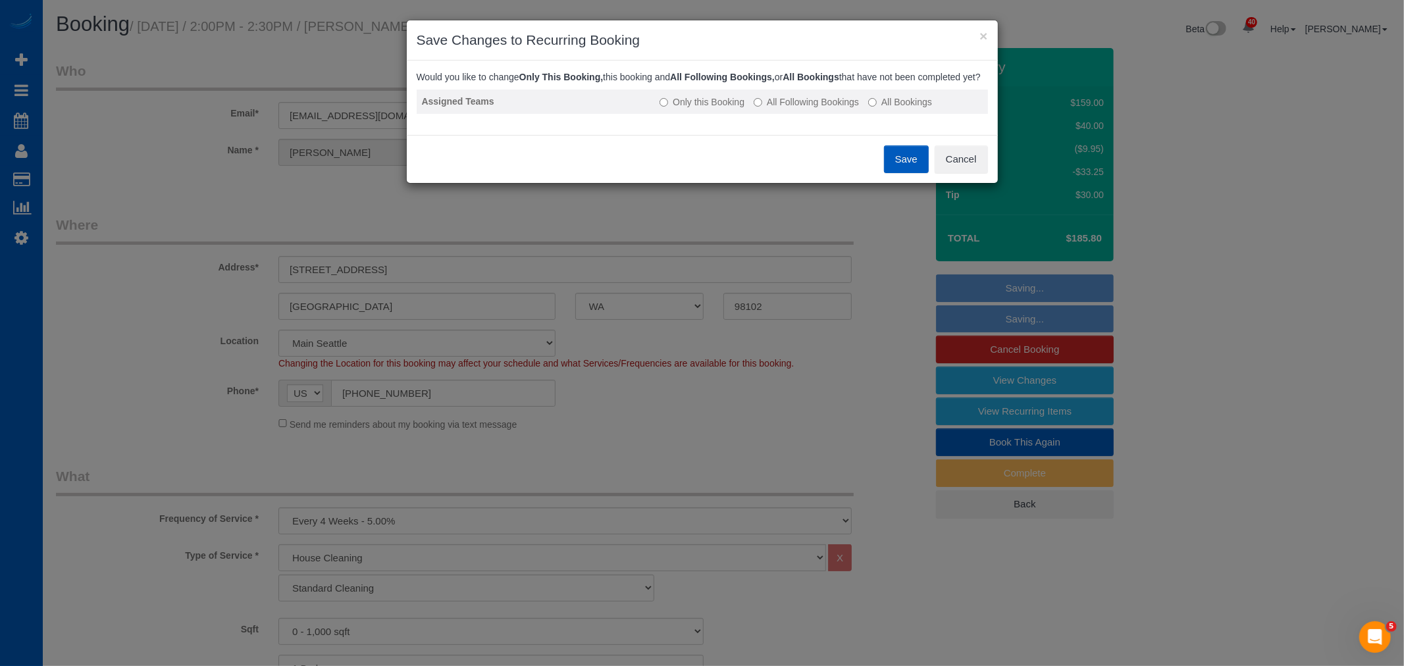
click at [798, 109] on label "All Following Bookings" at bounding box center [806, 101] width 105 height 13
click at [915, 173] on button "Save" at bounding box center [906, 159] width 45 height 28
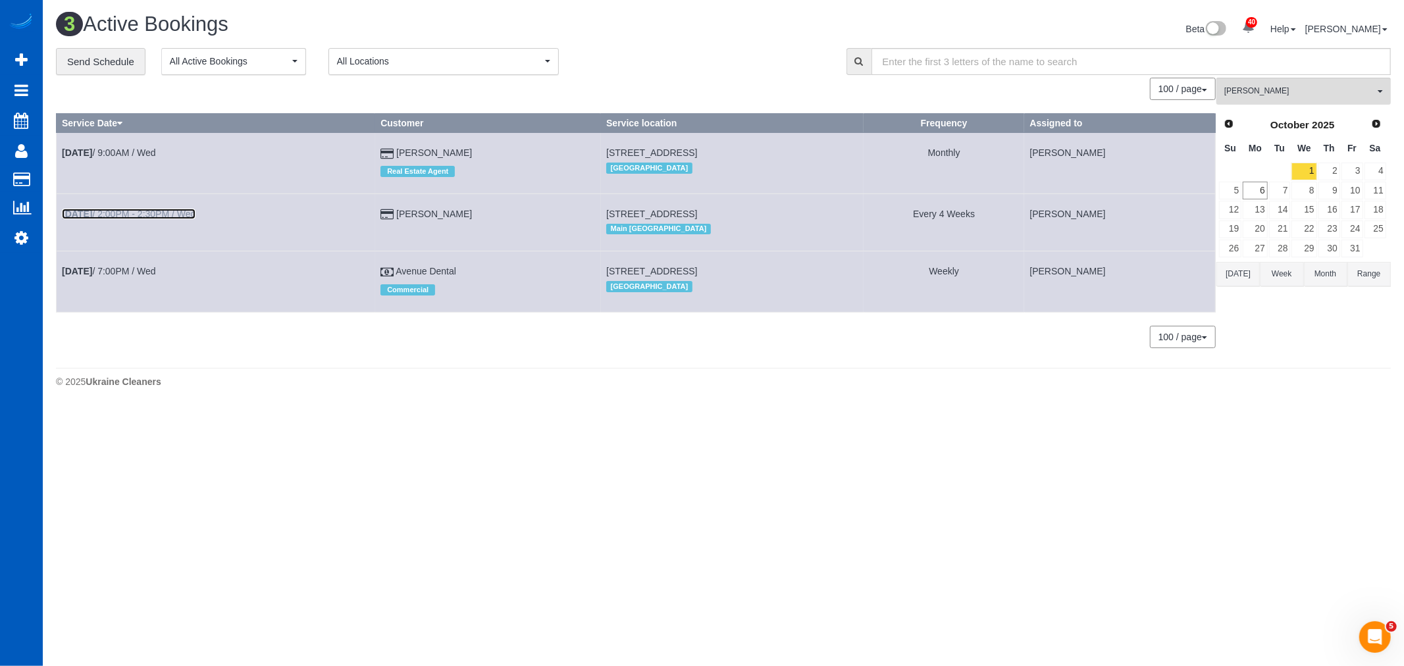
click at [156, 219] on link "Oct 1st / 2:00PM - 2:30PM / Wed" at bounding box center [129, 214] width 134 height 11
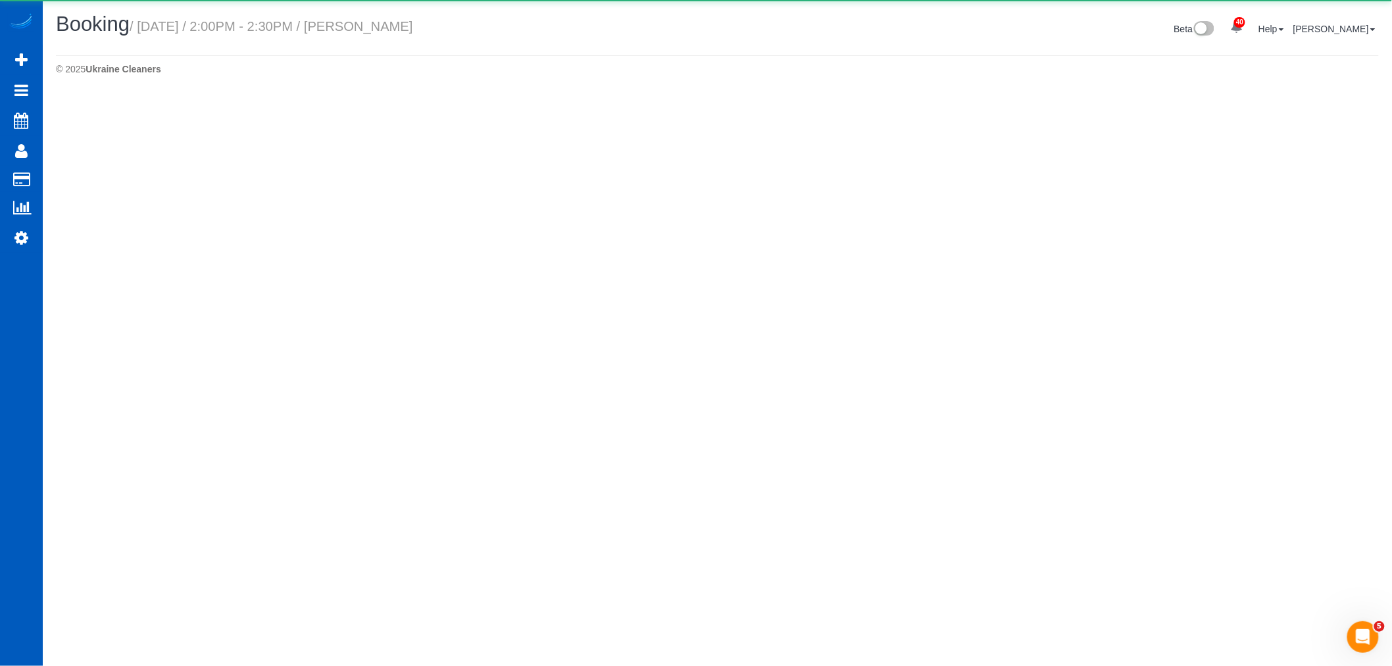
select select "WA"
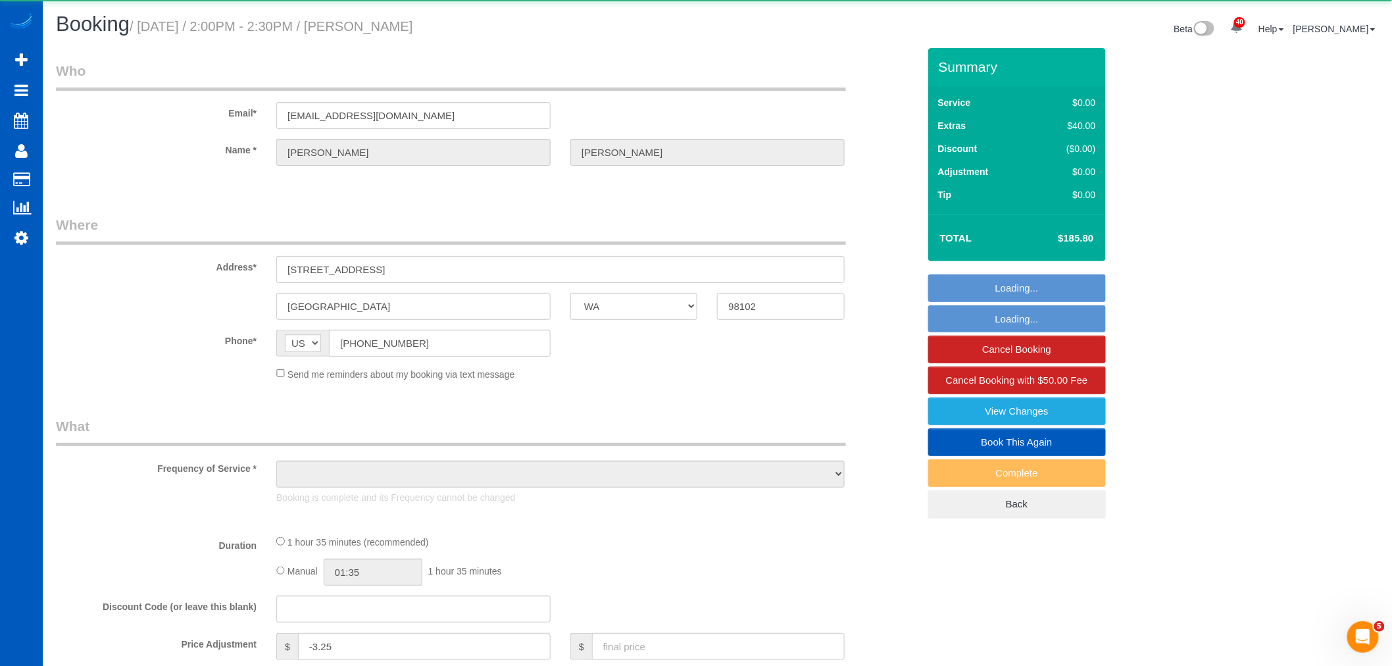
select select "object:2904"
select select "string:fspay-147137d7-c2ba-47f7-9f2c-040dd3d695dc"
select select "199"
select select "2"
select select "number:8"
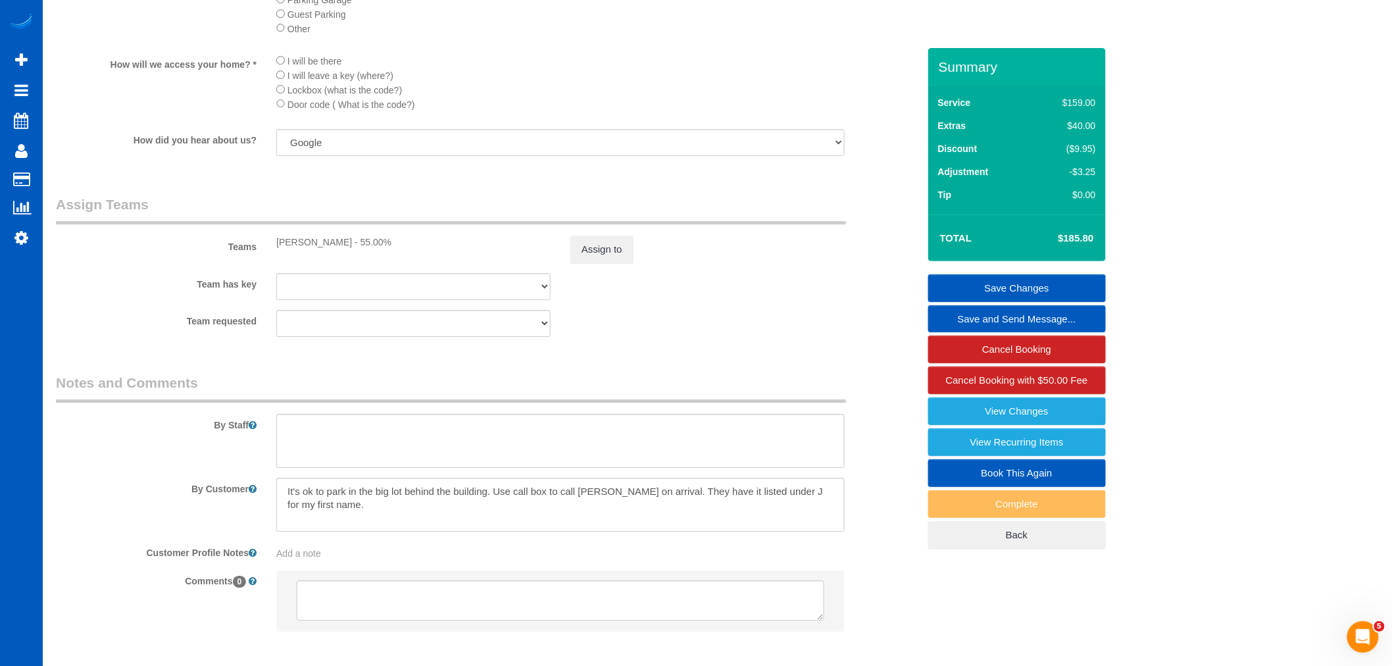
scroll to position [1762, 0]
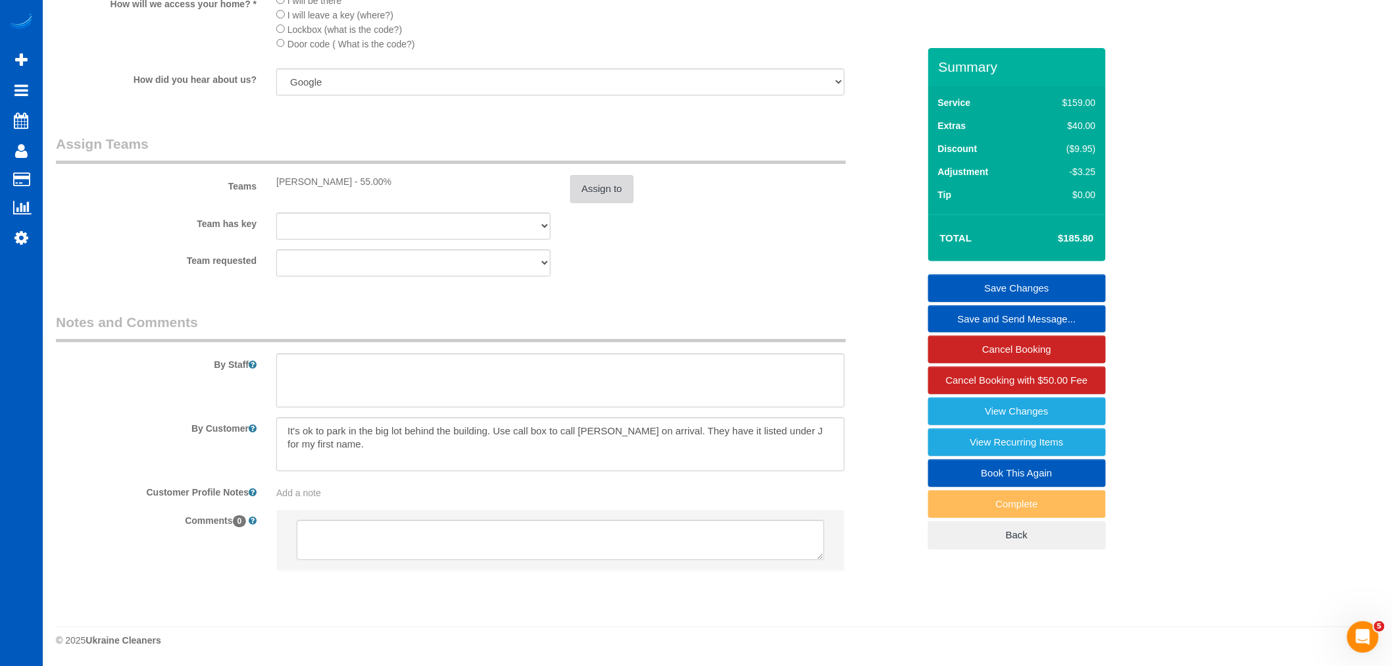
click at [617, 187] on button "Assign to" at bounding box center [602, 189] width 63 height 28
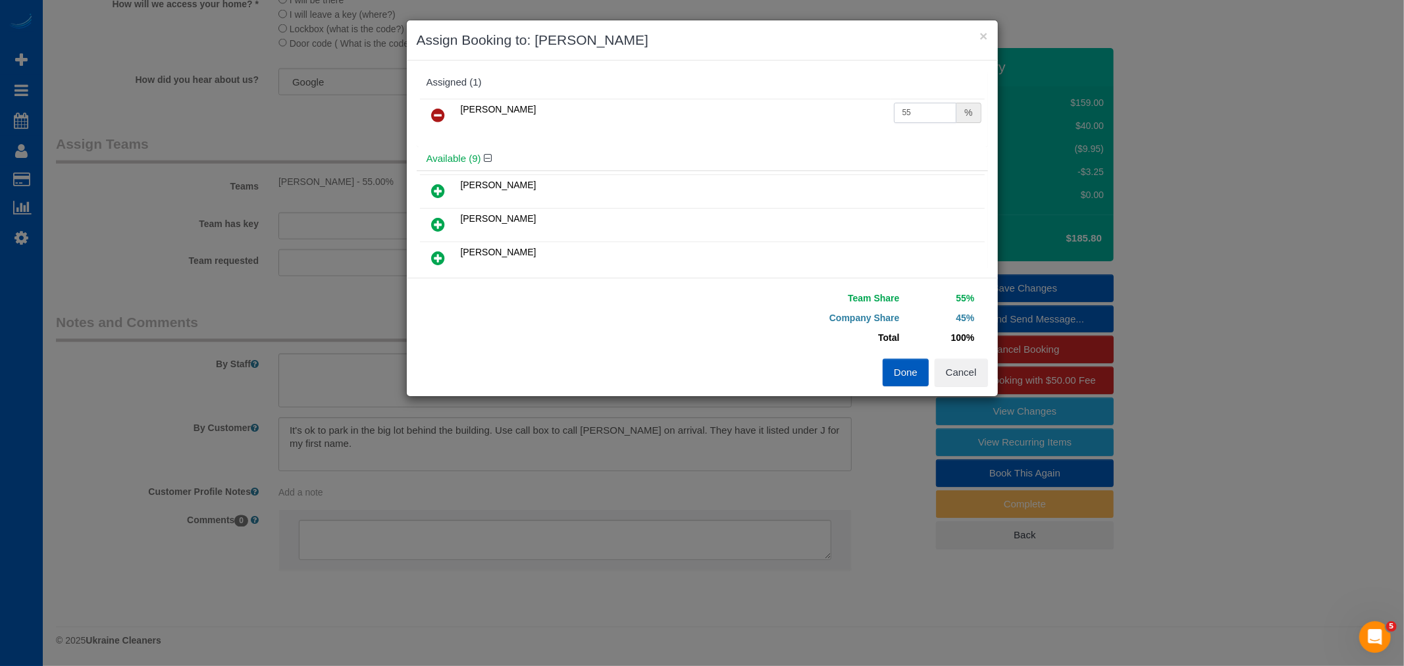
drag, startPoint x: 907, startPoint y: 112, endPoint x: 768, endPoint y: 124, distance: 139.4
click at [768, 124] on tr "Kateryna Polishchuk 55 %" at bounding box center [702, 116] width 565 height 34
type input "75"
click at [895, 363] on button "Done" at bounding box center [905, 373] width 46 height 28
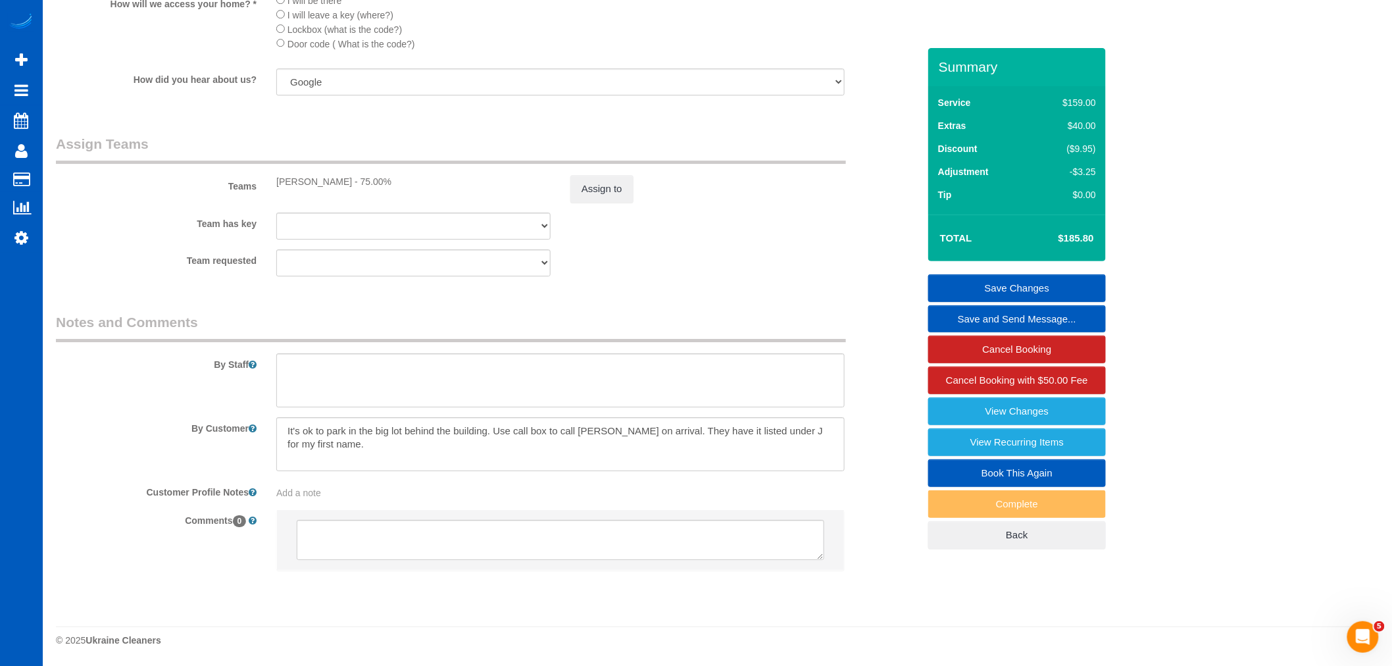
click at [1047, 295] on link "Save Changes" at bounding box center [1018, 288] width 178 height 28
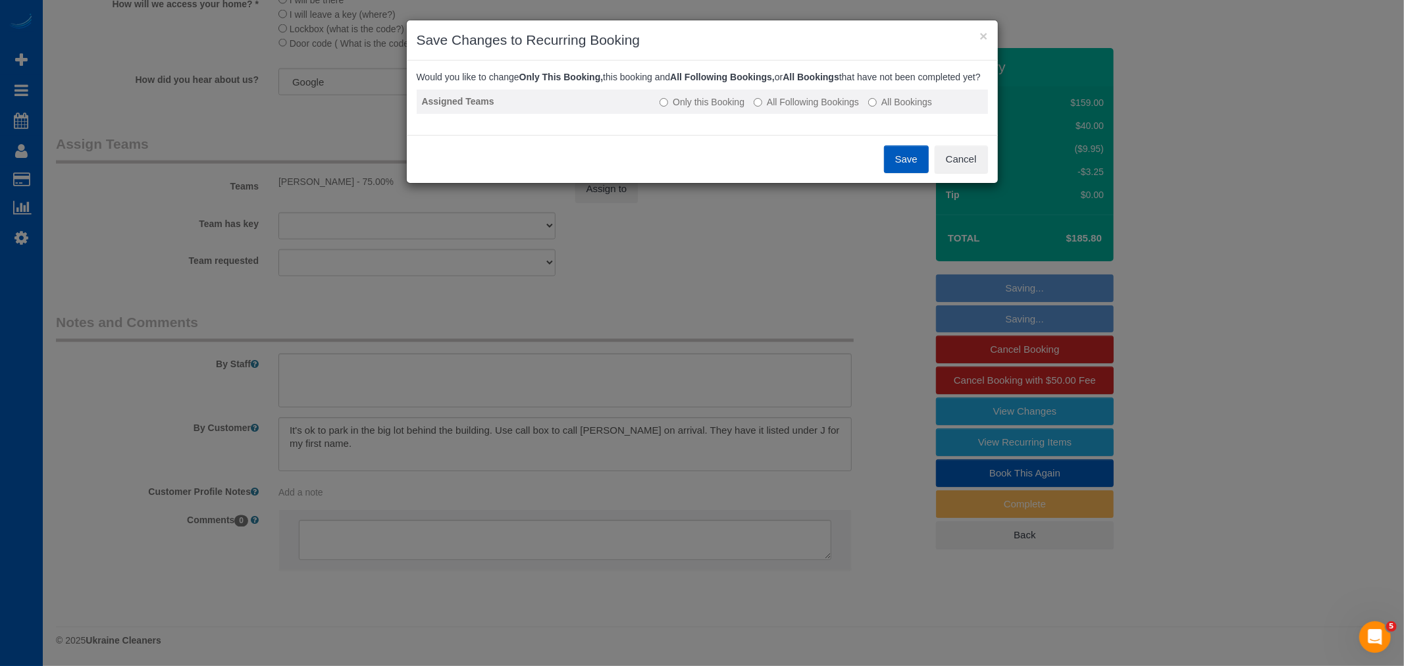
click at [844, 109] on label "All Following Bookings" at bounding box center [806, 101] width 105 height 13
click at [913, 173] on button "Save" at bounding box center [906, 159] width 45 height 28
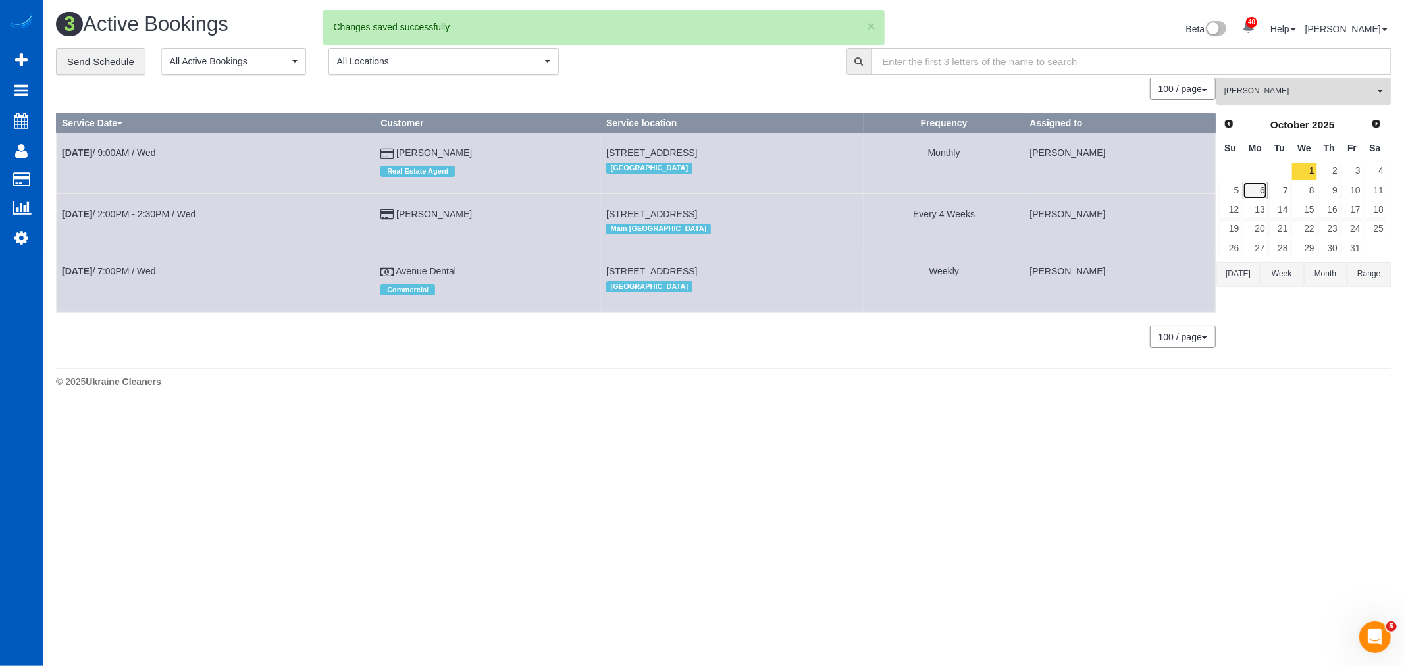
click at [1260, 192] on link "6" at bounding box center [1254, 191] width 24 height 18
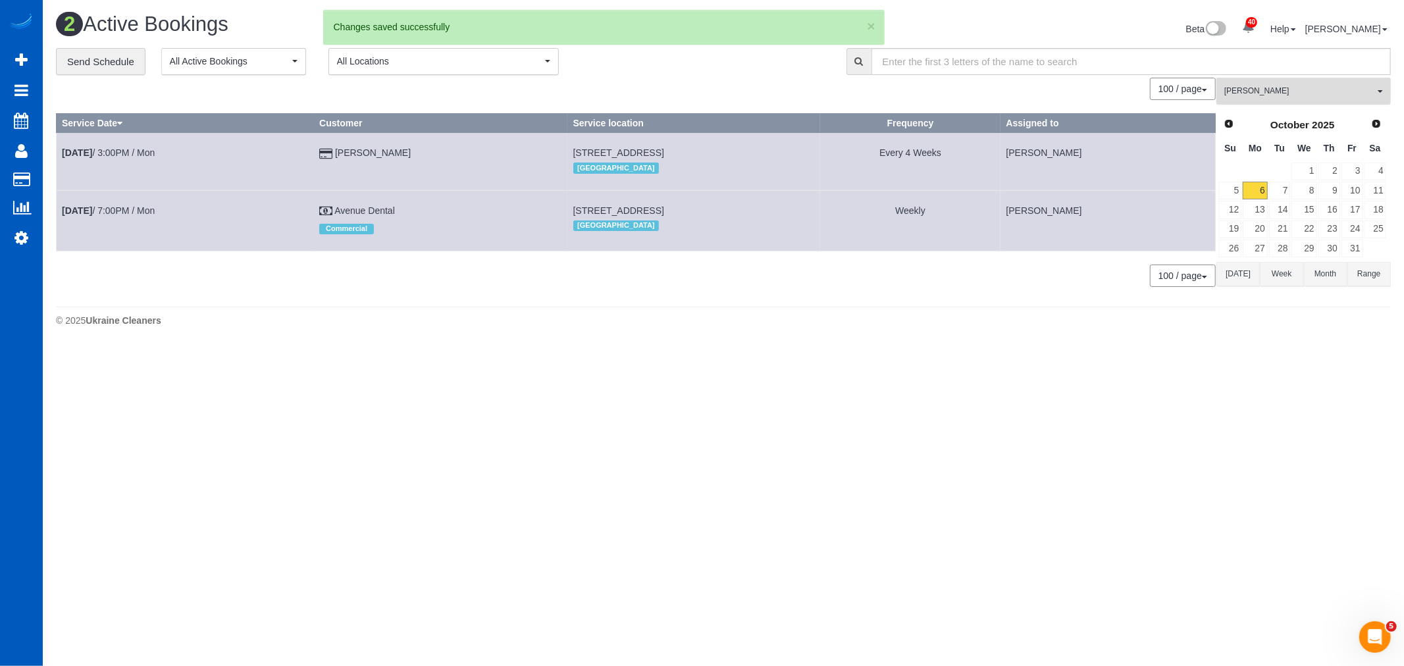
click at [1246, 94] on span "[PERSON_NAME]" at bounding box center [1299, 91] width 150 height 11
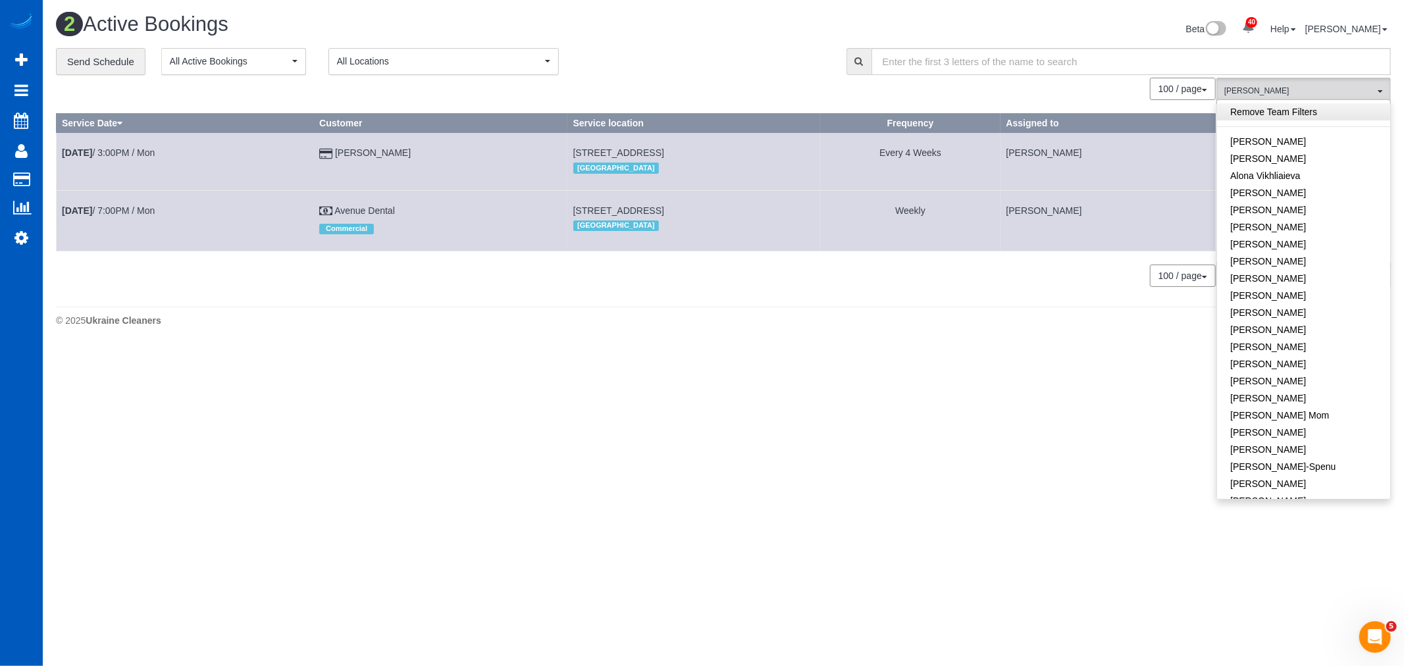
click at [1278, 112] on link "Remove Team Filters" at bounding box center [1303, 111] width 173 height 17
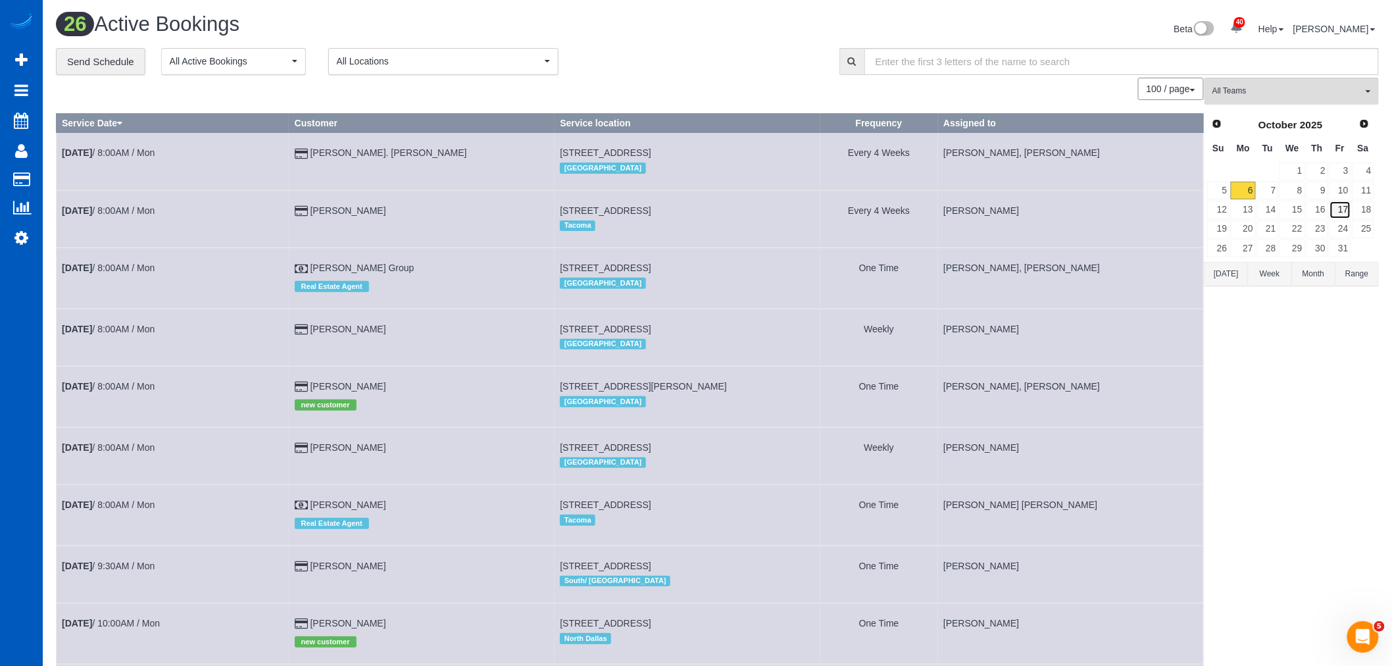
click at [1346, 206] on link "17" at bounding box center [1341, 210] width 22 height 18
click at [1345, 198] on link "10" at bounding box center [1341, 191] width 22 height 18
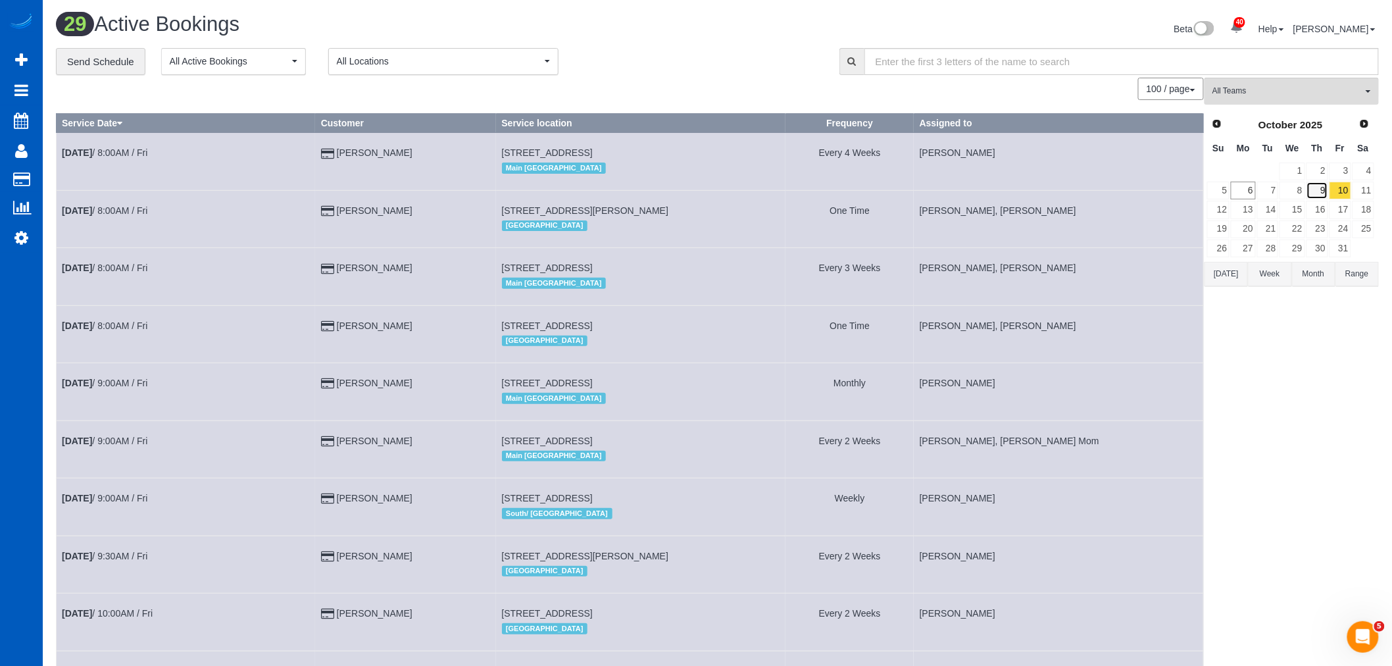
click at [1319, 196] on link "9" at bounding box center [1318, 191] width 22 height 18
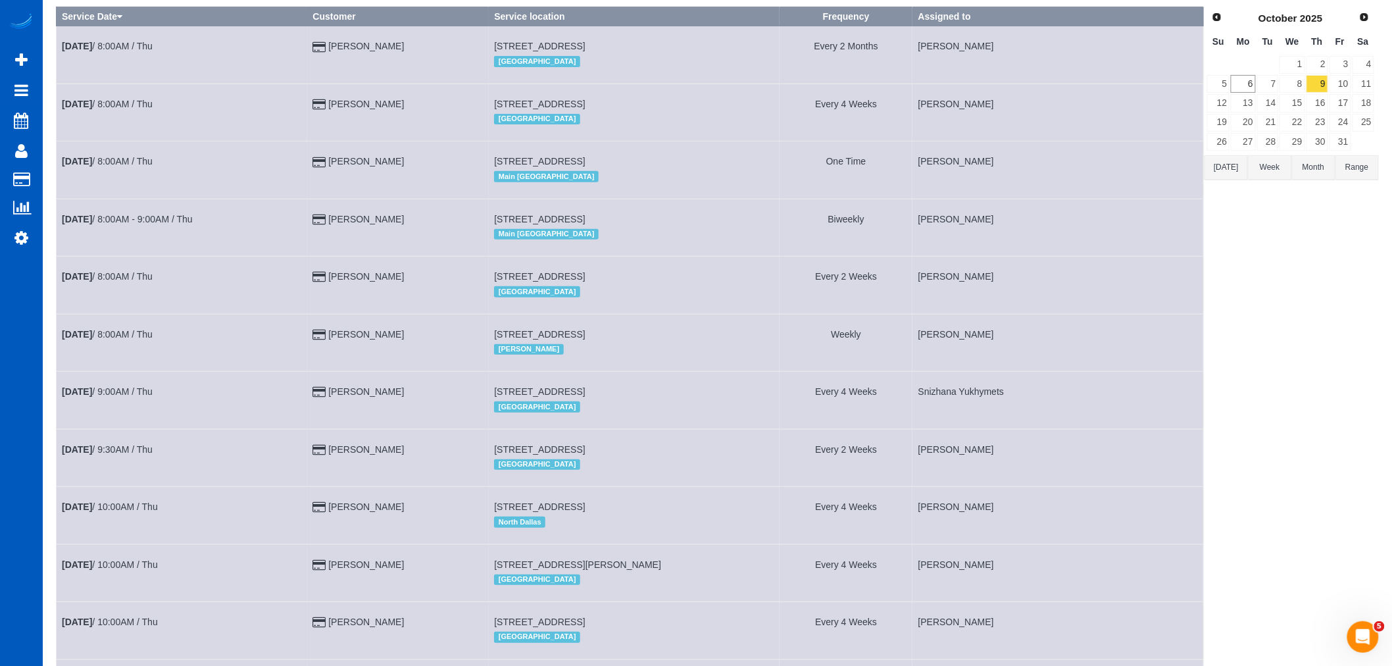
scroll to position [30, 0]
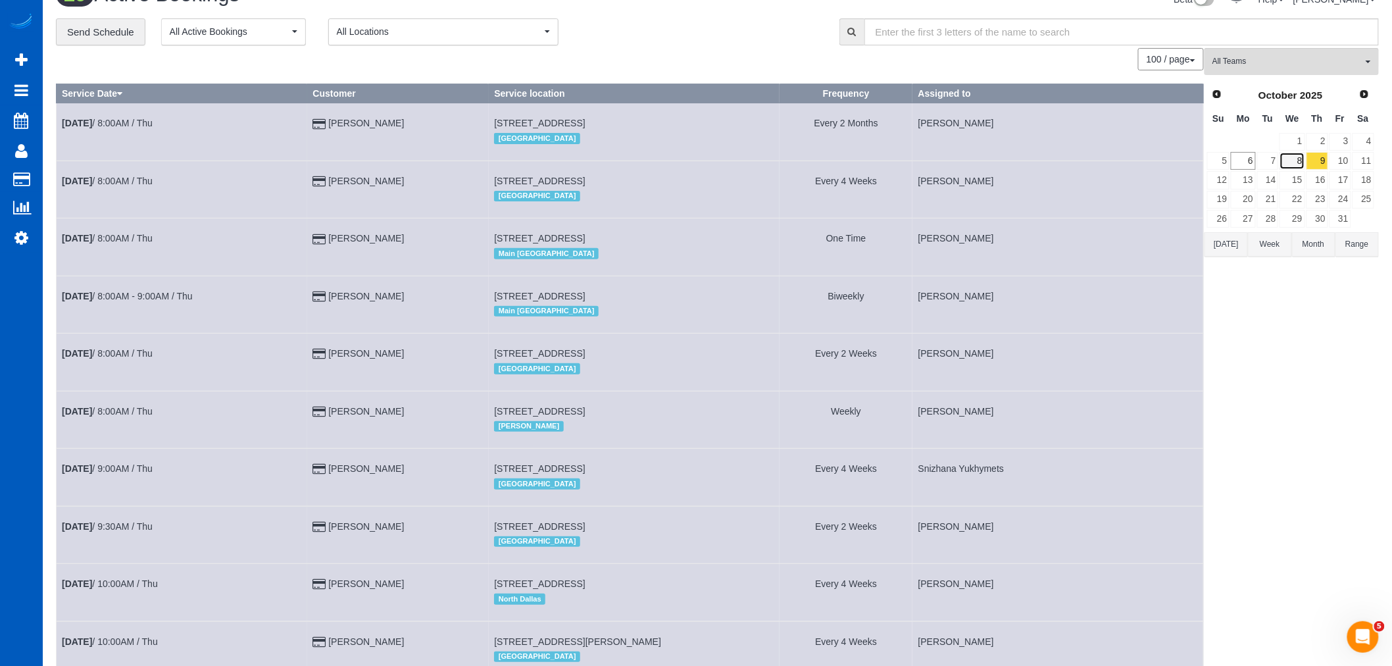
click at [1290, 156] on link "8" at bounding box center [1292, 161] width 25 height 18
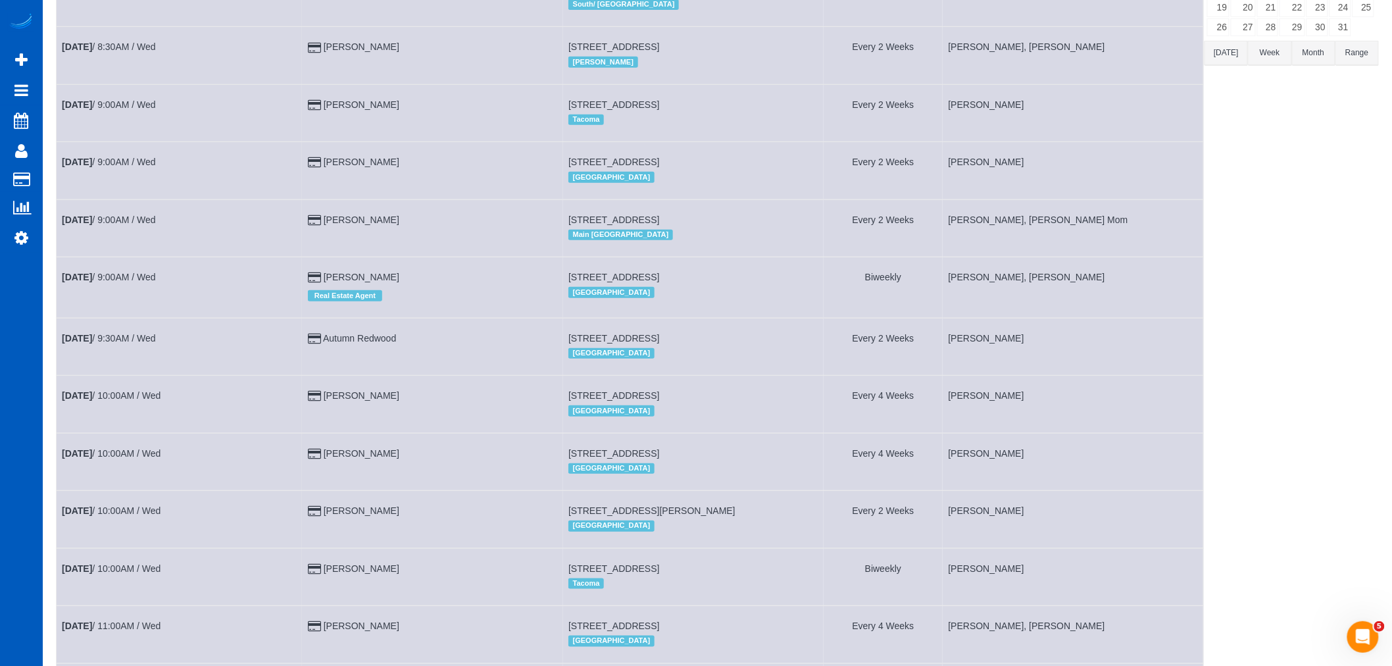
scroll to position [0, 0]
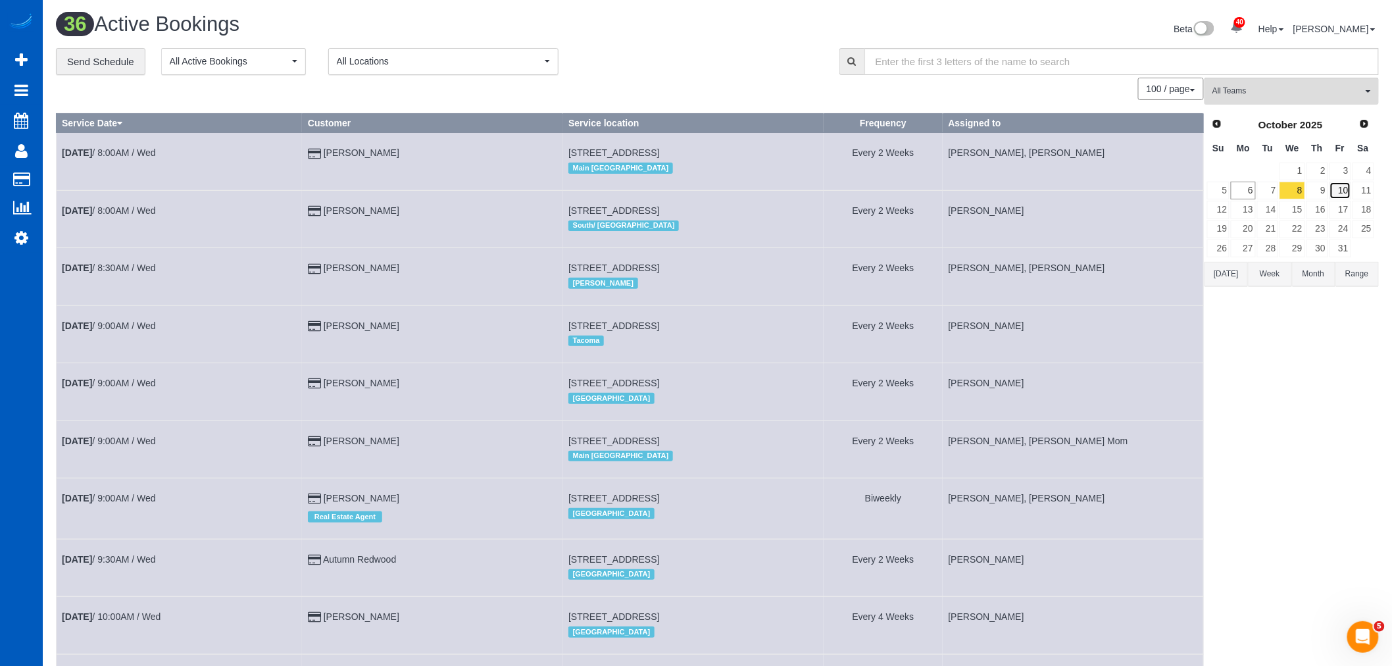
click at [1347, 191] on link "10" at bounding box center [1341, 191] width 22 height 18
click at [1359, 190] on link "11" at bounding box center [1364, 191] width 22 height 18
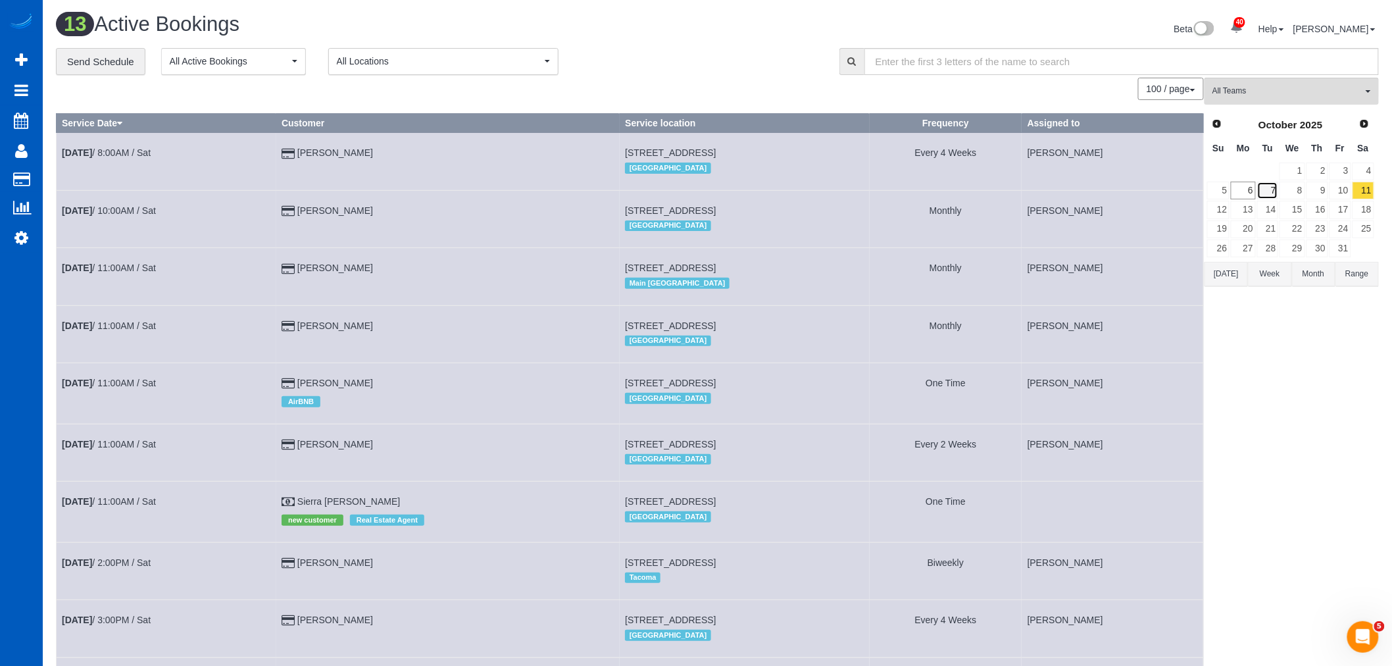
click at [1275, 186] on link "7" at bounding box center [1269, 191] width 22 height 18
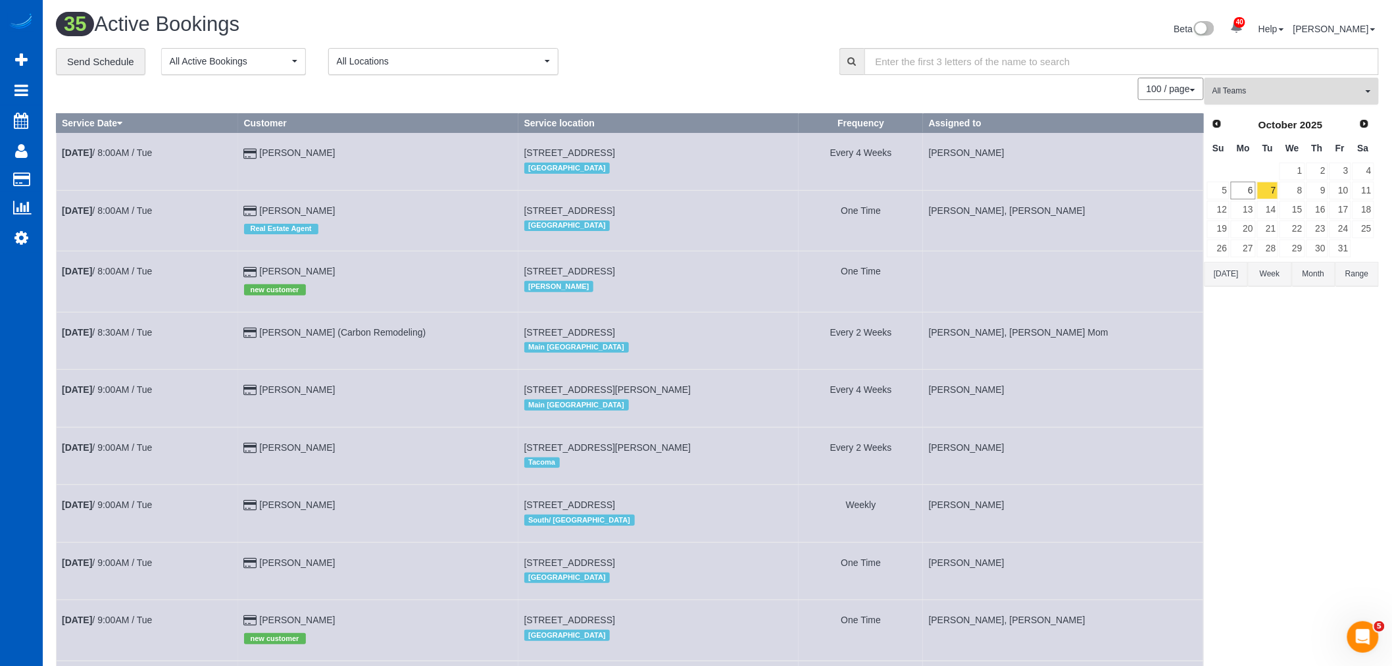
click at [1254, 97] on span "All Teams" at bounding box center [1288, 91] width 150 height 11
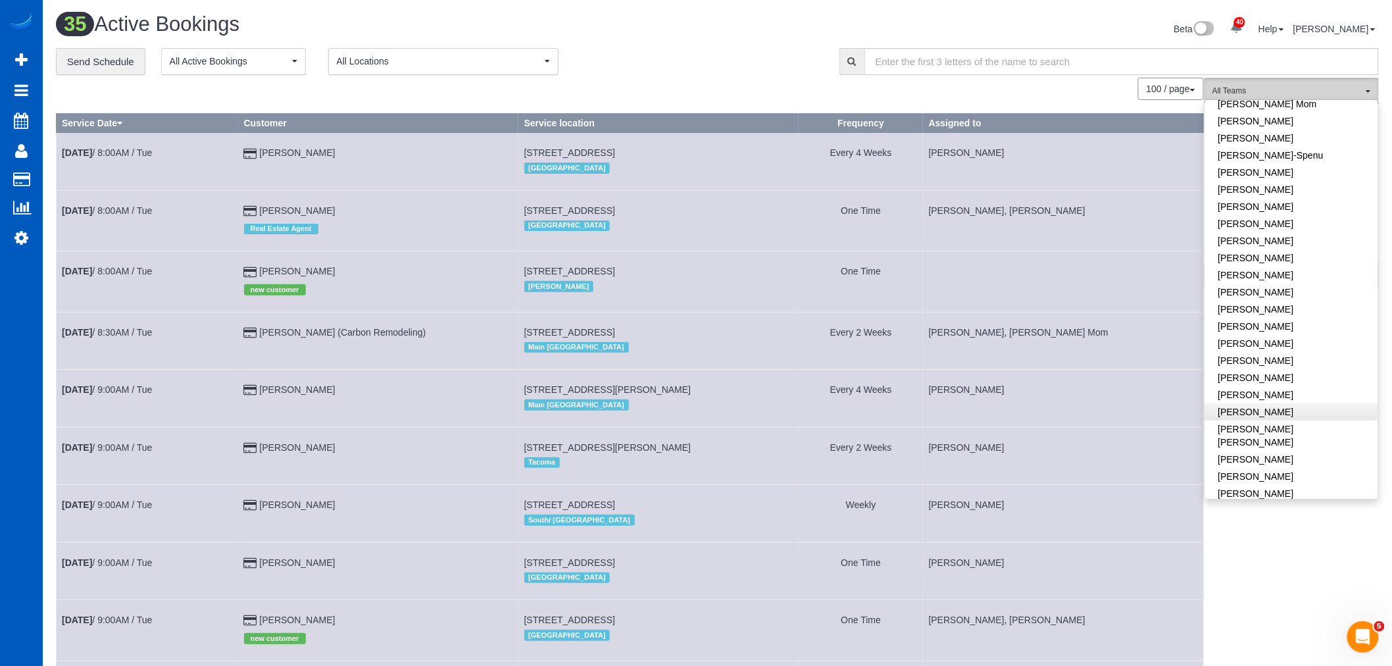
scroll to position [365, 0]
click at [1279, 197] on link "[PERSON_NAME]" at bounding box center [1292, 203] width 173 height 17
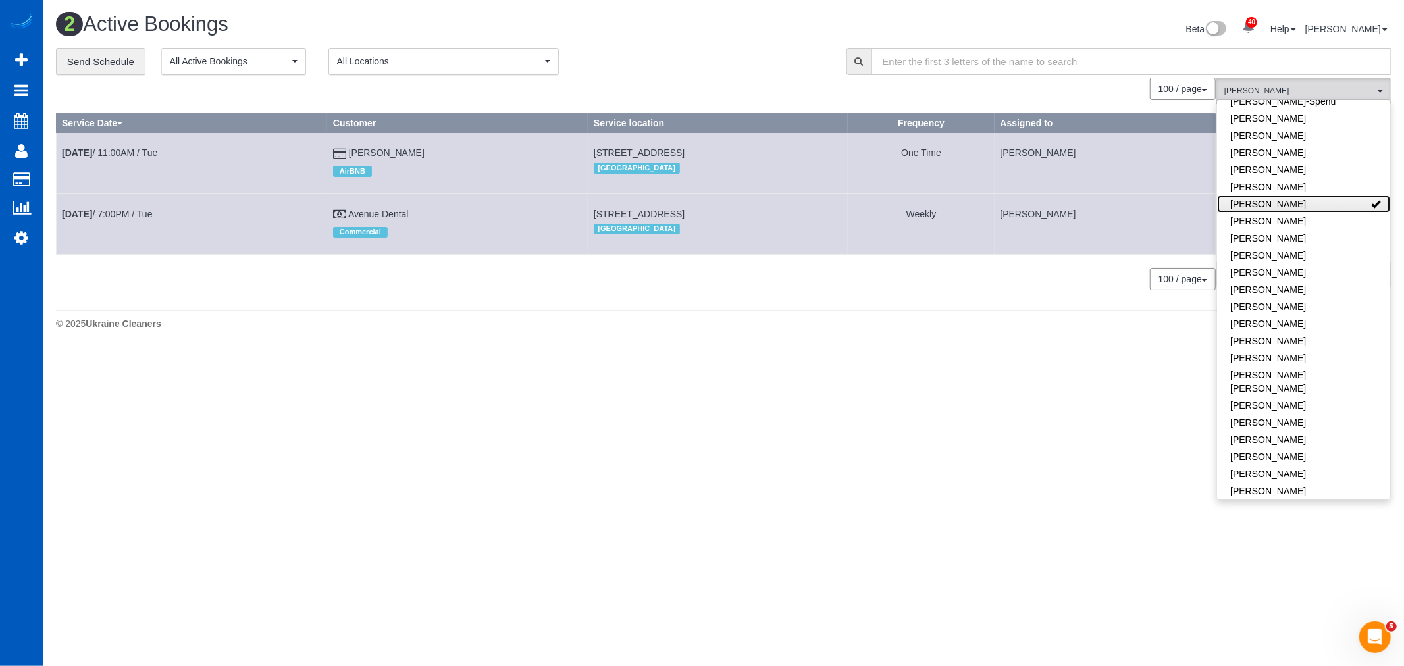
click at [1269, 202] on link "[PERSON_NAME]" at bounding box center [1303, 203] width 173 height 17
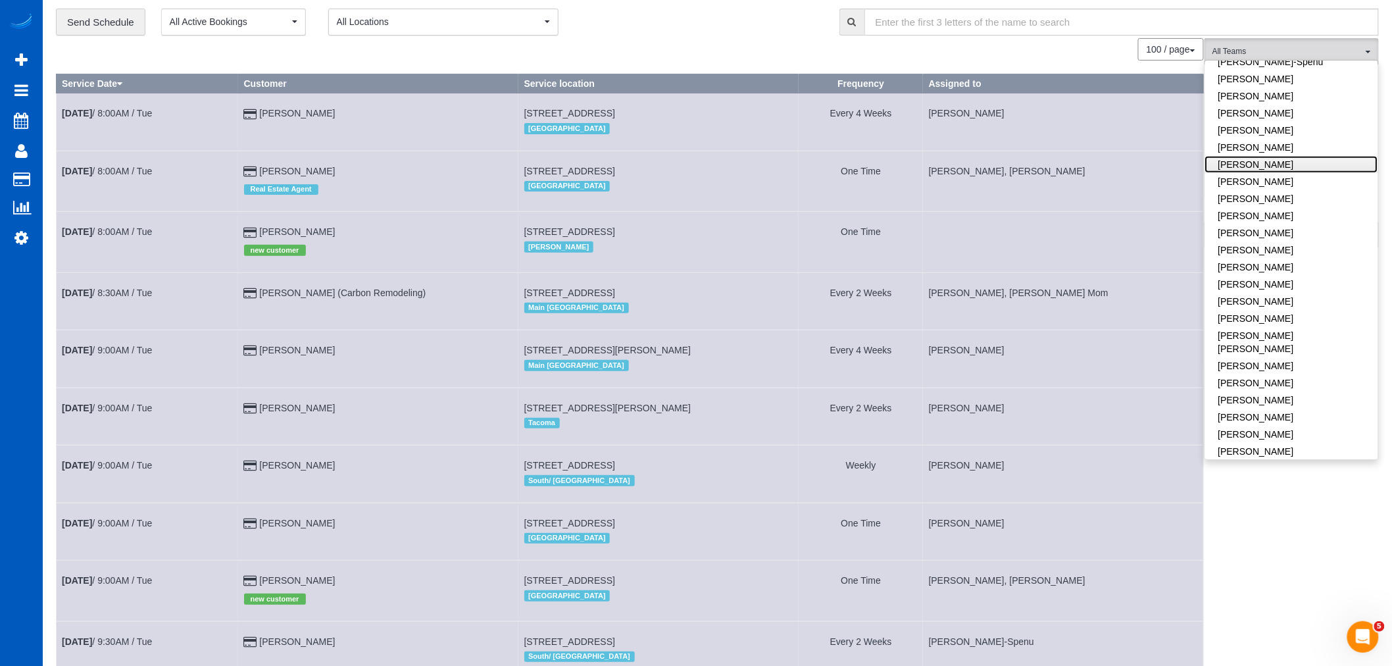
scroll to position [73, 0]
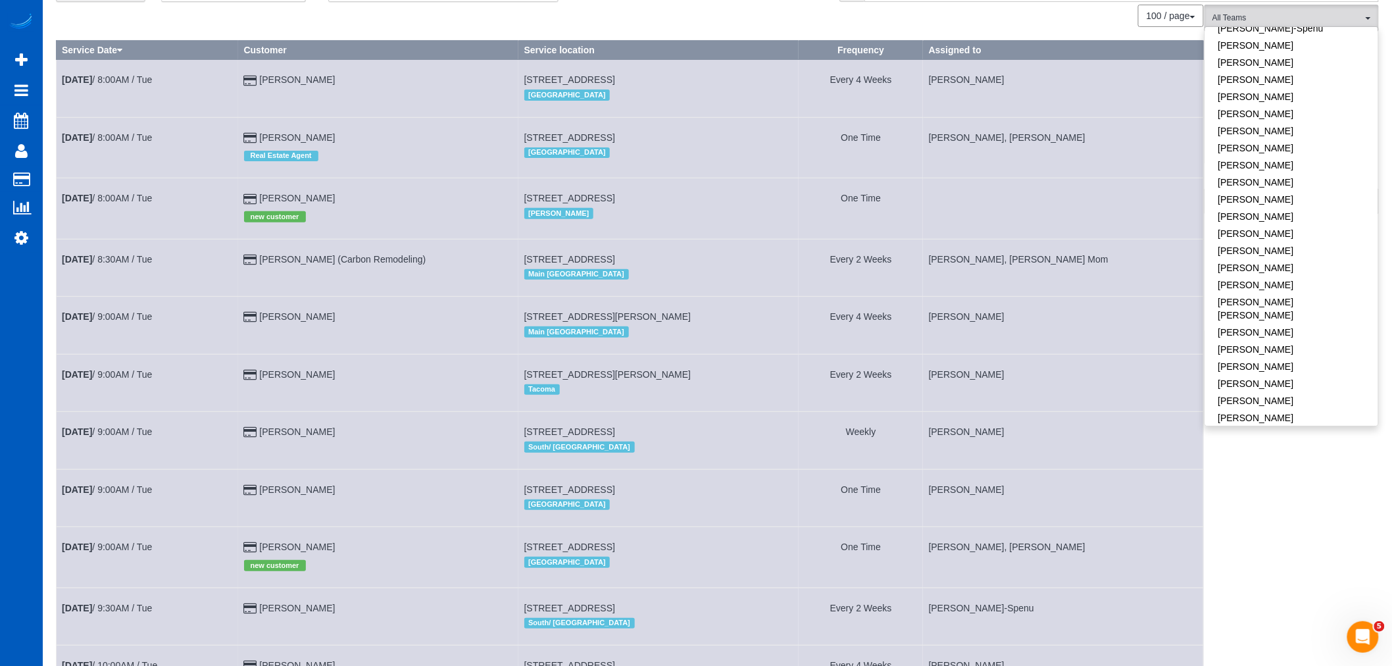
click at [994, 221] on td at bounding box center [1063, 208] width 280 height 61
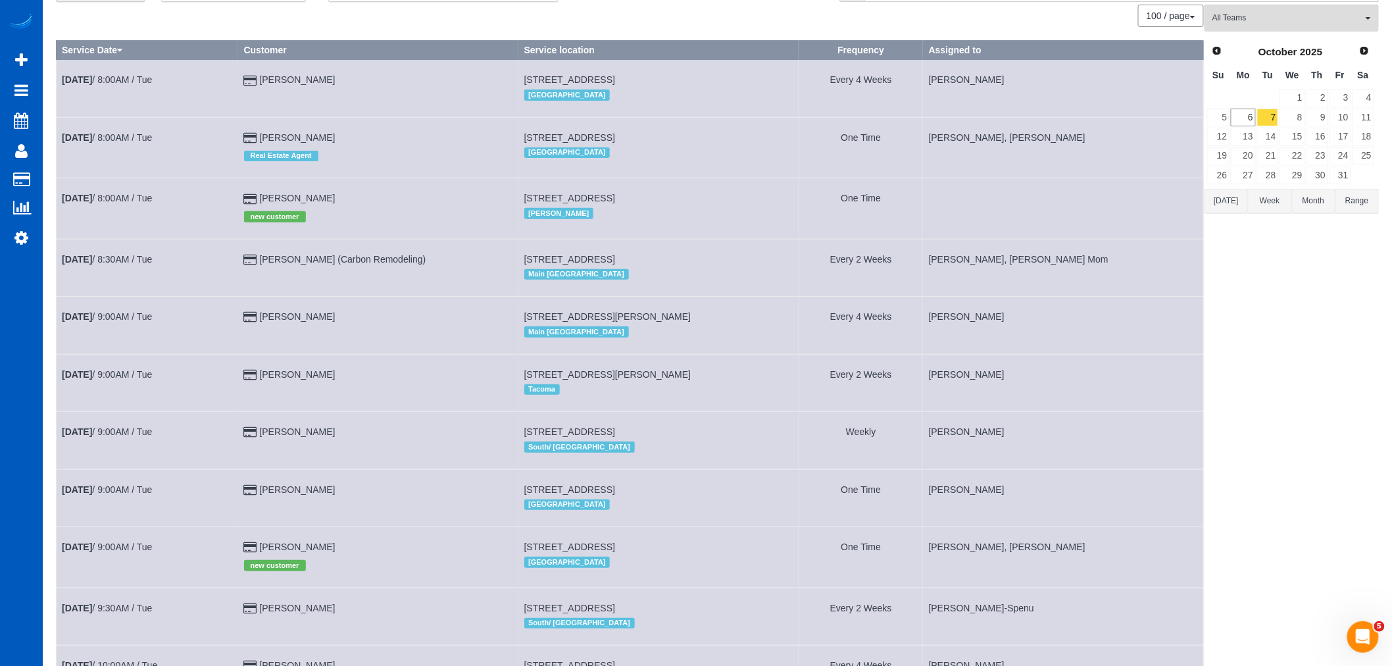
drag, startPoint x: 1258, startPoint y: 337, endPoint x: 1345, endPoint y: 184, distance: 175.7
click at [1345, 120] on link "10" at bounding box center [1341, 118] width 22 height 18
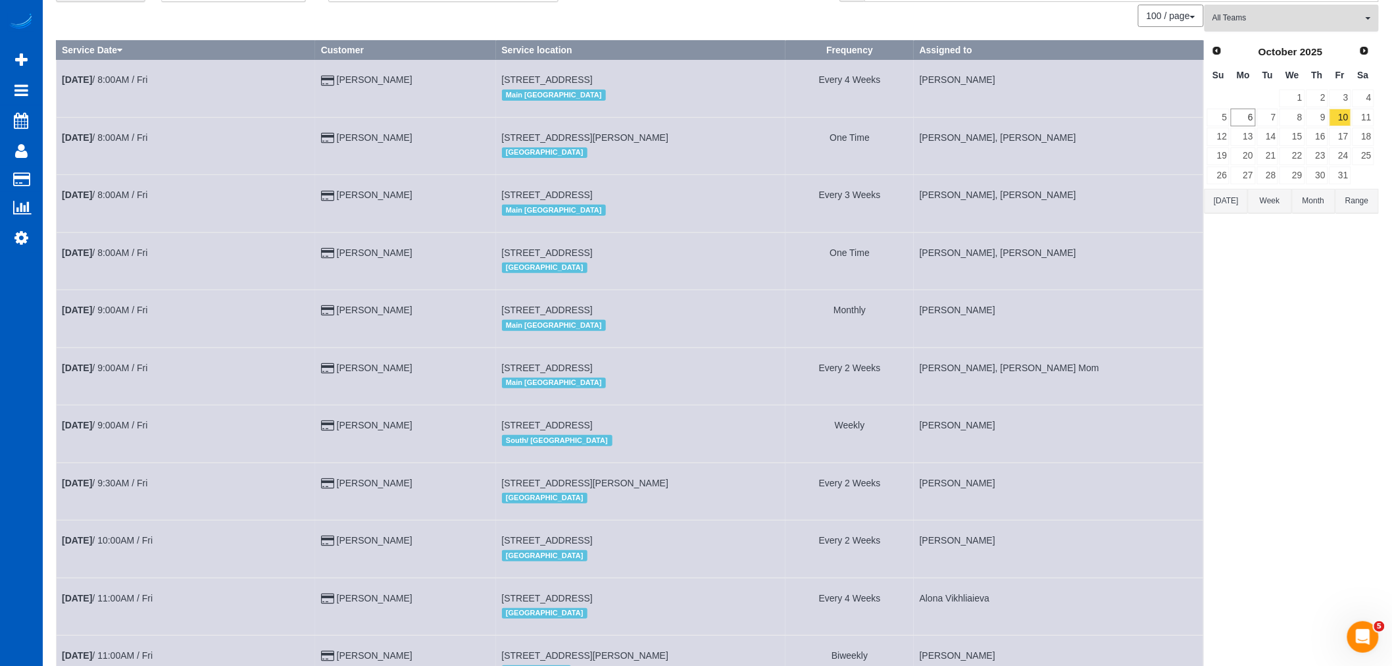
click at [1259, 24] on span "All Teams" at bounding box center [1288, 18] width 150 height 11
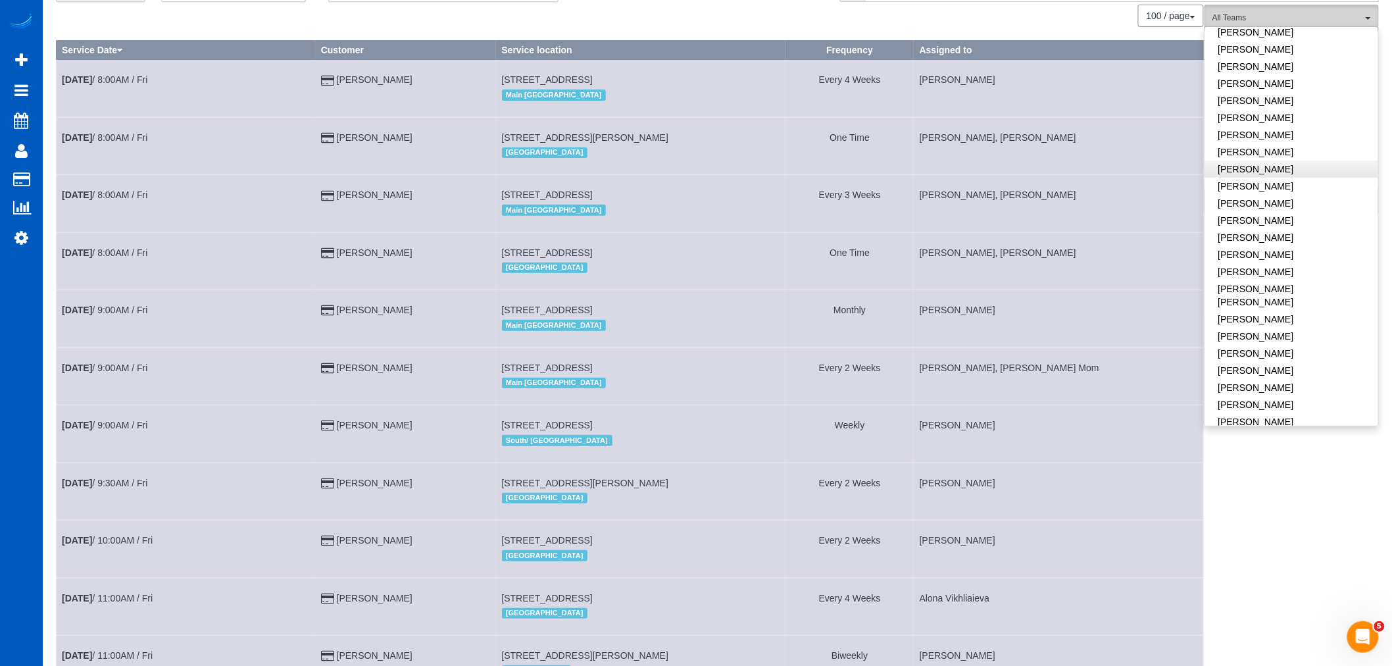
scroll to position [288, 0]
click at [1273, 330] on link "[PERSON_NAME]" at bounding box center [1292, 328] width 173 height 17
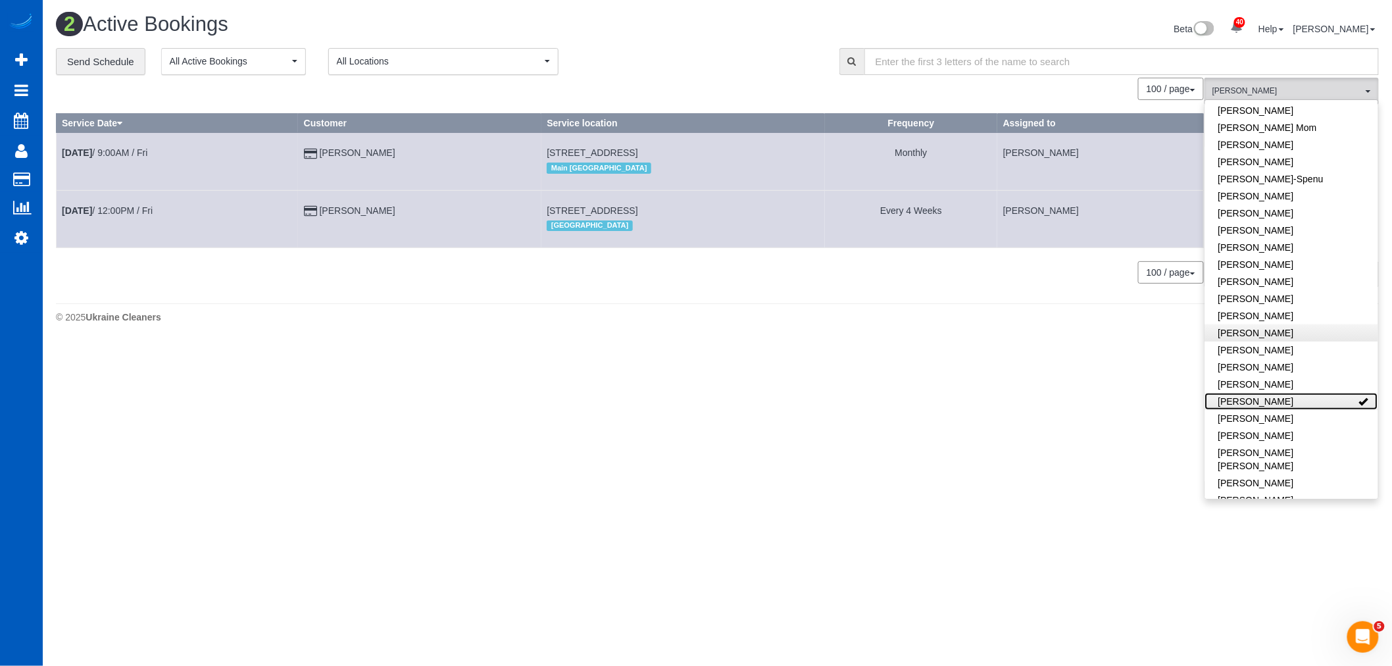
scroll to position [0, 0]
click at [845, 290] on div "0 Bookings found. We couldn't find any bookings that matched your search. Creat…" at bounding box center [636, 187] width 1160 height 219
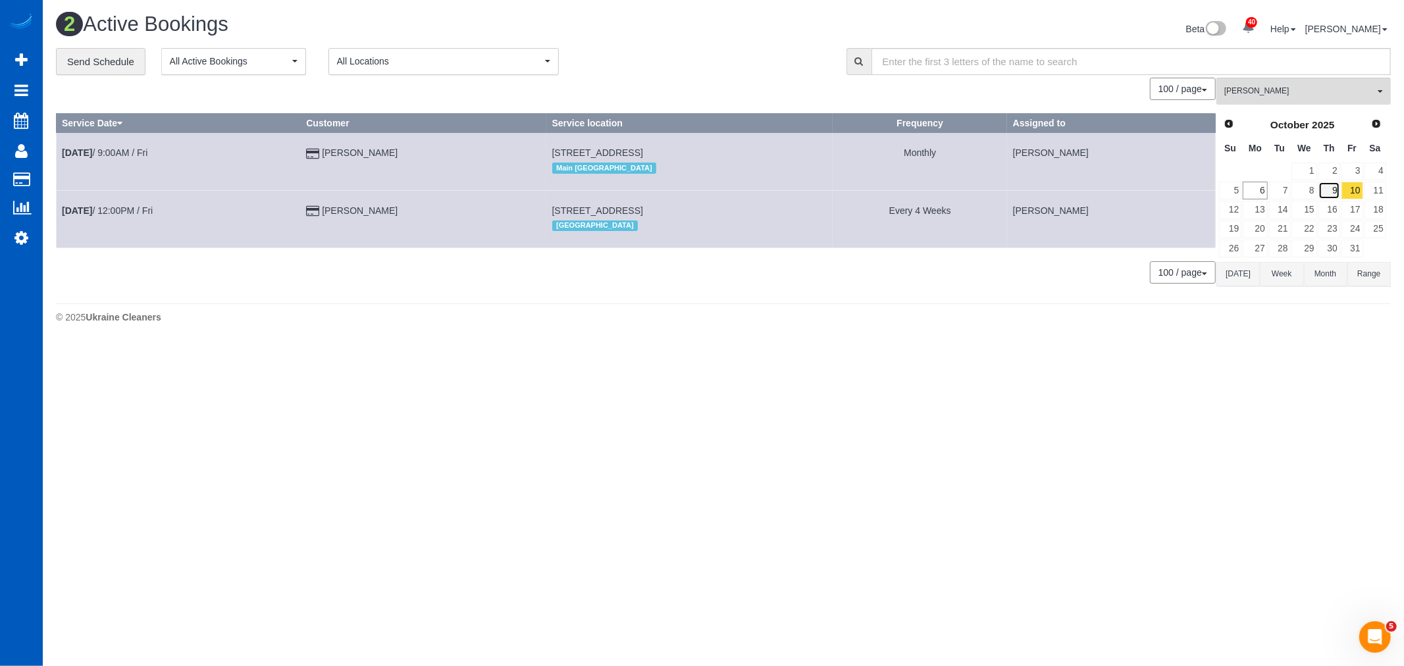
click at [1333, 195] on link "9" at bounding box center [1329, 191] width 22 height 18
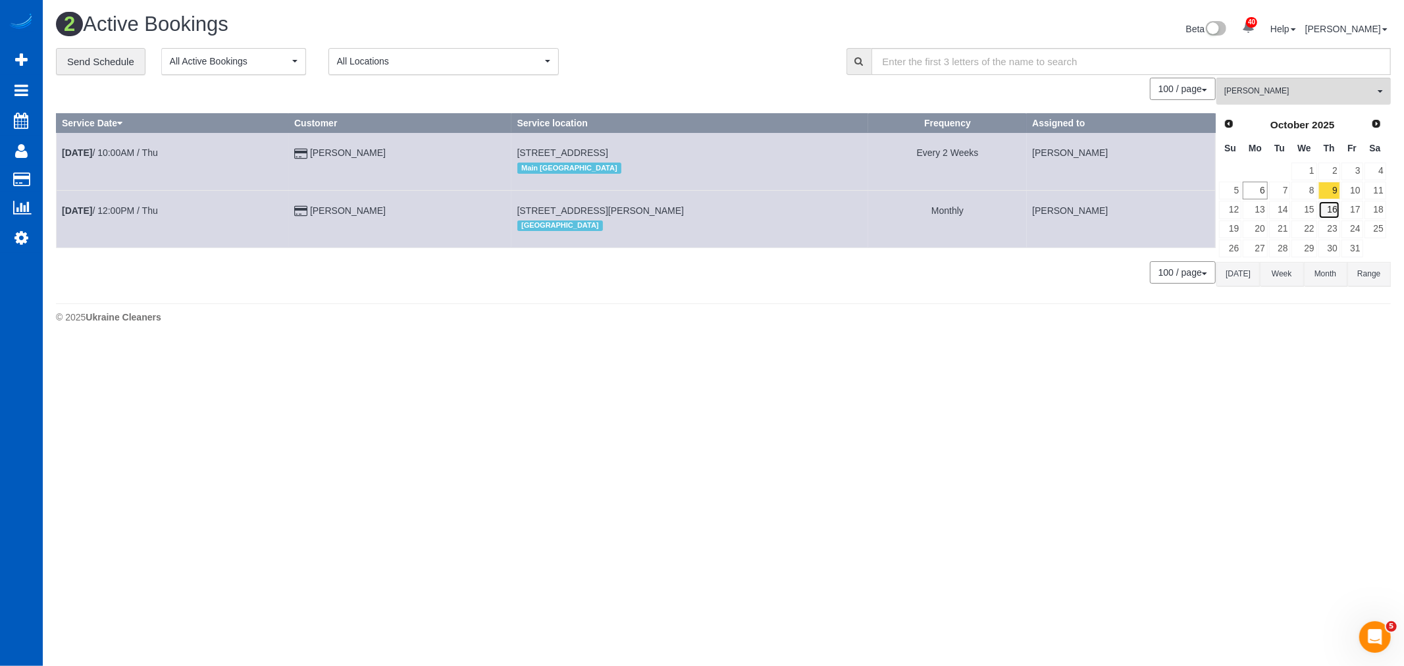
click at [1339, 212] on link "16" at bounding box center [1329, 210] width 22 height 18
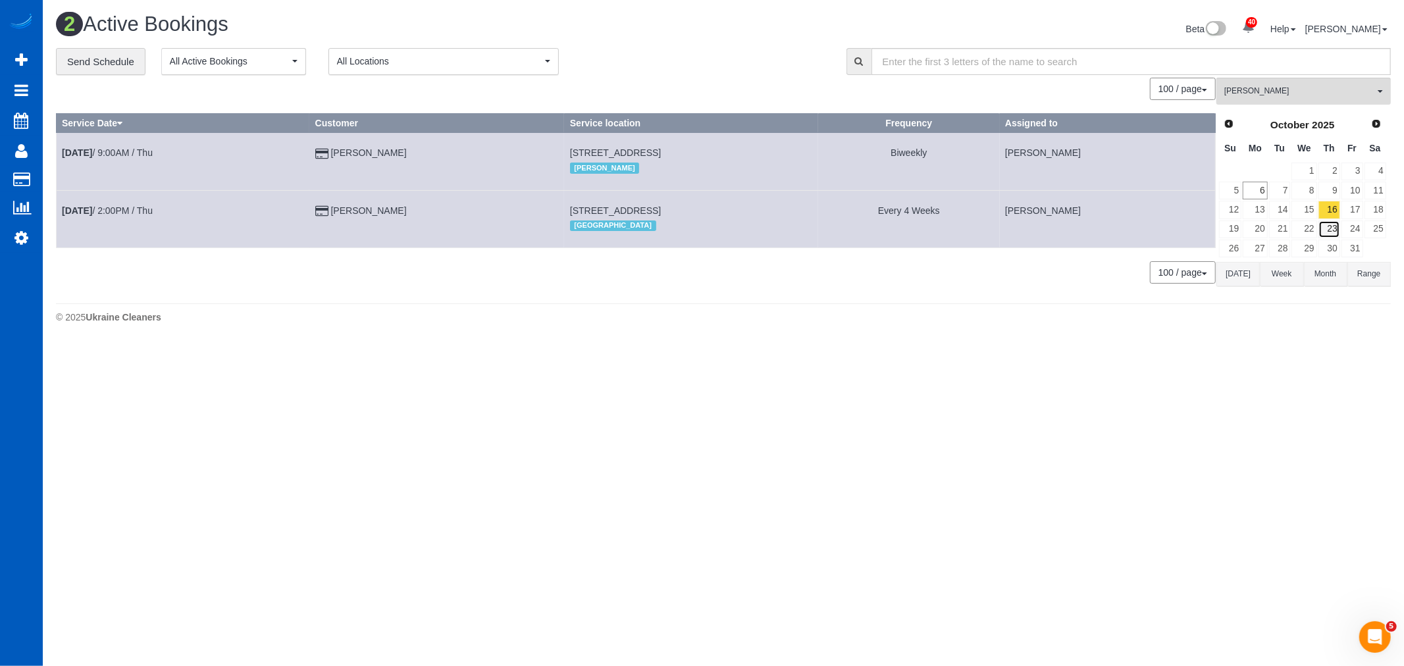
click at [1337, 234] on link "23" at bounding box center [1329, 229] width 22 height 18
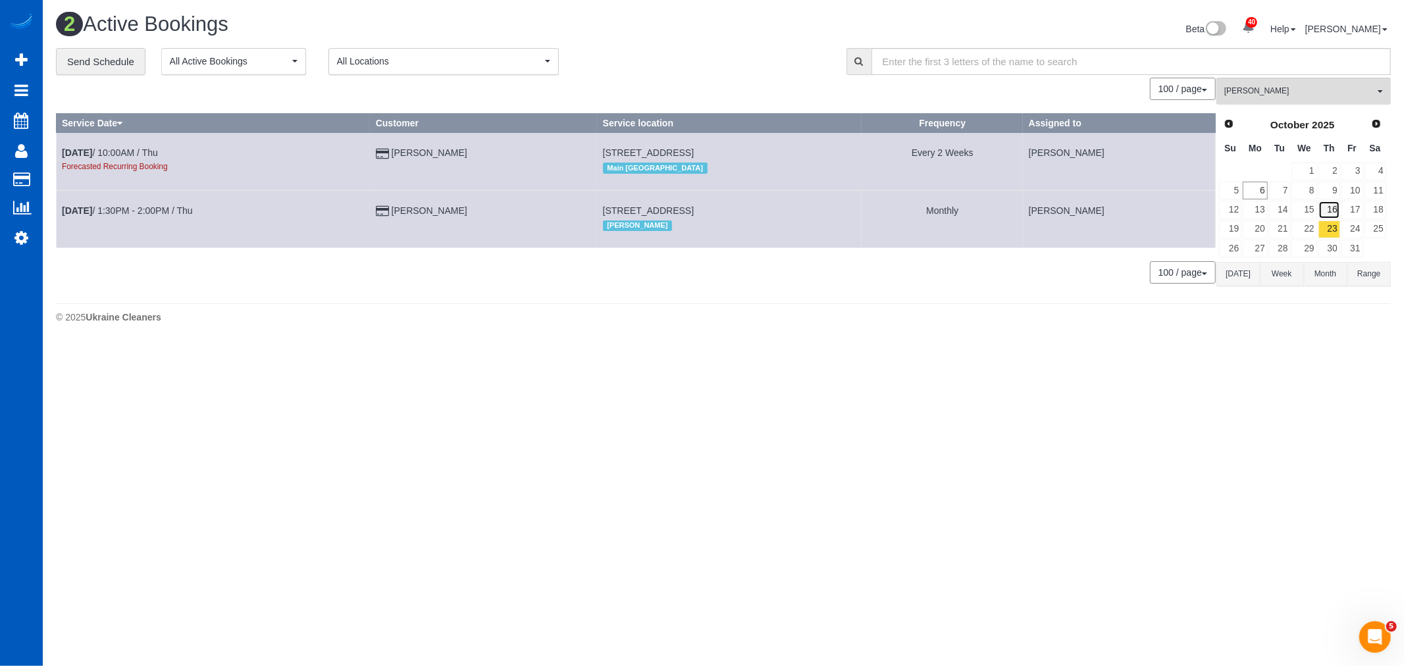
click at [1321, 217] on link "16" at bounding box center [1329, 210] width 22 height 18
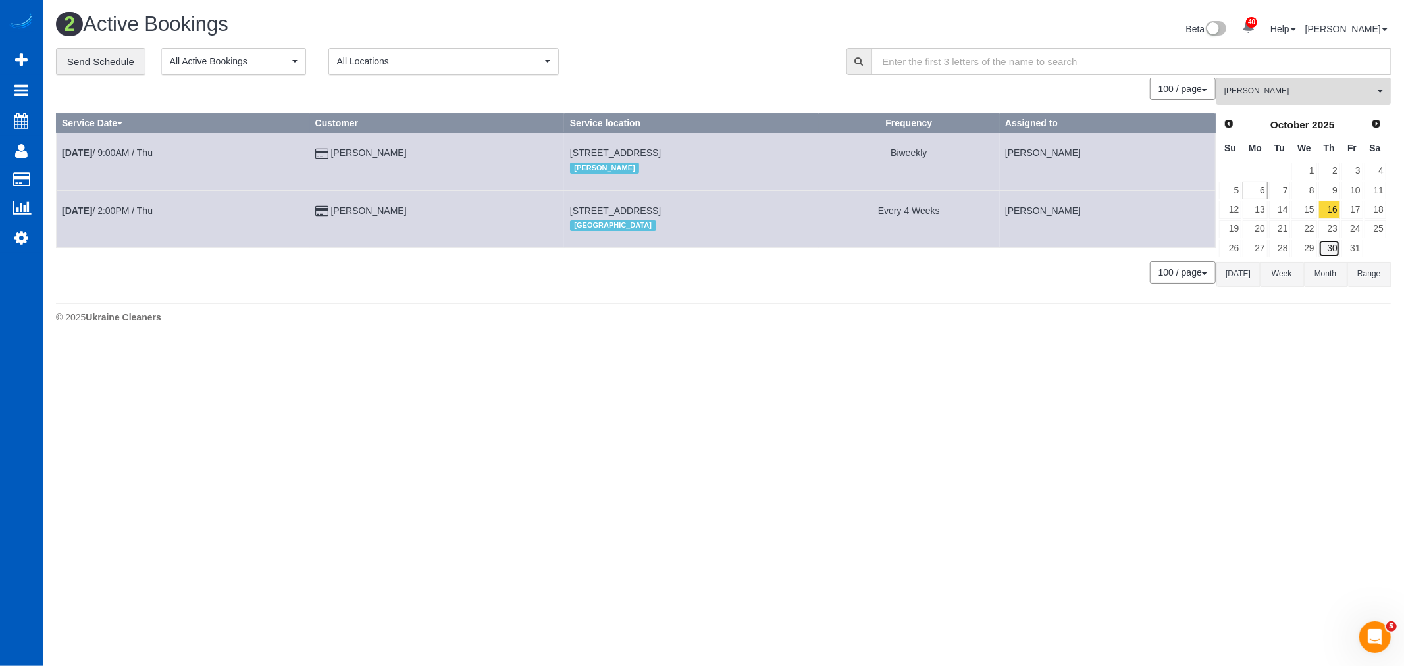
drag, startPoint x: 1339, startPoint y: 244, endPoint x: 1356, endPoint y: 232, distance: 21.7
click at [1340, 243] on tr "26 27 28 29 30 31" at bounding box center [1302, 248] width 168 height 19
click at [1356, 232] on link "24" at bounding box center [1352, 229] width 22 height 18
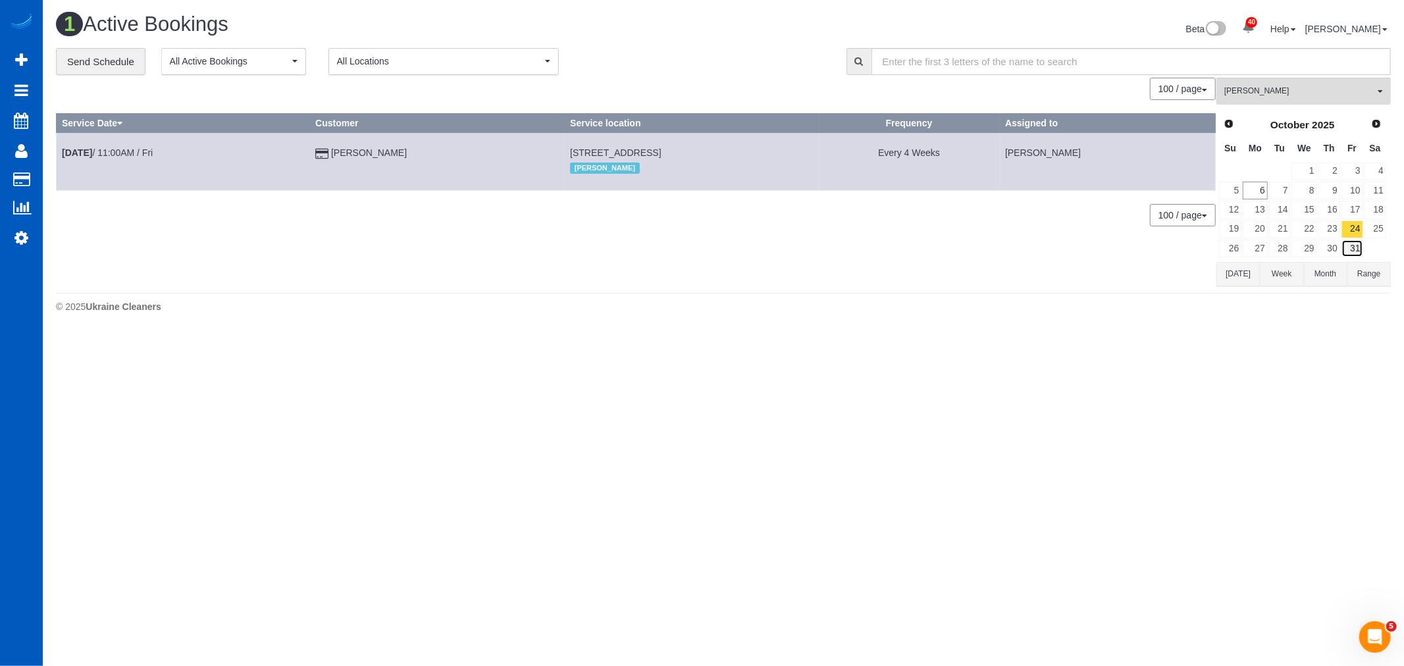
click at [1352, 251] on link "31" at bounding box center [1352, 249] width 22 height 18
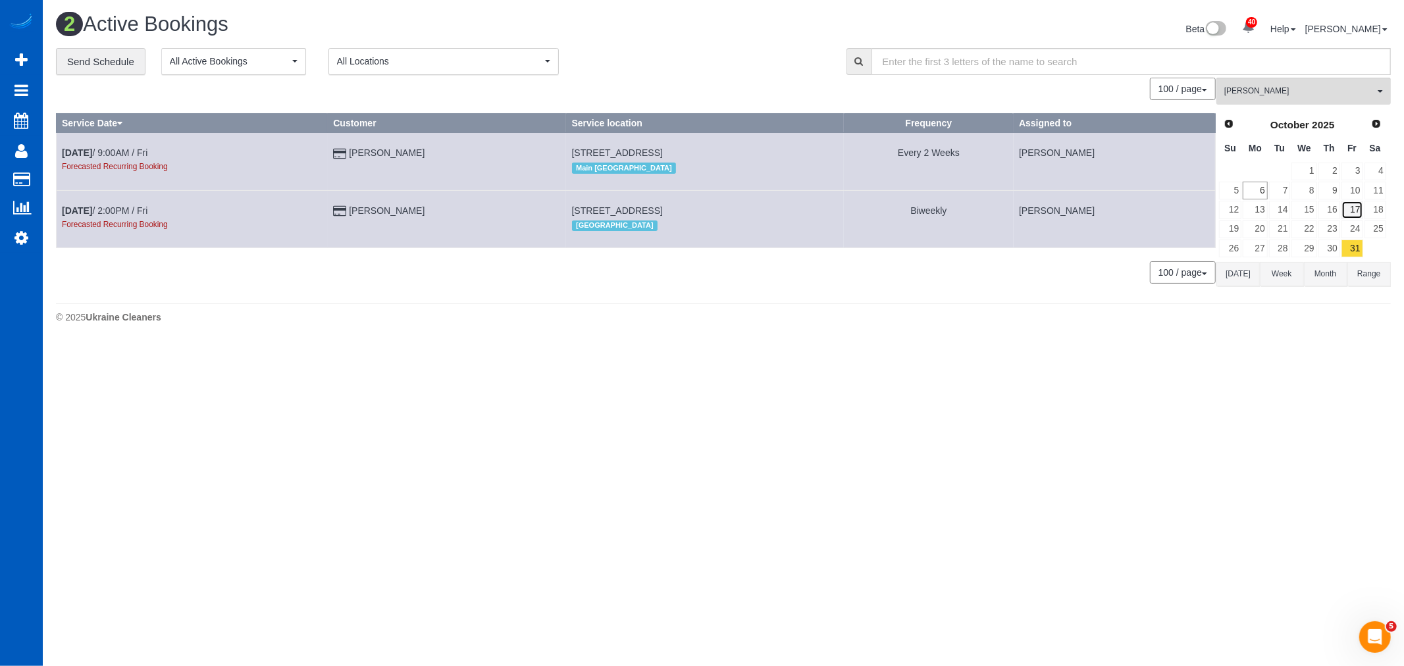
click at [1350, 212] on link "17" at bounding box center [1352, 210] width 22 height 18
click at [1352, 195] on link "10" at bounding box center [1352, 191] width 22 height 18
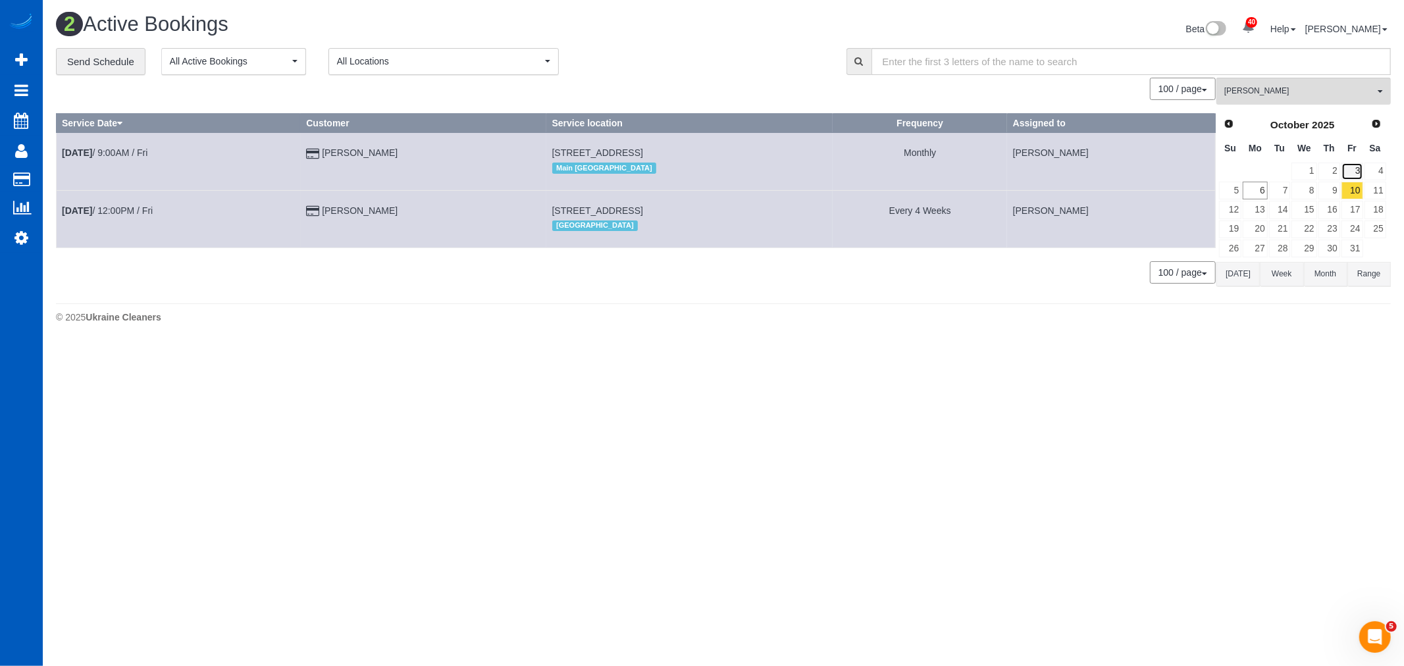
click at [1350, 174] on link "3" at bounding box center [1352, 172] width 22 height 18
click at [1357, 195] on link "10" at bounding box center [1352, 191] width 22 height 18
click at [1342, 192] on link "10" at bounding box center [1352, 191] width 22 height 18
click at [1332, 183] on link "9" at bounding box center [1329, 191] width 22 height 18
click at [1294, 196] on link "8" at bounding box center [1303, 191] width 25 height 18
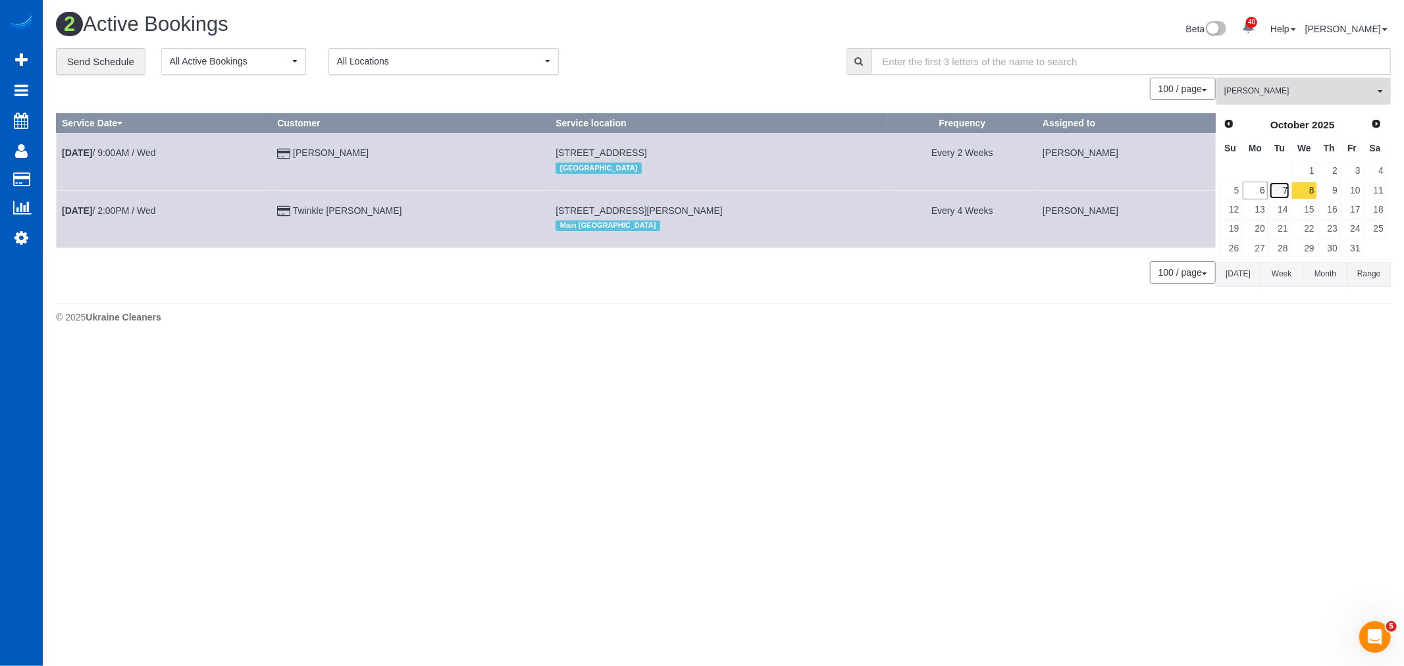
click at [1287, 192] on link "7" at bounding box center [1280, 191] width 22 height 18
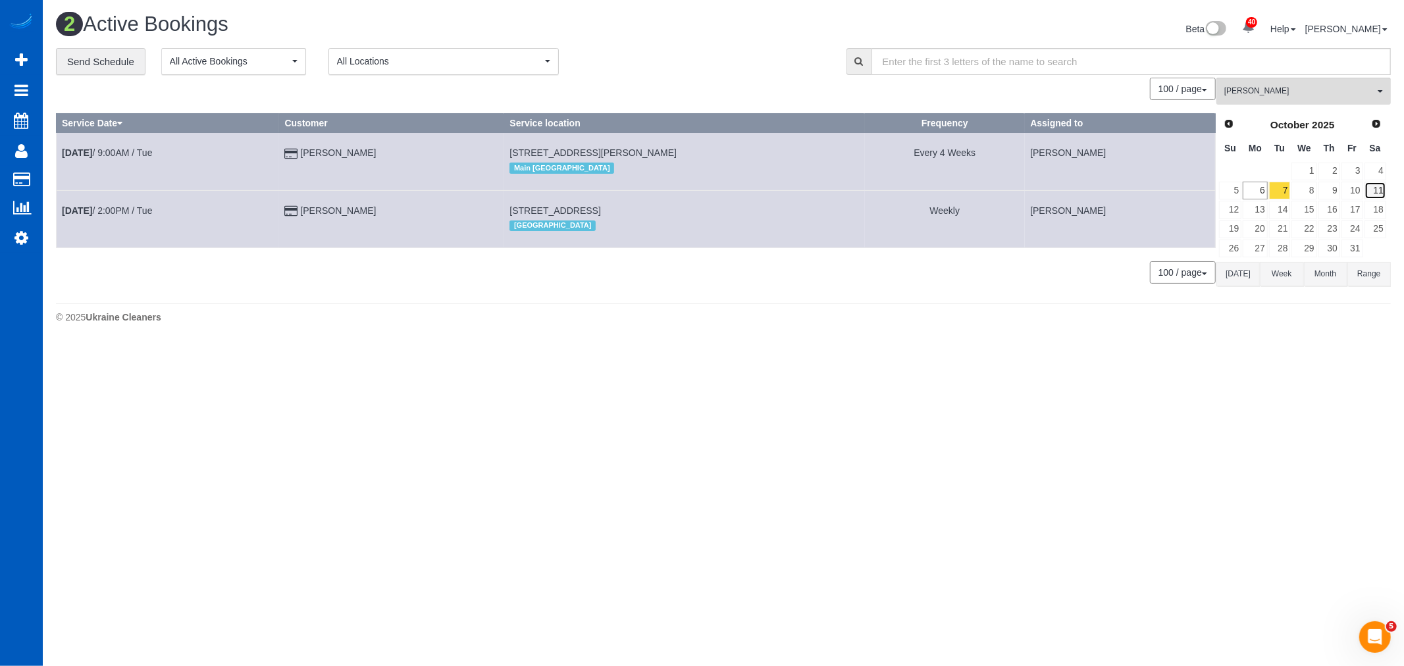
click at [1375, 193] on link "11" at bounding box center [1375, 191] width 22 height 18
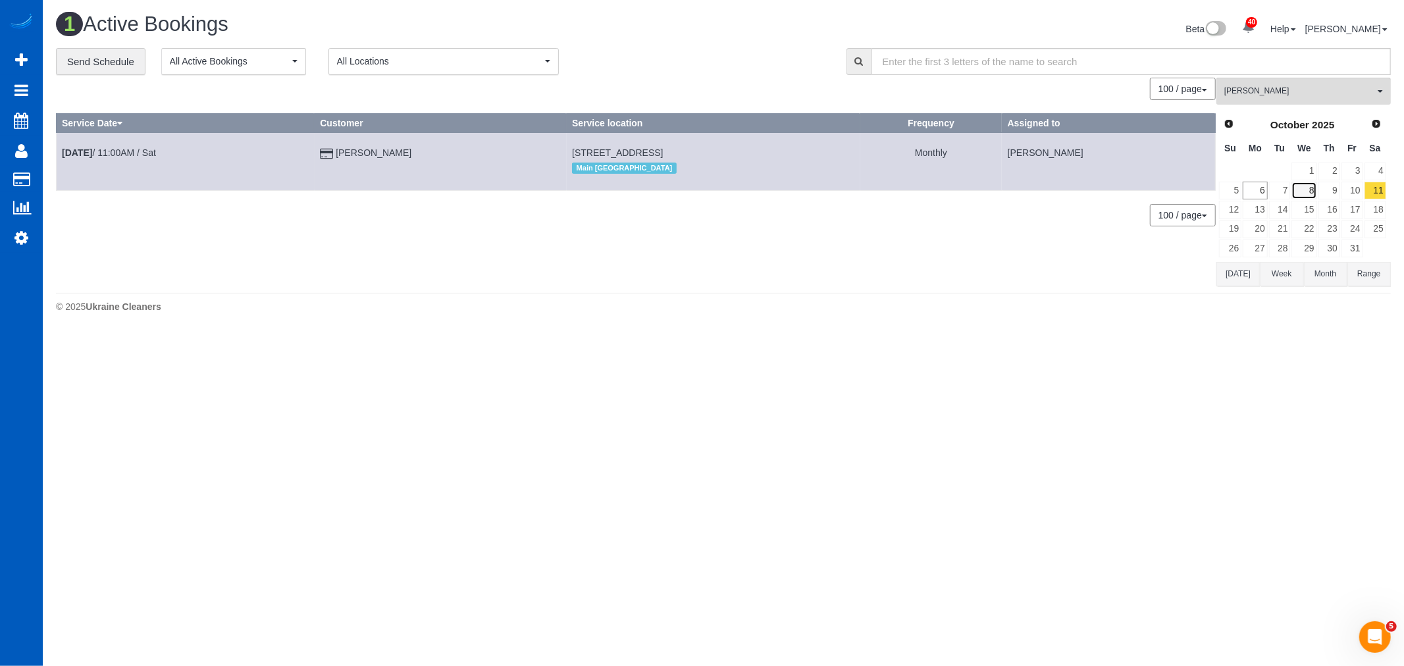
click at [1315, 185] on link "8" at bounding box center [1303, 191] width 25 height 18
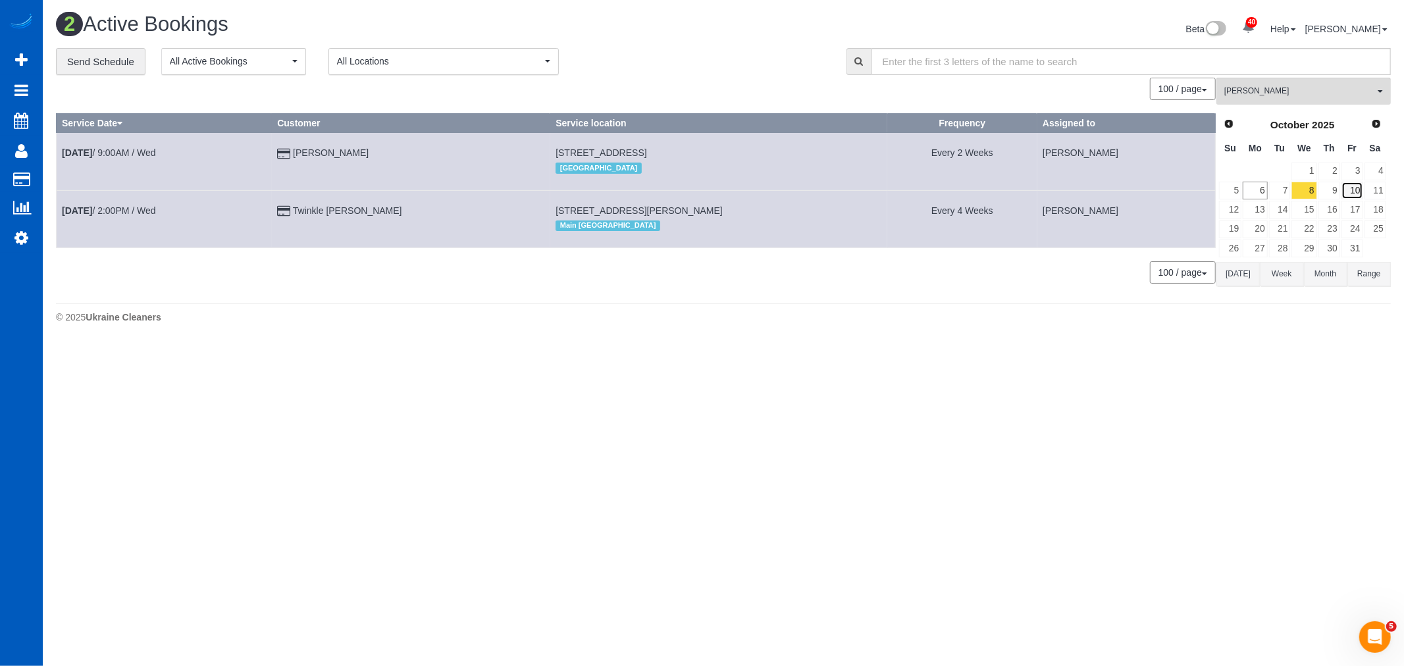
click at [1352, 190] on link "10" at bounding box center [1352, 191] width 22 height 18
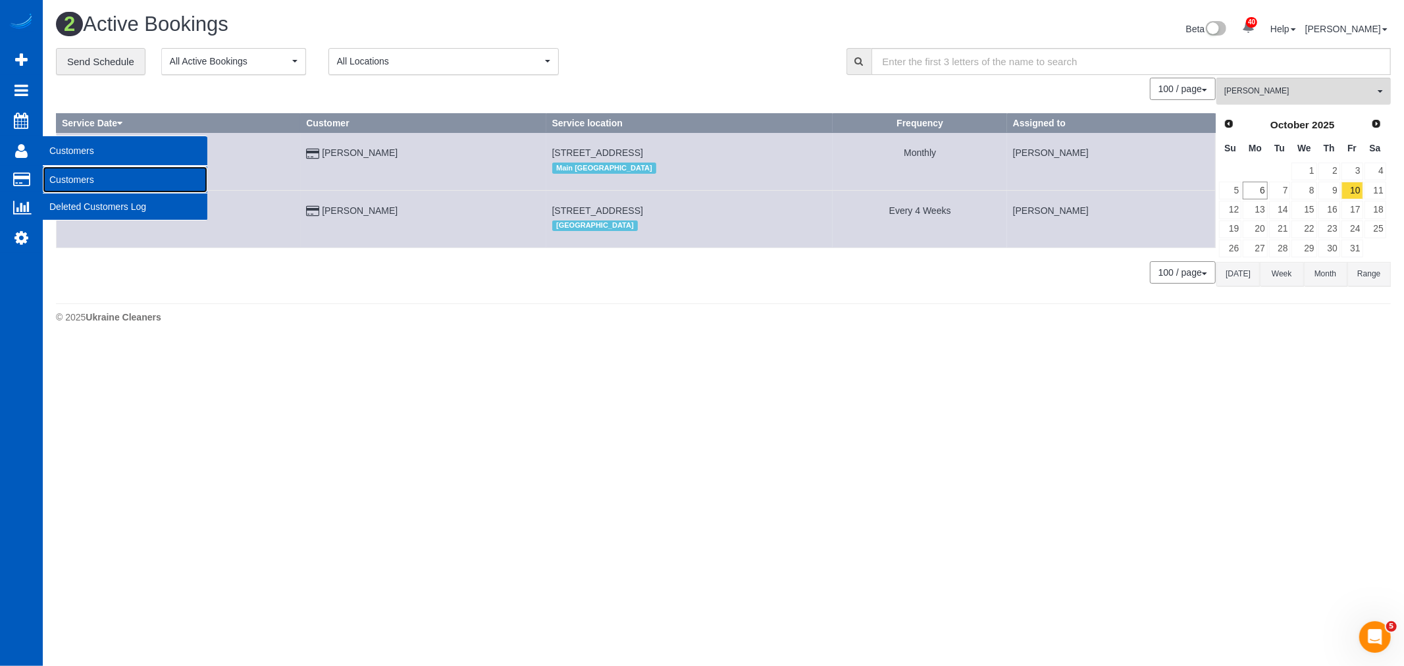
click at [68, 186] on link "Customers" at bounding box center [125, 179] width 165 height 26
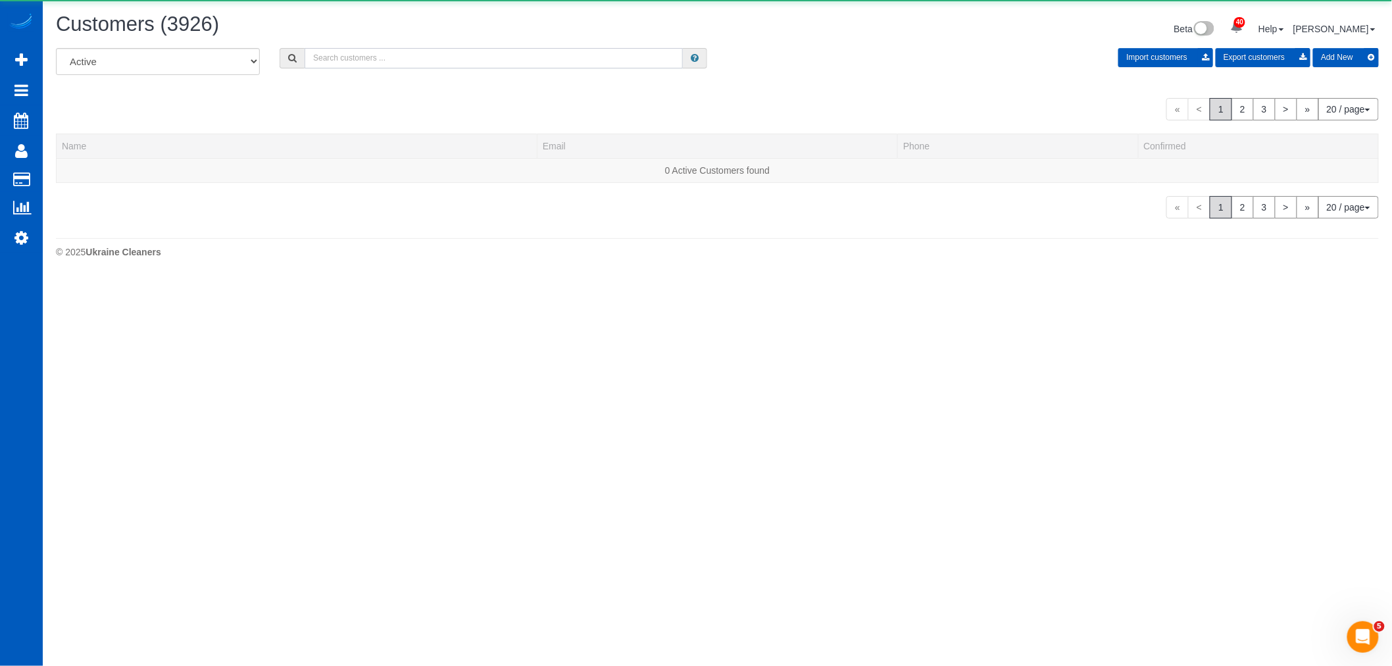
click at [380, 56] on input "text" at bounding box center [494, 58] width 378 height 20
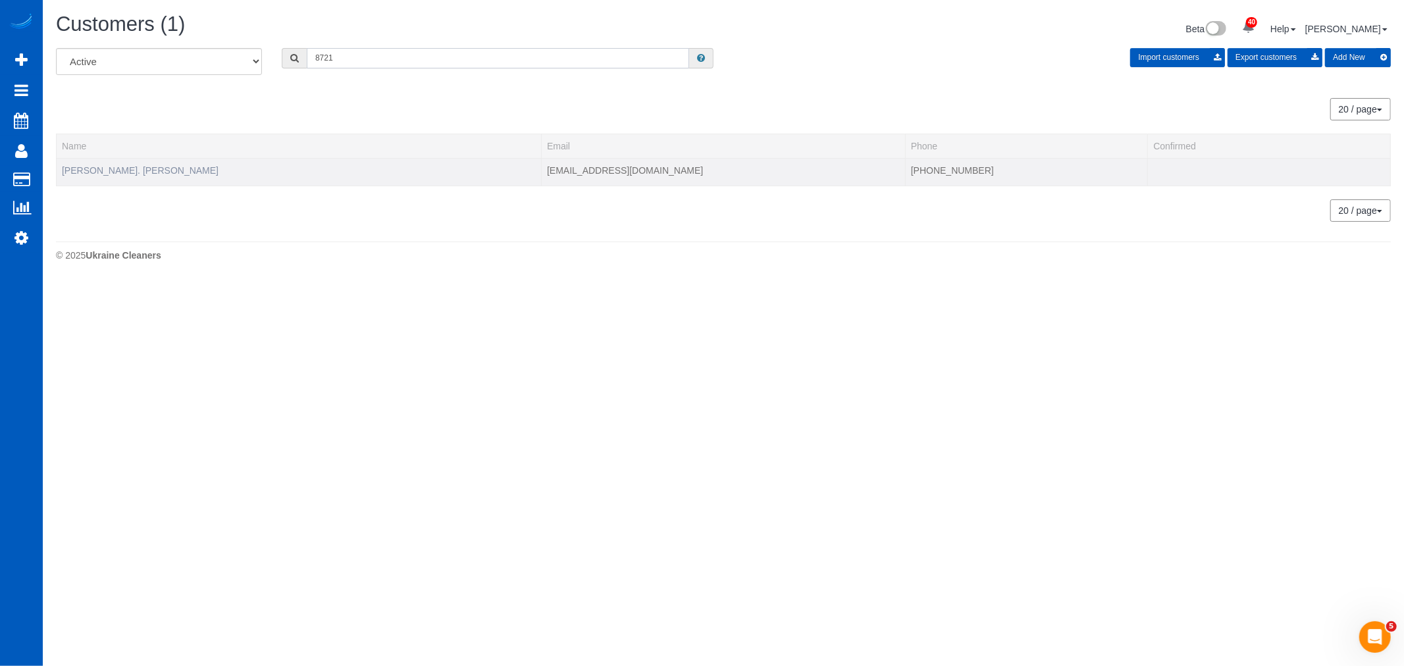
type input "8721"
click at [100, 168] on link "Laura St. Claire" at bounding box center [140, 170] width 157 height 11
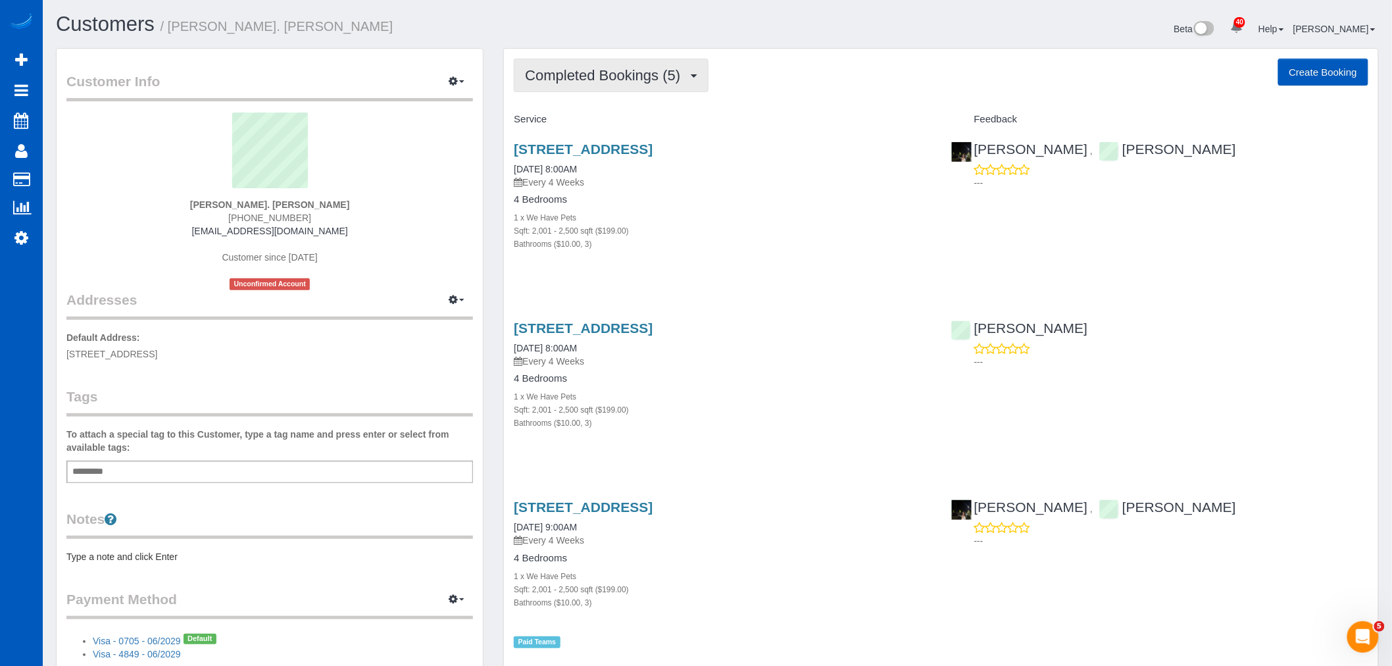
click at [607, 83] on button "Completed Bookings (5)" at bounding box center [611, 76] width 195 height 34
click at [601, 121] on link "Upcoming Bookings (11)" at bounding box center [584, 123] width 139 height 17
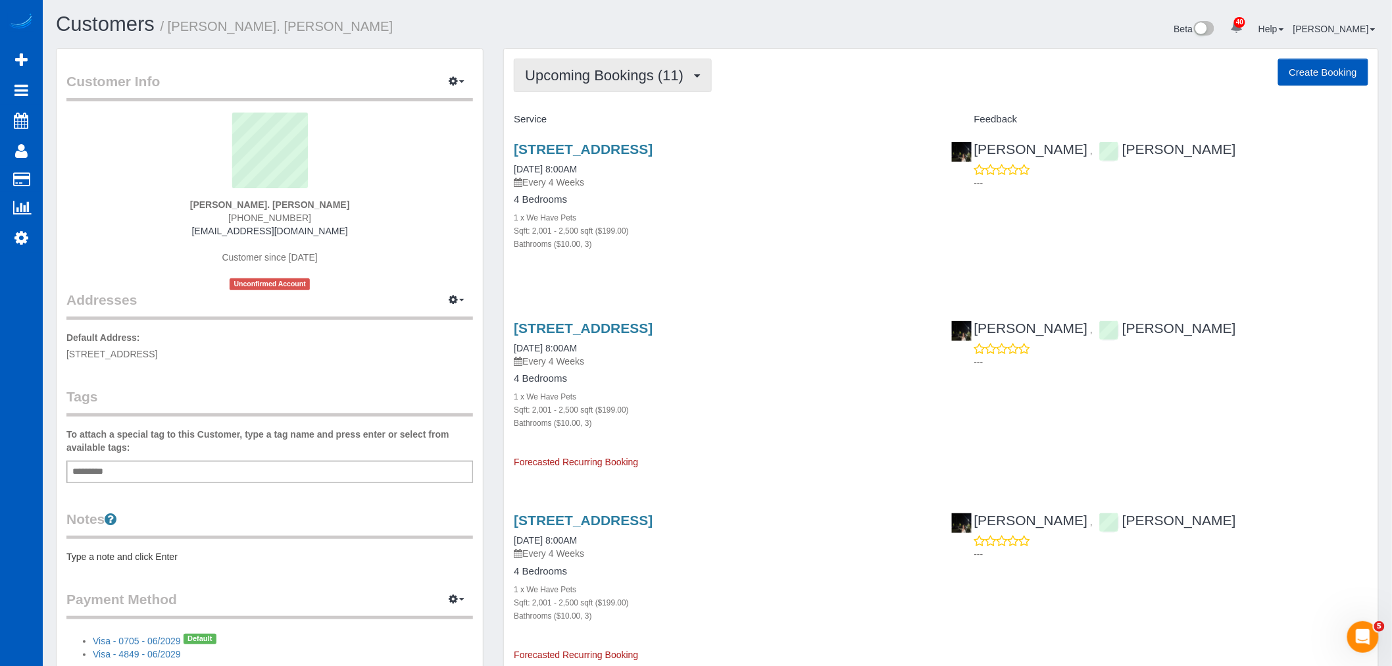
click at [639, 74] on span "Upcoming Bookings (11)" at bounding box center [607, 75] width 165 height 16
click at [590, 127] on link "Upcoming Bookings (11)" at bounding box center [584, 123] width 139 height 17
click at [564, 84] on button "Upcoming Bookings (11)" at bounding box center [613, 76] width 198 height 34
click at [562, 102] on link "Completed Bookings (5)" at bounding box center [584, 105] width 139 height 17
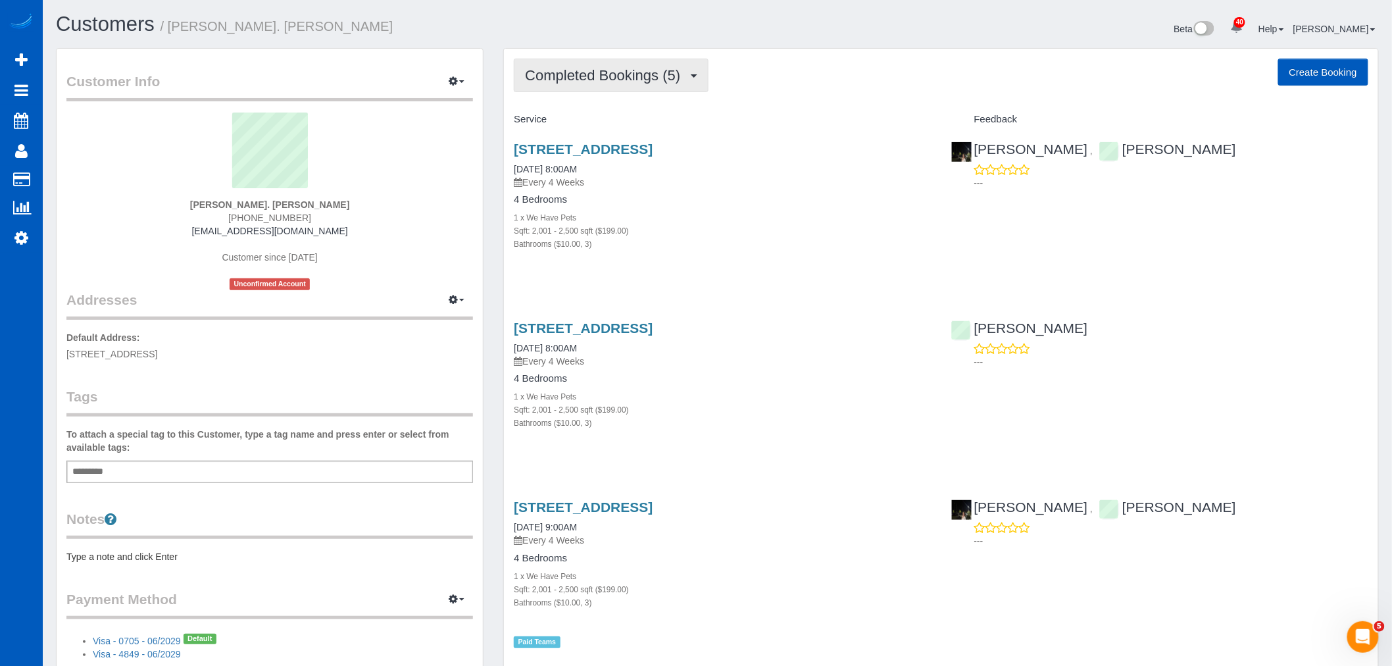
click at [628, 83] on span "Completed Bookings (5)" at bounding box center [606, 75] width 162 height 16
click at [610, 118] on link "Upcoming Bookings (11)" at bounding box center [584, 123] width 139 height 17
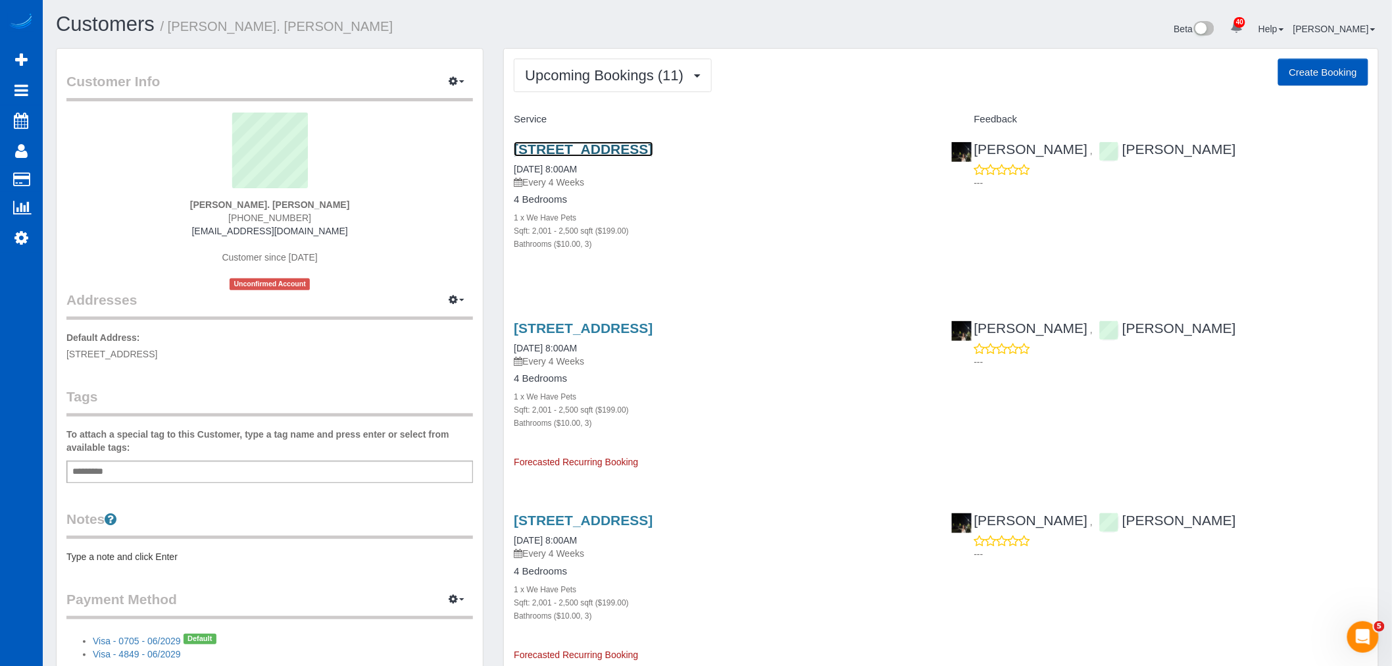
click at [603, 149] on link "6928 168th St Sw, Lynnwood, WA 98037" at bounding box center [583, 148] width 139 height 15
click at [644, 77] on span "Upcoming Bookings (11)" at bounding box center [607, 75] width 165 height 16
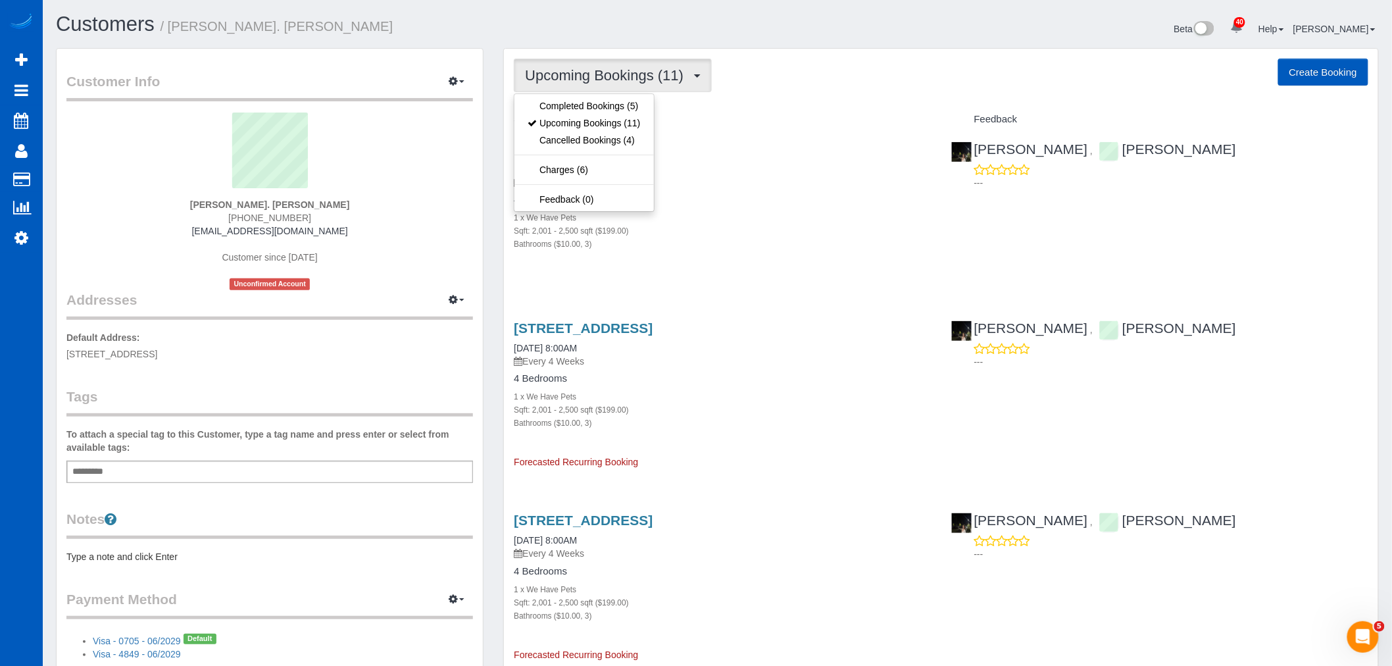
click at [715, 229] on div "Sqft: 2,001 - 2,500 sqft ($199.00)" at bounding box center [722, 230] width 417 height 13
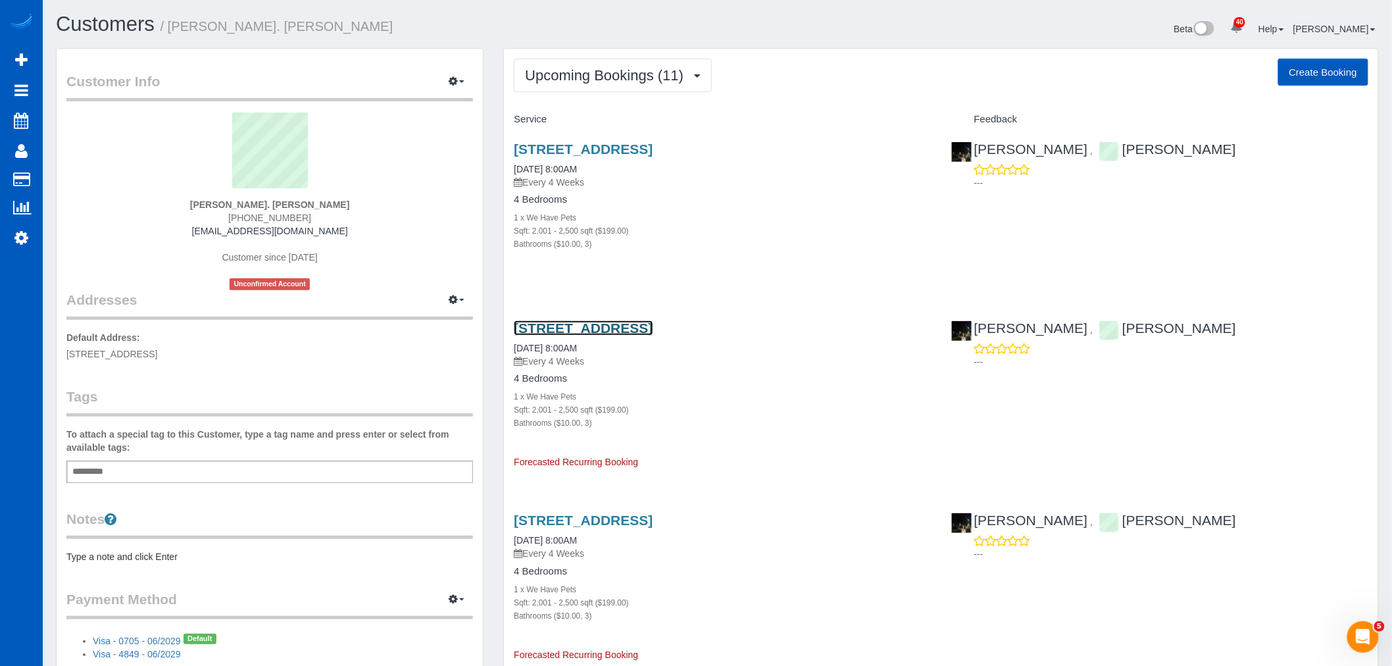
click at [610, 330] on link "6928 168th St Sw, Lynnwood, WA 98037" at bounding box center [583, 327] width 139 height 15
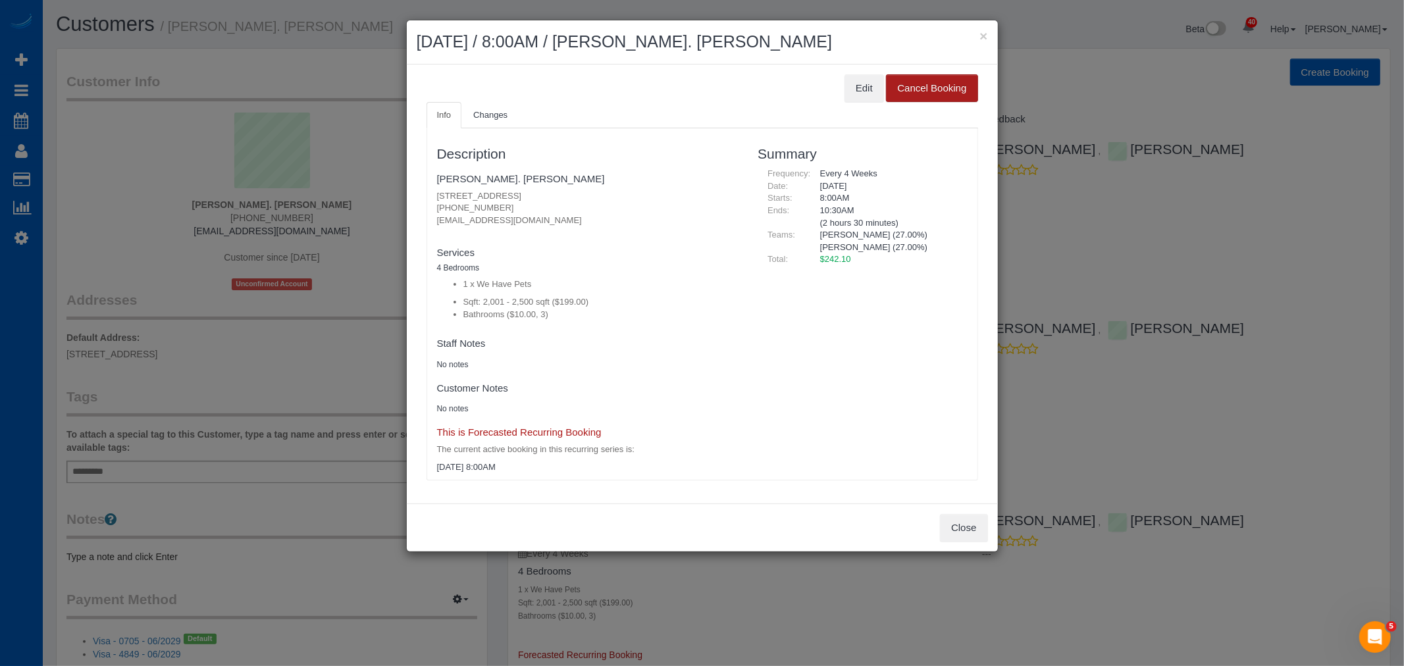
click at [923, 90] on button "Cancel Booking" at bounding box center [931, 88] width 91 height 28
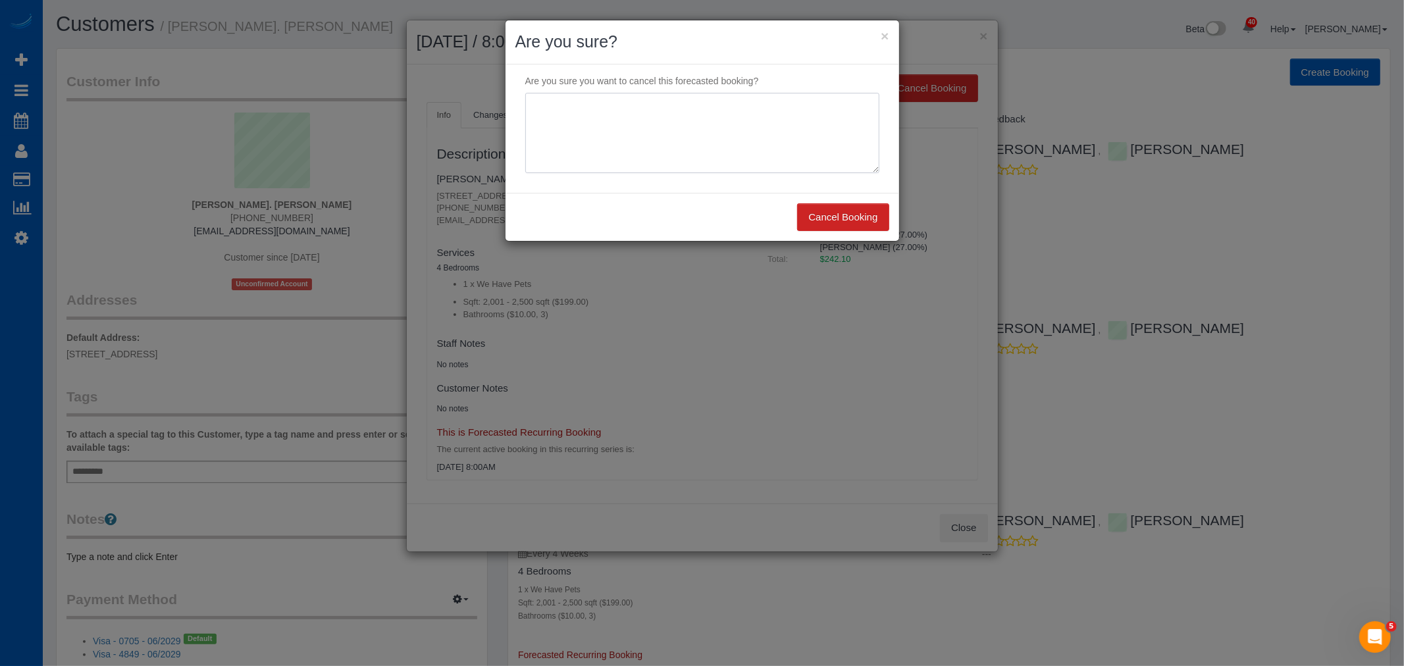
click at [628, 115] on textarea at bounding box center [702, 133] width 354 height 80
type textarea "not needed on constant basis"
click at [815, 221] on button "Cancel Booking" at bounding box center [842, 217] width 91 height 28
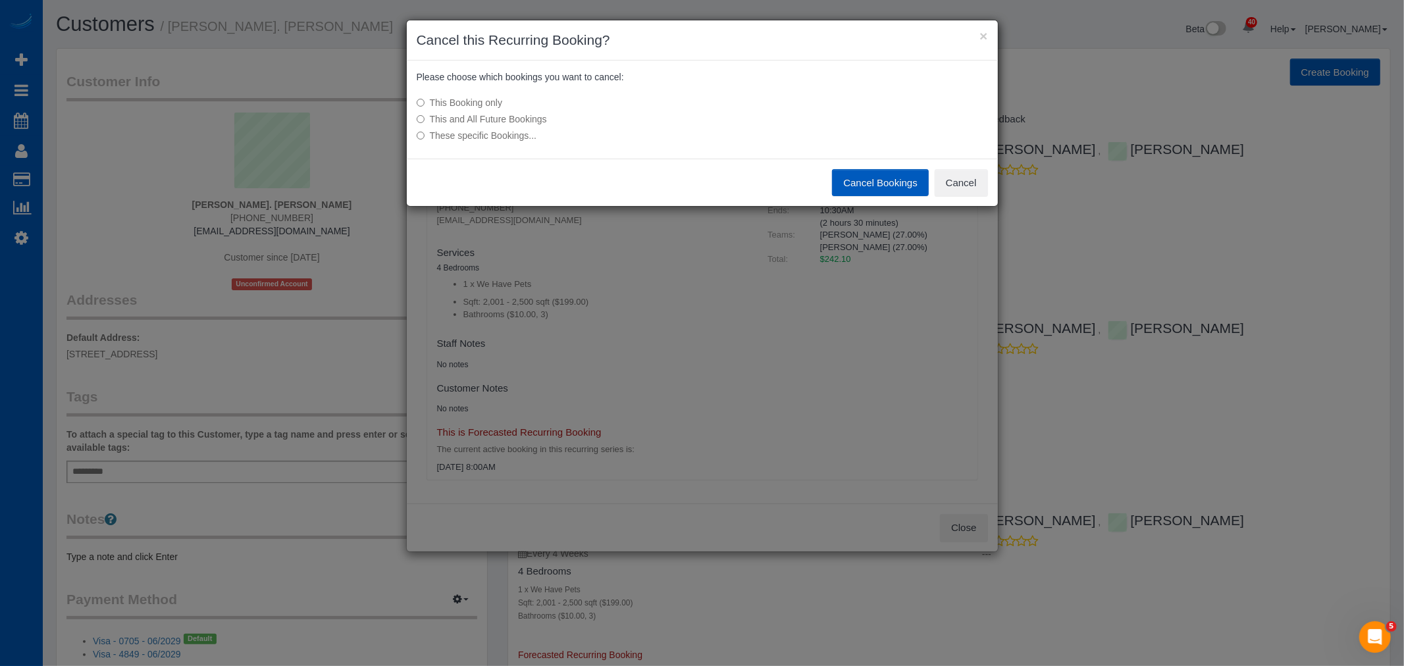
click at [476, 122] on label "This and All Future Bookings" at bounding box center [604, 119] width 374 height 13
click at [842, 188] on button "Cancel Bookings" at bounding box center [880, 183] width 97 height 28
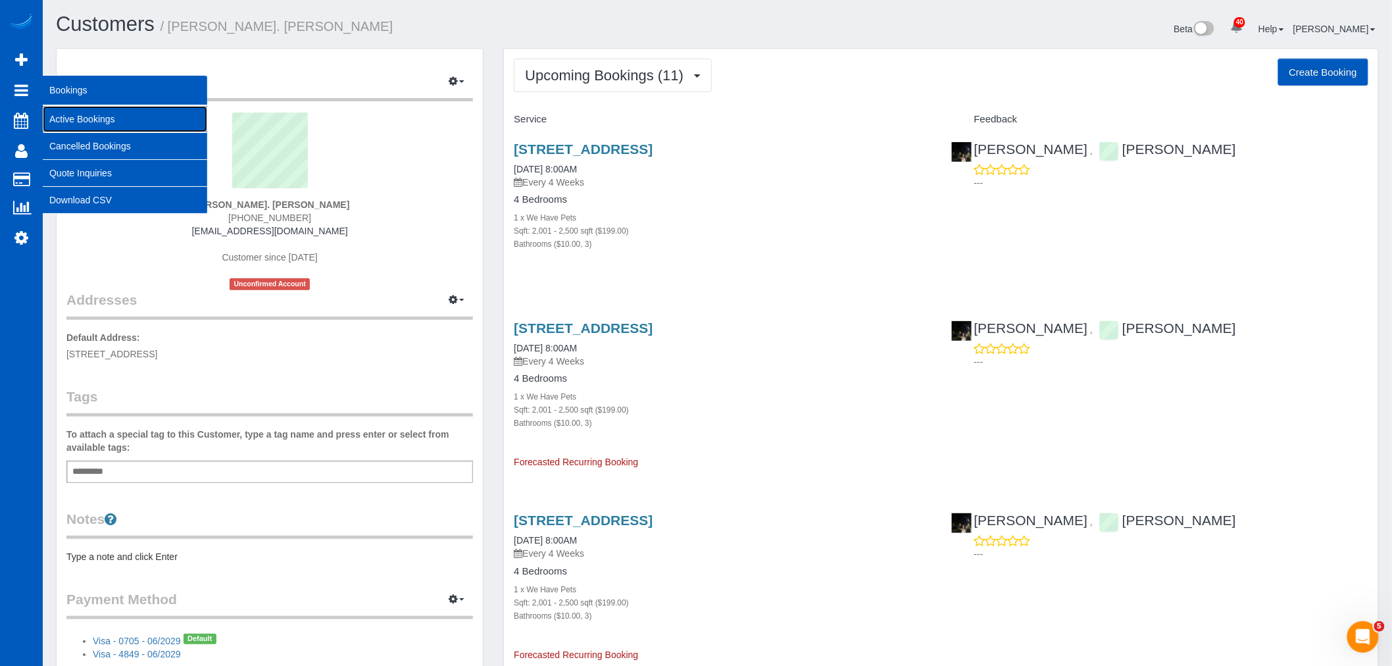
click at [99, 119] on link "Active Bookings" at bounding box center [125, 119] width 165 height 26
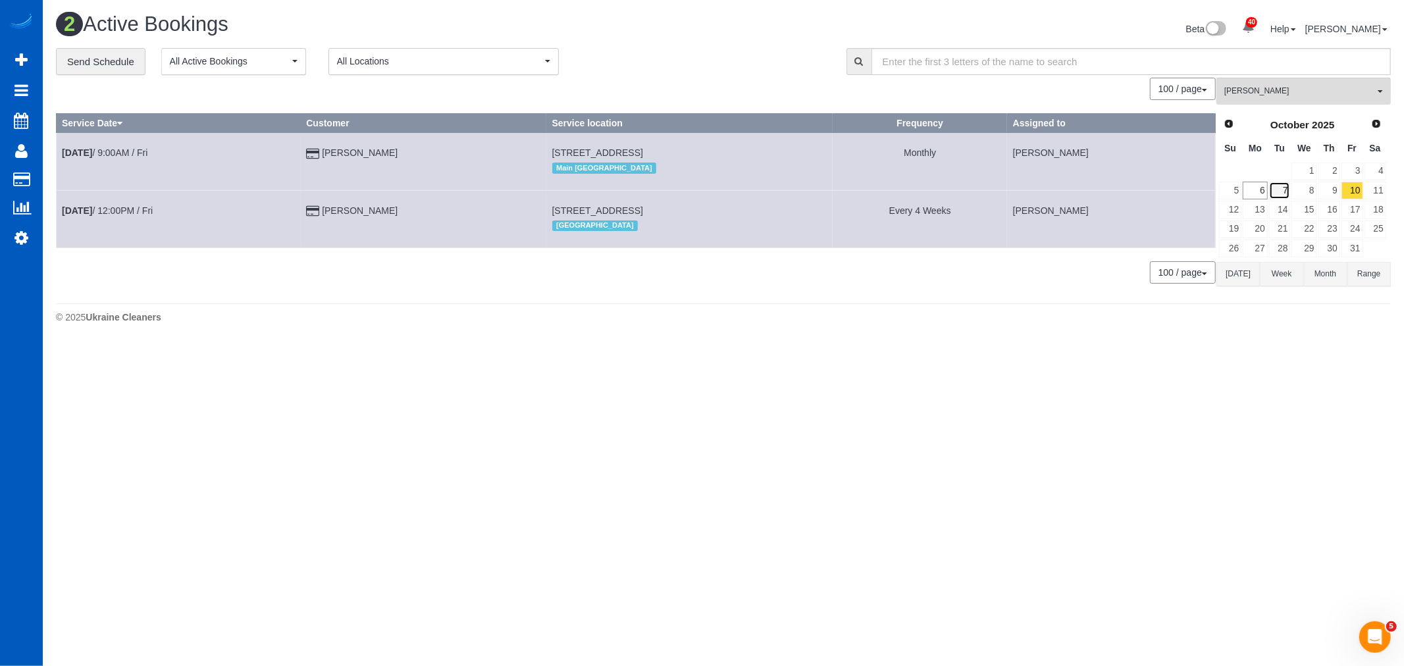
click at [1274, 192] on link "7" at bounding box center [1280, 191] width 22 height 18
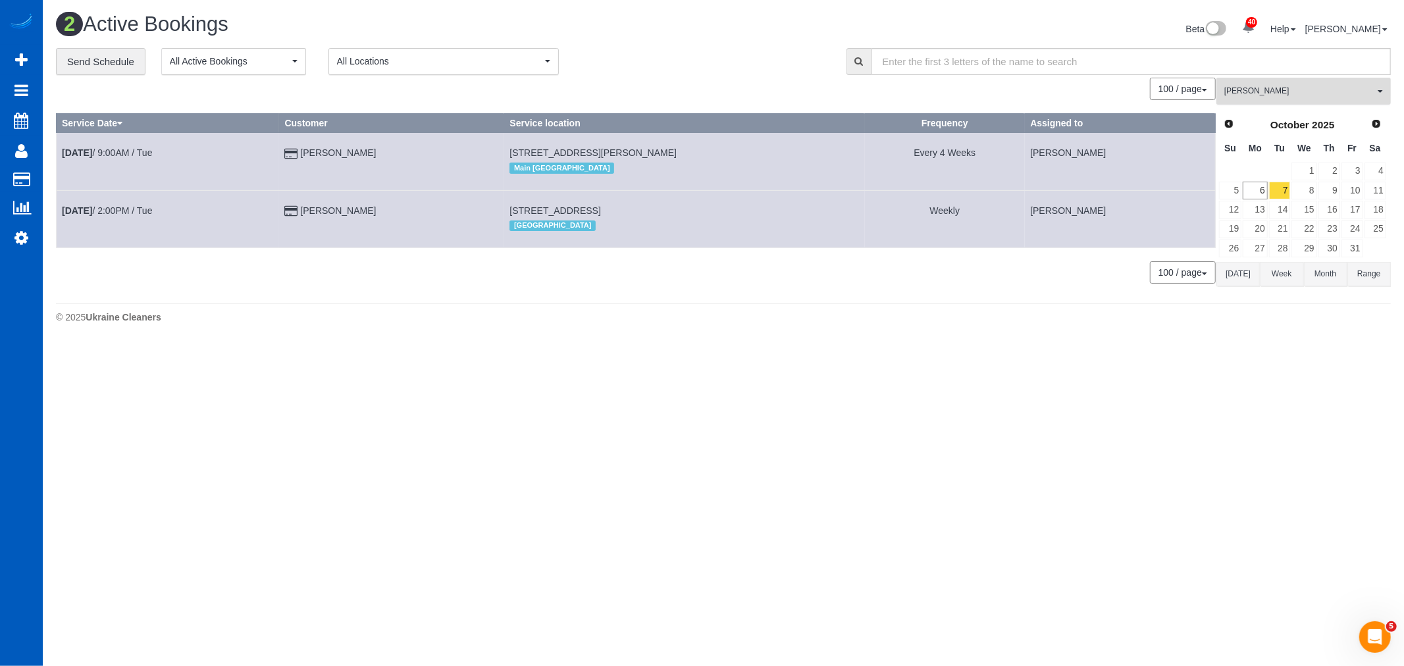
click at [1281, 97] on span "[PERSON_NAME]" at bounding box center [1299, 91] width 150 height 11
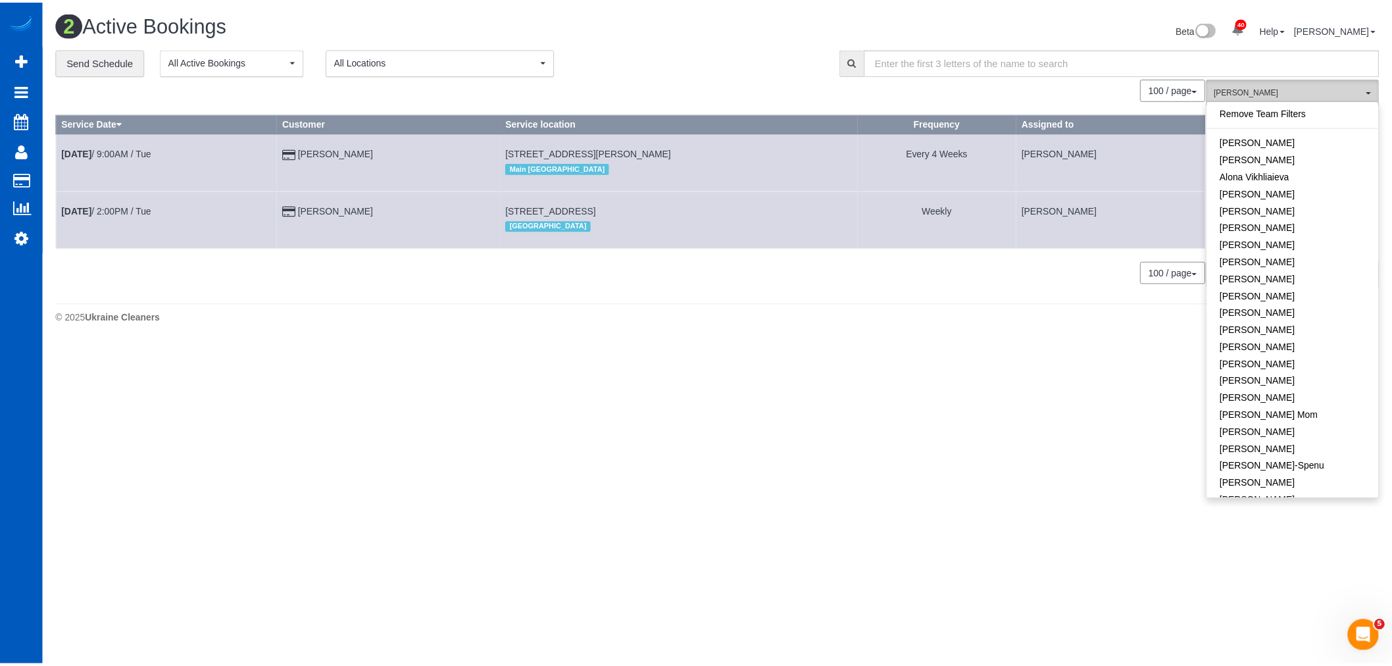
scroll to position [389, 0]
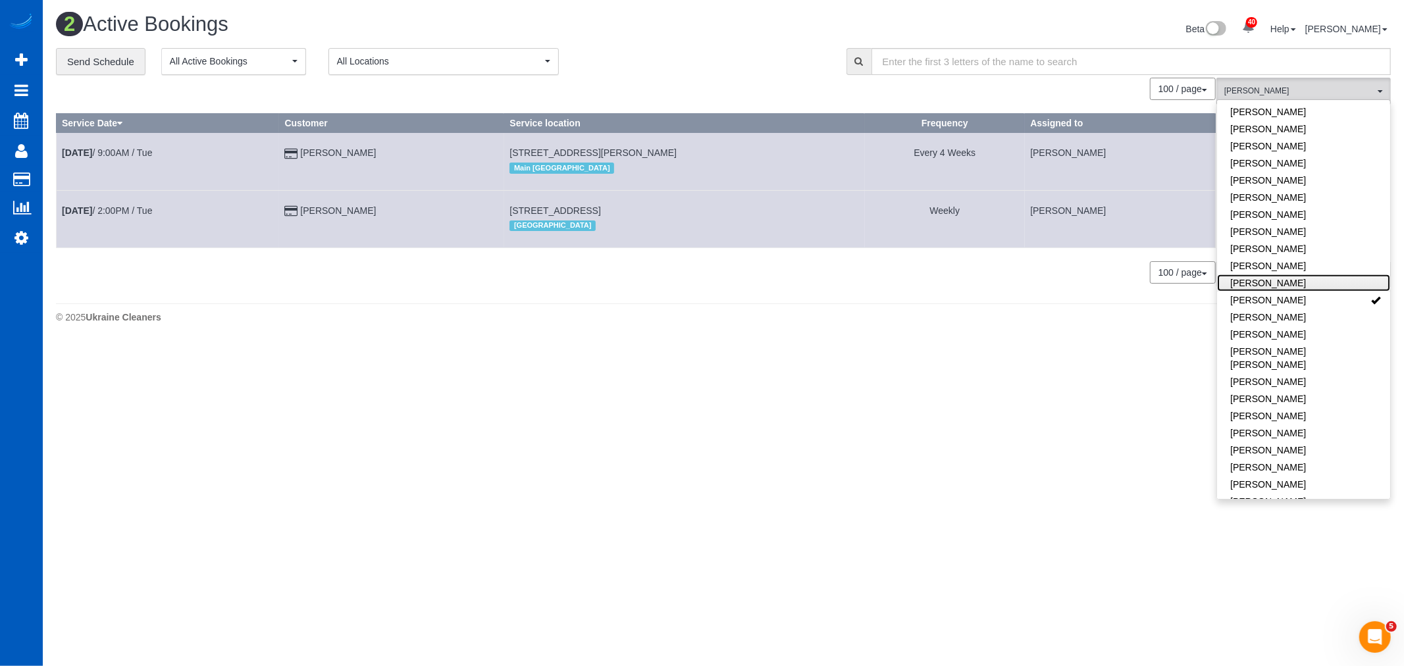
click at [1317, 287] on link "[PERSON_NAME]" at bounding box center [1303, 282] width 173 height 17
click at [1317, 292] on link "[PERSON_NAME]" at bounding box center [1303, 300] width 173 height 17
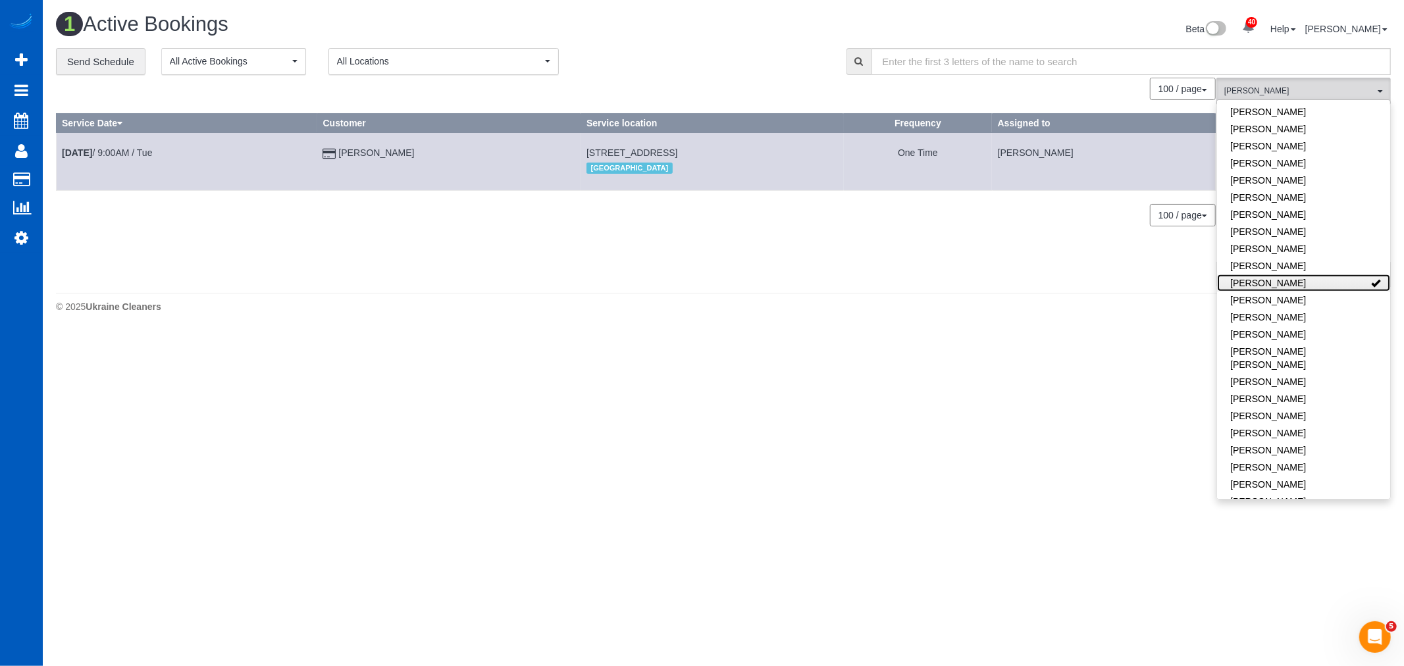
click at [1317, 287] on link "[PERSON_NAME]" at bounding box center [1303, 282] width 173 height 17
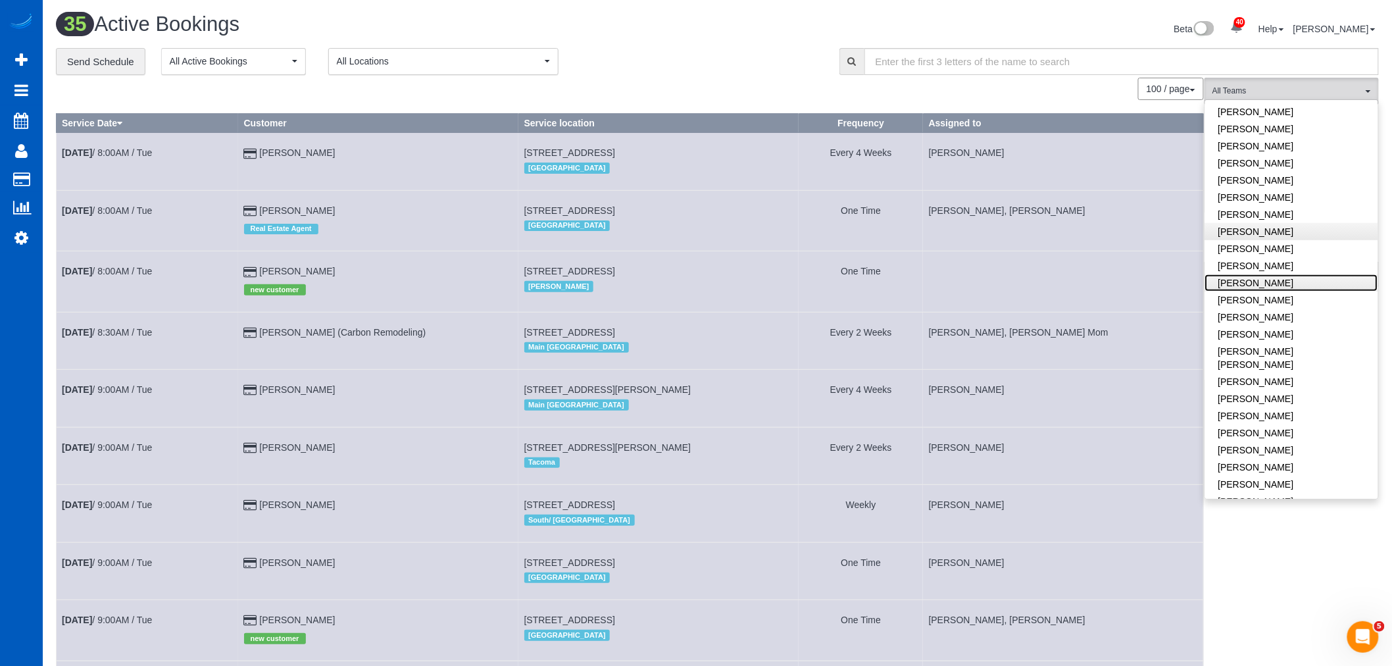
scroll to position [316, 0]
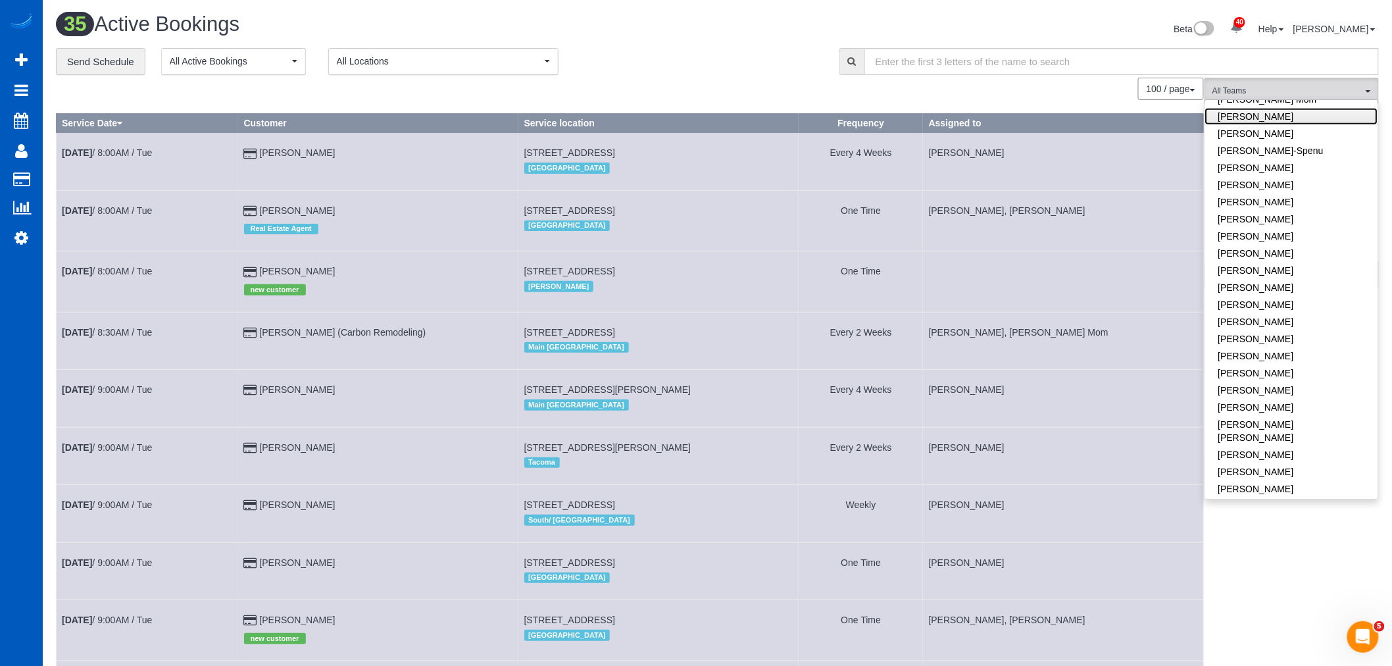
click at [1257, 119] on link "[PERSON_NAME]" at bounding box center [1292, 116] width 173 height 17
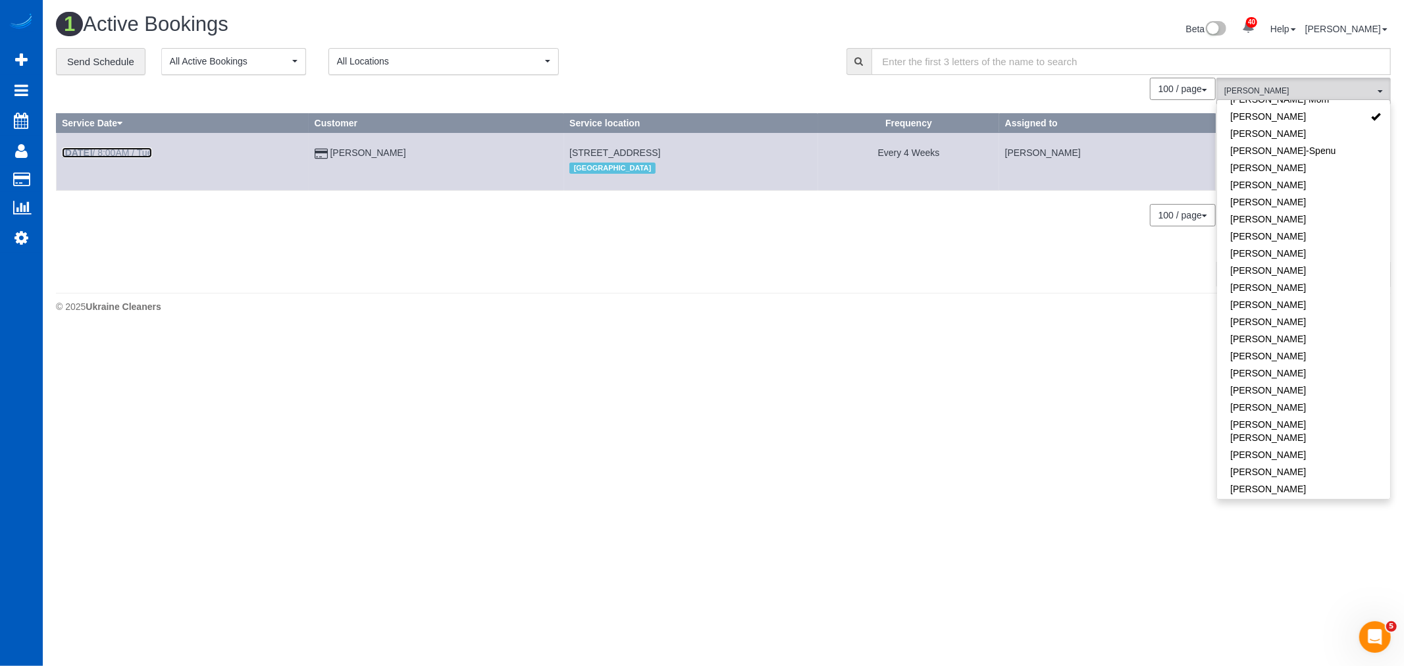
click at [126, 151] on link "Oct 7th / 8:00AM / Tue" at bounding box center [107, 152] width 90 height 11
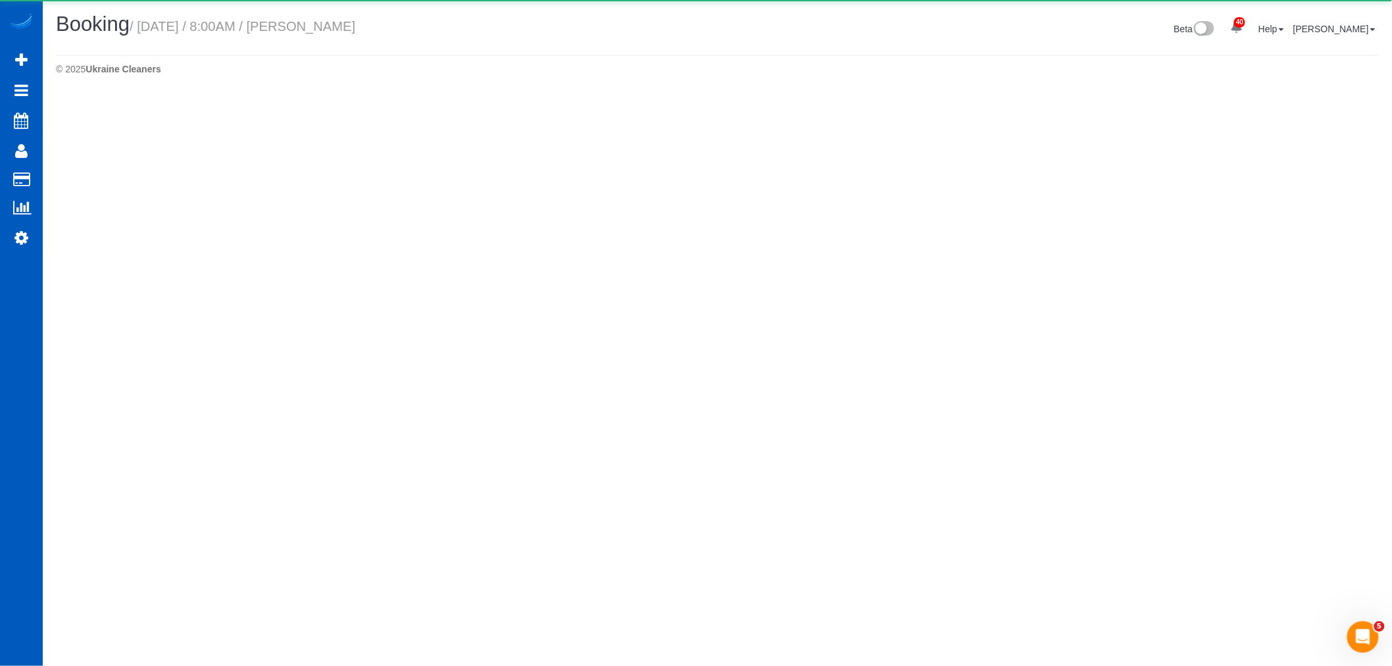
select select "OR"
select select "199"
select select "1501"
select select "3"
select select "2"
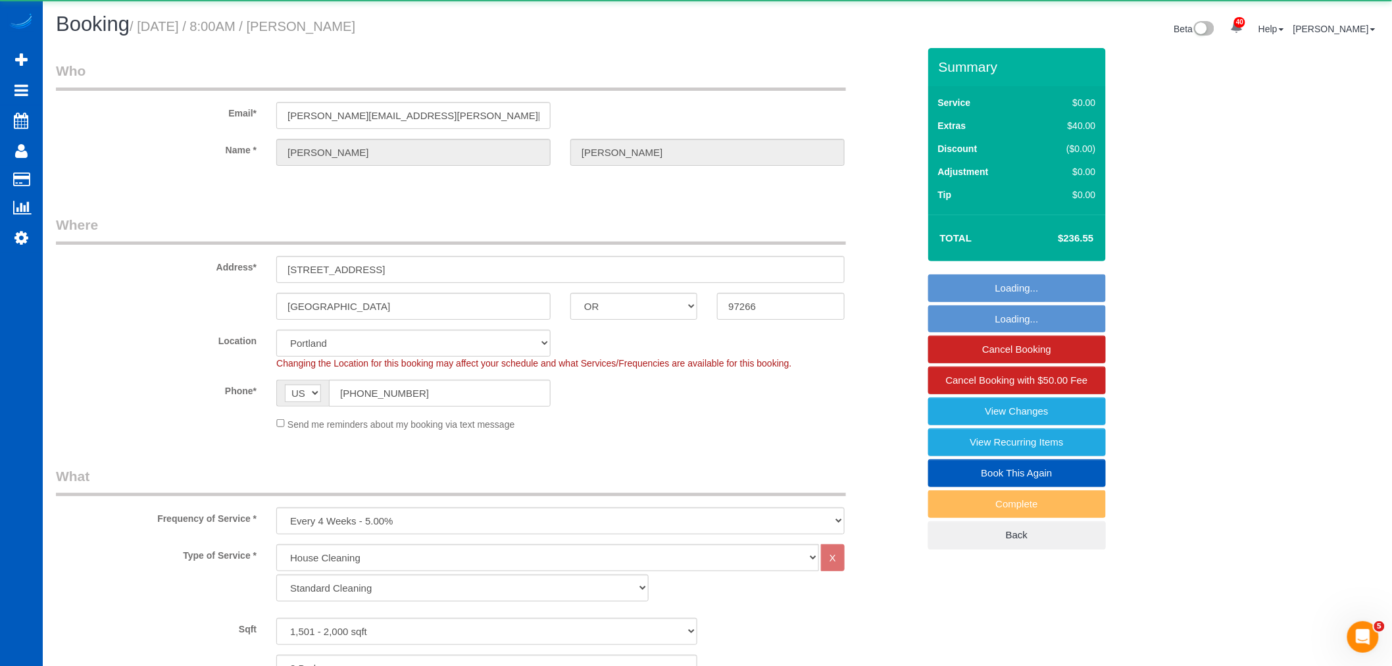
select select "object:12303"
select select "1501"
select select "3"
select select "2"
select select "spot16"
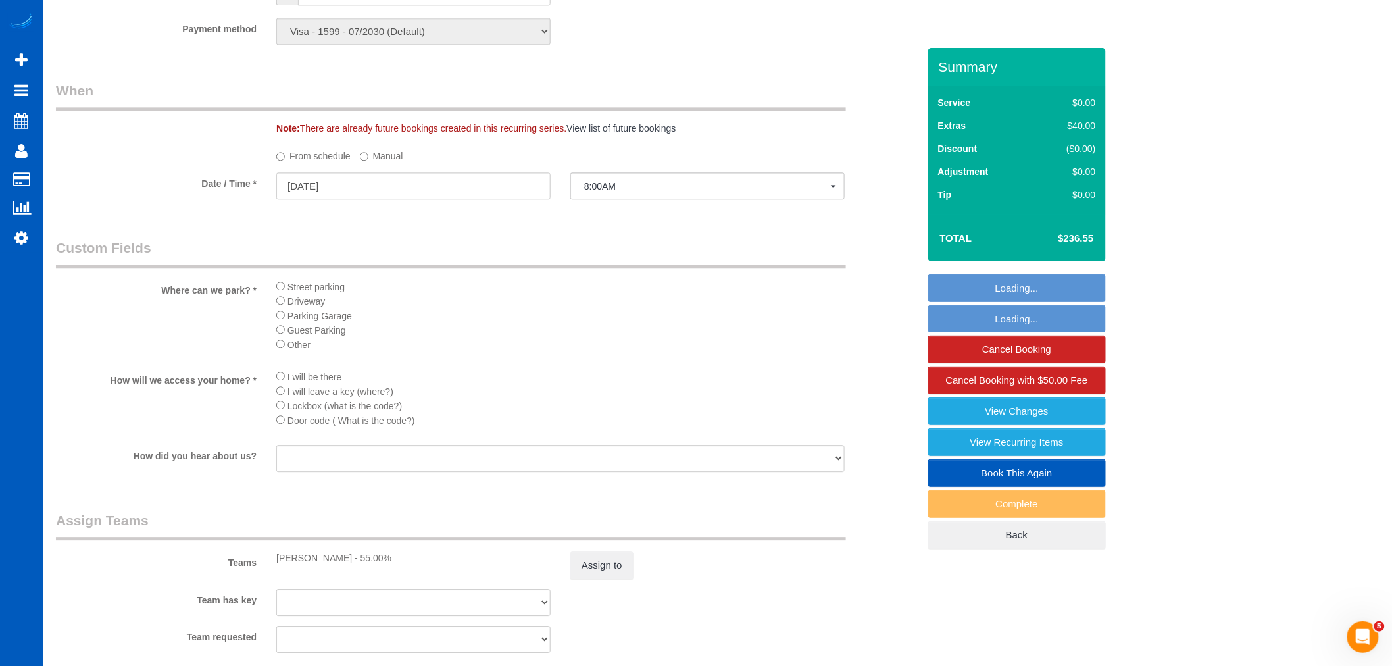
scroll to position [1637, 0]
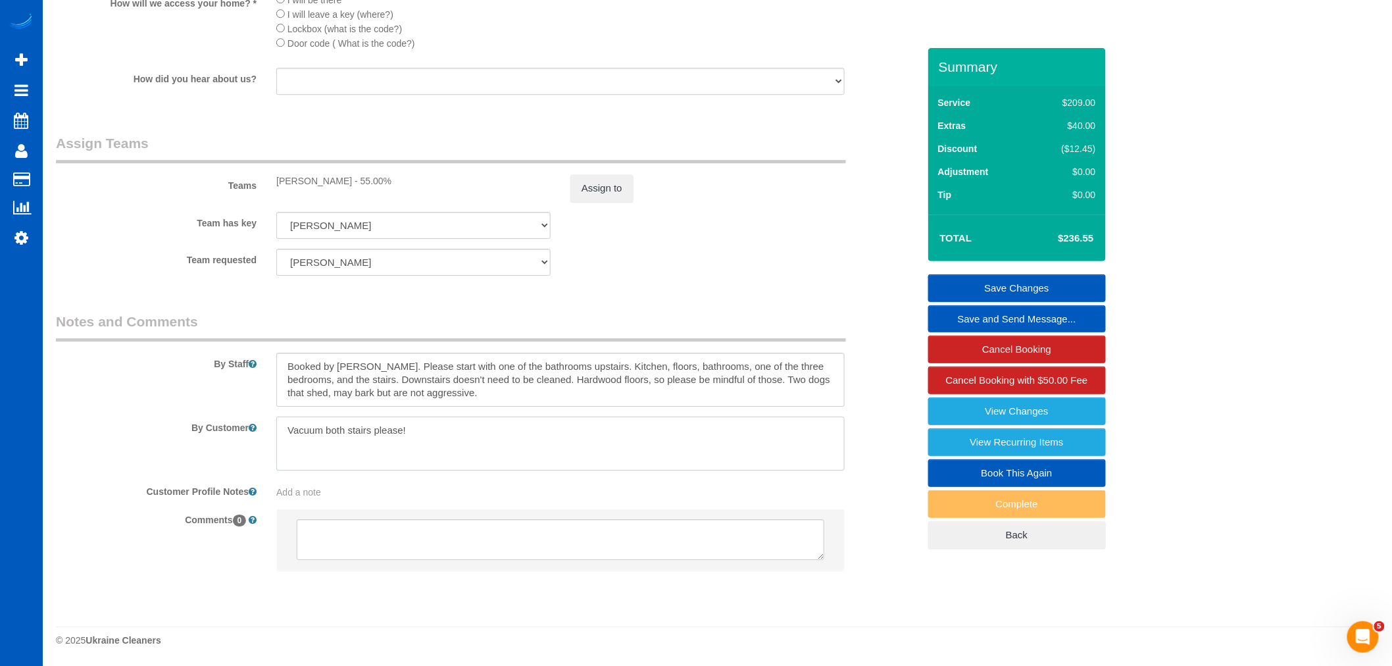
click at [467, 452] on textarea at bounding box center [560, 444] width 569 height 54
drag, startPoint x: 467, startPoint y: 440, endPoint x: 279, endPoint y: 452, distance: 188.6
click at [279, 452] on textarea at bounding box center [560, 444] width 569 height 54
type textarea "Vacuum both stairs please!"
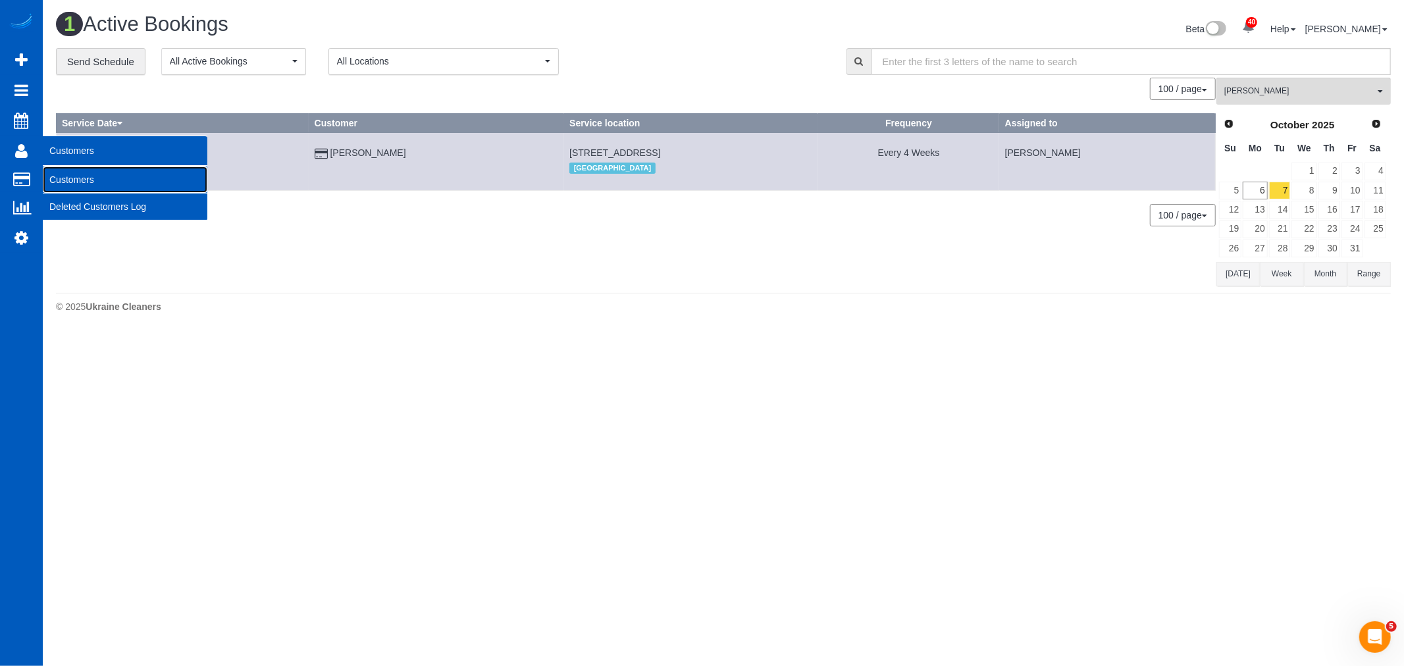
click at [51, 176] on link "Customers" at bounding box center [125, 179] width 165 height 26
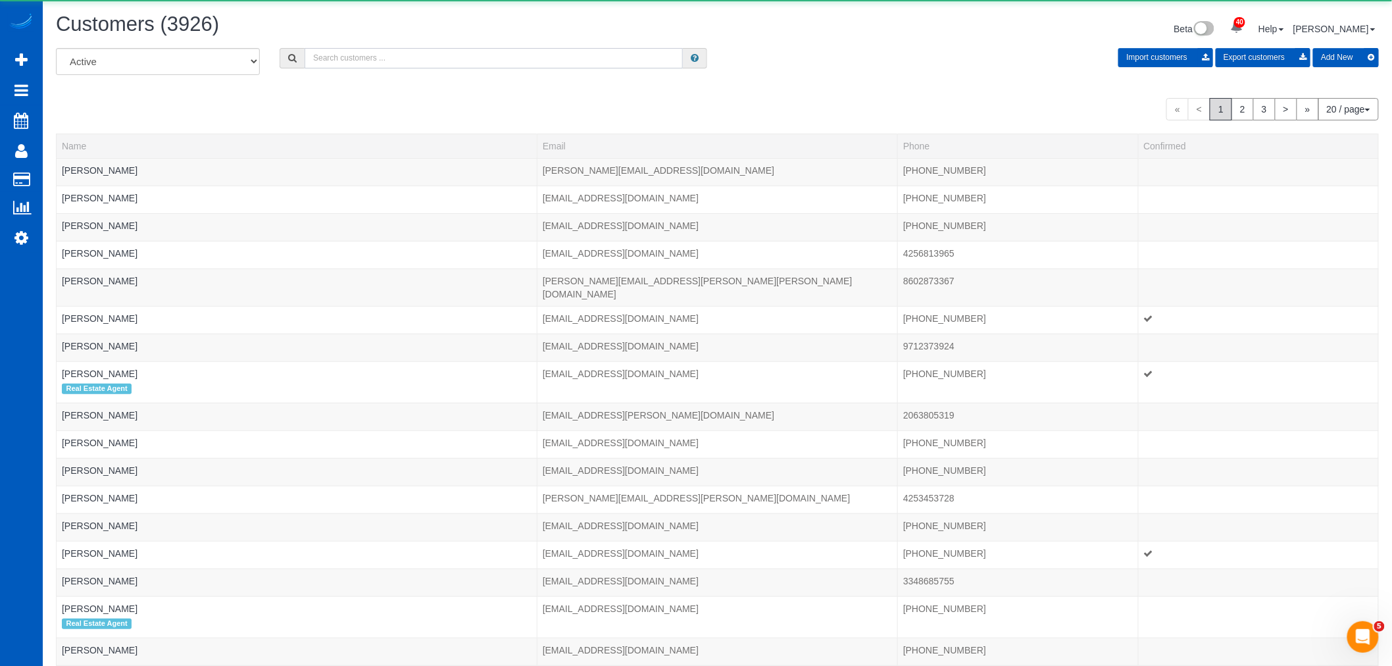
click at [340, 63] on input "text" at bounding box center [494, 58] width 378 height 20
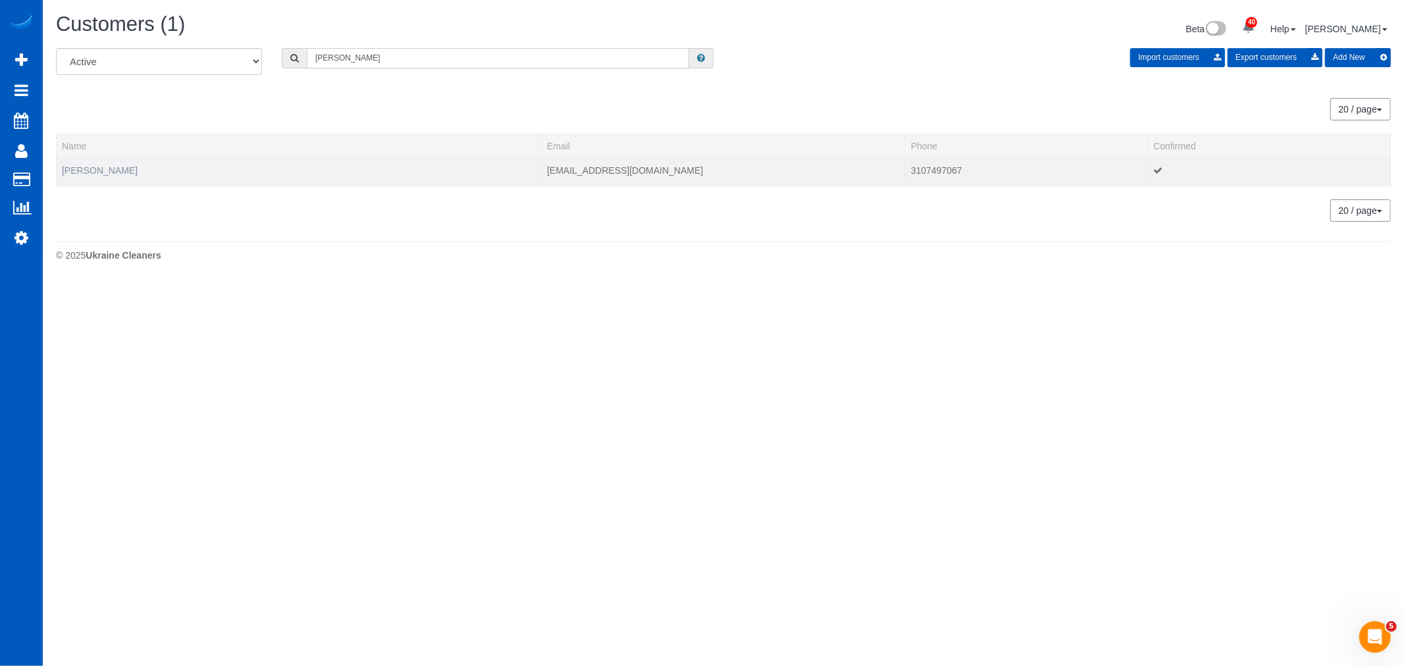
type input "anh lam"
click at [77, 172] on link "Anh Lam" at bounding box center [100, 170] width 76 height 11
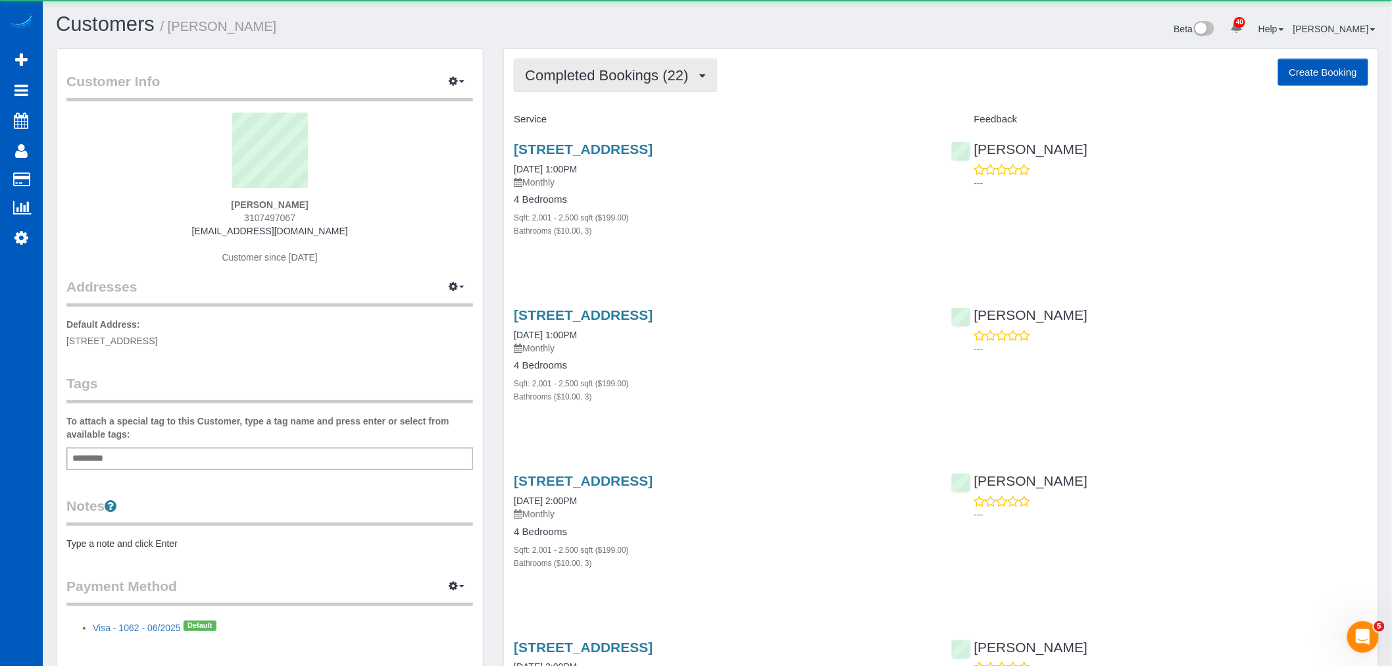
click at [573, 90] on button "Completed Bookings (22)" at bounding box center [615, 76] width 203 height 34
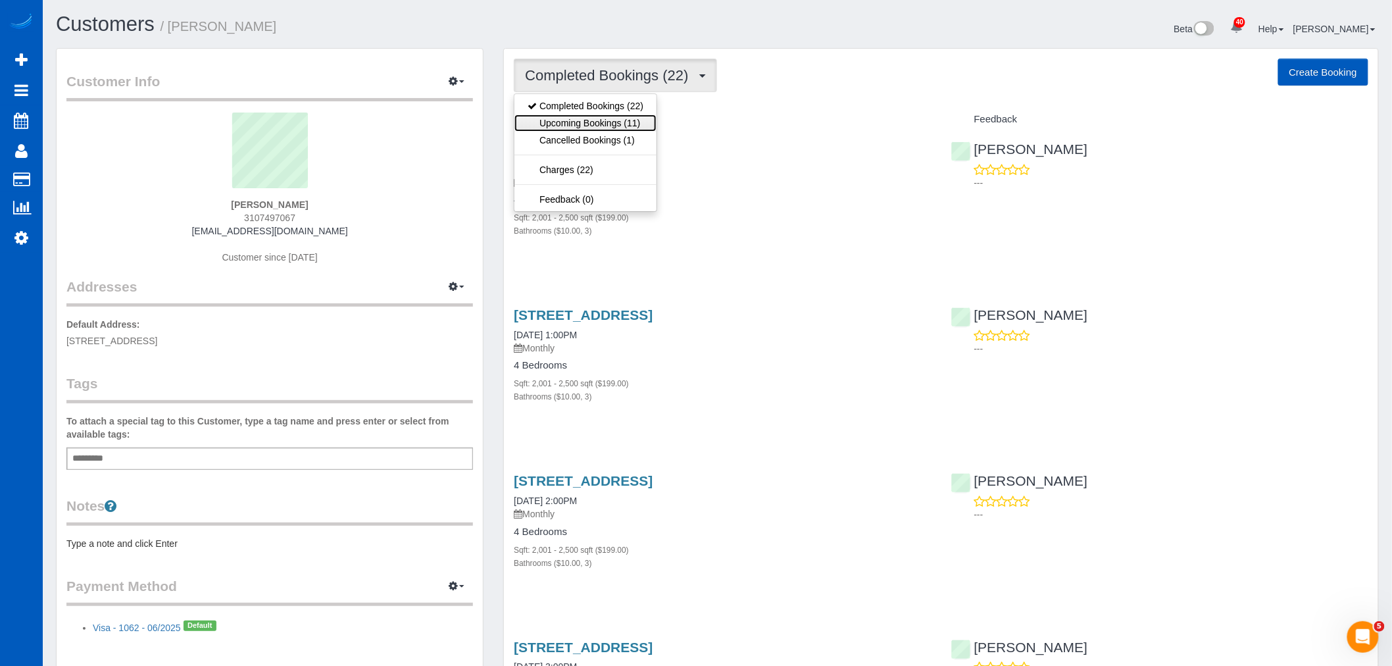
click at [587, 130] on link "Upcoming Bookings (11)" at bounding box center [586, 123] width 142 height 17
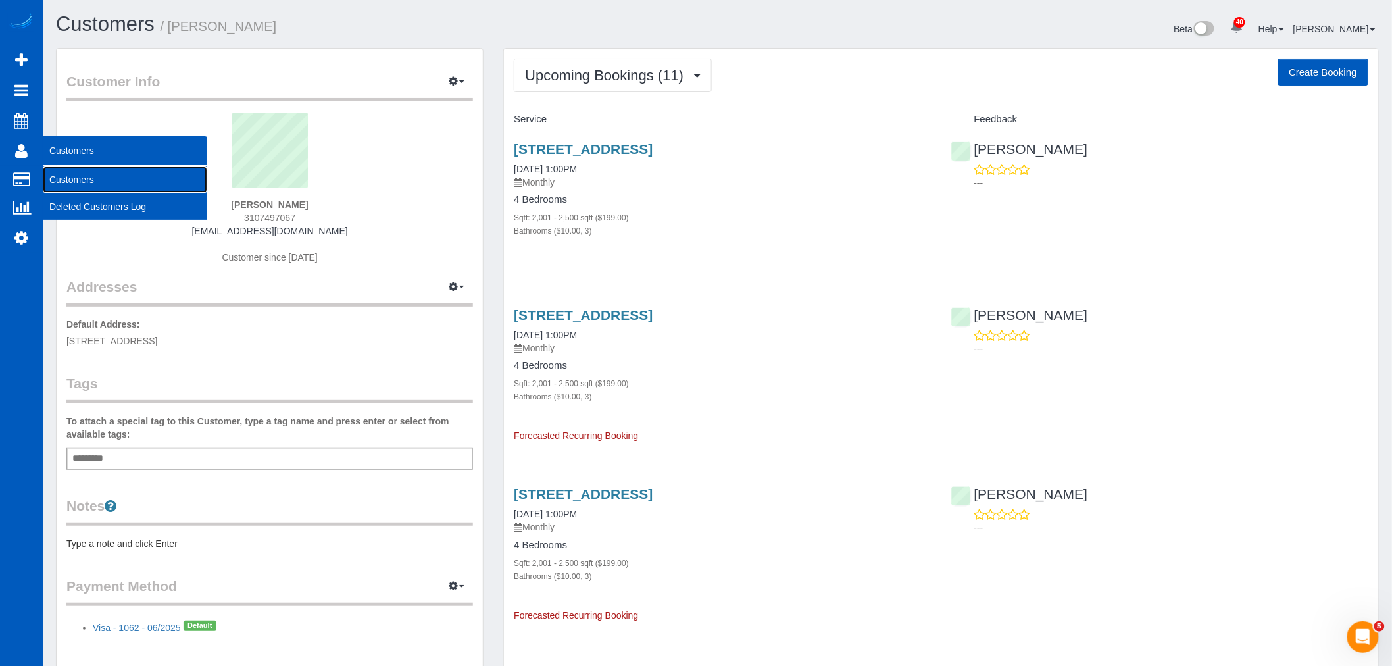
click at [53, 175] on link "Customers" at bounding box center [125, 179] width 165 height 26
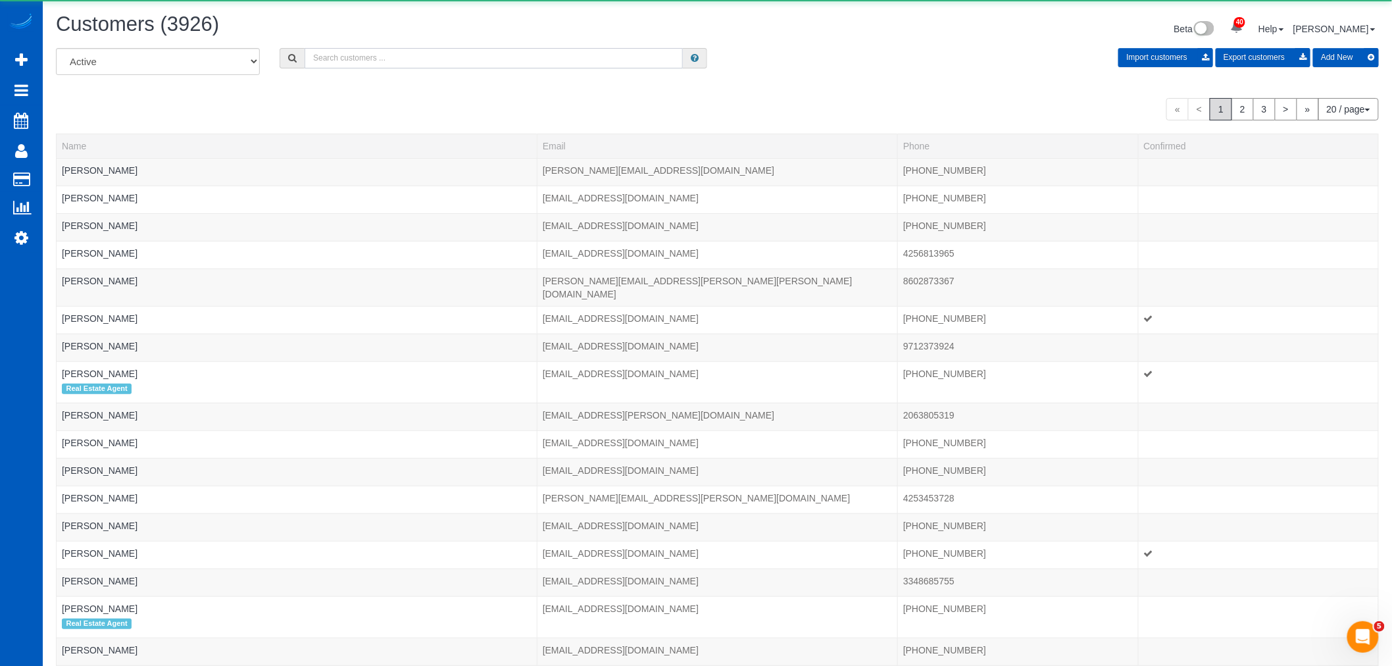
click at [326, 62] on input "text" at bounding box center [494, 58] width 378 height 20
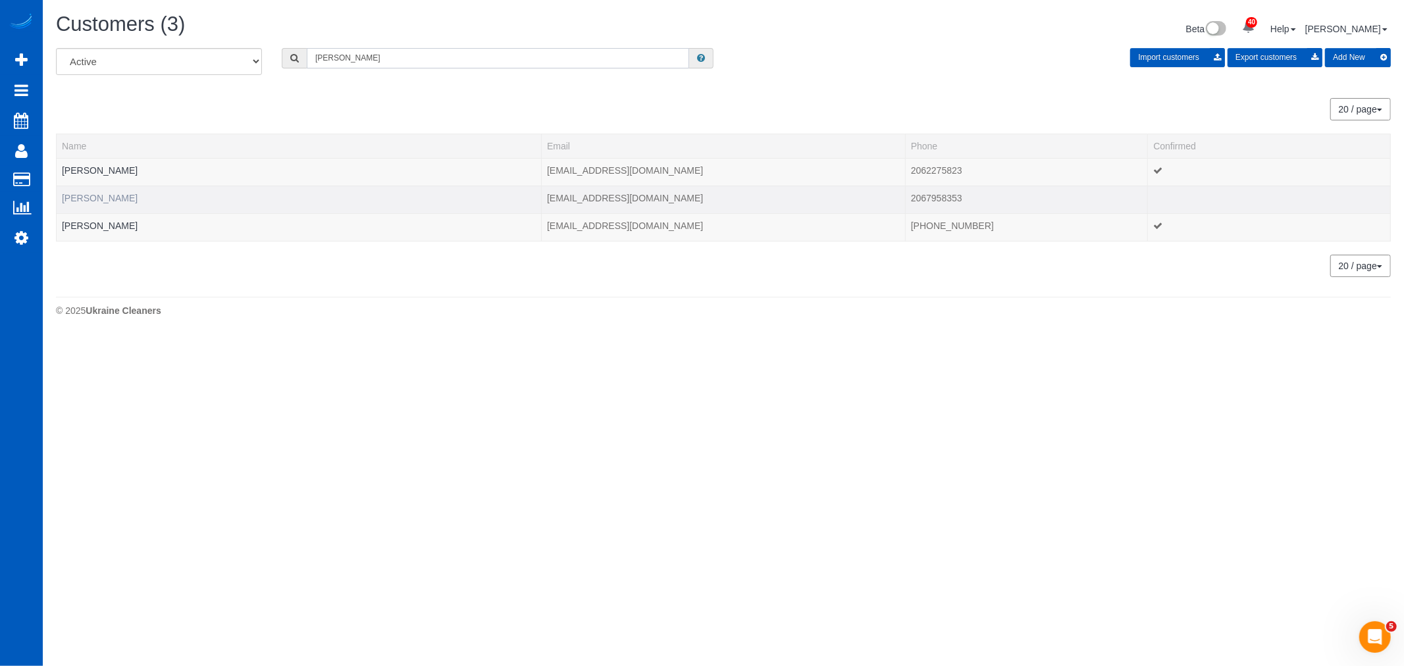
type input "rhonda"
click at [99, 203] on link "Rhonda Hilyer" at bounding box center [100, 198] width 76 height 11
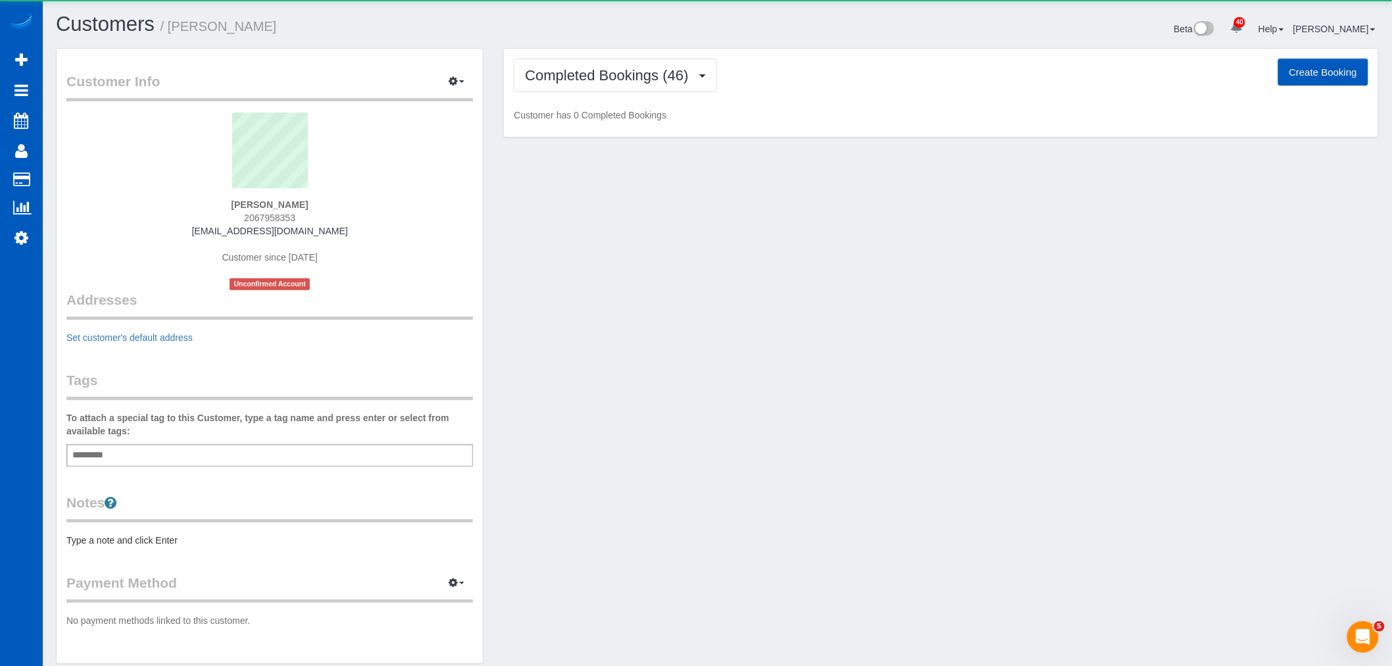
click at [100, 200] on div "Rhonda Hilyer 2067958353 rh@agreementdynamics.com Customer since 2023 Unconfirm…" at bounding box center [269, 202] width 407 height 178
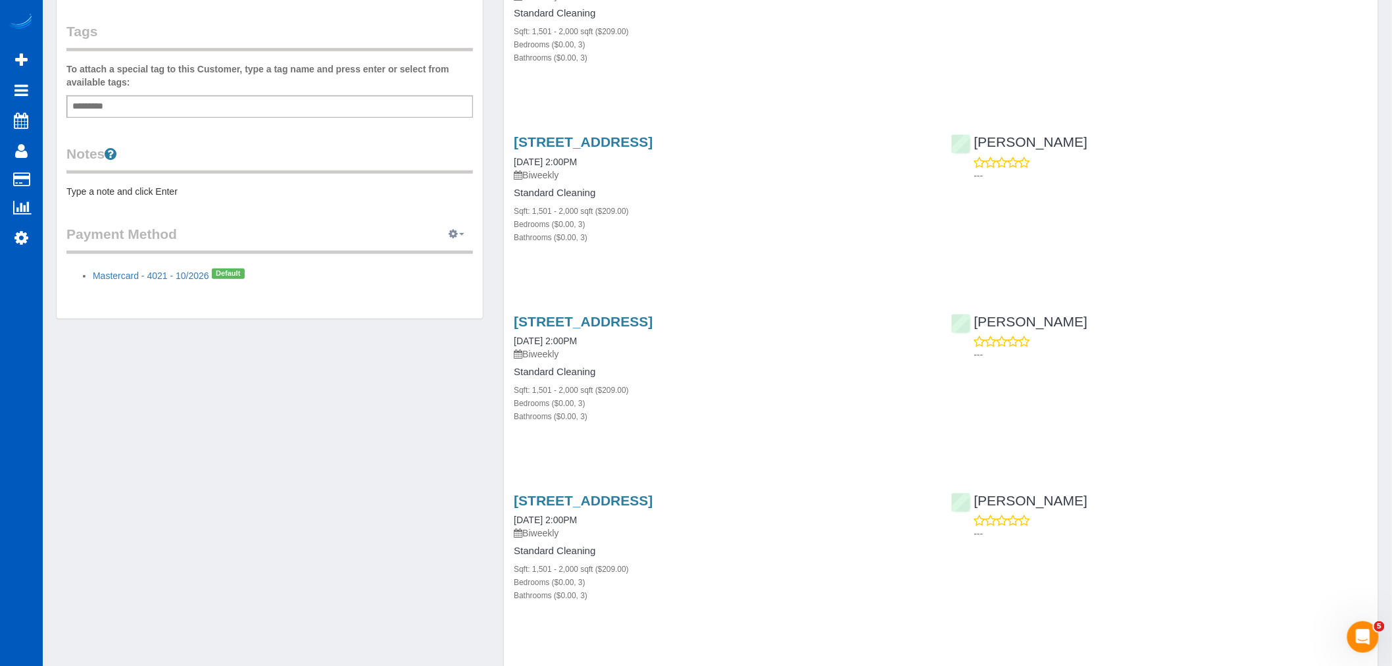
click at [459, 236] on button "button" at bounding box center [456, 234] width 33 height 20
click at [452, 270] on link "Add Credit/Debit Card" at bounding box center [411, 275] width 123 height 17
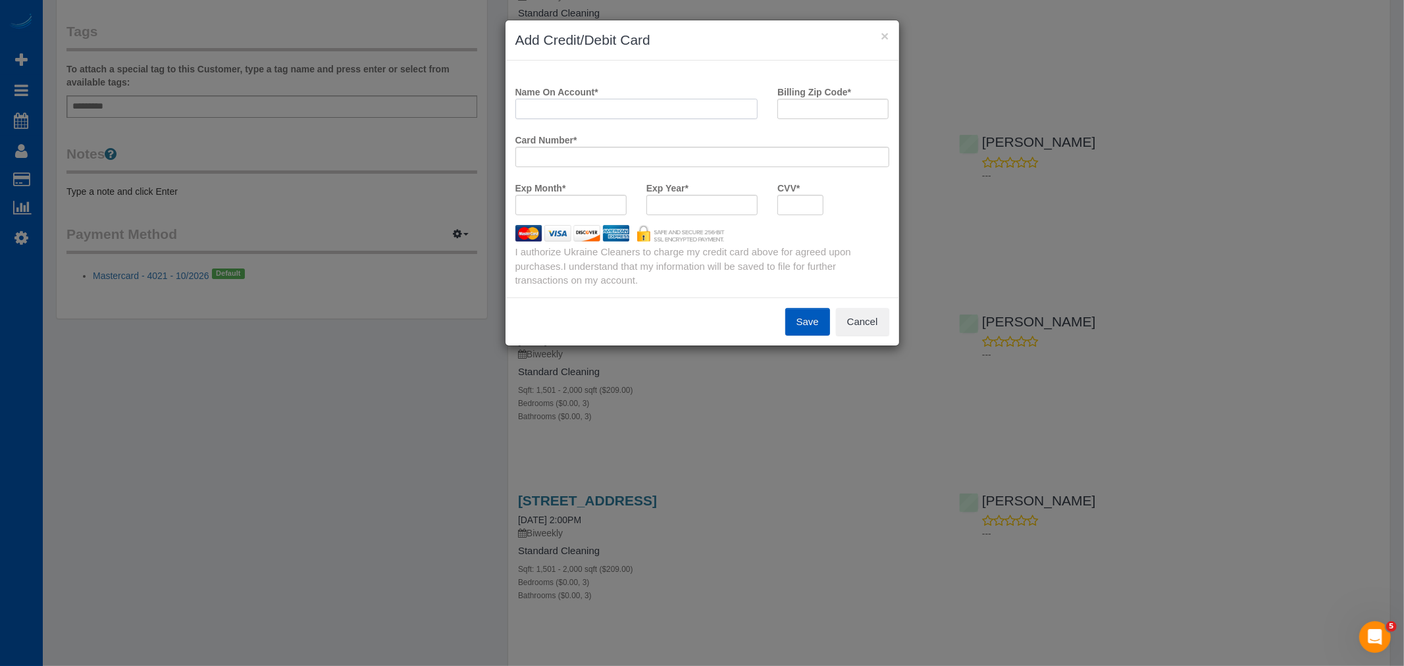
click at [581, 112] on input "Name On Account *" at bounding box center [636, 109] width 243 height 20
type input "Rhonda Hilyer"
drag, startPoint x: 1235, startPoint y: 325, endPoint x: 1120, endPoint y: 317, distance: 114.8
click at [1223, 317] on div "× Add Credit/Debit Card Name On Account * Rhonda Hilyer Billing Zip Code * Card…" at bounding box center [702, 333] width 1404 height 666
click at [856, 340] on div "Save Cancel" at bounding box center [702, 321] width 394 height 48
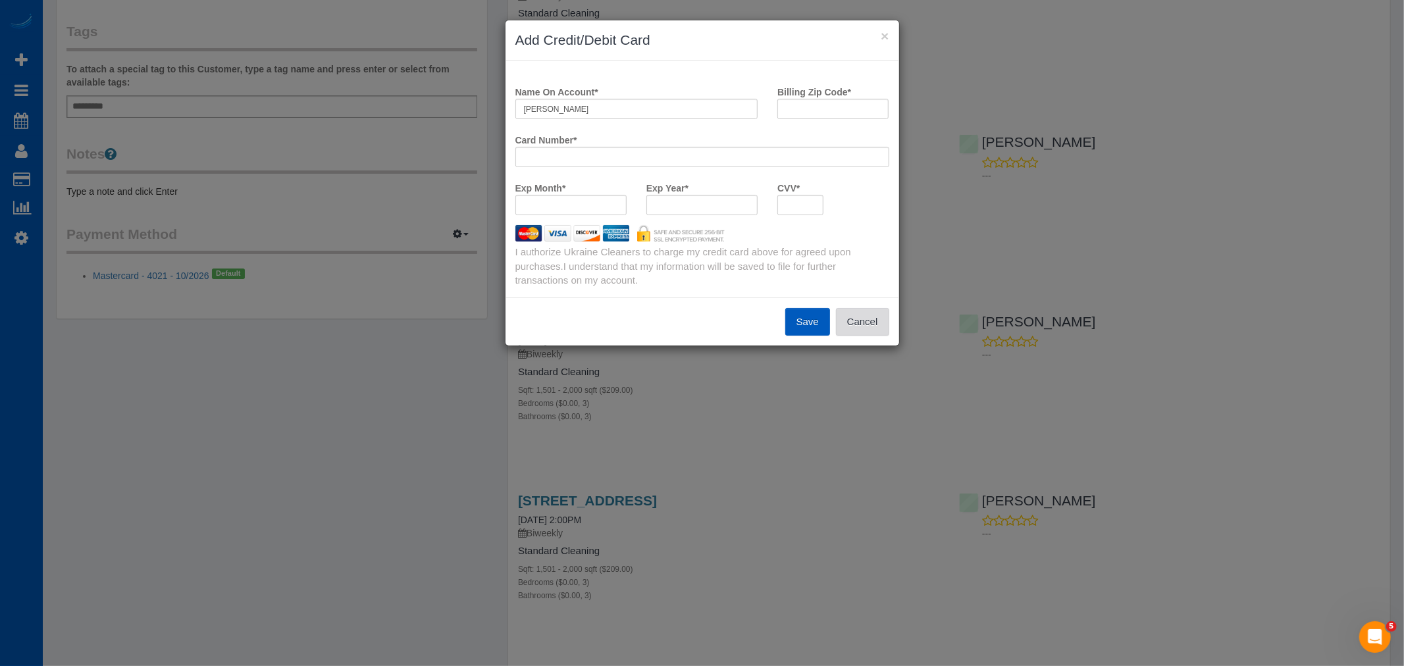
click at [860, 326] on button "Cancel" at bounding box center [862, 322] width 53 height 28
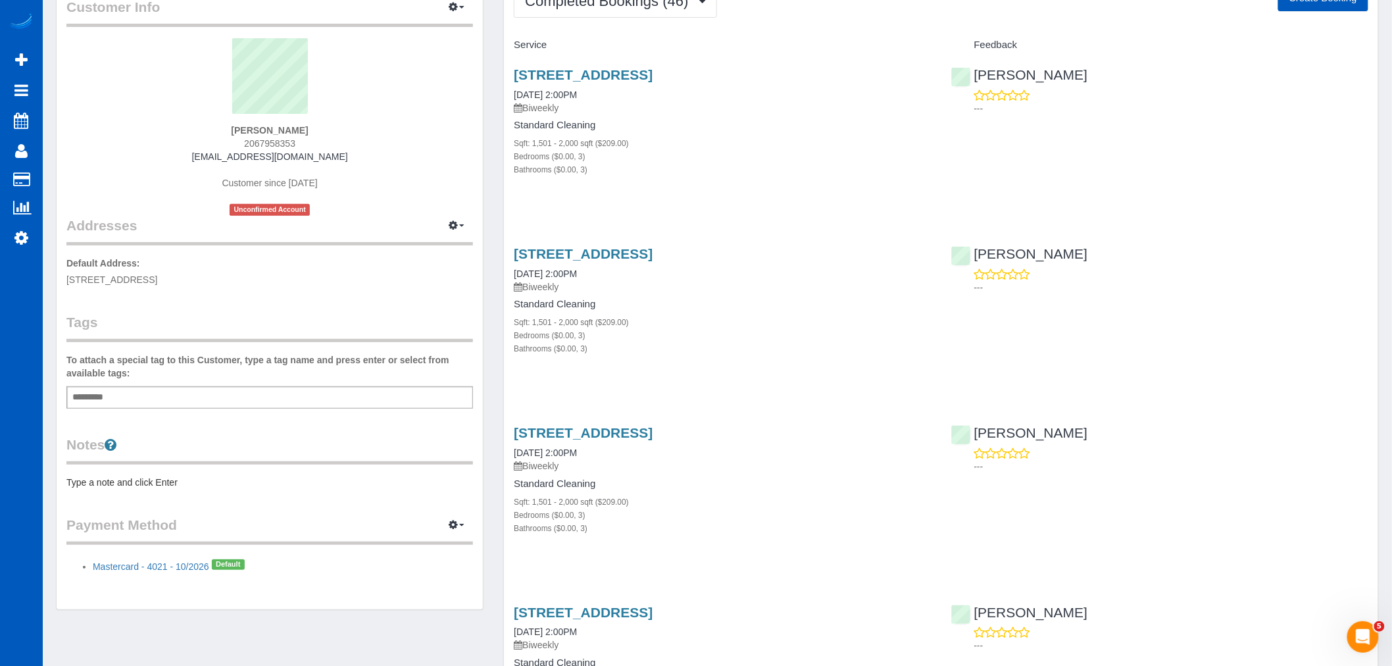
scroll to position [73, 0]
drag, startPoint x: 454, startPoint y: 540, endPoint x: 453, endPoint y: 523, distance: 17.8
click at [454, 540] on legend "Payment Method View Payment Methods Add Credit/Debit Card Change Stripe ID: Cha…" at bounding box center [269, 532] width 407 height 30
click at [453, 523] on icon "button" at bounding box center [453, 526] width 9 height 8
click at [409, 561] on link "Add Credit/Debit Card" at bounding box center [411, 567] width 123 height 17
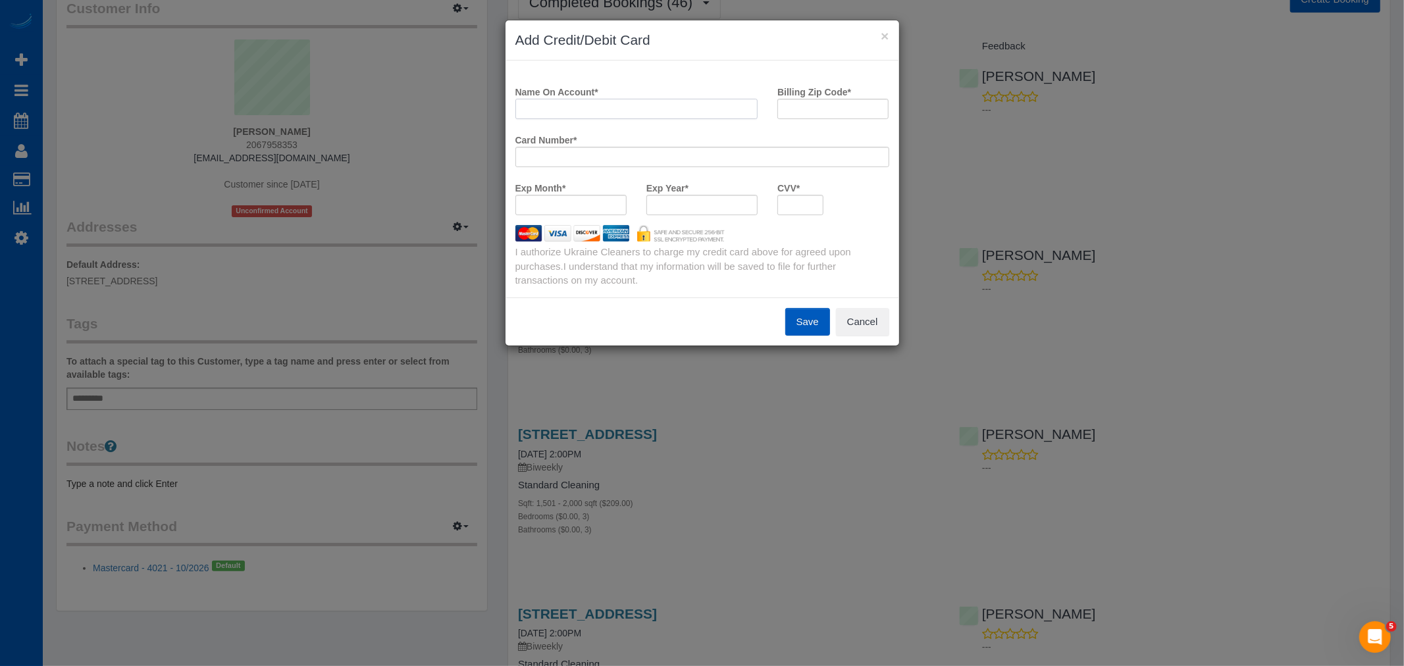
click at [560, 105] on input "Name On Account *" at bounding box center [636, 109] width 243 height 20
type input "Rhonda Hylier"
click at [220, 278] on div "× Add Credit/Debit Card Name On Account * Rhonda Hylier Billing Zip Code * Card…" at bounding box center [702, 333] width 1404 height 666
click at [803, 115] on input "Billing Zip Code *" at bounding box center [832, 109] width 111 height 20
type input "8"
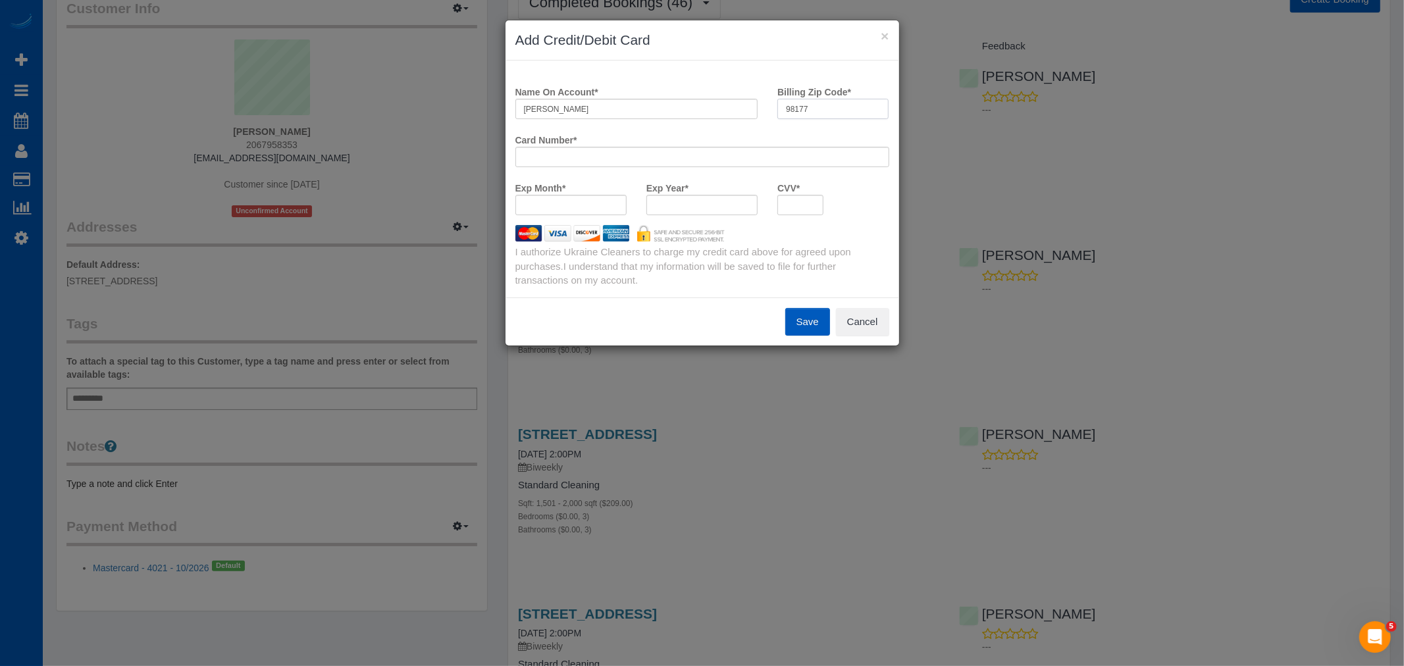
type input "98177"
drag, startPoint x: 598, startPoint y: 113, endPoint x: 556, endPoint y: 125, distance: 43.1
click at [556, 125] on div "Name On Account * Rhonda Hylier" at bounding box center [636, 105] width 263 height 48
type input "Rhonda Hilyer"
click at [804, 317] on button "Save" at bounding box center [807, 322] width 45 height 28
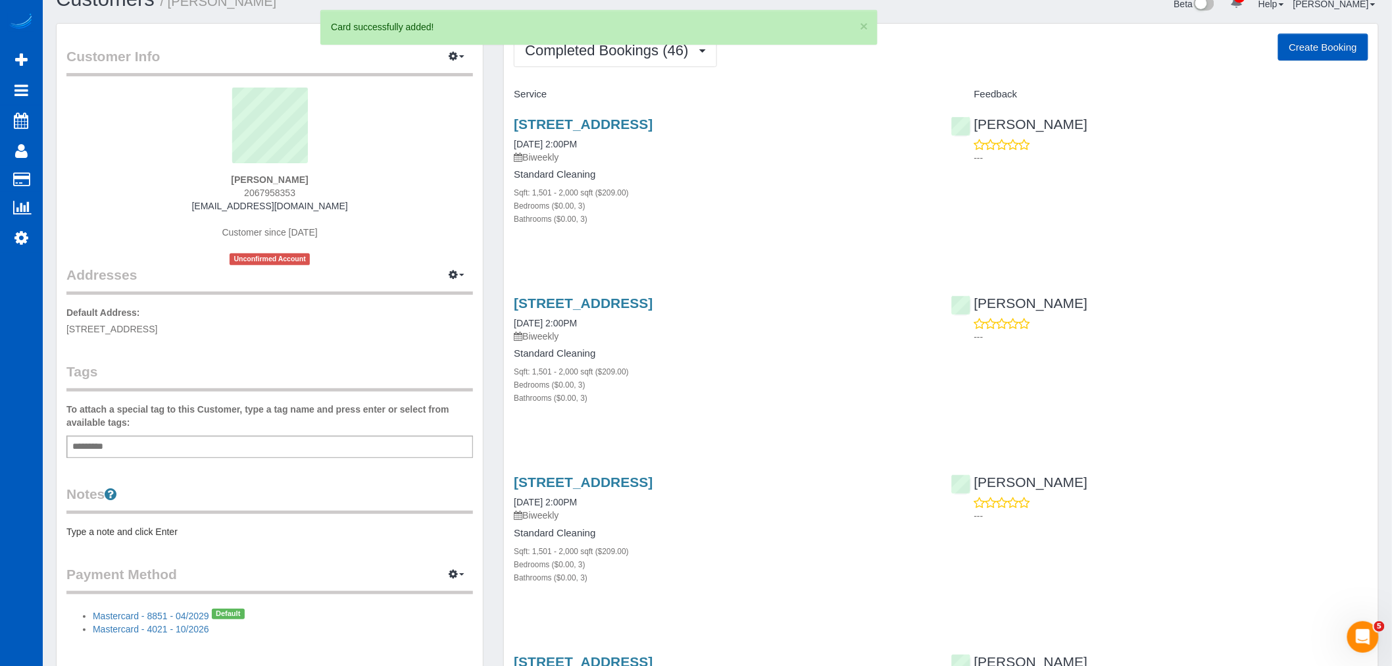
scroll to position [0, 0]
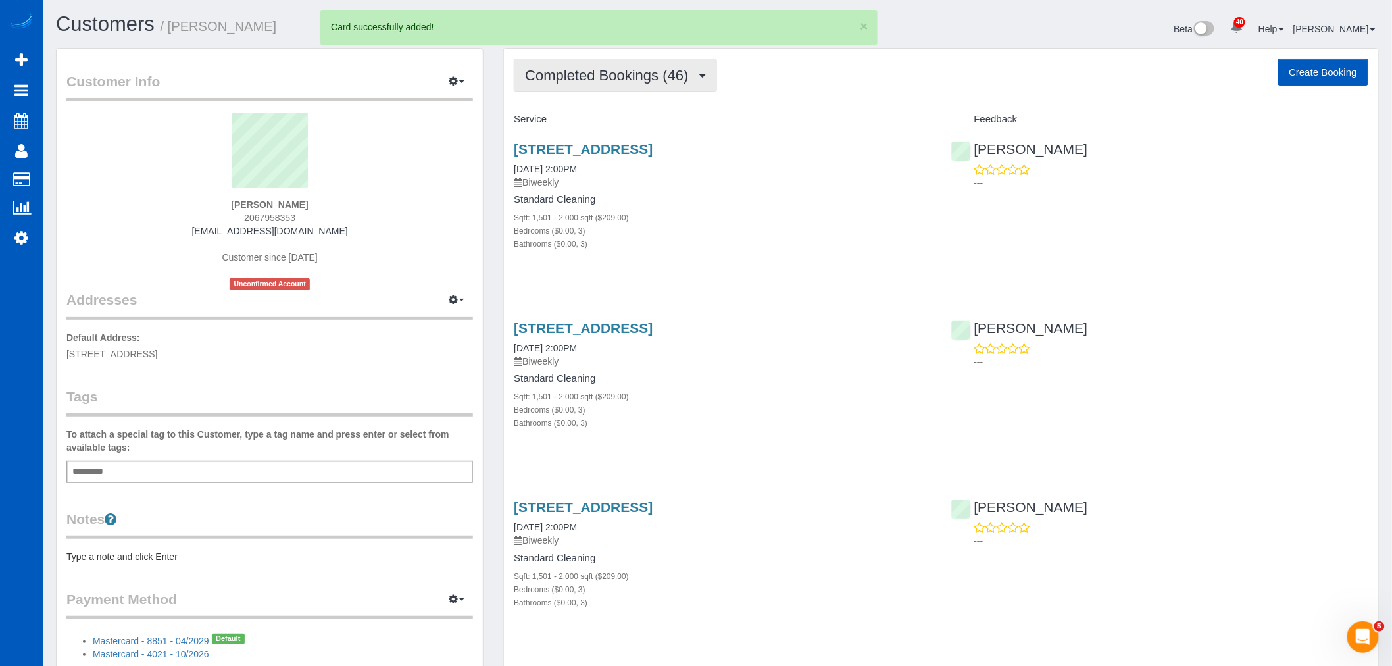
click at [619, 82] on span "Completed Bookings (46)" at bounding box center [610, 75] width 170 height 16
click at [600, 124] on link "Upcoming Bookings (12)" at bounding box center [586, 123] width 142 height 17
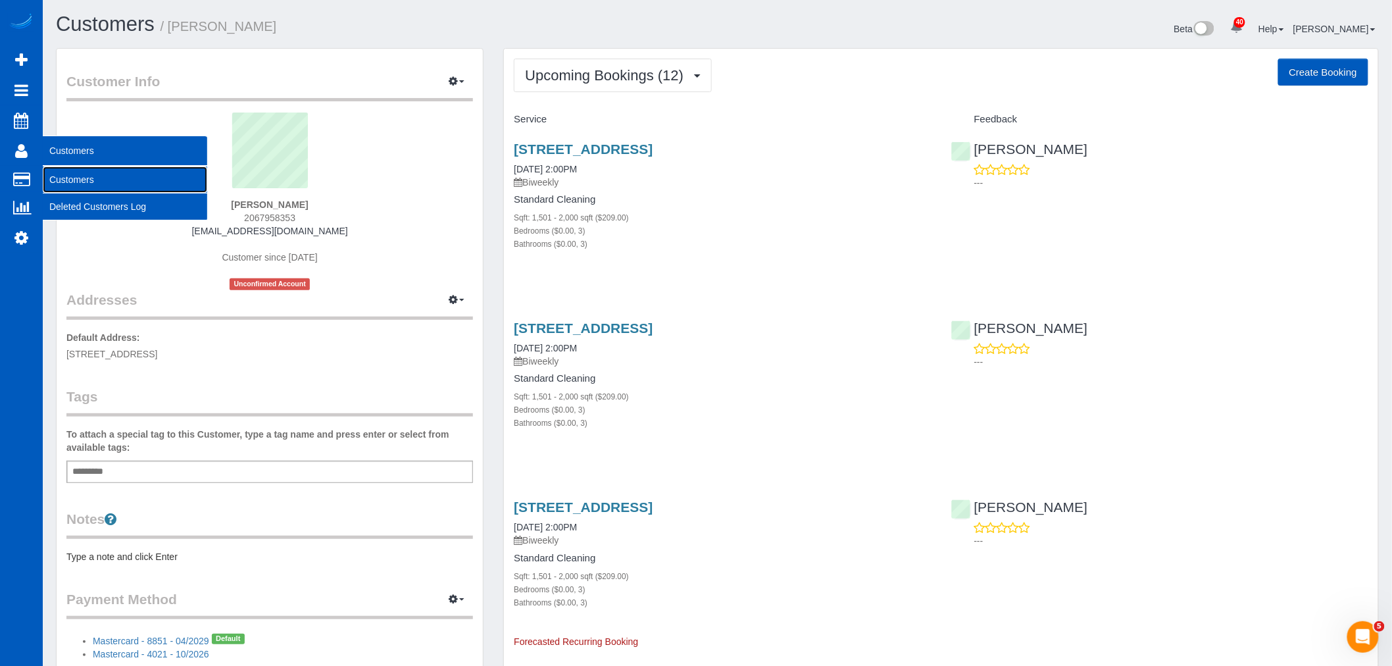
click at [100, 176] on link "Customers" at bounding box center [125, 179] width 165 height 26
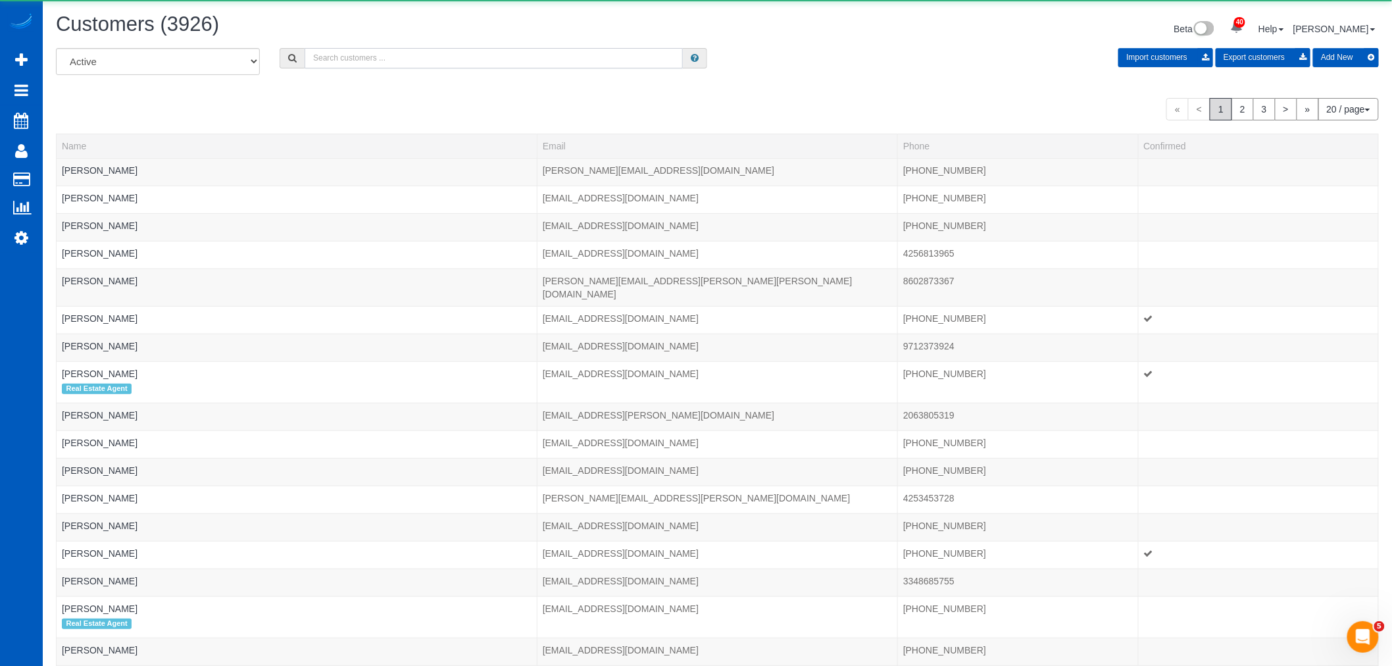
click at [396, 68] on input "text" at bounding box center [494, 58] width 378 height 20
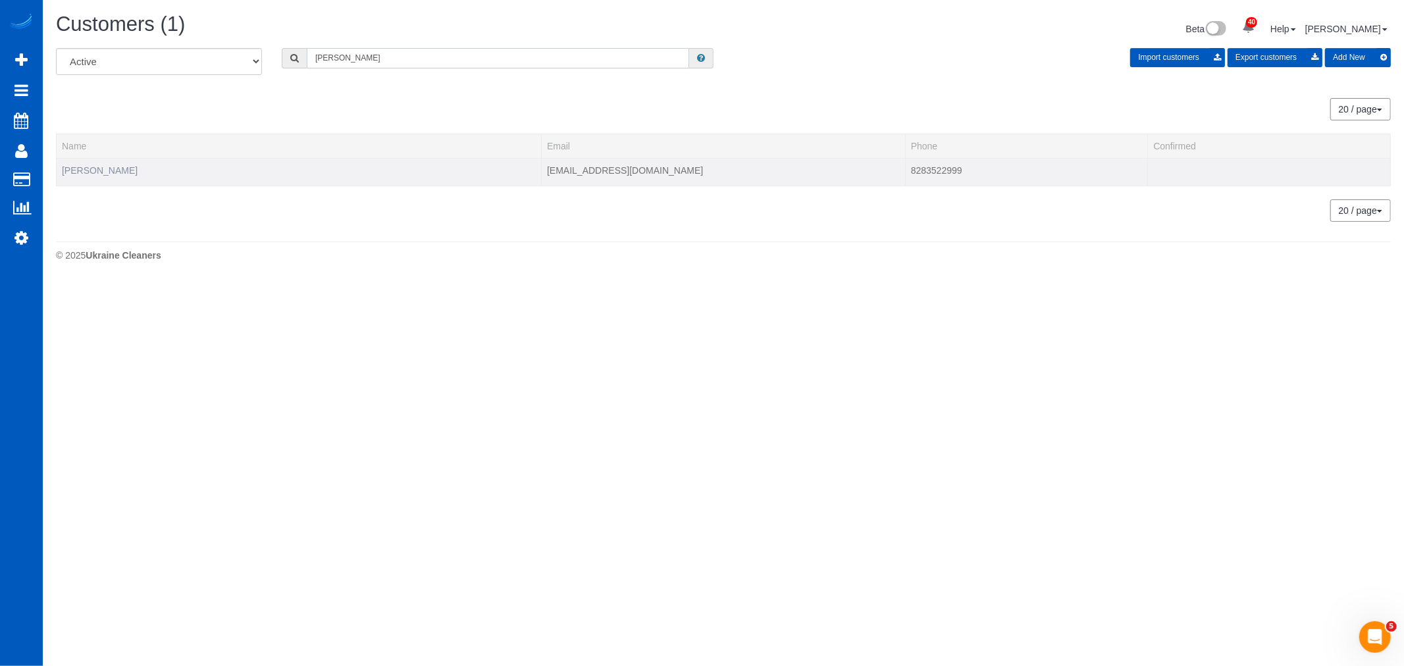
type input "emmett"
click at [102, 169] on link "Emmett McGregor" at bounding box center [100, 170] width 76 height 11
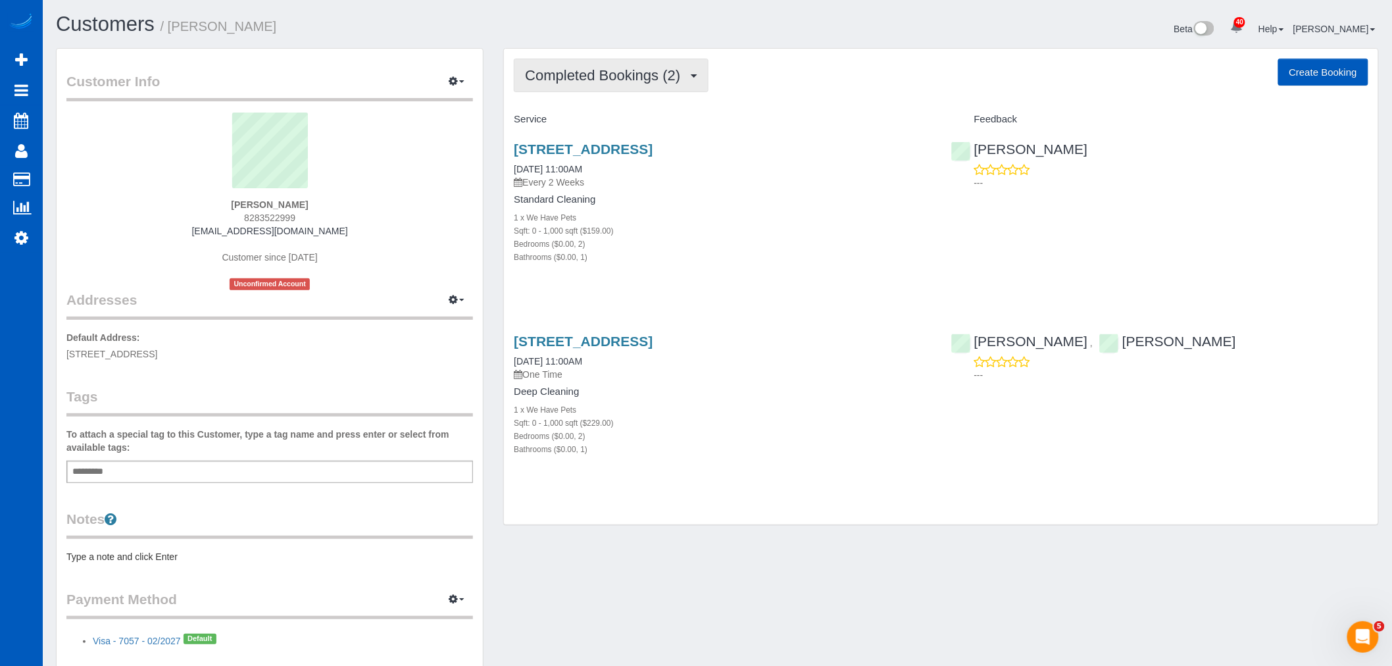
click at [609, 80] on span "Completed Bookings (2)" at bounding box center [606, 75] width 162 height 16
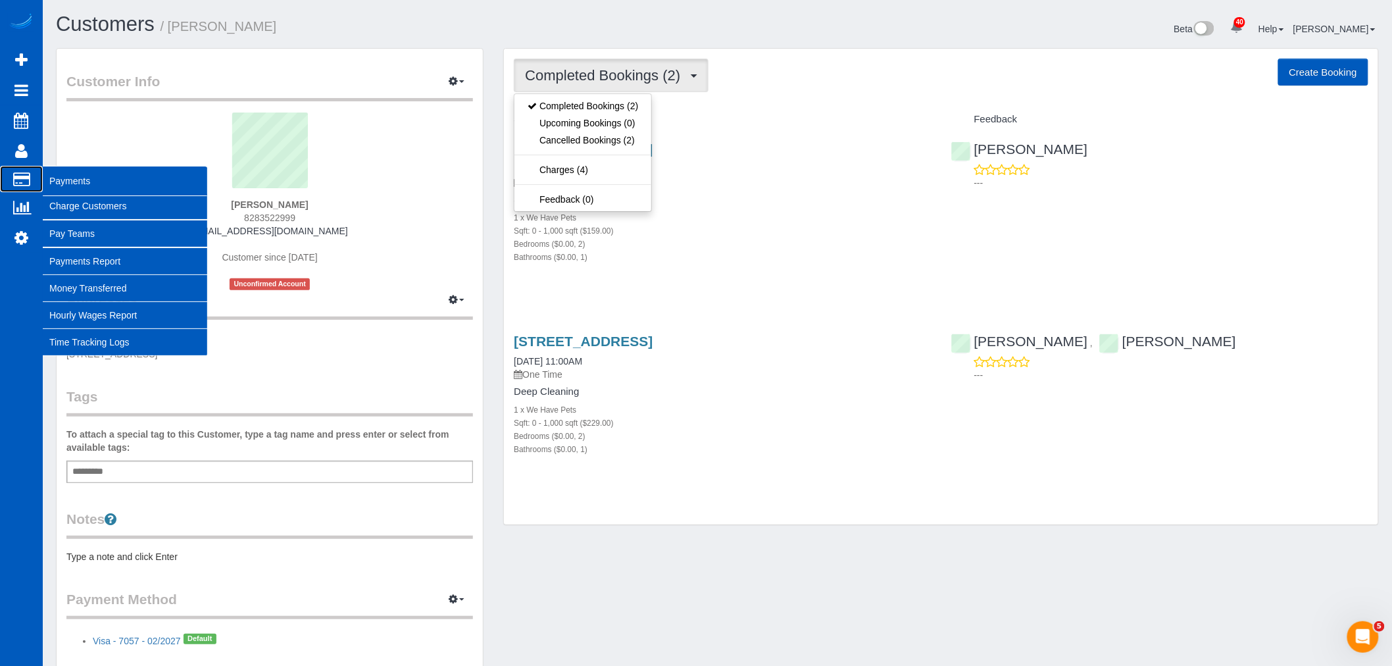
click at [68, 194] on span "Payments" at bounding box center [125, 181] width 165 height 30
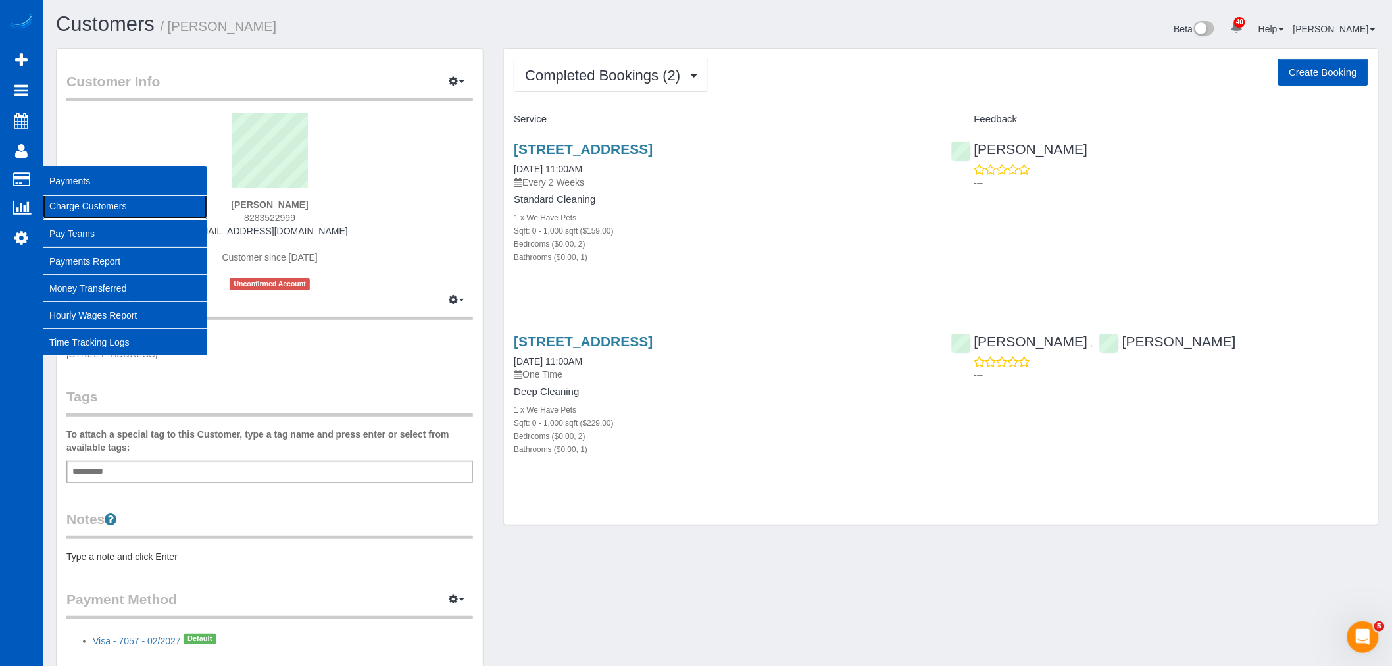
click at [62, 201] on link "Charge Customers" at bounding box center [125, 206] width 165 height 26
select select
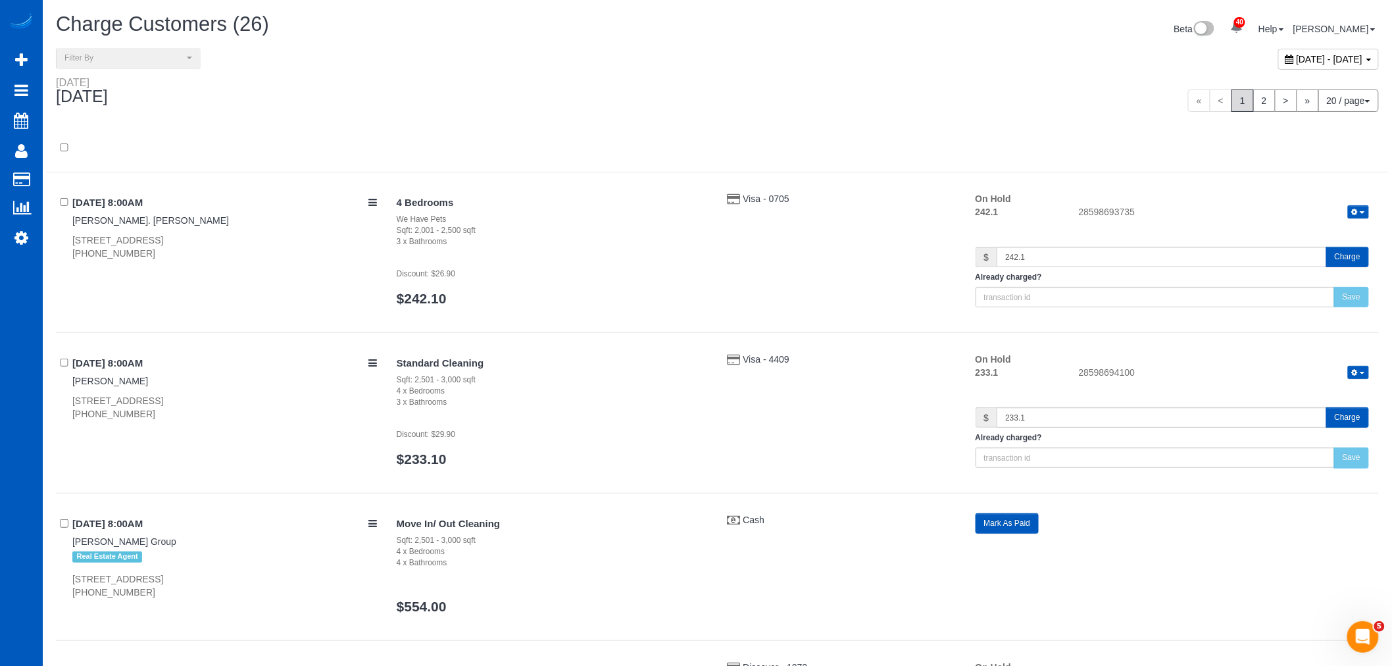
click at [1281, 68] on div "October 06, 2025 - October 06, 2025" at bounding box center [1329, 59] width 101 height 21
type input "**********"
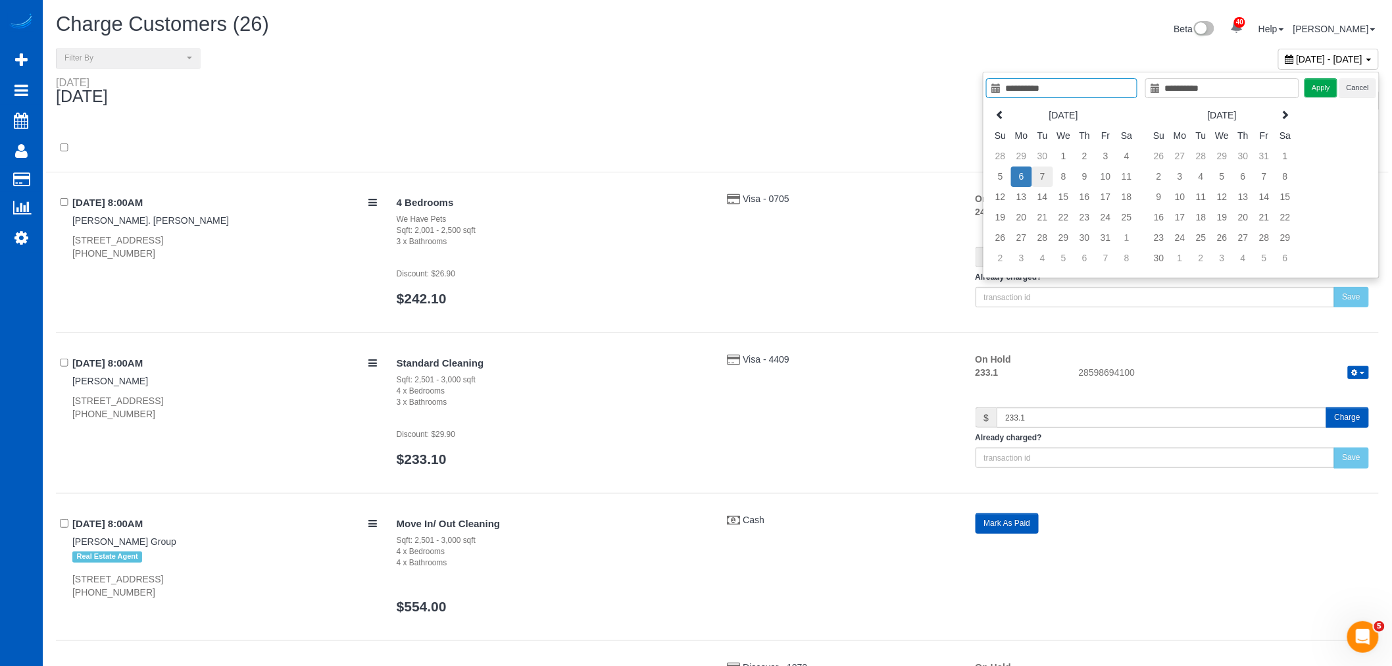
type input "**********"
click at [1033, 179] on td "7" at bounding box center [1043, 176] width 21 height 20
type input "**********"
click at [1033, 179] on td "7" at bounding box center [1043, 176] width 21 height 20
type input "**********"
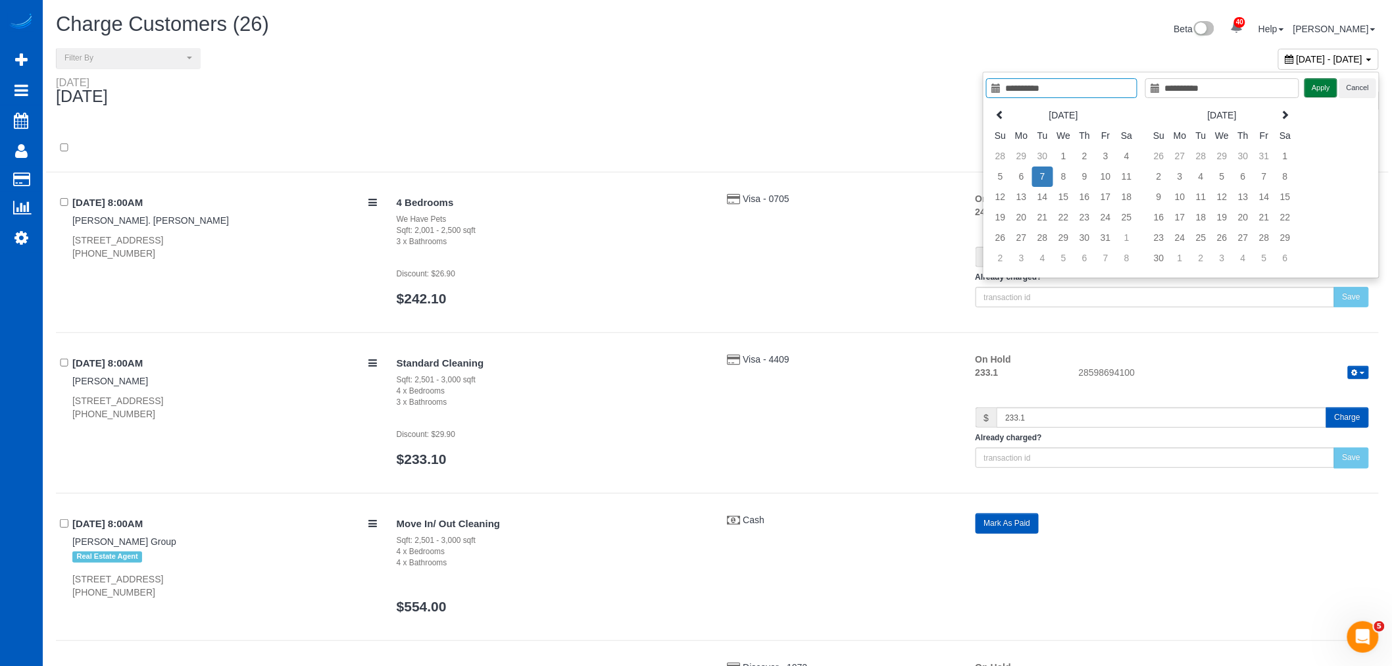
click at [1306, 82] on button "Apply" at bounding box center [1321, 87] width 33 height 19
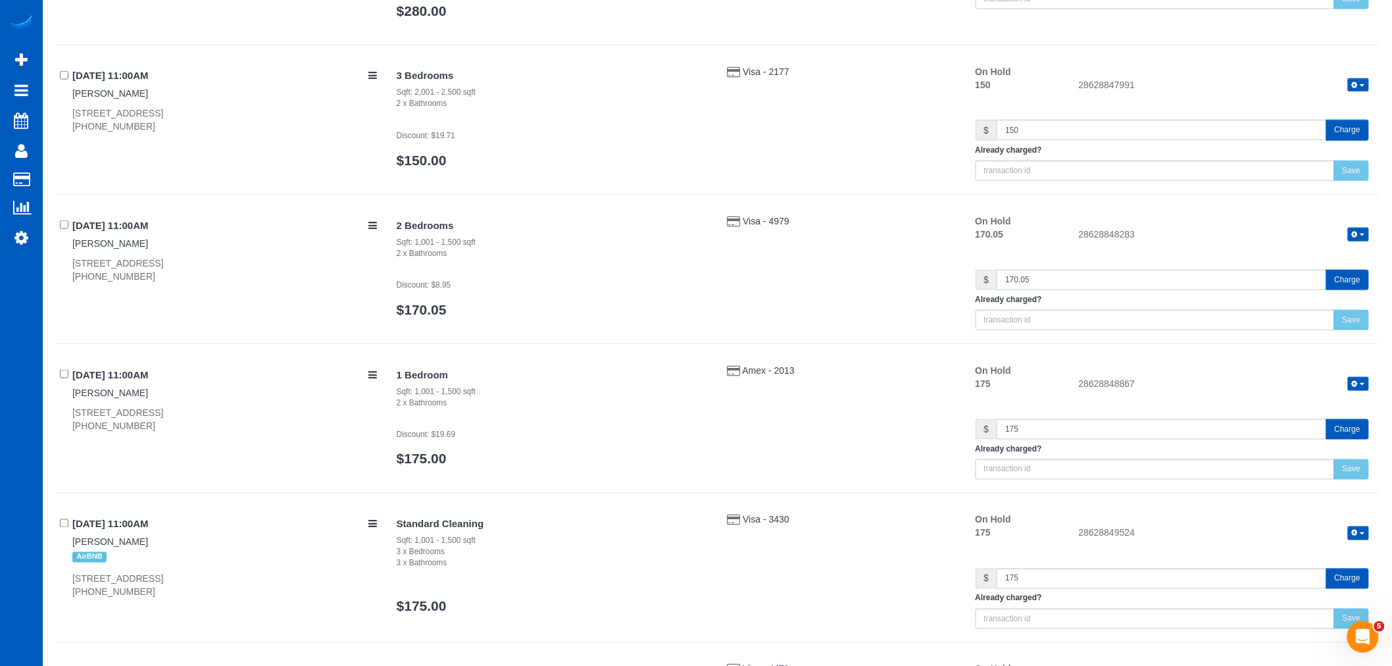
scroll to position [2929, 0]
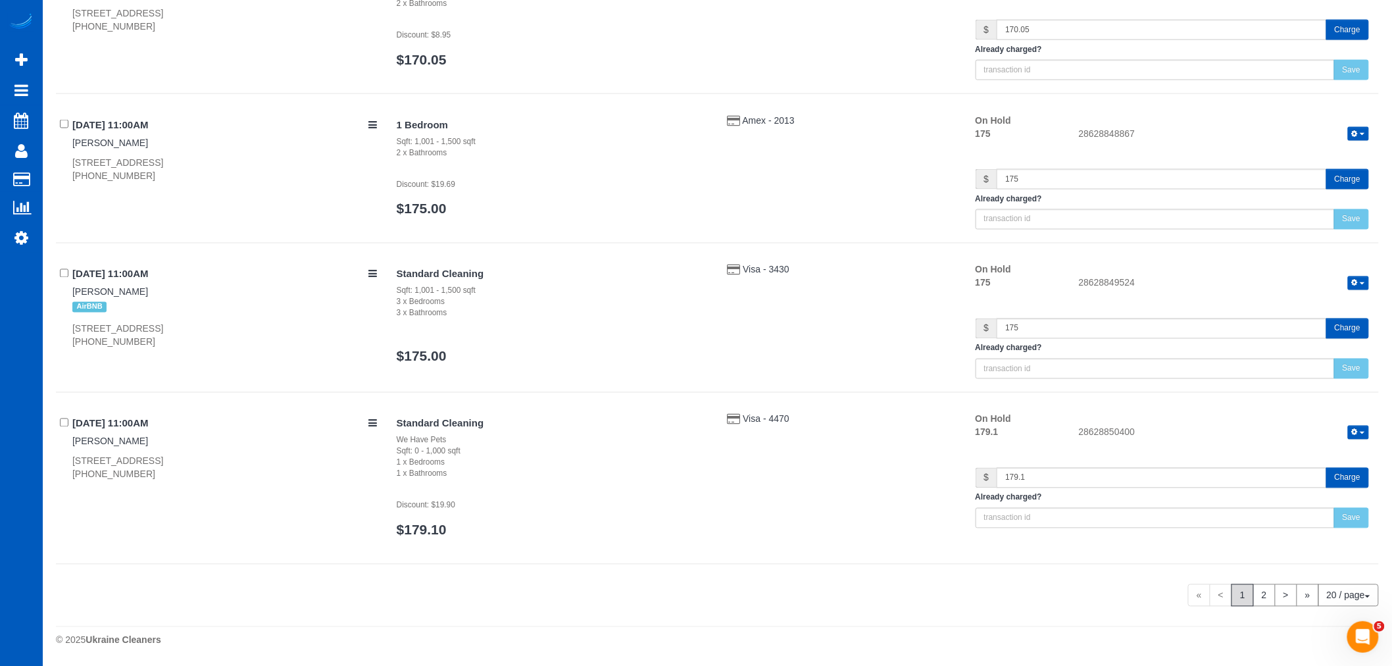
click at [1262, 595] on link "2" at bounding box center [1265, 595] width 22 height 22
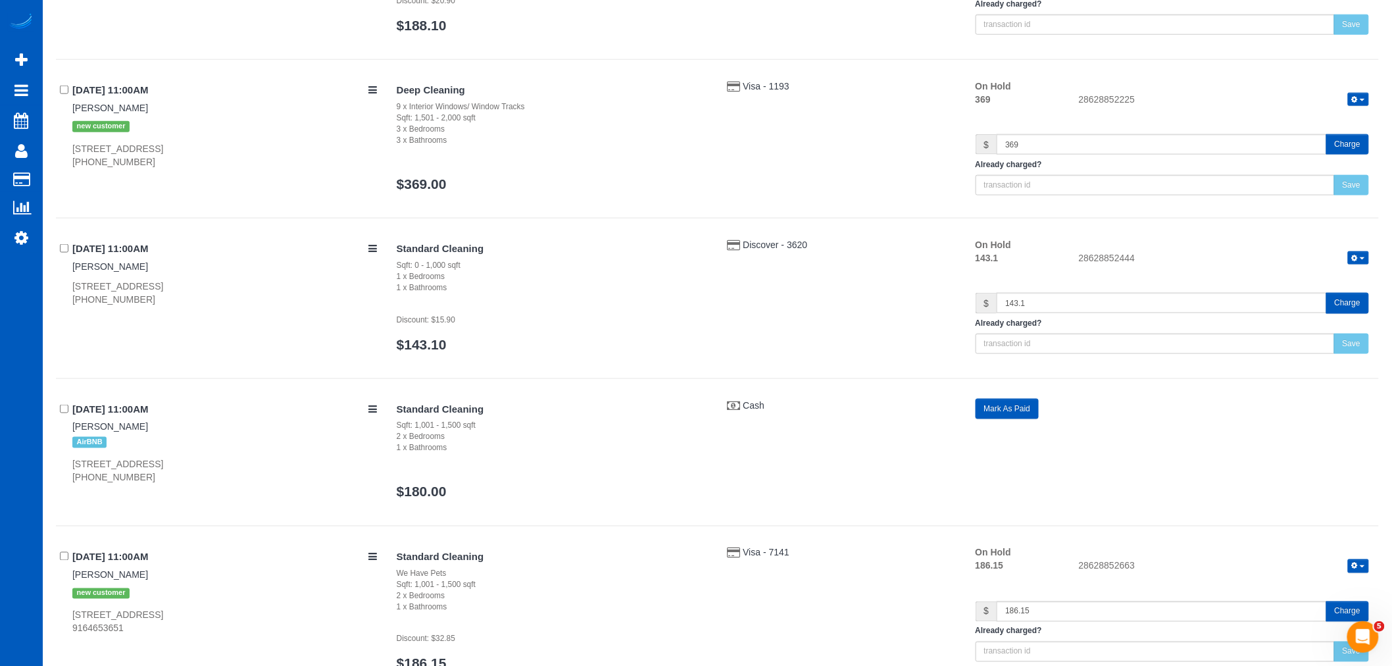
scroll to position [0, 0]
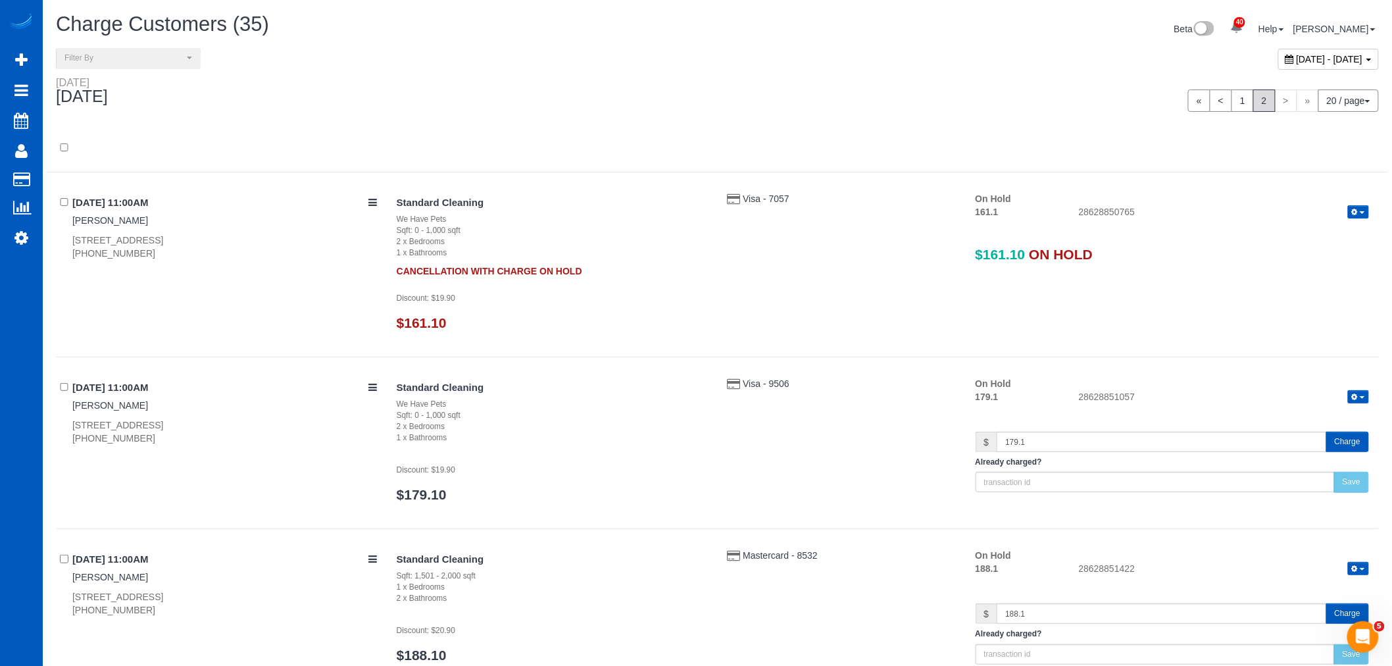
click at [1364, 218] on button "button" at bounding box center [1358, 212] width 21 height 14
click at [1328, 235] on link "Release Hold" at bounding box center [1317, 234] width 104 height 17
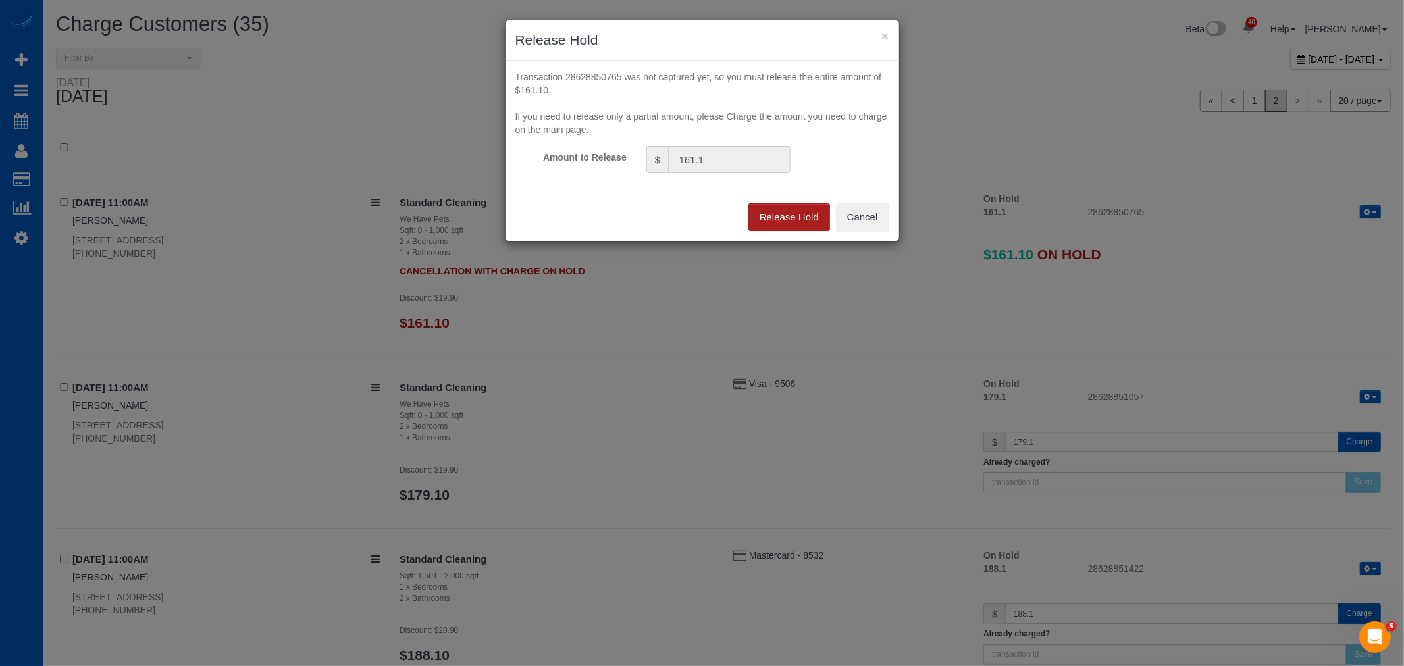
click at [786, 209] on button "Release Hold" at bounding box center [789, 217] width 82 height 28
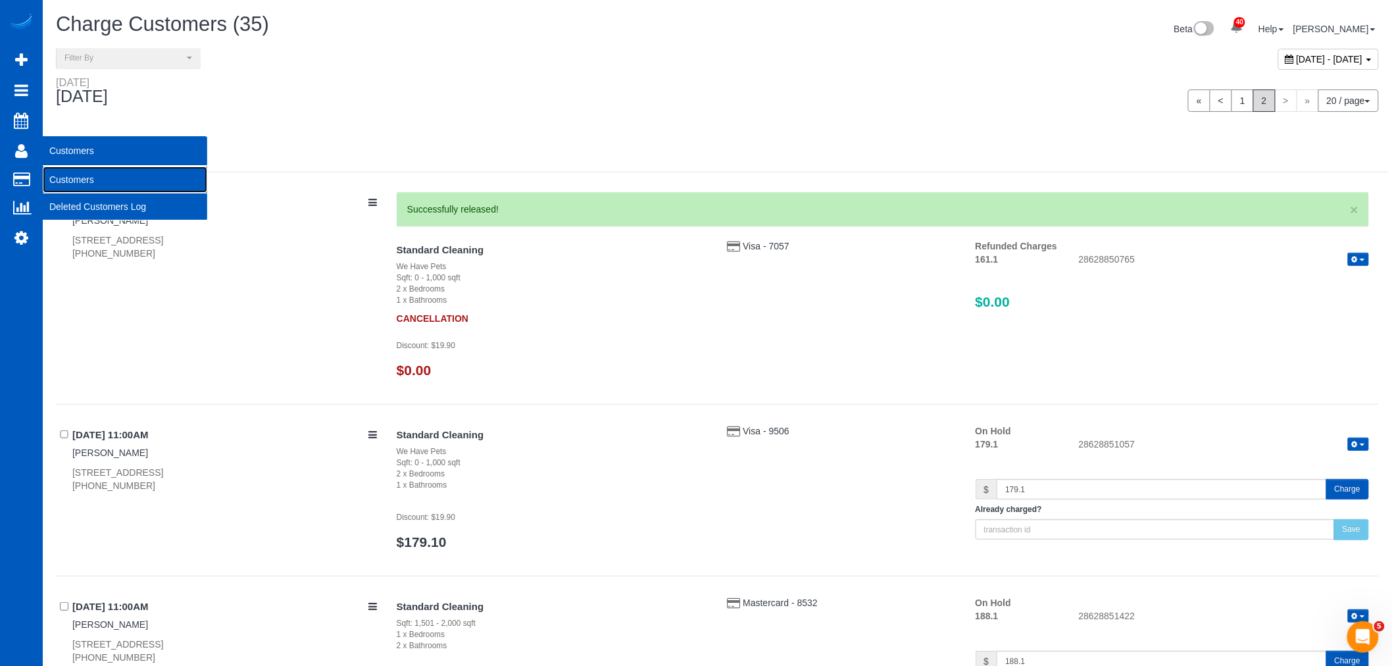
click at [67, 169] on link "Customers" at bounding box center [125, 179] width 165 height 26
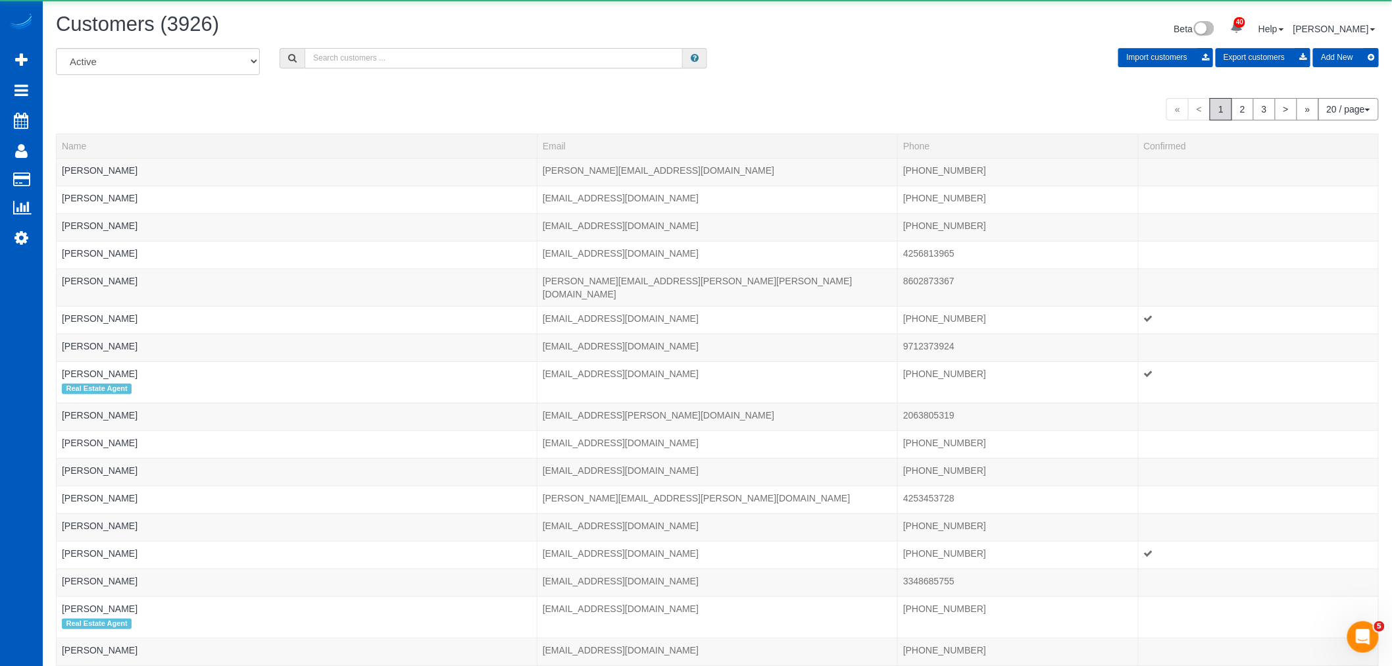
click at [402, 59] on input "text" at bounding box center [494, 58] width 378 height 20
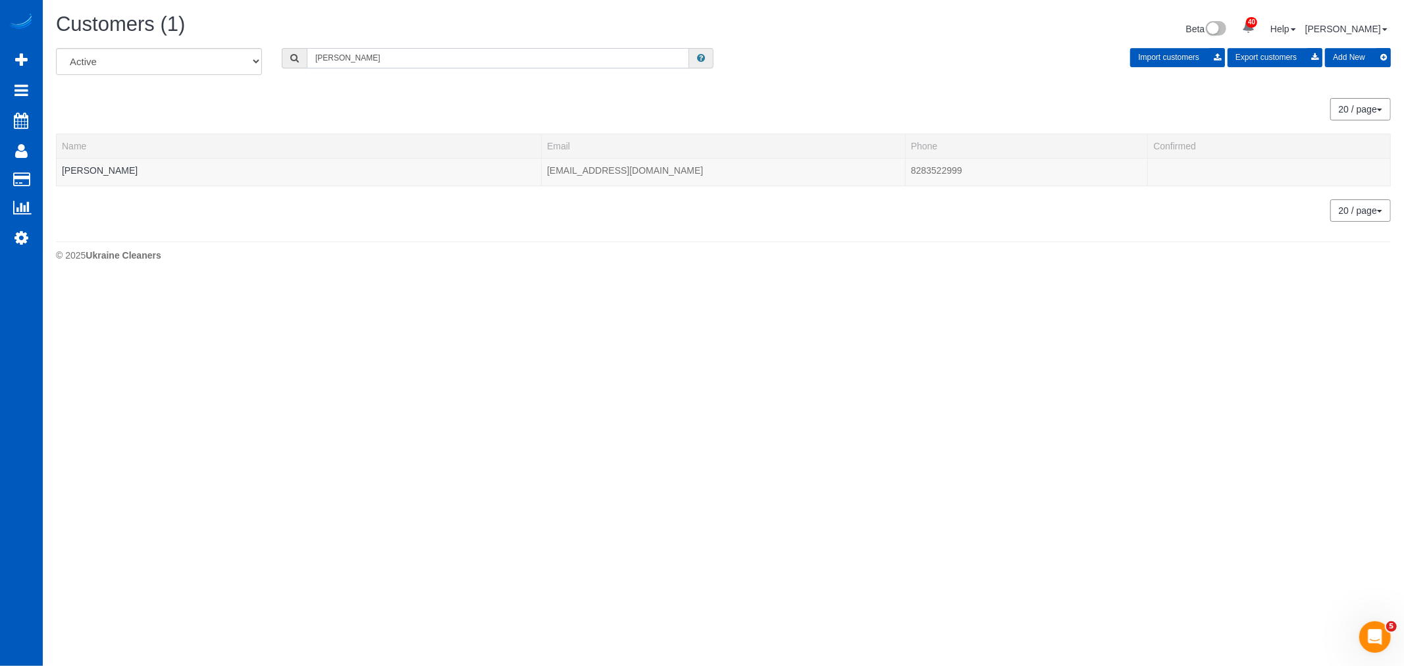
type input "emmett"
drag, startPoint x: 82, startPoint y: 162, endPoint x: 74, endPoint y: 182, distance: 21.3
click at [80, 168] on td "Emmett McGregor" at bounding box center [299, 172] width 485 height 28
click at [74, 180] on div at bounding box center [299, 178] width 474 height 3
click at [73, 175] on link "Emmett McGregor" at bounding box center [100, 170] width 76 height 11
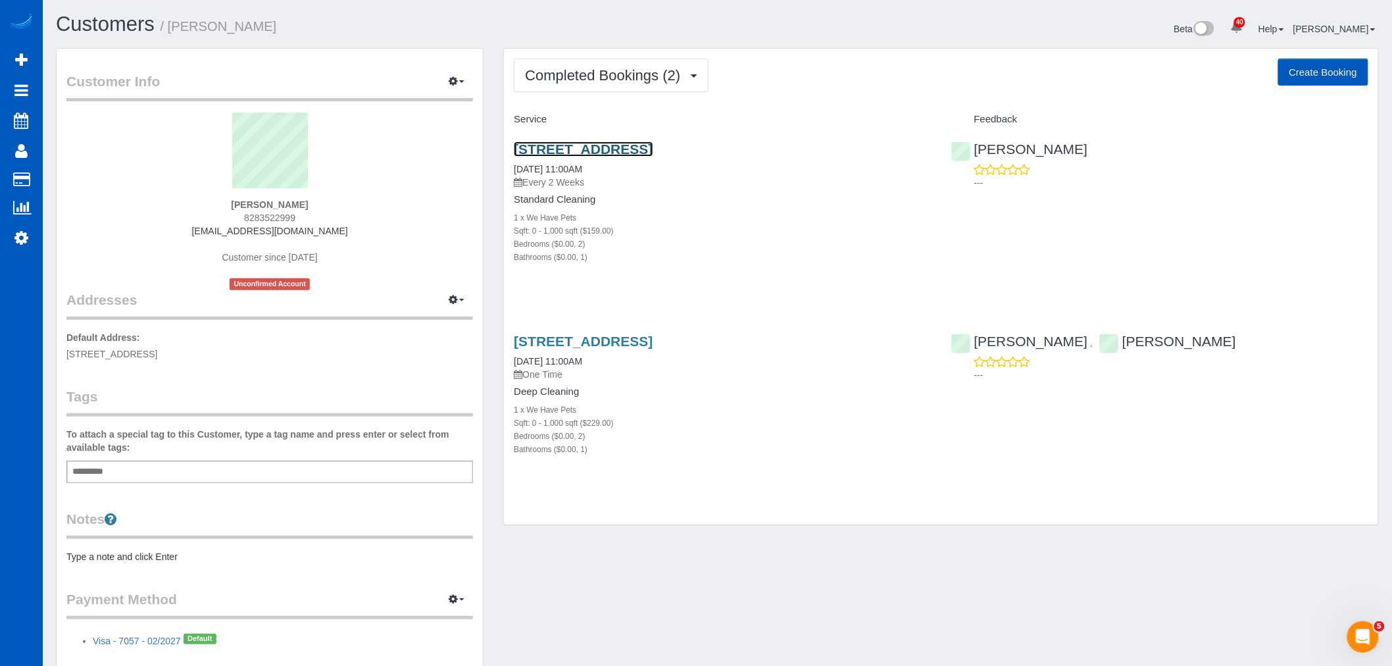
click at [609, 145] on link "1017 Ne Roselawn St, Portland, OR 97211" at bounding box center [583, 148] width 139 height 15
click at [576, 344] on link "1017 Ne Roselawn St, Portland, OR 97211" at bounding box center [583, 341] width 139 height 15
click at [615, 68] on span "Completed Bookings (2)" at bounding box center [606, 75] width 162 height 16
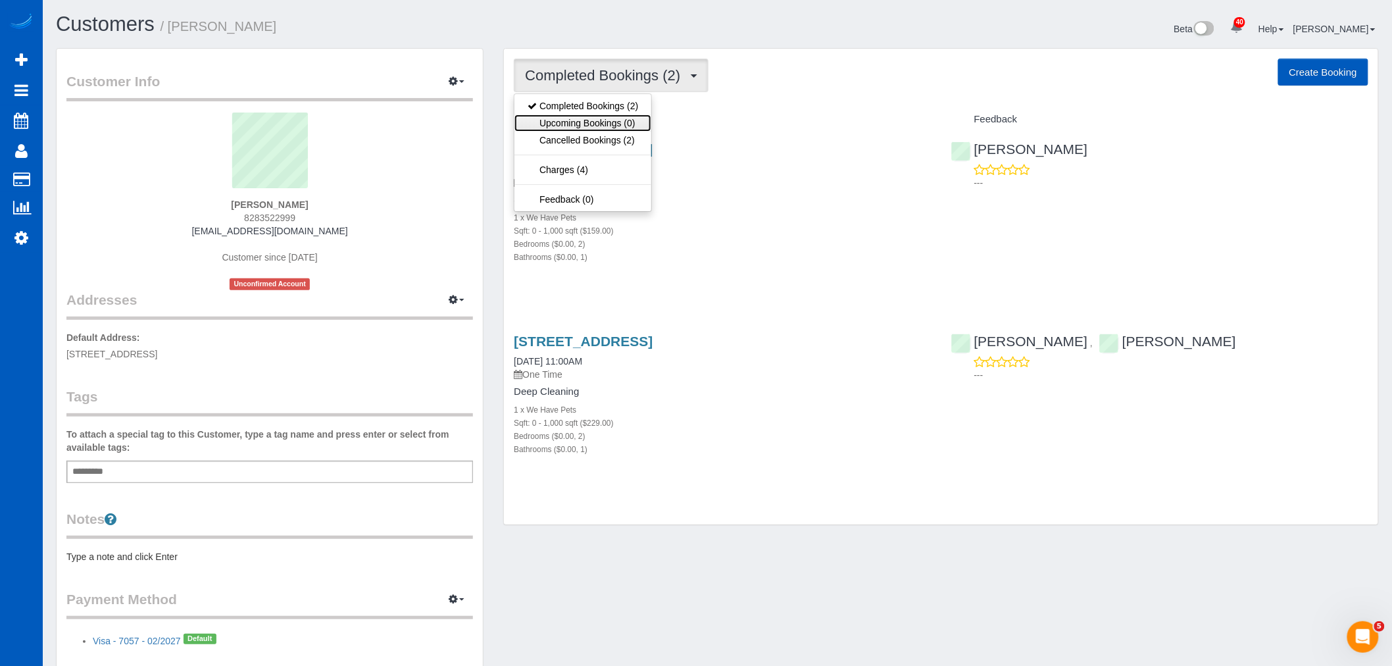
click at [611, 120] on link "Upcoming Bookings (0)" at bounding box center [583, 123] width 137 height 17
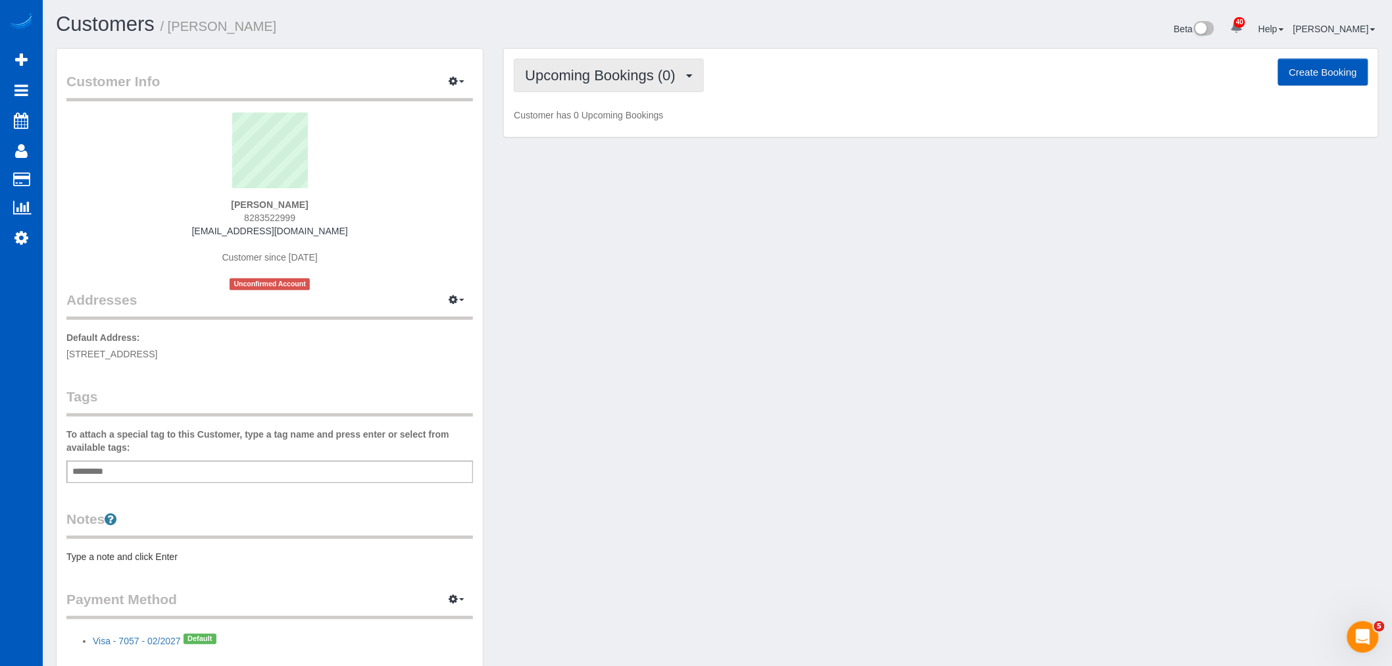
click at [595, 81] on span "Upcoming Bookings (0)" at bounding box center [603, 75] width 157 height 16
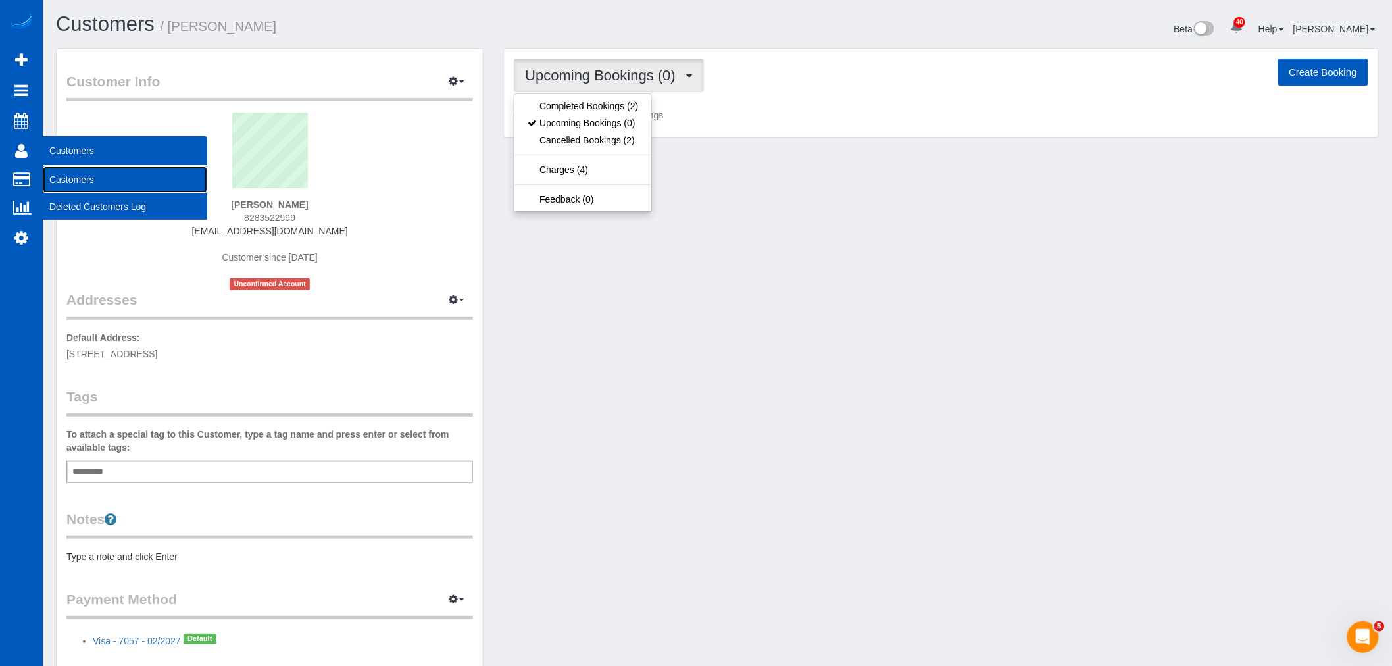
click at [92, 172] on link "Customers" at bounding box center [125, 179] width 165 height 26
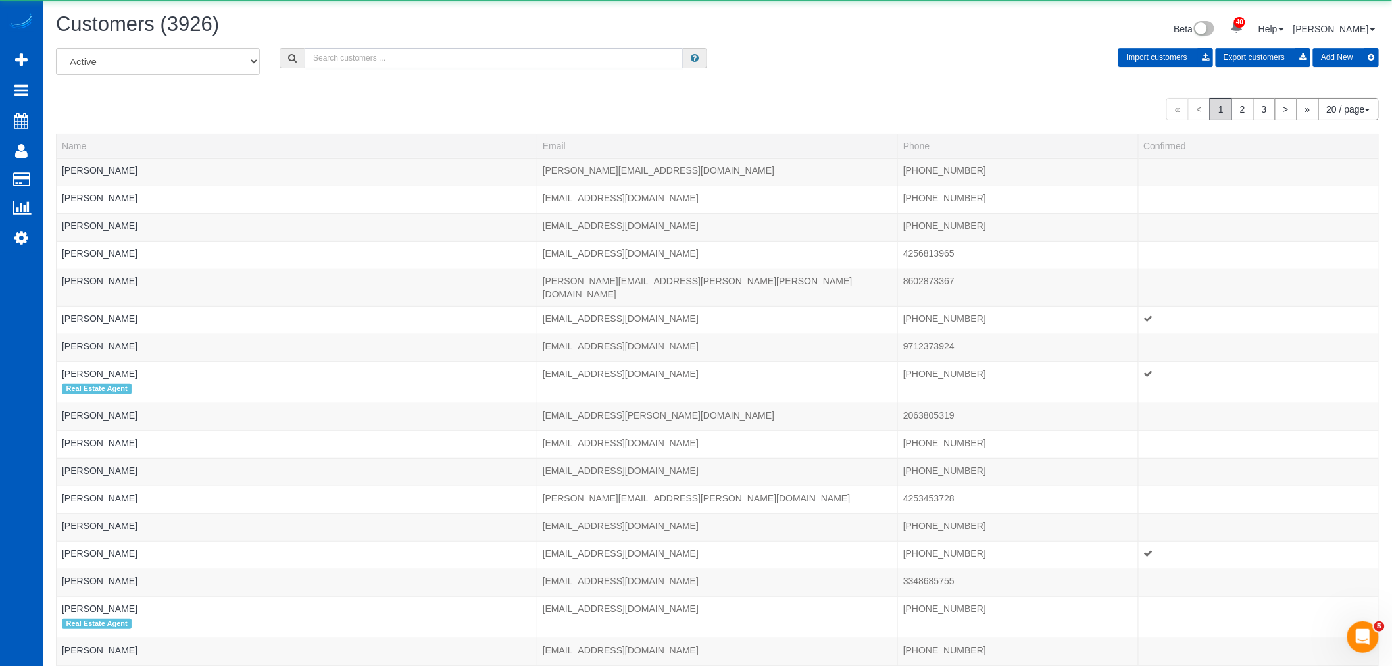
click at [372, 61] on input "text" at bounding box center [494, 58] width 378 height 20
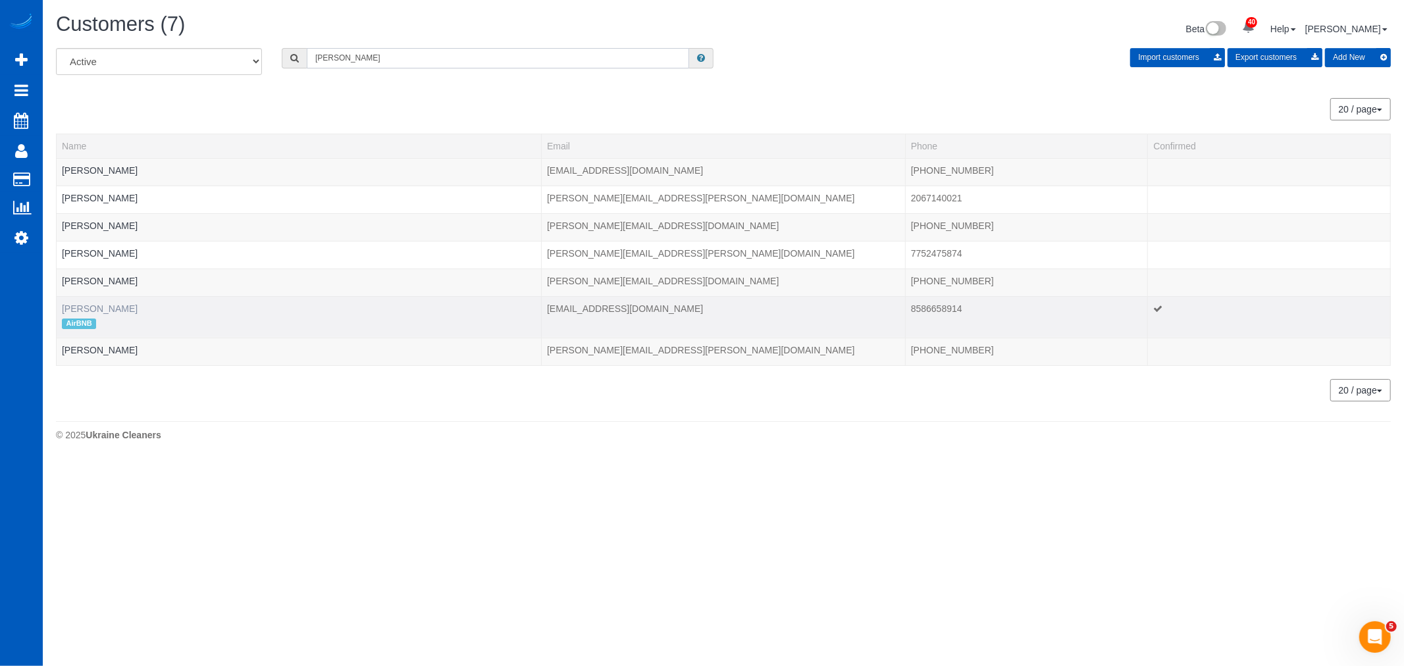
type input "joshua"
click at [99, 305] on link "Joshua VRBK" at bounding box center [100, 308] width 76 height 11
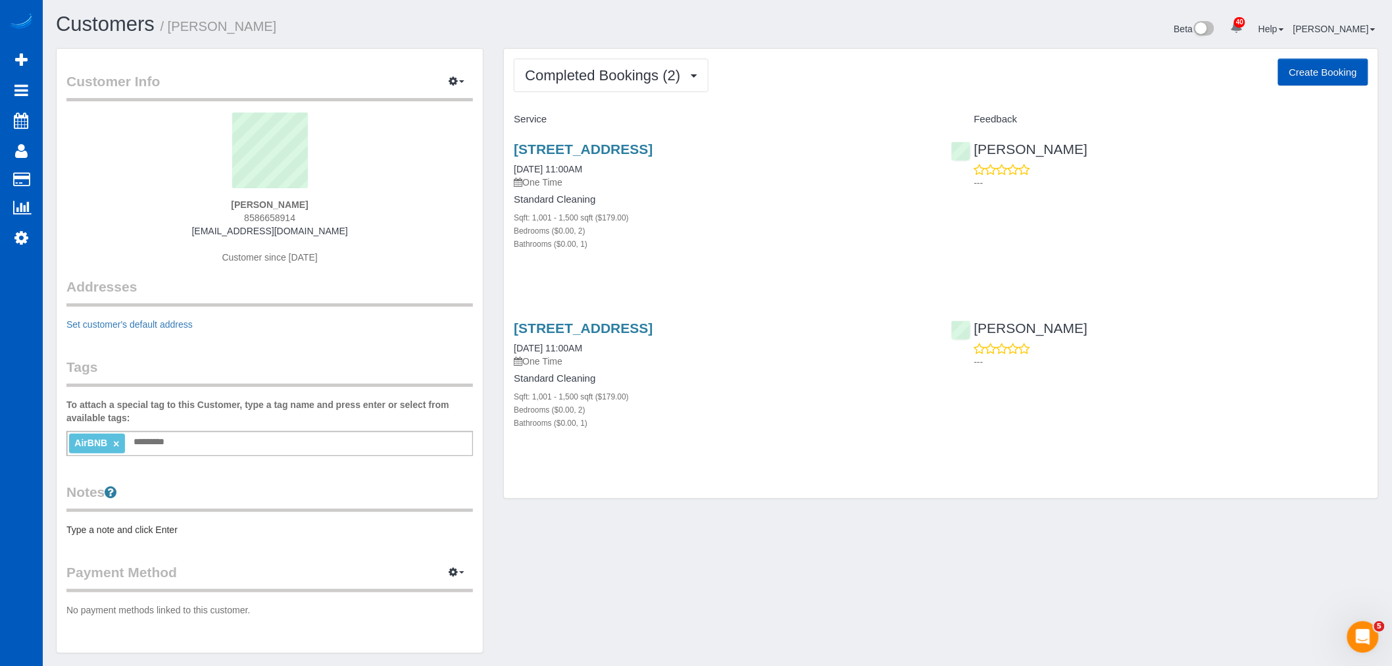
click at [601, 140] on div "4821 Sw 31st Dr, Portland, OR 97239 09/30/2025 11:00AM One Time Standard Cleani…" at bounding box center [722, 203] width 437 height 146
click at [600, 147] on link "4821 Sw 31st Dr, Portland, OR 97239" at bounding box center [583, 148] width 139 height 15
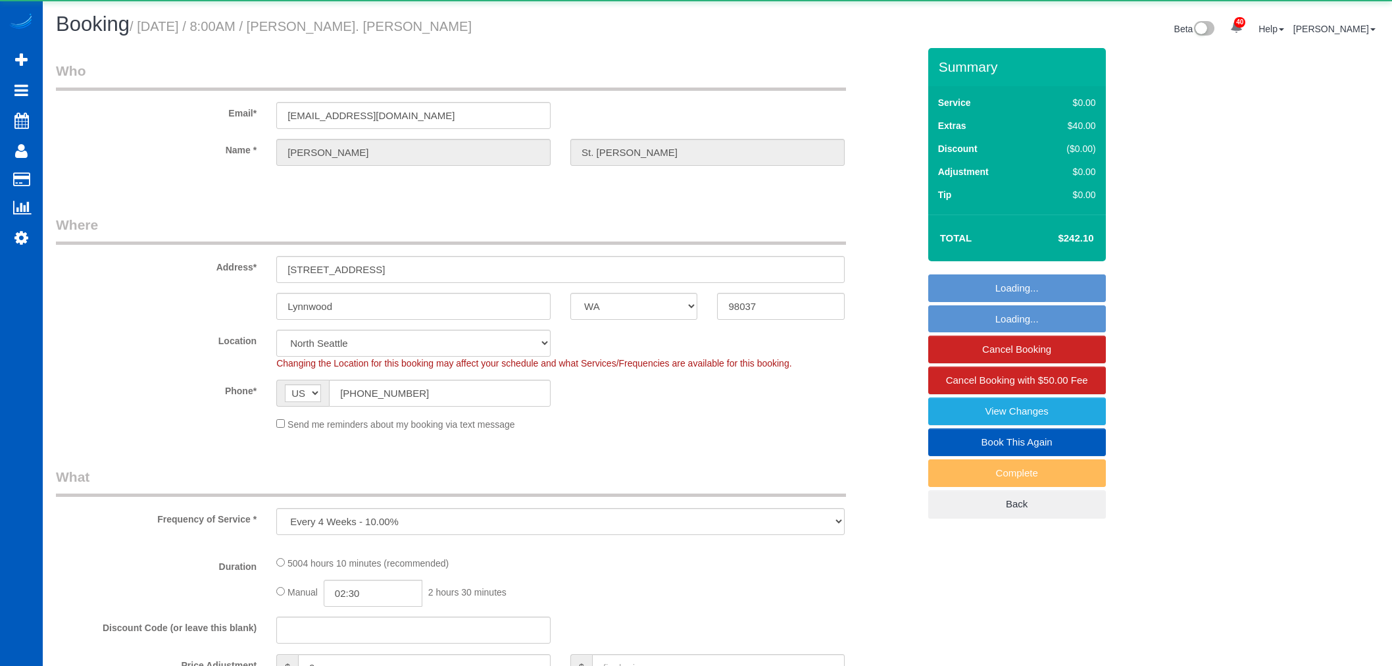
select select "WA"
select select "string:fspay-84ffe1d4-0ecb-4a73-88f0-5635c6ce745e"
select select "object:1010"
select select "2001"
select select "3"
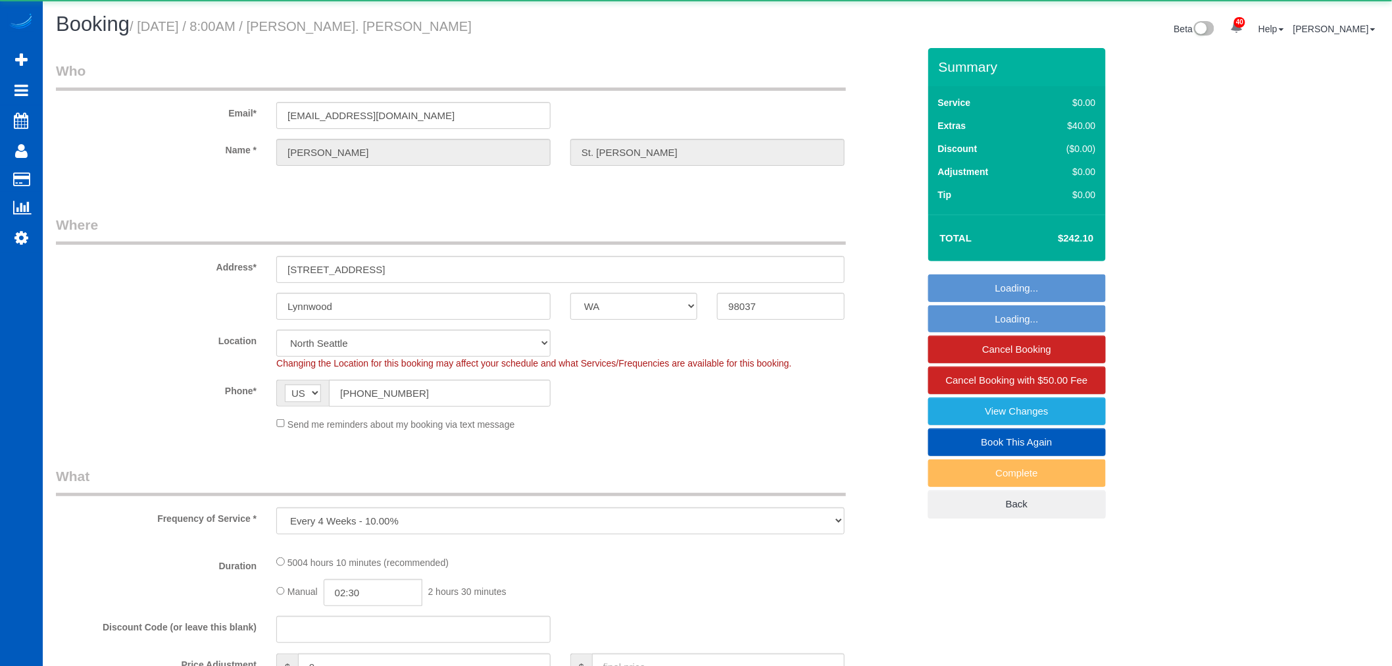
select select "spot1"
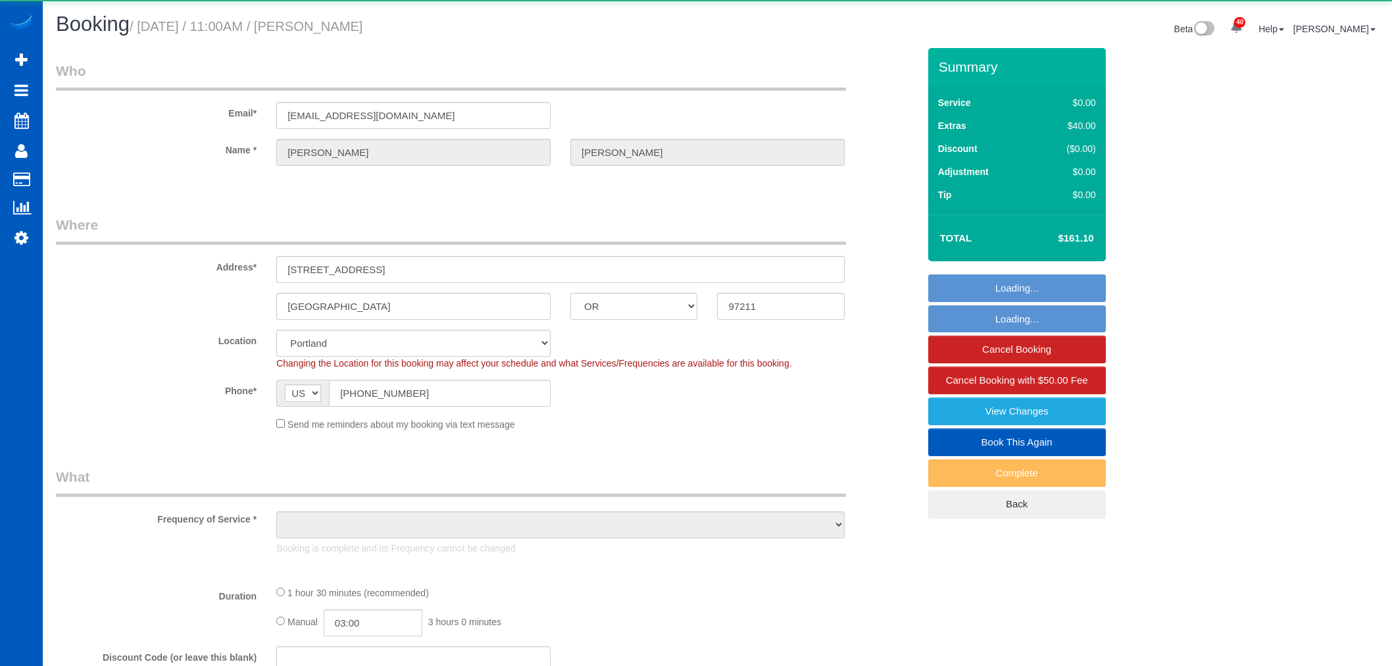
select select "OR"
select select "object:1132"
select select "199"
select select "2"
select select "spot1"
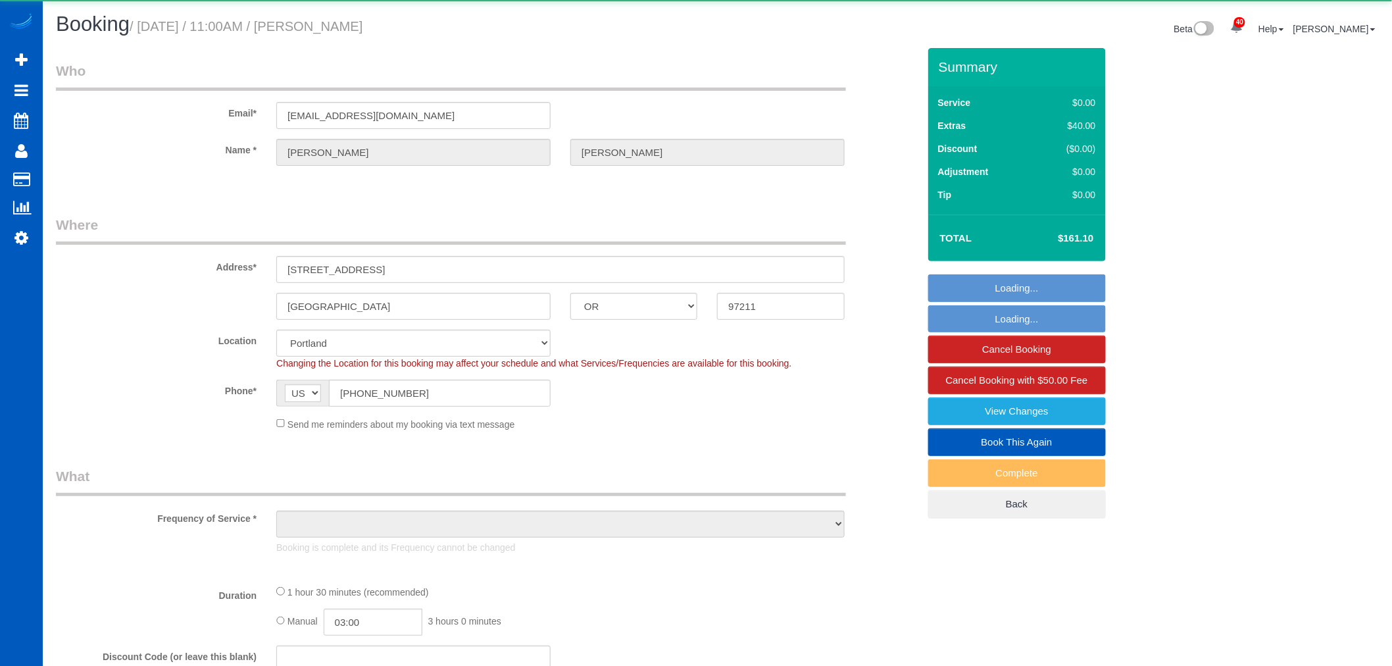
select select "number:10"
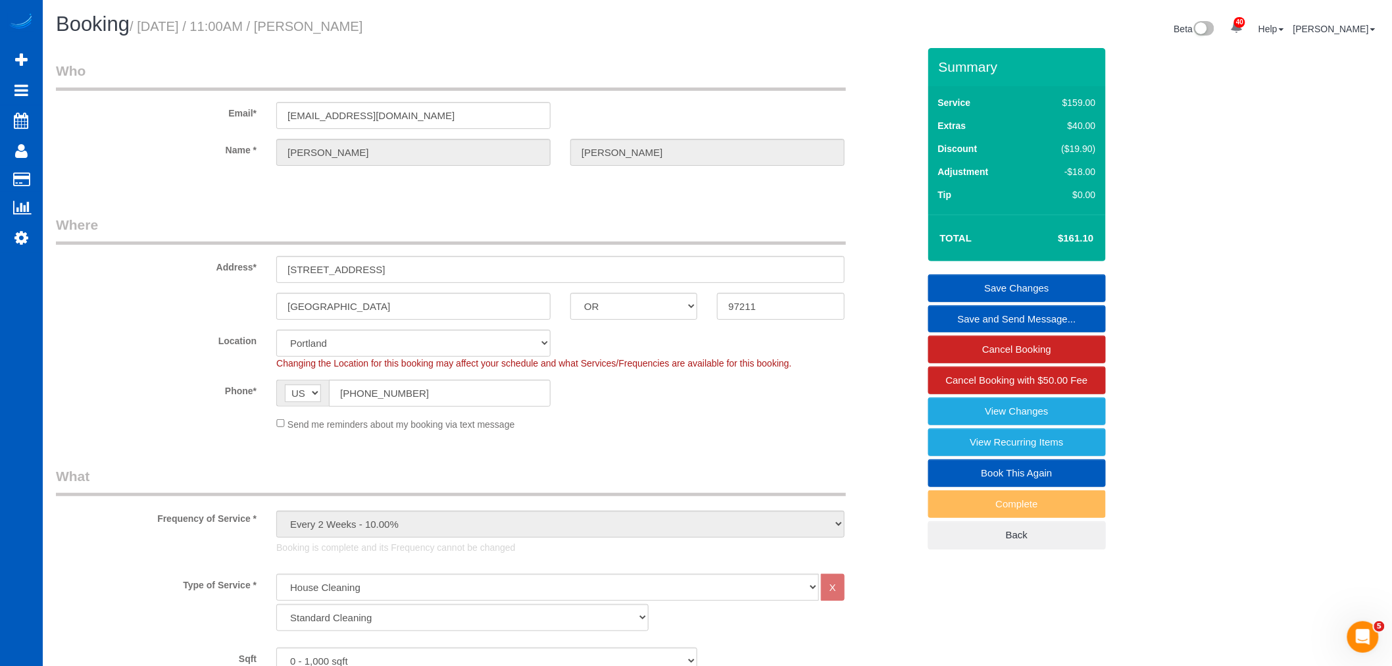
click at [1008, 479] on link "Book This Again" at bounding box center [1018, 473] width 178 height 28
select select "OR"
select select "number:10"
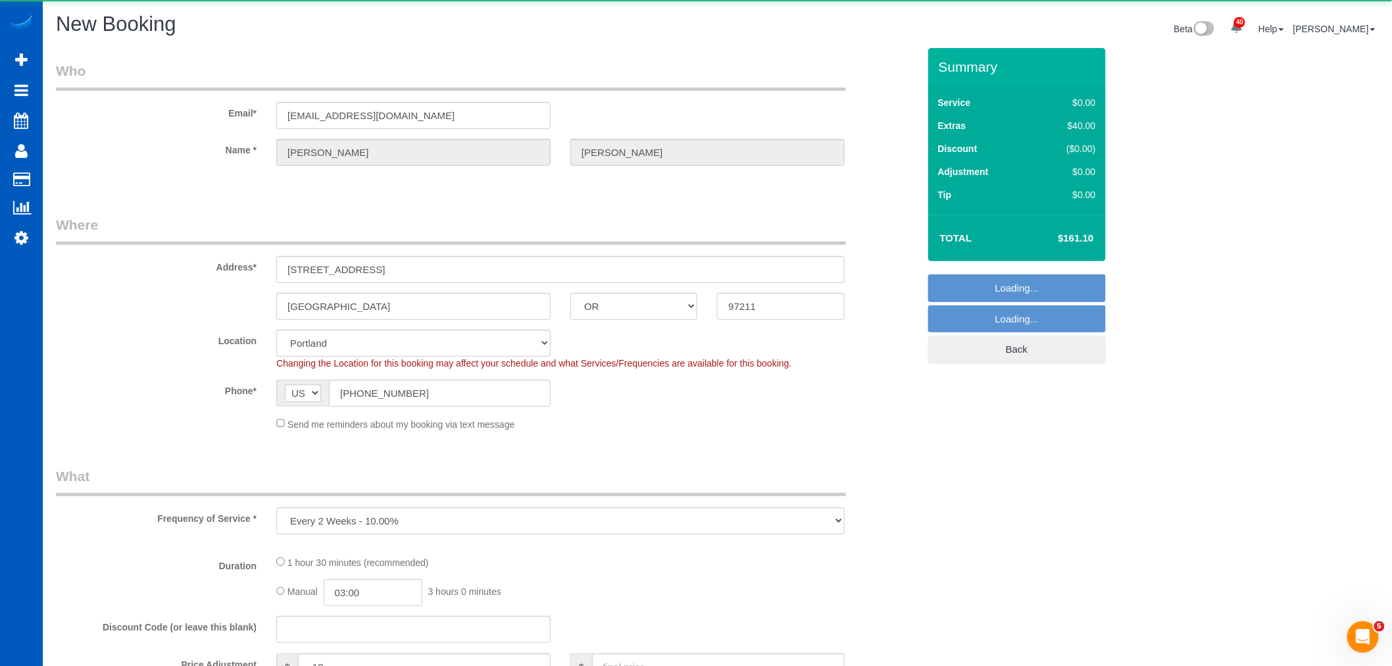
select select "object:1844"
select select "199"
select select "2"
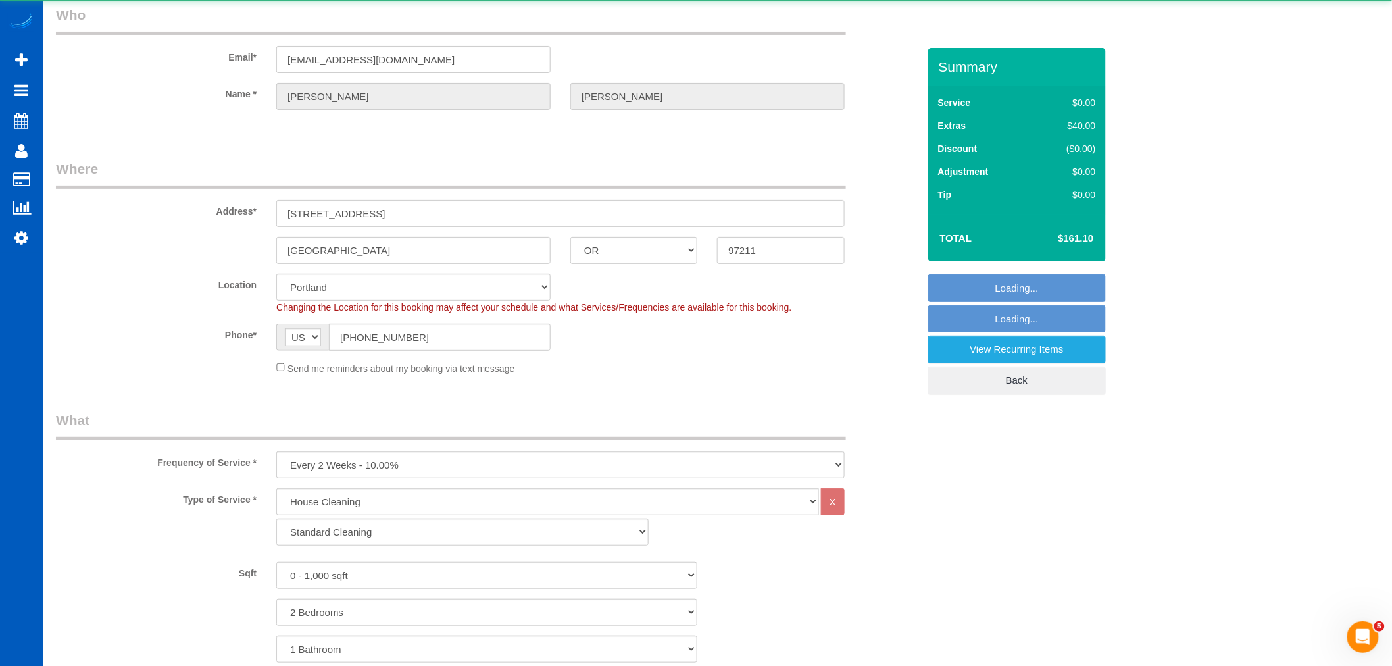
select select "object:2022"
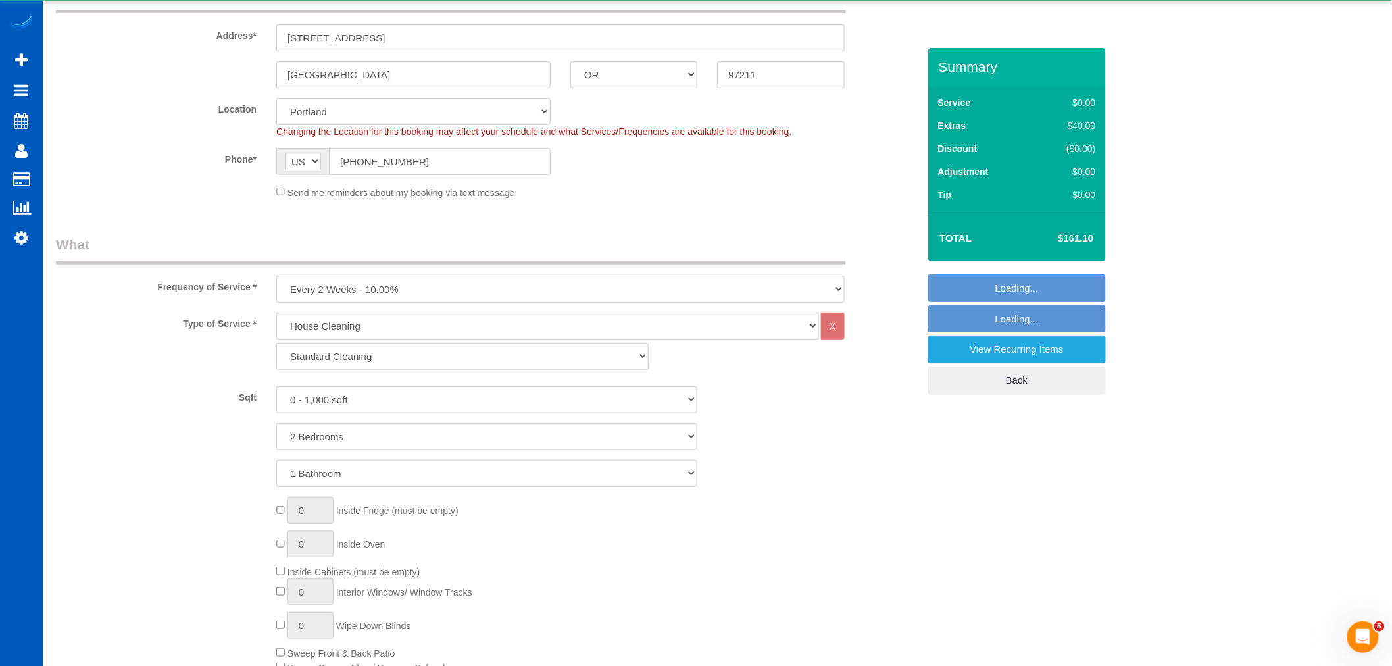
select select "2"
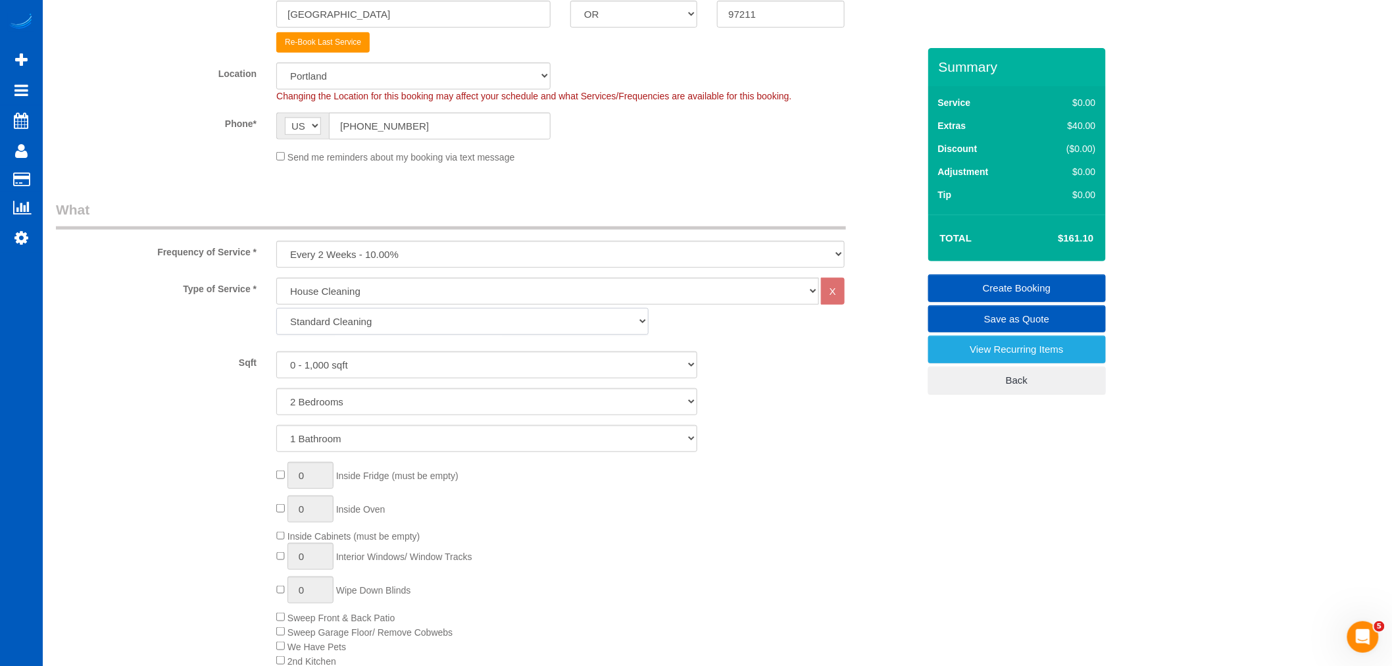
click at [399, 316] on select "Standard Cleaning Deep Cleaning Move In/ Out Cleaning" at bounding box center [462, 321] width 372 height 27
select select "368"
click at [276, 309] on select "Standard Cleaning Deep Cleaning Move In/ Out Cleaning" at bounding box center [462, 321] width 372 height 27
select select "2"
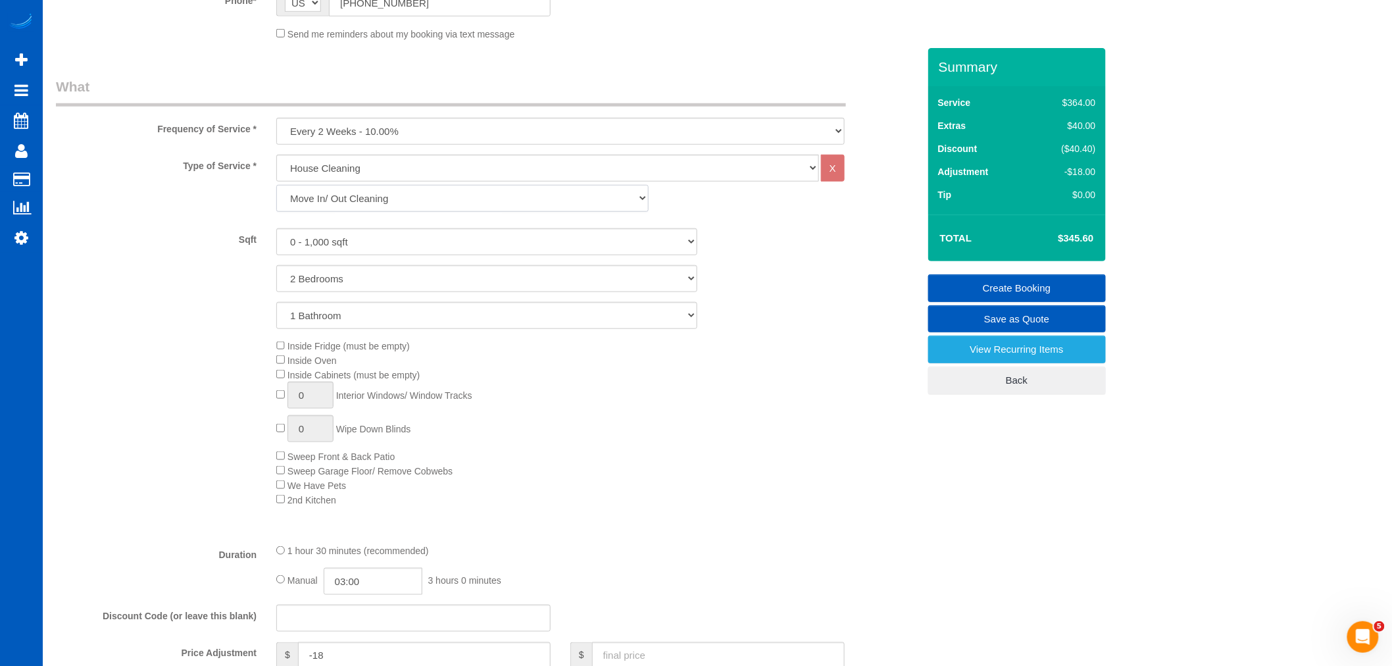
scroll to position [438, 0]
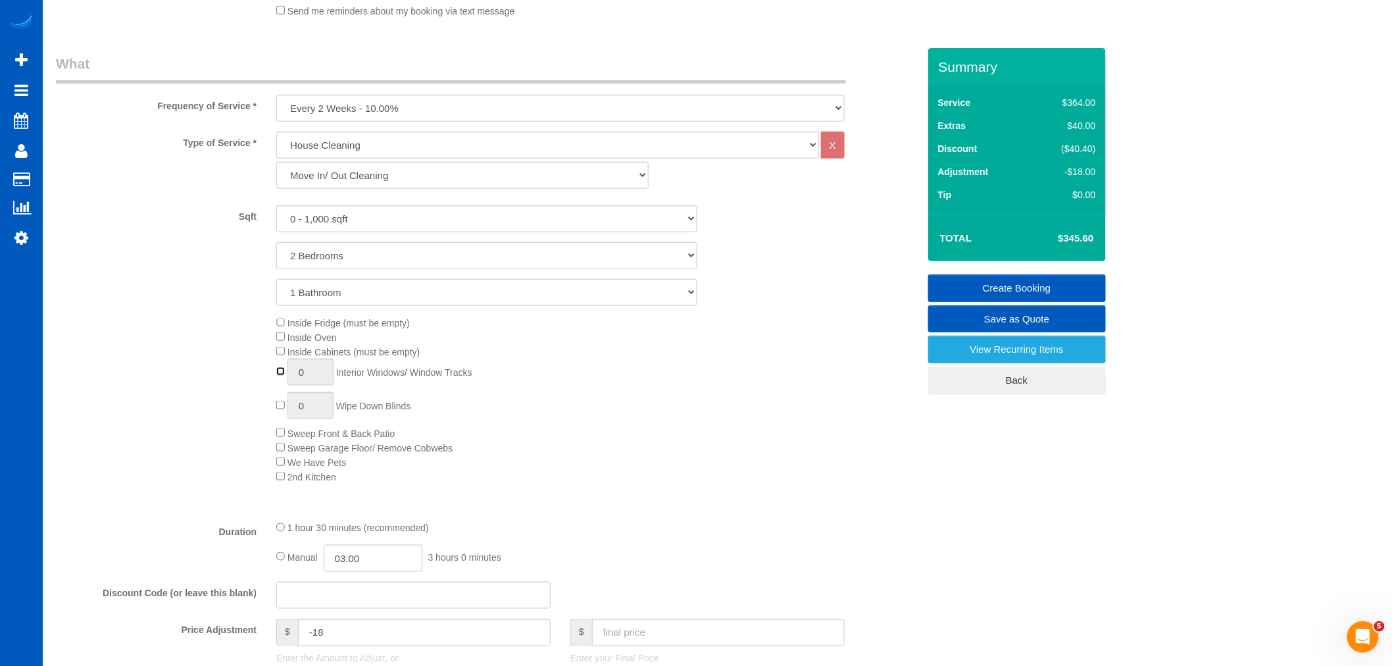
type input "1"
click at [311, 380] on input "1" at bounding box center [311, 372] width 46 height 27
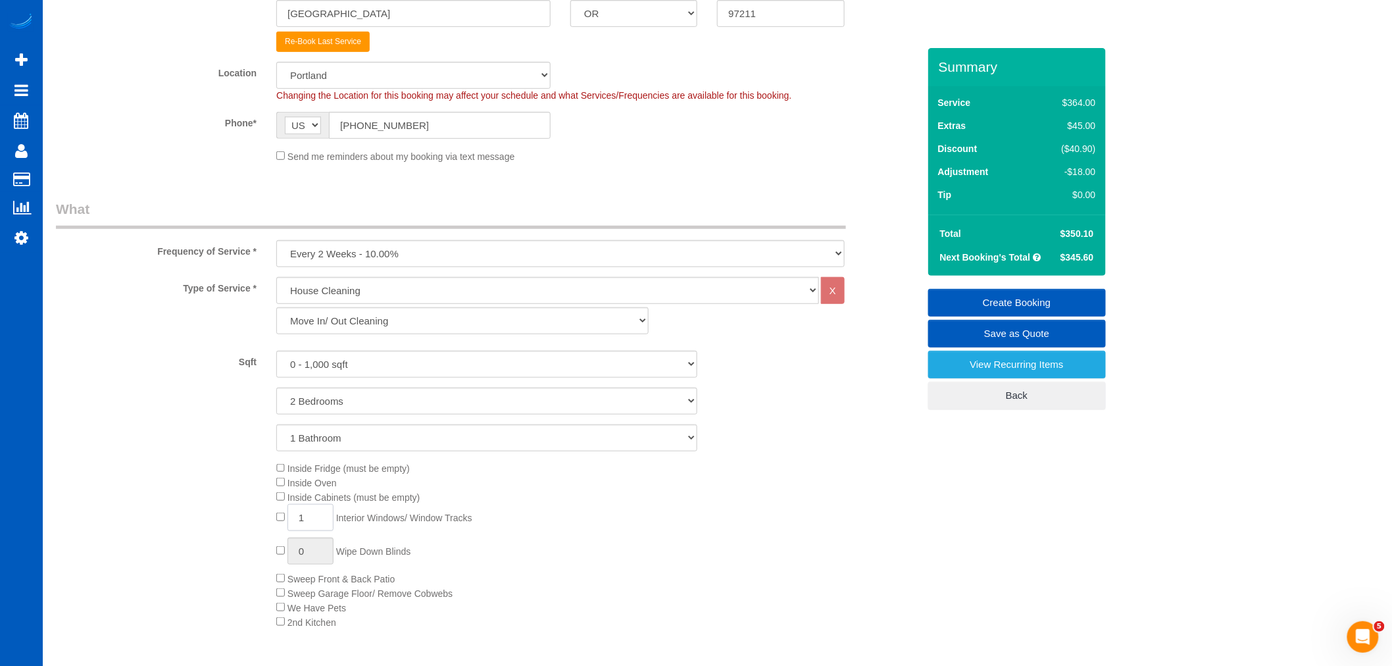
scroll to position [292, 0]
drag, startPoint x: 404, startPoint y: 246, endPoint x: 389, endPoint y: 261, distance: 20.9
click at [404, 246] on select "One Time Weekly - 15.00% Every 2 Weeks - 10.00% Every 4 Weeks - 5.00% Every 2 M…" at bounding box center [560, 254] width 569 height 27
select select "object:2023"
click at [276, 242] on select "One Time Weekly - 15.00% Every 2 Weeks - 10.00% Every 4 Weeks - 5.00% Every 2 M…" at bounding box center [560, 254] width 569 height 27
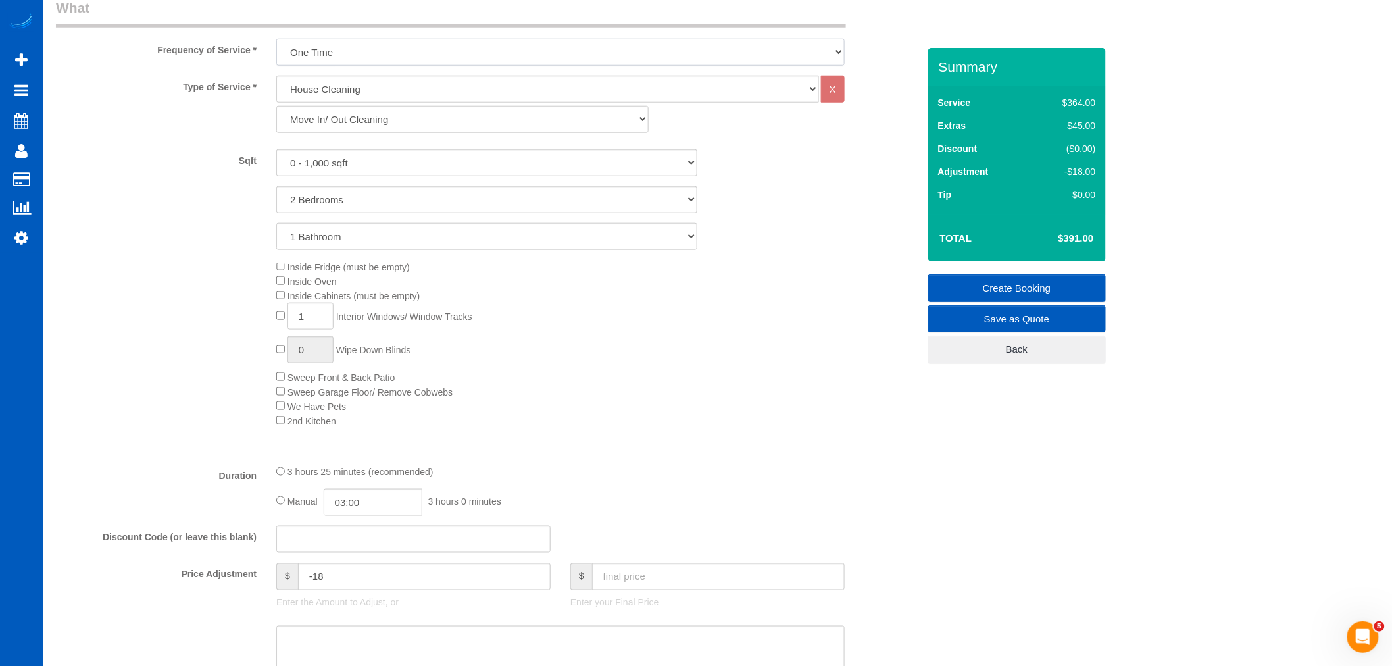
scroll to position [658, 0]
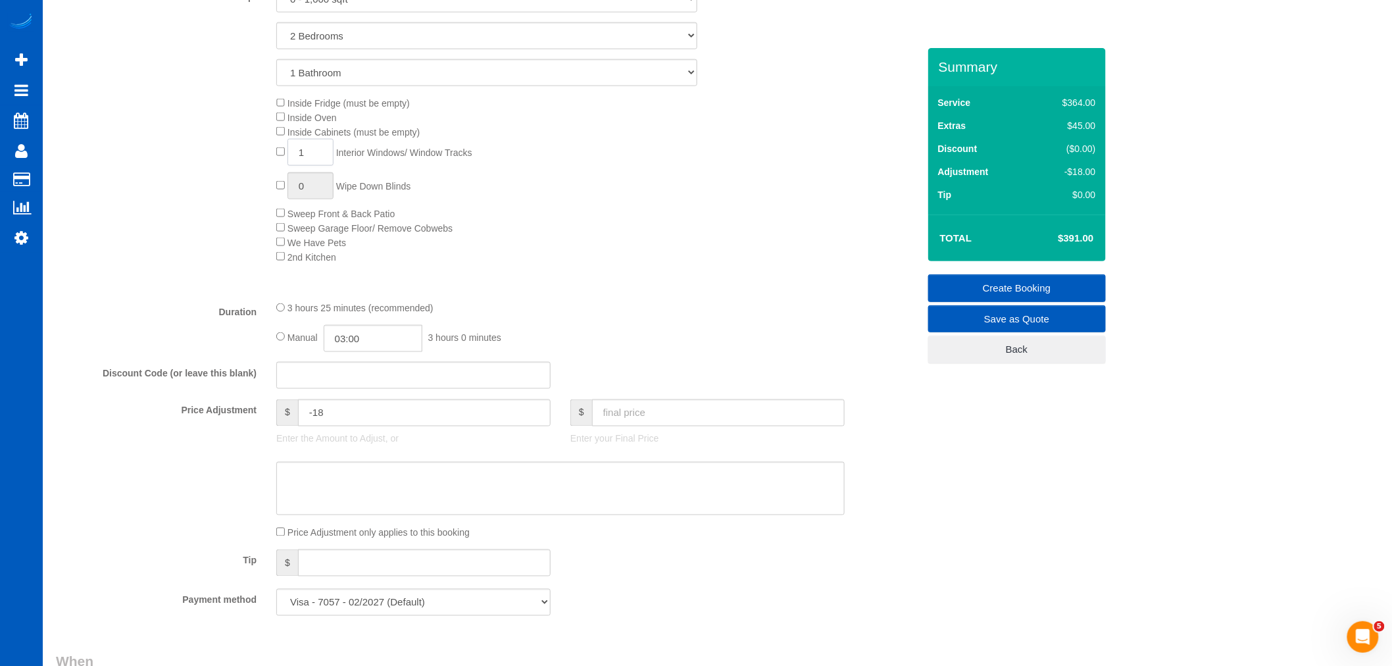
drag, startPoint x: 313, startPoint y: 165, endPoint x: 283, endPoint y: 162, distance: 30.4
click at [283, 158] on span "1 Interior Windows/ Window Tracks" at bounding box center [374, 152] width 196 height 11
drag, startPoint x: 326, startPoint y: 166, endPoint x: 286, endPoint y: 168, distance: 39.6
click at [286, 168] on div "Inside Fridge (must be empty) Inside Oven Inside Cabinets (must be empty) 54 In…" at bounding box center [597, 180] width 661 height 168
type input "5"
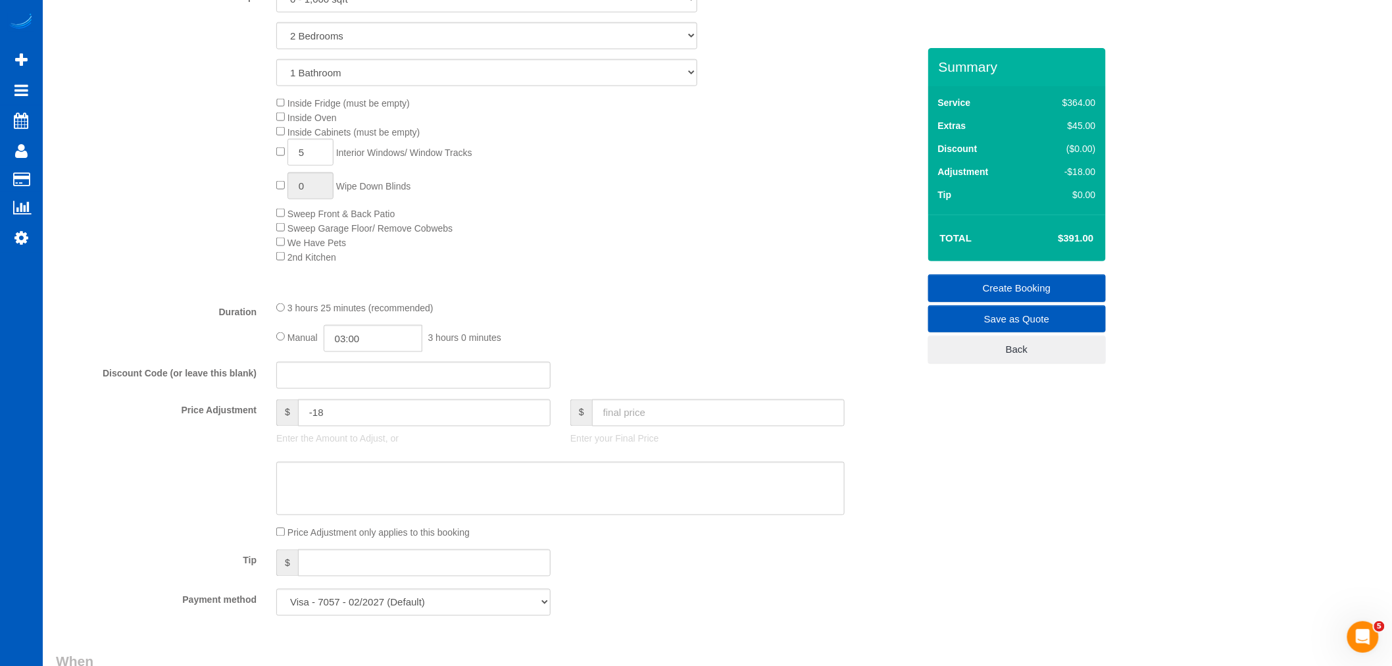
click at [647, 238] on div "Inside Fridge (must be empty) Inside Oven Inside Cabinets (must be empty) 5 Int…" at bounding box center [597, 180] width 661 height 168
drag, startPoint x: 349, startPoint y: 421, endPoint x: 143, endPoint y: 450, distance: 208.0
click at [143, 449] on div "Price Adjustment $ -18 Enter the Amount to Adjust, or $ Enter your Final Price" at bounding box center [487, 425] width 882 height 53
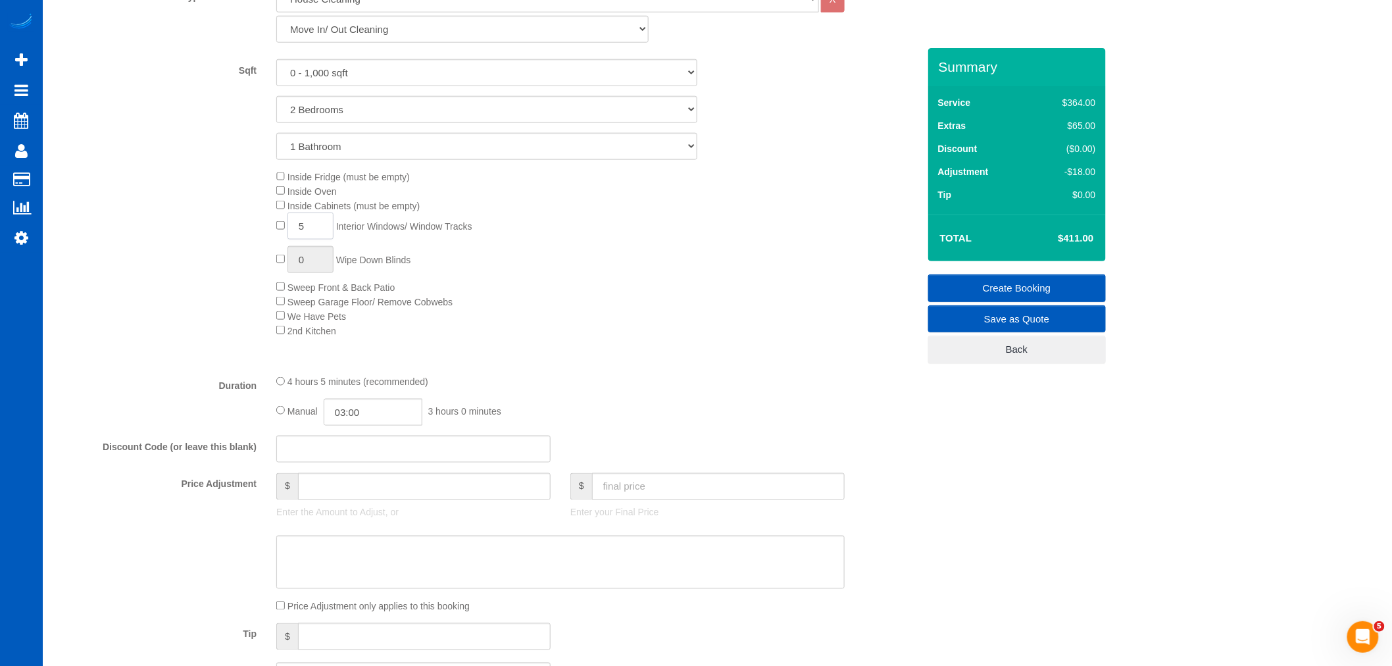
drag, startPoint x: 319, startPoint y: 238, endPoint x: 283, endPoint y: 238, distance: 35.5
click at [283, 238] on div "Inside Fridge (must be empty) Inside Oven Inside Cabinets (must be empty) 5 Int…" at bounding box center [597, 254] width 661 height 168
type input "0"
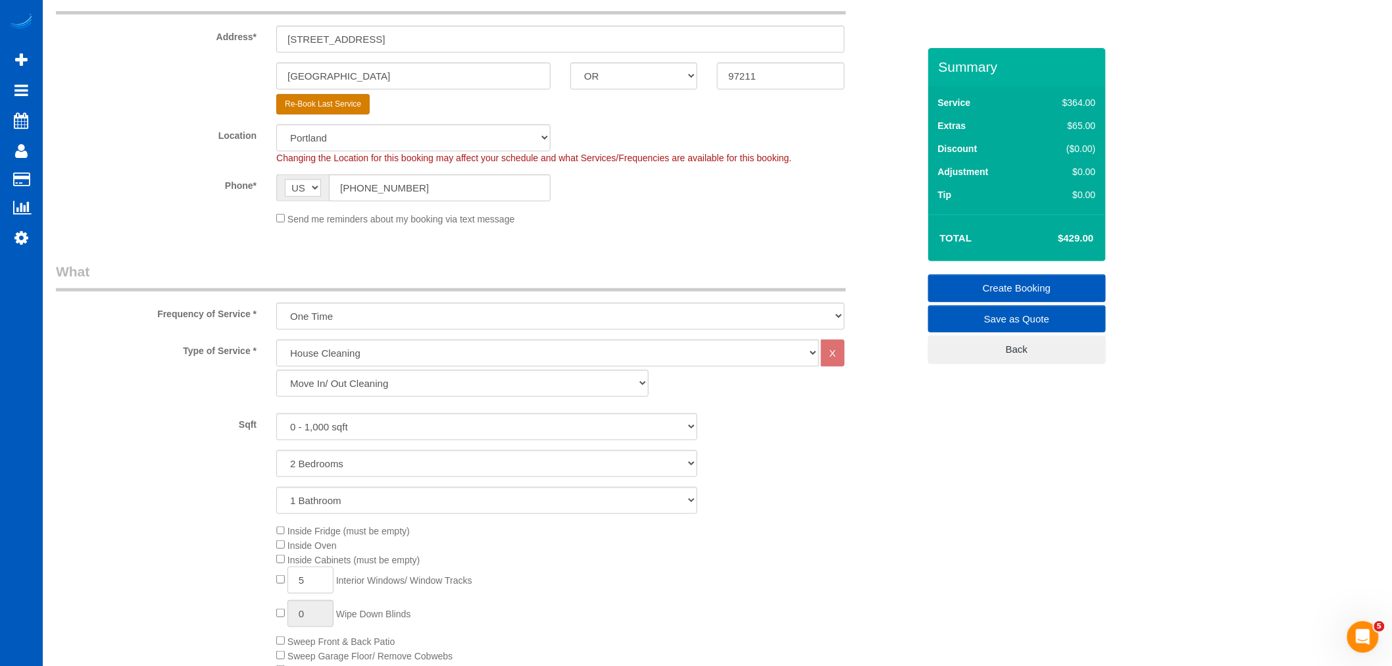
scroll to position [146, 0]
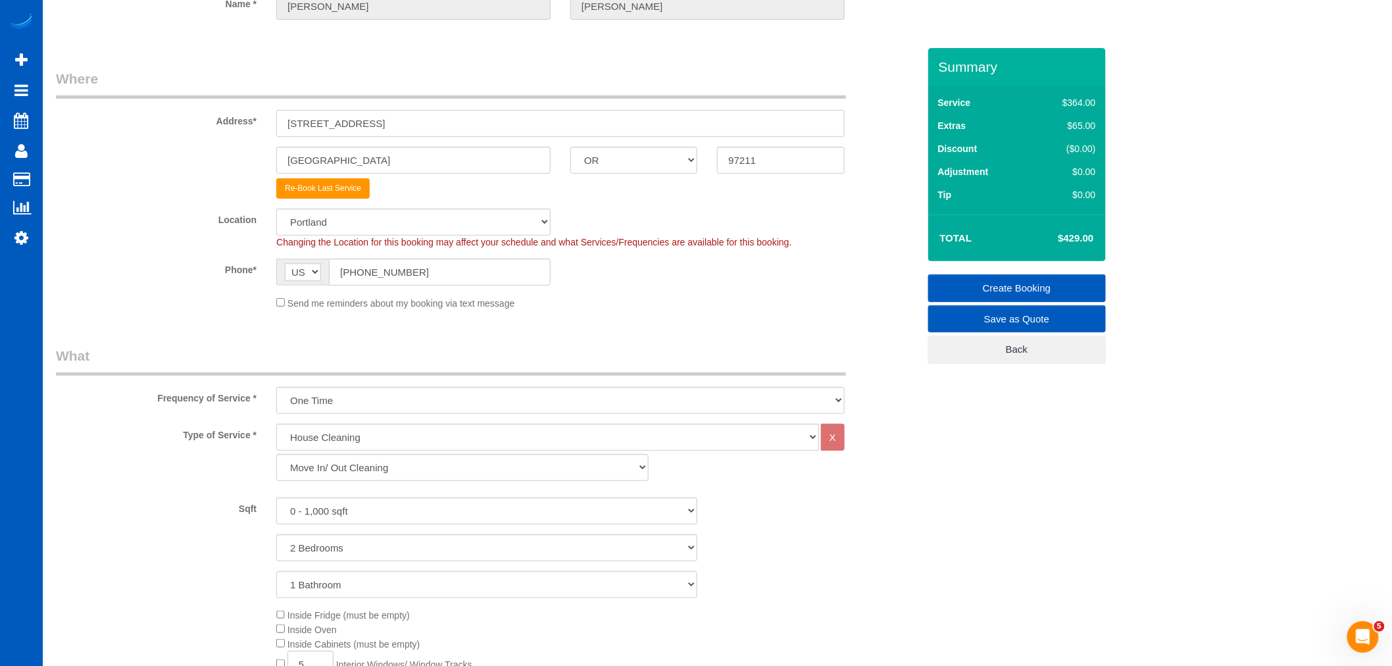
drag, startPoint x: 361, startPoint y: 118, endPoint x: 307, endPoint y: 122, distance: 54.1
click at [284, 118] on input "[STREET_ADDRESS]" at bounding box center [560, 123] width 569 height 27
drag, startPoint x: 307, startPoint y: 122, endPoint x: 725, endPoint y: 353, distance: 478.0
click at [725, 353] on legend "What" at bounding box center [451, 361] width 790 height 30
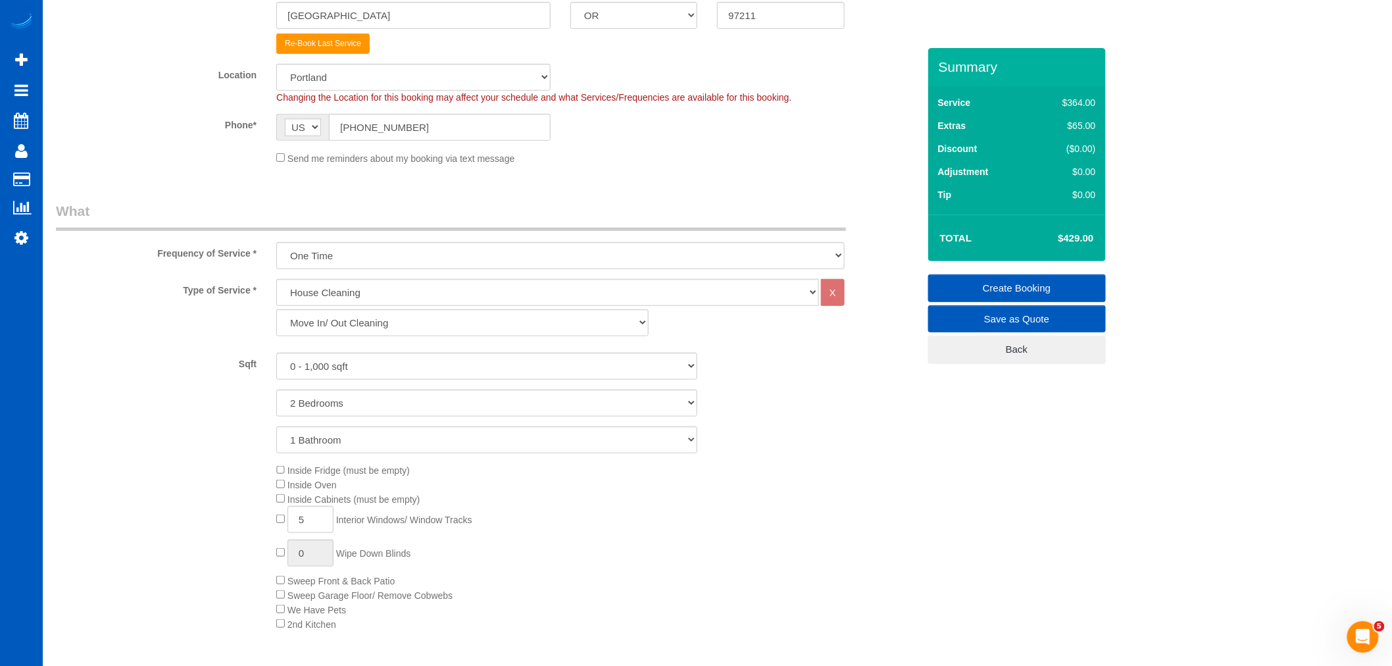
scroll to position [292, 0]
click at [309, 402] on select "1 Bedroom 2 Bedrooms 3 Bedrooms 4 Bedrooms 5 Bedrooms 6 Bedrooms 7 Bedrooms" at bounding box center [486, 401] width 421 height 27
select select "3"
click at [276, 389] on select "1 Bedroom 2 Bedrooms 3 Bedrooms 4 Bedrooms 5 Bedrooms 6 Bedrooms 7 Bedrooms" at bounding box center [486, 401] width 421 height 27
click at [363, 383] on div "Sqft 0 - 1,000 sqft 1,001 - 1,500 sqft 1,501 - 2,000 sqft 2,001 - 2,500 sqft 2,…" at bounding box center [487, 401] width 863 height 101
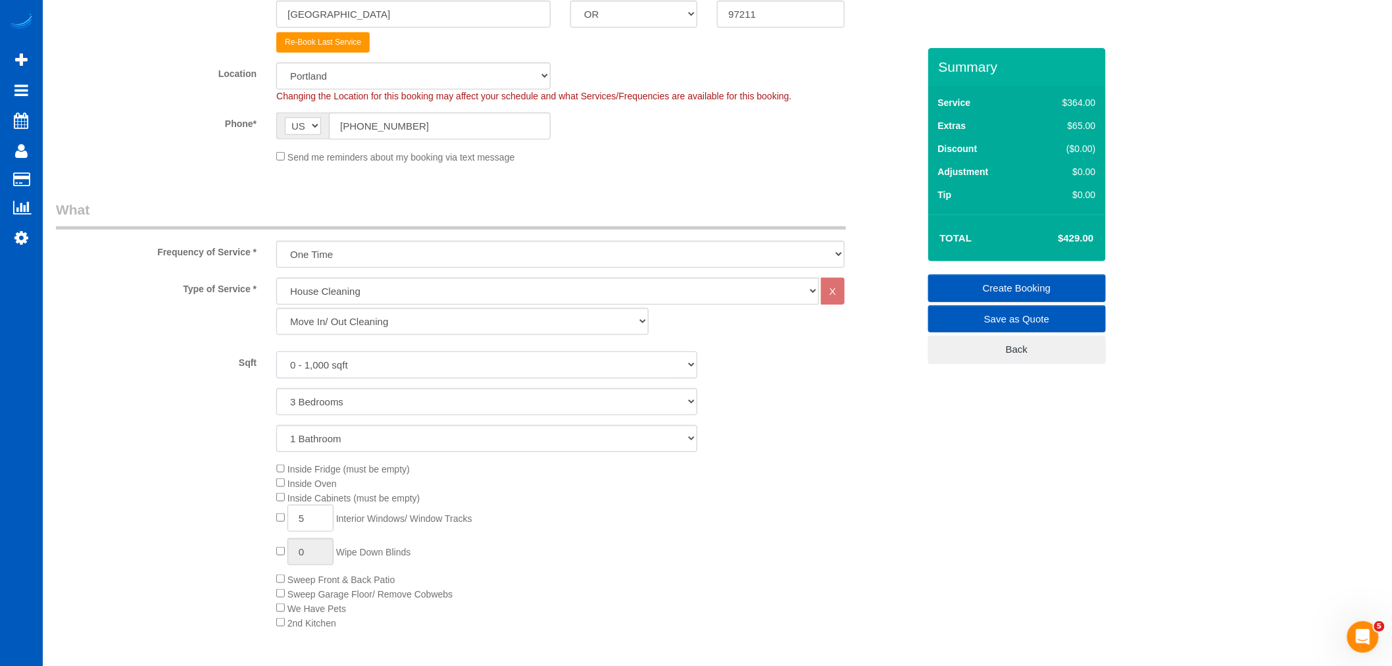
click at [369, 359] on select "0 - 1,000 sqft 1,001 - 1,500 sqft 1,501 - 2,000 sqft 2,001 - 2,500 sqft 2,501 -…" at bounding box center [486, 364] width 421 height 27
click at [276, 352] on select "0 - 1,000 sqft 1,001 - 1,500 sqft 1,501 - 2,000 sqft 2,001 - 2,500 sqft 2,501 -…" at bounding box center [486, 364] width 421 height 27
click at [352, 363] on select "0 - 1,000 sqft 1,001 - 1,500 sqft 1,501 - 2,000 sqft 2,001 - 2,500 sqft 2,501 -…" at bounding box center [486, 364] width 421 height 27
select select "1001"
click at [276, 352] on select "0 - 1,000 sqft 1,001 - 1,500 sqft 1,501 - 2,000 sqft 2,001 - 2,500 sqft 2,501 -…" at bounding box center [486, 364] width 421 height 27
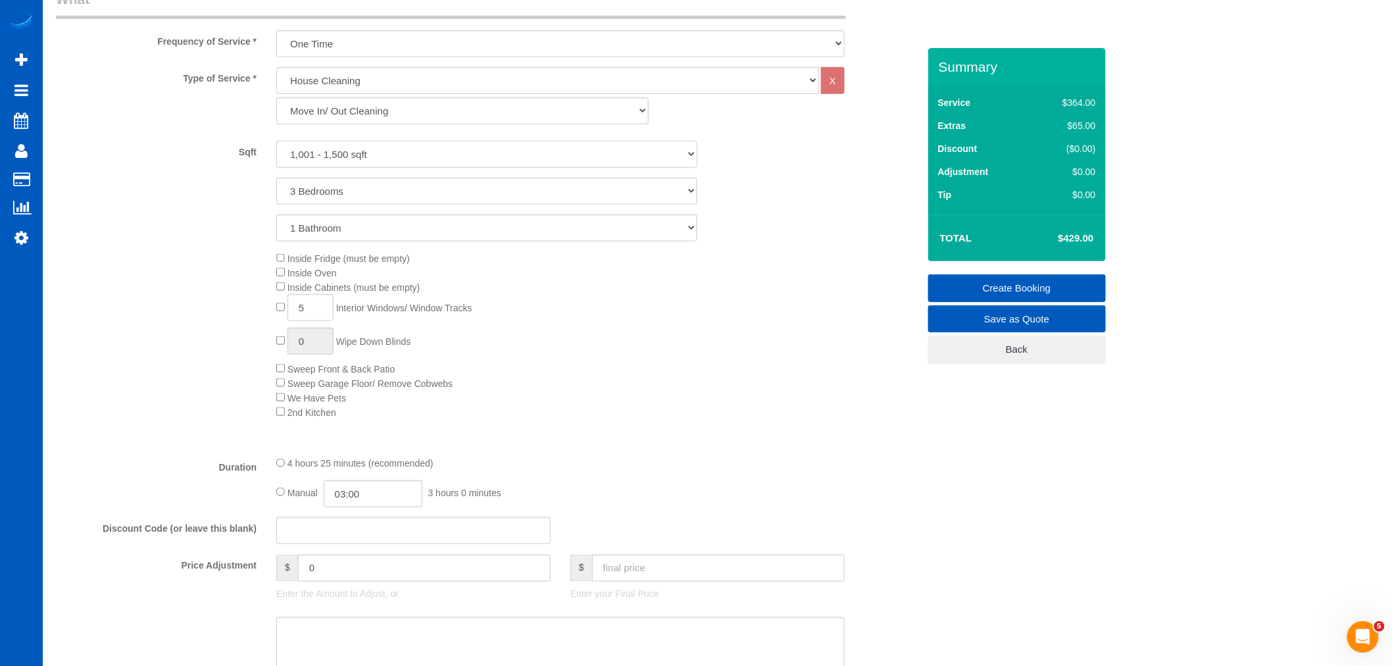
scroll to position [511, 0]
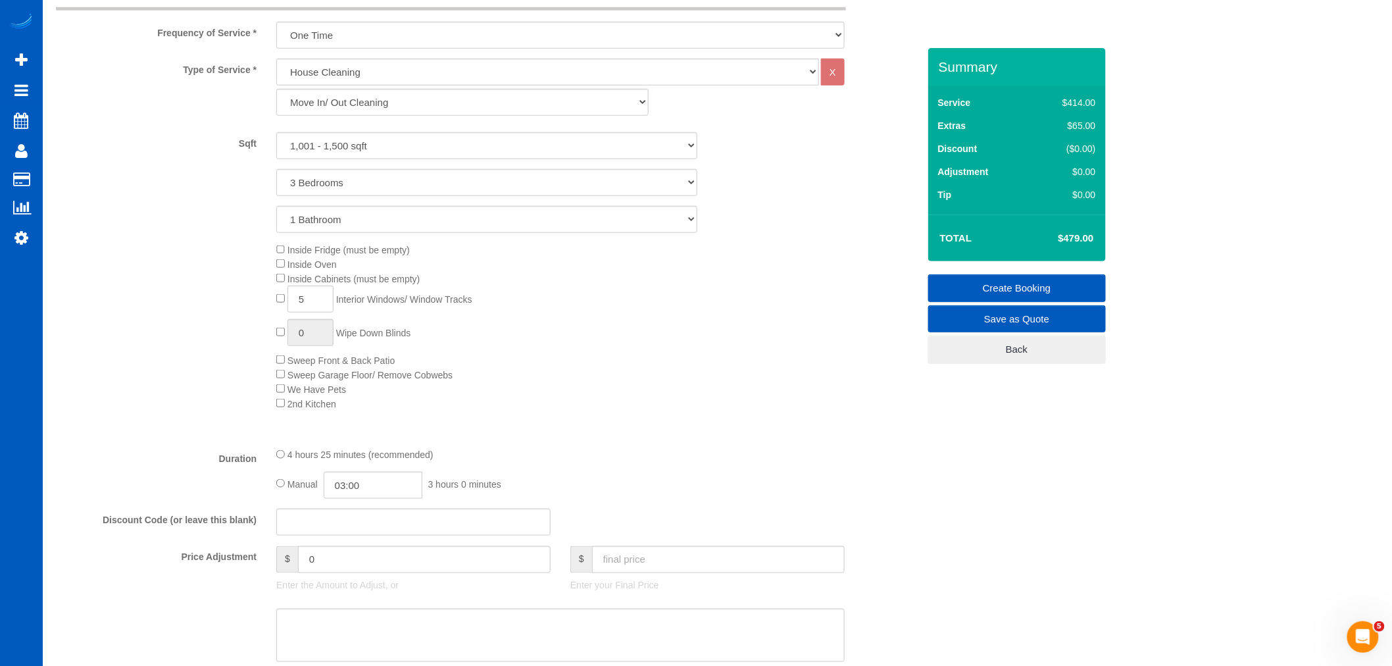
click at [679, 373] on div "Inside Fridge (must be empty) Inside Oven Inside Cabinets (must be empty) 5 Int…" at bounding box center [597, 327] width 661 height 168
drag, startPoint x: 303, startPoint y: 311, endPoint x: 353, endPoint y: 170, distance: 150.1
click at [295, 311] on input "5" at bounding box center [311, 299] width 46 height 27
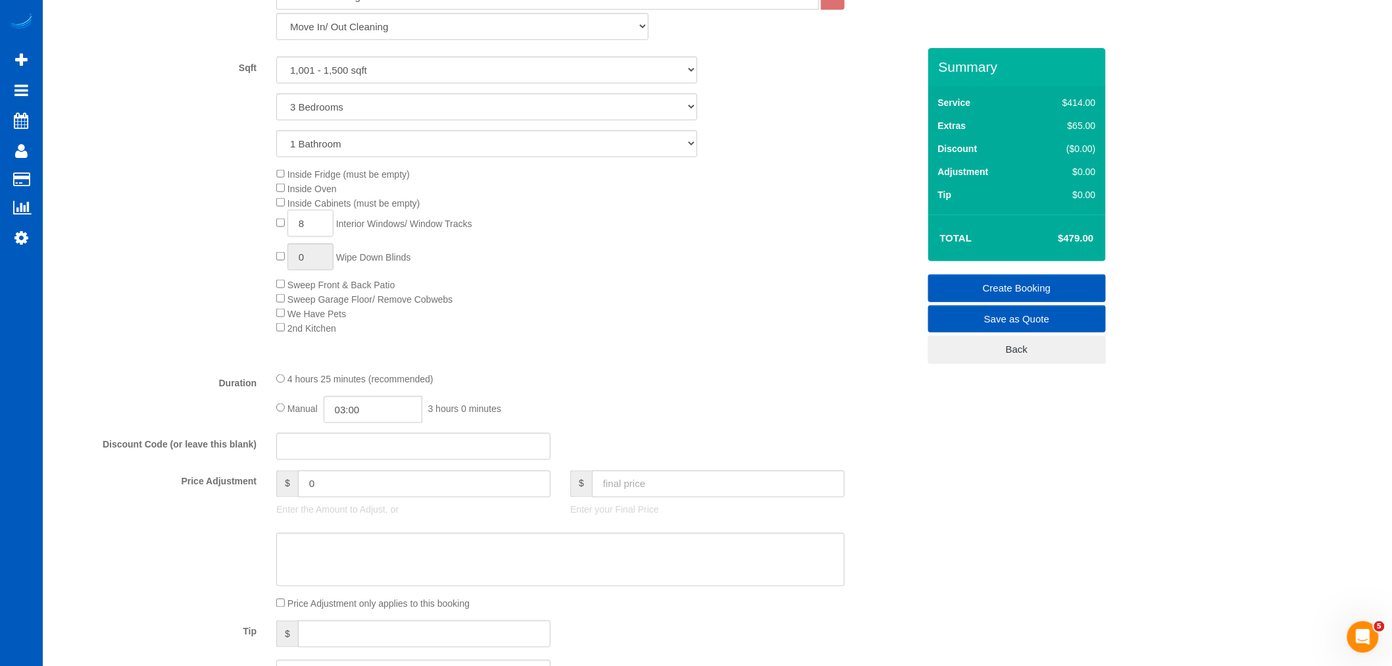
scroll to position [658, 0]
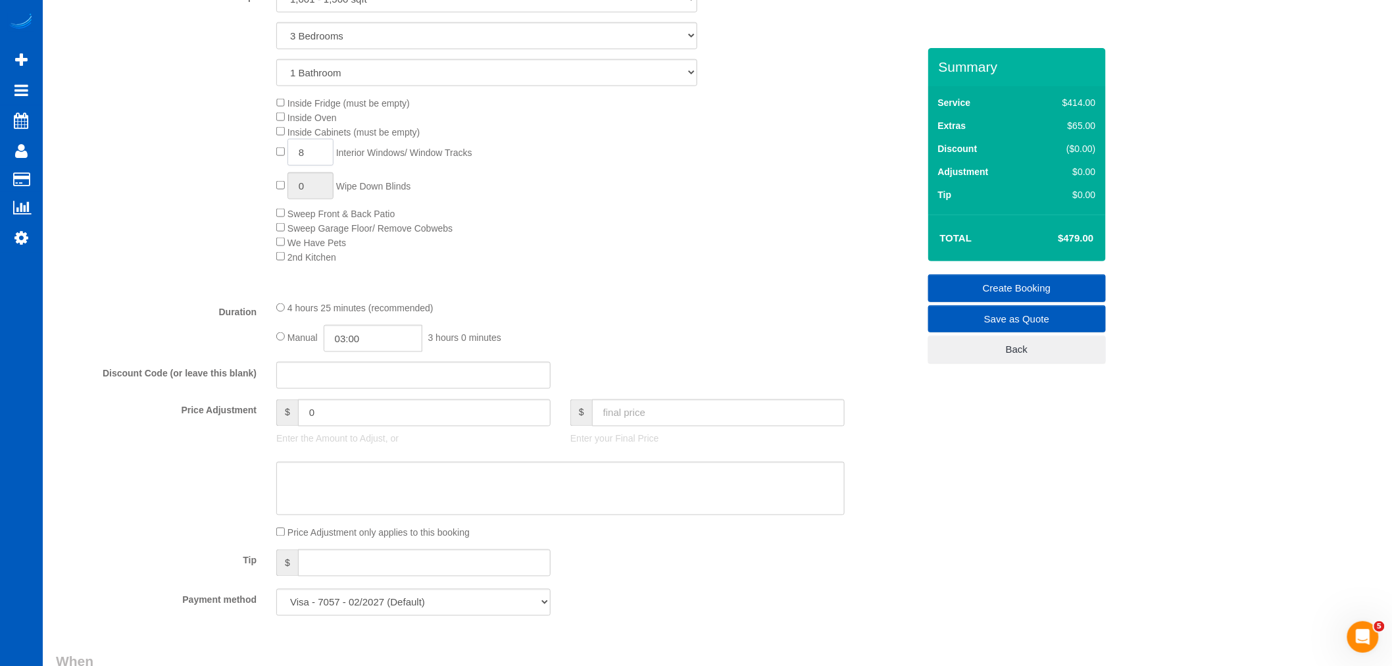
type input "8"
click at [717, 423] on input "text" at bounding box center [718, 412] width 253 height 27
type input "450"
click at [754, 242] on div "Inside Fridge (must be empty) Inside Oven Inside Cabinets (must be empty) 8 Int…" at bounding box center [597, 180] width 661 height 168
type input "-44"
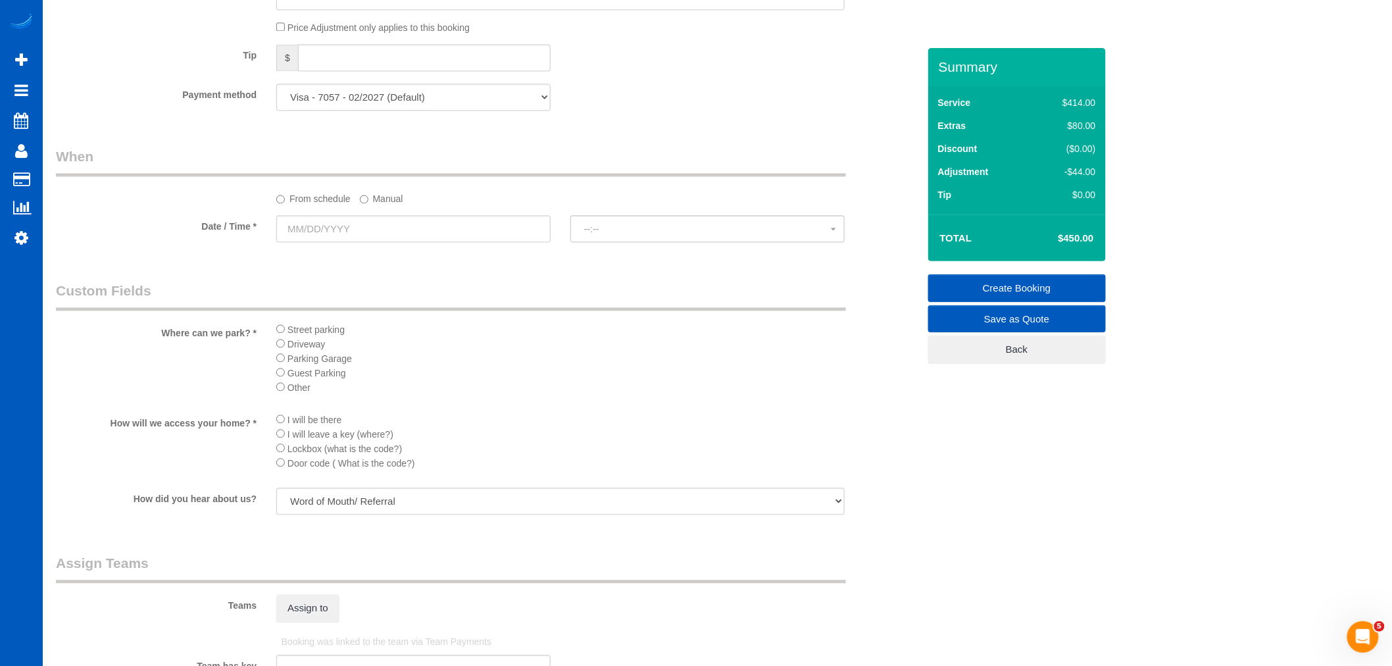
scroll to position [1169, 0]
click at [412, 229] on input "text" at bounding box center [413, 222] width 274 height 27
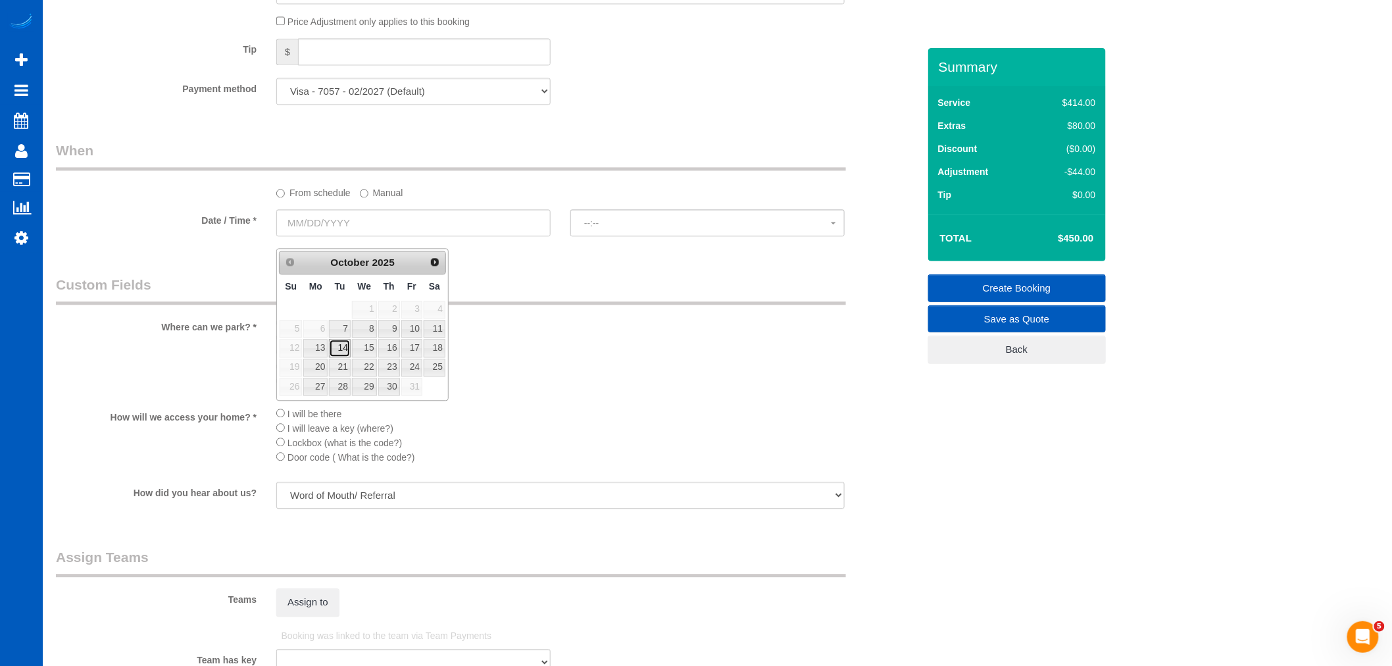
click at [331, 346] on link "14" at bounding box center [339, 348] width 21 height 18
type input "[DATE]"
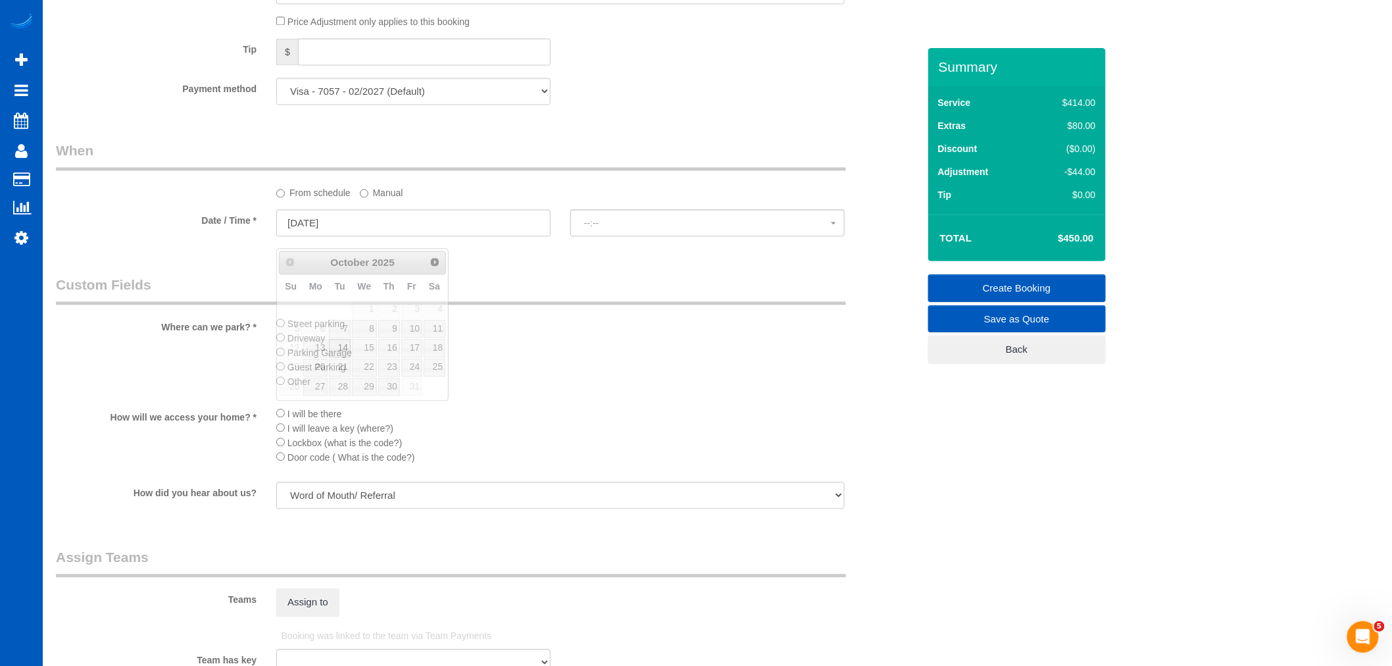
select select "spot11"
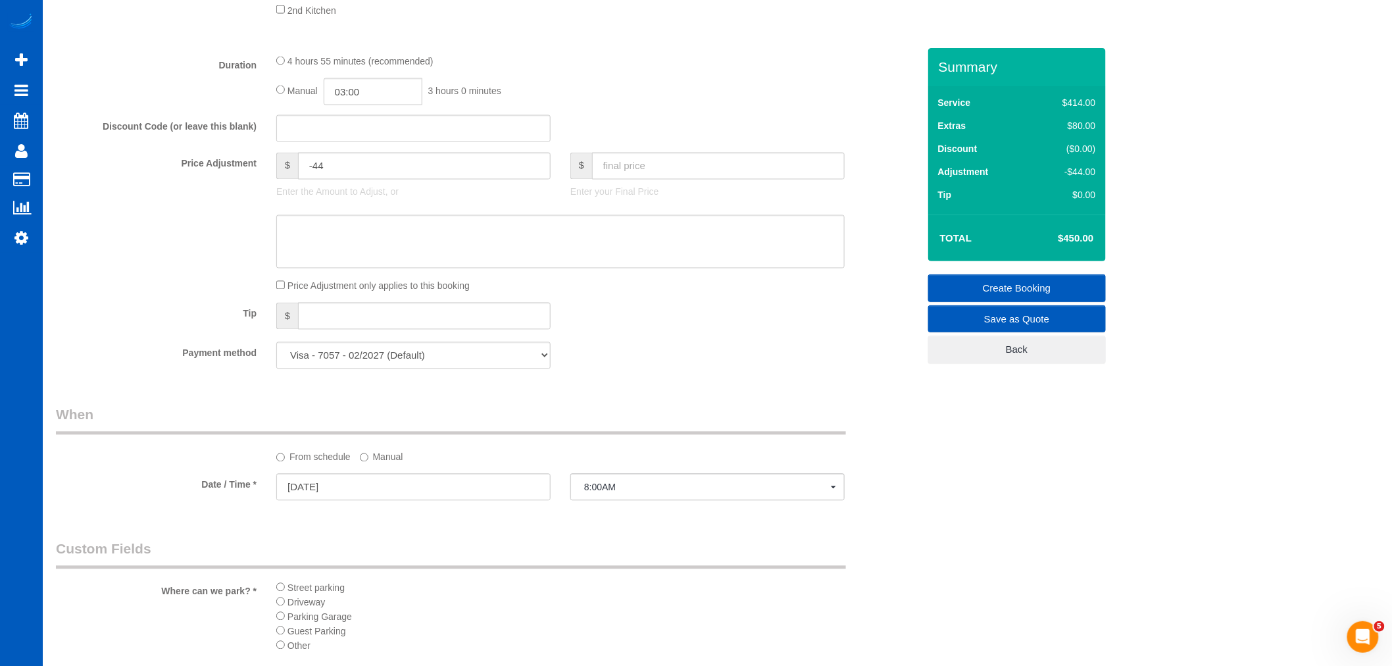
scroll to position [877, 0]
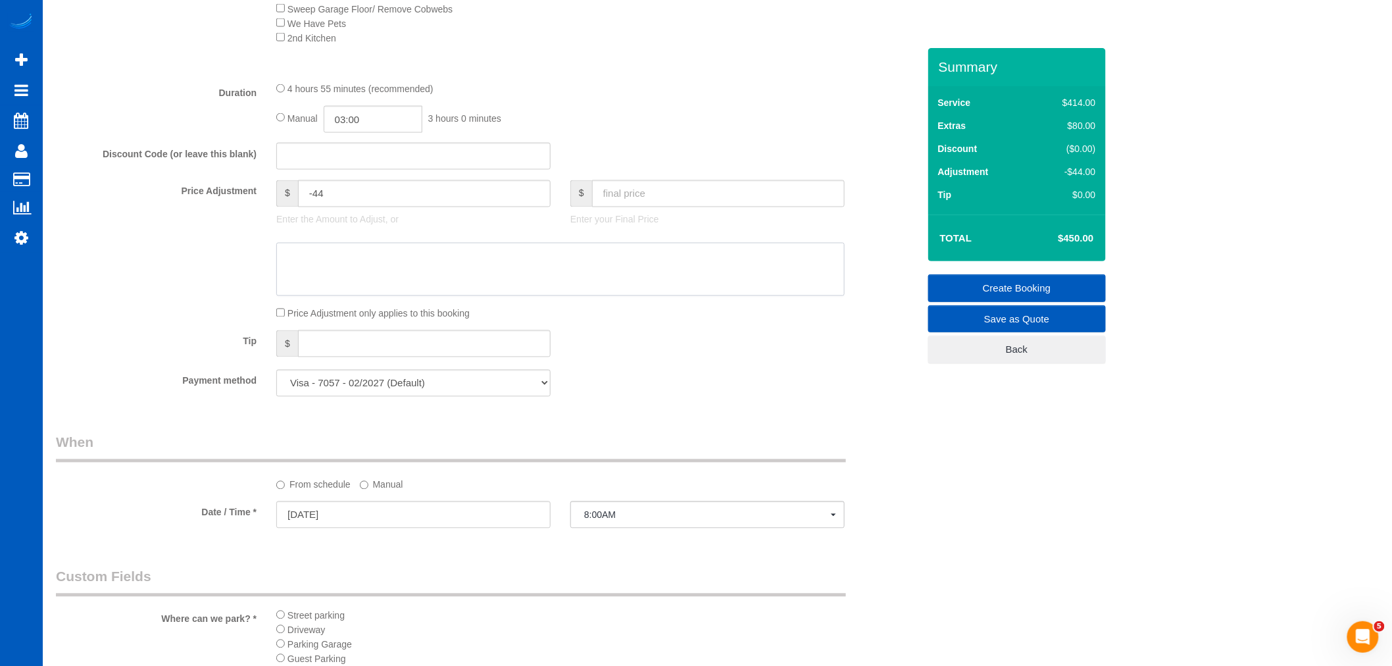
click at [319, 291] on textarea at bounding box center [560, 270] width 569 height 54
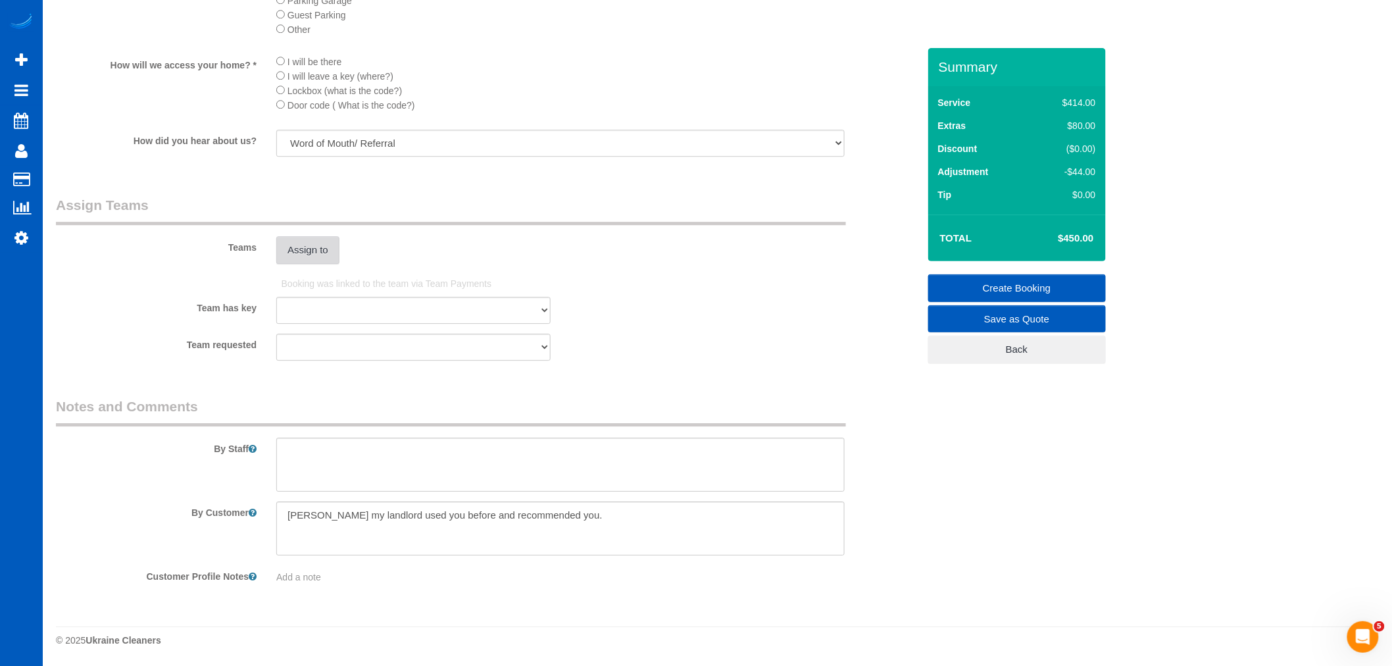
scroll to position [1542, 0]
click at [283, 244] on button "Assign to" at bounding box center [307, 250] width 63 height 28
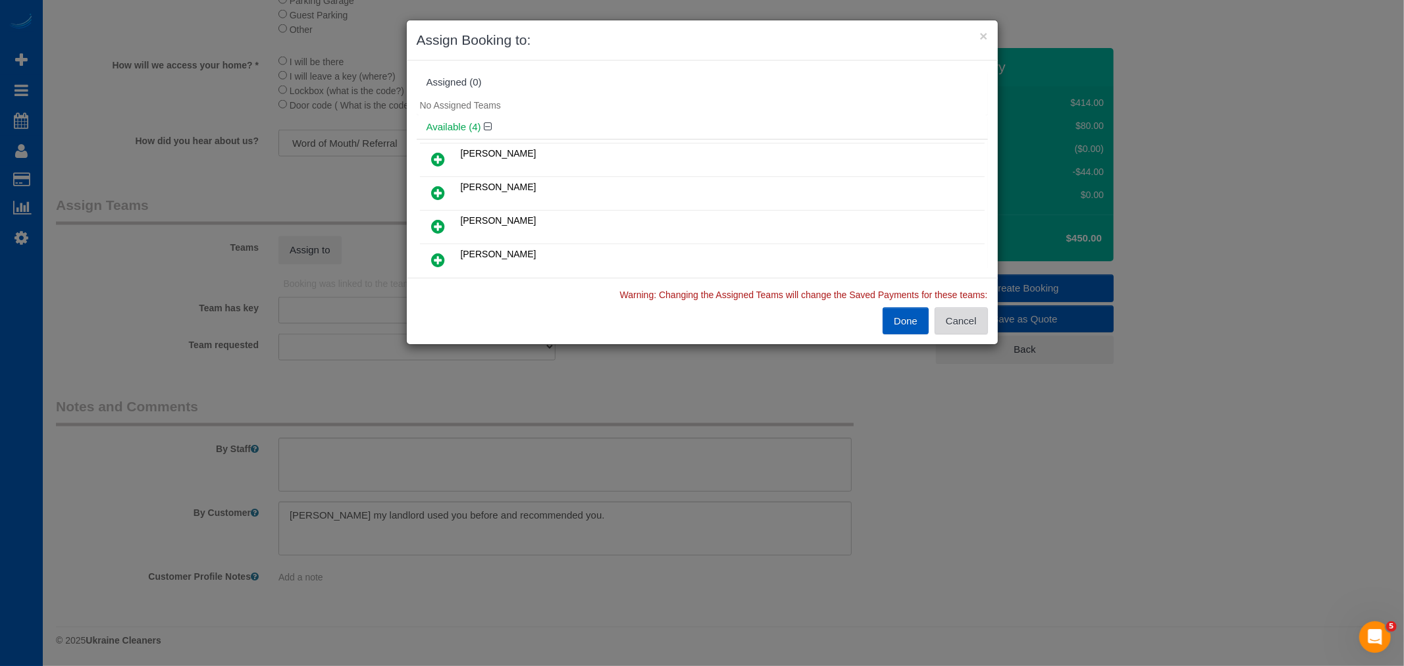
click at [959, 322] on button "Cancel" at bounding box center [960, 321] width 53 height 28
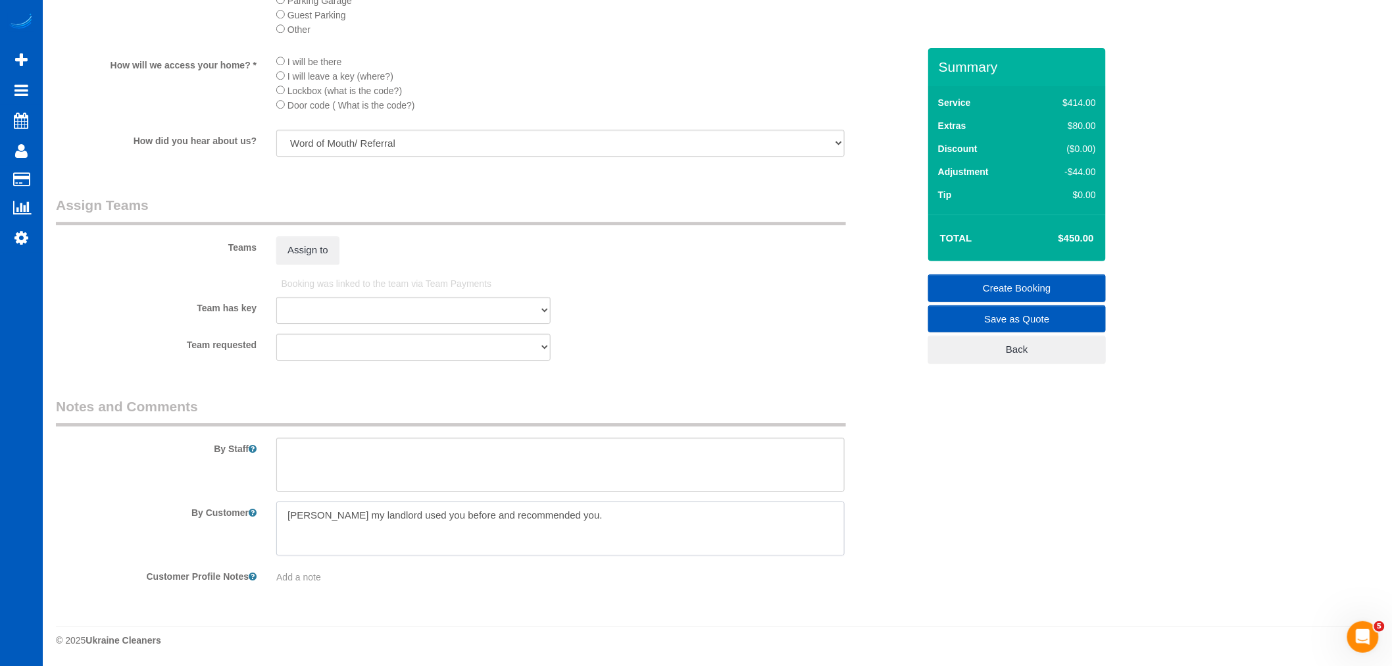
drag, startPoint x: 606, startPoint y: 520, endPoint x: 113, endPoint y: 528, distance: 493.0
click at [113, 528] on div "By Customer" at bounding box center [487, 528] width 882 height 54
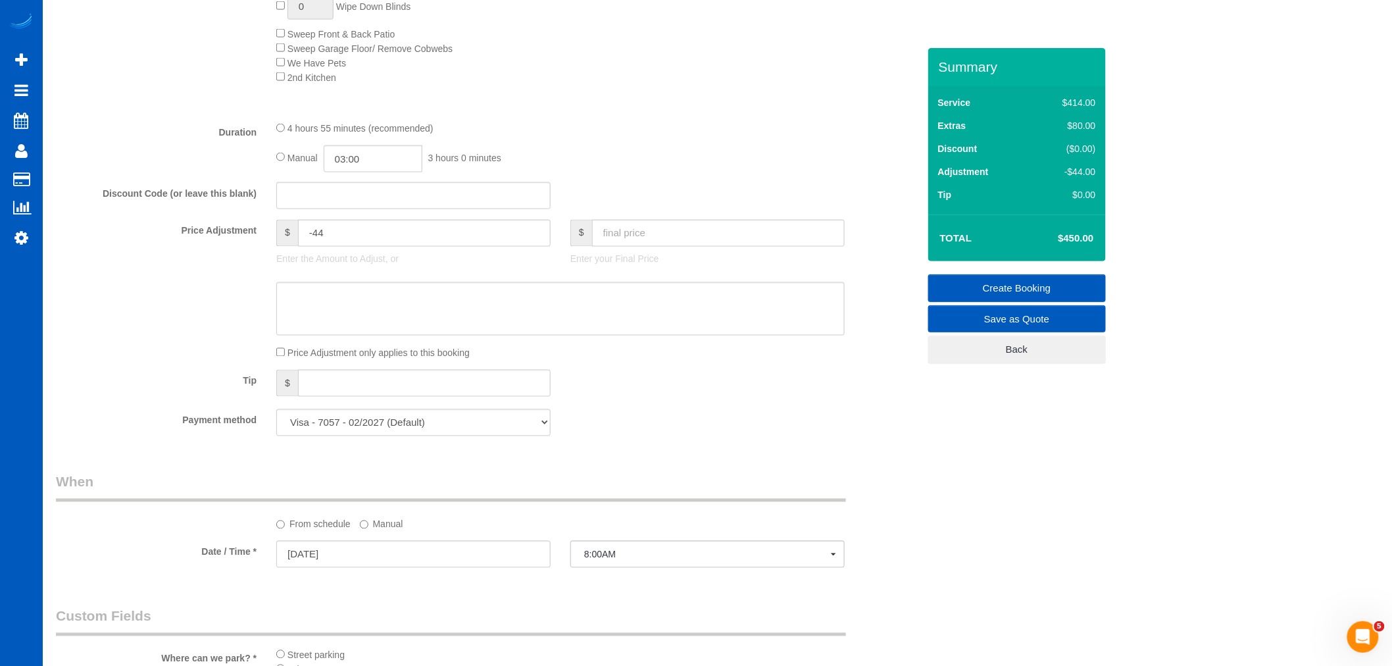
scroll to position [738, 0]
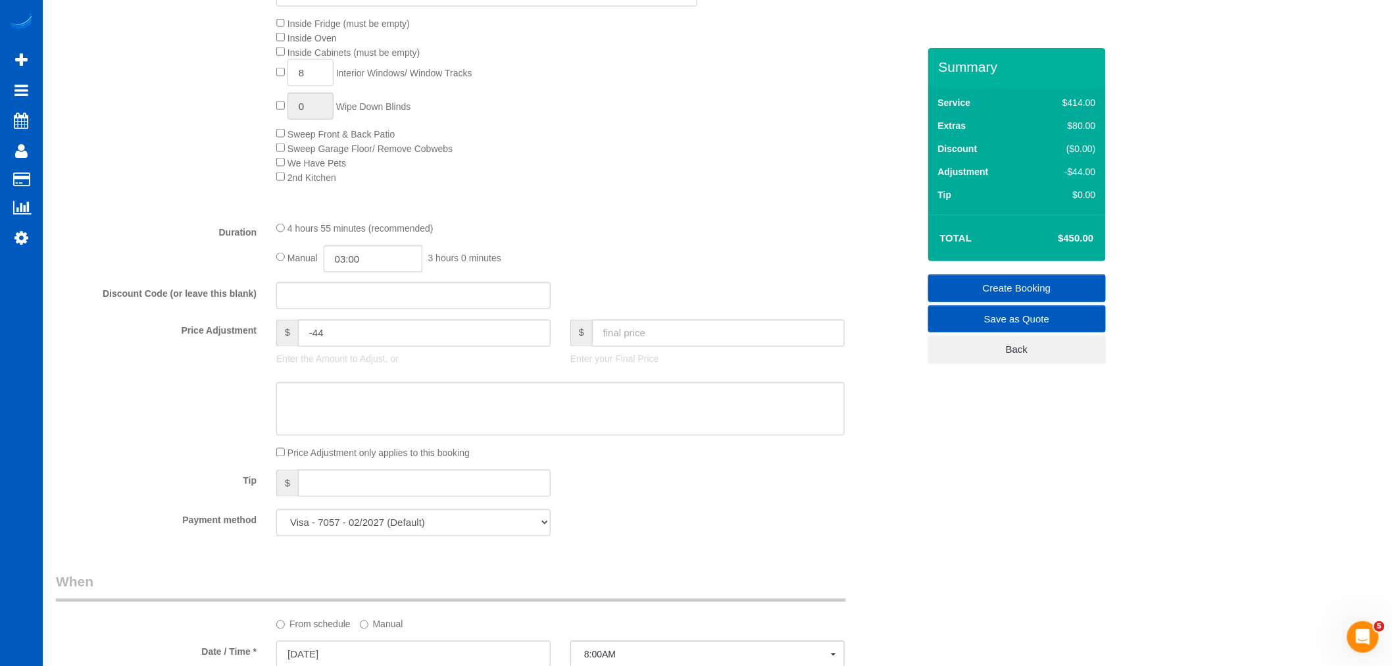
drag, startPoint x: 306, startPoint y: 76, endPoint x: 286, endPoint y: 80, distance: 20.1
click at [286, 78] on span "8 Interior Windows/ Window Tracks" at bounding box center [374, 73] width 196 height 11
type input "15"
click at [528, 193] on div "Type of Service * House Cleaning X Standard Cleaning Deep Cleaning Move In/ Out…" at bounding box center [487, 21] width 863 height 378
click at [663, 225] on fieldset "What Frequency of Service * One Time Weekly - 15.00% Every 2 Weeks - 10.00% Eve…" at bounding box center [487, 151] width 863 height 792
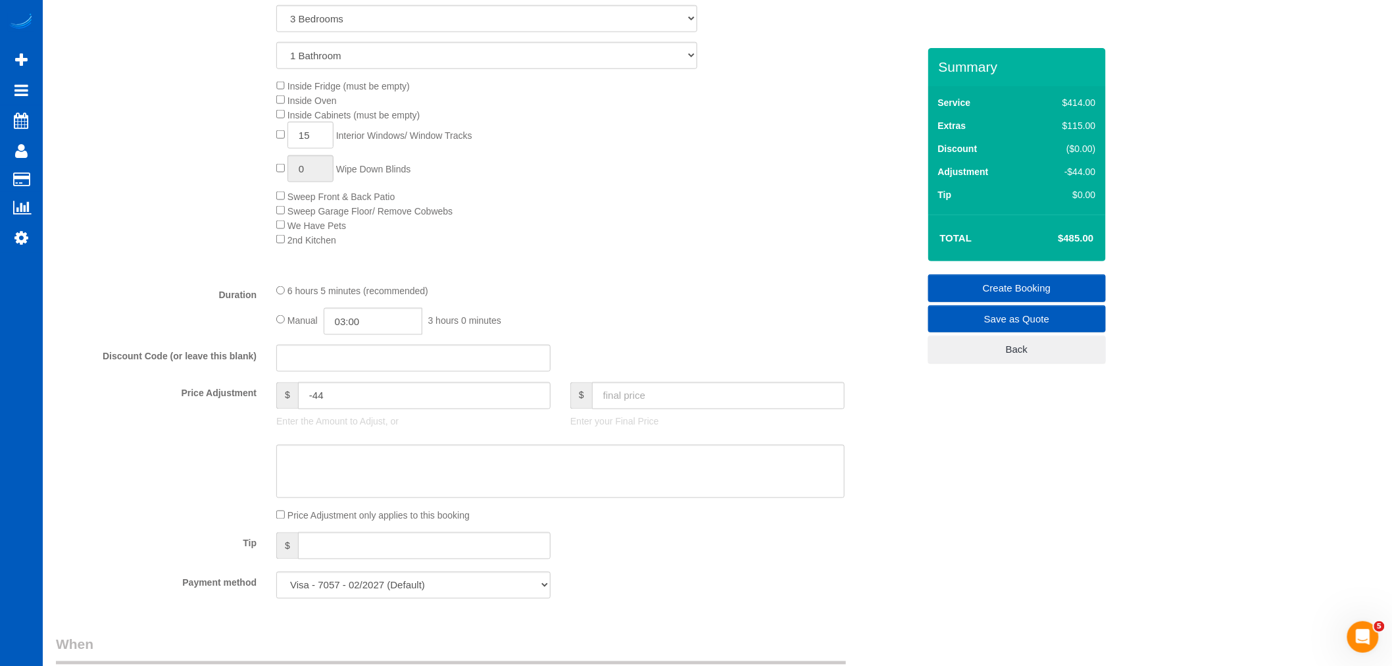
scroll to position [591, 0]
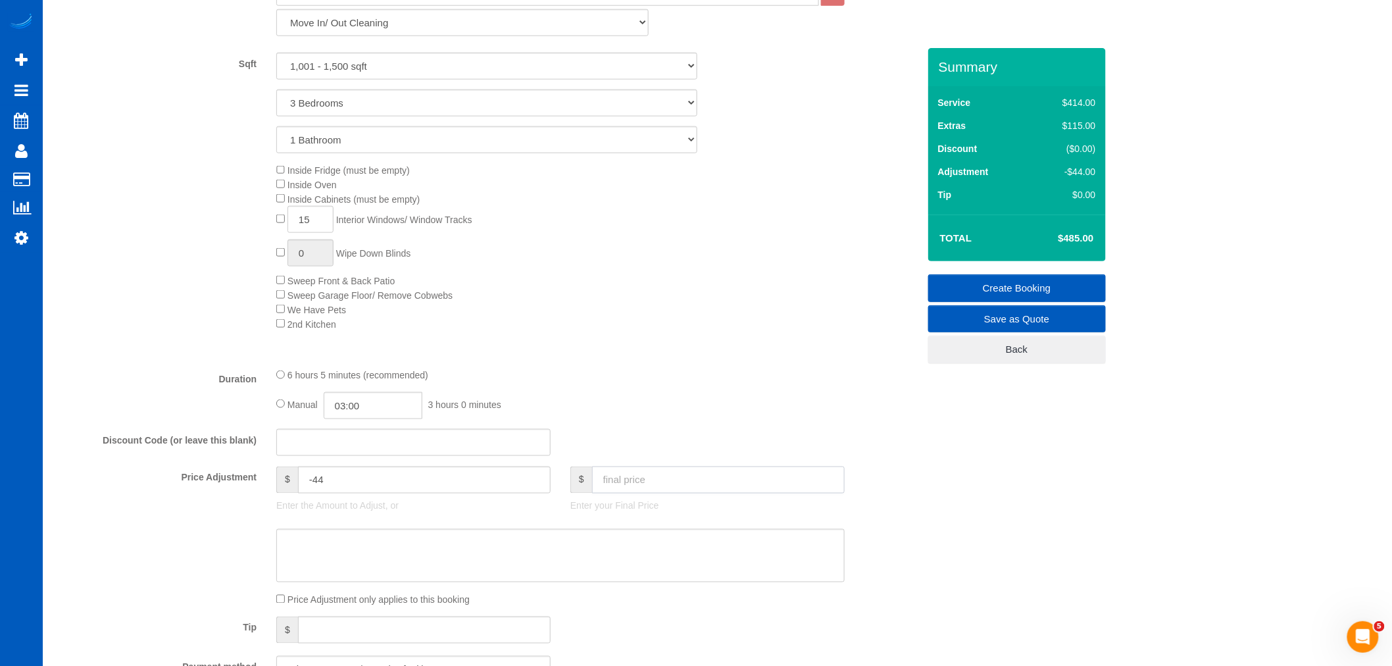
click at [669, 494] on input "text" at bounding box center [718, 480] width 253 height 27
type input "450"
click at [665, 395] on div "6 hours 5 minutes (recommended) Manual 03:00 3 hours 0 minutes" at bounding box center [561, 393] width 588 height 51
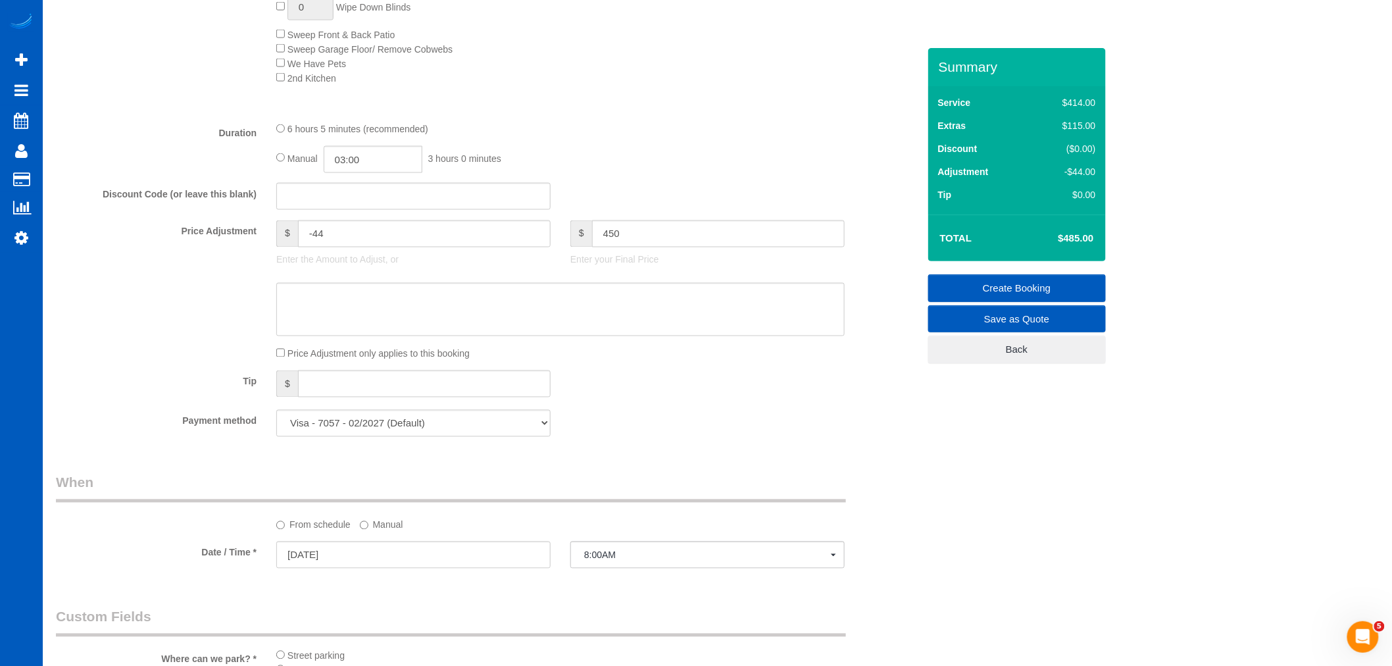
type input "-79"
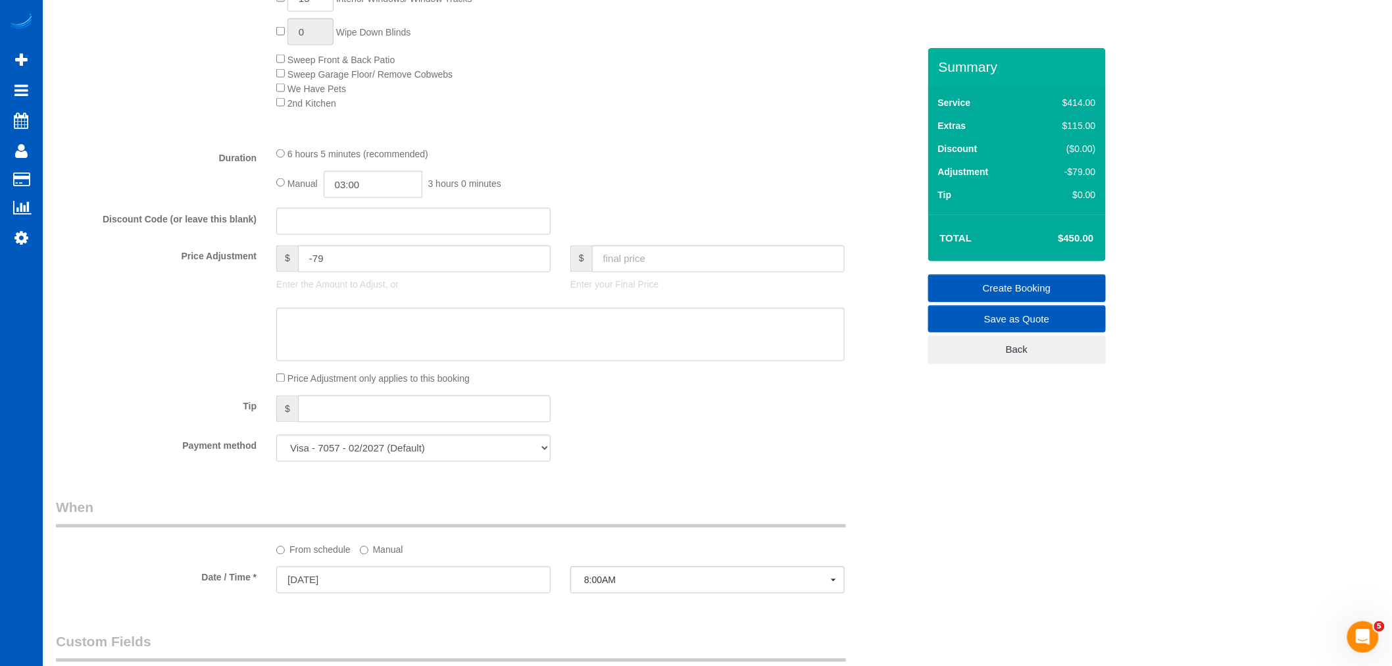
scroll to position [811, 0]
click at [408, 320] on textarea at bounding box center [560, 336] width 569 height 54
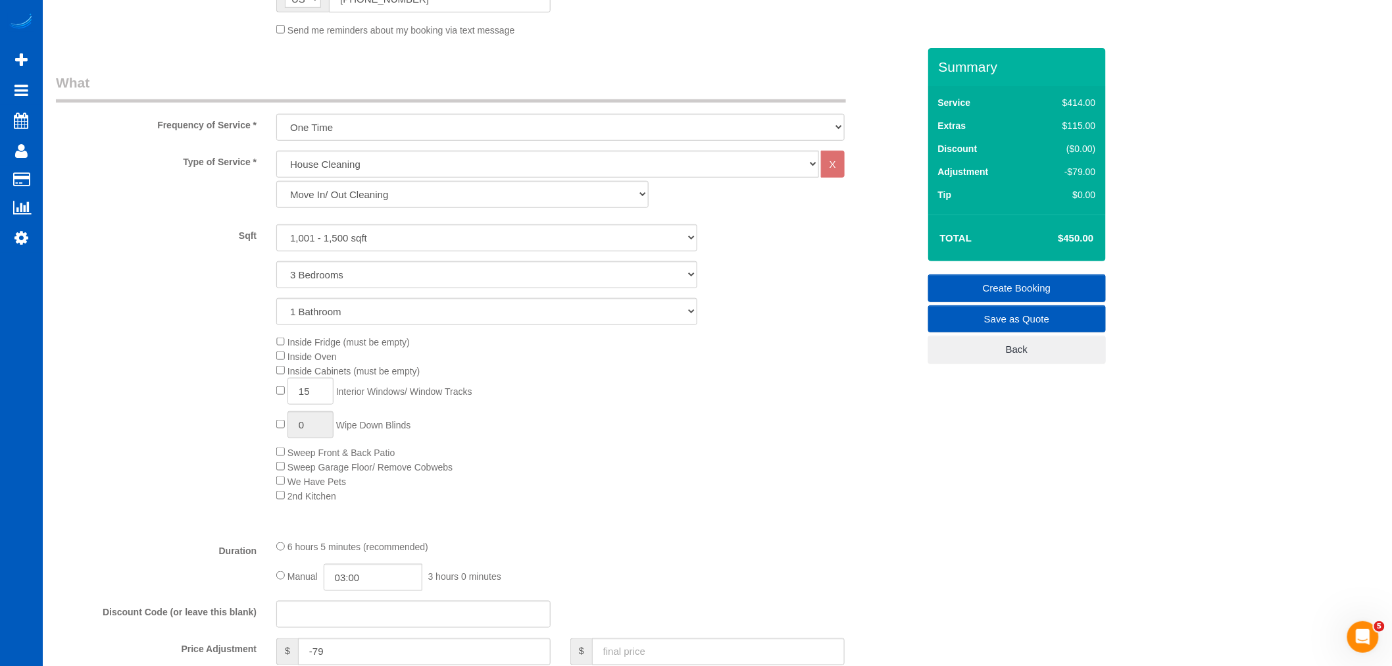
scroll to position [445, 0]
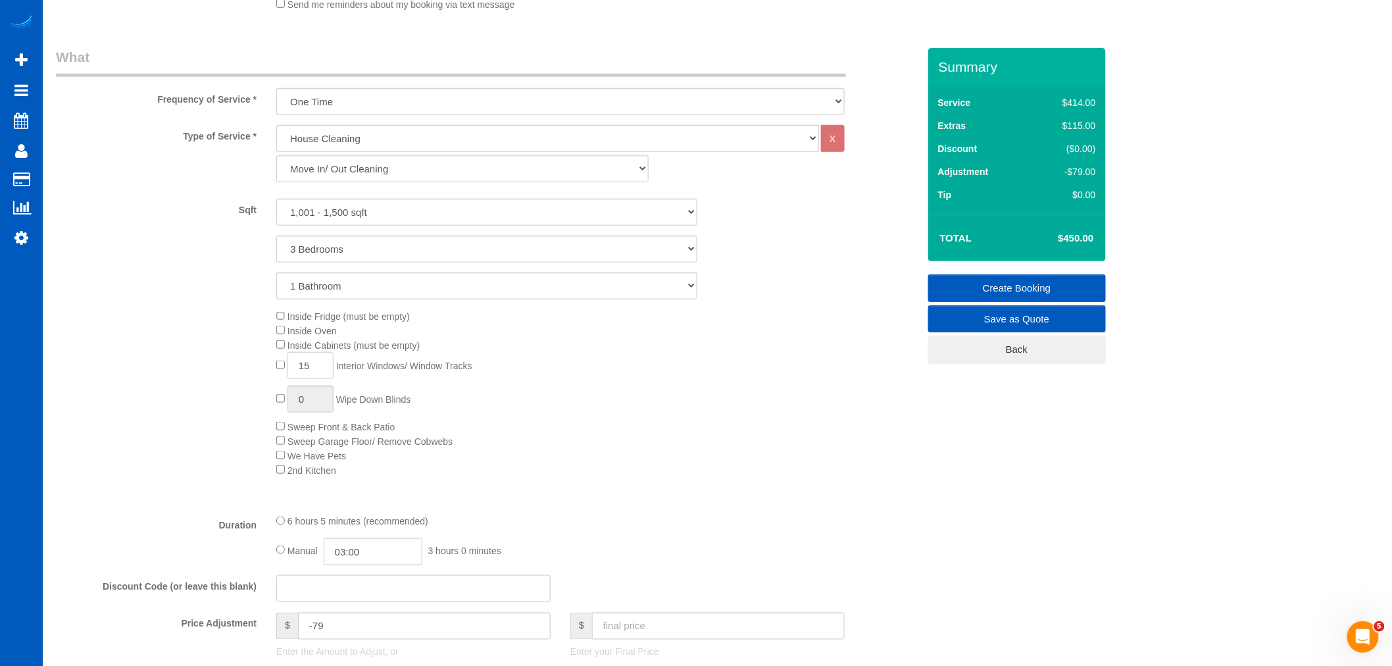
type textarea "Just did a deep cleaning [DATE]"
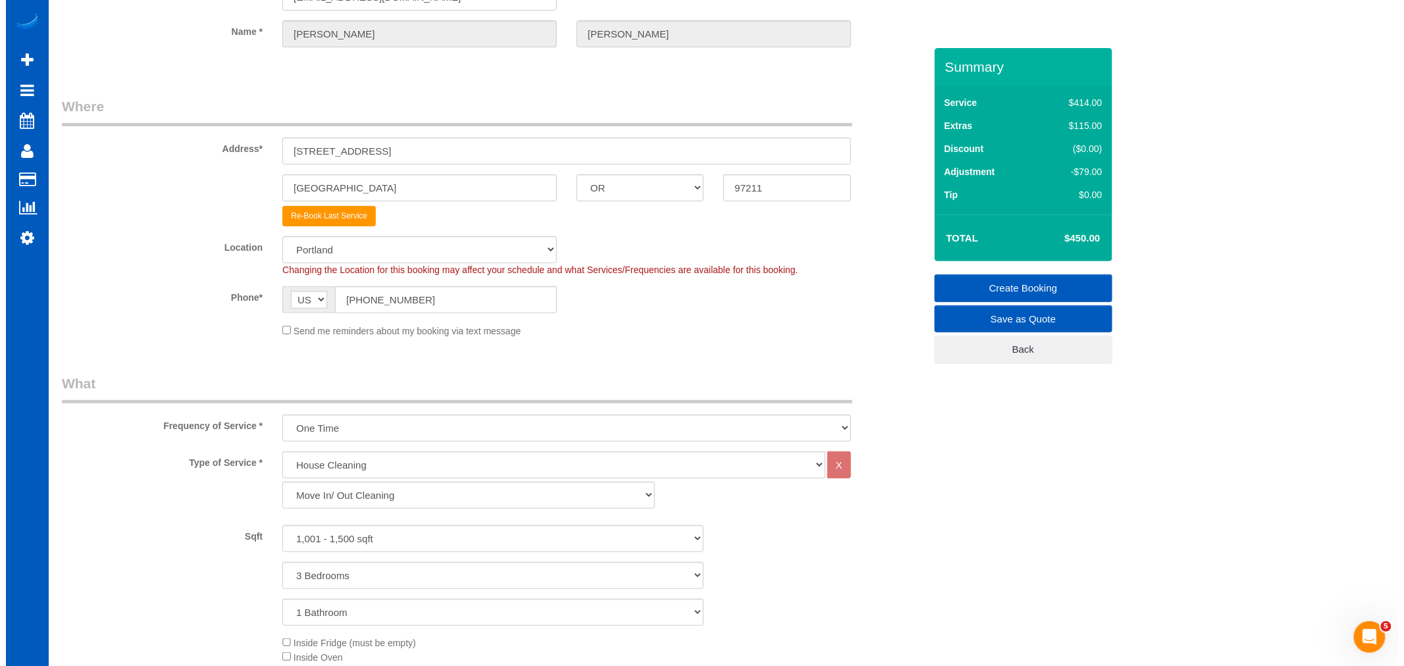
scroll to position [0, 0]
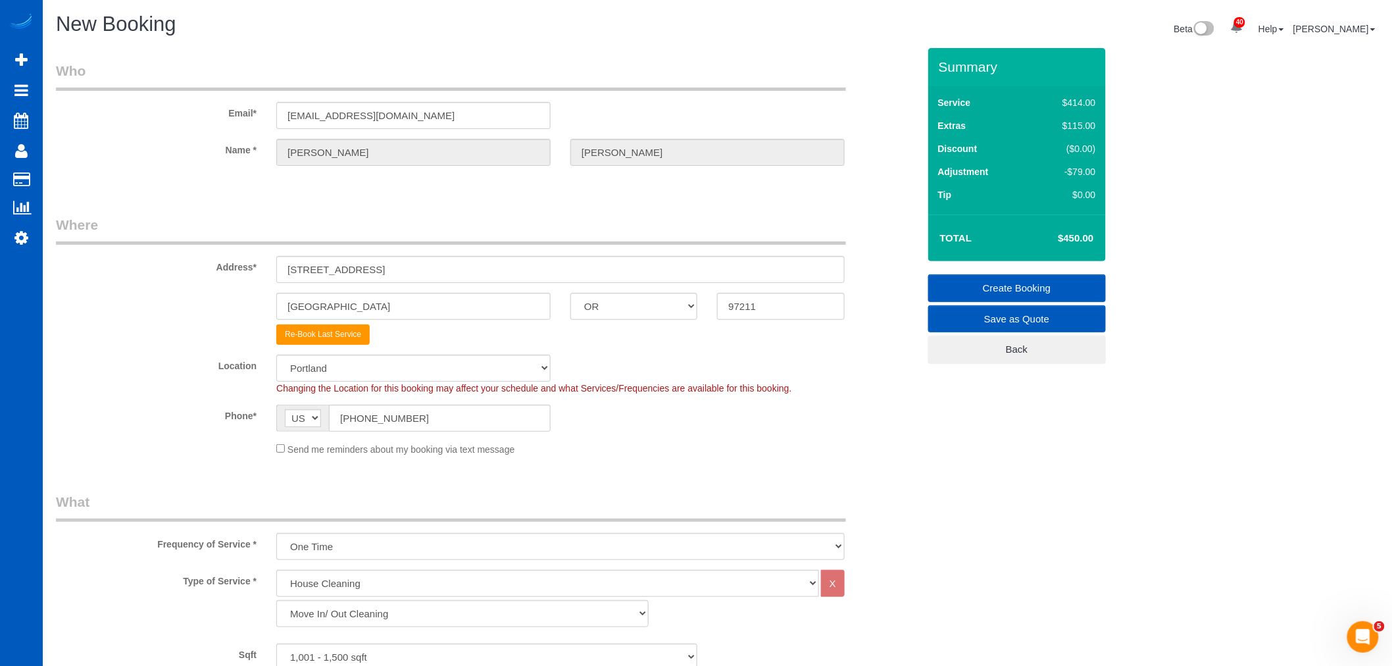
click at [963, 278] on link "Create Booking" at bounding box center [1018, 288] width 178 height 28
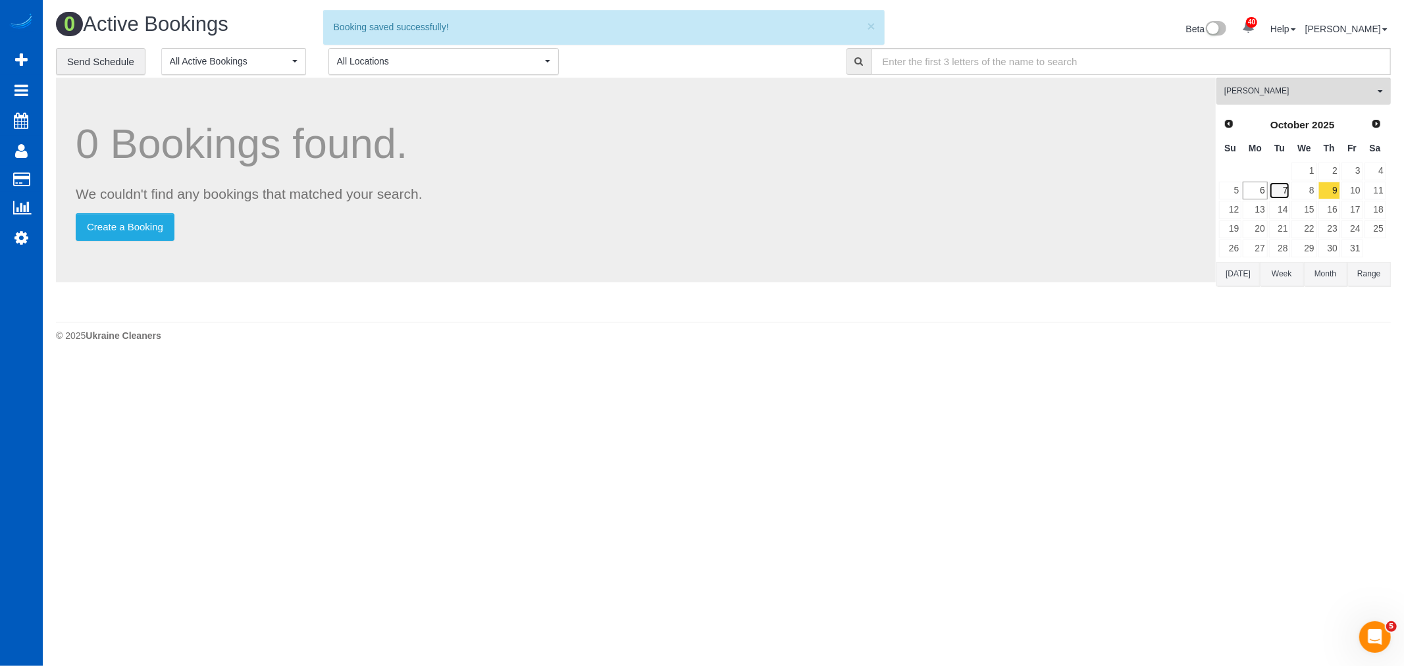
click at [1275, 193] on link "7" at bounding box center [1280, 191] width 22 height 18
click at [1257, 91] on span "[PERSON_NAME]" at bounding box center [1299, 91] width 150 height 11
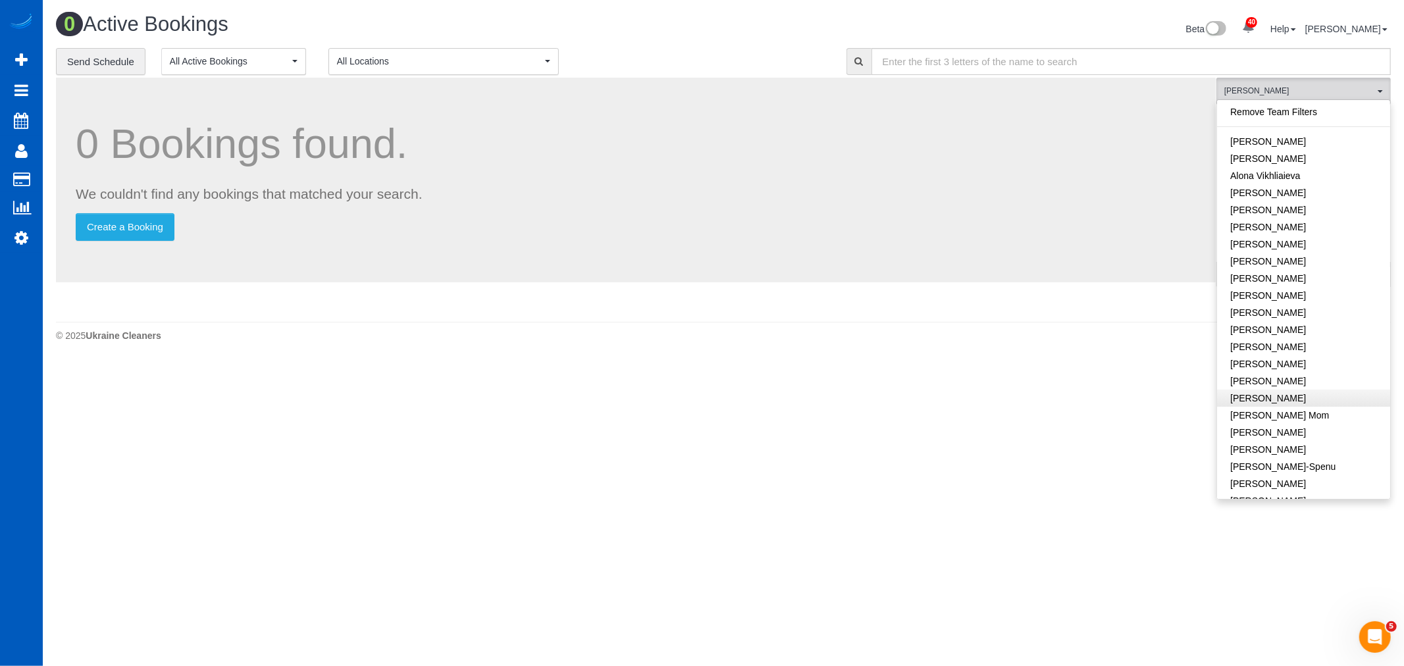
click at [1252, 113] on link "Remove Team Filters" at bounding box center [1303, 111] width 173 height 17
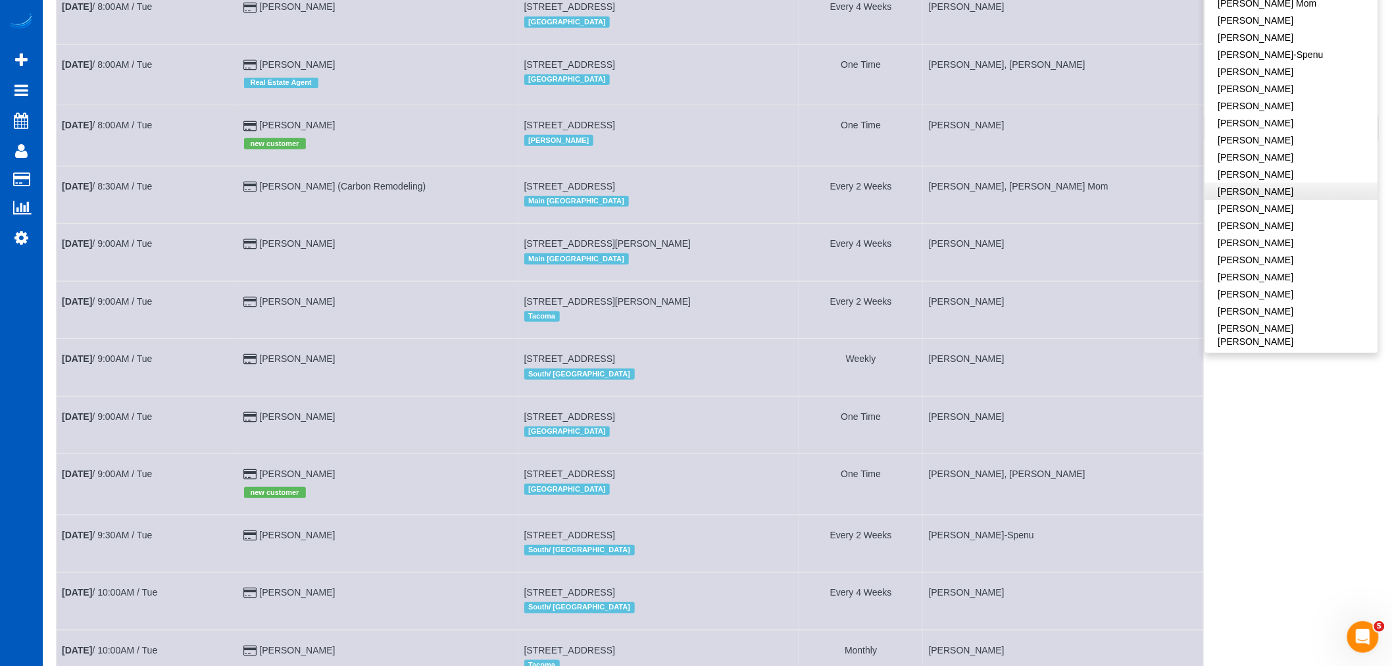
scroll to position [292, 0]
click at [1291, 198] on link "[PERSON_NAME]" at bounding box center [1292, 199] width 173 height 17
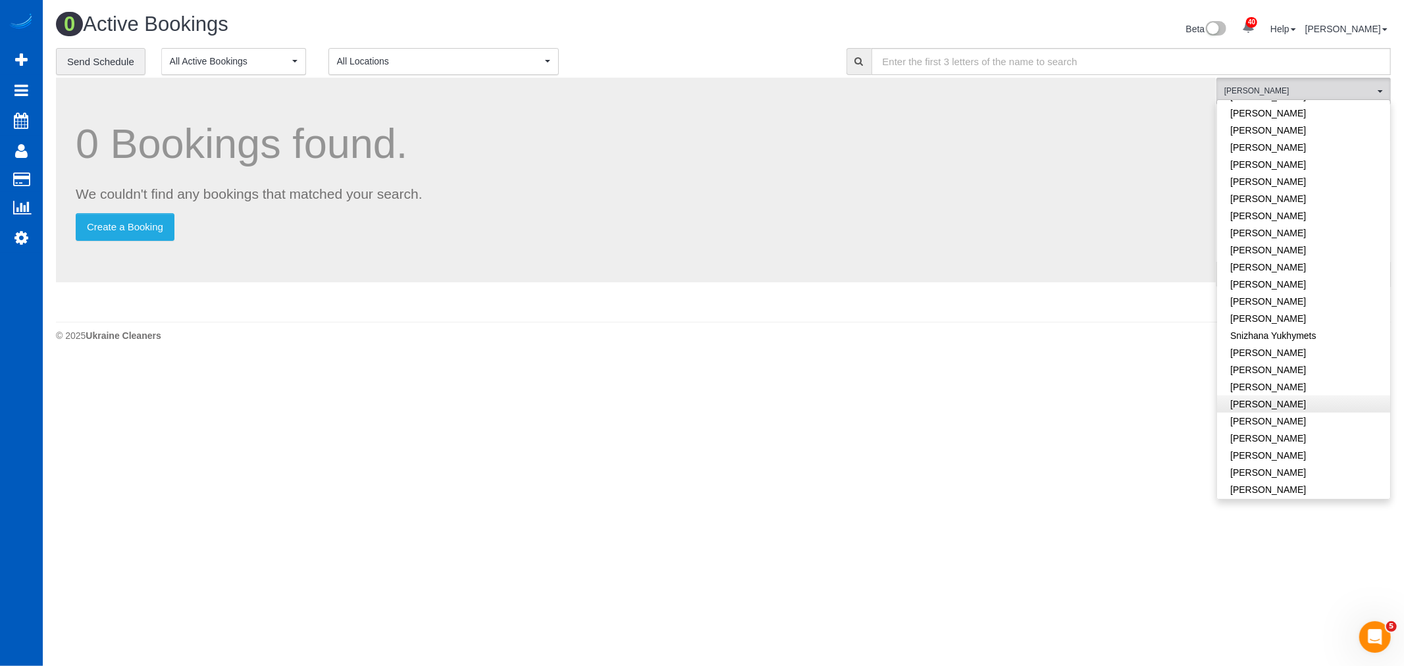
scroll to position [799, 0]
click at [1290, 271] on link "[PERSON_NAME]" at bounding box center [1303, 279] width 173 height 17
click at [996, 470] on body "40 Beta Your Notifications You have 0 alerts × You have 5 to charge for 10/04/2…" at bounding box center [702, 333] width 1404 height 666
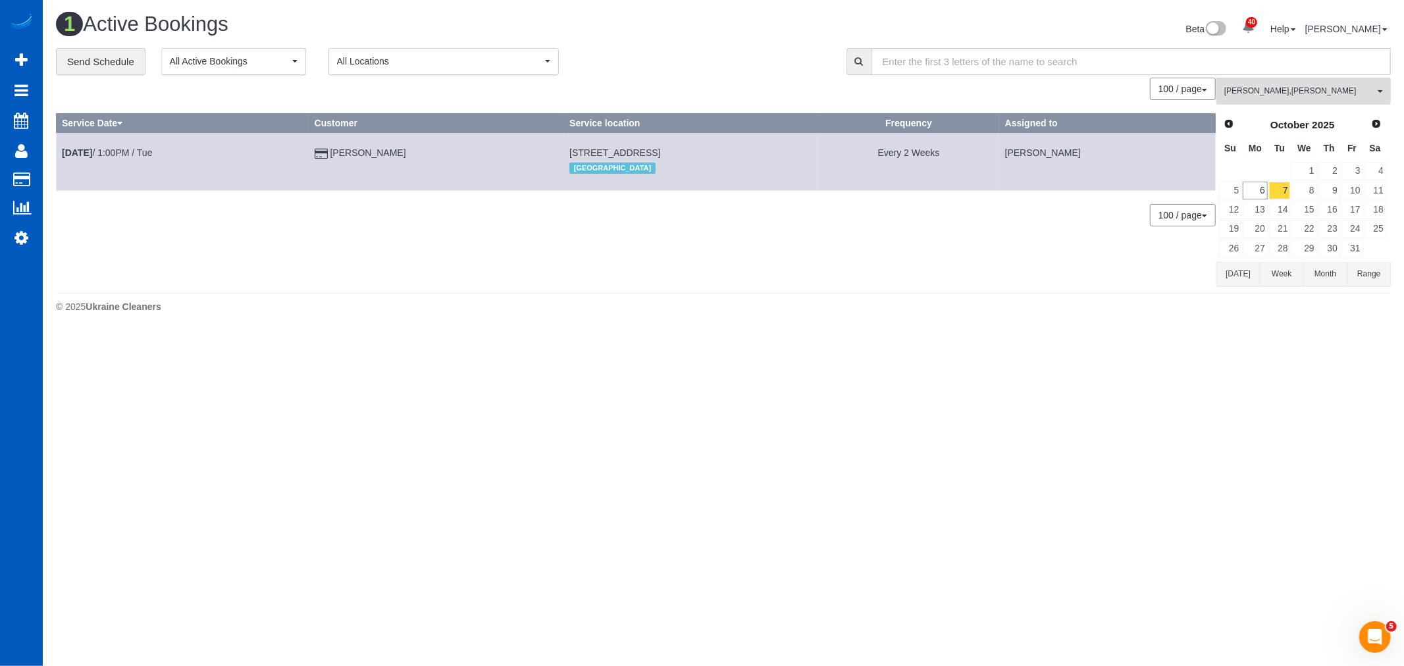
click at [1329, 107] on div "Luiza Maksymova , Raissa Radionova All Teams Remove Team Filters Alina Kruchok …" at bounding box center [1303, 182] width 174 height 208
click at [1325, 96] on span "Luiza Maksymova , Raissa Radionova" at bounding box center [1299, 91] width 150 height 11
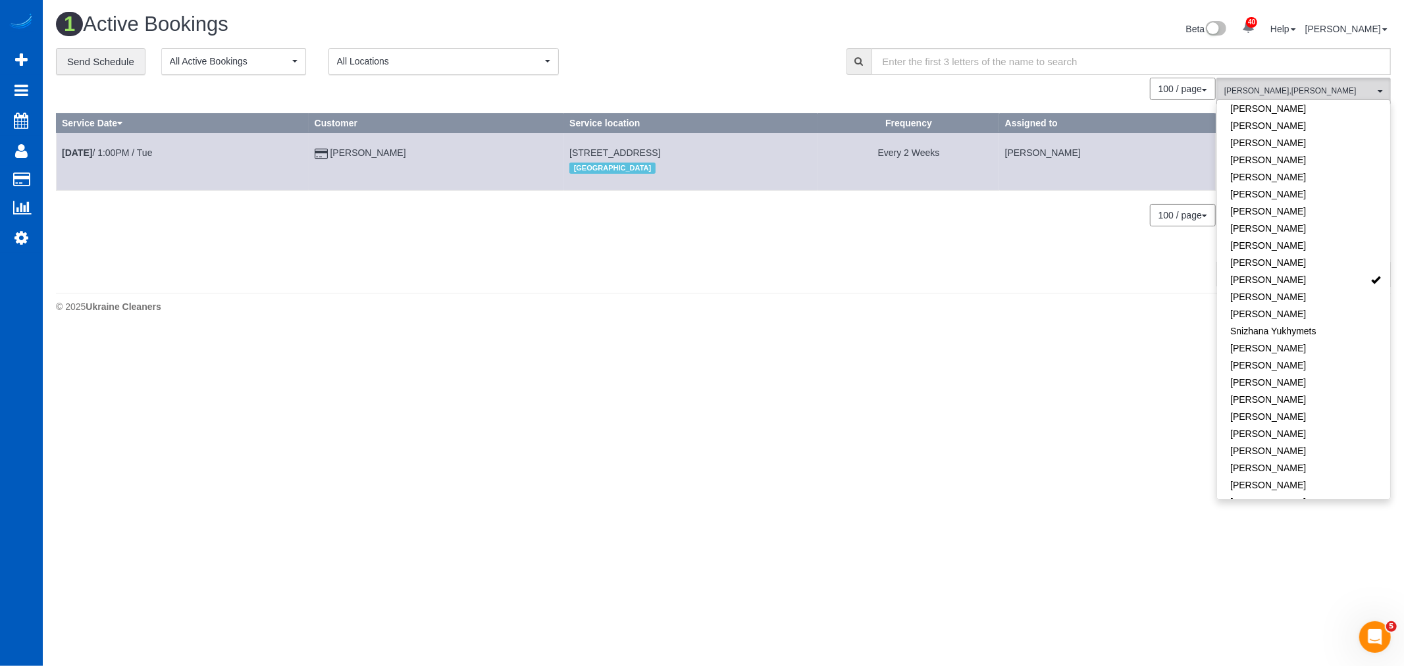
scroll to position [338, 0]
click at [1305, 307] on link "[PERSON_NAME]" at bounding box center [1303, 300] width 173 height 17
click at [1304, 367] on link "[PERSON_NAME]" at bounding box center [1303, 375] width 173 height 17
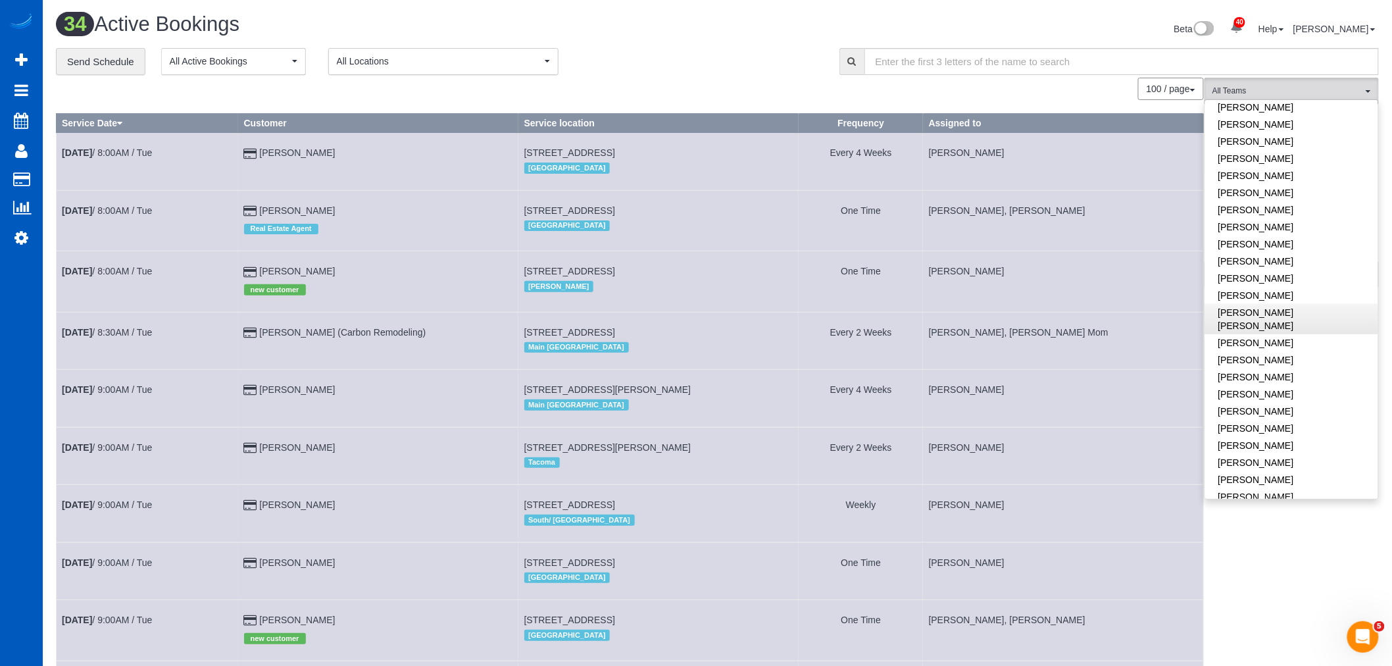
scroll to position [580, 0]
click at [1271, 267] on link "[PERSON_NAME]" at bounding box center [1292, 275] width 173 height 17
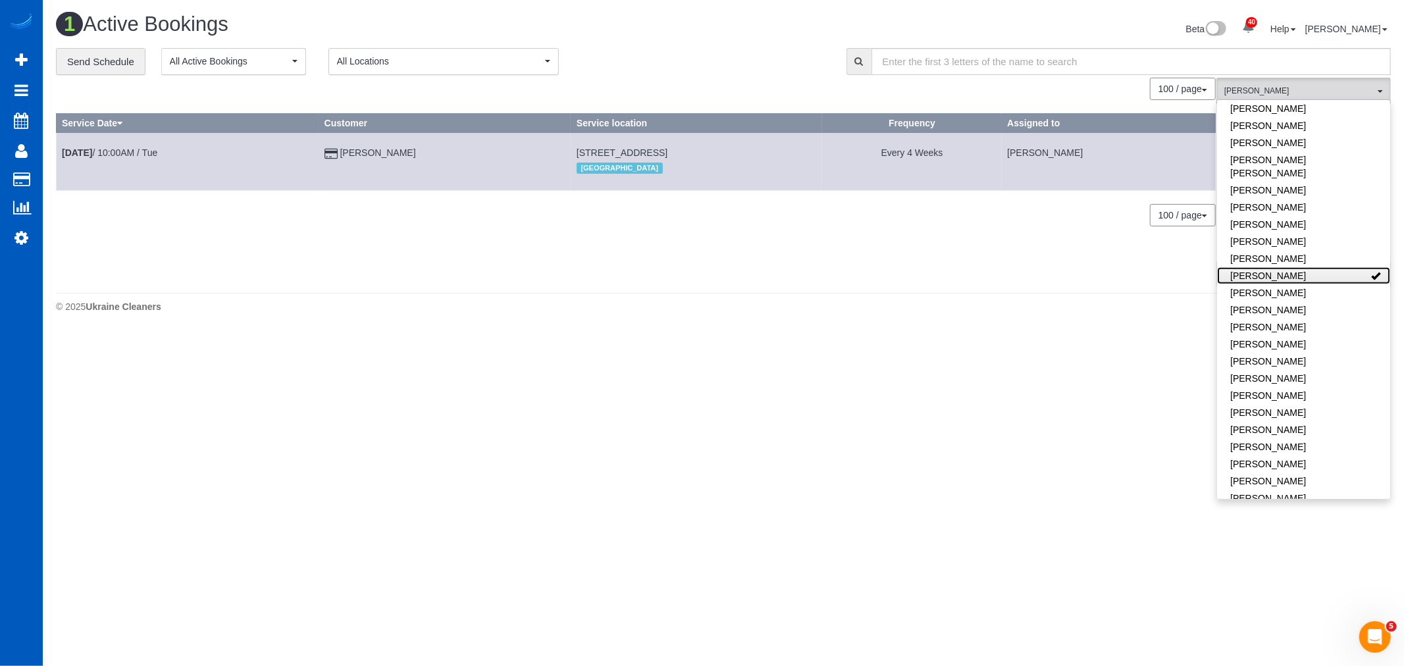
click at [1270, 267] on link "[PERSON_NAME]" at bounding box center [1303, 275] width 173 height 17
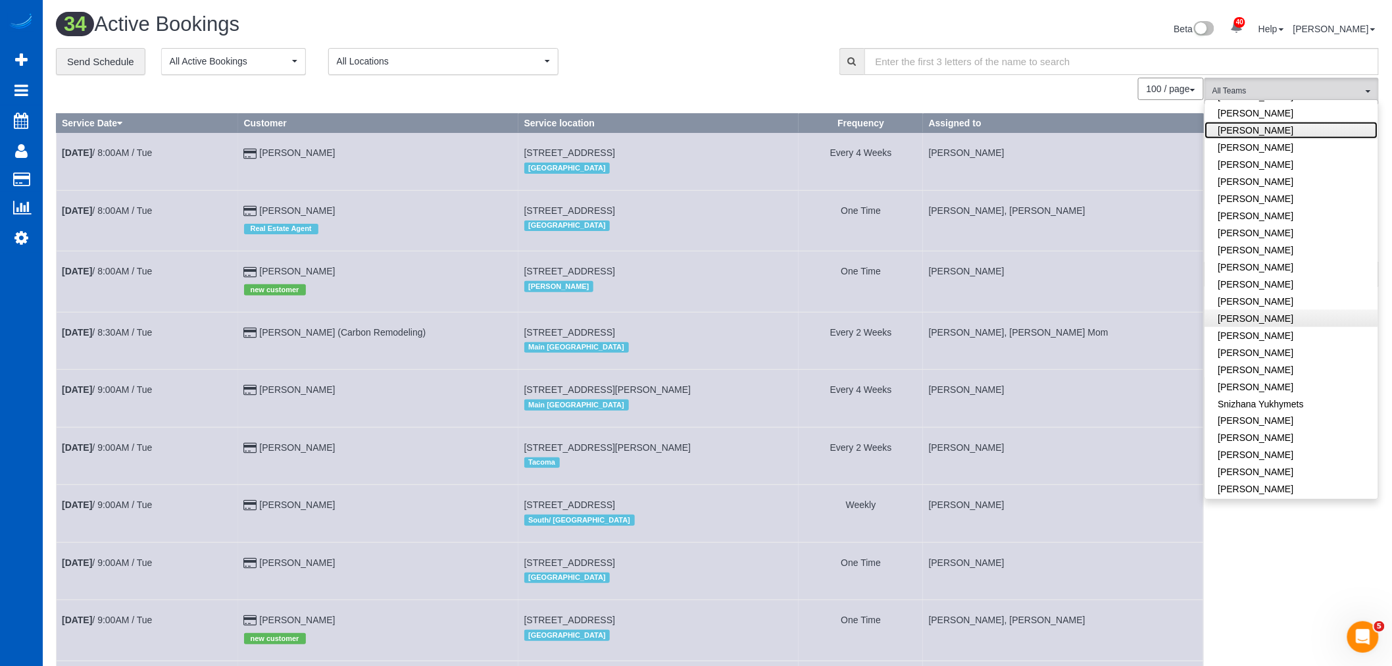
scroll to position [799, 0]
click at [1271, 494] on link "[PERSON_NAME]" at bounding box center [1292, 502] width 173 height 17
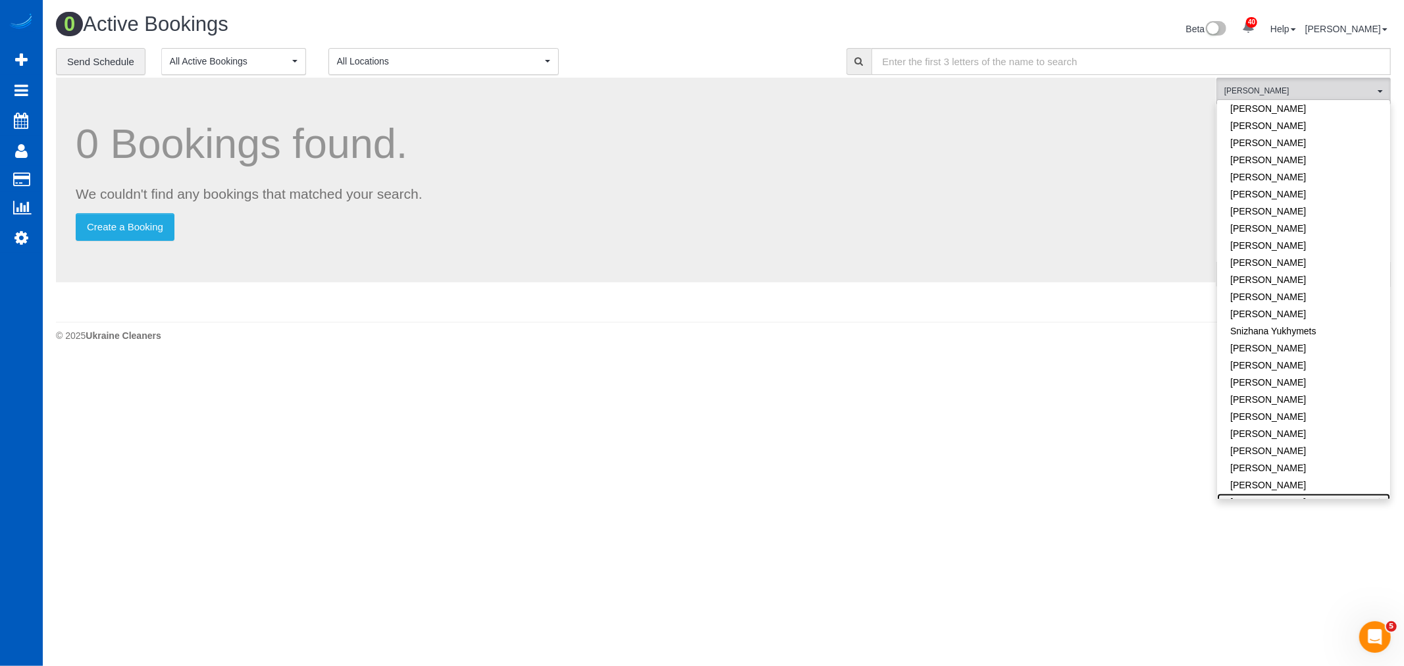
click at [1271, 494] on link "[PERSON_NAME]" at bounding box center [1303, 502] width 173 height 17
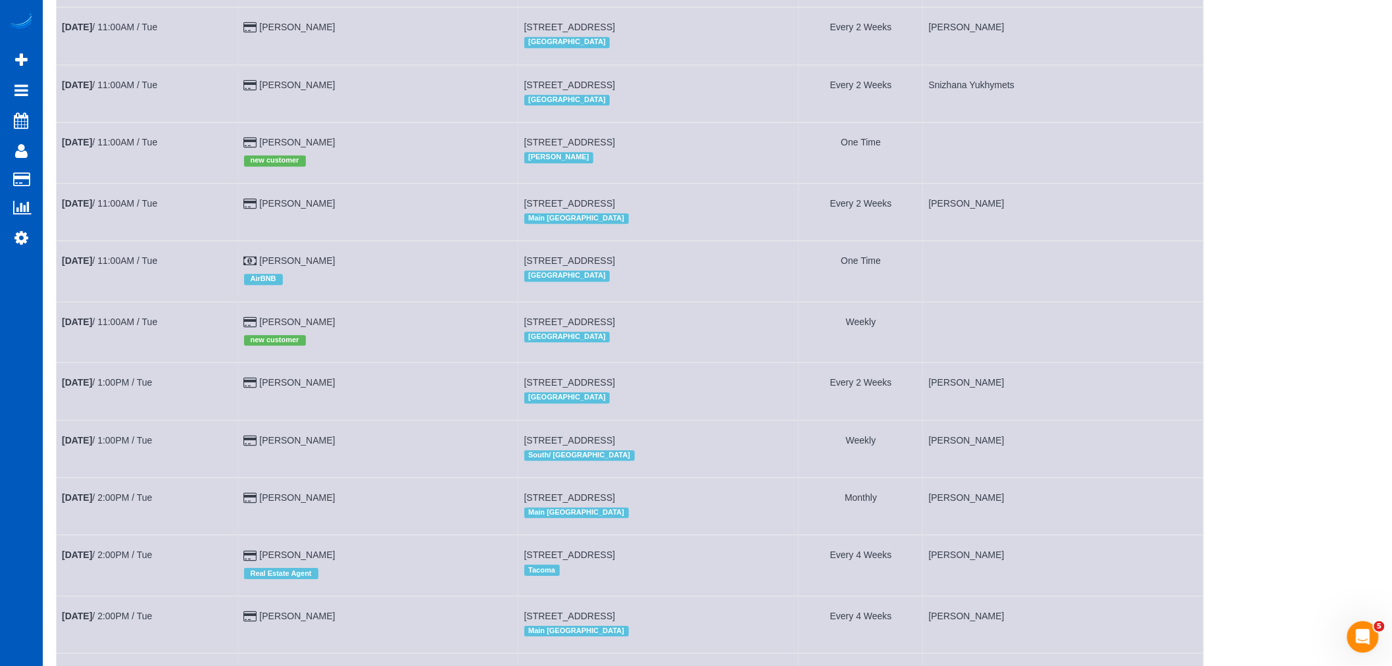
scroll to position [1316, 0]
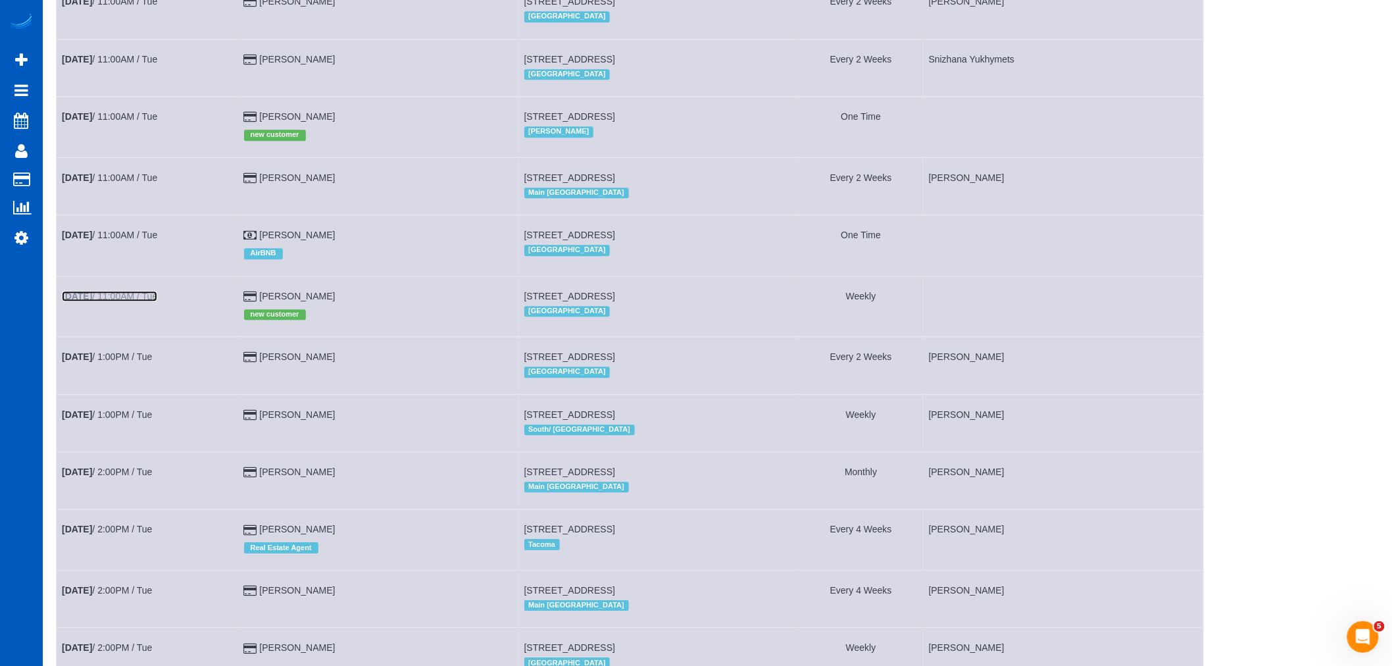
click at [90, 301] on b "Oct 7th" at bounding box center [77, 296] width 30 height 11
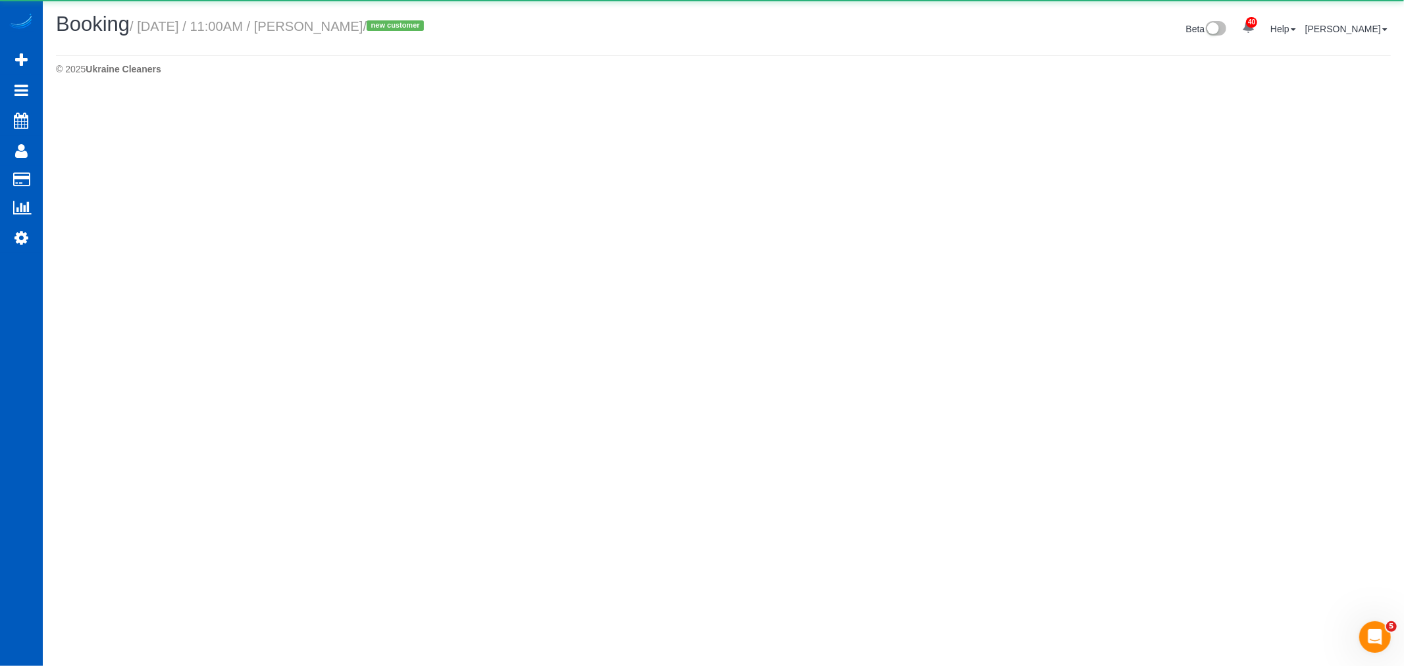
select select "WA"
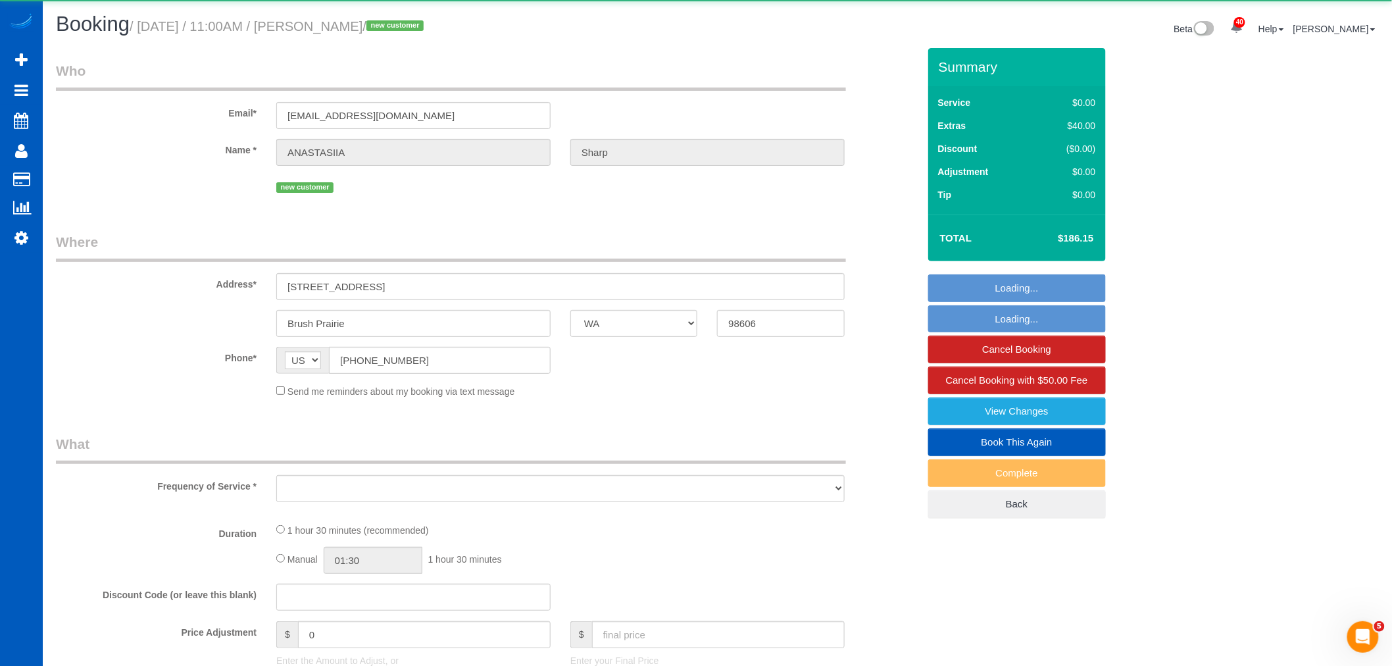
select select "object:5153"
select select "string:fspay-2525f4cc-9a7e-4c7a-a147-7857b362f738"
select select "199"
select select "1001"
select select "2"
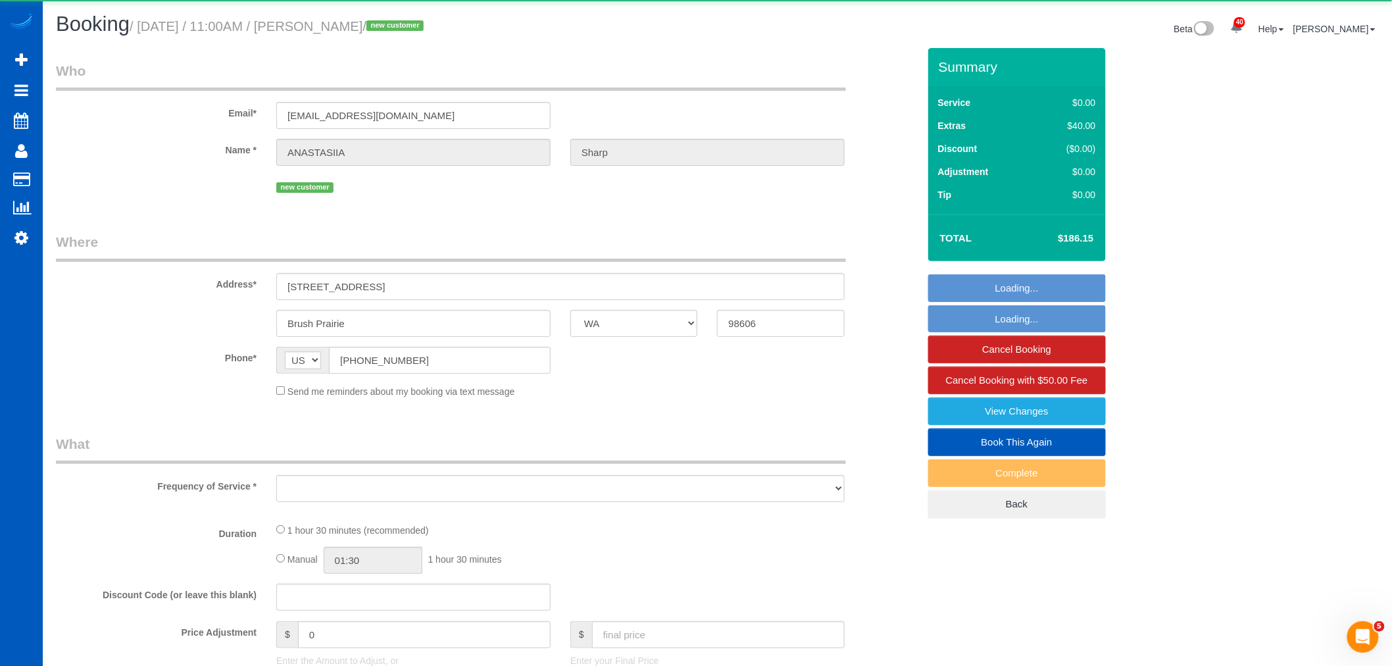
select select "spot30"
select select "number:8"
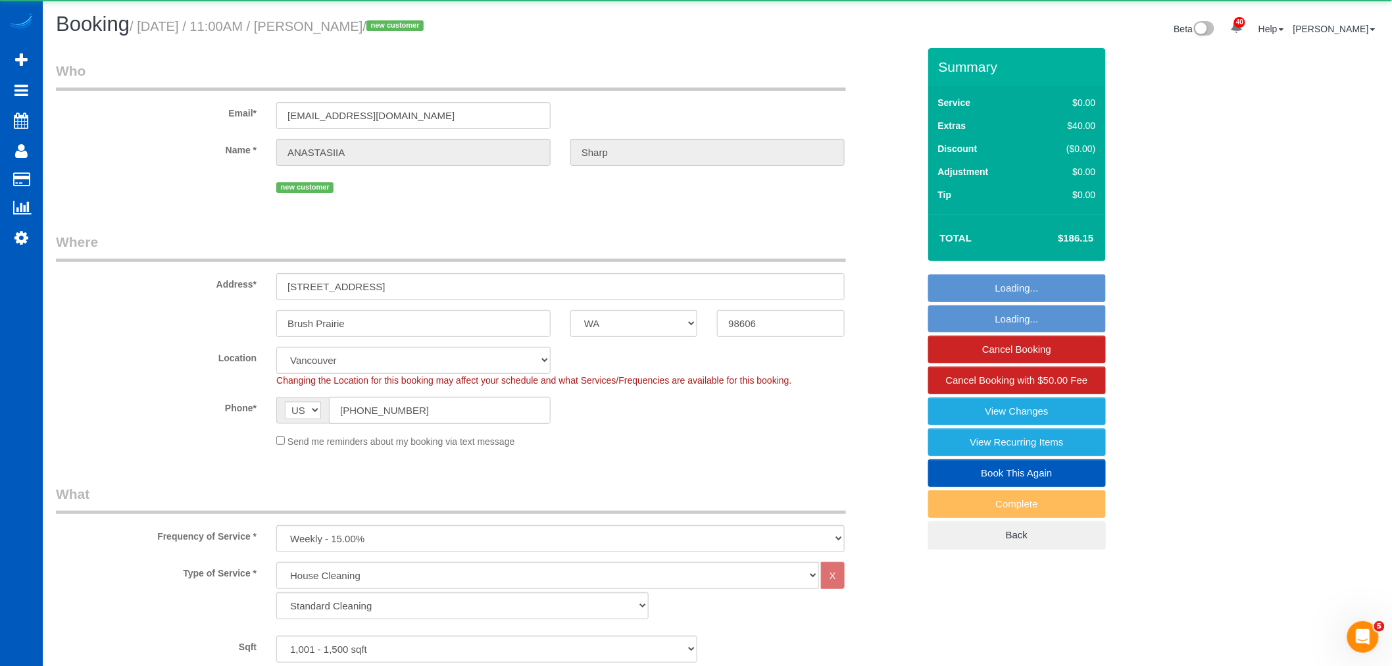
select select "1001"
select select "2"
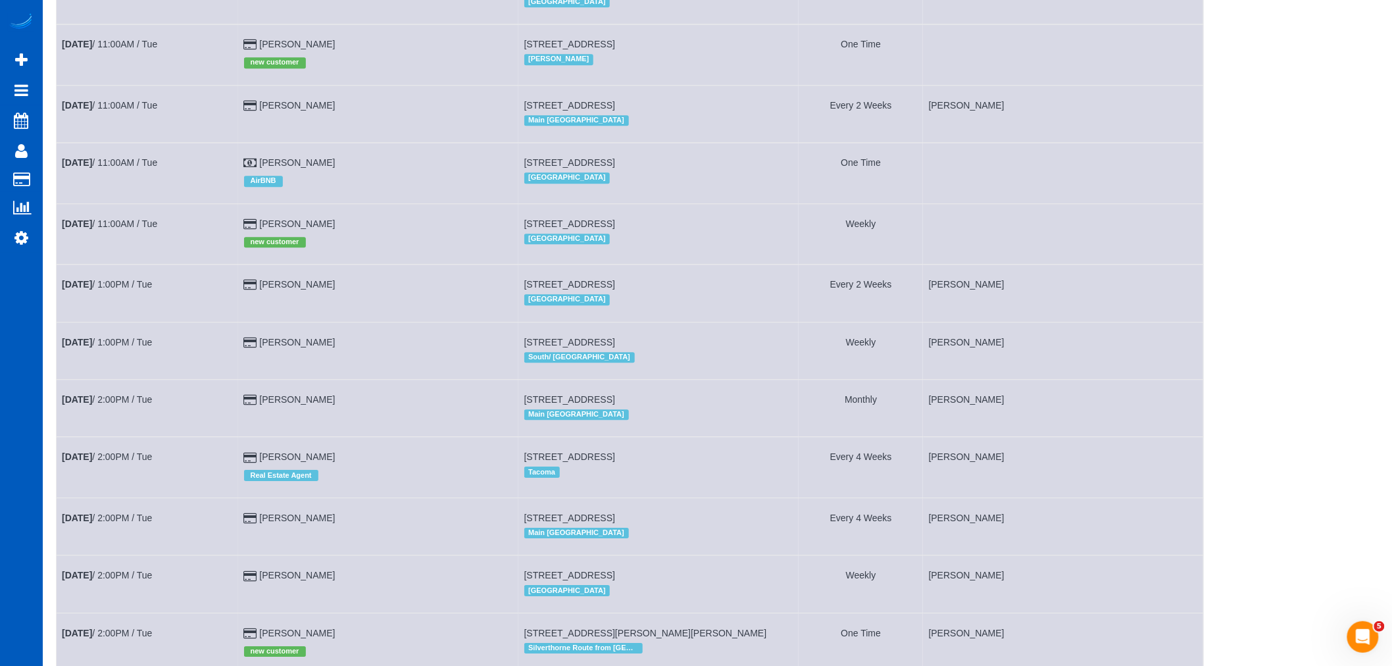
scroll to position [1389, 0]
click at [109, 167] on link "Oct 7th / 11:00AM / Tue" at bounding box center [109, 162] width 95 height 11
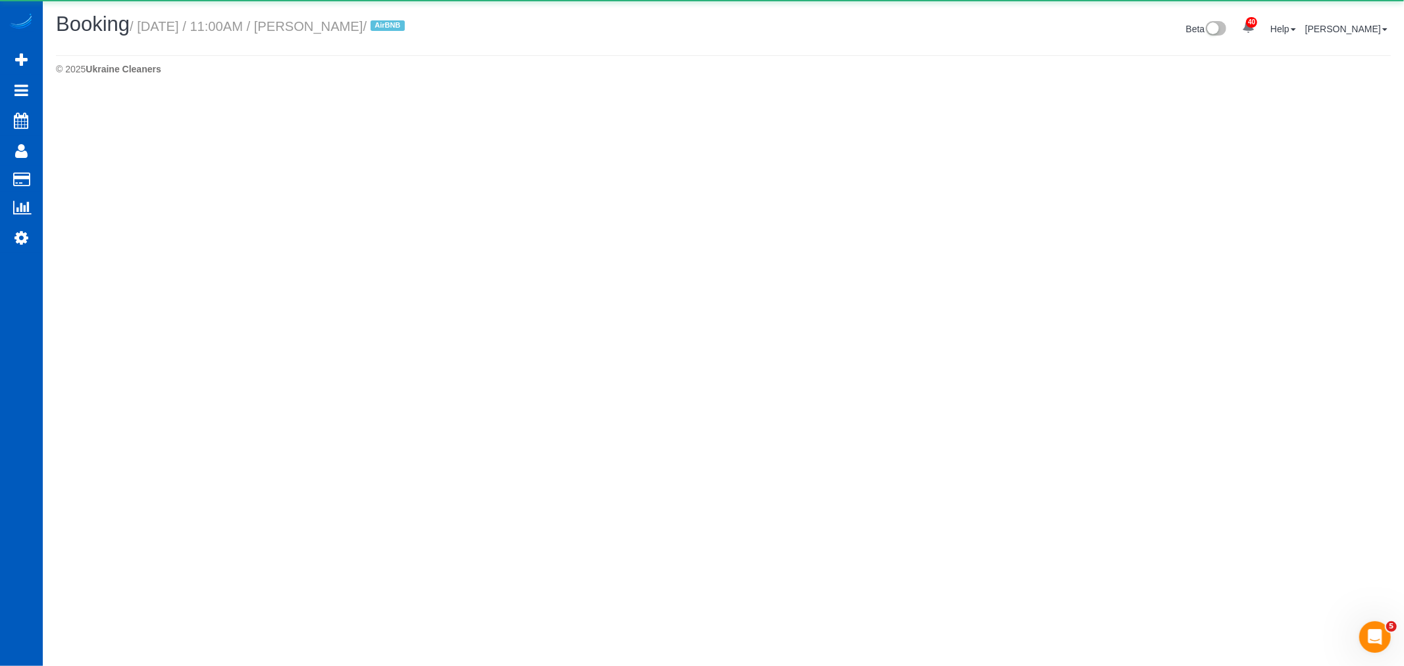
select select "OR"
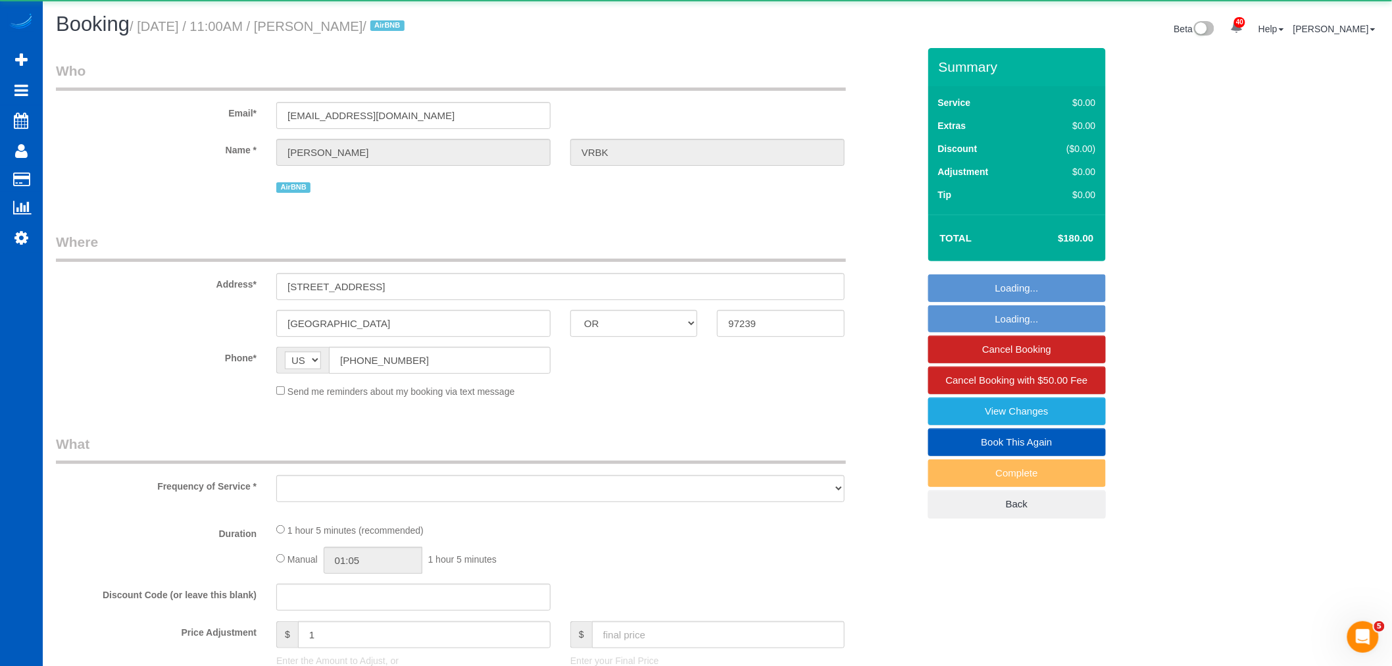
select select "object:6535"
select select "199"
select select "1001"
select select "2"
select select "spot46"
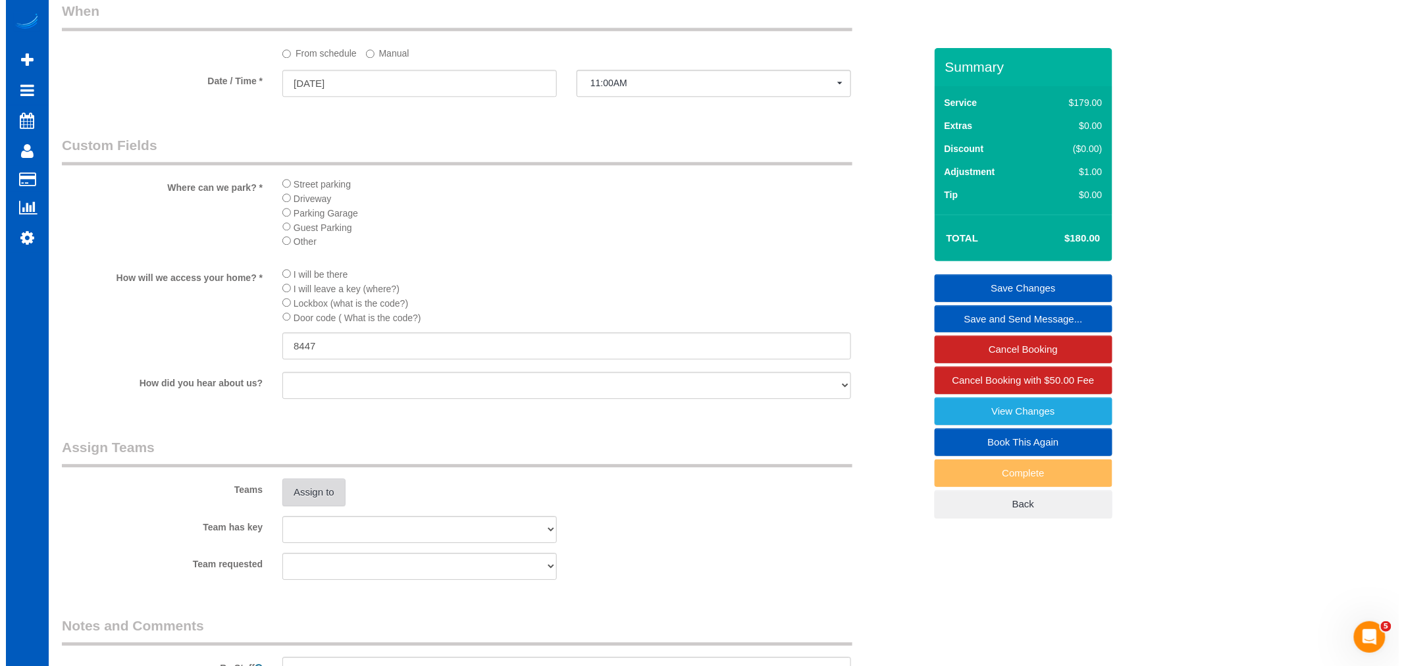
scroll to position [1462, 0]
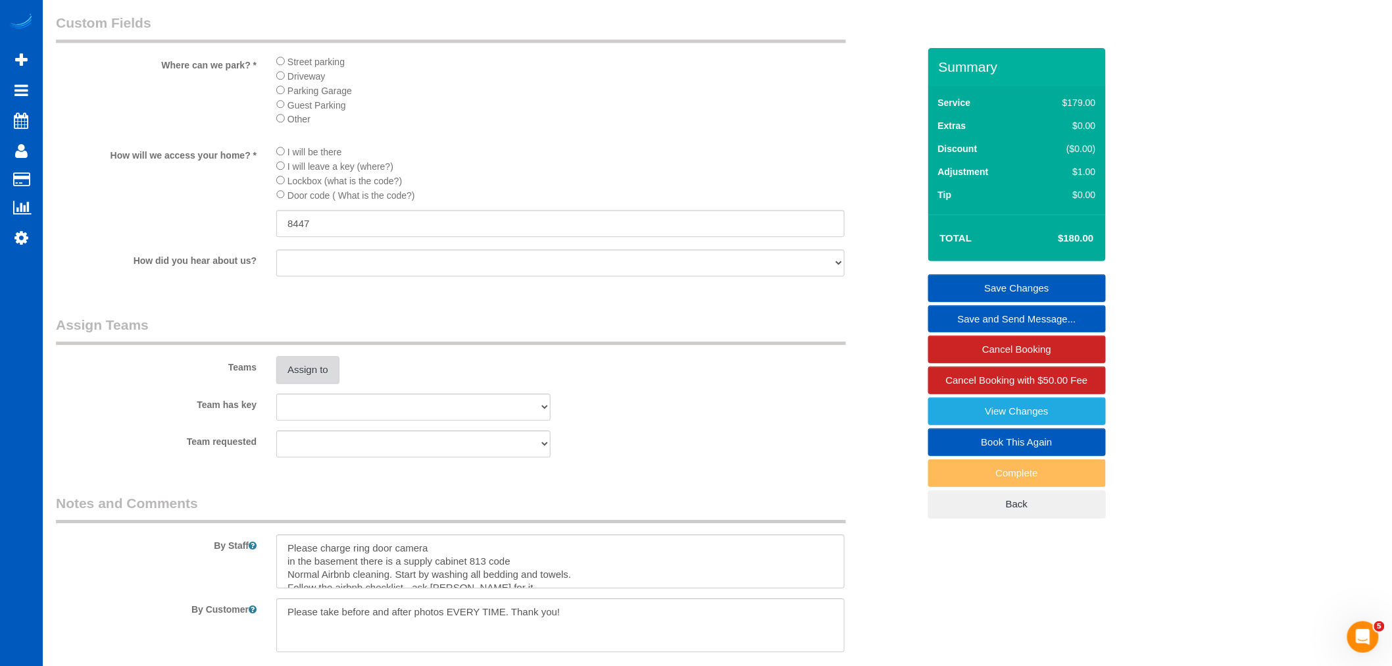
click at [295, 384] on button "Assign to" at bounding box center [307, 370] width 63 height 28
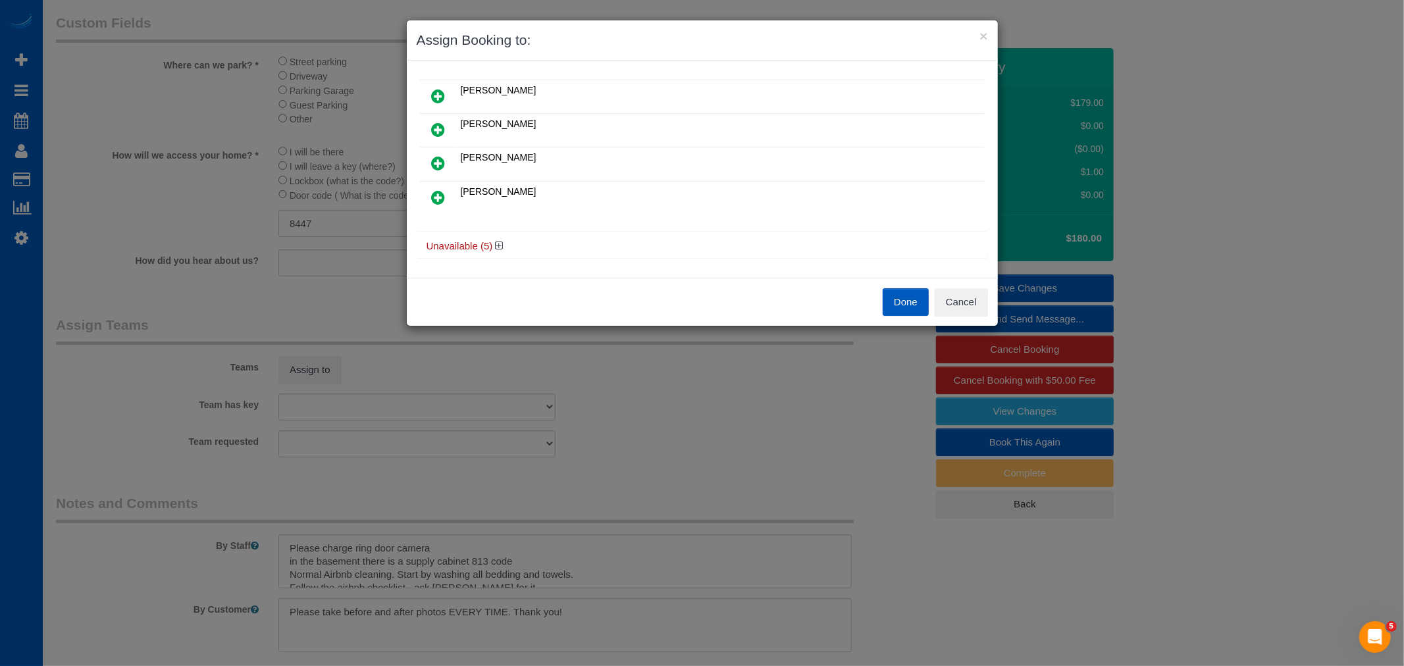
scroll to position [24, 0]
click at [444, 205] on icon at bounding box center [439, 203] width 14 height 16
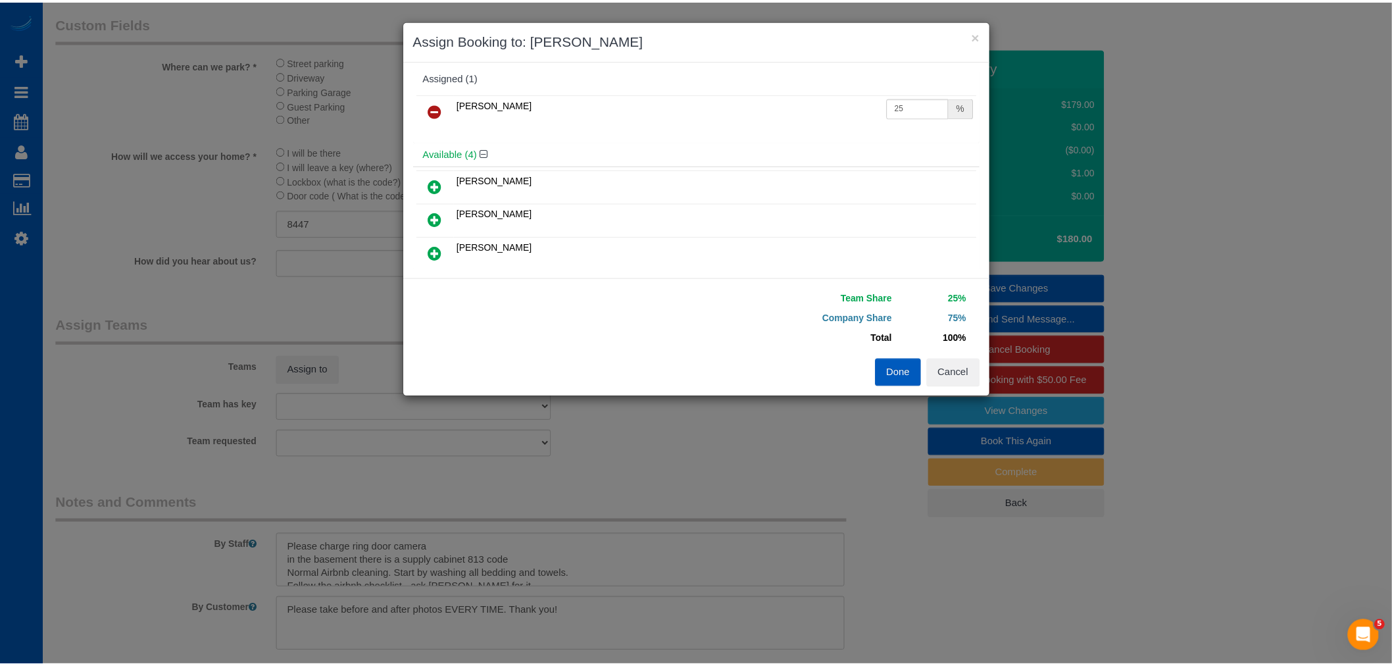
scroll to position [0, 0]
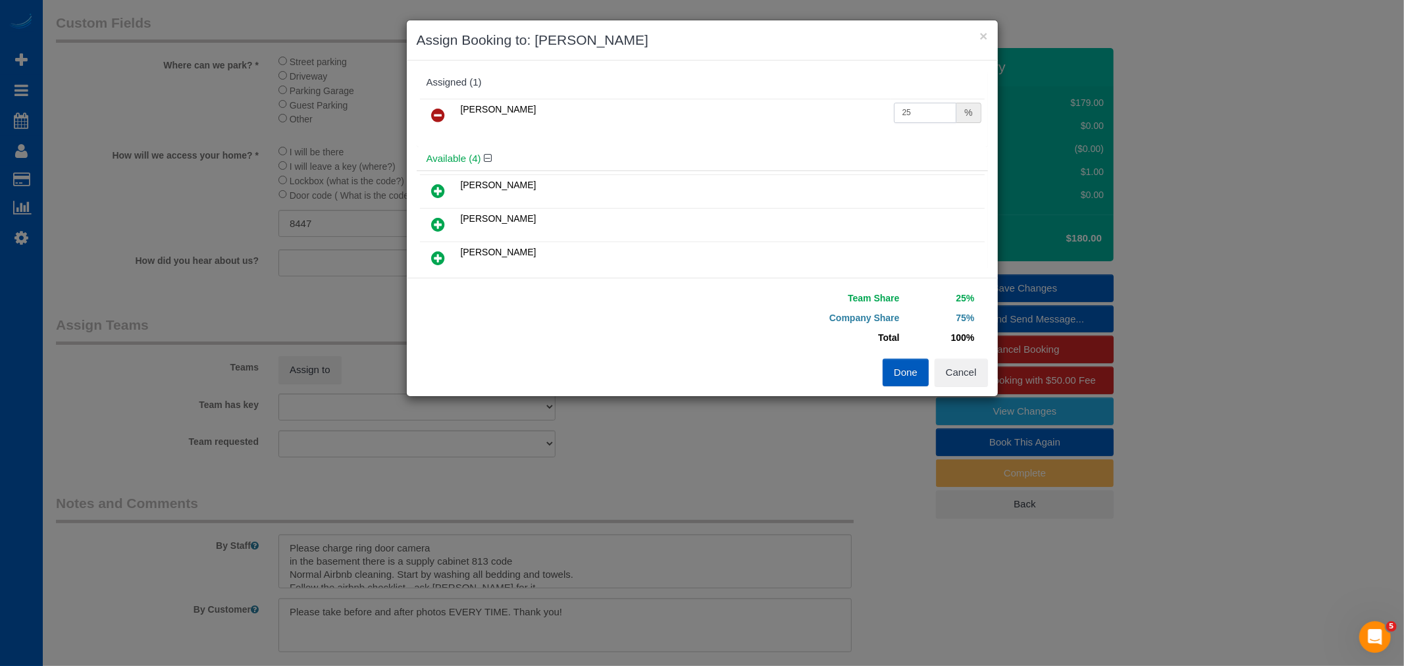
drag, startPoint x: 908, startPoint y: 122, endPoint x: 673, endPoint y: 140, distance: 236.3
click at [673, 140] on div "Luiza Maksymova 25 %" at bounding box center [702, 120] width 571 height 51
type input "55"
click at [888, 372] on button "Done" at bounding box center [905, 373] width 46 height 28
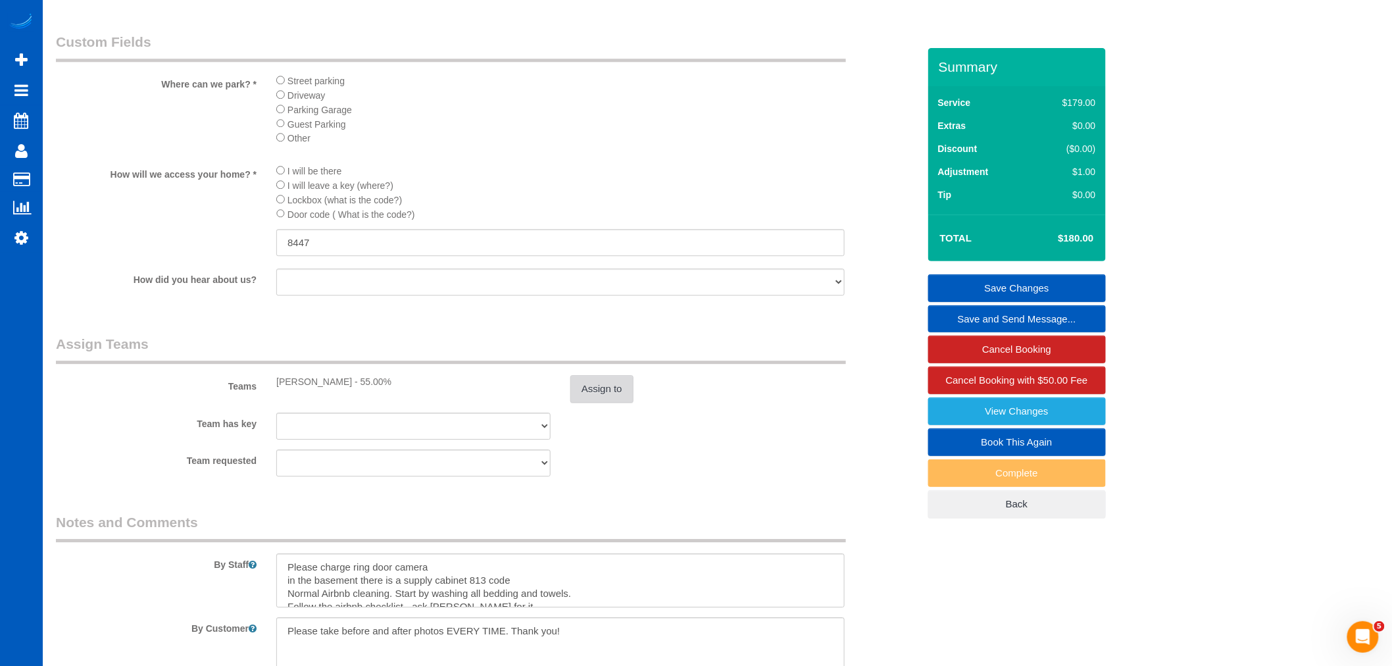
scroll to position [1444, 0]
click at [571, 402] on button "Assign to" at bounding box center [602, 388] width 63 height 28
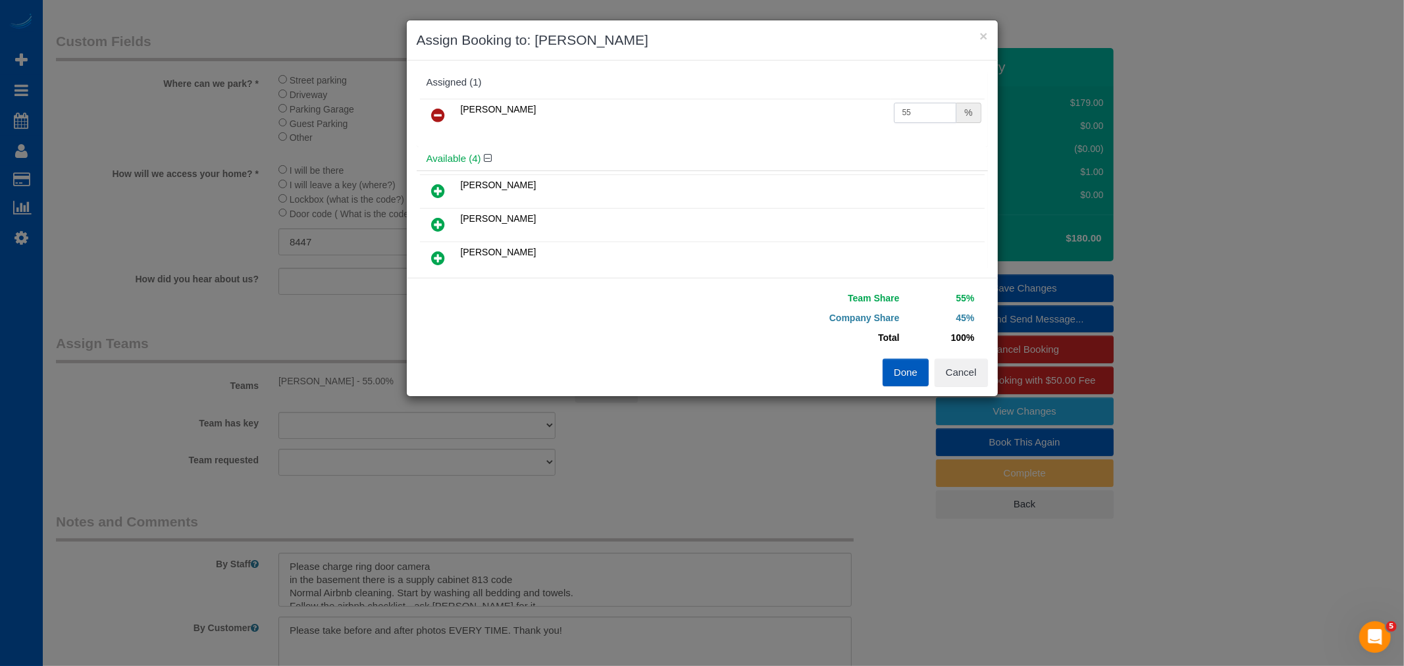
drag, startPoint x: 913, startPoint y: 108, endPoint x: 785, endPoint y: 114, distance: 127.8
click at [785, 114] on tr "Luiza Maksymova 55 %" at bounding box center [702, 116] width 565 height 34
type input "50"
click at [890, 367] on button "Done" at bounding box center [905, 373] width 46 height 28
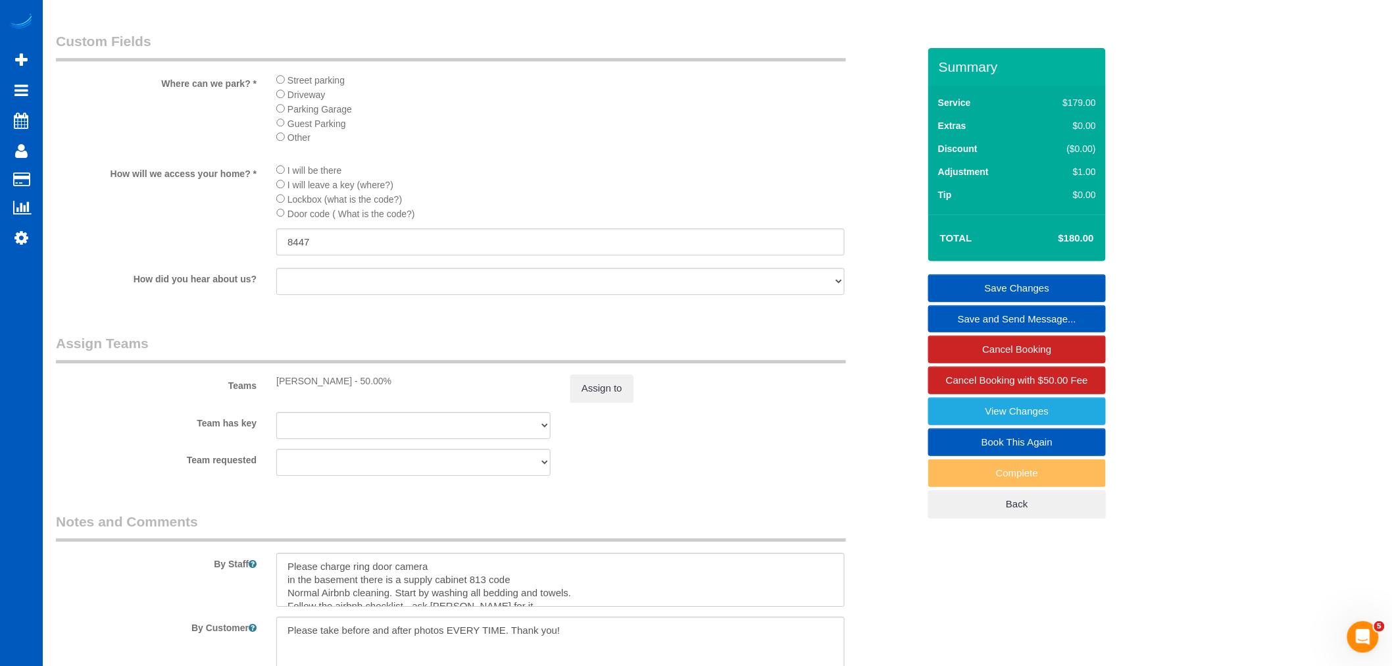
click at [1038, 293] on link "Save Changes" at bounding box center [1018, 288] width 178 height 28
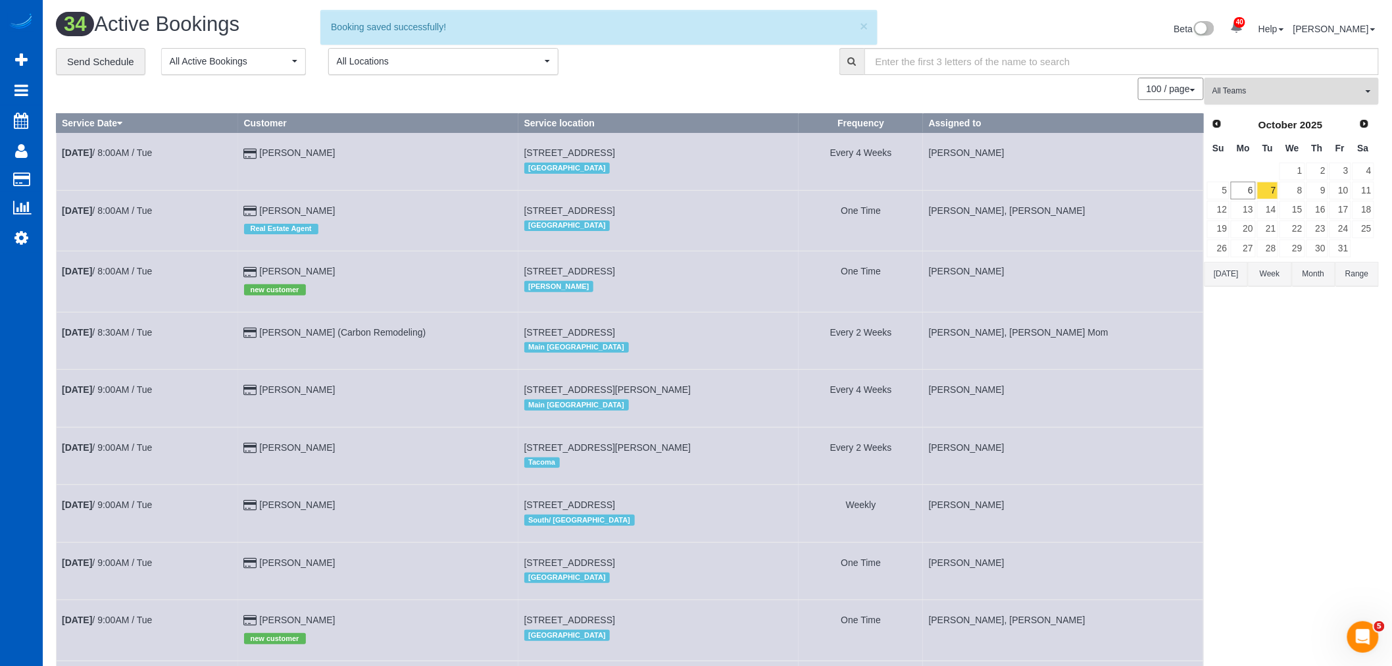
click at [1264, 95] on span "All Teams" at bounding box center [1288, 91] width 150 height 11
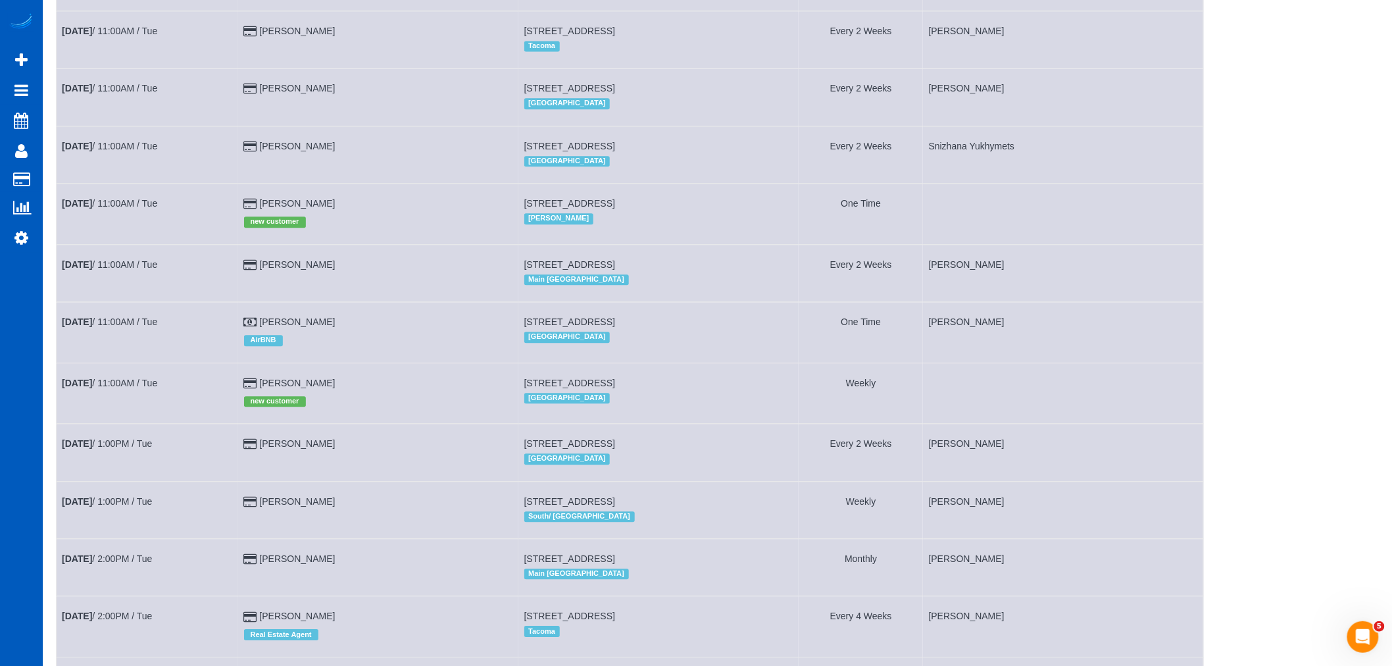
scroll to position [1227, 0]
click at [82, 211] on b "Oct 7th" at bounding box center [77, 206] width 30 height 11
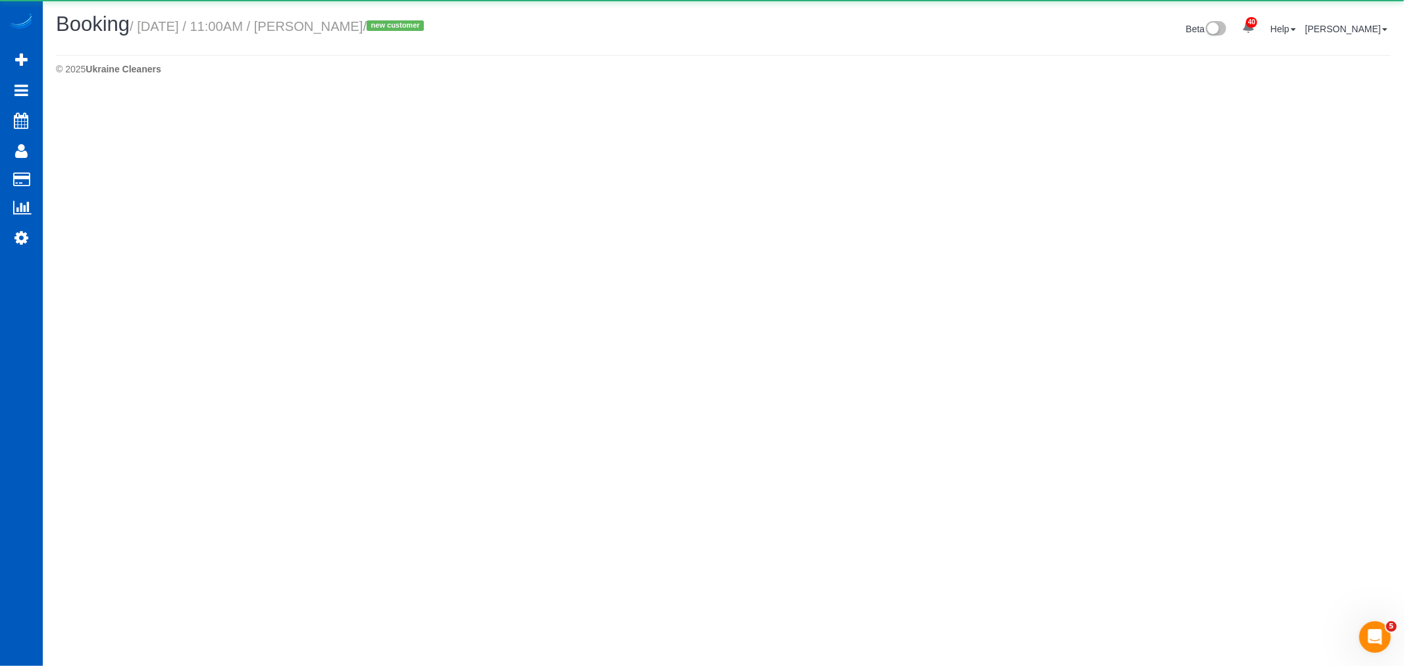
select select "WA"
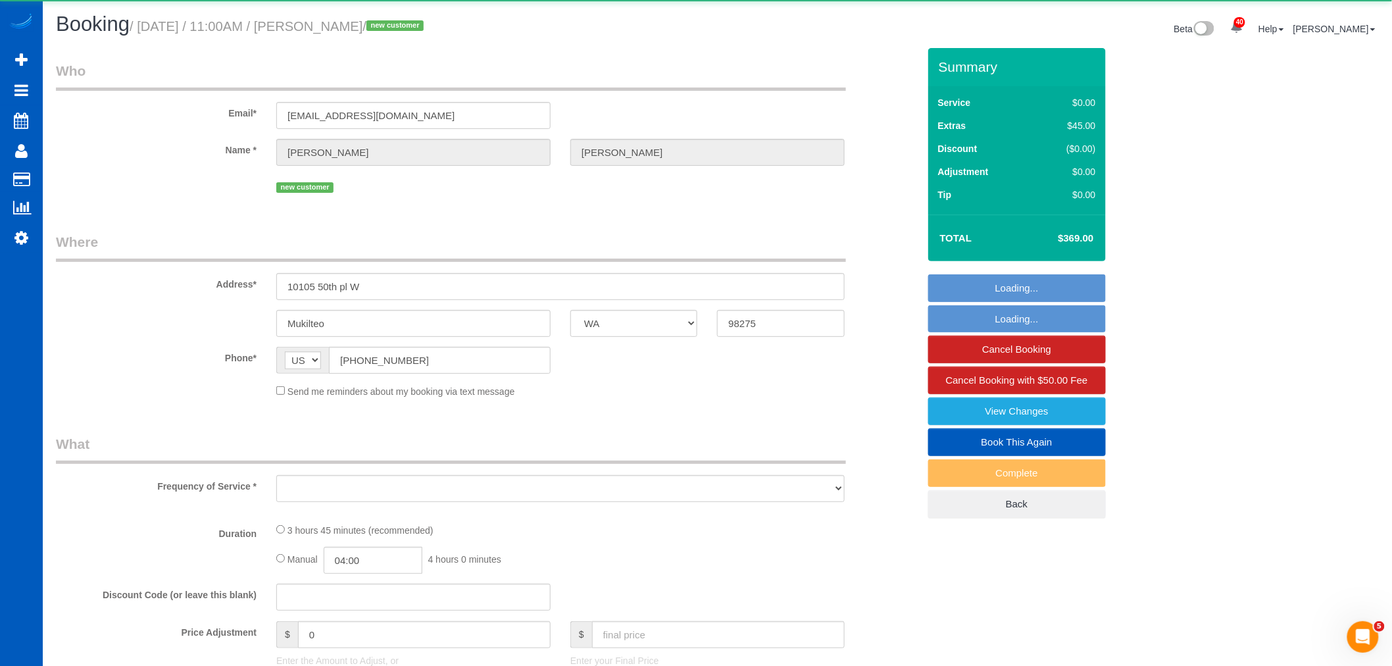
select select "object:8518"
select select "string:fspay-e9545e5e-1587-4142-91c0-7cad58d28004"
select select "199"
select select "1501"
select select "3"
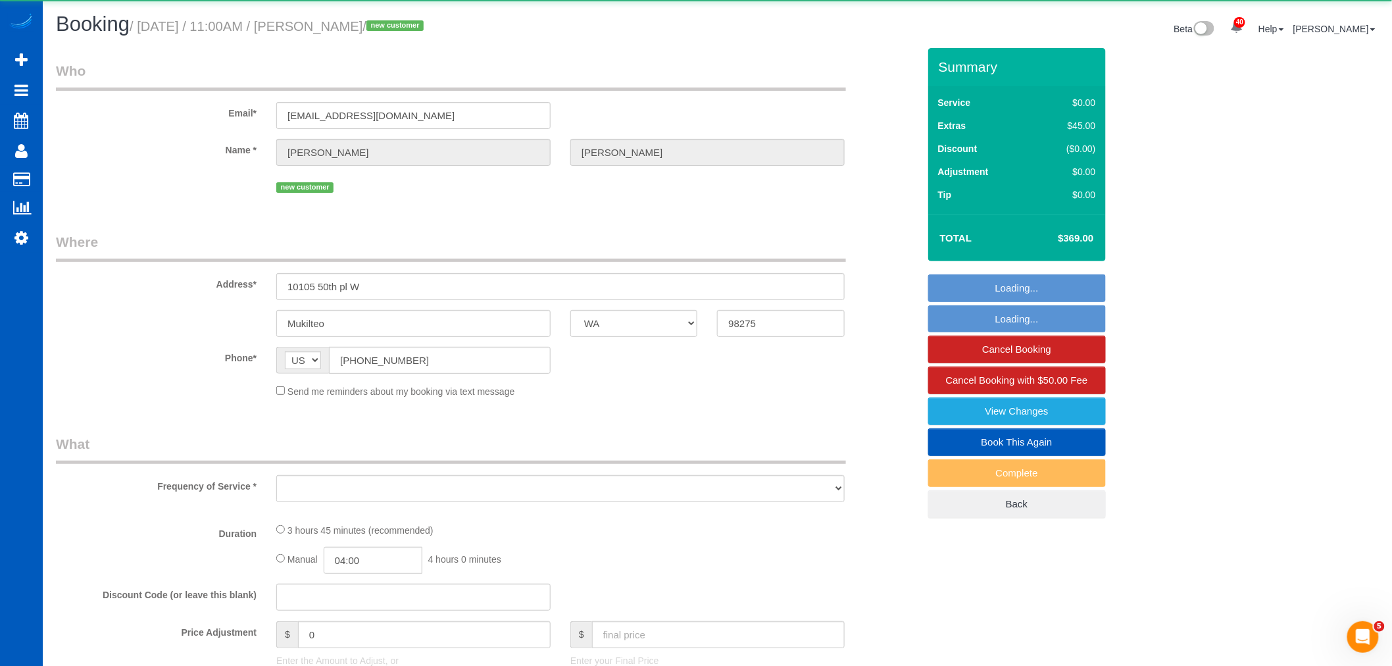
select select "3"
select select "spot60"
select select "number:10"
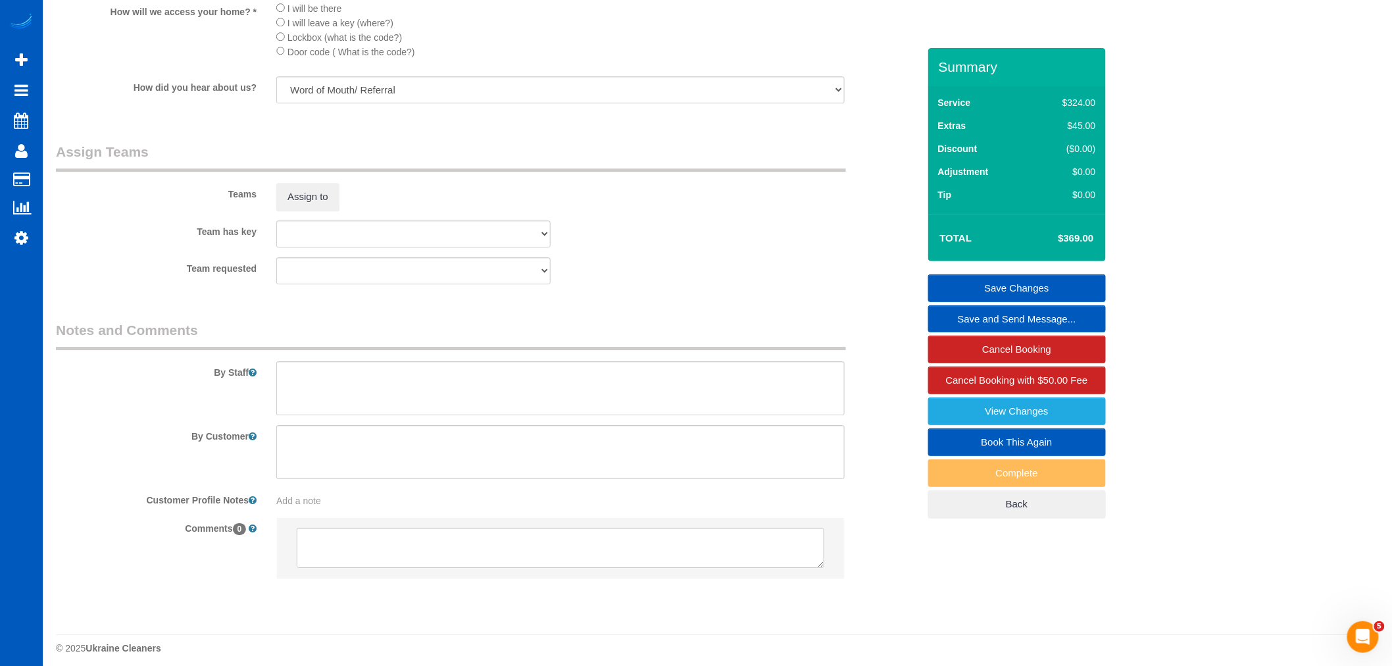
scroll to position [1608, 0]
click at [292, 233] on sui-booking-teams "Teams Assign to Team has key Alona Tarasiuk Alona Vikhliaieva Anastasiia Demche…" at bounding box center [487, 211] width 863 height 142
click at [290, 228] on sui-booking-teams "Teams Assign to Team has key Alona Tarasiuk Alona Vikhliaieva Anastasiia Demche…" at bounding box center [487, 211] width 863 height 142
click at [290, 208] on button "Assign to" at bounding box center [307, 194] width 63 height 28
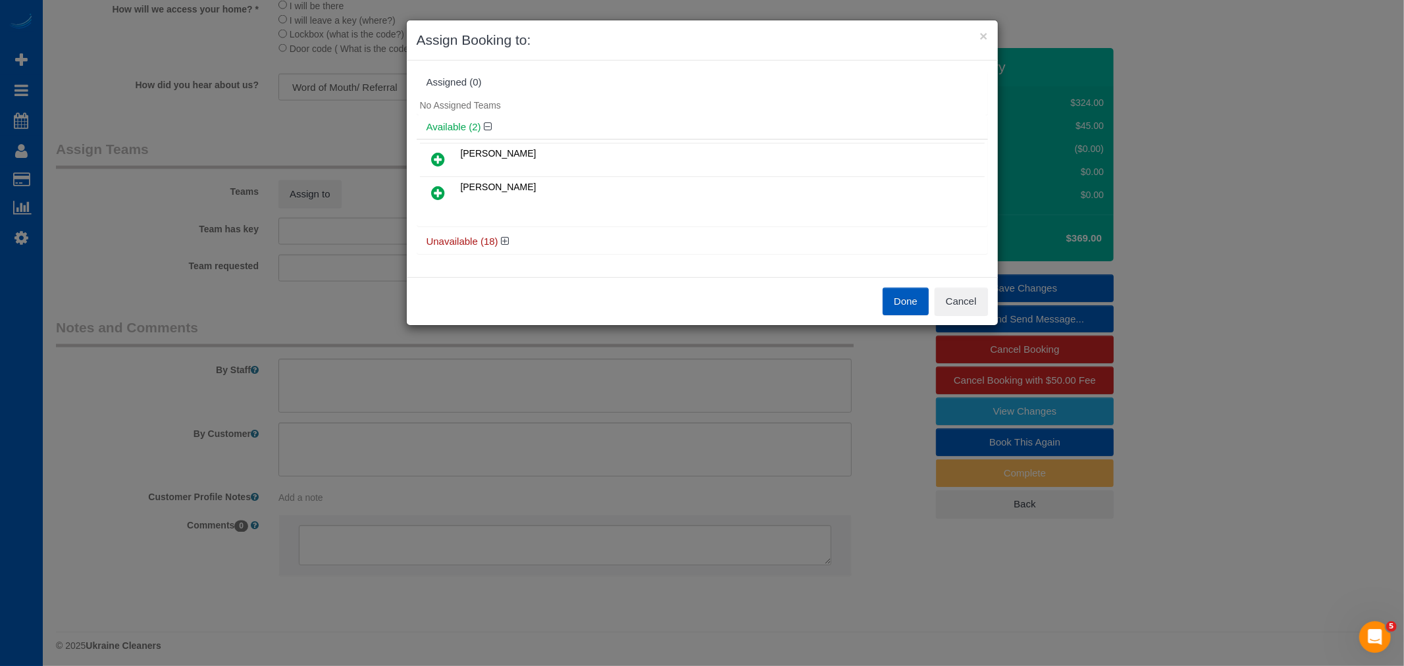
click at [988, 297] on div "Done Cancel" at bounding box center [849, 302] width 295 height 28
drag, startPoint x: 963, startPoint y: 290, endPoint x: 620, endPoint y: 141, distance: 374.6
click at [963, 290] on button "Cancel" at bounding box center [960, 302] width 53 height 28
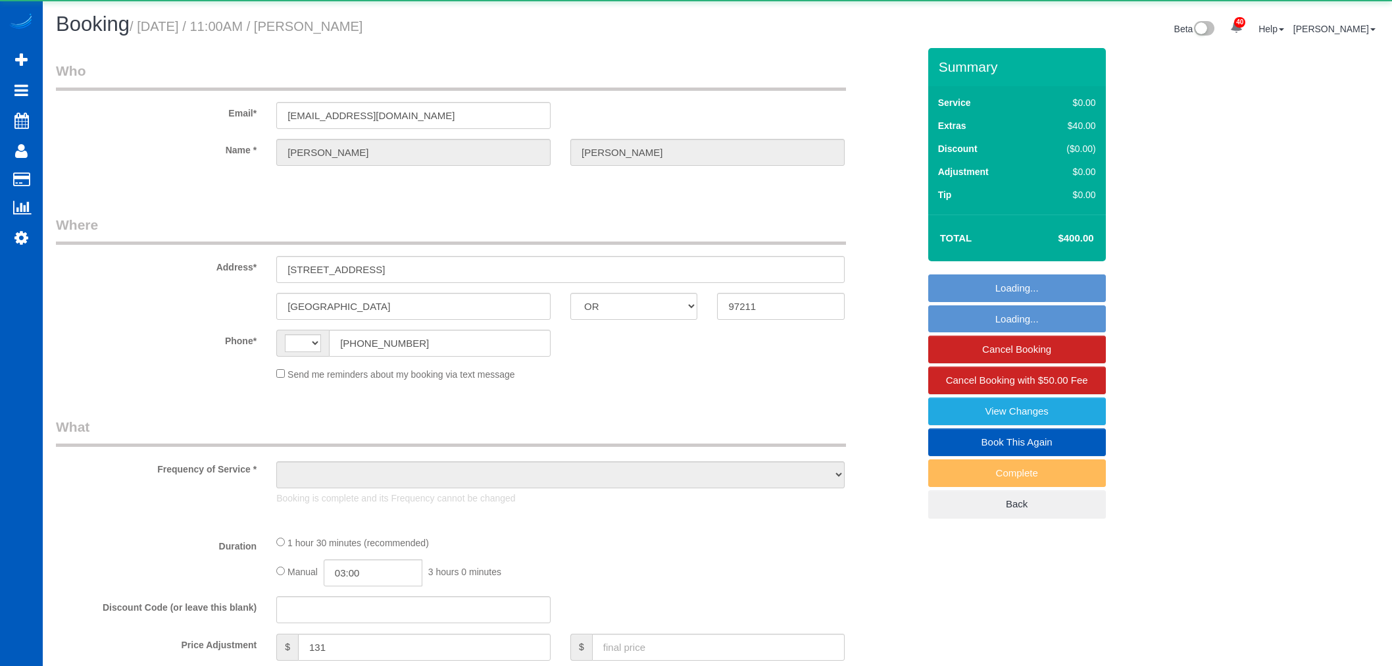
select select "OR"
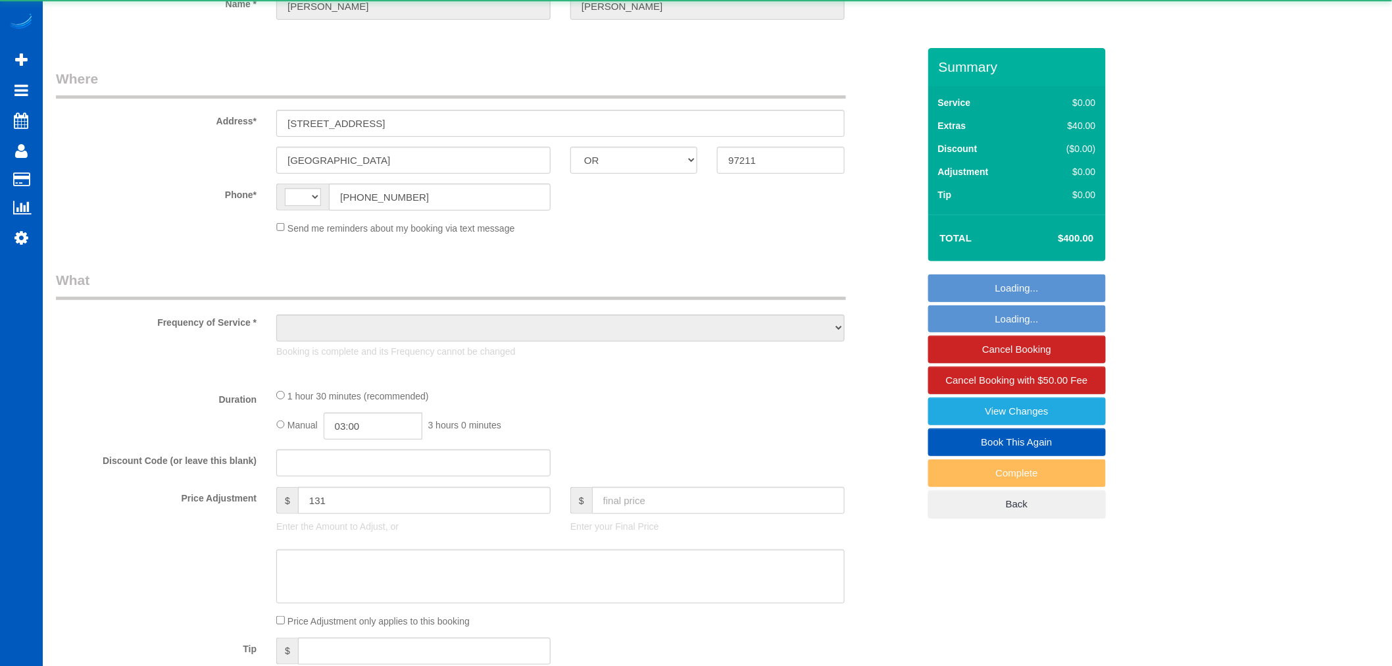
select select "string:[GEOGRAPHIC_DATA]"
select select "object:1132"
select select "string:fspay-1743a38a-8751-4f6c-ad4a-9bf2b3863aab"
select select "199"
select select "2"
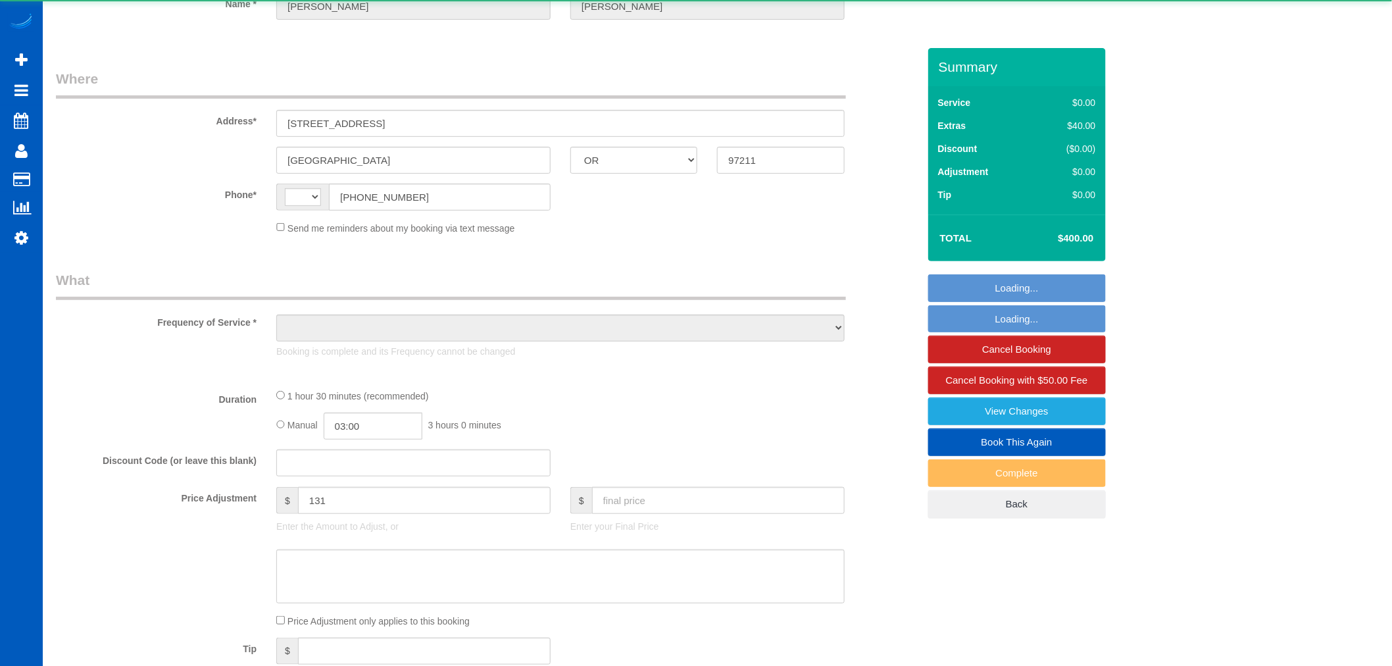
select select "spot1"
select select "number:10"
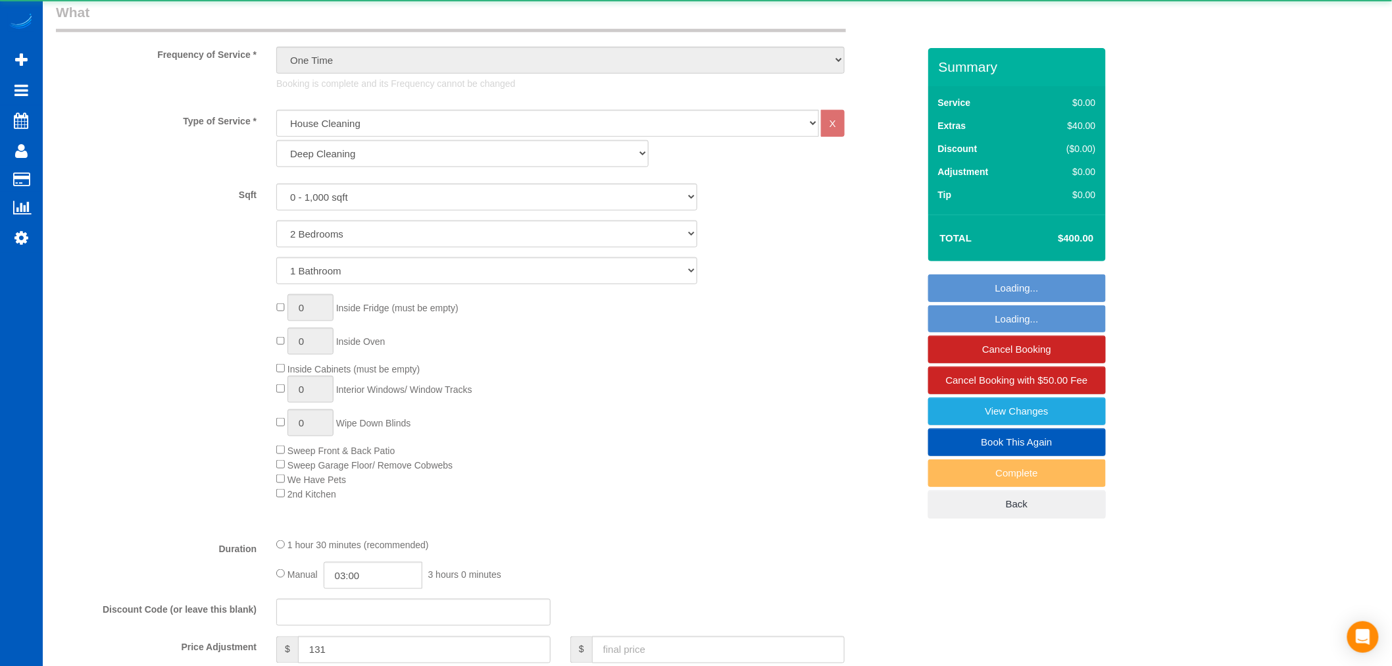
select select "2"
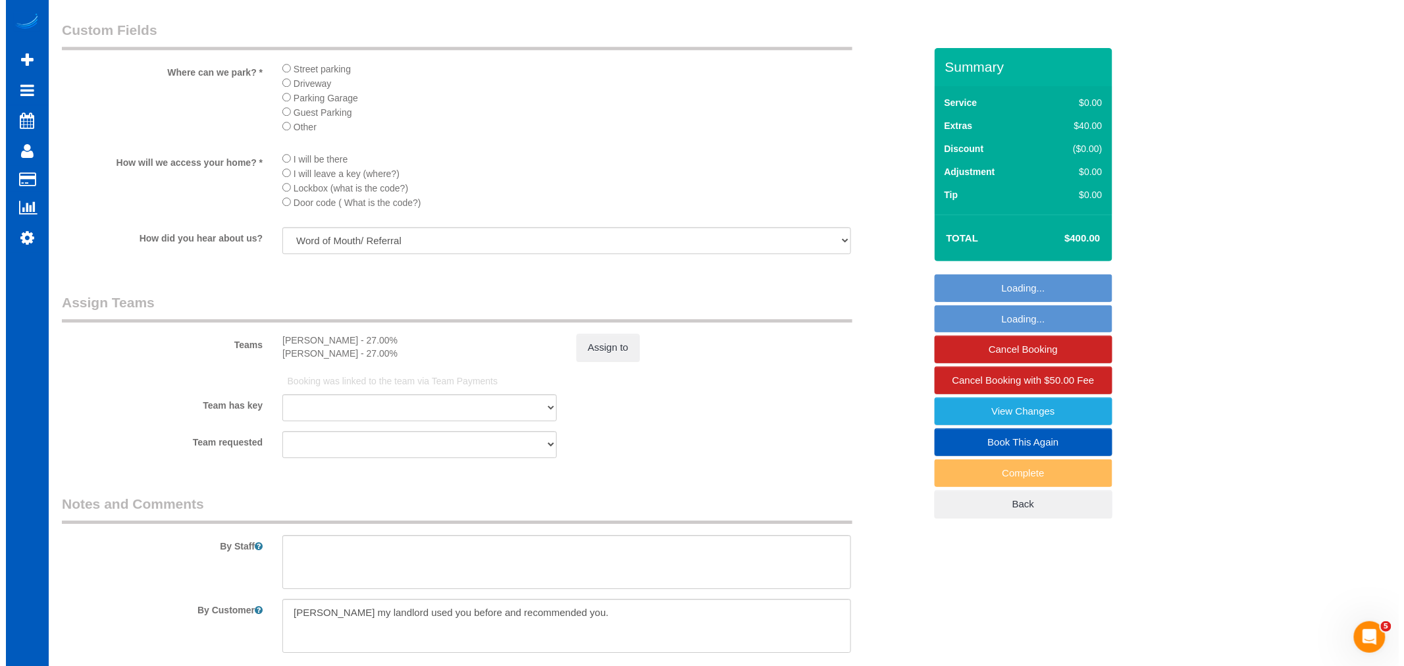
scroll to position [1681, 0]
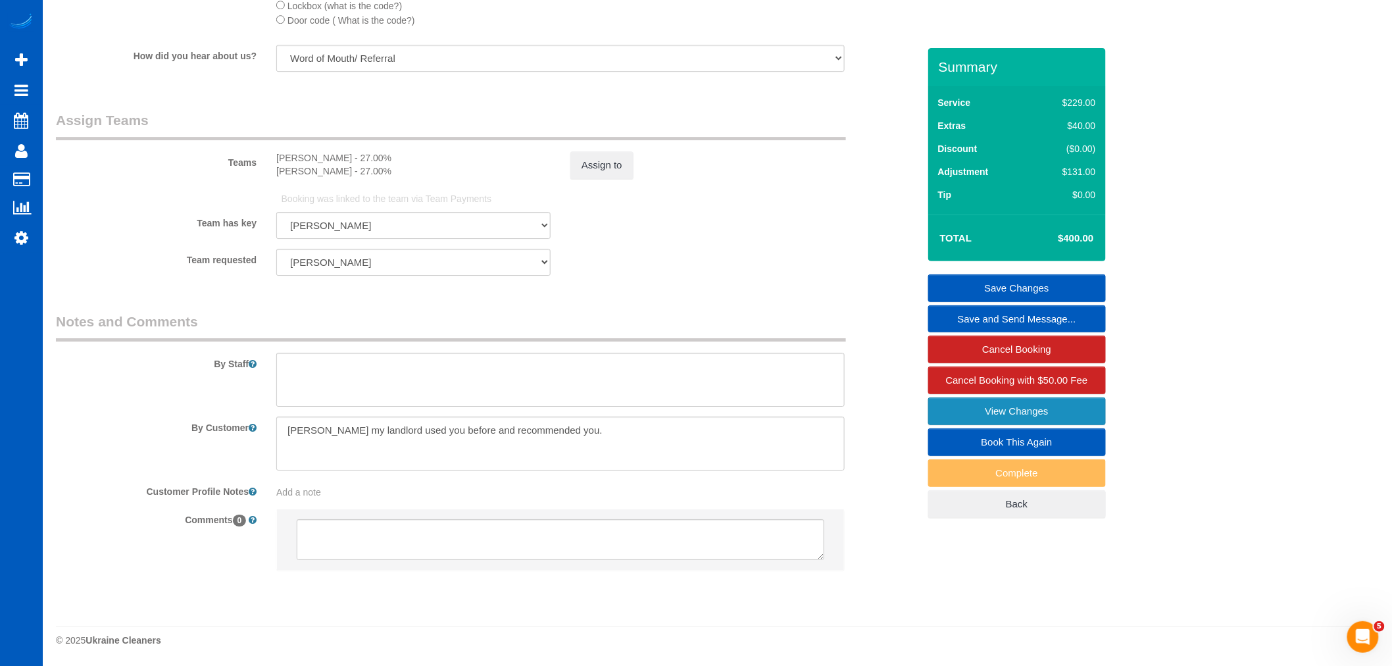
click at [1017, 412] on link "View Changes" at bounding box center [1018, 411] width 178 height 28
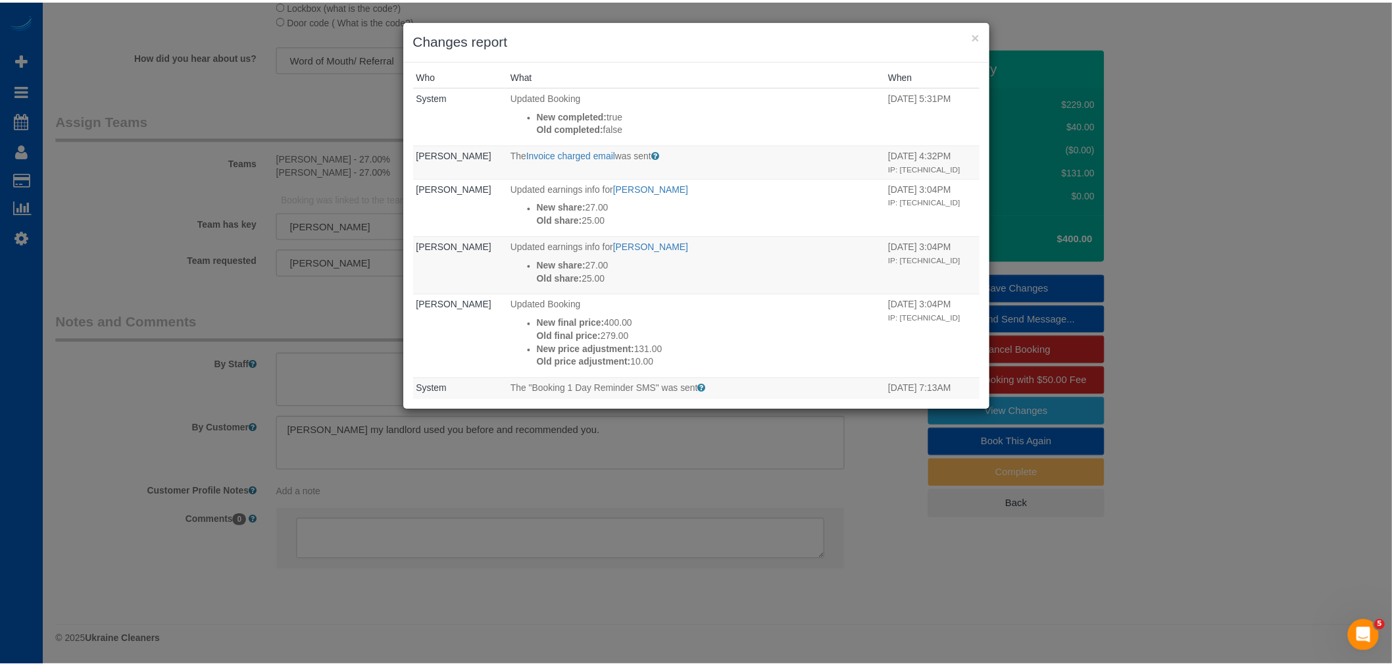
scroll to position [0, 0]
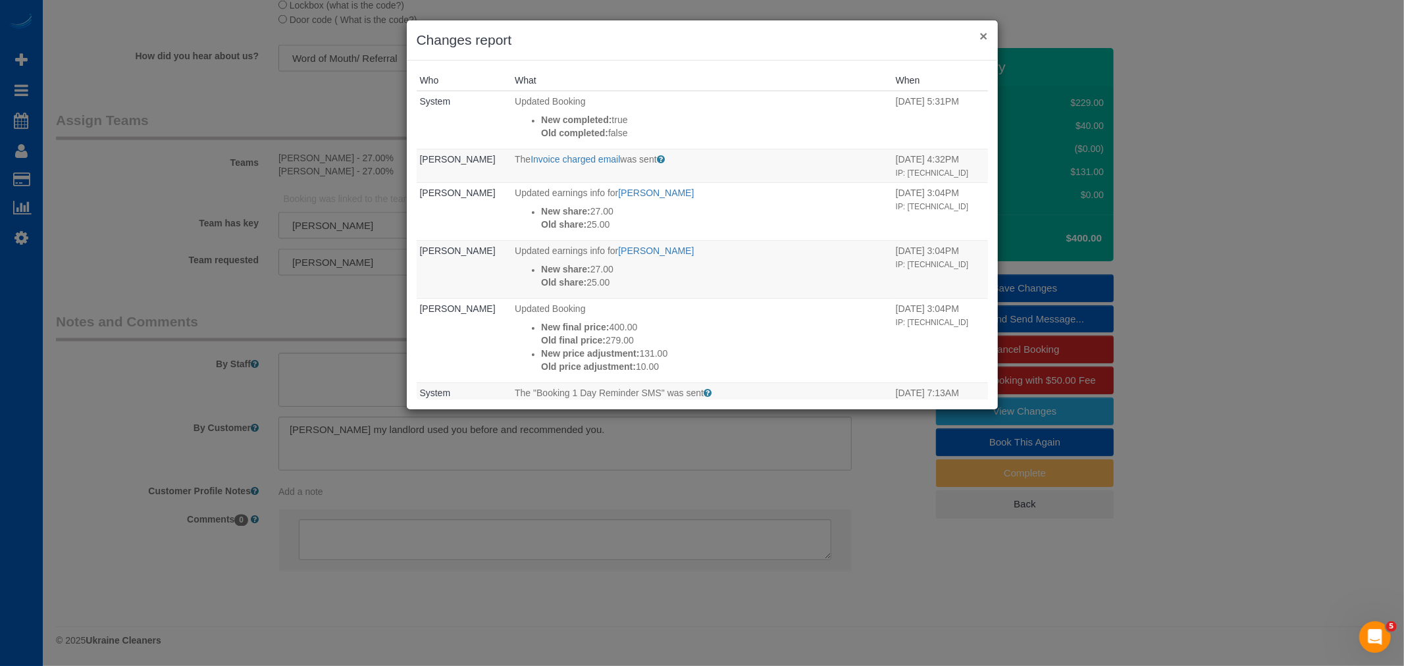
click at [983, 36] on button "×" at bounding box center [983, 36] width 8 height 14
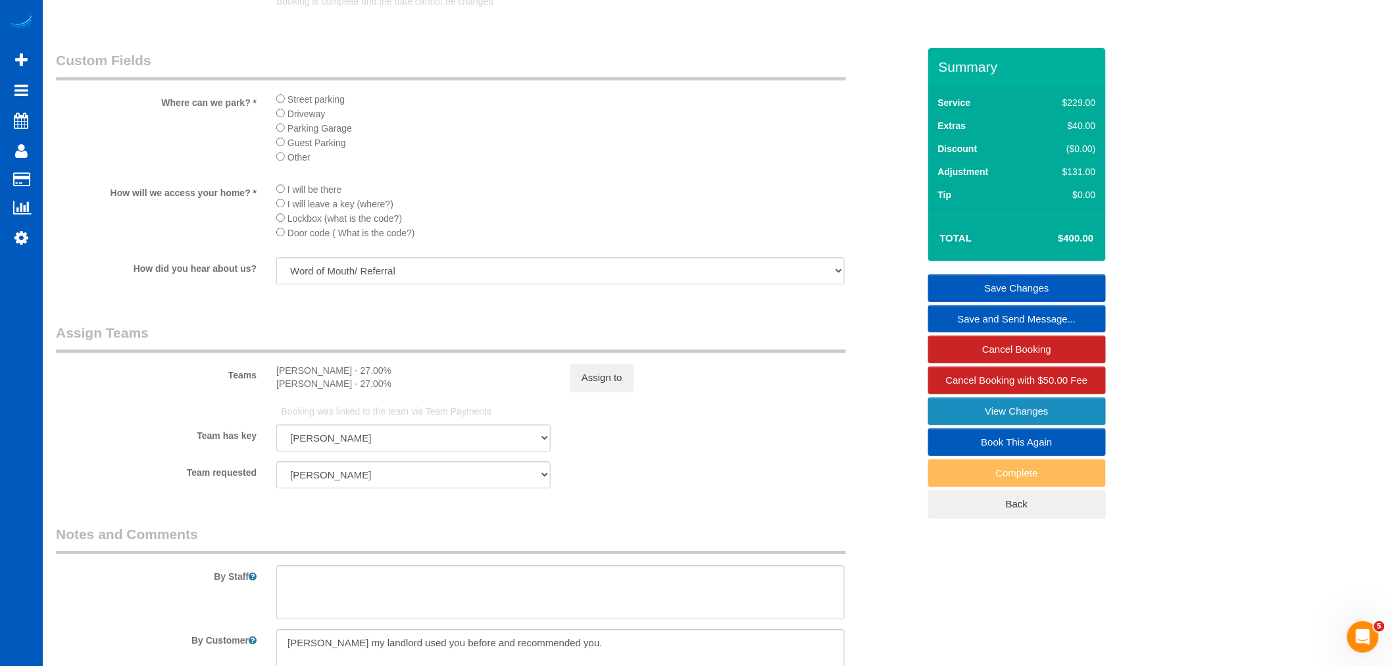
scroll to position [1608, 0]
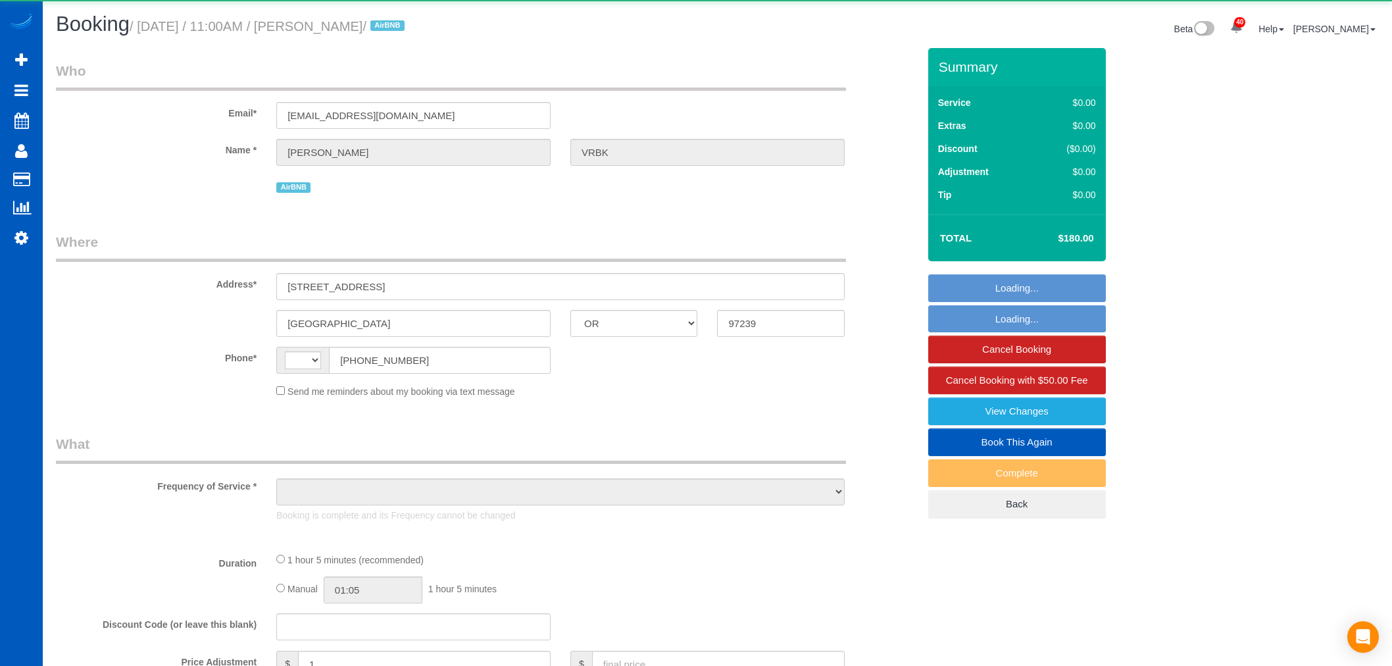
select select "OR"
select select "string:[GEOGRAPHIC_DATA]"
select select "object:1064"
select select "199"
select select "1001"
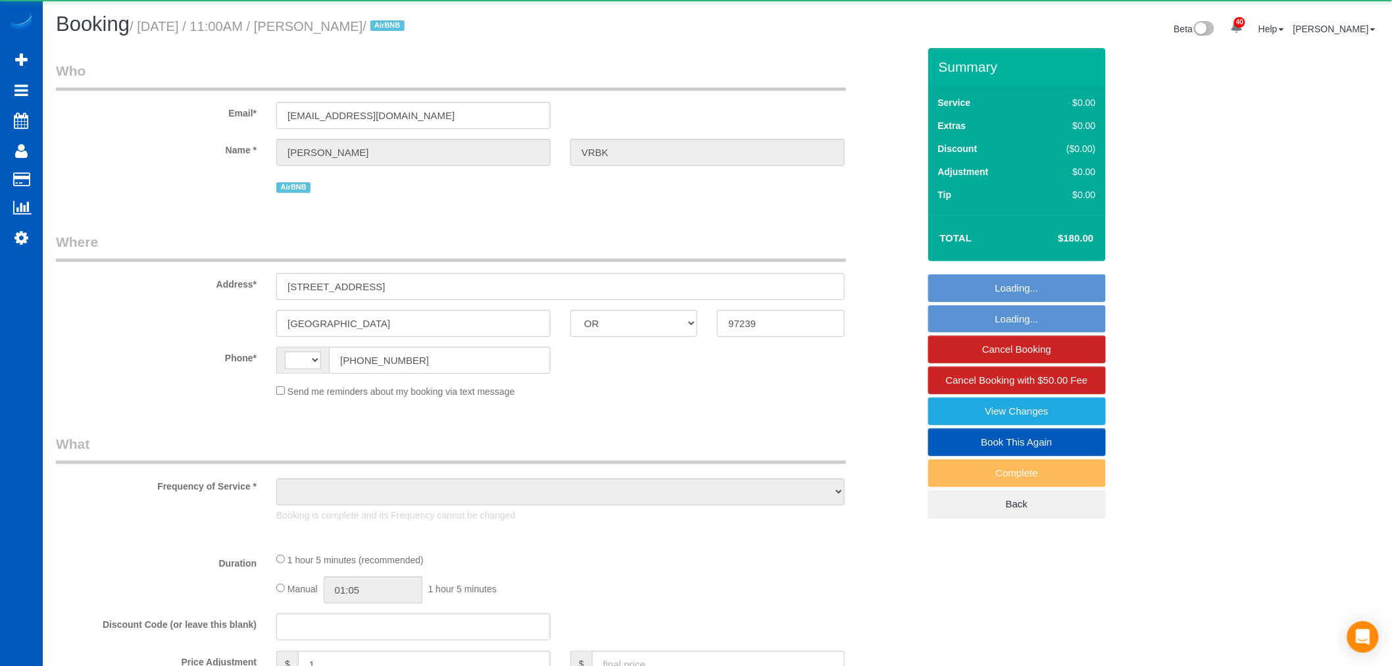
select select "2"
select select "spot1"
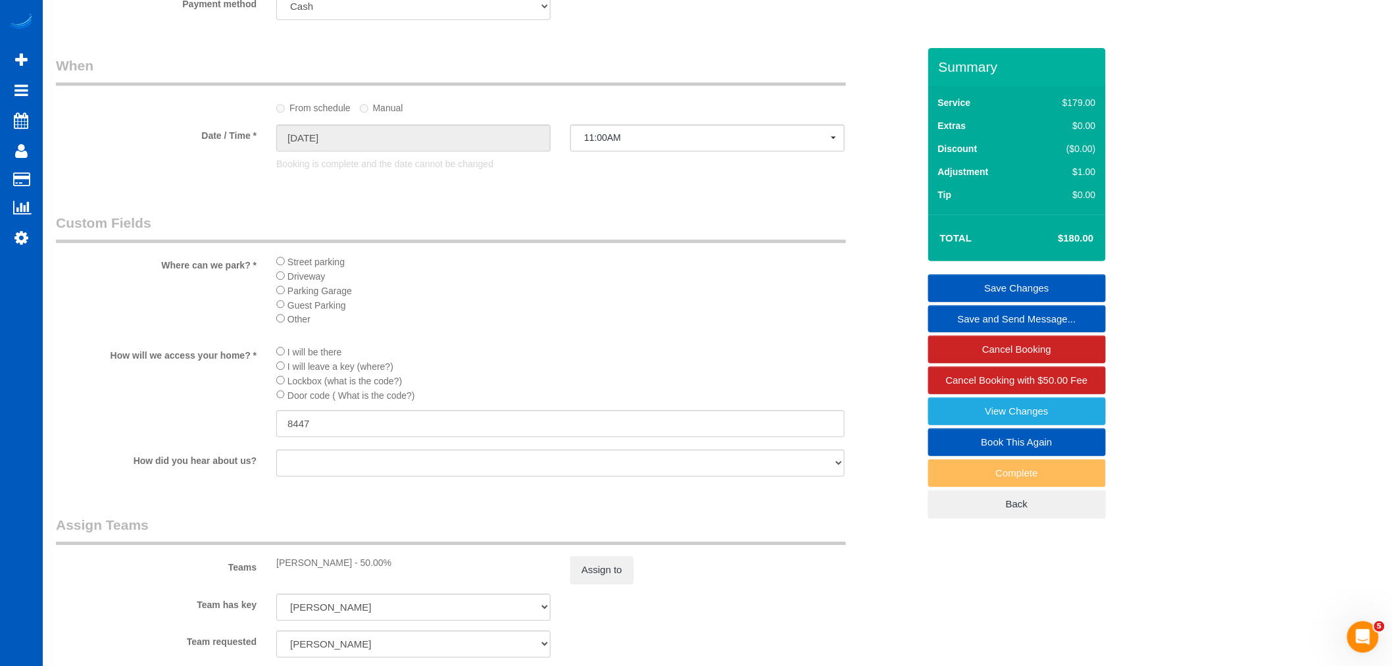
scroll to position [1608, 0]
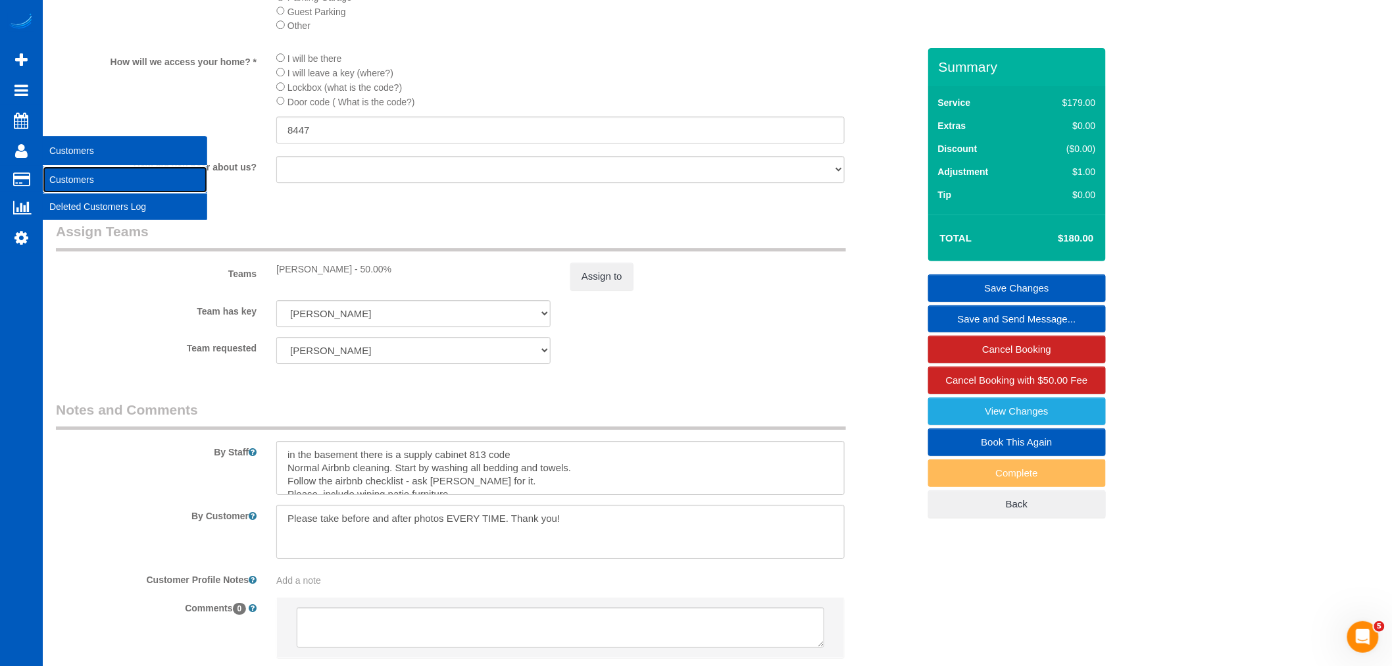
click at [86, 178] on link "Customers" at bounding box center [125, 179] width 165 height 26
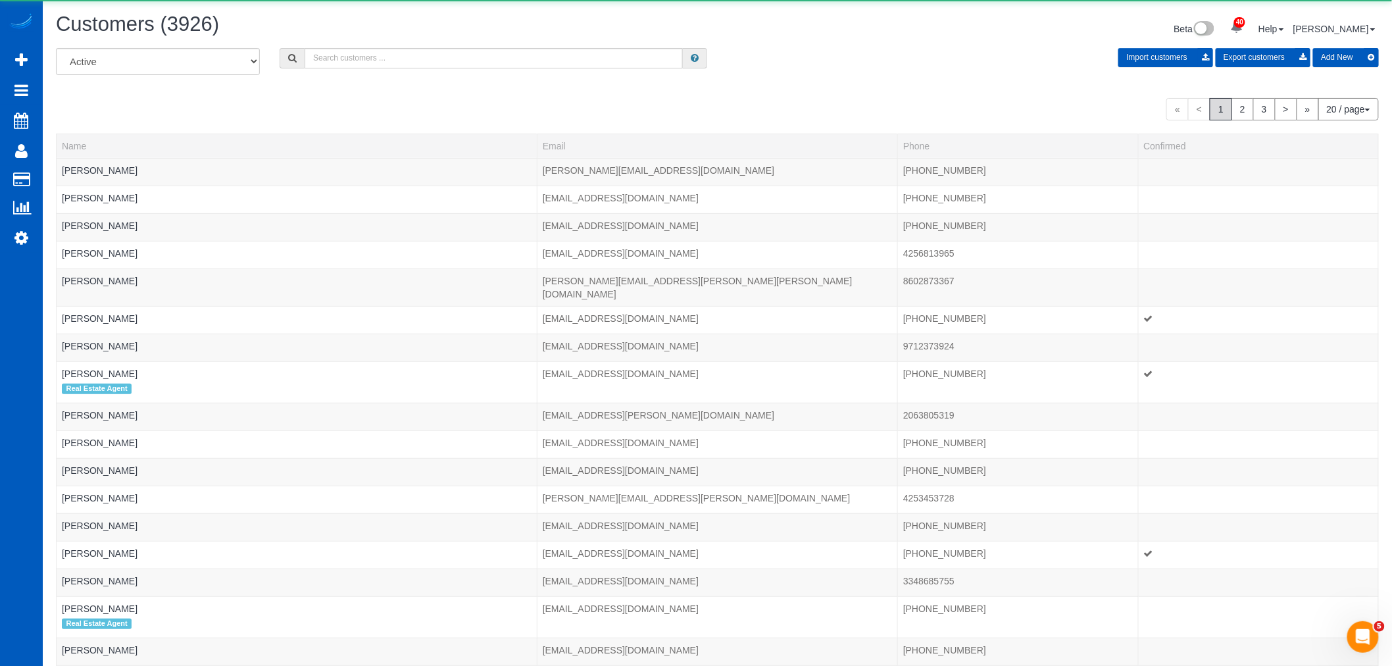
click at [353, 46] on div "Customers (3926) Beta 40 Your Notifications You have 0 alerts × You have 5 to c…" at bounding box center [717, 30] width 1343 height 35
click at [351, 57] on input "text" at bounding box center [494, 58] width 378 height 20
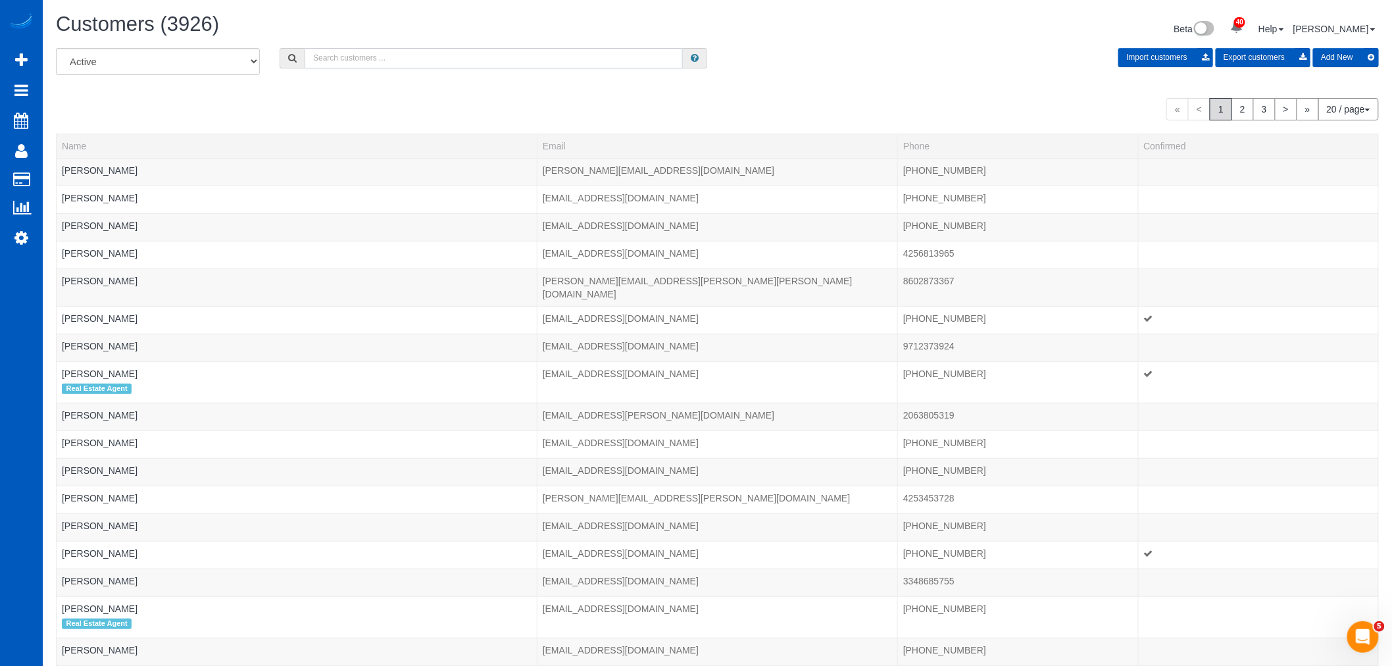
type input "r"
type input "y"
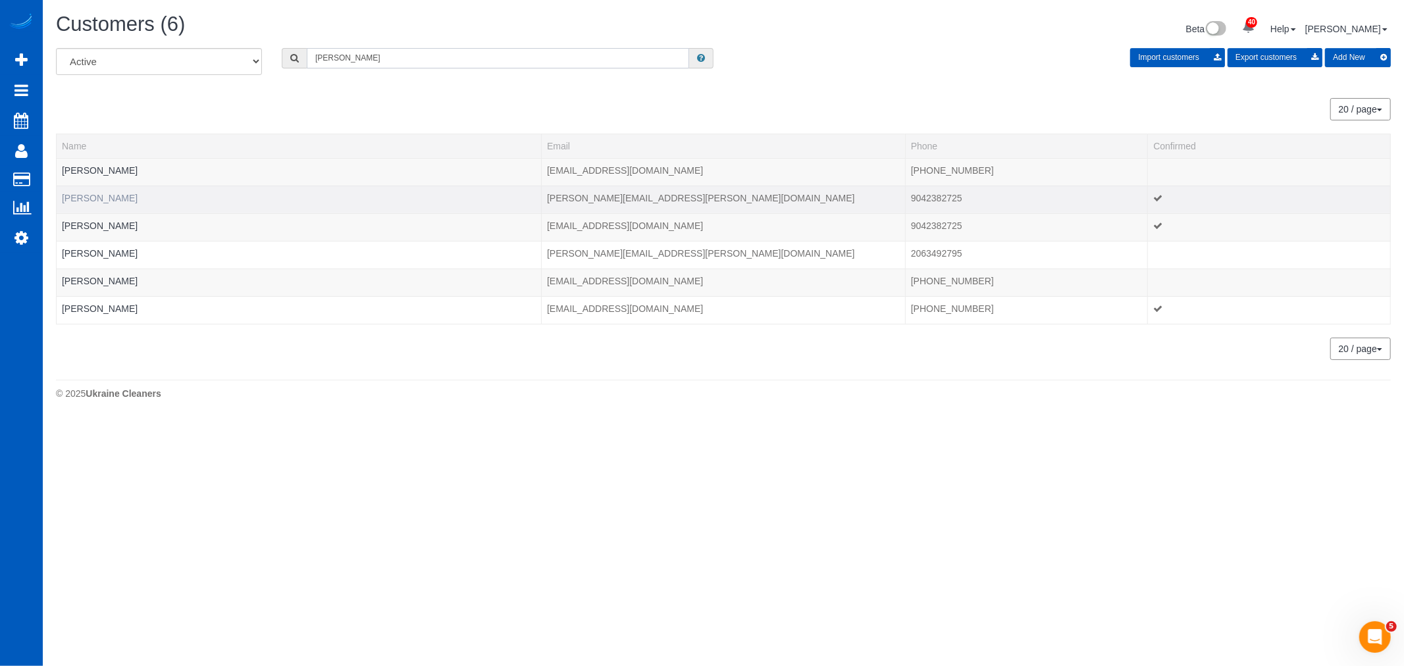
type input "[PERSON_NAME]"
click at [101, 193] on link "[PERSON_NAME]" at bounding box center [100, 198] width 76 height 11
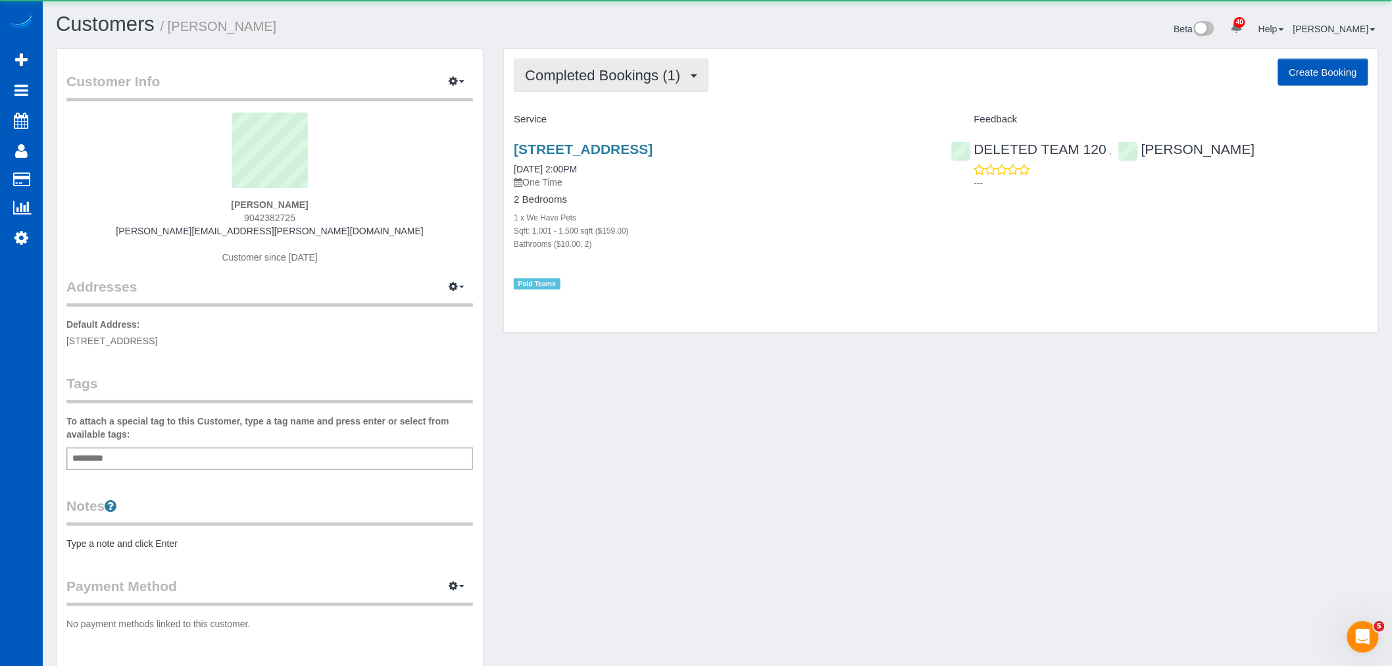
click at [626, 72] on span "Completed Bookings (1)" at bounding box center [606, 75] width 162 height 16
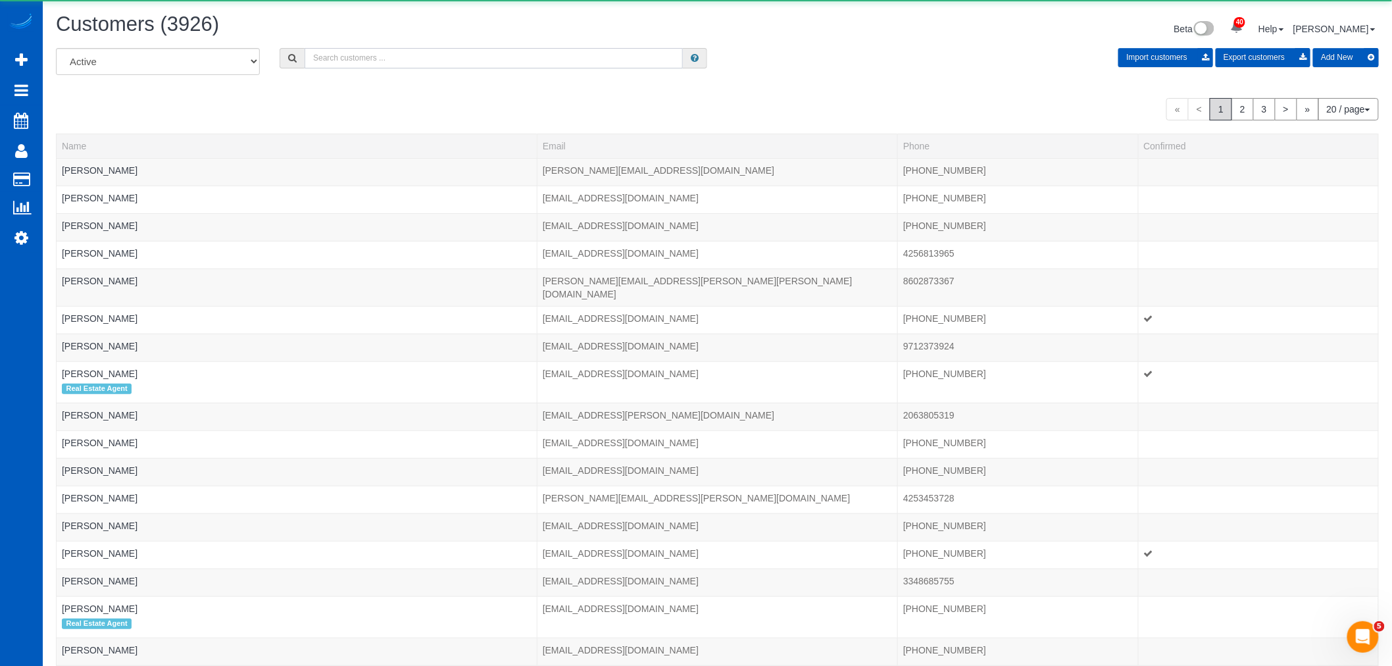
click at [344, 55] on input "text" at bounding box center [494, 58] width 378 height 20
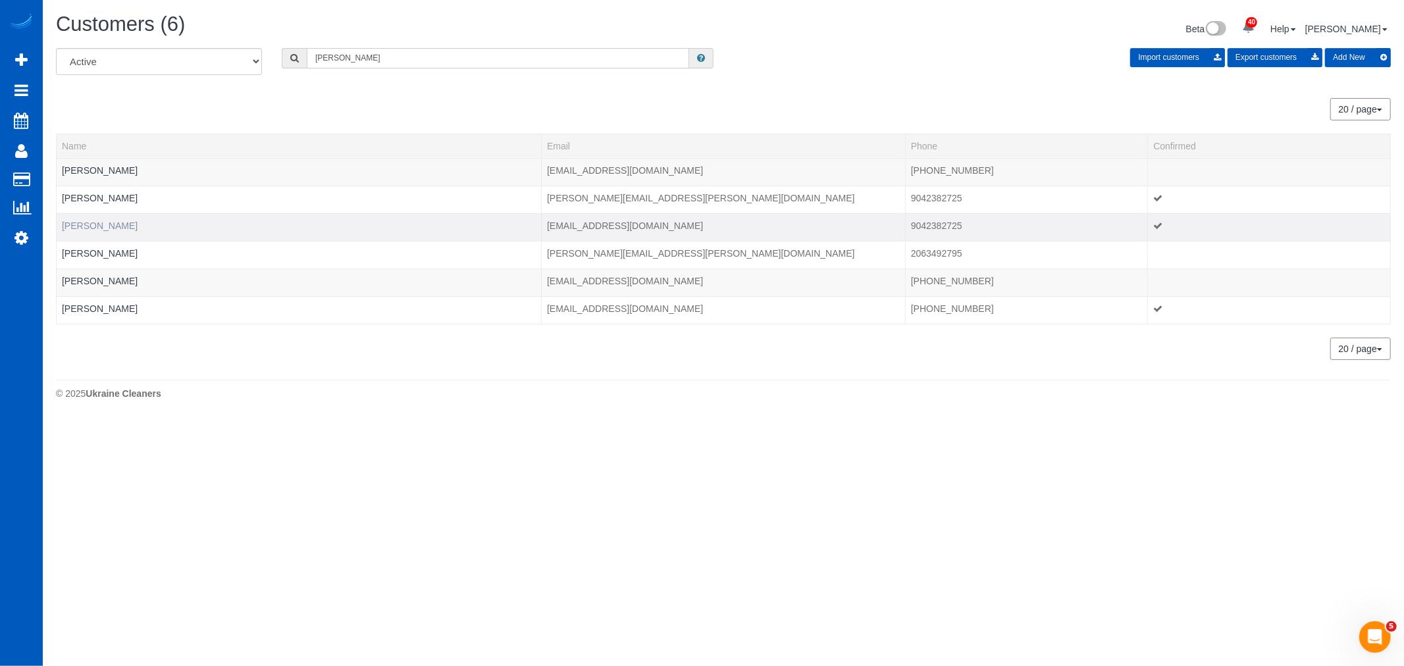
type input "[PERSON_NAME]"
click at [101, 230] on link "[PERSON_NAME]" at bounding box center [100, 225] width 76 height 11
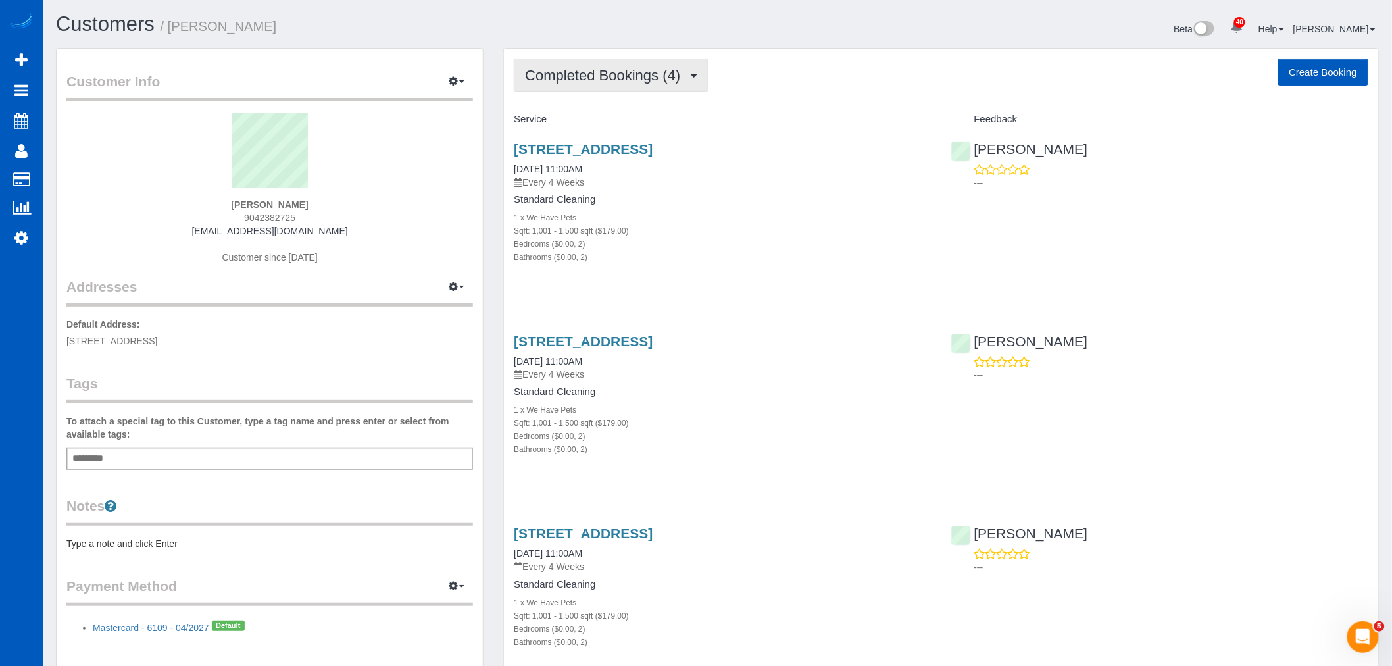
click at [638, 80] on span "Completed Bookings (4)" at bounding box center [606, 75] width 162 height 16
click at [614, 126] on link "Upcoming Bookings (11)" at bounding box center [584, 123] width 139 height 17
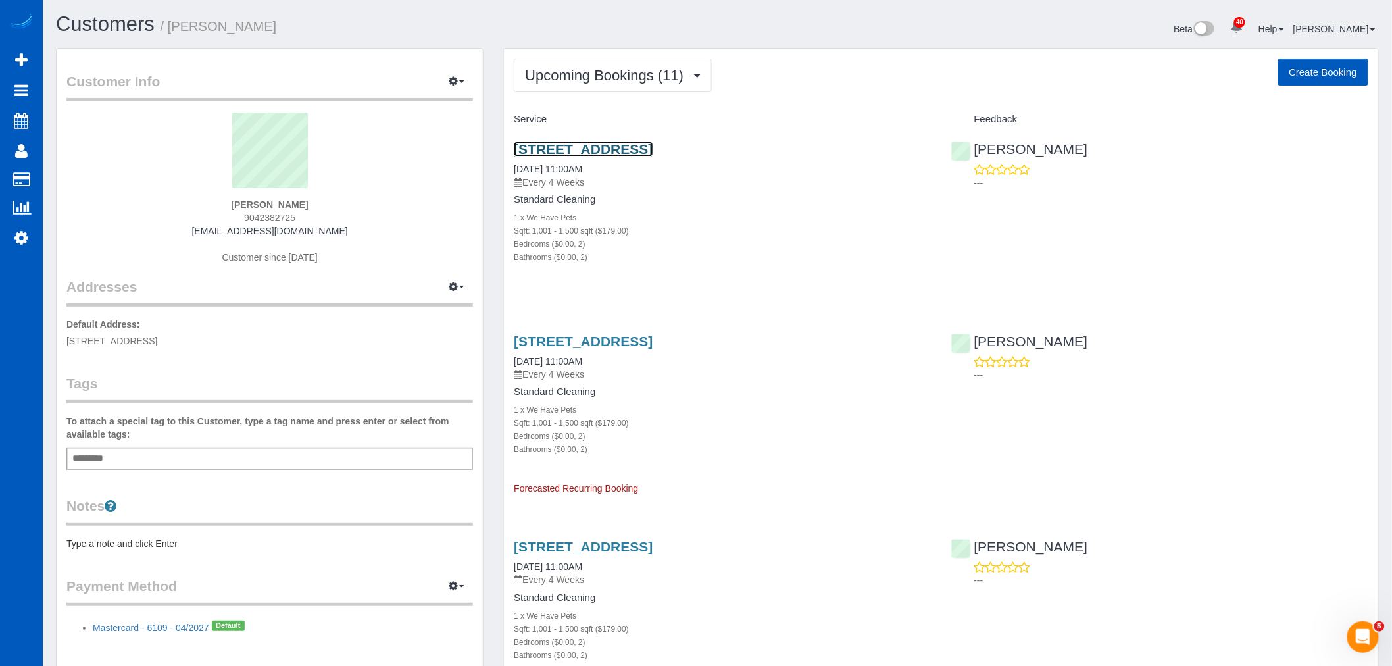
click at [551, 141] on link "[STREET_ADDRESS]" at bounding box center [583, 148] width 139 height 15
click at [588, 88] on button "Upcoming Bookings (11)" at bounding box center [613, 76] width 198 height 34
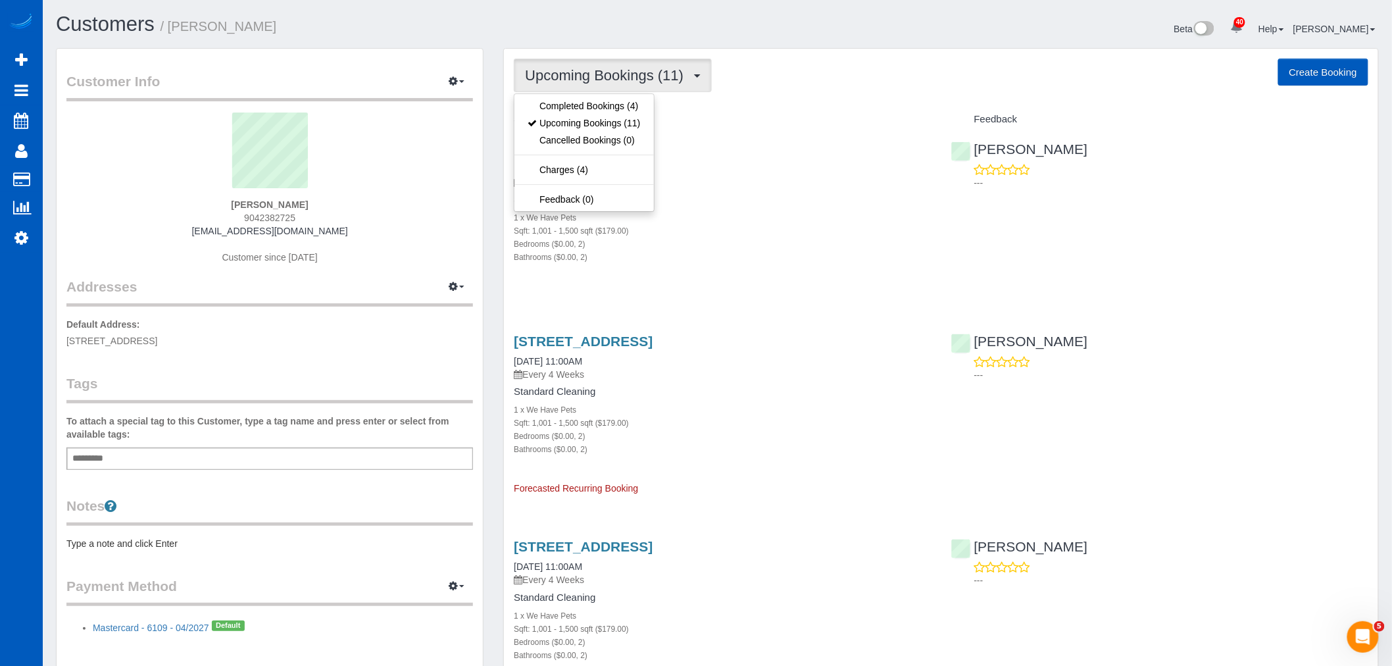
click at [771, 220] on div "1 x We Have Pets" at bounding box center [722, 217] width 417 height 13
click at [630, 74] on span "Upcoming Bookings (11)" at bounding box center [607, 75] width 165 height 16
click at [614, 121] on link "Upcoming Bookings (11)" at bounding box center [584, 123] width 139 height 17
click at [594, 88] on button "Upcoming Bookings (11)" at bounding box center [613, 76] width 198 height 34
click at [596, 110] on link "Completed Bookings (4)" at bounding box center [584, 105] width 139 height 17
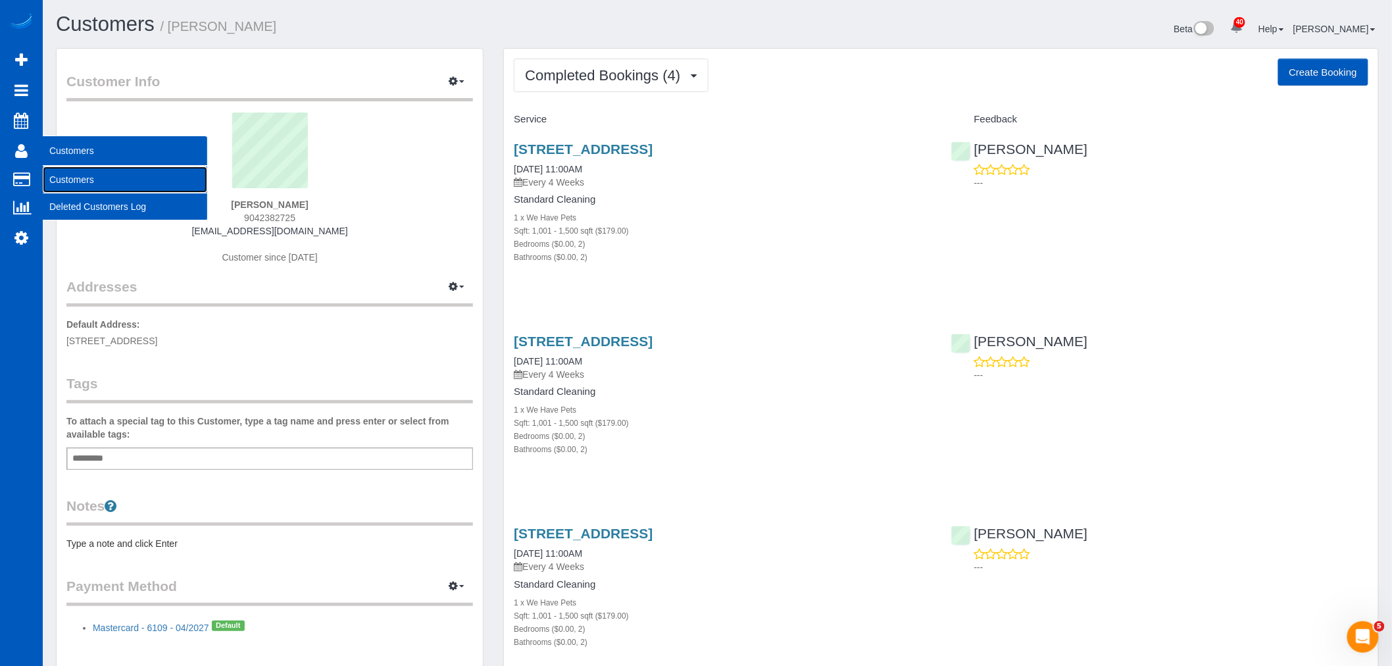
click at [93, 180] on link "Customers" at bounding box center [125, 179] width 165 height 26
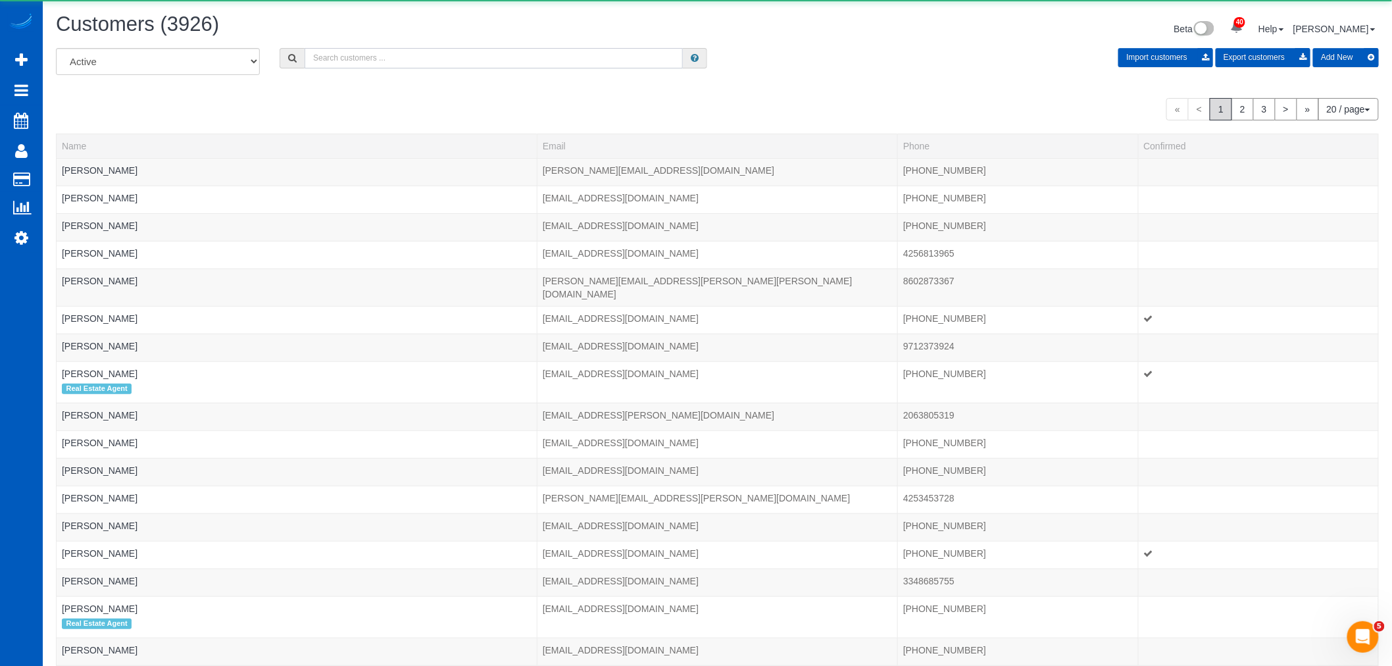
click at [332, 60] on input "text" at bounding box center [494, 58] width 378 height 20
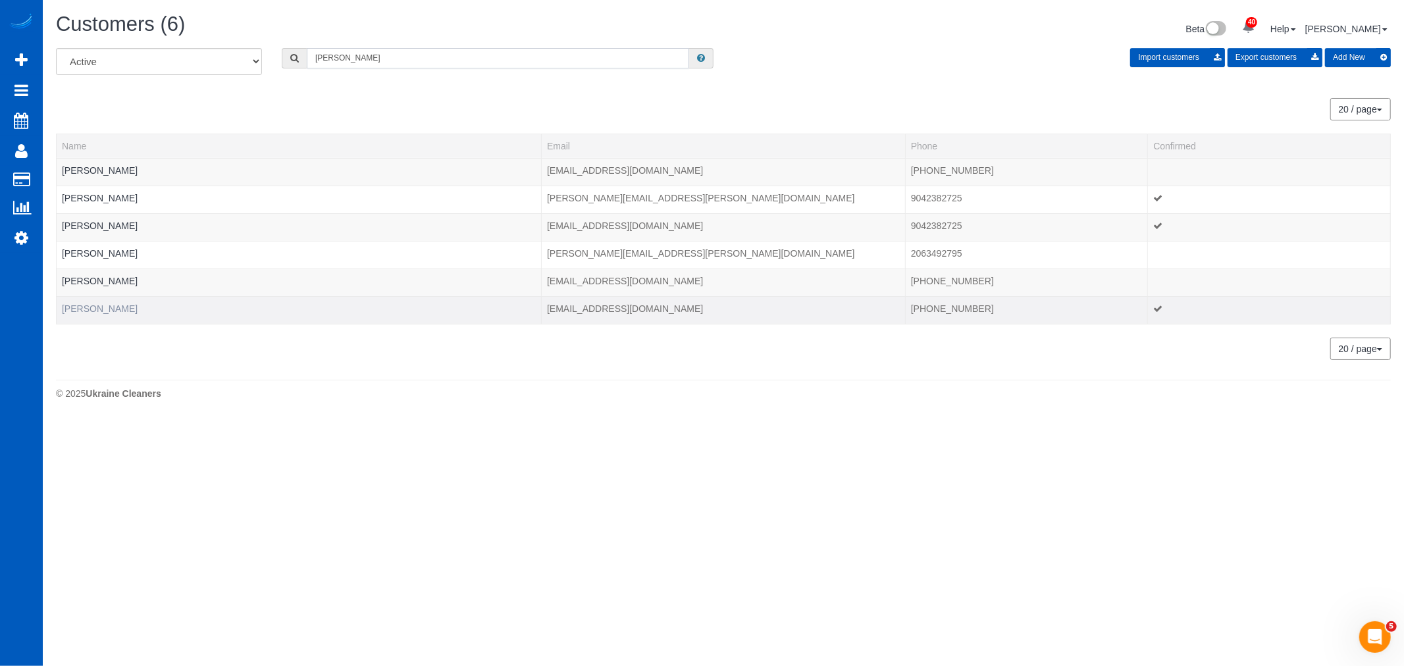
type input "[PERSON_NAME]"
click at [77, 310] on link "[PERSON_NAME]" at bounding box center [100, 308] width 76 height 11
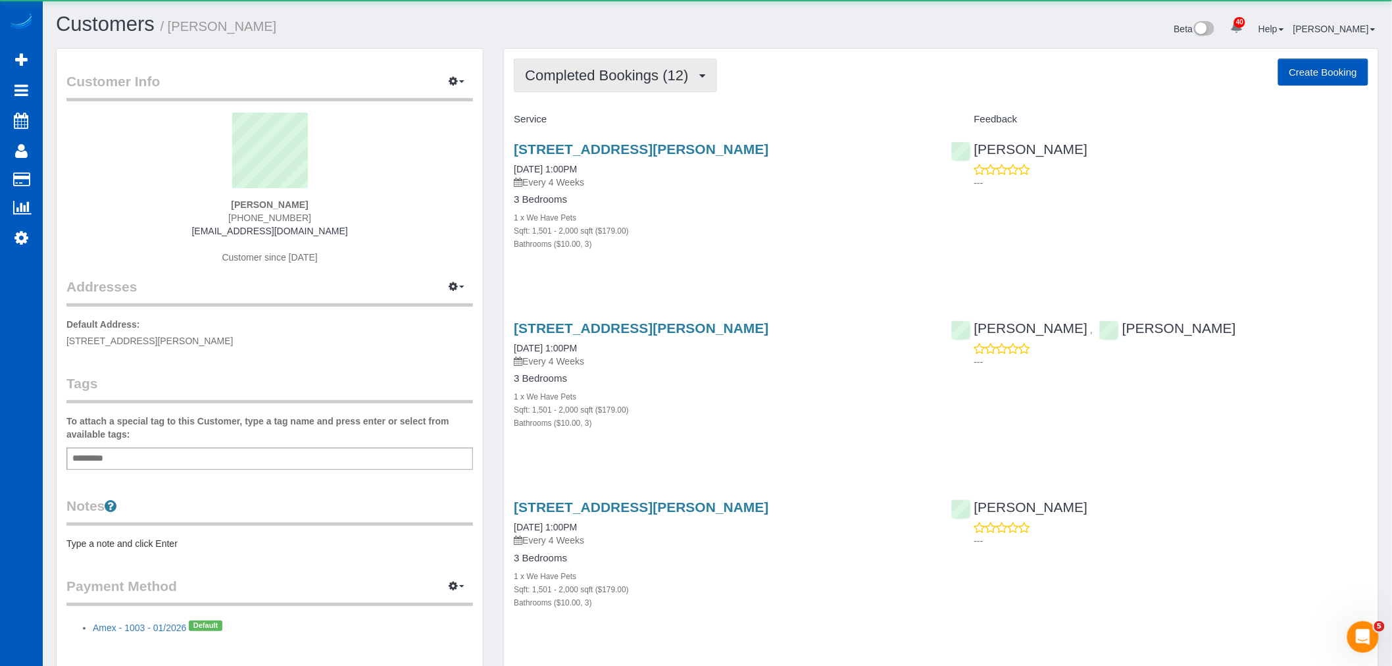
click at [575, 80] on span "Completed Bookings (12)" at bounding box center [610, 75] width 170 height 16
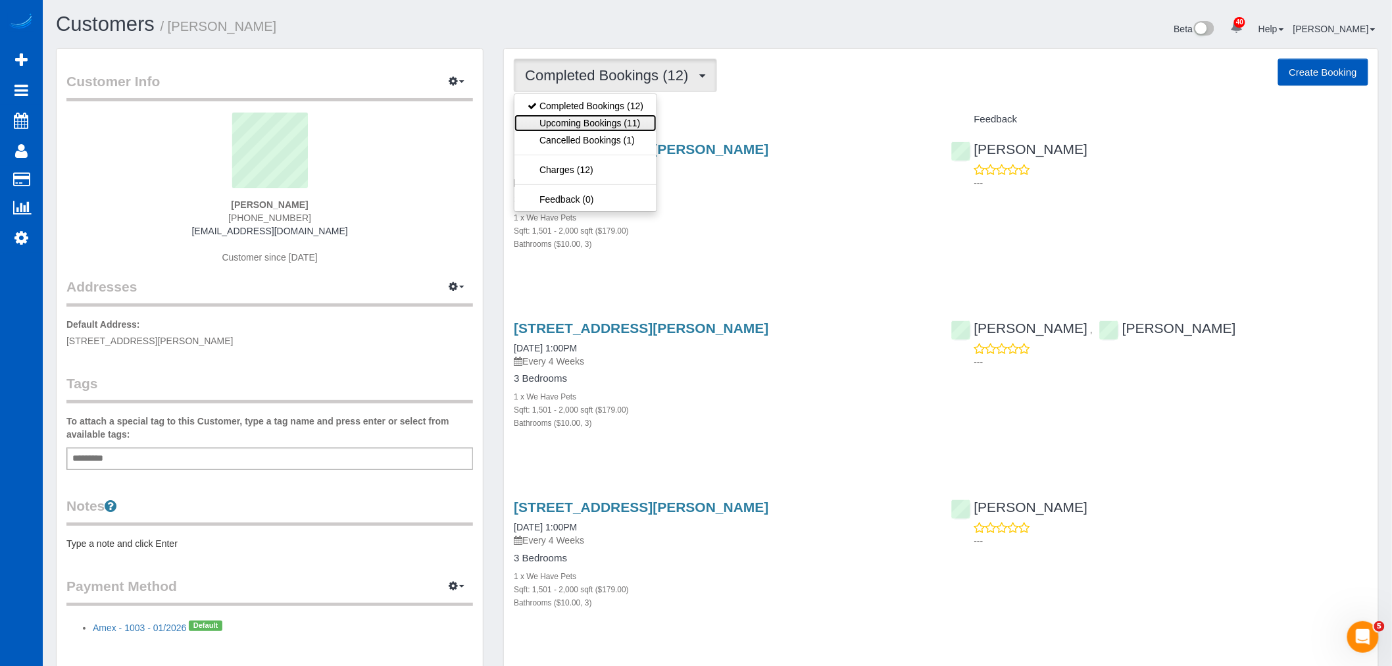
click at [596, 127] on link "Upcoming Bookings (11)" at bounding box center [586, 123] width 142 height 17
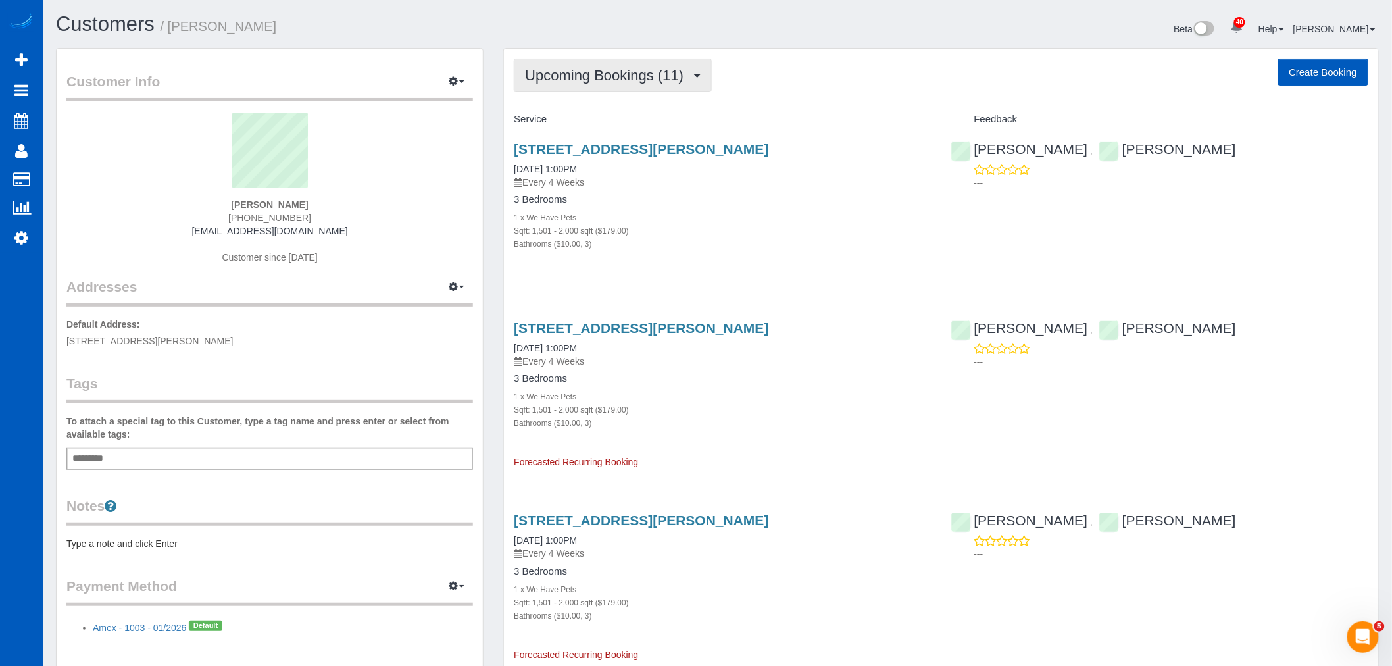
click at [586, 81] on button "Upcoming Bookings (11)" at bounding box center [613, 76] width 198 height 34
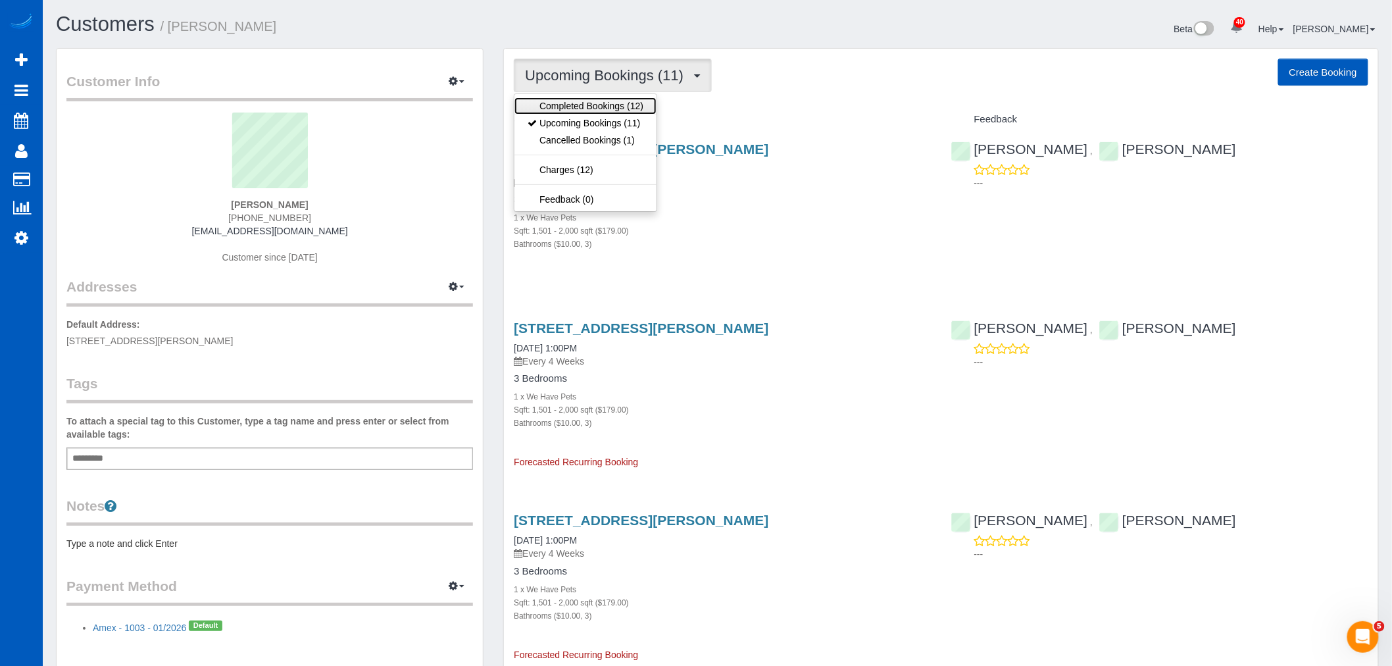
click at [586, 105] on link "Completed Bookings (12)" at bounding box center [586, 105] width 142 height 17
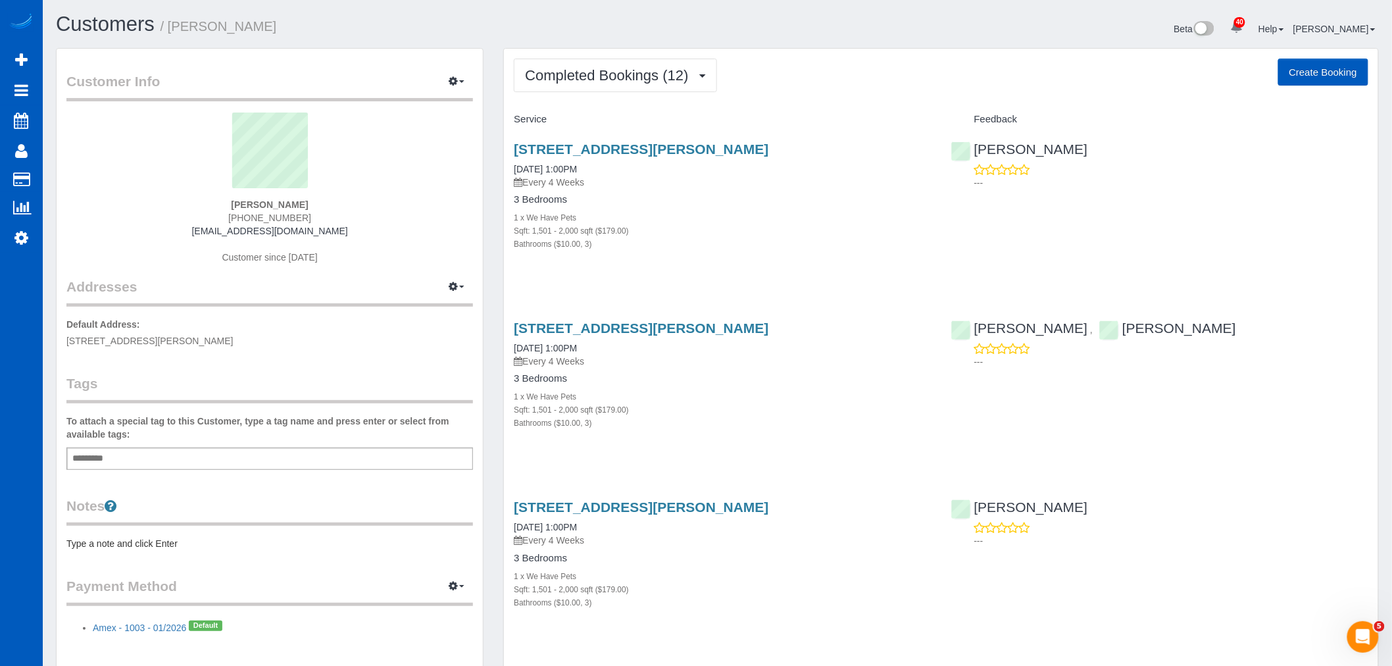
click at [589, 79] on span "Completed Bookings (12)" at bounding box center [610, 75] width 170 height 16
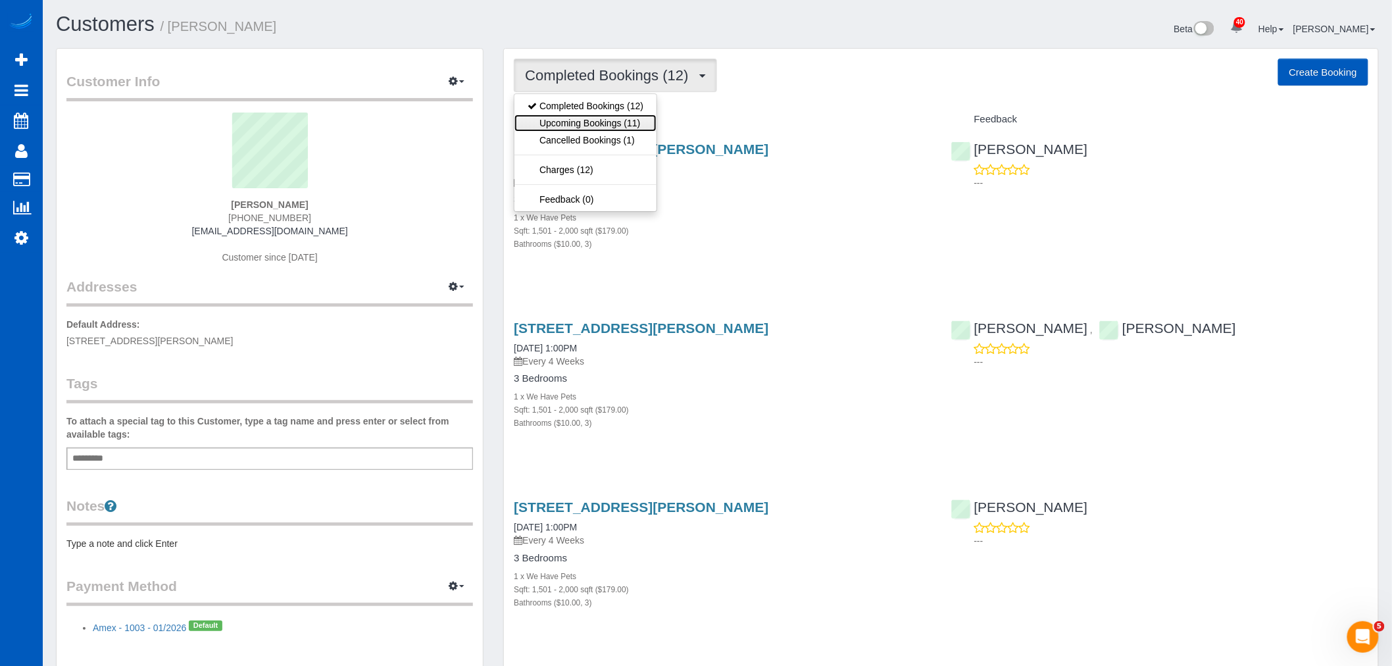
click at [588, 124] on link "Upcoming Bookings (11)" at bounding box center [586, 123] width 142 height 17
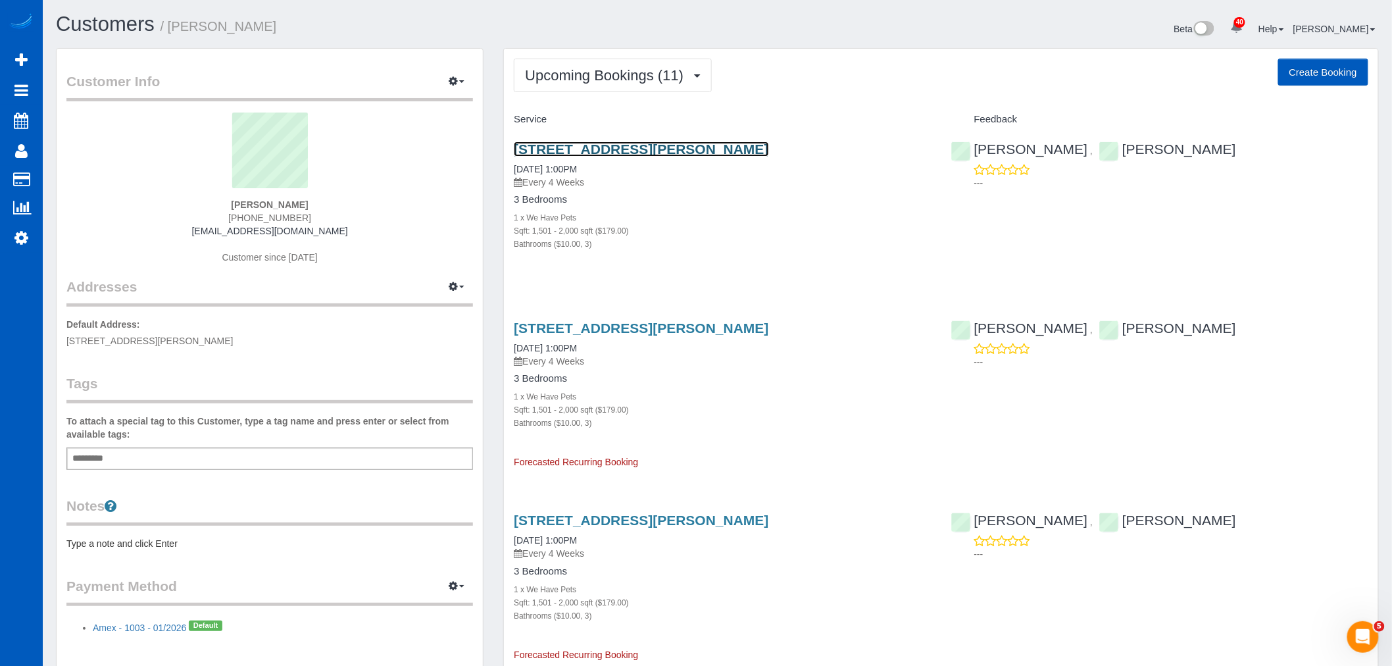
click at [561, 143] on link "[STREET_ADDRESS][PERSON_NAME]" at bounding box center [641, 148] width 255 height 15
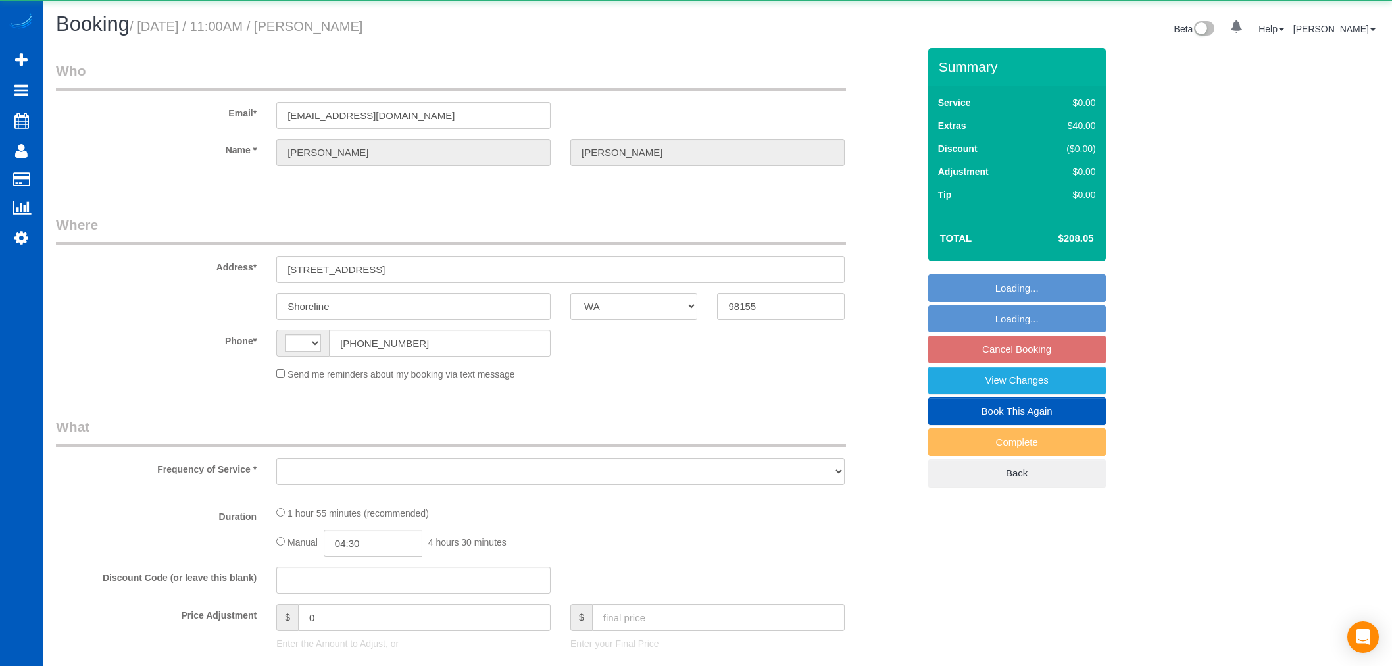
select select "WA"
select select "string:[GEOGRAPHIC_DATA]"
select select "object:1134"
select select "string:fspay-ab6186fd-9395-4089-b9d1-98d2ca6a70da"
select select "199"
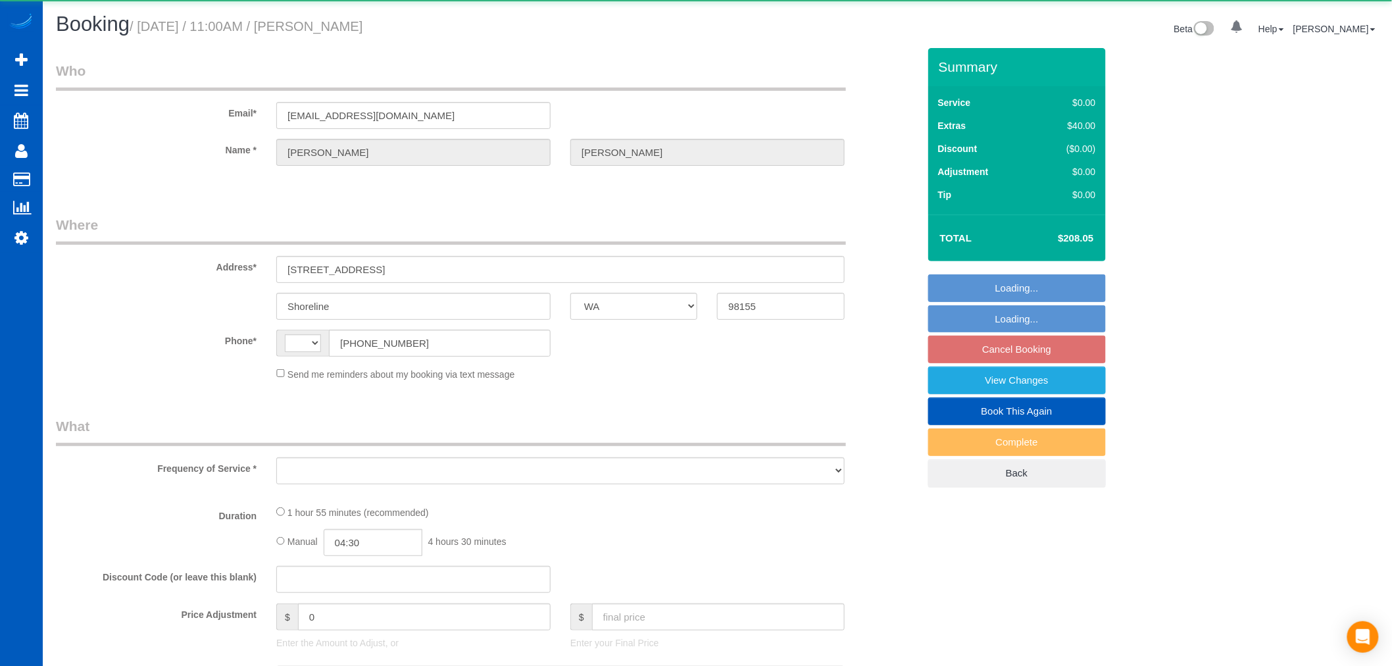
select select "1001"
select select "2"
select select "spot2"
select select "number:8"
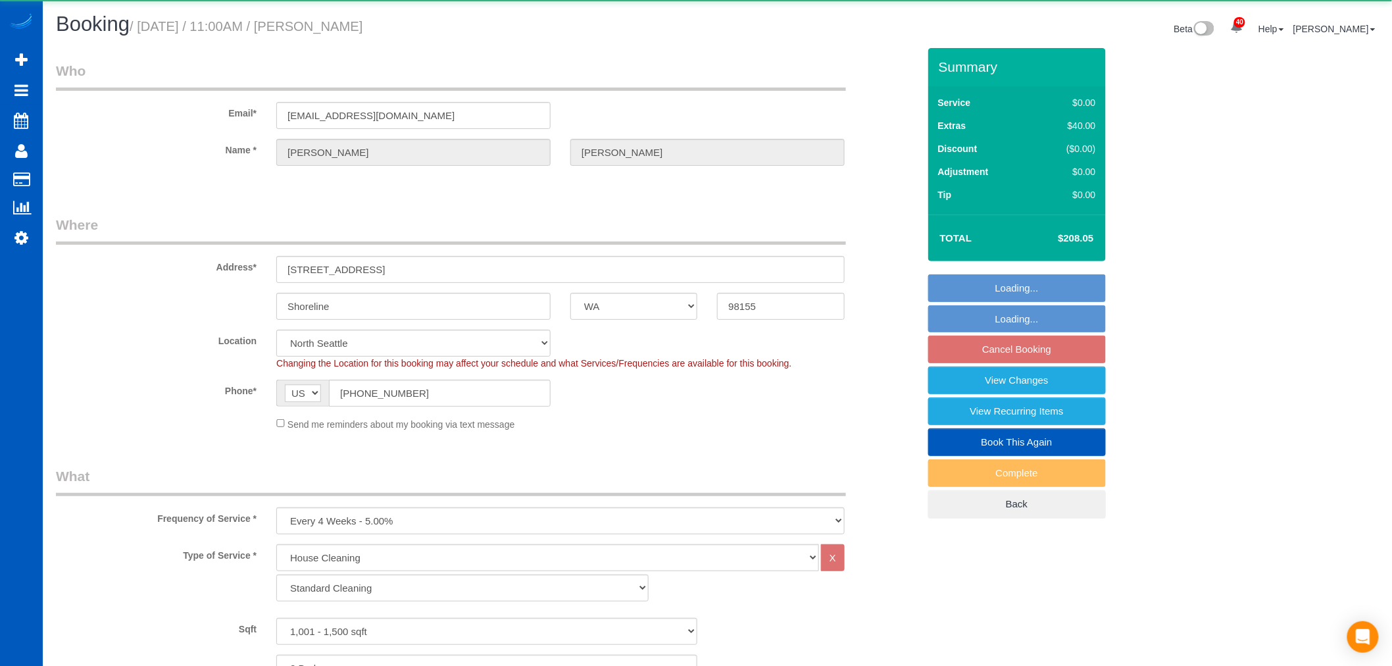
select select "object:1260"
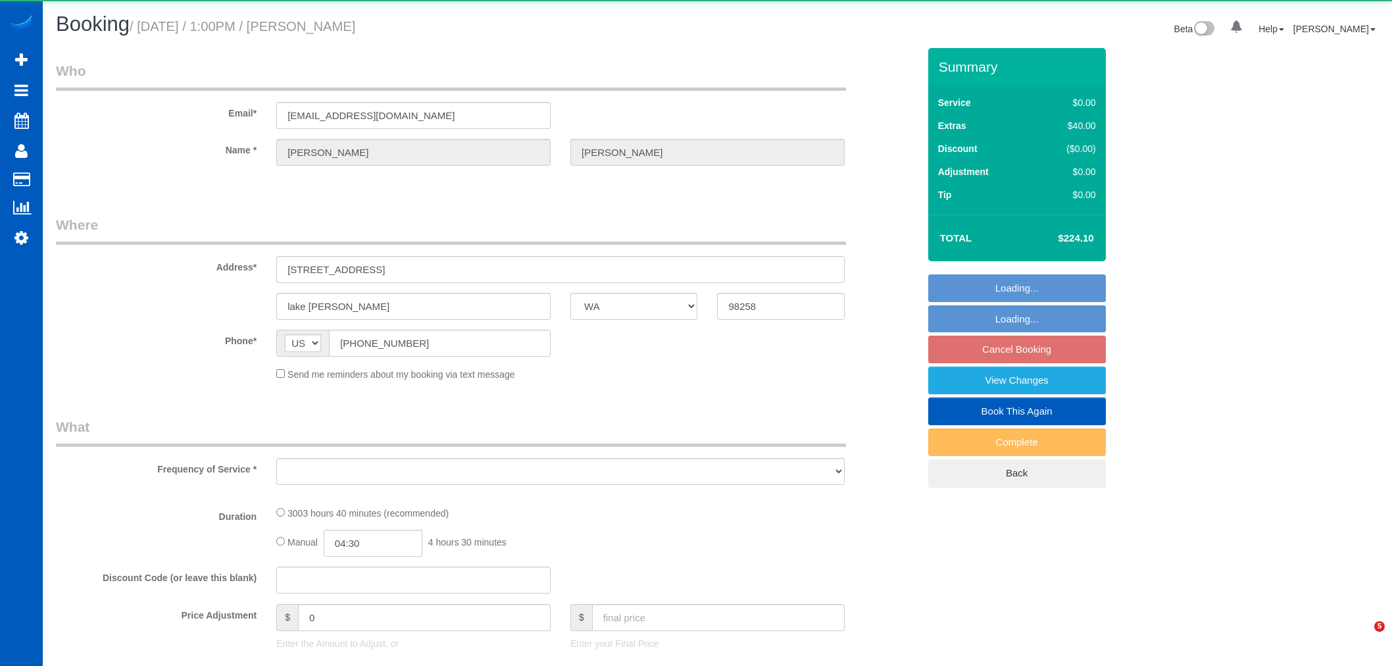
select select "WA"
select select "object:1126"
select select "string:fspay-47bdc2bb-106d-43ac-8b8a-b50acac76b0a"
select select "1501"
select select "3"
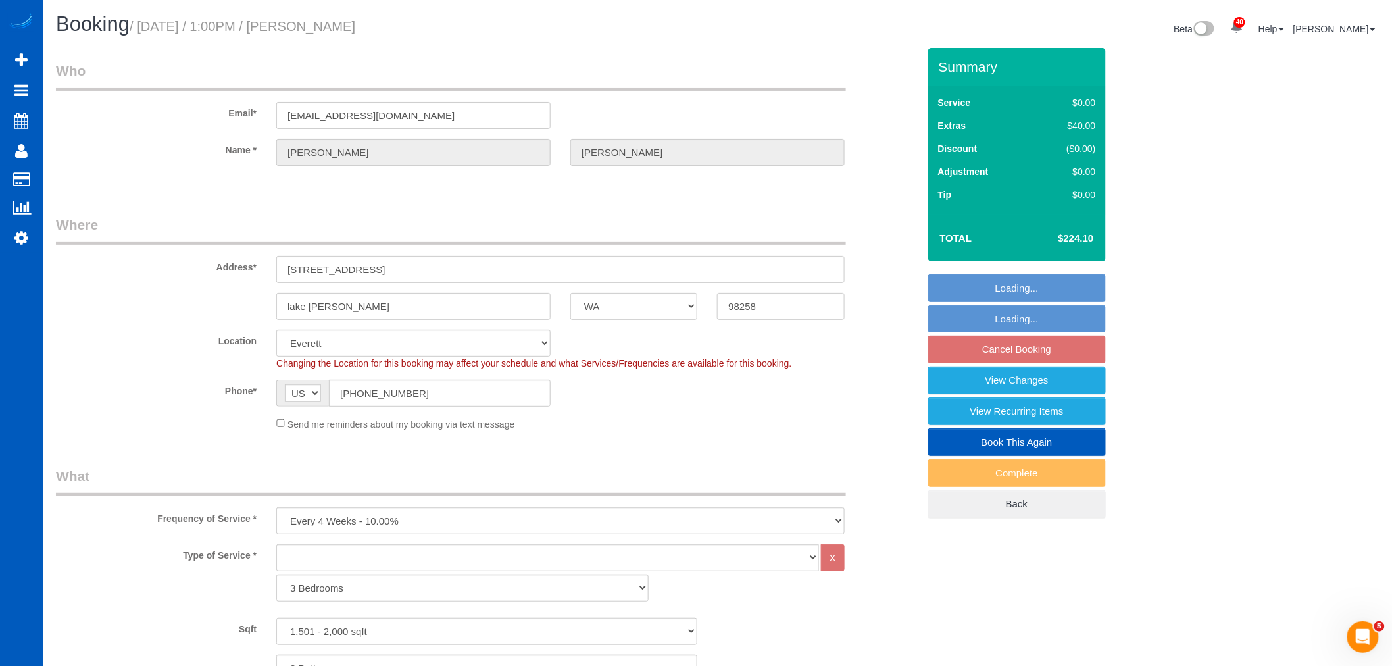
click at [1029, 353] on fieldset "Loading... Loading... Cancel Booking View Changes View Recurring Items Book Thi…" at bounding box center [1018, 396] width 178 height 244
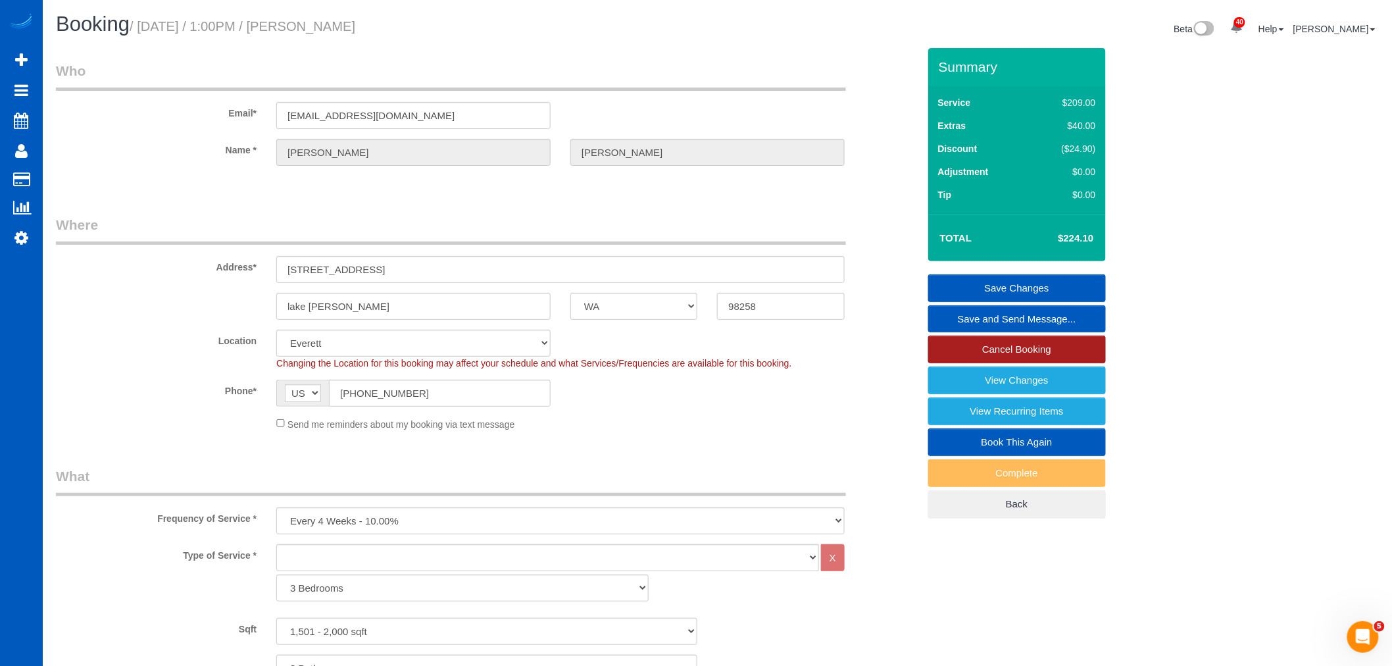
click at [1002, 345] on link "Cancel Booking" at bounding box center [1018, 350] width 178 height 28
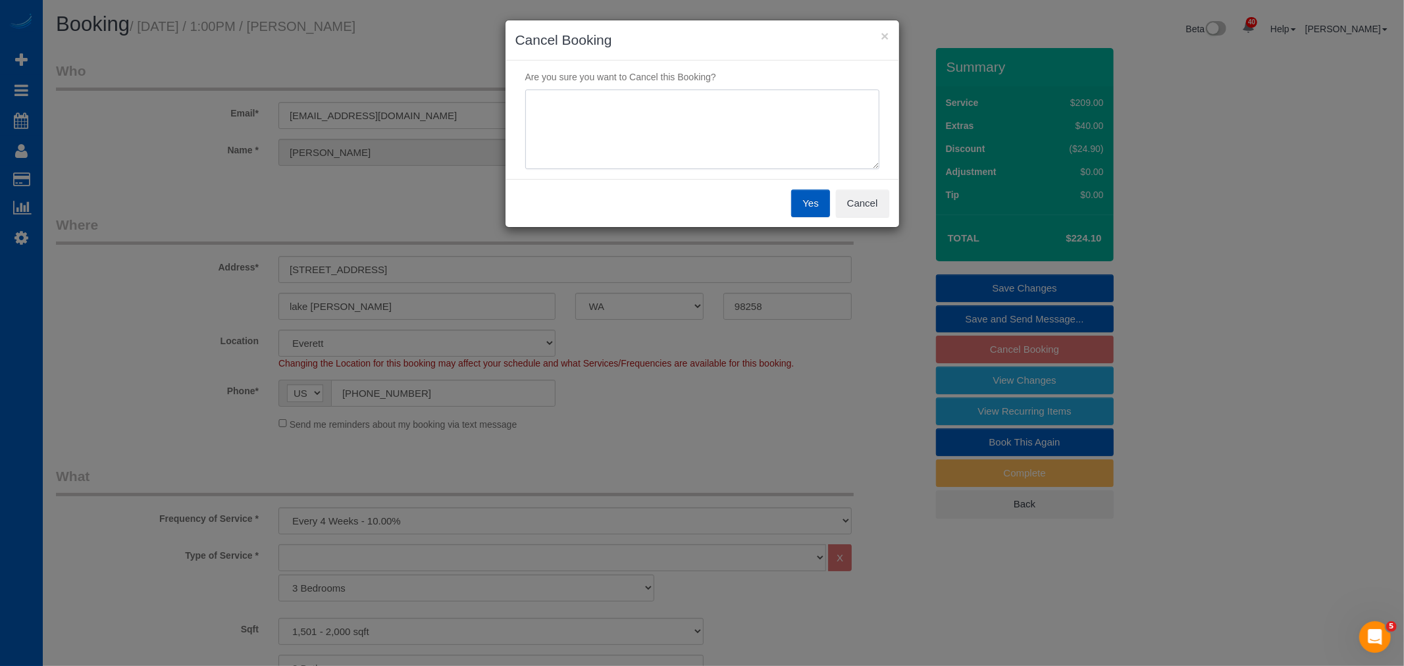
click at [550, 133] on textarea at bounding box center [702, 129] width 354 height 80
type textarea "dishwasher leak"
click at [800, 200] on button "Yes" at bounding box center [810, 204] width 38 height 28
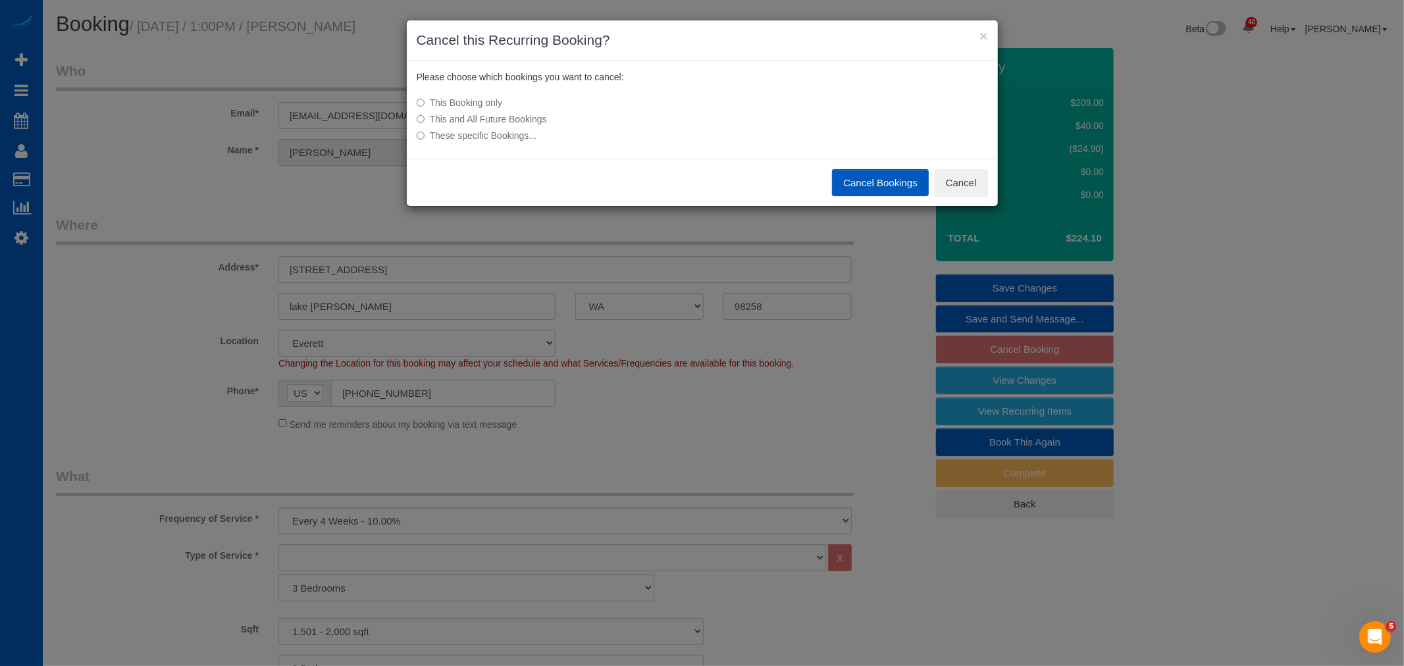
click at [879, 195] on button "Cancel Bookings" at bounding box center [880, 183] width 97 height 28
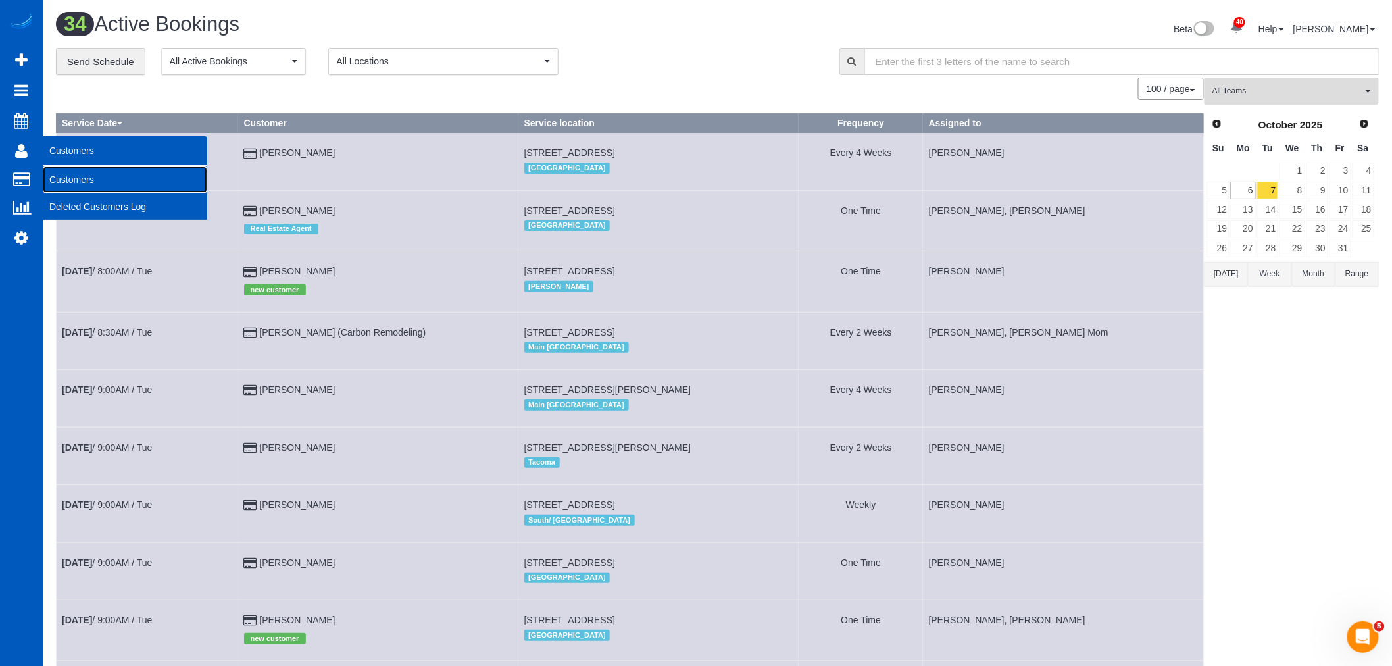
click at [63, 186] on link "Customers" at bounding box center [125, 179] width 165 height 26
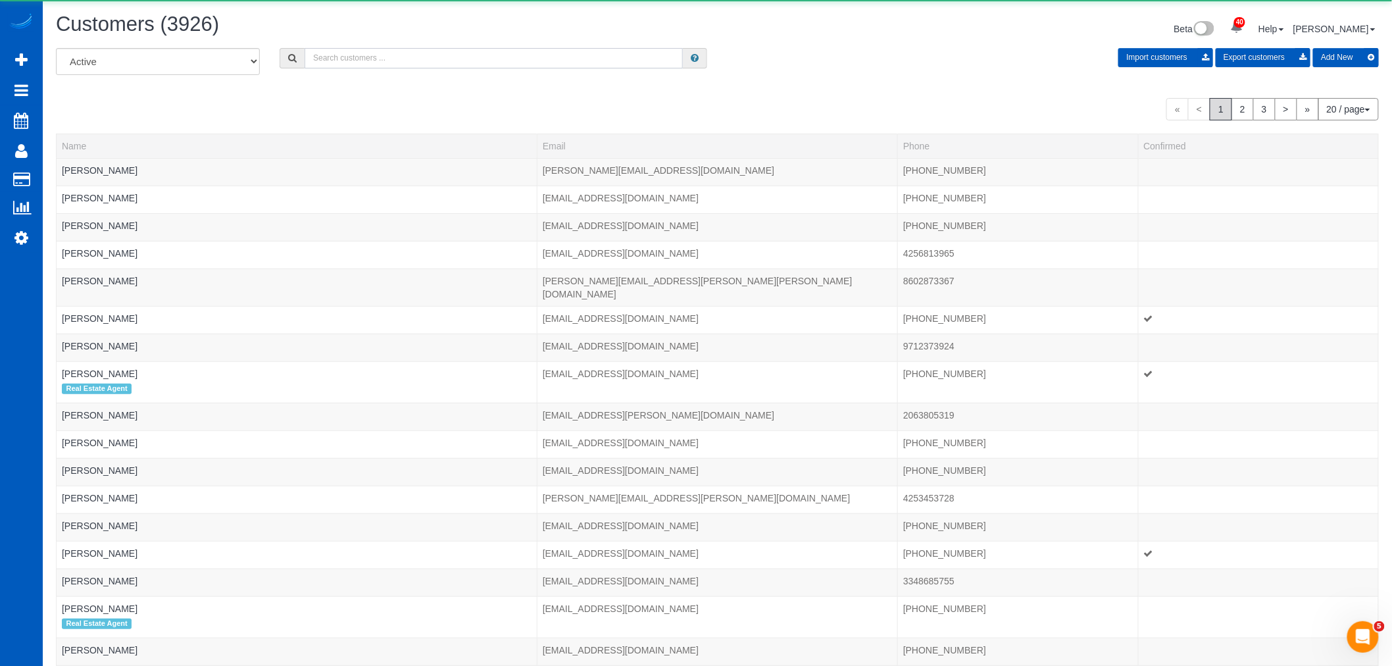
click at [488, 55] on input "text" at bounding box center [494, 58] width 378 height 20
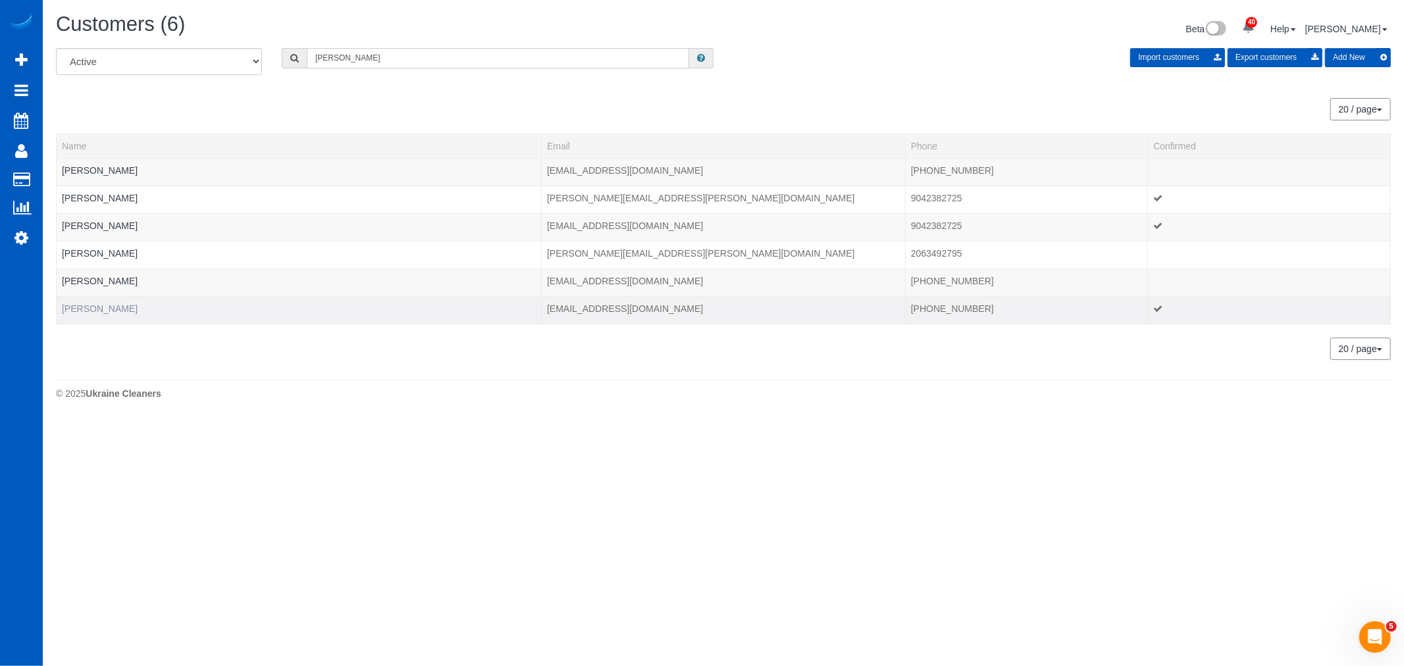
type input "[PERSON_NAME]"
click at [67, 311] on link "[PERSON_NAME]" at bounding box center [100, 308] width 76 height 11
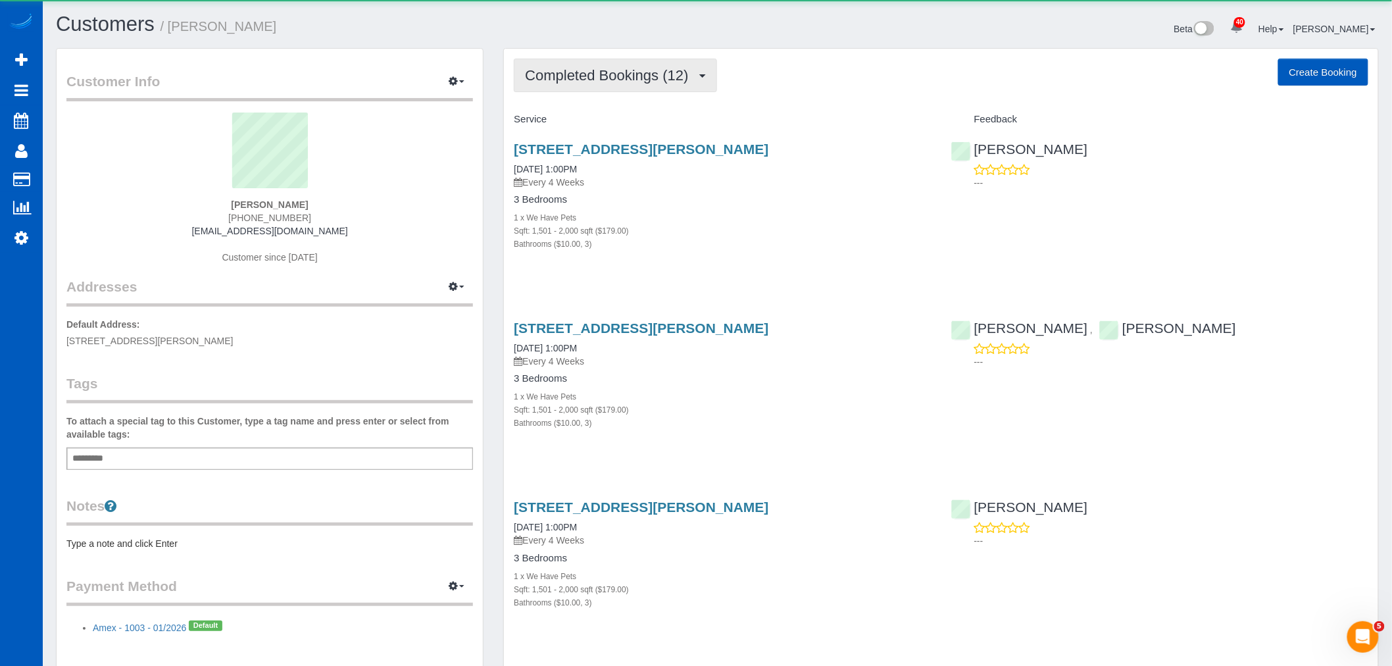
click at [626, 73] on span "Completed Bookings (12)" at bounding box center [610, 75] width 170 height 16
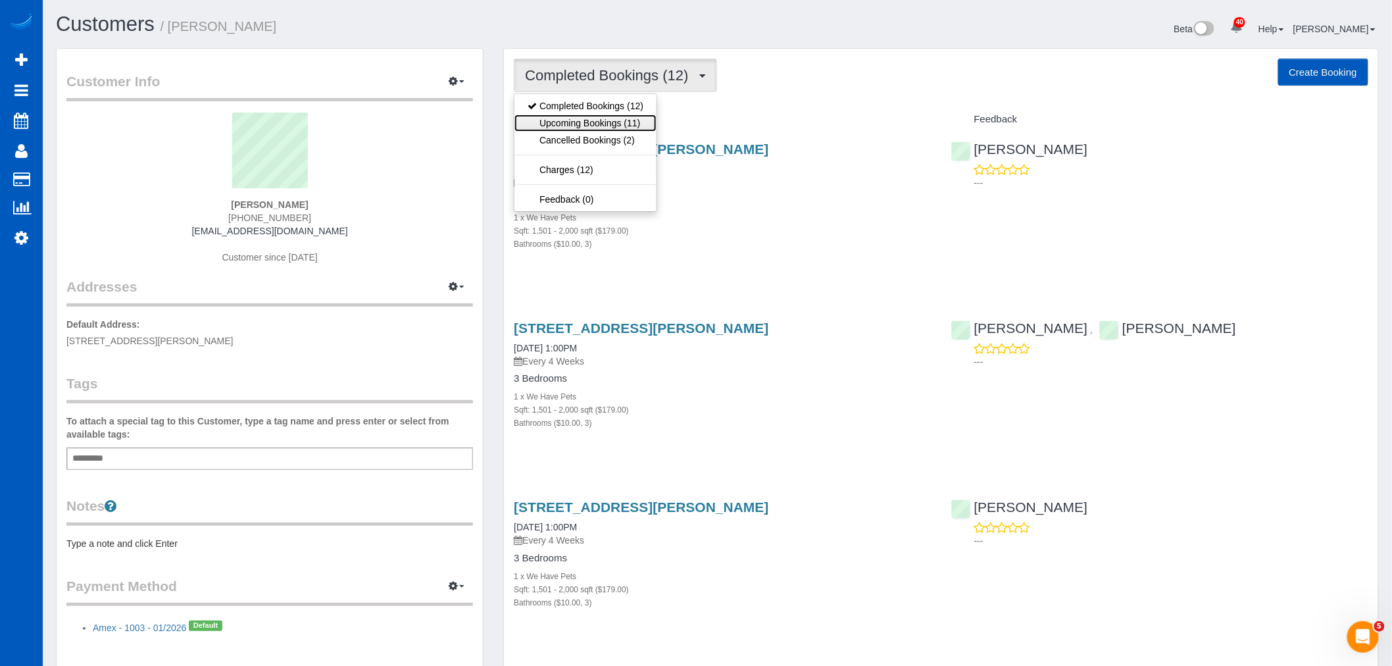
click at [617, 130] on link "Upcoming Bookings (11)" at bounding box center [586, 123] width 142 height 17
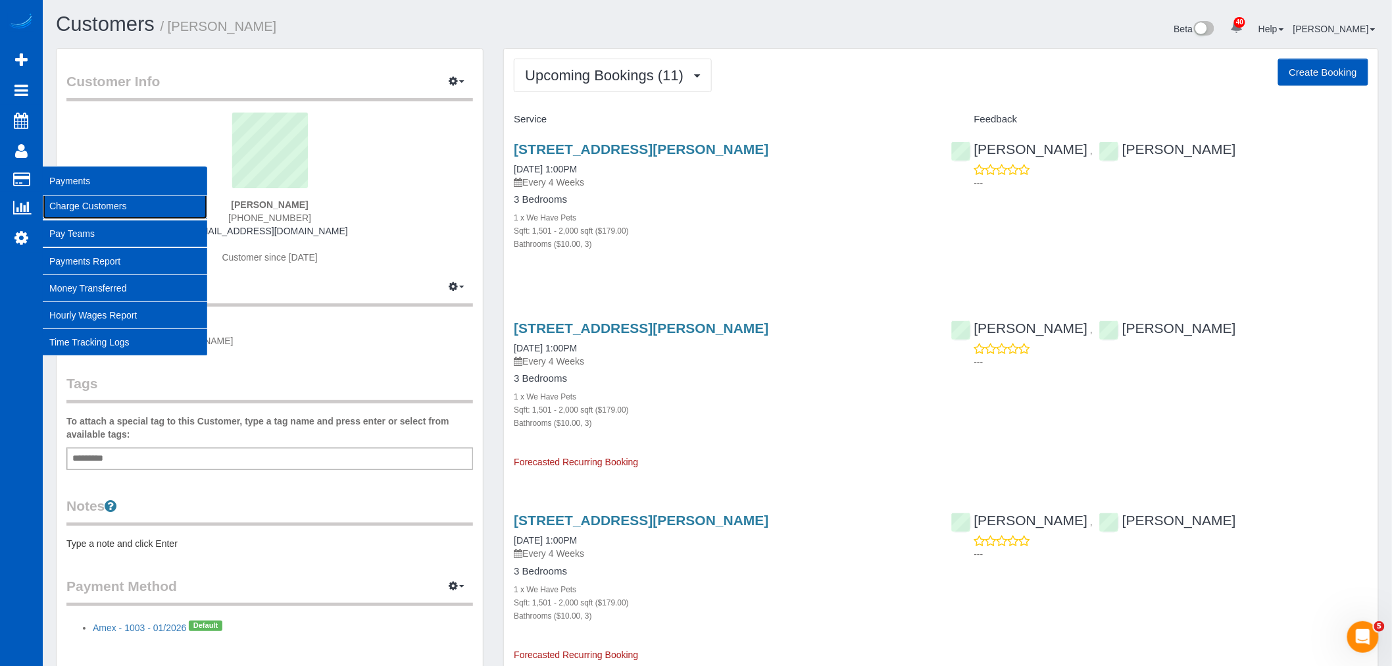
click at [81, 211] on link "Charge Customers" at bounding box center [125, 206] width 165 height 26
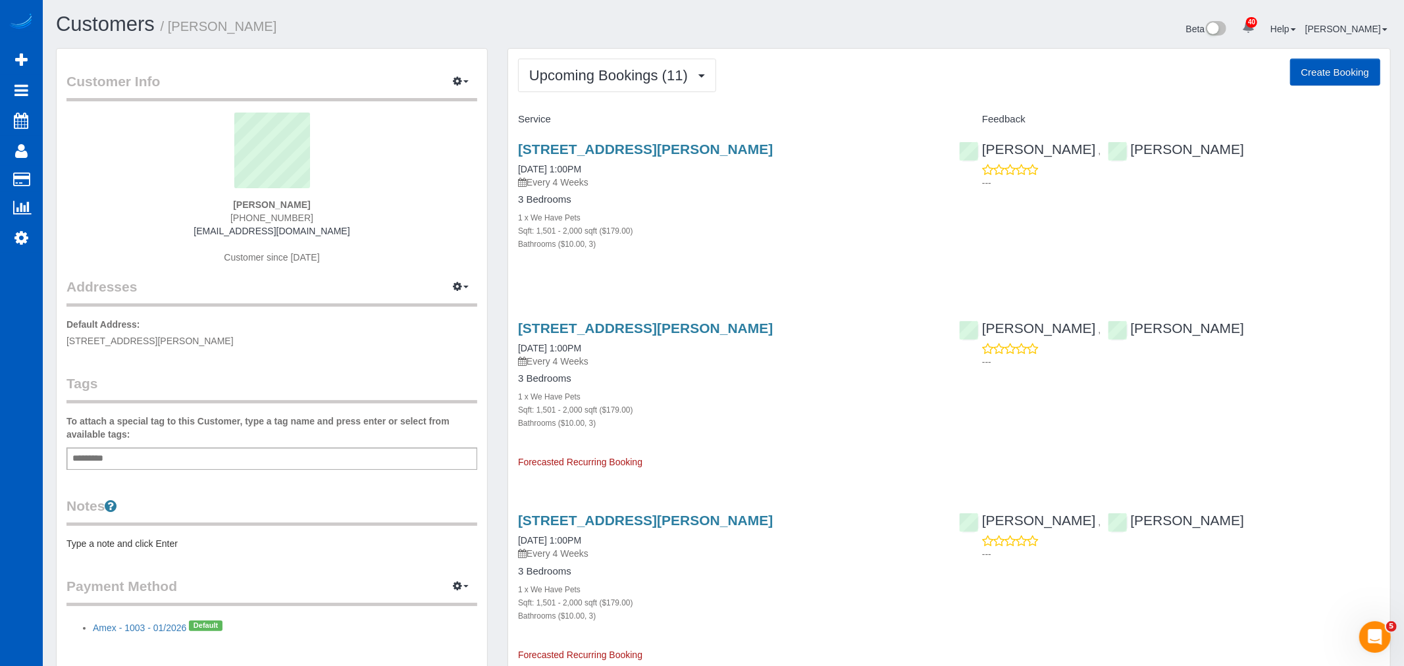
select select
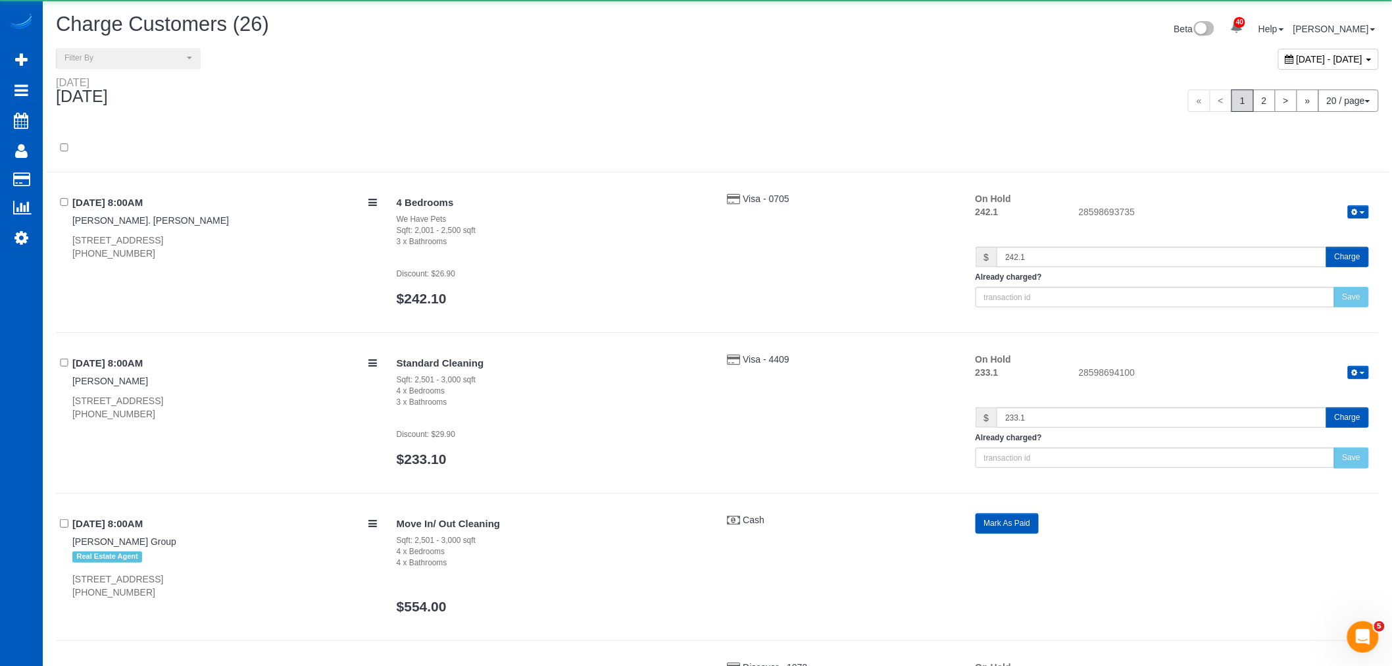
click at [1291, 68] on div "[DATE] - [DATE]" at bounding box center [1329, 59] width 101 height 21
type input "**********"
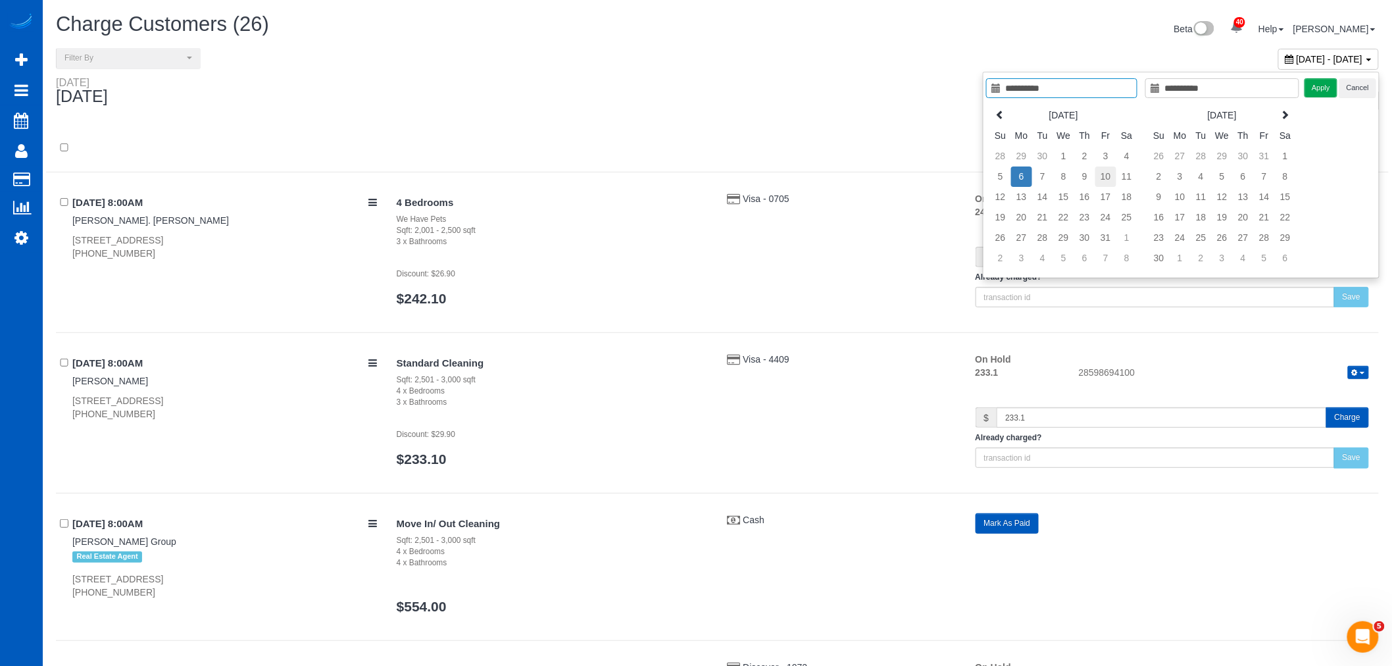
type input "**********"
click at [1108, 178] on td "10" at bounding box center [1106, 176] width 21 height 20
type input "**********"
click at [1108, 178] on td "10" at bounding box center [1106, 176] width 21 height 20
click at [1314, 84] on button "Apply" at bounding box center [1321, 87] width 33 height 19
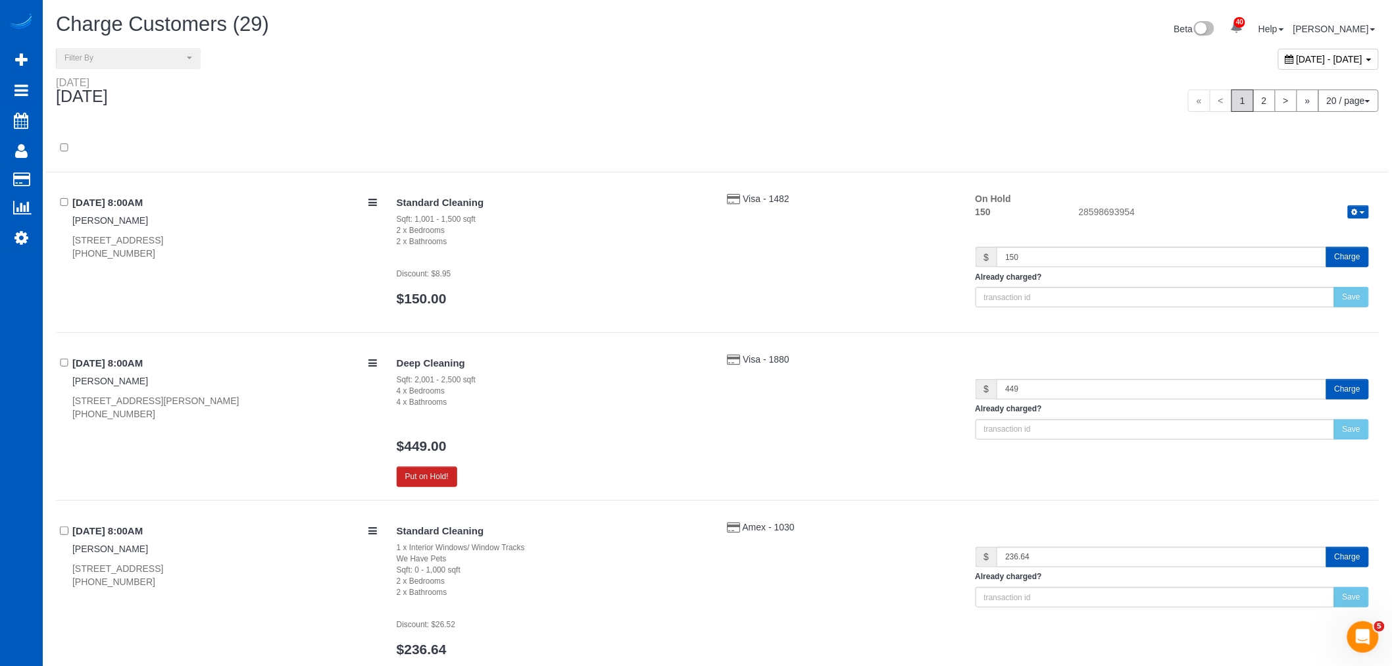
click at [1294, 69] on div "[DATE] - [DATE]" at bounding box center [1329, 59] width 101 height 21
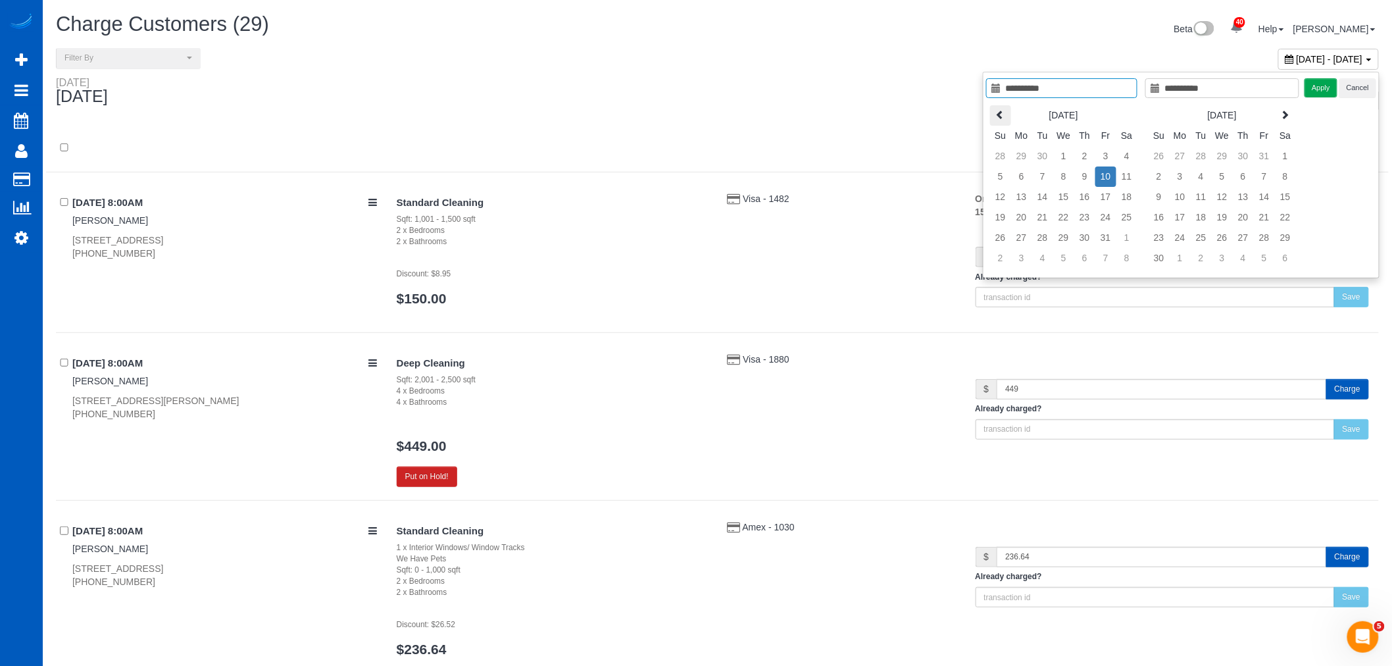
click at [1008, 120] on th at bounding box center [1000, 115] width 21 height 20
type input "**********"
click at [1257, 155] on td "3" at bounding box center [1264, 156] width 21 height 20
type input "**********"
click at [1257, 155] on td "3" at bounding box center [1264, 156] width 21 height 20
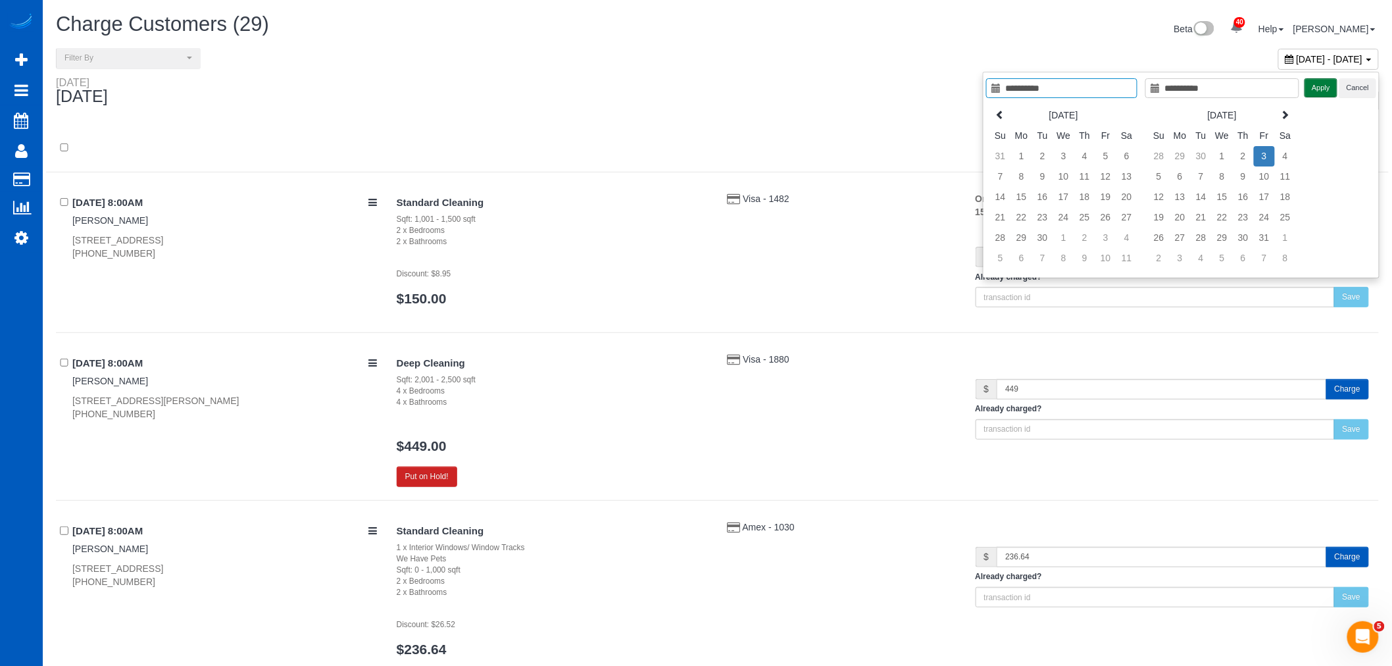
click at [1337, 88] on button "Apply" at bounding box center [1321, 87] width 33 height 19
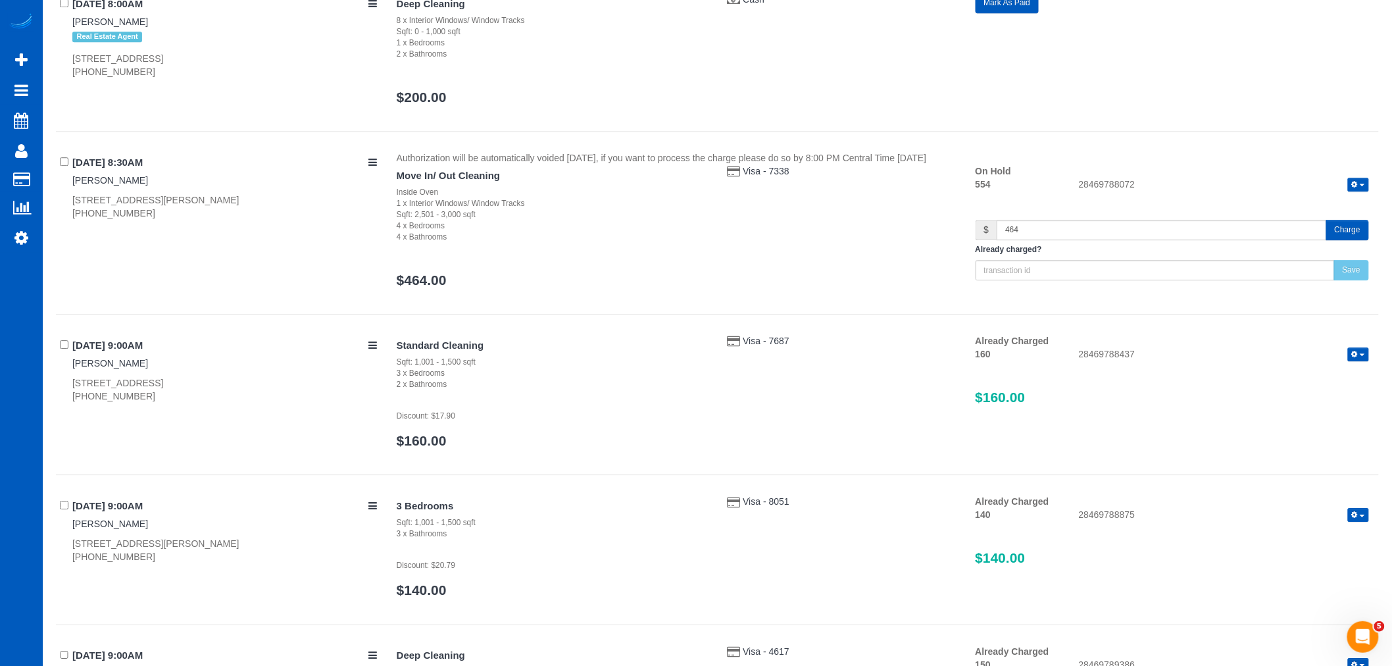
scroll to position [1462, 0]
click at [1331, 232] on button "Charge" at bounding box center [1348, 230] width 43 height 20
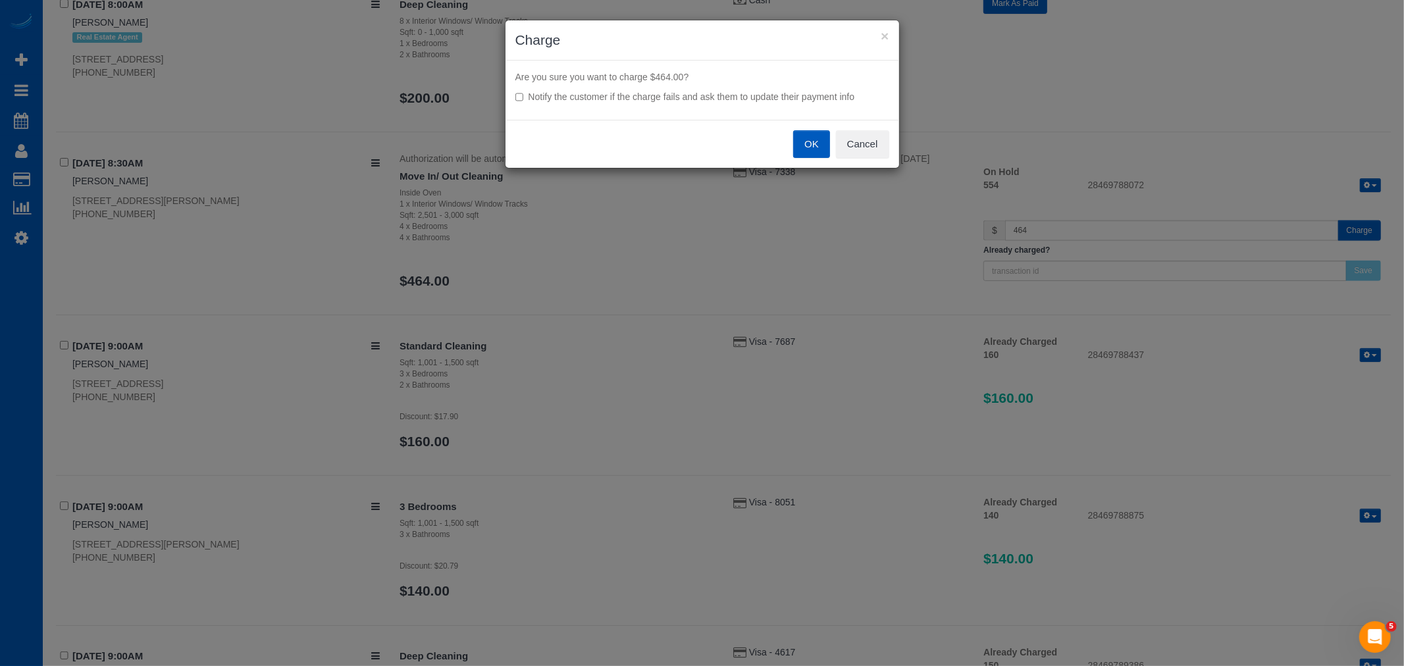
click at [805, 147] on button "OK" at bounding box center [811, 144] width 37 height 28
